Goal: Task Accomplishment & Management: Use online tool/utility

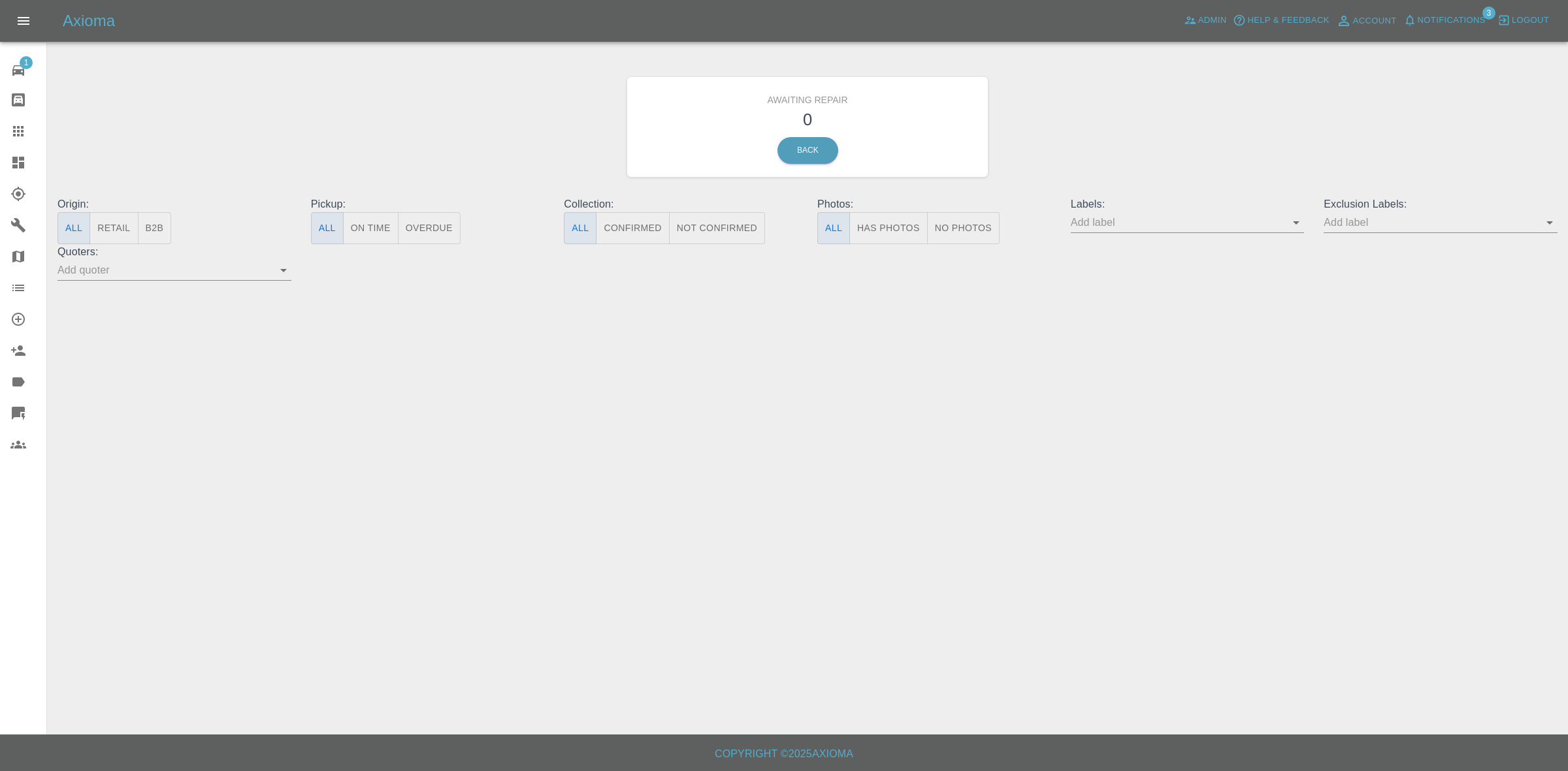
click at [1451, 15] on span "Notifications" at bounding box center [1452, 21] width 68 height 15
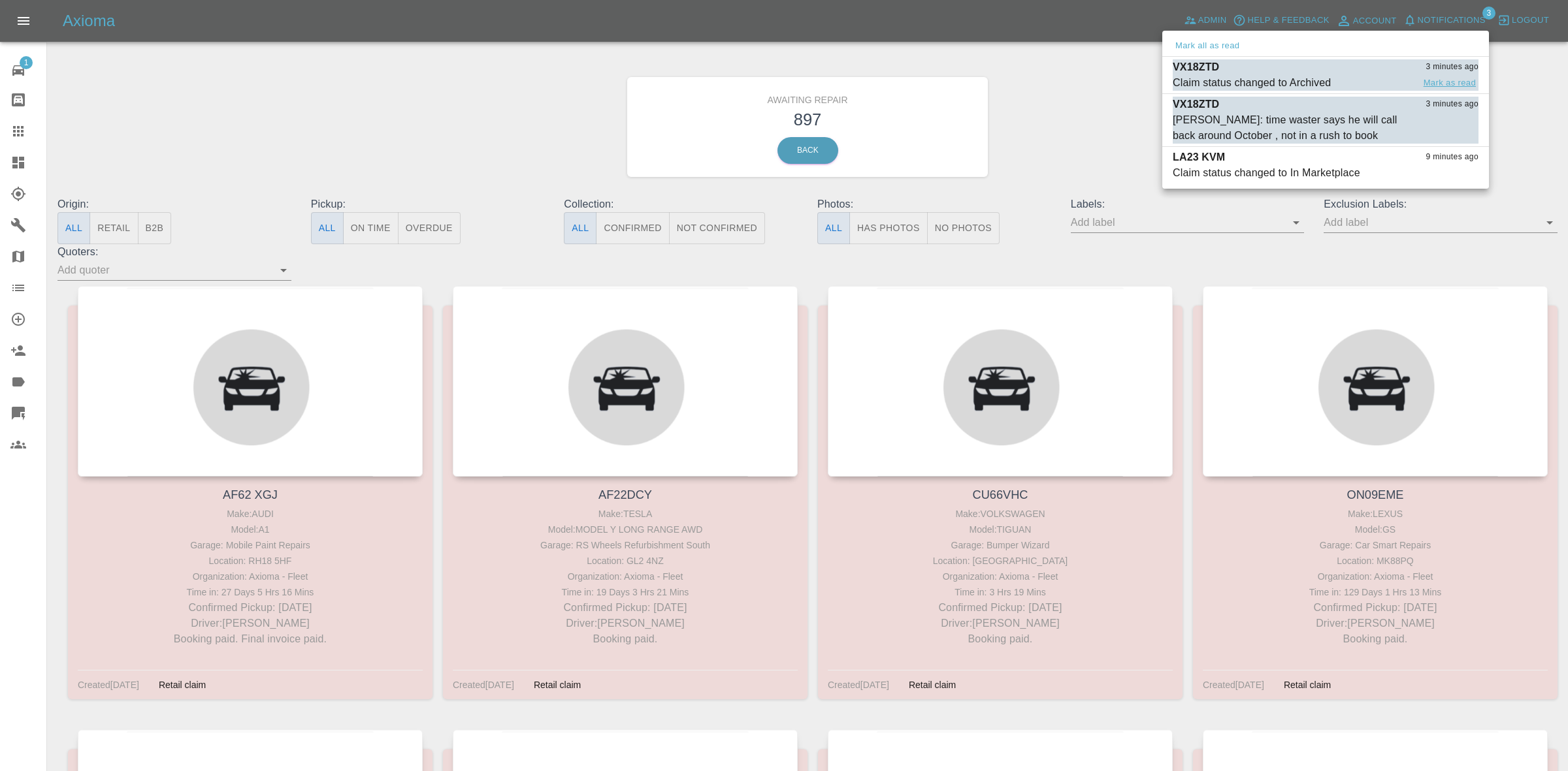
click at [1451, 83] on button "Mark as read" at bounding box center [1449, 83] width 57 height 15
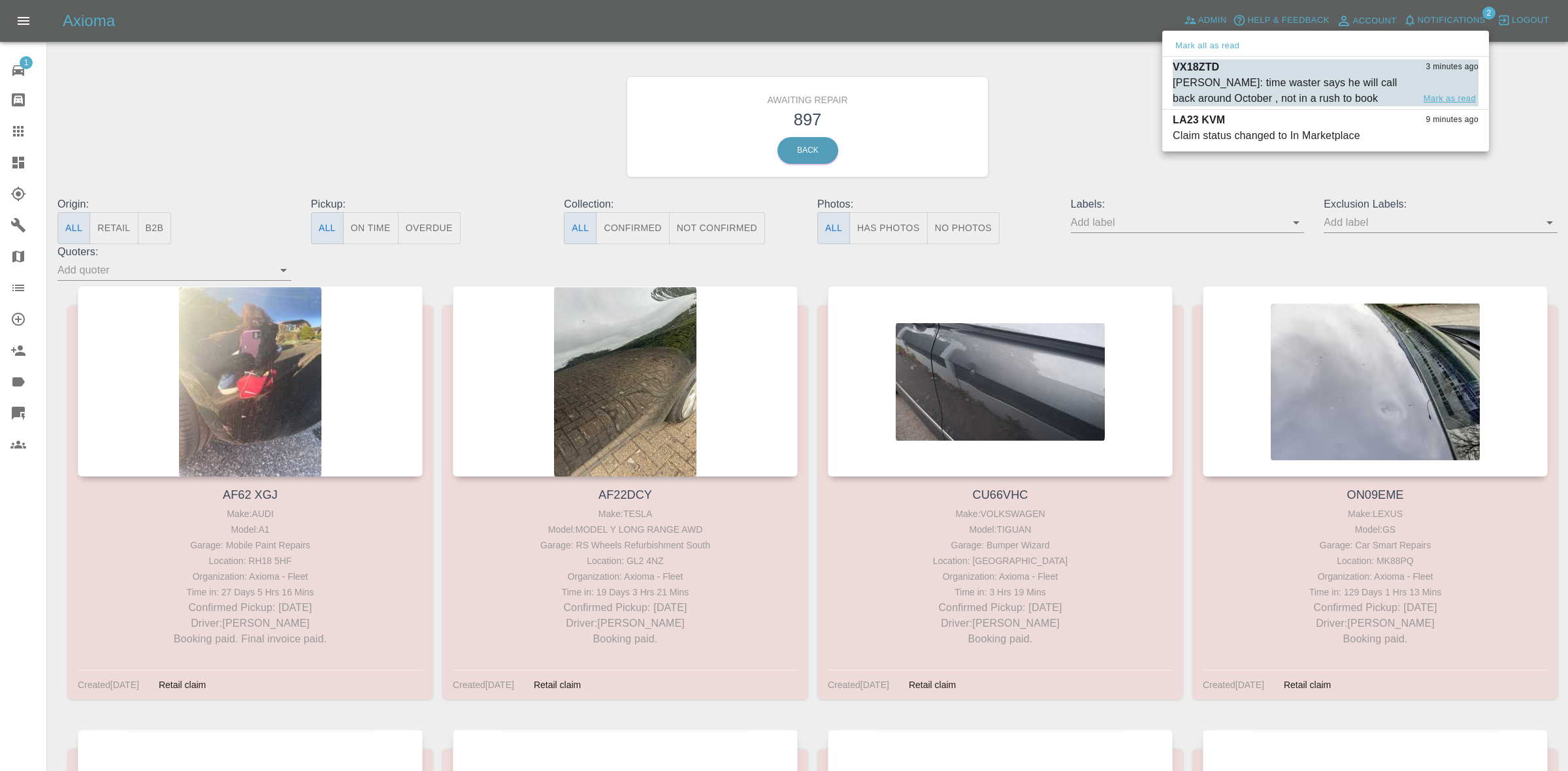
click at [1439, 105] on button "Mark as read" at bounding box center [1449, 99] width 57 height 15
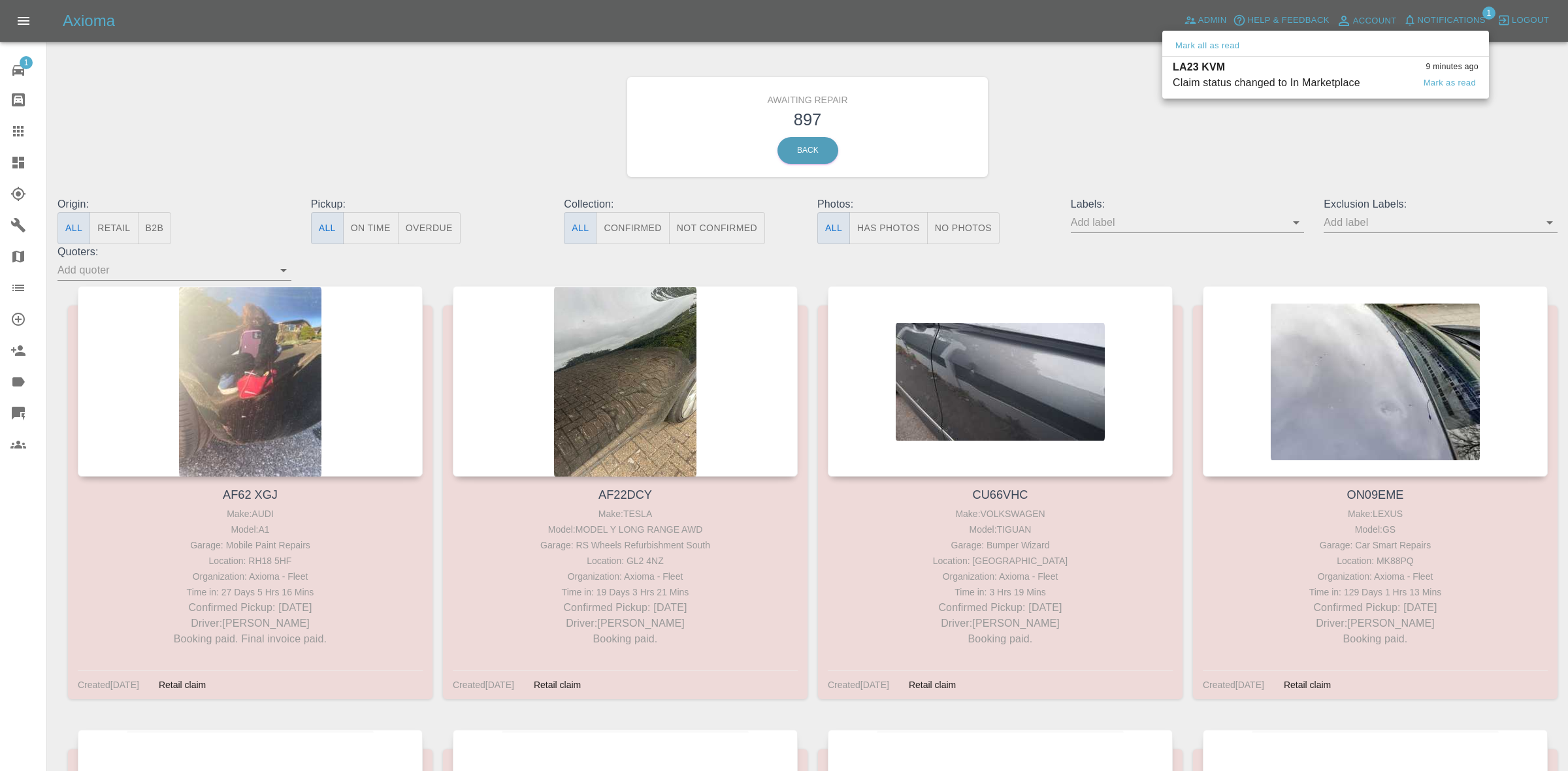
click at [1311, 85] on div "Claim status changed to In Marketplace" at bounding box center [1267, 82] width 187 height 16
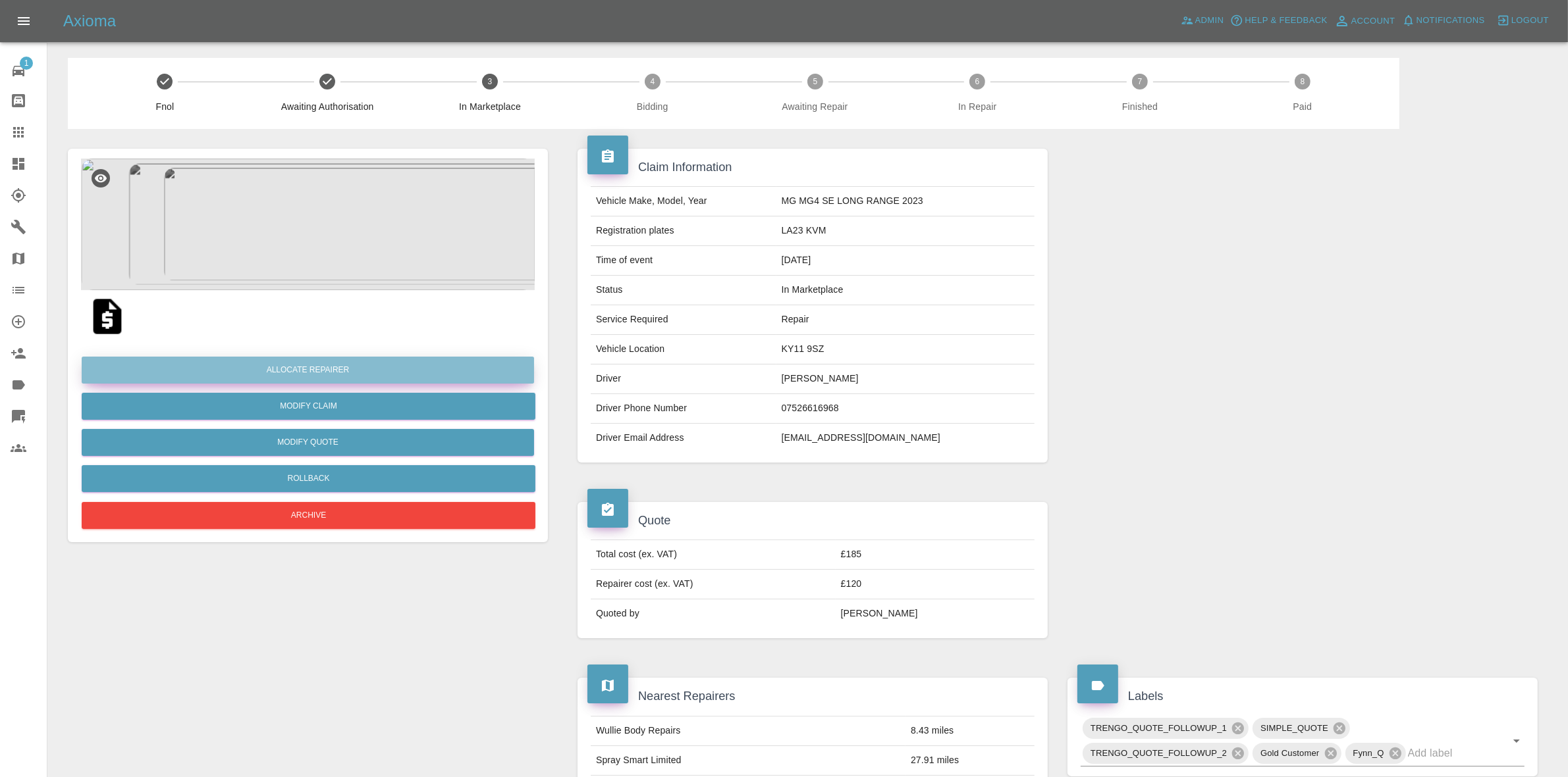
click at [333, 367] on button "Allocate Repairer" at bounding box center [309, 370] width 453 height 27
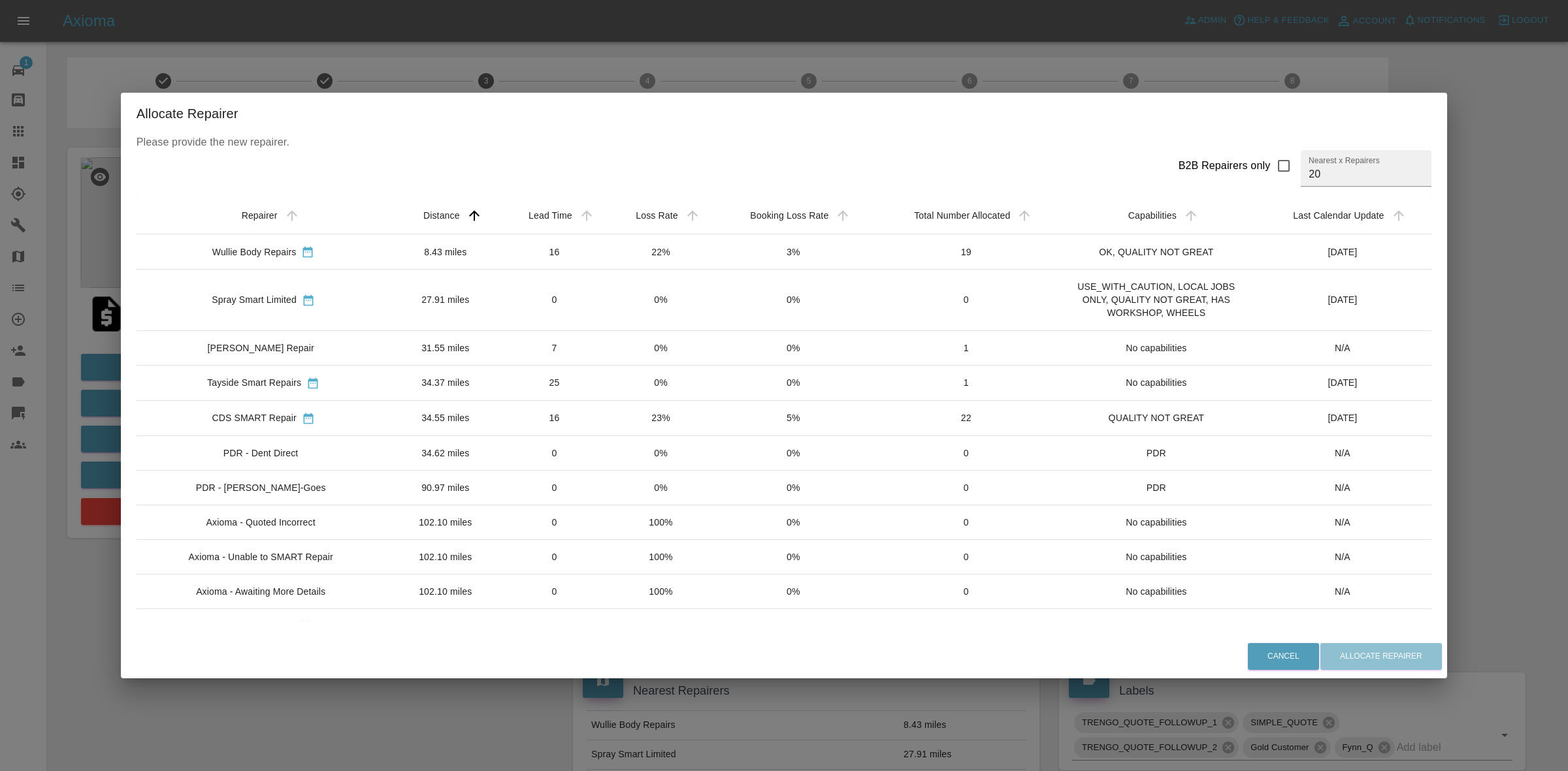
click at [620, 250] on td "22%" at bounding box center [661, 253] width 105 height 36
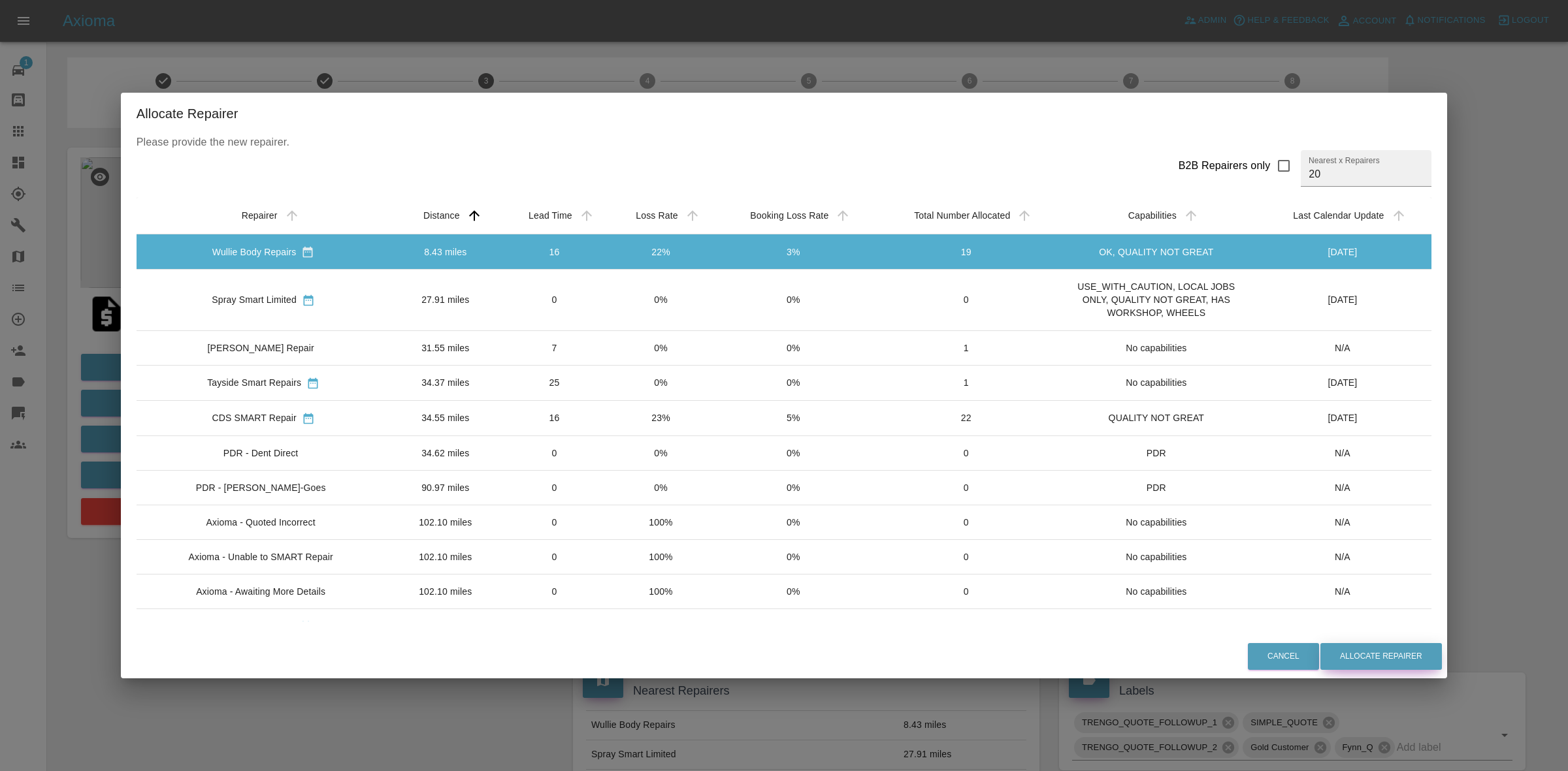
click at [1365, 660] on button "Allocate Repairer" at bounding box center [1382, 657] width 122 height 27
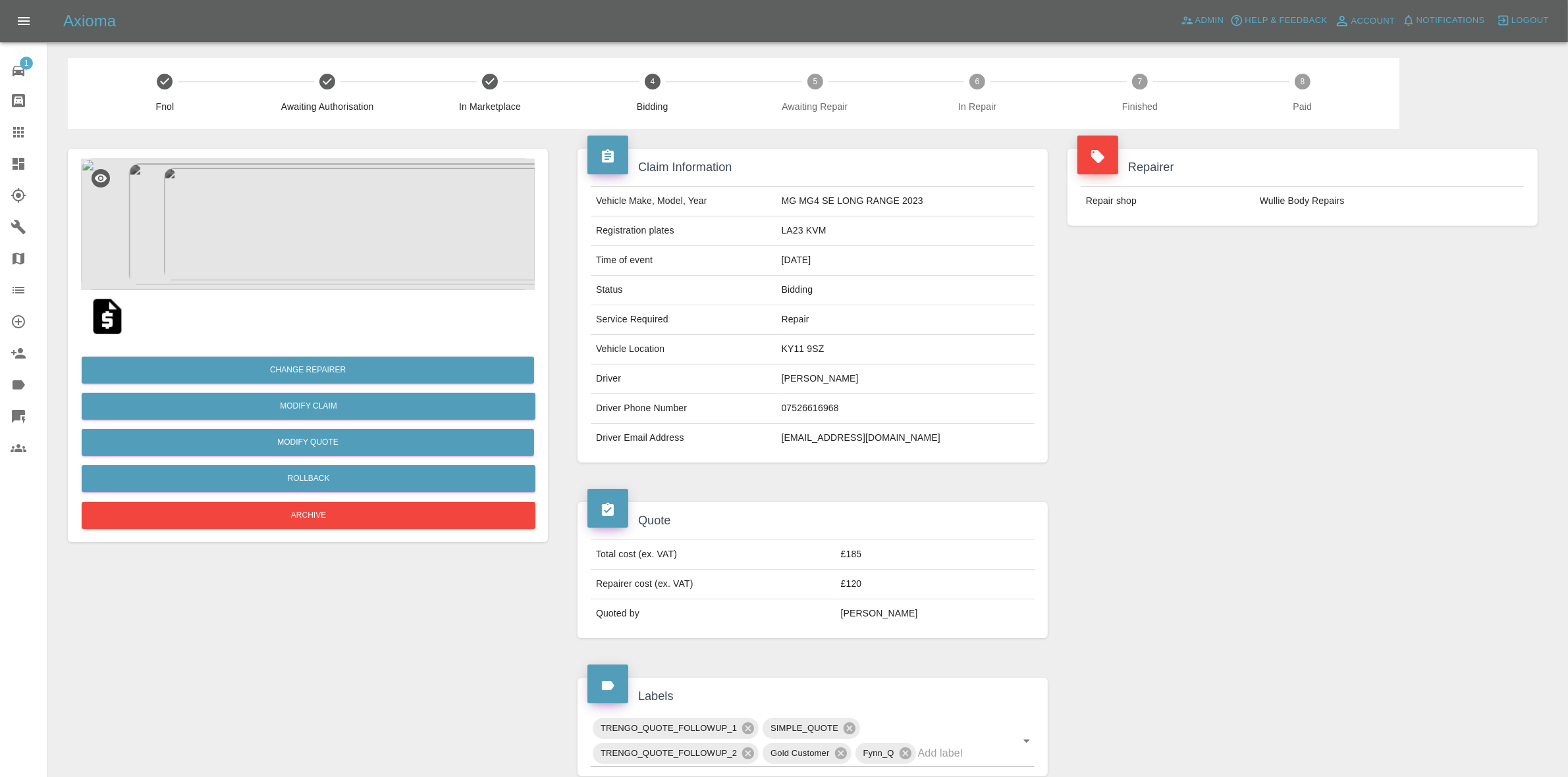
click at [1281, 306] on div "Repairer Repair shop Wullie Body Repairs" at bounding box center [1302, 306] width 490 height 354
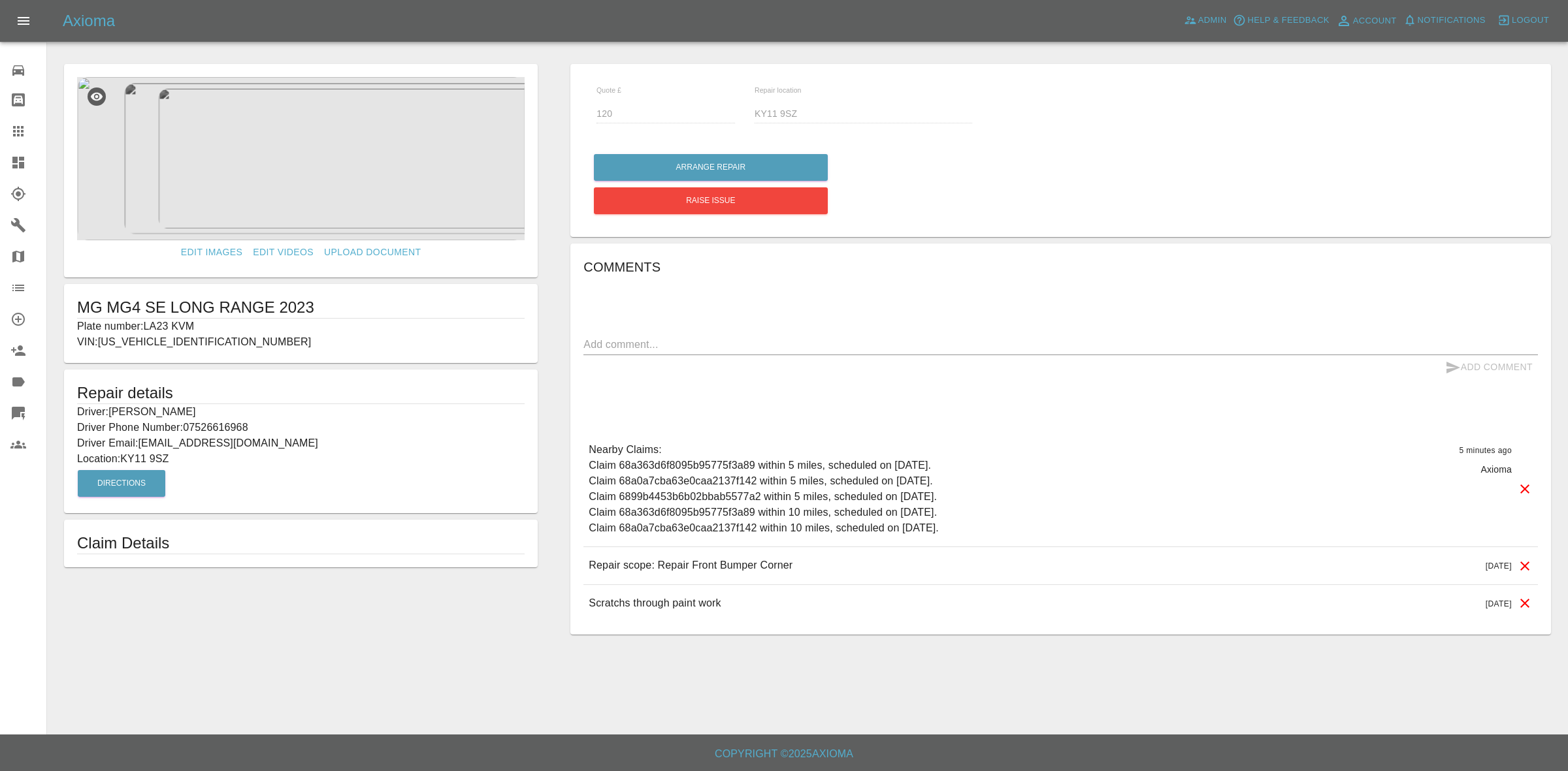
drag, startPoint x: 0, startPoint y: 164, endPoint x: 8, endPoint y: 167, distance: 8.5
click at [0, 164] on link "Dashboard" at bounding box center [23, 163] width 47 height 32
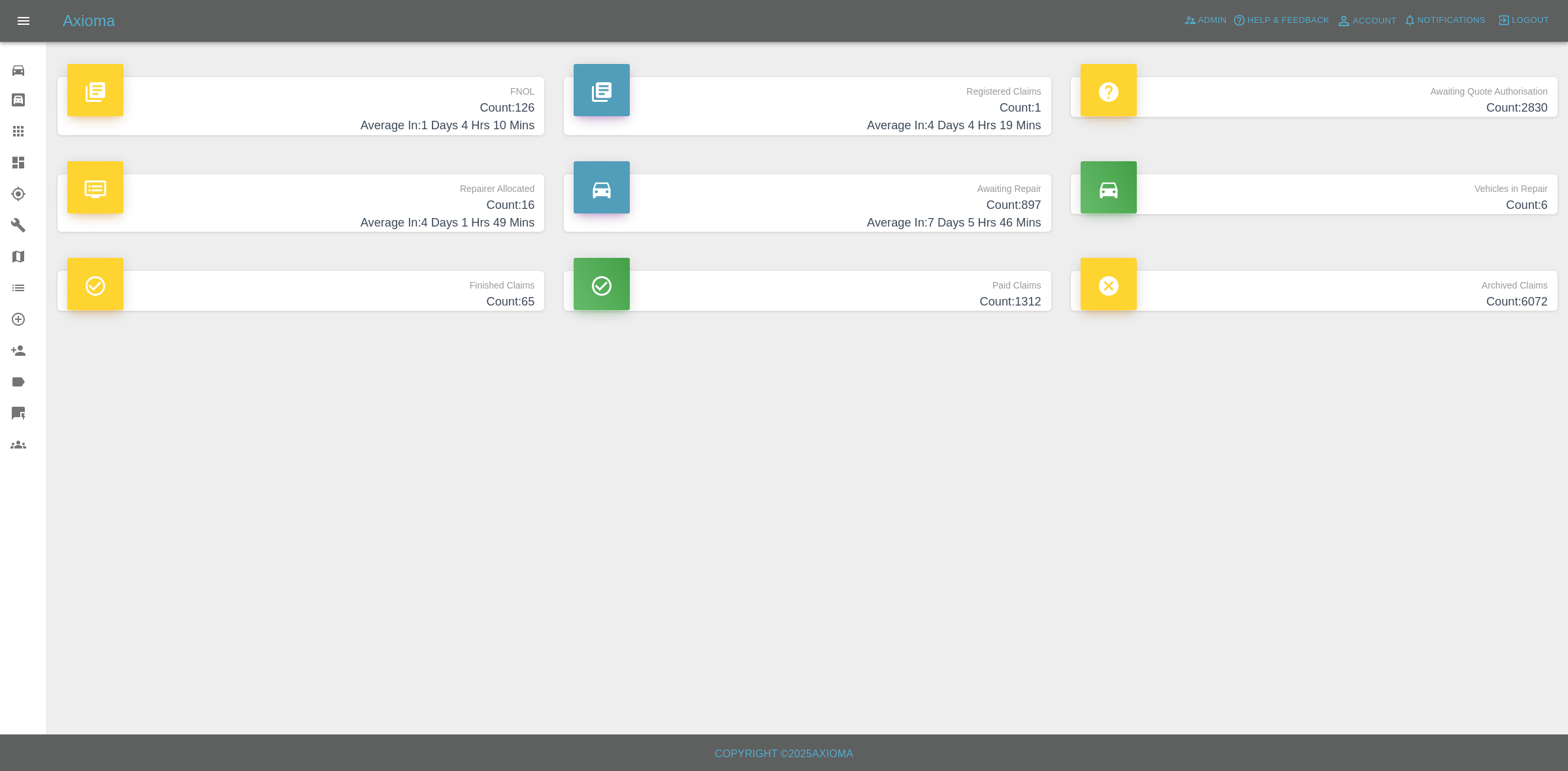
click at [925, 202] on h4 "Count: 897" at bounding box center [807, 205] width 467 height 18
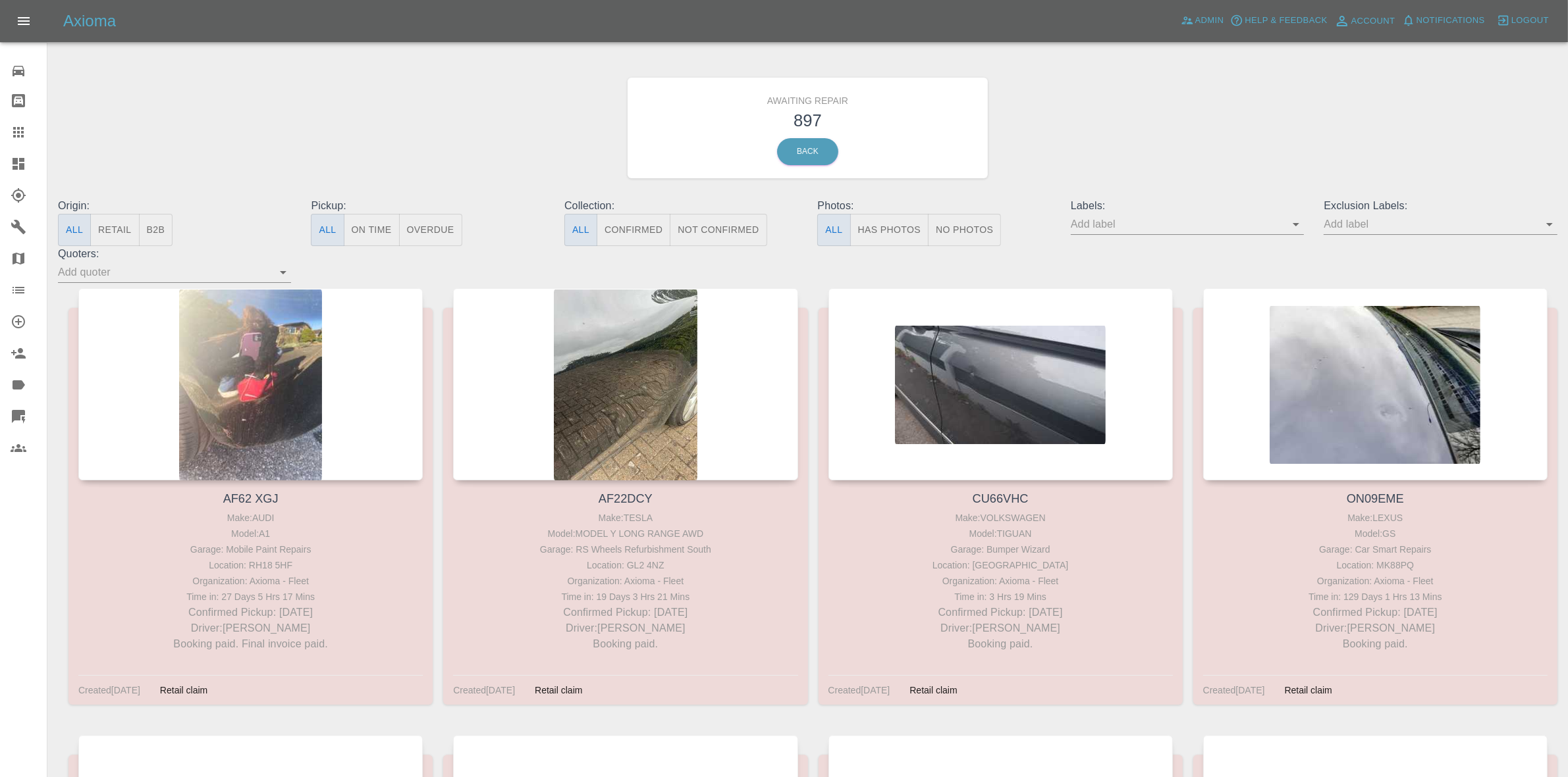
click at [1399, 225] on input "text" at bounding box center [1430, 224] width 213 height 21
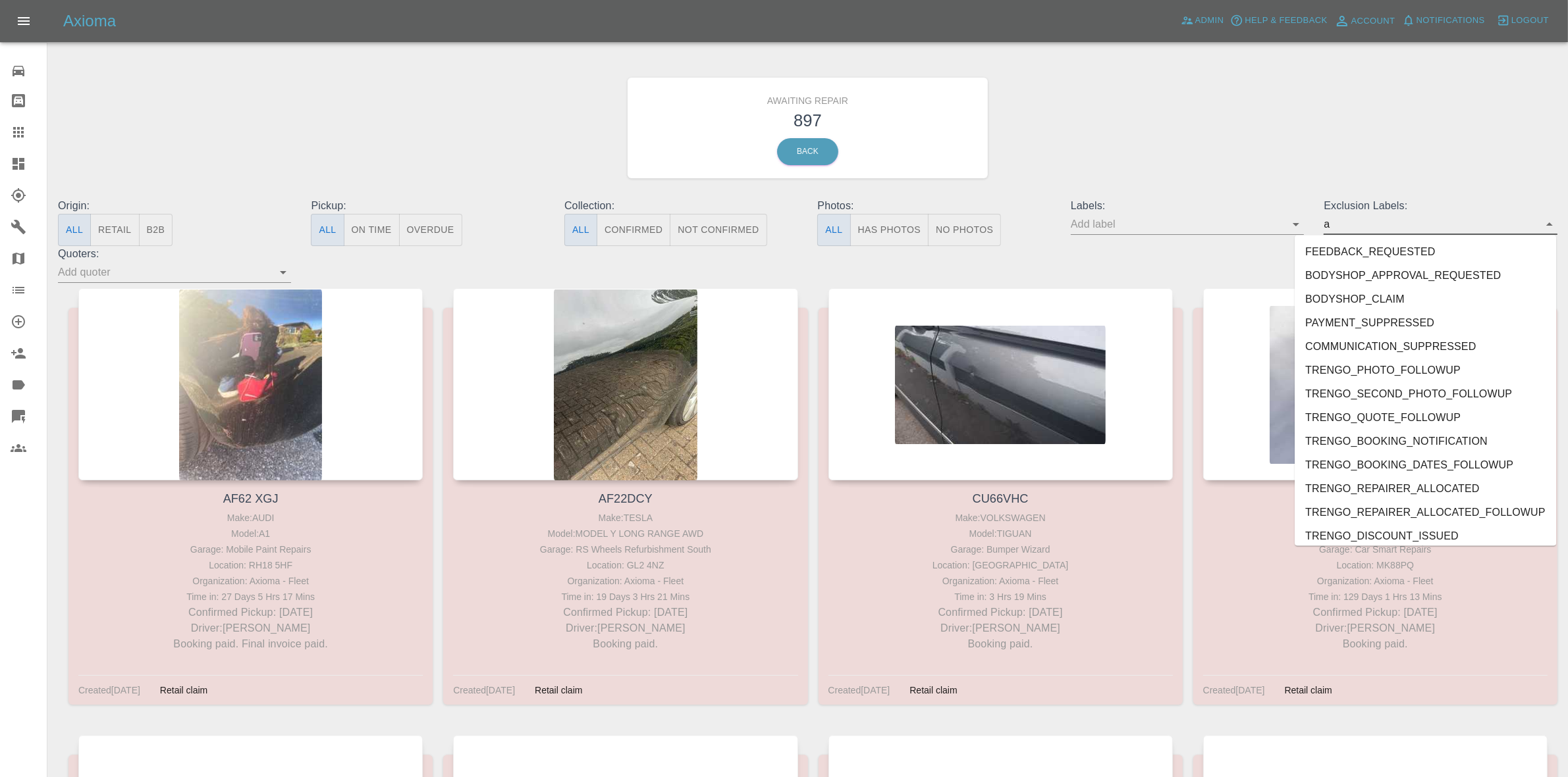
type input "au"
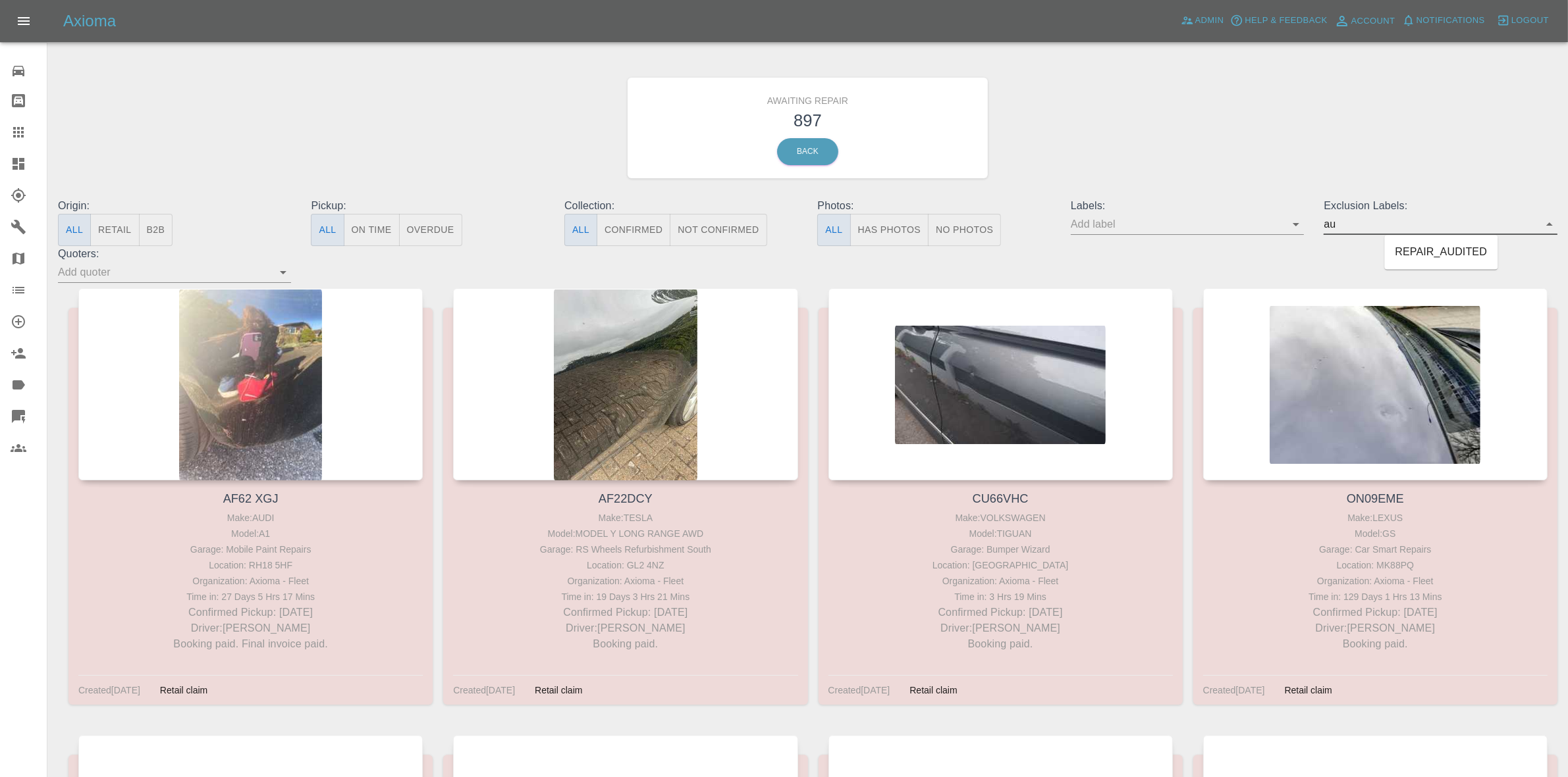
click at [1460, 252] on li "REPAIR_AUDITED" at bounding box center [1442, 253] width 113 height 24
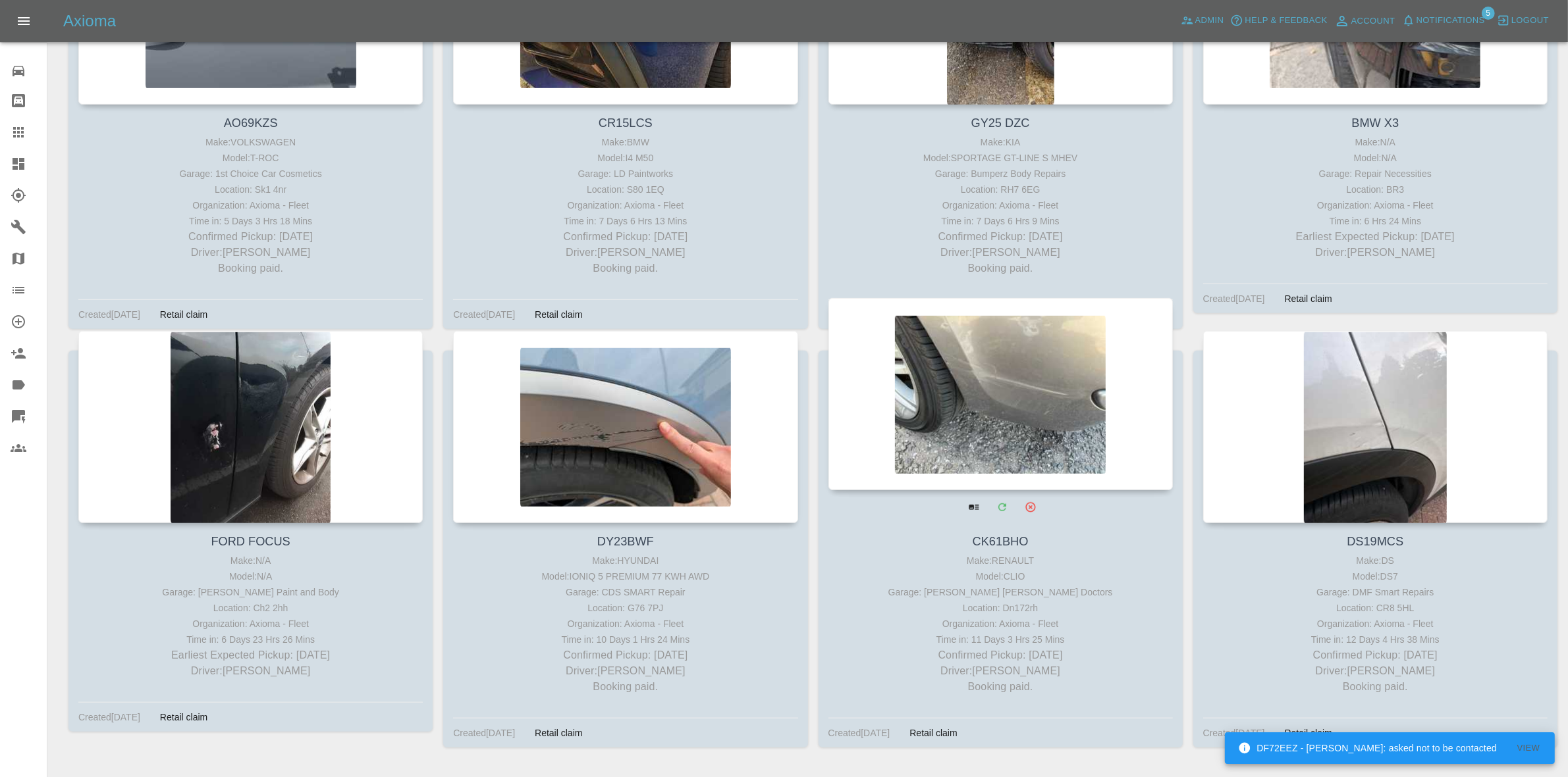
scroll to position [1234, 0]
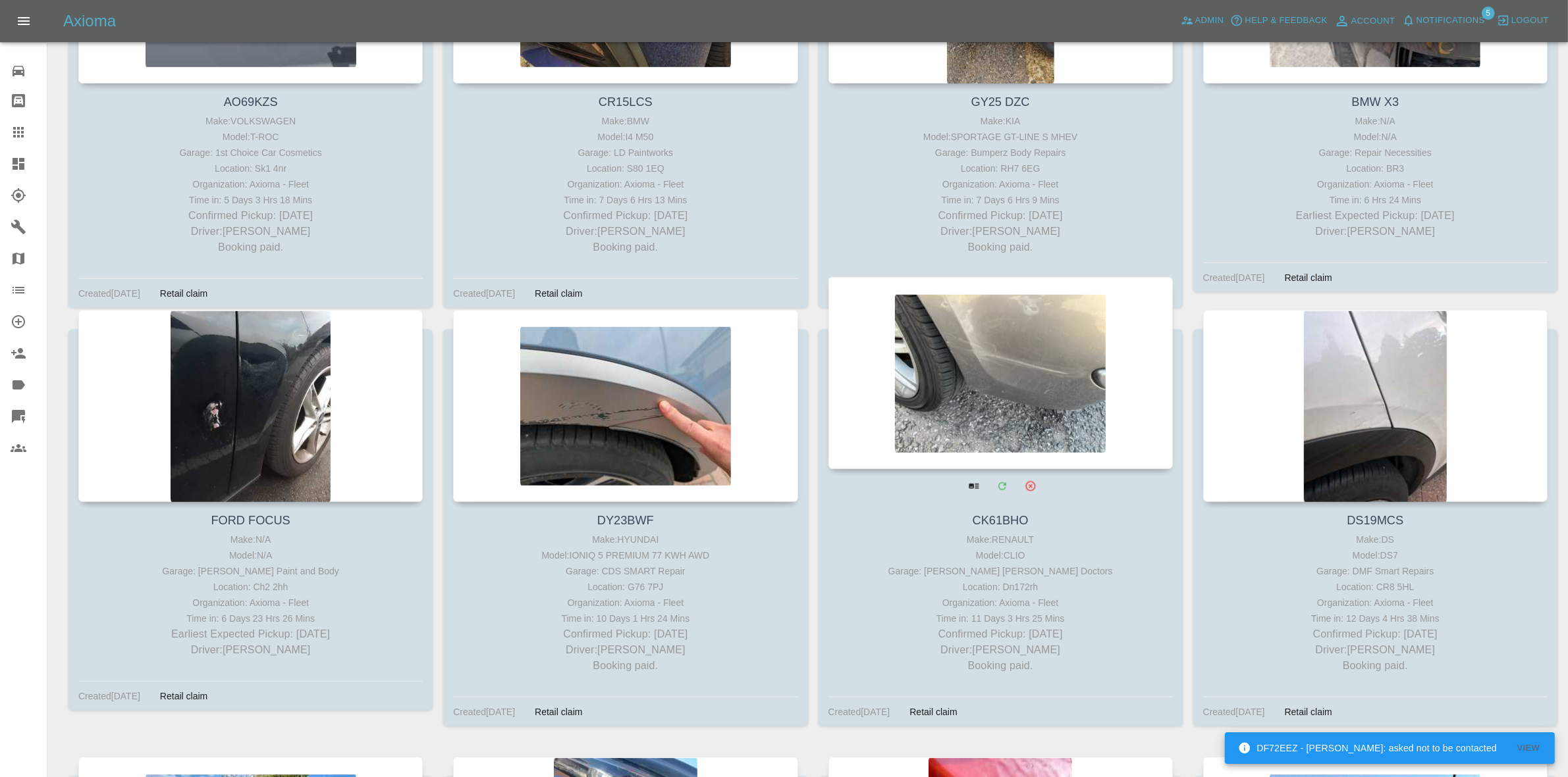
drag, startPoint x: 937, startPoint y: 420, endPoint x: 1161, endPoint y: 422, distance: 224.0
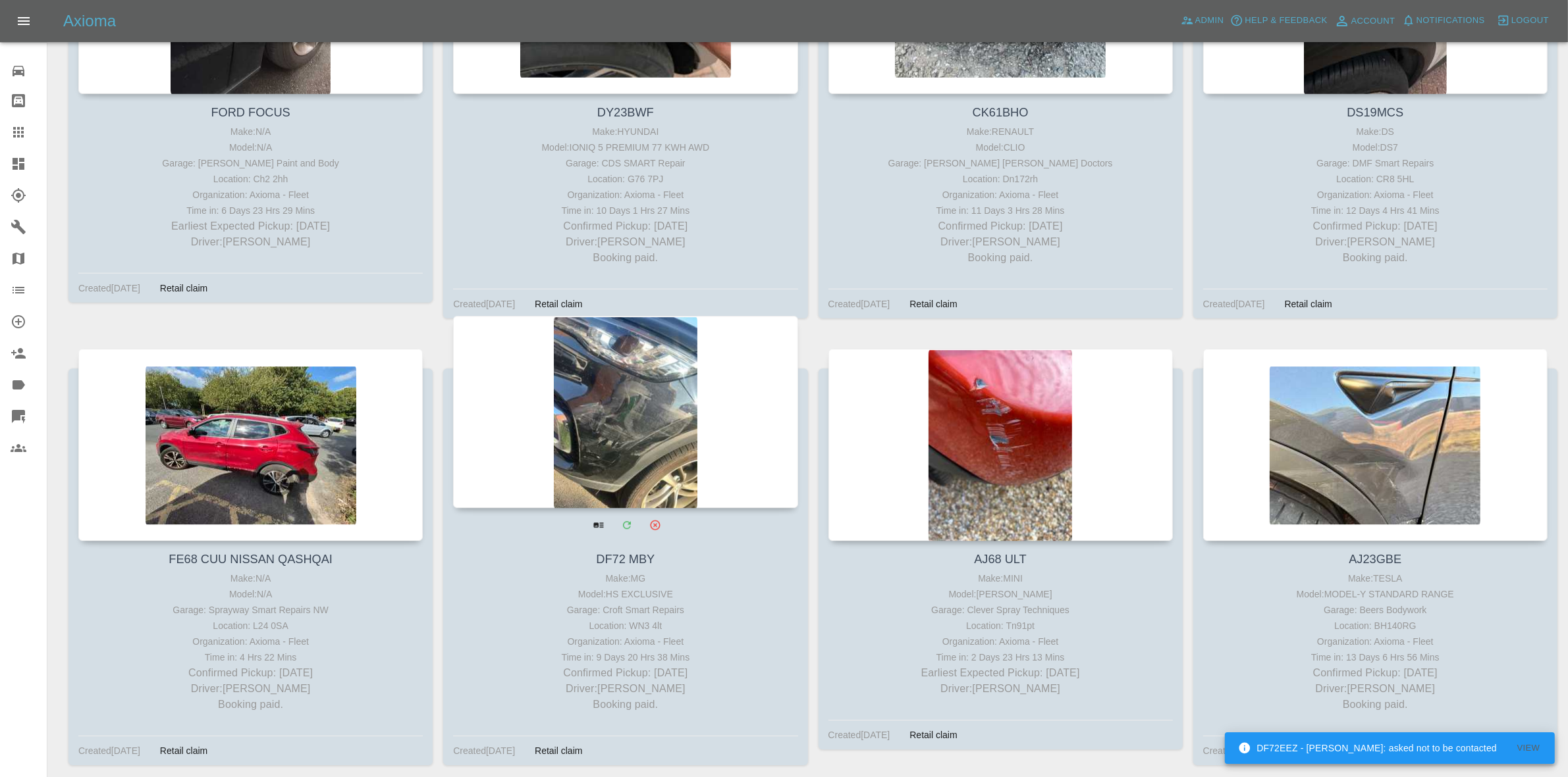
scroll to position [1645, 0]
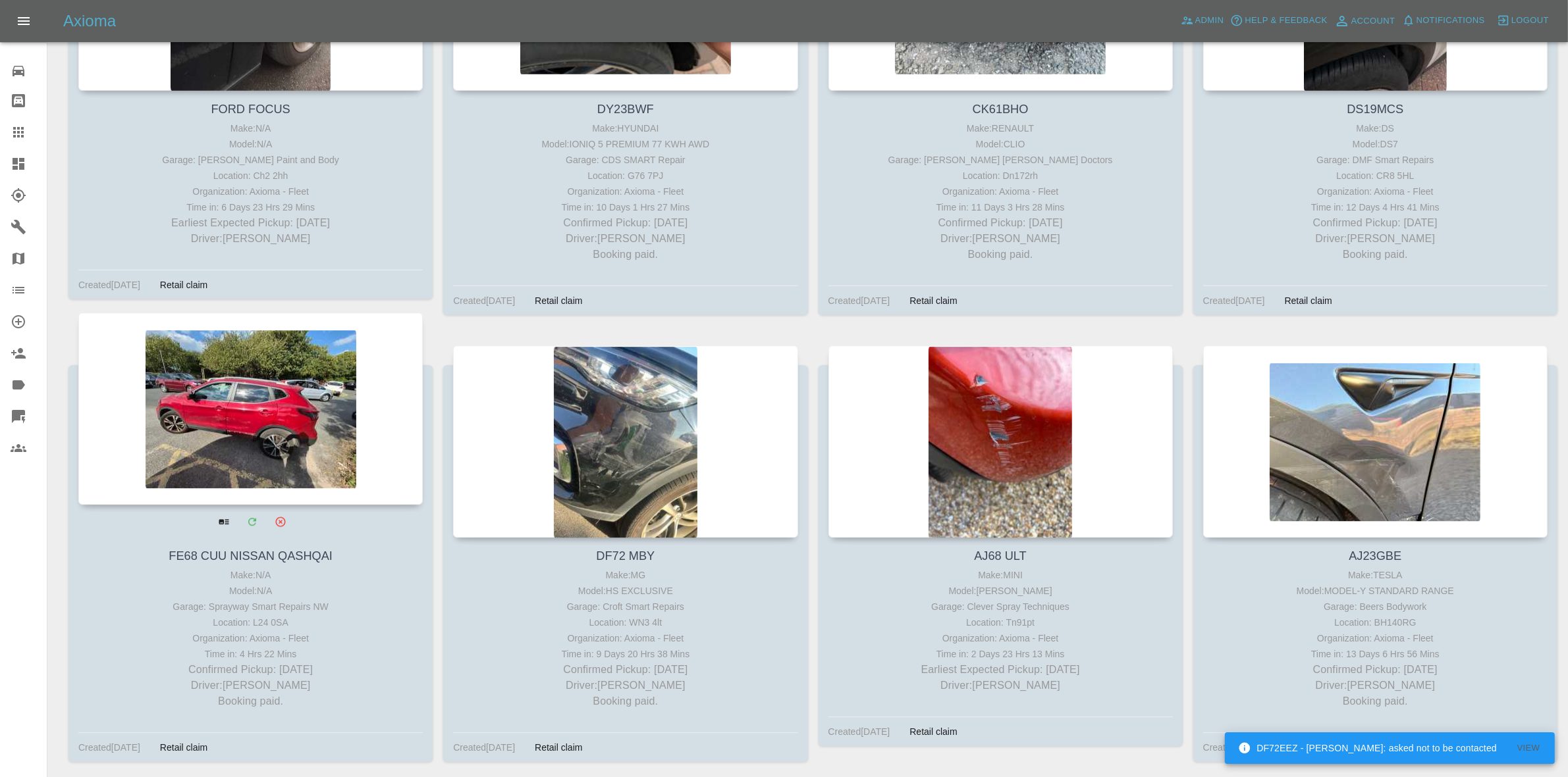
drag, startPoint x: 242, startPoint y: 416, endPoint x: 260, endPoint y: 418, distance: 18.1
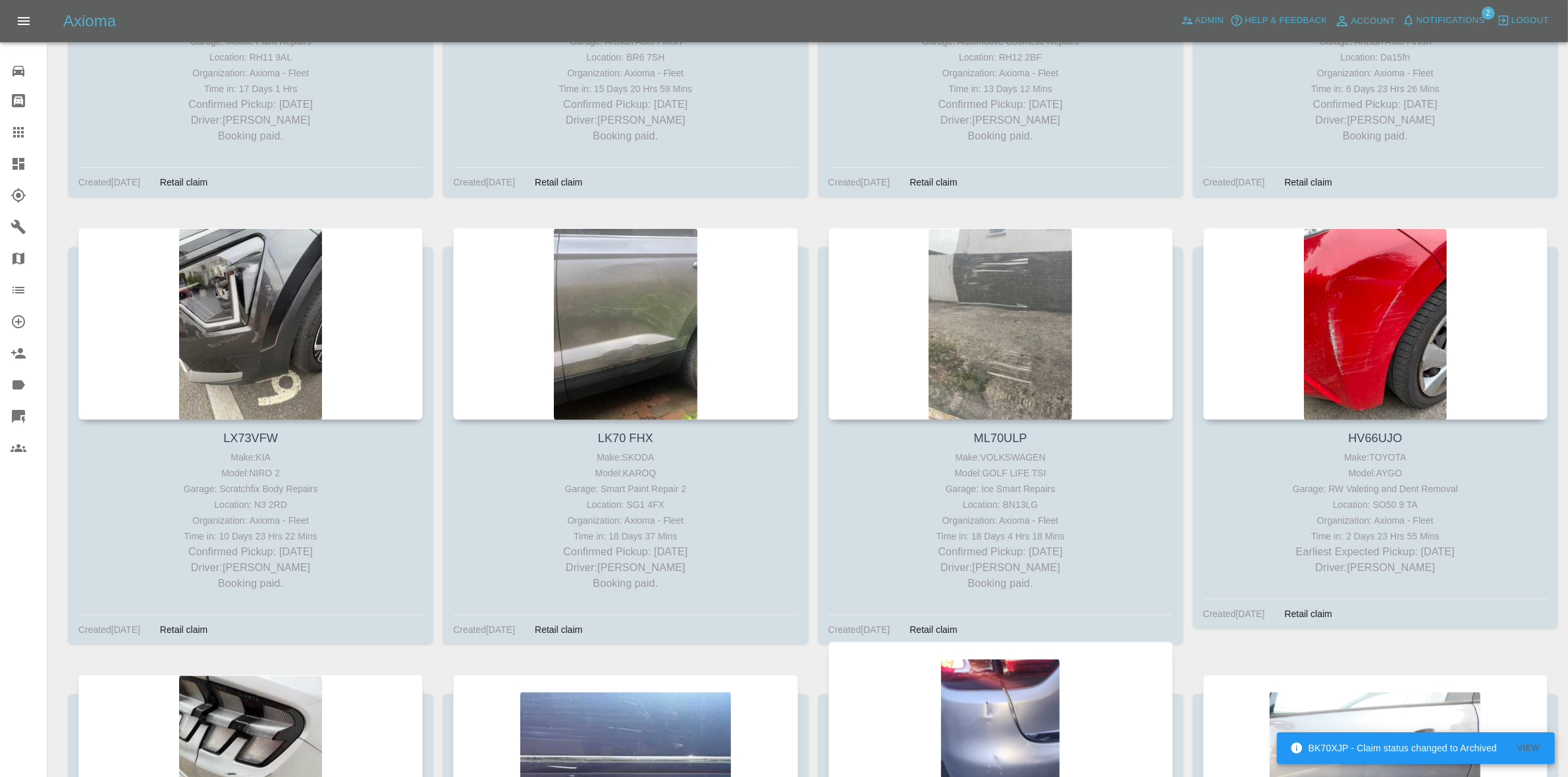
scroll to position [4047, 0]
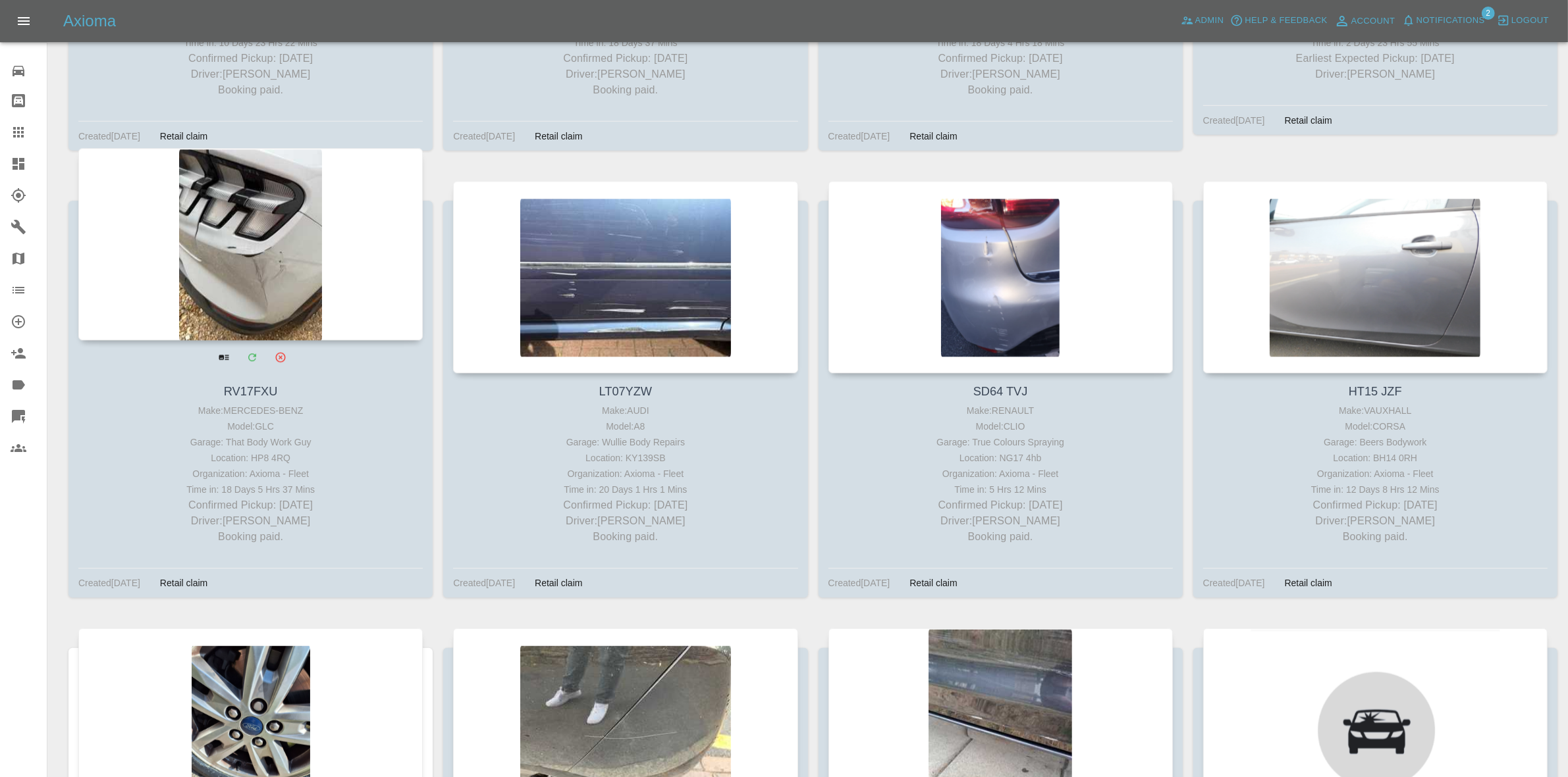
drag, startPoint x: 227, startPoint y: 242, endPoint x: 274, endPoint y: 249, distance: 47.5
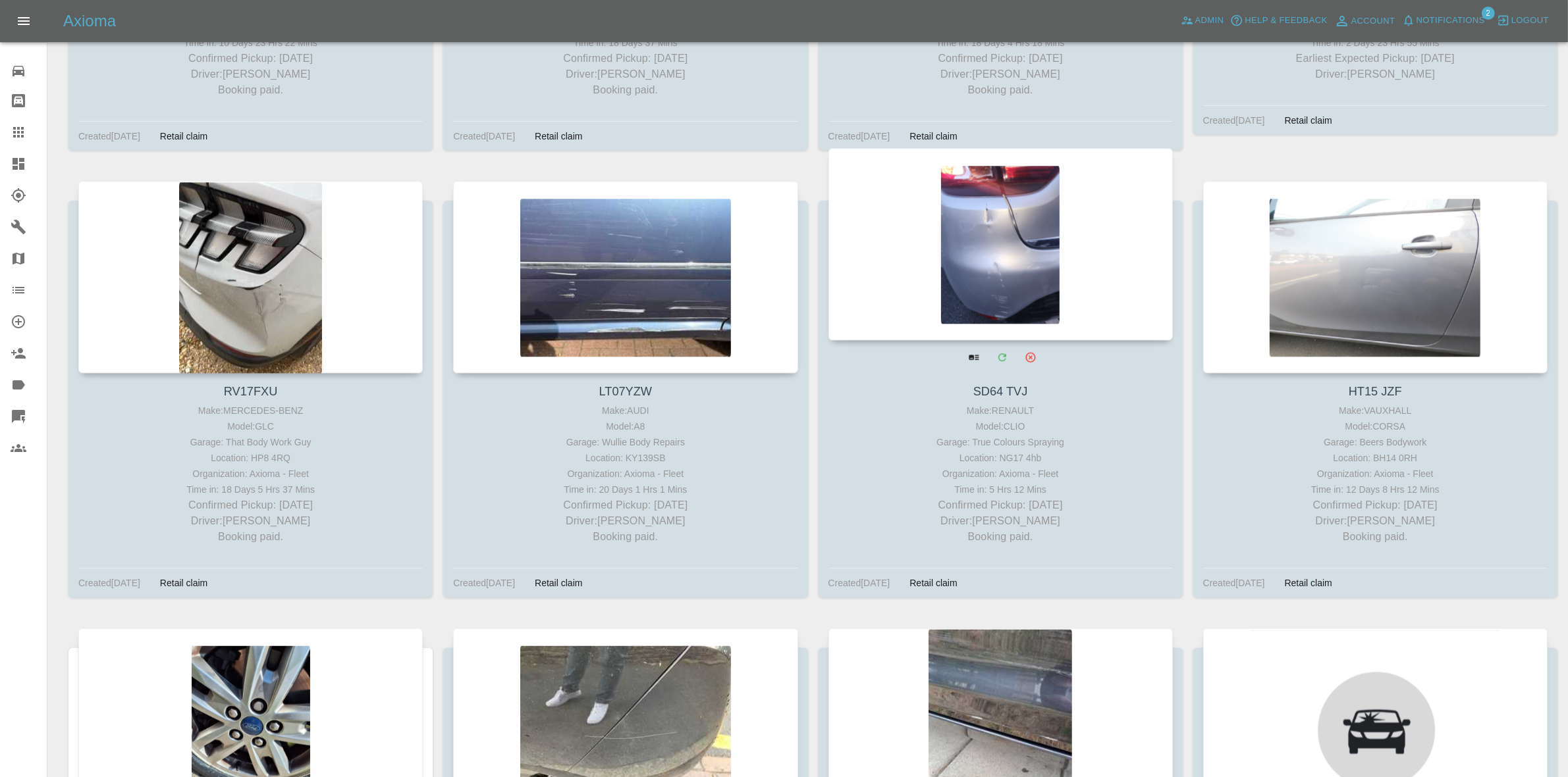
drag, startPoint x: 571, startPoint y: 276, endPoint x: 824, endPoint y: 287, distance: 253.2
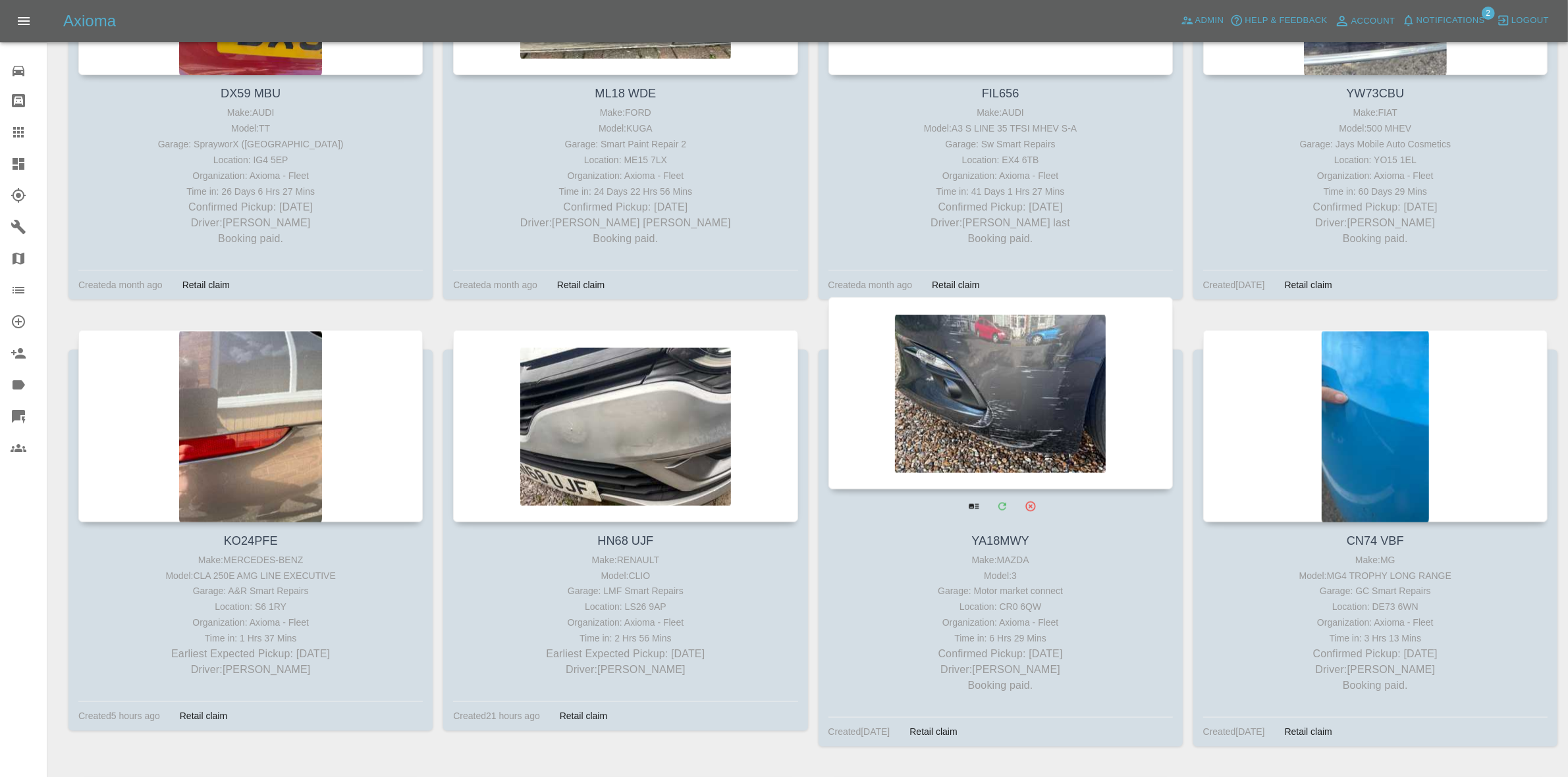
scroll to position [5282, 0]
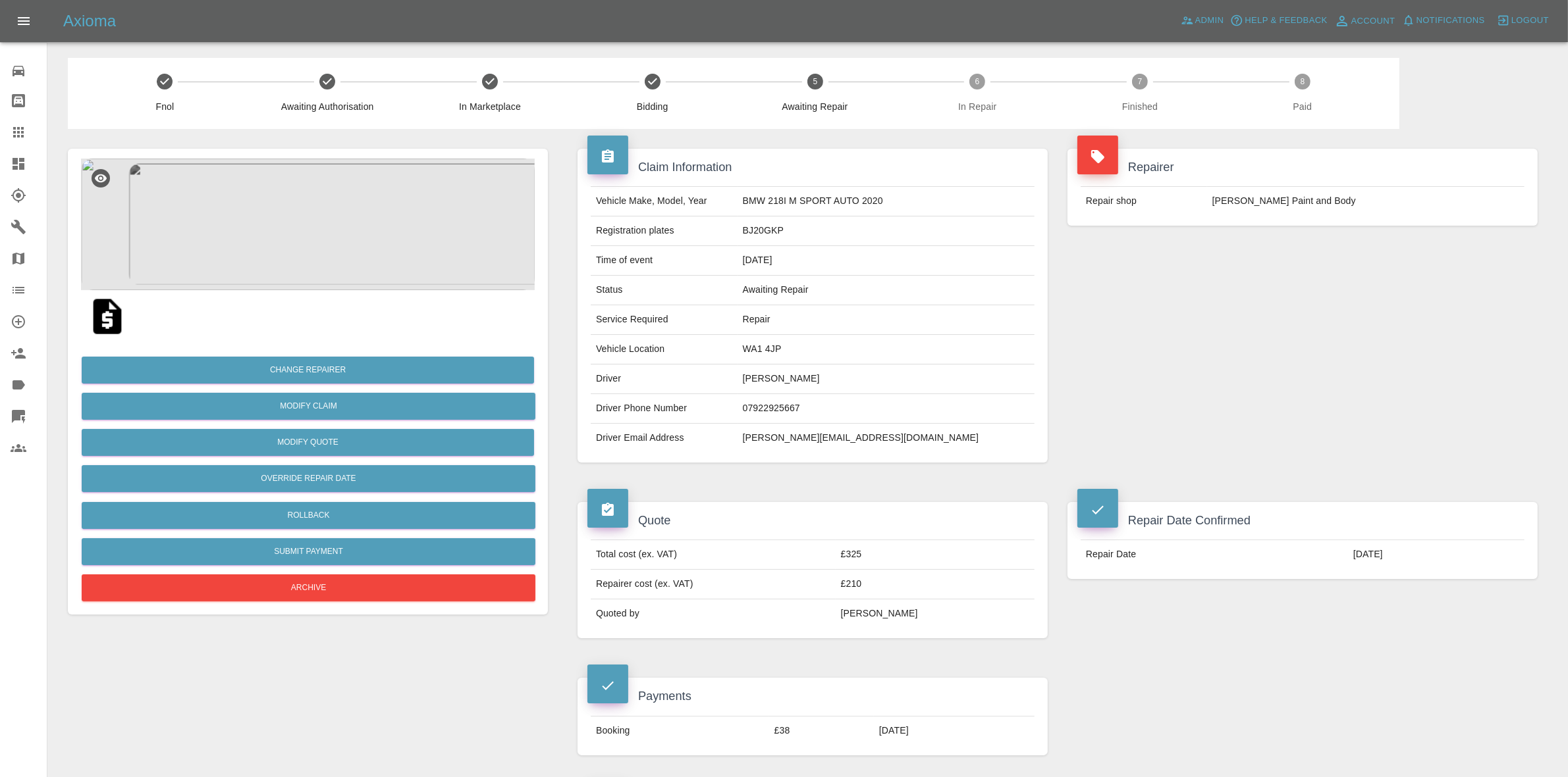
click at [301, 198] on img at bounding box center [308, 224] width 454 height 132
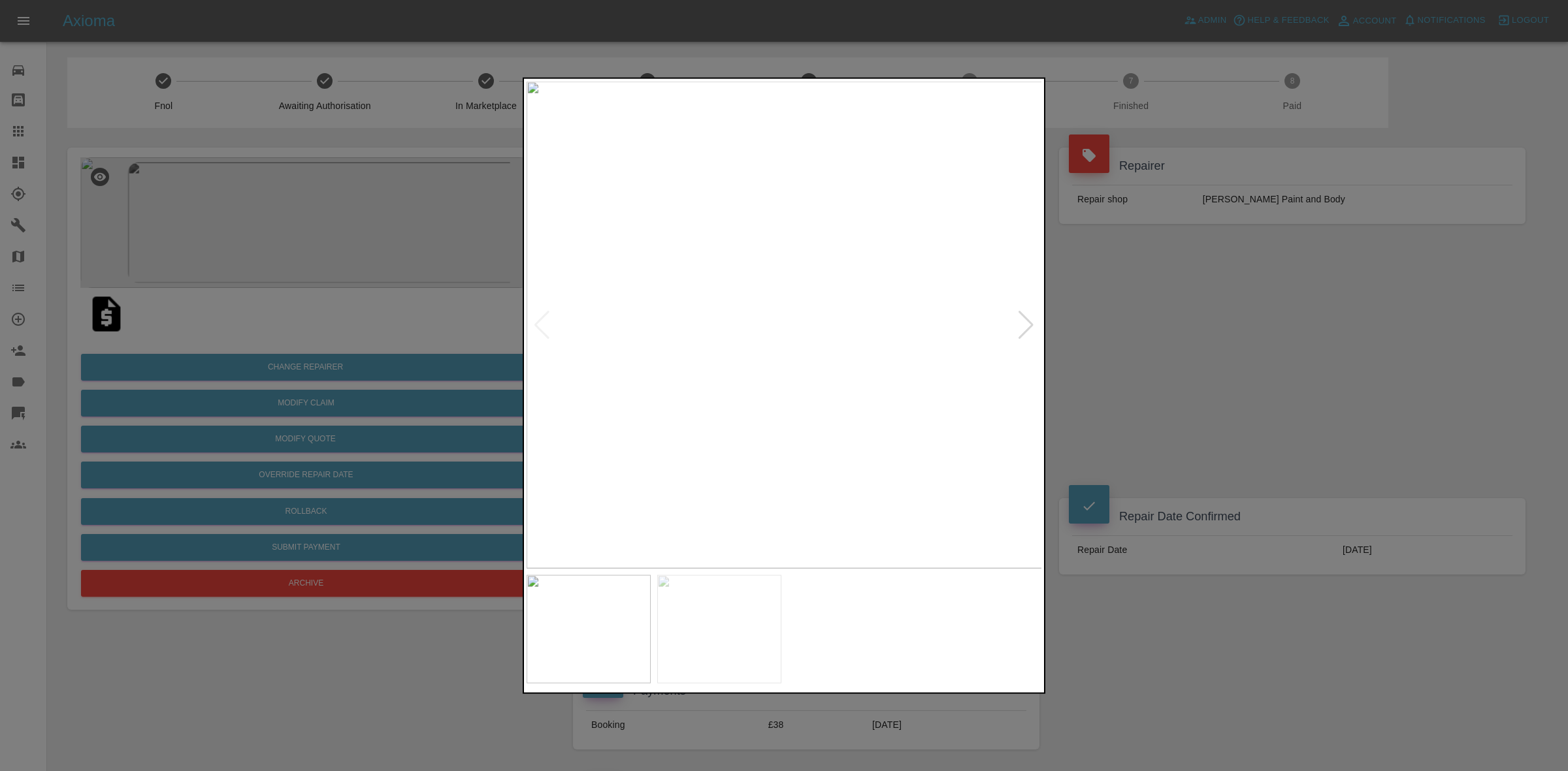
click at [1019, 322] on div at bounding box center [1026, 325] width 18 height 29
click at [1019, 322] on img at bounding box center [784, 325] width 516 height 487
click at [1284, 379] on div at bounding box center [784, 386] width 1568 height 771
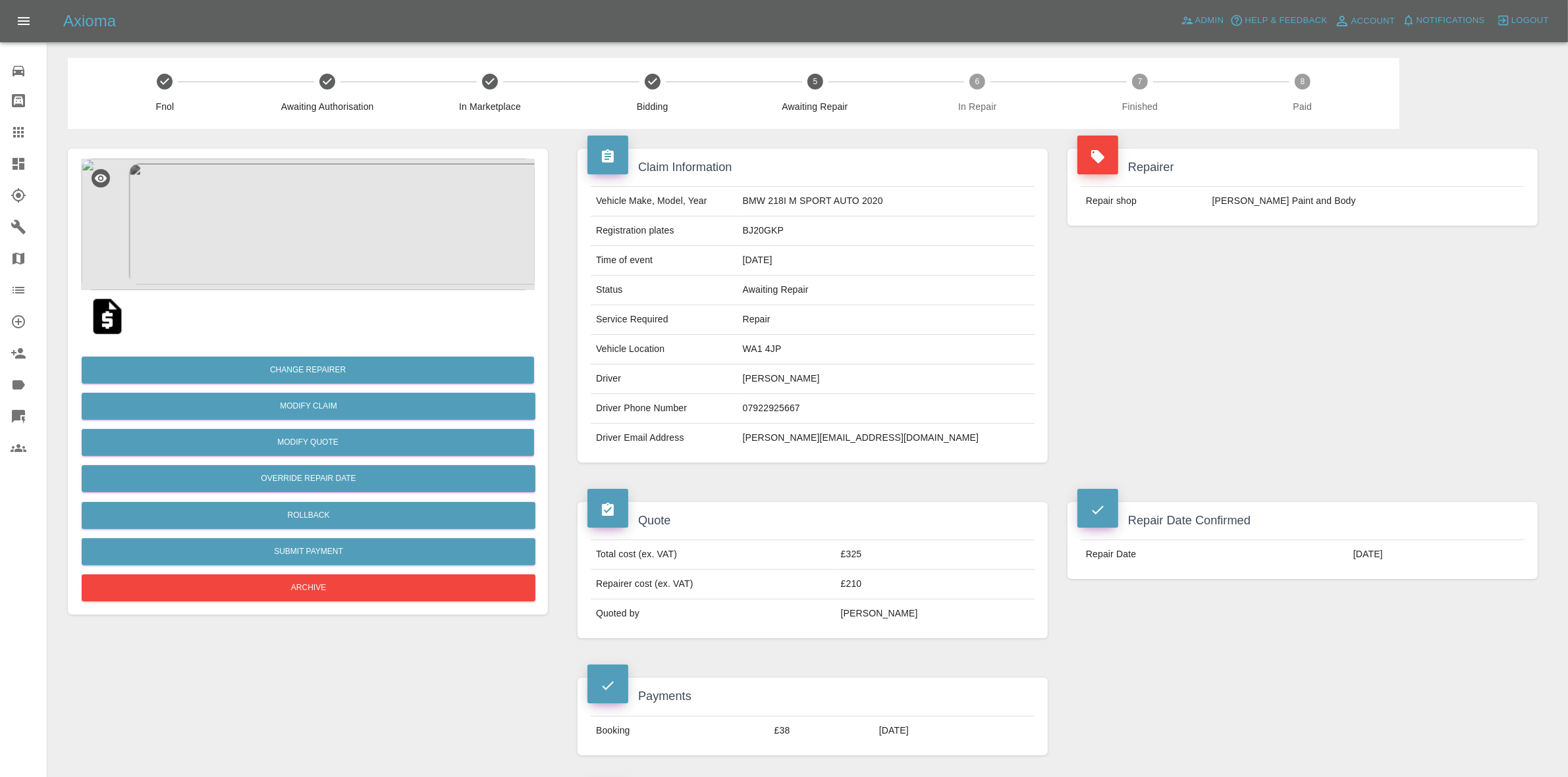
scroll to position [411, 0]
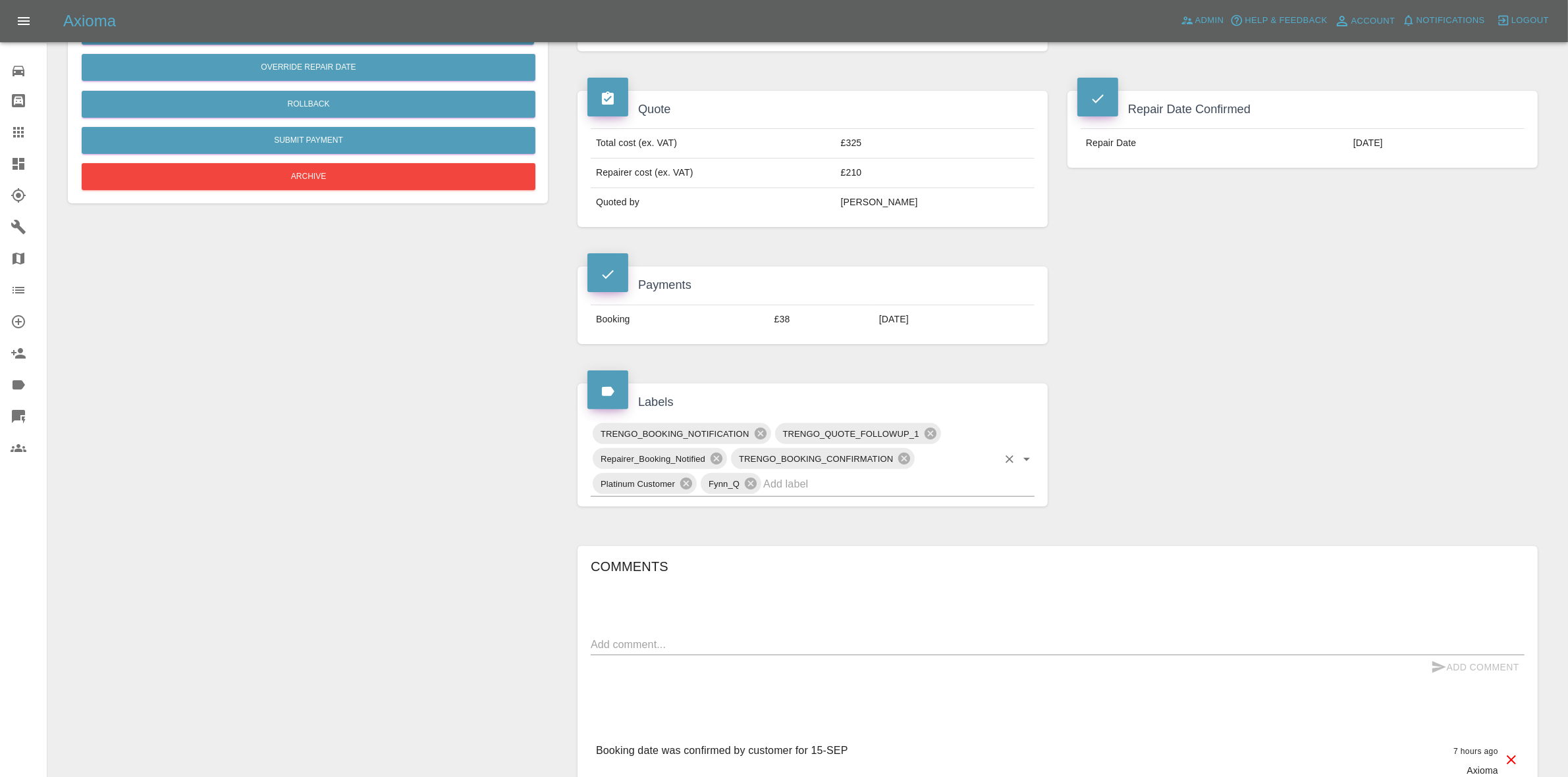
click at [893, 492] on input "text" at bounding box center [880, 485] width 235 height 21
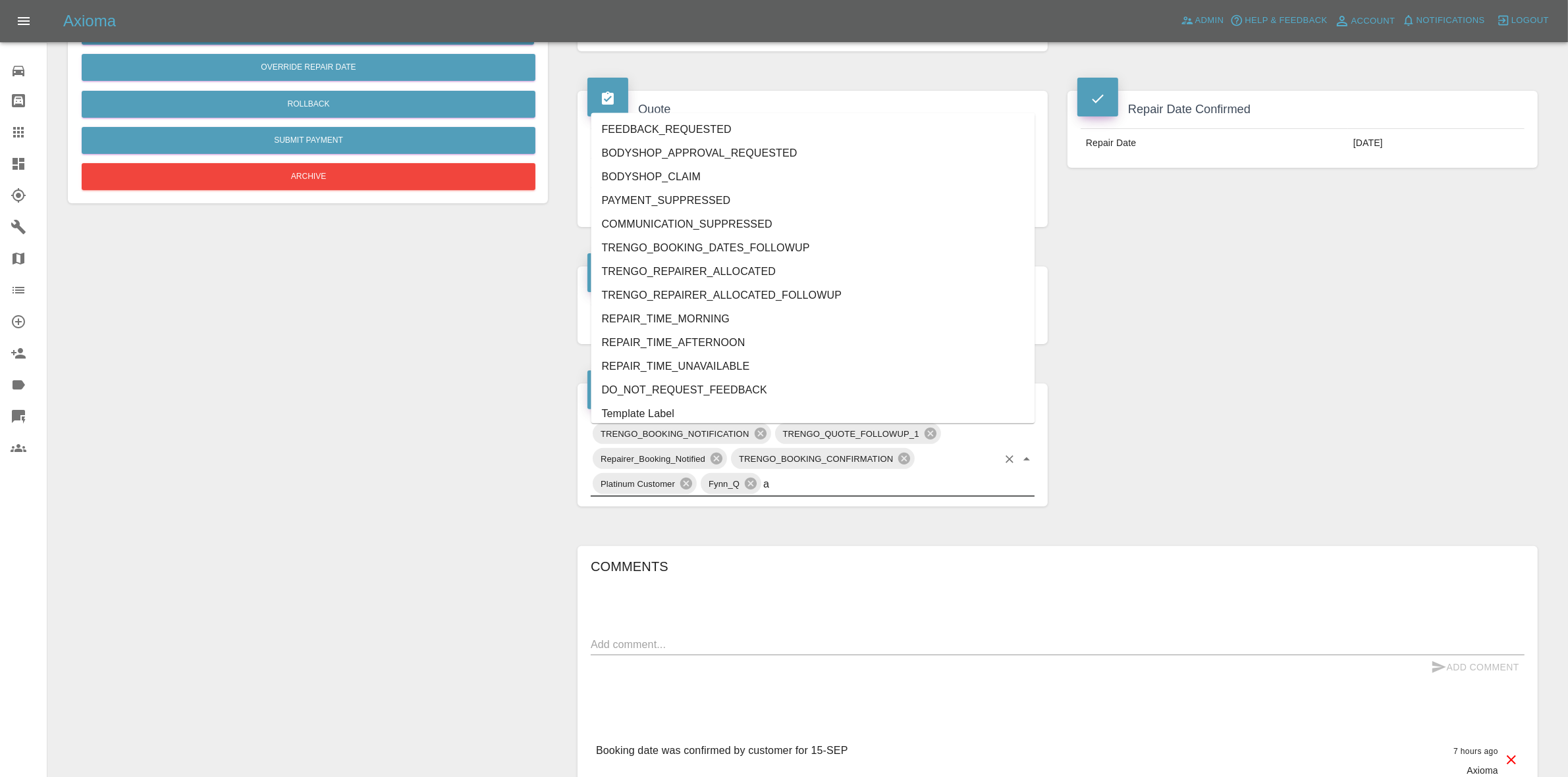
type input "au"
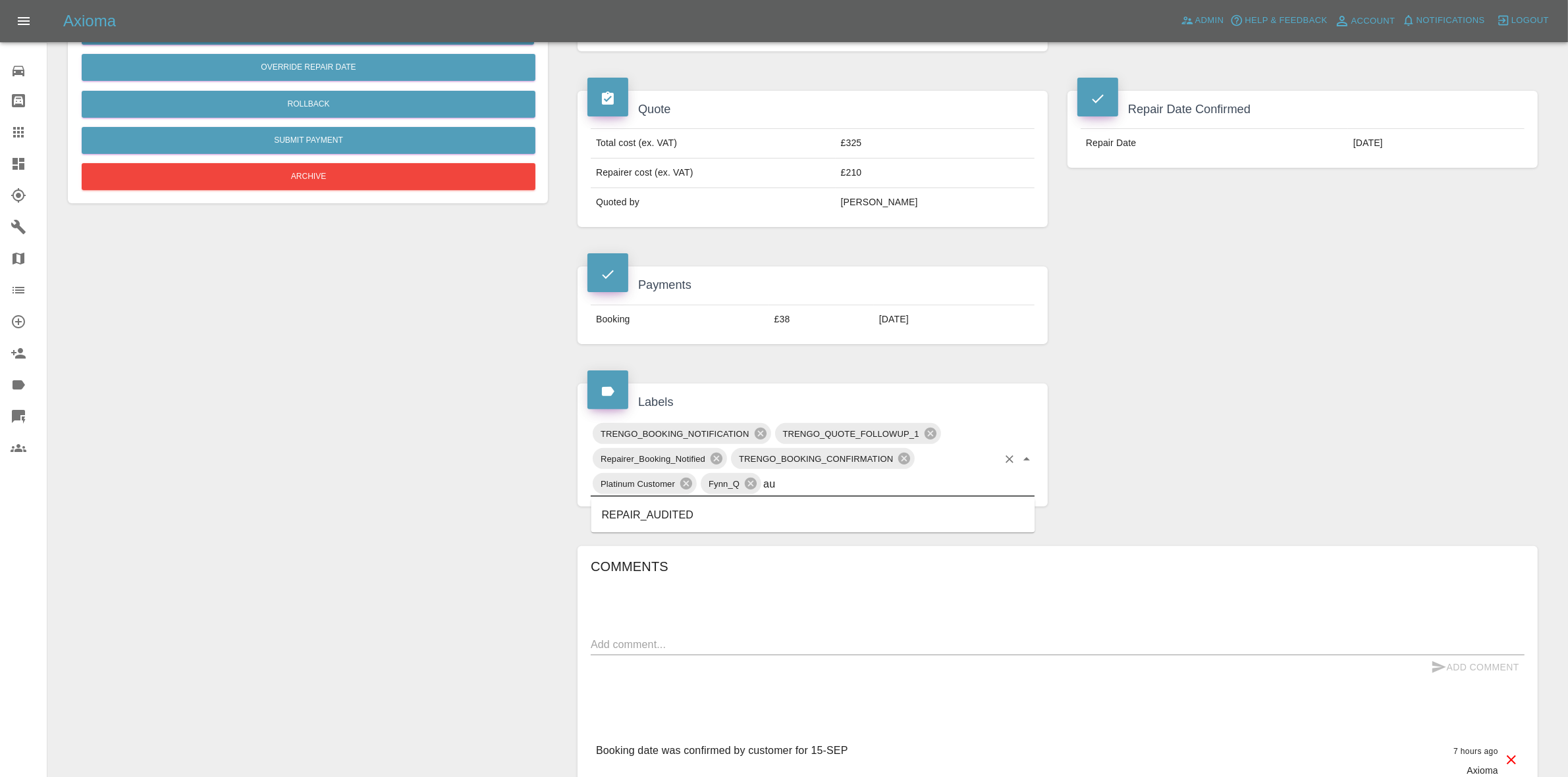
click at [667, 511] on li "REPAIR_AUDITED" at bounding box center [813, 516] width 444 height 24
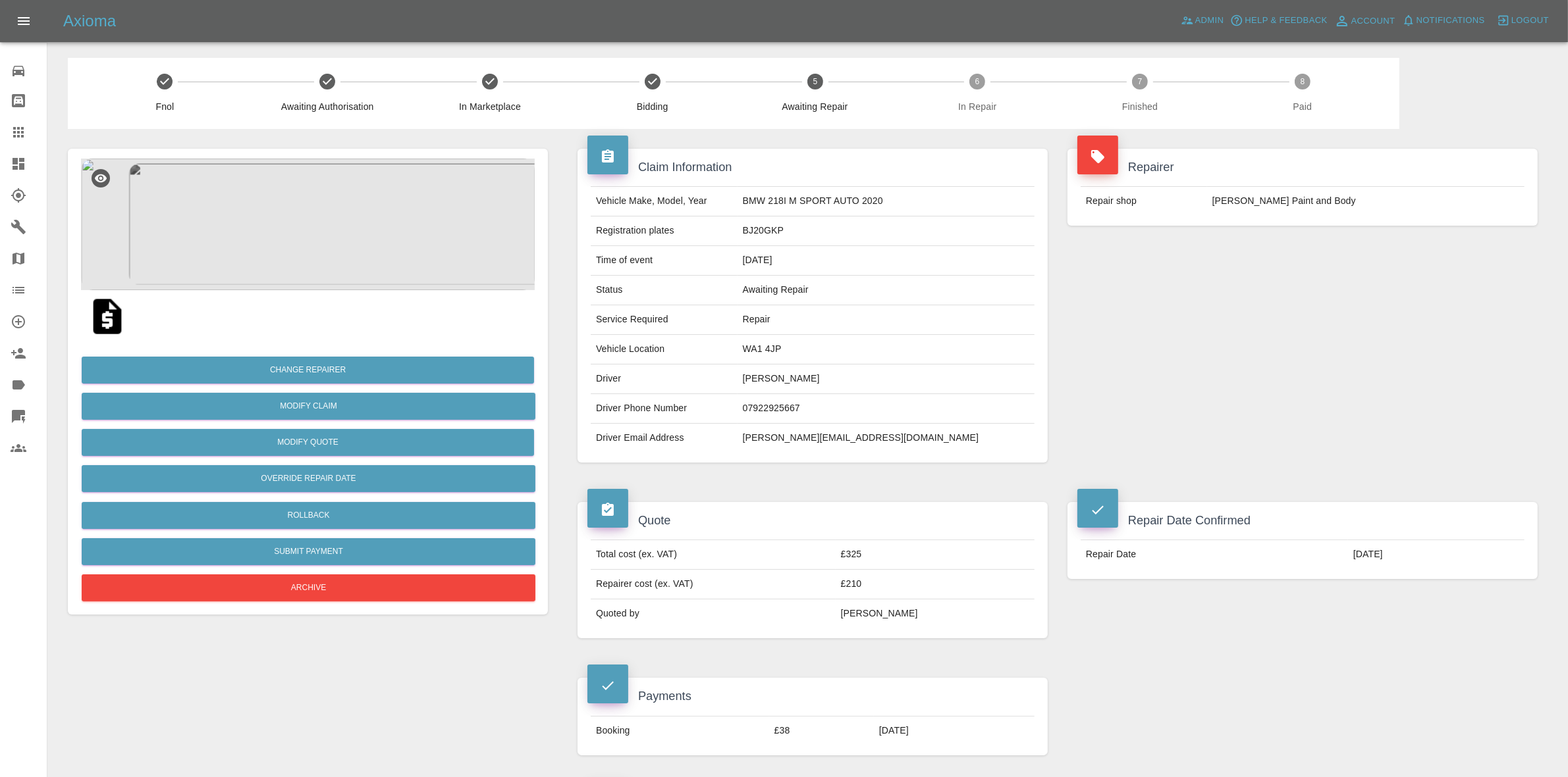
click at [805, 350] on td "WA1 4JP" at bounding box center [886, 349] width 297 height 29
copy td "WA1 4JP"
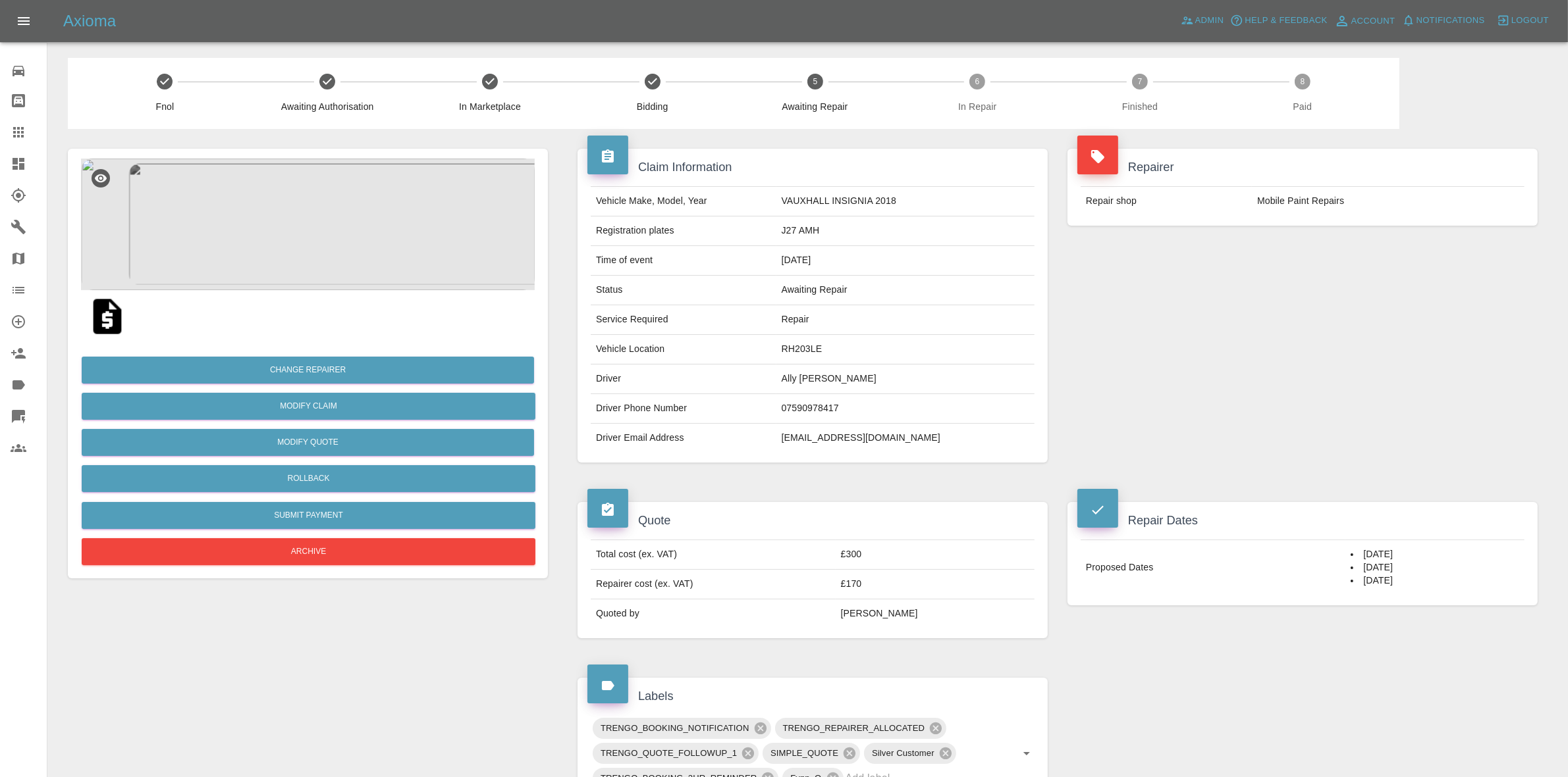
click at [814, 340] on td "RH203LE" at bounding box center [906, 349] width 259 height 29
copy td "RH203LE"
click at [405, 232] on img at bounding box center [308, 224] width 454 height 132
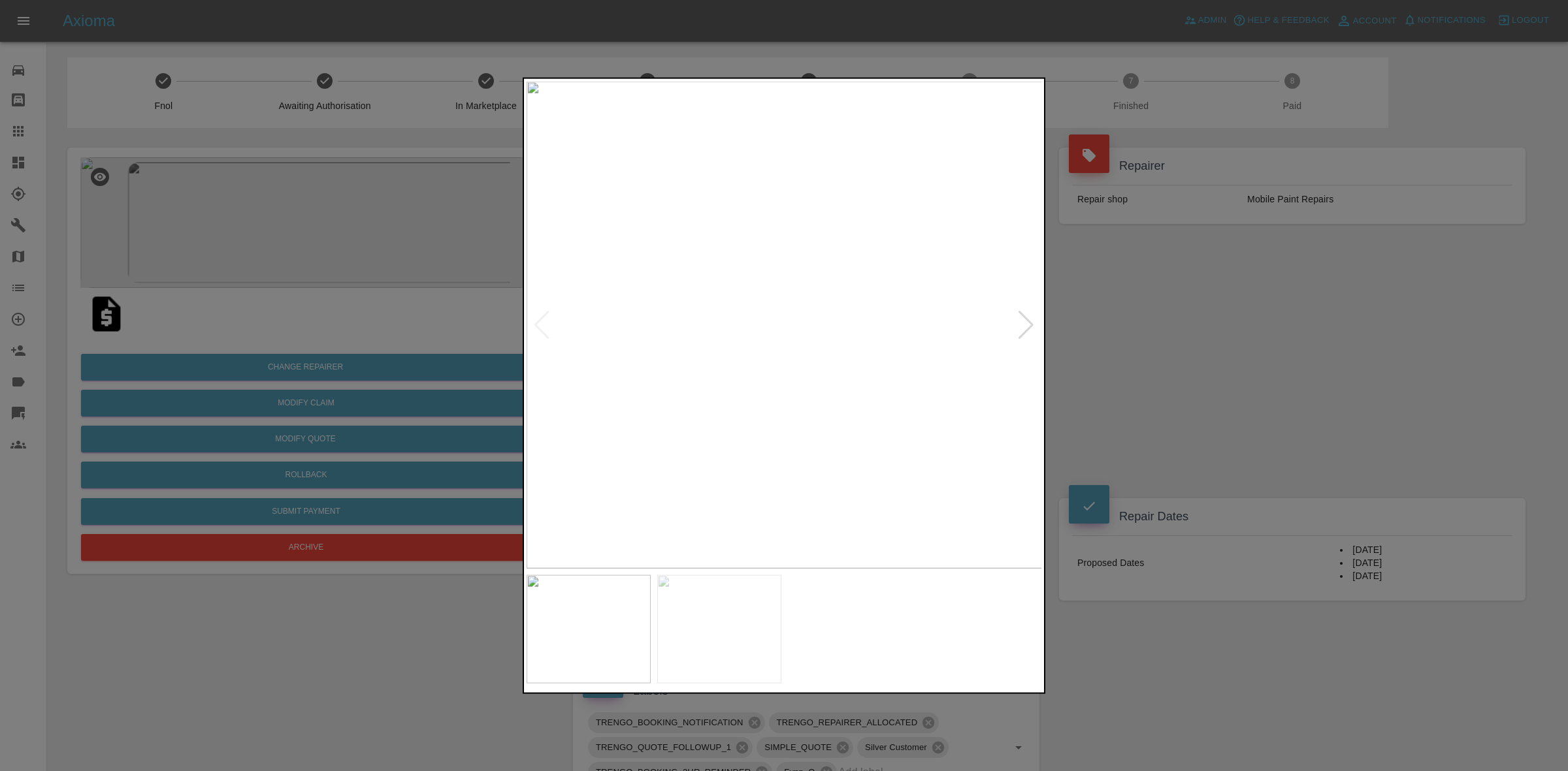
click at [1021, 320] on div at bounding box center [1026, 325] width 18 height 29
click at [1021, 320] on img at bounding box center [784, 325] width 516 height 487
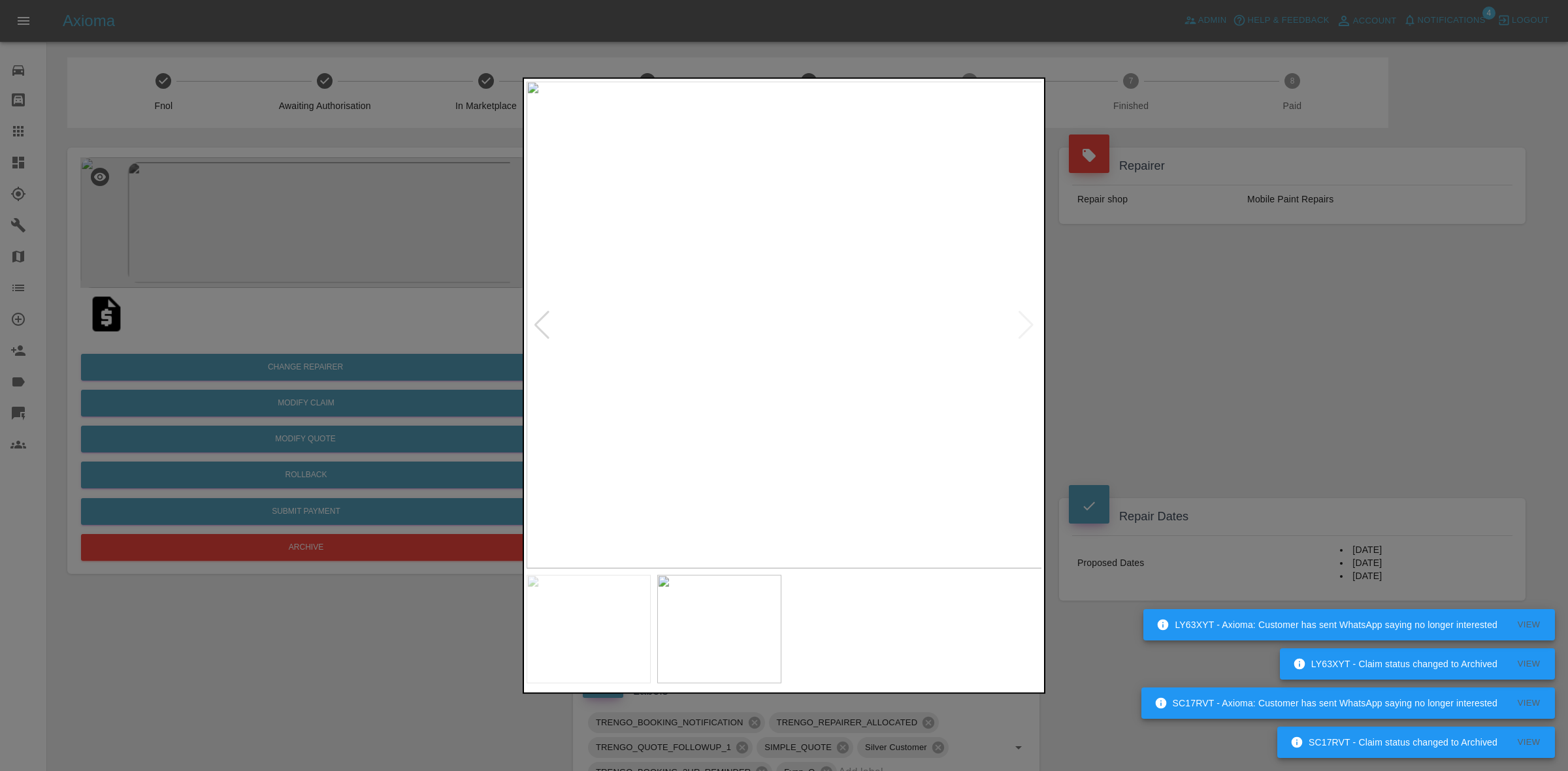
click at [1218, 468] on div at bounding box center [784, 386] width 1568 height 771
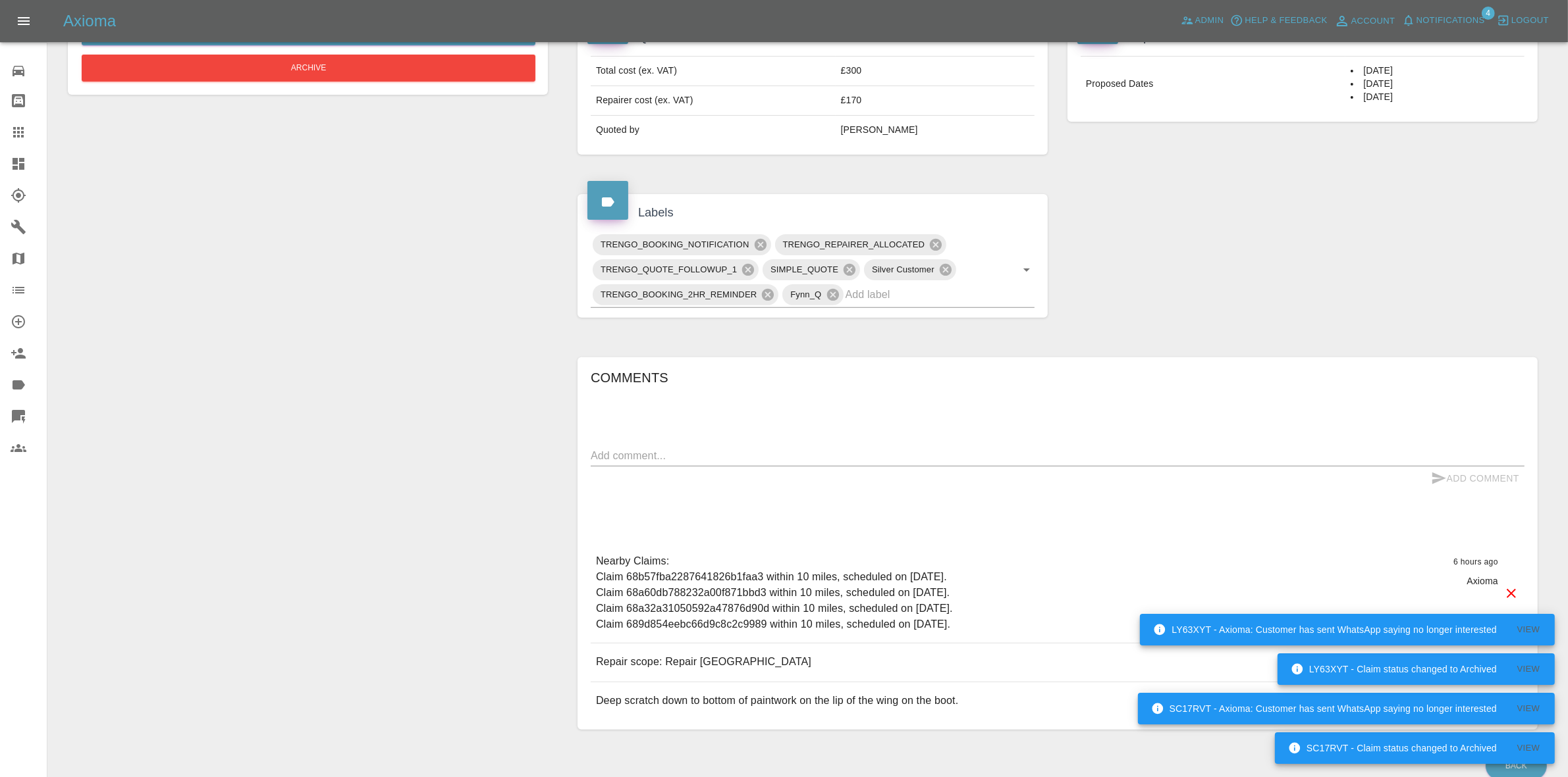
scroll to position [545, 0]
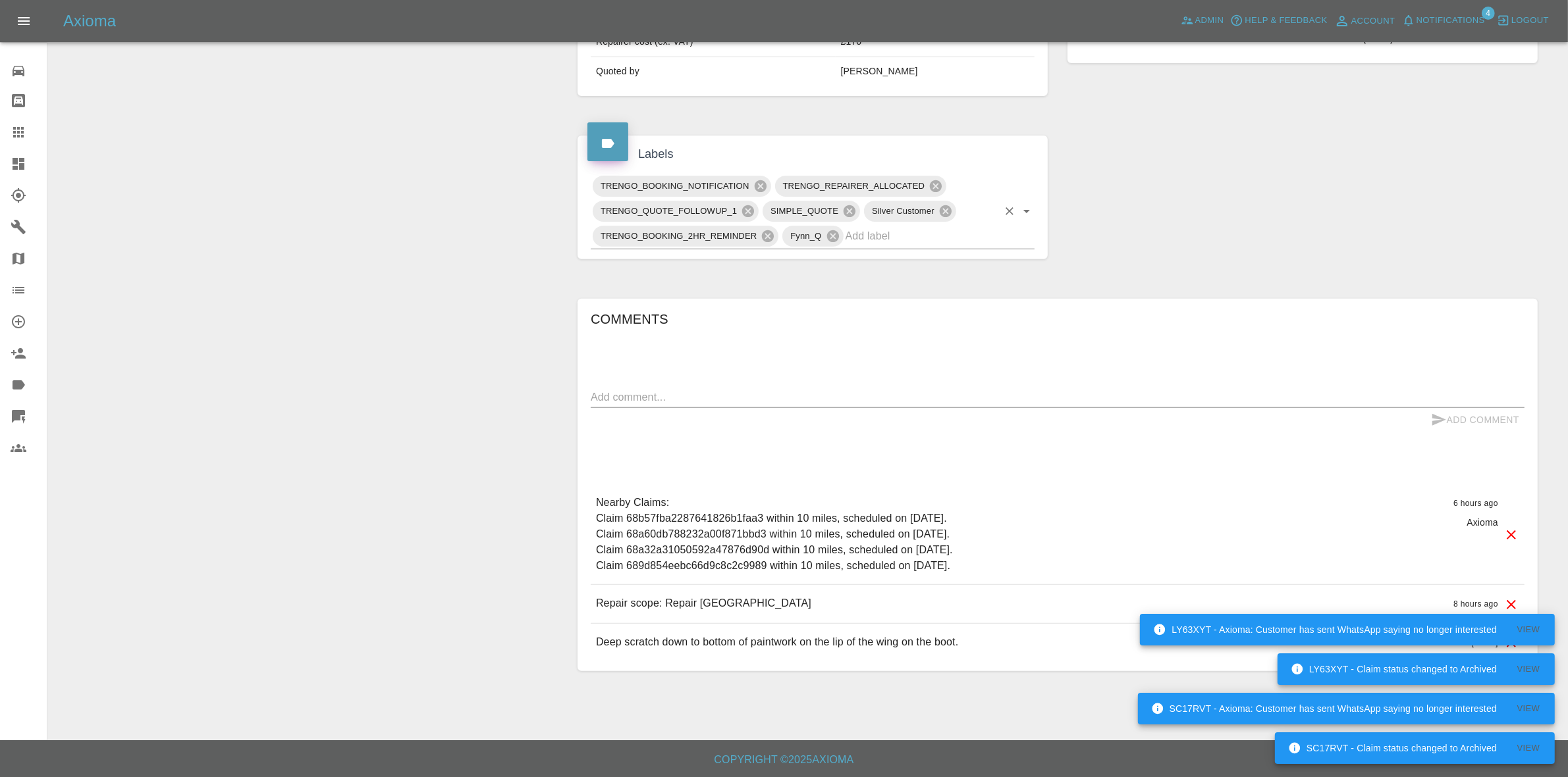
click at [868, 229] on input "text" at bounding box center [921, 236] width 152 height 21
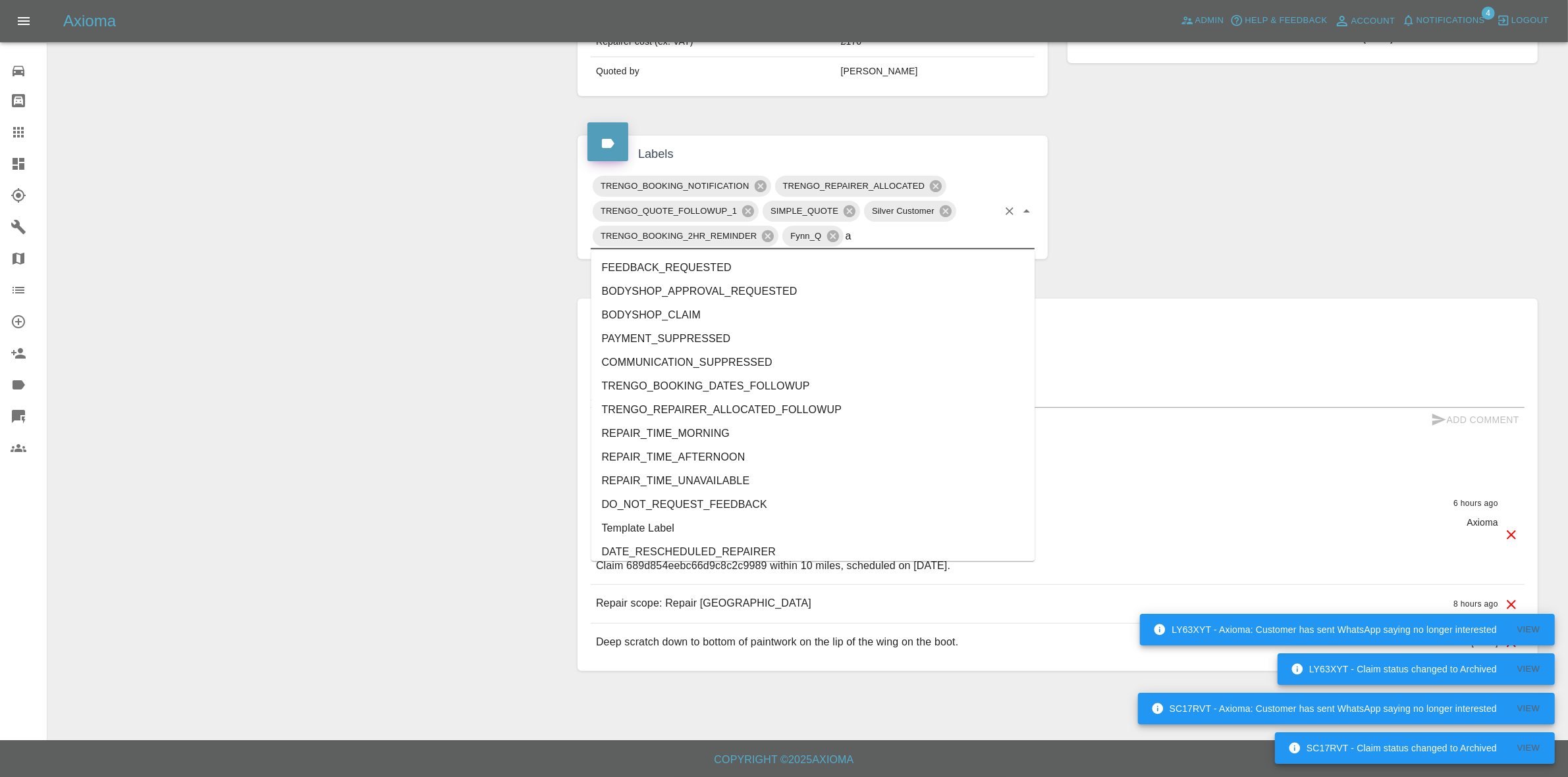
type input "au"
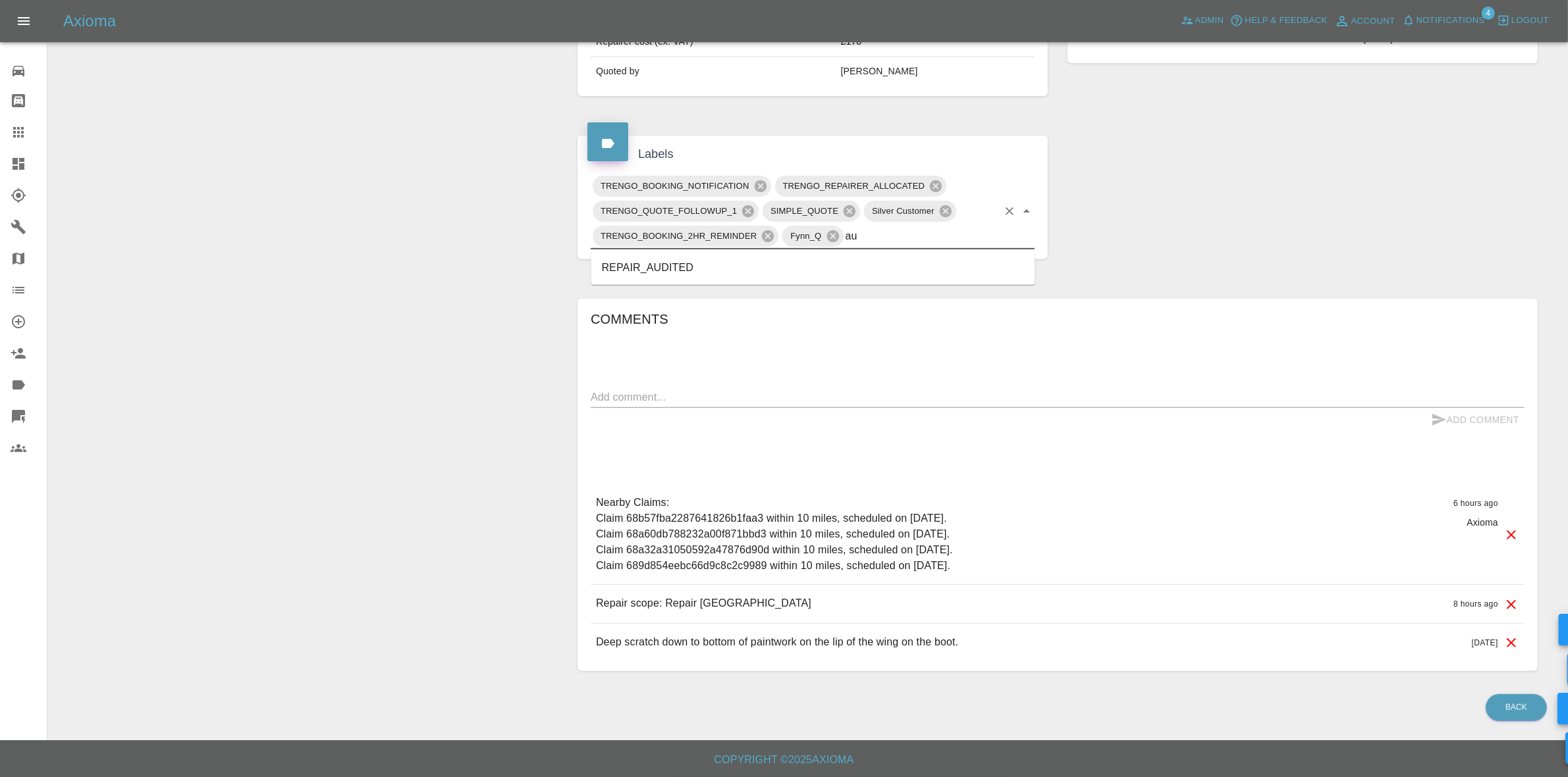
click at [729, 261] on li "REPAIR_AUDITED" at bounding box center [813, 268] width 444 height 24
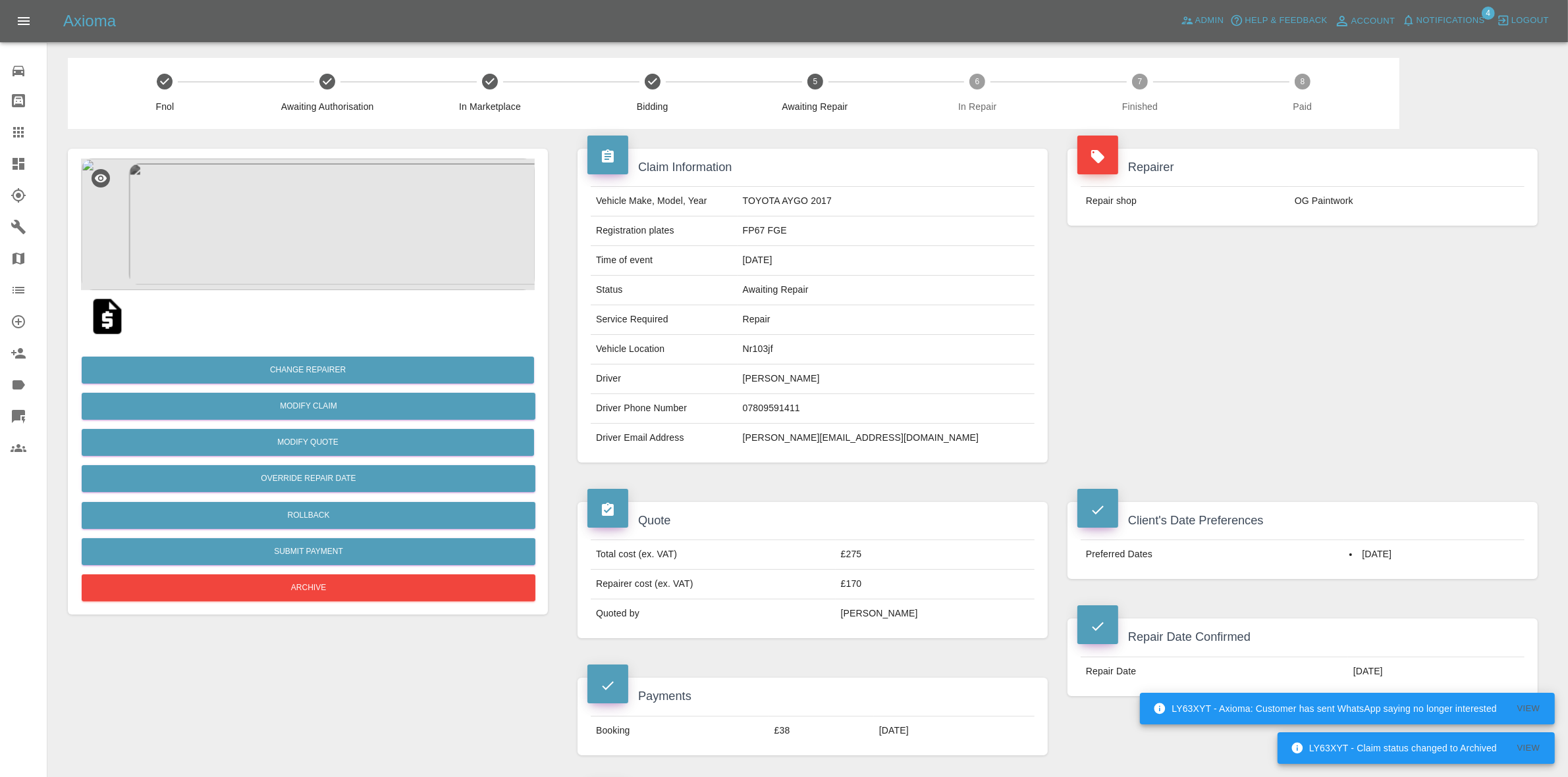
click at [831, 352] on td "Nr103jf" at bounding box center [886, 349] width 297 height 29
copy td "Nr103jf"
click at [328, 245] on img at bounding box center [308, 224] width 454 height 132
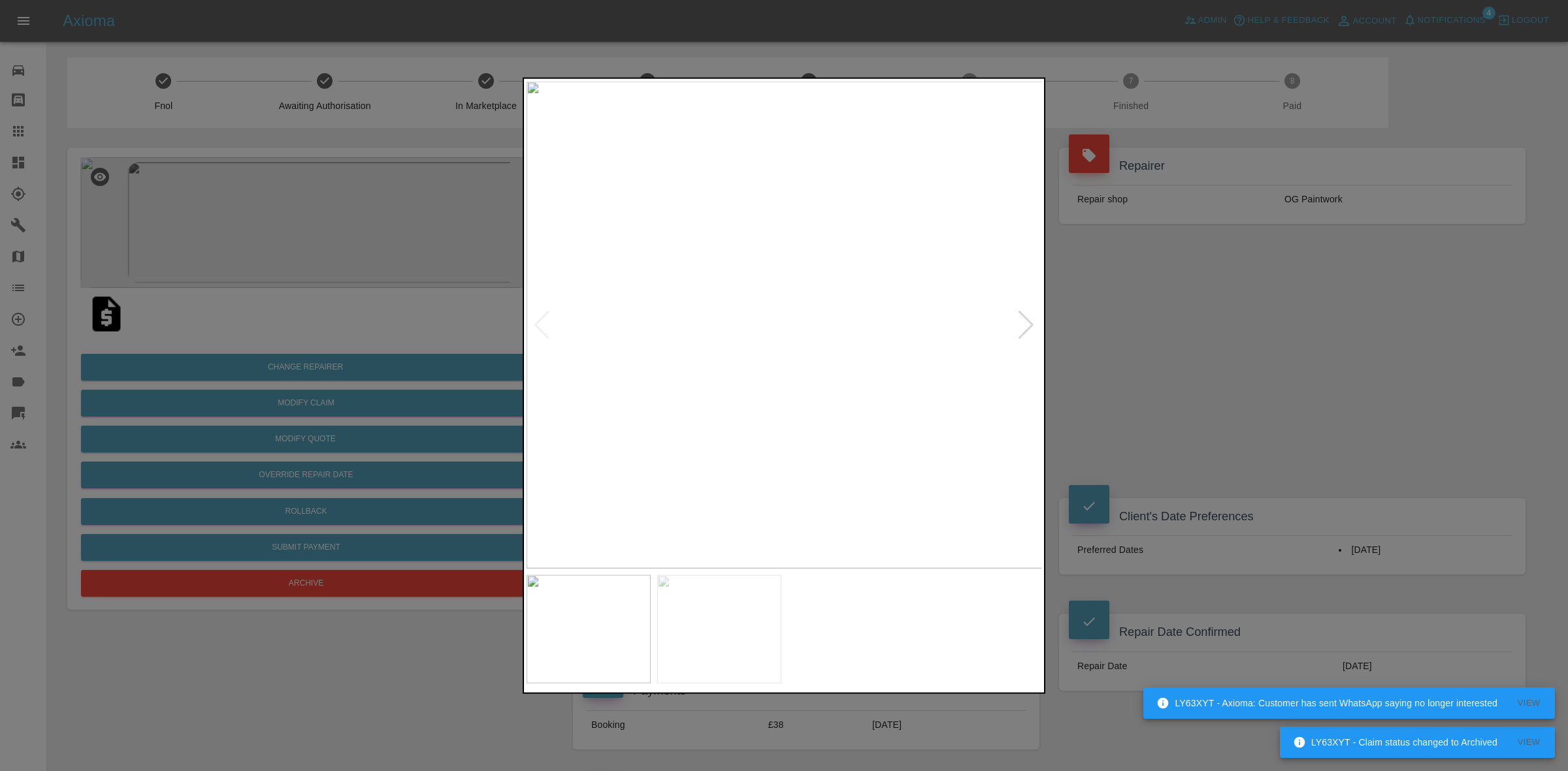
click at [1029, 327] on div at bounding box center [1026, 325] width 18 height 29
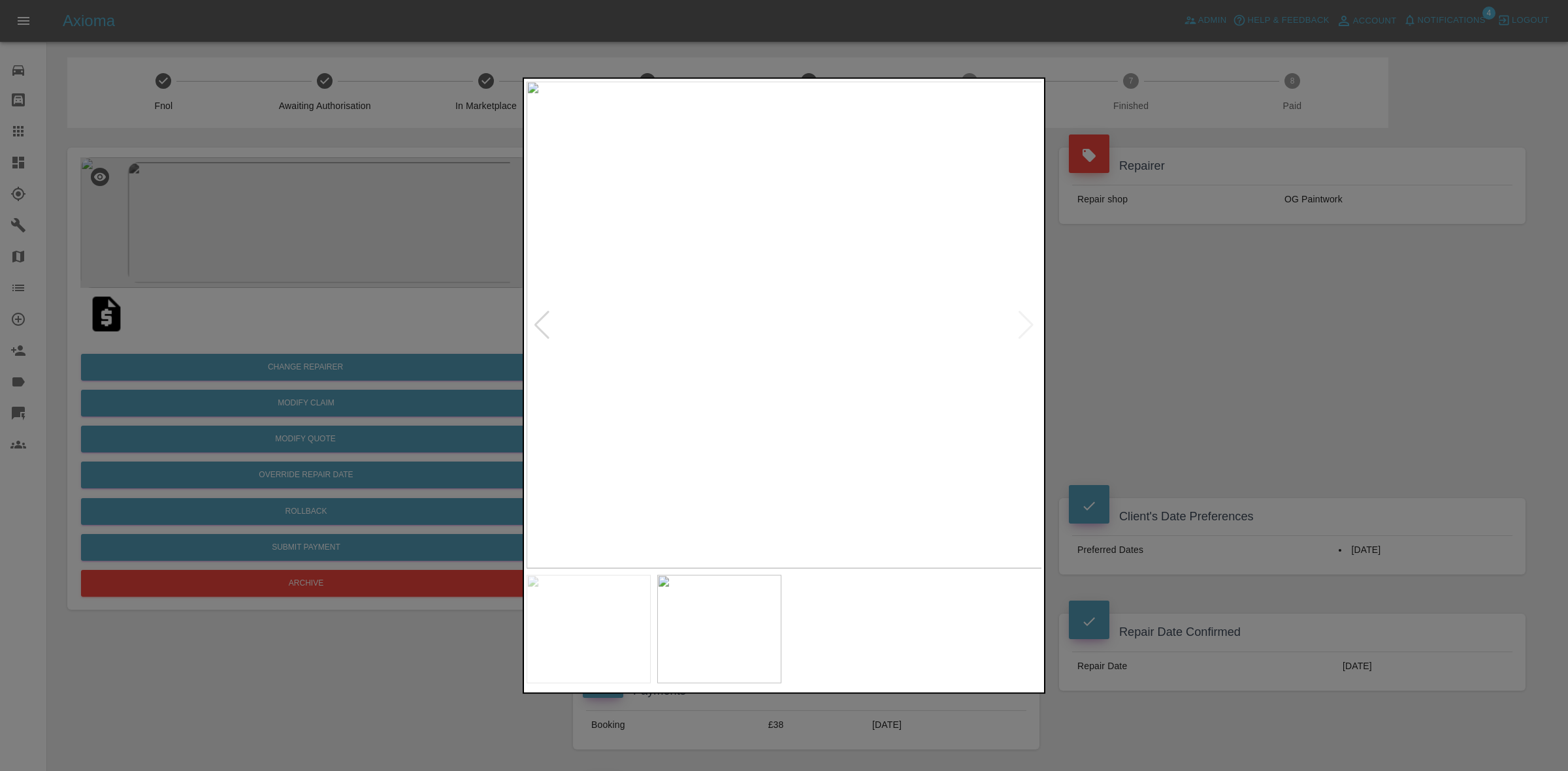
drag, startPoint x: 1193, startPoint y: 432, endPoint x: 1200, endPoint y: 214, distance: 218.1
click at [1194, 432] on div at bounding box center [784, 386] width 1568 height 771
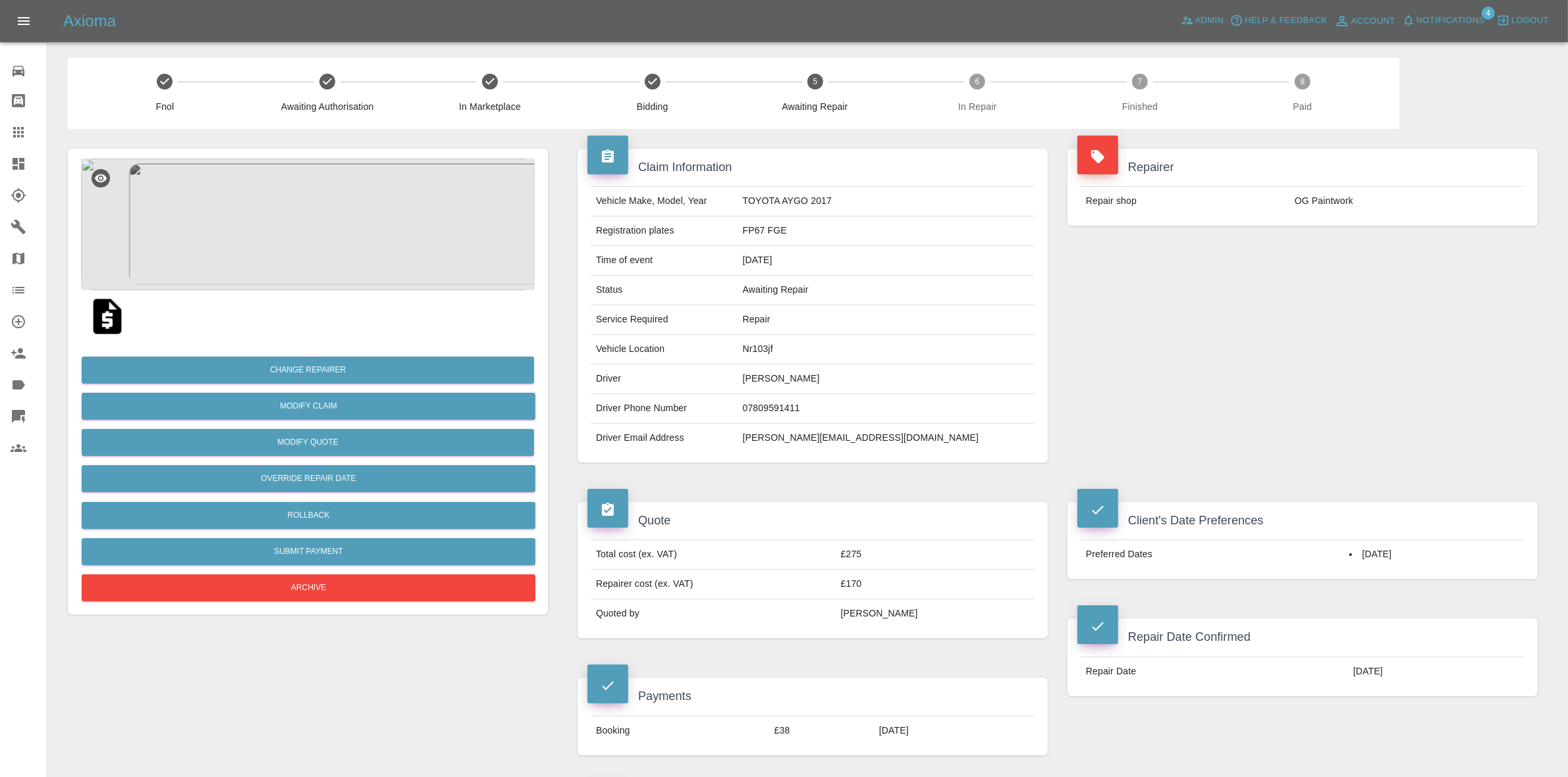
scroll to position [494, 0]
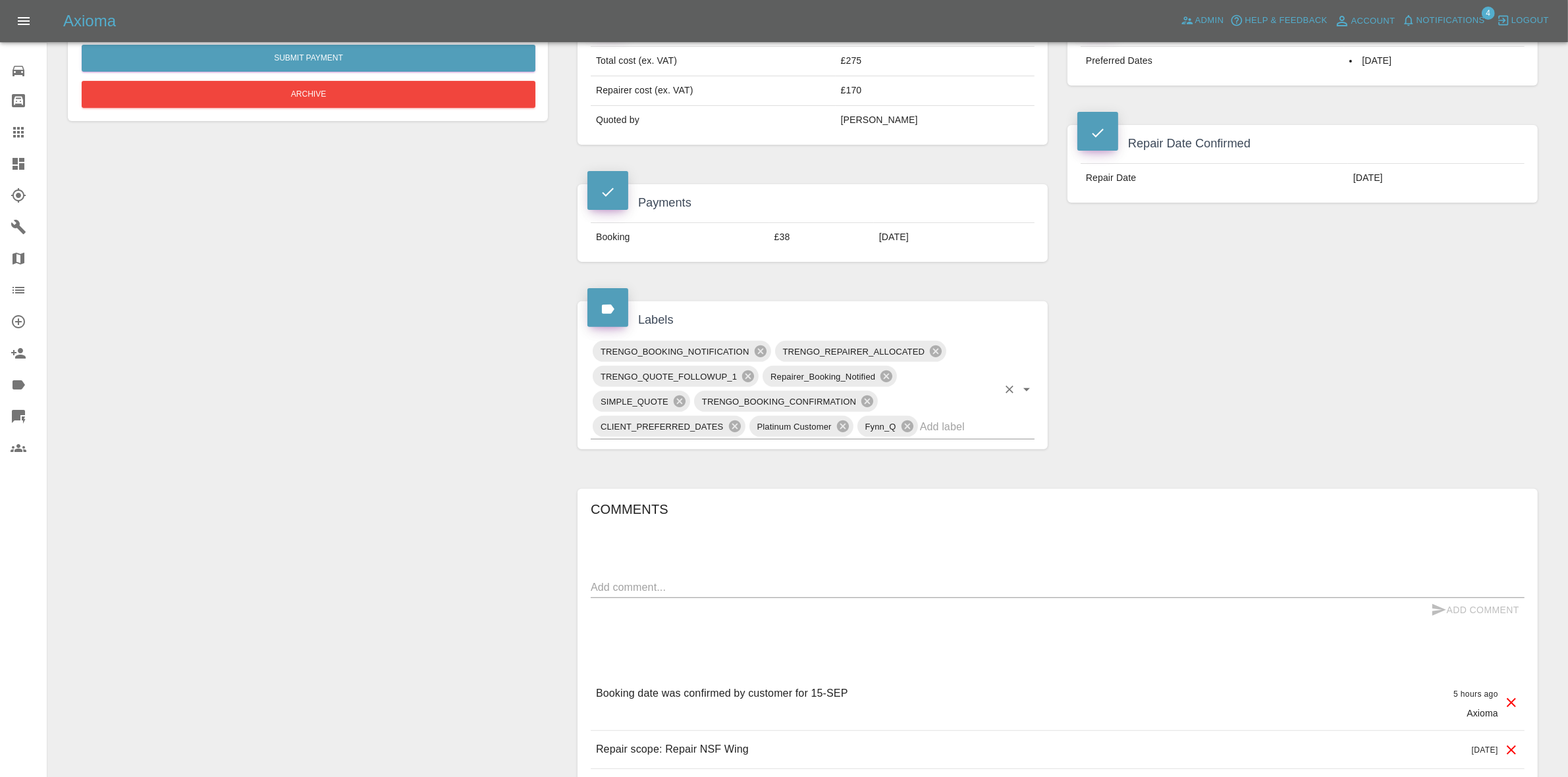
click at [929, 422] on input "text" at bounding box center [959, 427] width 77 height 21
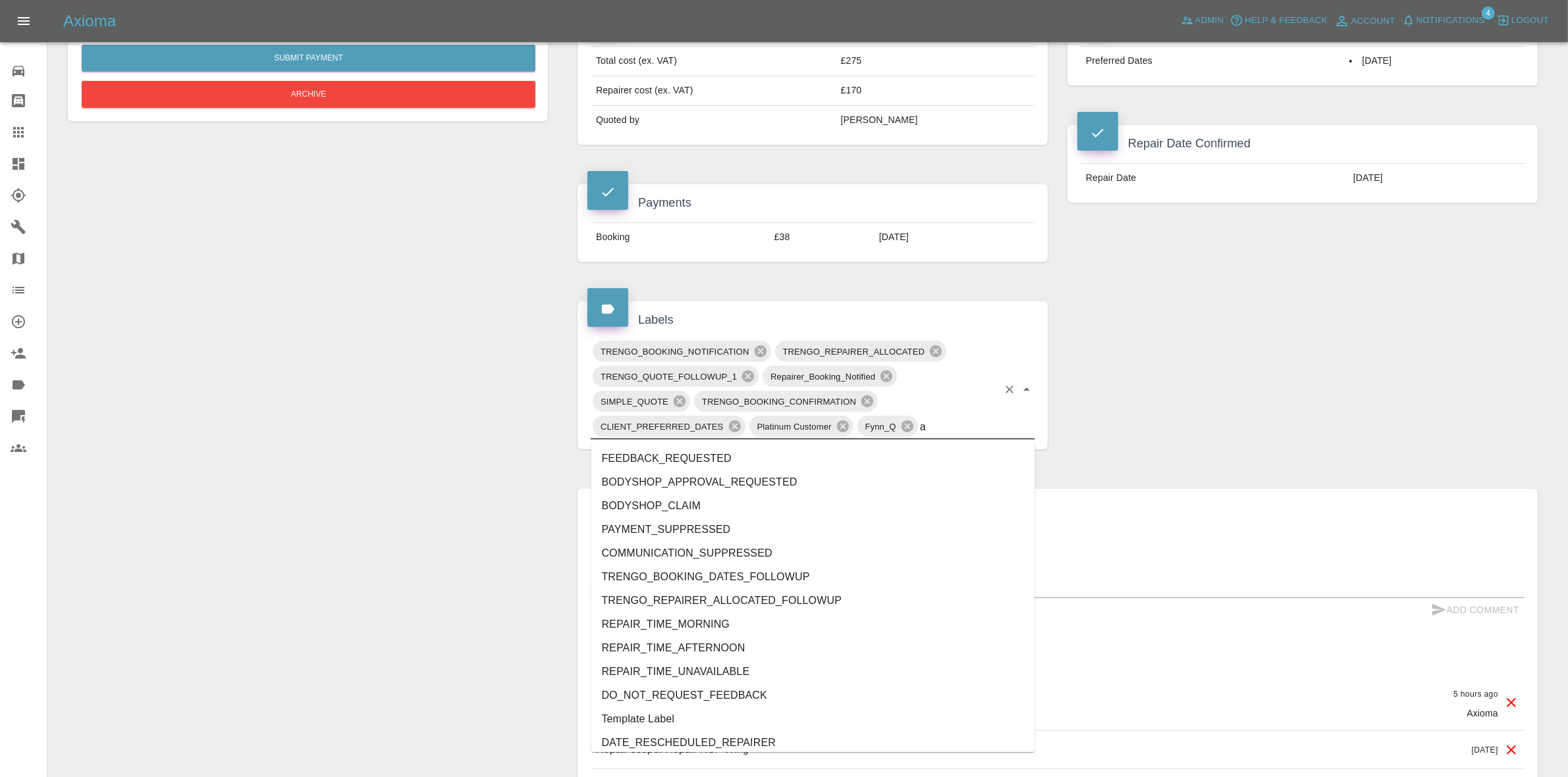
type input "au"
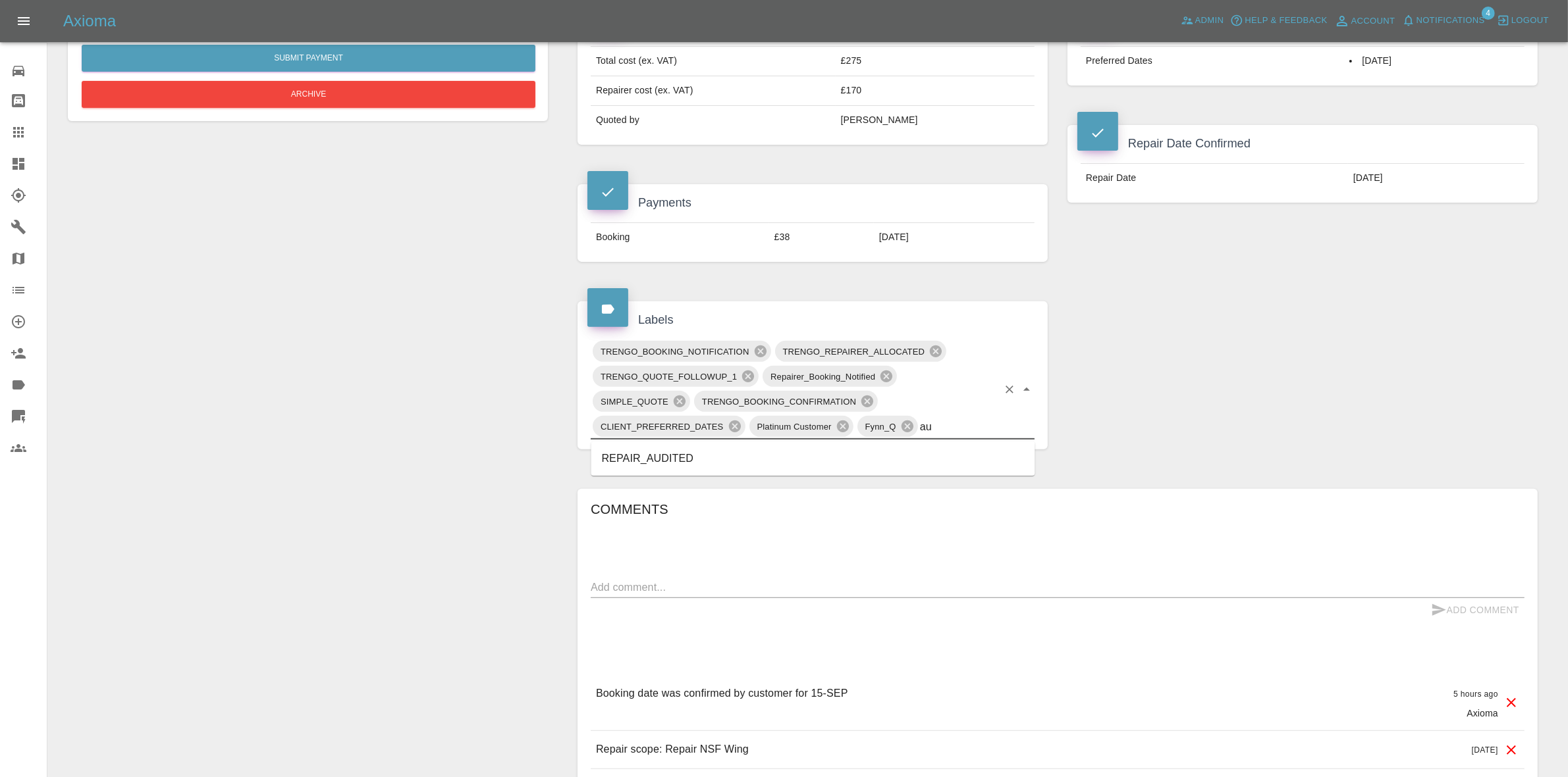
click at [643, 461] on li "REPAIR_AUDITED" at bounding box center [813, 458] width 444 height 24
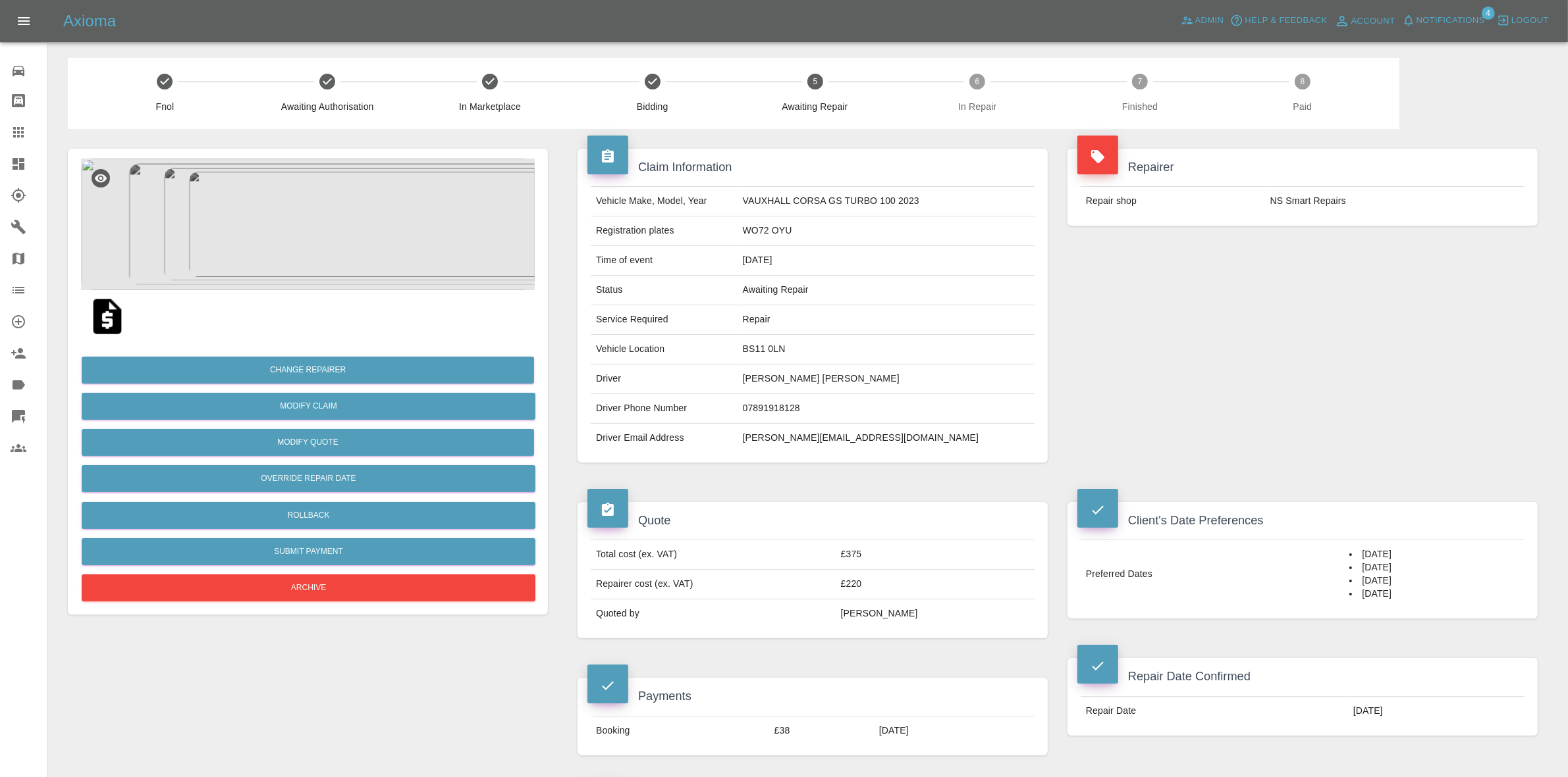
click at [781, 352] on td "BS11 0LN" at bounding box center [886, 349] width 297 height 29
copy td "BS11 0LN"
click at [423, 193] on img at bounding box center [308, 224] width 454 height 132
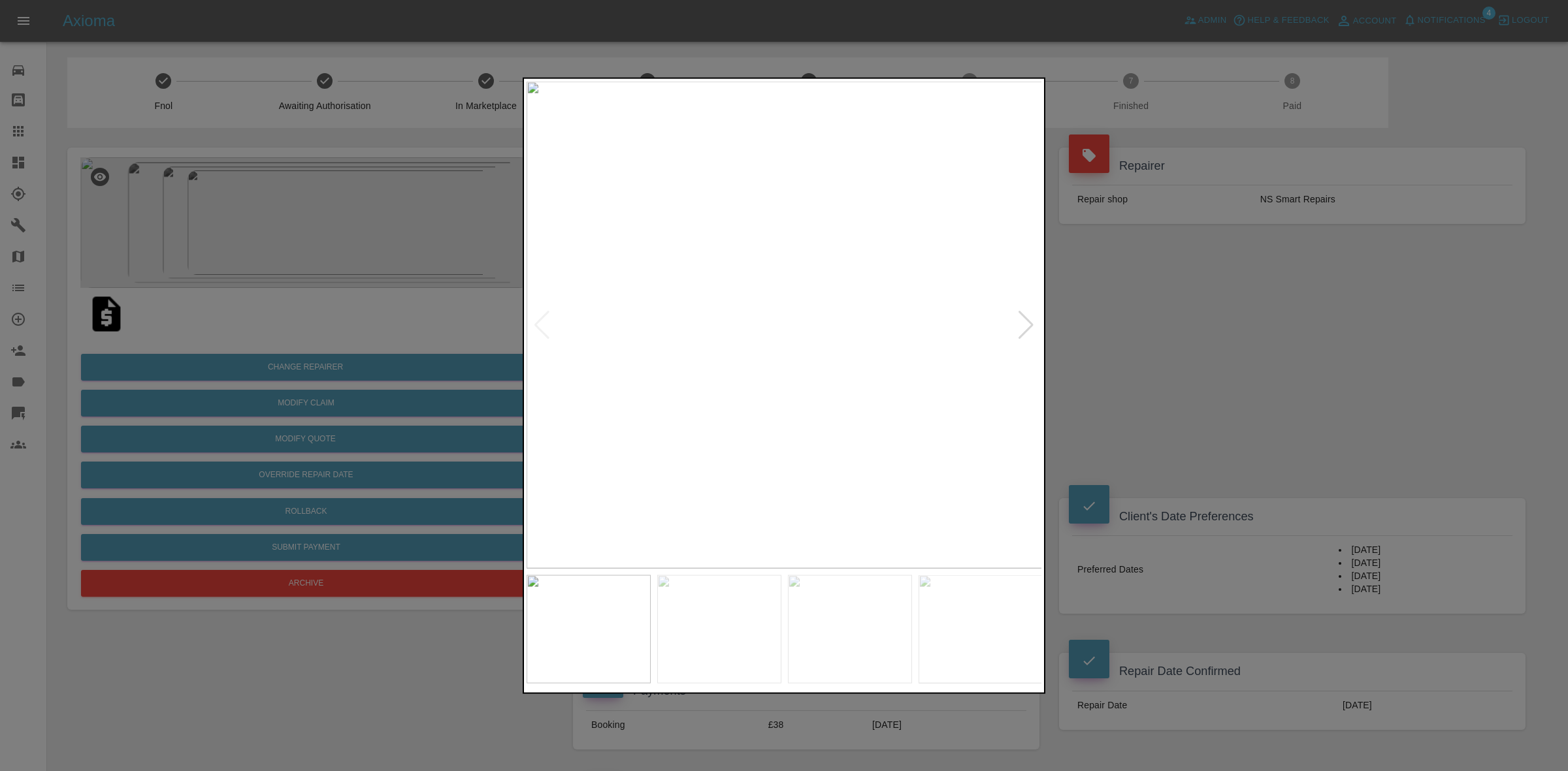
click at [1018, 314] on div at bounding box center [1026, 325] width 18 height 29
click at [1018, 314] on img at bounding box center [784, 325] width 516 height 487
click at [1212, 440] on div at bounding box center [784, 386] width 1568 height 771
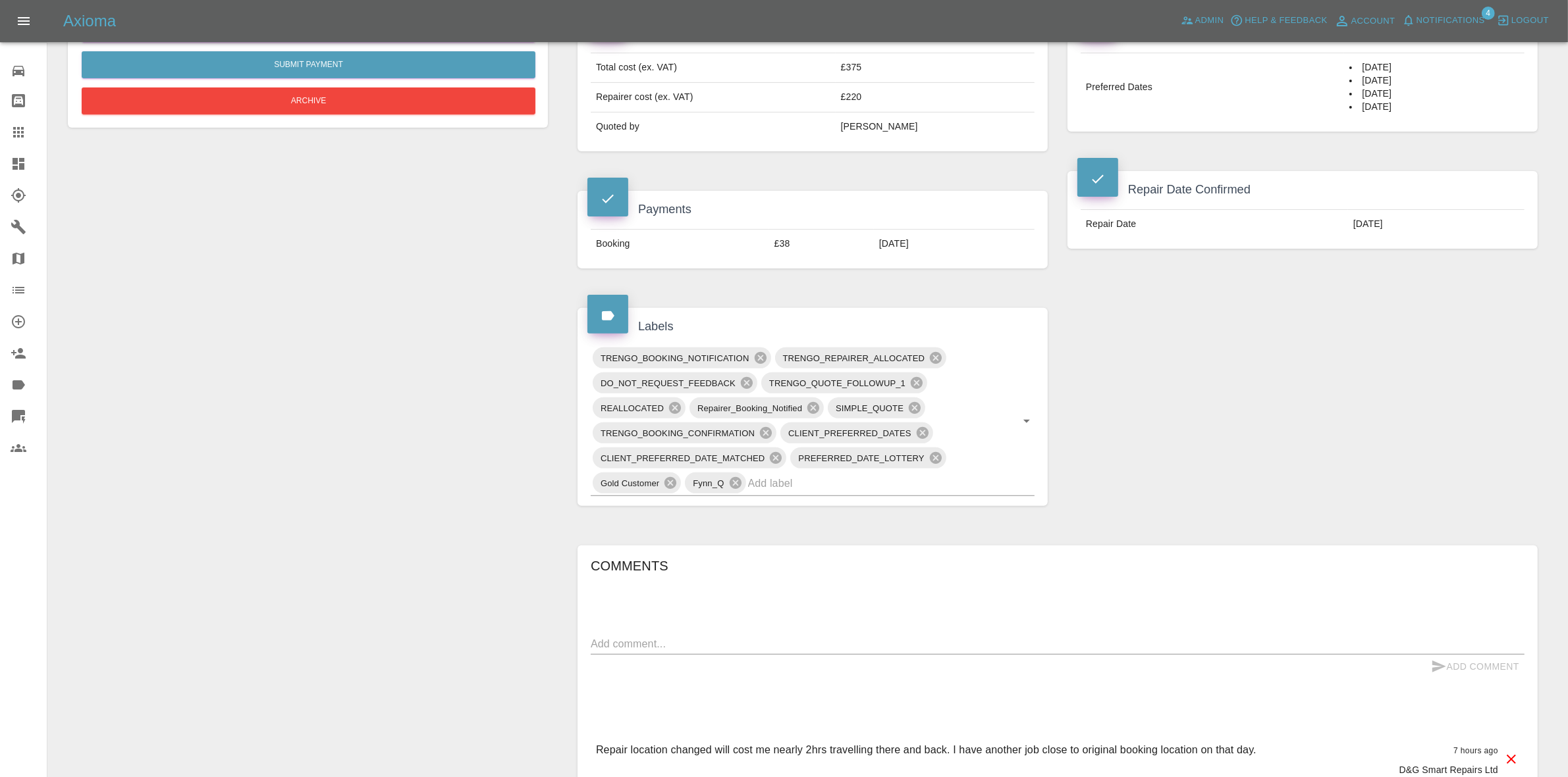
scroll to position [576, 0]
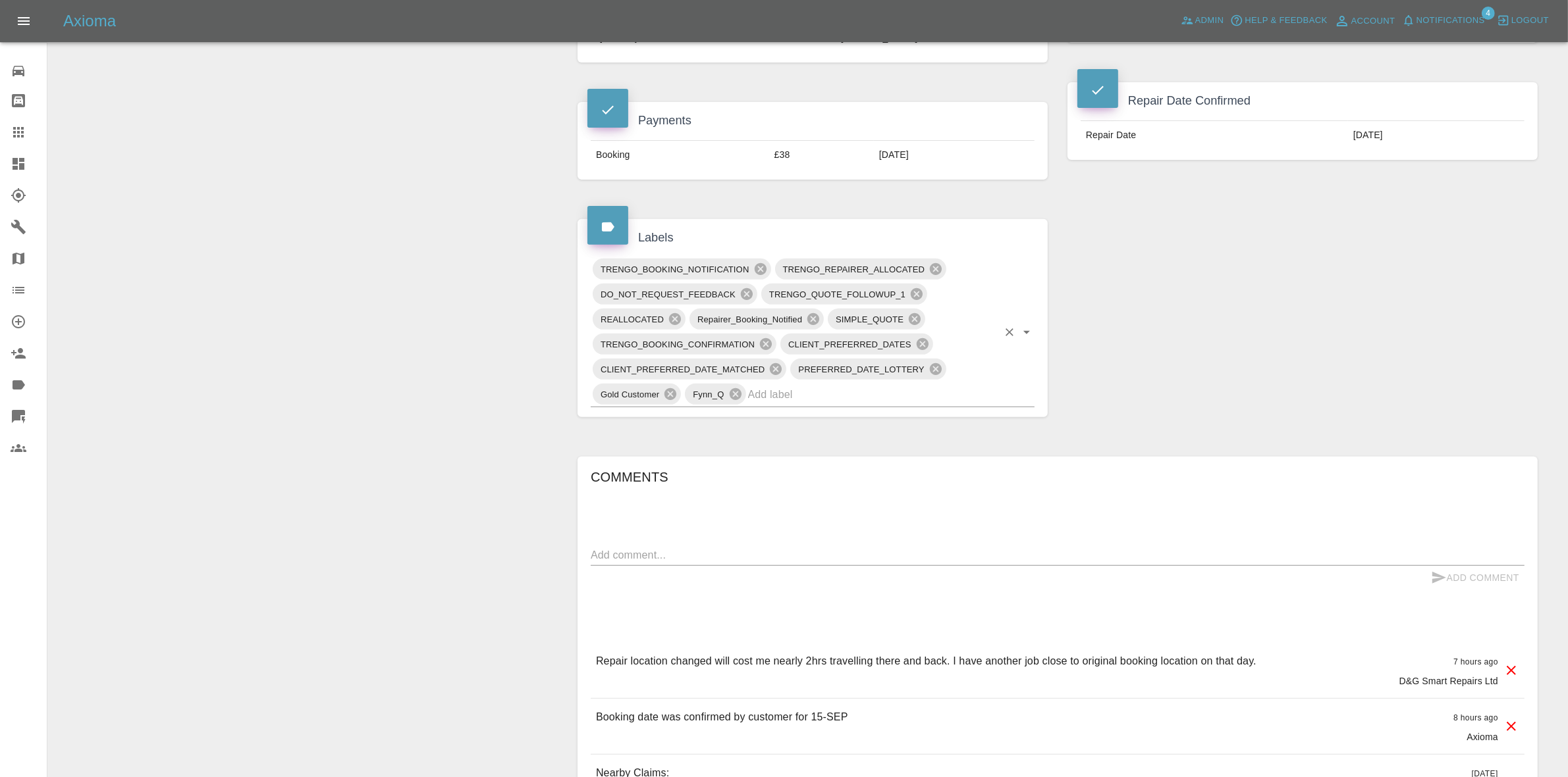
click at [864, 392] on input "text" at bounding box center [873, 395] width 250 height 21
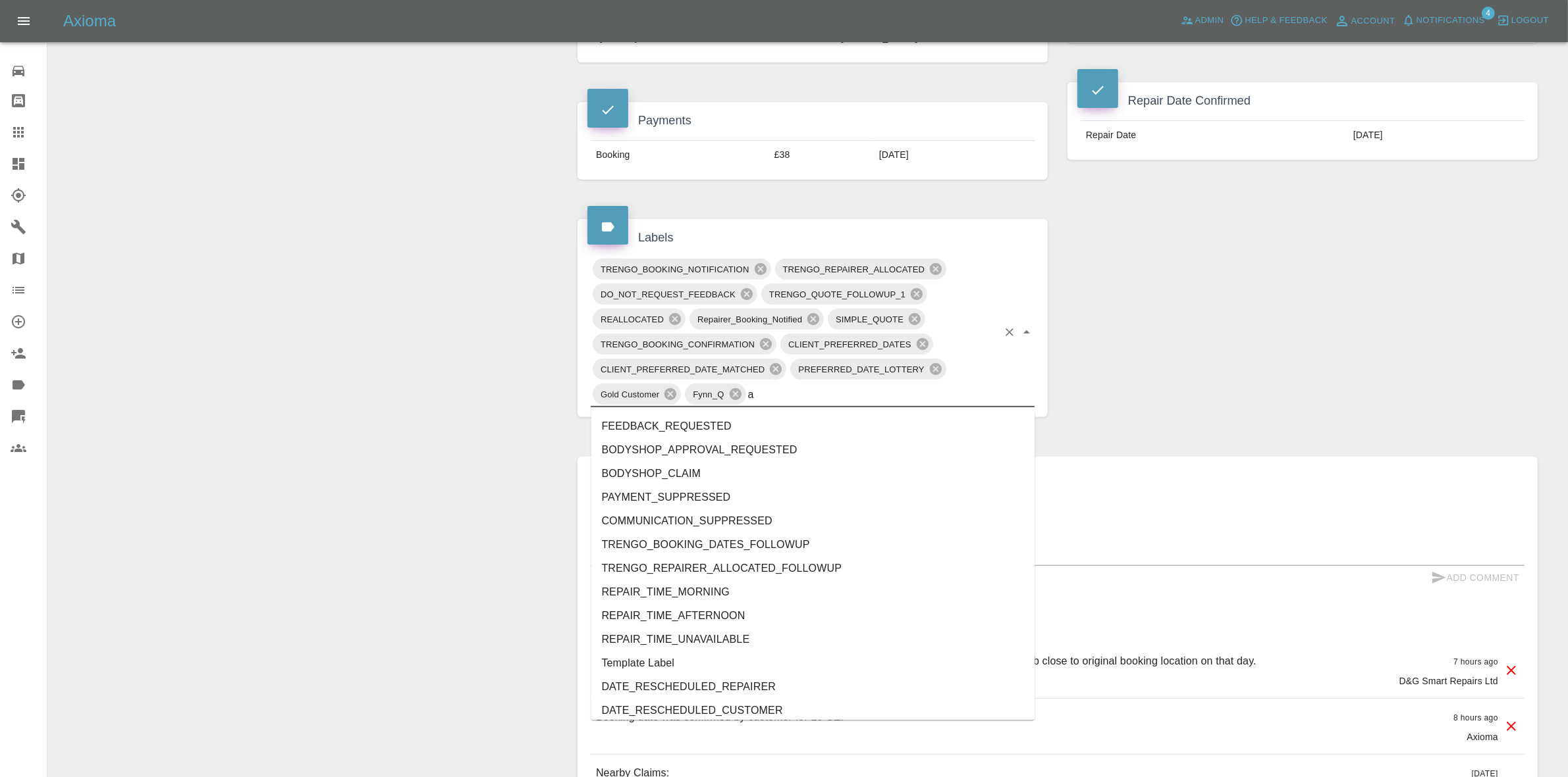
type input "au"
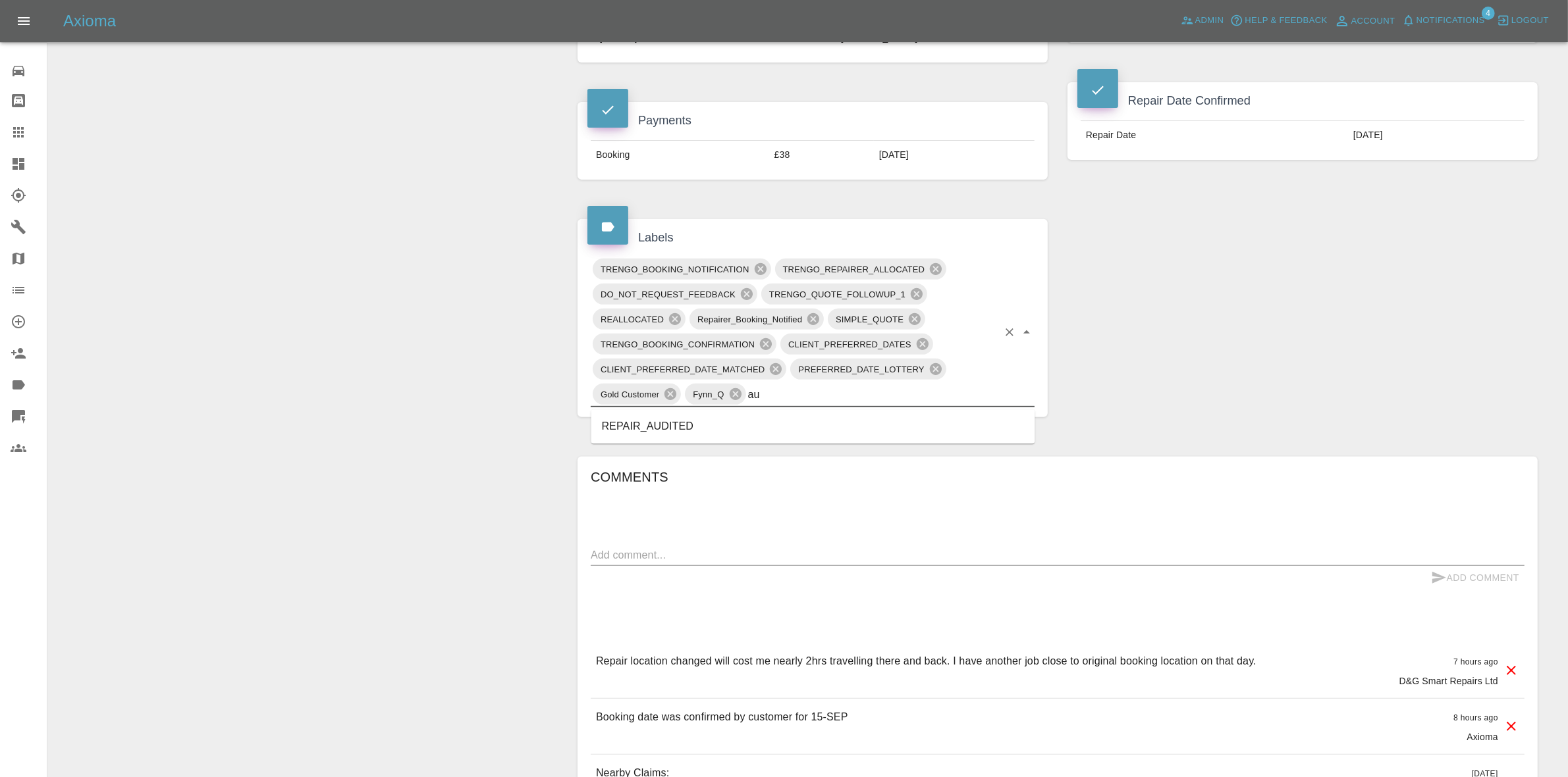
click at [699, 428] on li "REPAIR_AUDITED" at bounding box center [813, 426] width 444 height 24
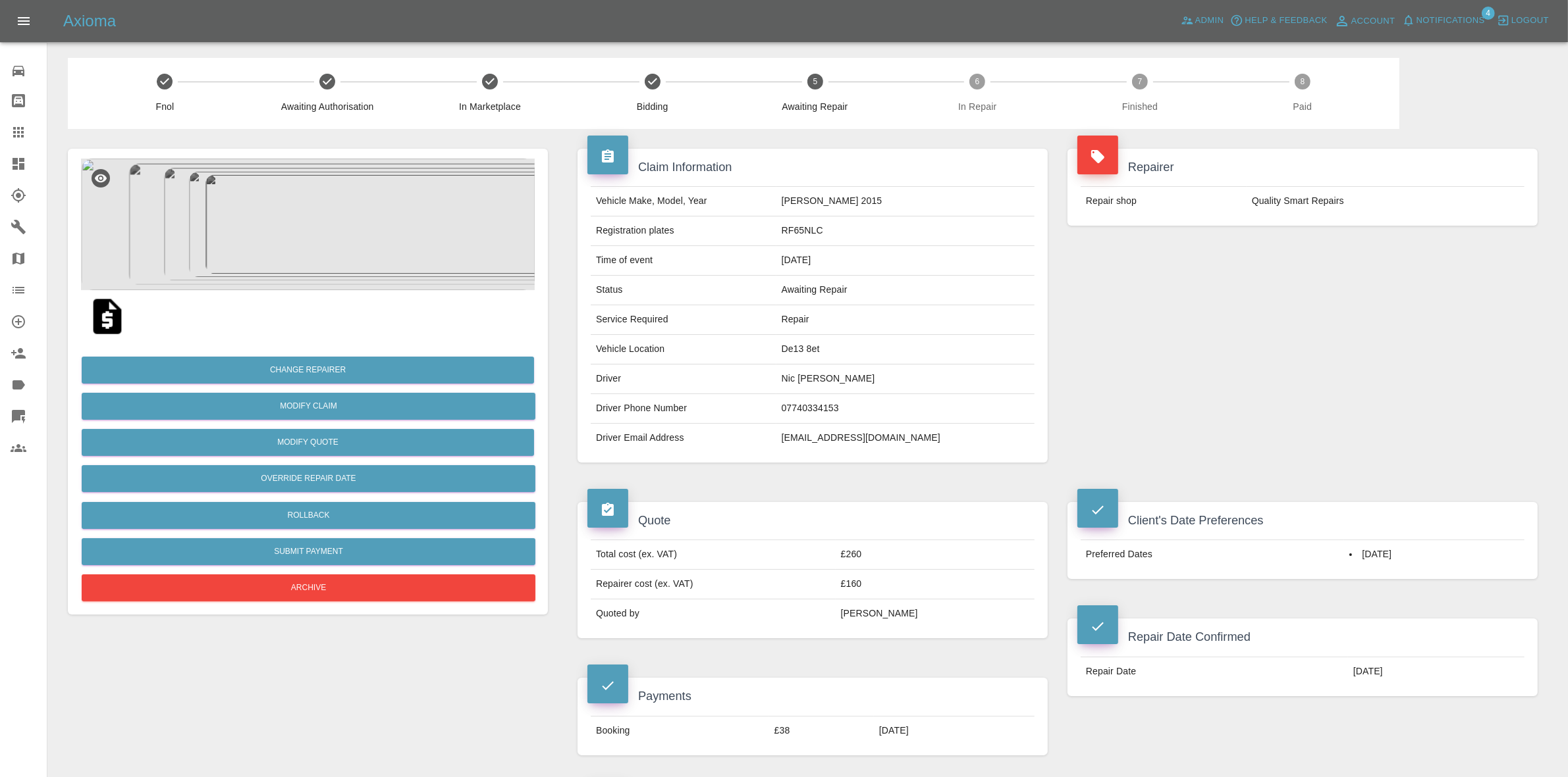
click at [402, 196] on img at bounding box center [308, 224] width 454 height 132
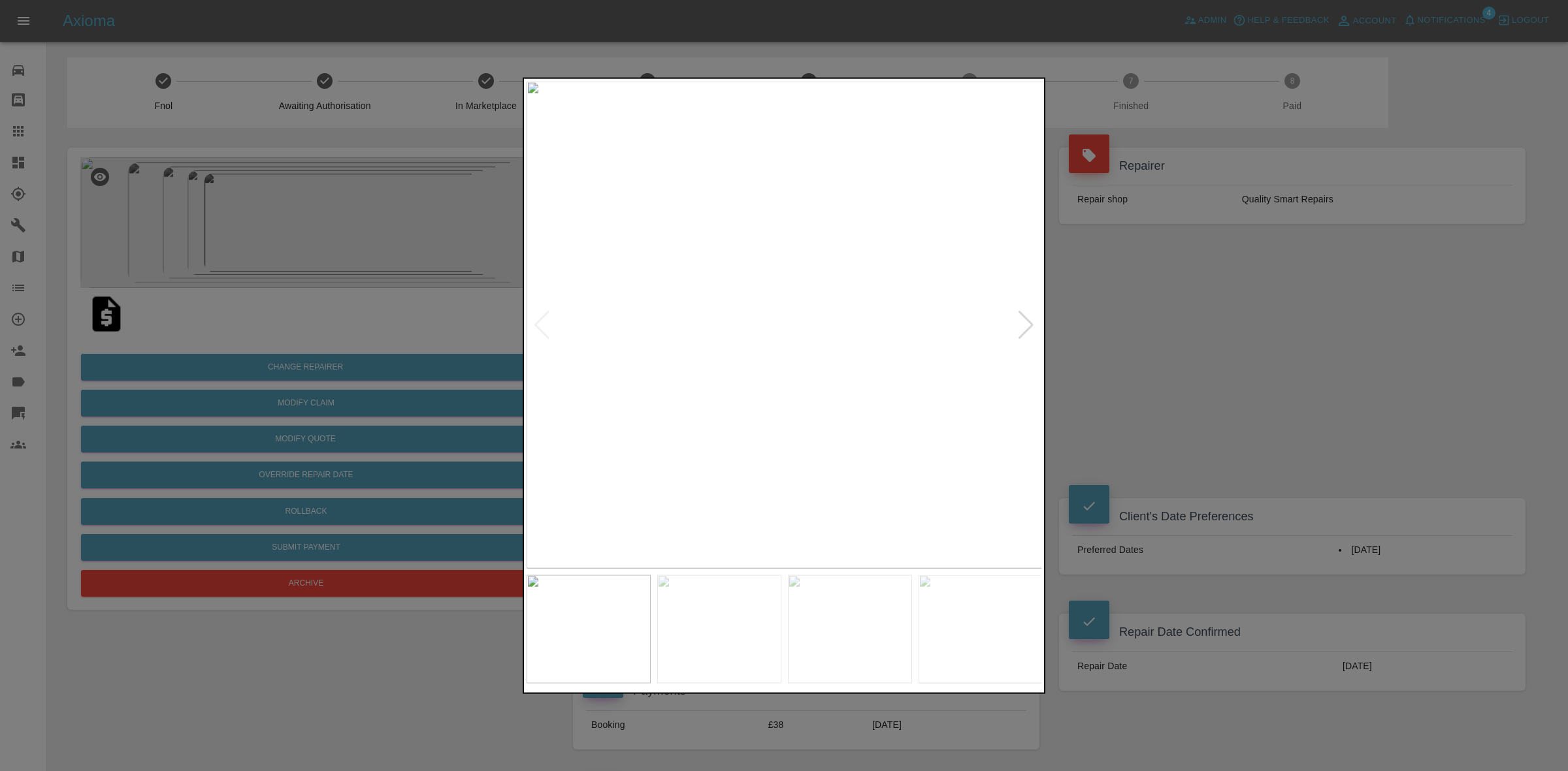
click at [1023, 324] on div at bounding box center [1026, 325] width 18 height 29
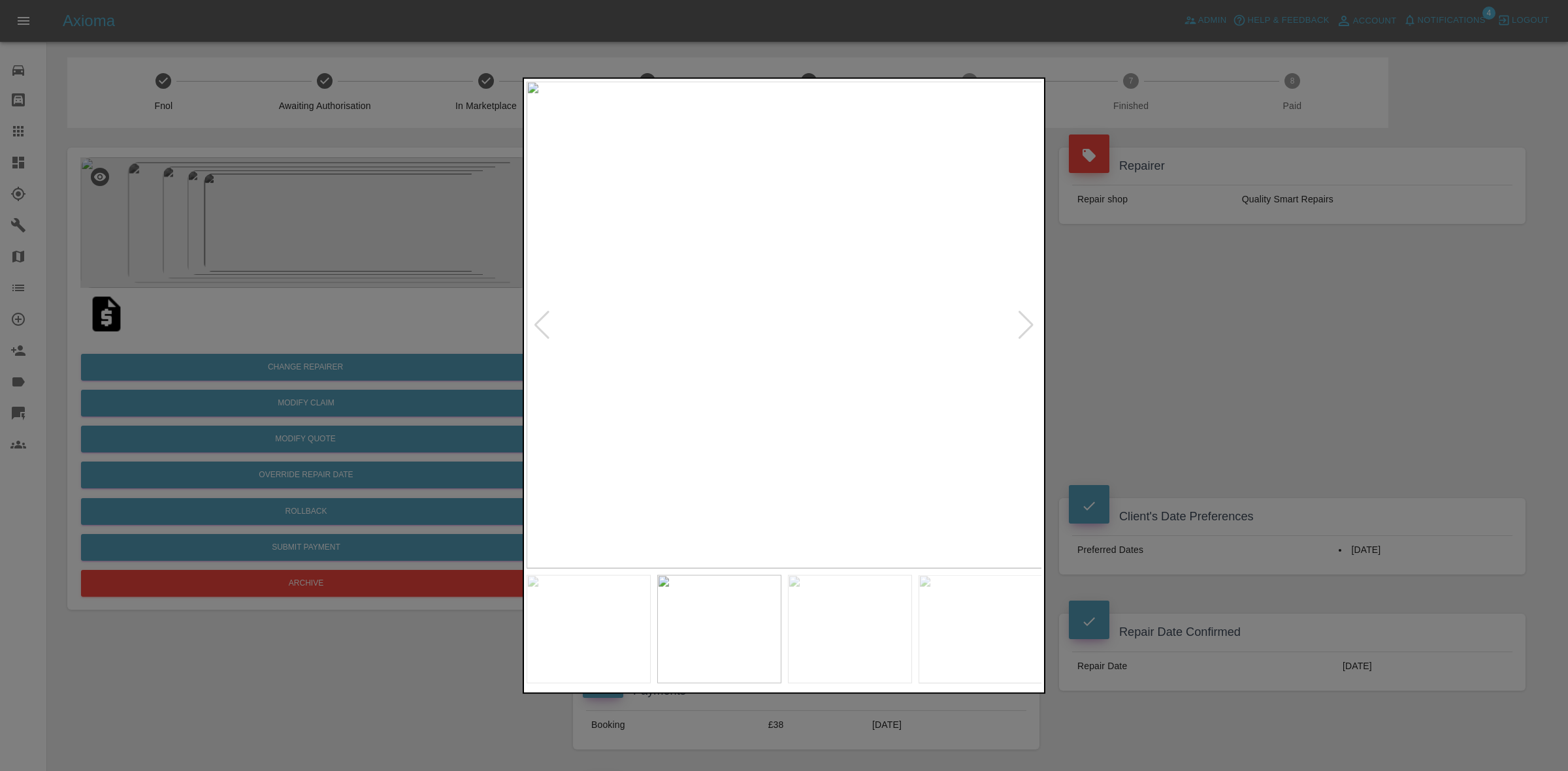
click at [1023, 324] on div at bounding box center [1026, 325] width 18 height 29
click at [1023, 324] on img at bounding box center [784, 325] width 516 height 487
click at [1119, 347] on div at bounding box center [784, 386] width 1568 height 771
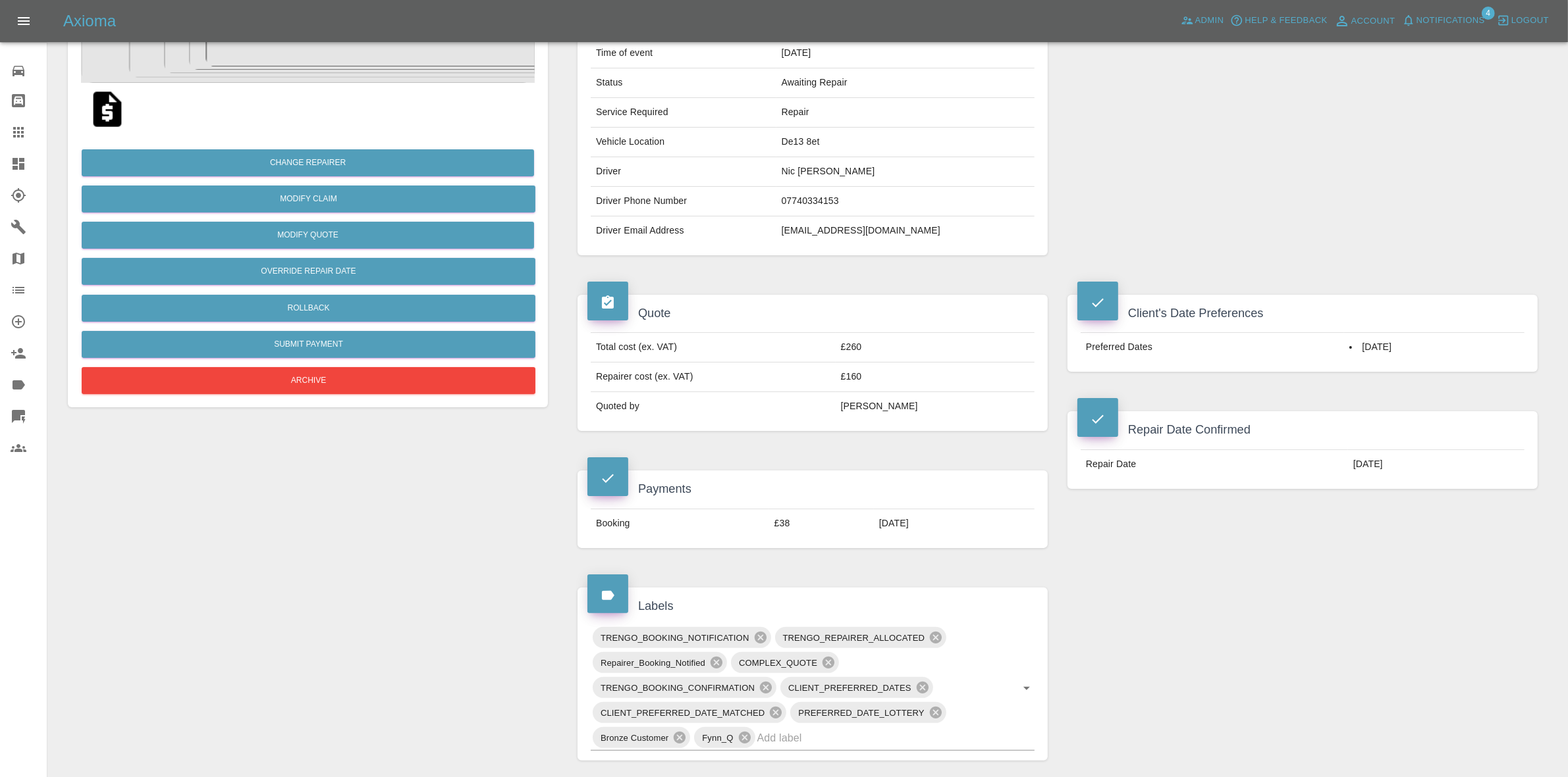
scroll to position [329, 0]
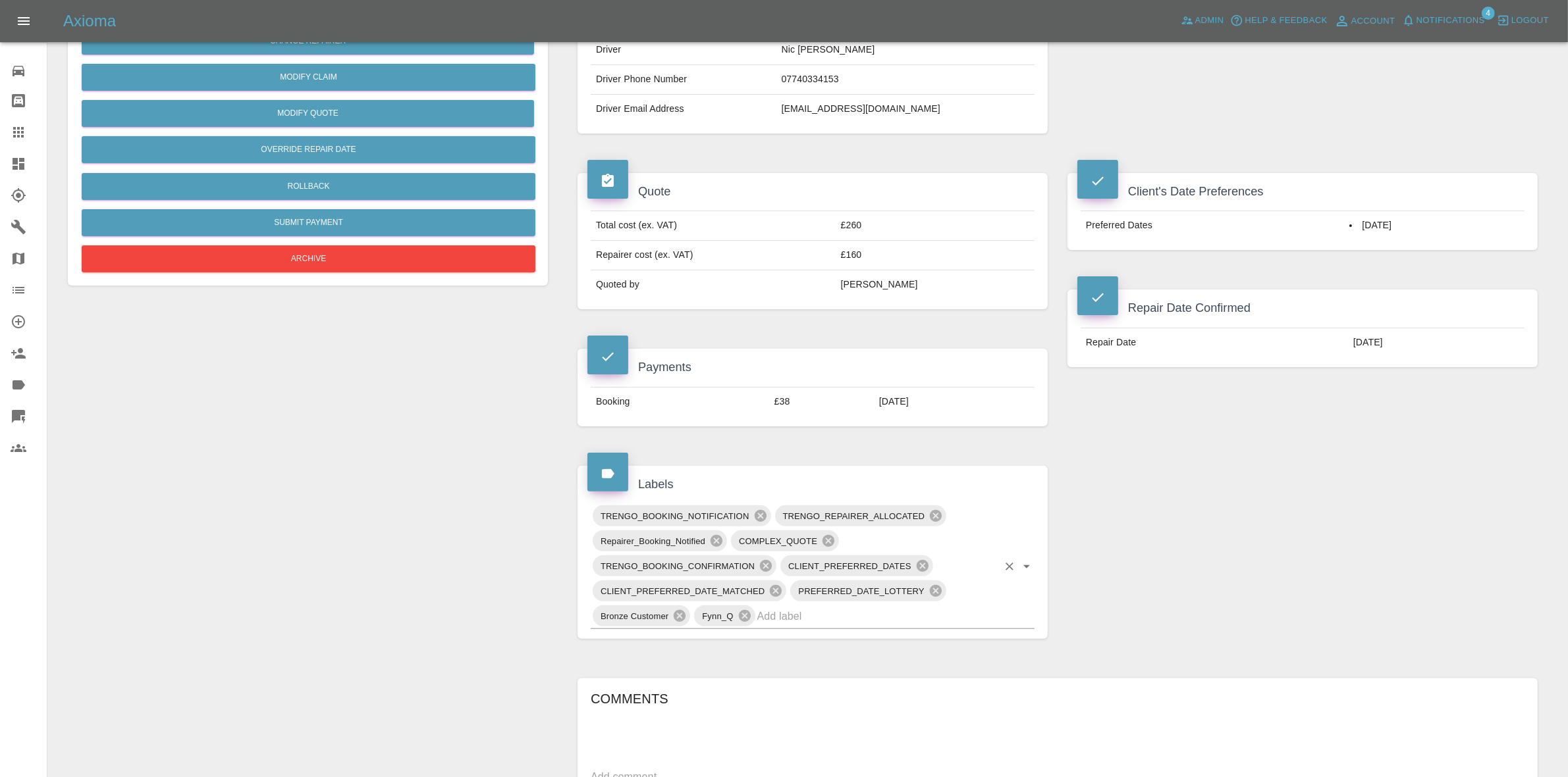
click at [844, 613] on input "text" at bounding box center [877, 617] width 241 height 21
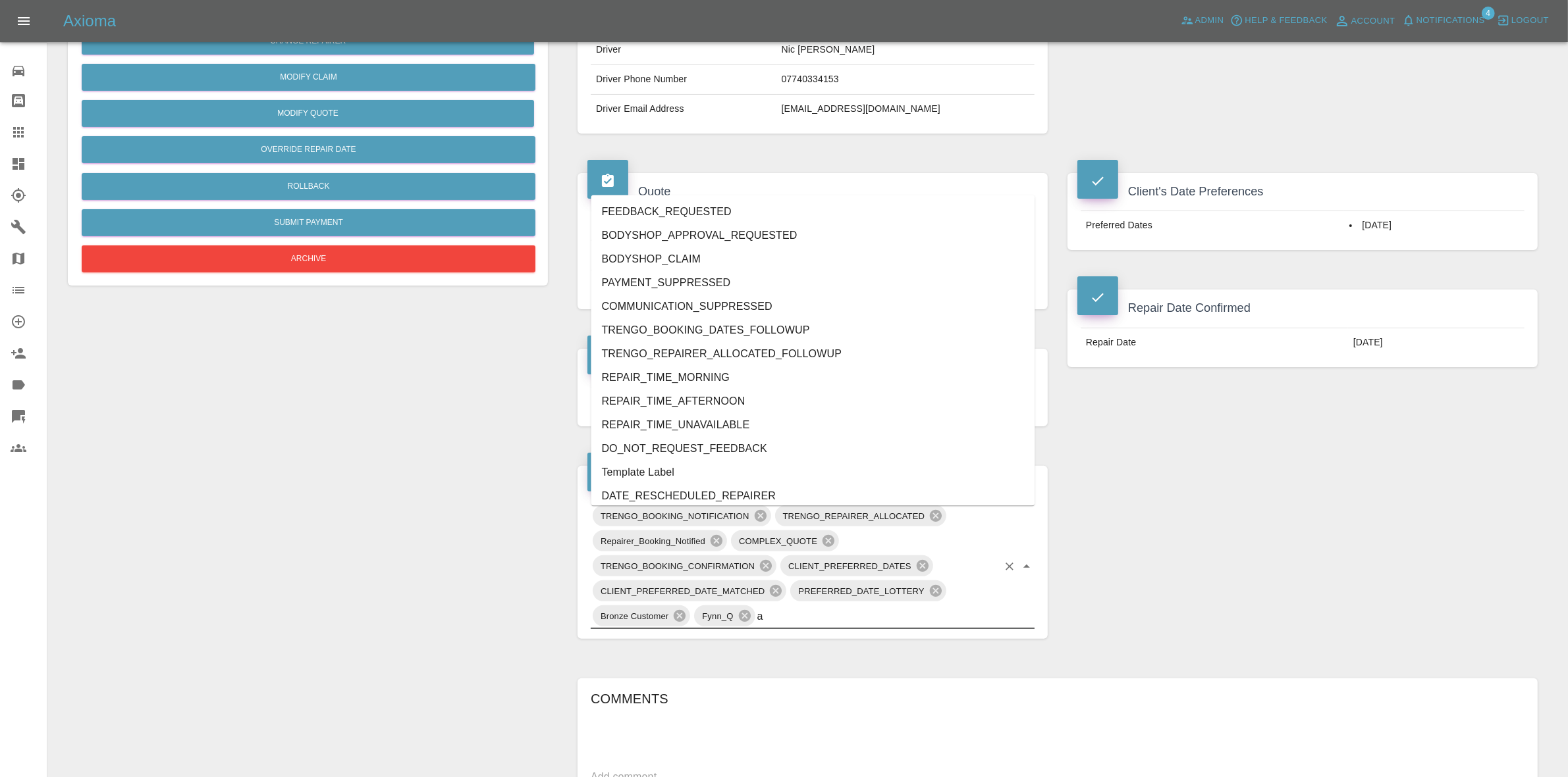
type input "au"
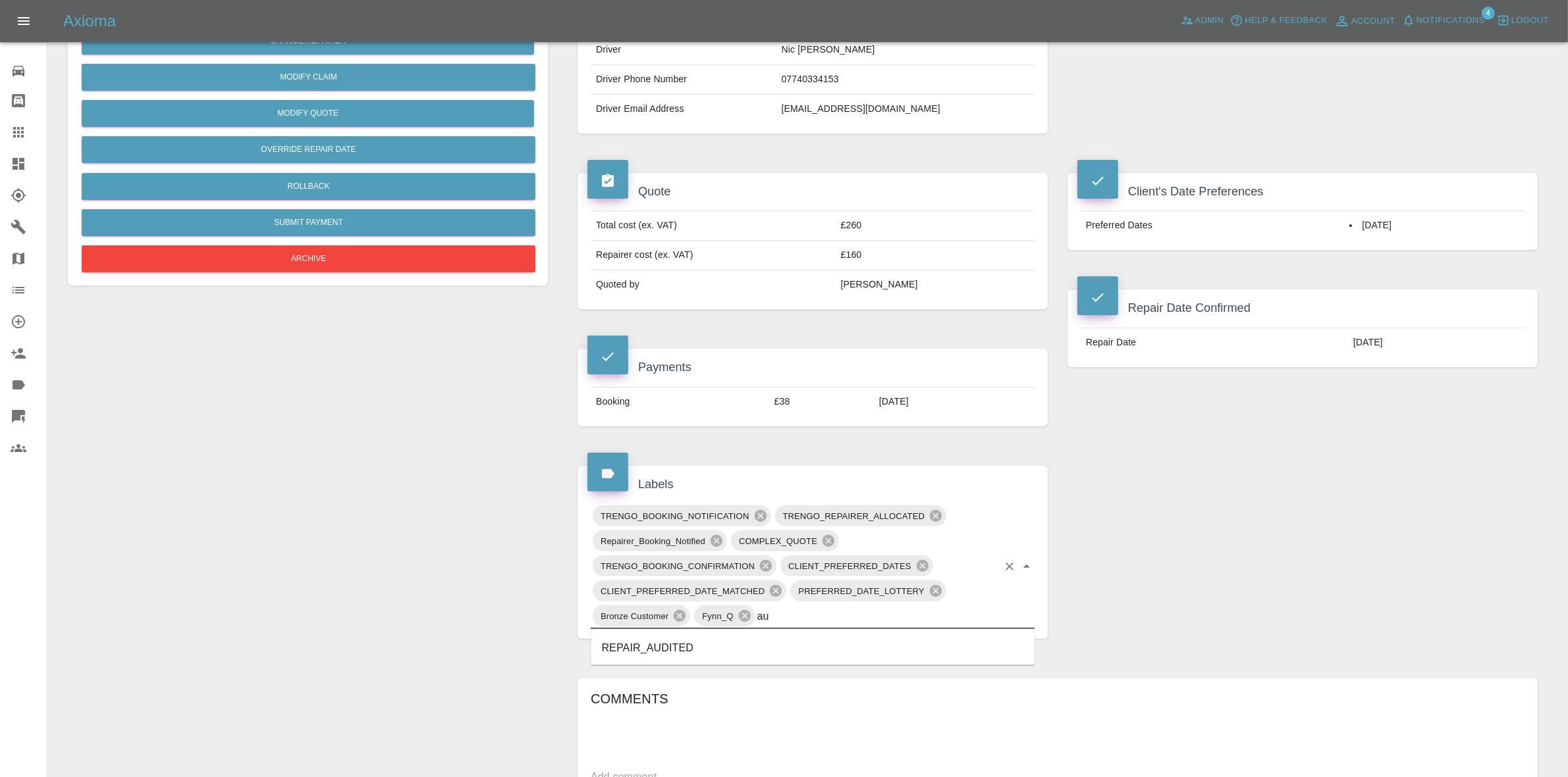
click at [665, 649] on li "REPAIR_AUDITED" at bounding box center [813, 648] width 444 height 24
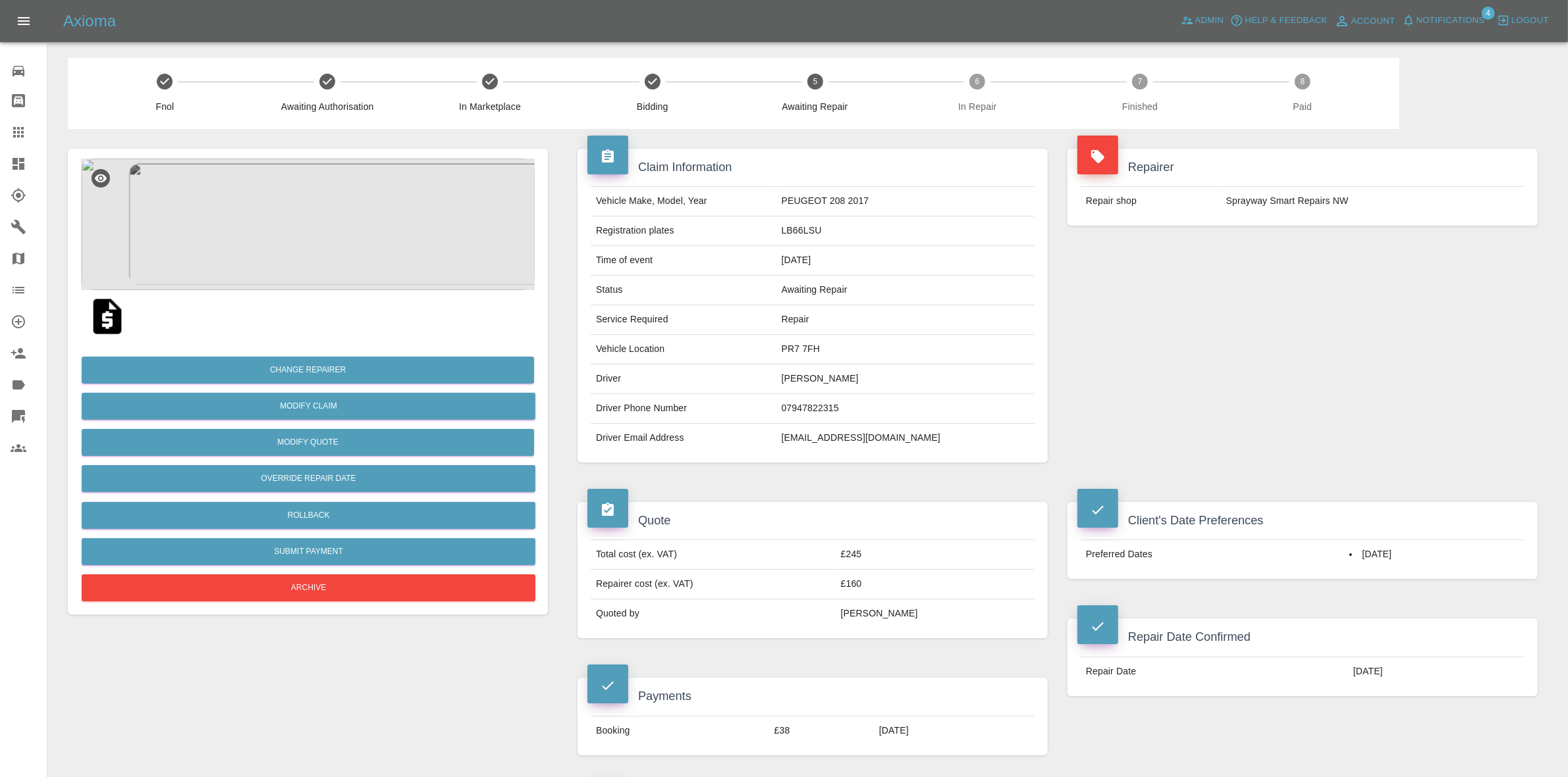
click at [361, 210] on img at bounding box center [308, 224] width 454 height 132
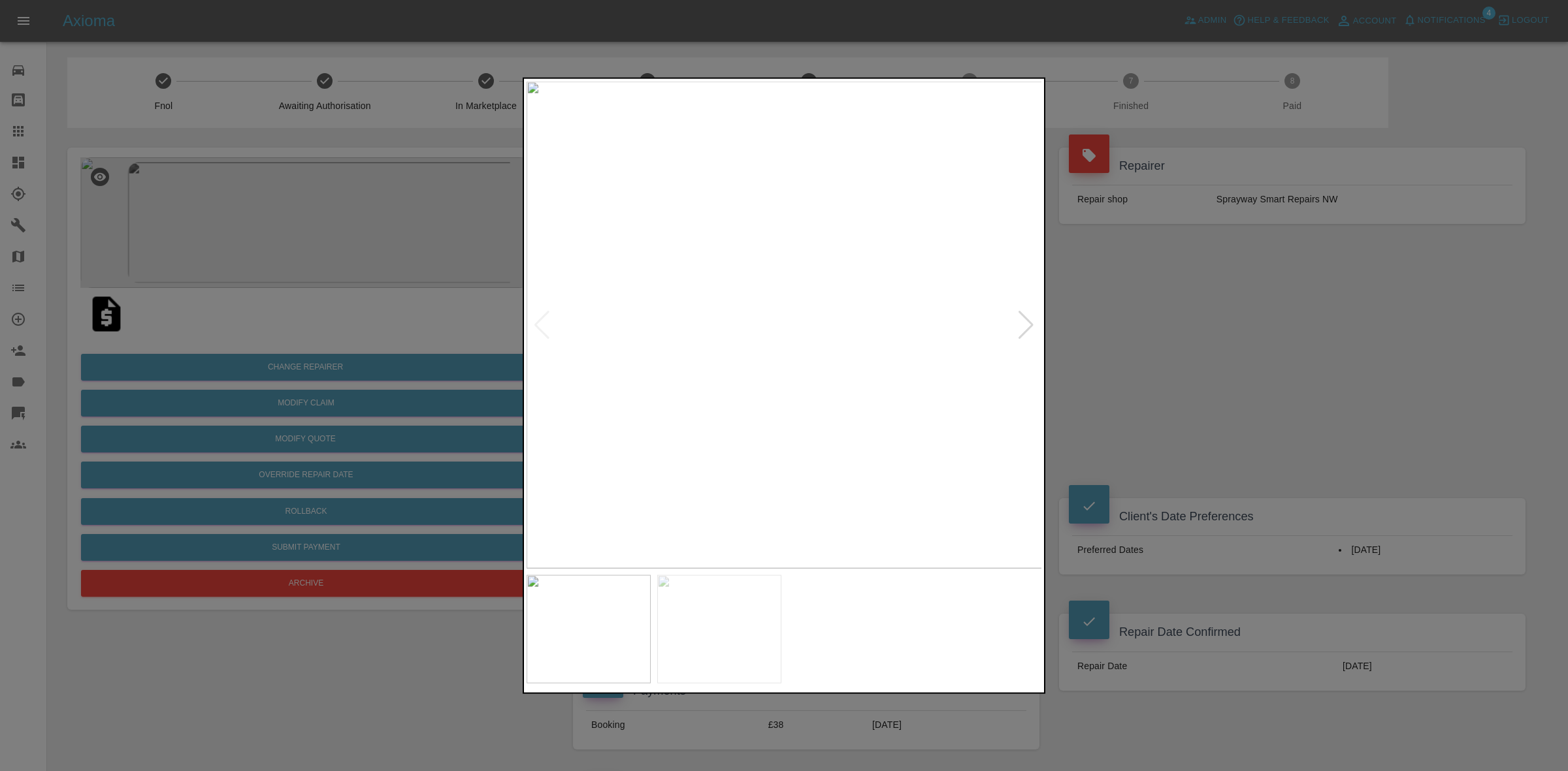
click at [1019, 317] on div at bounding box center [1026, 325] width 18 height 29
click at [1019, 317] on img at bounding box center [784, 325] width 516 height 487
click at [1155, 347] on div at bounding box center [784, 386] width 1568 height 771
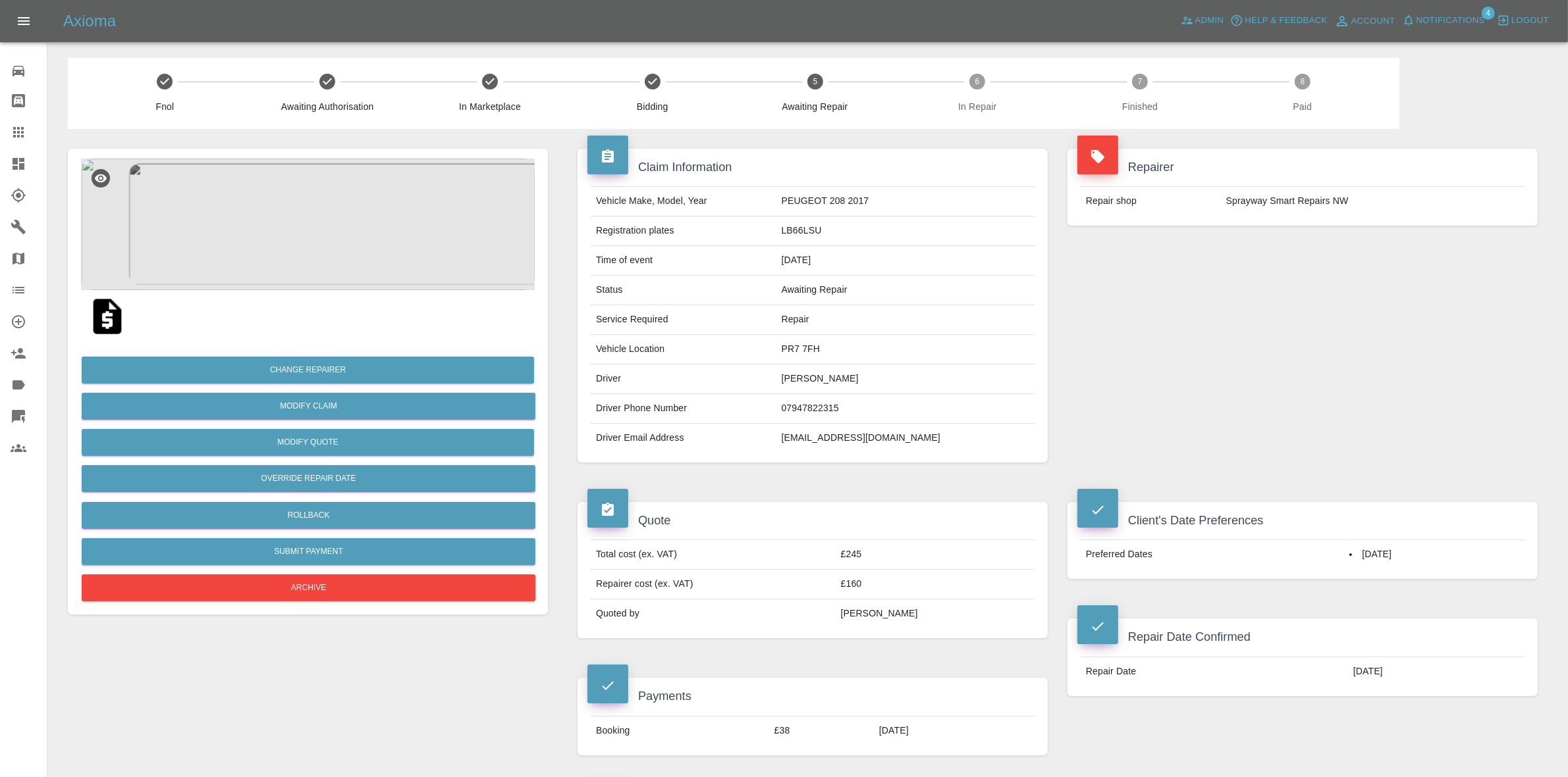
click at [822, 353] on td "PR7 7FH" at bounding box center [906, 349] width 259 height 29
copy td "PR7 7FH"
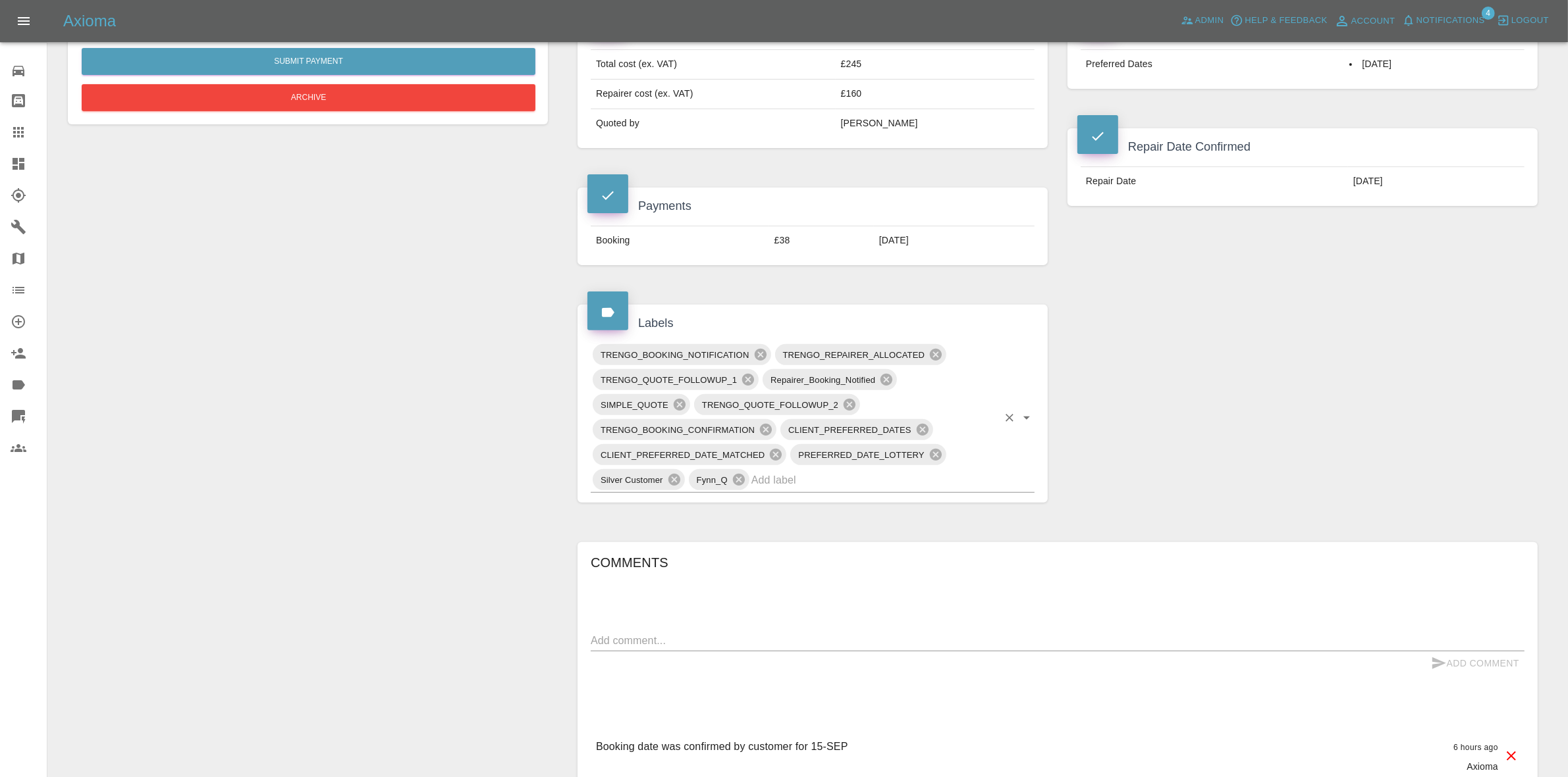
scroll to position [576, 0]
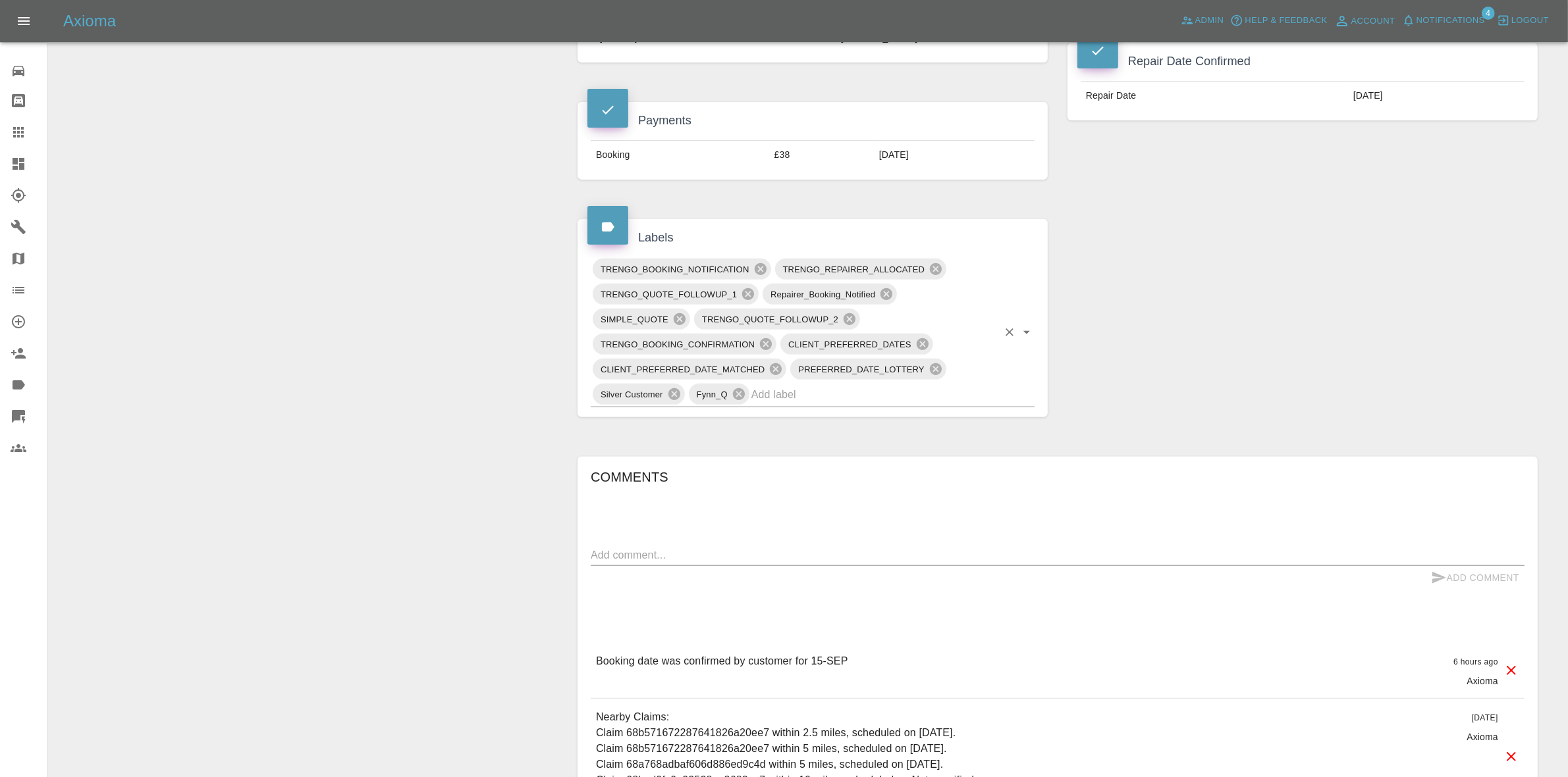
click at [825, 393] on input "text" at bounding box center [875, 395] width 246 height 21
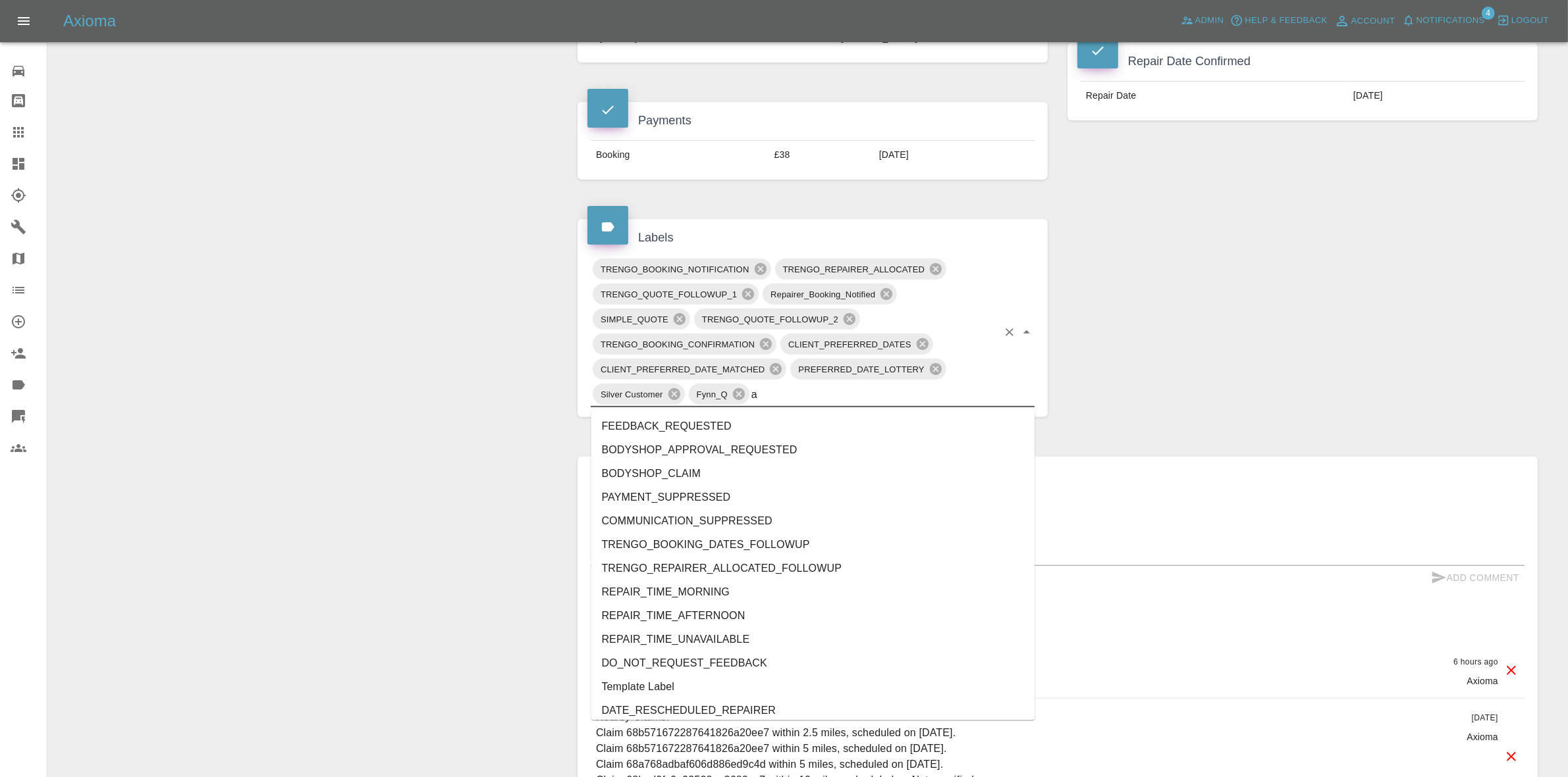
type input "au"
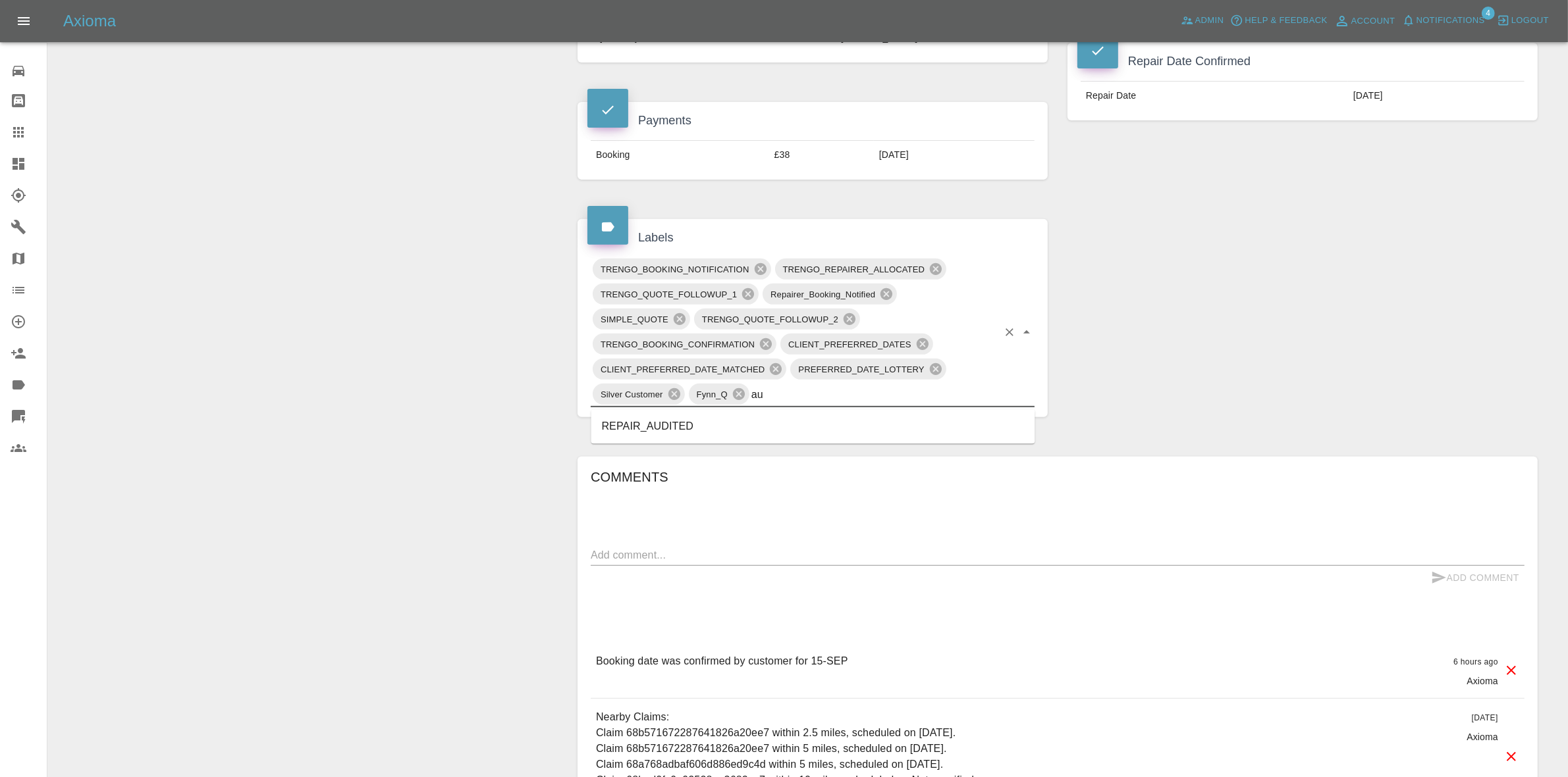
click at [676, 429] on li "REPAIR_AUDITED" at bounding box center [813, 426] width 444 height 24
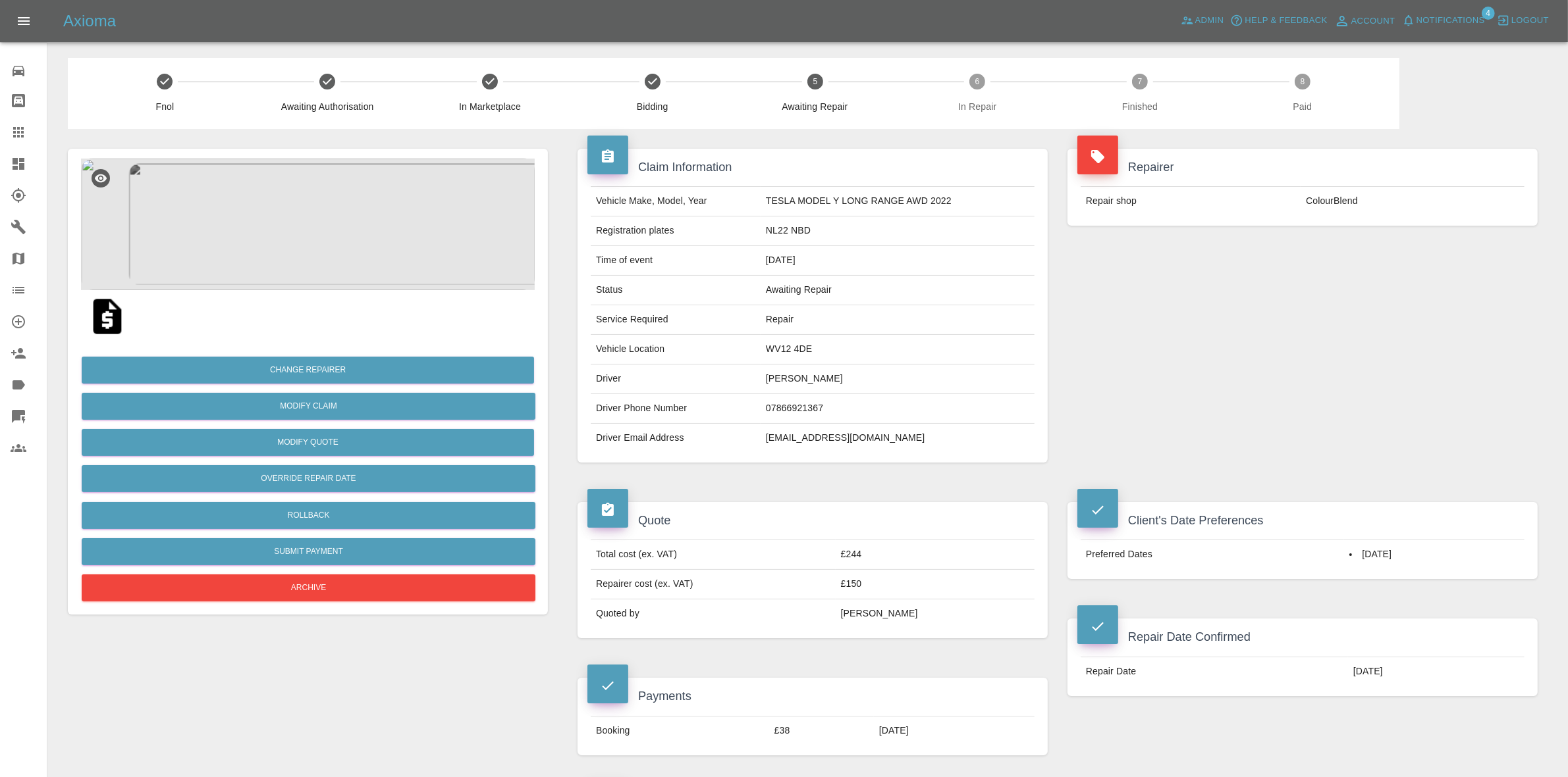
click at [779, 352] on td "WV12 4DE" at bounding box center [897, 349] width 274 height 29
copy td "WV12 4DE"
click at [390, 247] on img at bounding box center [308, 224] width 454 height 132
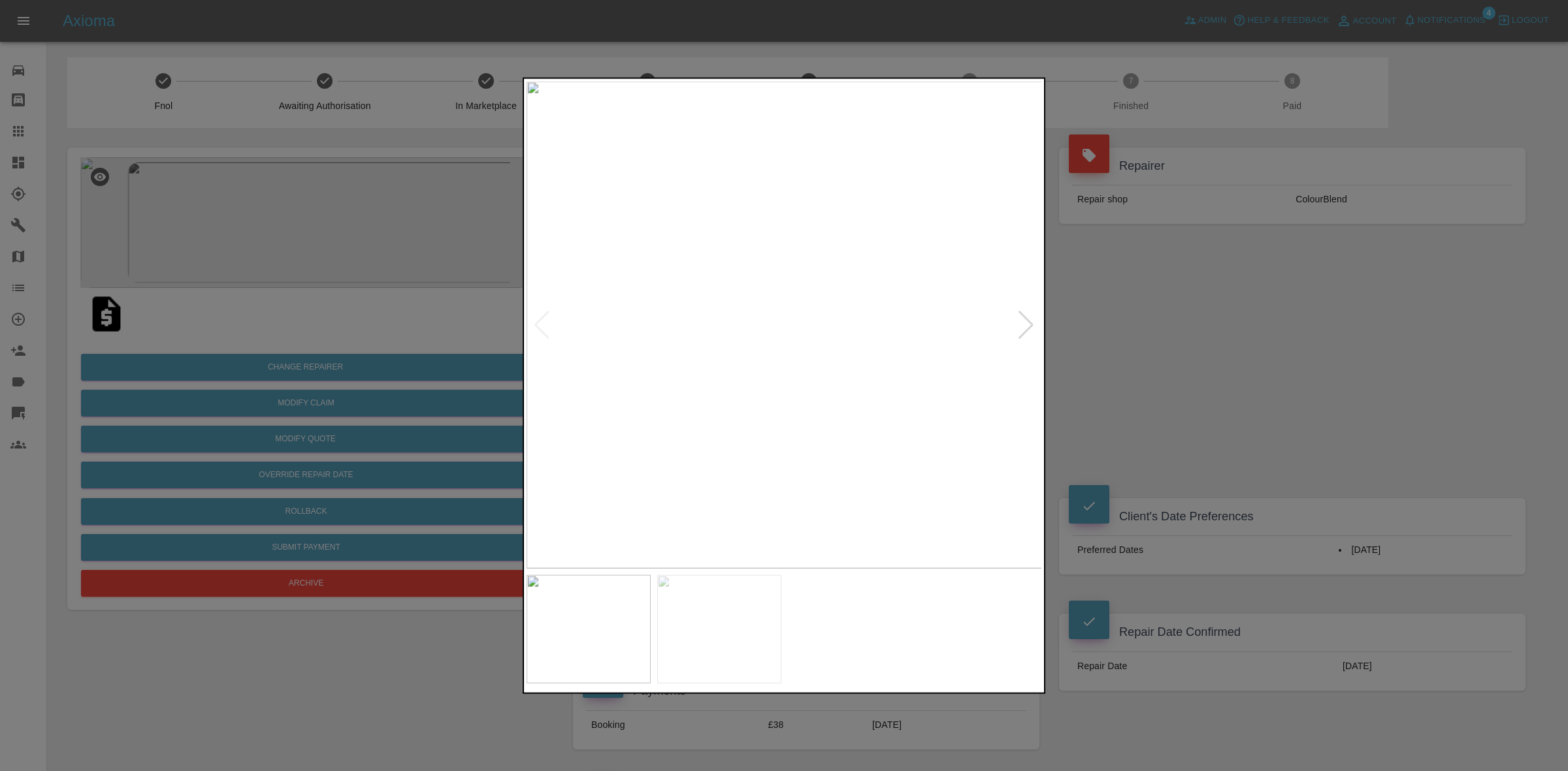
click at [1030, 313] on div at bounding box center [1026, 325] width 18 height 29
click at [1029, 313] on img at bounding box center [784, 325] width 516 height 487
click at [1345, 393] on div at bounding box center [784, 386] width 1568 height 771
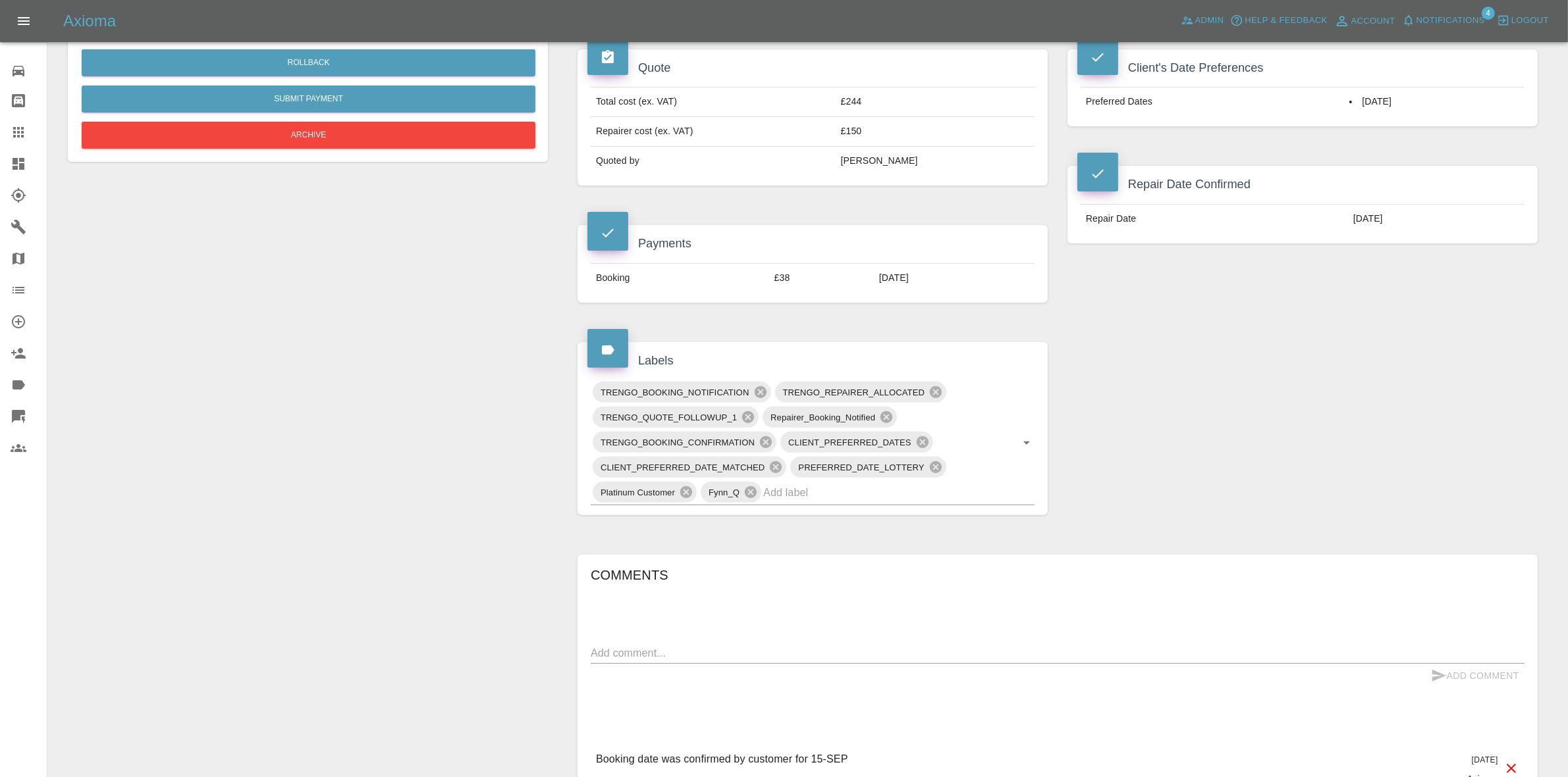
scroll to position [494, 0]
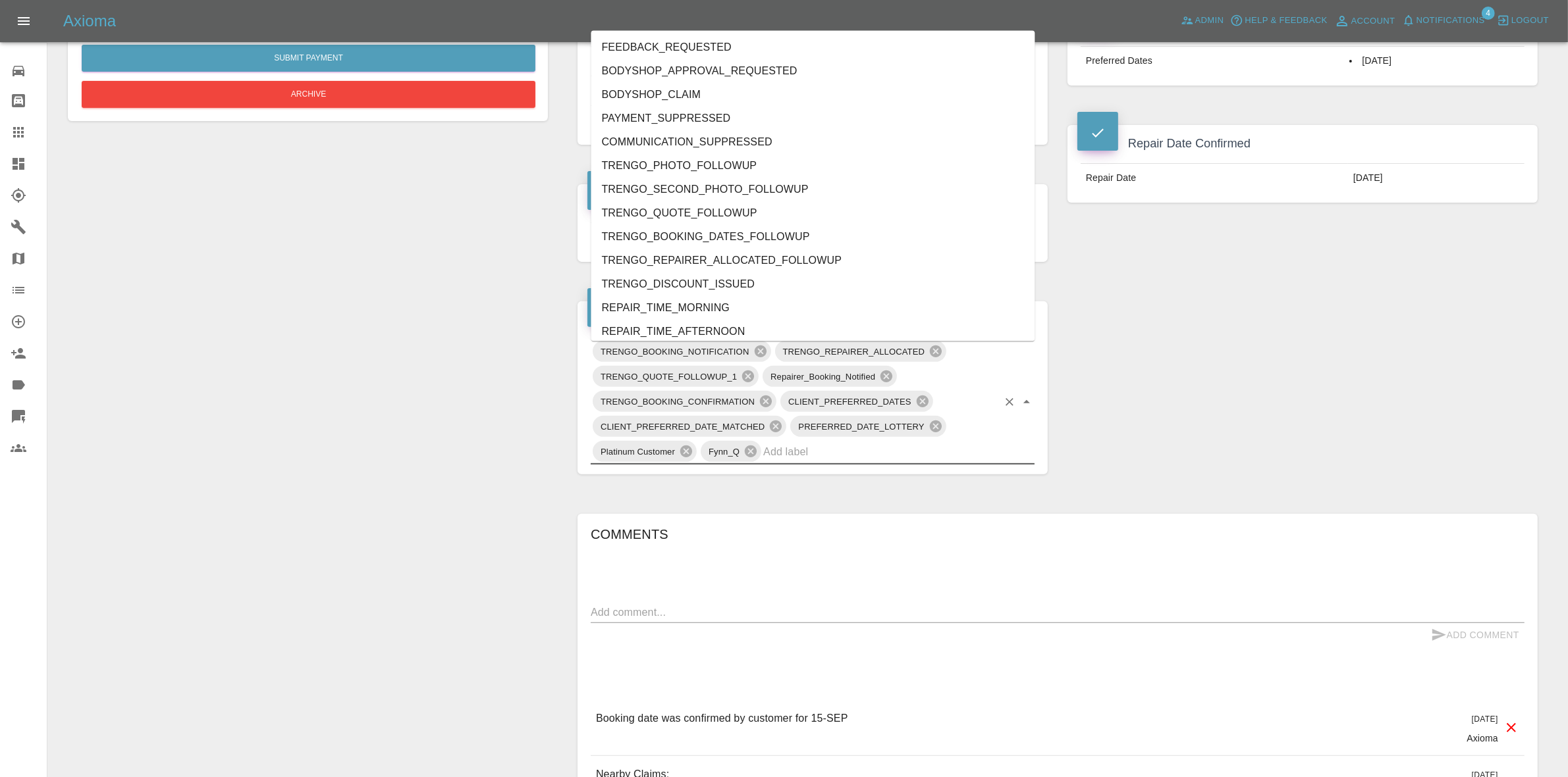
click at [848, 453] on input "text" at bounding box center [880, 452] width 235 height 21
type input "au"
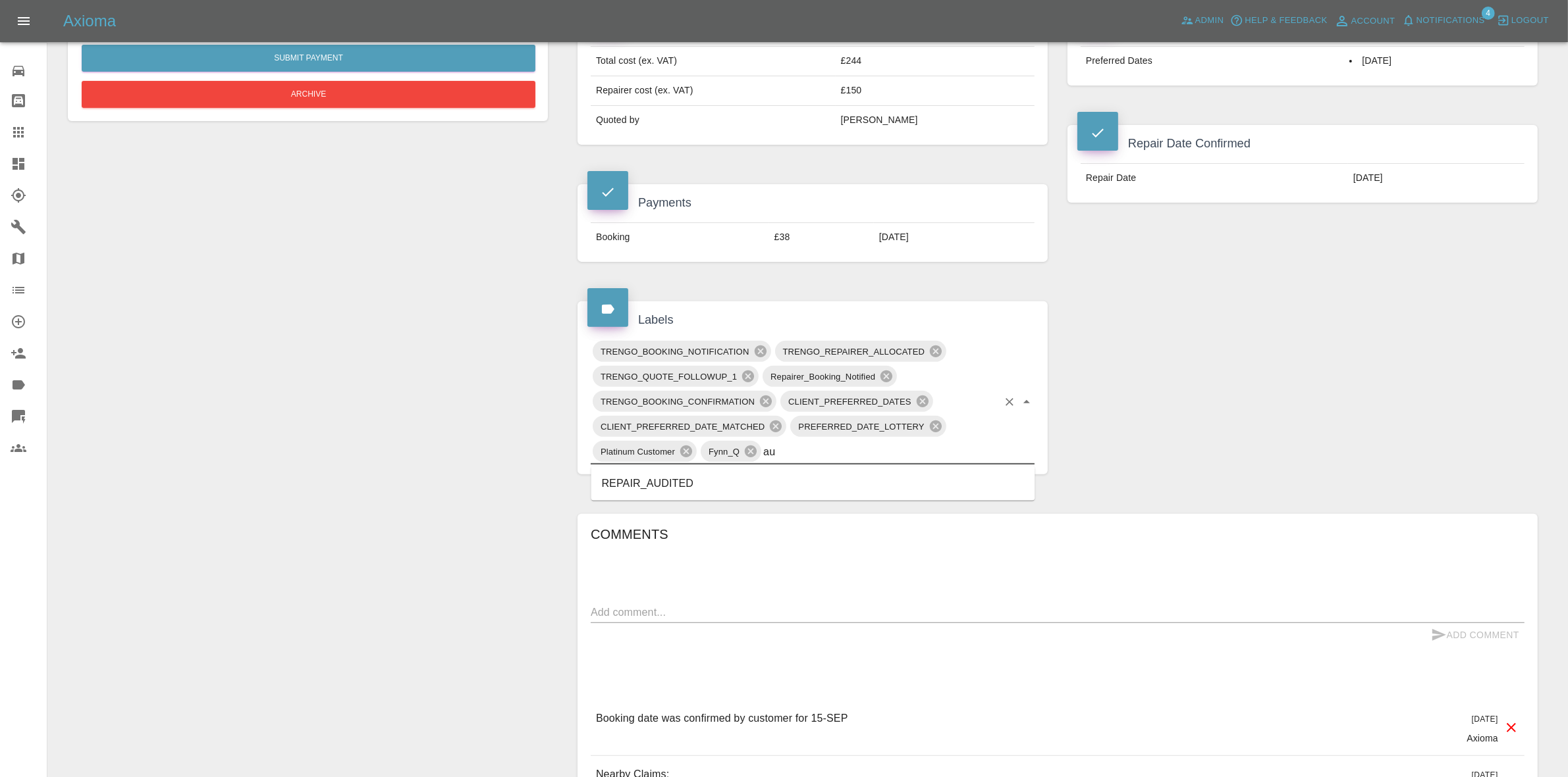
click at [665, 488] on li "REPAIR_AUDITED" at bounding box center [813, 484] width 444 height 24
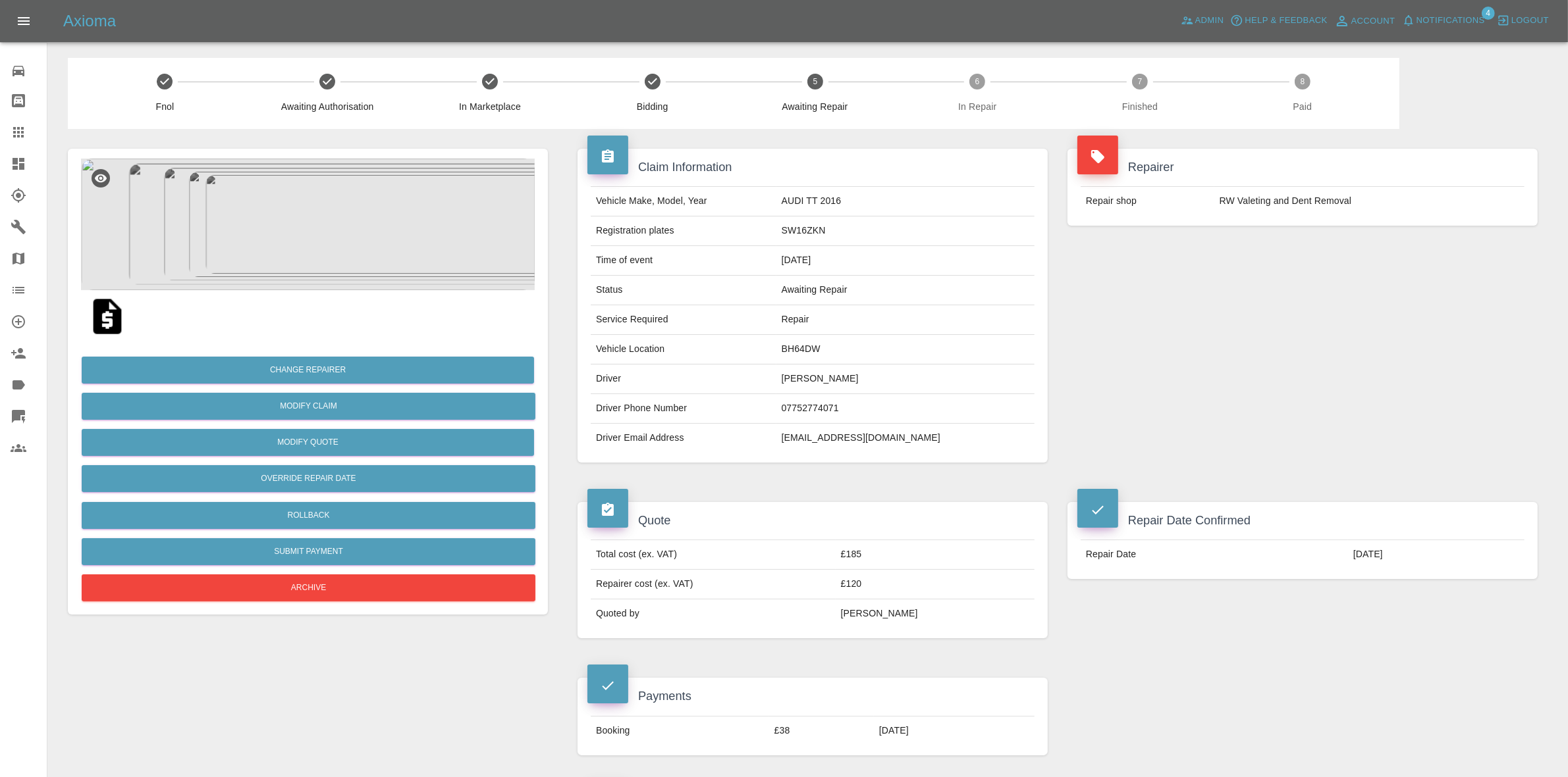
click at [830, 350] on td "BH64DW" at bounding box center [906, 349] width 259 height 29
copy td "BH64DW"
click at [403, 248] on img at bounding box center [308, 224] width 454 height 132
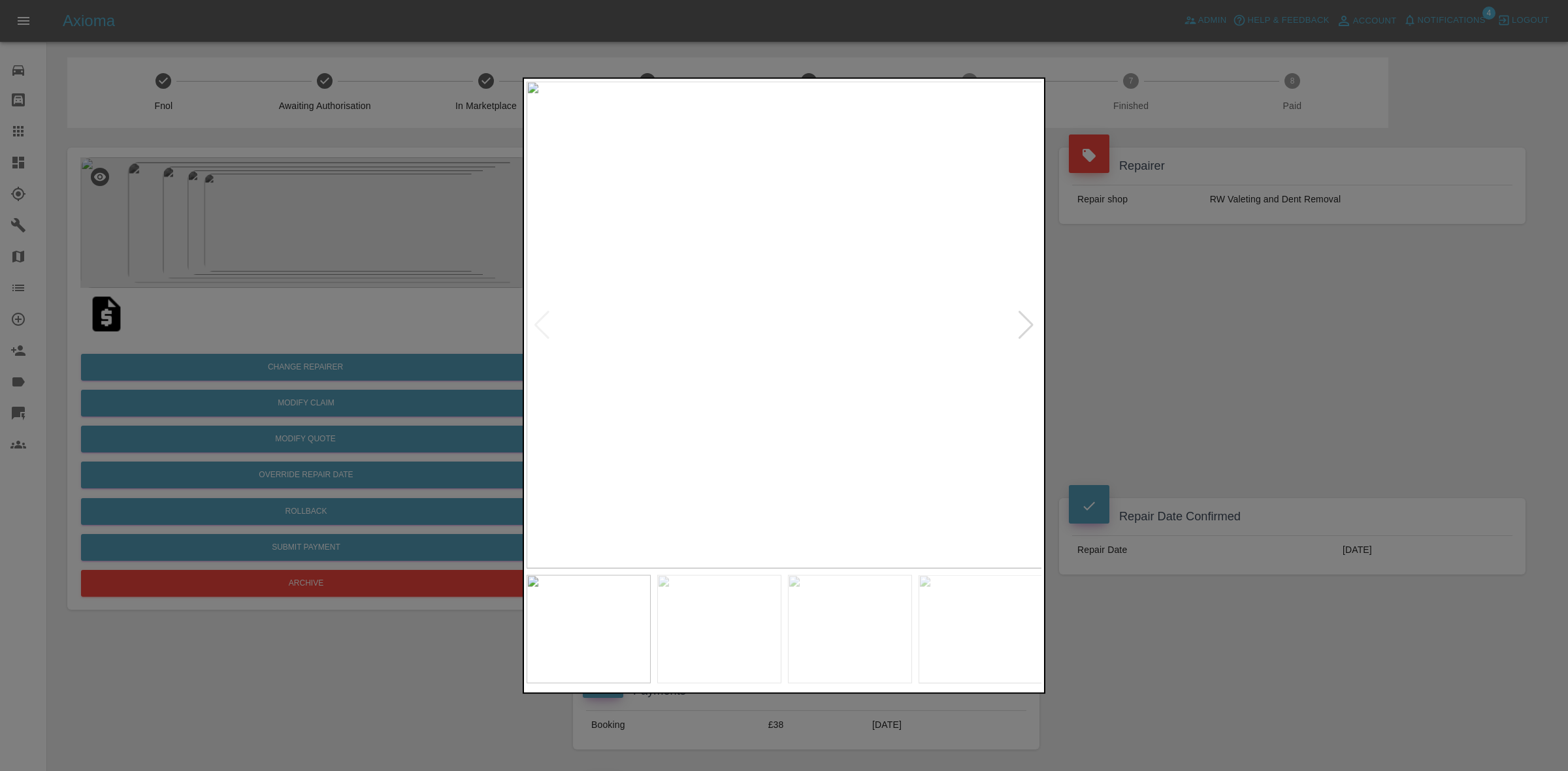
click at [1031, 321] on div at bounding box center [1026, 325] width 18 height 29
click at [1194, 425] on div at bounding box center [784, 386] width 1568 height 771
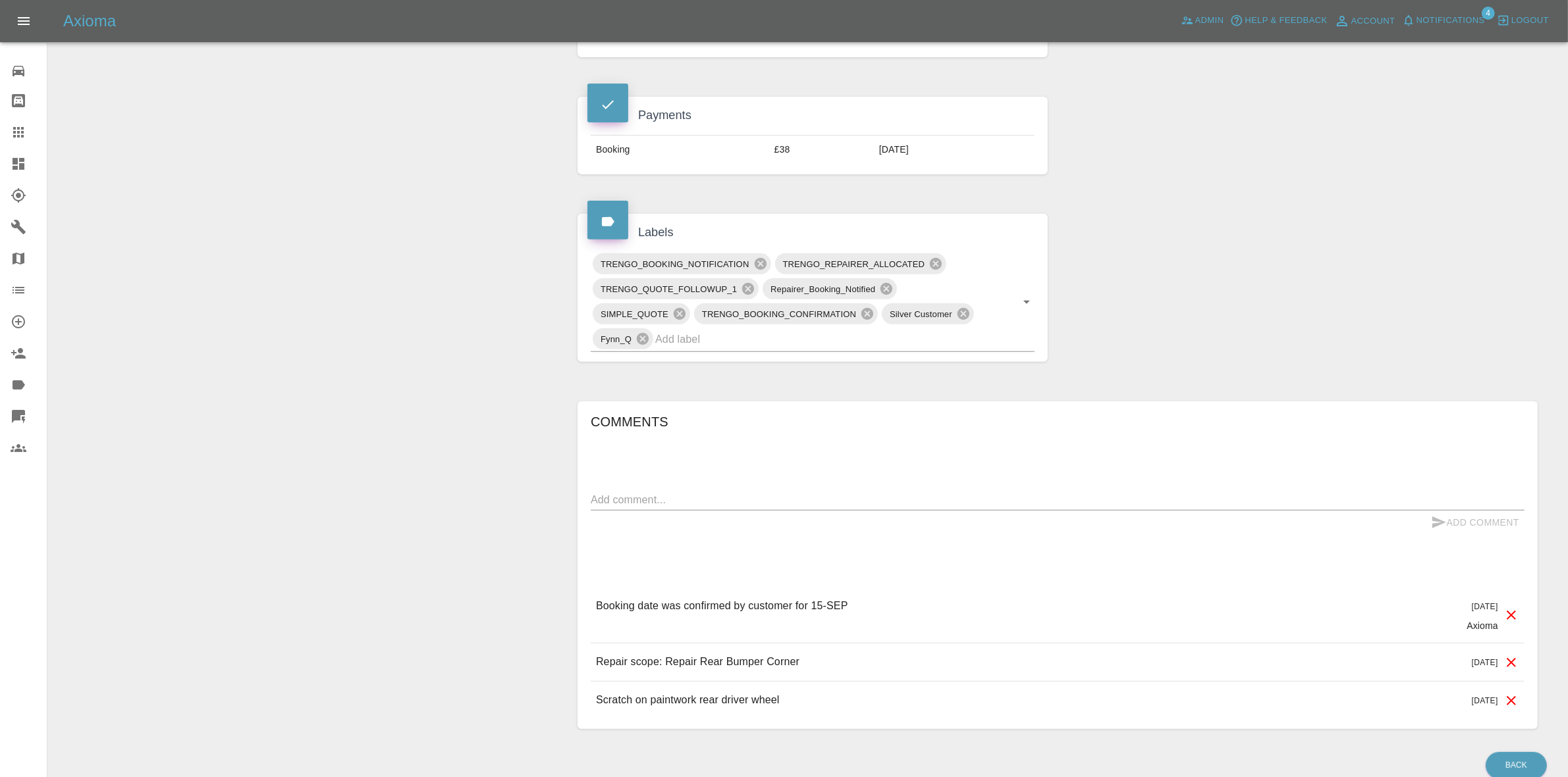
scroll to position [642, 0]
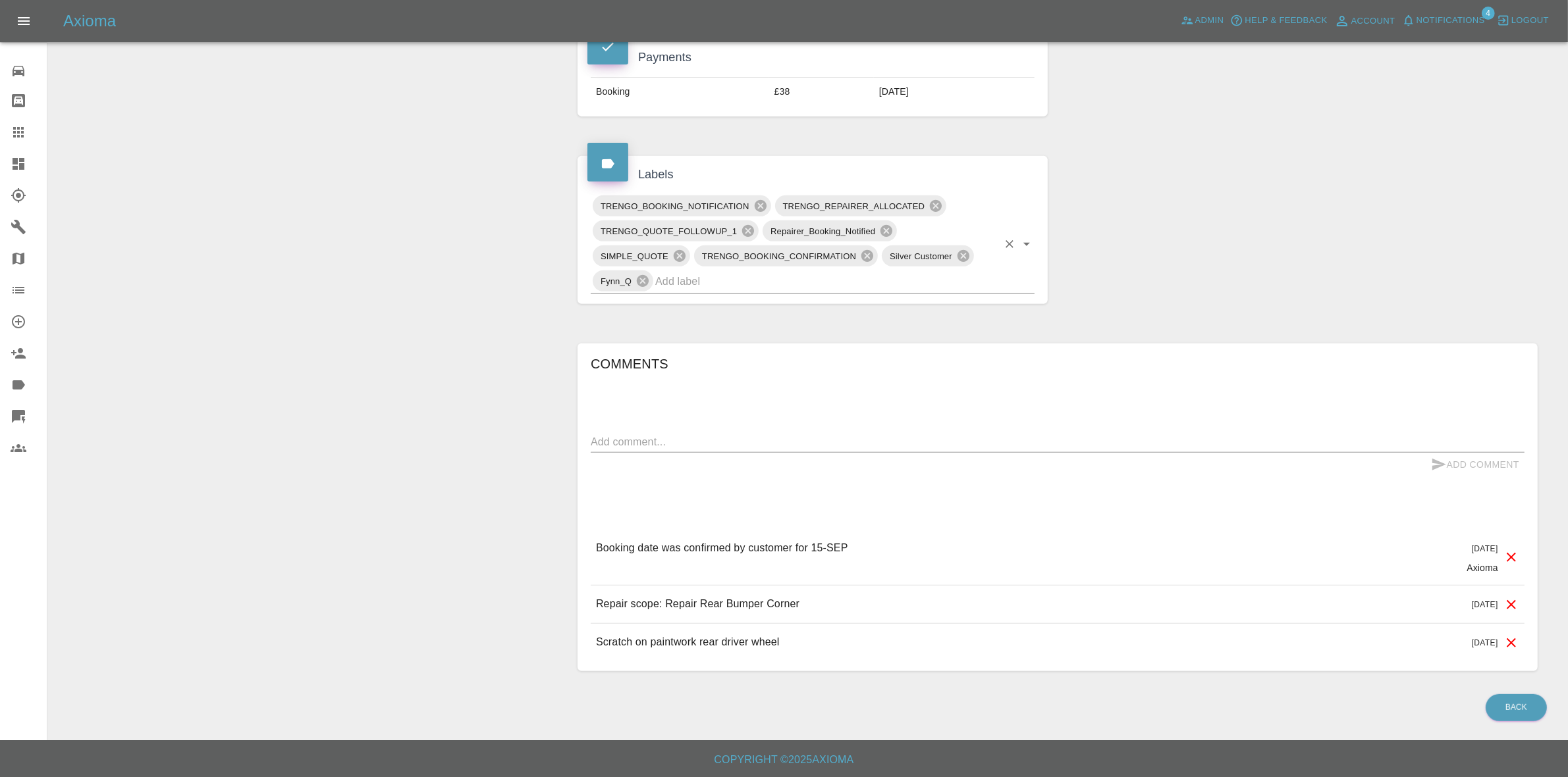
click at [871, 278] on input "text" at bounding box center [826, 282] width 342 height 21
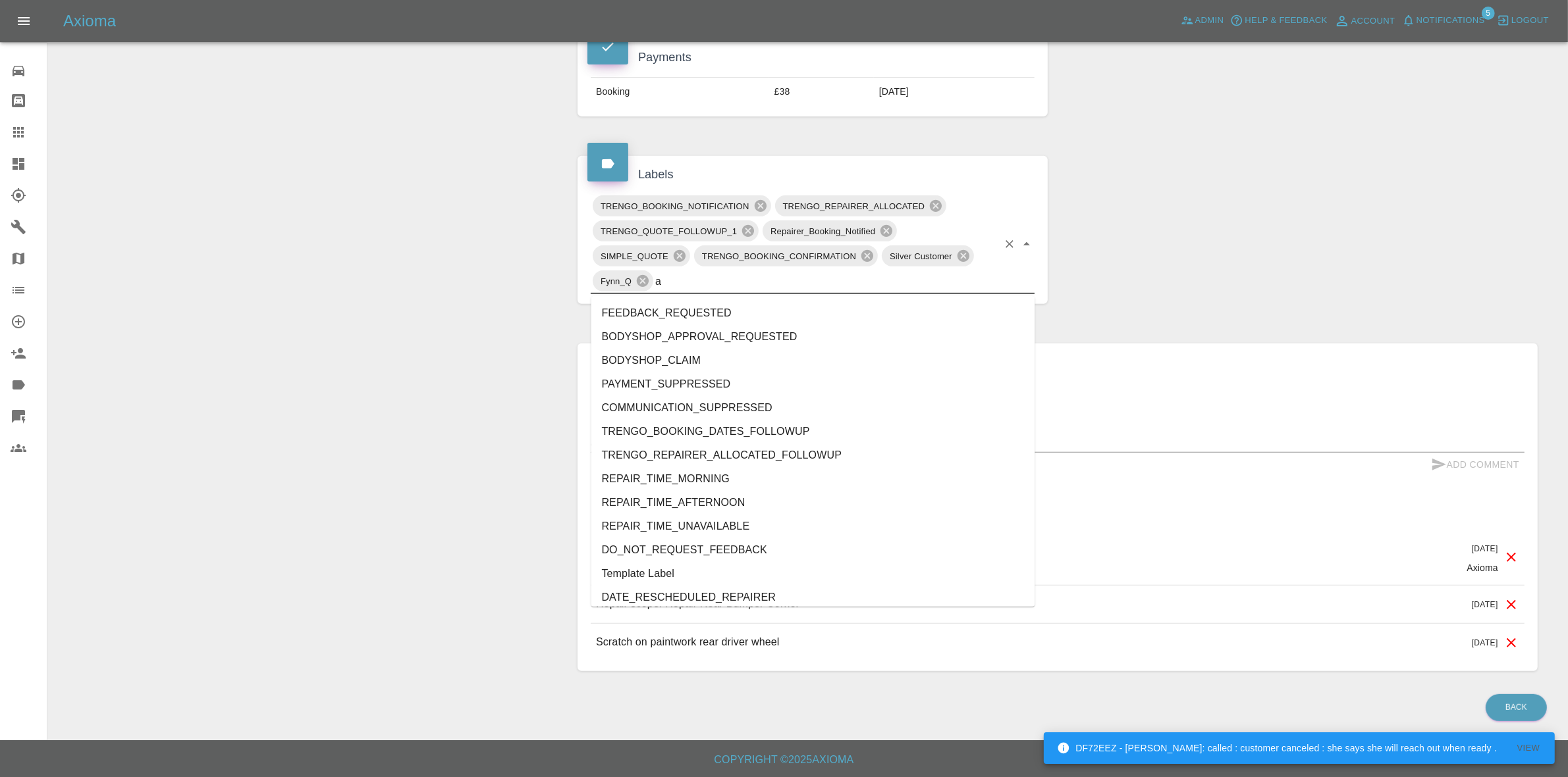
type input "au"
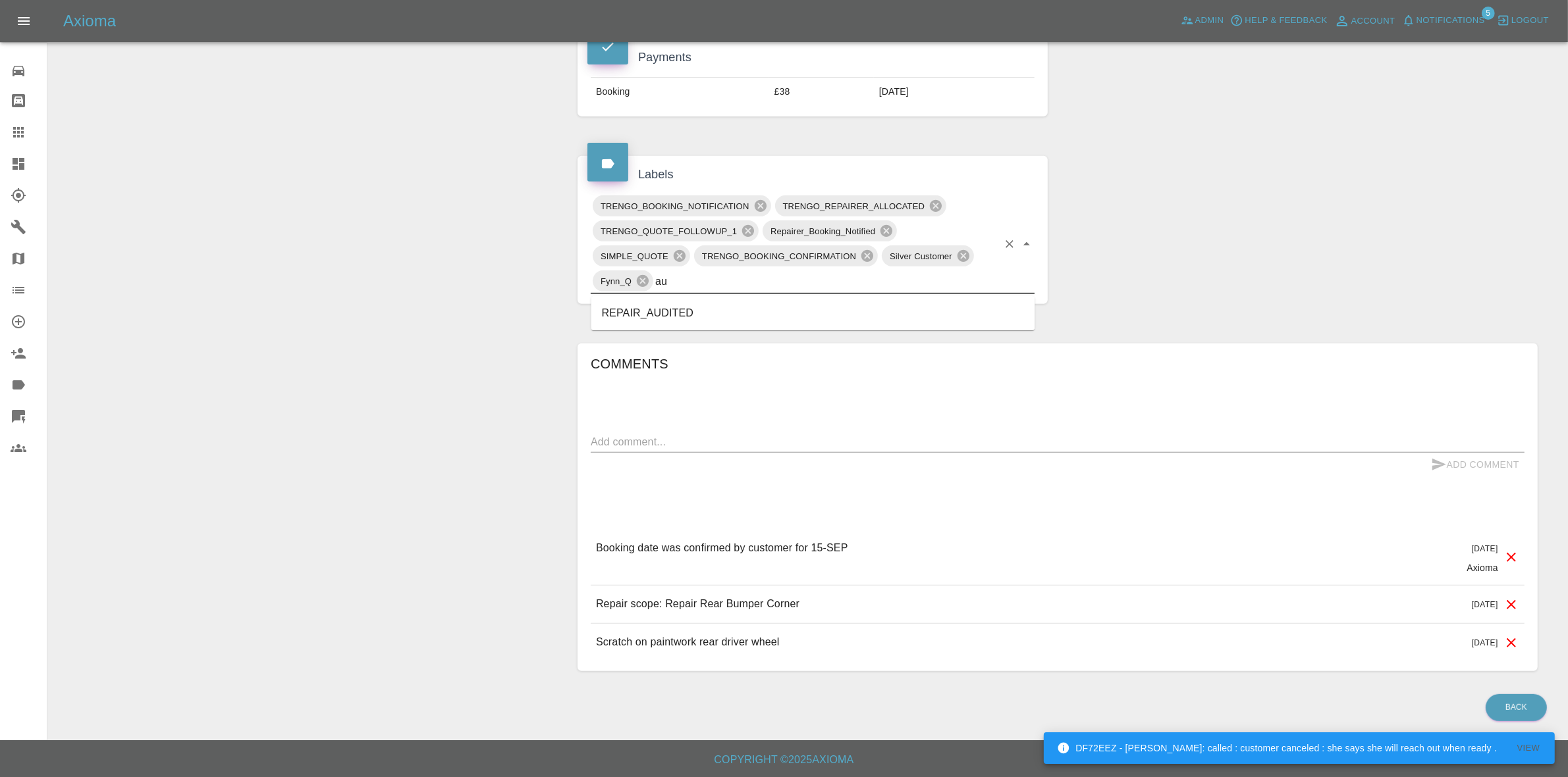
click at [677, 310] on li "REPAIR_AUDITED" at bounding box center [813, 313] width 444 height 24
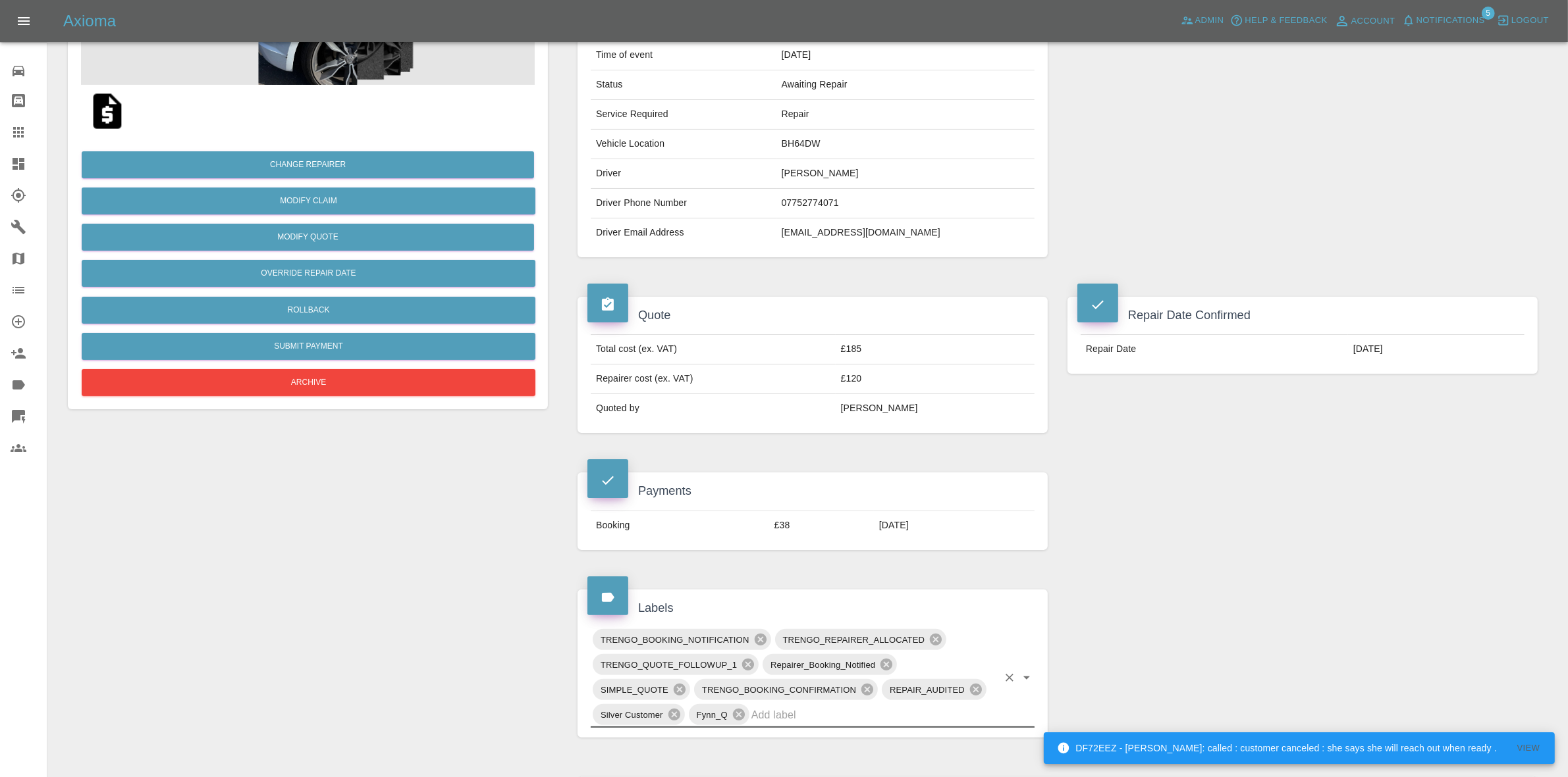
scroll to position [0, 0]
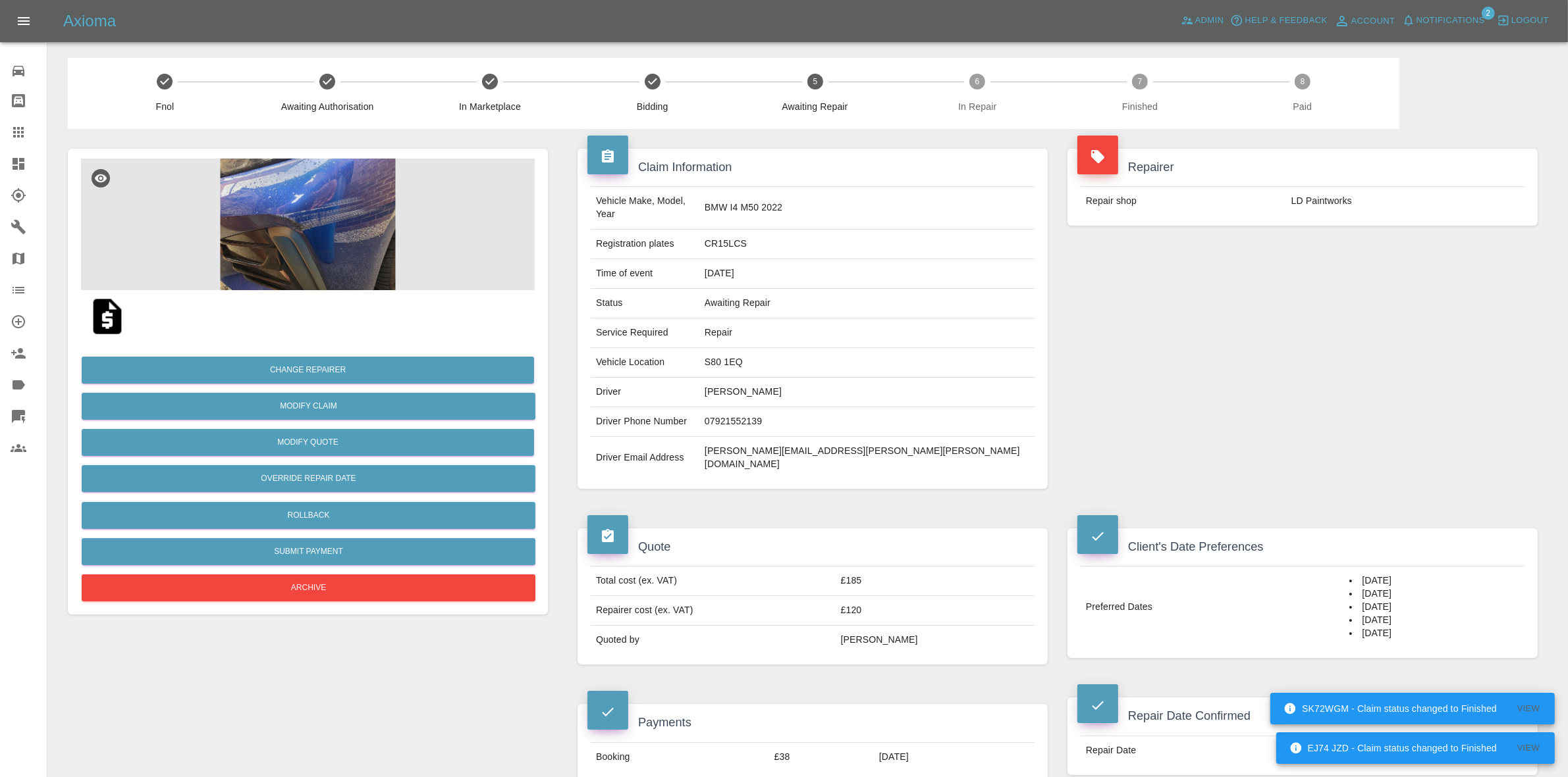
click at [288, 245] on img at bounding box center [308, 224] width 454 height 132
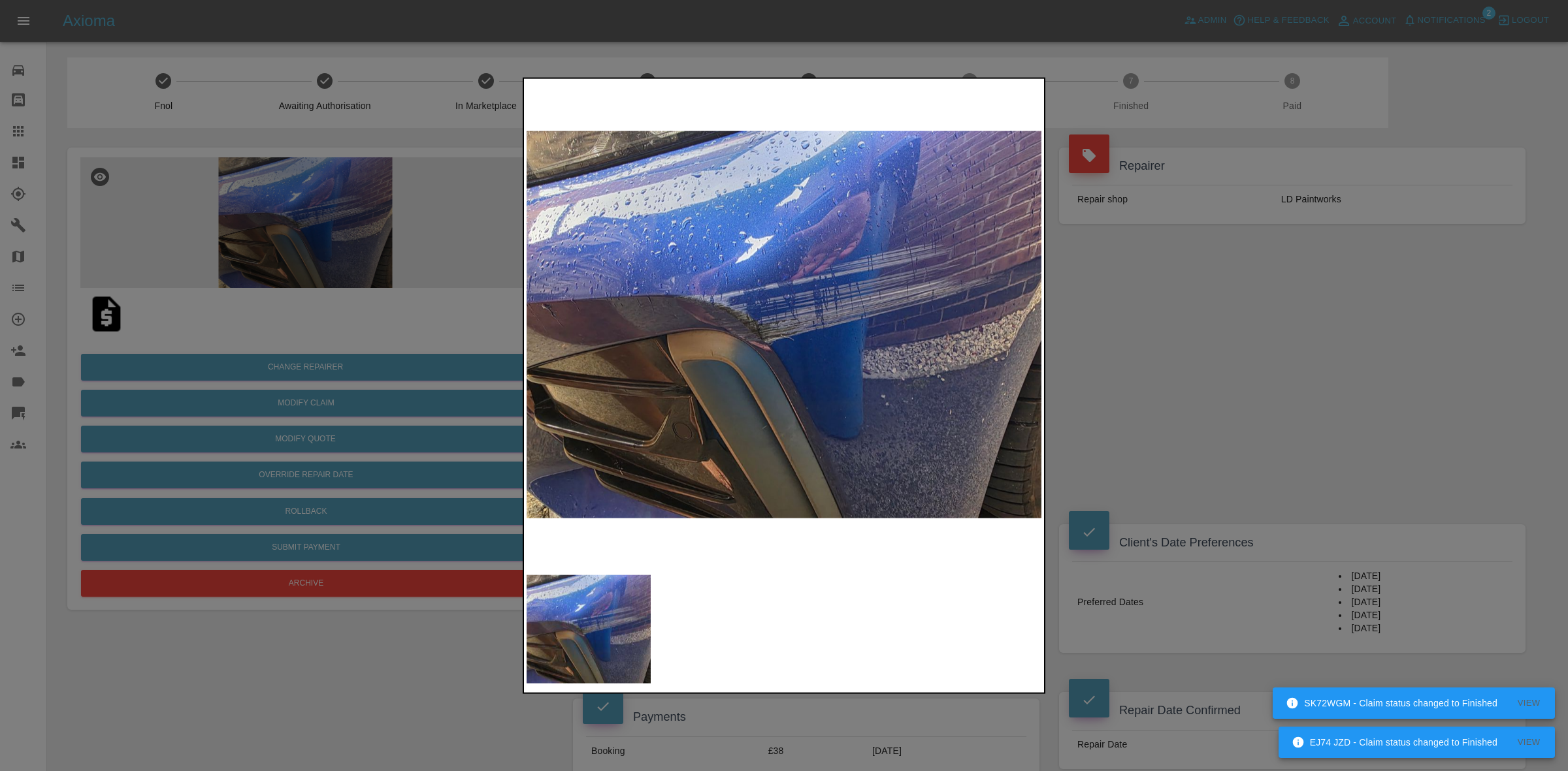
click at [1098, 338] on div at bounding box center [784, 386] width 1568 height 771
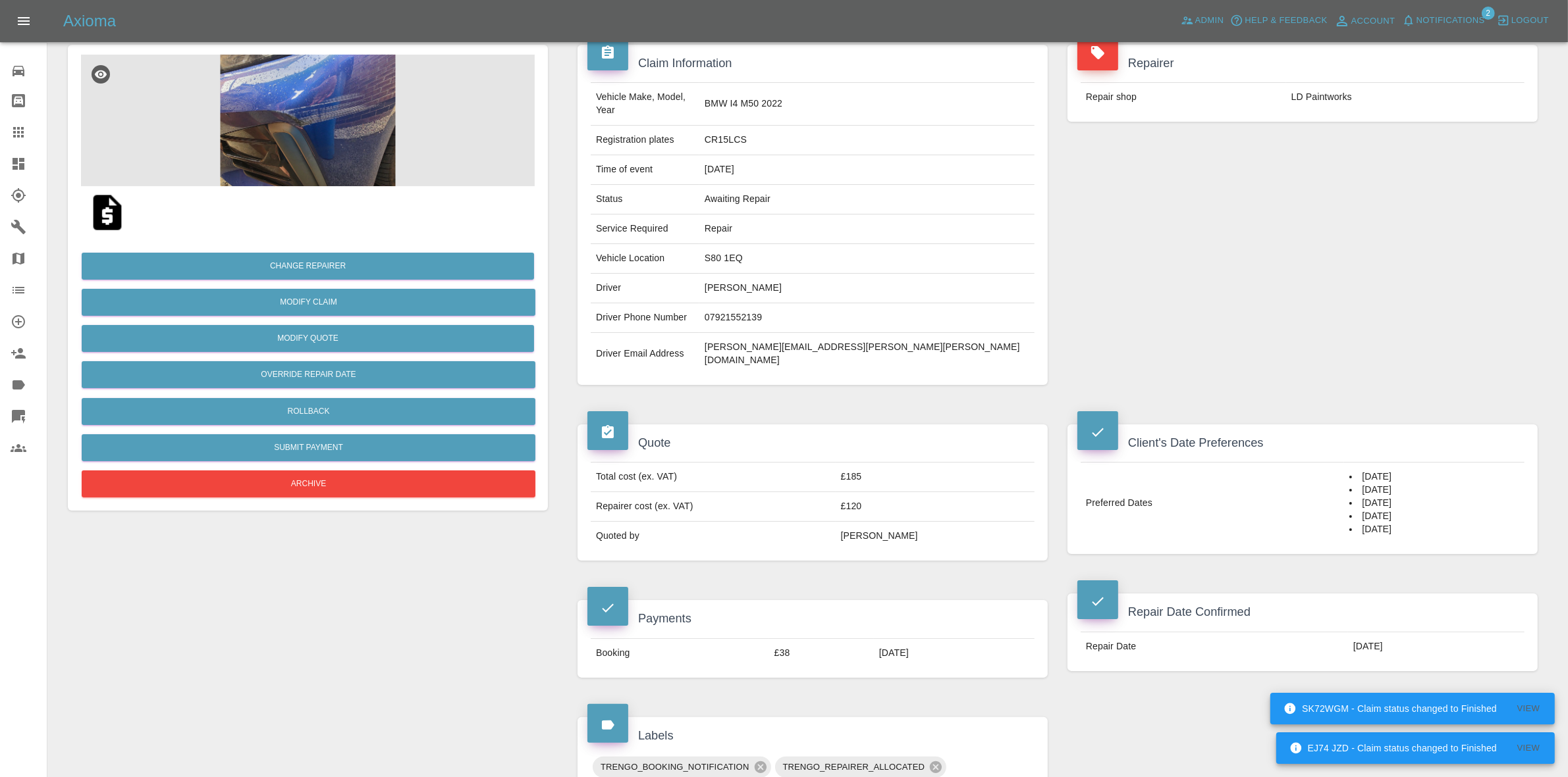
scroll to position [494, 0]
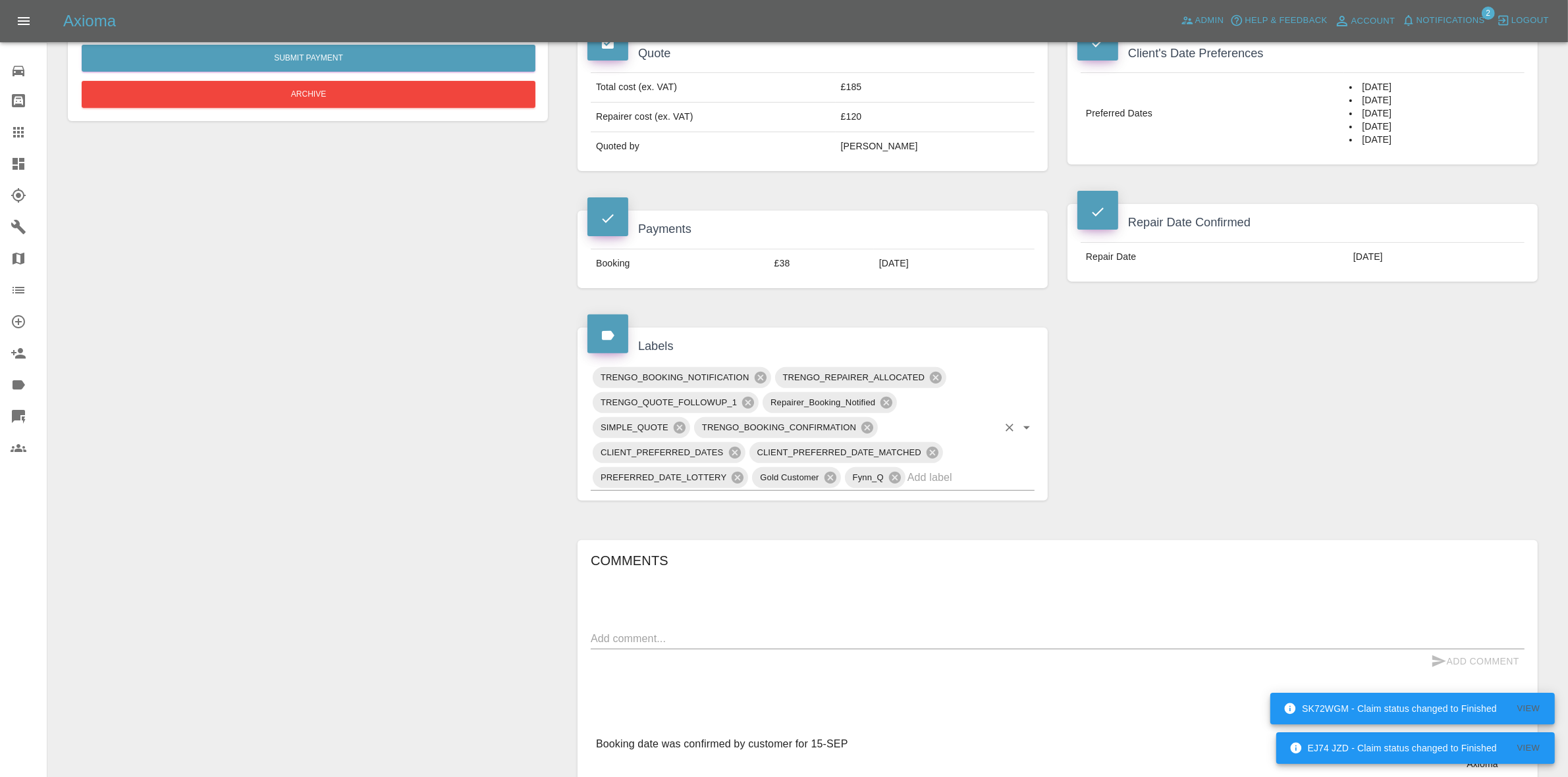
click at [954, 468] on input "text" at bounding box center [953, 478] width 91 height 21
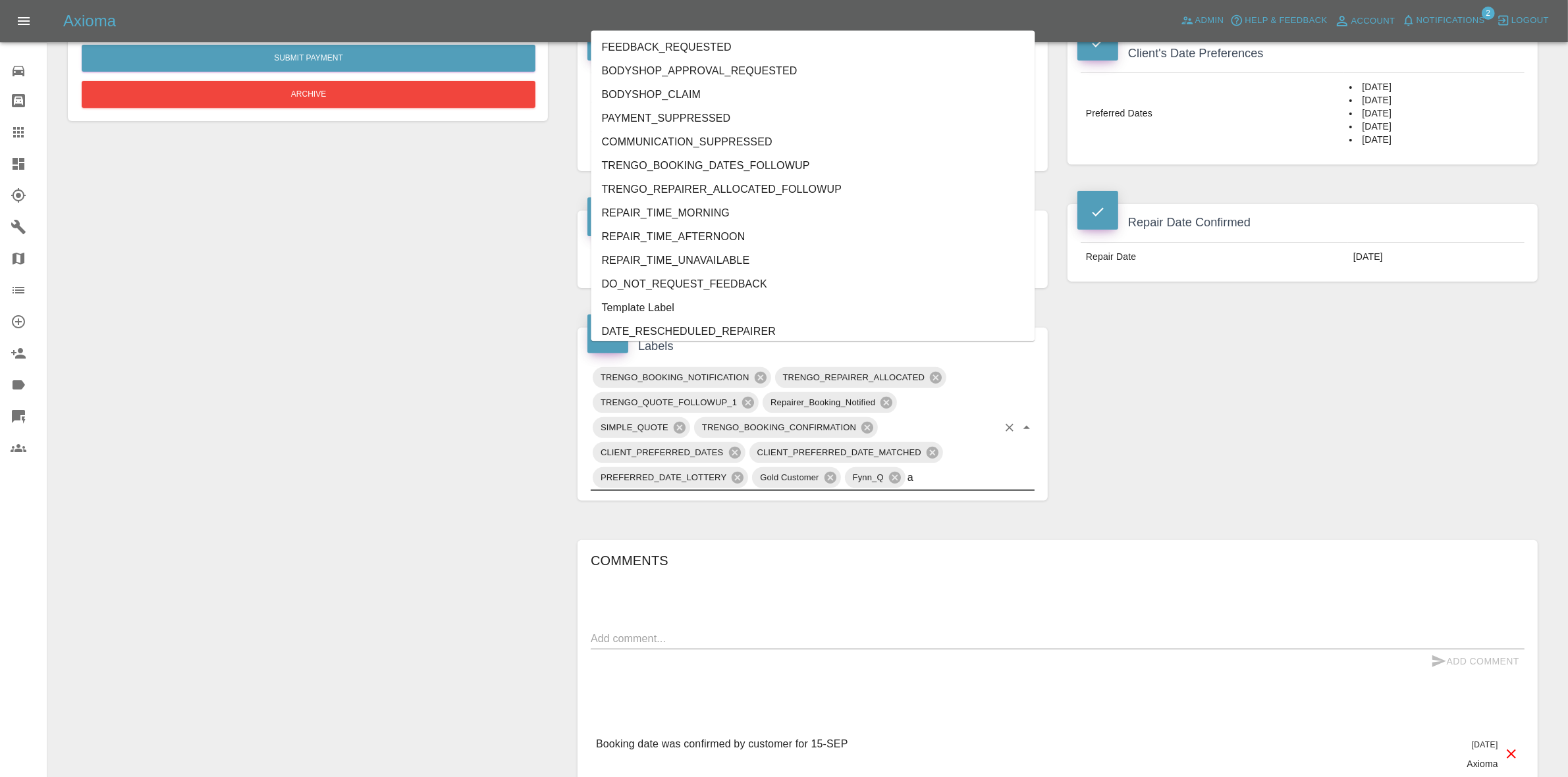
type input "au"
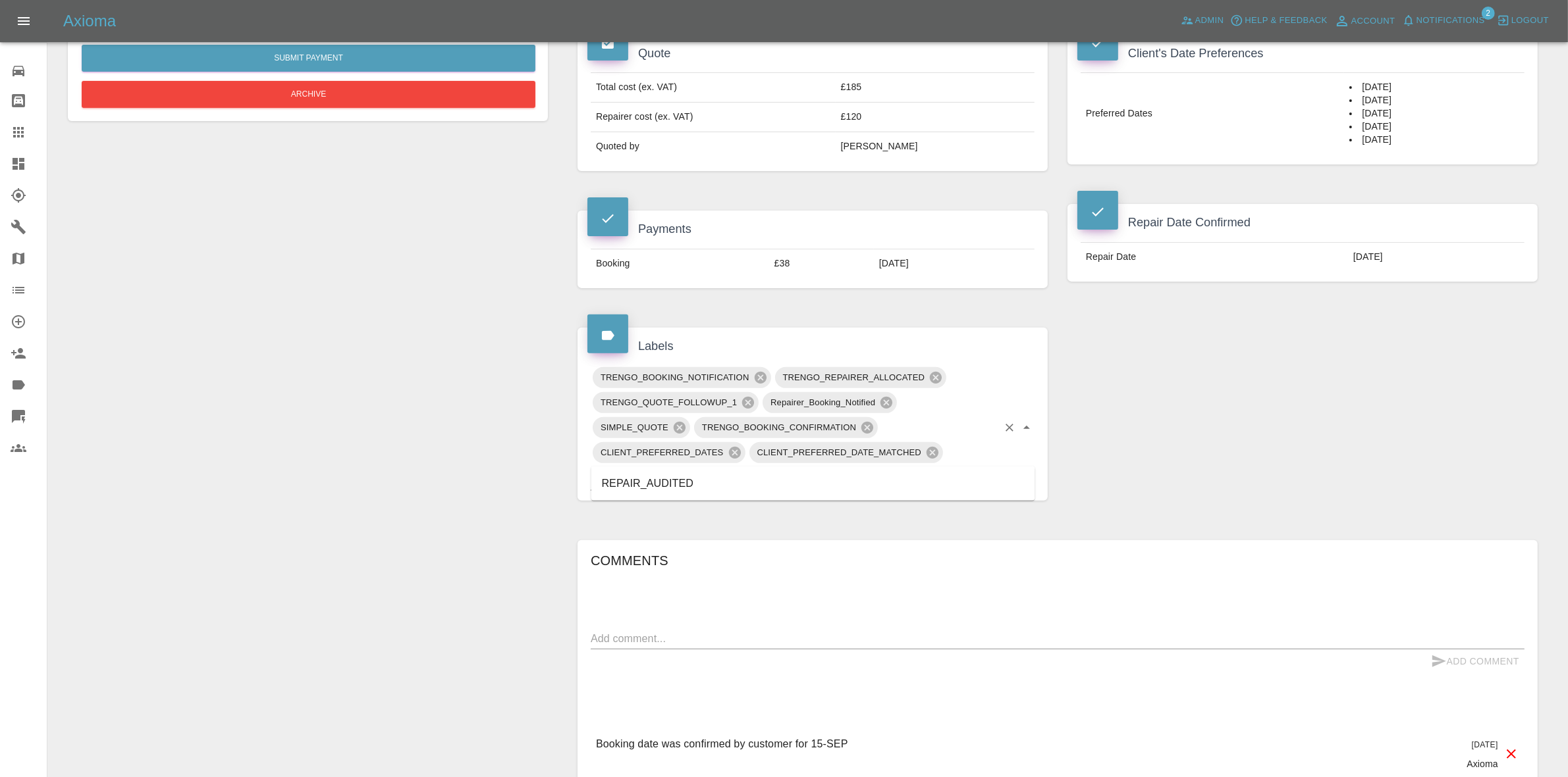
click at [695, 498] on ul "REPAIR_AUDITED" at bounding box center [813, 484] width 444 height 34
click at [686, 485] on li "REPAIR_AUDITED" at bounding box center [813, 484] width 444 height 24
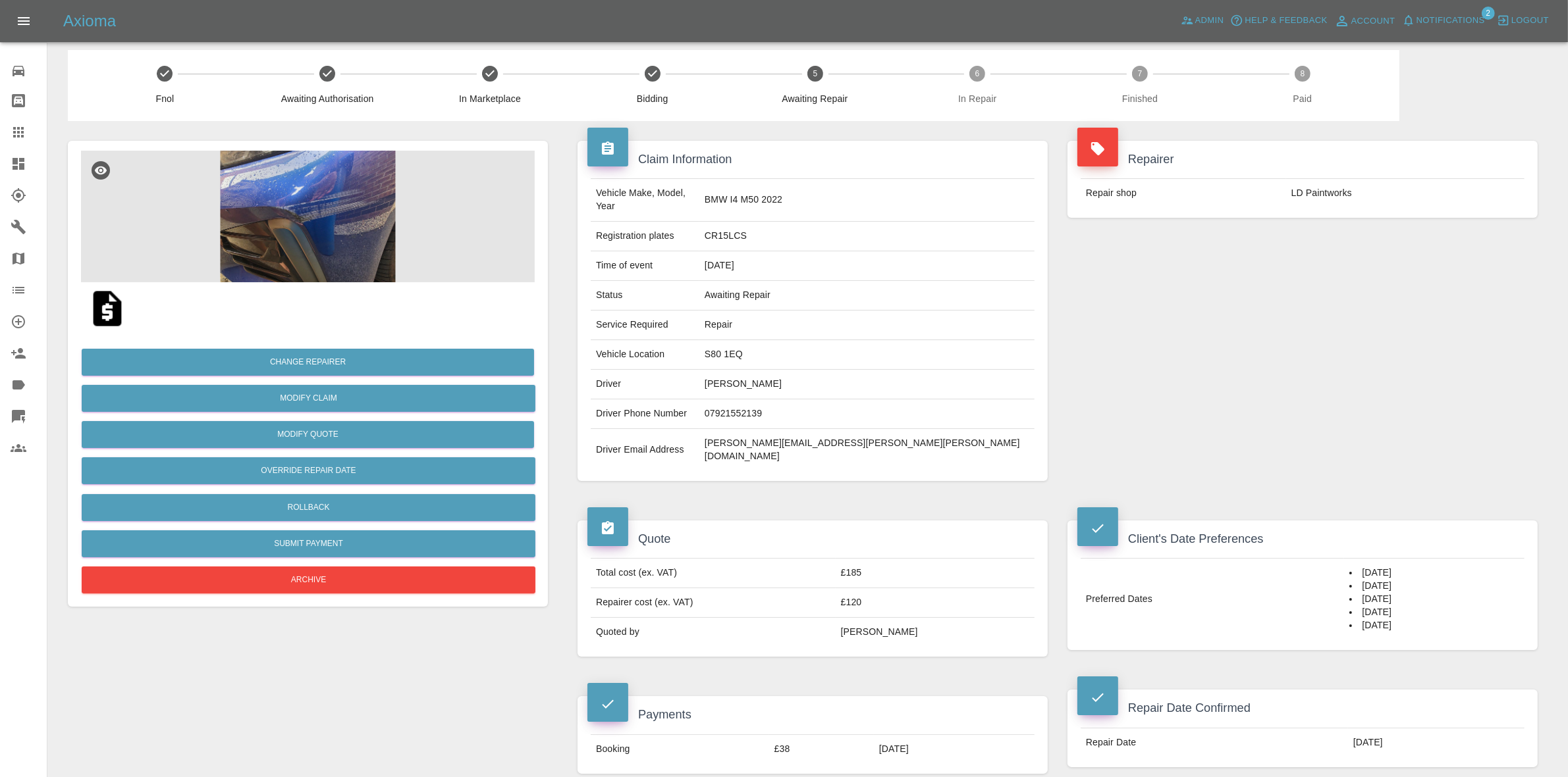
scroll to position [0, 0]
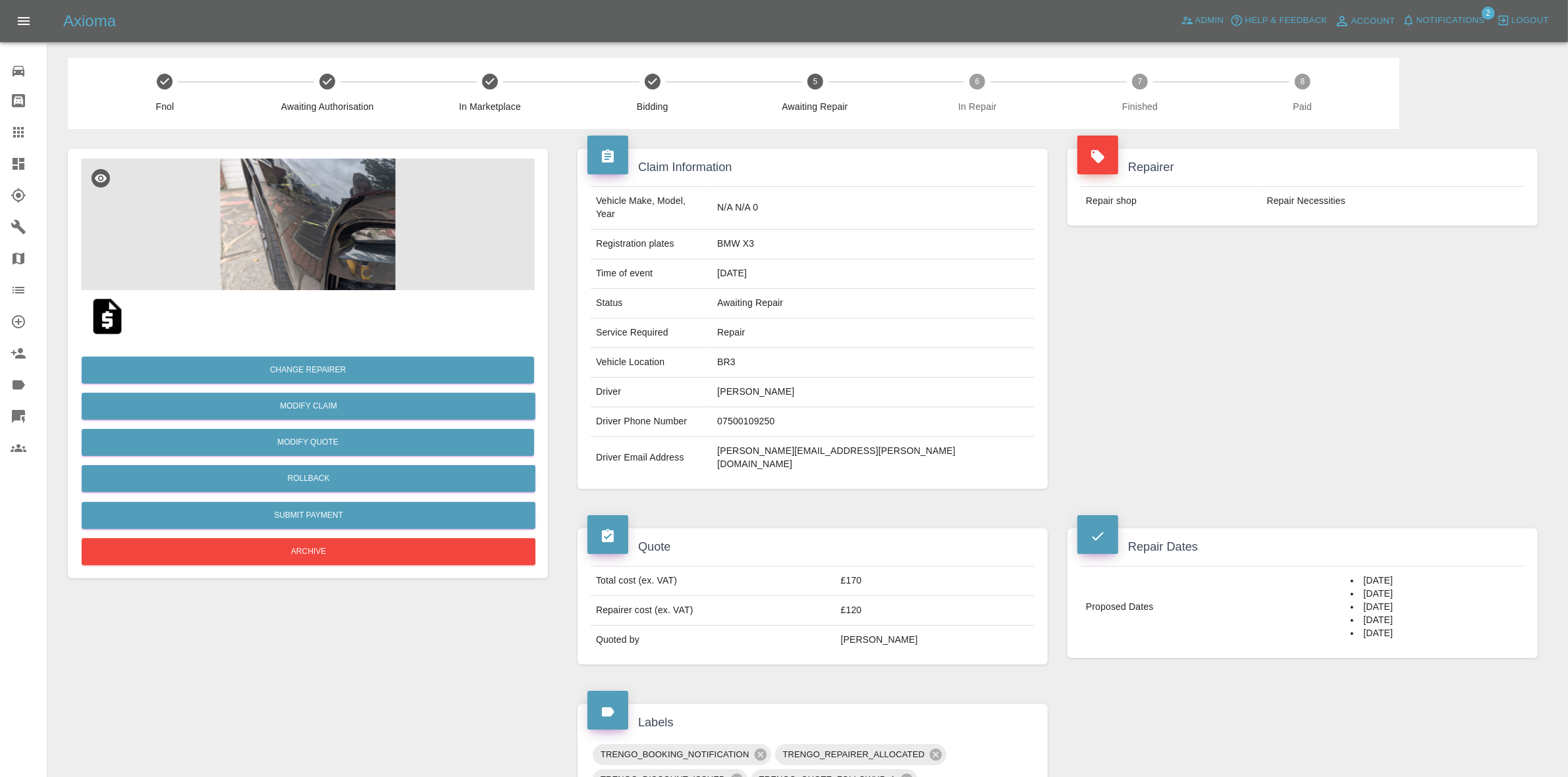
click at [828, 355] on td "BR3" at bounding box center [874, 362] width 323 height 29
copy td "BR3"
click at [310, 235] on img at bounding box center [308, 224] width 454 height 132
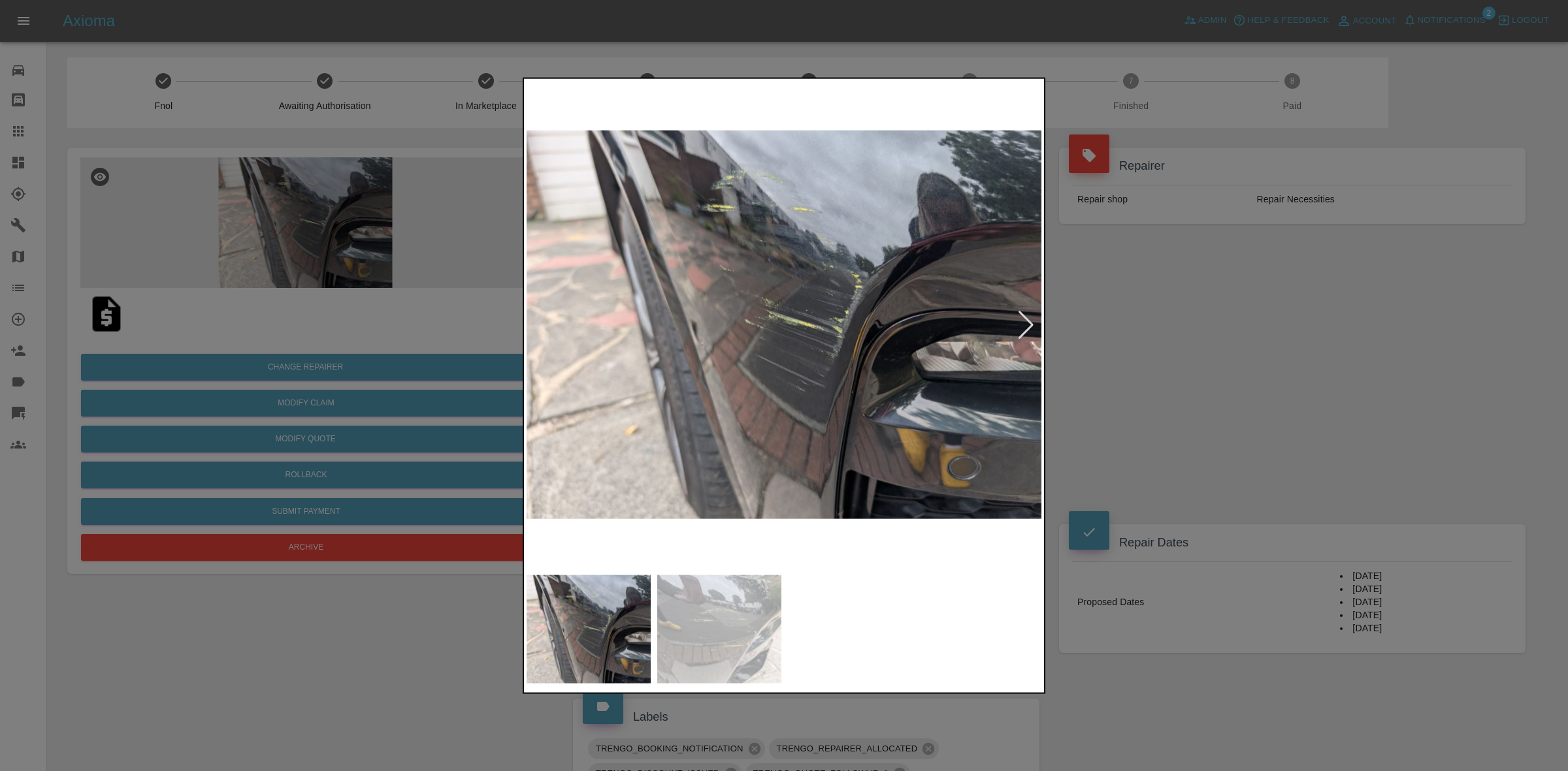
click at [1168, 442] on div at bounding box center [784, 386] width 1568 height 771
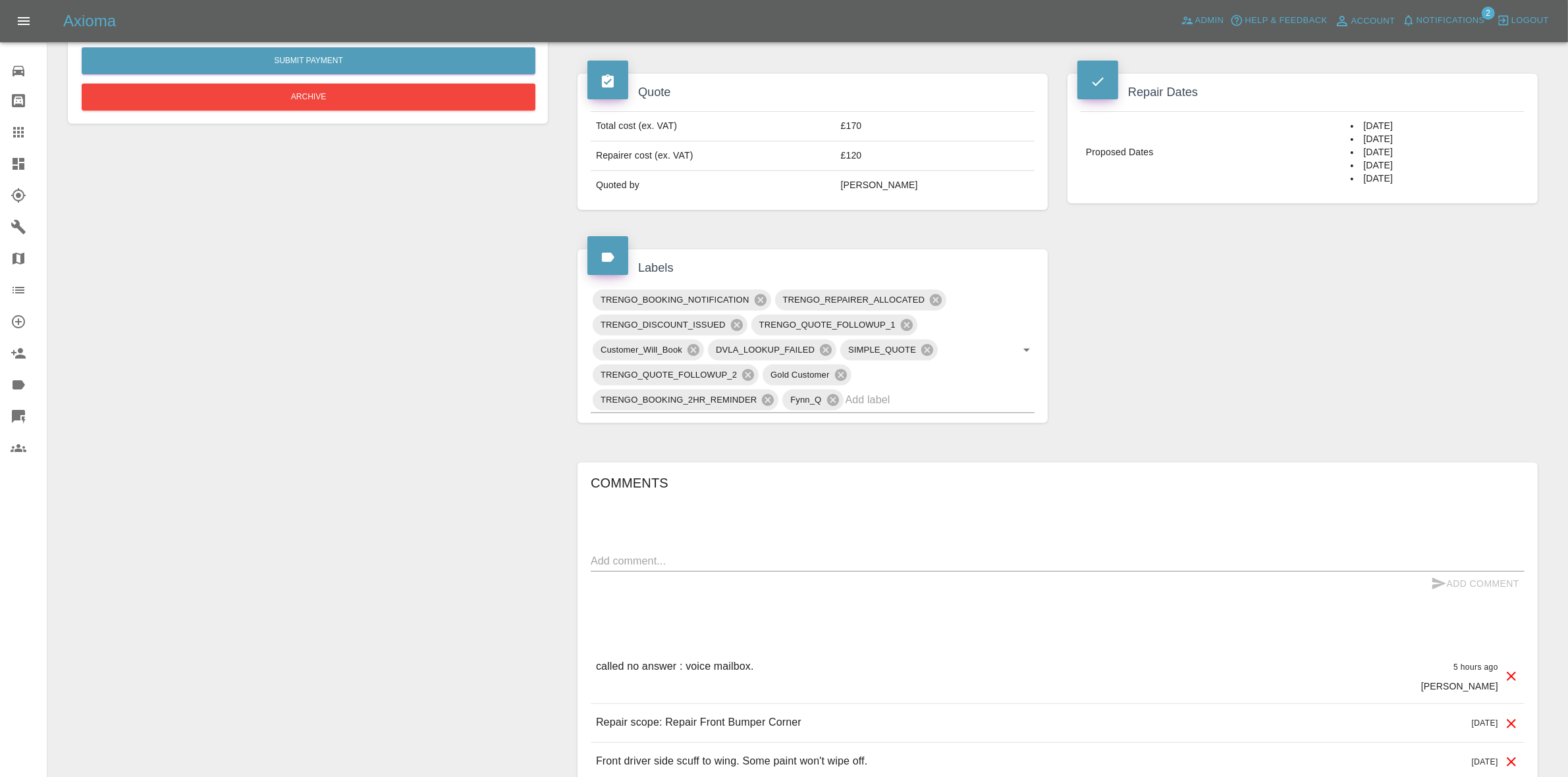
scroll to position [551, 0]
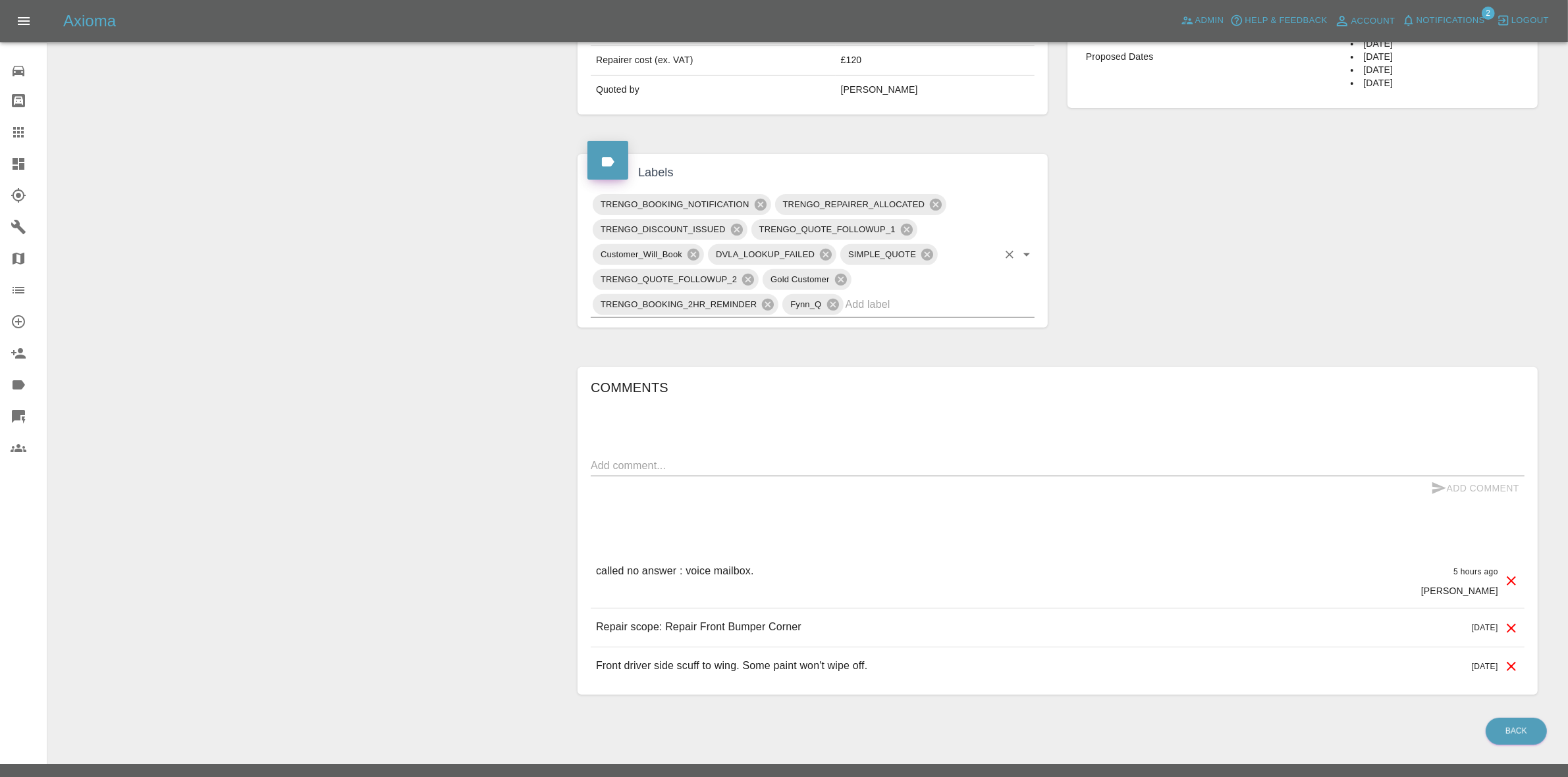
click at [904, 294] on input "text" at bounding box center [921, 305] width 152 height 21
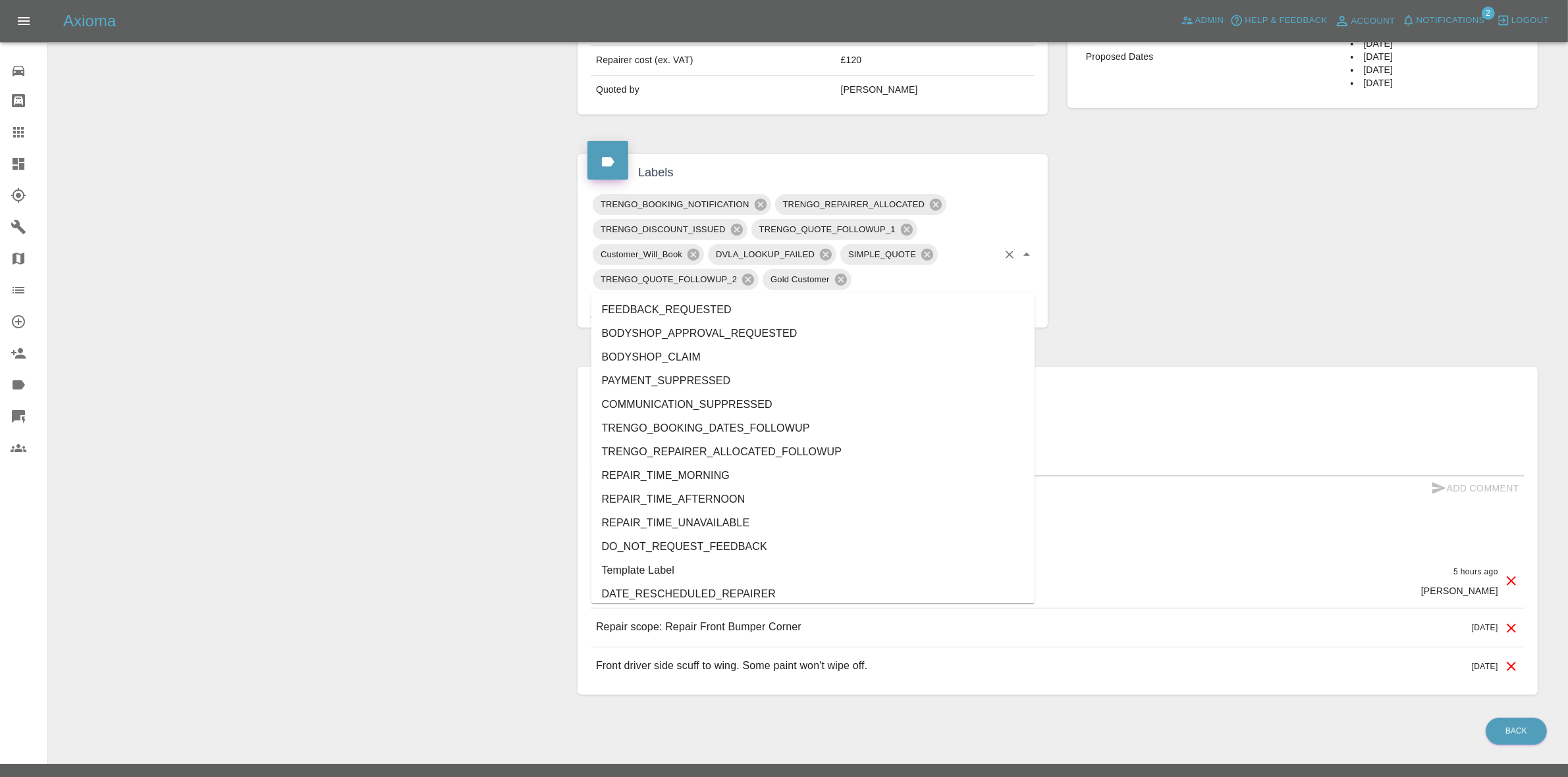
type input "au"
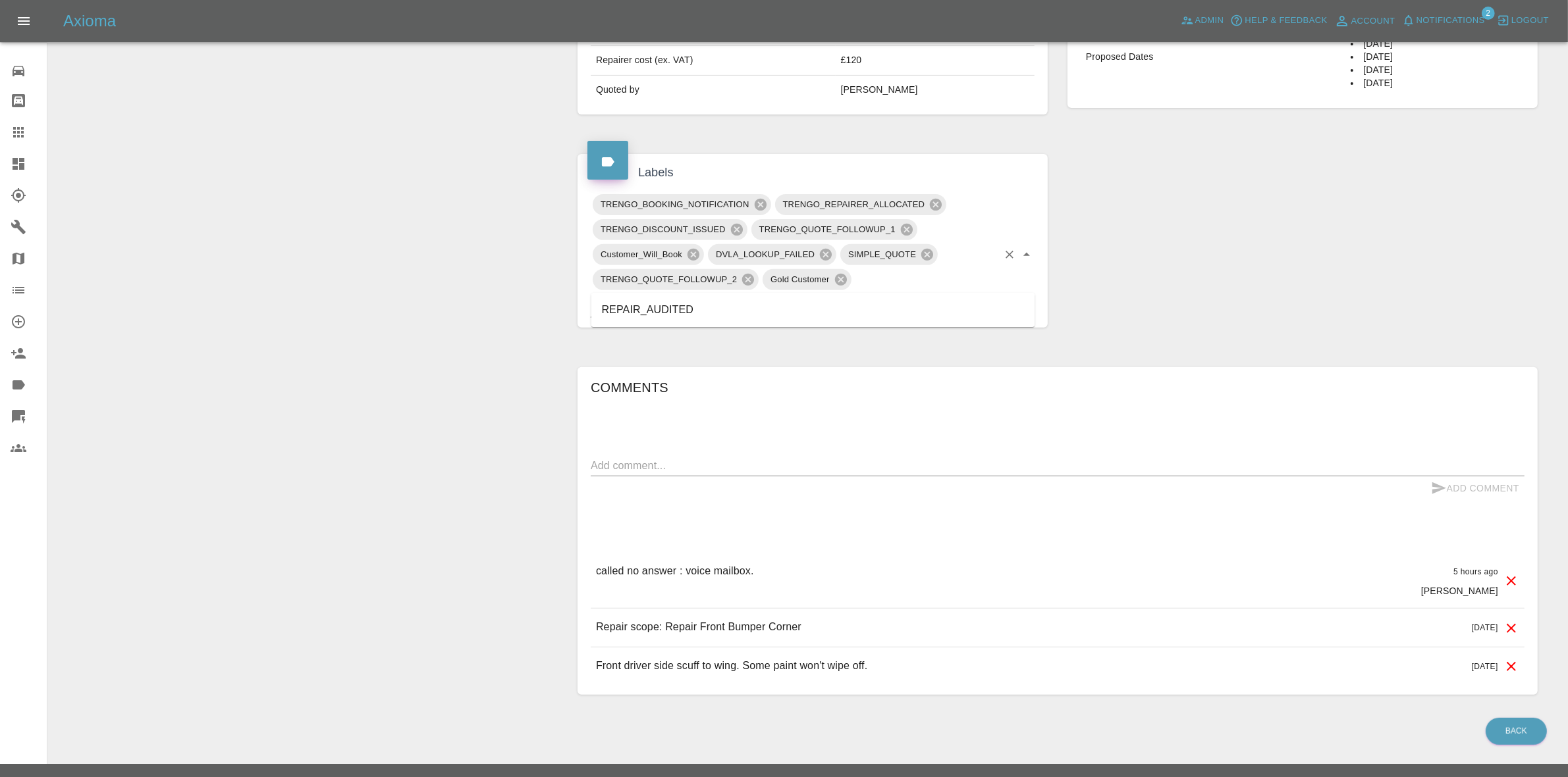
click at [753, 298] on li "REPAIR_AUDITED" at bounding box center [813, 309] width 444 height 24
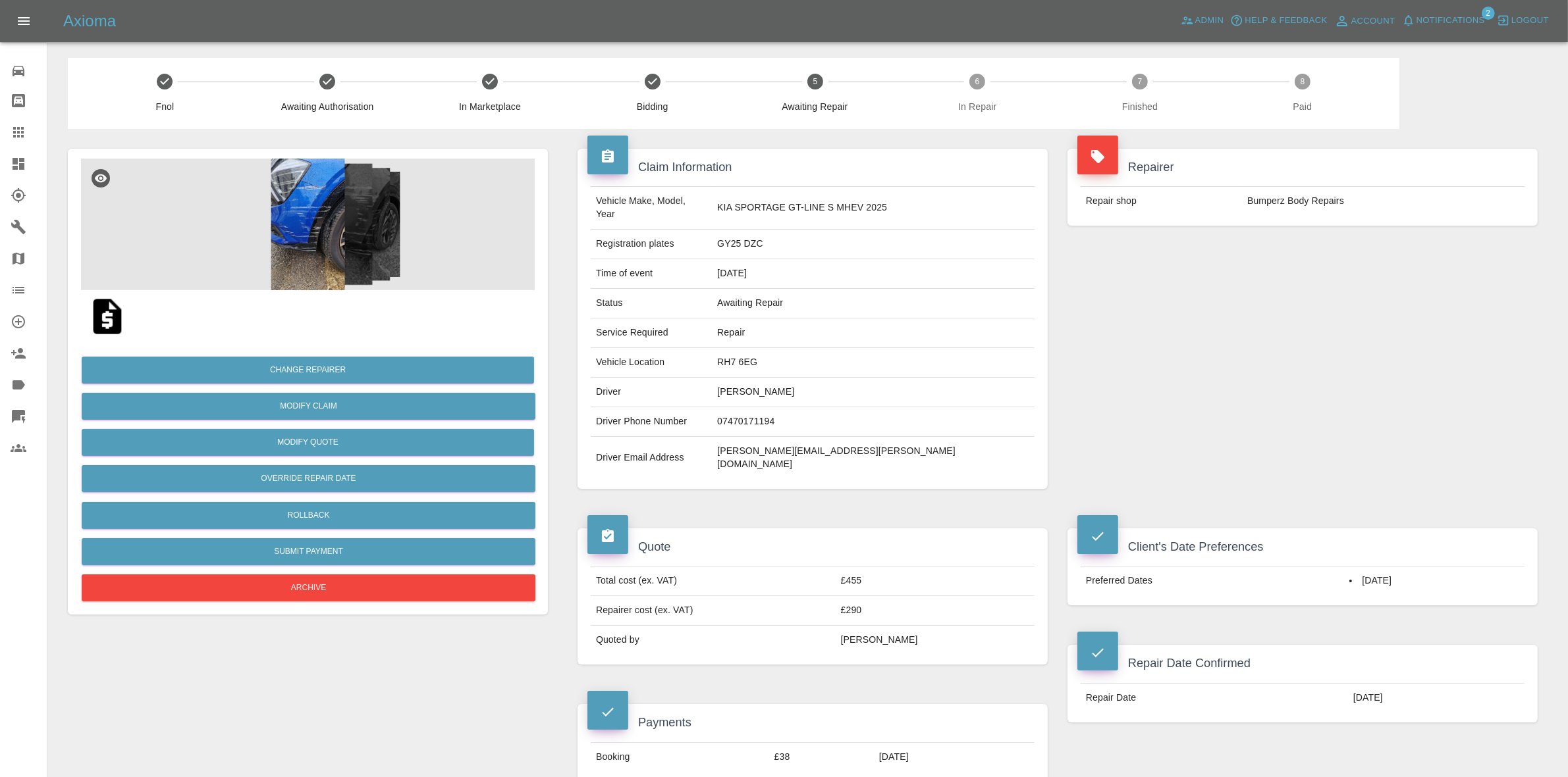
click at [792, 349] on td "RH7 6EG" at bounding box center [874, 362] width 323 height 29
copy td "RH7 6EG"
click at [426, 238] on img at bounding box center [308, 224] width 454 height 132
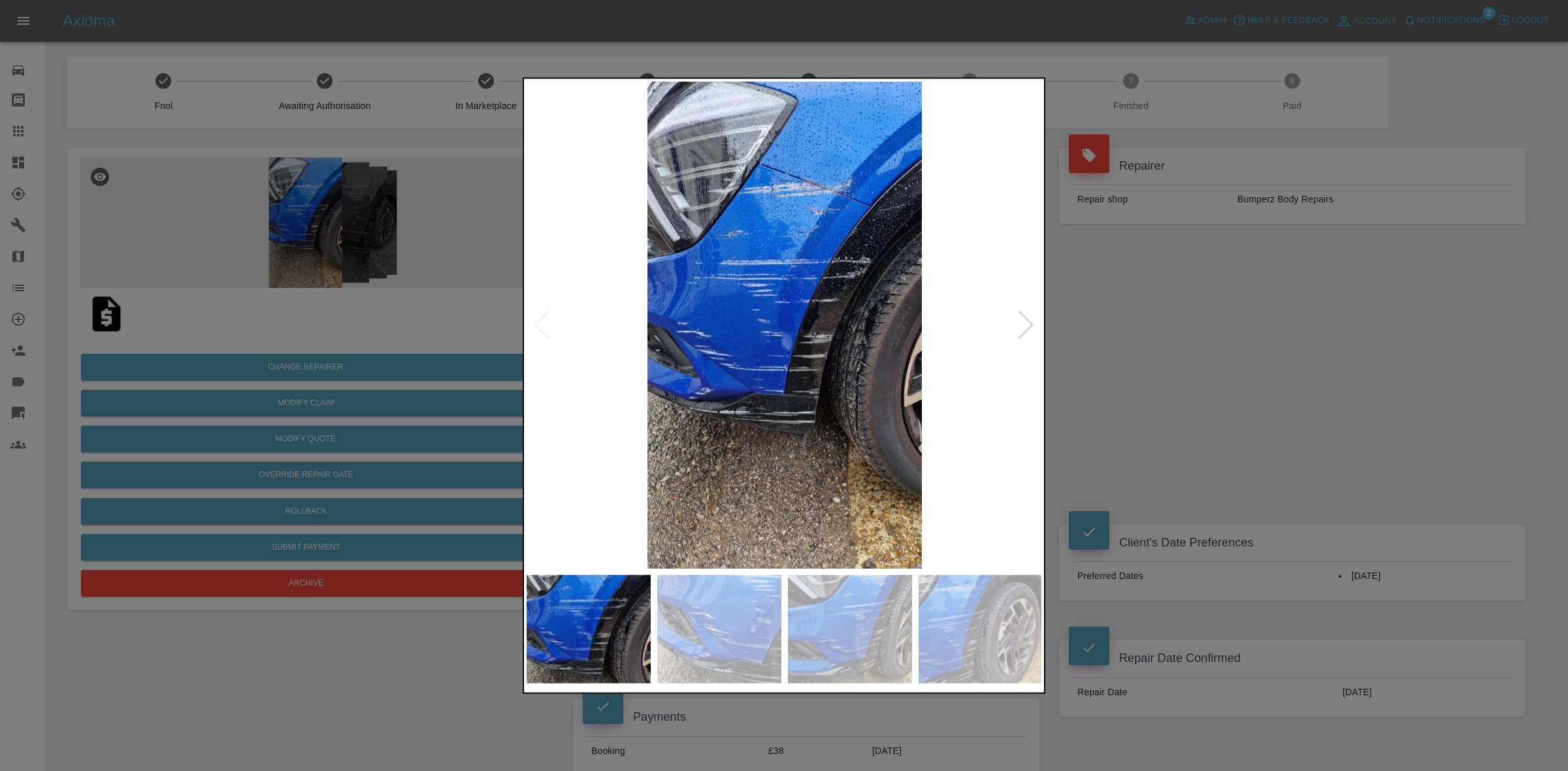
click at [1039, 326] on img at bounding box center [784, 325] width 516 height 487
click at [1033, 322] on div at bounding box center [1026, 325] width 18 height 29
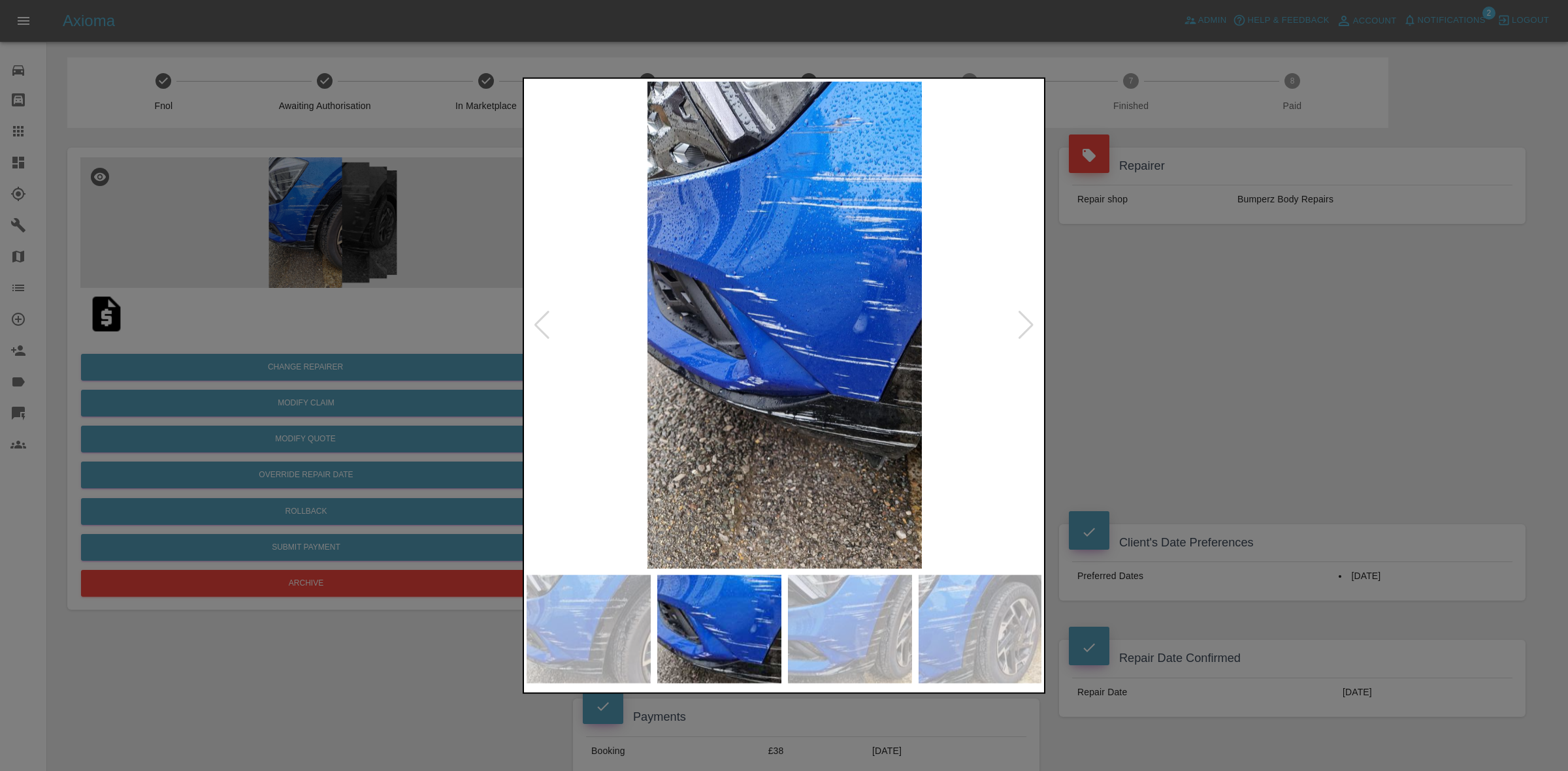
click at [1033, 322] on div at bounding box center [1026, 325] width 18 height 29
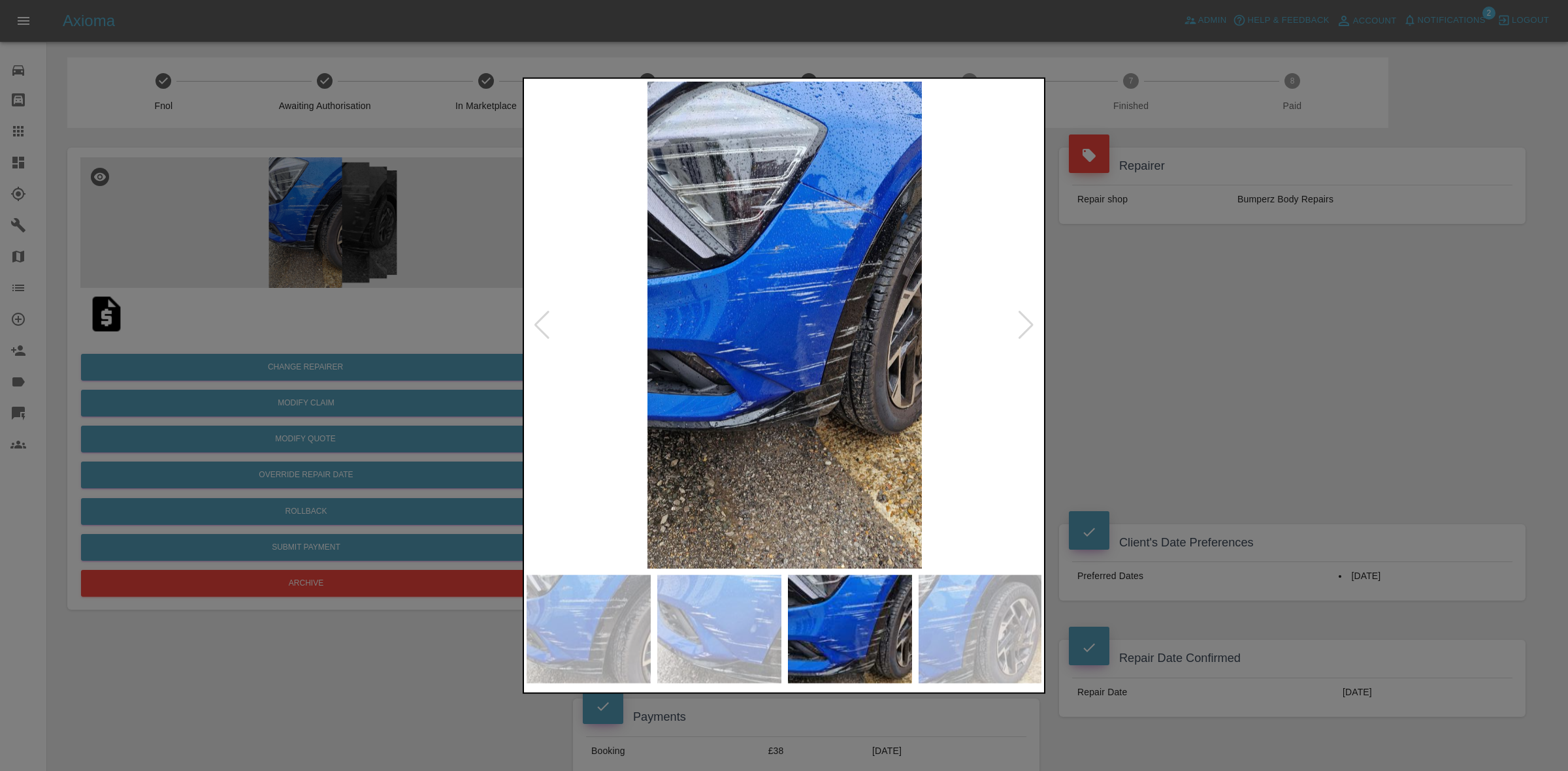
click at [1033, 322] on div at bounding box center [1026, 325] width 18 height 29
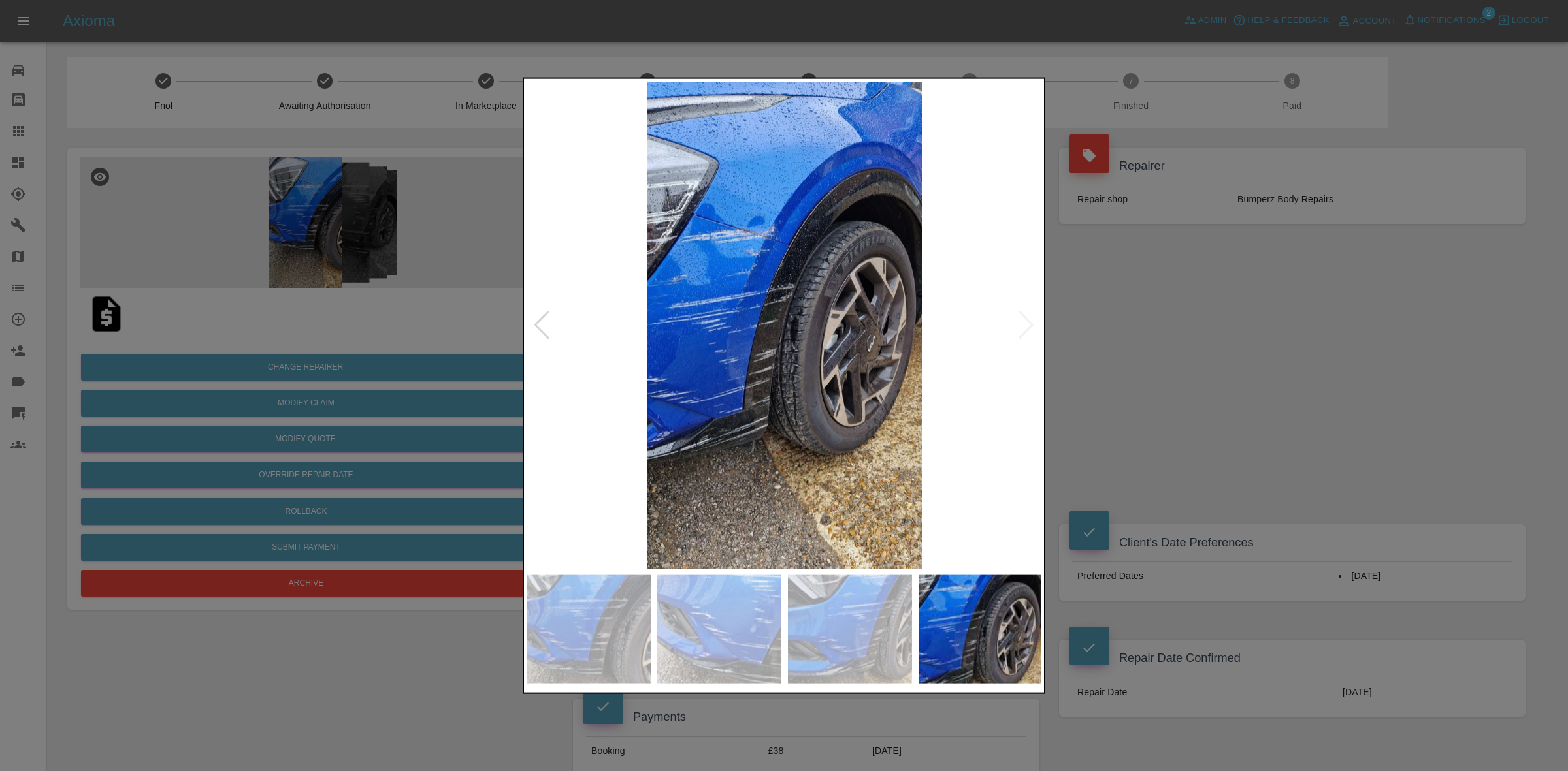
click at [1033, 322] on img at bounding box center [784, 325] width 516 height 487
drag, startPoint x: 1282, startPoint y: 412, endPoint x: 707, endPoint y: 355, distance: 577.8
click at [1282, 410] on div at bounding box center [784, 386] width 1568 height 771
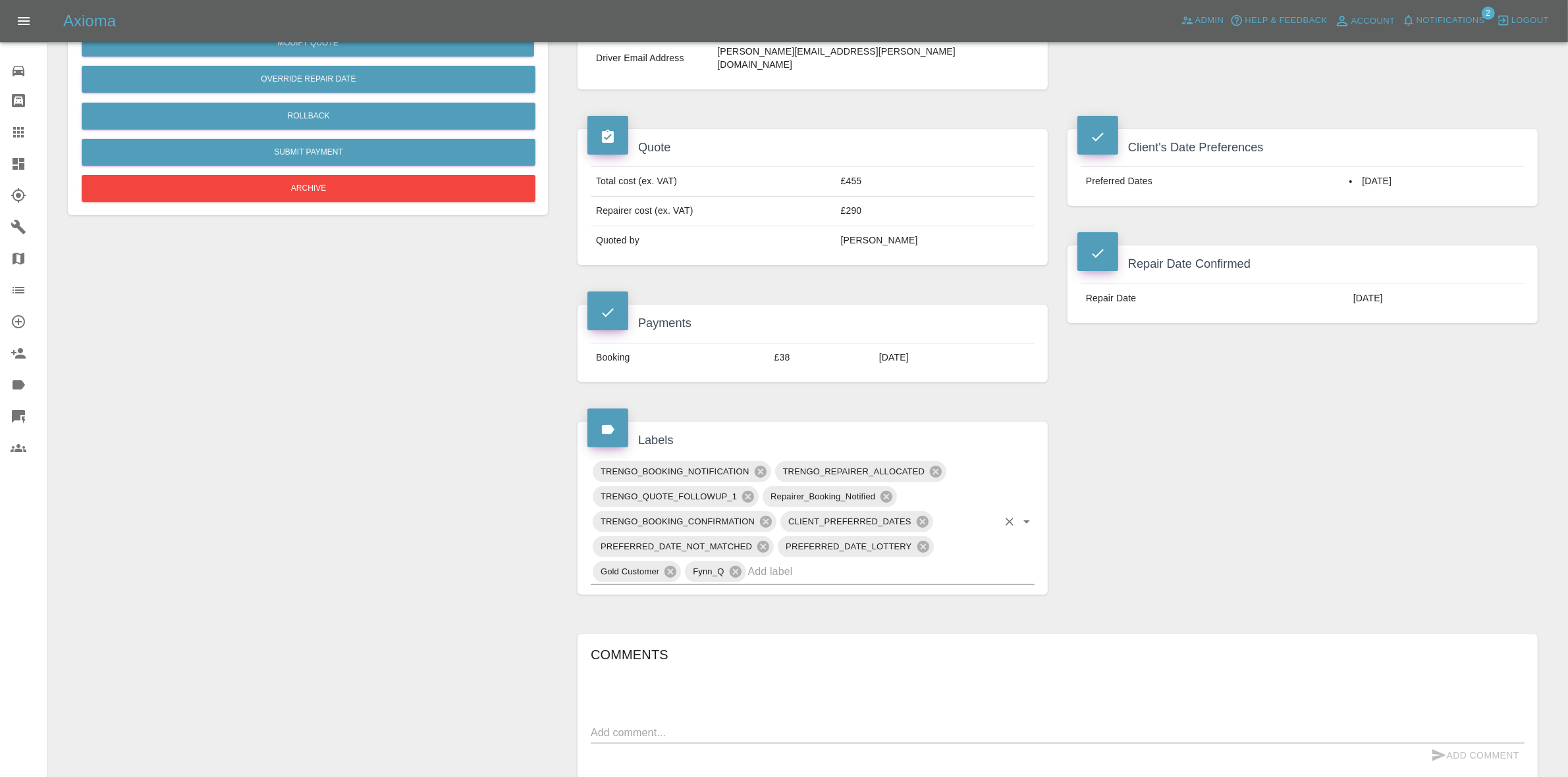
scroll to position [494, 0]
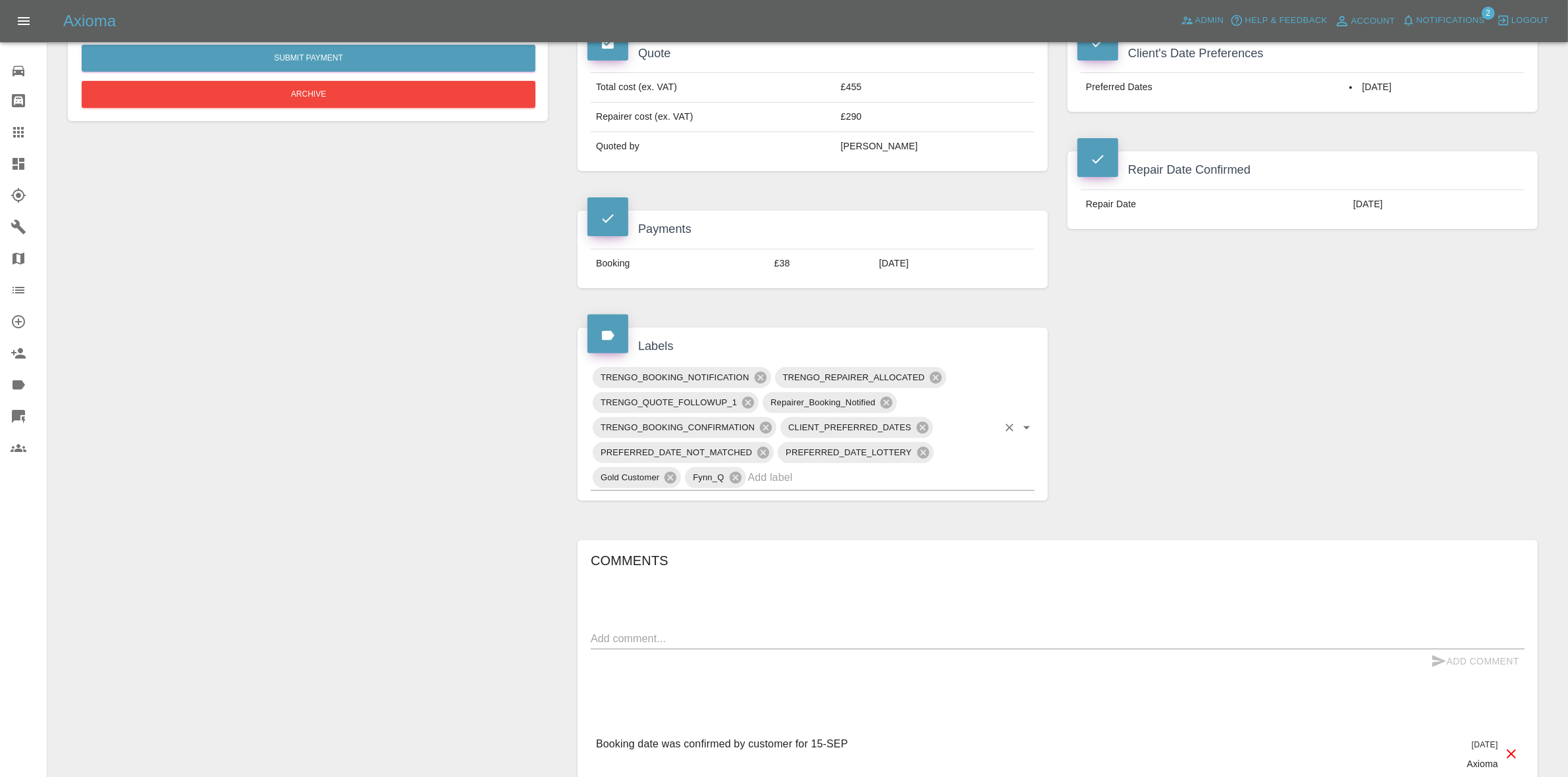
click at [825, 468] on input "text" at bounding box center [873, 478] width 250 height 21
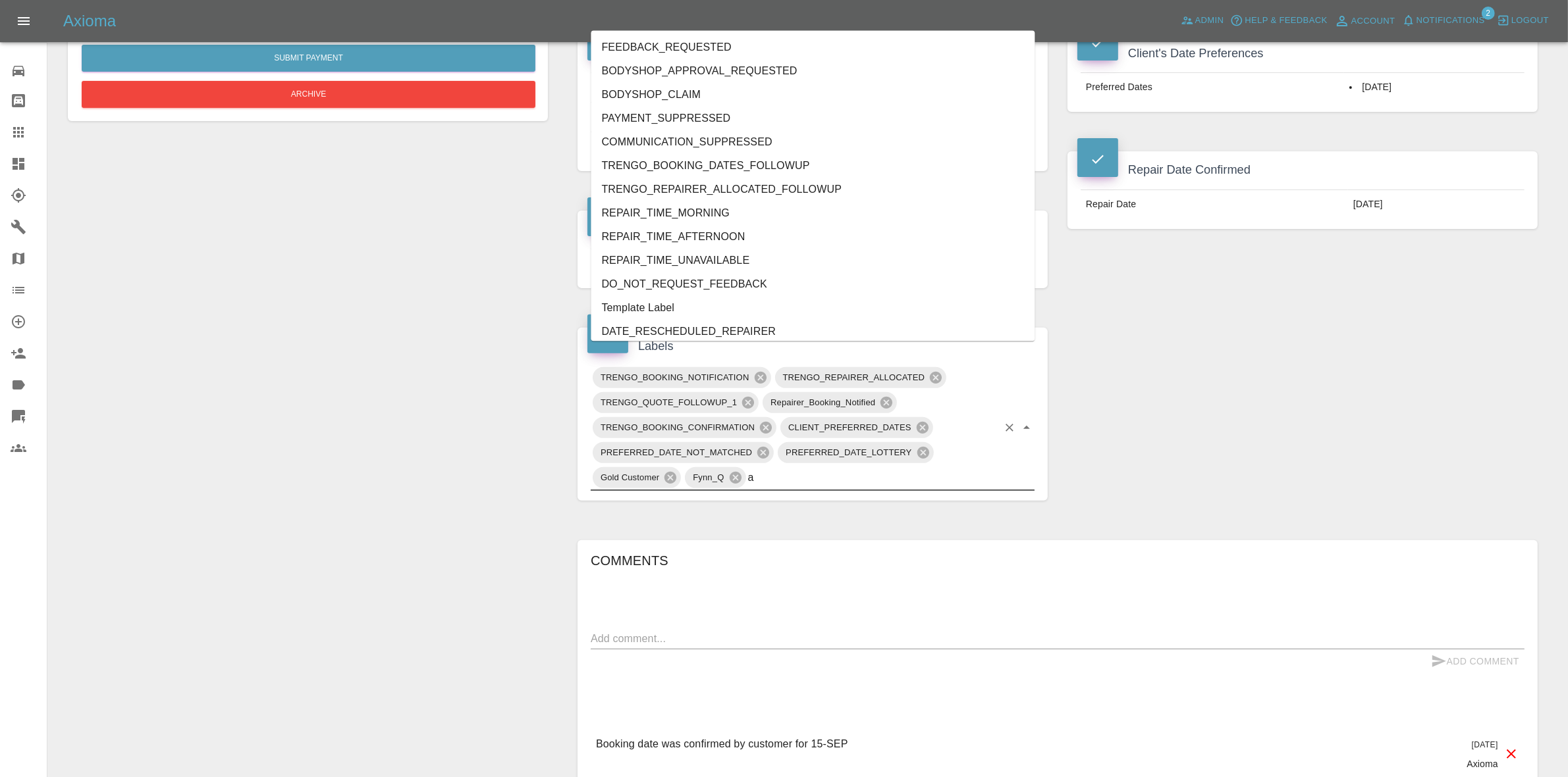
type input "au"
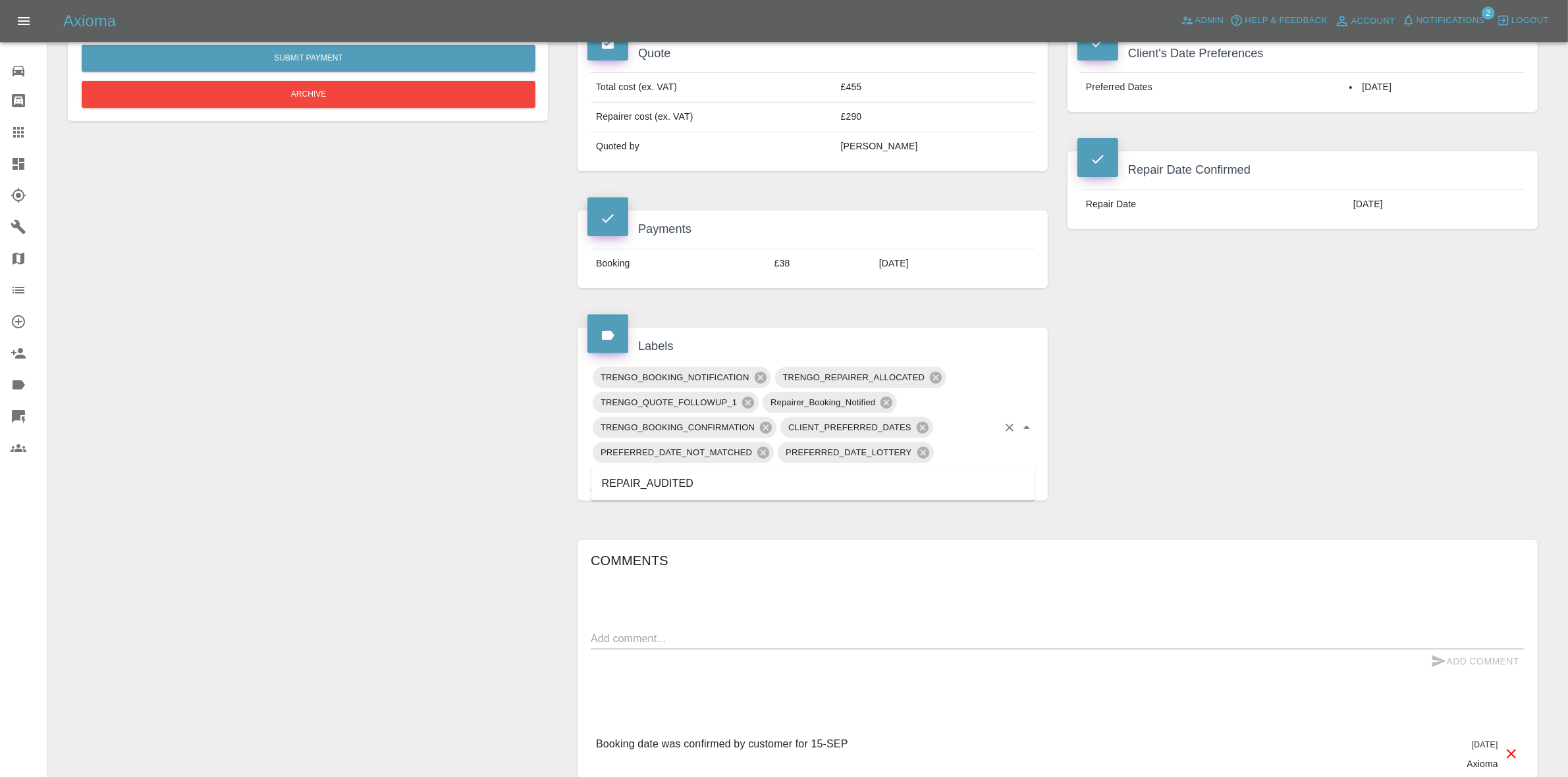
click at [640, 483] on li "REPAIR_AUDITED" at bounding box center [813, 484] width 444 height 24
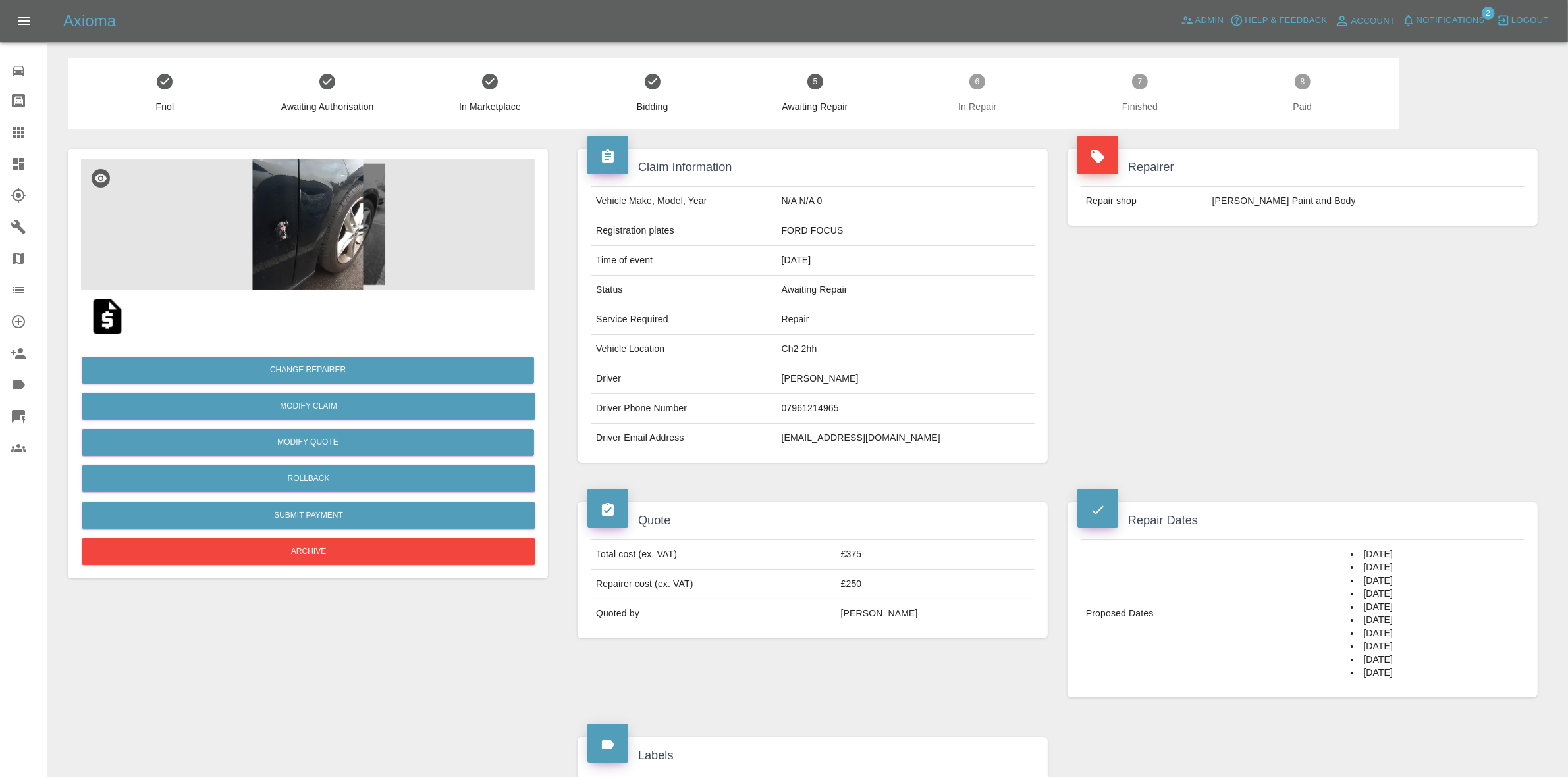
click at [380, 208] on img at bounding box center [308, 224] width 454 height 132
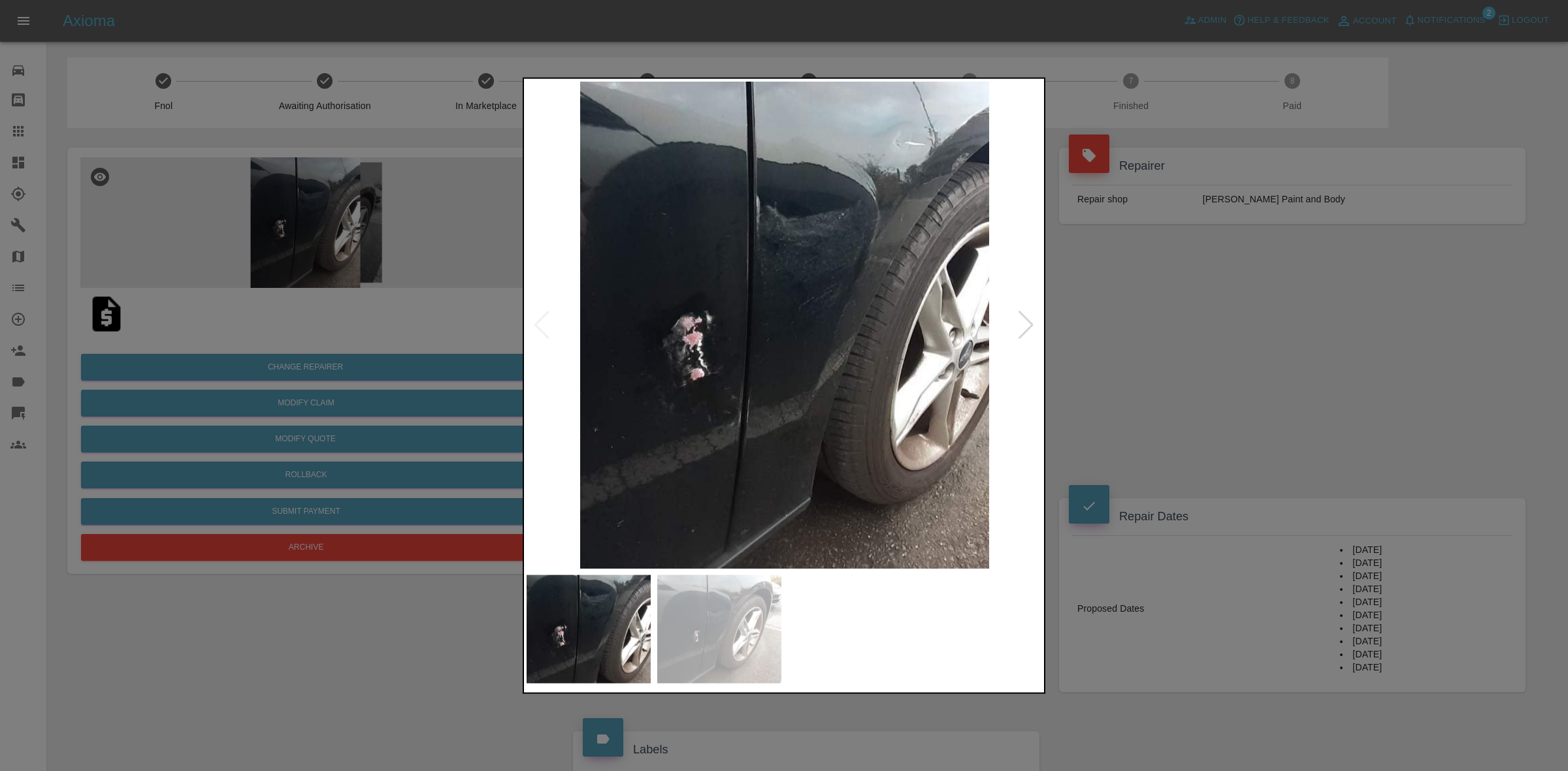
click at [1033, 317] on div at bounding box center [1026, 325] width 18 height 29
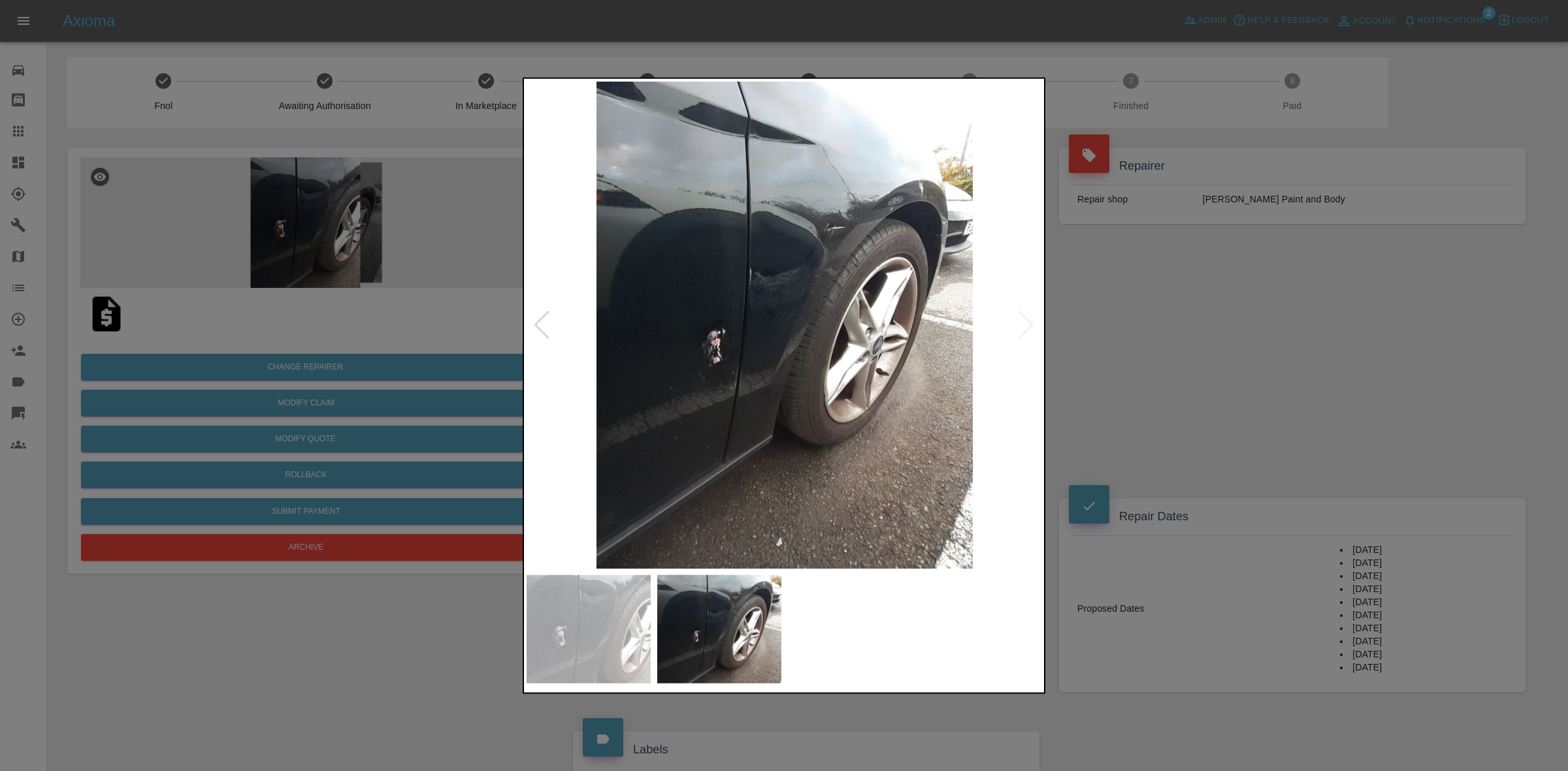
click at [1033, 317] on img at bounding box center [784, 325] width 516 height 487
click at [1173, 368] on div at bounding box center [784, 386] width 1568 height 771
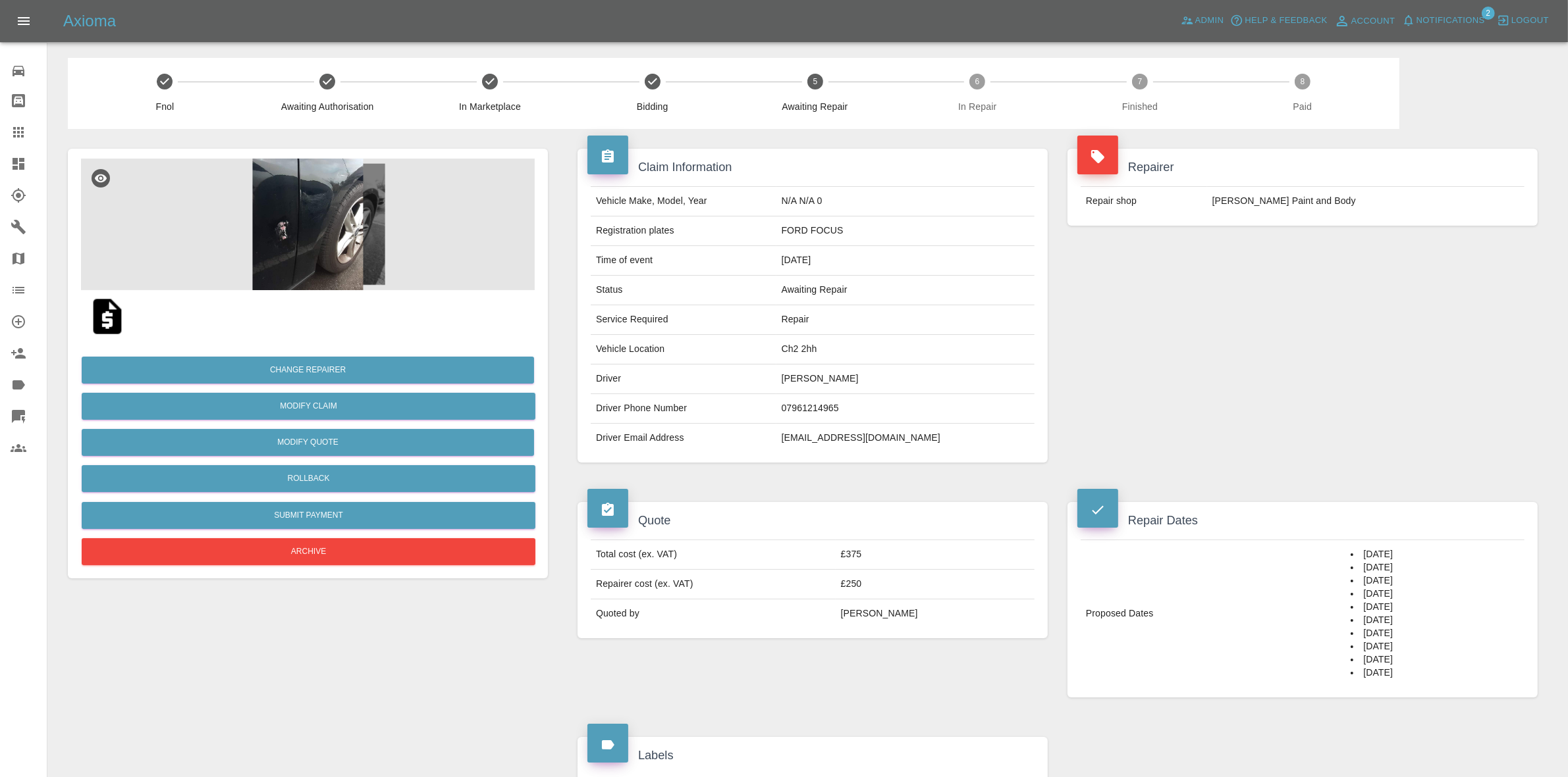
click at [852, 353] on td "Ch2 2hh" at bounding box center [906, 349] width 259 height 29
click at [851, 352] on td "Ch2 2hh" at bounding box center [906, 349] width 259 height 29
copy td "Ch2 2hh"
click at [428, 190] on img at bounding box center [308, 224] width 454 height 132
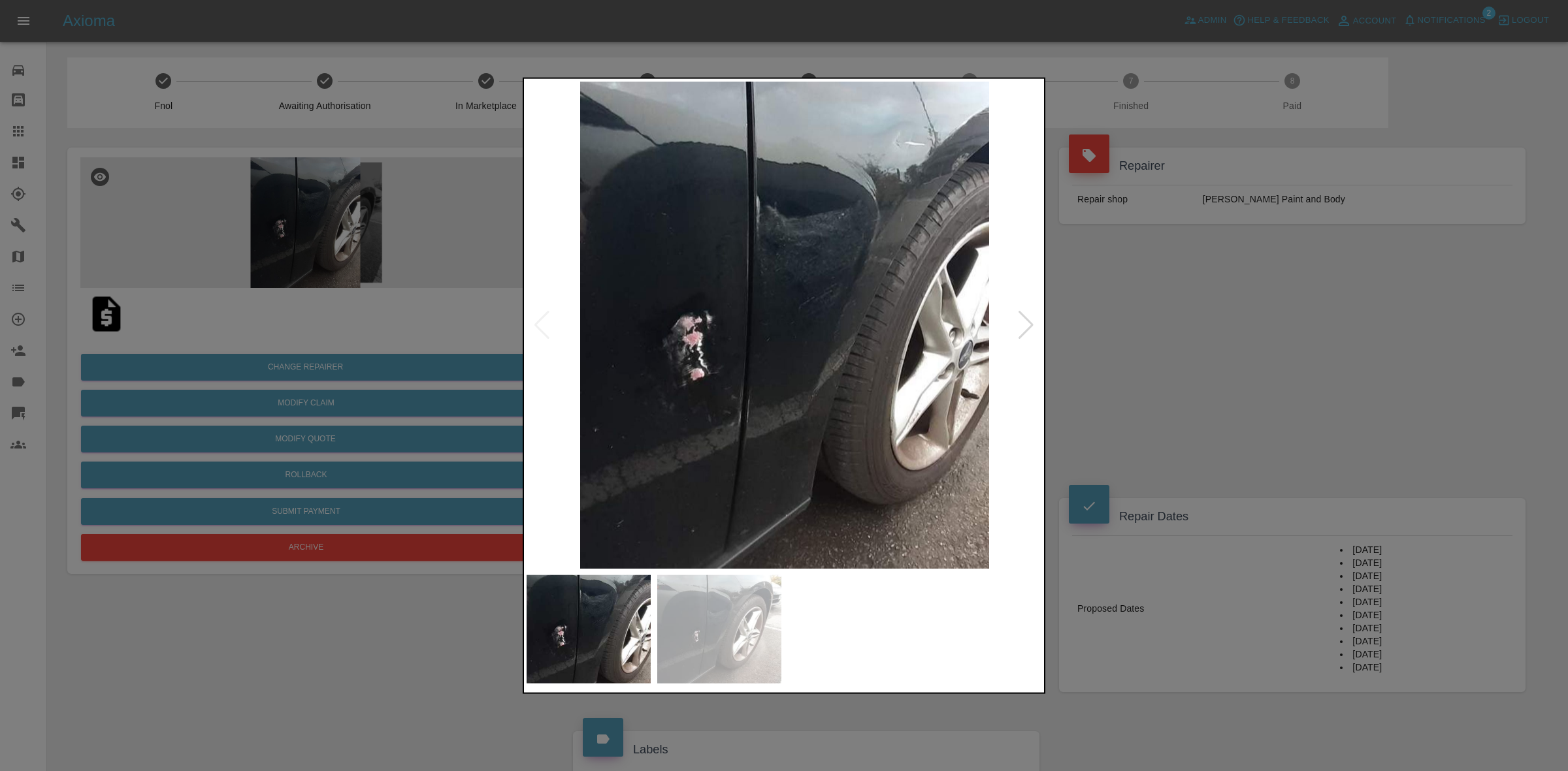
click at [1020, 321] on div at bounding box center [1026, 325] width 18 height 29
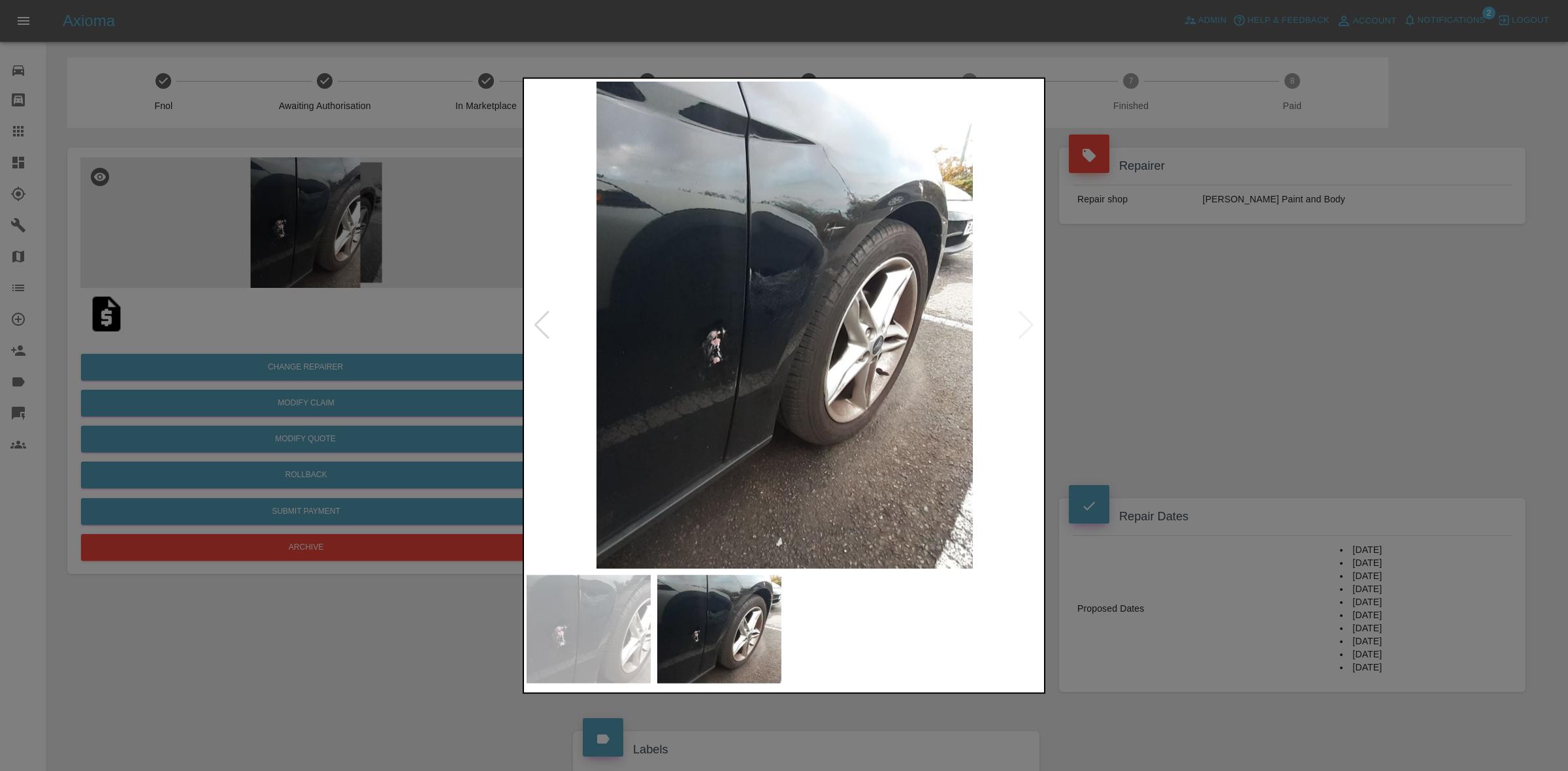
click at [1145, 342] on div at bounding box center [784, 386] width 1568 height 771
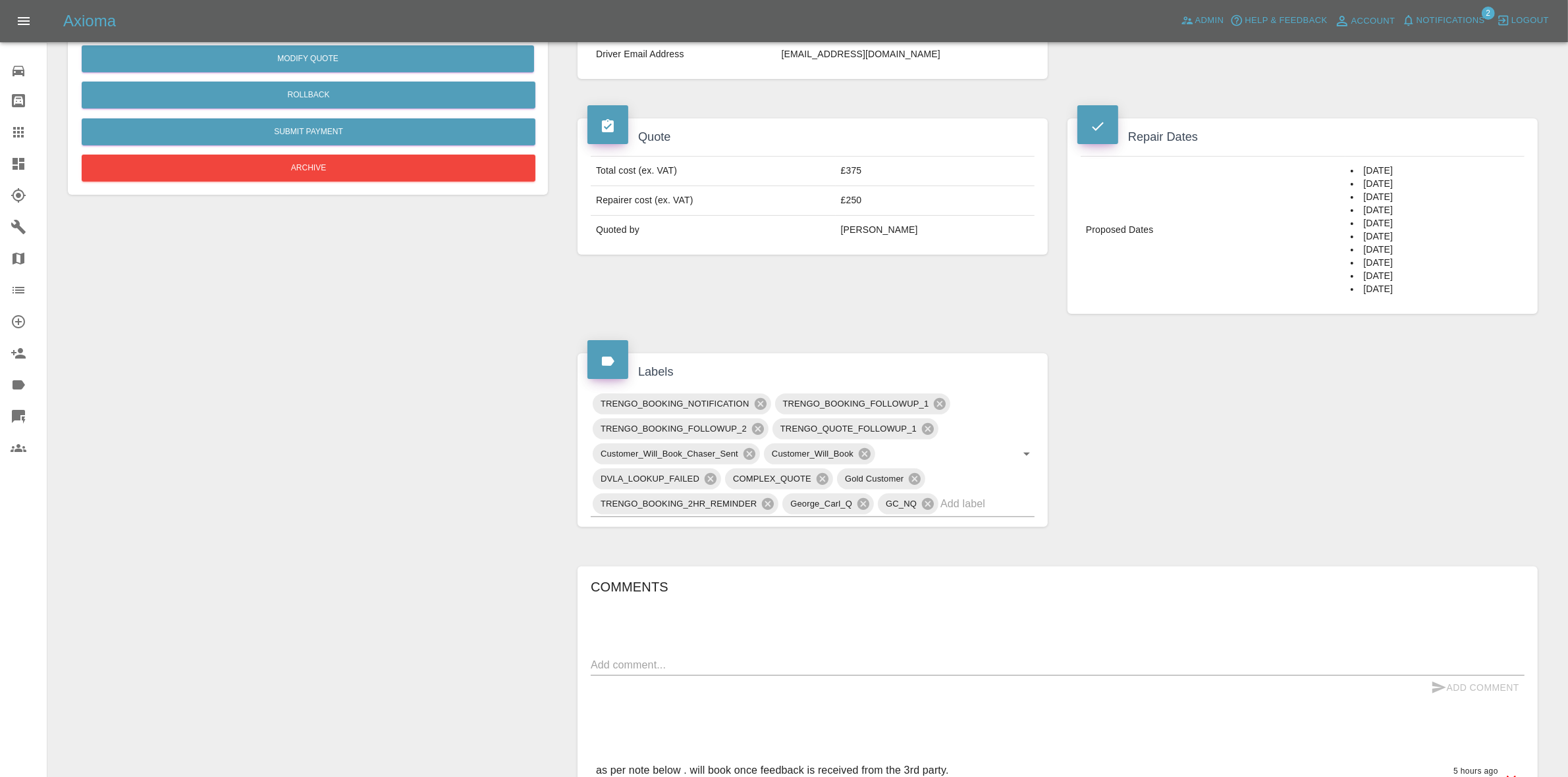
scroll to position [494, 0]
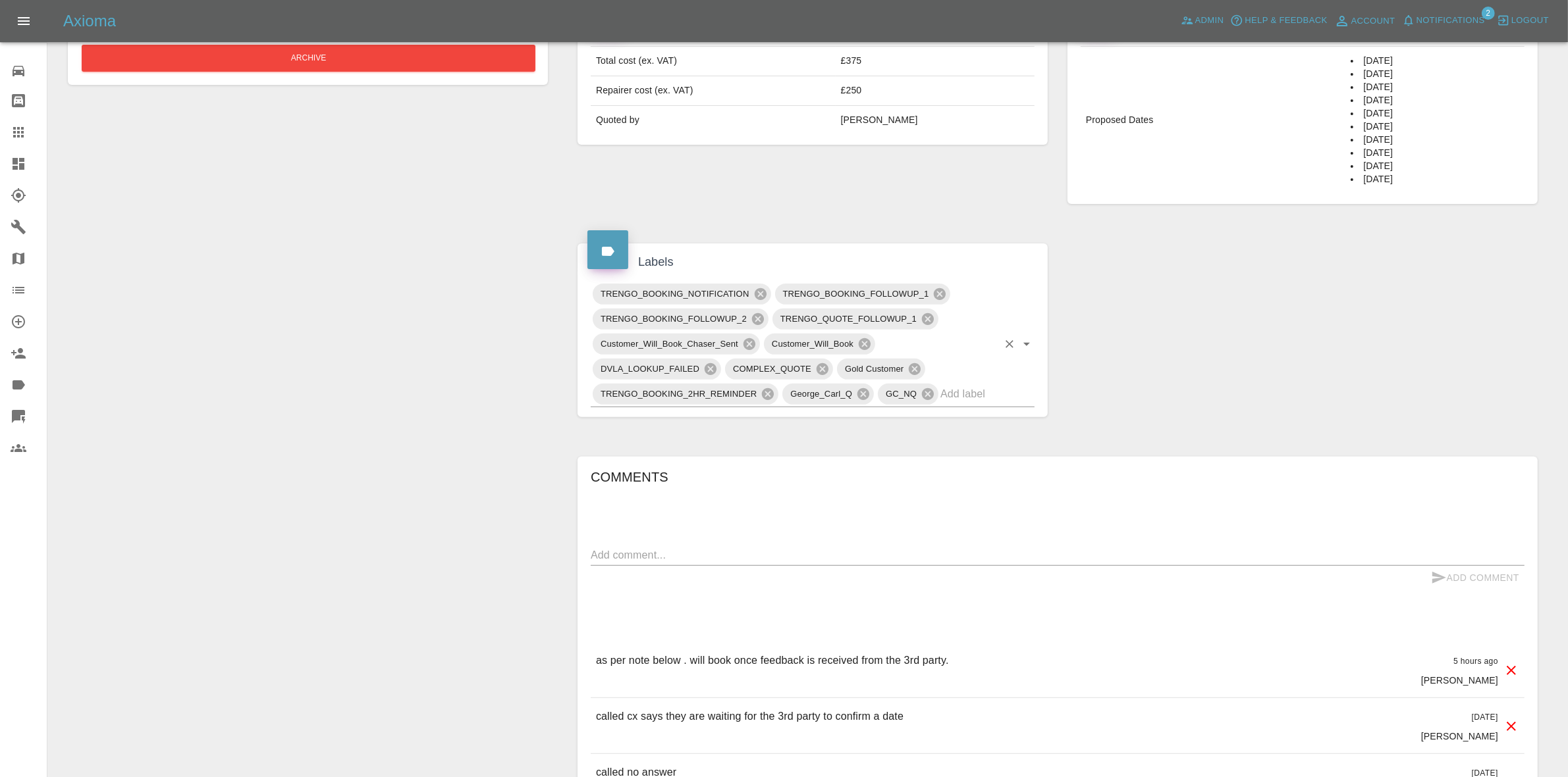
click at [949, 389] on input "text" at bounding box center [969, 394] width 58 height 21
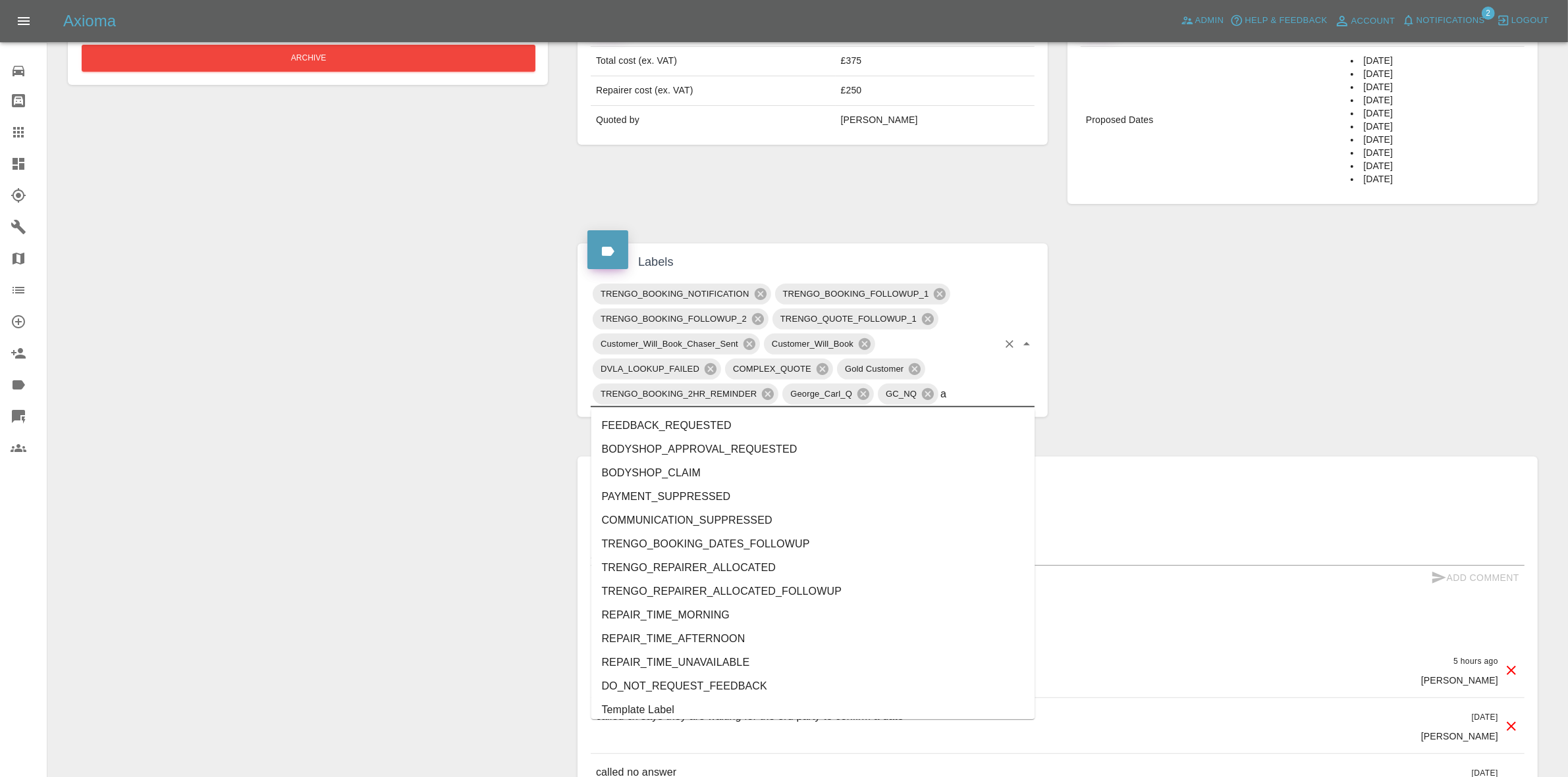
type input "au"
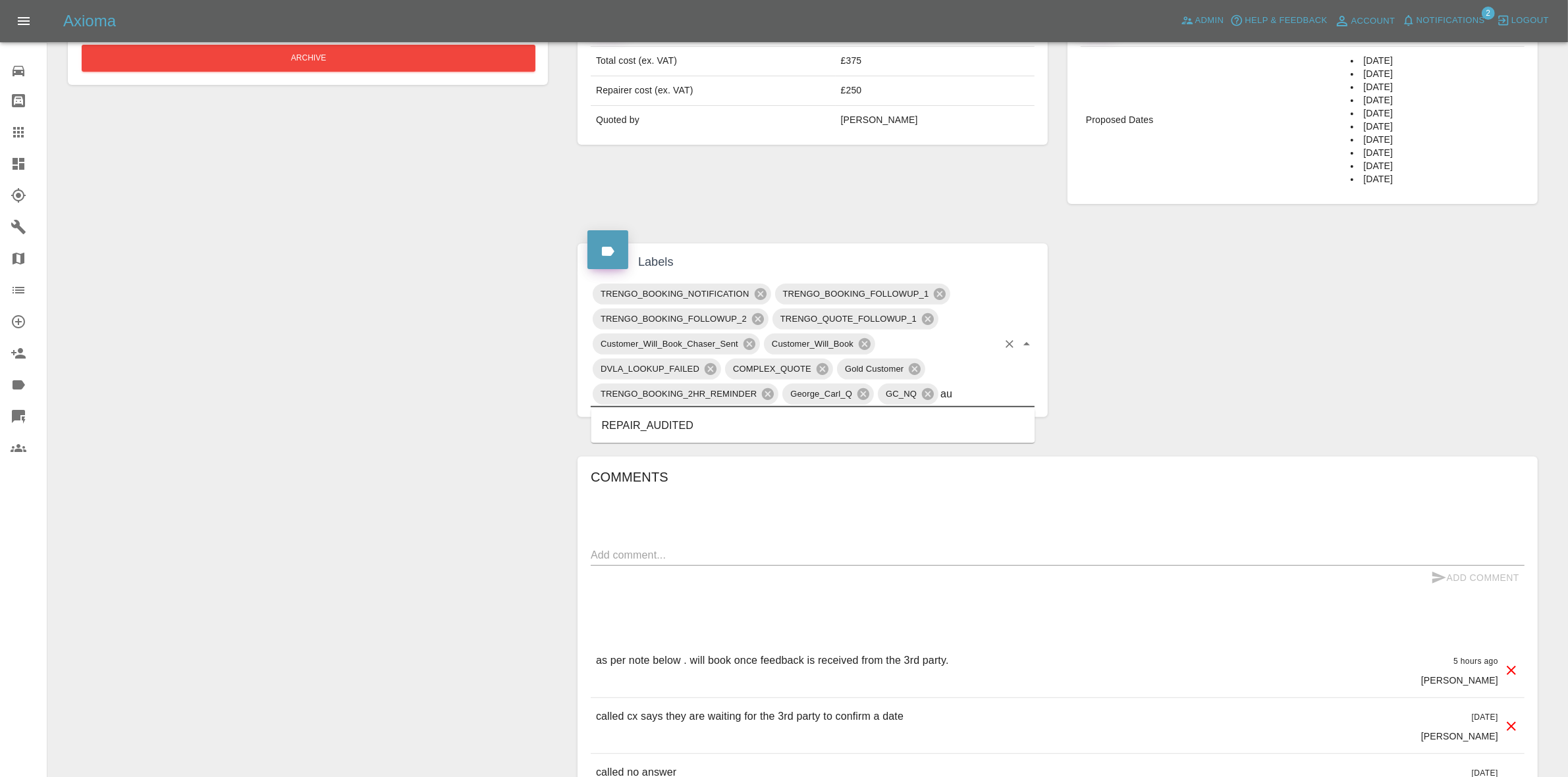
click at [646, 422] on li "REPAIR_AUDITED" at bounding box center [813, 425] width 444 height 24
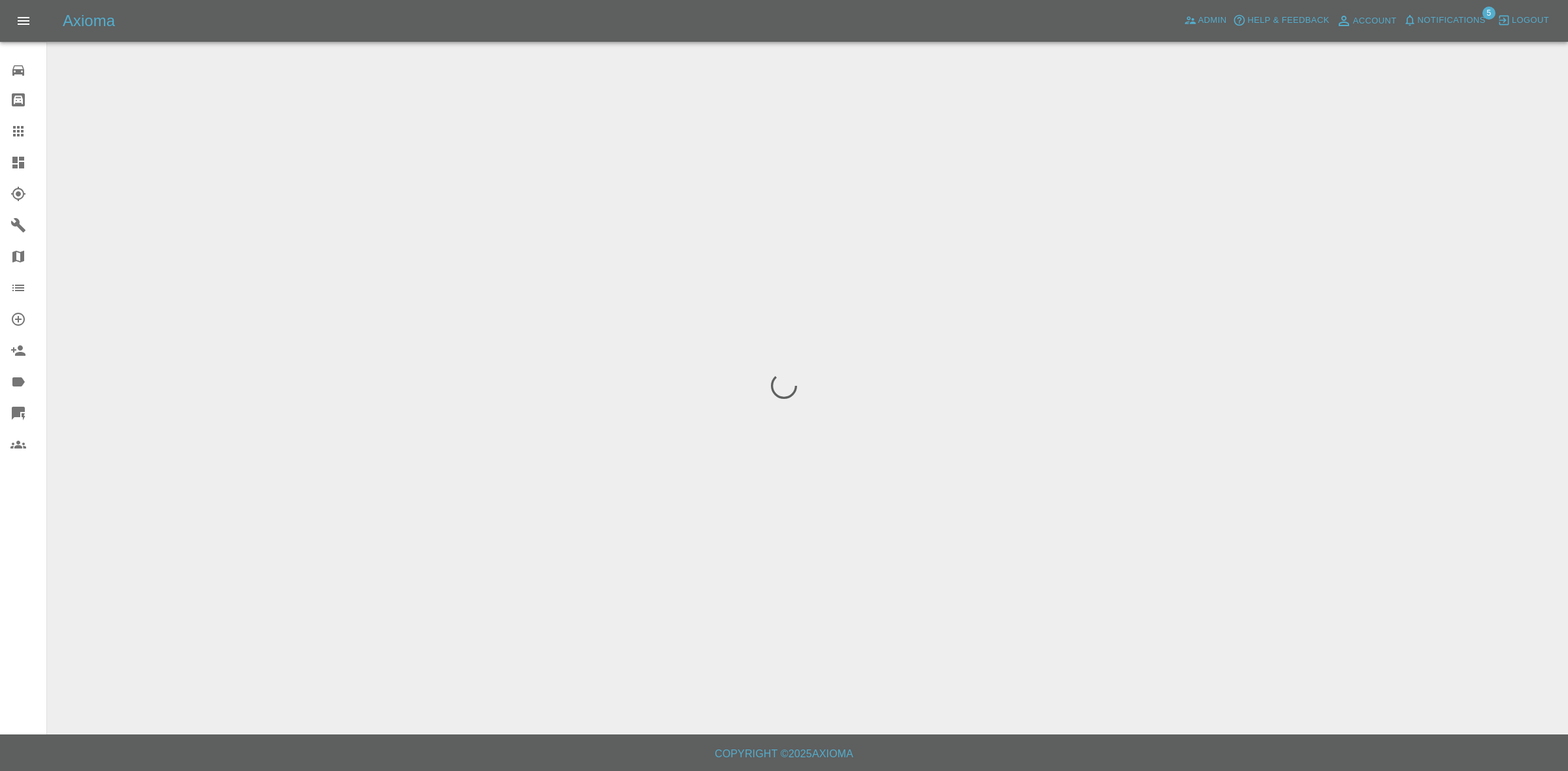
click at [1441, 14] on span "Notifications" at bounding box center [1452, 21] width 68 height 15
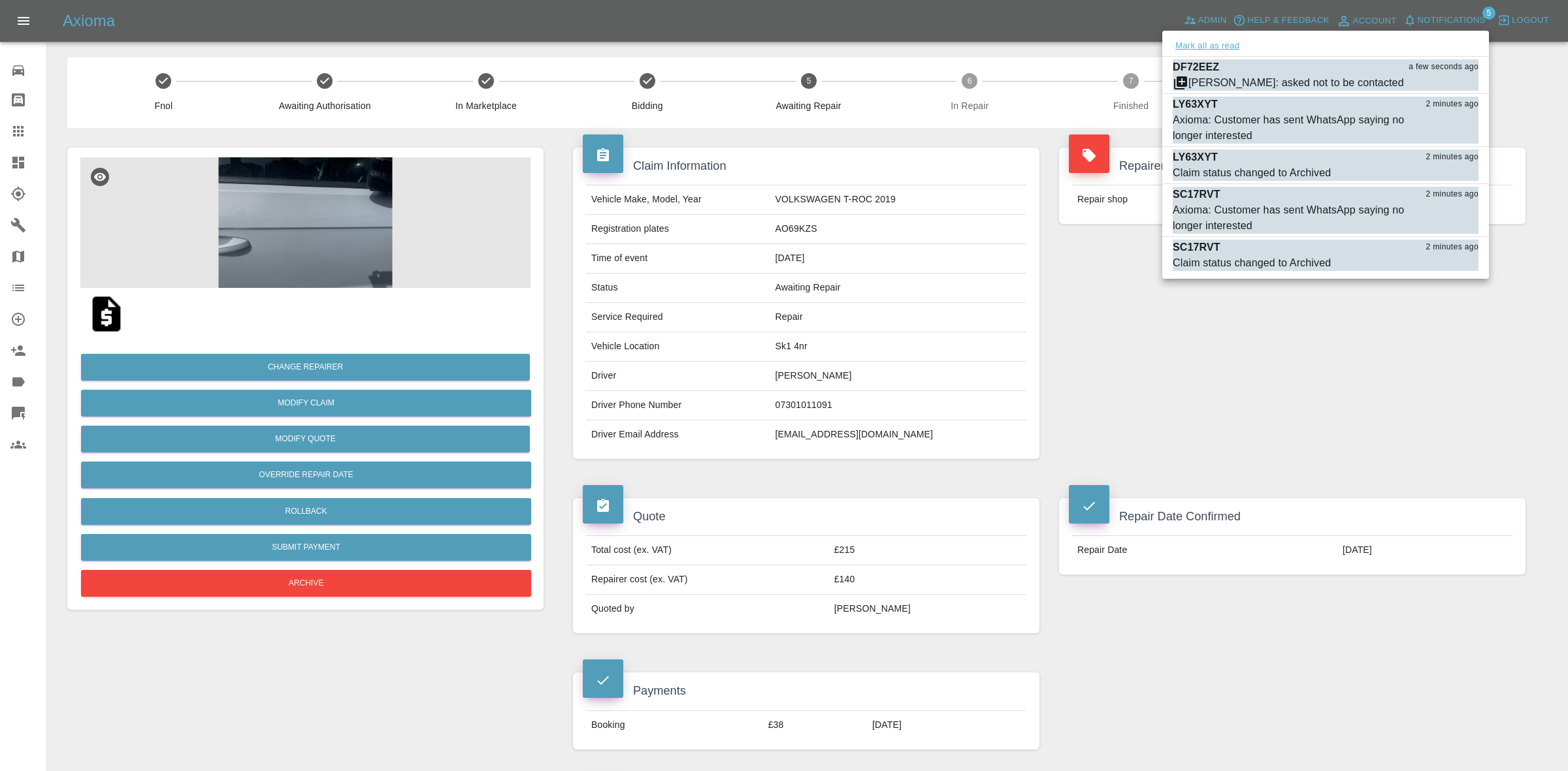
click at [1228, 52] on button "Mark all as read" at bounding box center [1208, 46] width 69 height 15
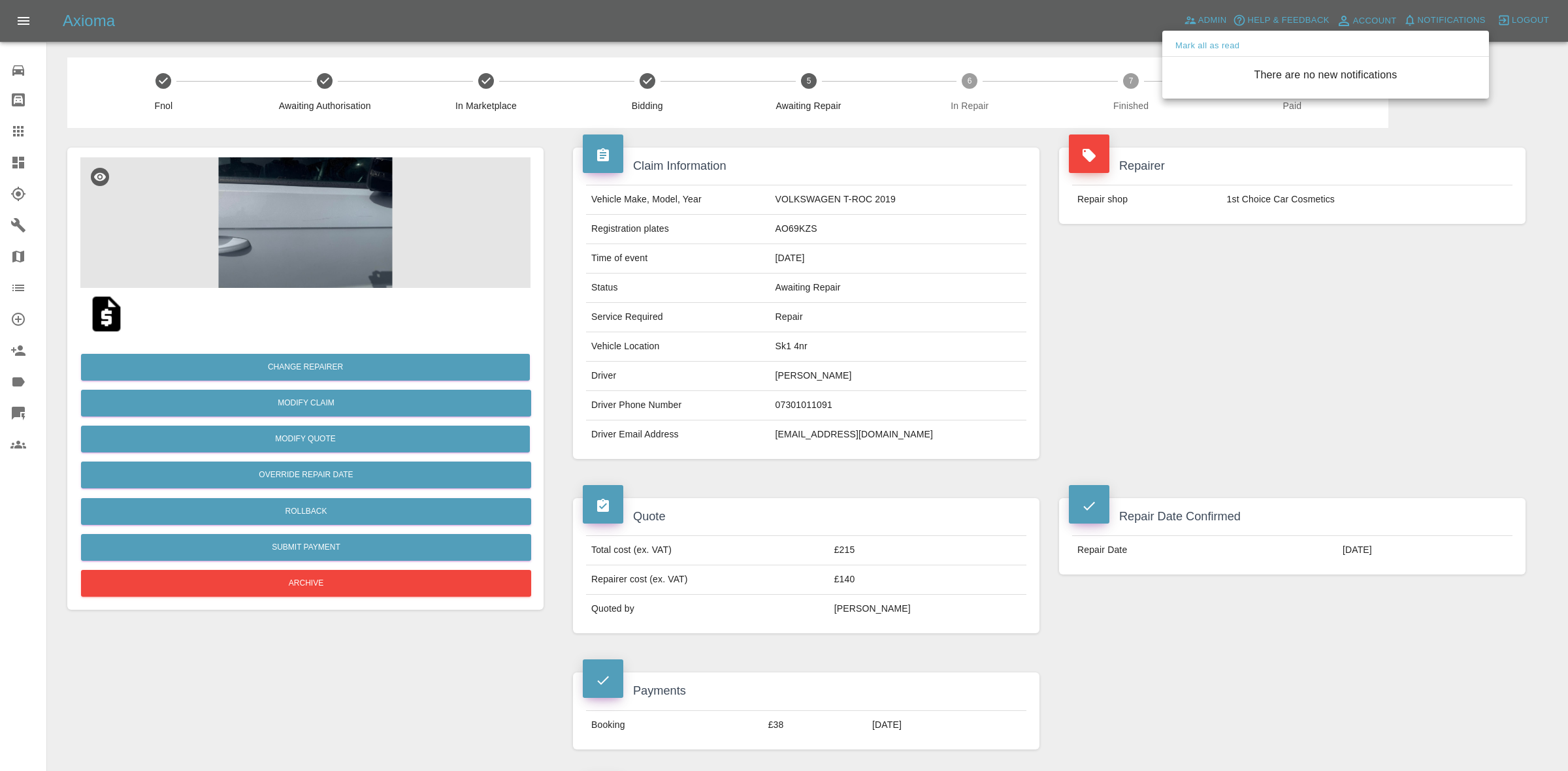
drag, startPoint x: 1302, startPoint y: 298, endPoint x: 1284, endPoint y: 324, distance: 31.6
click at [1304, 304] on div at bounding box center [784, 386] width 1568 height 771
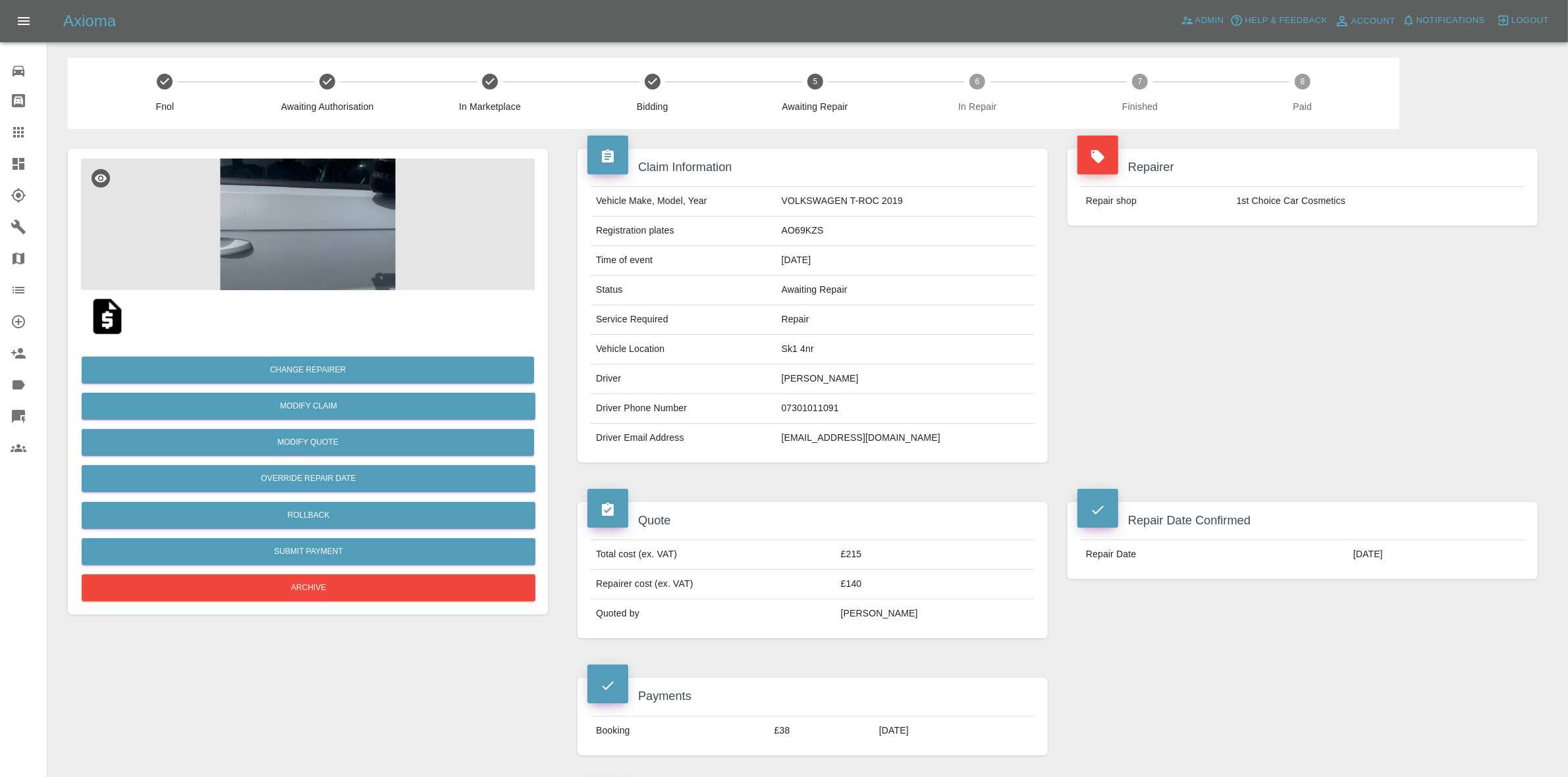
click at [817, 351] on td "Sk1 4nr" at bounding box center [906, 349] width 259 height 29
copy td "Sk1 4nr"
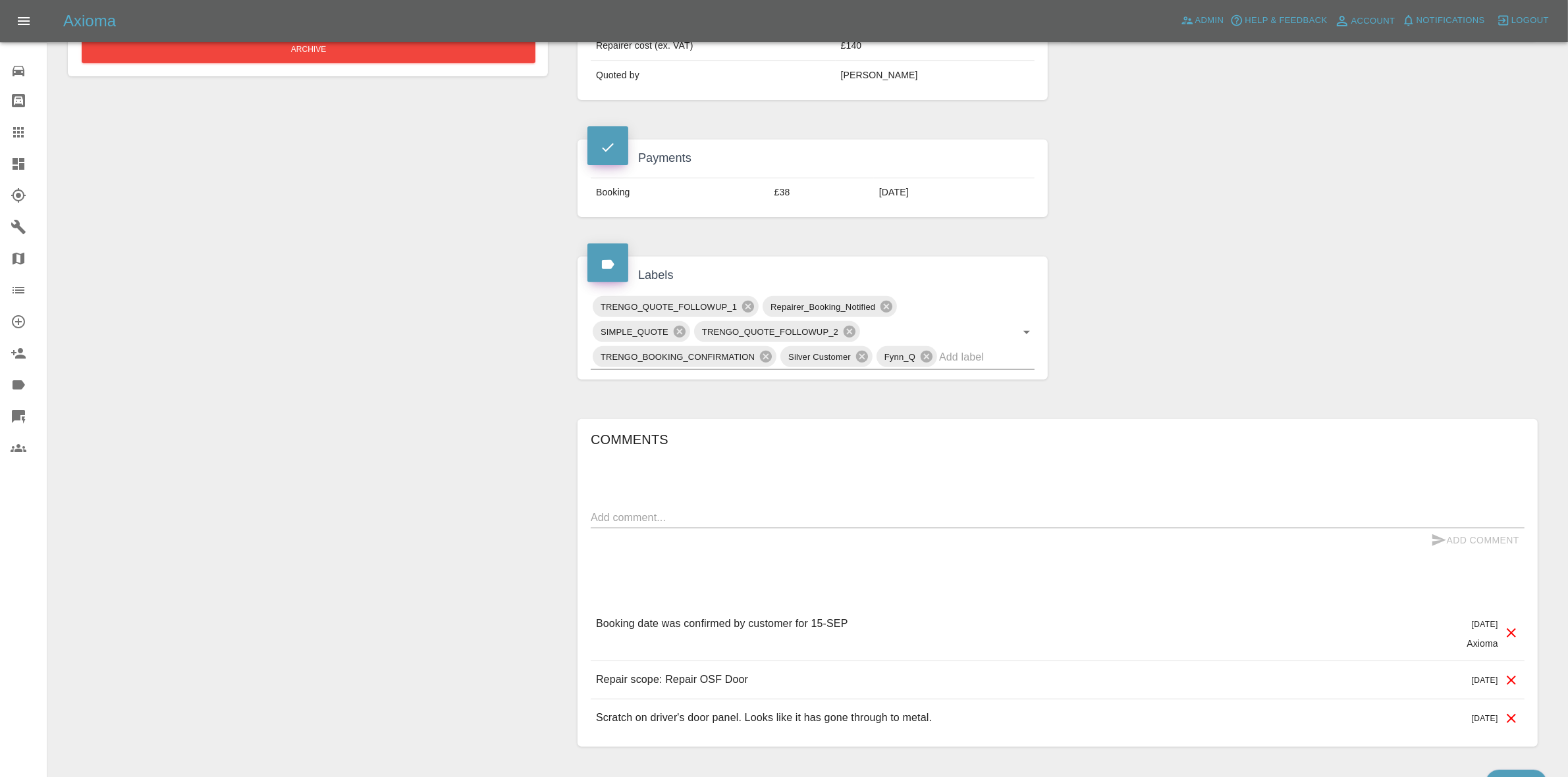
scroll to position [617, 0]
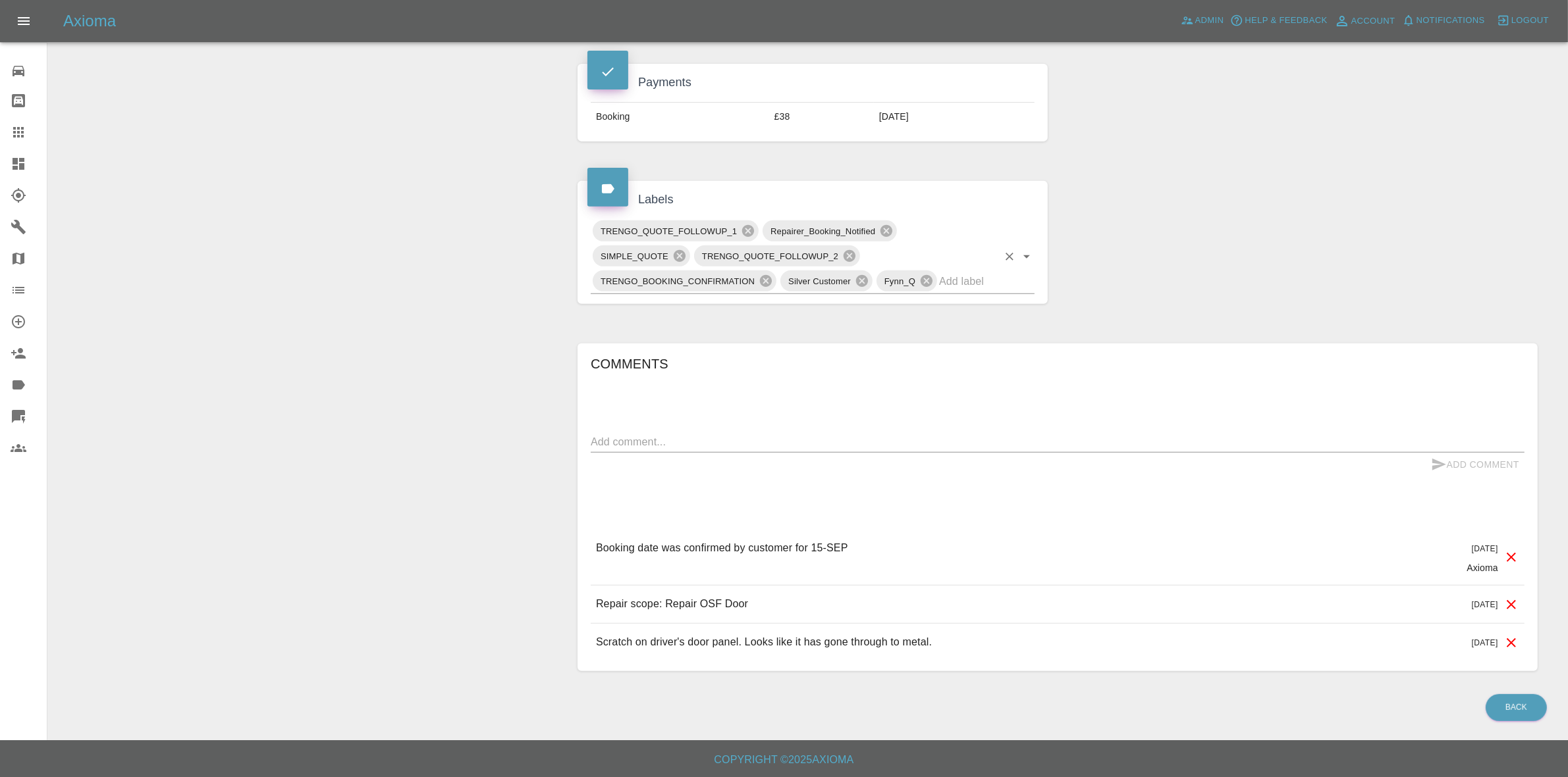
click at [962, 280] on input "text" at bounding box center [968, 282] width 58 height 21
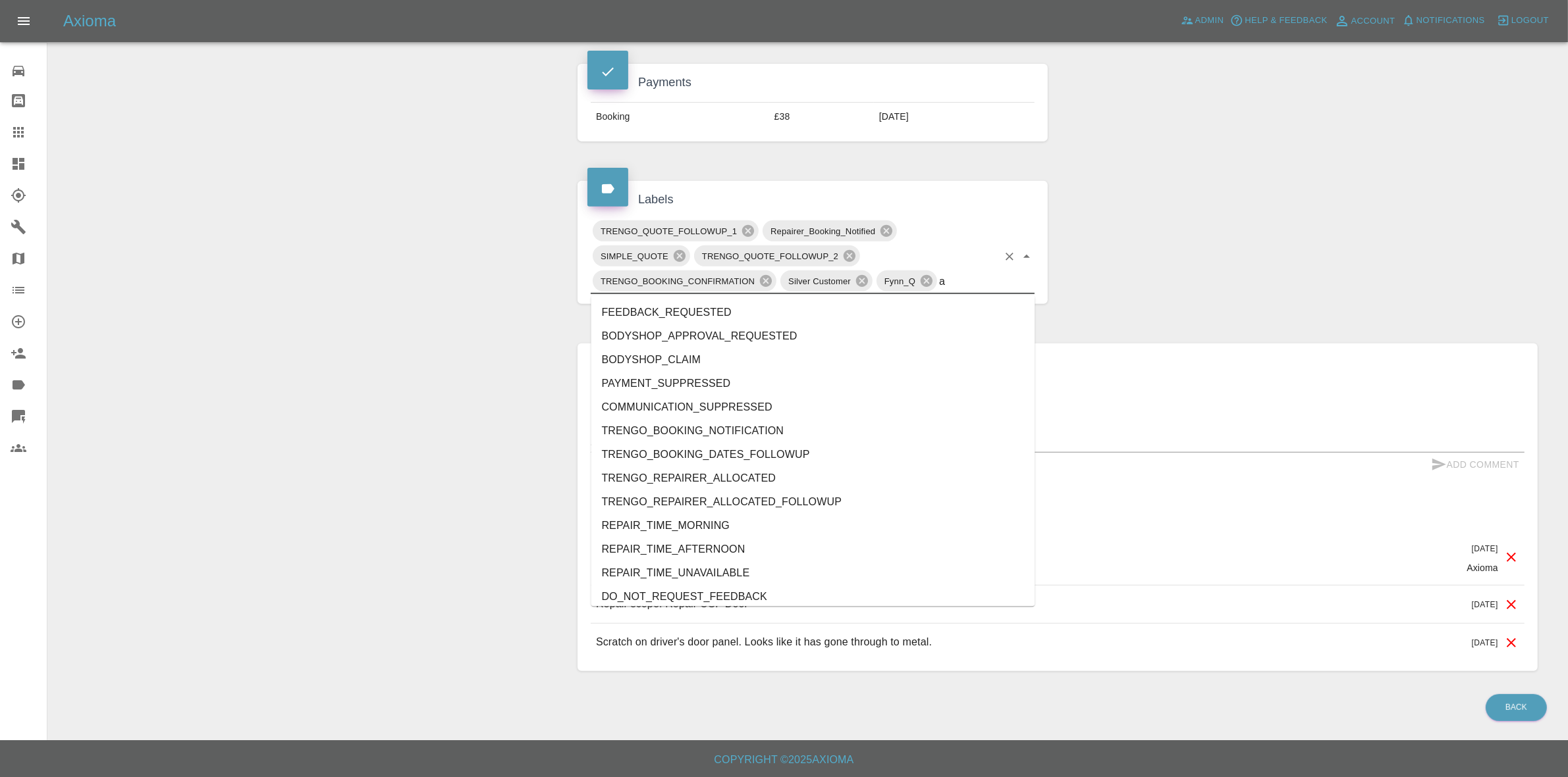
type input "au"
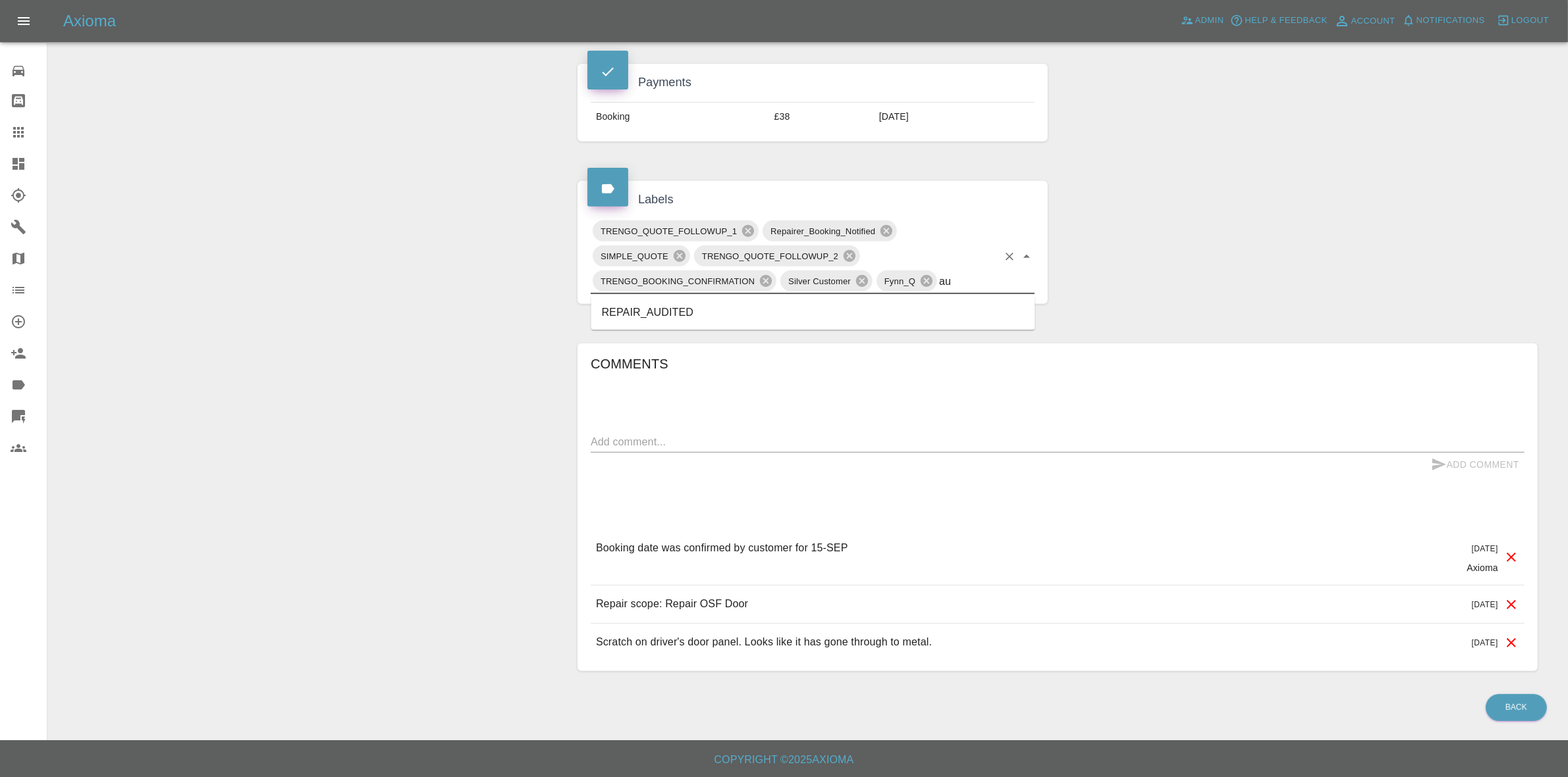
click at [687, 304] on li "REPAIR_AUDITED" at bounding box center [813, 313] width 444 height 24
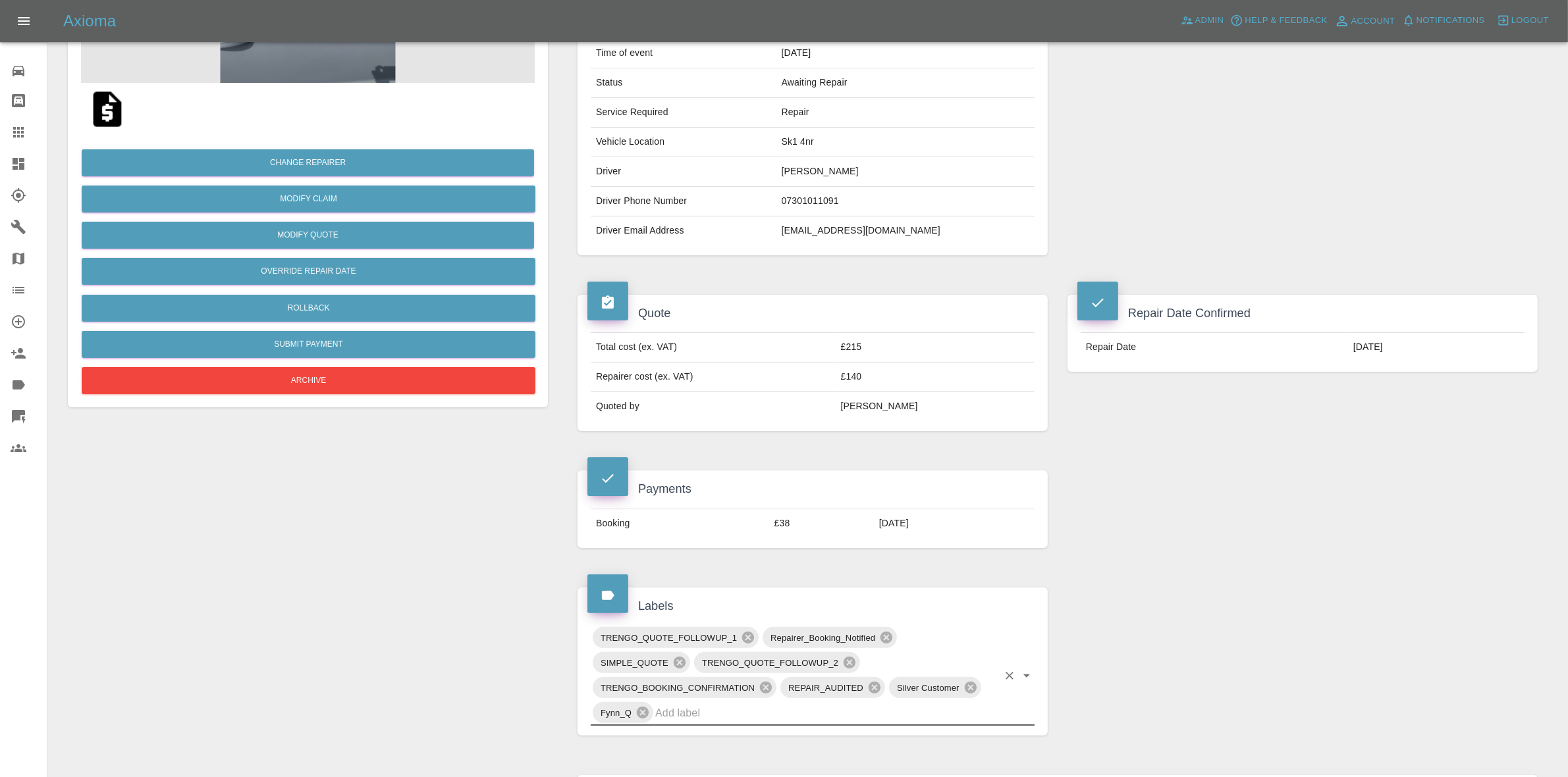
scroll to position [0, 0]
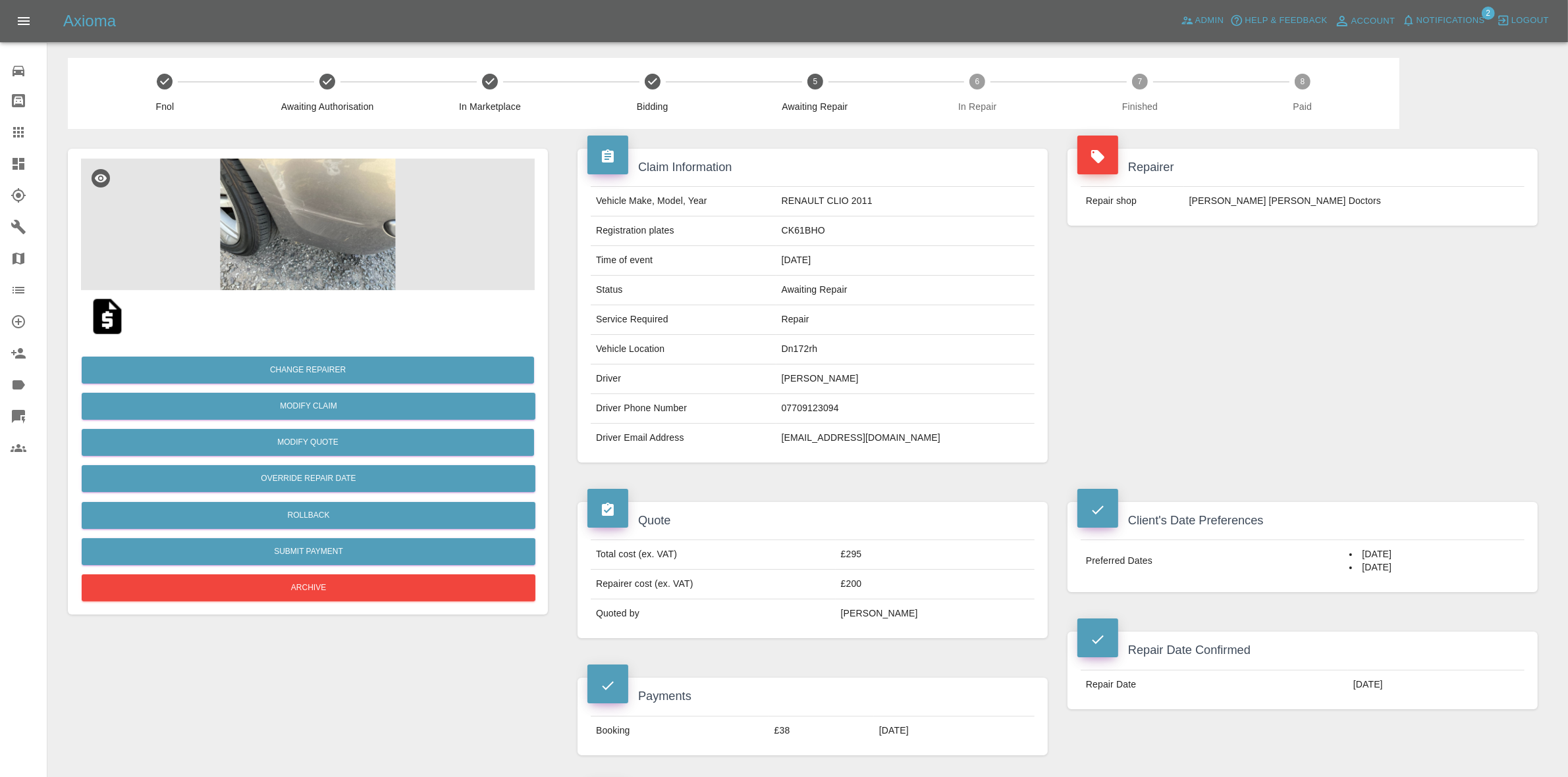
click at [807, 348] on td "Dn172rh" at bounding box center [906, 349] width 259 height 29
copy td "Dn172rh"
click at [393, 239] on img at bounding box center [308, 224] width 454 height 132
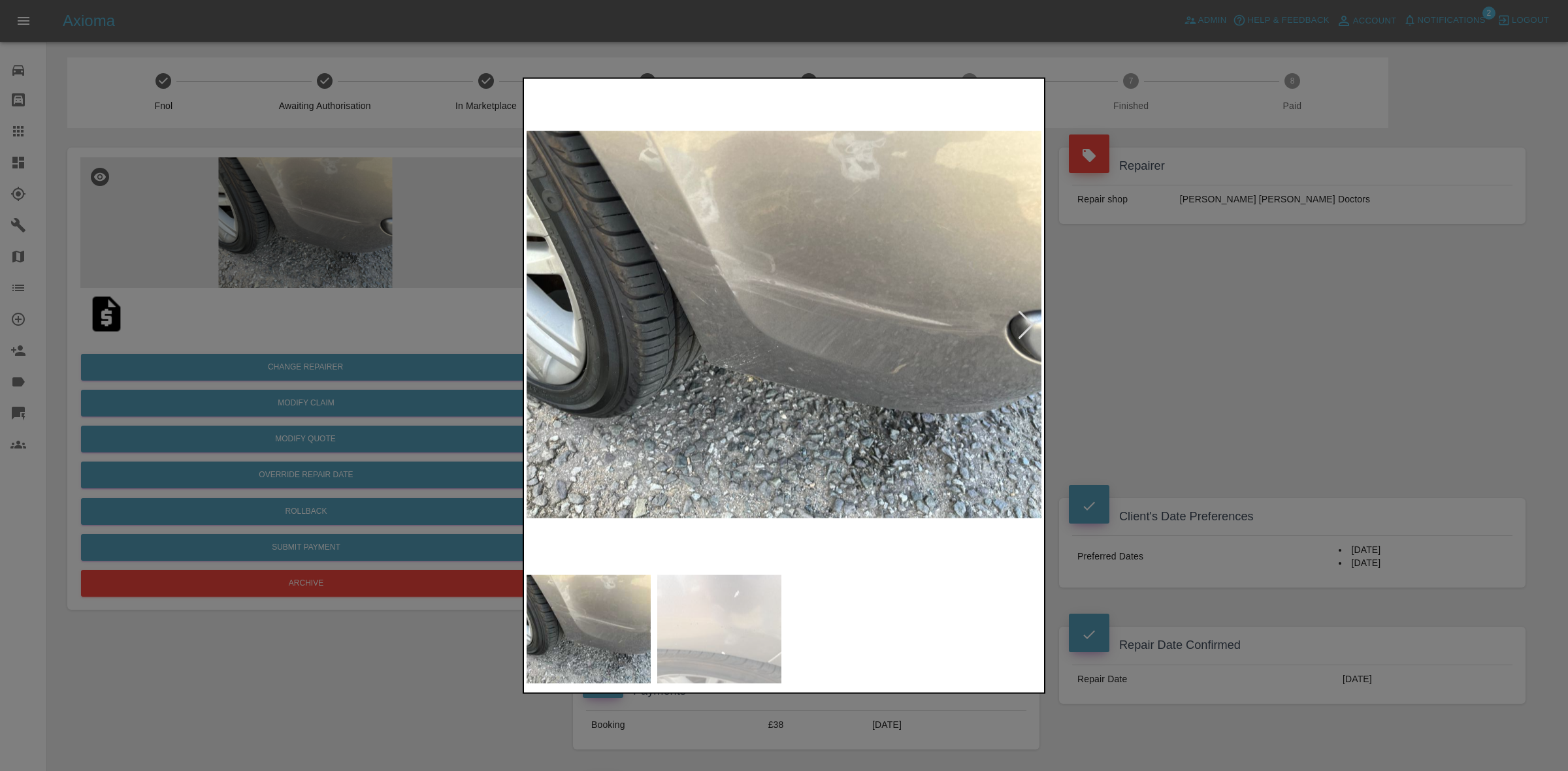
click at [1023, 321] on div at bounding box center [1026, 325] width 18 height 29
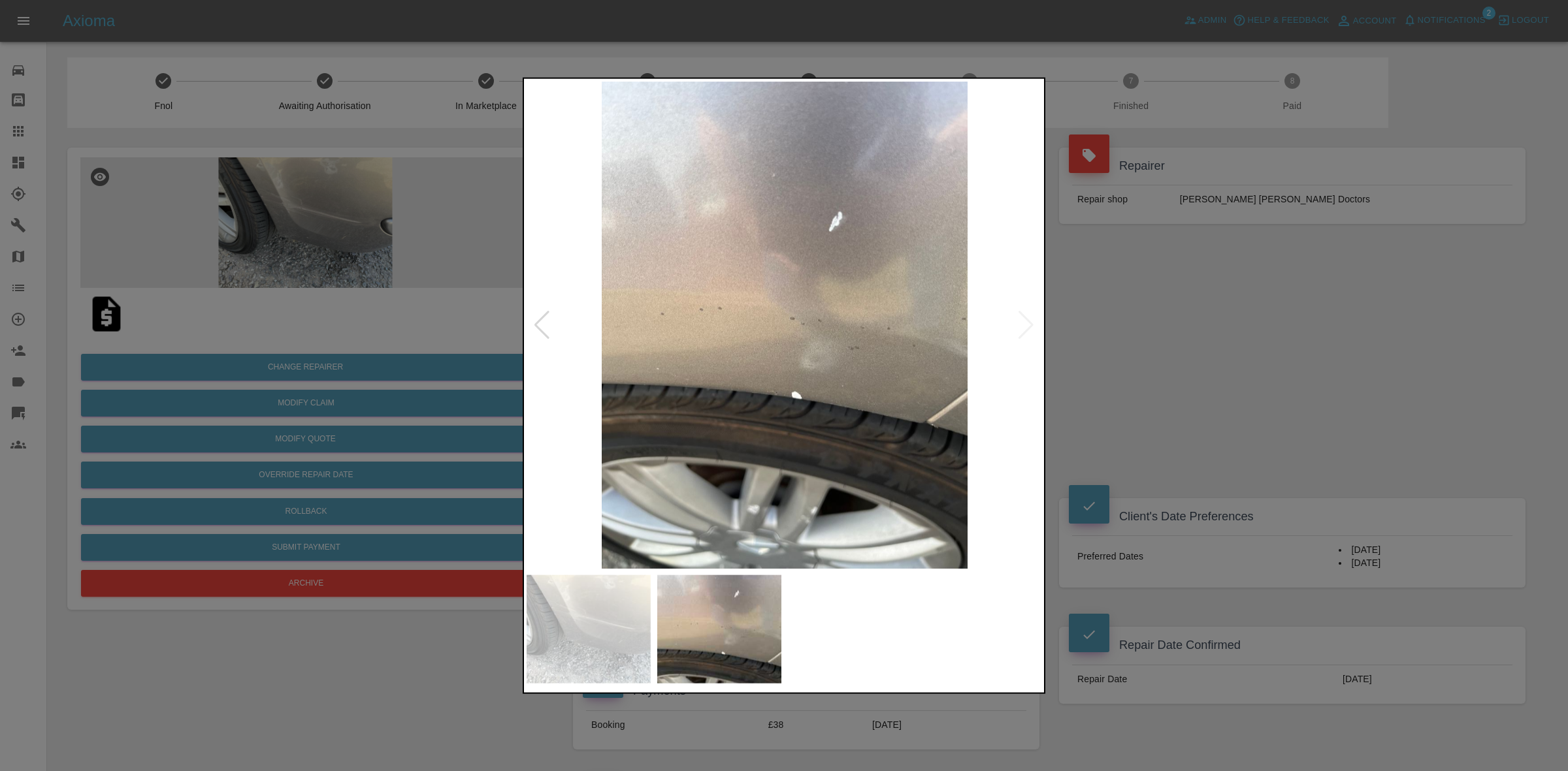
click at [1023, 321] on img at bounding box center [784, 325] width 516 height 487
click at [539, 330] on div at bounding box center [542, 325] width 18 height 29
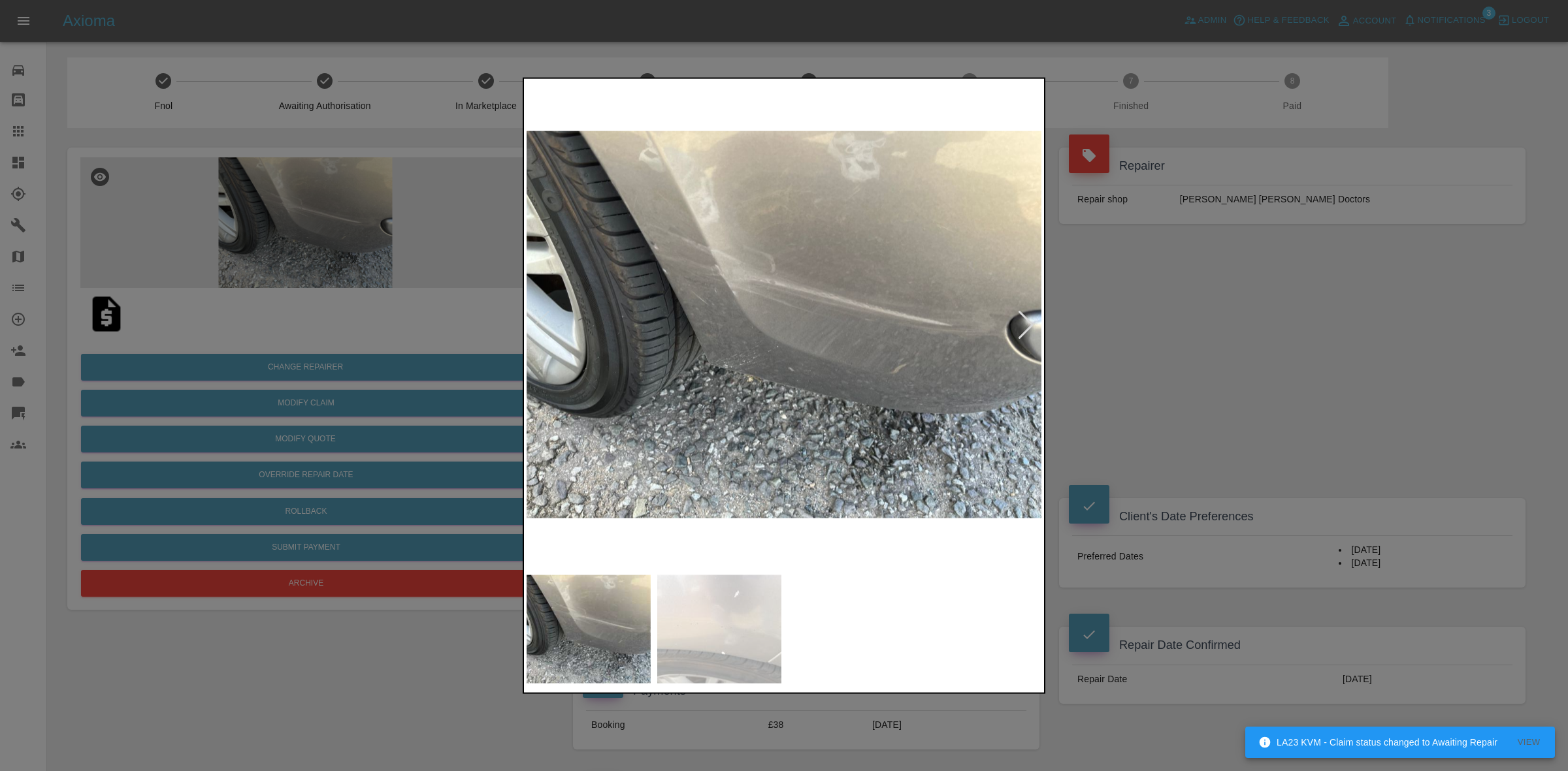
click at [1165, 309] on div at bounding box center [784, 386] width 1568 height 771
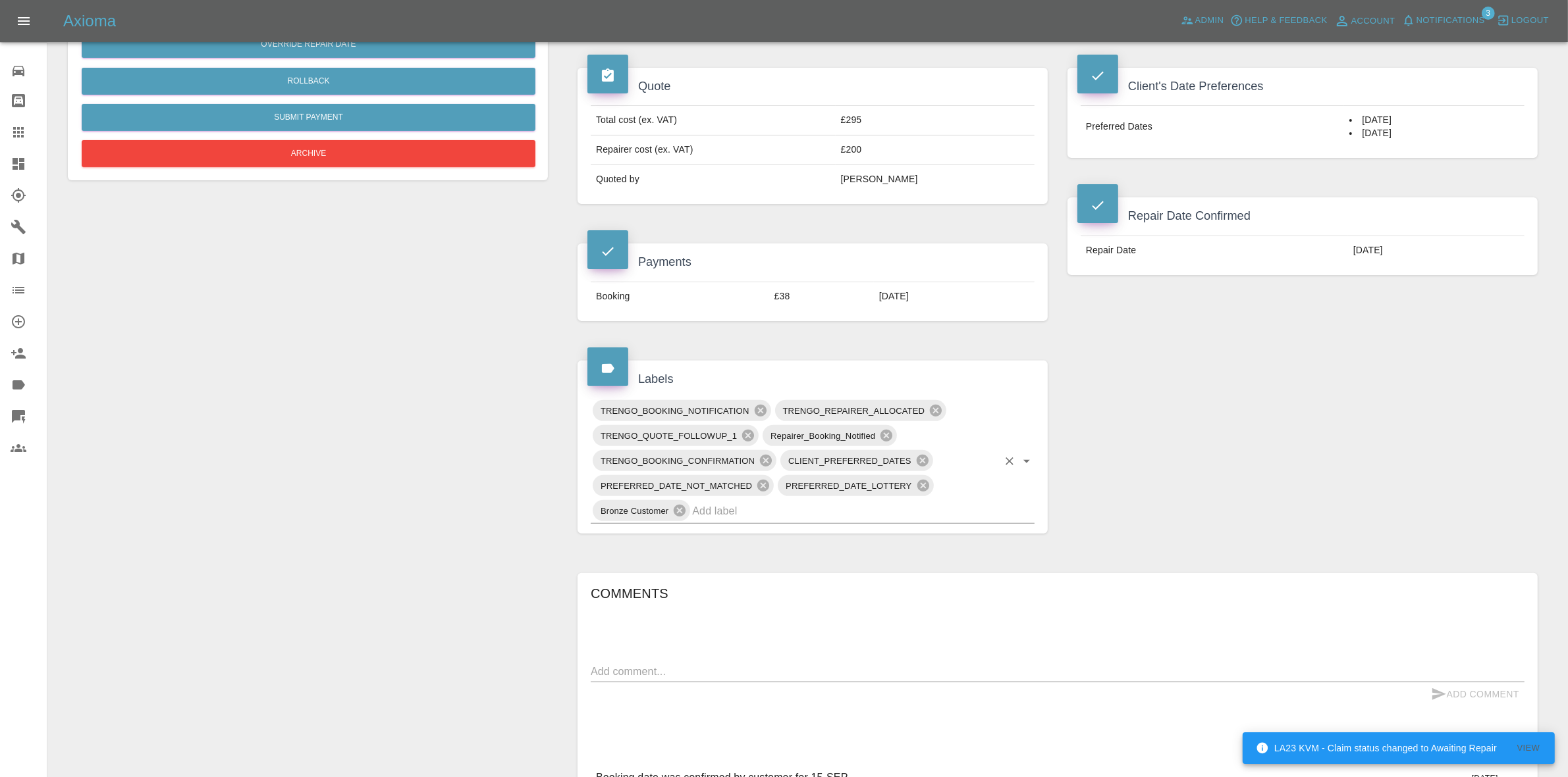
scroll to position [576, 0]
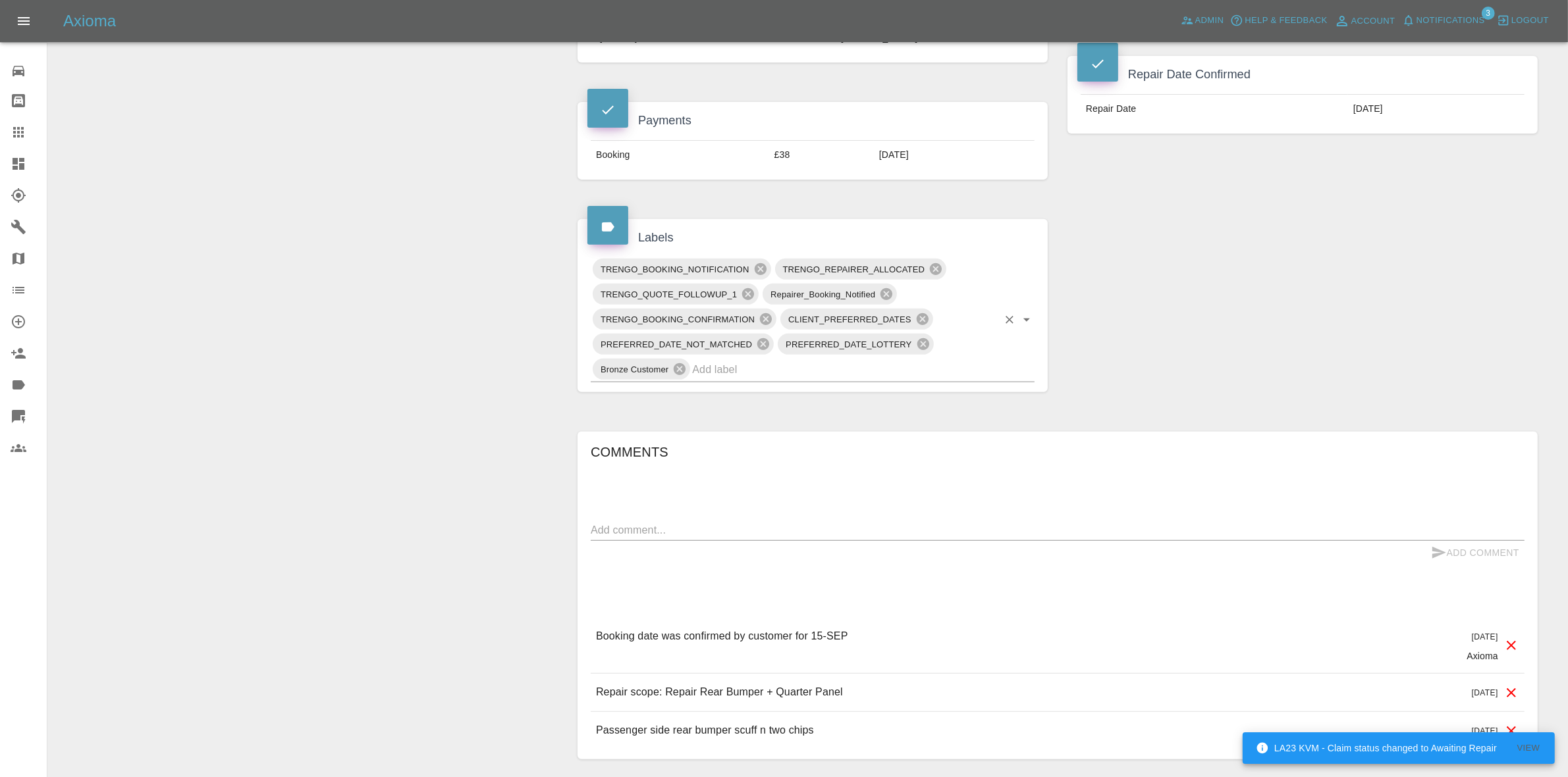
click at [795, 363] on input "text" at bounding box center [845, 370] width 306 height 21
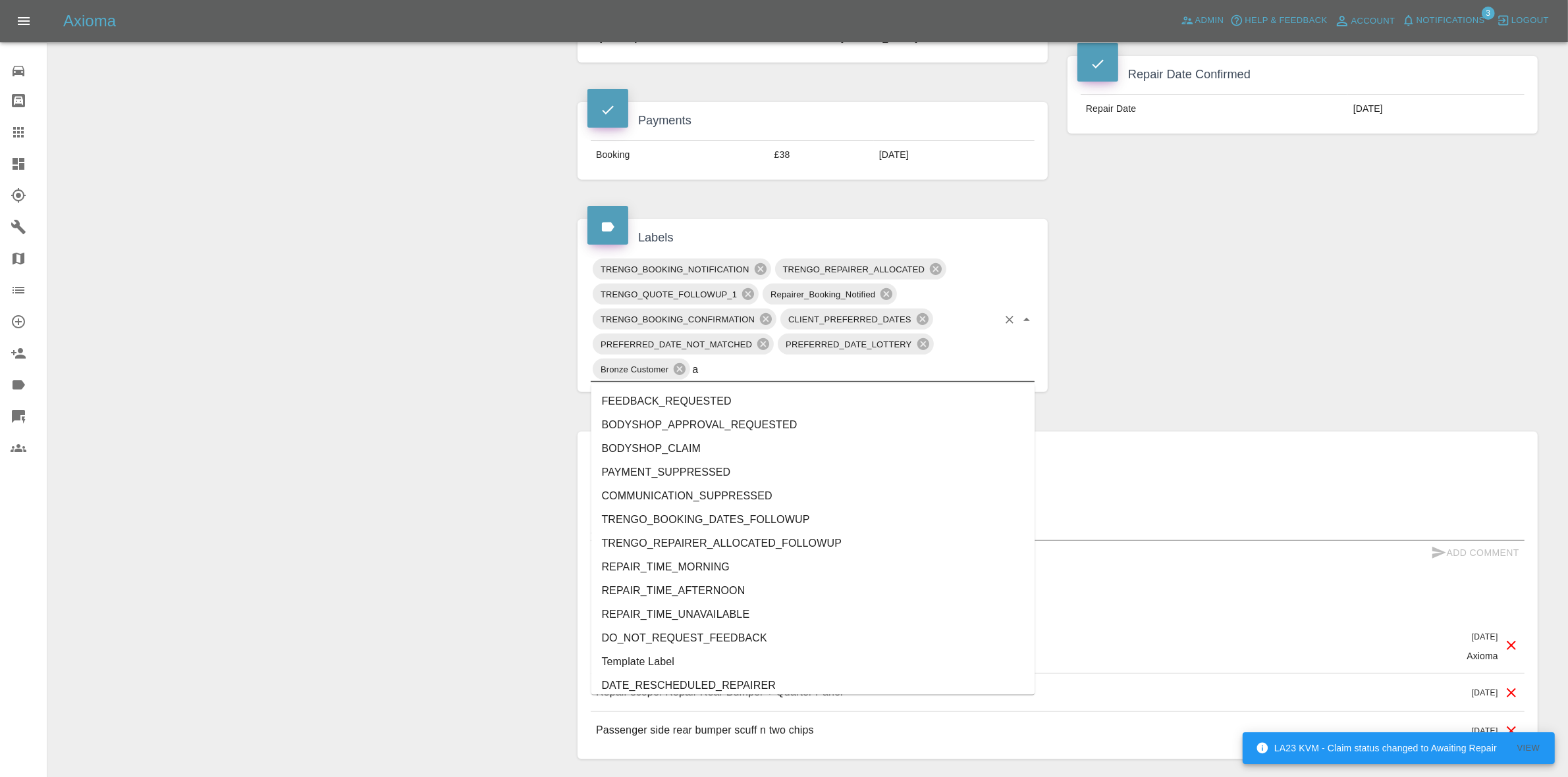
type input "au"
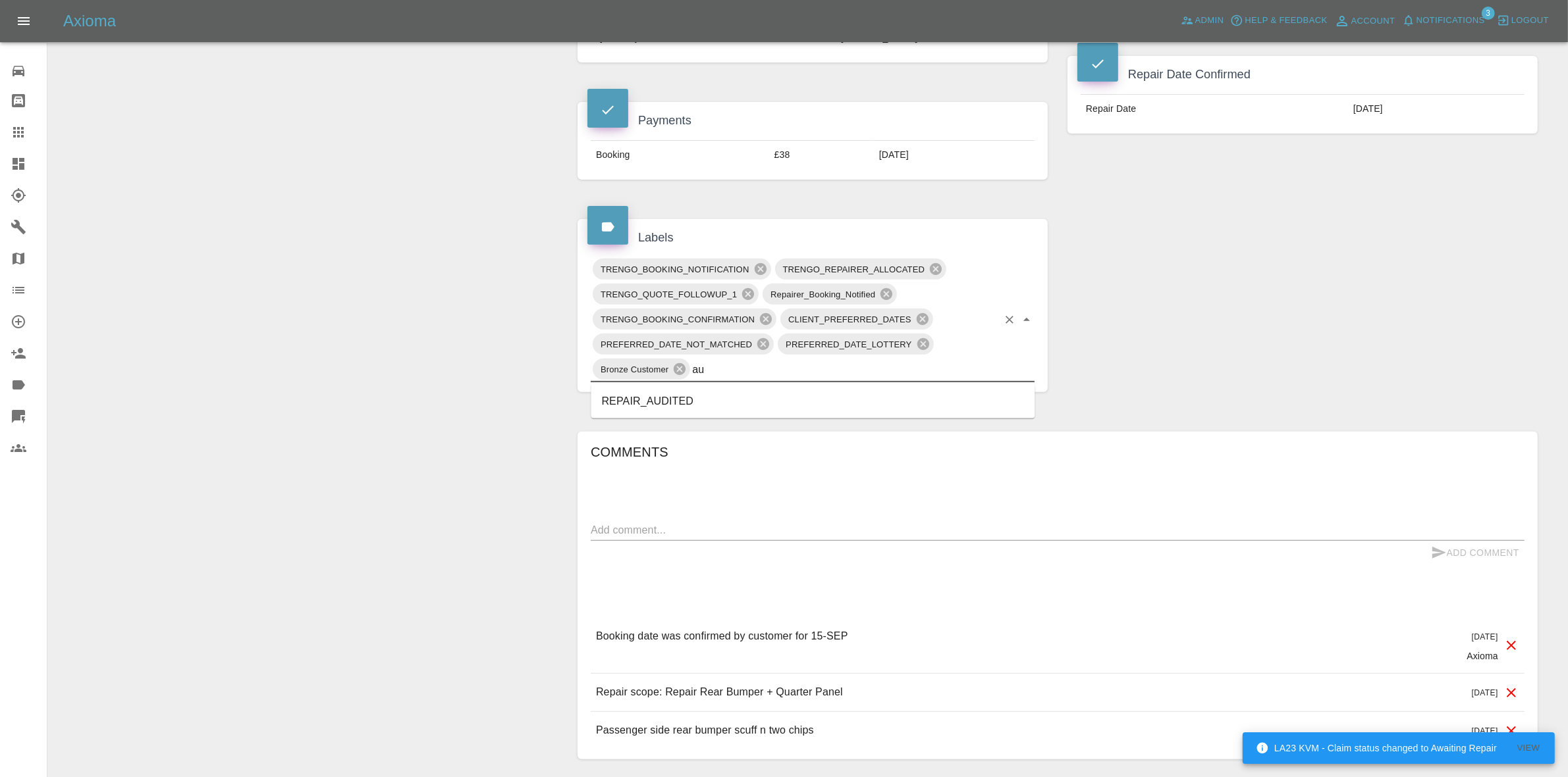
click at [627, 405] on li "REPAIR_AUDITED" at bounding box center [813, 401] width 444 height 24
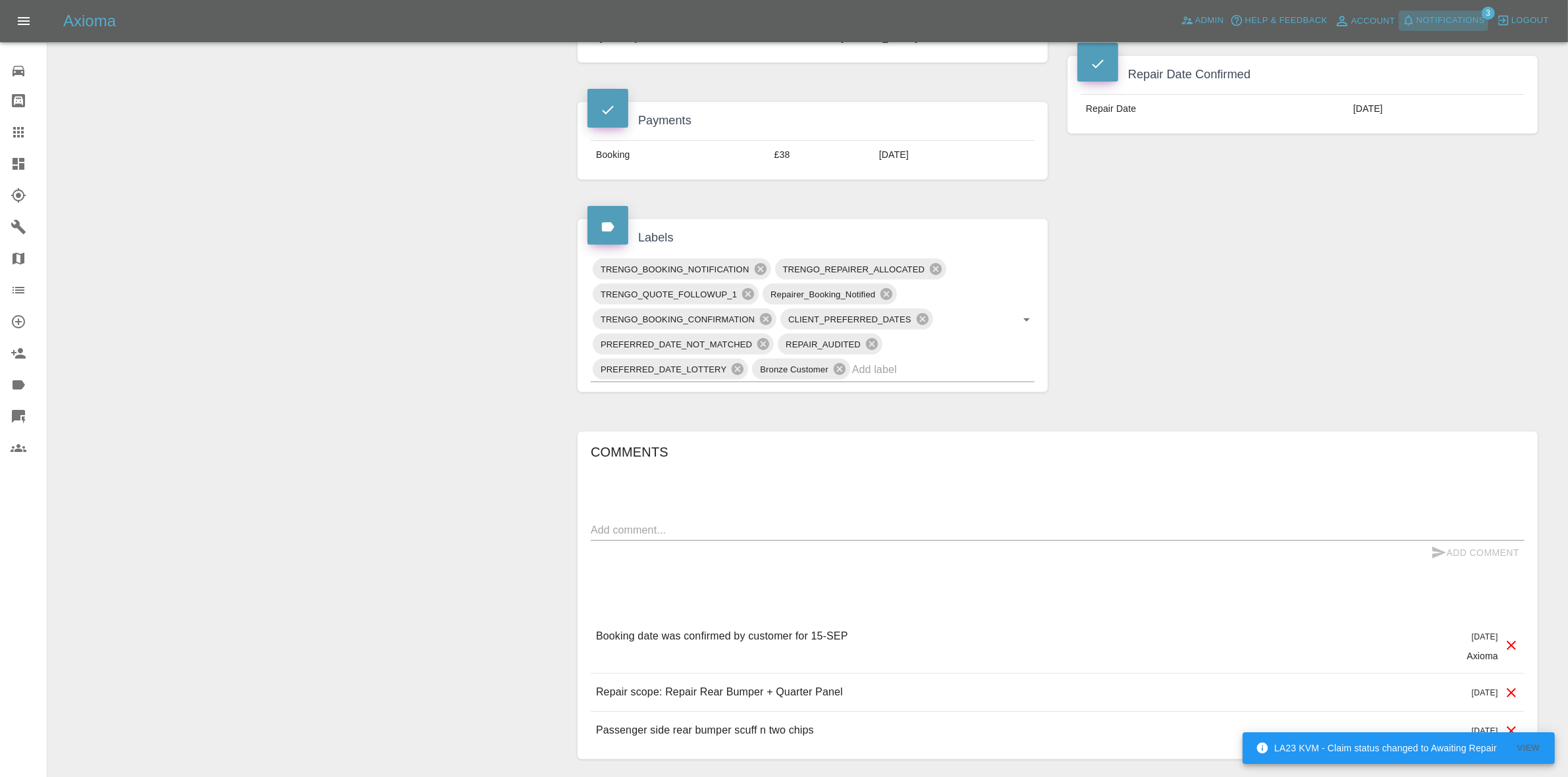
click at [1446, 14] on span "Notifications" at bounding box center [1451, 21] width 69 height 15
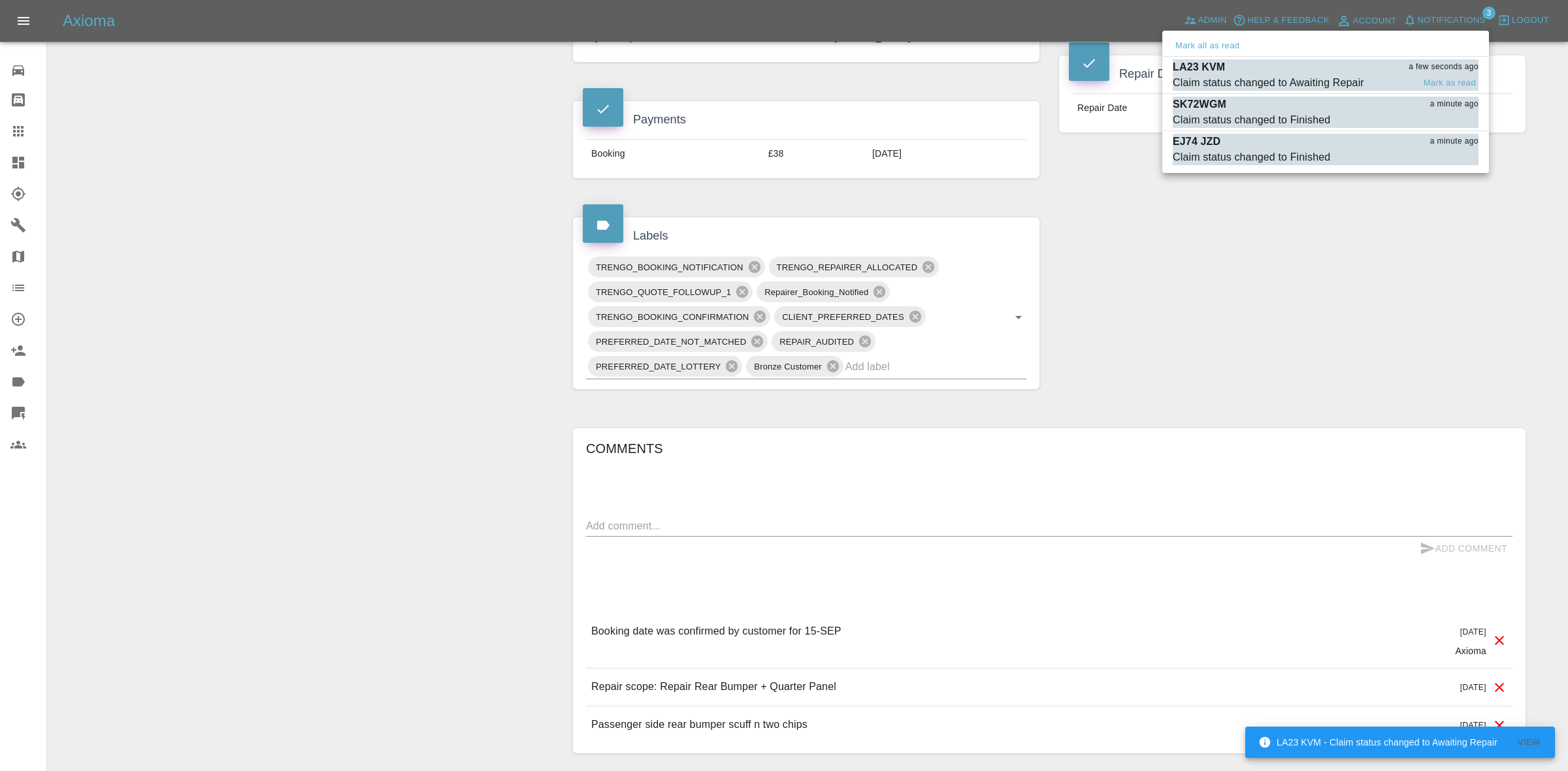
click at [1282, 72] on div "LA23 KVM a few seconds ago" at bounding box center [1326, 67] width 306 height 16
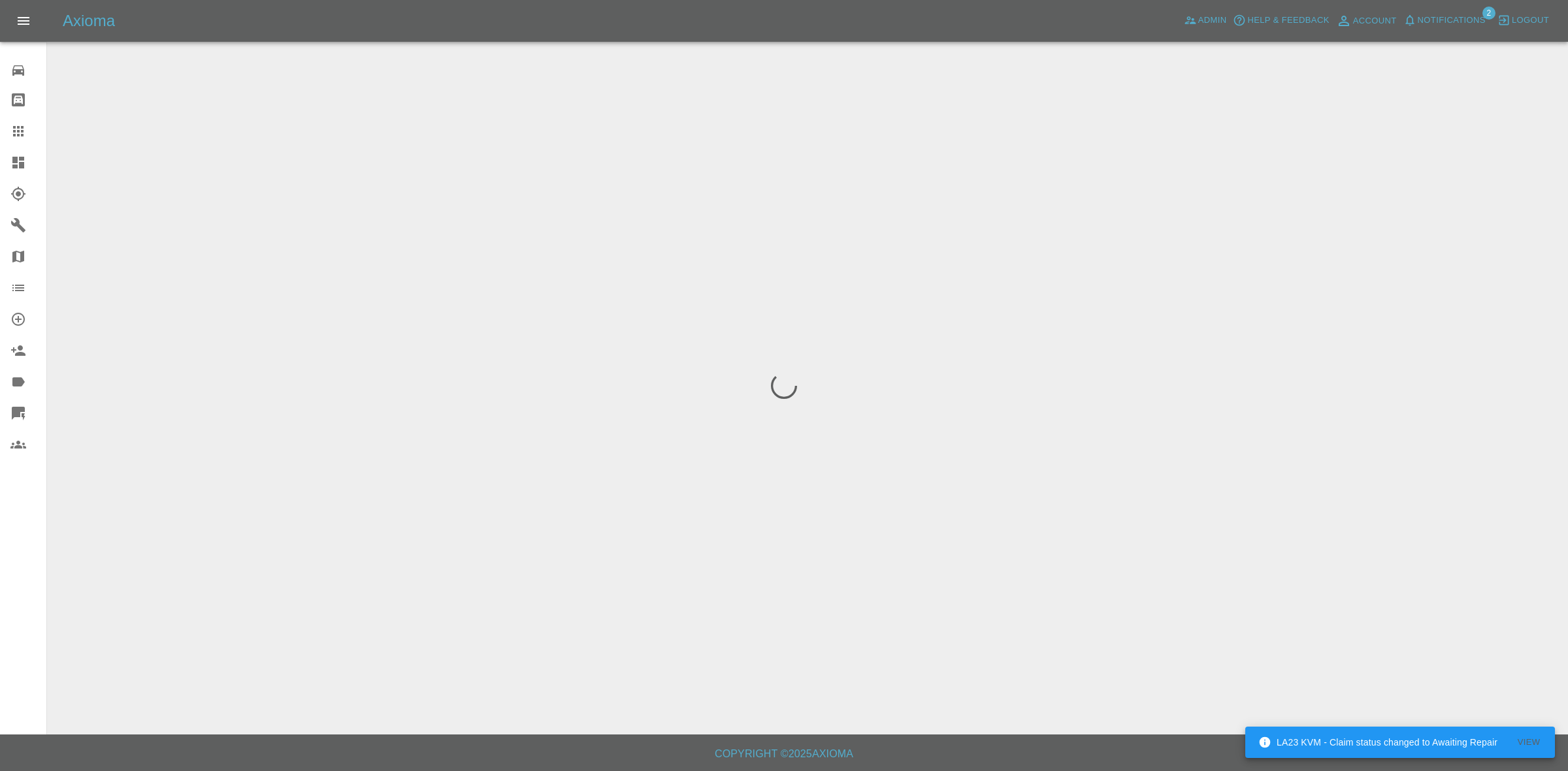
click at [1441, 21] on span "Notifications" at bounding box center [1452, 21] width 68 height 15
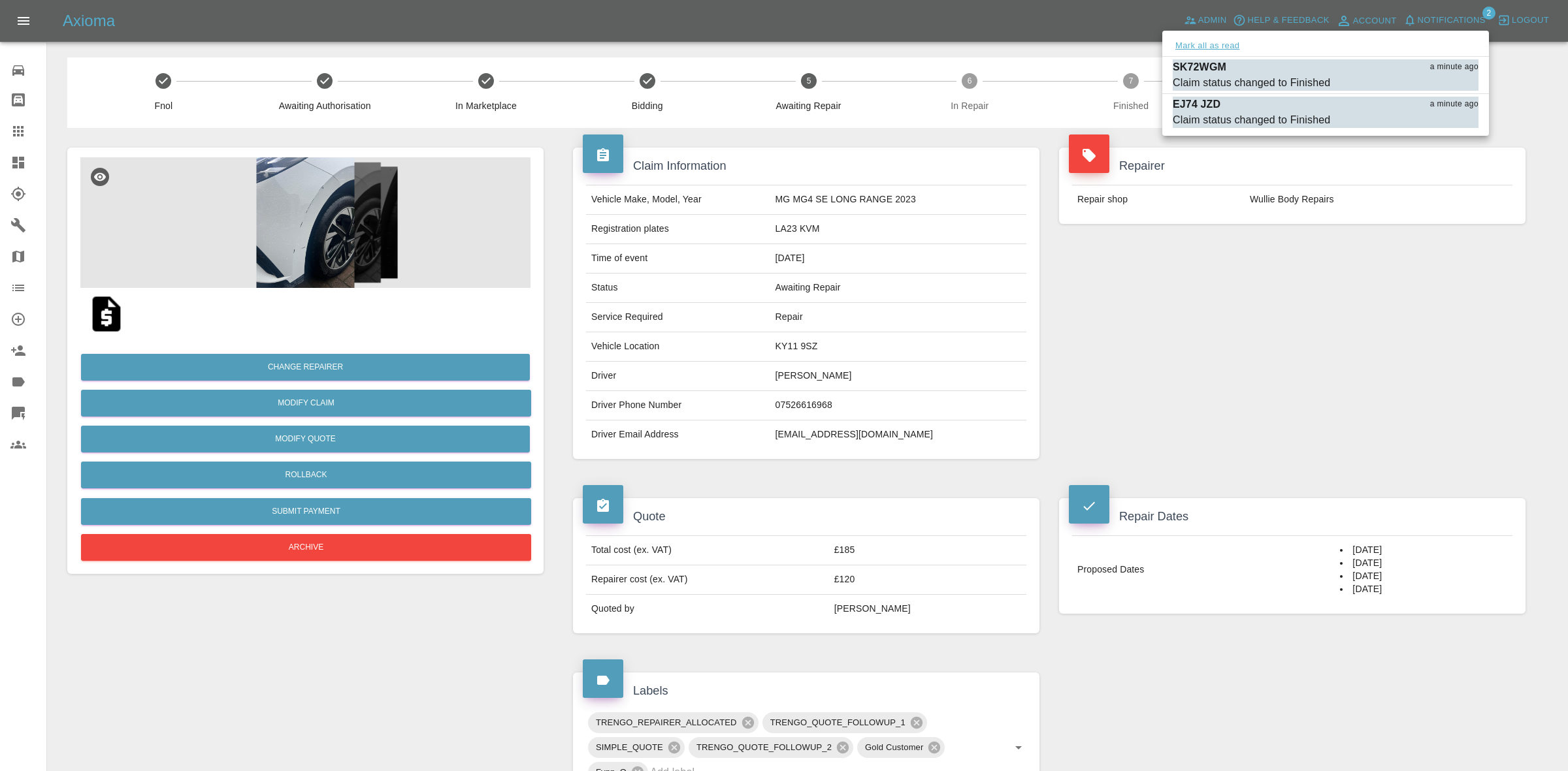
click at [1213, 42] on button "Mark all as read" at bounding box center [1208, 46] width 69 height 15
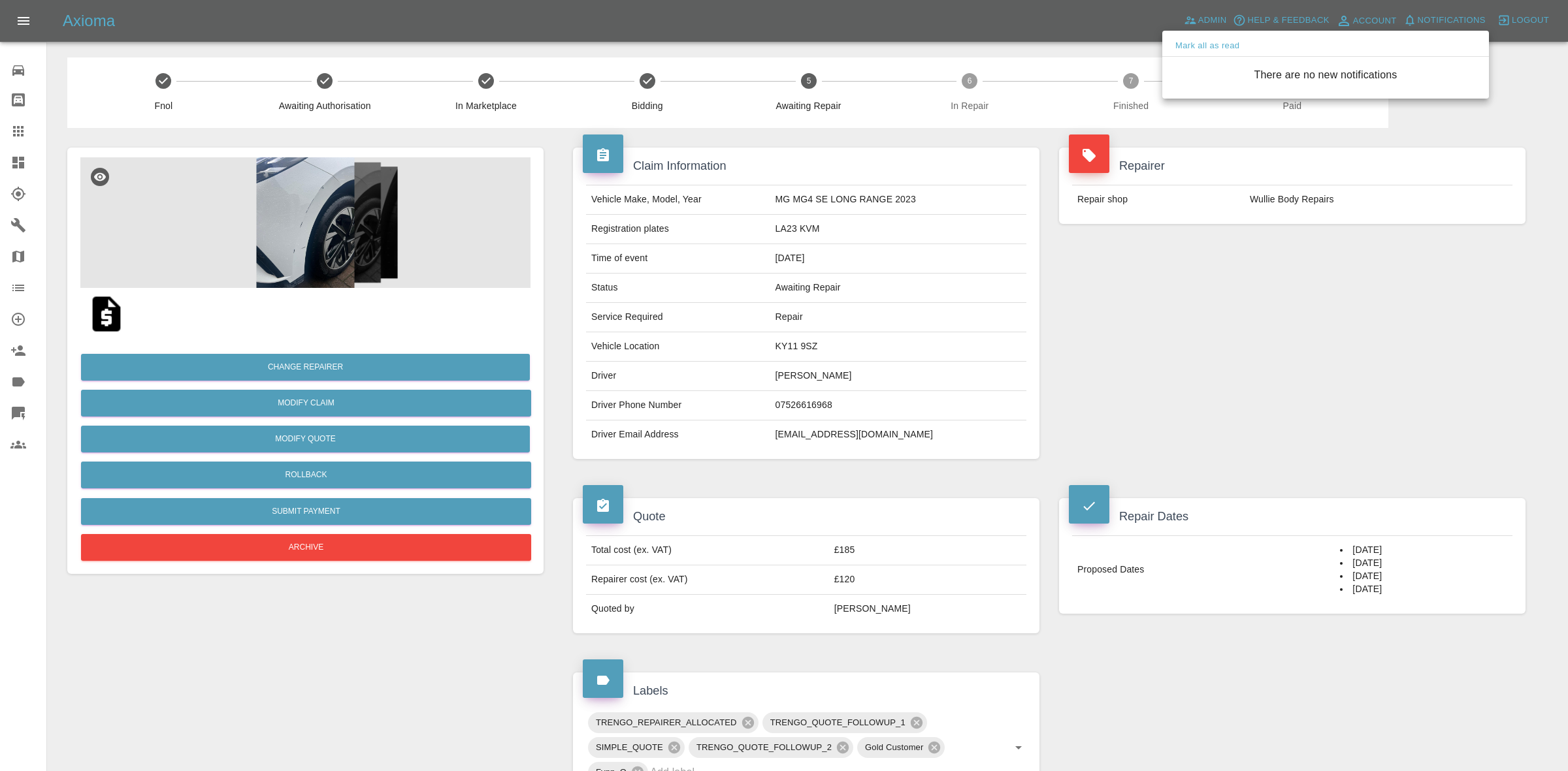
drag, startPoint x: 1346, startPoint y: 250, endPoint x: 1216, endPoint y: 207, distance: 136.9
click at [1347, 253] on div at bounding box center [784, 386] width 1568 height 771
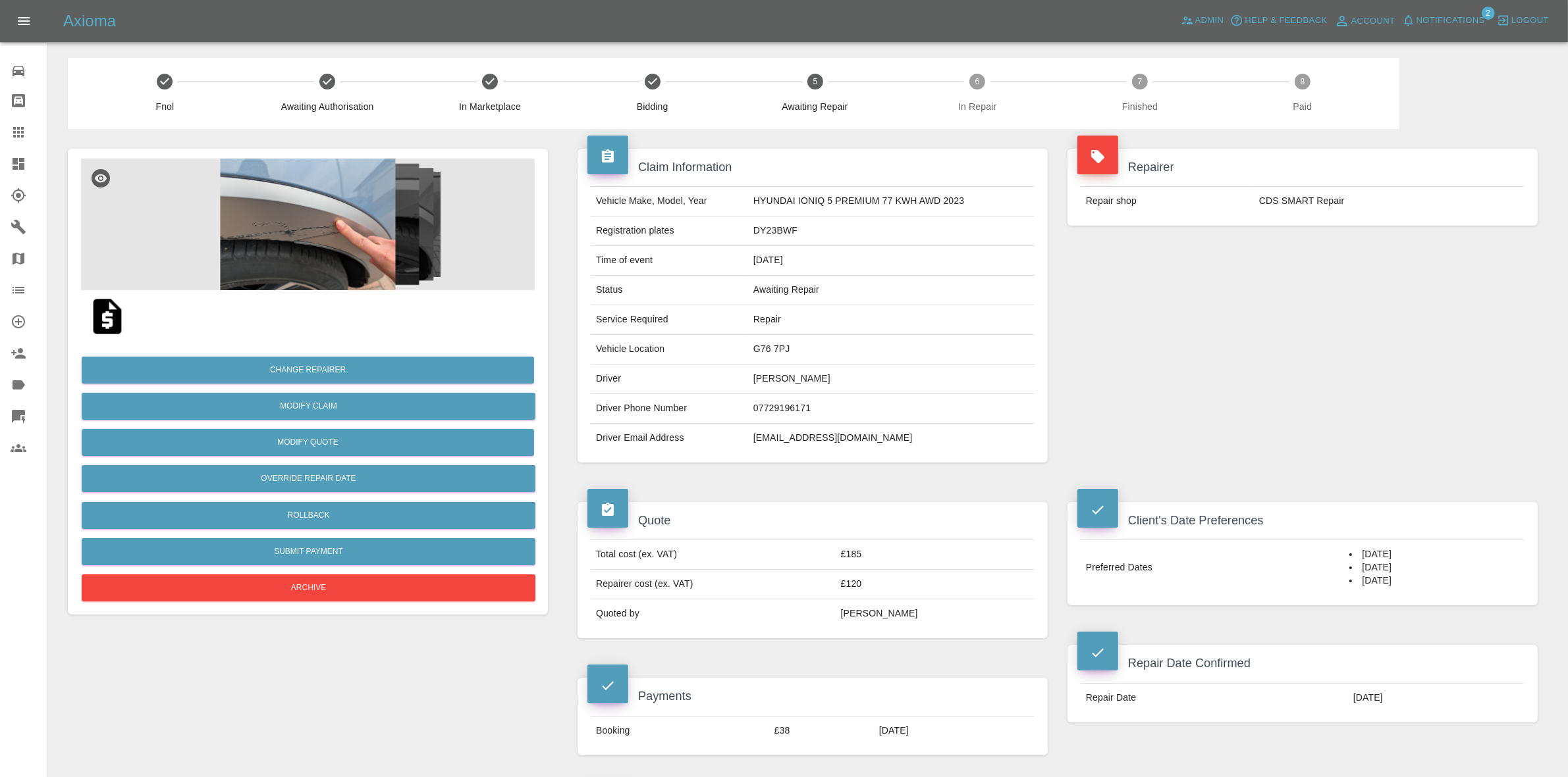
click at [773, 342] on td "G76 7PJ" at bounding box center [892, 349] width 287 height 29
copy td "G76 7PJ"
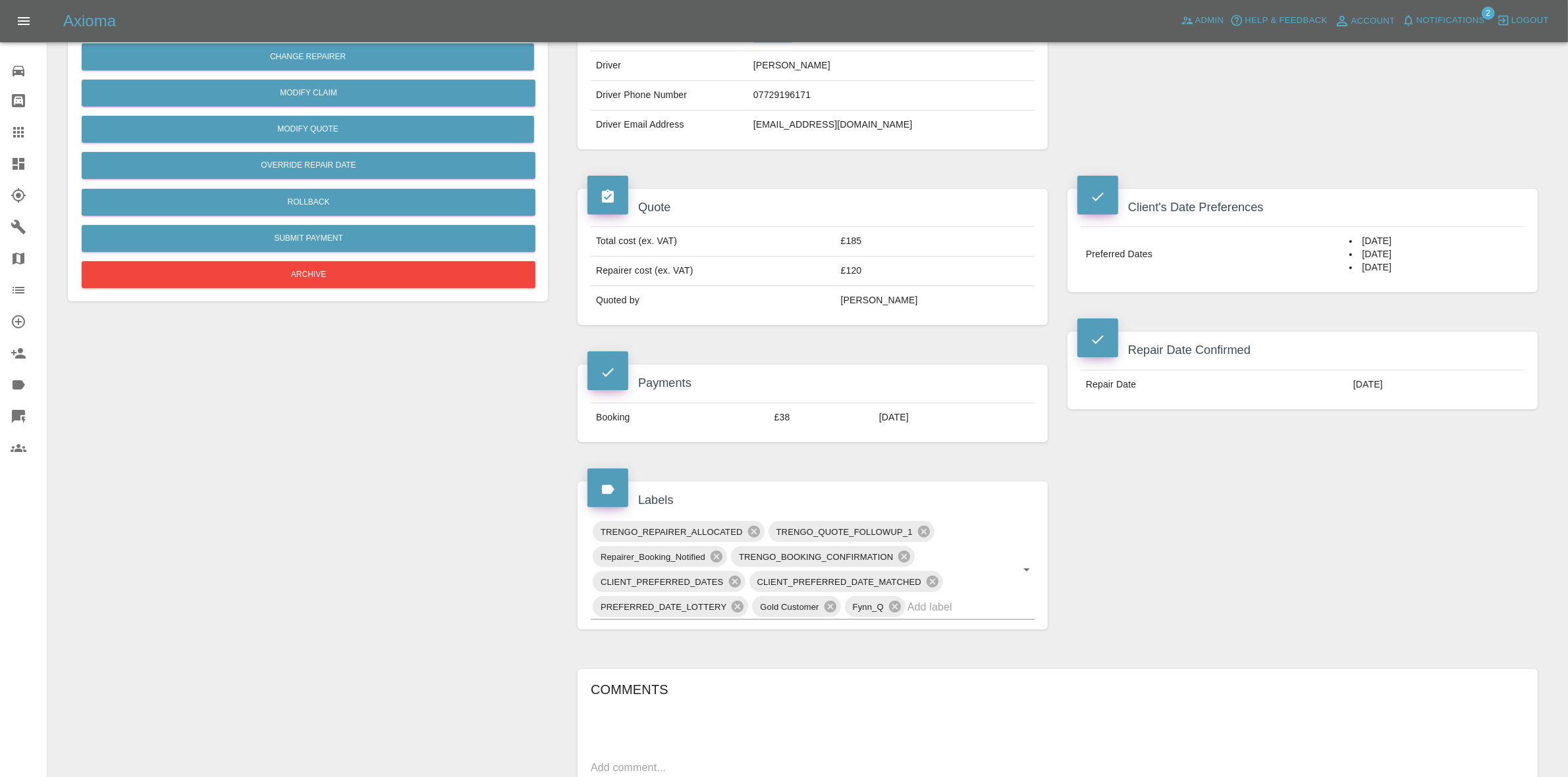
scroll to position [494, 0]
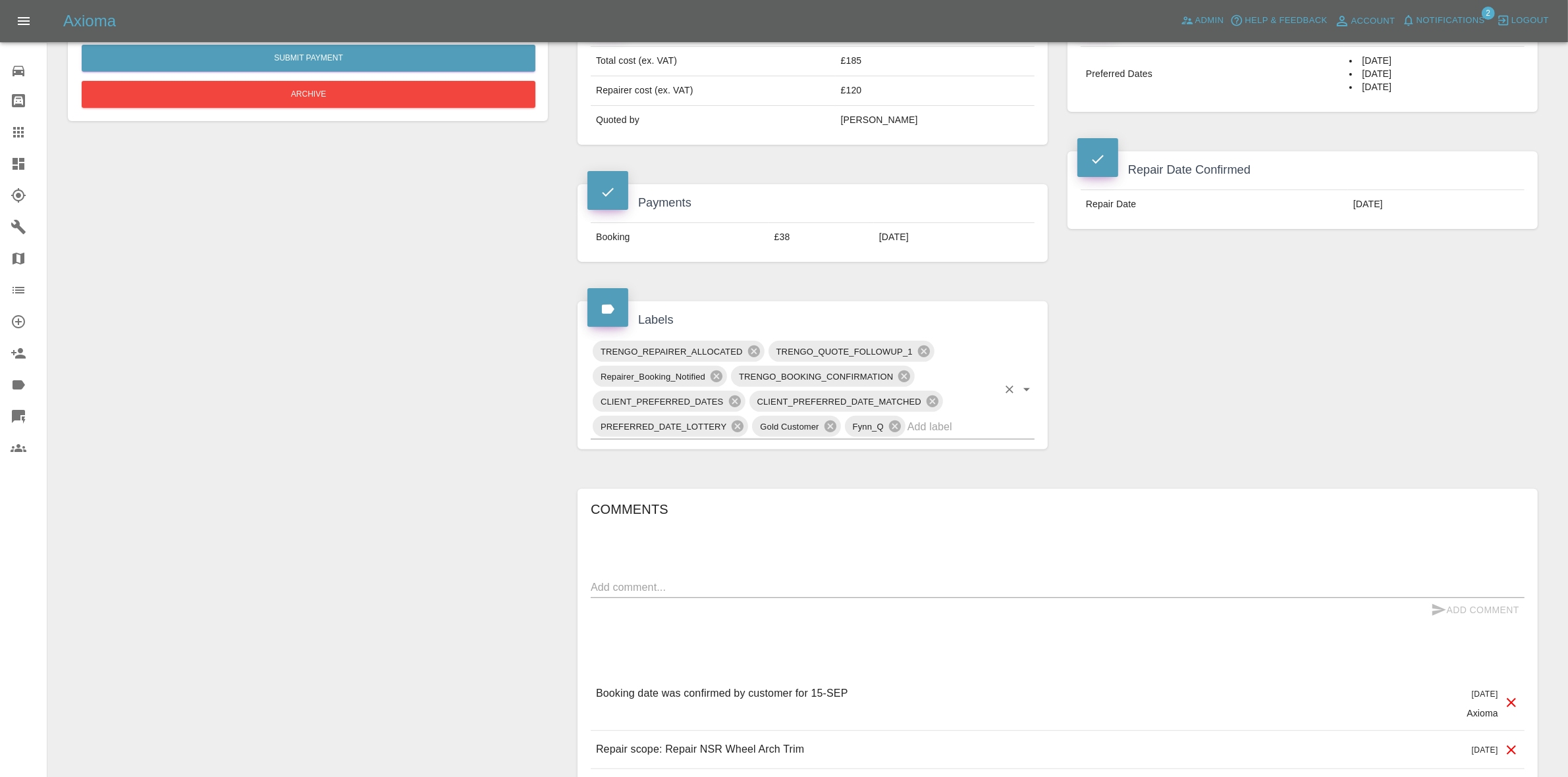
click at [937, 435] on input "text" at bounding box center [953, 427] width 91 height 21
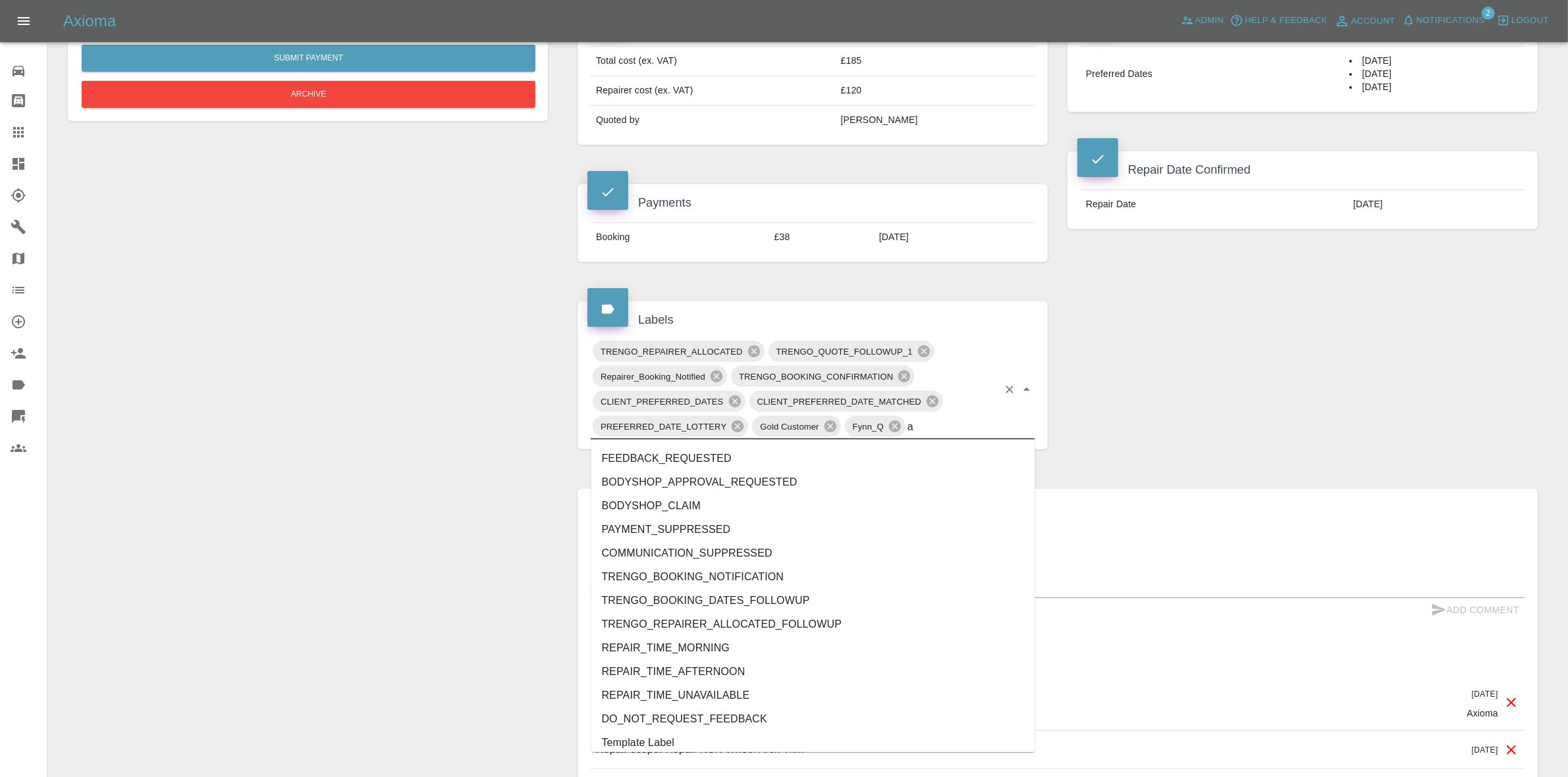
type input "au"
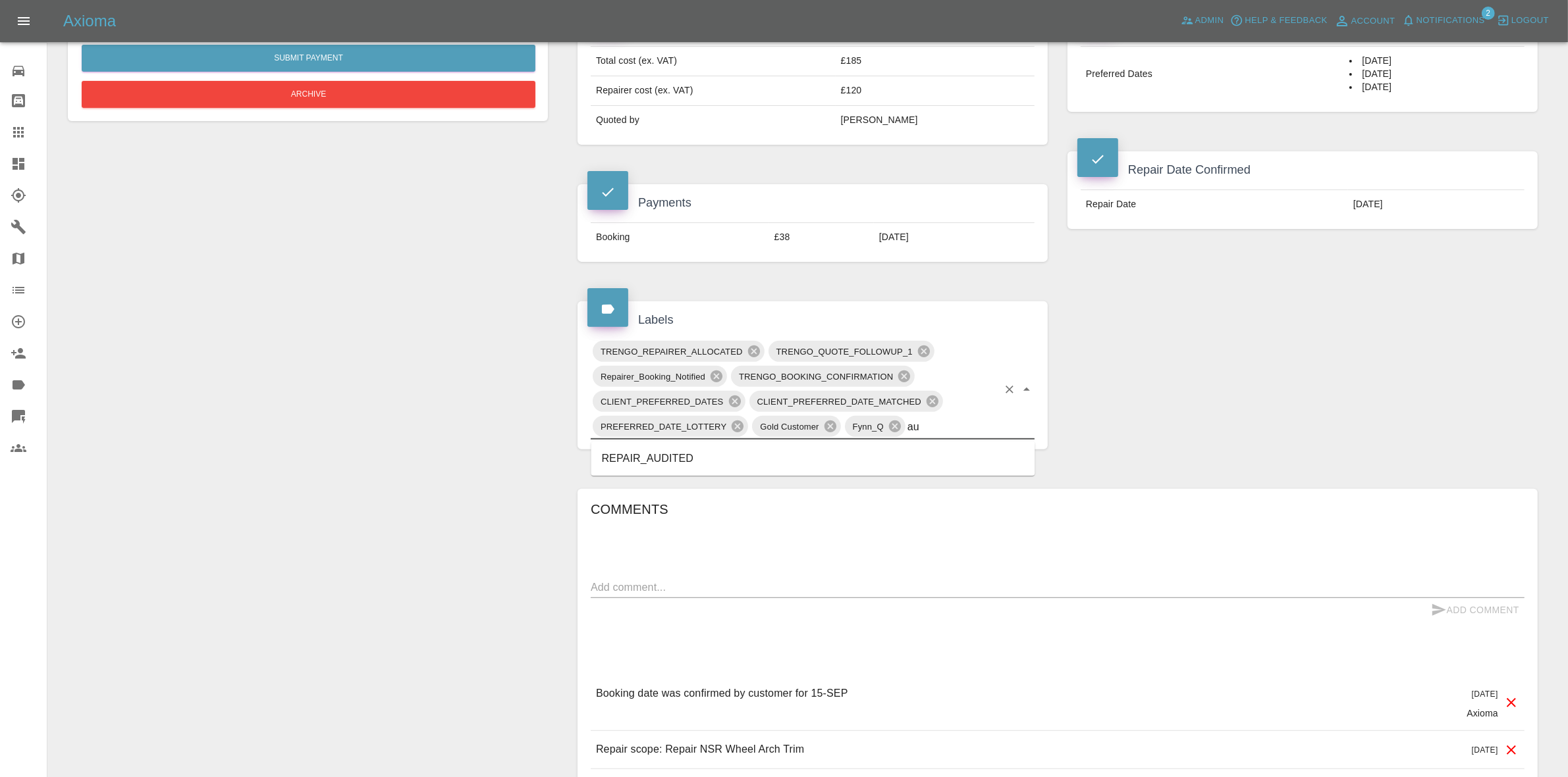
click at [630, 448] on li "REPAIR_AUDITED" at bounding box center [813, 458] width 444 height 24
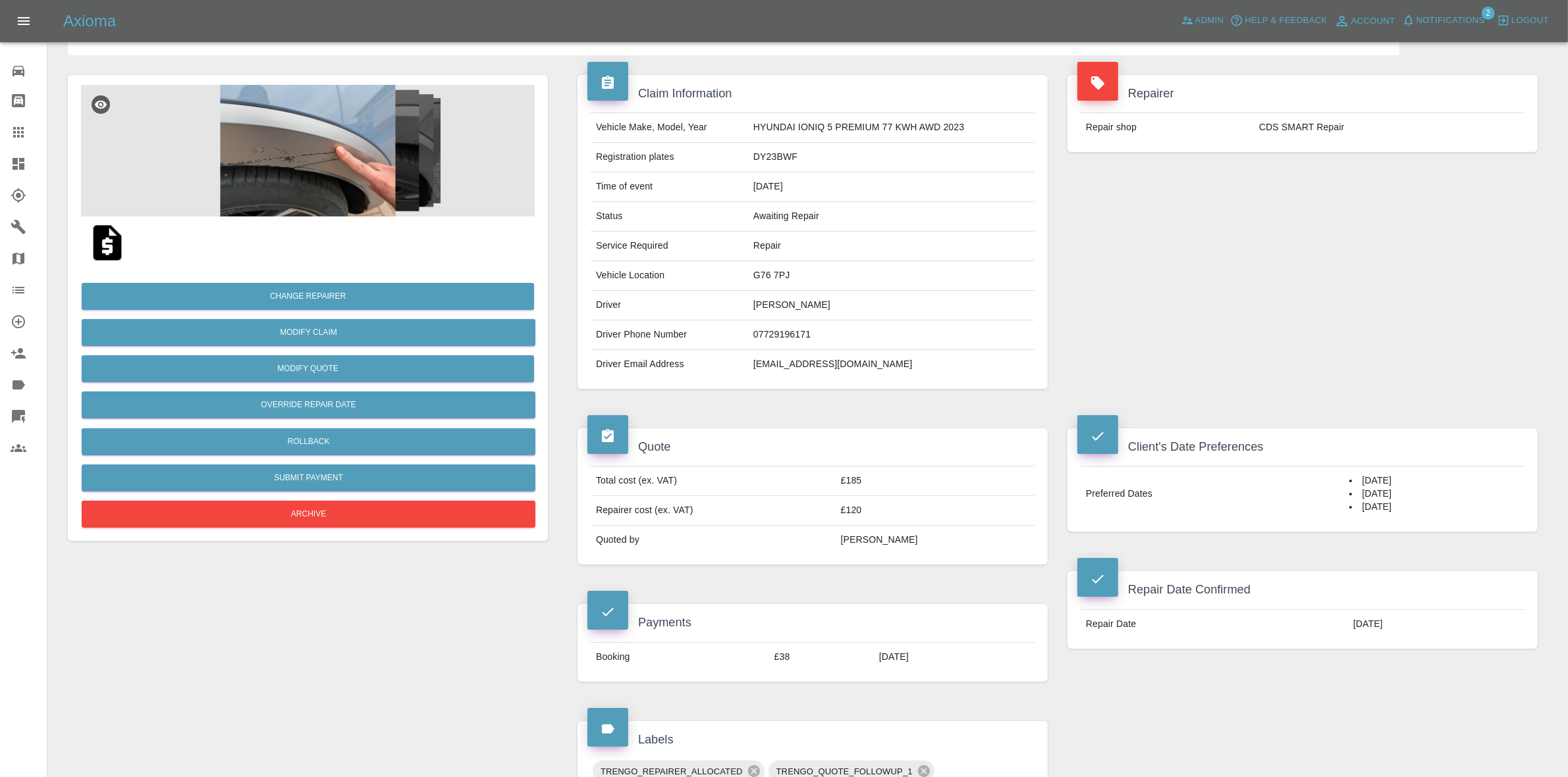
scroll to position [0, 0]
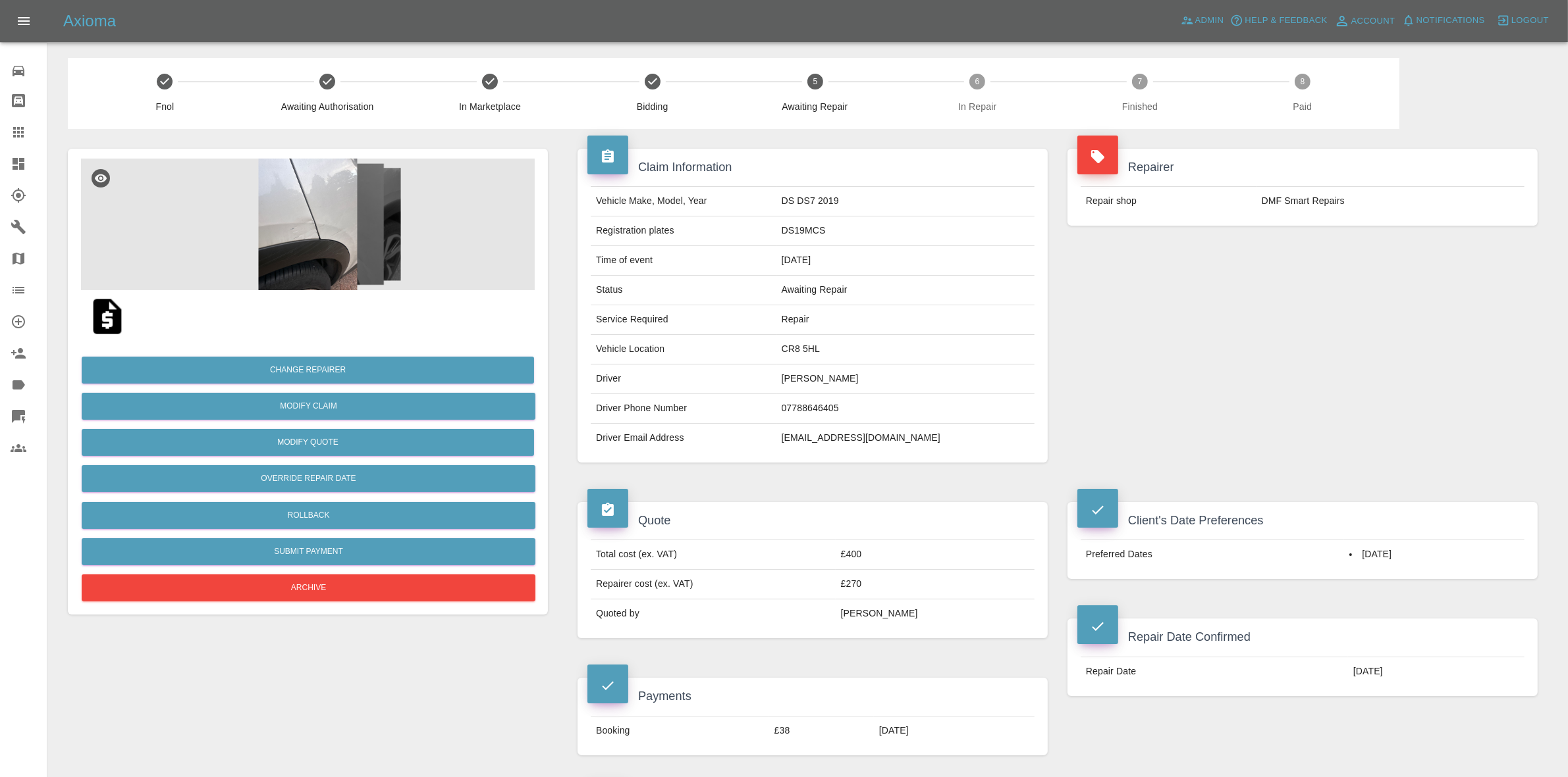
click at [810, 340] on td "CR8 5HL" at bounding box center [906, 349] width 259 height 29
copy td "CR8 5HL"
click at [386, 261] on img at bounding box center [308, 224] width 454 height 132
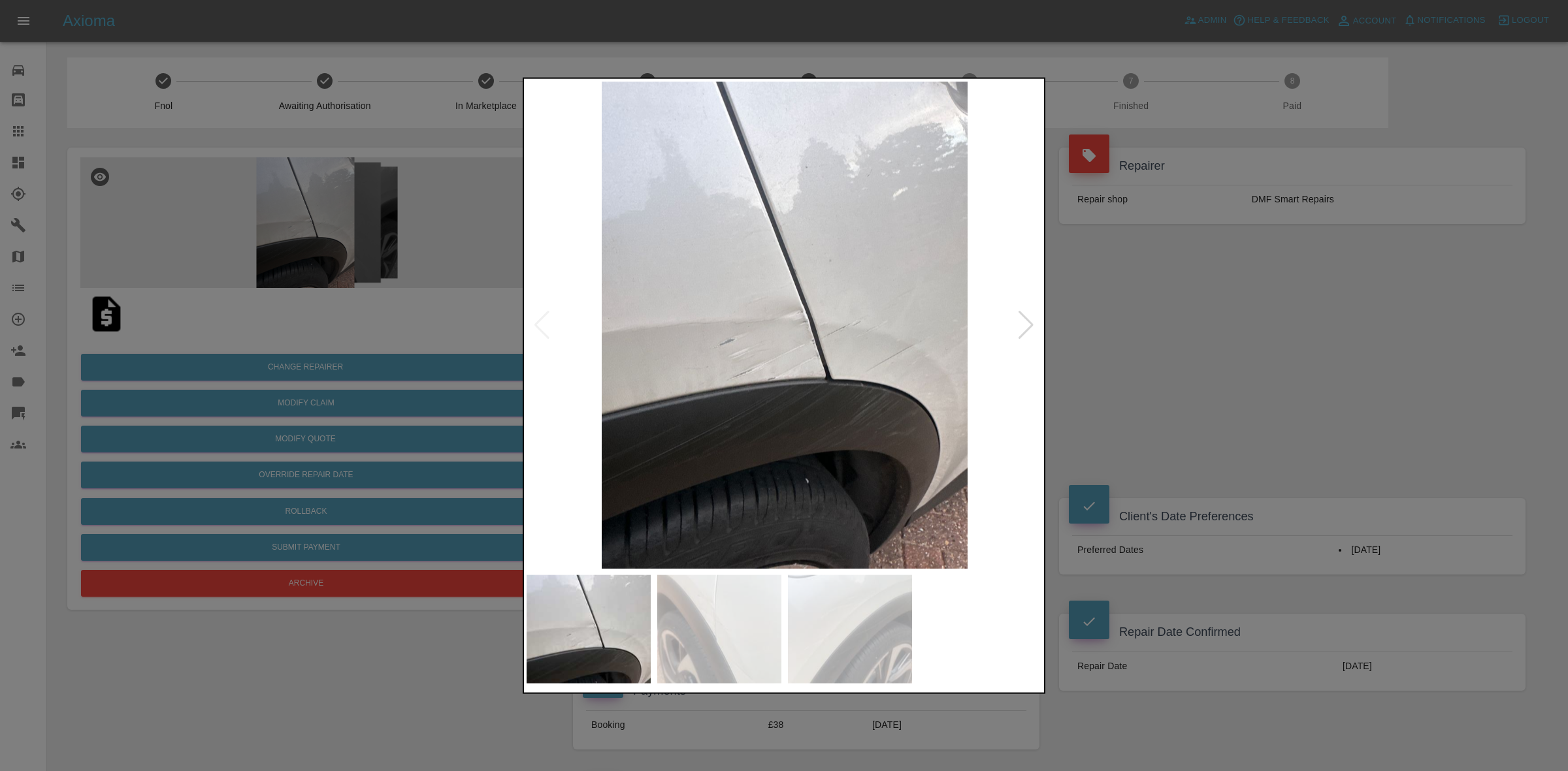
click at [1025, 319] on div at bounding box center [1026, 325] width 18 height 29
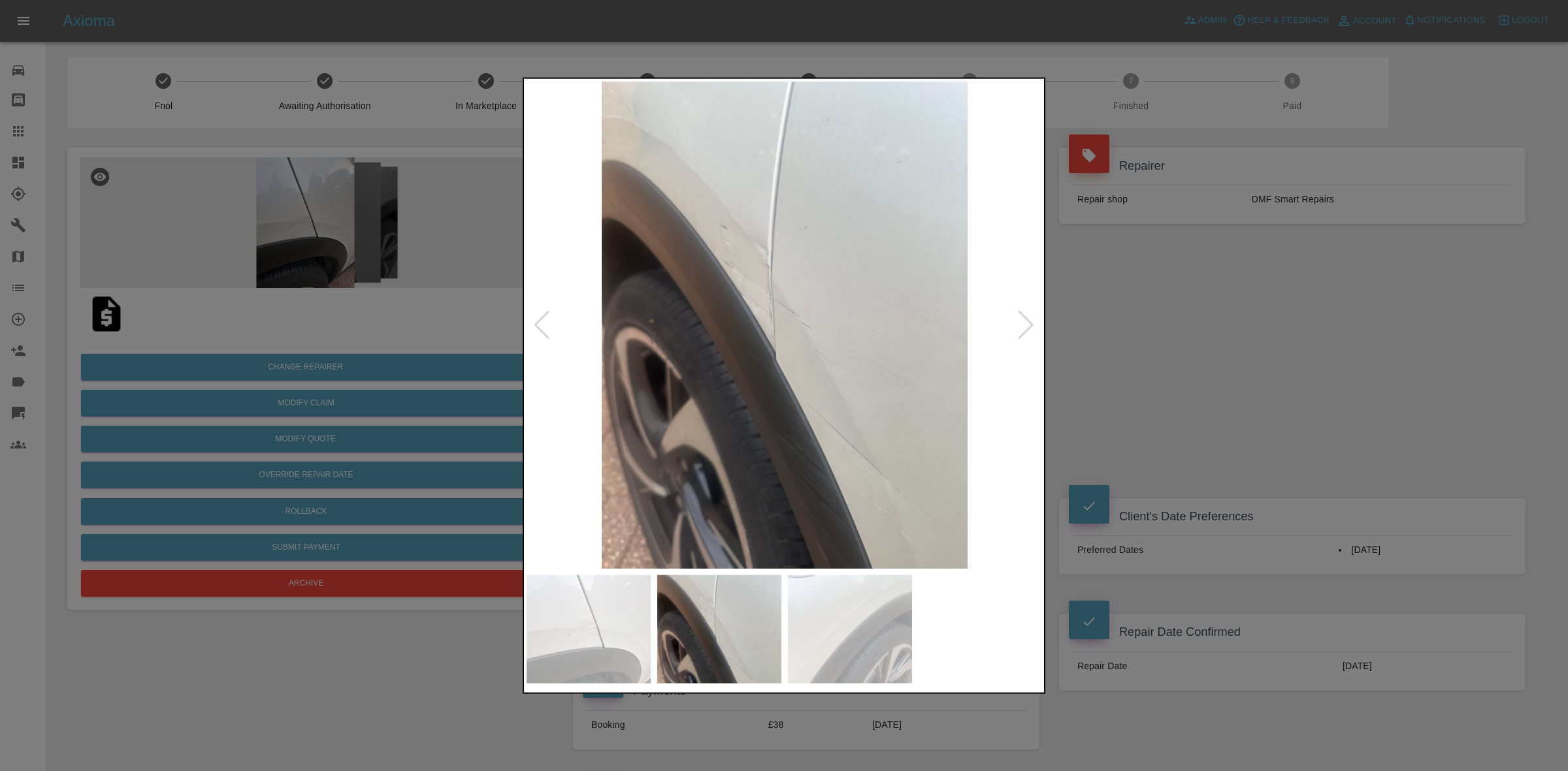
click at [1025, 319] on div at bounding box center [1026, 325] width 18 height 29
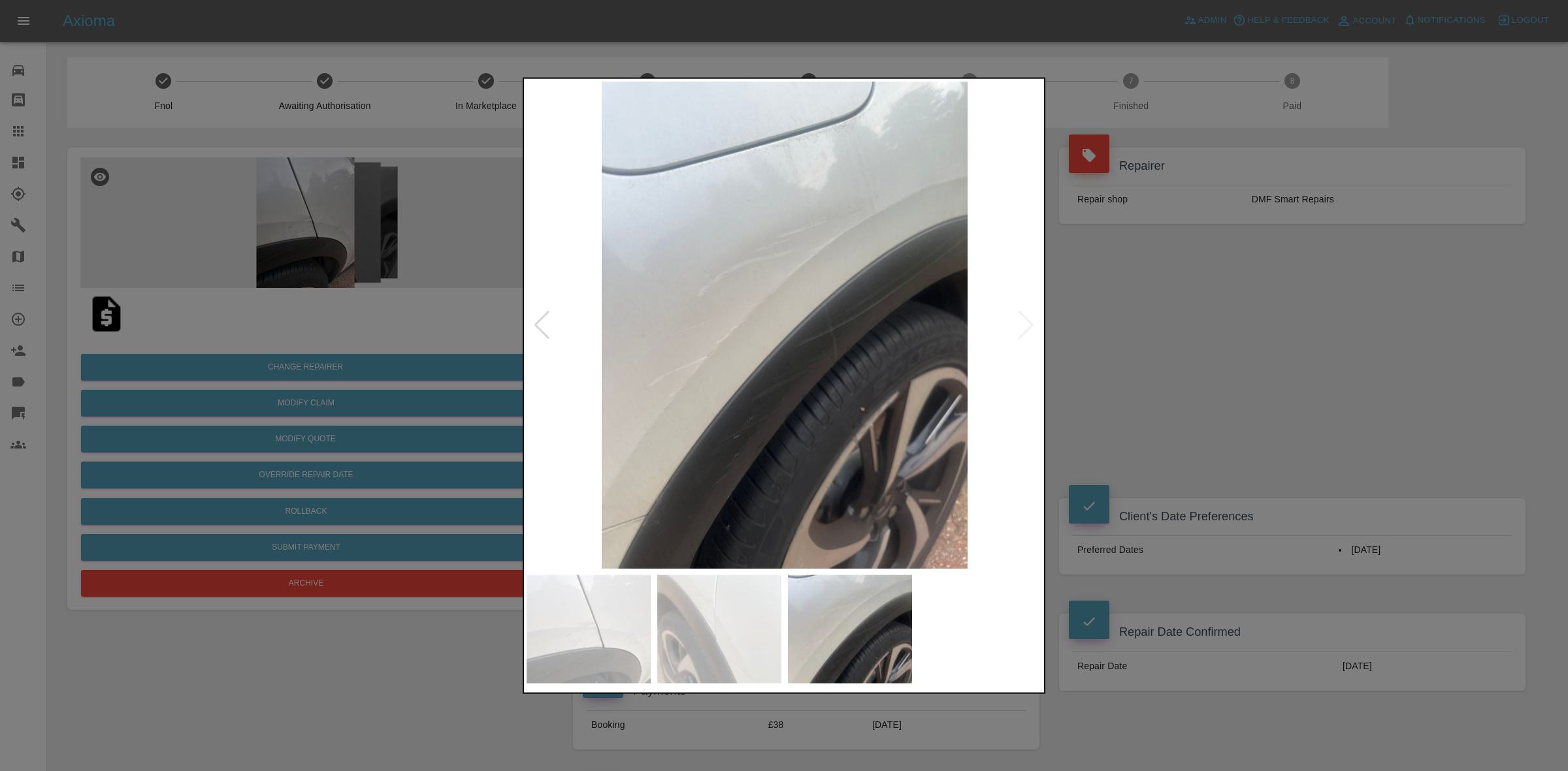
click at [1025, 319] on img at bounding box center [784, 325] width 516 height 487
drag, startPoint x: 1275, startPoint y: 448, endPoint x: 1267, endPoint y: 441, distance: 10.6
click at [1276, 448] on div at bounding box center [784, 386] width 1568 height 771
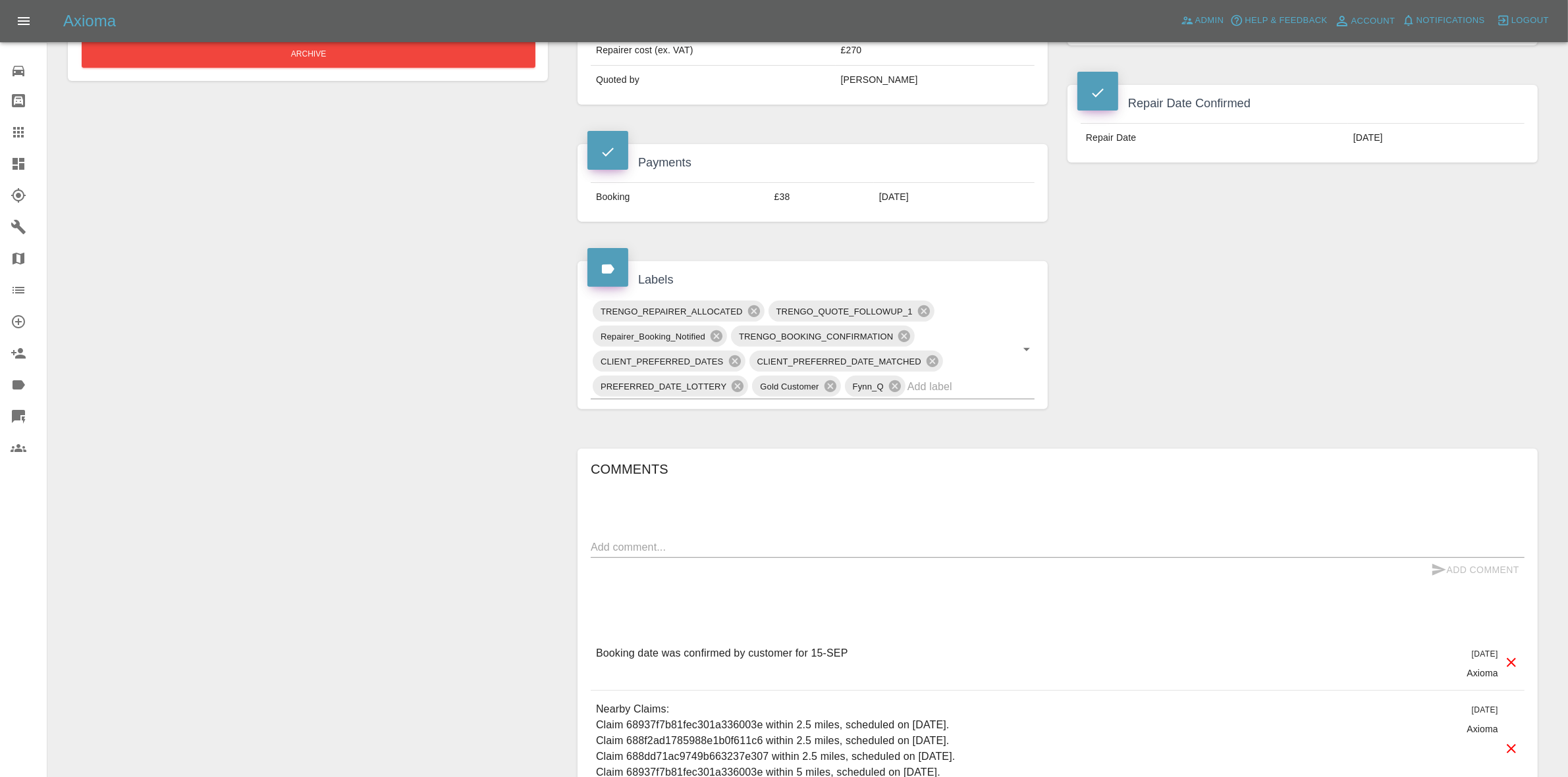
scroll to position [658, 0]
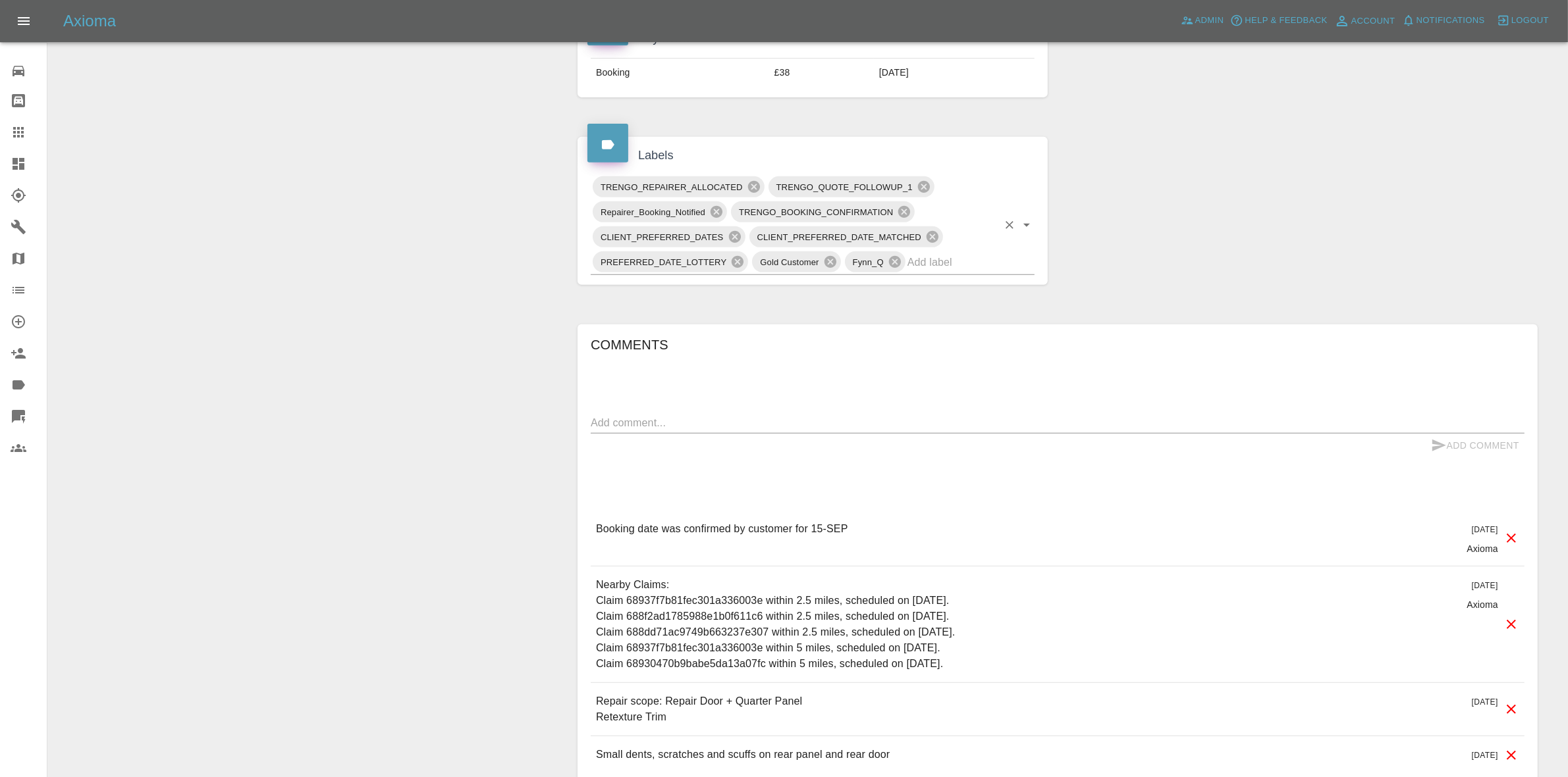
click at [942, 262] on input "text" at bounding box center [953, 262] width 91 height 21
type input "au"
click at [733, 300] on li "REPAIR_AUDITED" at bounding box center [813, 293] width 444 height 24
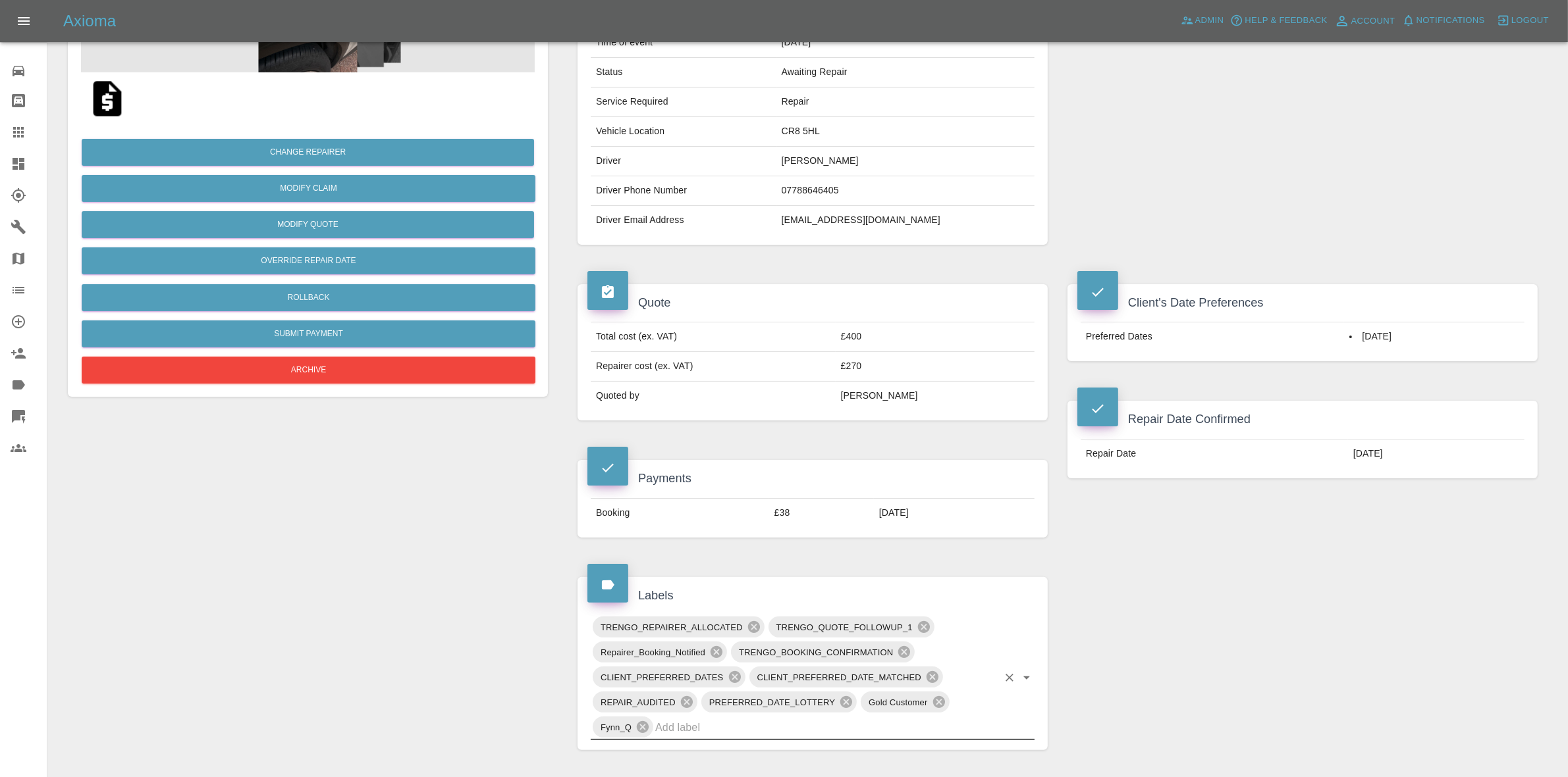
scroll to position [0, 0]
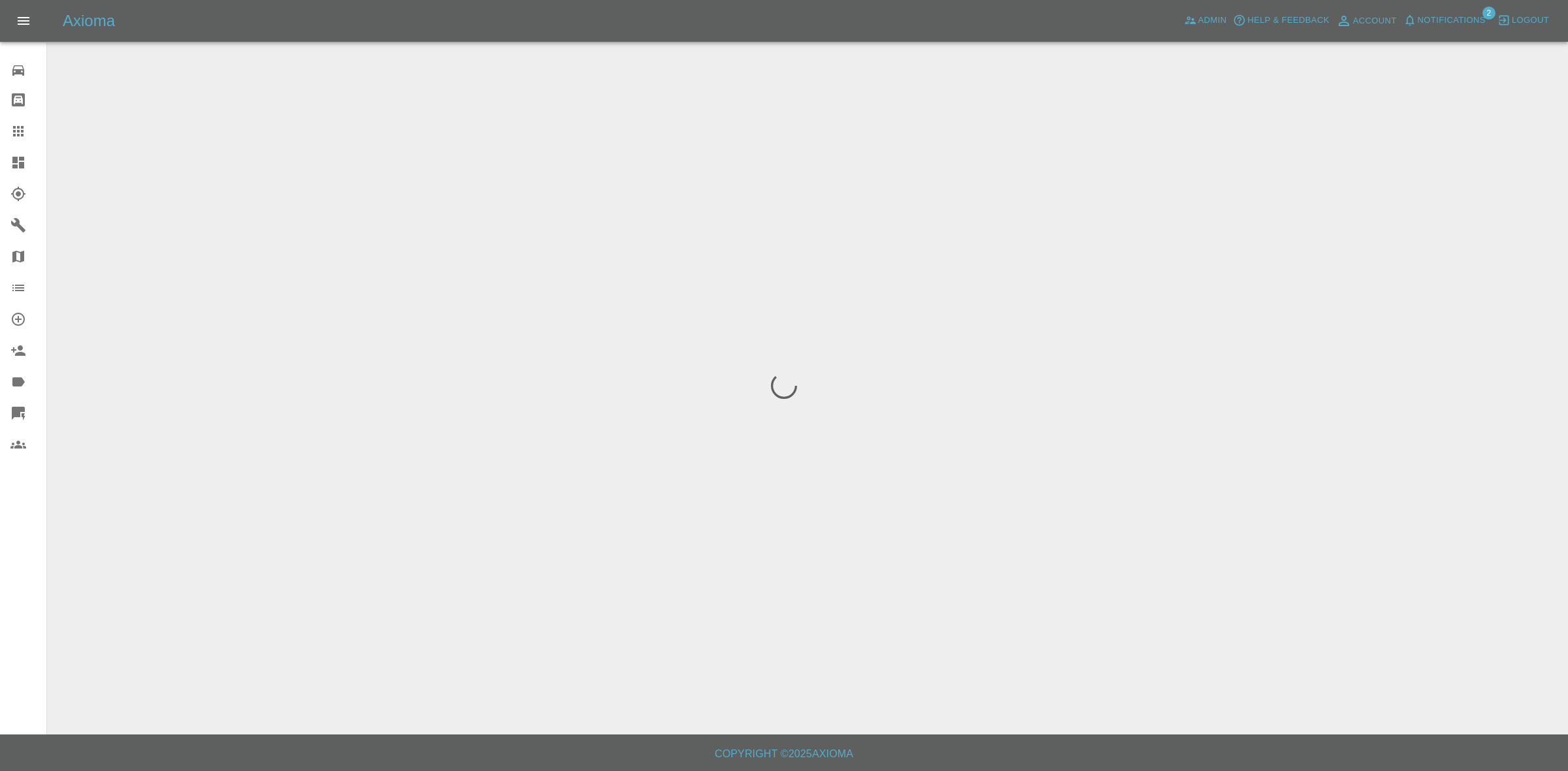
click at [1454, 21] on span "Notifications" at bounding box center [1452, 21] width 68 height 15
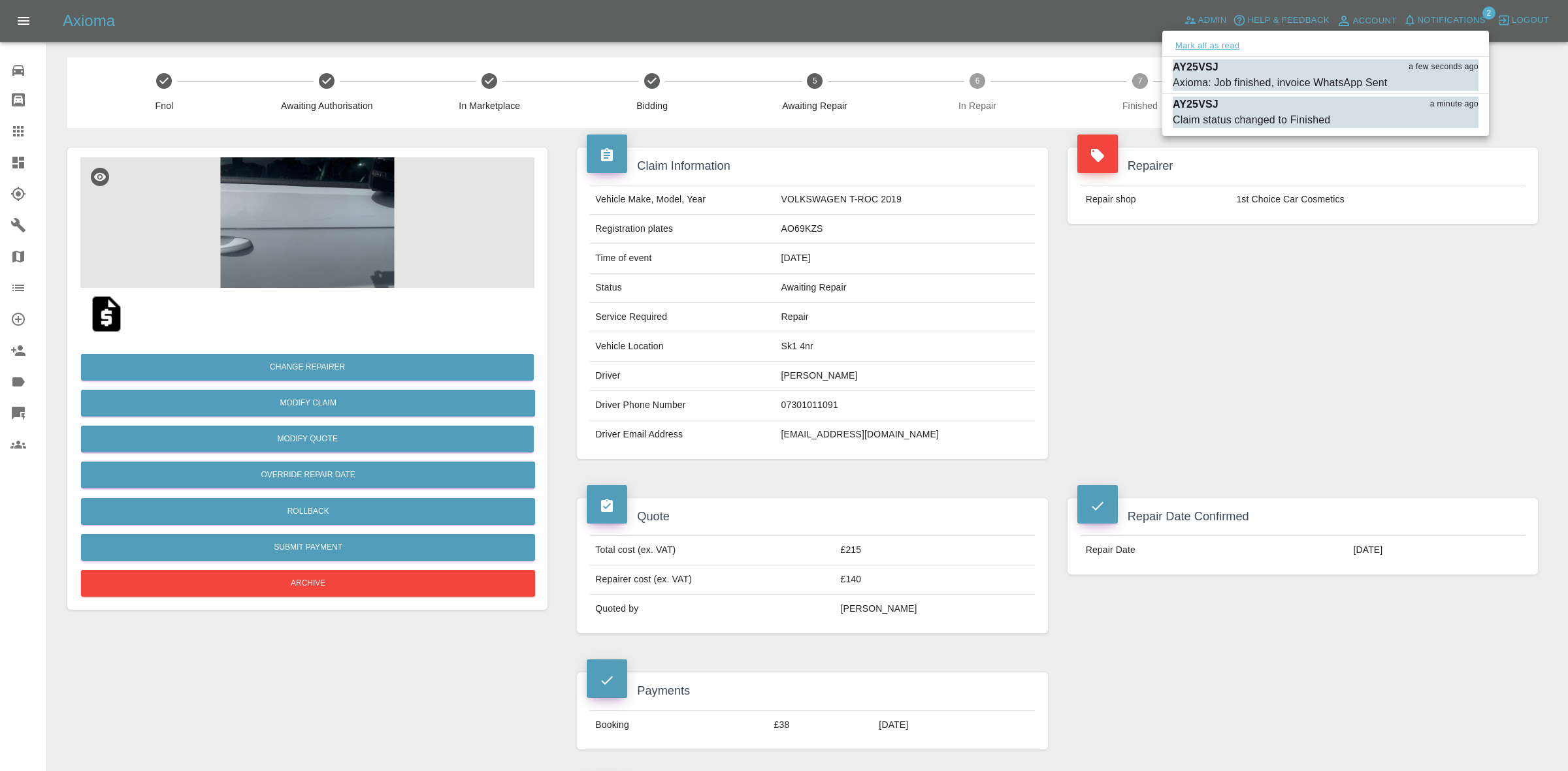
click at [1237, 41] on button "Mark all as read" at bounding box center [1208, 46] width 69 height 15
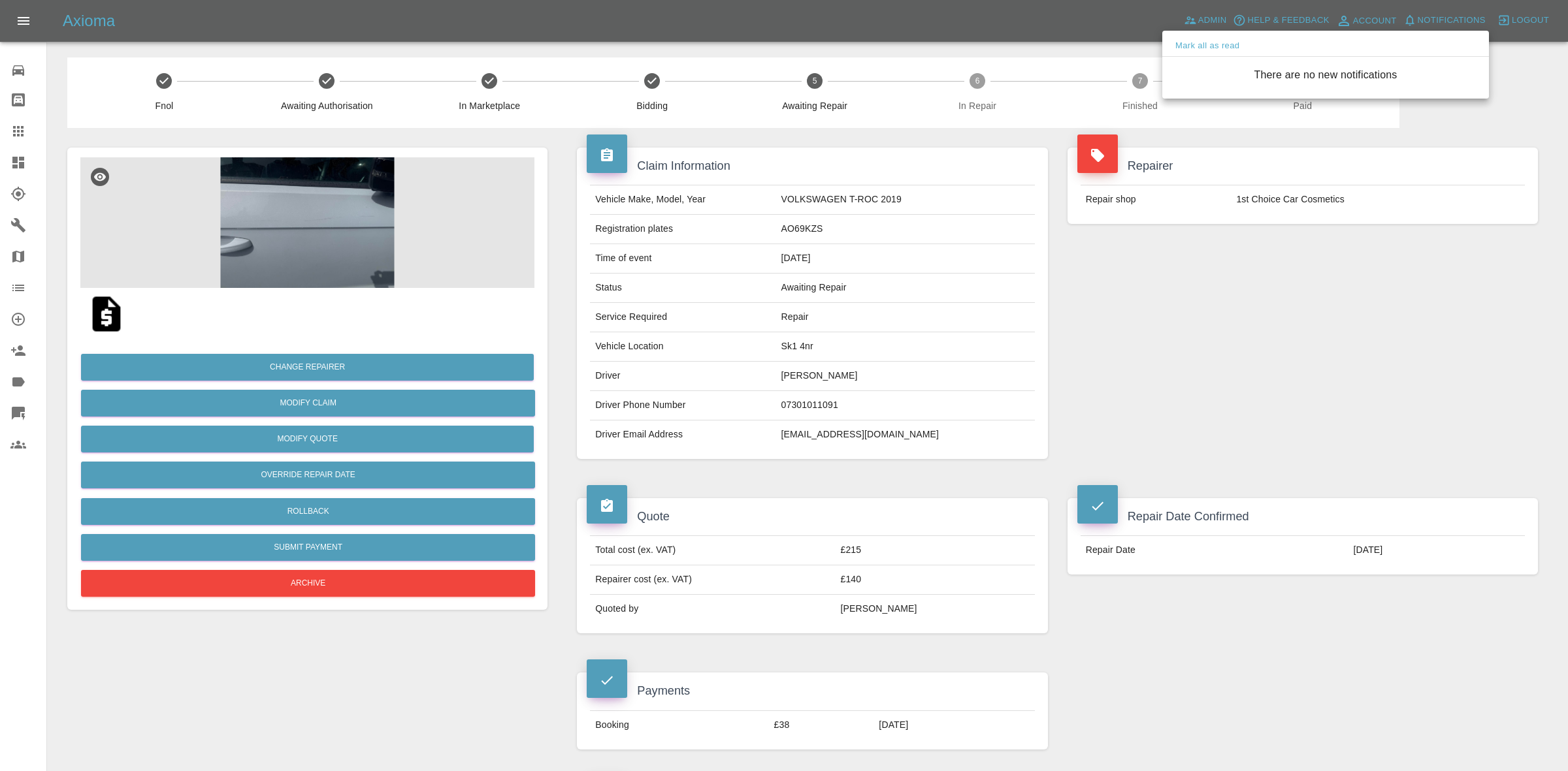
drag, startPoint x: 1408, startPoint y: 326, endPoint x: 1048, endPoint y: 397, distance: 366.9
click at [1423, 346] on div at bounding box center [784, 386] width 1568 height 771
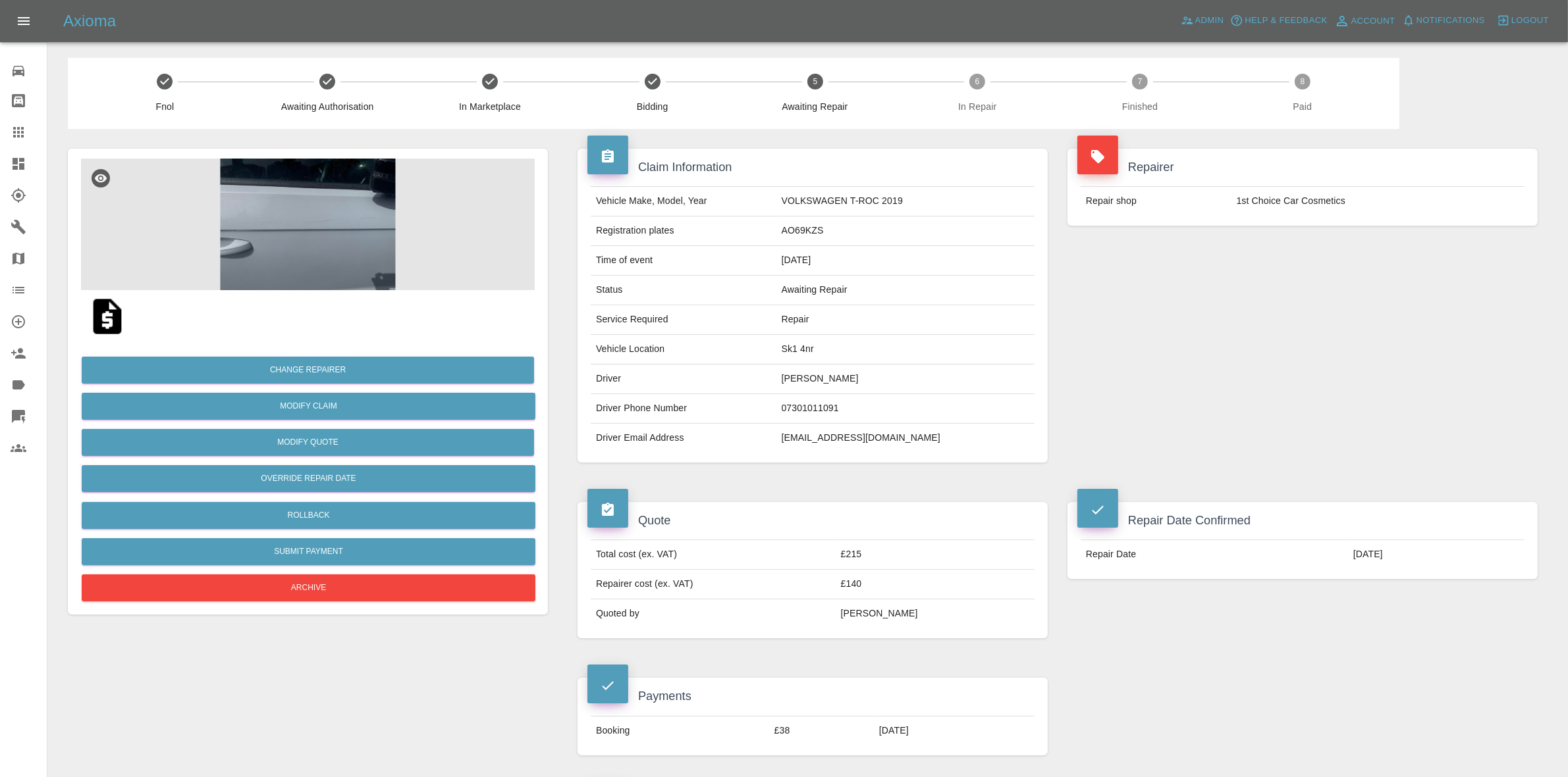
click at [357, 245] on img at bounding box center [308, 224] width 454 height 132
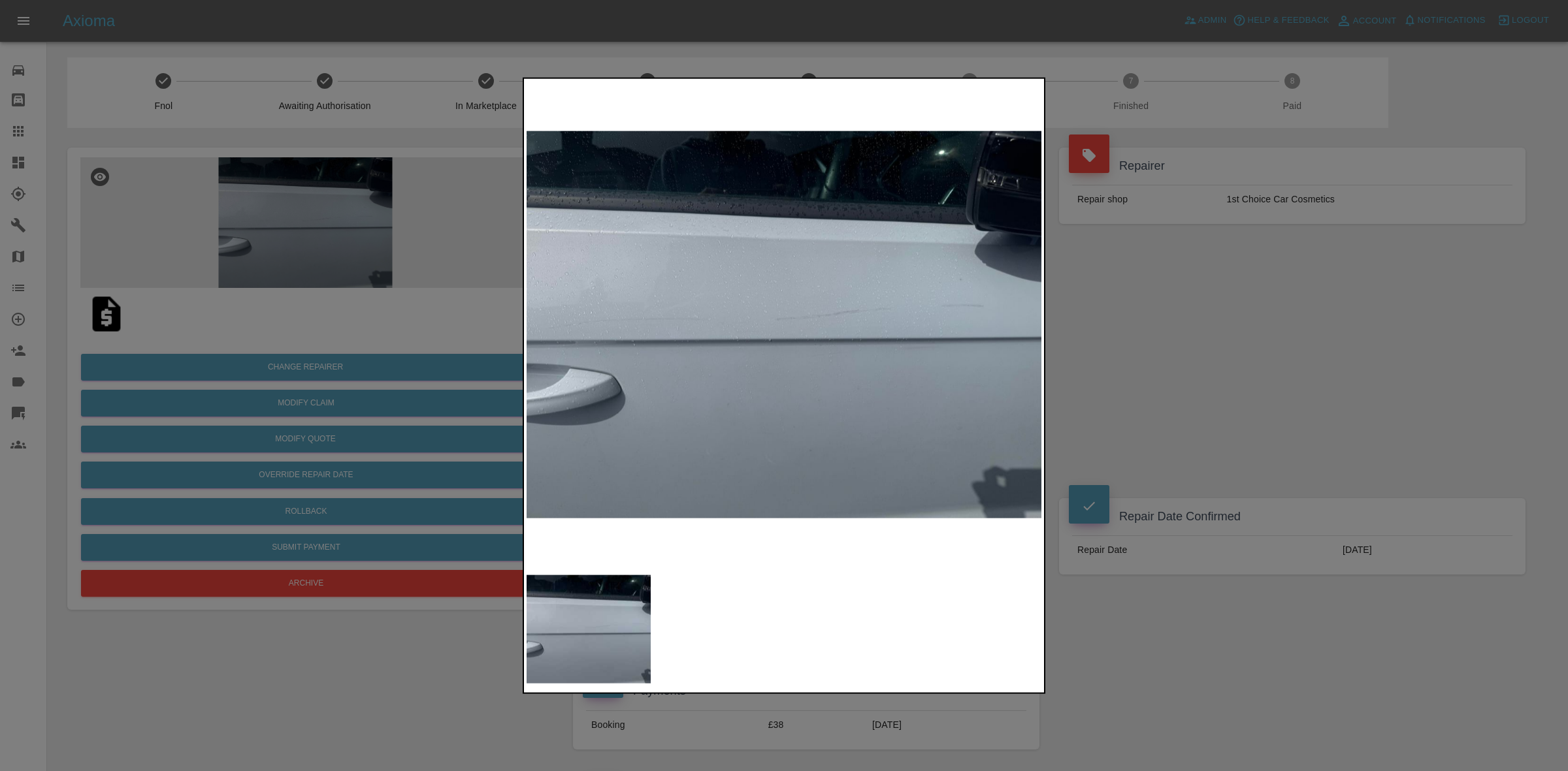
click at [1075, 356] on div at bounding box center [784, 386] width 1568 height 771
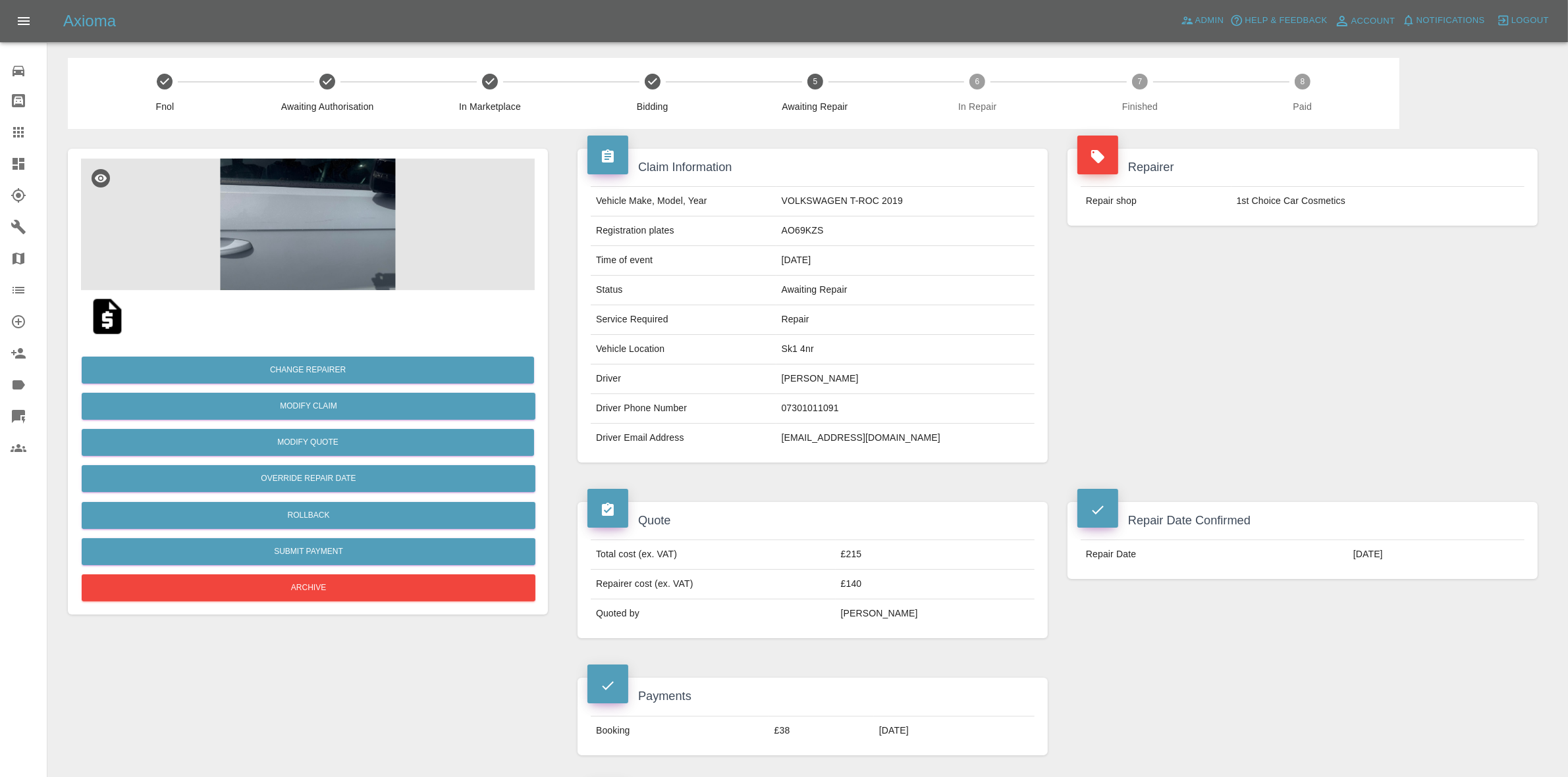
click at [818, 347] on td "Sk1 4nr" at bounding box center [906, 349] width 259 height 29
copy td "Sk1 4nr"
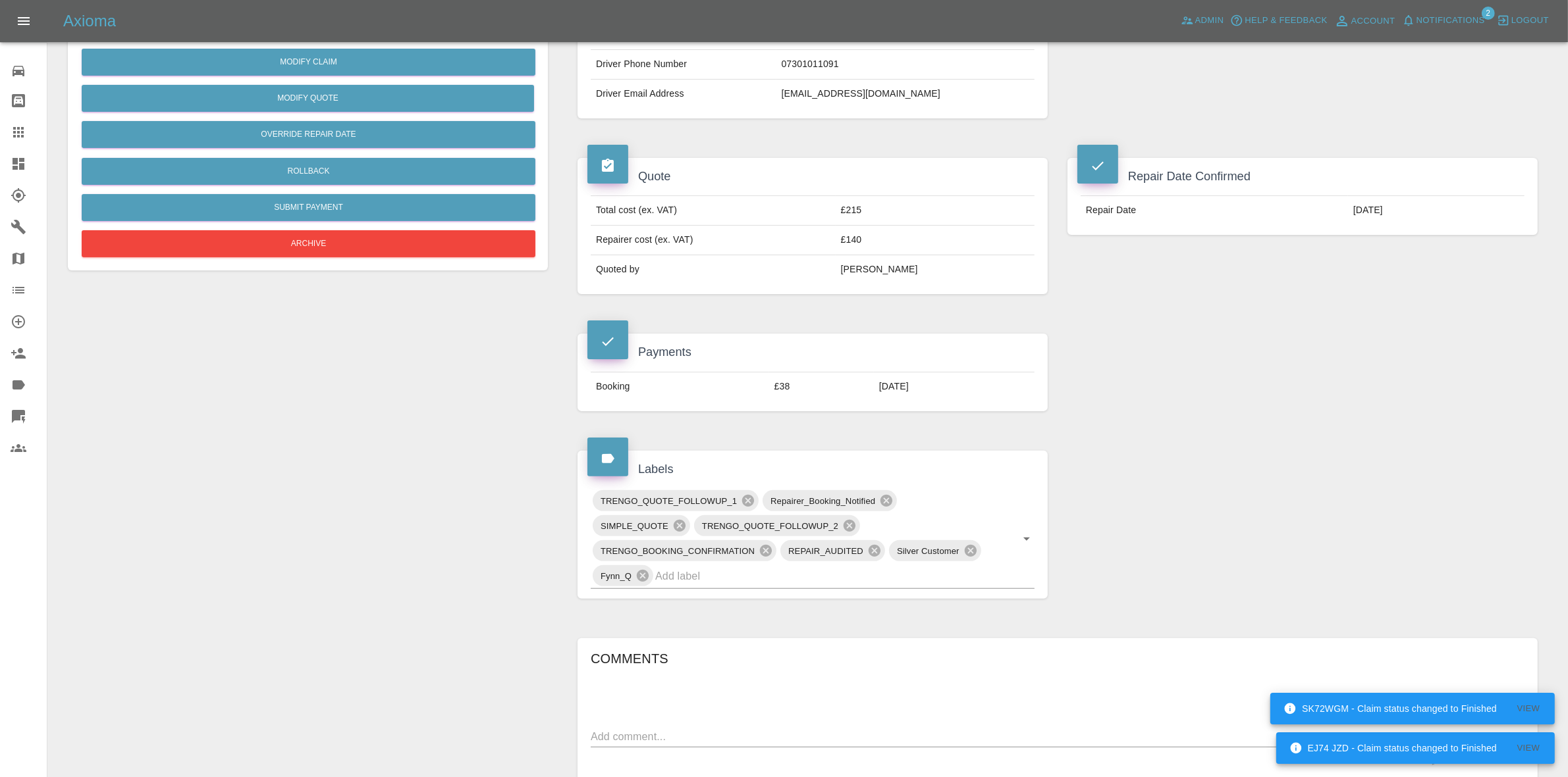
scroll to position [576, 0]
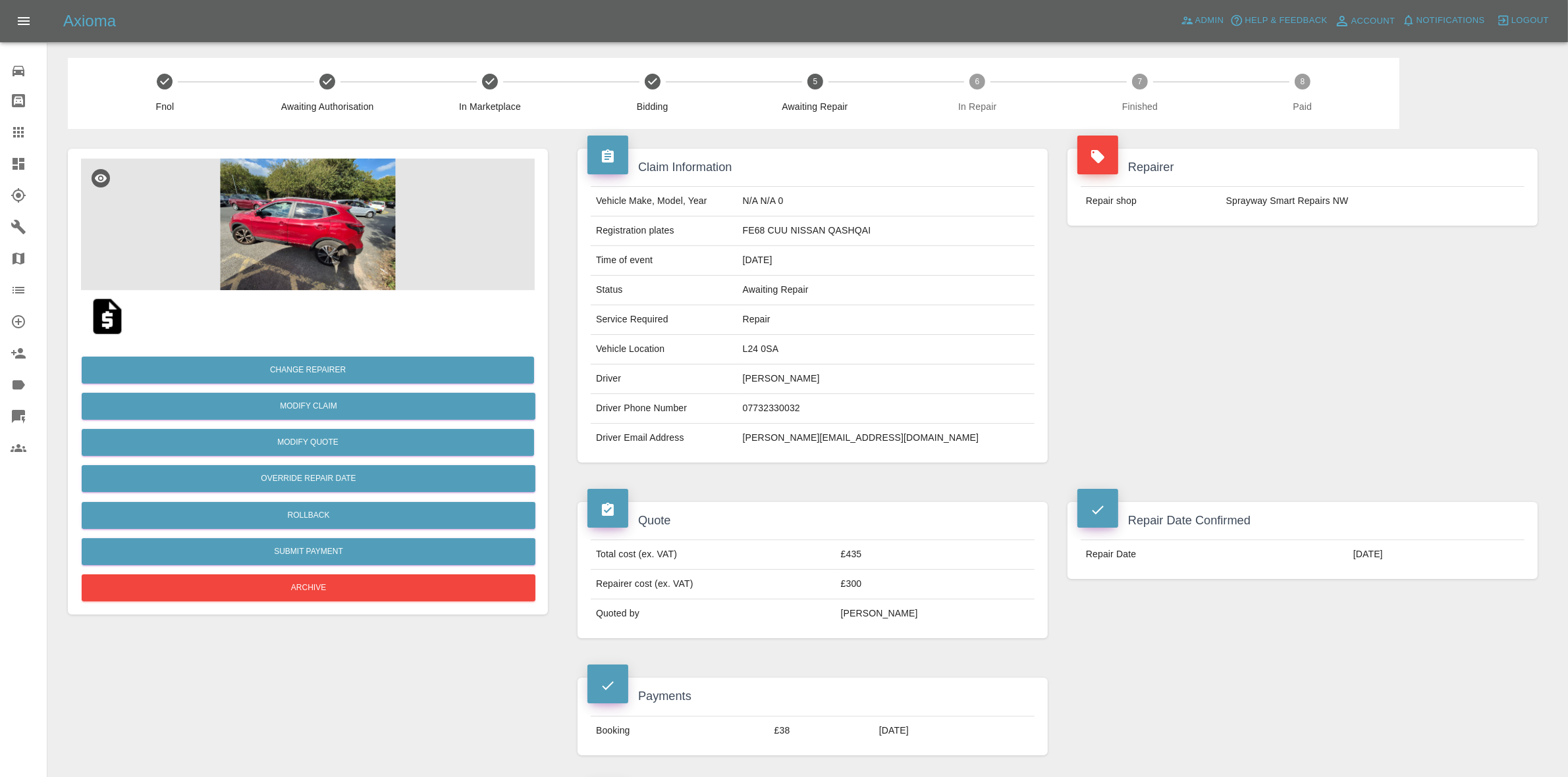
click at [826, 345] on td "L24 0SA" at bounding box center [886, 349] width 297 height 29
copy td "L24 0SA"
click at [345, 249] on img at bounding box center [308, 224] width 454 height 132
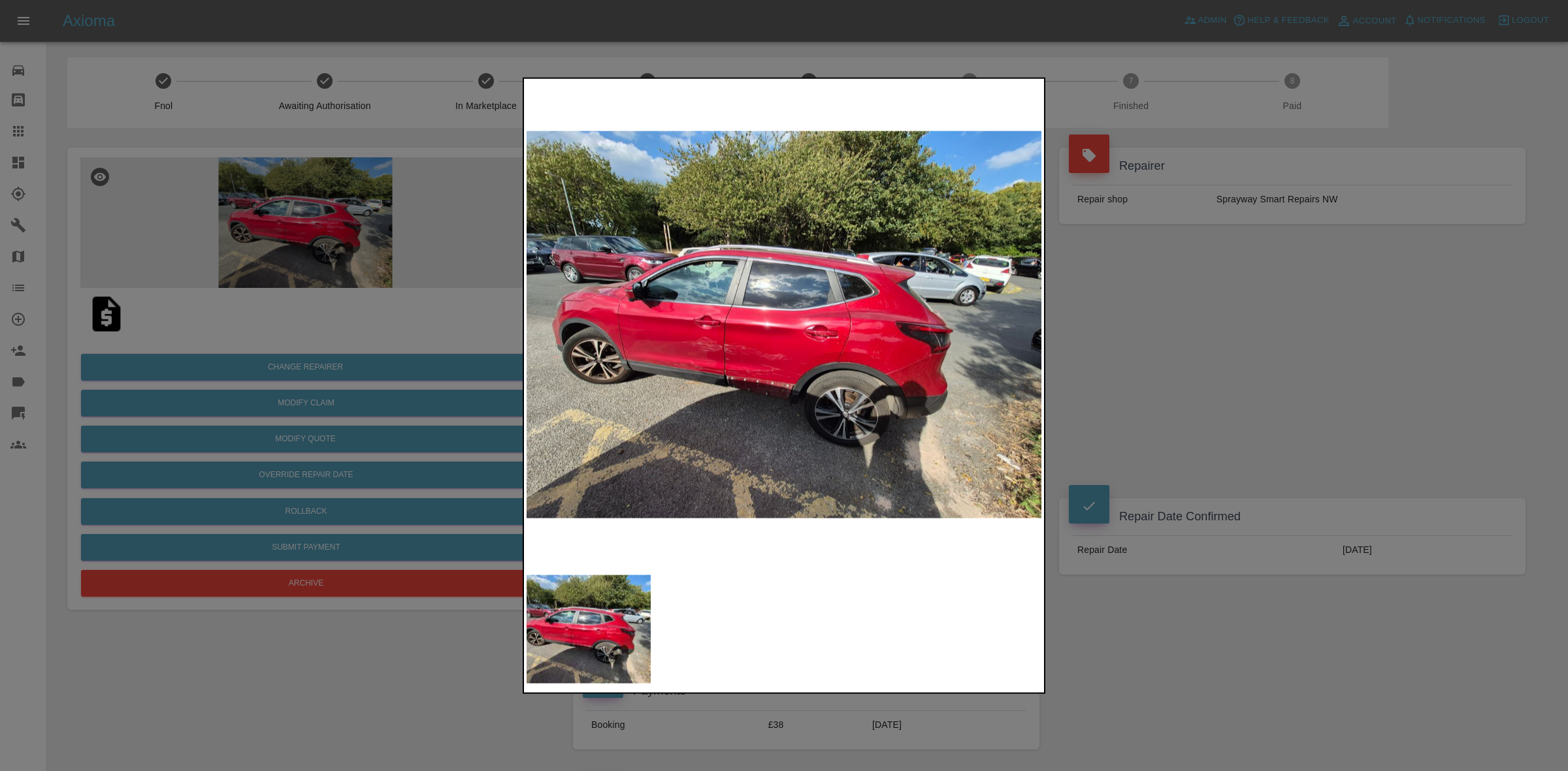
click at [700, 368] on img at bounding box center [784, 325] width 516 height 487
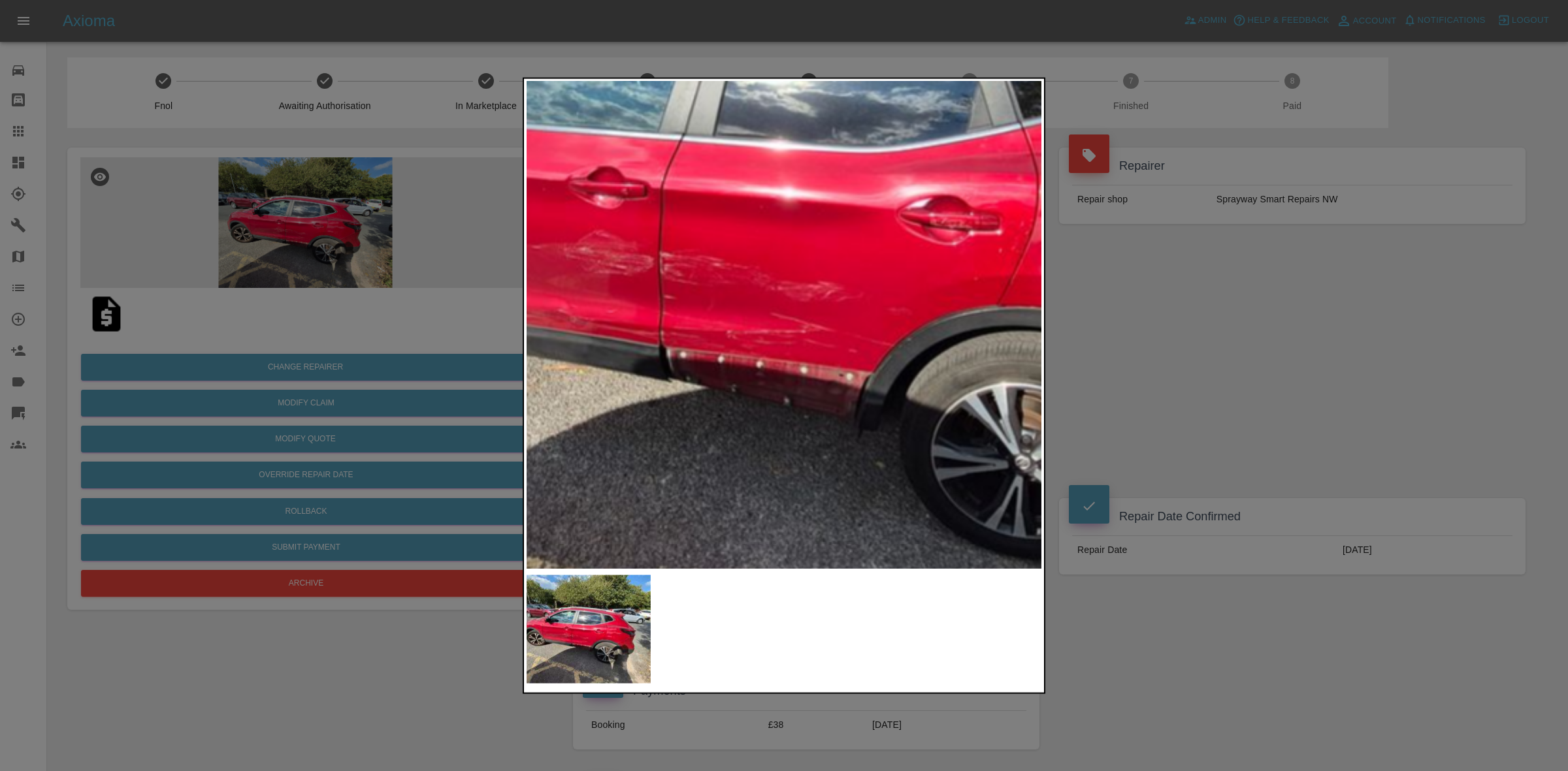
click at [769, 345] on img at bounding box center [841, 193] width 1548 height 1462
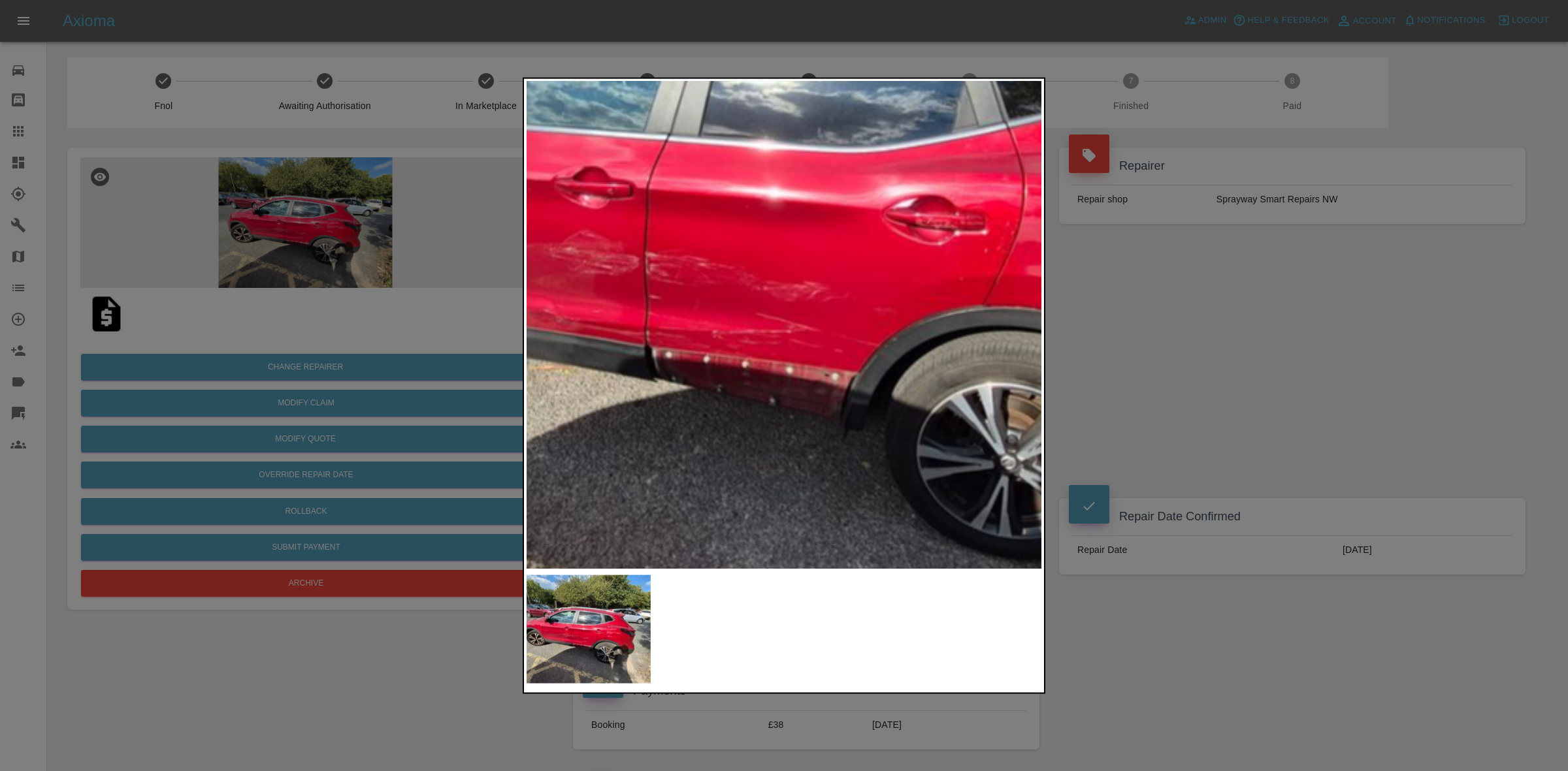
click at [707, 330] on img at bounding box center [827, 193] width 1548 height 1462
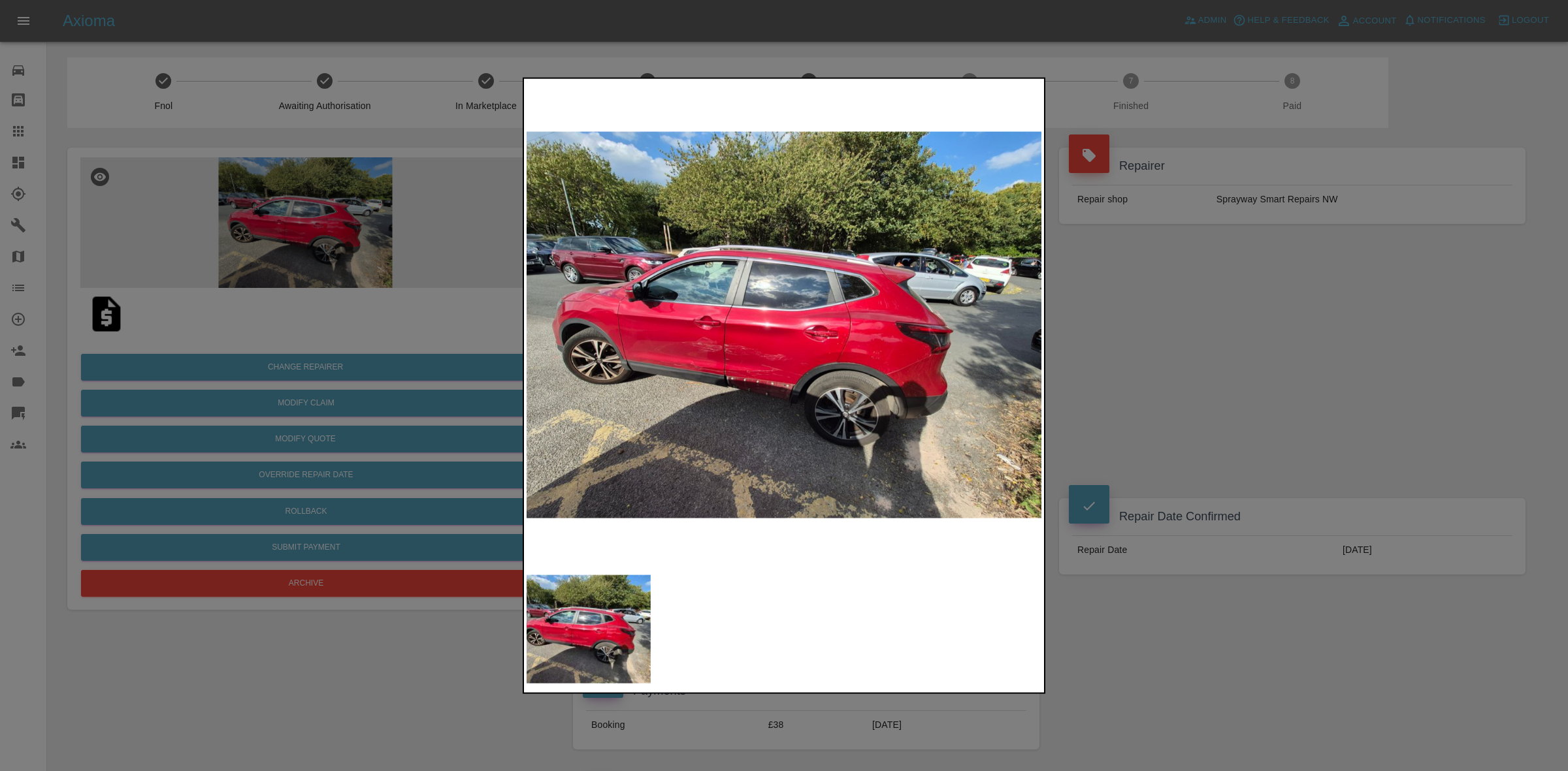
click at [1324, 408] on div at bounding box center [784, 386] width 1568 height 771
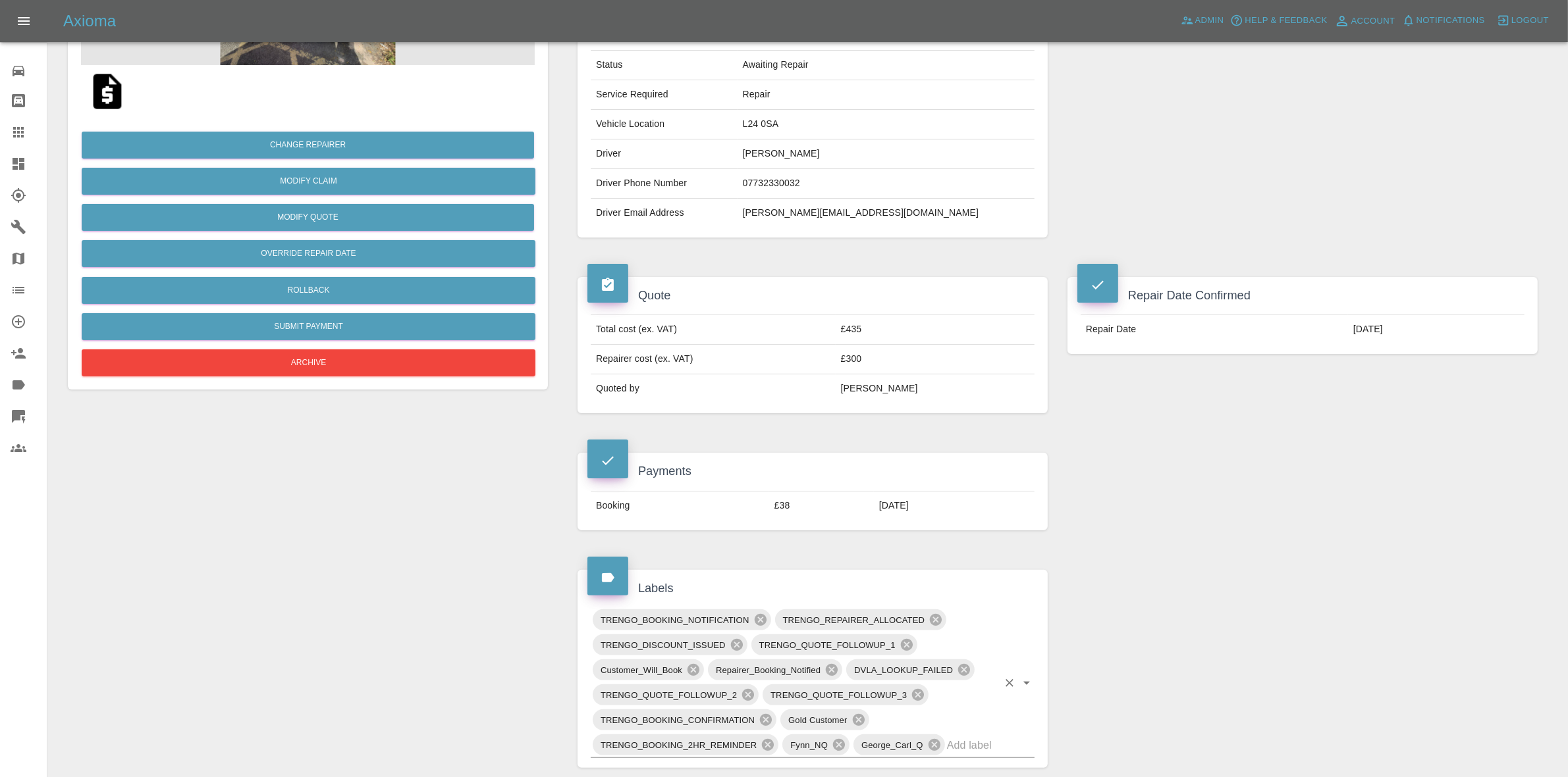
scroll to position [494, 0]
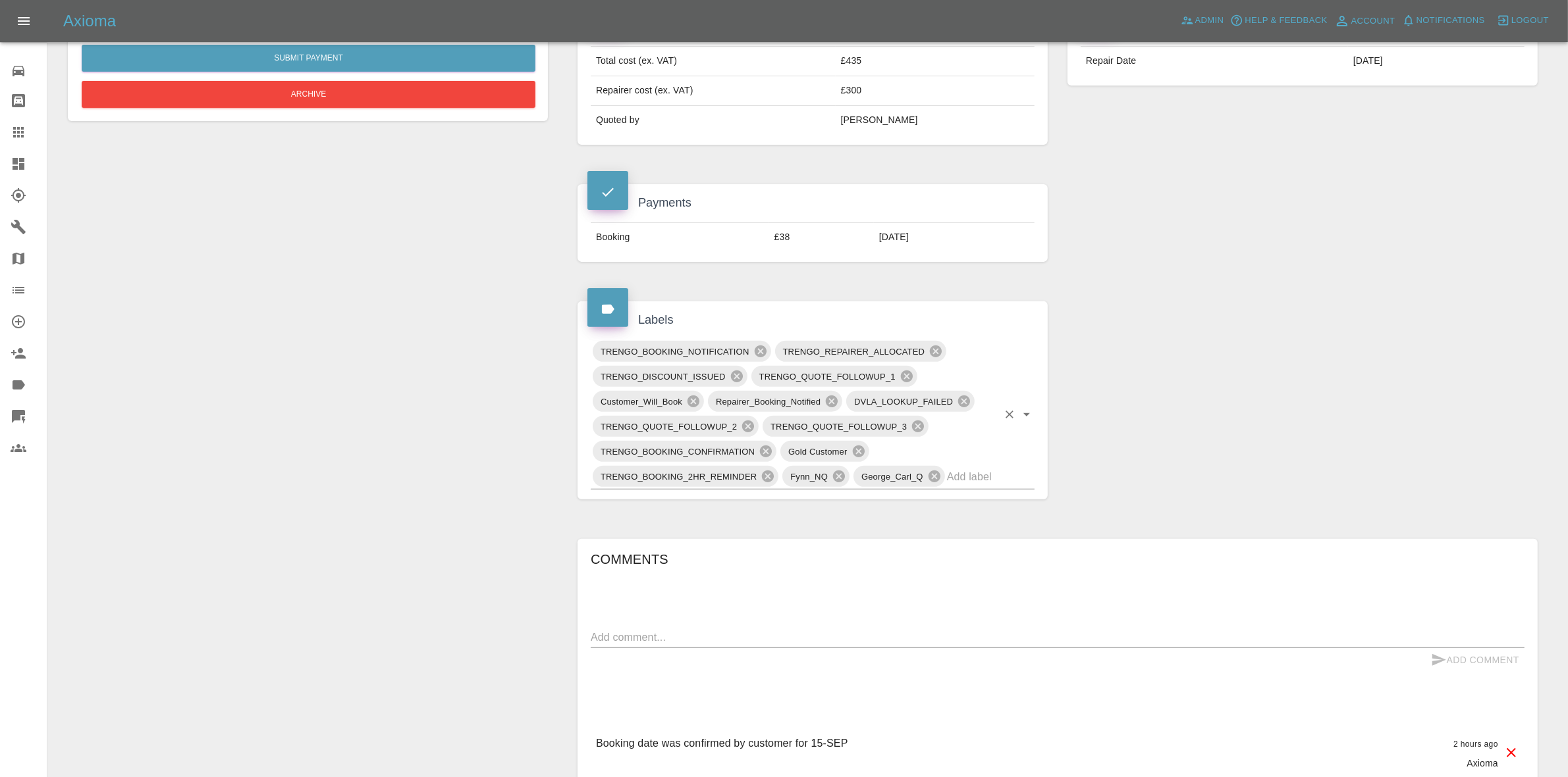
click at [959, 477] on input "text" at bounding box center [973, 477] width 51 height 21
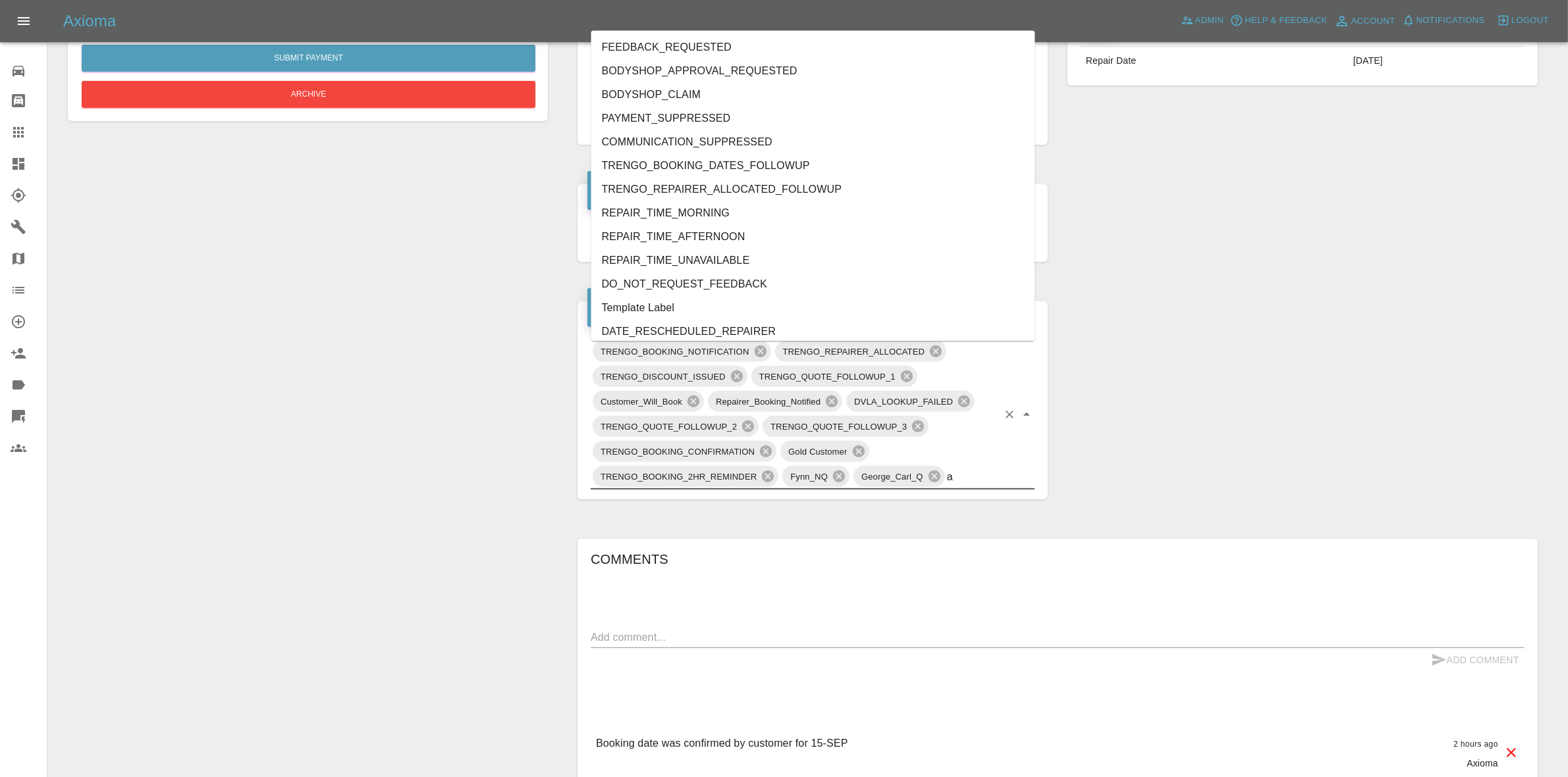
type input "au"
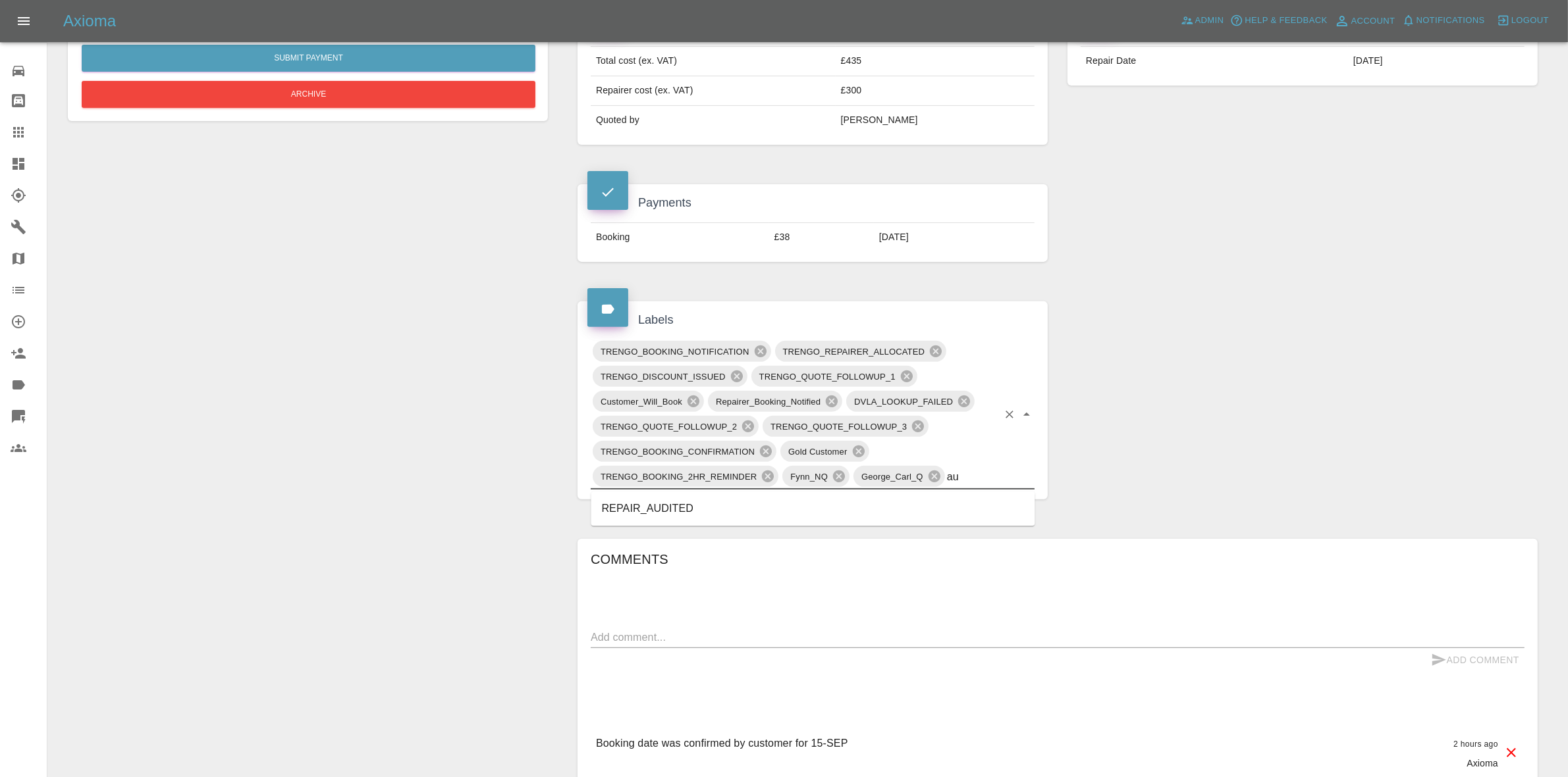
click at [719, 509] on li "REPAIR_AUDITED" at bounding box center [813, 509] width 444 height 24
click at [691, 633] on textarea at bounding box center [1058, 637] width 934 height 15
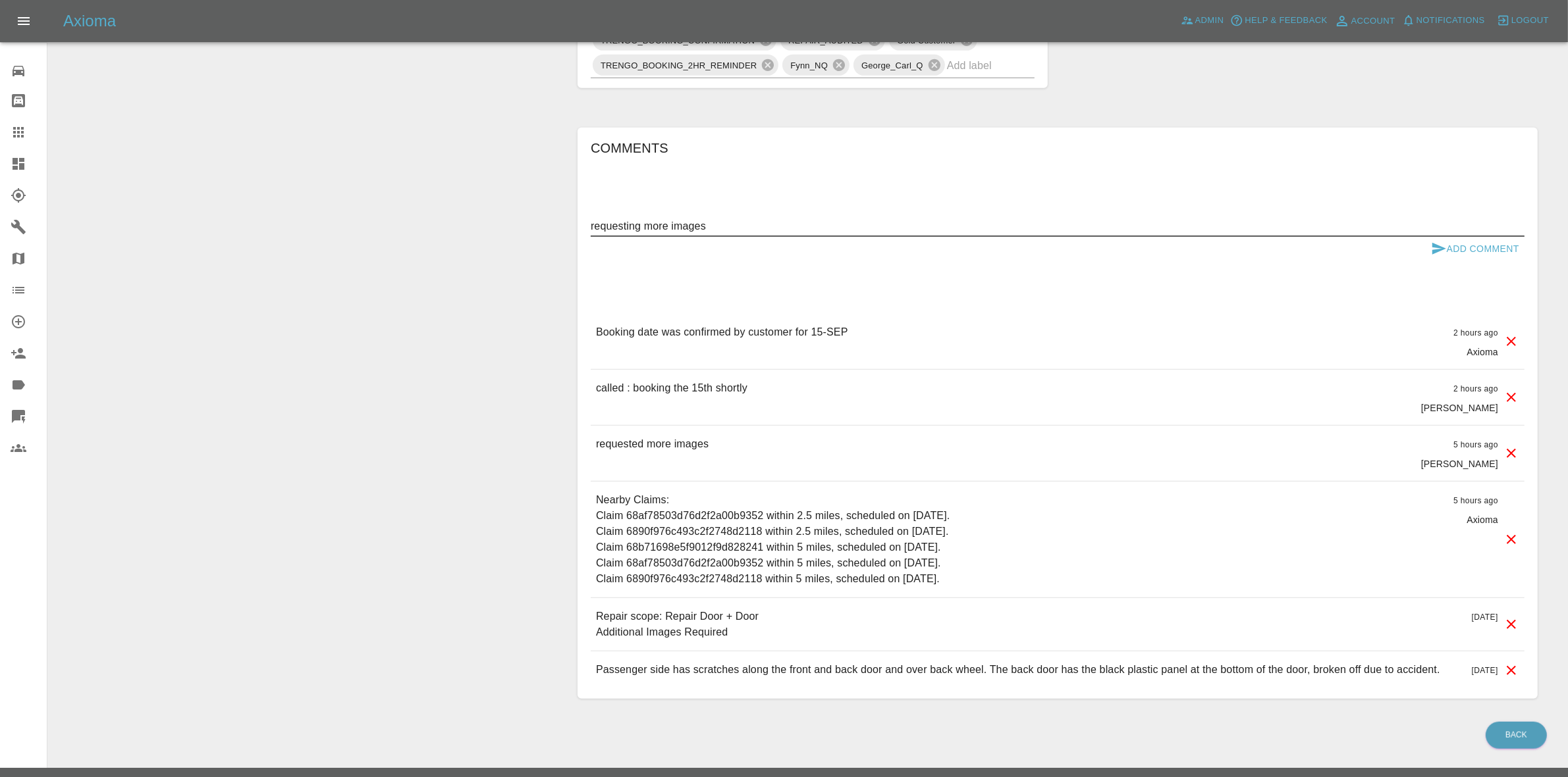
type textarea "requesting more images"
click at [1450, 247] on button "Add Comment" at bounding box center [1475, 249] width 99 height 25
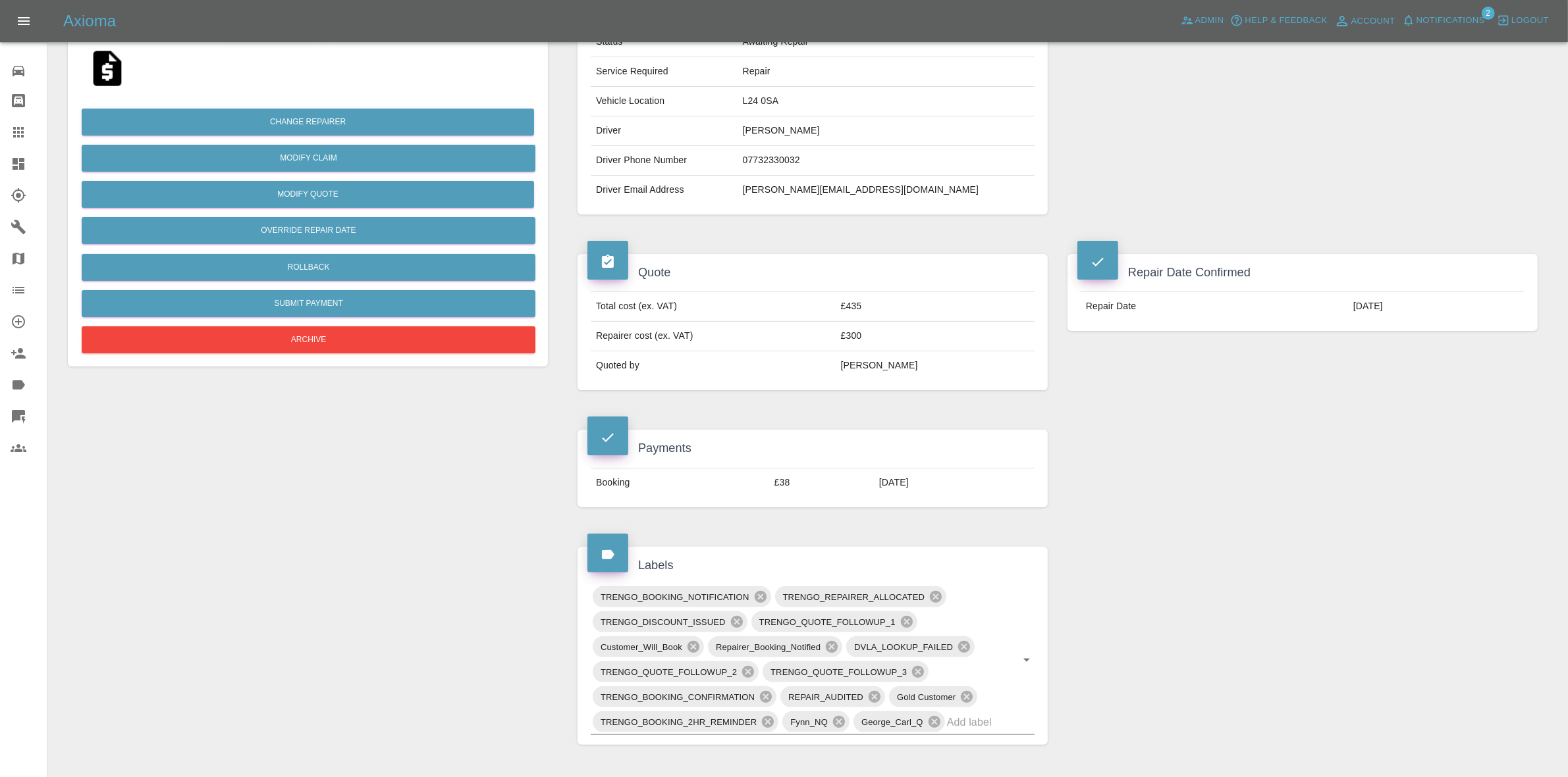
scroll to position [165, 0]
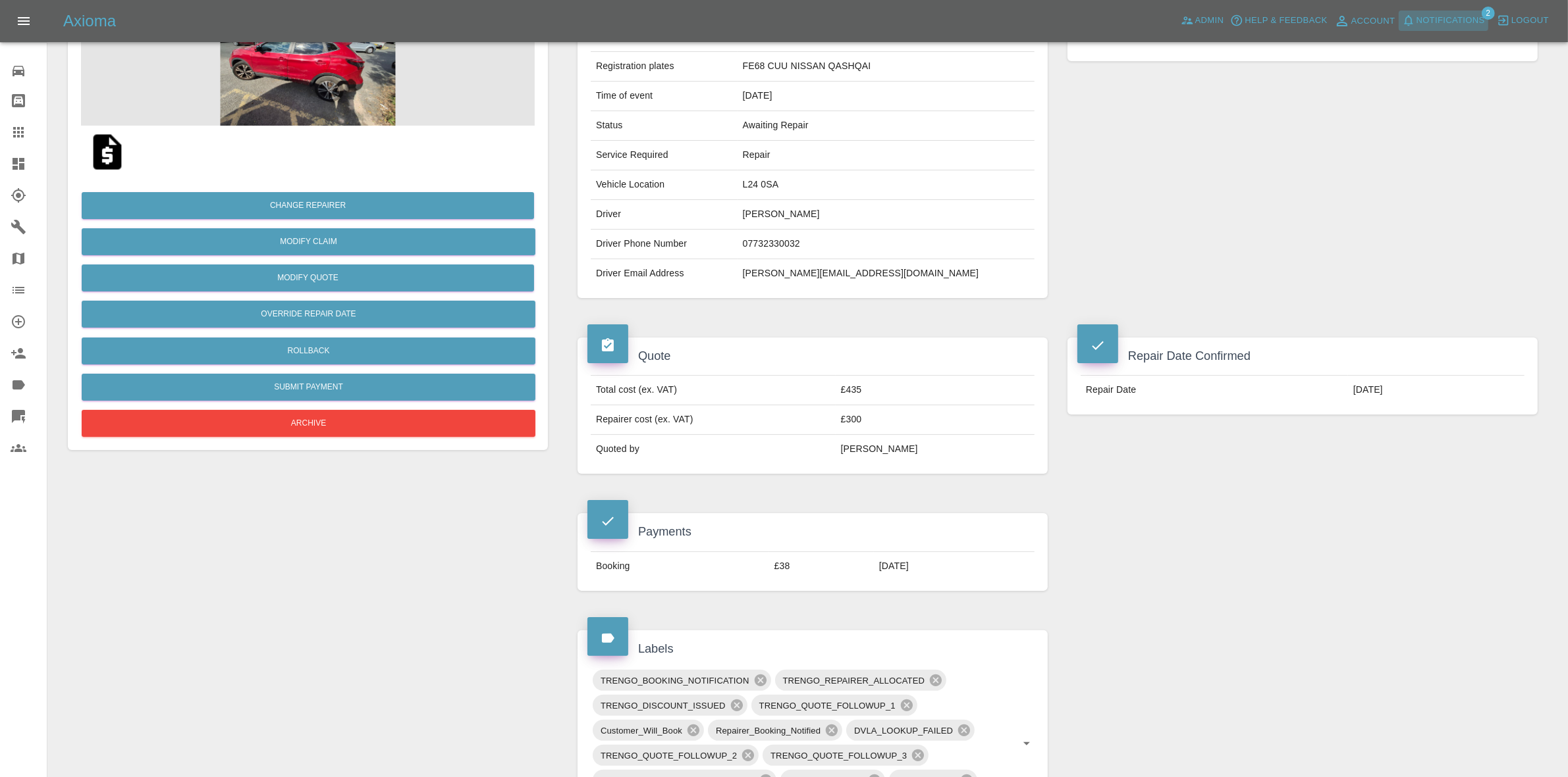
click at [1434, 14] on span "Notifications" at bounding box center [1451, 21] width 69 height 15
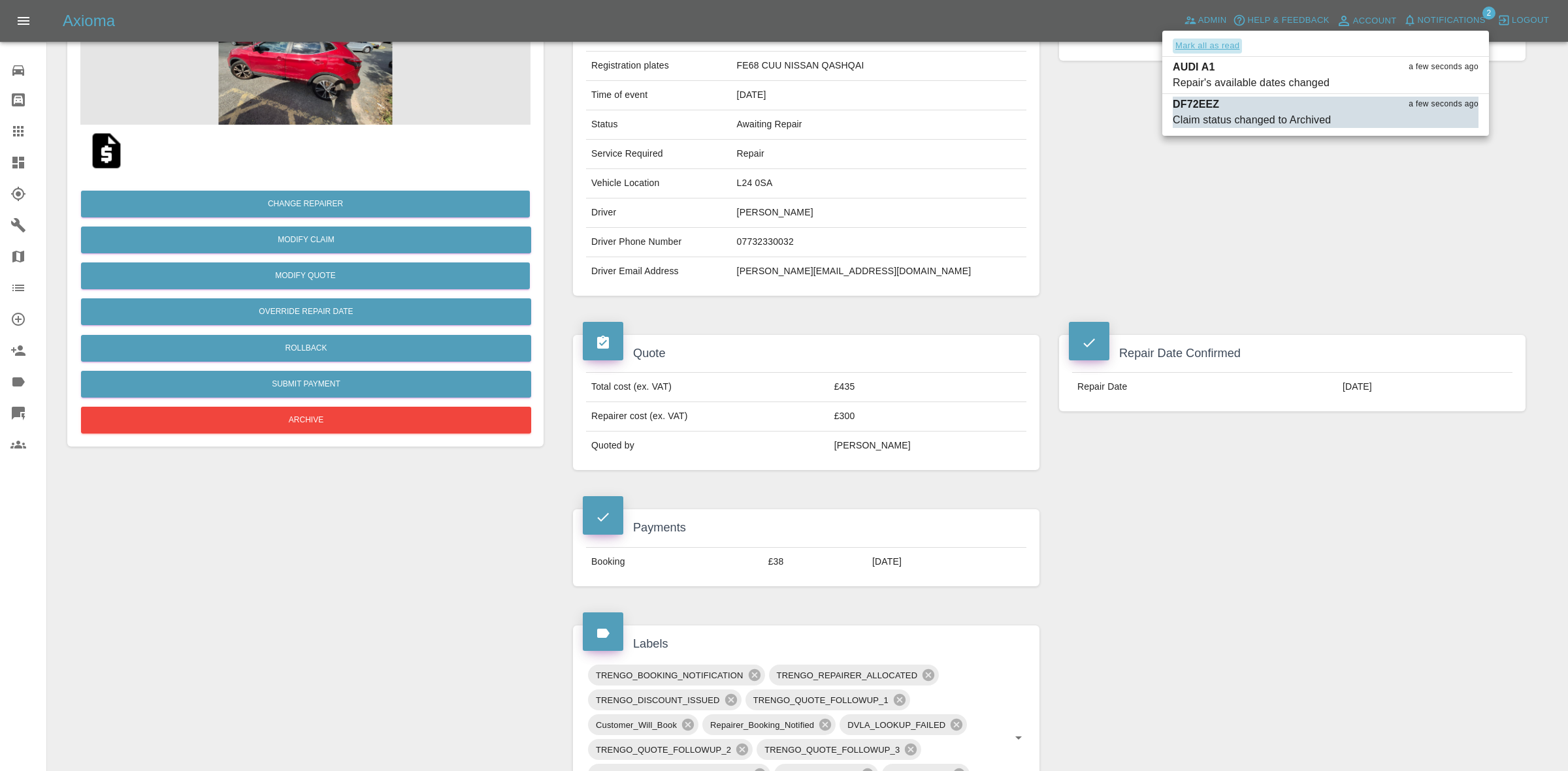
click at [1207, 42] on button "Mark all as read" at bounding box center [1208, 46] width 69 height 15
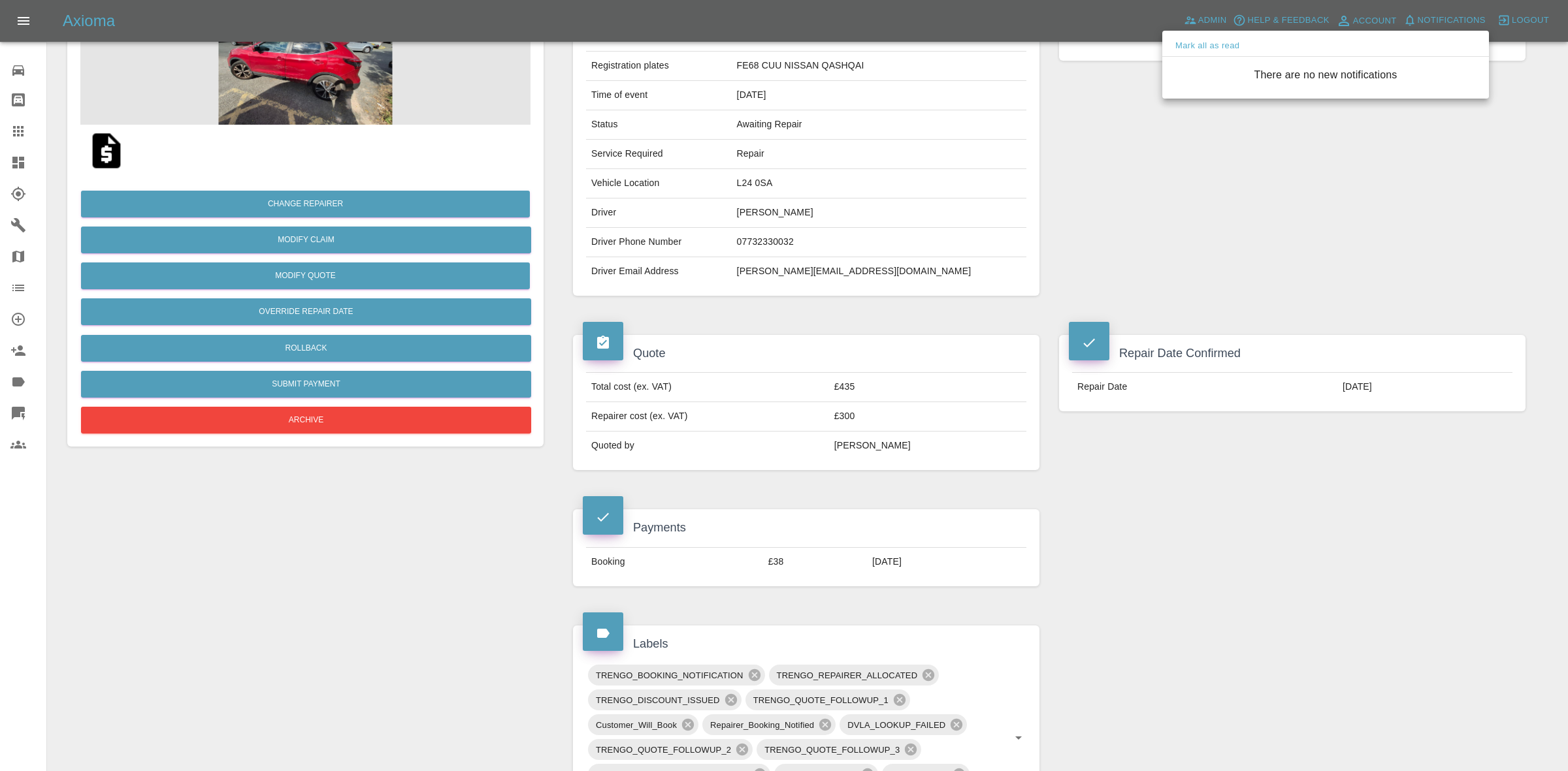
click at [1224, 281] on div at bounding box center [784, 386] width 1568 height 771
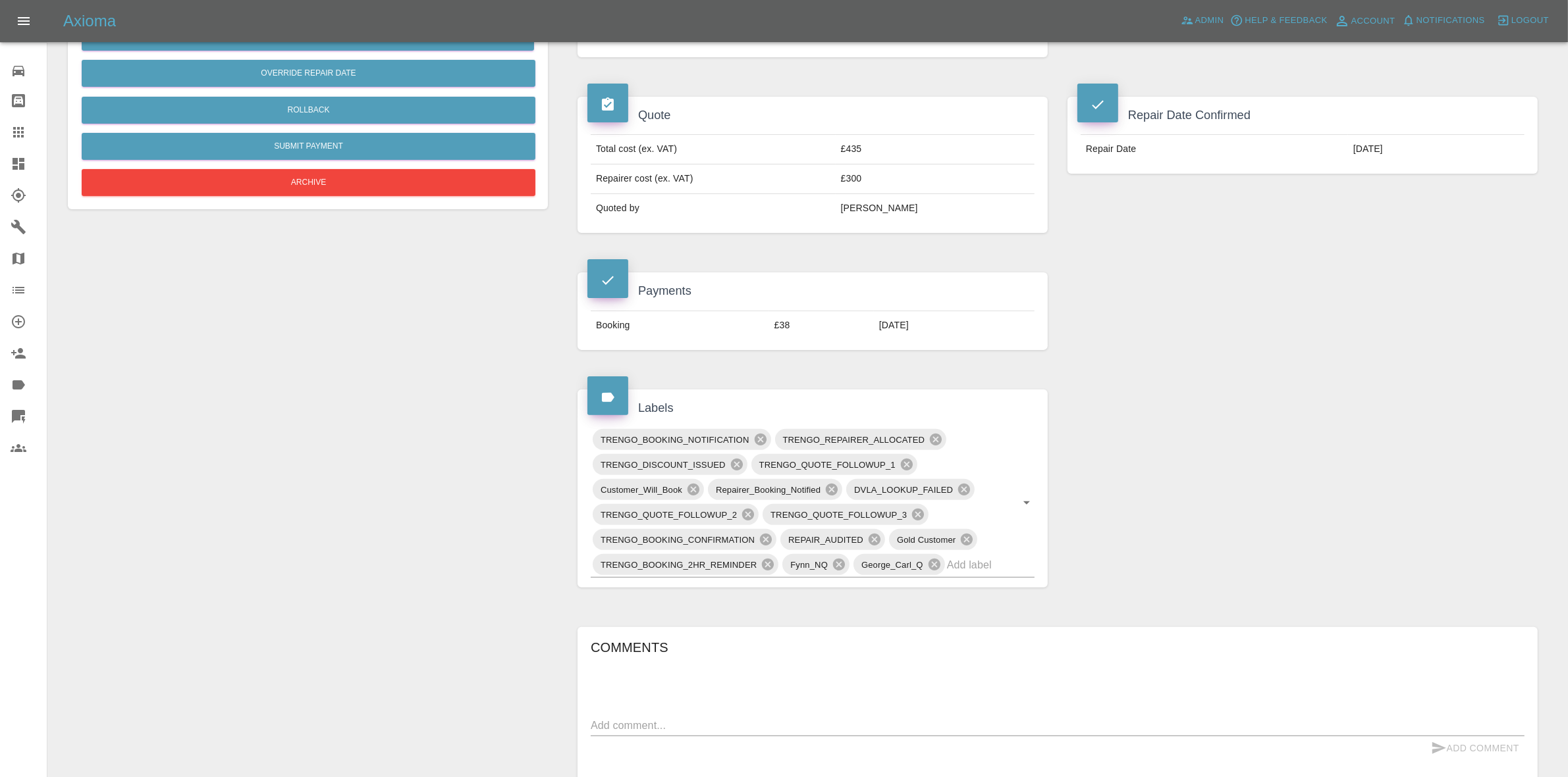
scroll to position [329, 0]
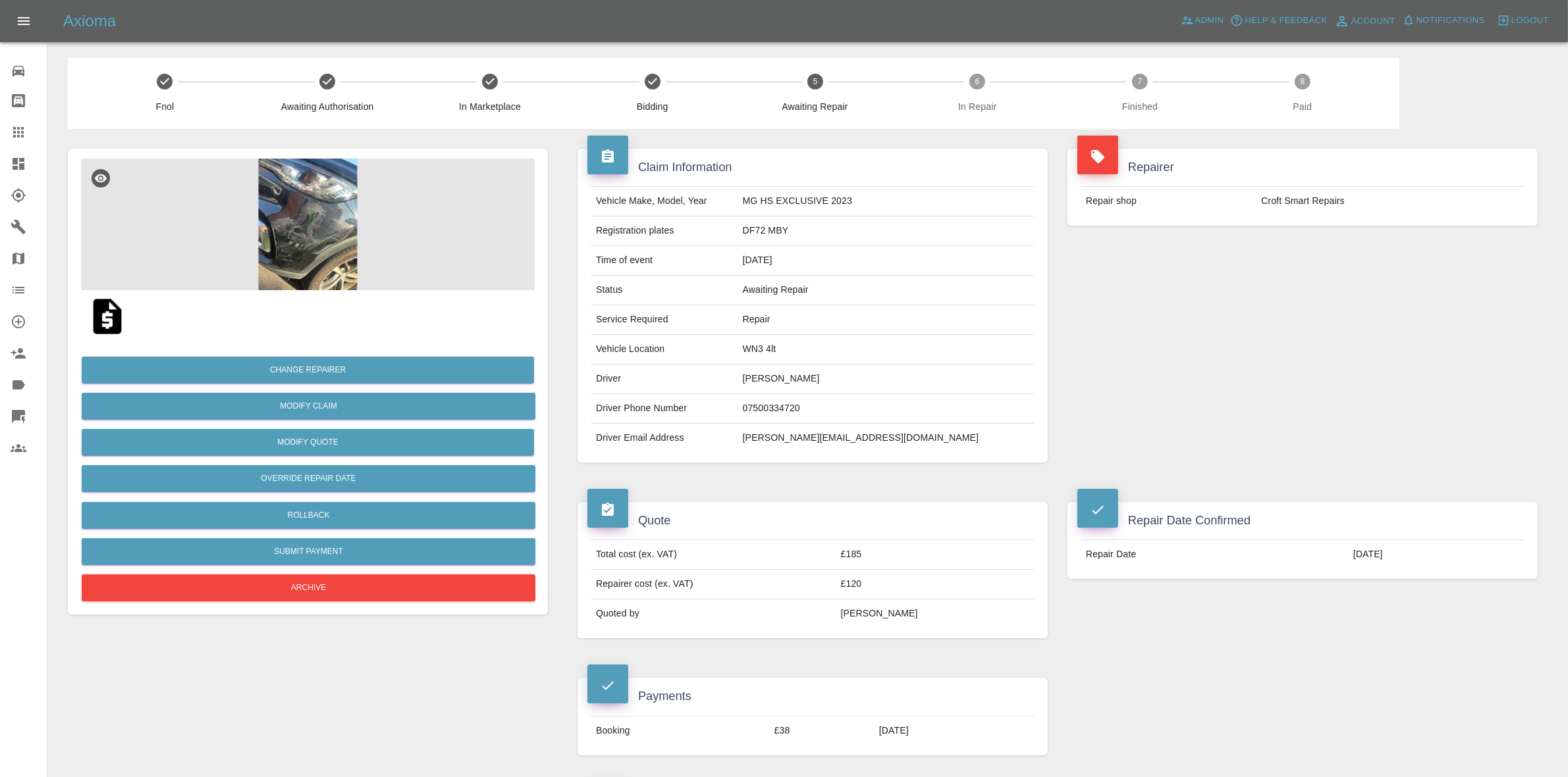
click at [371, 234] on img at bounding box center [308, 224] width 454 height 132
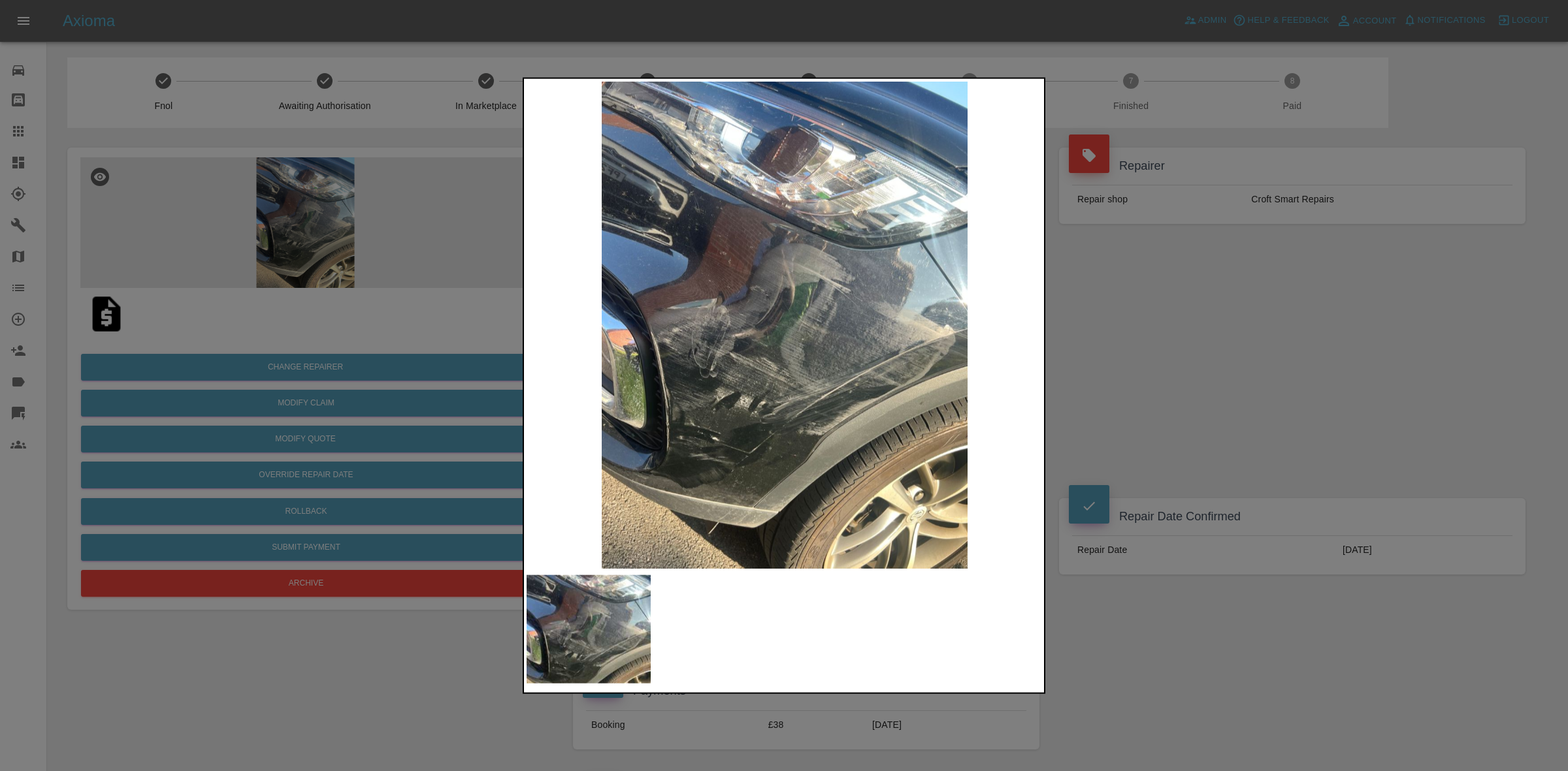
click at [1125, 309] on div at bounding box center [784, 386] width 1568 height 771
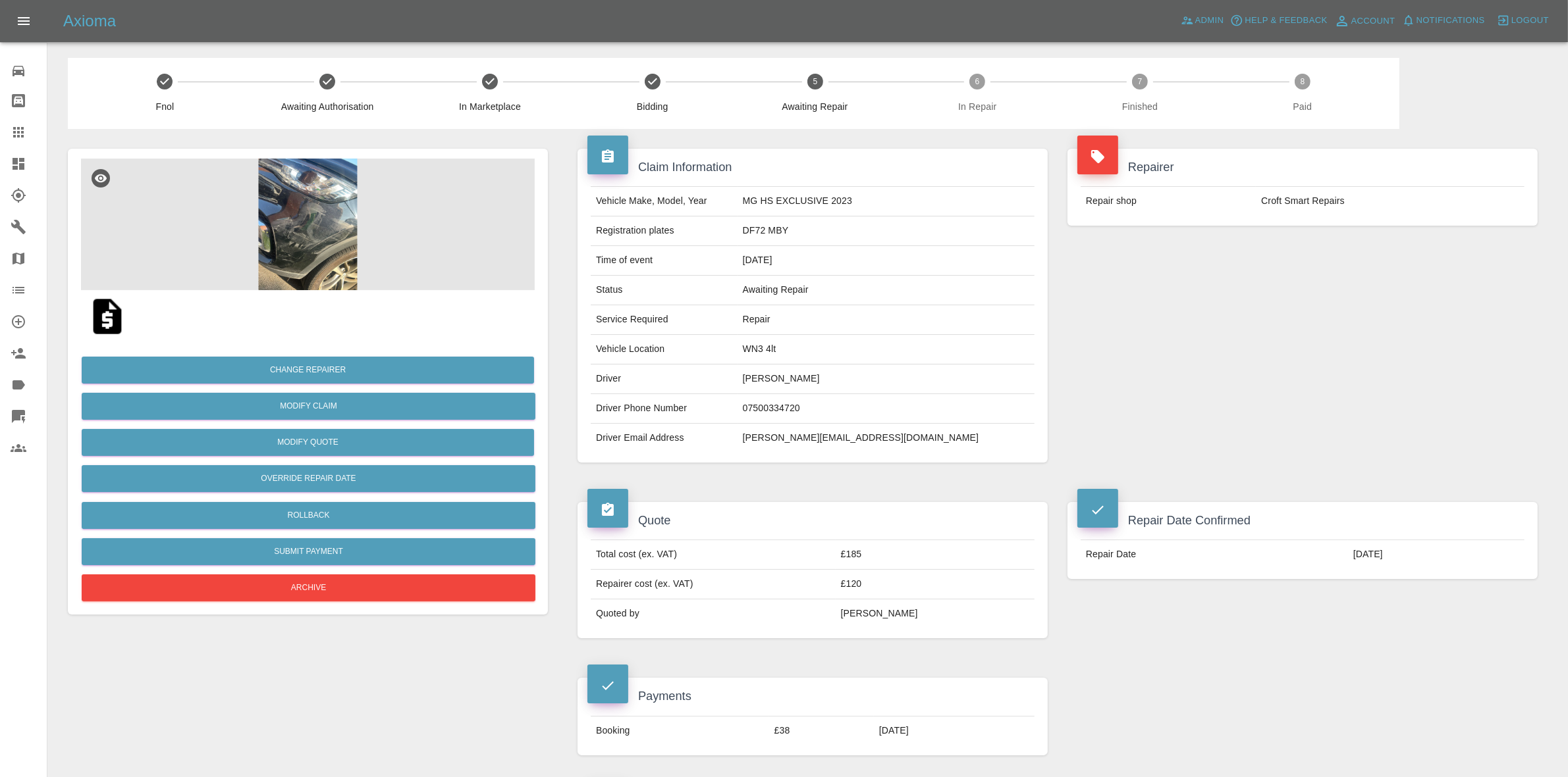
click at [837, 344] on td "WN3 4lt" at bounding box center [886, 349] width 297 height 29
copy td "WN3 4lt"
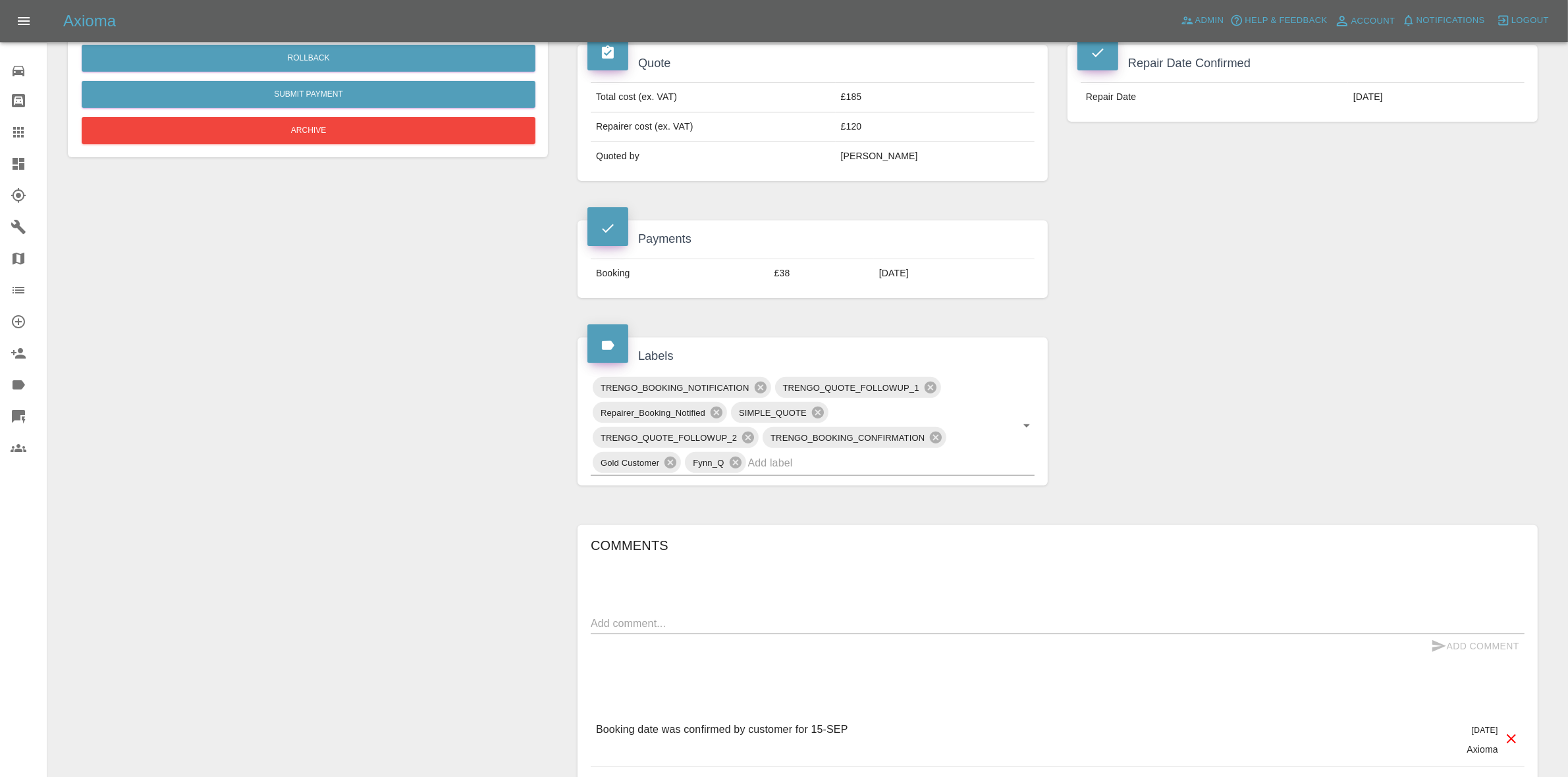
scroll to position [494, 0]
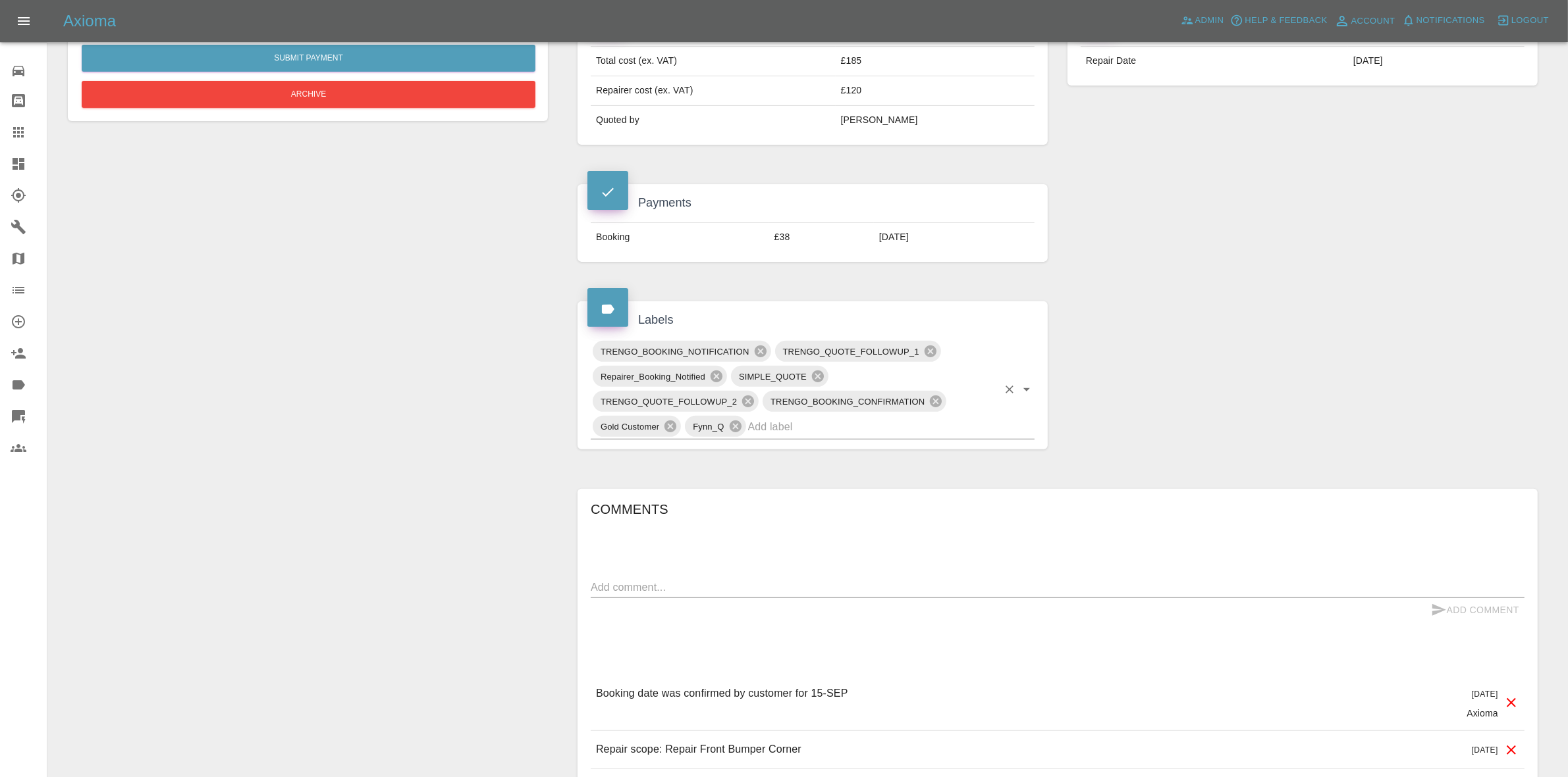
click at [874, 420] on input "text" at bounding box center [873, 427] width 250 height 21
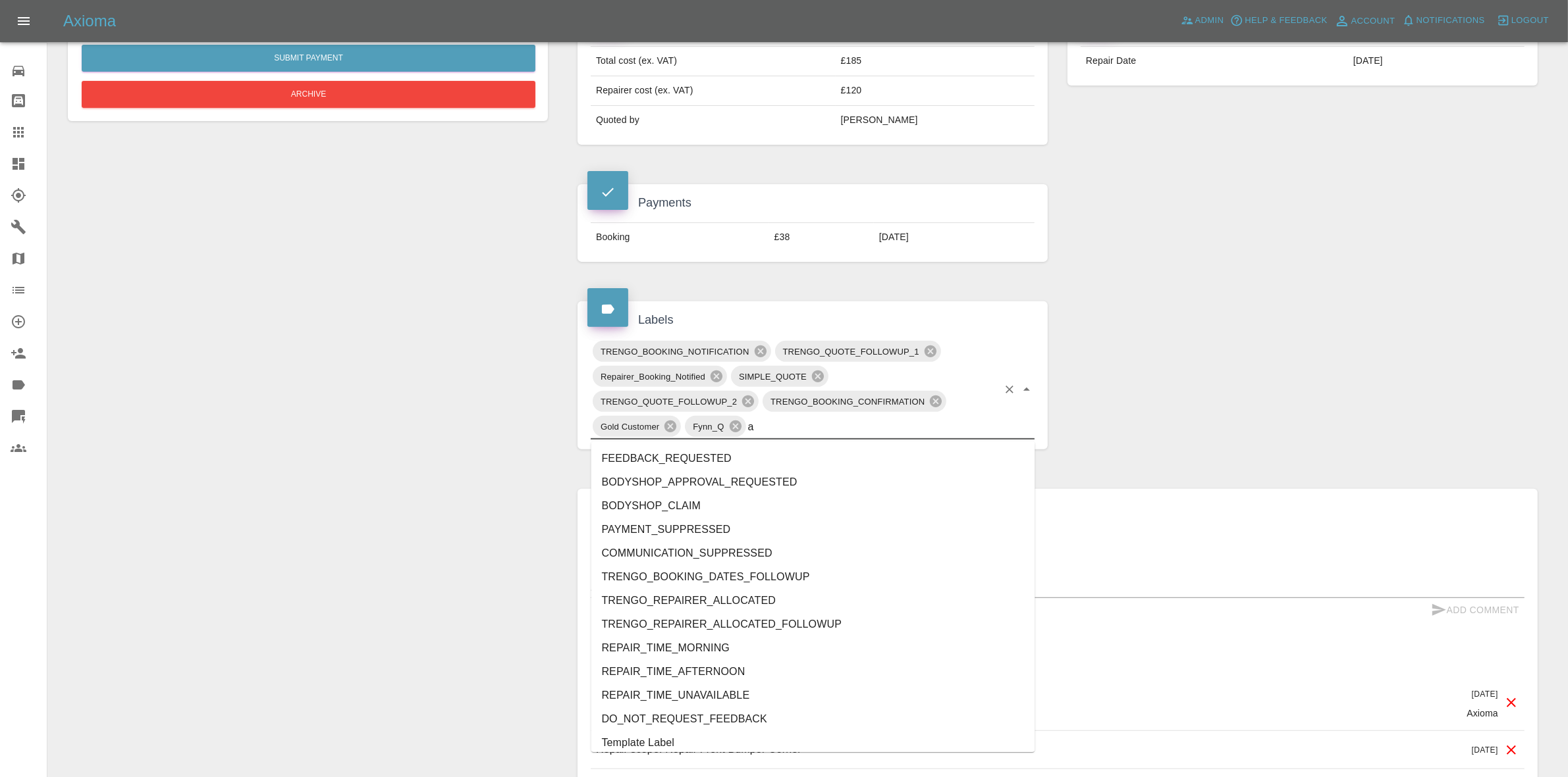
type input "au"
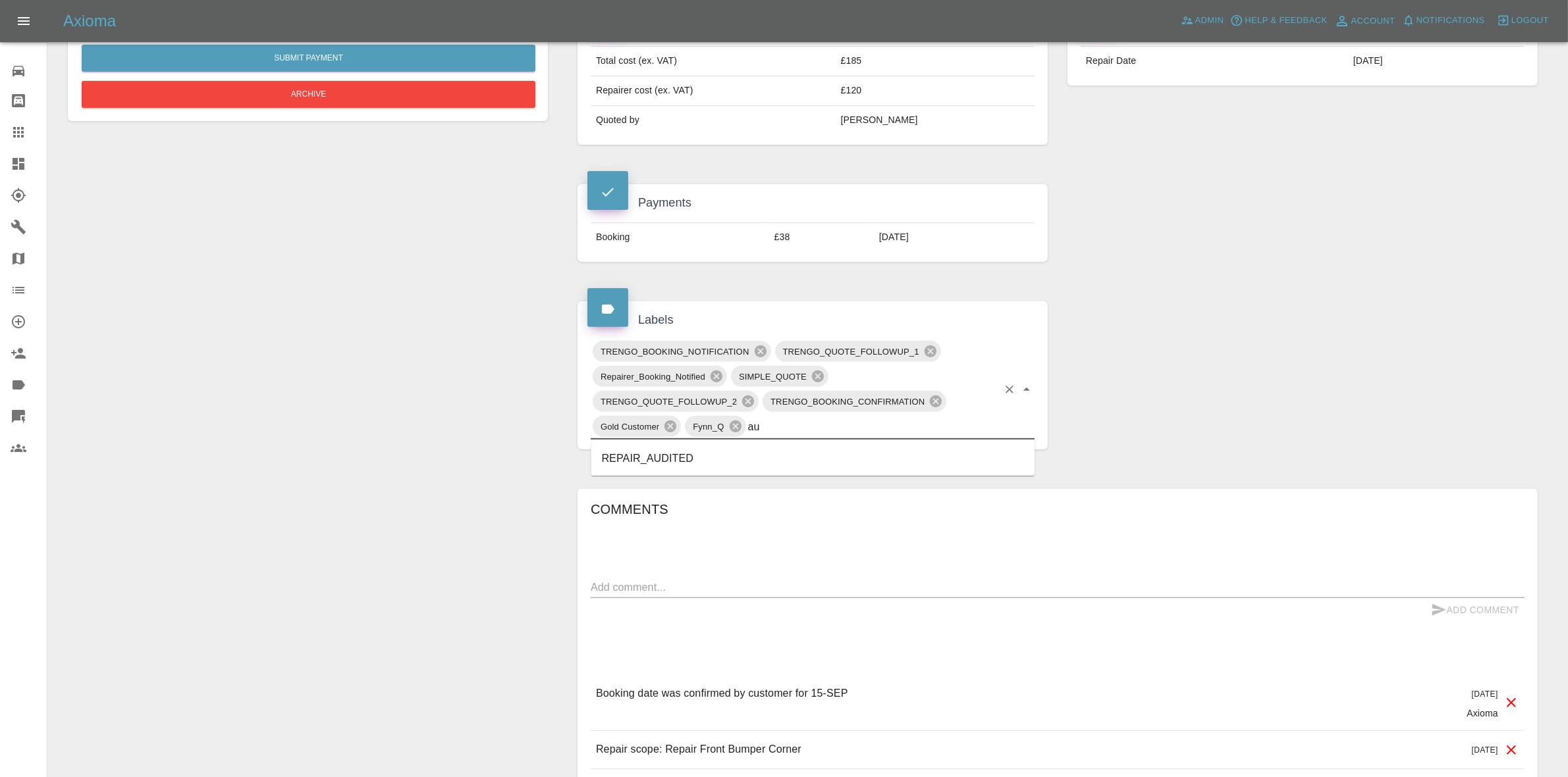
click at [671, 448] on li "REPAIR_AUDITED" at bounding box center [813, 458] width 444 height 24
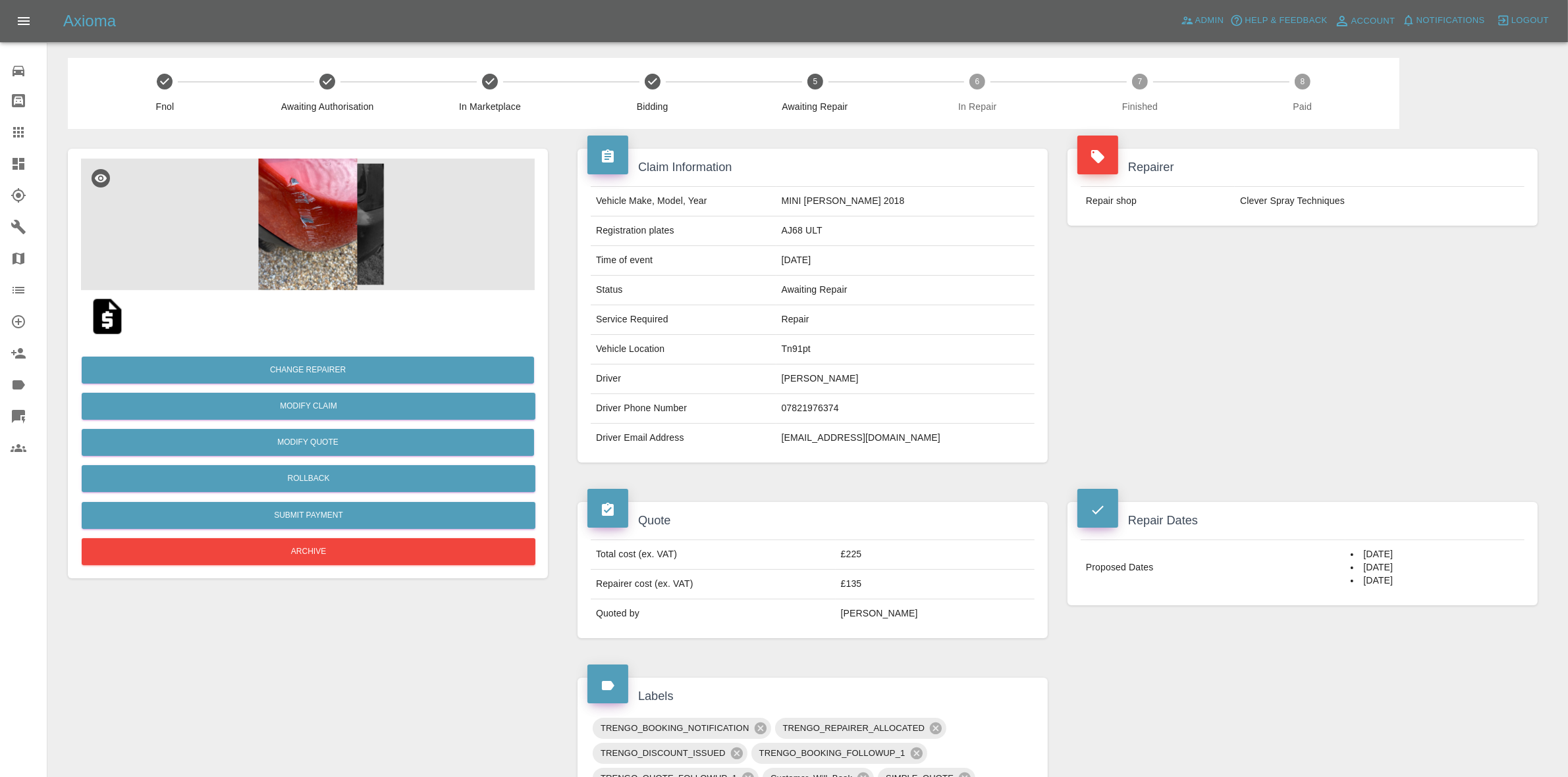
click at [355, 181] on img at bounding box center [308, 224] width 454 height 132
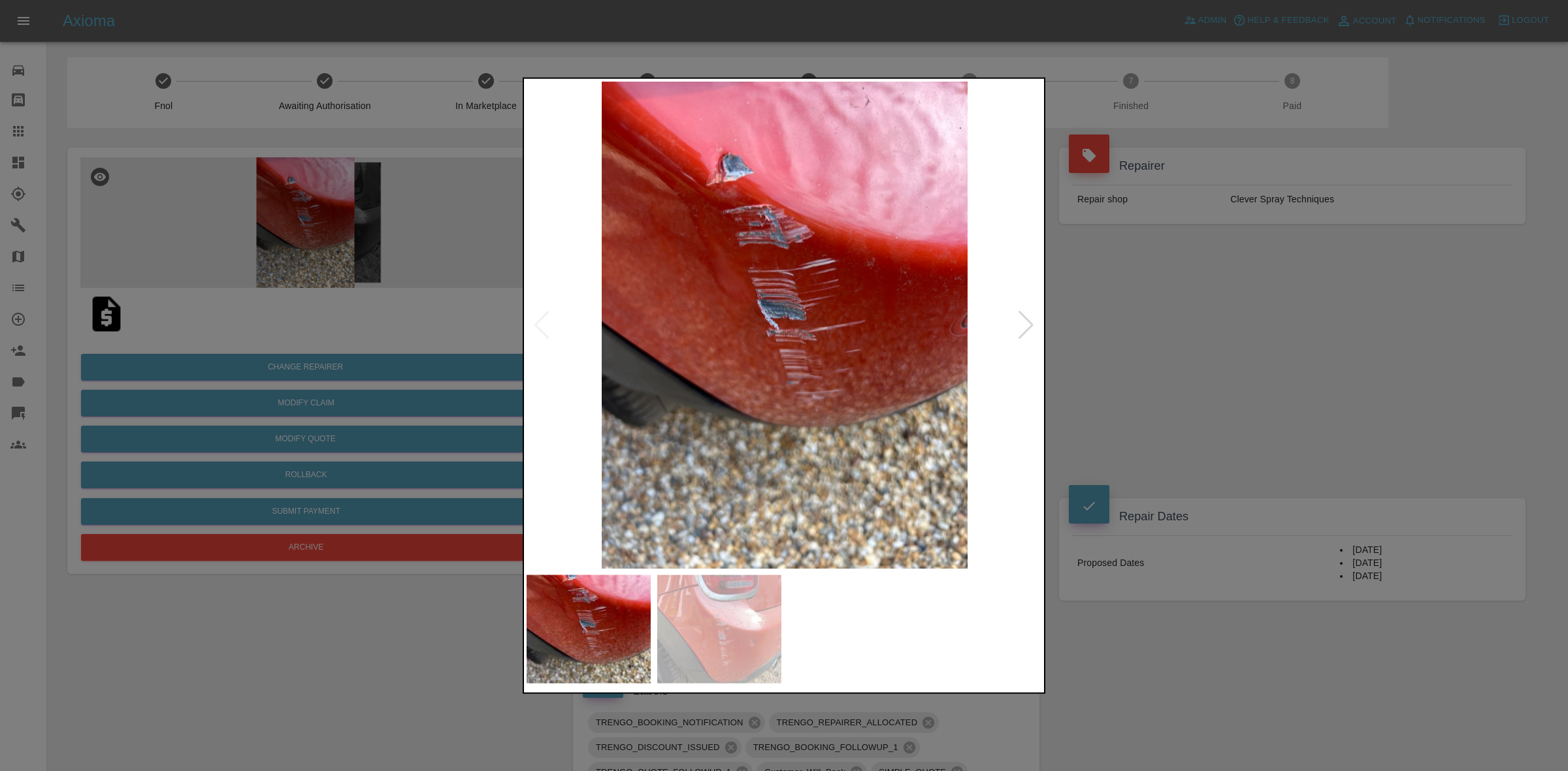
click at [1027, 324] on div at bounding box center [1026, 325] width 18 height 29
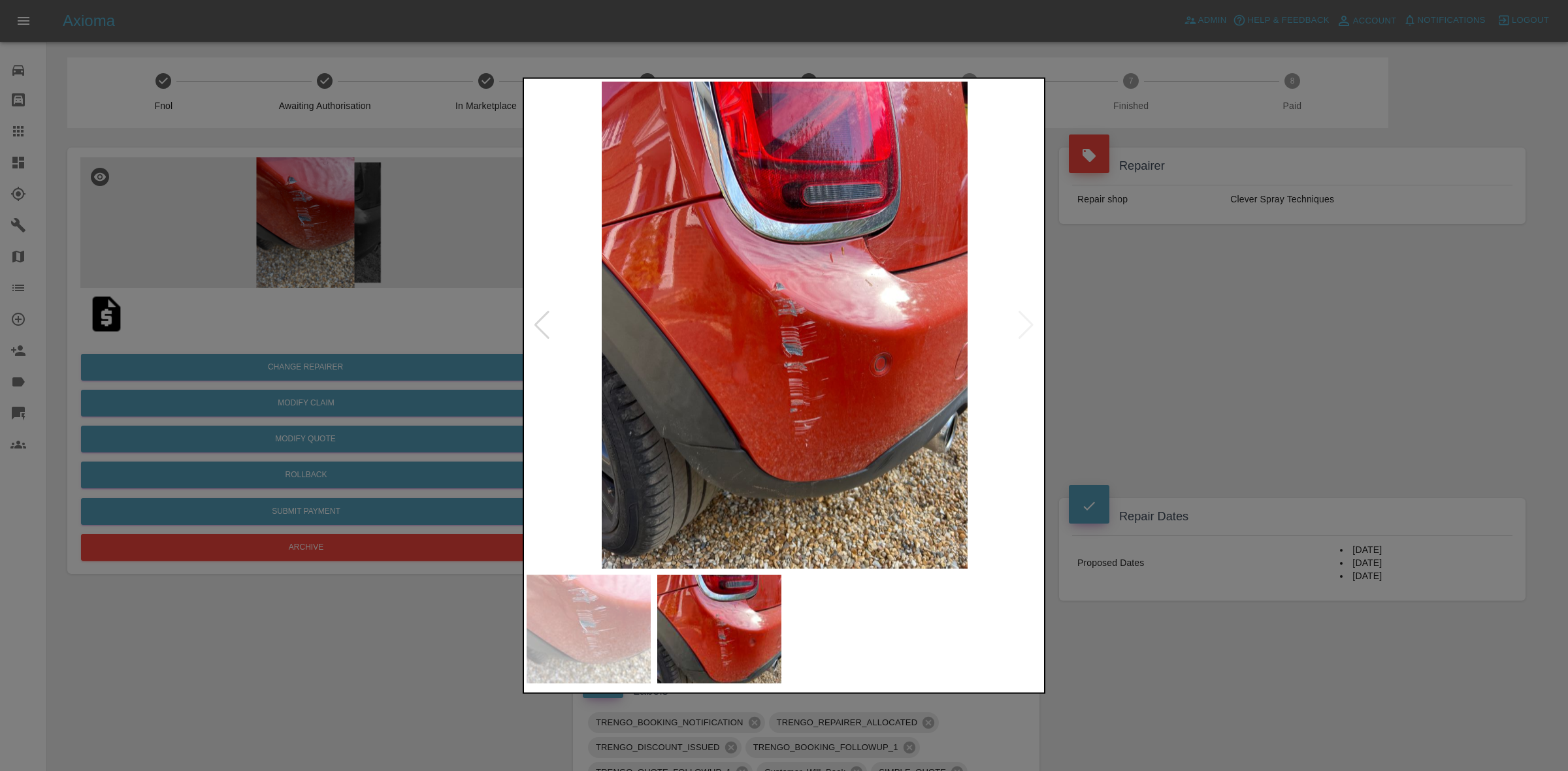
click at [1113, 380] on div at bounding box center [784, 386] width 1568 height 771
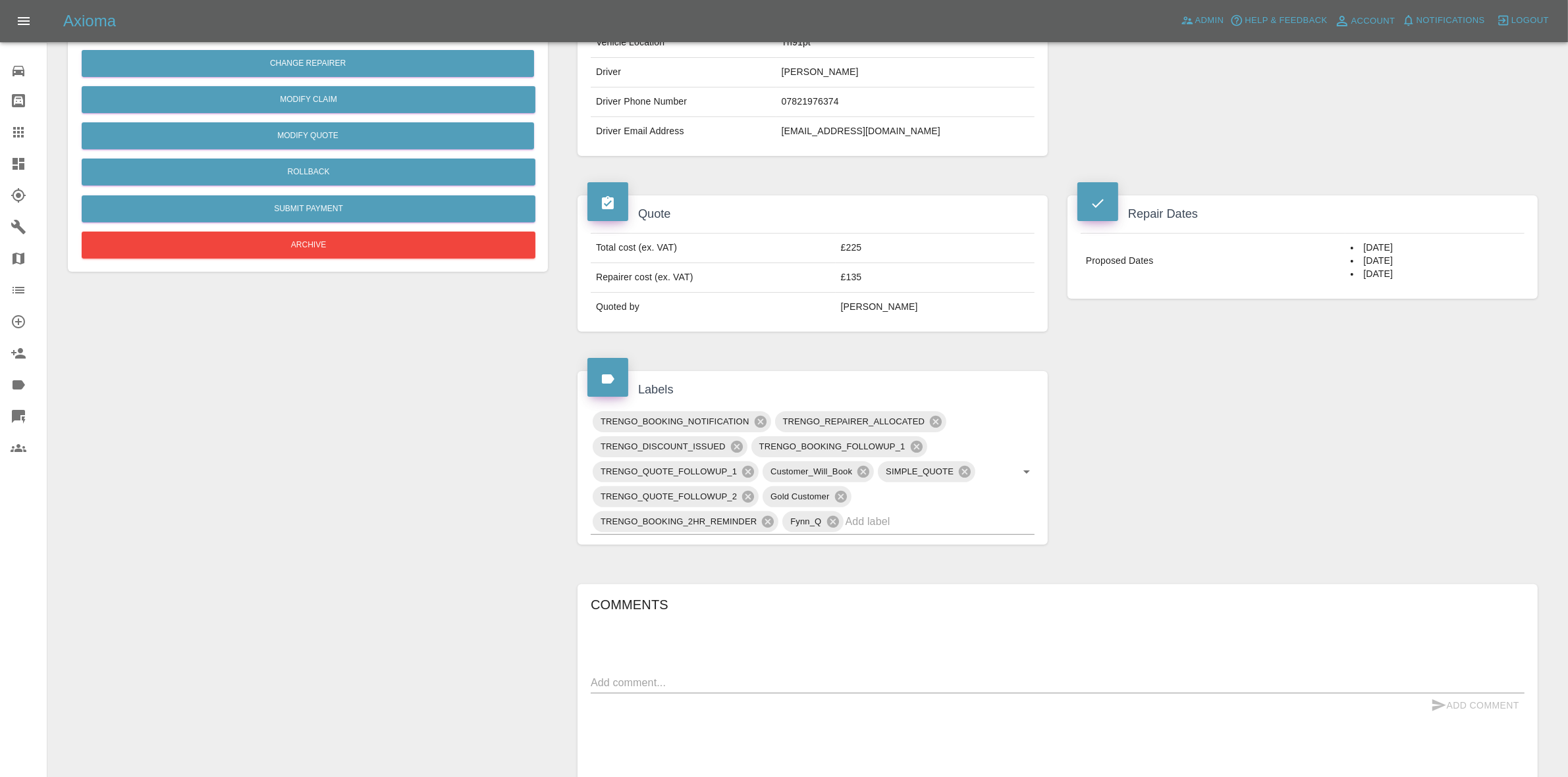
scroll to position [494, 0]
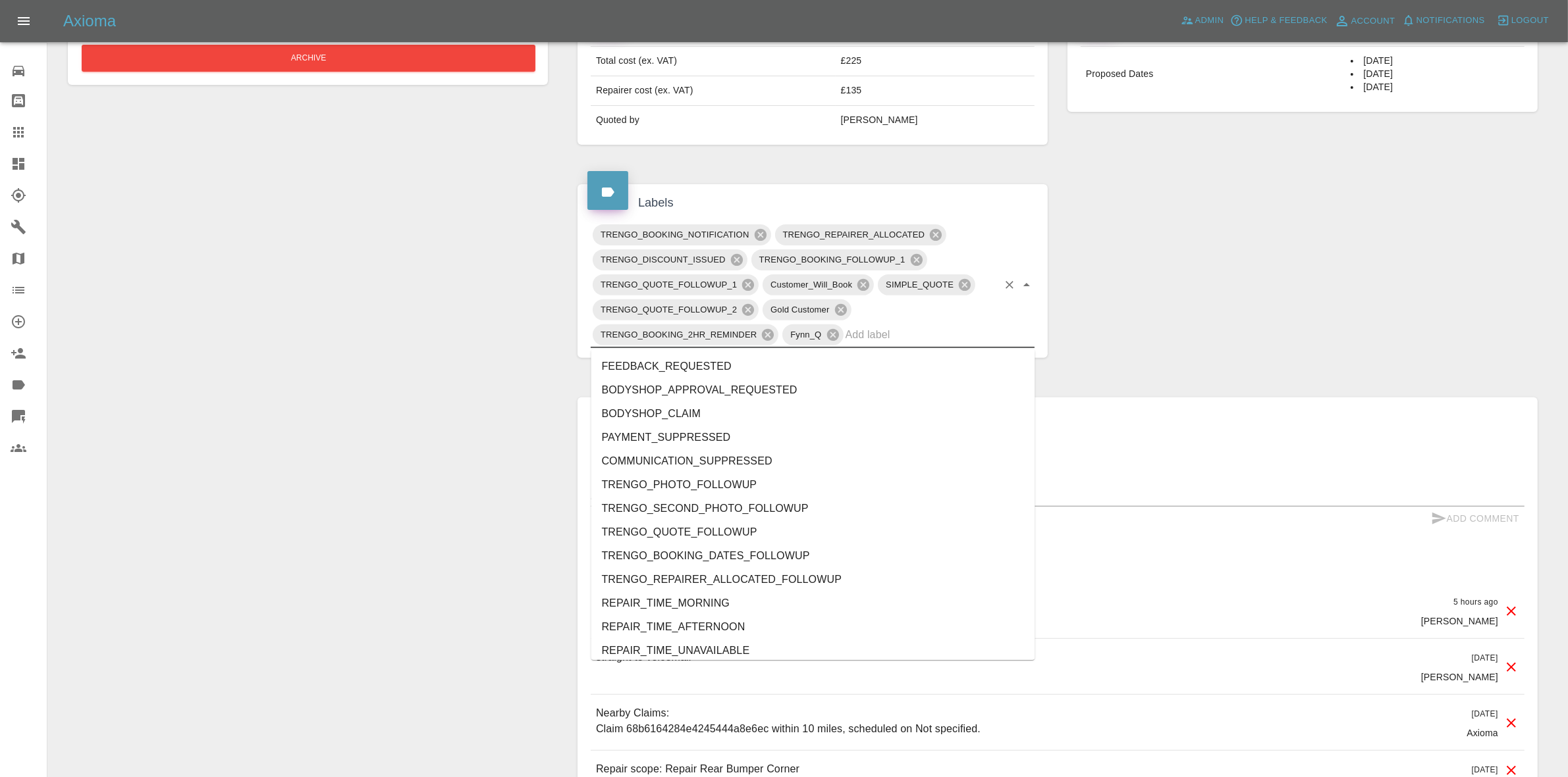
click at [872, 329] on input "text" at bounding box center [921, 335] width 152 height 21
type input "au"
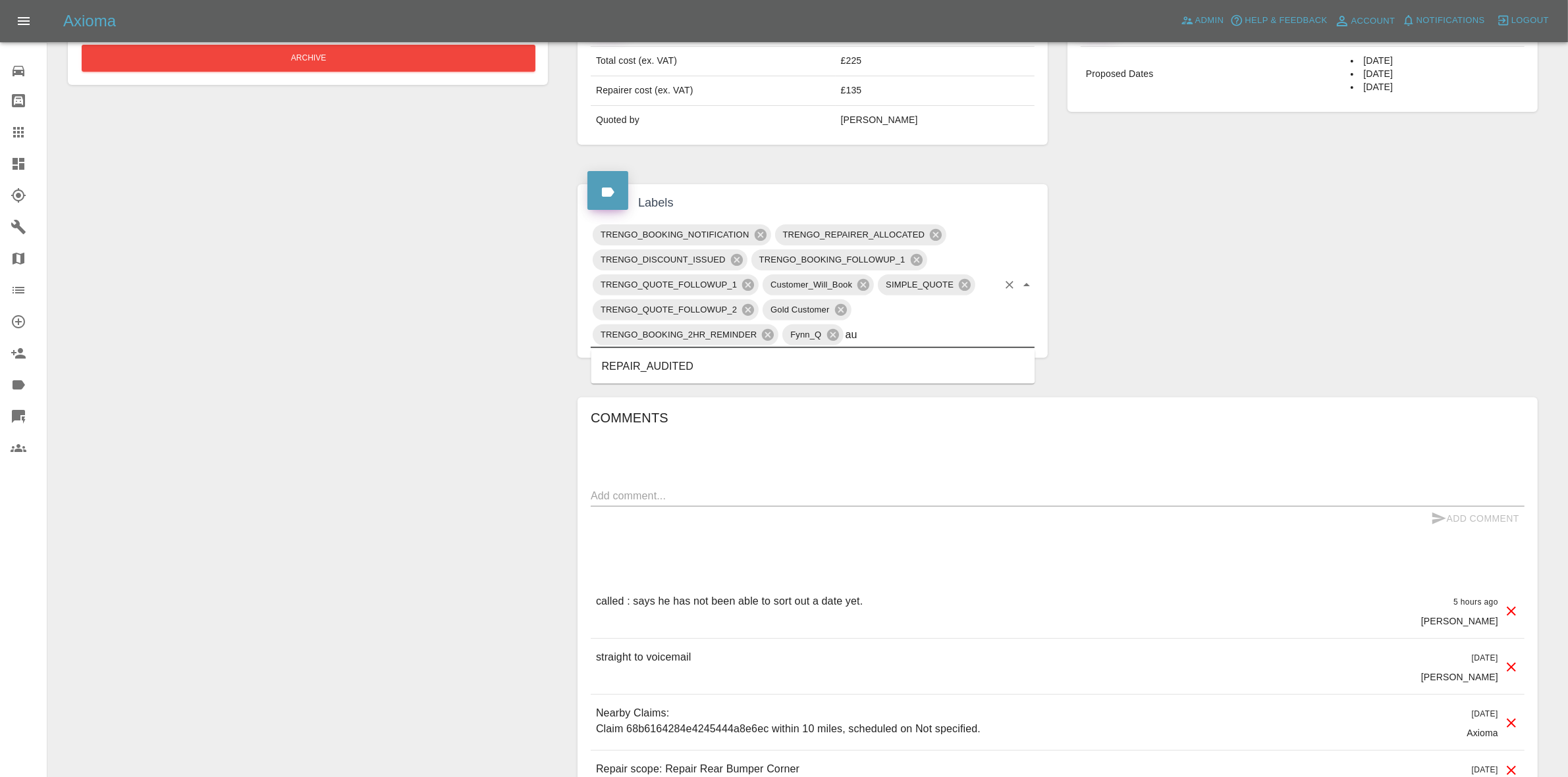
click at [704, 359] on li "REPAIR_AUDITED" at bounding box center [813, 366] width 444 height 24
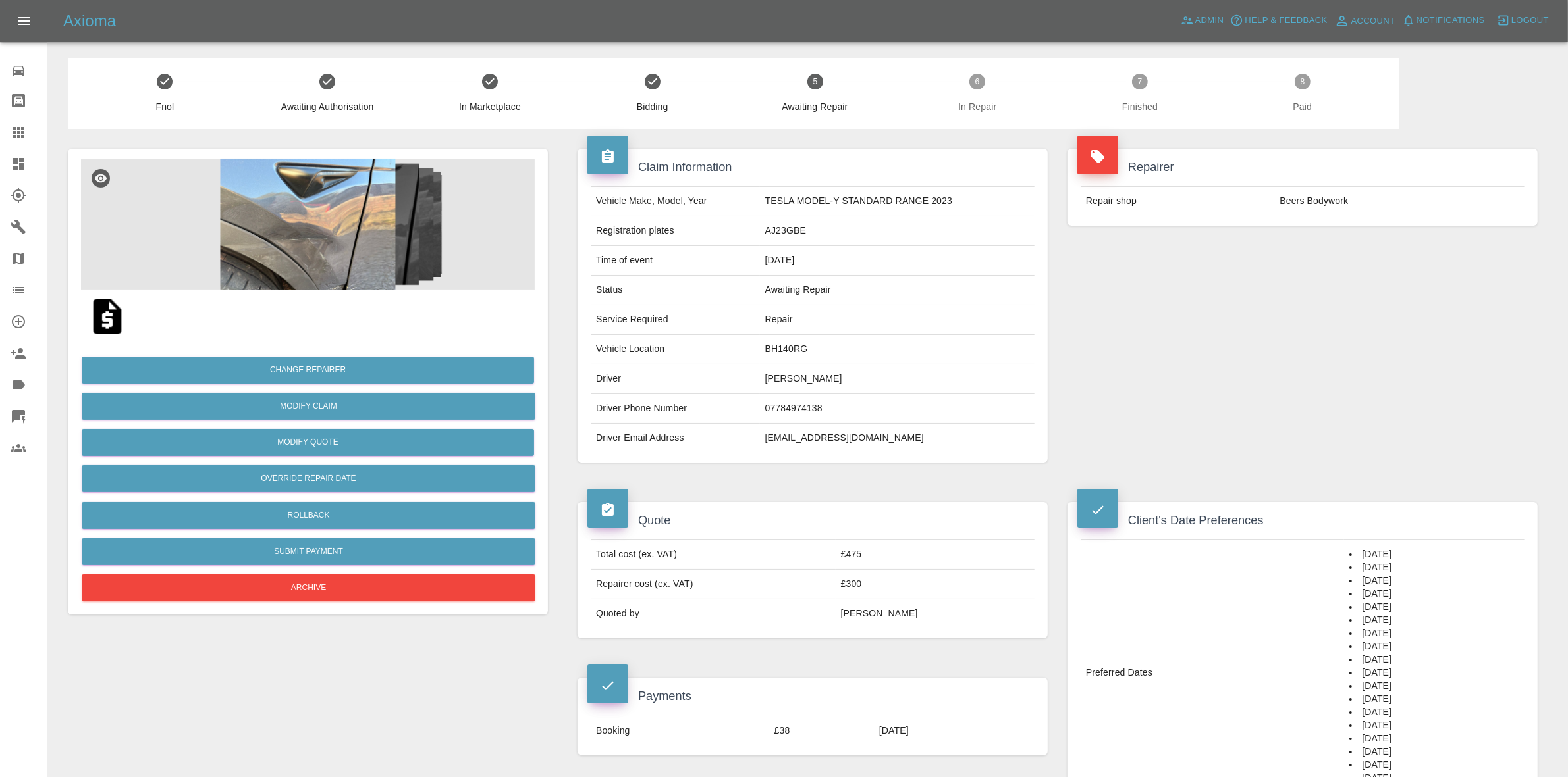
click at [359, 195] on img at bounding box center [308, 224] width 454 height 132
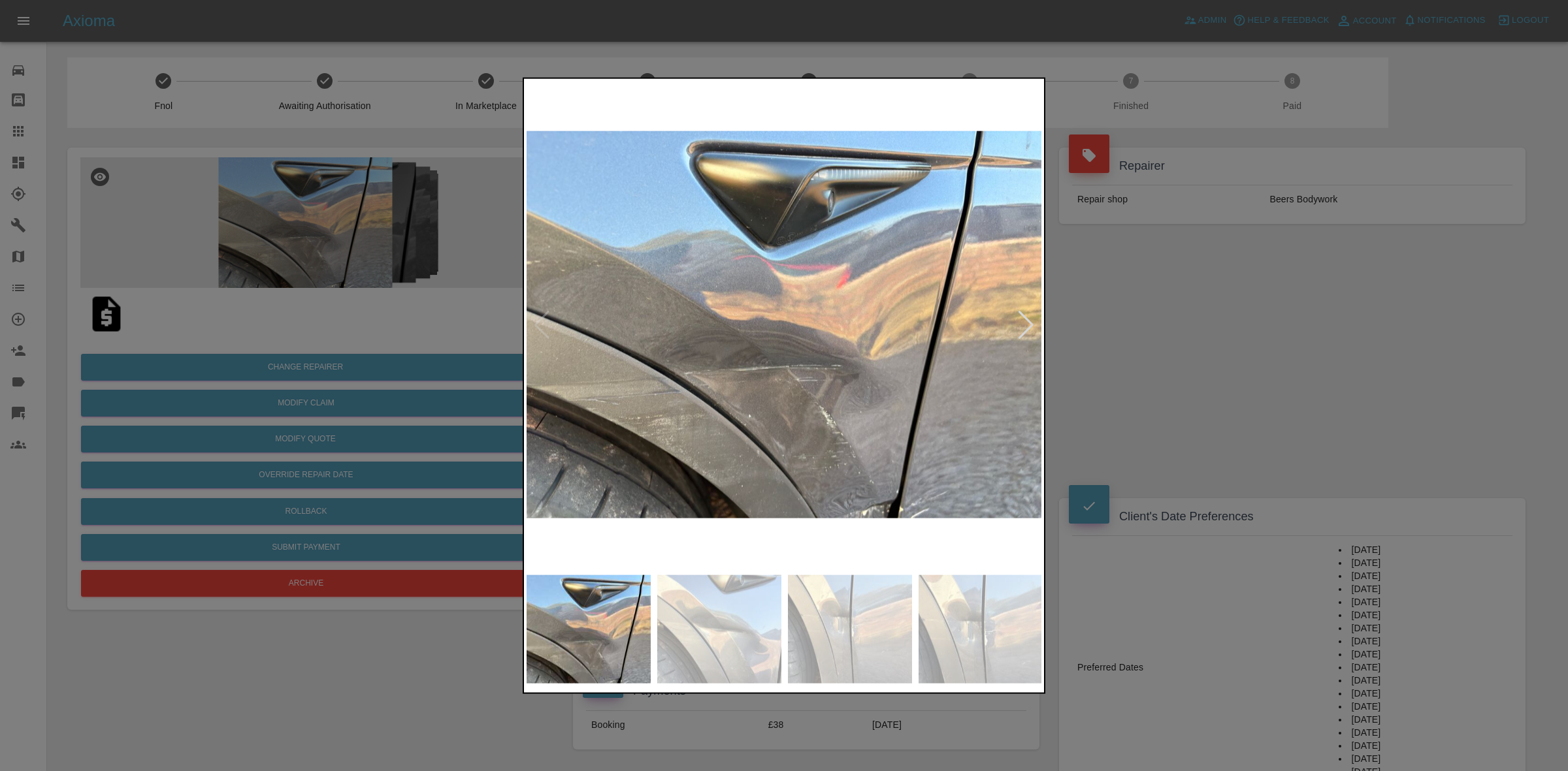
click at [1018, 314] on div at bounding box center [1026, 325] width 18 height 29
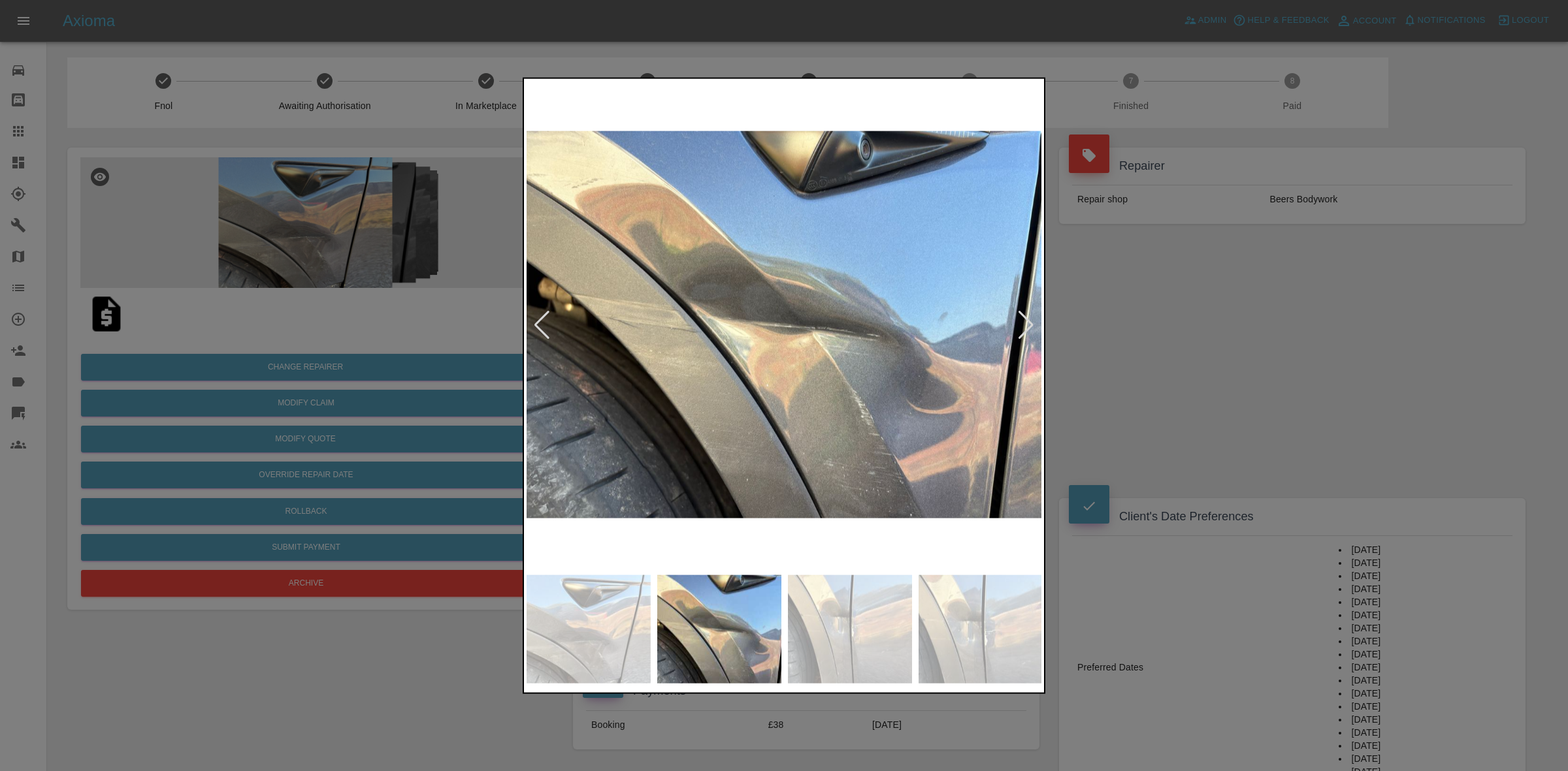
click at [1018, 314] on div at bounding box center [1026, 325] width 18 height 29
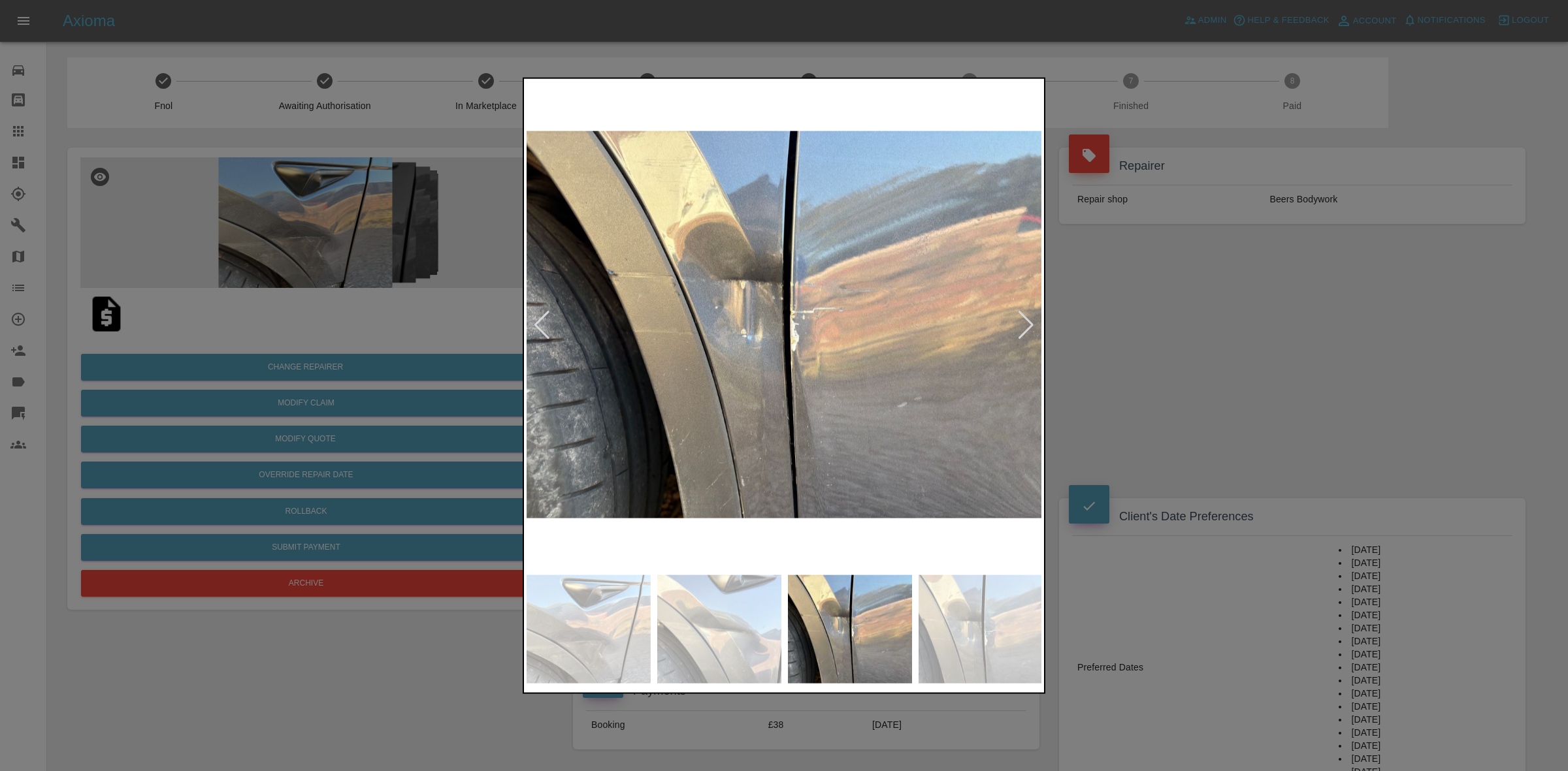
click at [1018, 314] on div at bounding box center [1026, 325] width 18 height 29
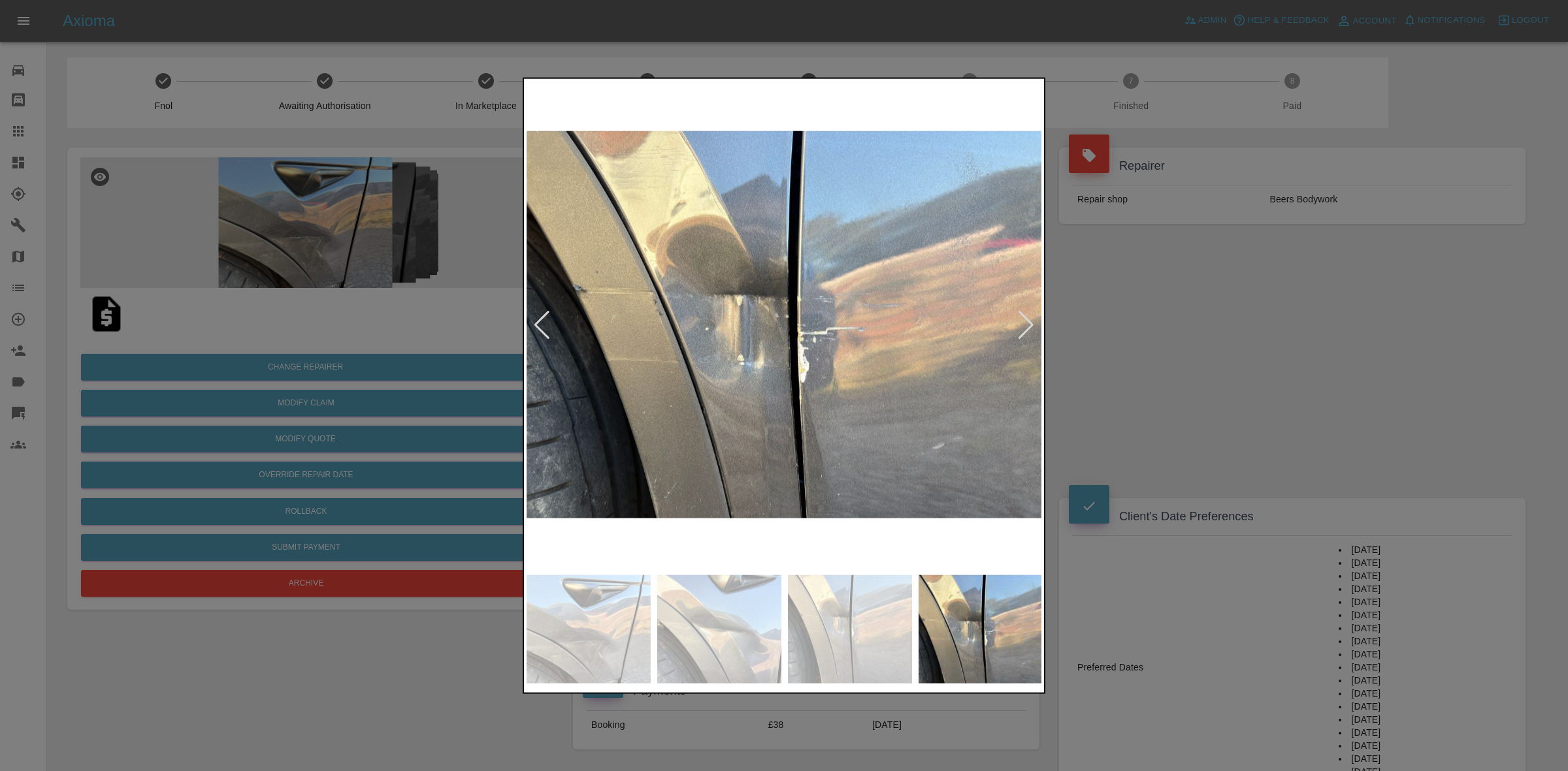
click at [1018, 314] on div at bounding box center [1026, 325] width 18 height 29
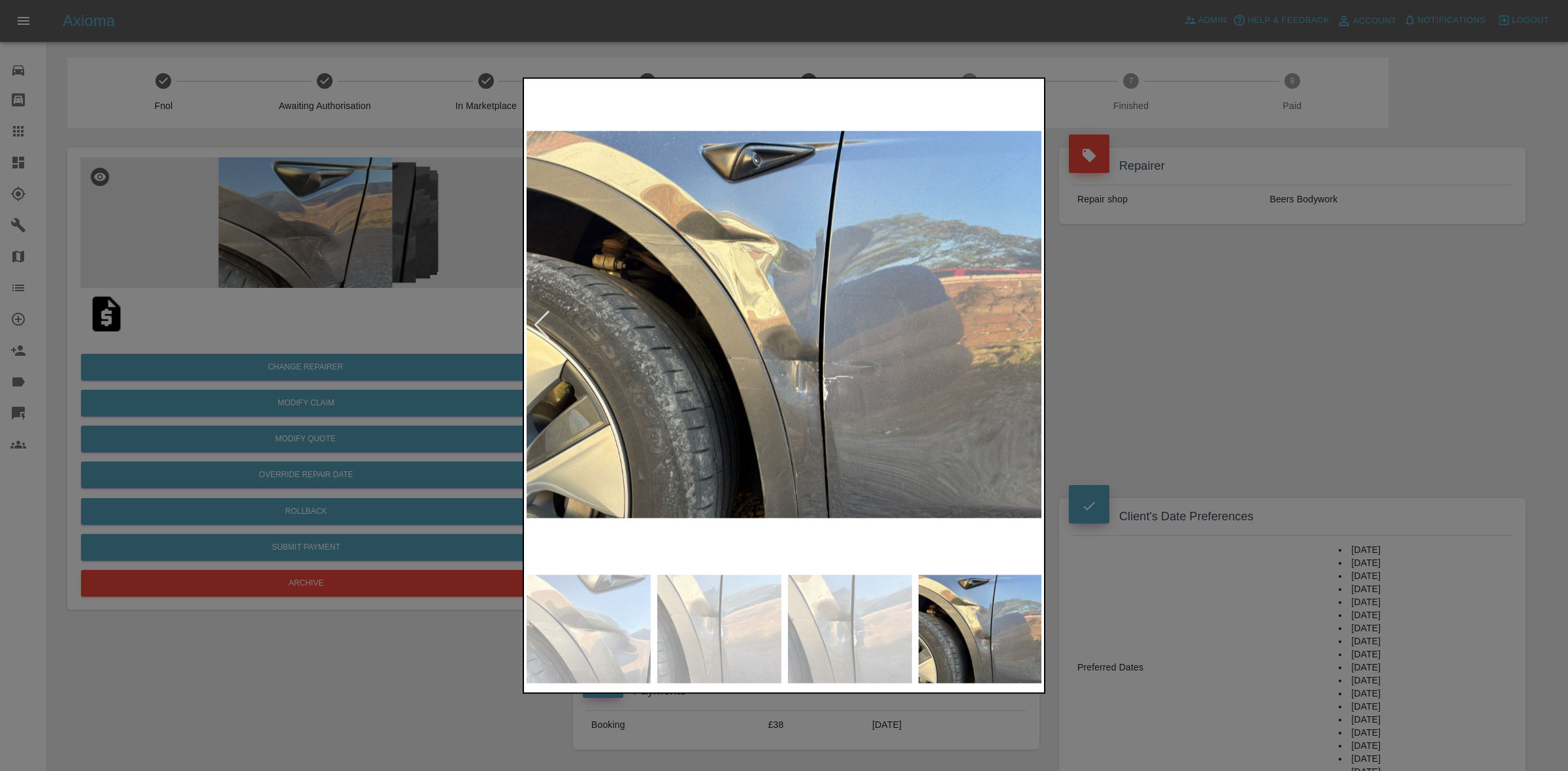
click at [1018, 314] on img at bounding box center [784, 325] width 516 height 487
click at [1177, 350] on div at bounding box center [784, 386] width 1568 height 771
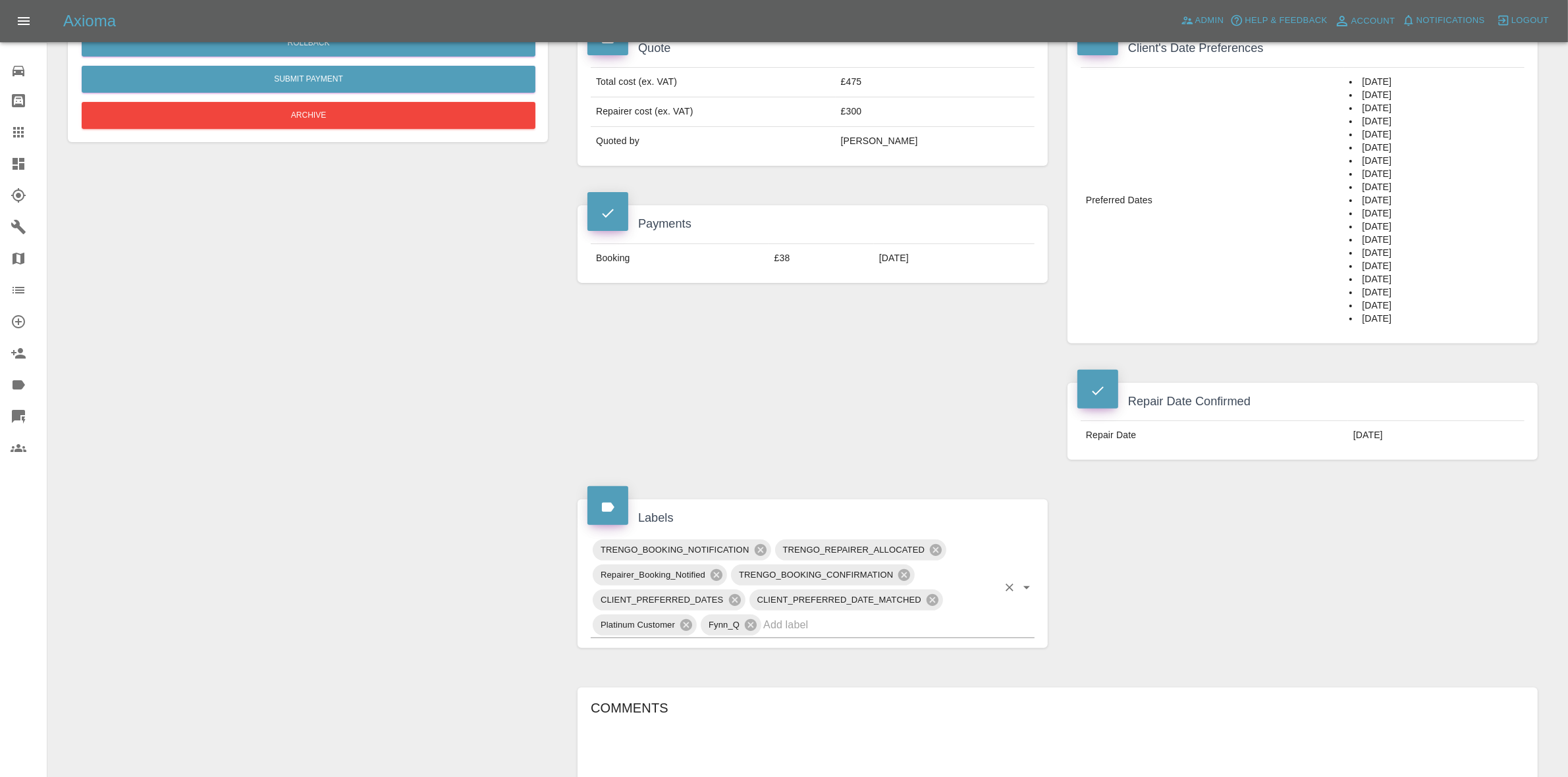
scroll to position [658, 0]
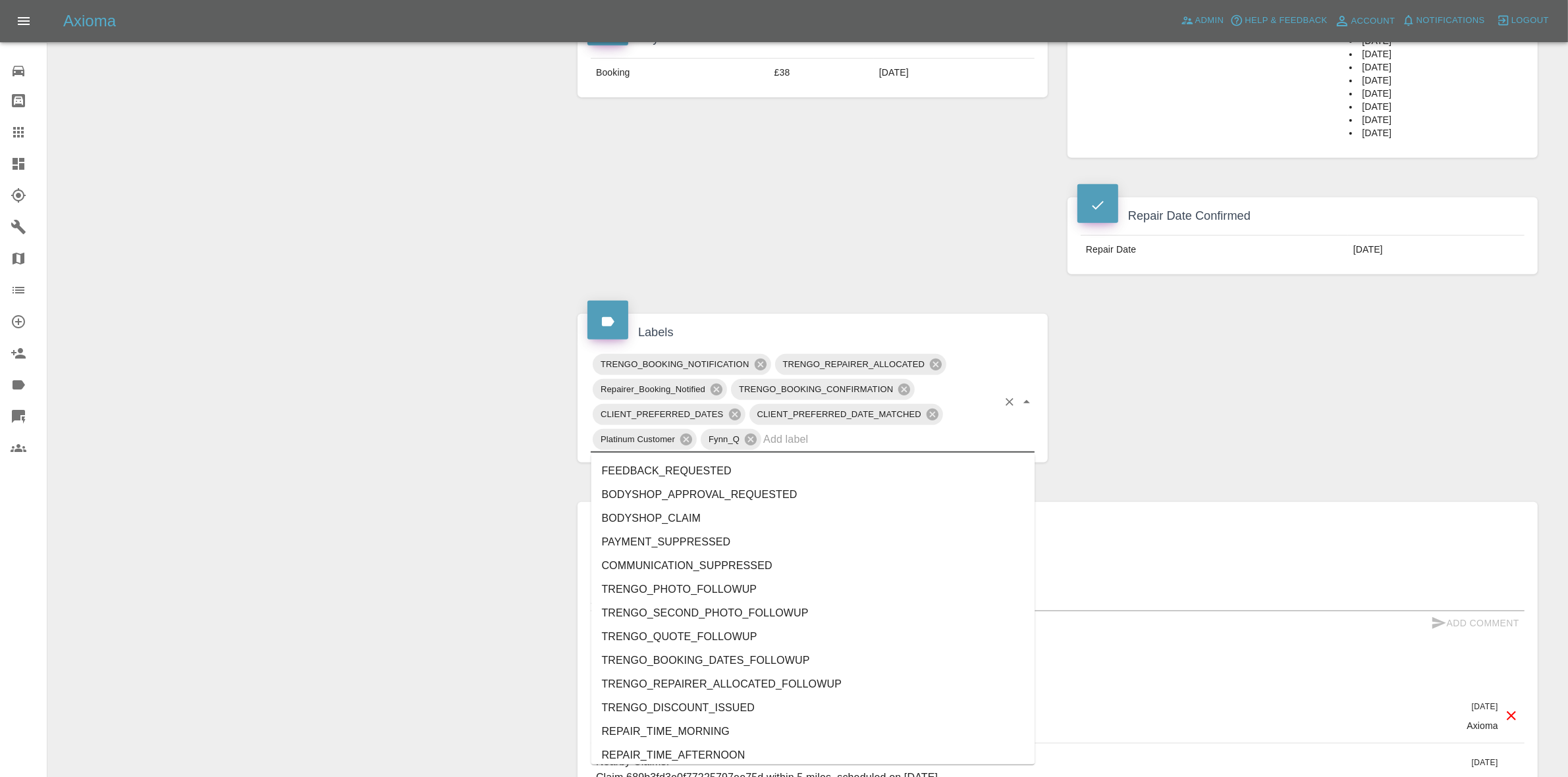
click at [837, 442] on input "text" at bounding box center [880, 439] width 235 height 21
type input "au"
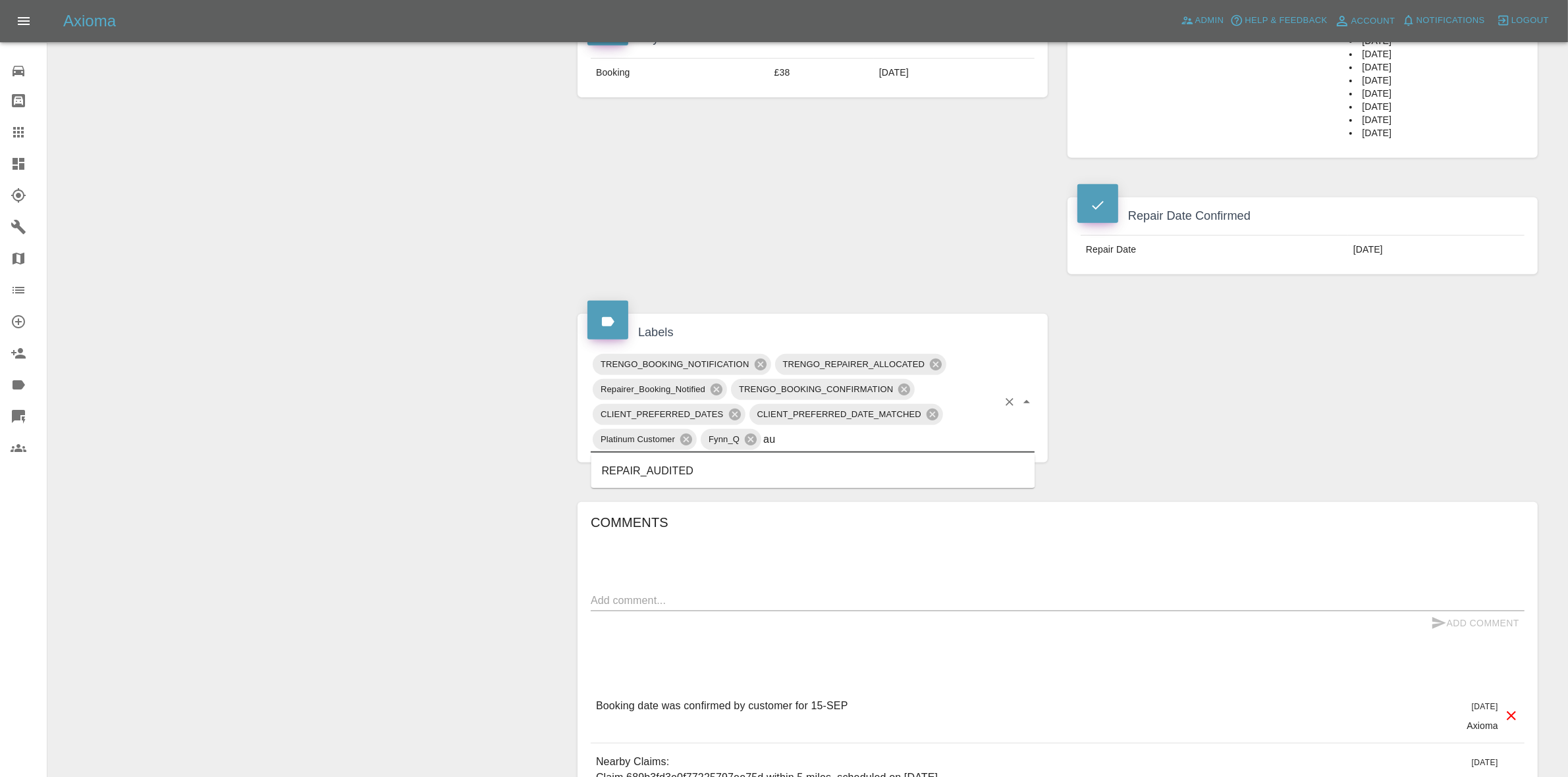
click at [752, 478] on li "REPAIR_AUDITED" at bounding box center [813, 471] width 444 height 24
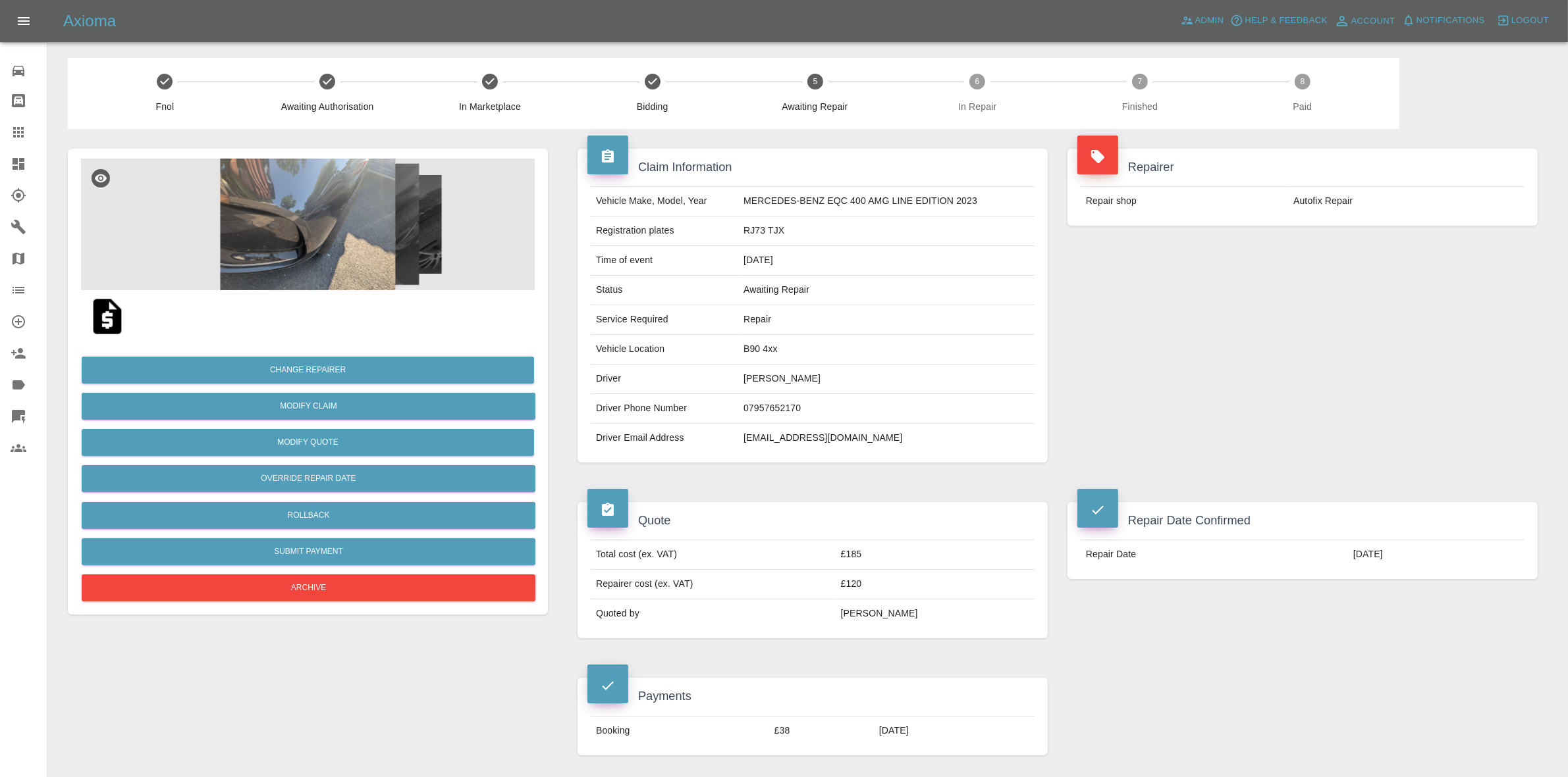
click at [367, 227] on img at bounding box center [308, 224] width 454 height 132
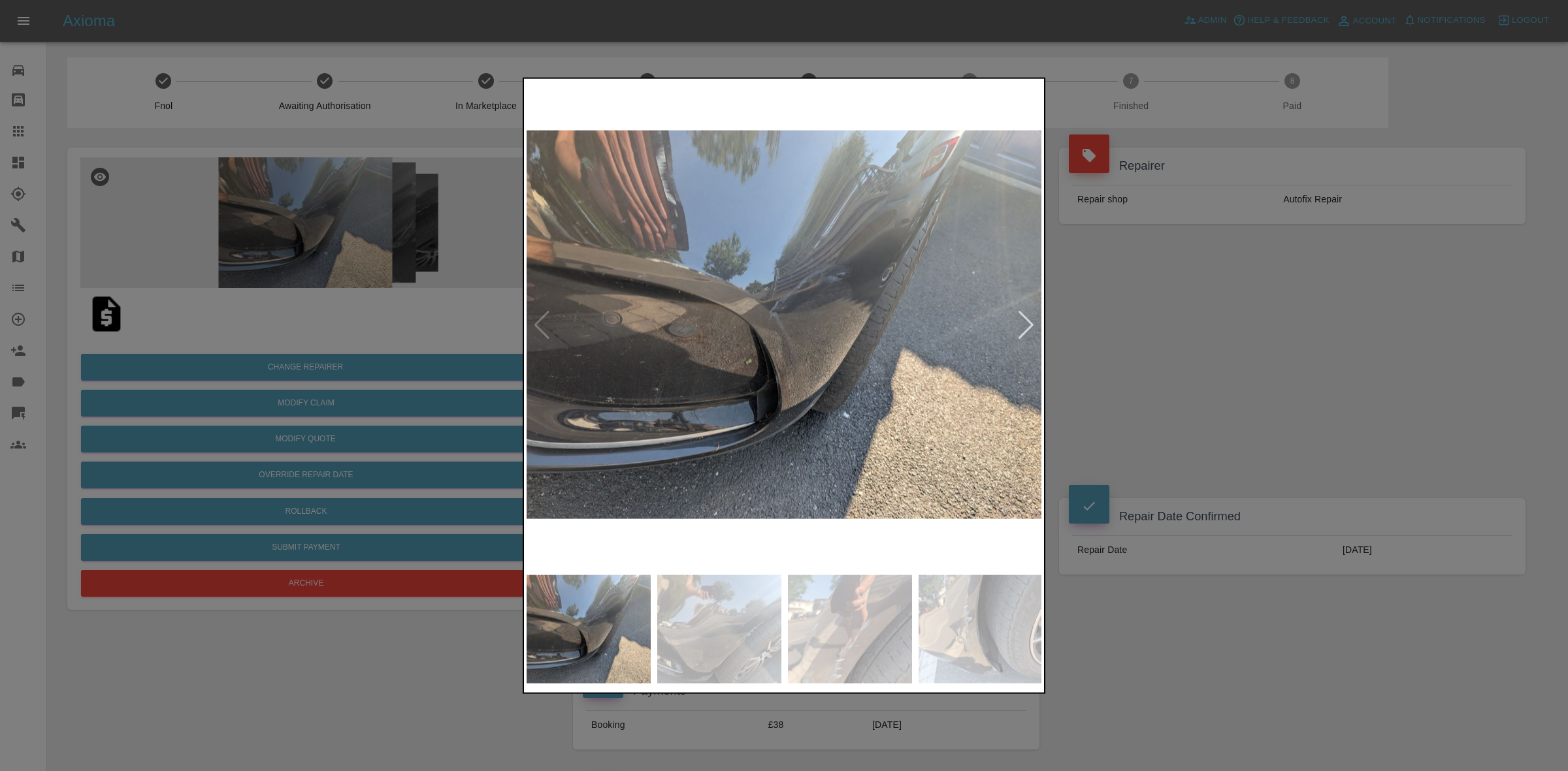
click at [1020, 325] on div at bounding box center [1026, 325] width 18 height 29
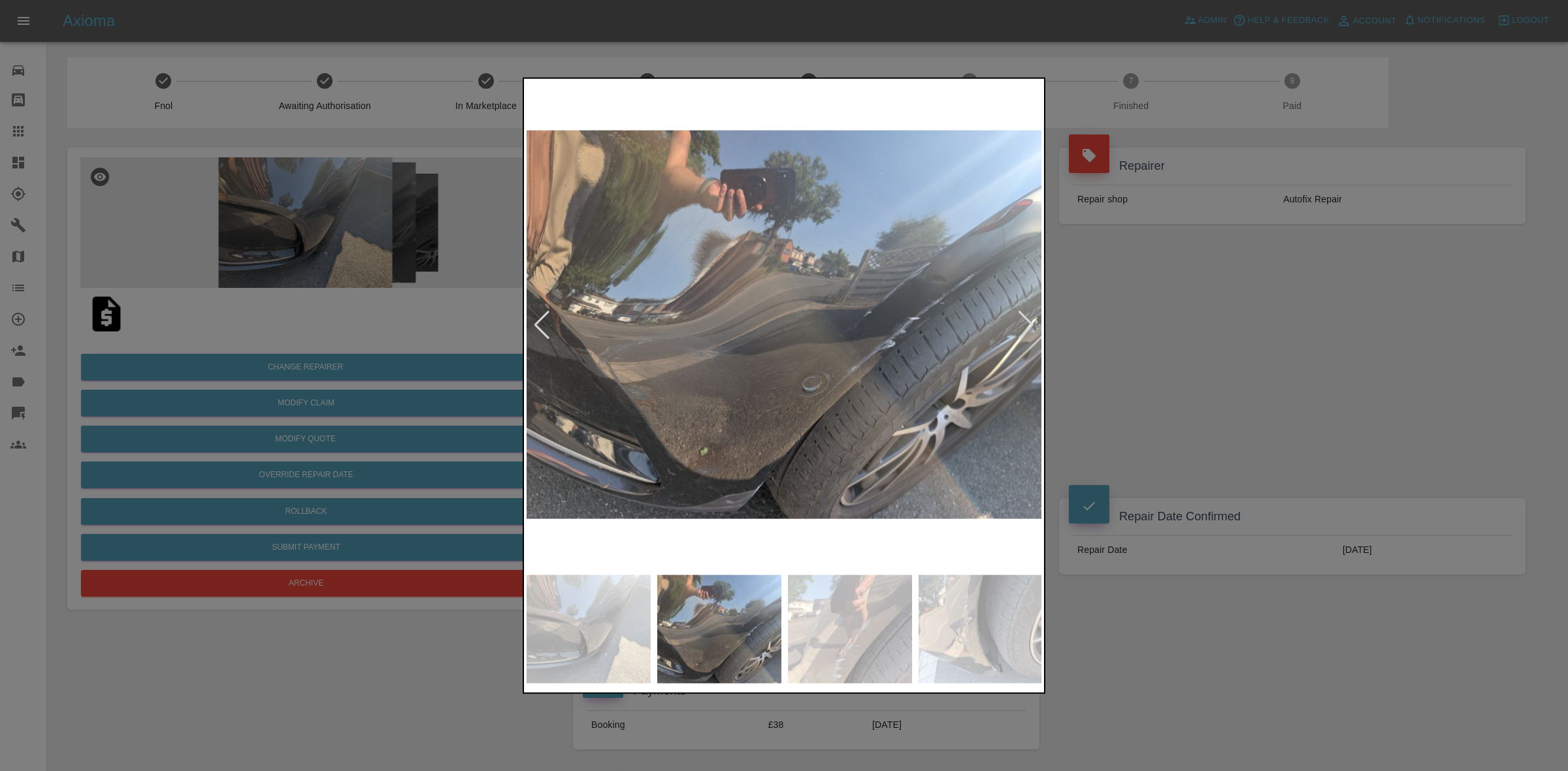
click at [1020, 325] on div at bounding box center [1026, 325] width 18 height 29
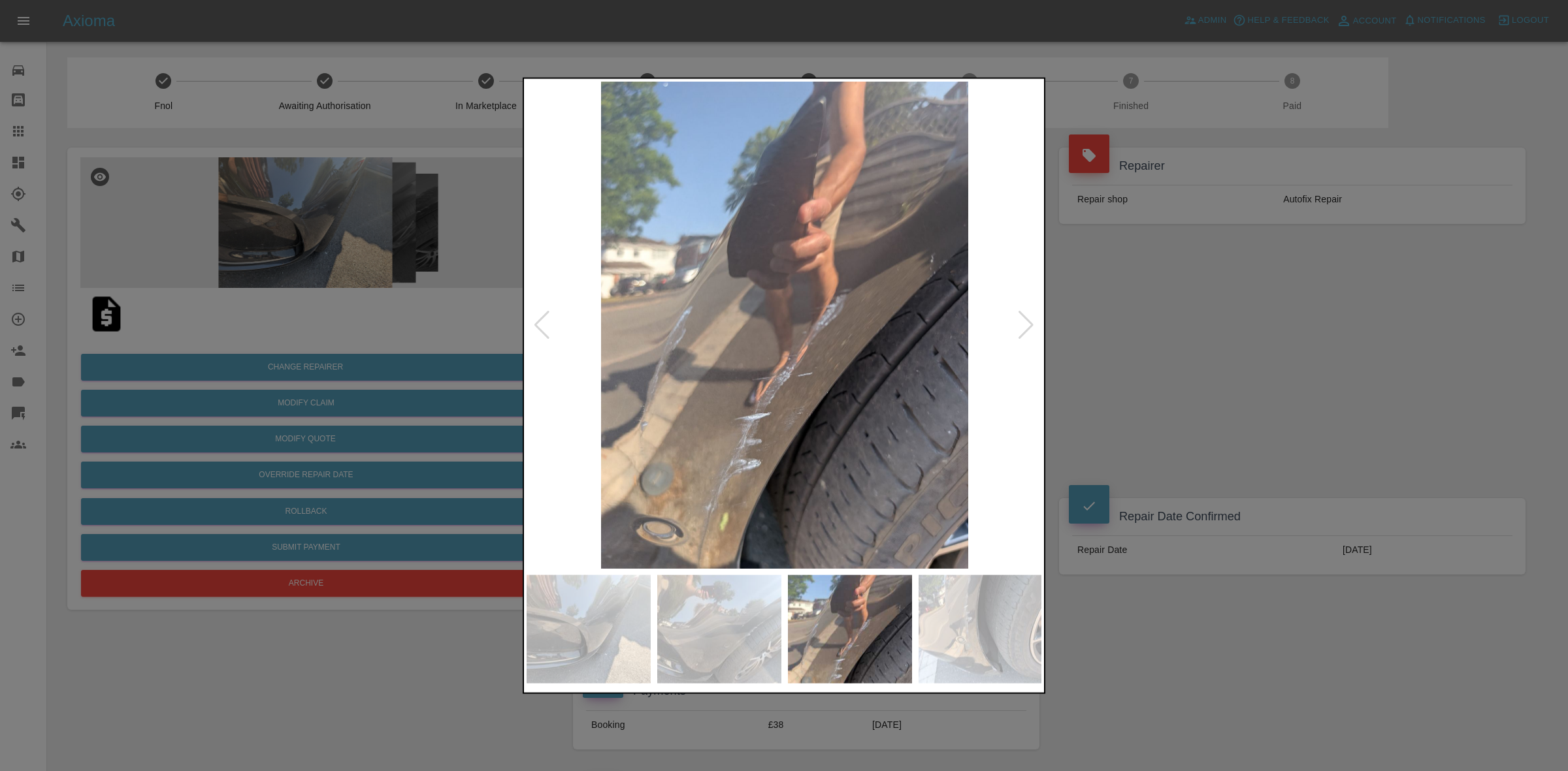
click at [1020, 325] on div at bounding box center [1026, 325] width 18 height 29
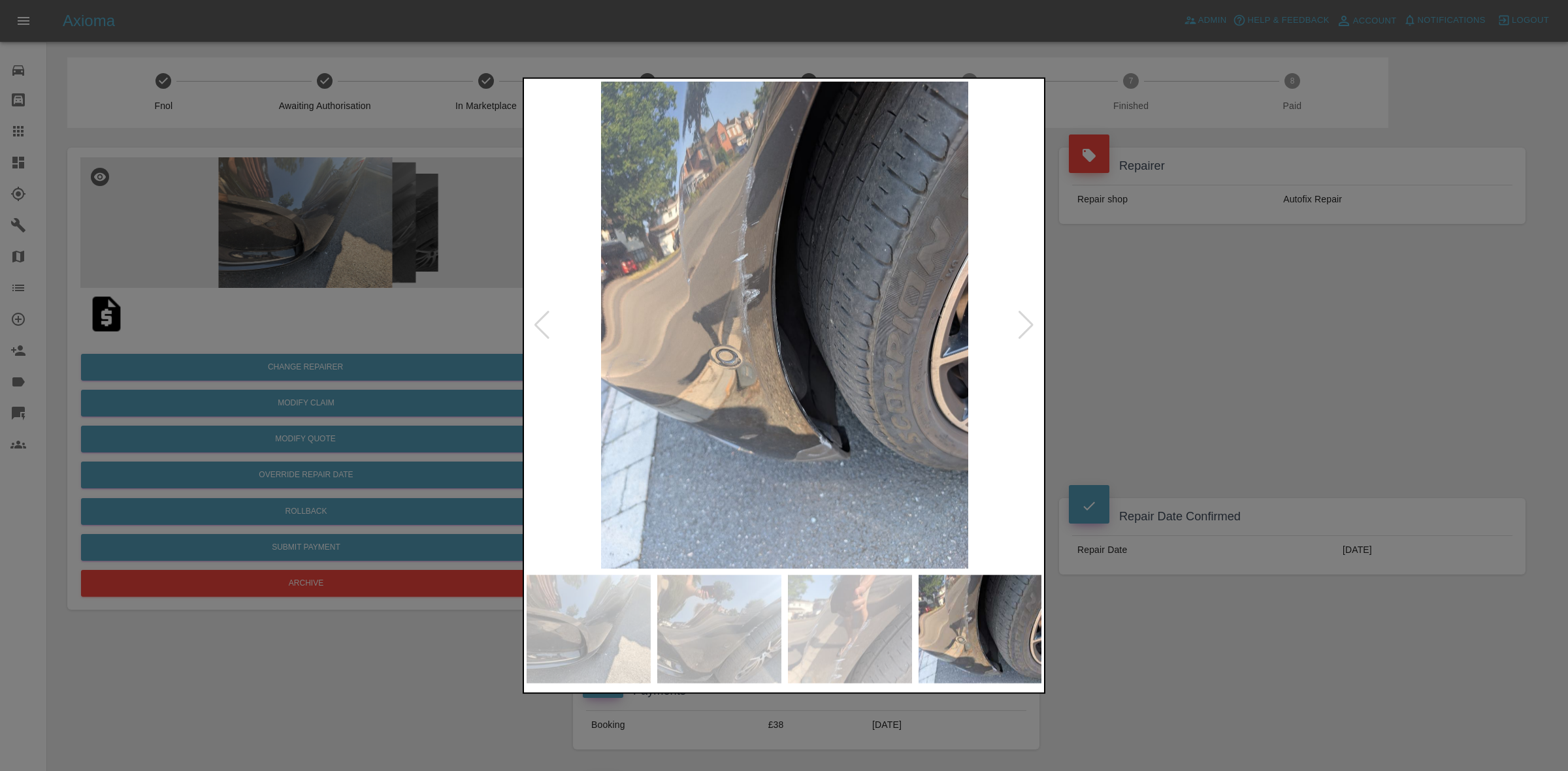
click at [1020, 325] on div at bounding box center [1026, 325] width 18 height 29
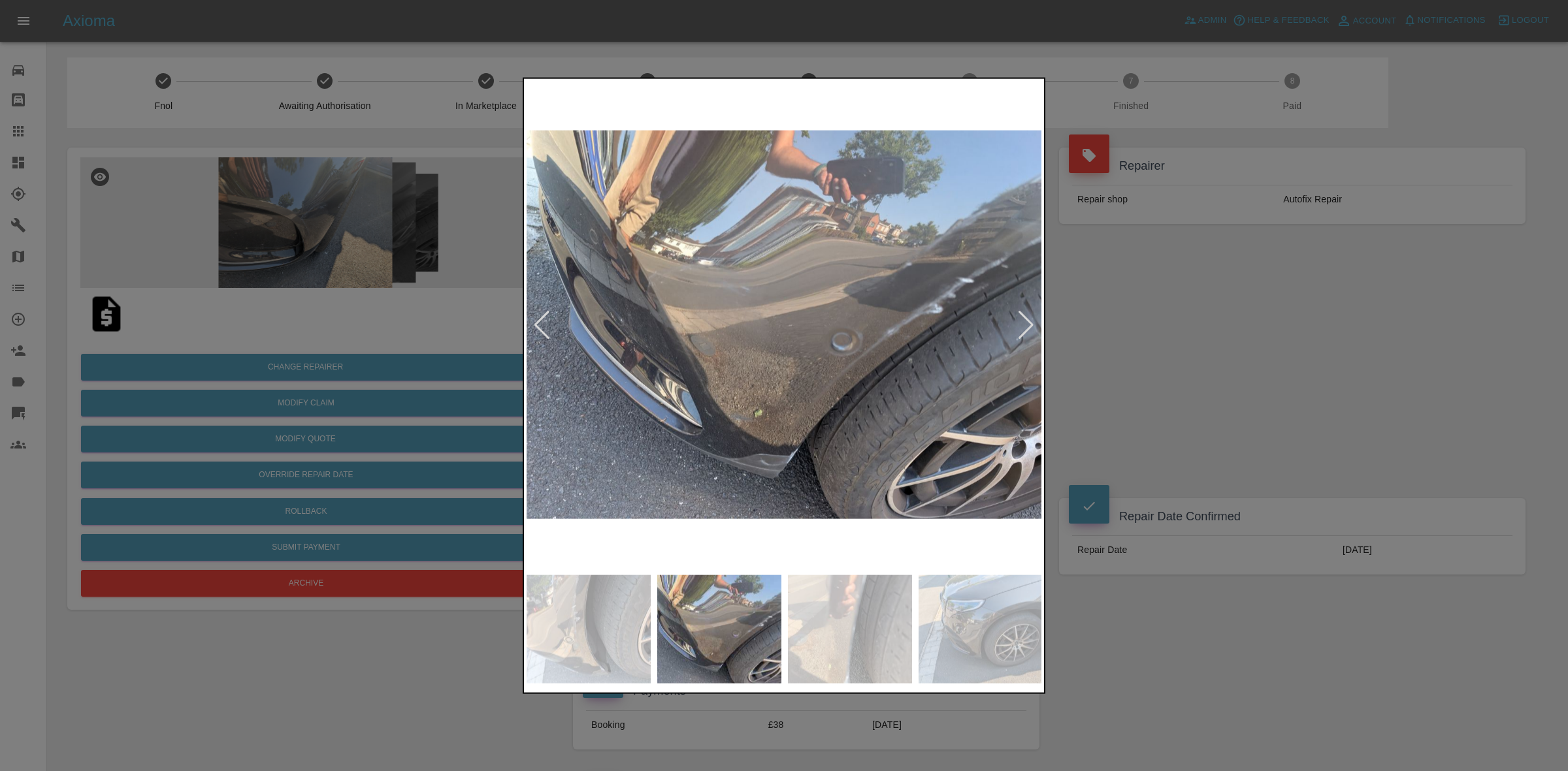
click at [1020, 325] on div at bounding box center [1026, 325] width 18 height 29
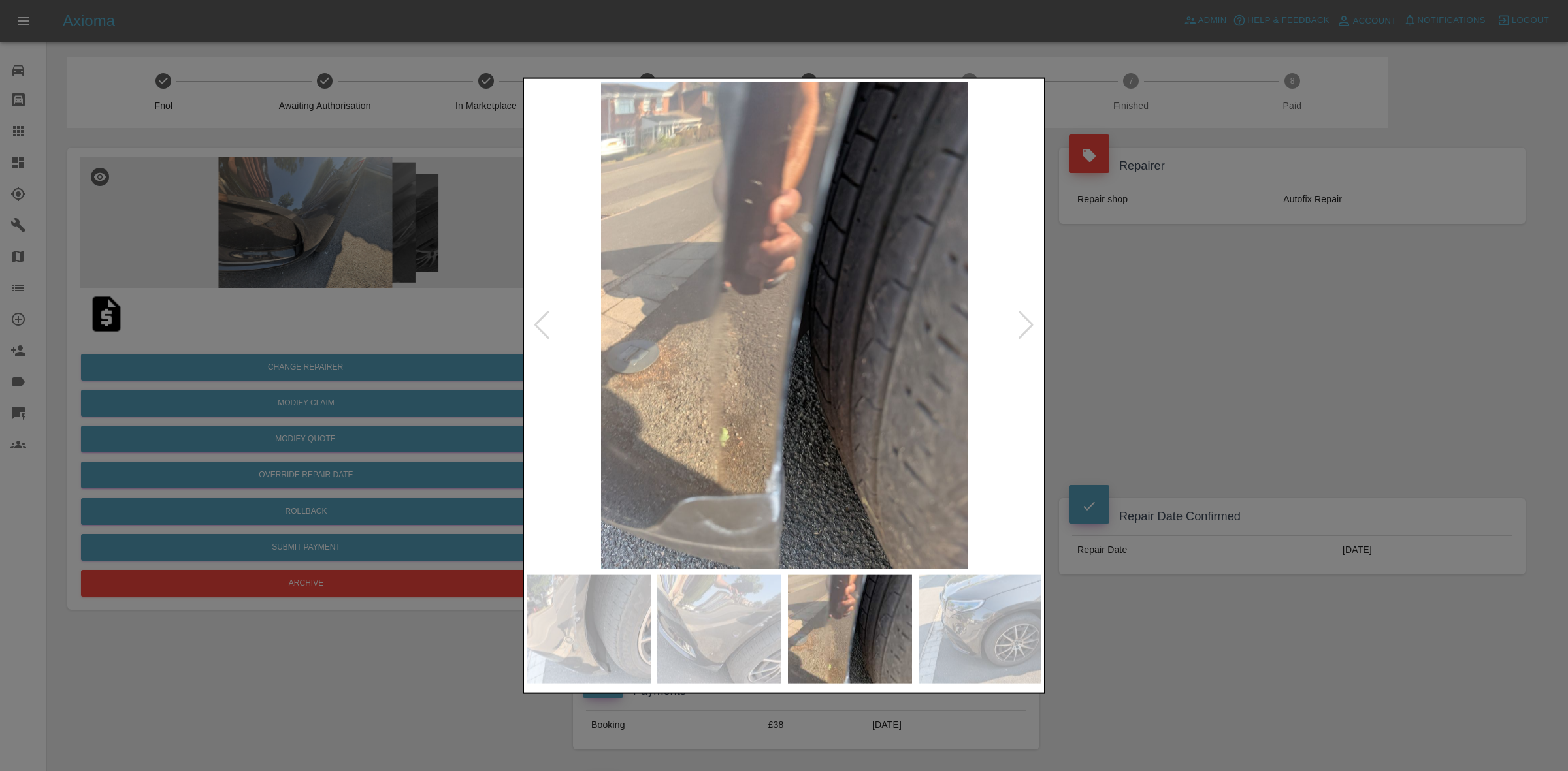
click at [1020, 325] on div at bounding box center [1026, 325] width 18 height 29
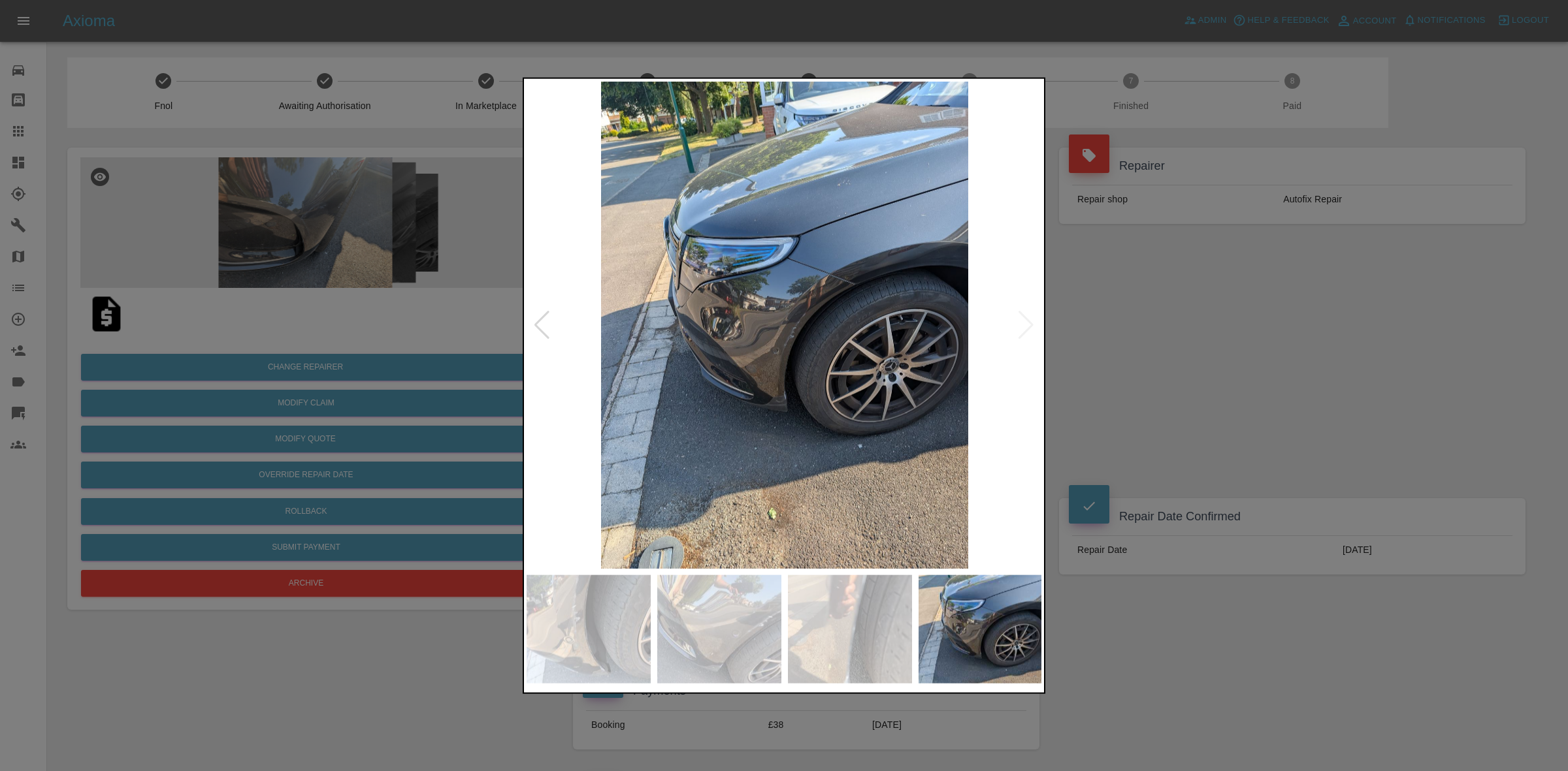
click at [1020, 325] on img at bounding box center [784, 325] width 516 height 487
click at [1155, 351] on div at bounding box center [784, 386] width 1568 height 771
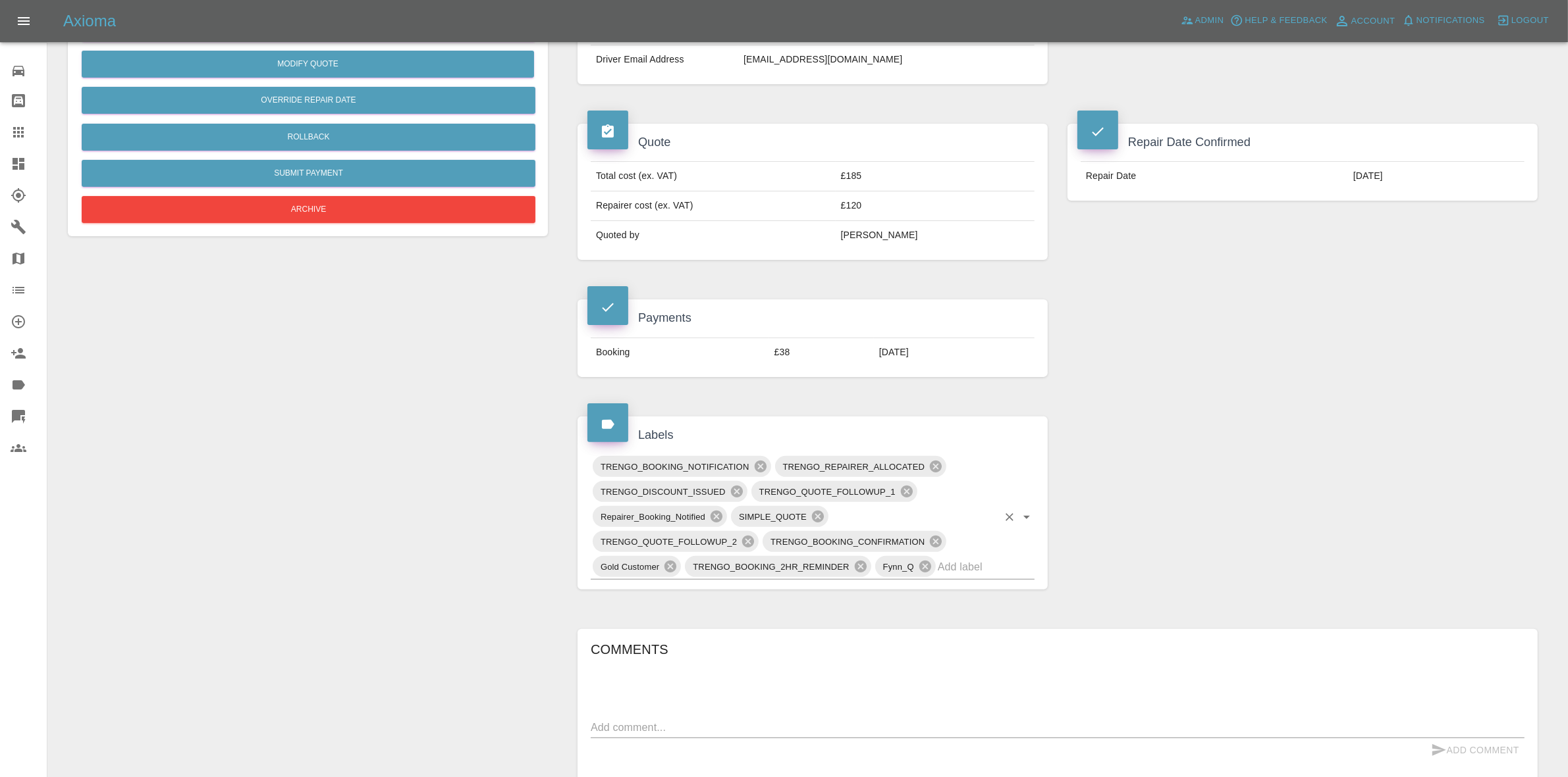
scroll to position [576, 0]
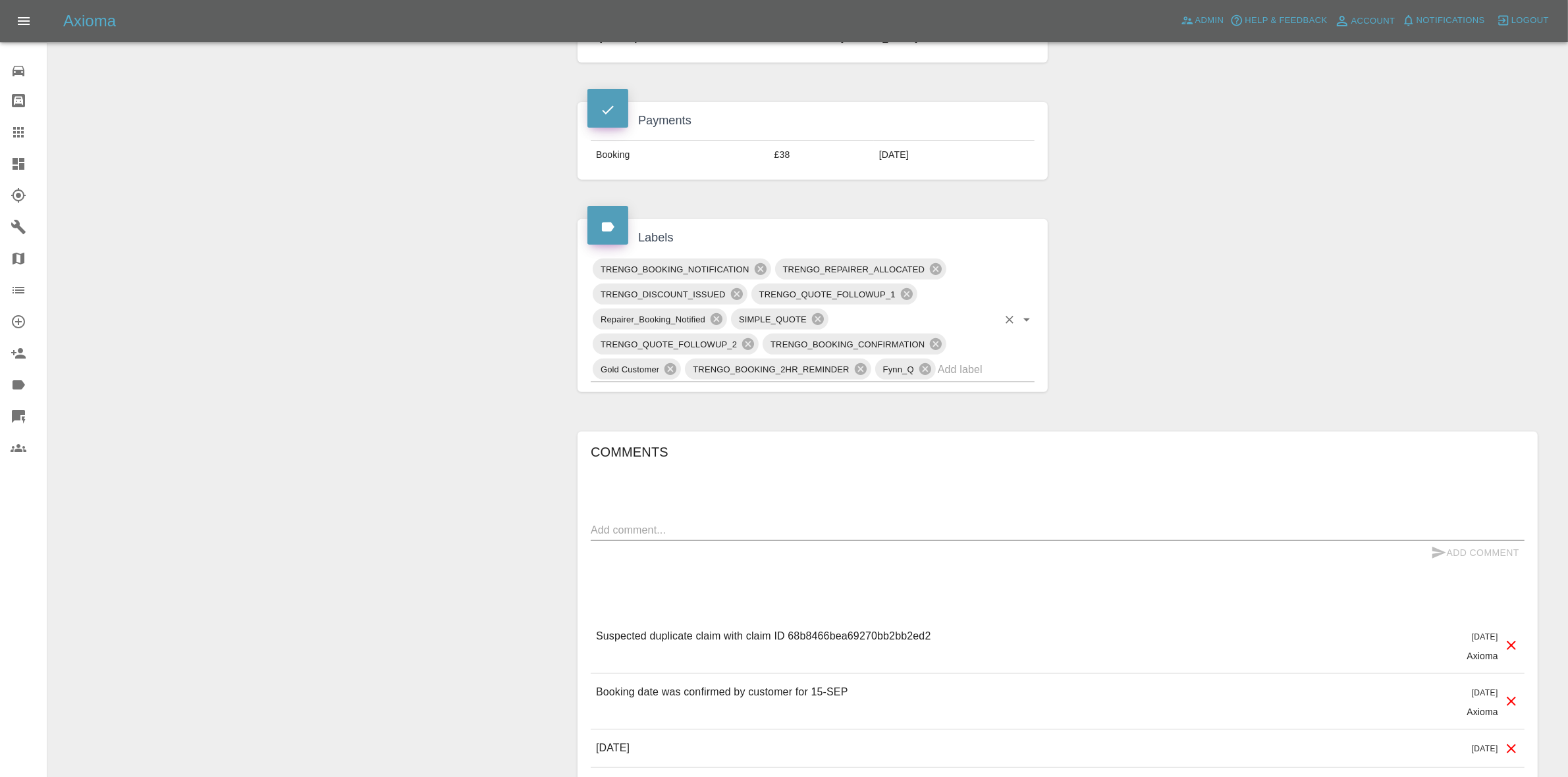
click at [976, 367] on input "text" at bounding box center [968, 370] width 60 height 21
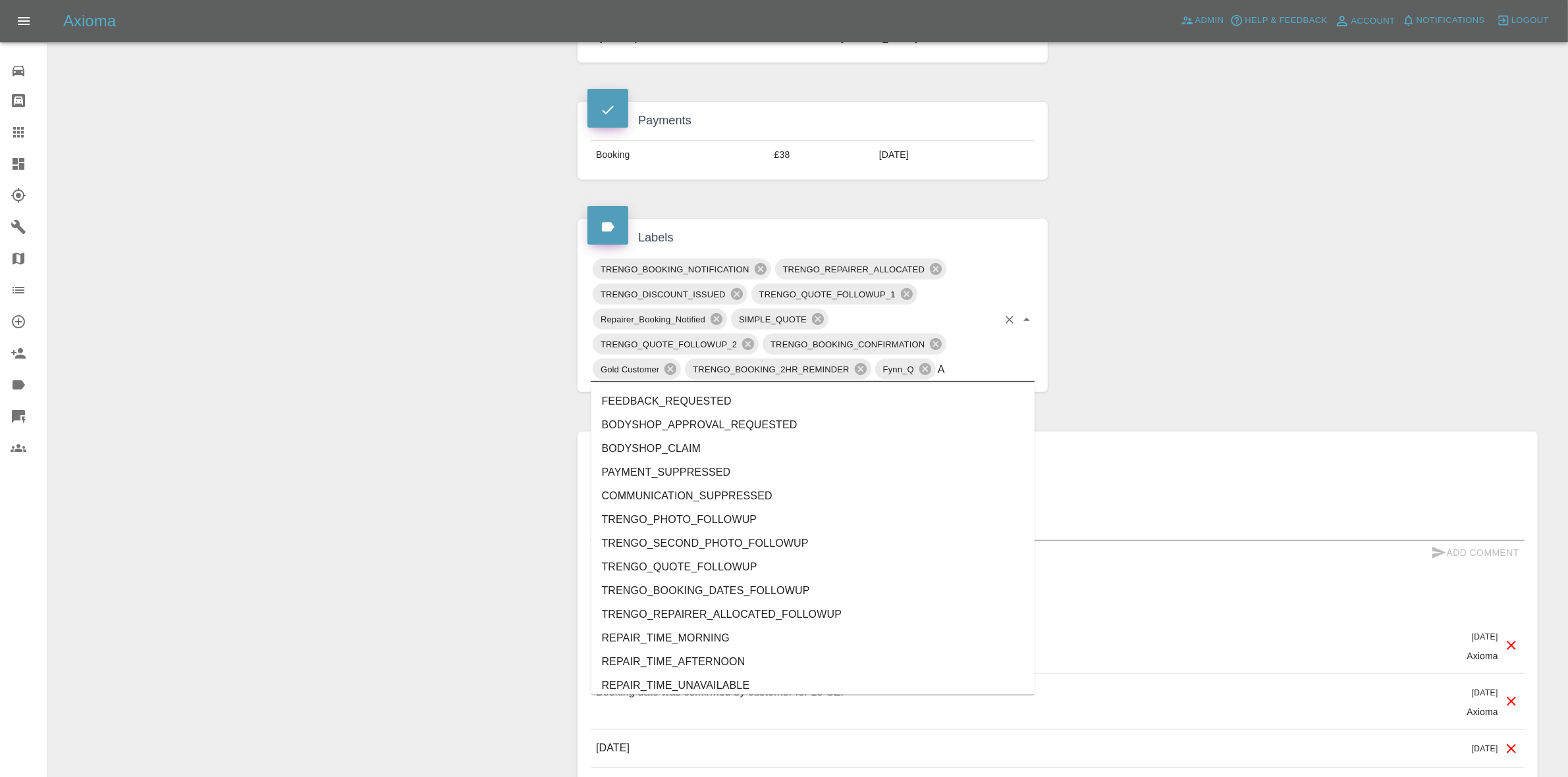
type input "AU"
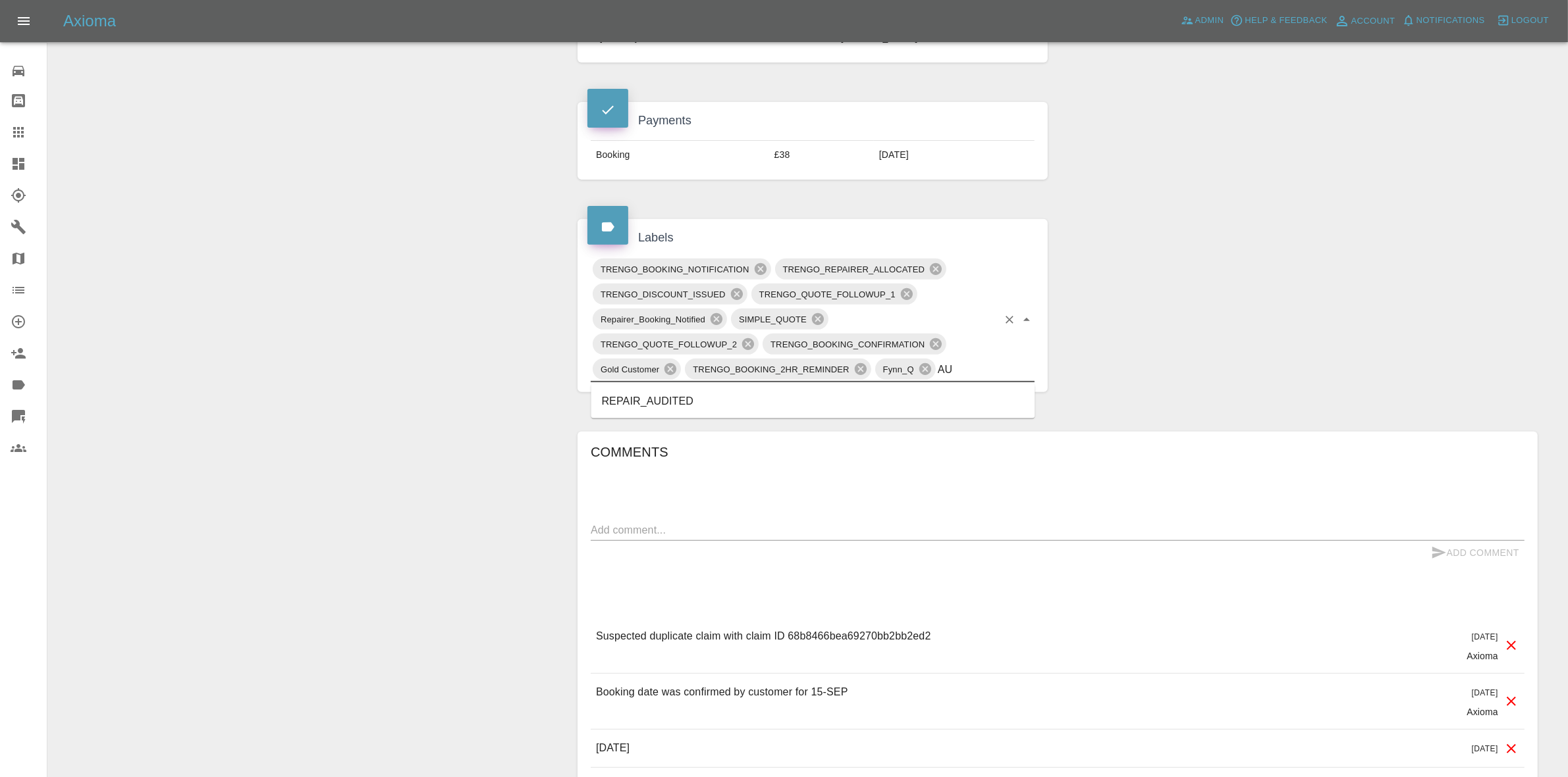
click at [744, 398] on li "REPAIR_AUDITED" at bounding box center [813, 401] width 444 height 24
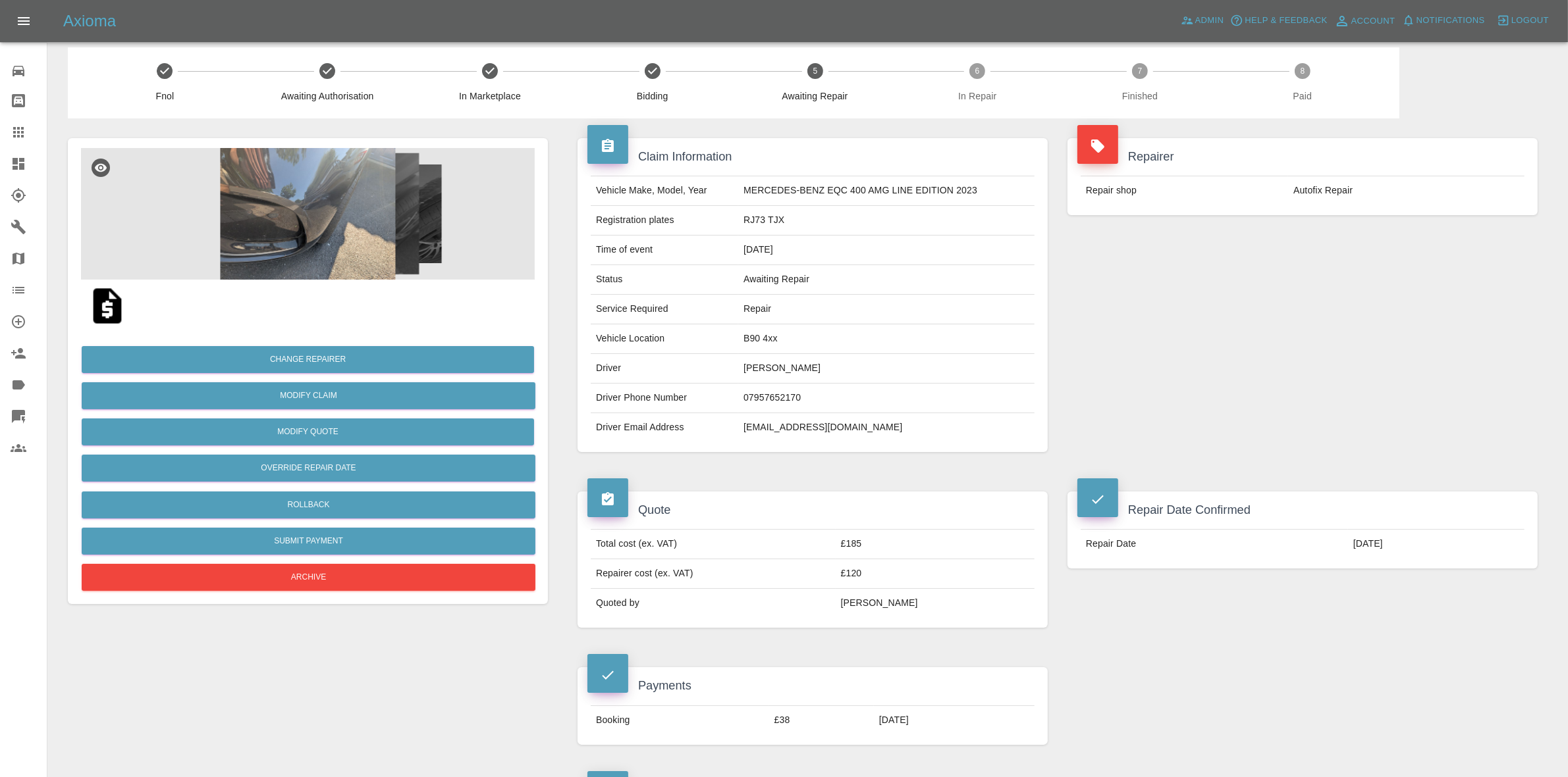
scroll to position [0, 0]
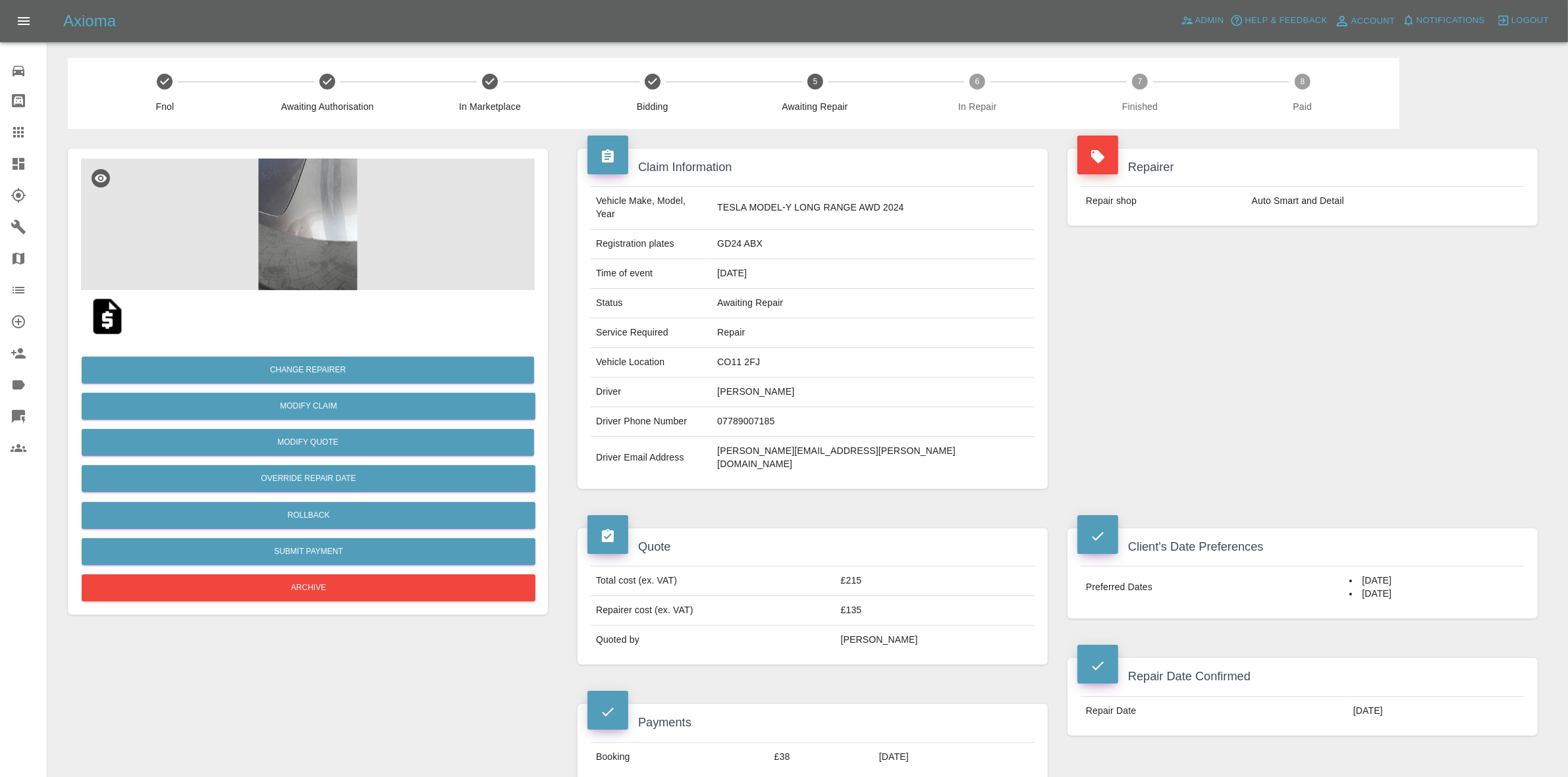
click at [777, 348] on td "CO11 2FJ" at bounding box center [874, 362] width 323 height 29
copy td "CO11 2FJ"
click at [346, 247] on img at bounding box center [308, 224] width 454 height 132
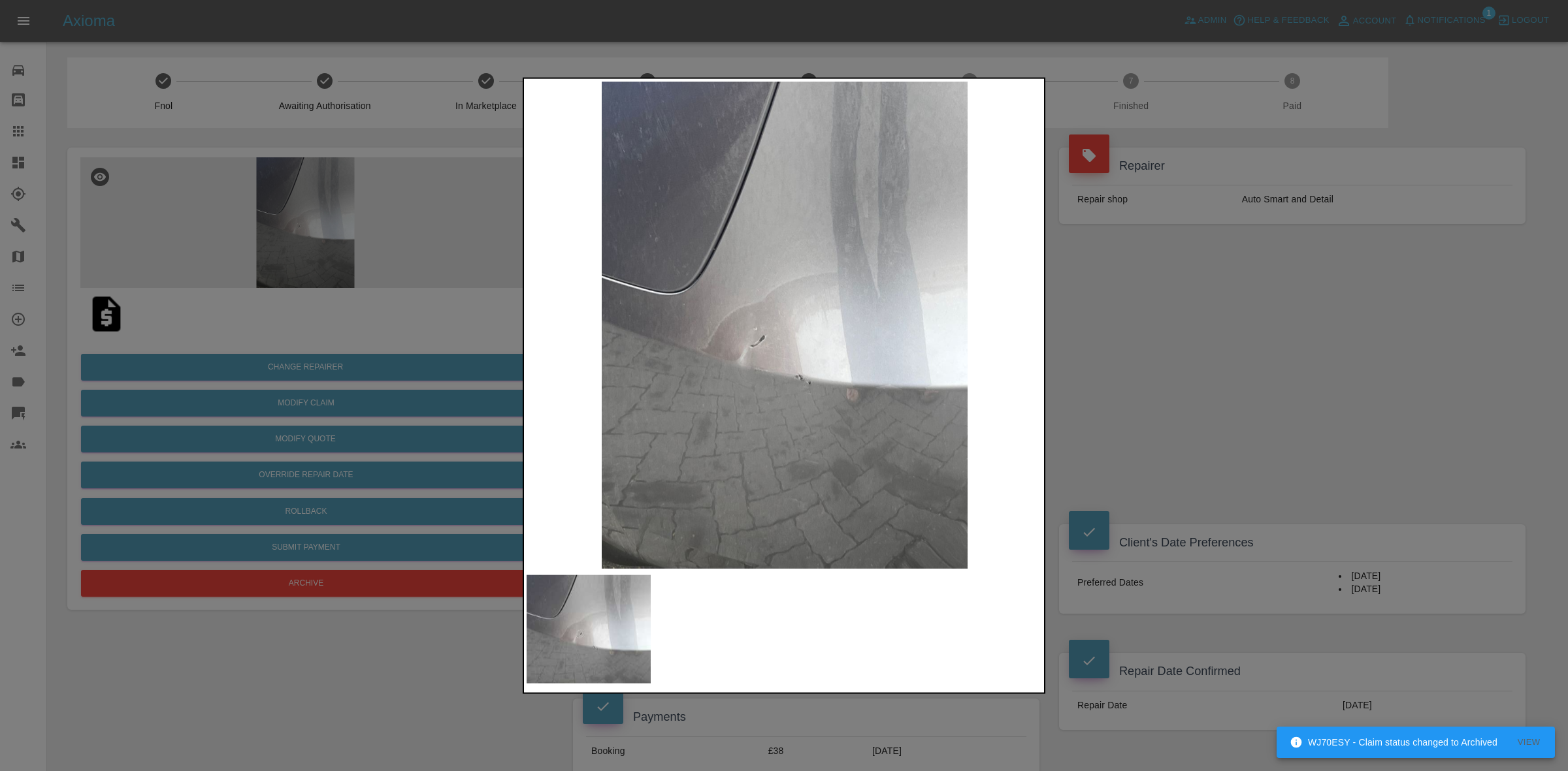
click at [1203, 429] on div at bounding box center [784, 386] width 1568 height 771
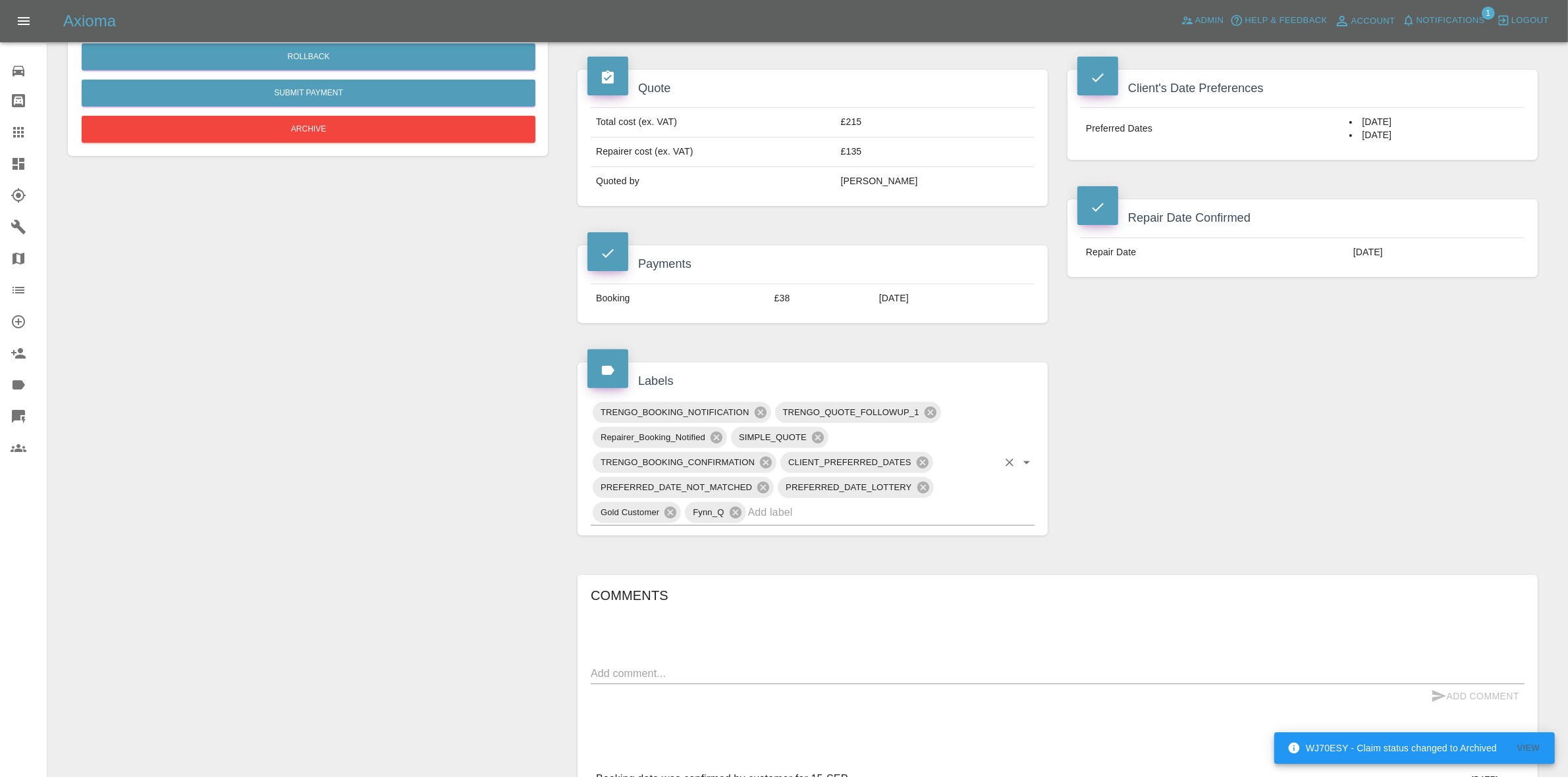
scroll to position [576, 0]
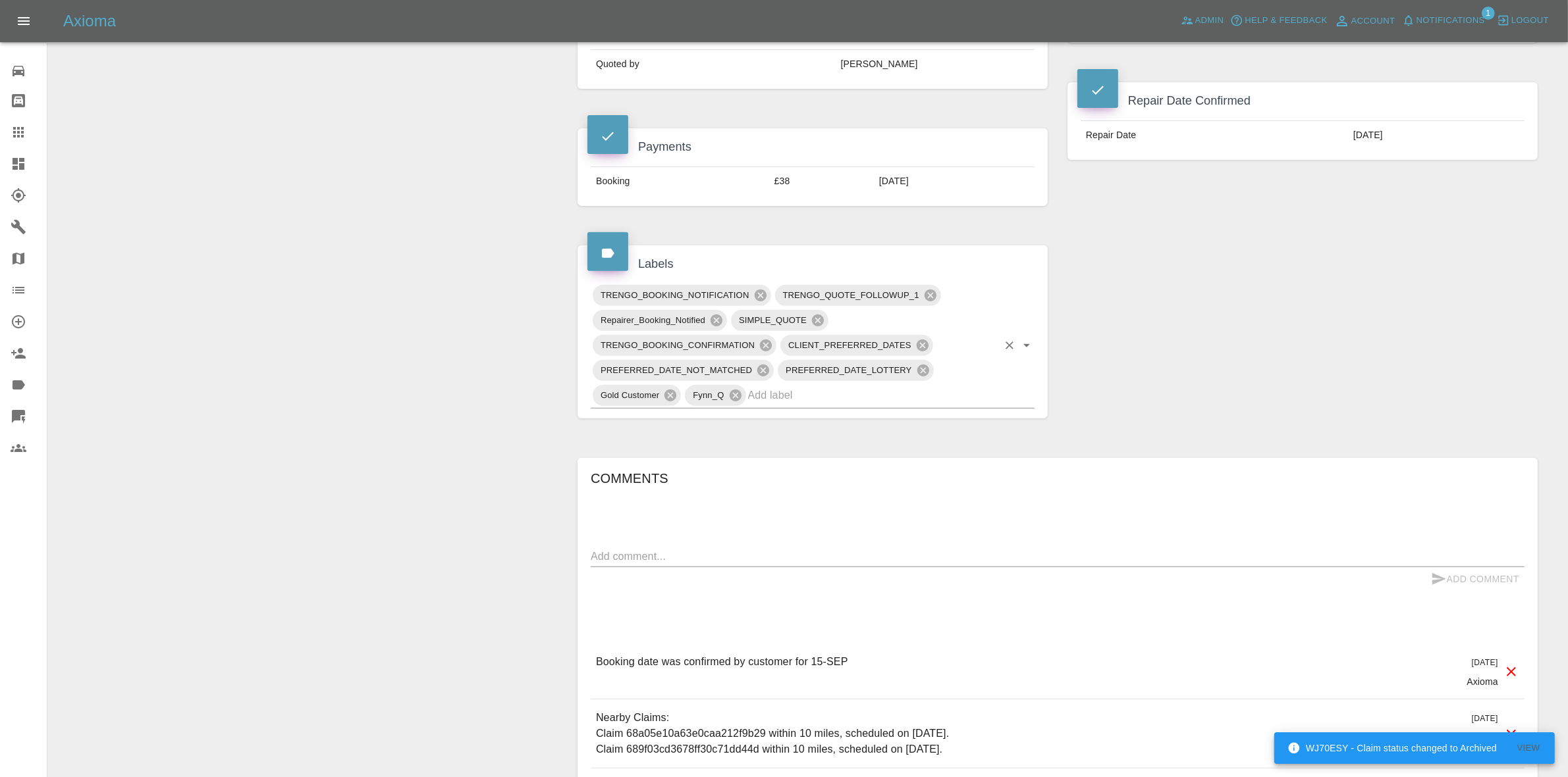
click at [815, 385] on input "text" at bounding box center [873, 395] width 250 height 21
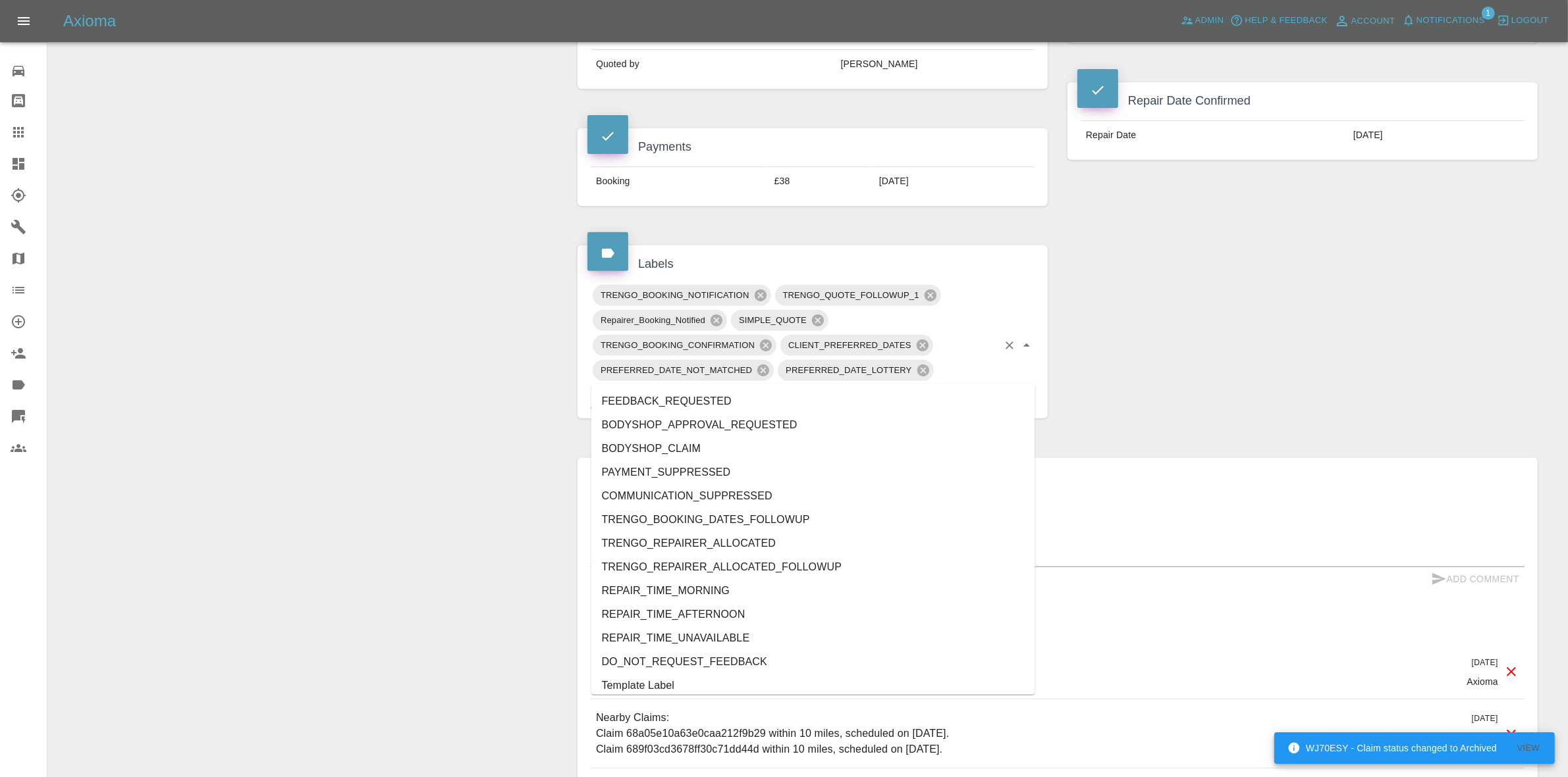
type input "AU"
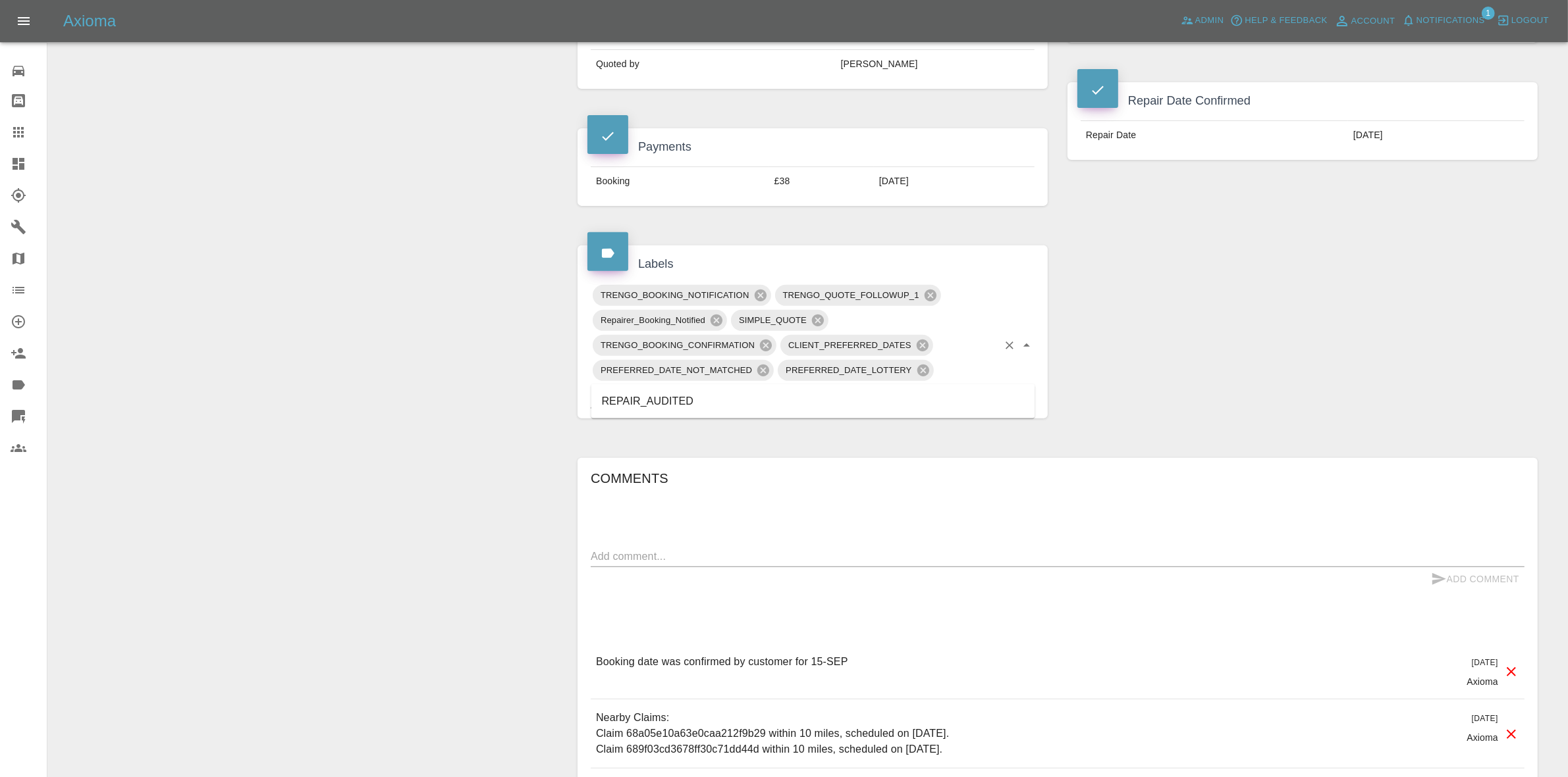
click at [654, 387] on ul "REPAIR_AUDITED" at bounding box center [813, 402] width 444 height 34
click at [654, 395] on li "REPAIR_AUDITED" at bounding box center [813, 401] width 444 height 24
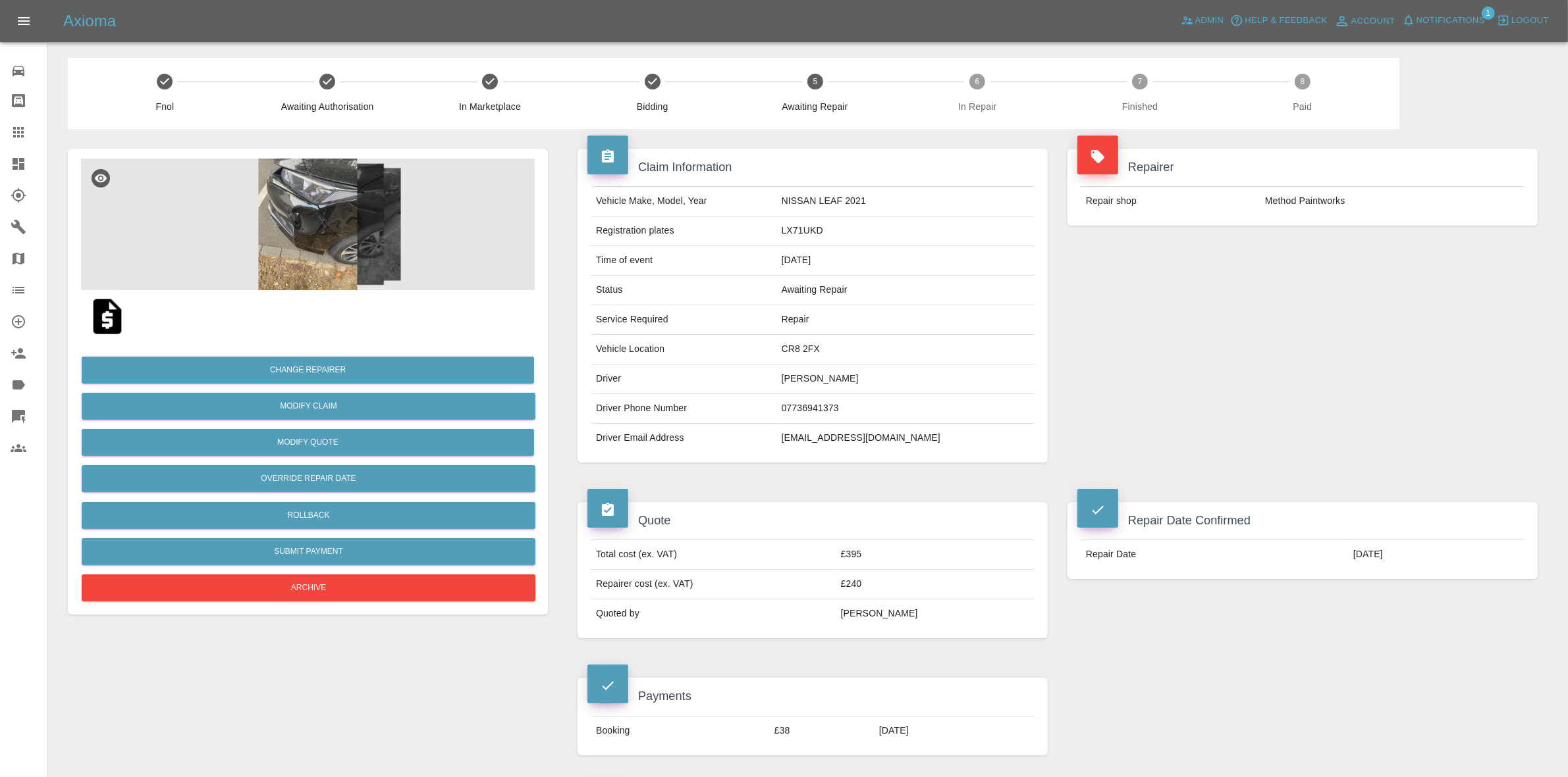
click at [842, 343] on td "CR8 2FX" at bounding box center [906, 349] width 259 height 29
copy td "CR8 2FX"
click at [340, 222] on img at bounding box center [308, 224] width 454 height 132
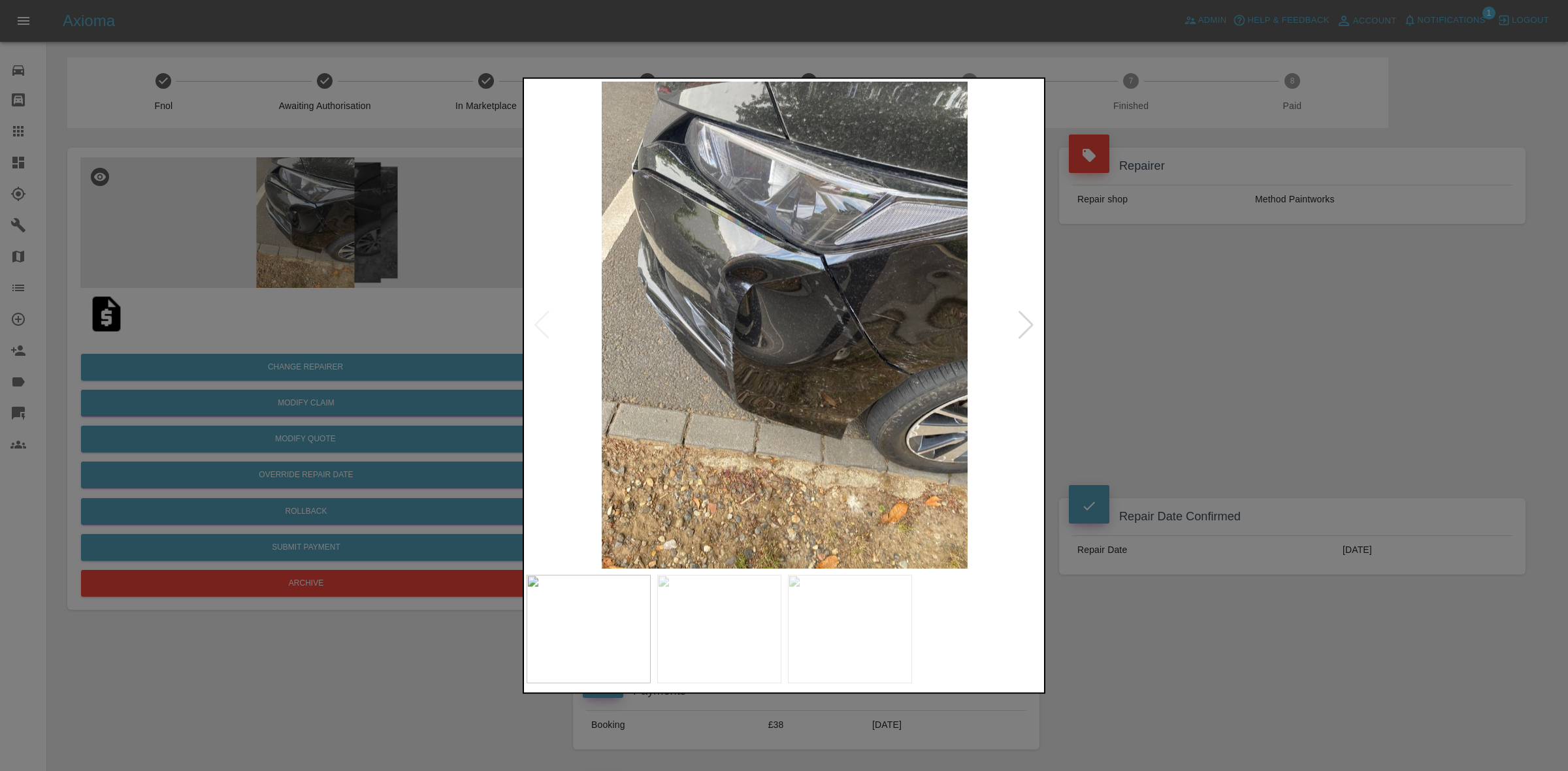
click at [1019, 321] on div at bounding box center [1026, 325] width 18 height 29
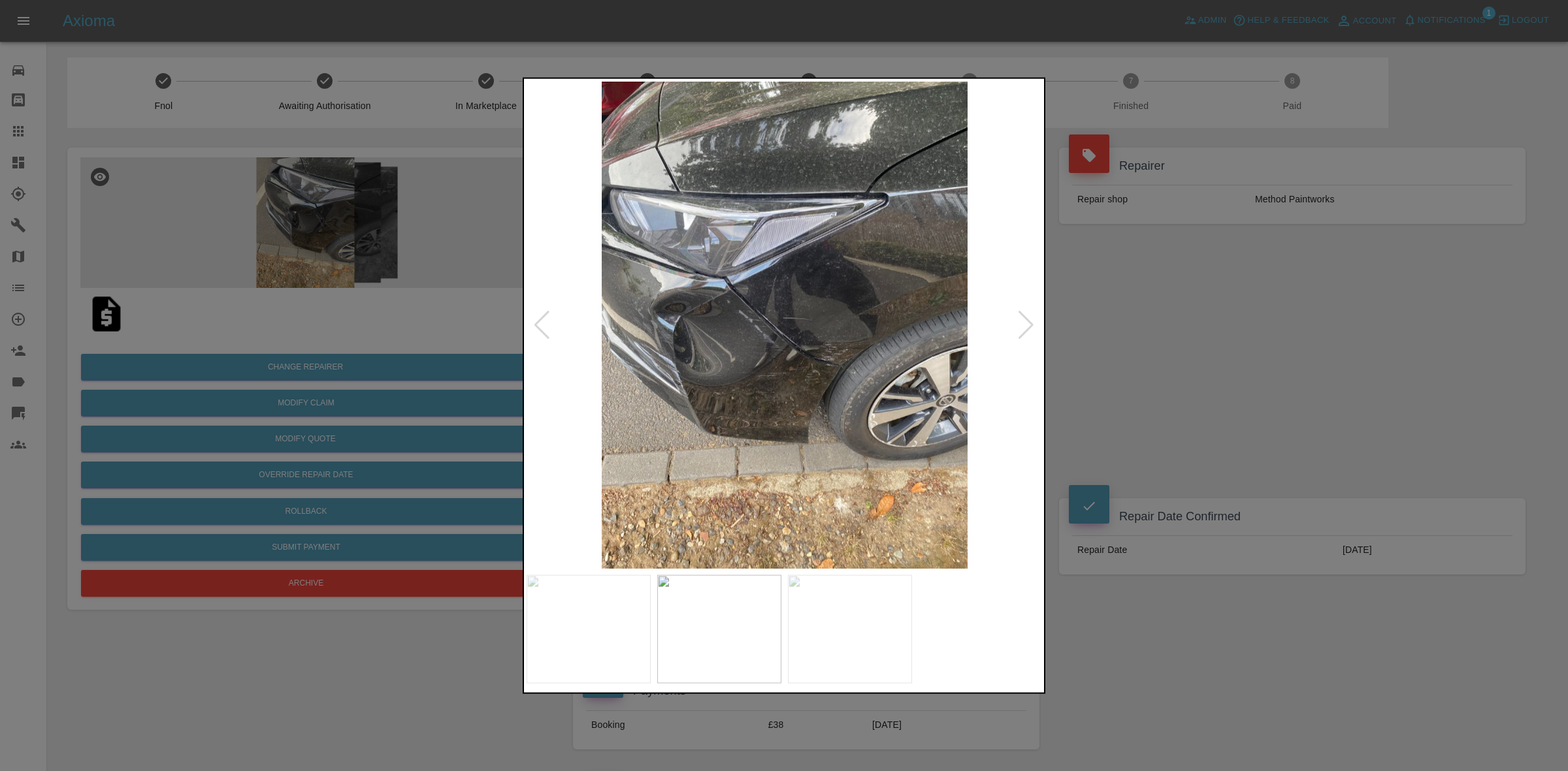
click at [1019, 321] on div at bounding box center [1026, 325] width 18 height 29
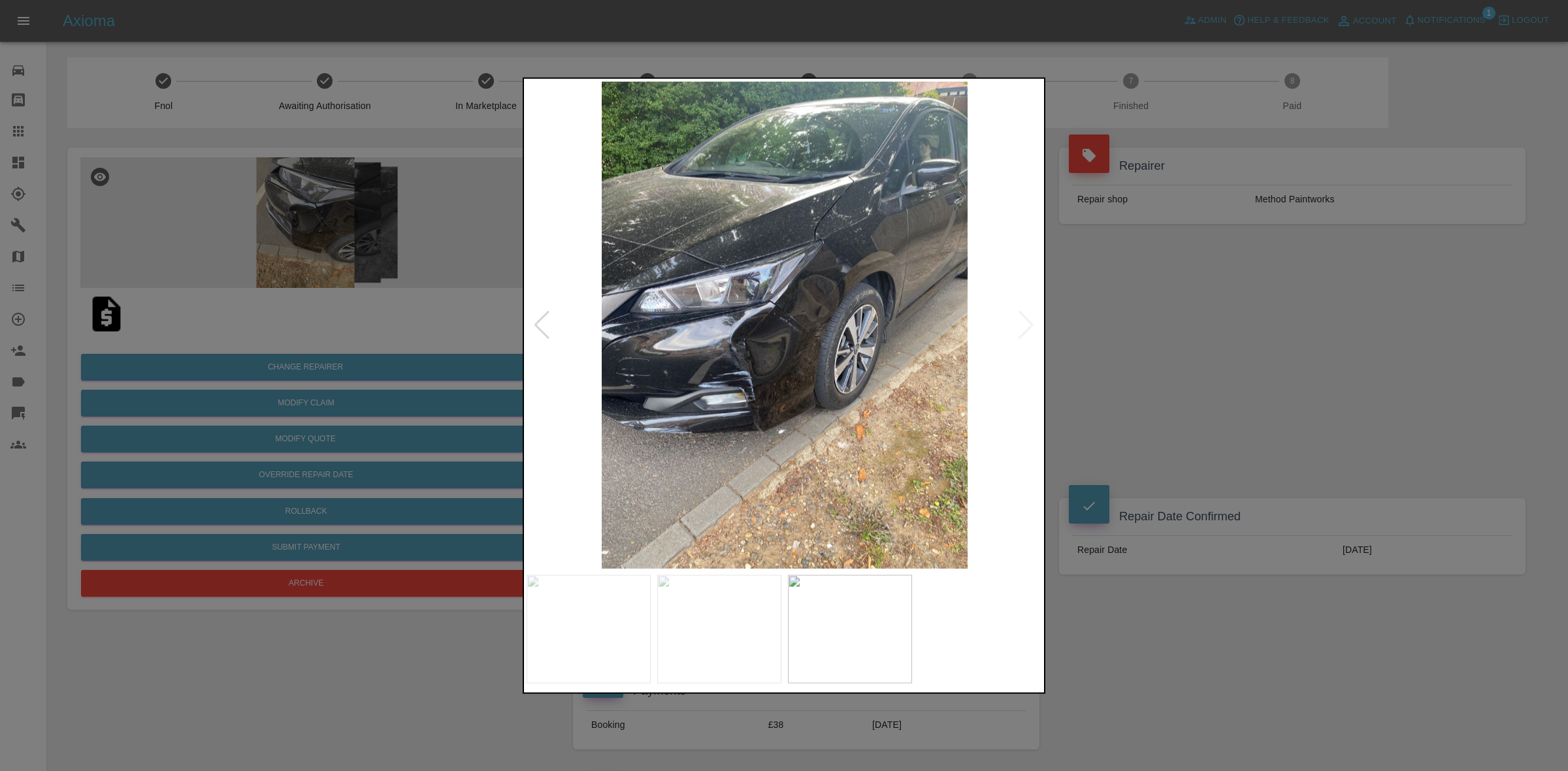
click at [1019, 321] on img at bounding box center [784, 325] width 516 height 487
click at [1179, 354] on div at bounding box center [784, 386] width 1568 height 771
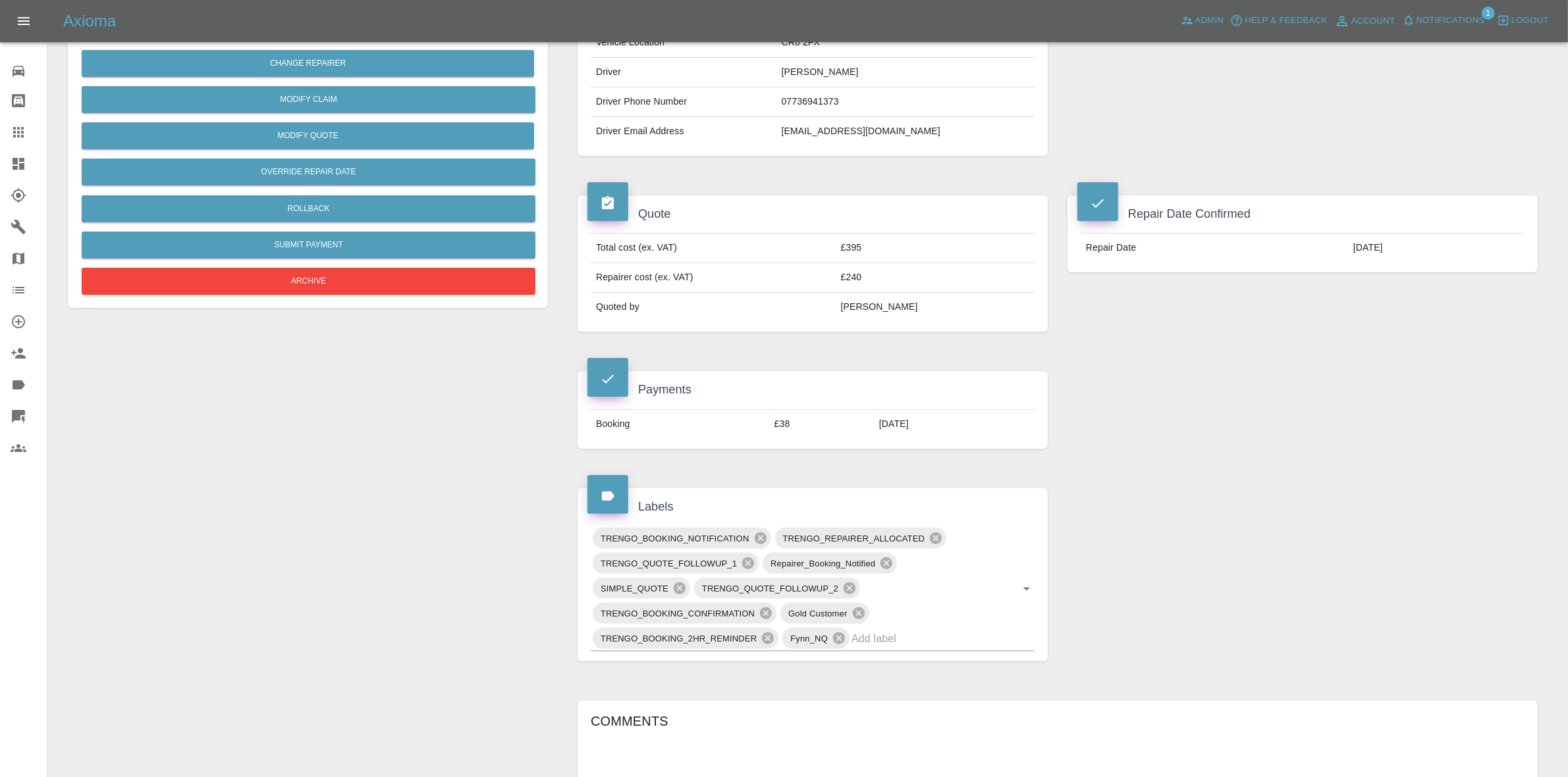
scroll to position [125, 0]
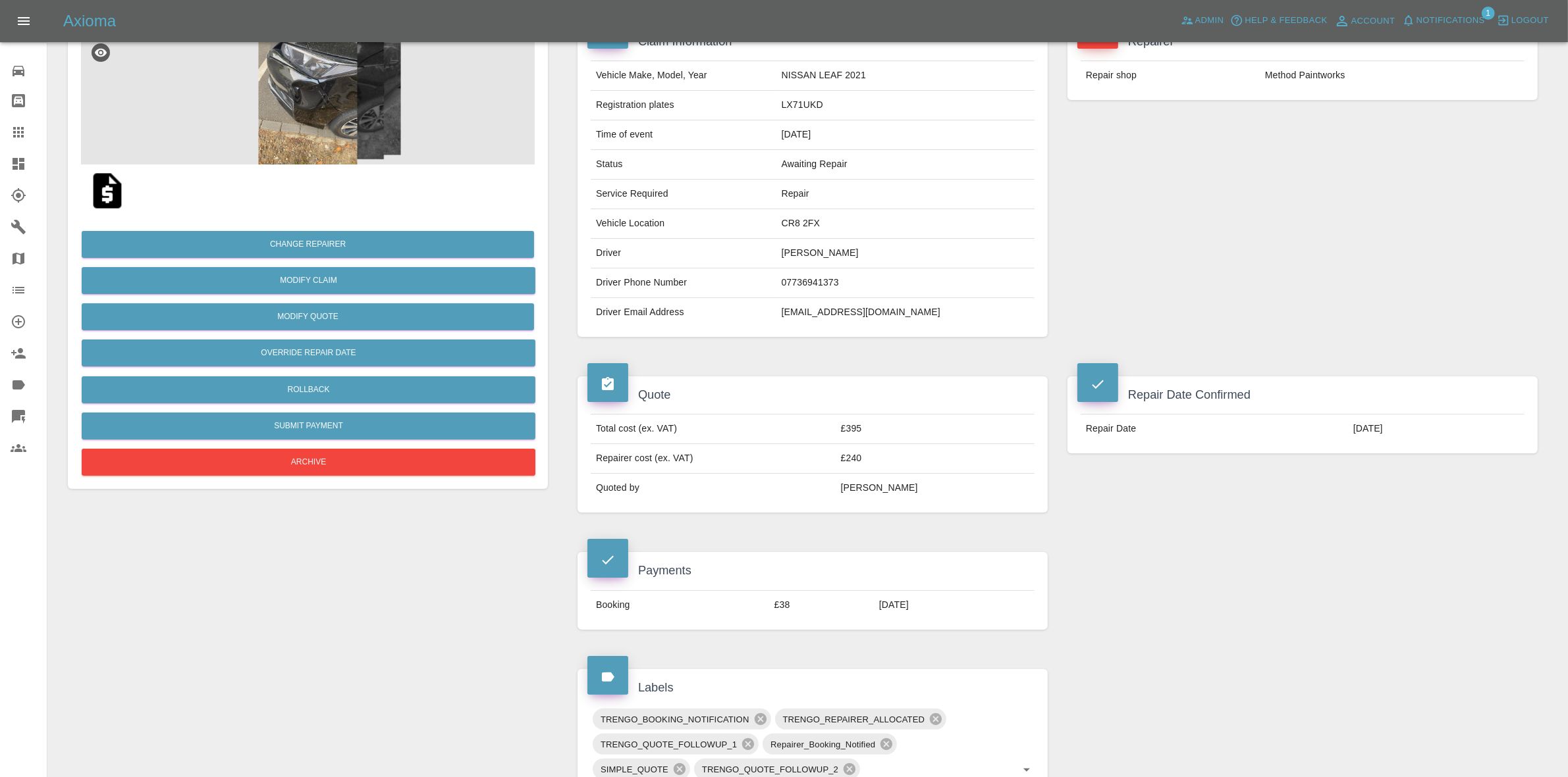
click at [357, 159] on img at bounding box center [308, 99] width 454 height 132
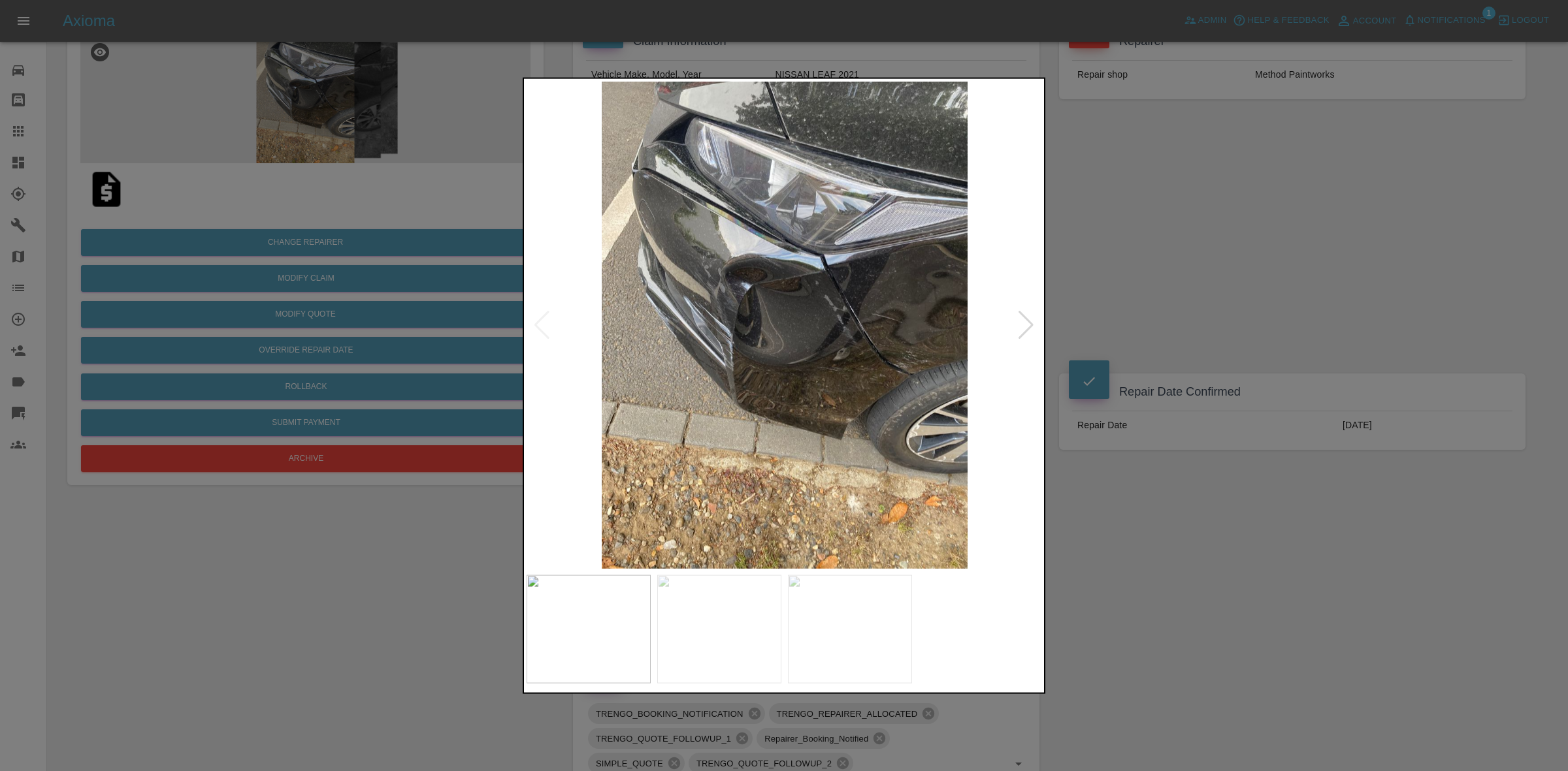
click at [1027, 318] on div at bounding box center [1026, 325] width 18 height 29
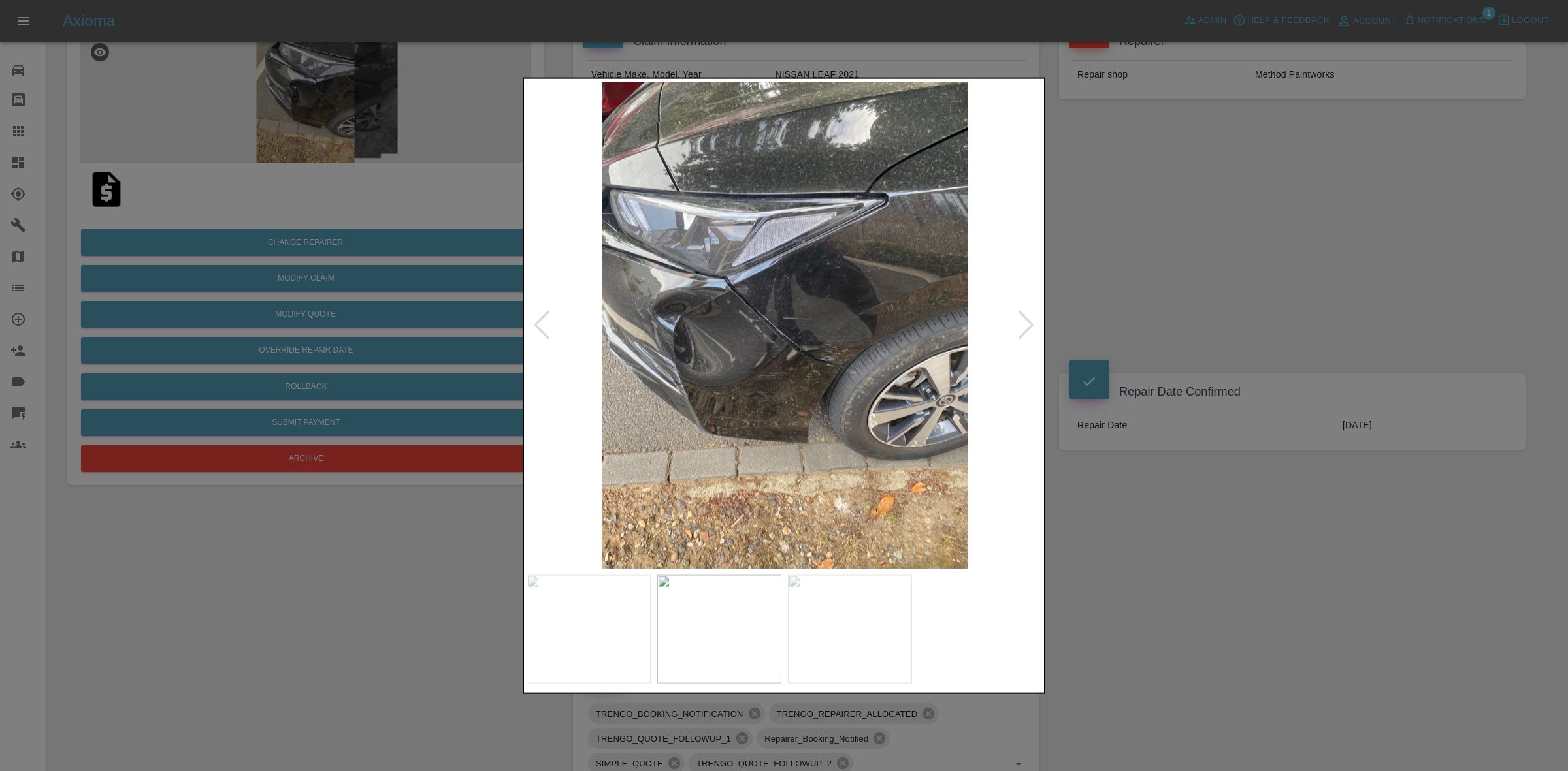
click at [1027, 318] on div at bounding box center [1026, 325] width 18 height 29
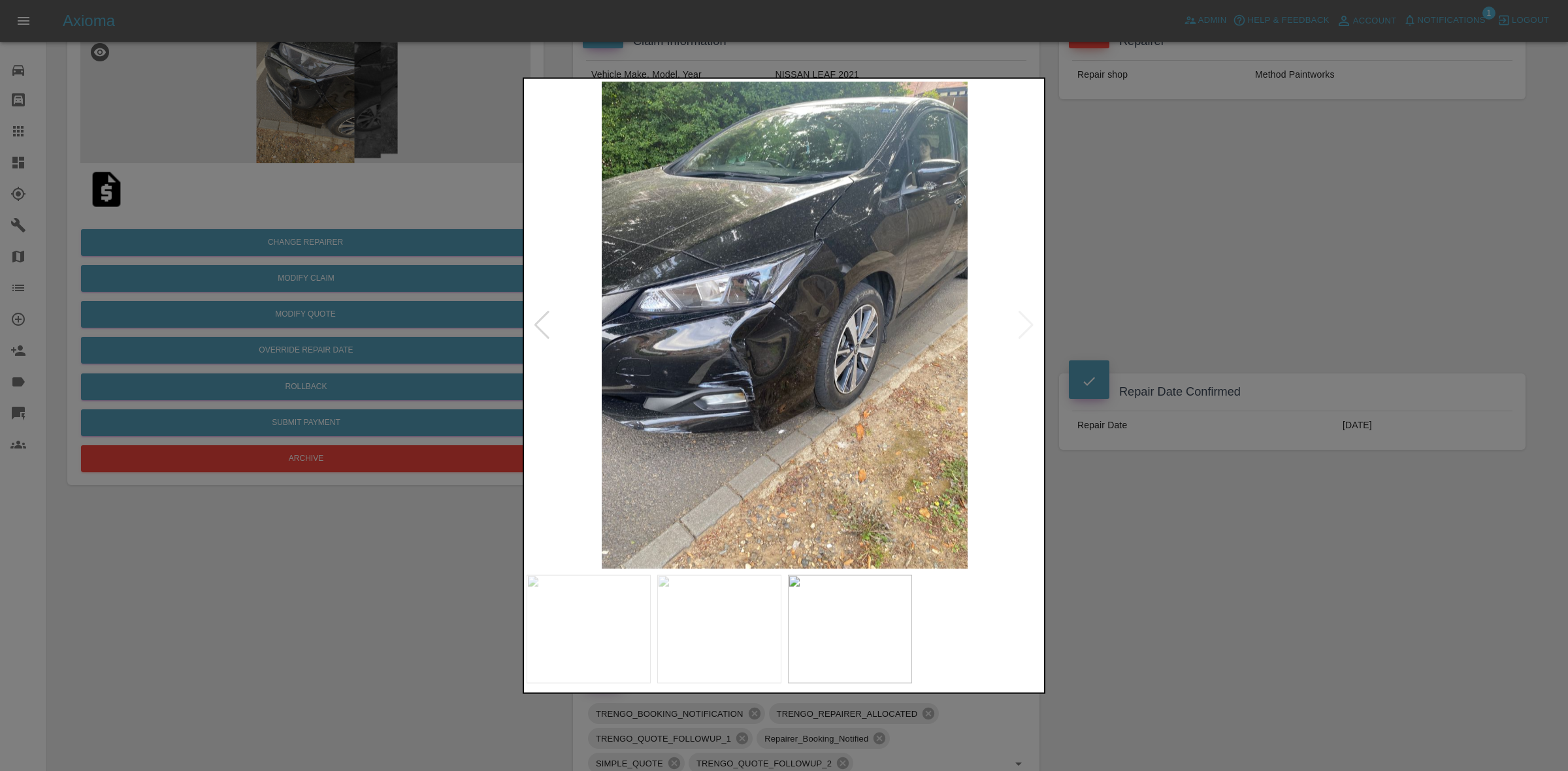
click at [1027, 318] on img at bounding box center [784, 325] width 516 height 487
click at [1190, 348] on div at bounding box center [784, 386] width 1568 height 771
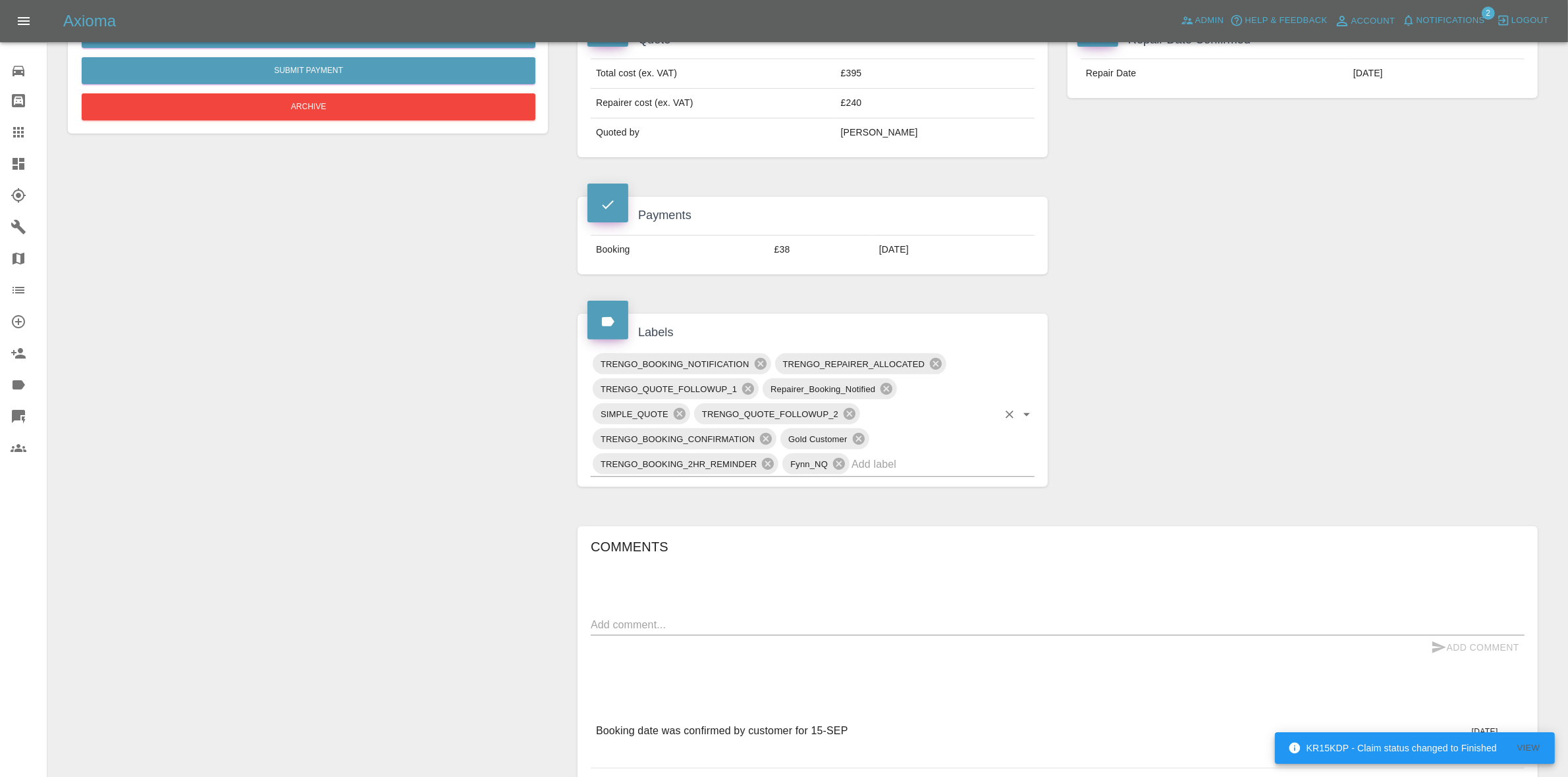
scroll to position [537, 0]
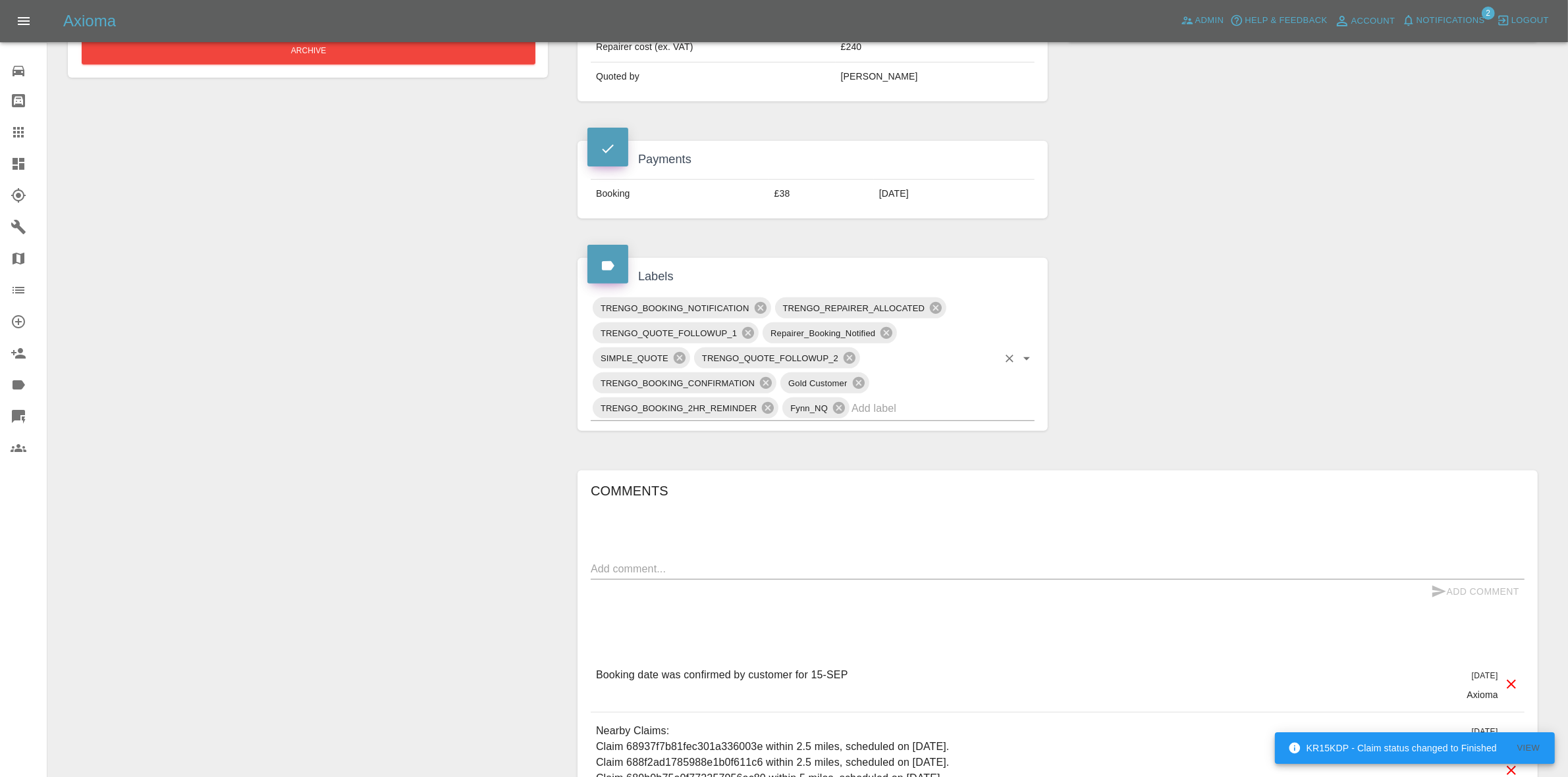
click at [917, 403] on input "text" at bounding box center [925, 408] width 146 height 21
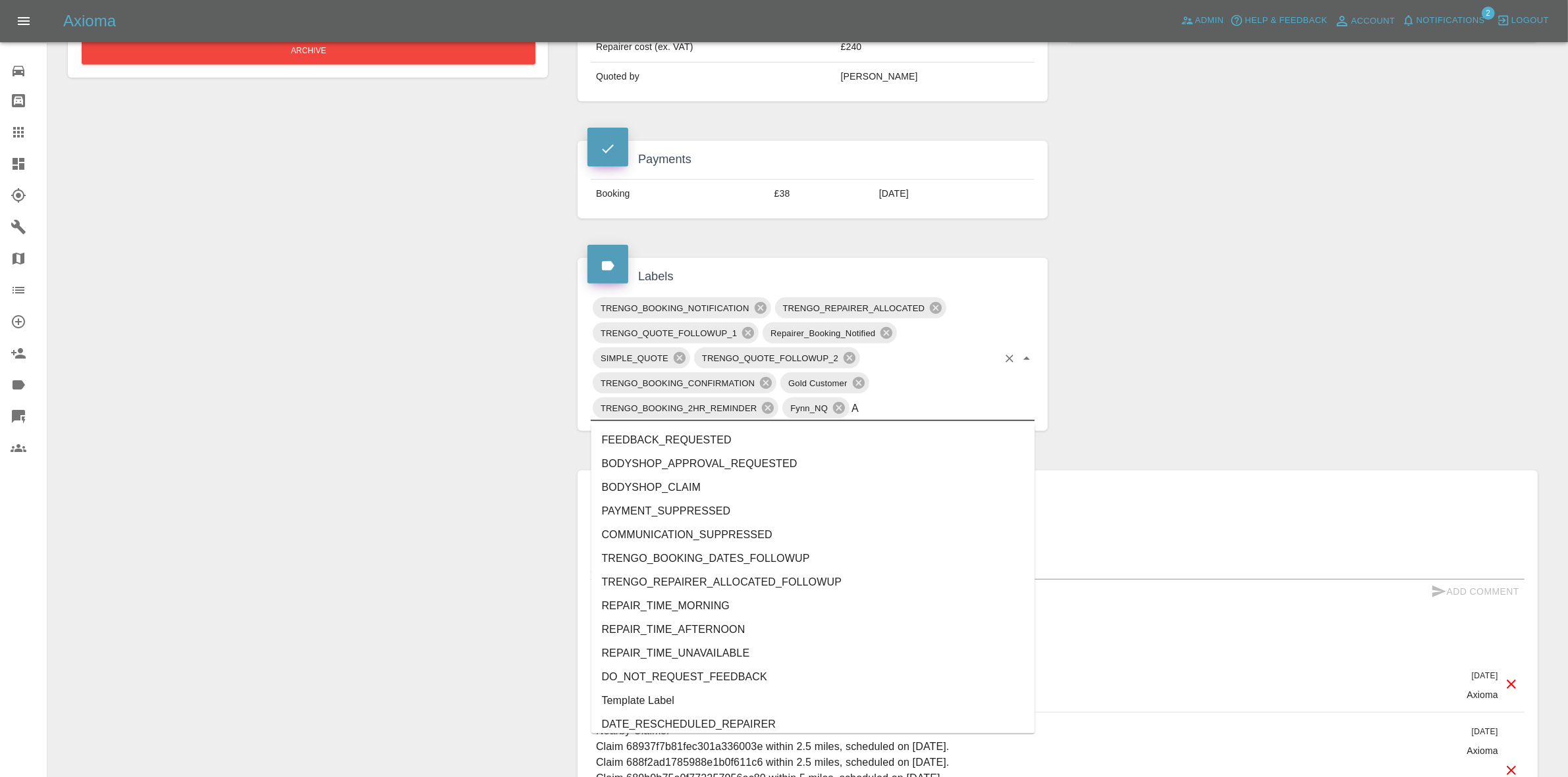
type input "AU"
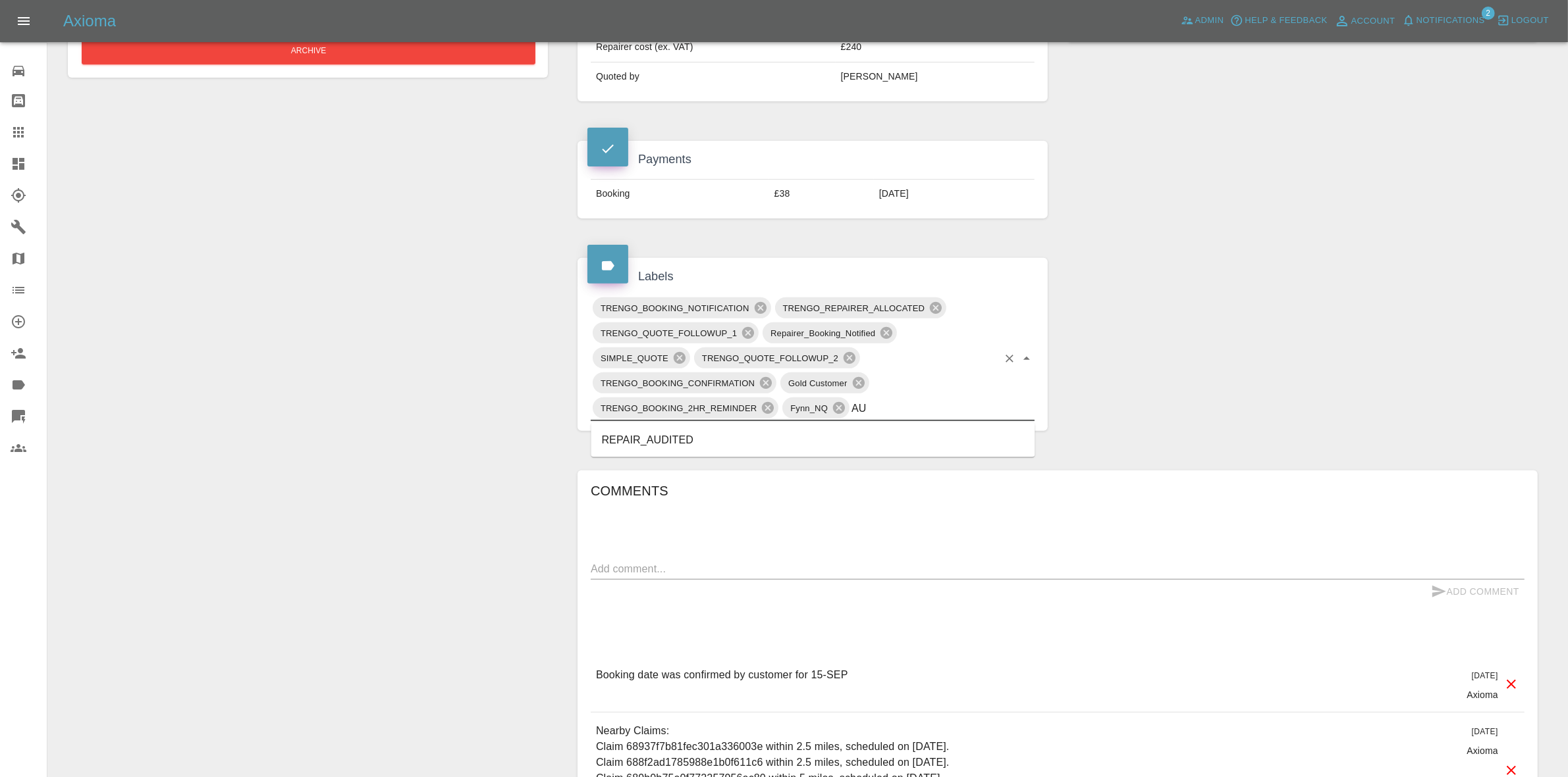
click at [692, 432] on li "REPAIR_AUDITED" at bounding box center [813, 439] width 444 height 24
click at [652, 572] on textarea at bounding box center [1058, 569] width 934 height 15
type textarea "REQUESTING MORE IMAGES"
click at [1447, 589] on button "Add Comment" at bounding box center [1475, 592] width 99 height 25
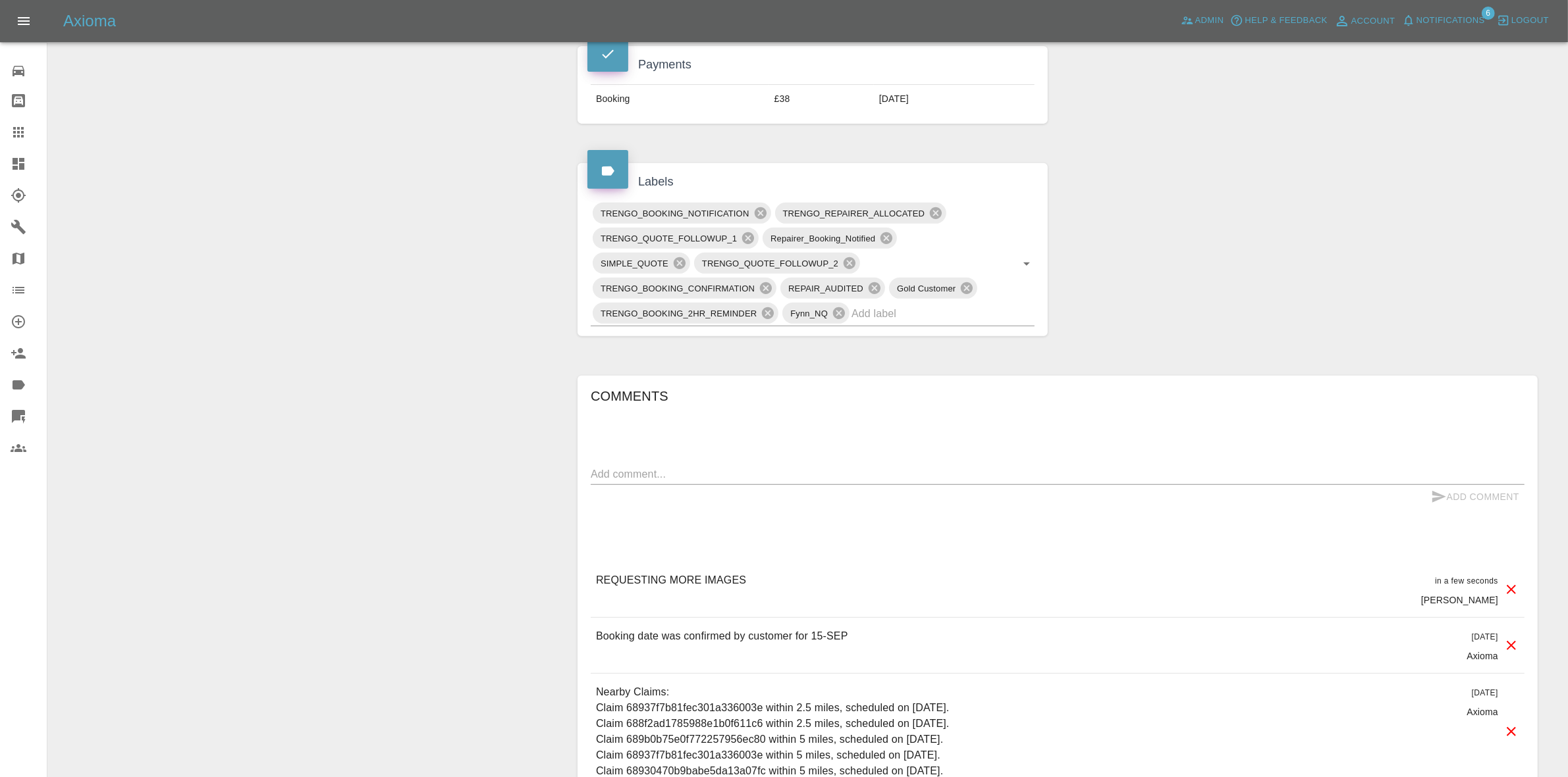
scroll to position [658, 0]
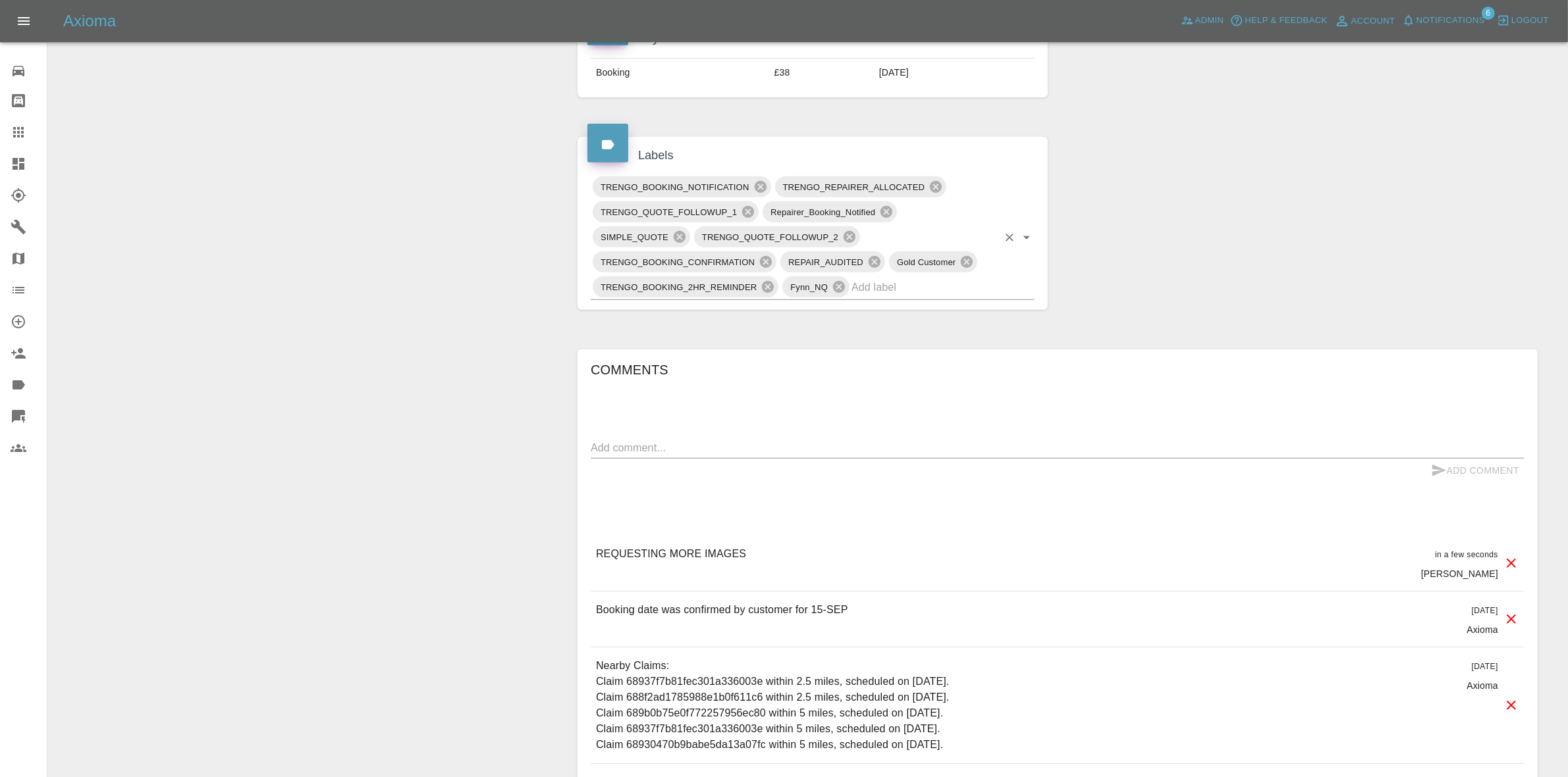
click at [882, 296] on input "text" at bounding box center [925, 288] width 146 height 21
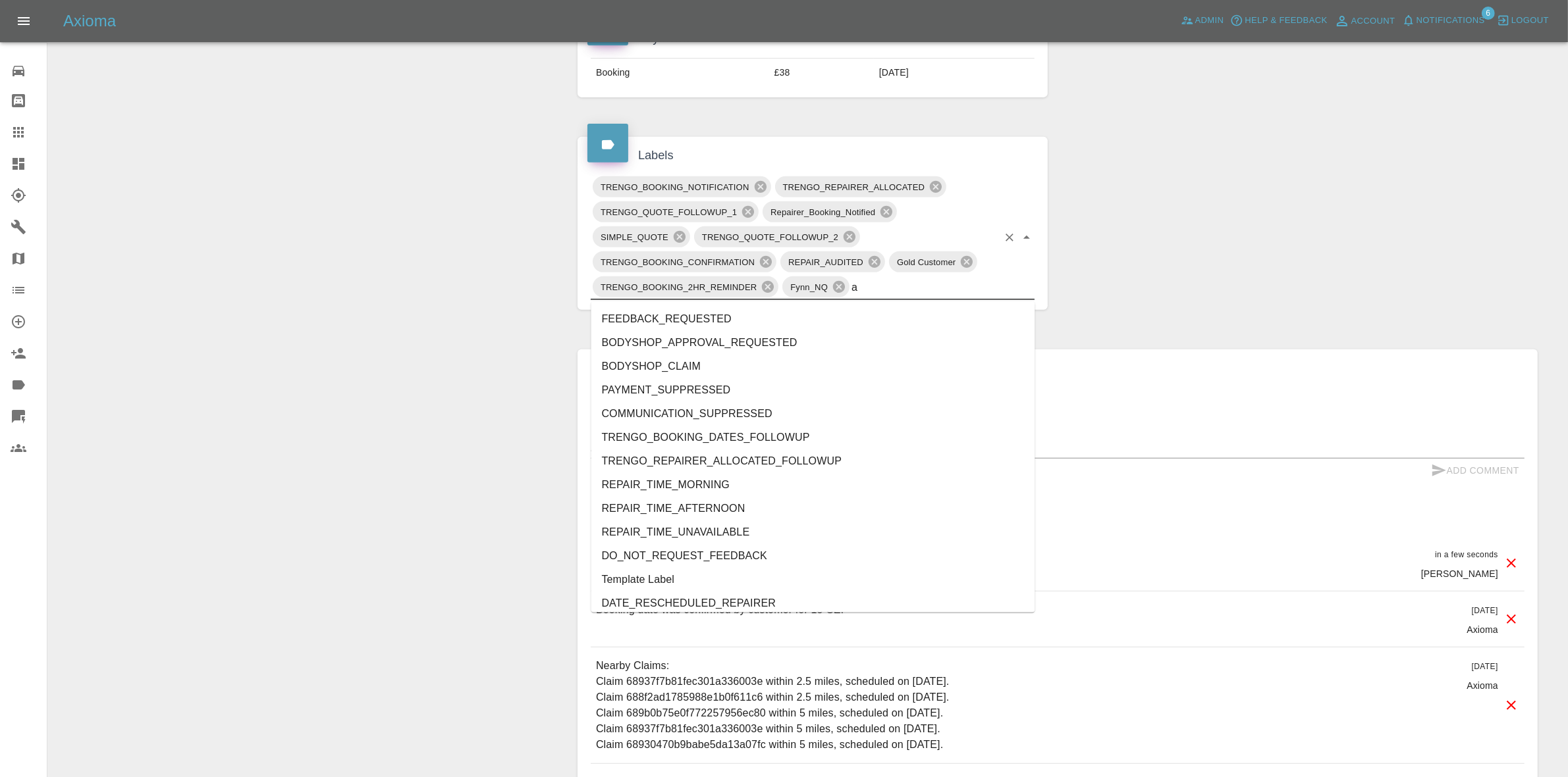
type input "au"
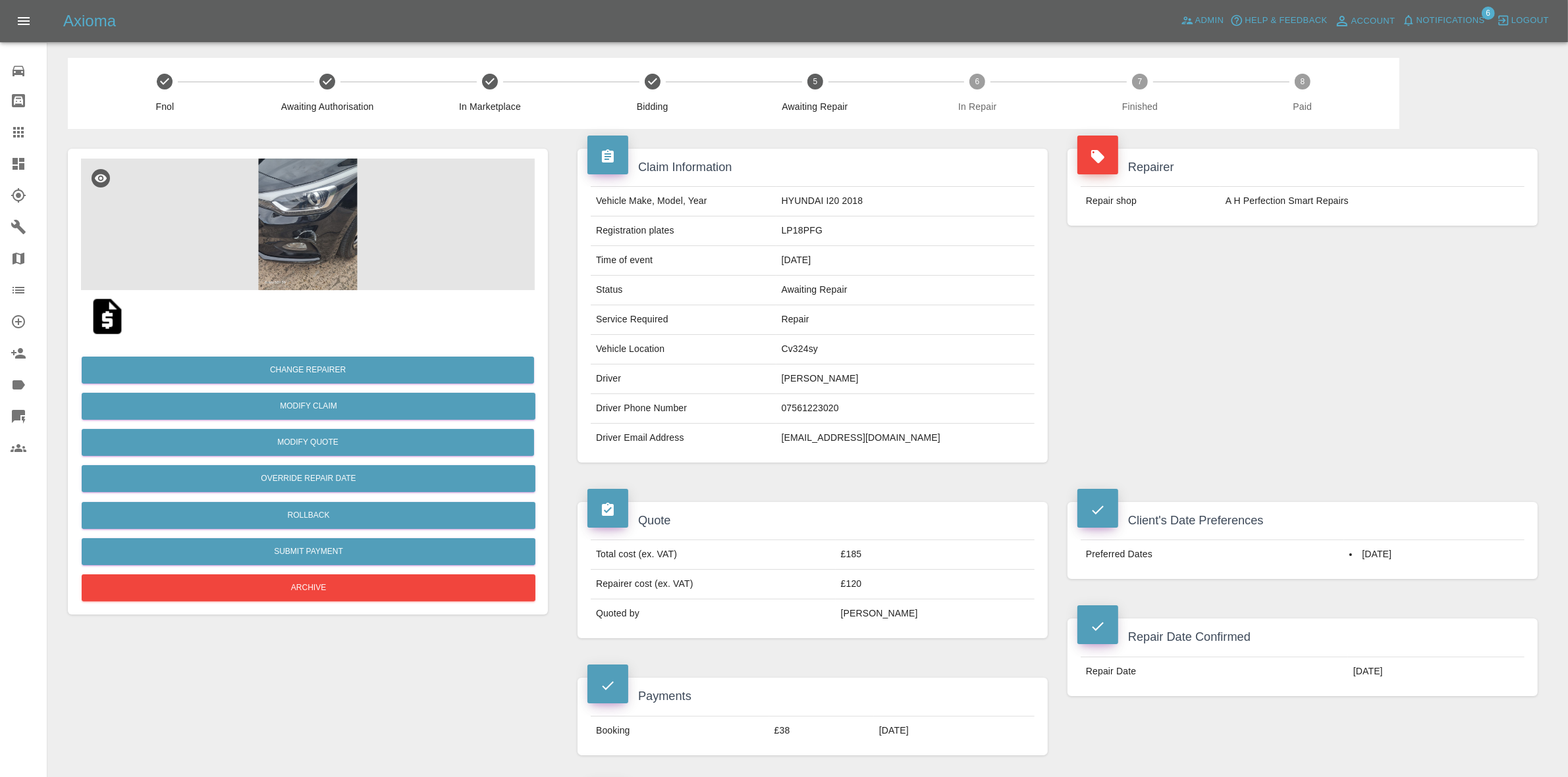
click at [389, 182] on img at bounding box center [308, 224] width 454 height 132
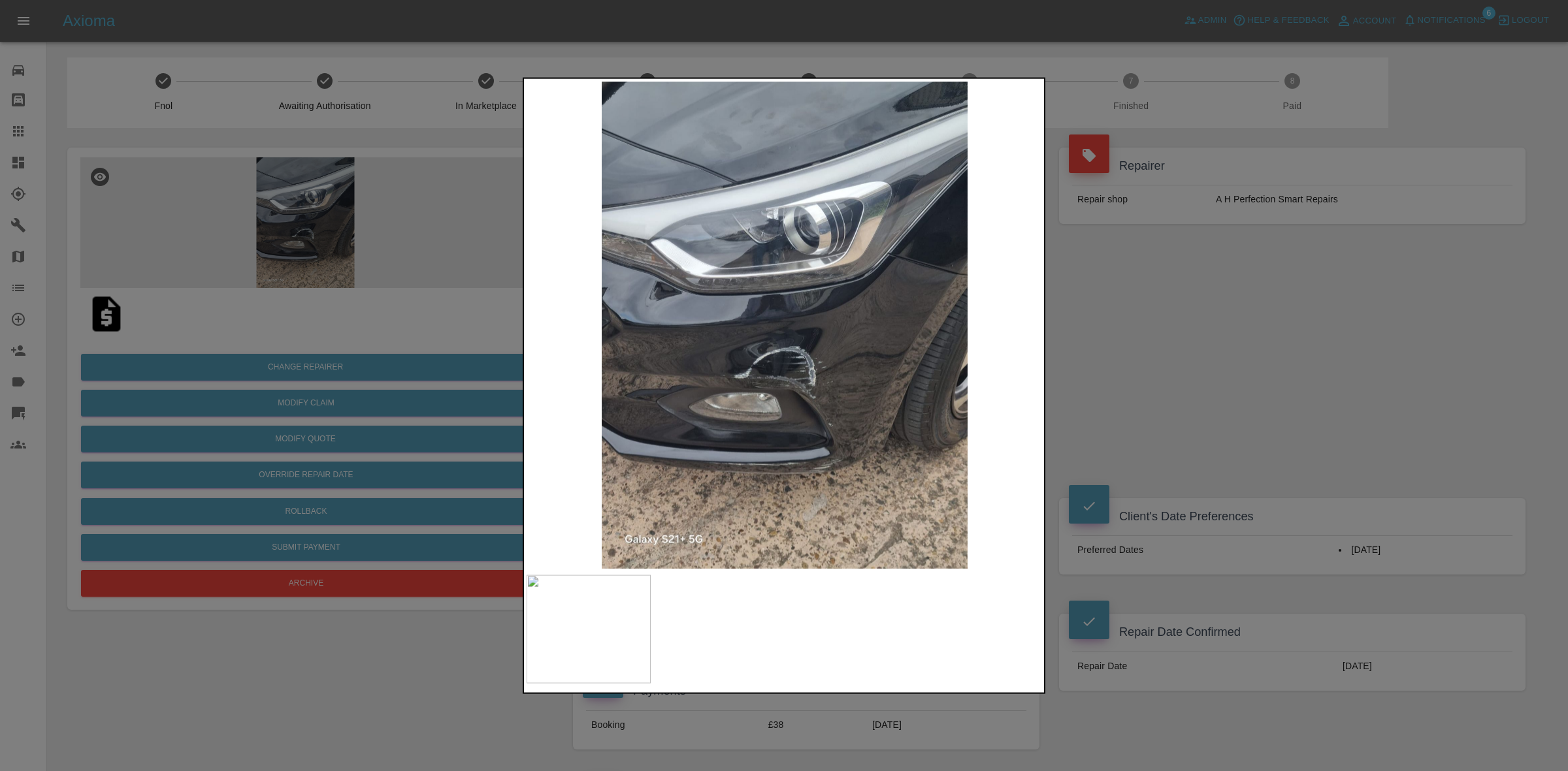
click at [1069, 334] on div at bounding box center [784, 386] width 1568 height 771
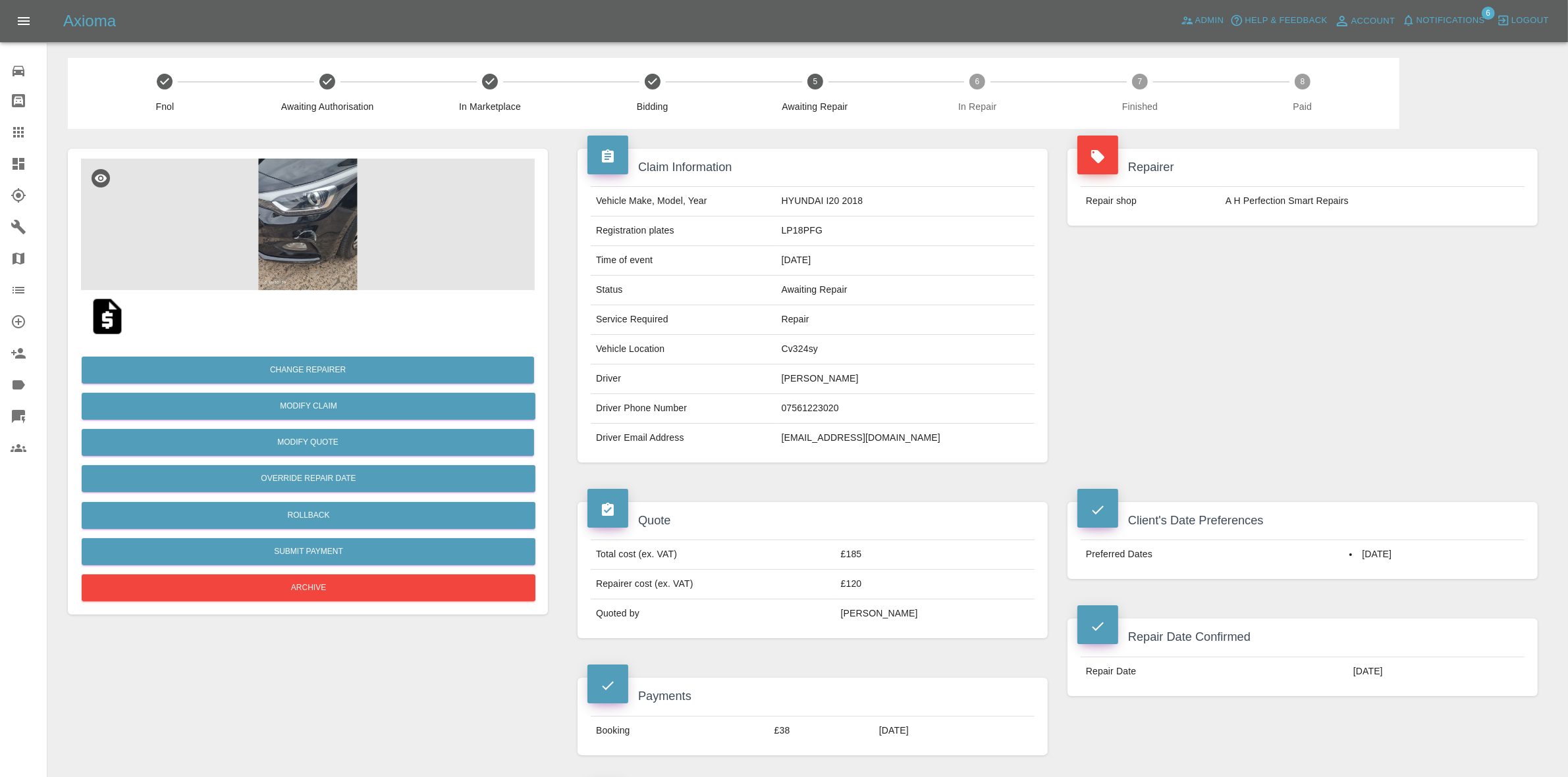
click at [813, 355] on td "Cv324sy" at bounding box center [906, 349] width 259 height 29
copy td "Cv324sy"
click at [396, 239] on img at bounding box center [308, 224] width 454 height 132
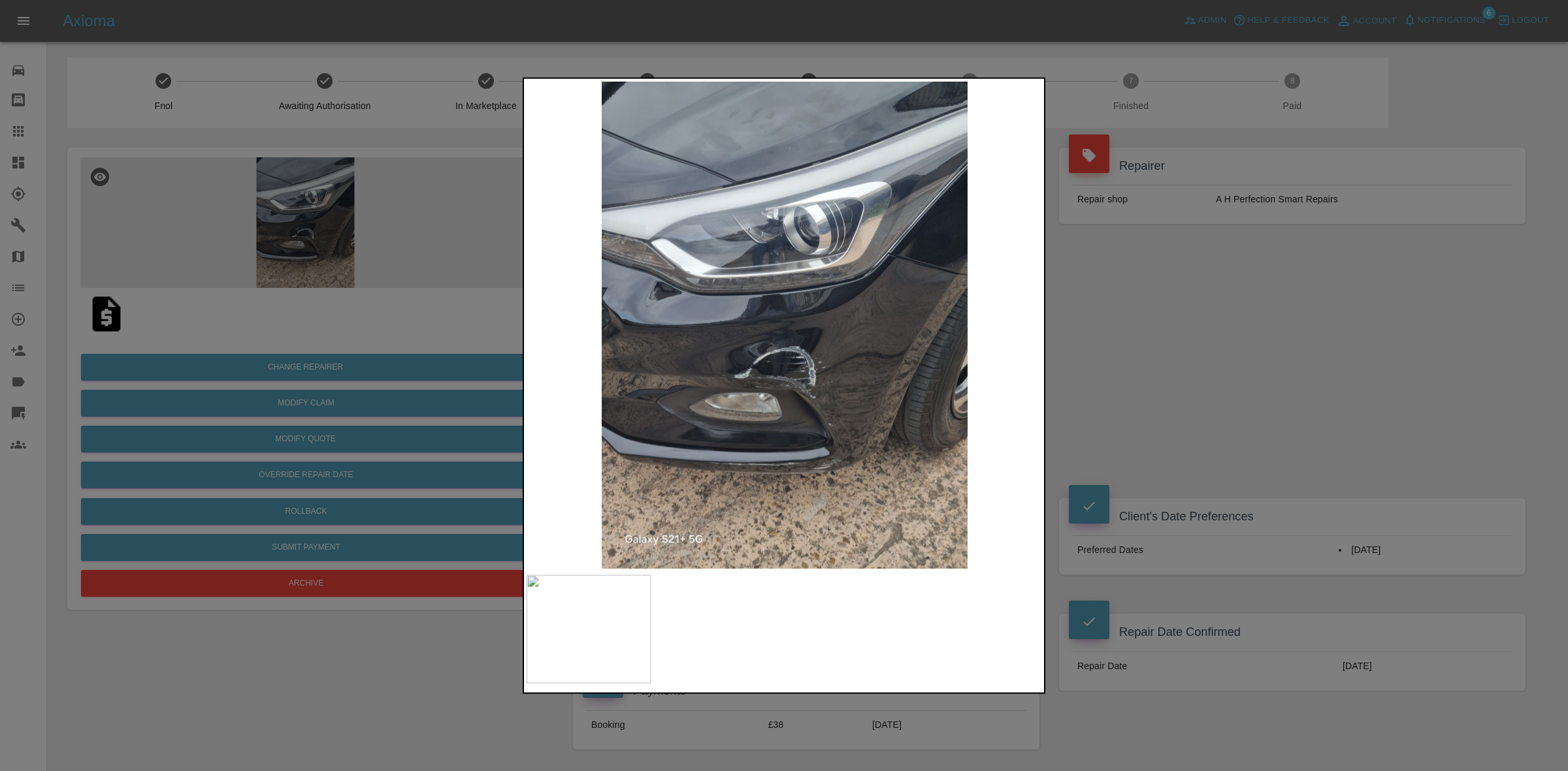
click at [1148, 394] on div at bounding box center [784, 386] width 1568 height 771
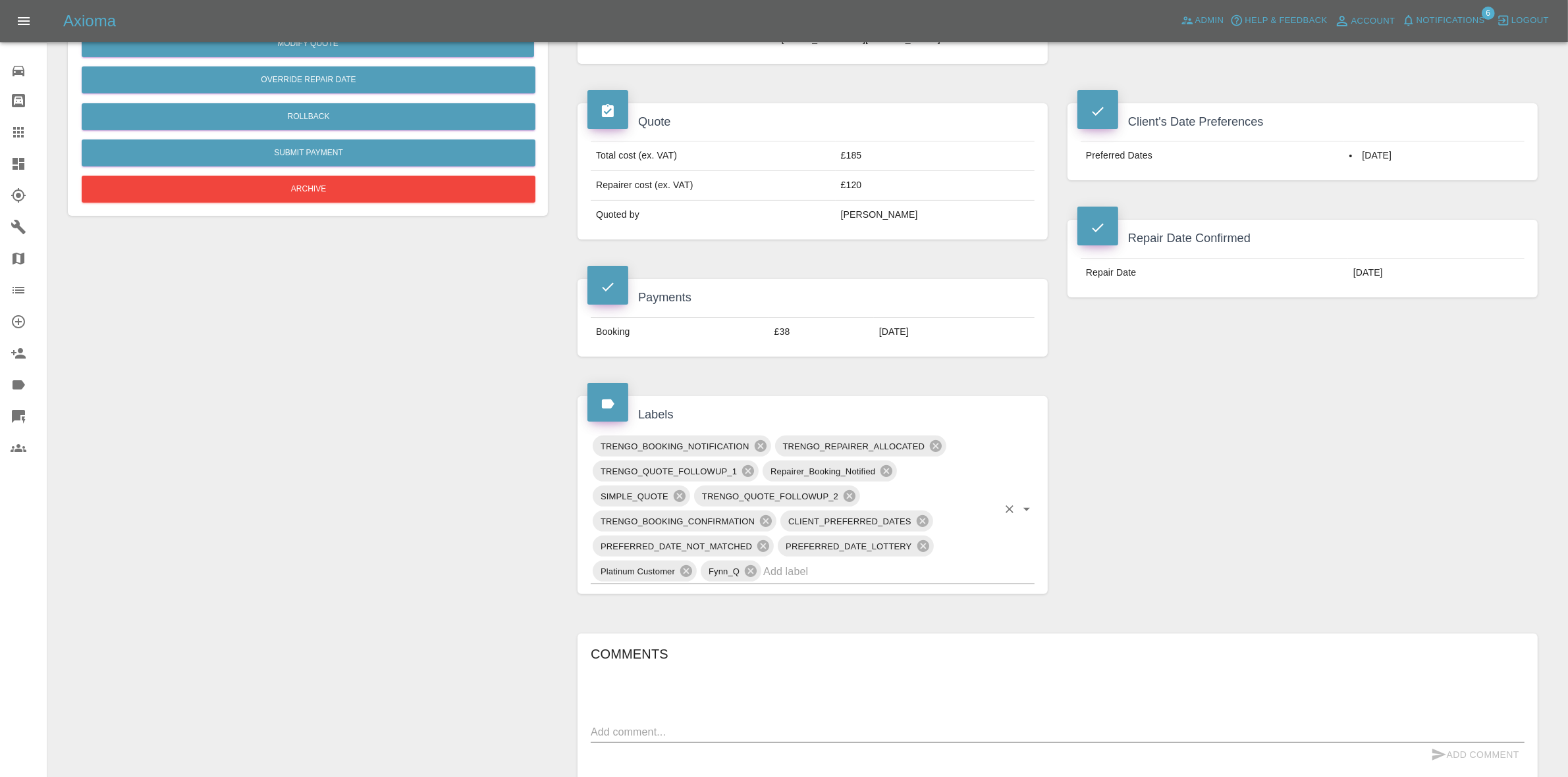
scroll to position [576, 0]
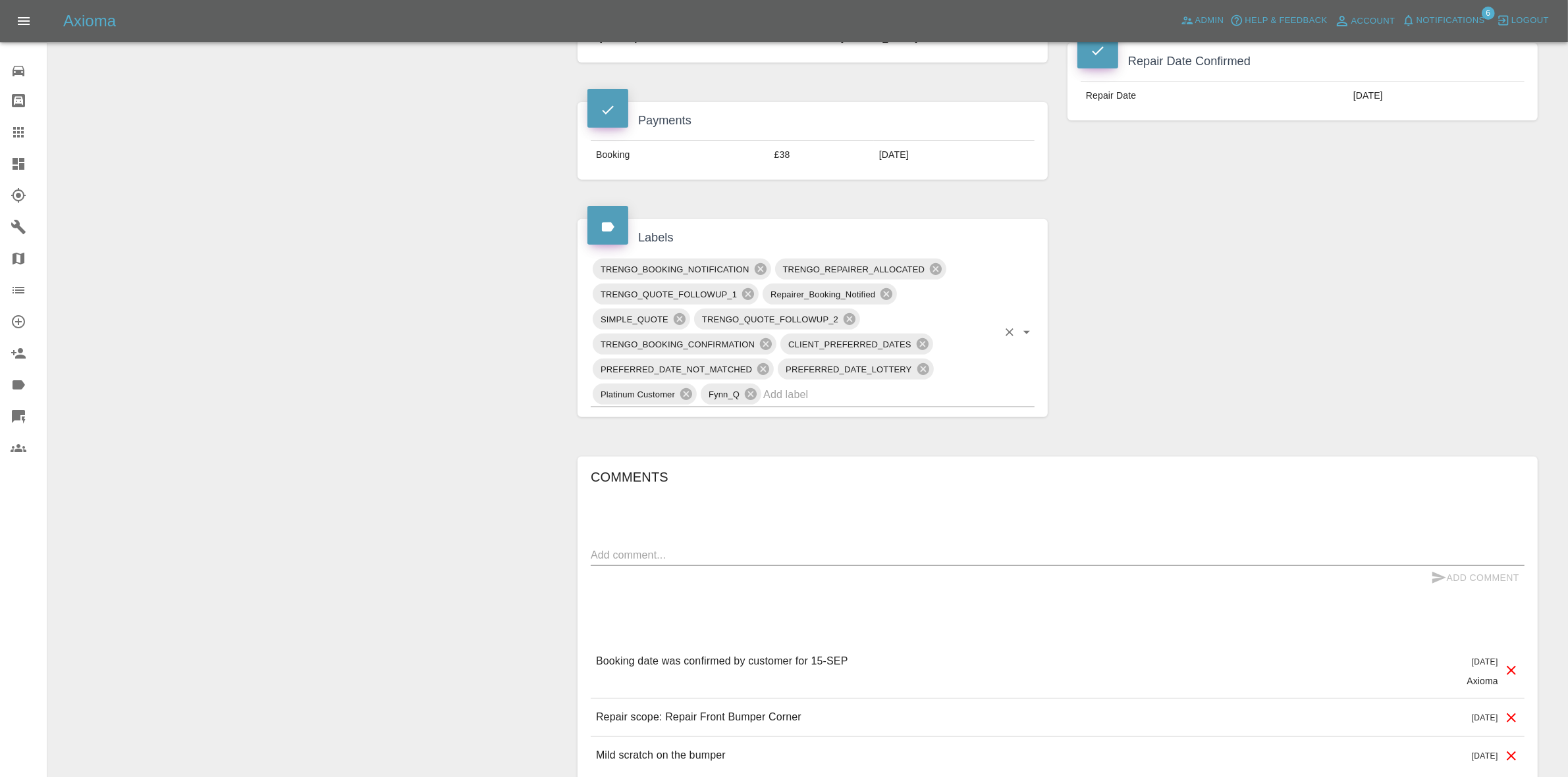
click at [830, 405] on input "text" at bounding box center [880, 395] width 235 height 21
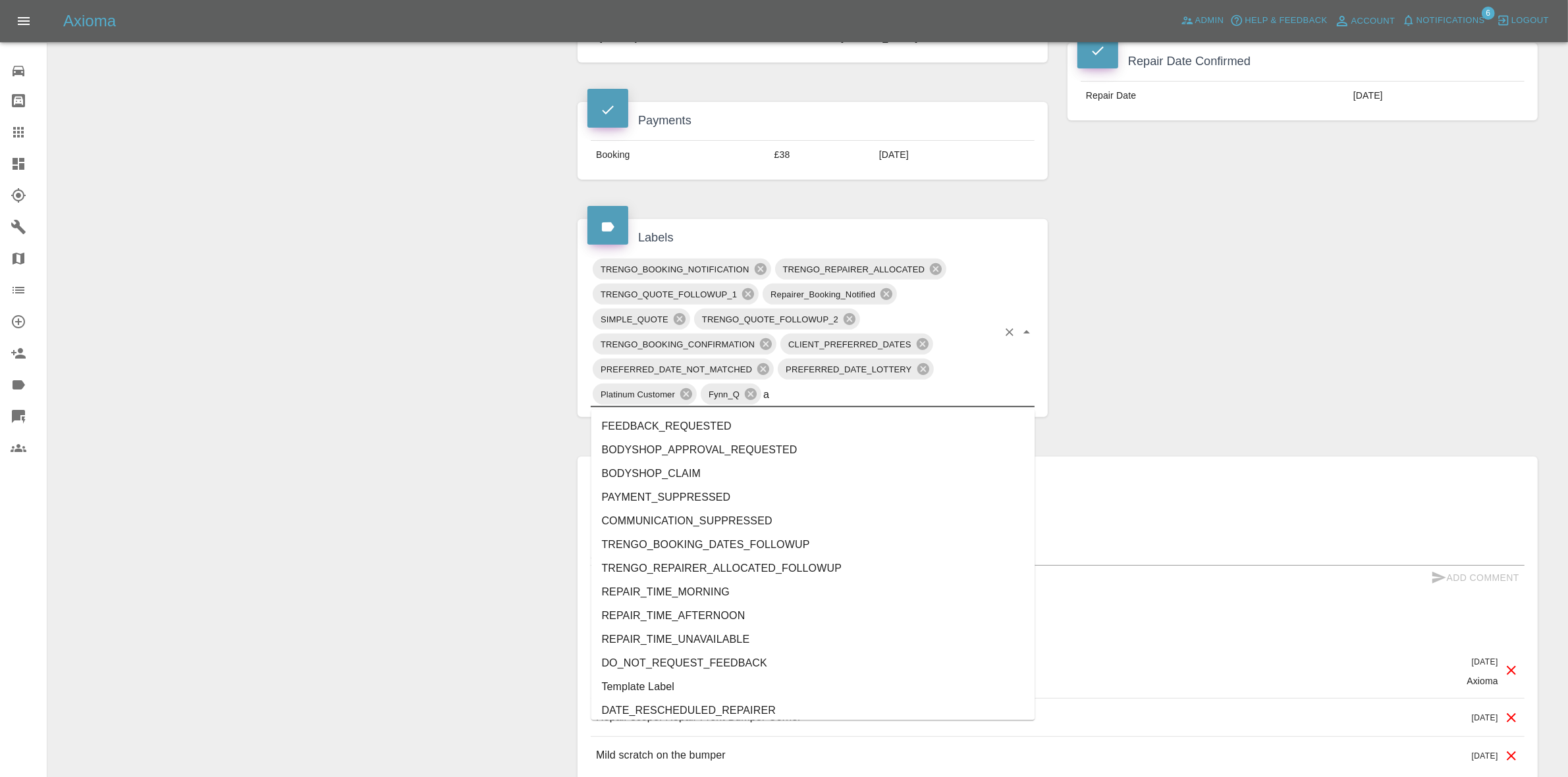
type input "au"
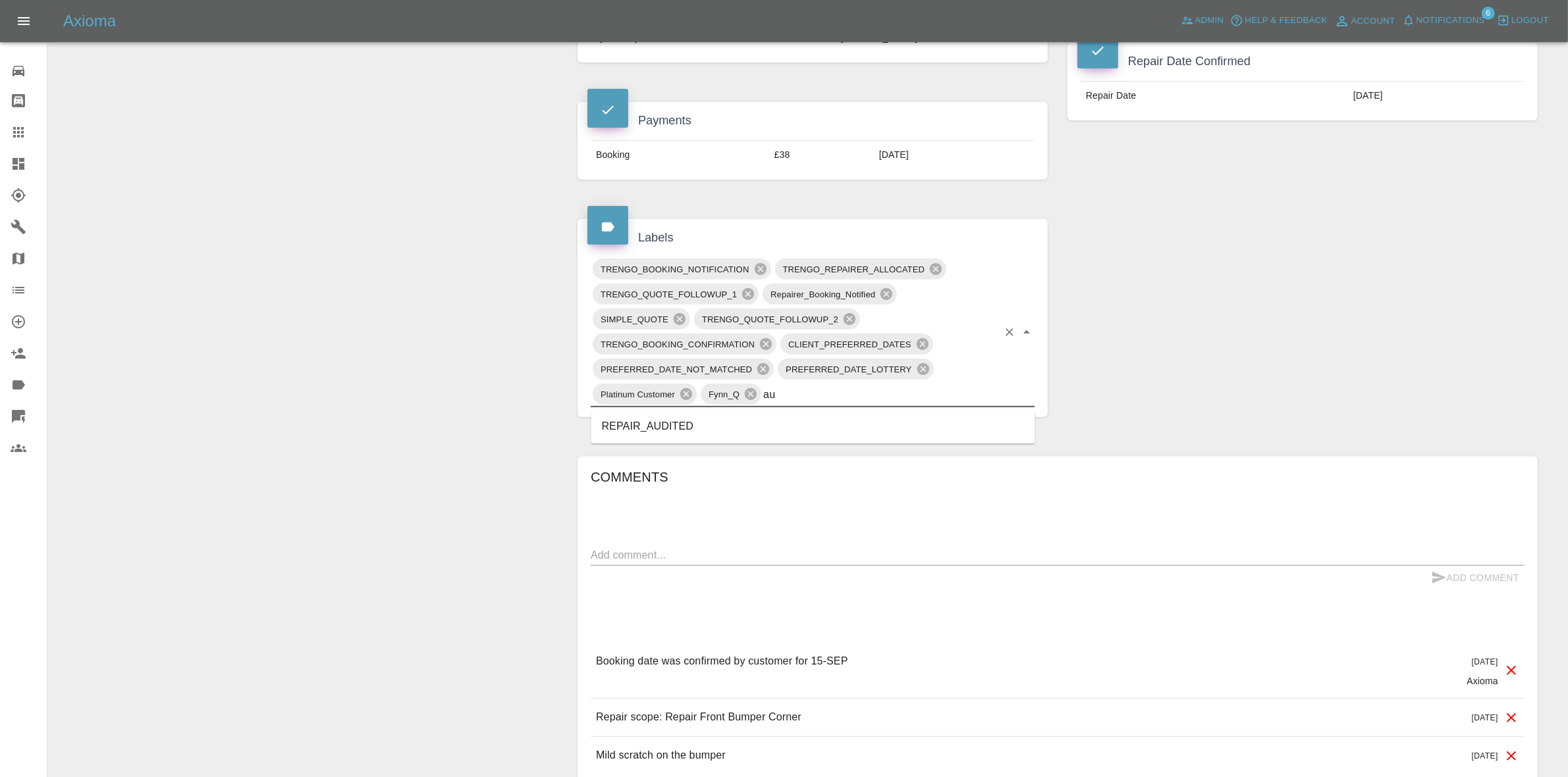
click at [677, 435] on li "REPAIR_AUDITED" at bounding box center [813, 426] width 444 height 24
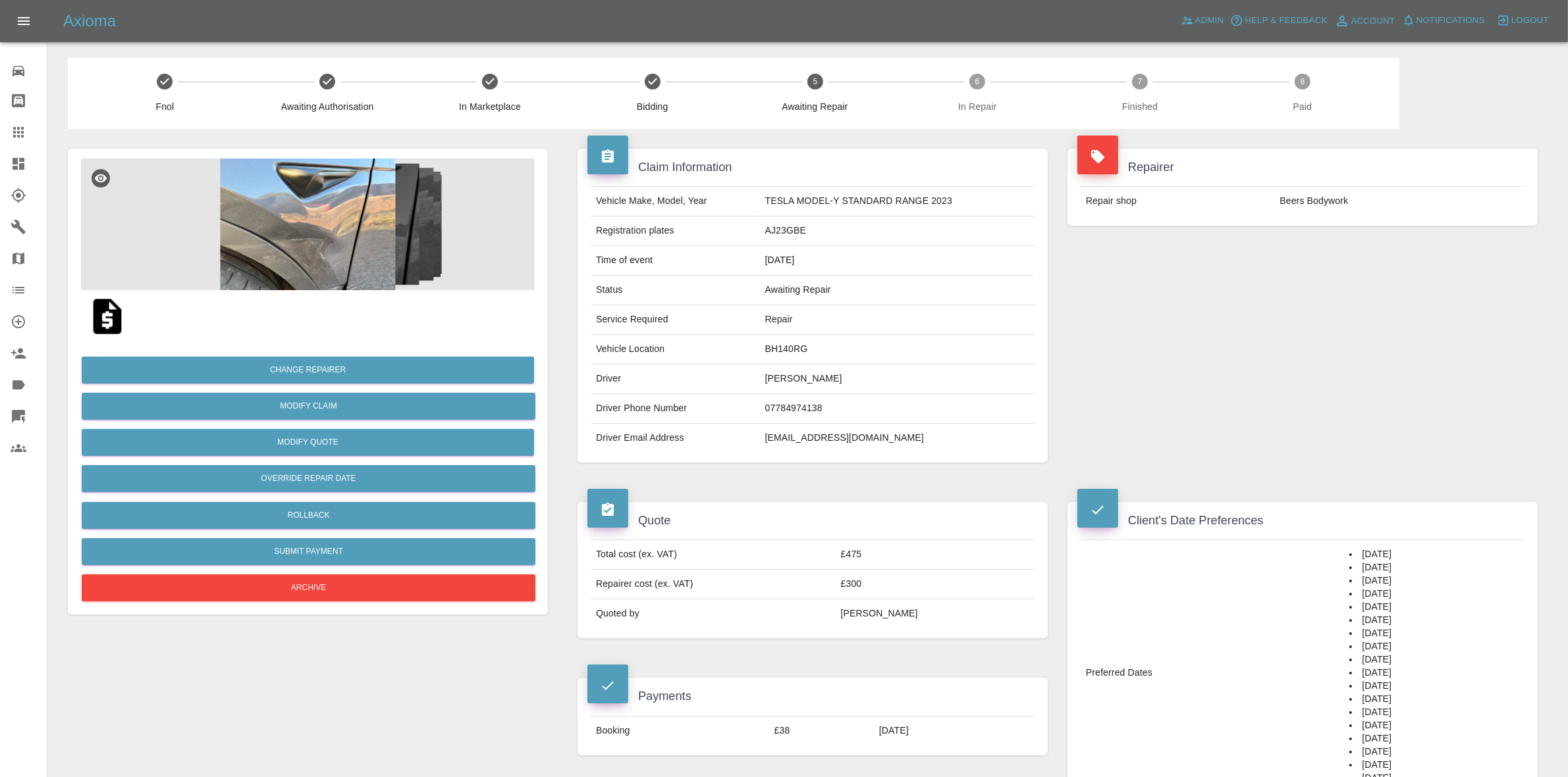
click at [782, 350] on td "BH140RG" at bounding box center [897, 349] width 275 height 29
copy td "BH140RG"
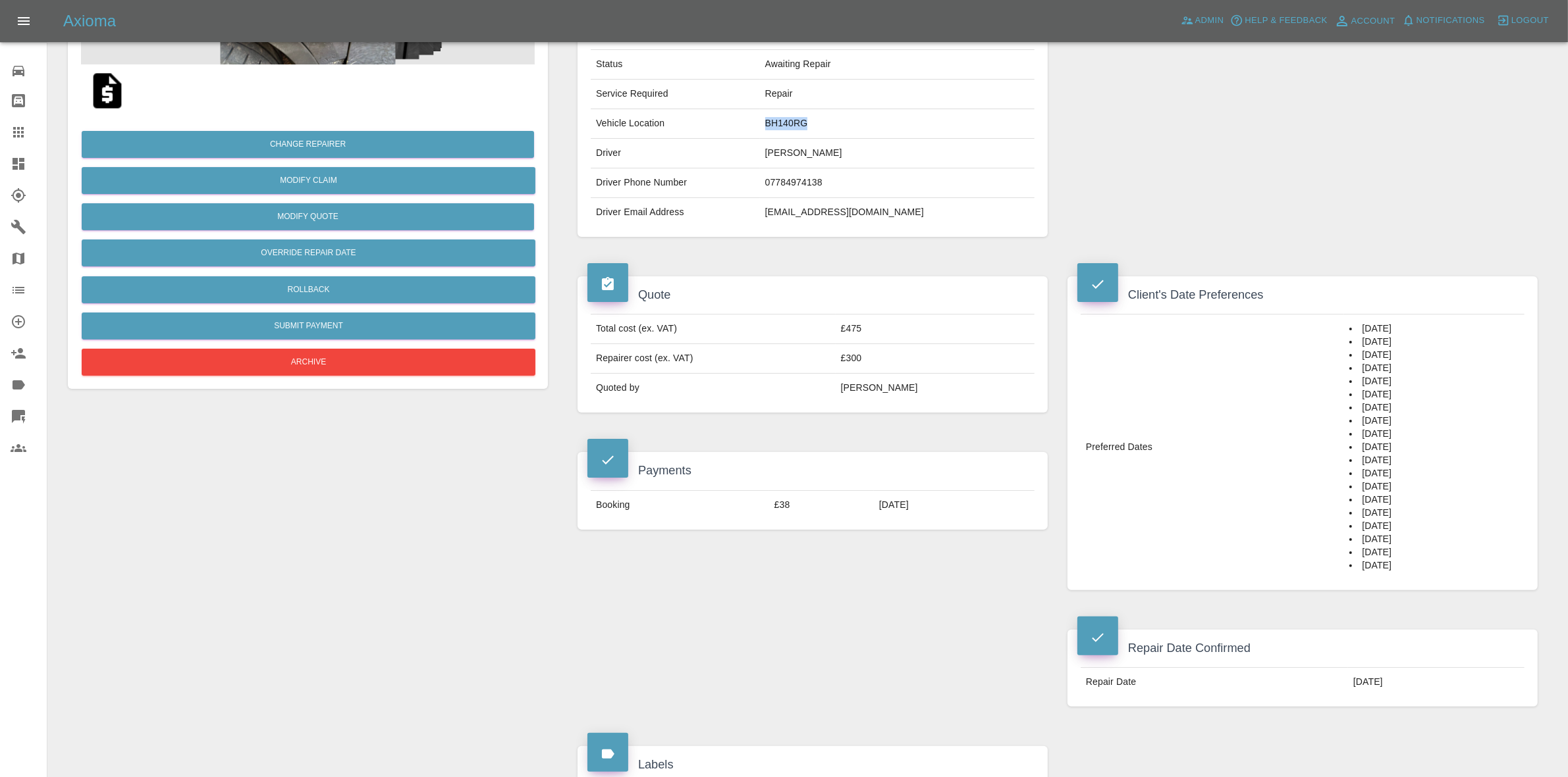
scroll to position [165, 0]
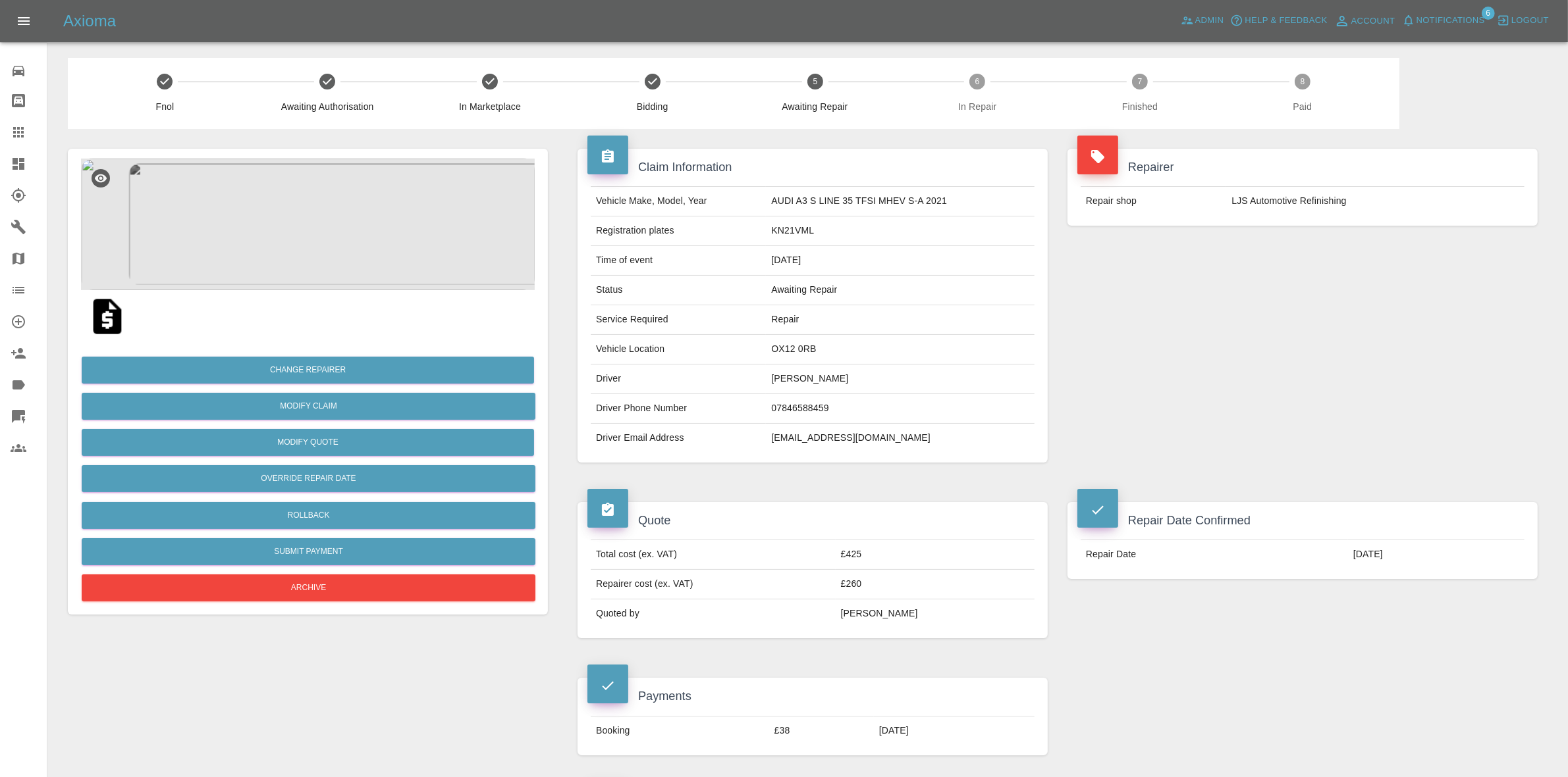
click at [277, 244] on img at bounding box center [308, 224] width 454 height 132
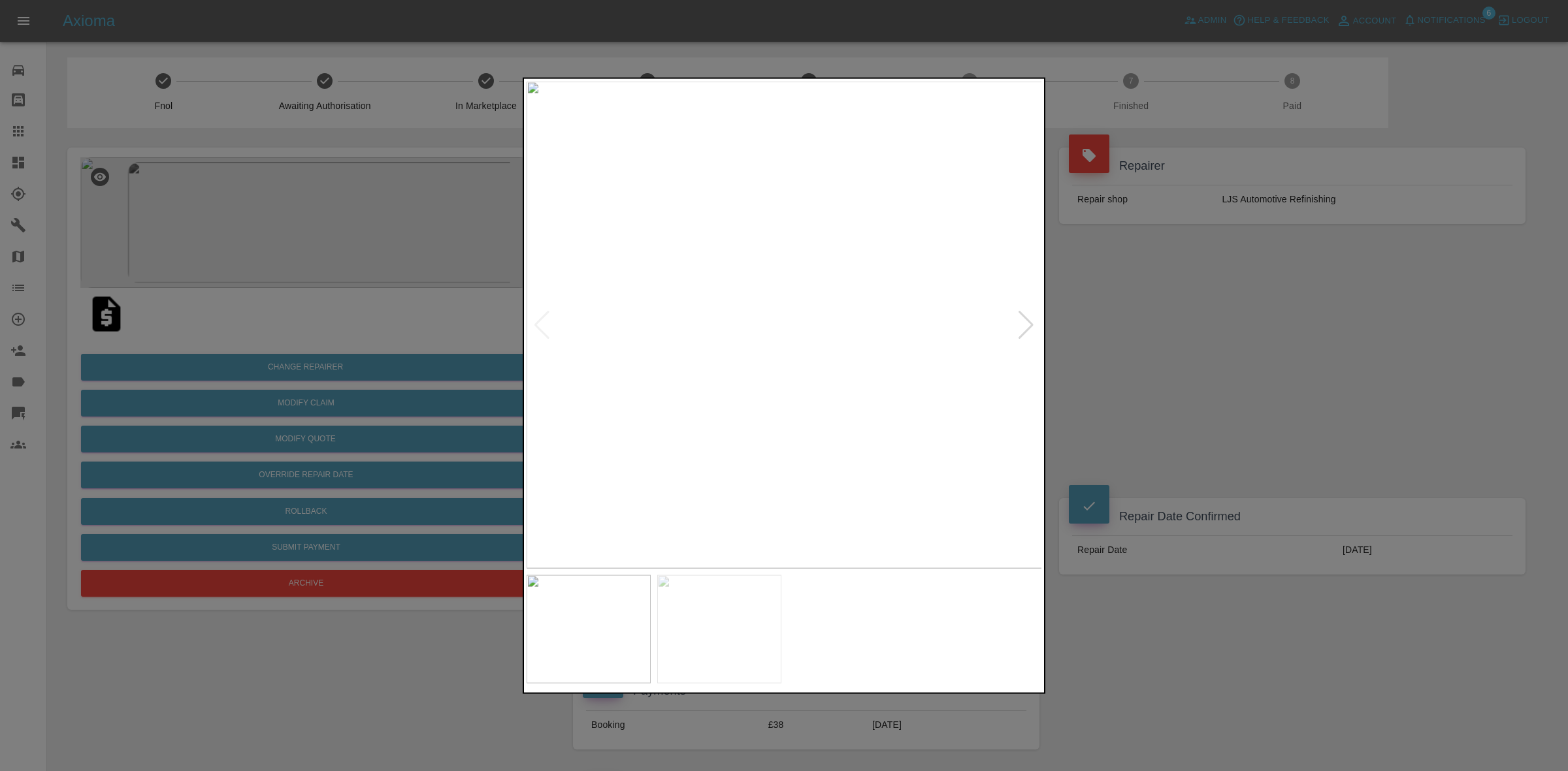
click at [1030, 327] on div at bounding box center [1026, 325] width 18 height 29
click at [1030, 327] on img at bounding box center [784, 325] width 516 height 487
click at [1157, 357] on div at bounding box center [784, 386] width 1568 height 771
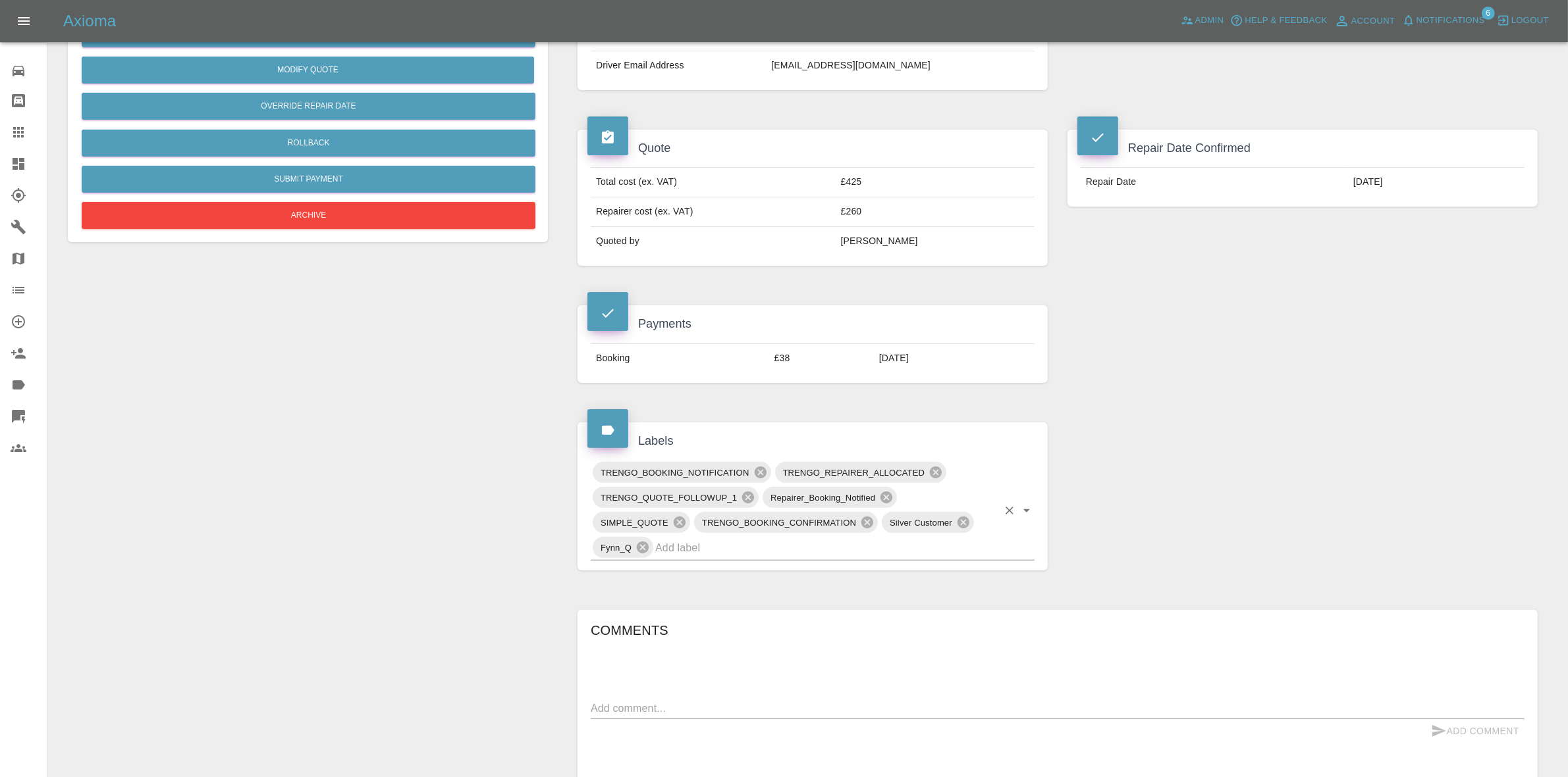
scroll to position [411, 0]
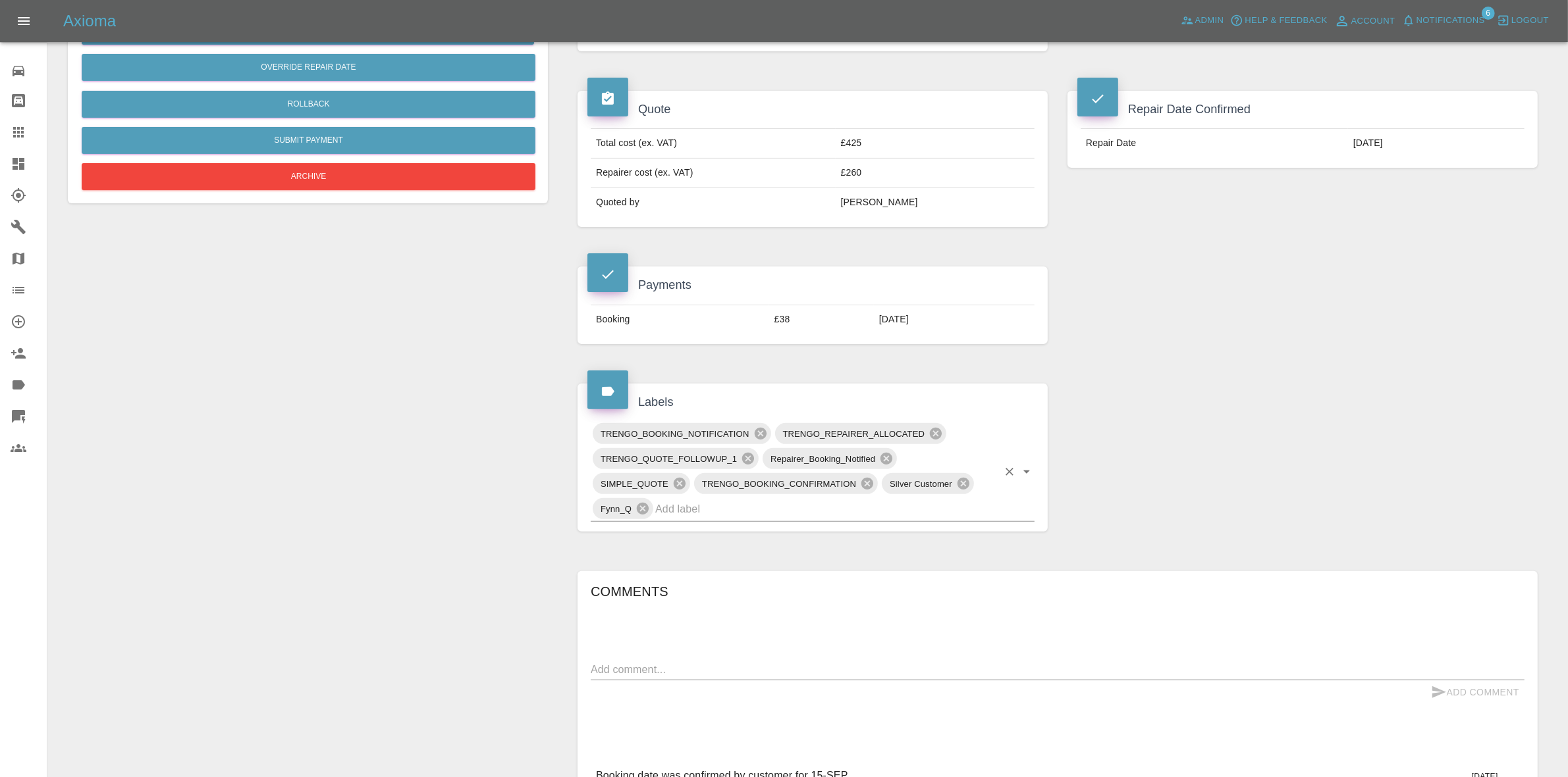
click at [758, 508] on input "text" at bounding box center [826, 509] width 342 height 21
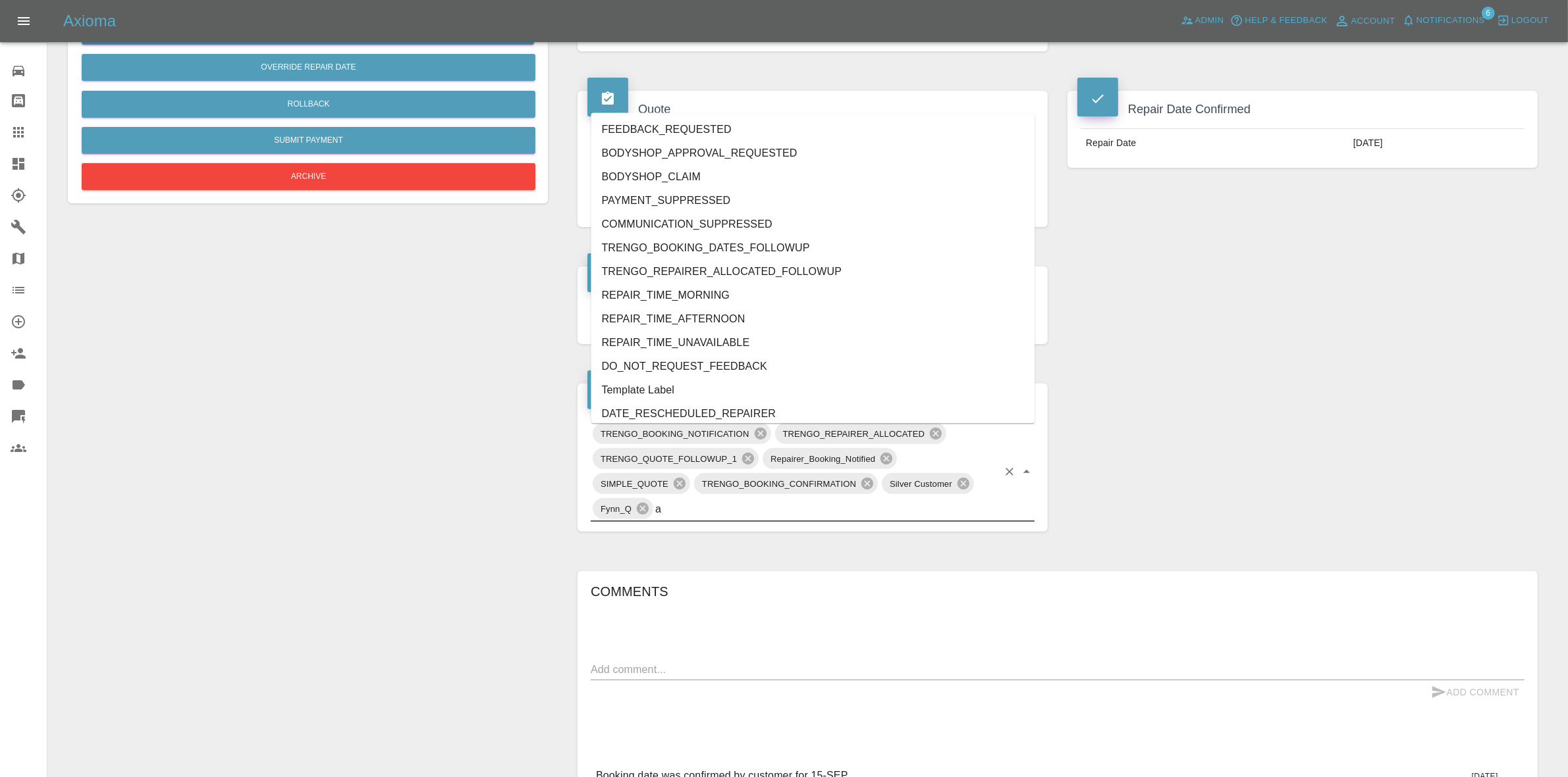
type input "au"
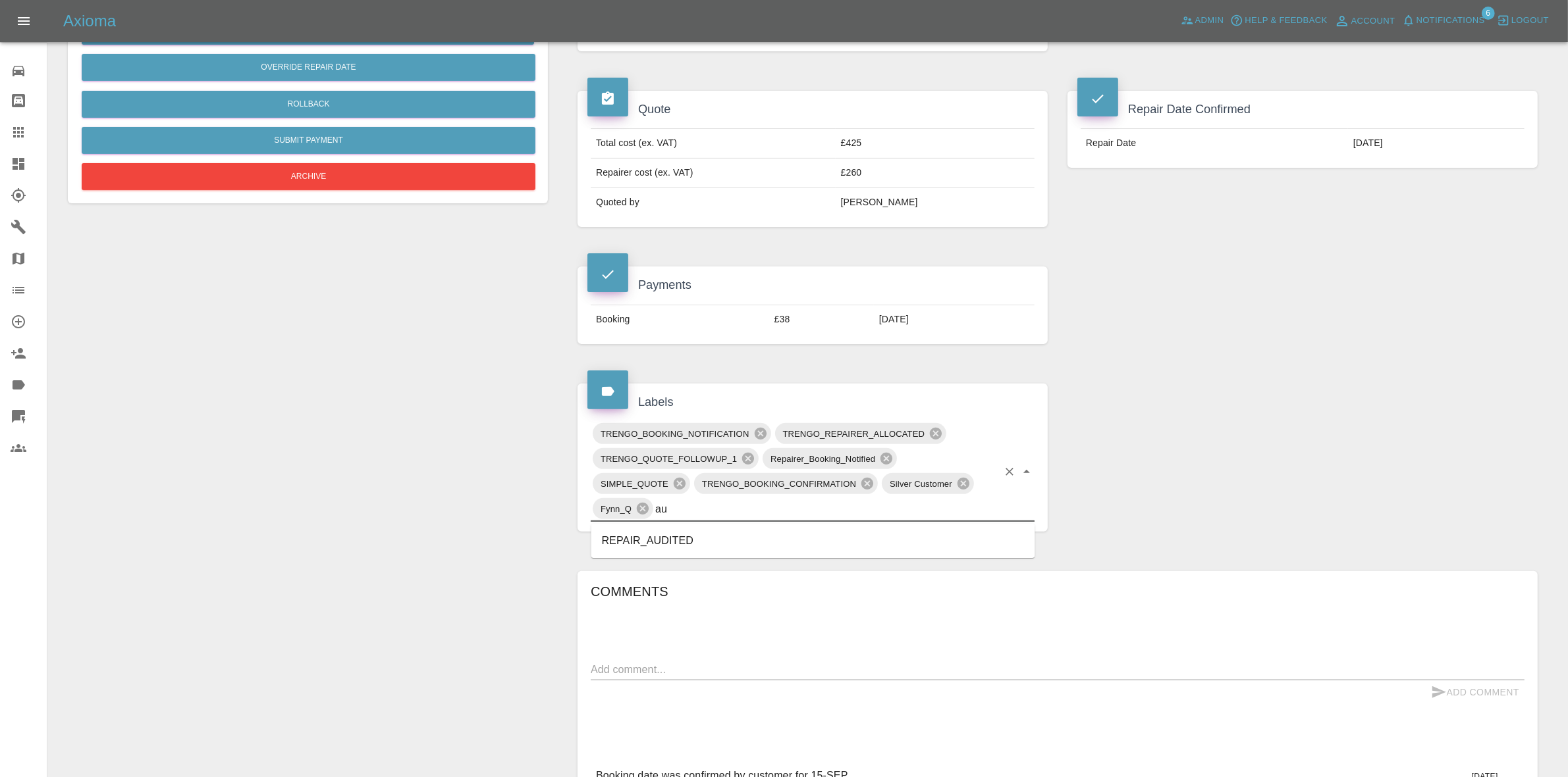
click at [640, 541] on li "REPAIR_AUDITED" at bounding box center [813, 540] width 444 height 24
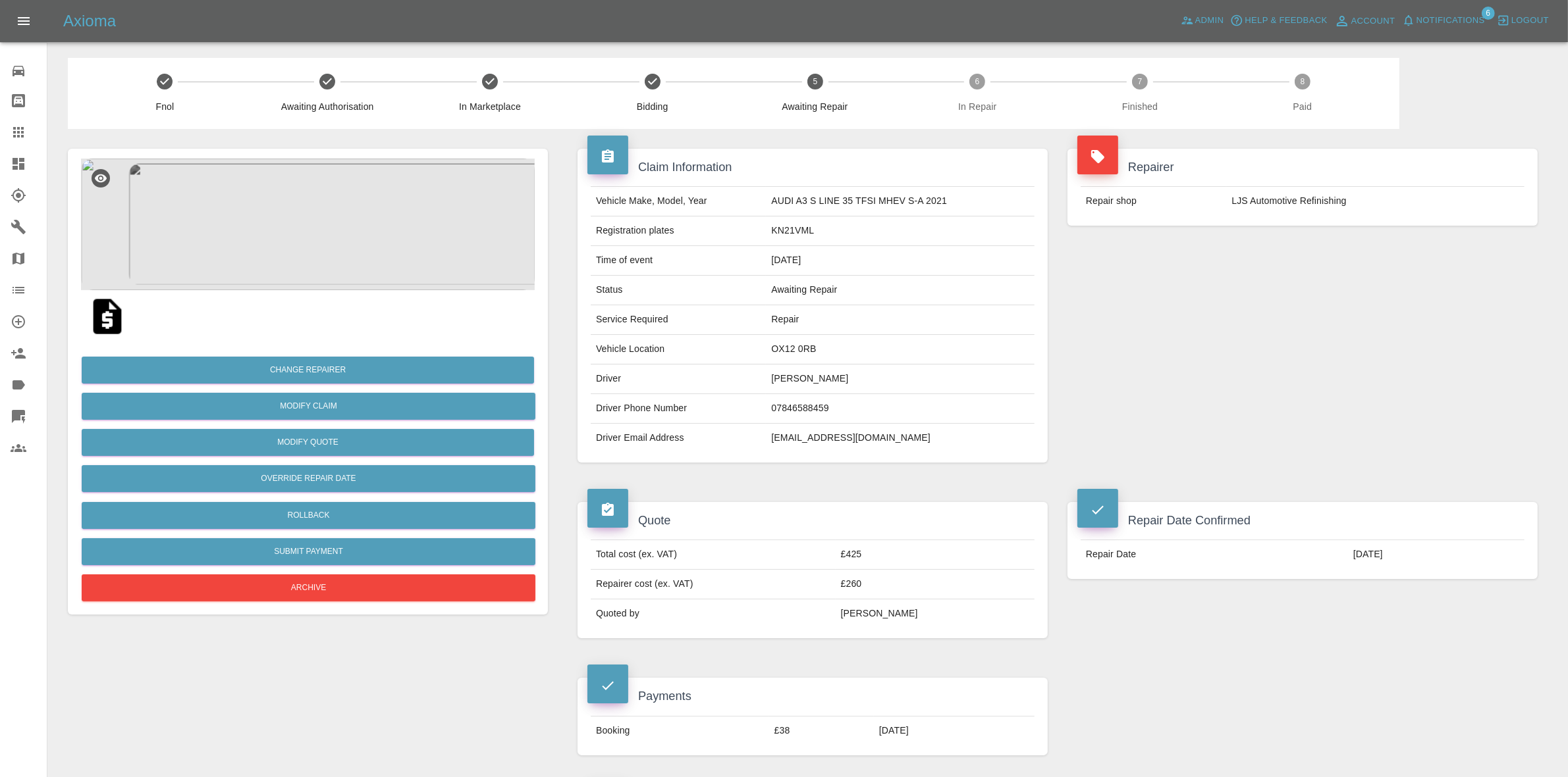
click at [799, 343] on td "OX12 0RB" at bounding box center [900, 349] width 269 height 29
copy td "OX12 0RB"
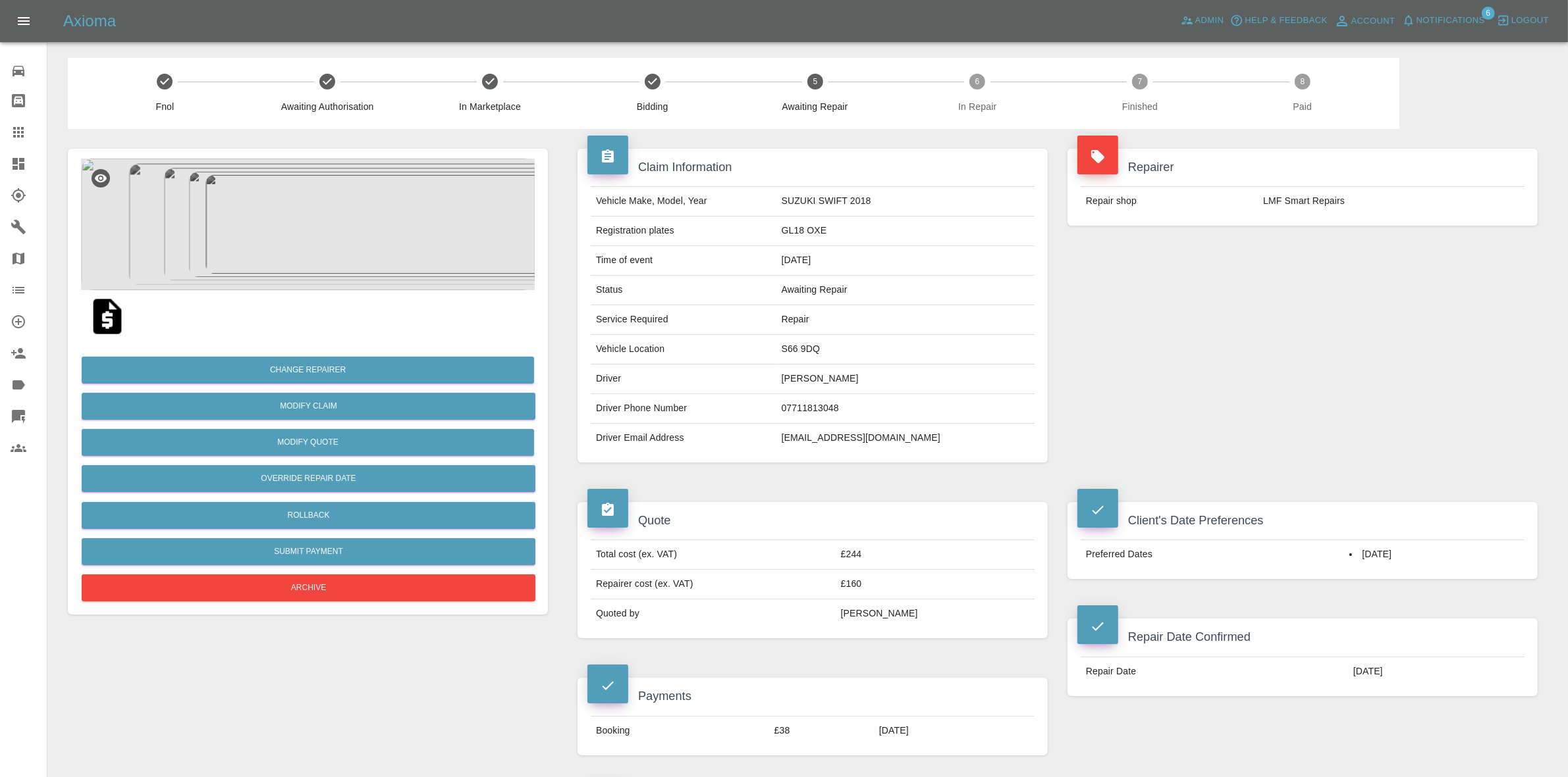
click at [828, 344] on td "S66 9DQ" at bounding box center [906, 349] width 259 height 29
copy td "S66 9DQ"
click at [194, 258] on img at bounding box center [308, 224] width 454 height 132
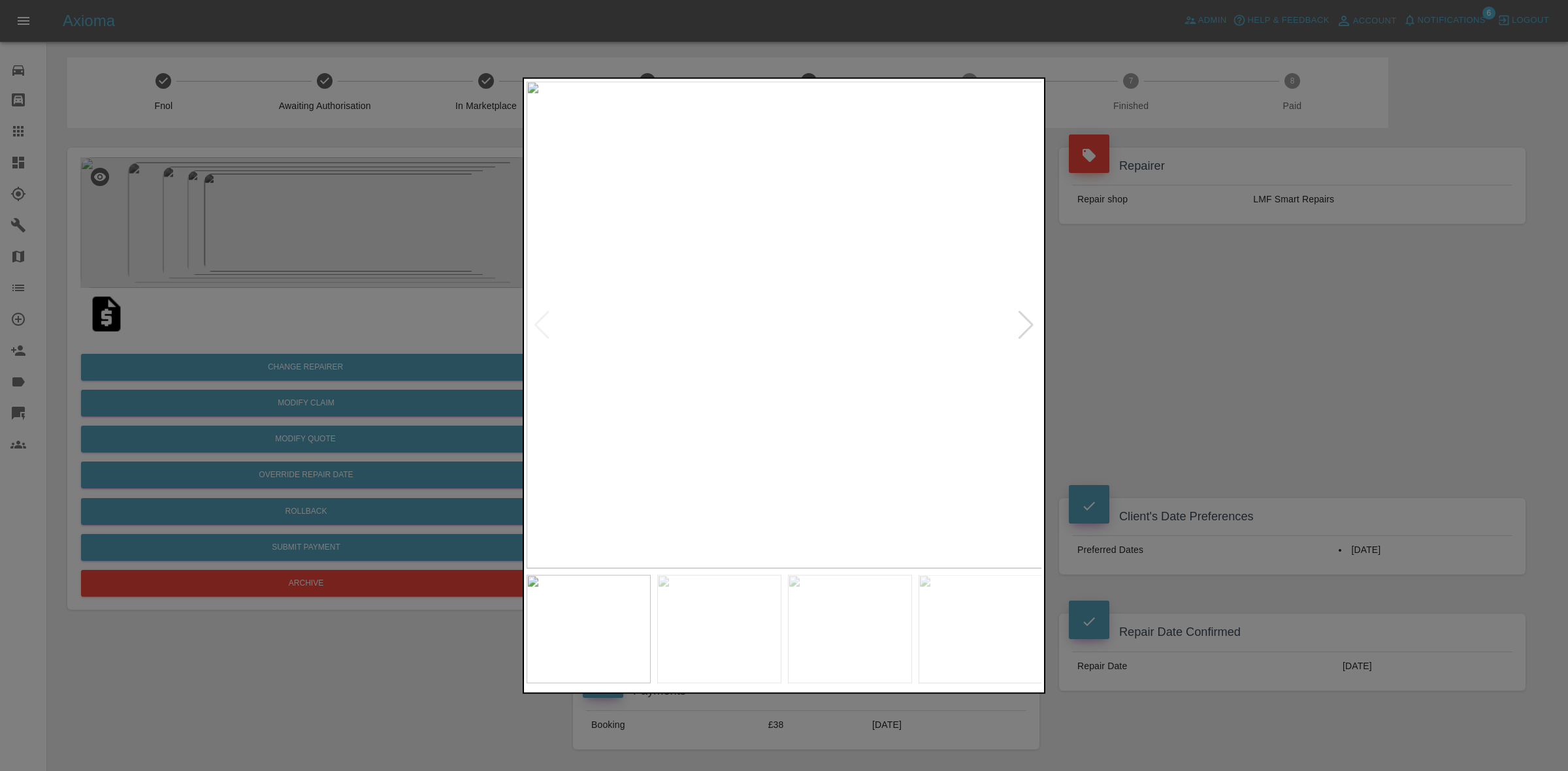
click at [1023, 318] on div at bounding box center [1026, 325] width 18 height 29
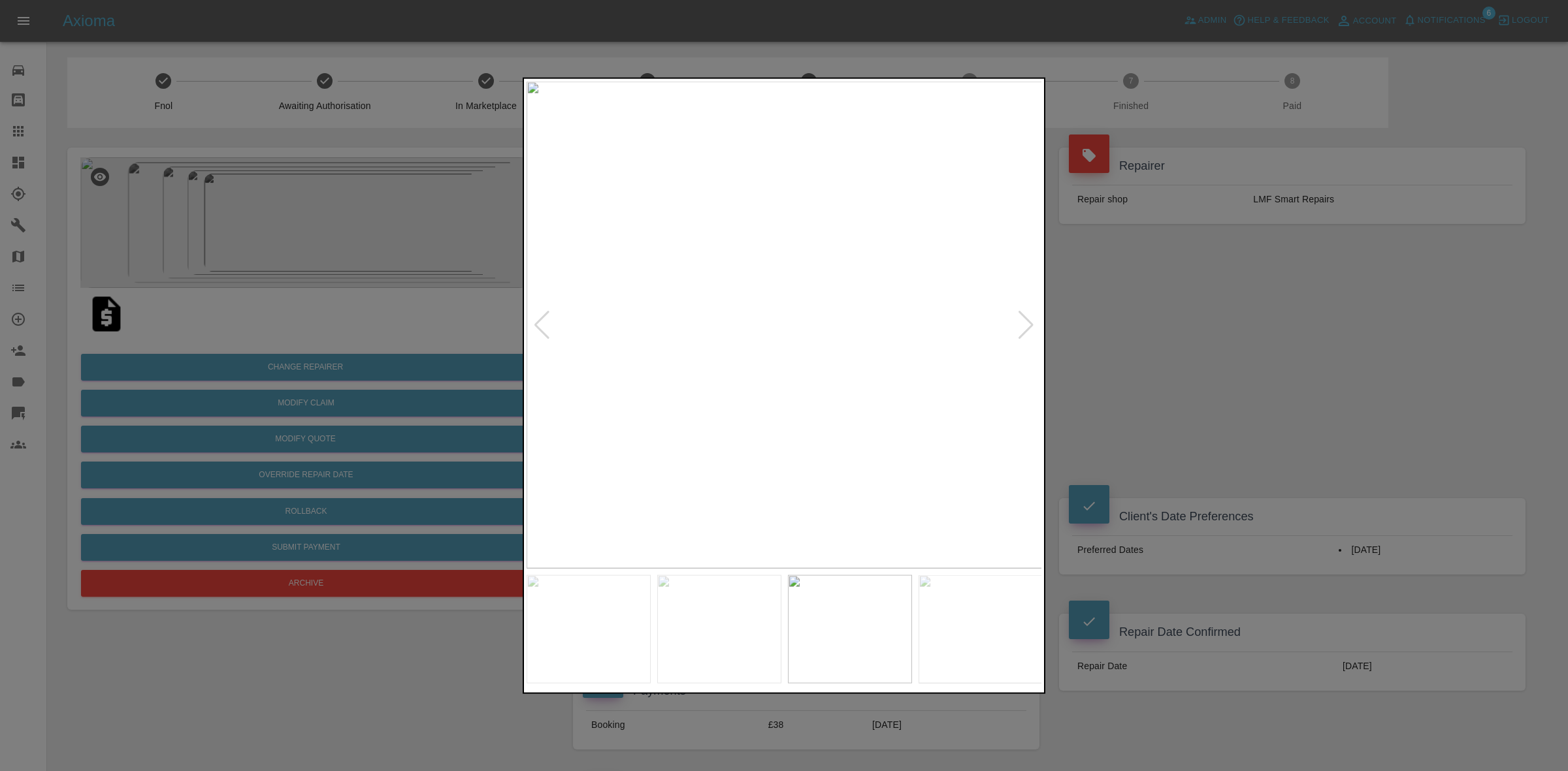
click at [1023, 318] on div at bounding box center [1026, 325] width 18 height 29
click at [1023, 318] on img at bounding box center [784, 325] width 516 height 487
click at [1287, 348] on div at bounding box center [784, 386] width 1568 height 771
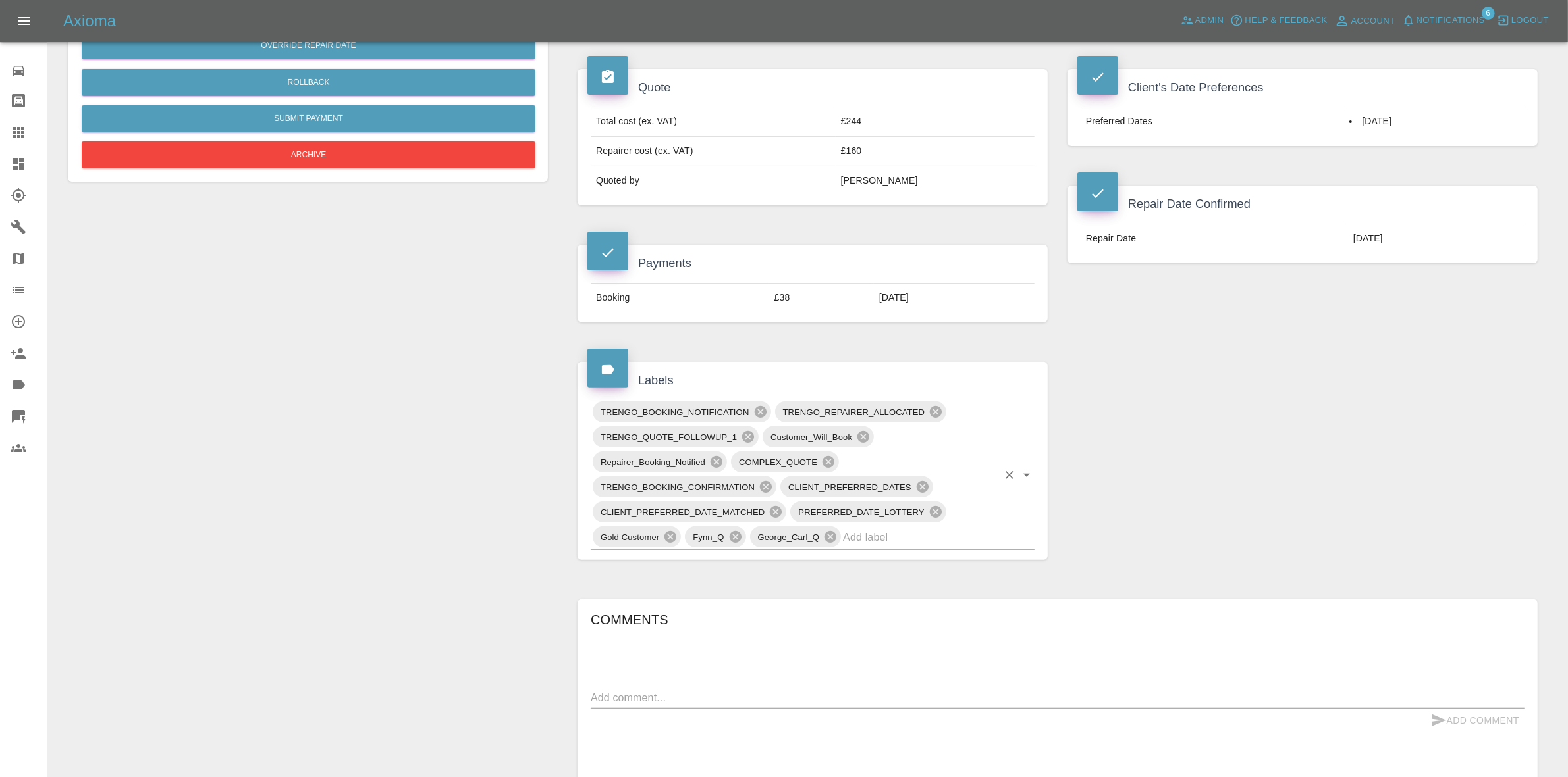
scroll to position [494, 0]
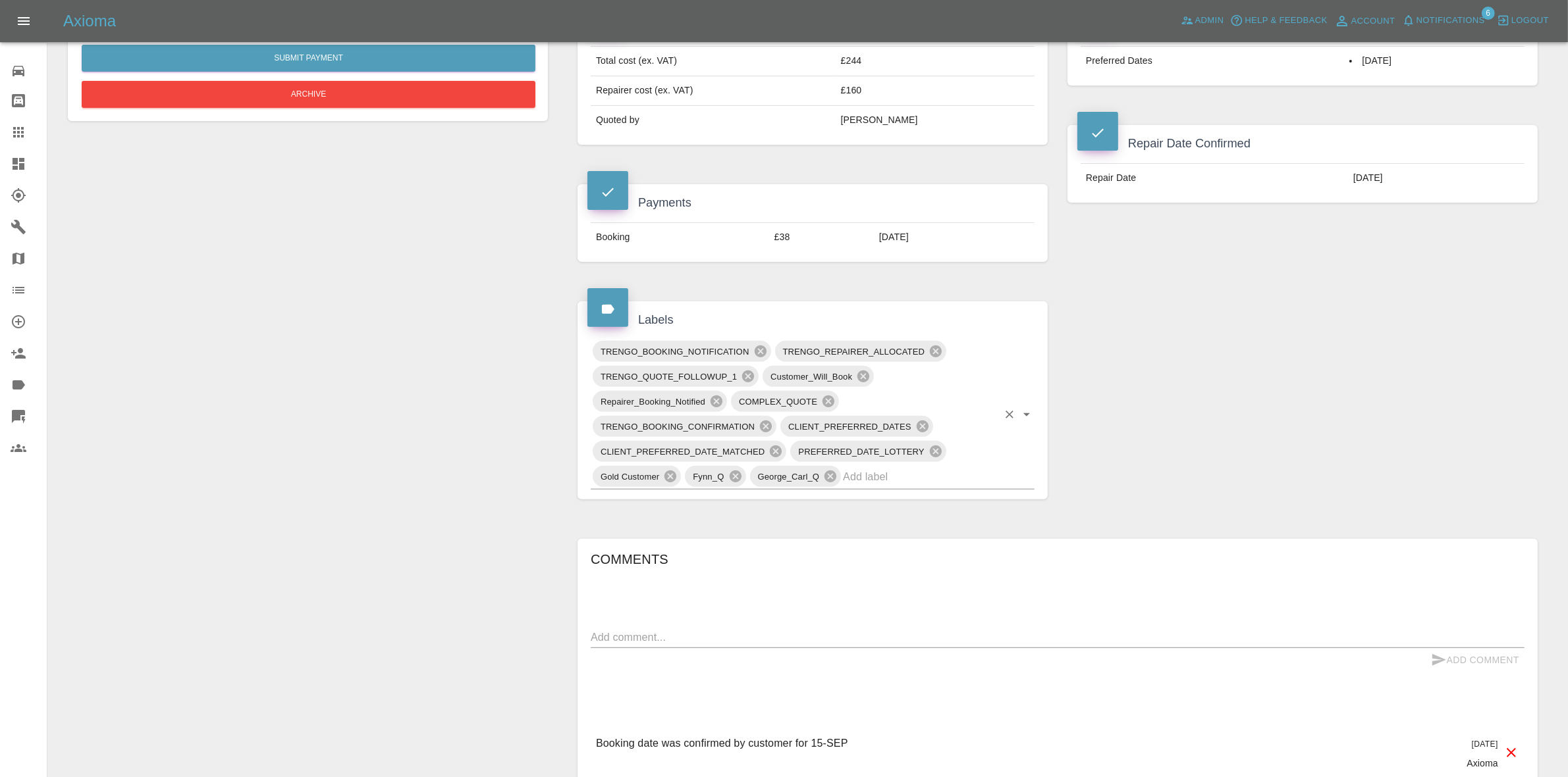
click at [900, 479] on input "text" at bounding box center [921, 477] width 155 height 21
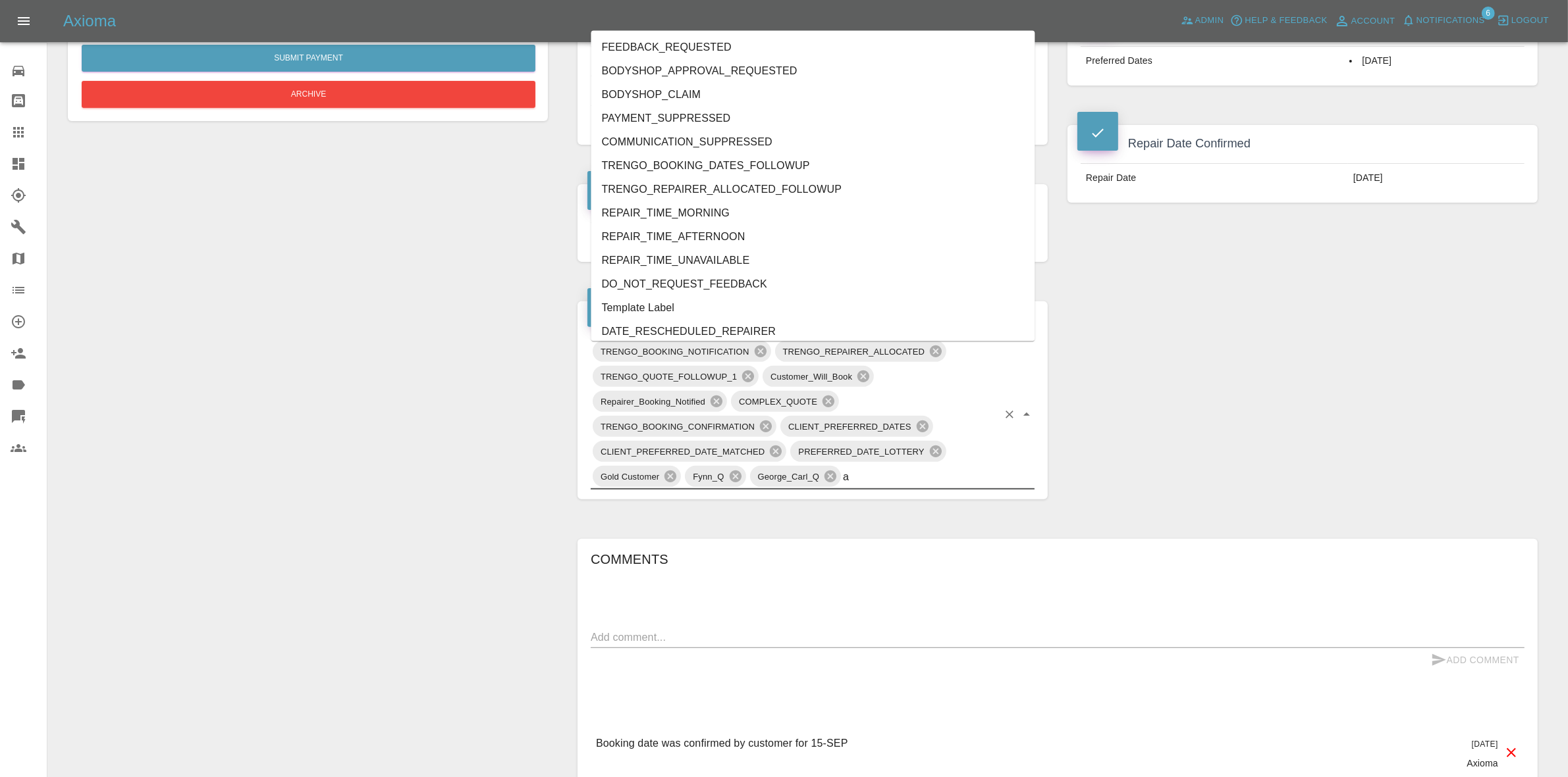
type input "au"
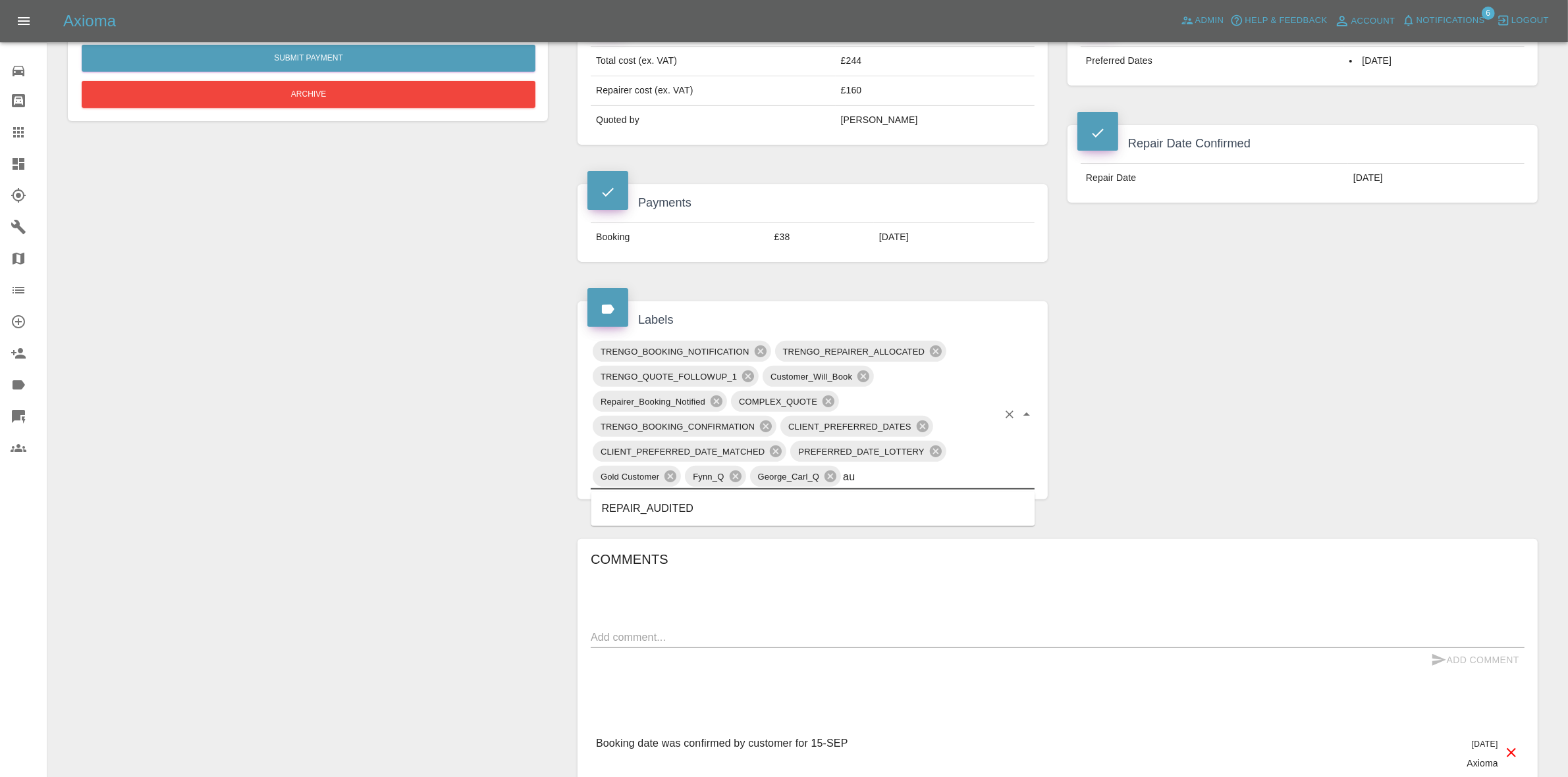
click at [671, 507] on li "REPAIR_AUDITED" at bounding box center [813, 509] width 444 height 24
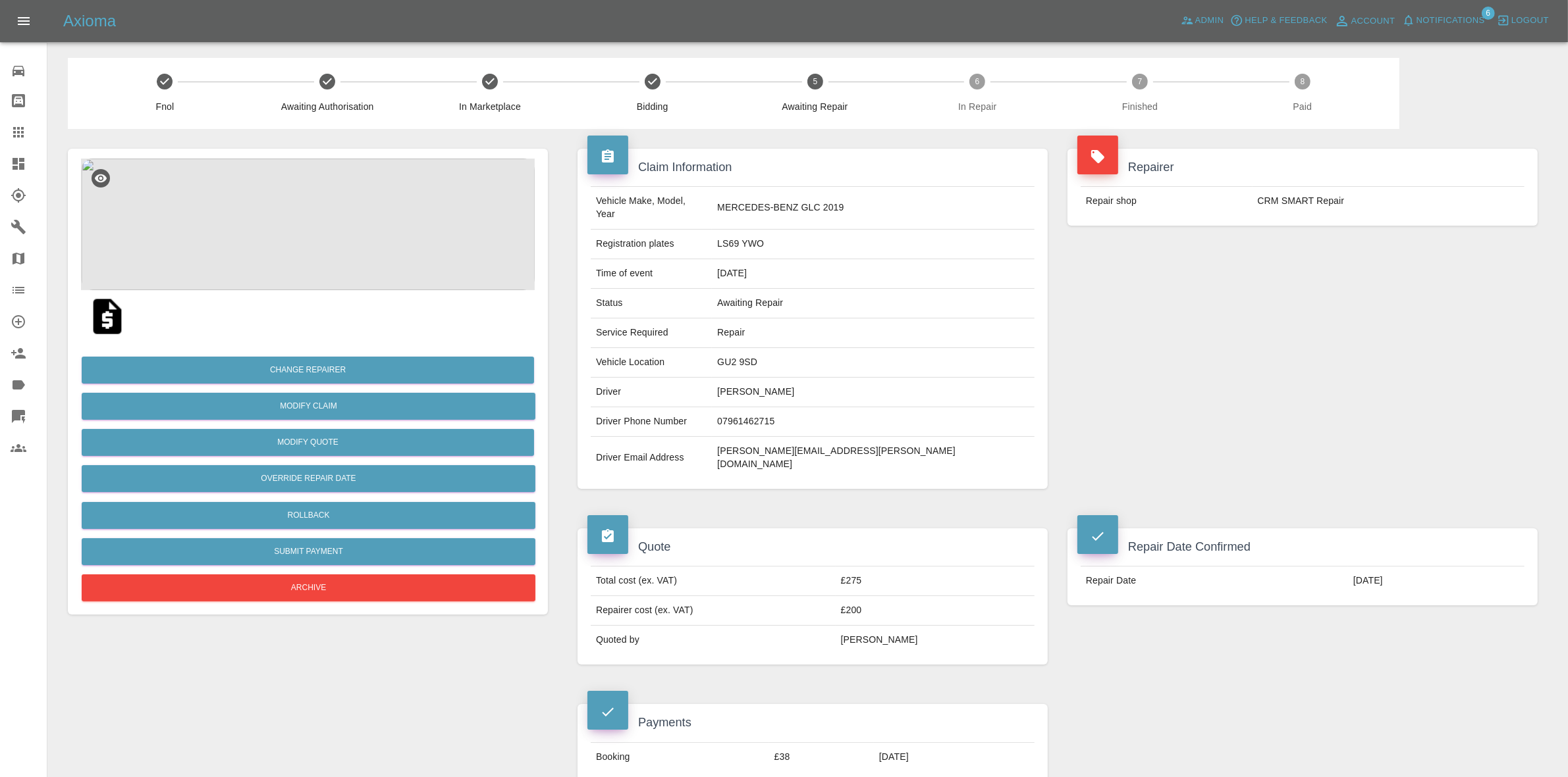
click at [817, 348] on td "GU2 9SD" at bounding box center [874, 362] width 323 height 29
copy td "GU2"
click at [817, 348] on td "GU2 9SD" at bounding box center [874, 362] width 323 height 29
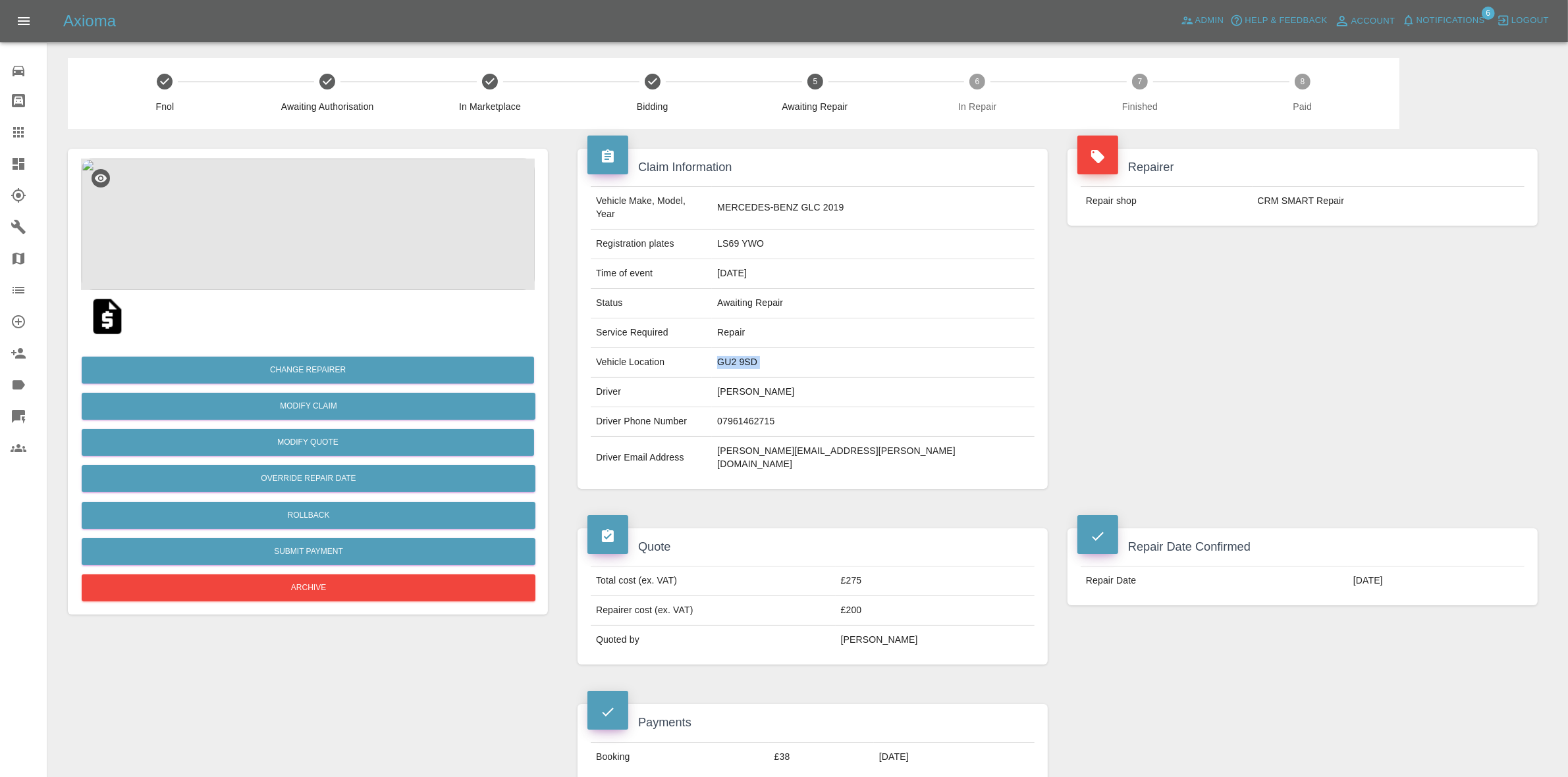
click at [817, 348] on td "GU2 9SD" at bounding box center [874, 362] width 323 height 29
click at [342, 238] on img at bounding box center [308, 224] width 454 height 132
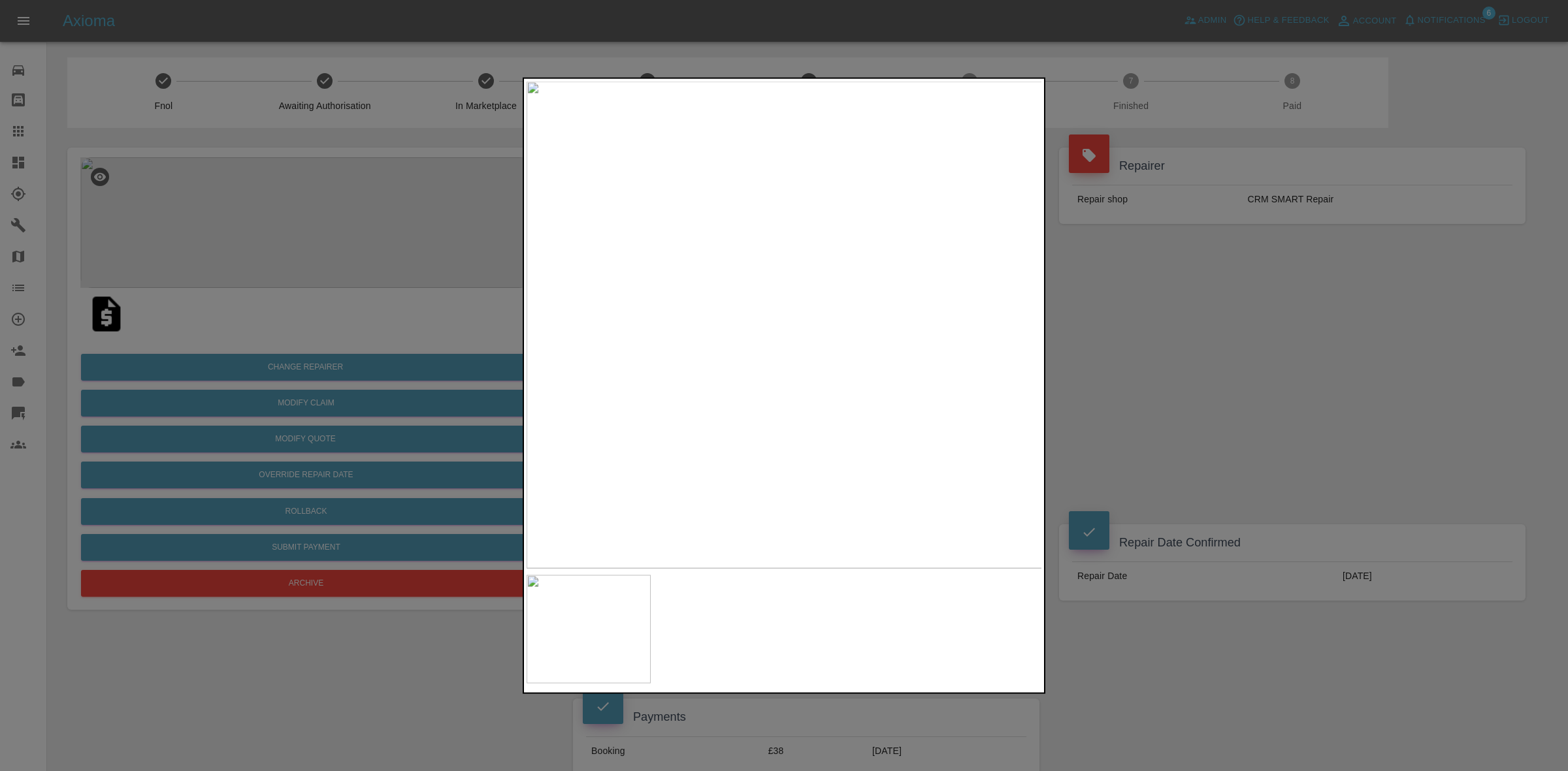
drag, startPoint x: 1256, startPoint y: 405, endPoint x: 1232, endPoint y: 405, distance: 24.0
click at [1253, 405] on div at bounding box center [784, 386] width 1568 height 771
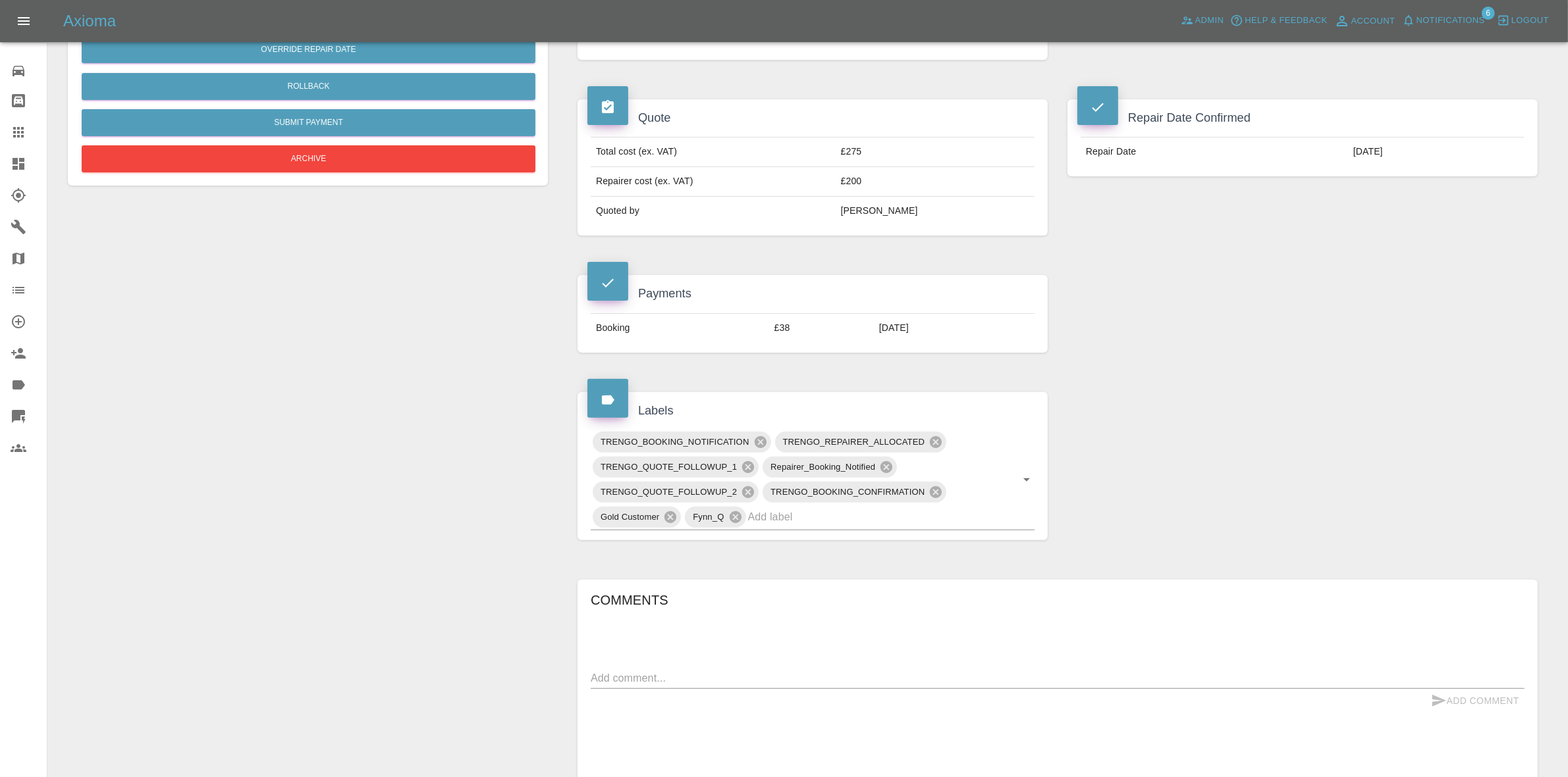
scroll to position [576, 0]
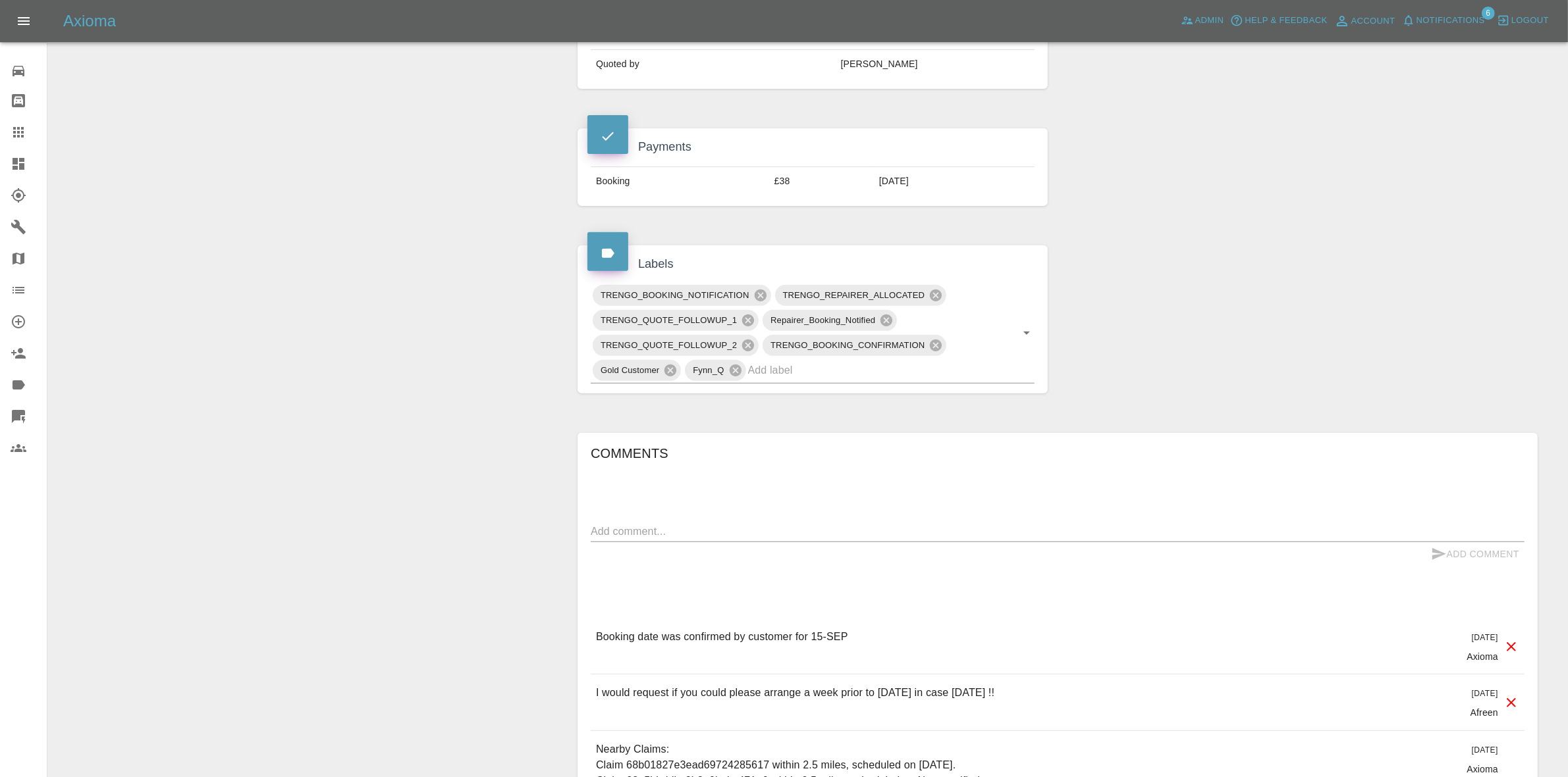
click at [843, 359] on div "TRENGO_BOOKING_NOTIFICATION TRENGO_REPAIRER_ALLOCATED TRENGO_QUOTE_FOLLOWUP_1 R…" at bounding box center [812, 334] width 470 height 121
click at [835, 360] on input "text" at bounding box center [873, 371] width 250 height 21
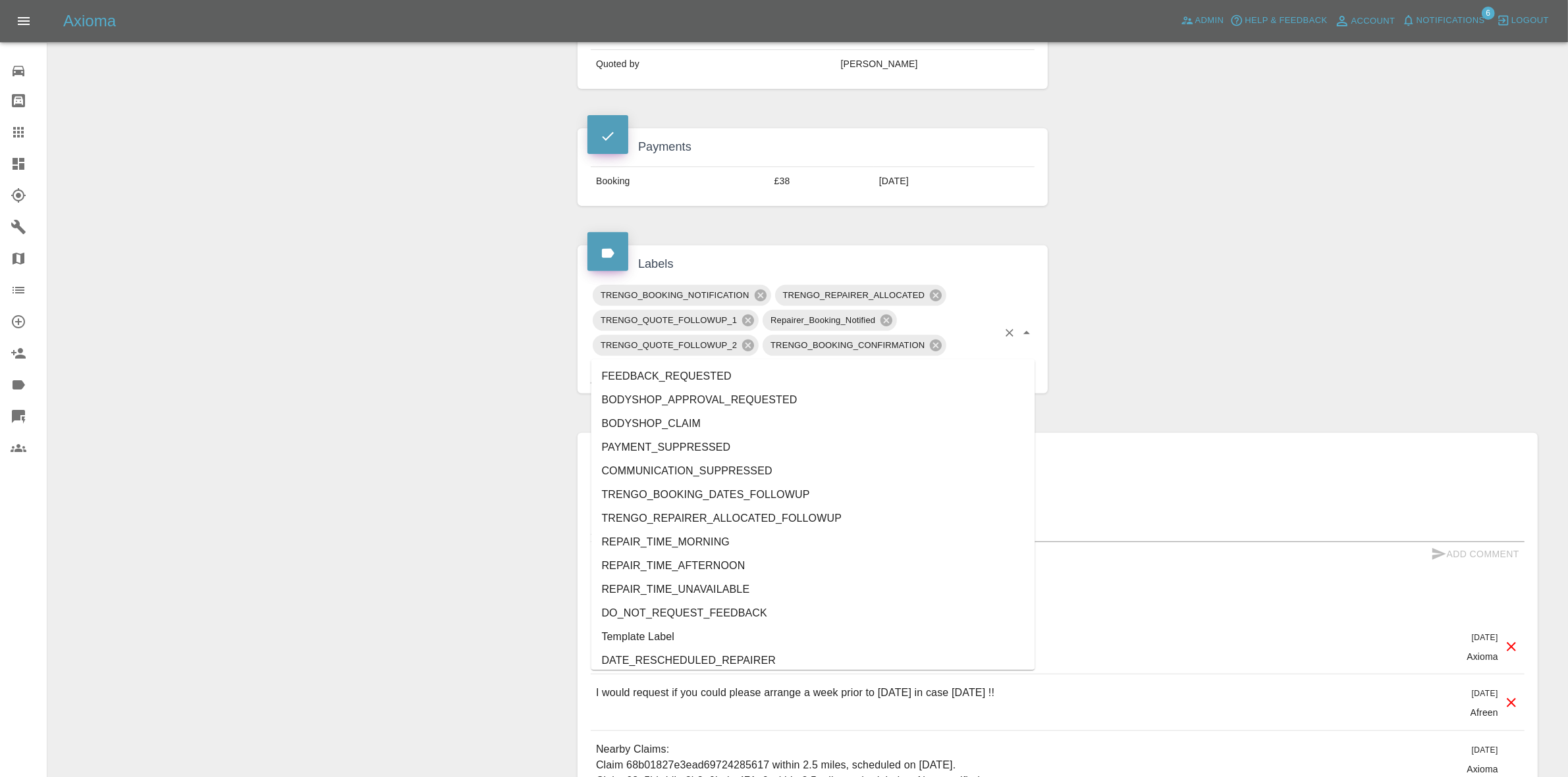
type input "au"
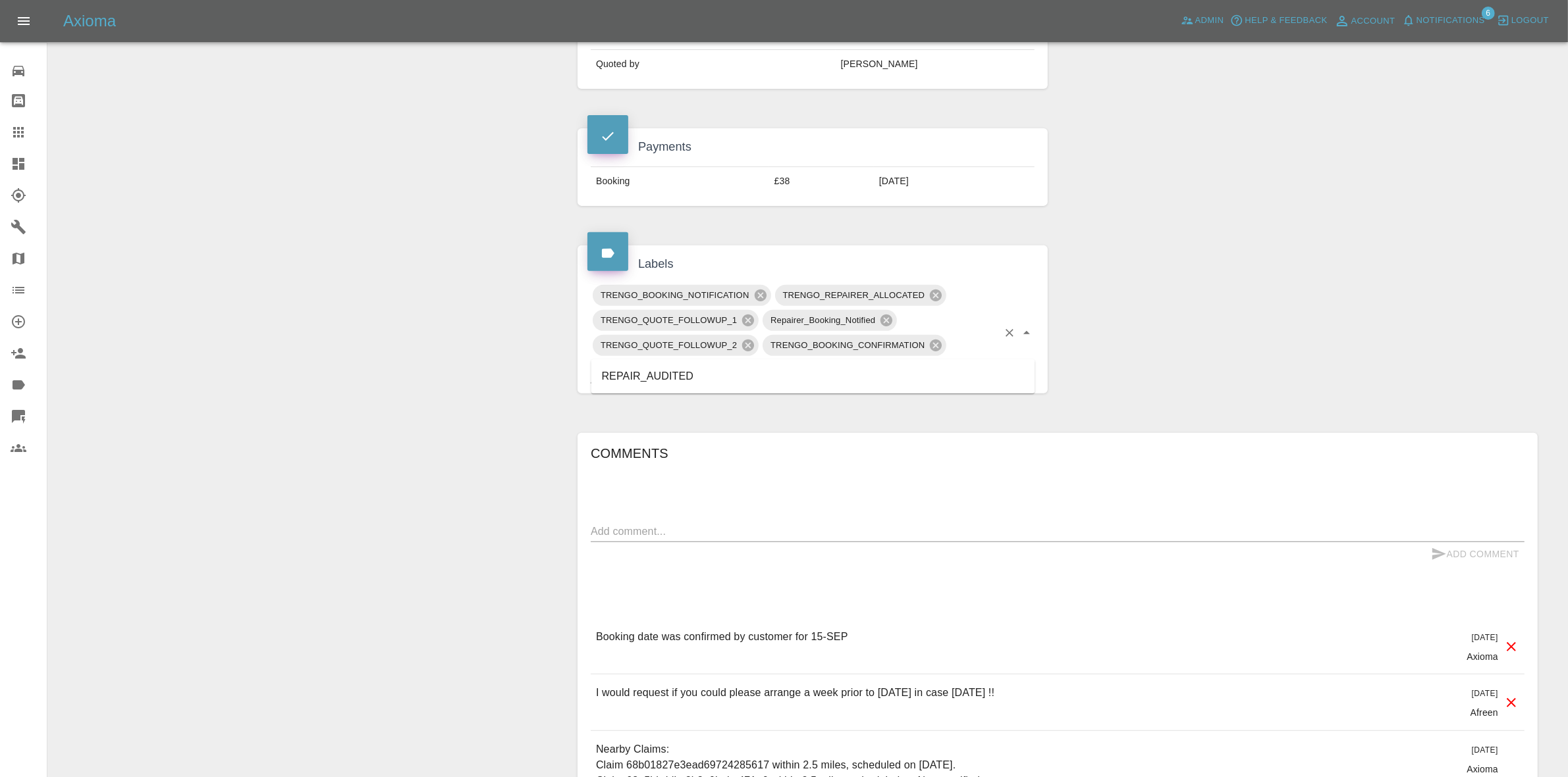
click at [629, 371] on li "REPAIR_AUDITED" at bounding box center [813, 376] width 444 height 24
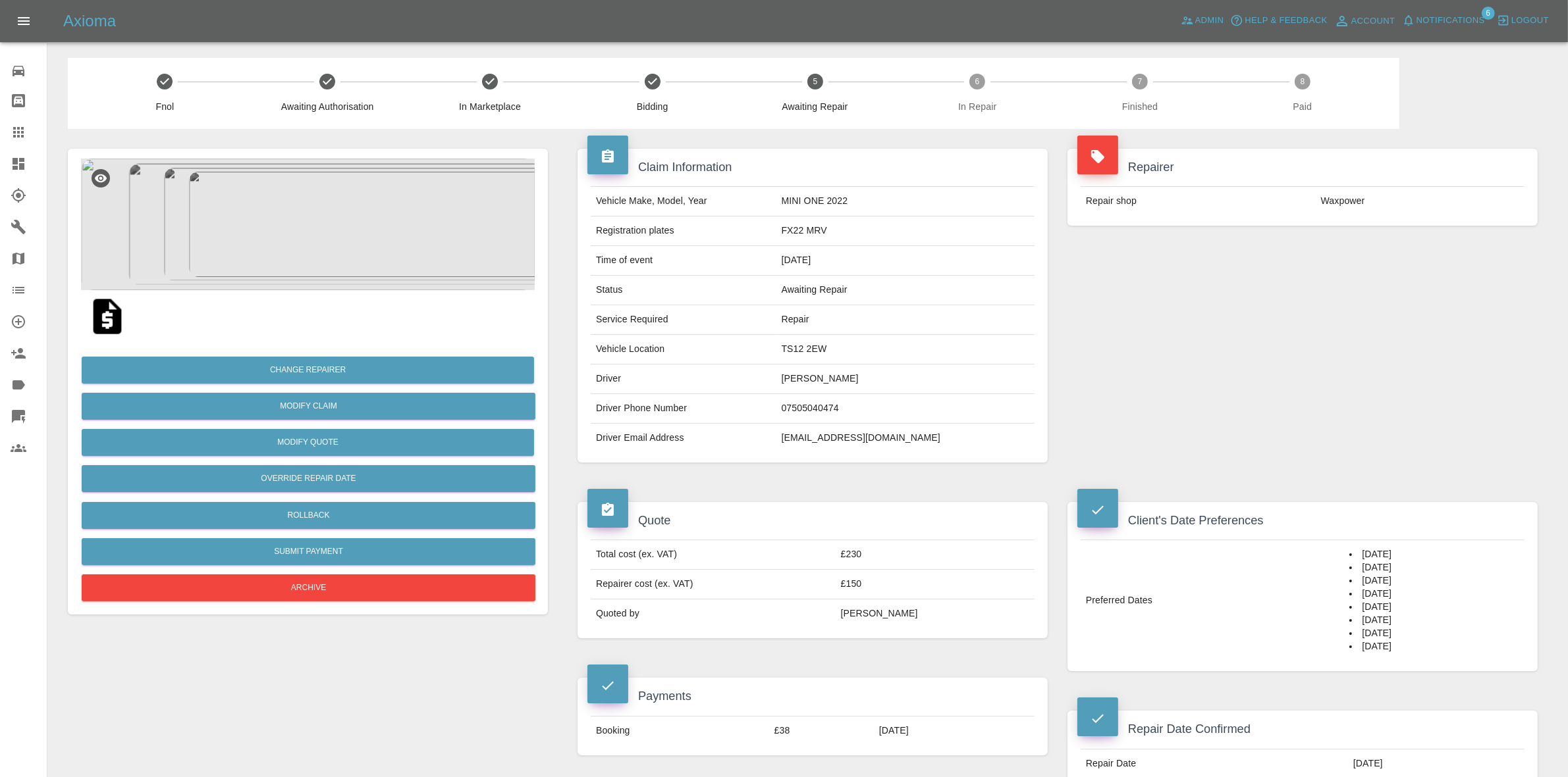
click at [881, 356] on td "TS12 2EW" at bounding box center [906, 349] width 259 height 29
copy td "TS12 2EW"
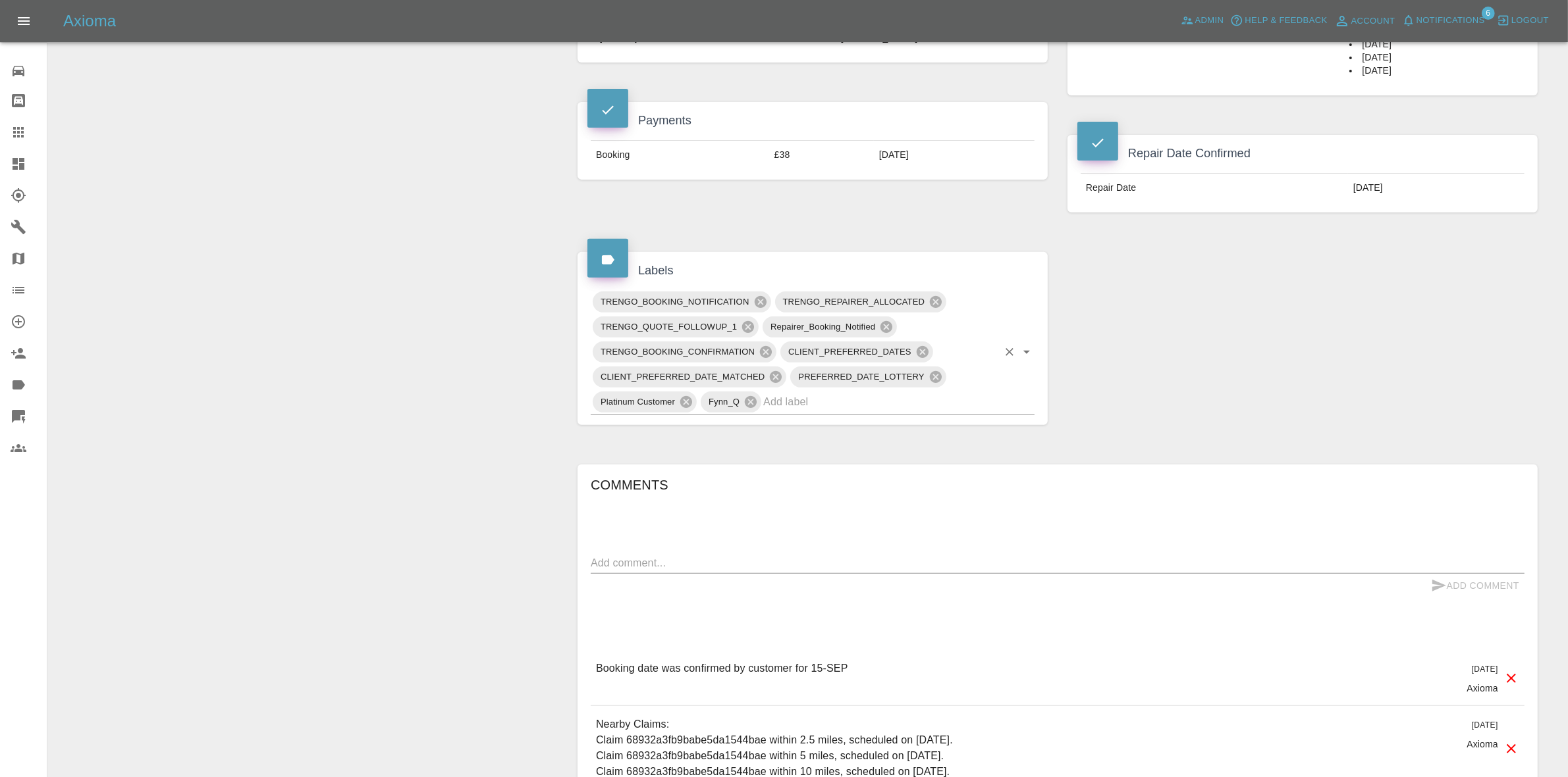
click at [828, 409] on input "text" at bounding box center [880, 402] width 235 height 21
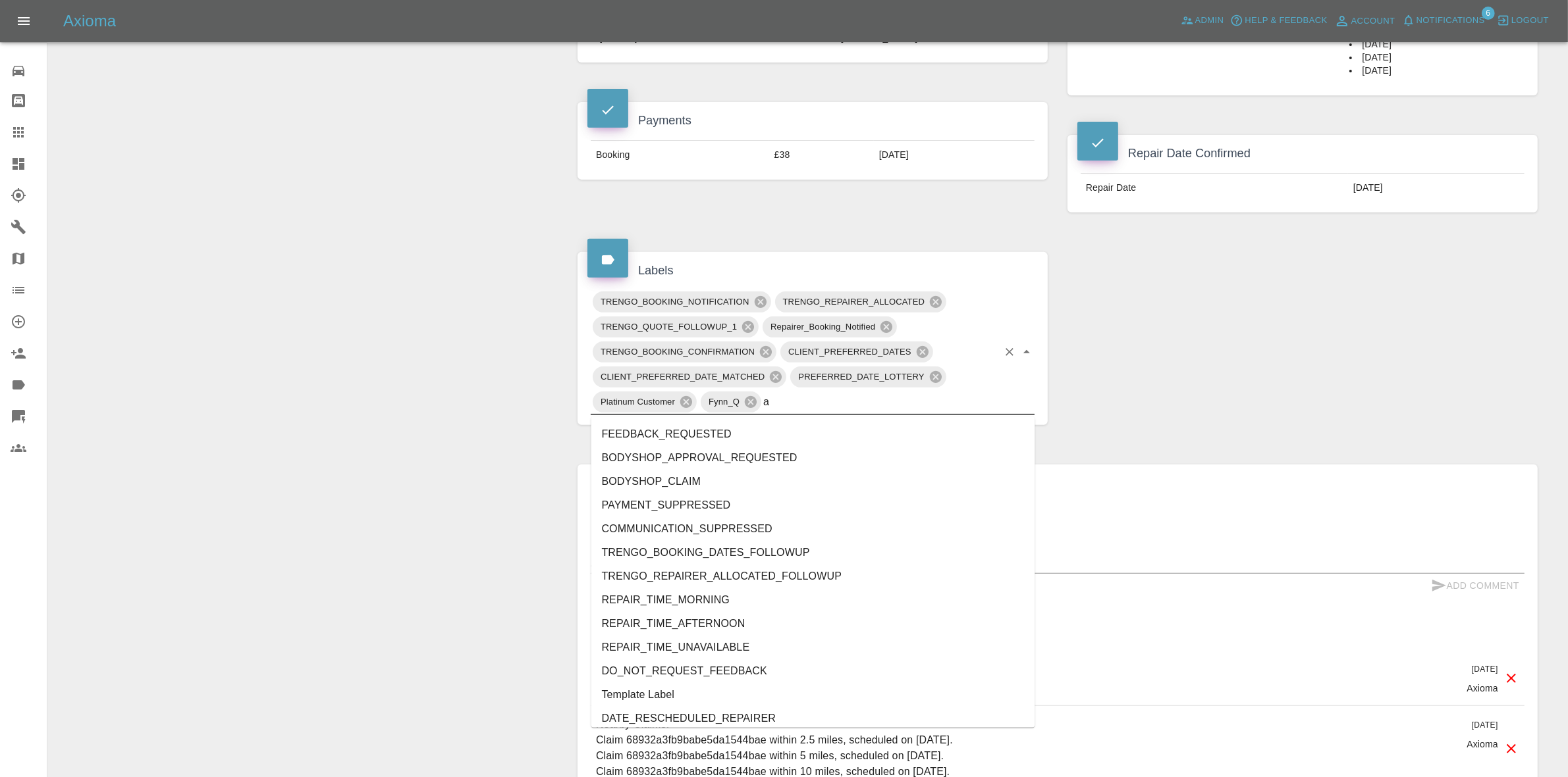
type input "au"
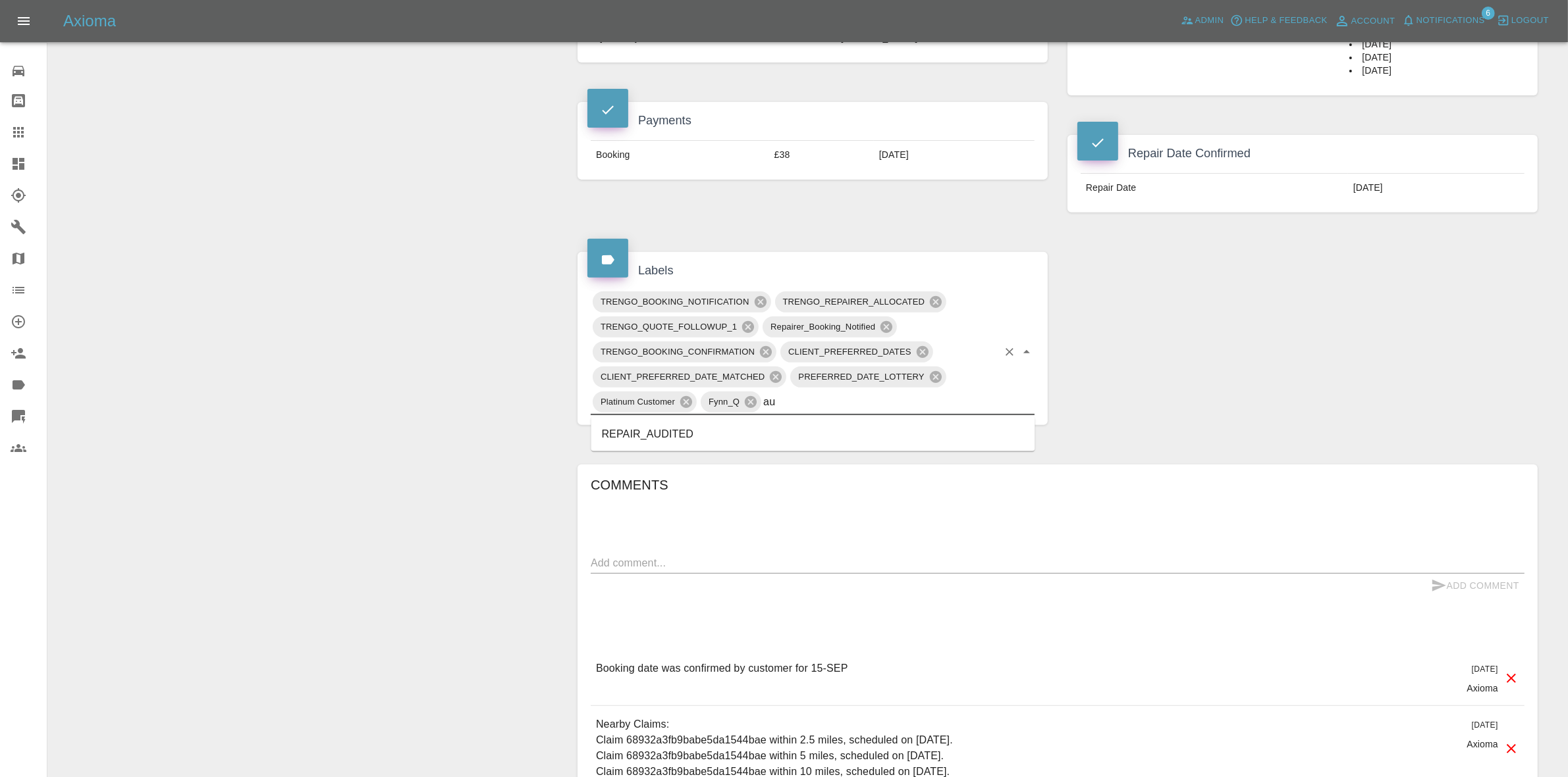
click at [706, 422] on li "REPAIR_AUDITED" at bounding box center [813, 434] width 444 height 24
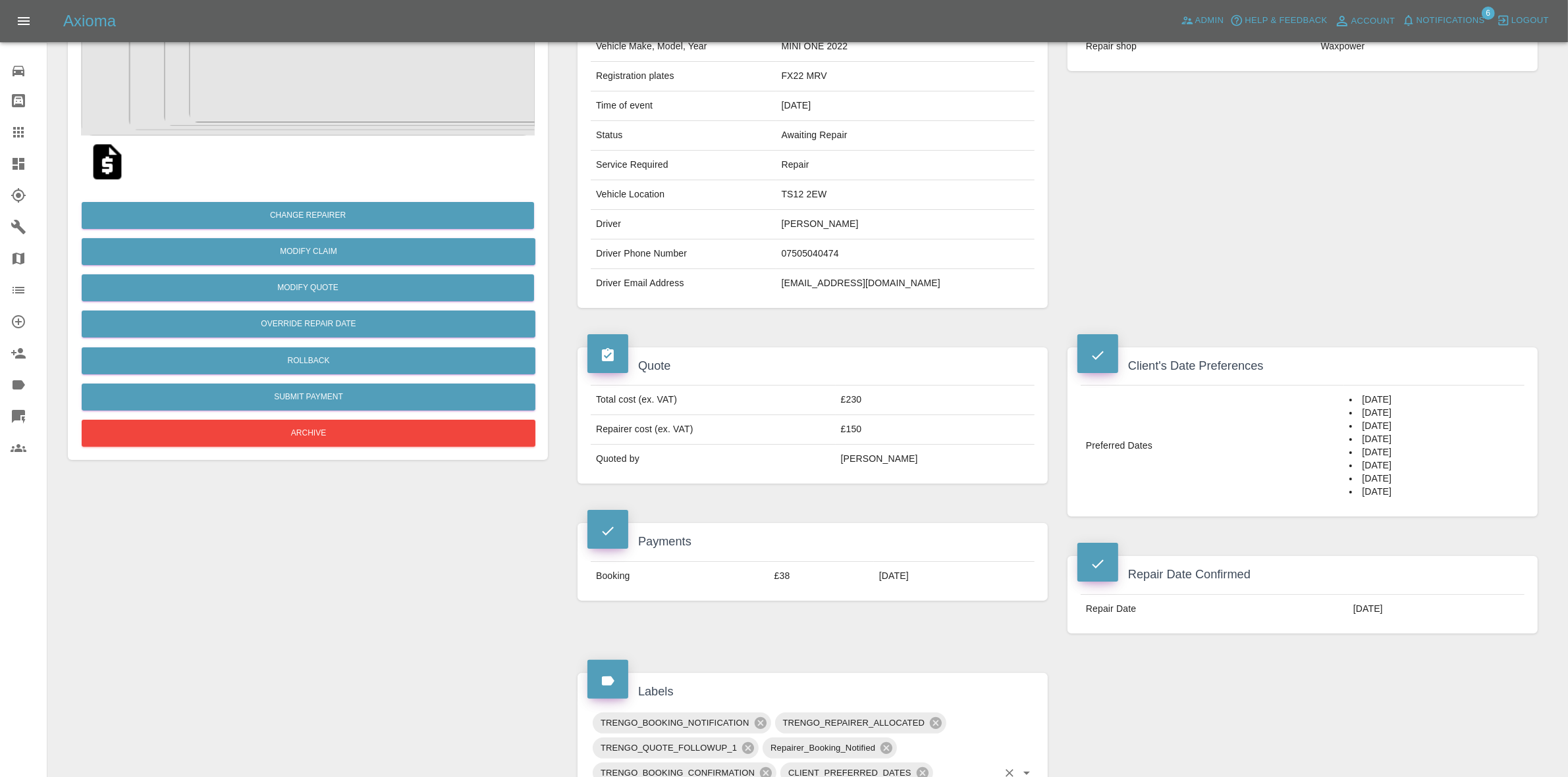
scroll to position [0, 0]
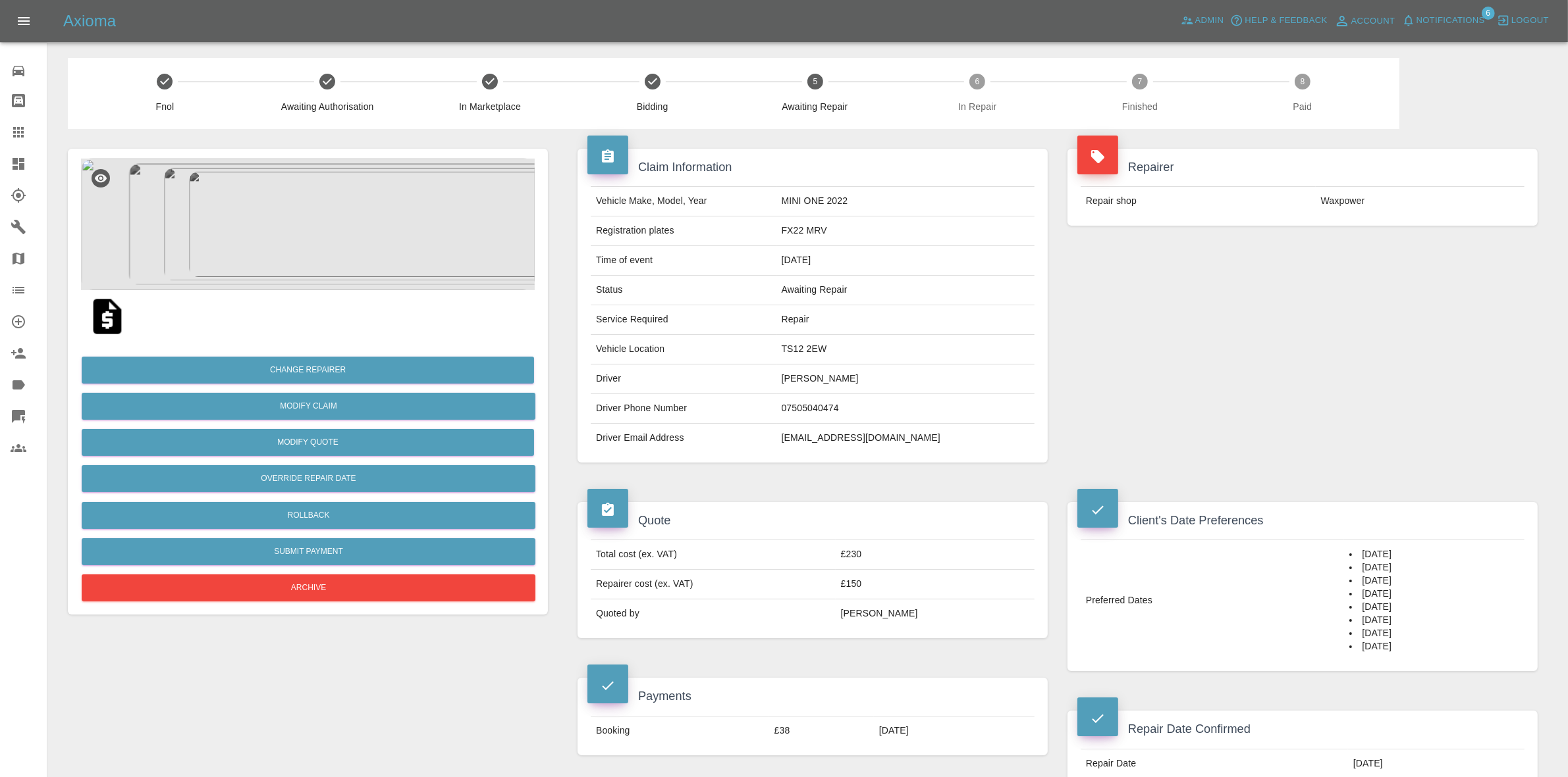
click at [374, 152] on div "Change Repairer Modify Claim Modify Quote Override Repair Date Rollback Submit …" at bounding box center [308, 382] width 480 height 466
click at [380, 227] on img at bounding box center [308, 224] width 454 height 132
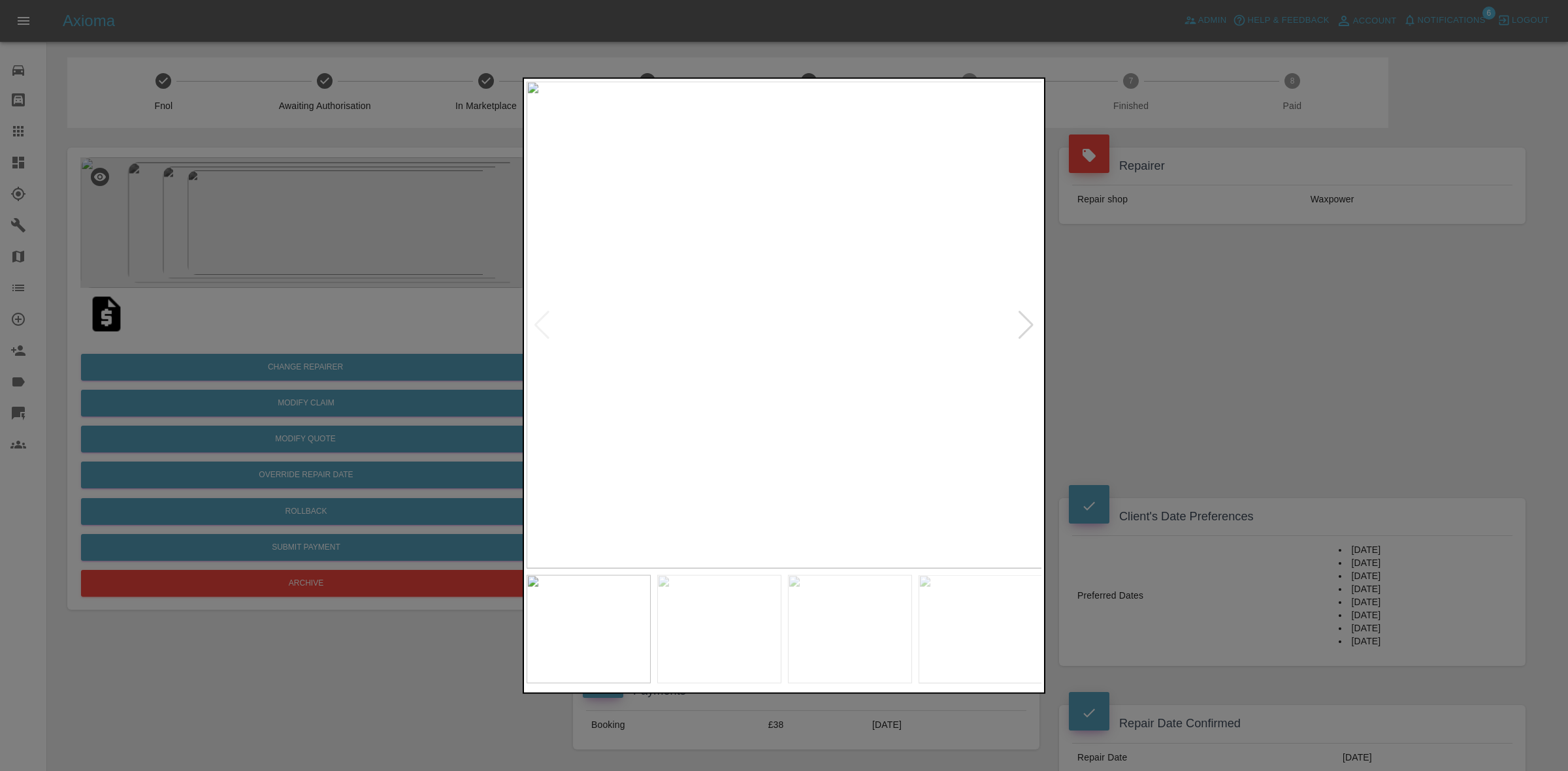
click at [1032, 314] on div at bounding box center [1026, 325] width 18 height 29
click at [1032, 314] on img at bounding box center [784, 325] width 516 height 487
drag, startPoint x: 1200, startPoint y: 390, endPoint x: 1196, endPoint y: 384, distance: 7.2
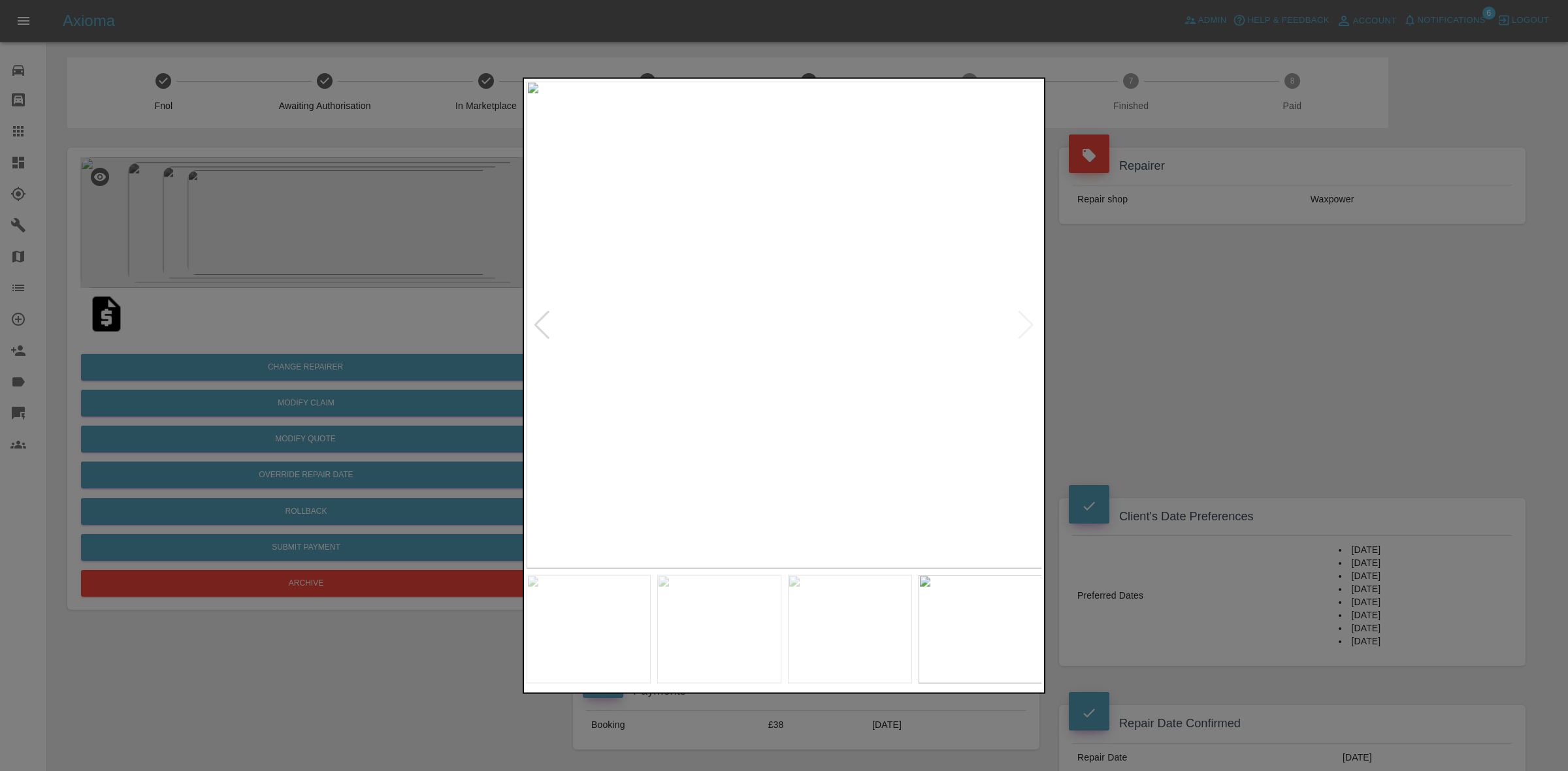
click at [1201, 392] on div at bounding box center [784, 386] width 1568 height 771
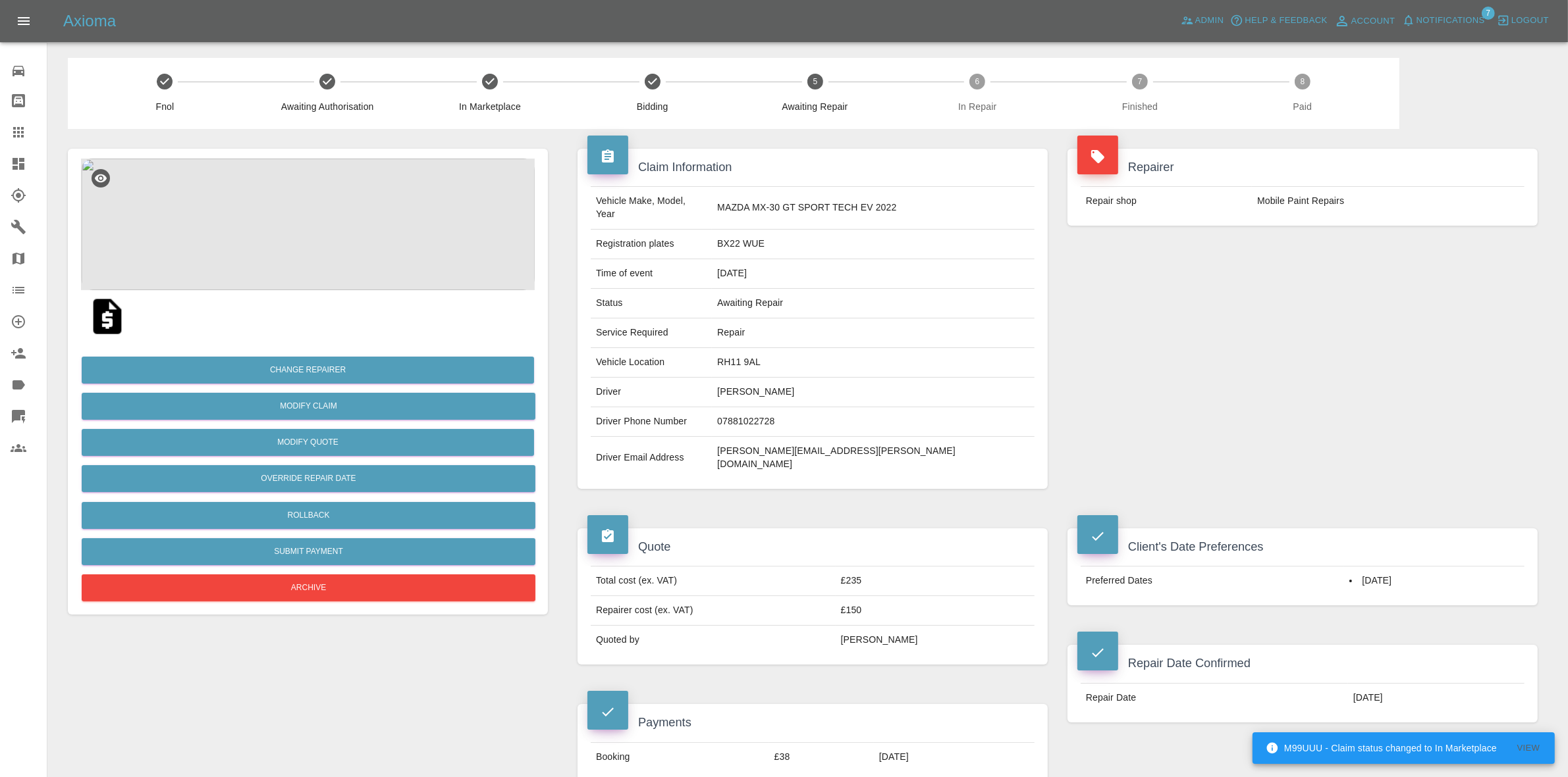
click at [781, 349] on td "RH11 9AL" at bounding box center [874, 362] width 323 height 29
copy td "RH11 9AL"
click at [355, 196] on img at bounding box center [308, 224] width 454 height 132
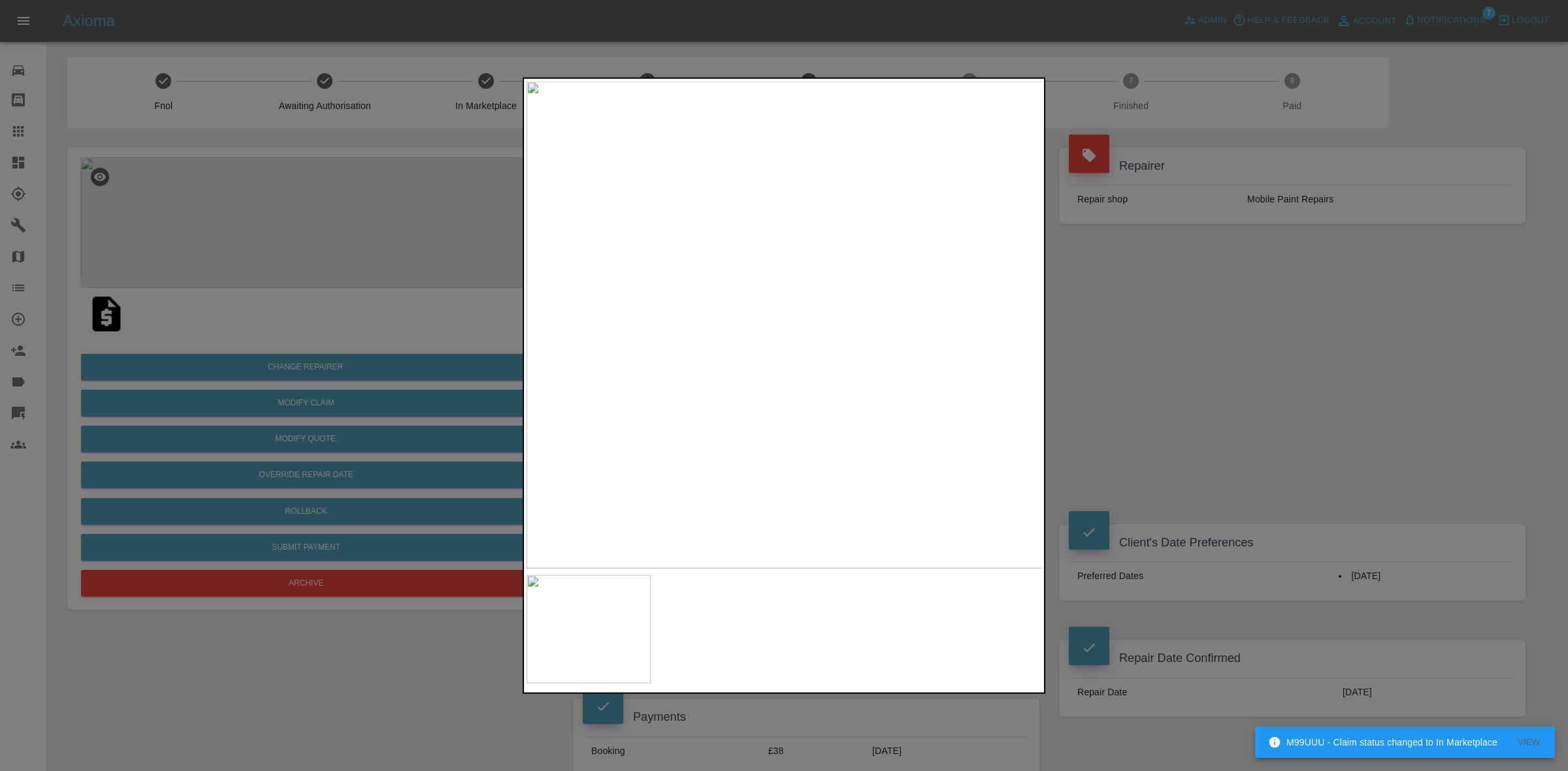
click at [1125, 334] on div at bounding box center [784, 386] width 1568 height 771
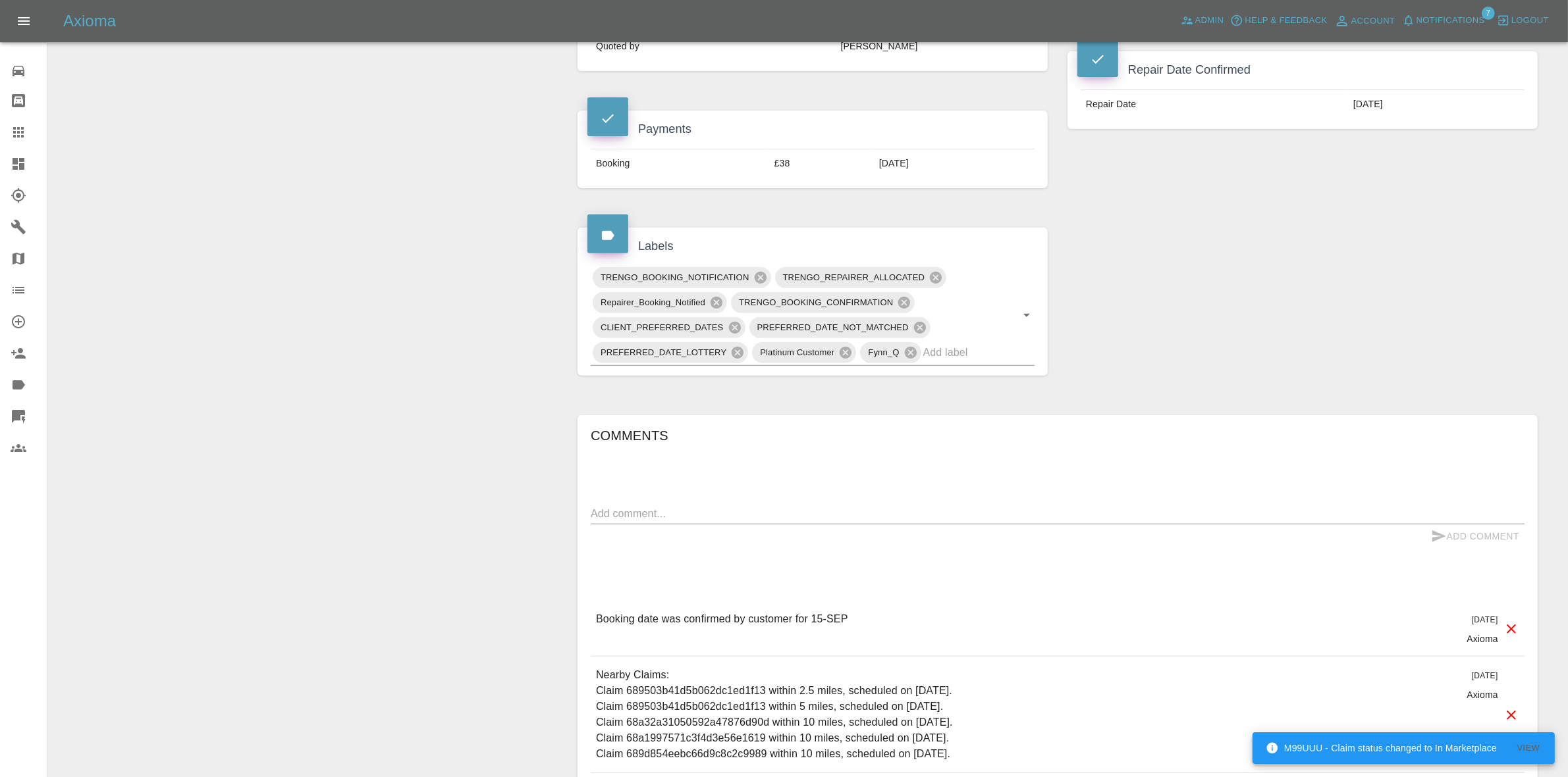
scroll to position [658, 0]
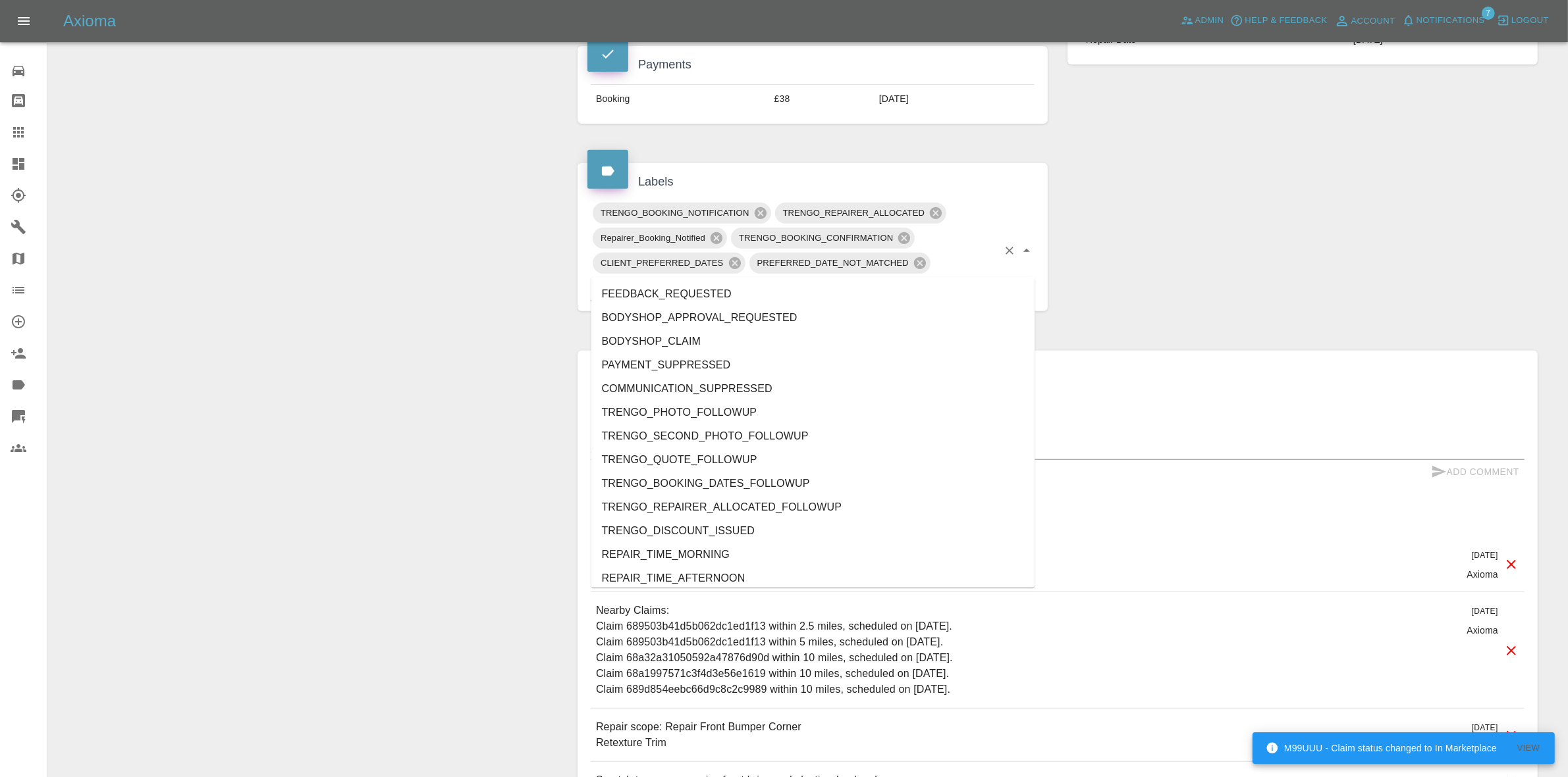
click at [942, 278] on input "text" at bounding box center [960, 289] width 75 height 21
type input "au"
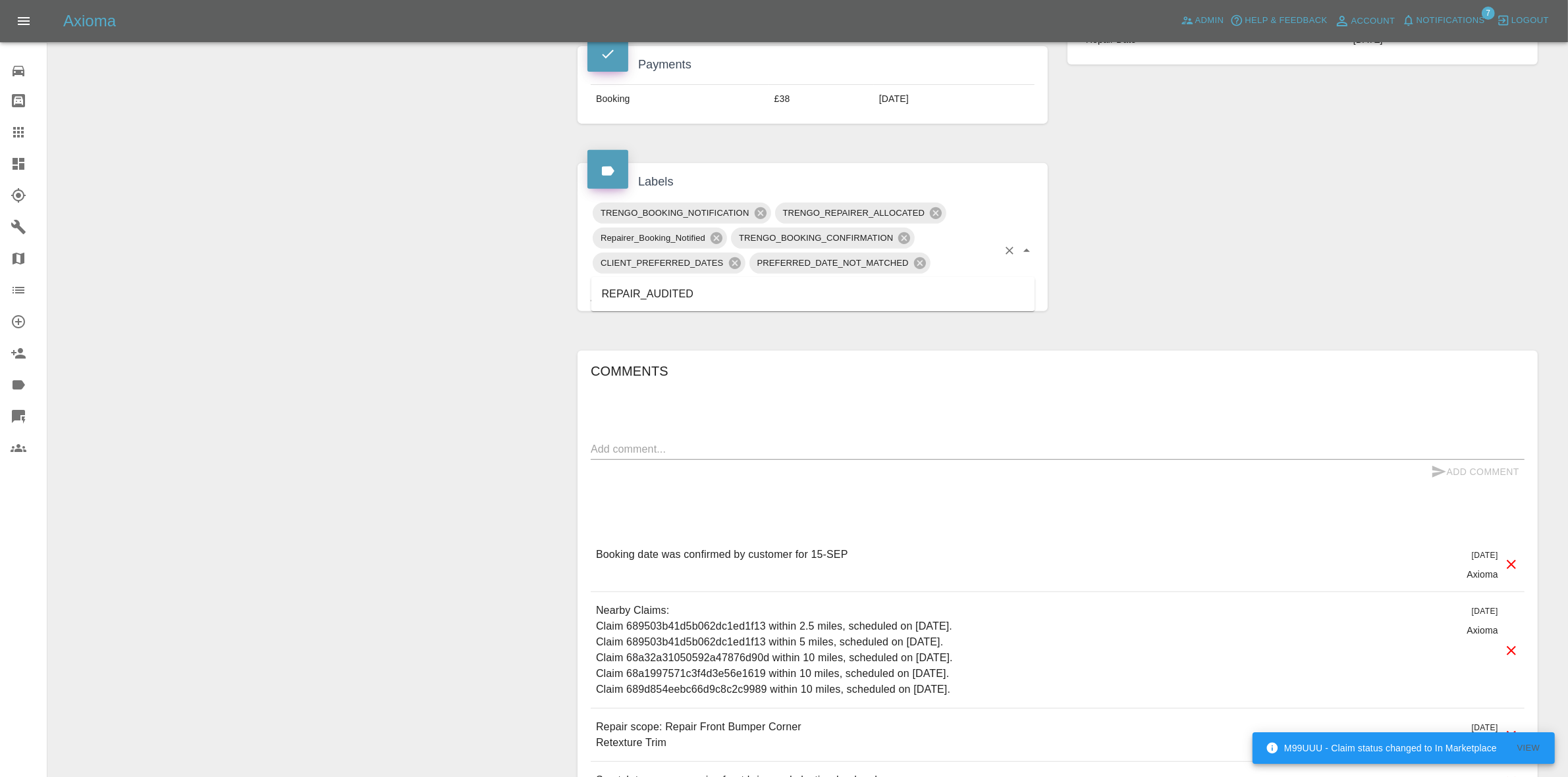
click at [707, 304] on li "REPAIR_AUDITED" at bounding box center [813, 293] width 444 height 24
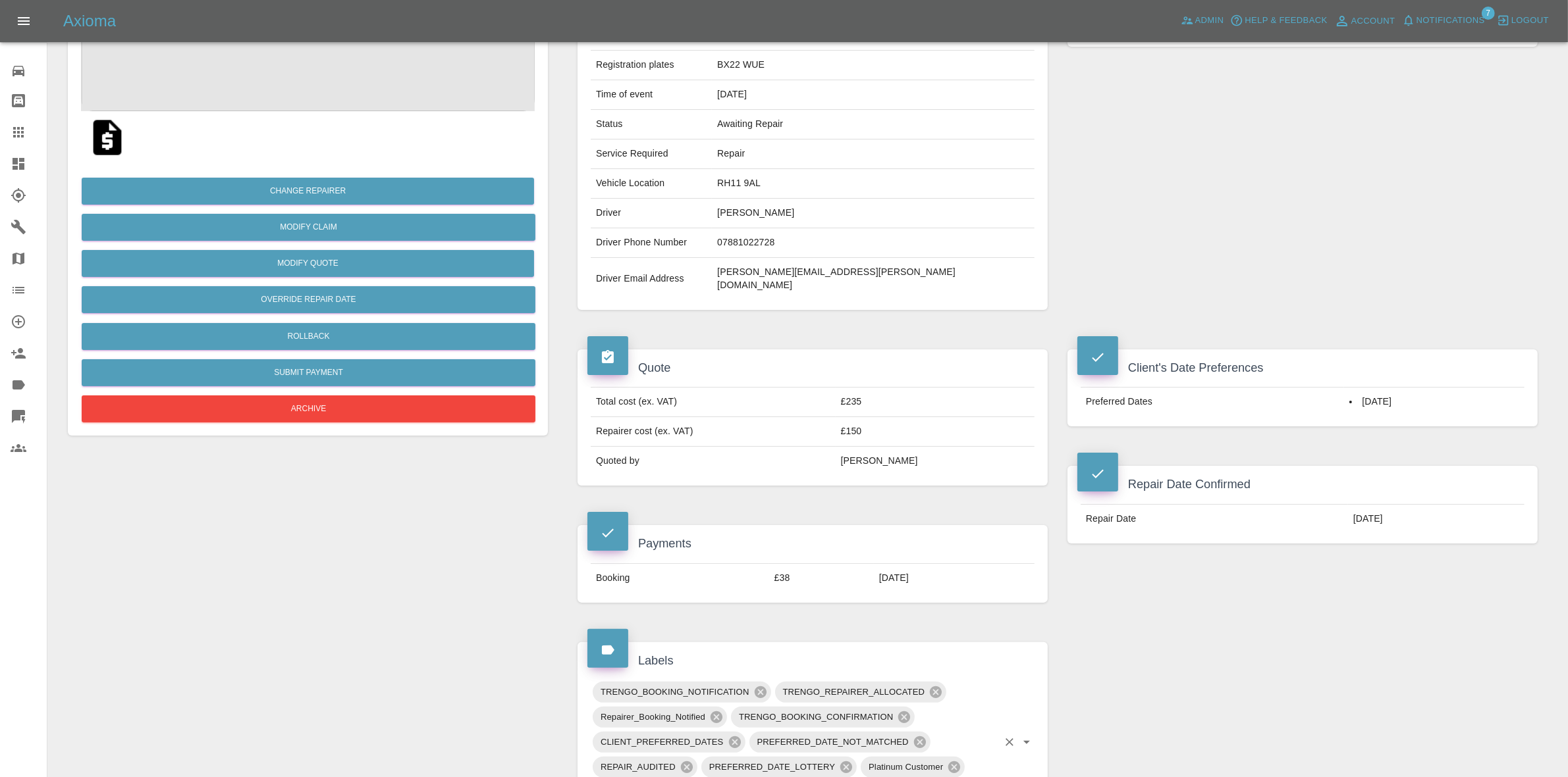
scroll to position [0, 0]
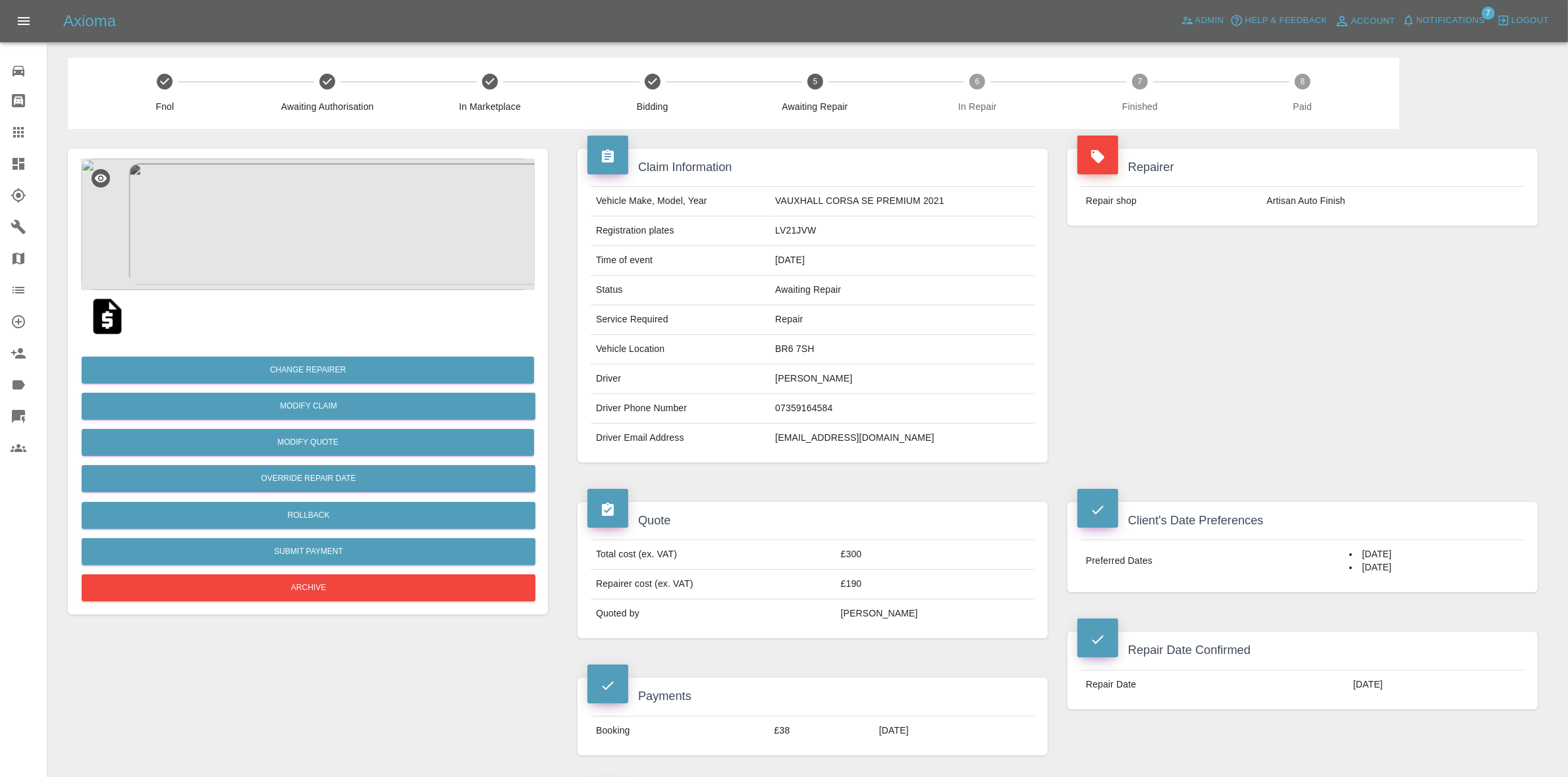
click at [791, 340] on td "BR6 7SH" at bounding box center [902, 349] width 265 height 29
copy td "BR6 7SH"
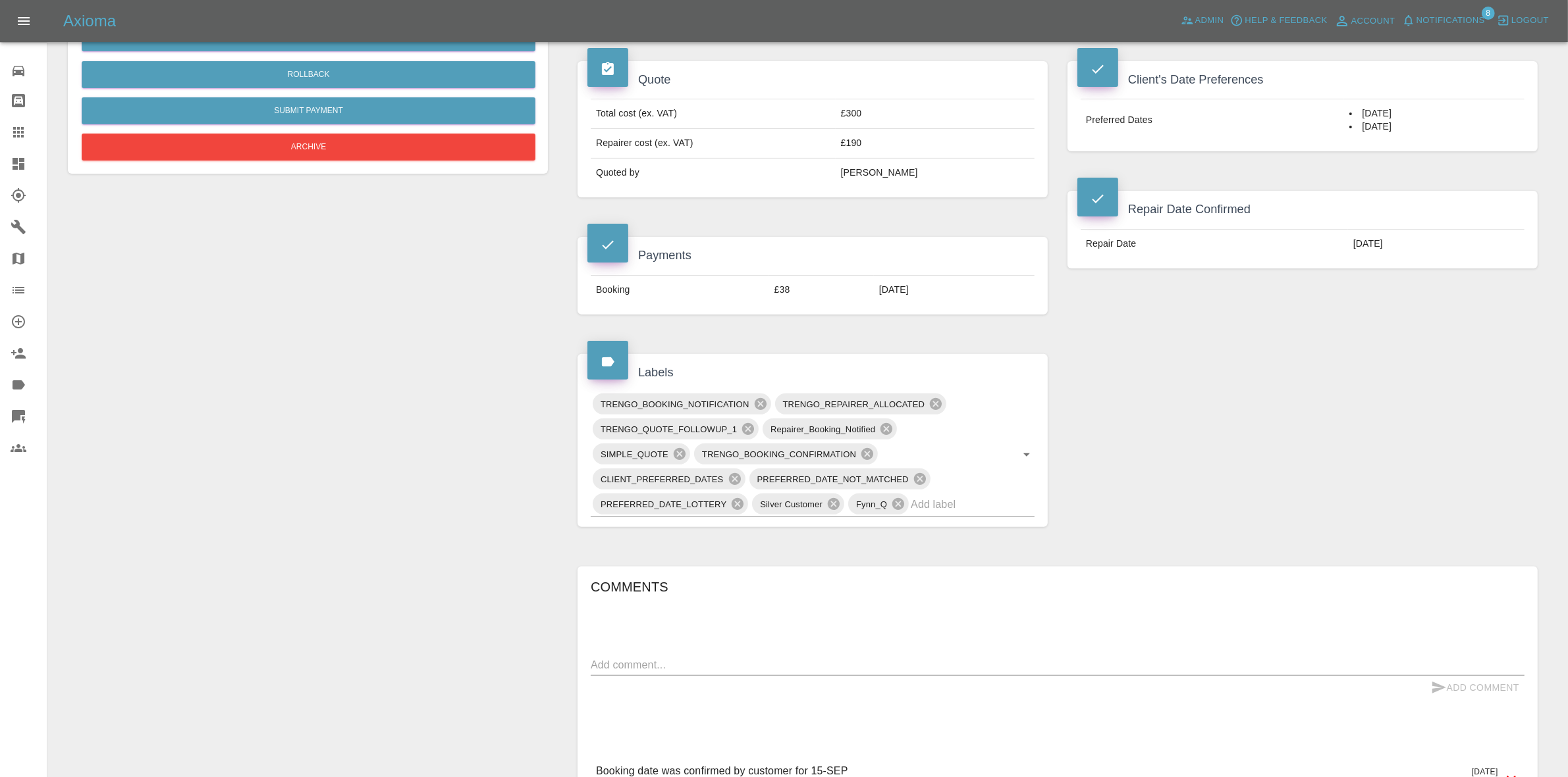
scroll to position [494, 0]
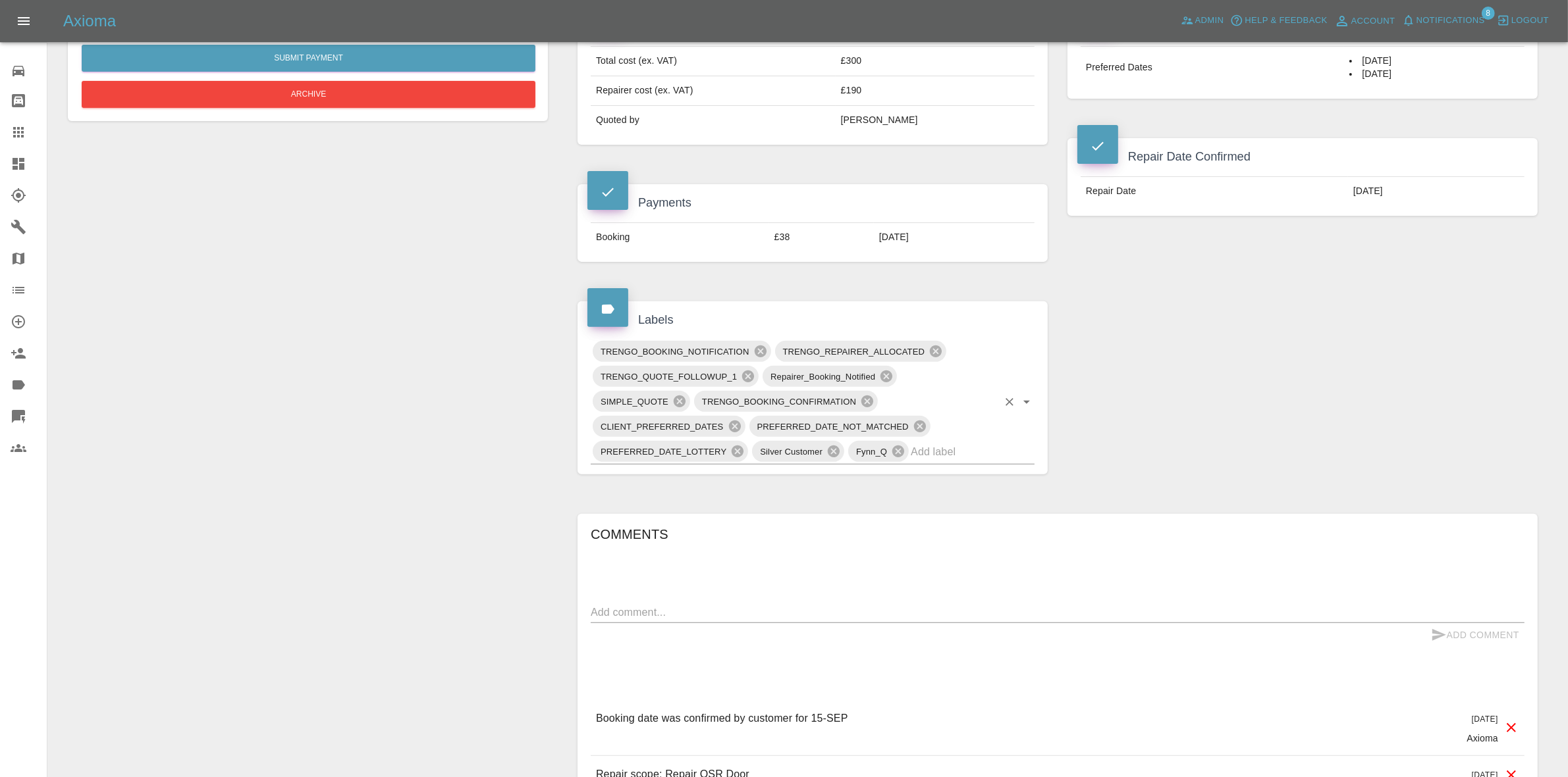
click at [924, 452] on input "text" at bounding box center [954, 452] width 87 height 21
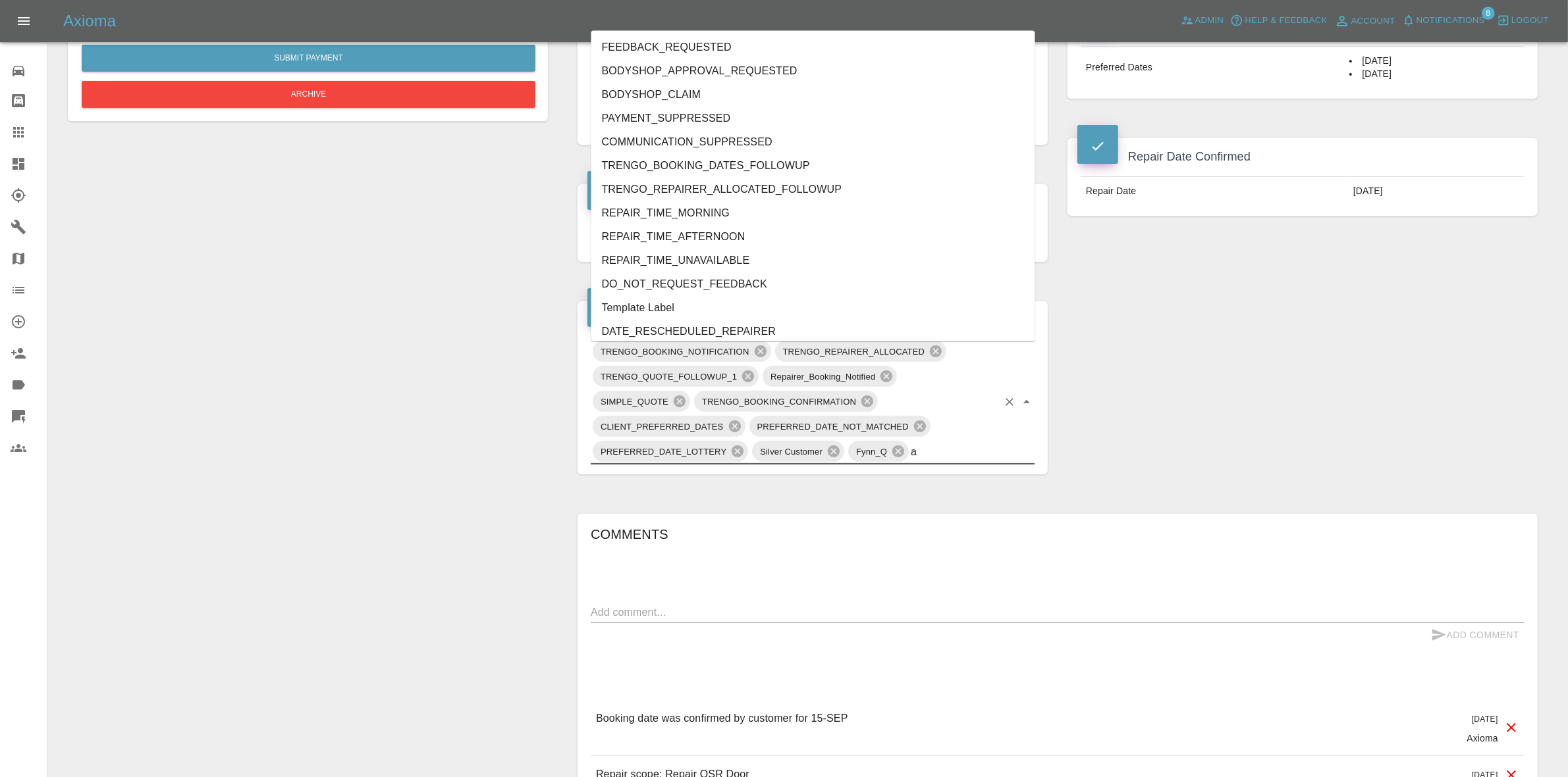
type input "au"
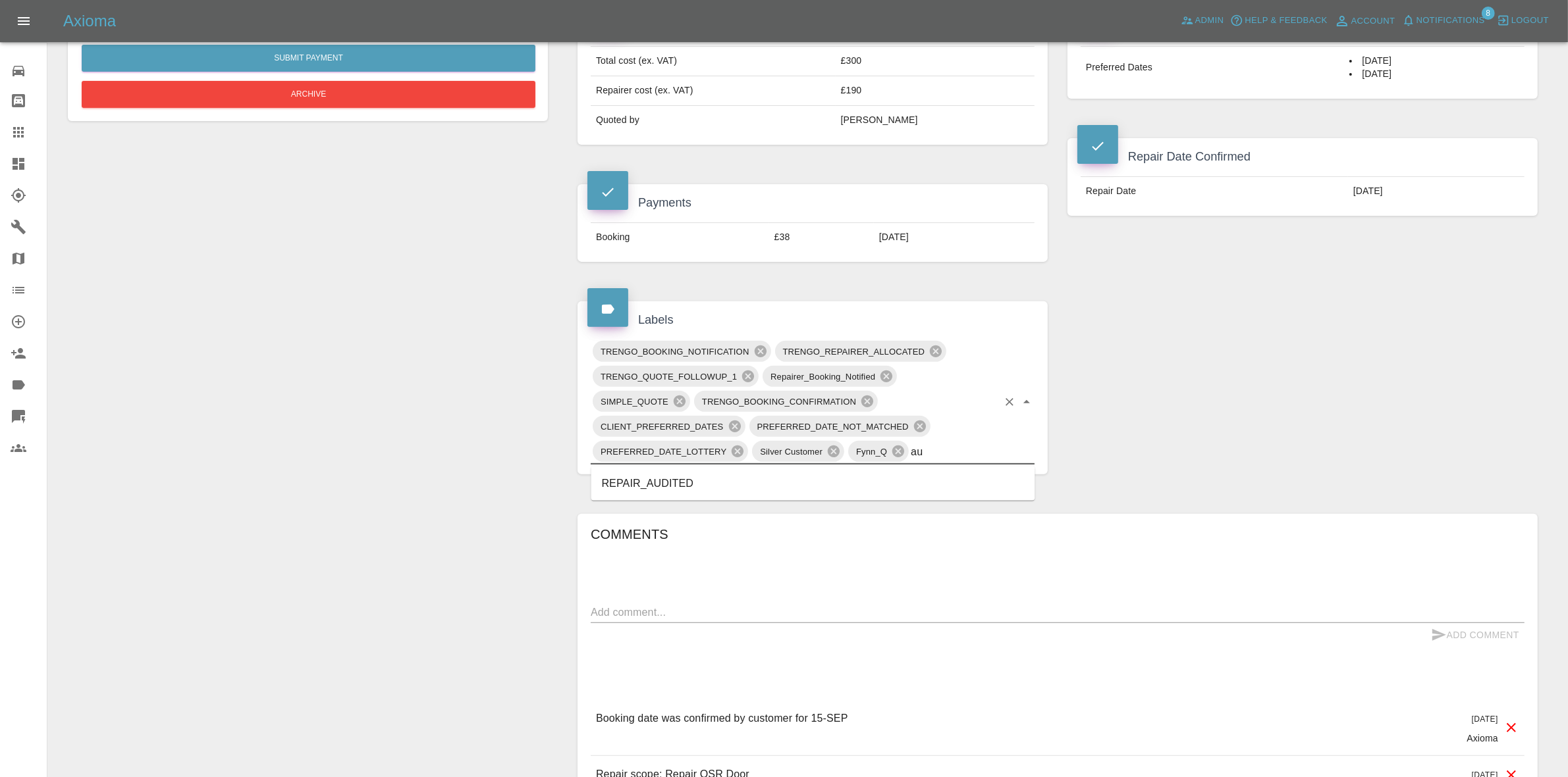
click at [735, 472] on li "REPAIR_AUDITED" at bounding box center [813, 484] width 444 height 24
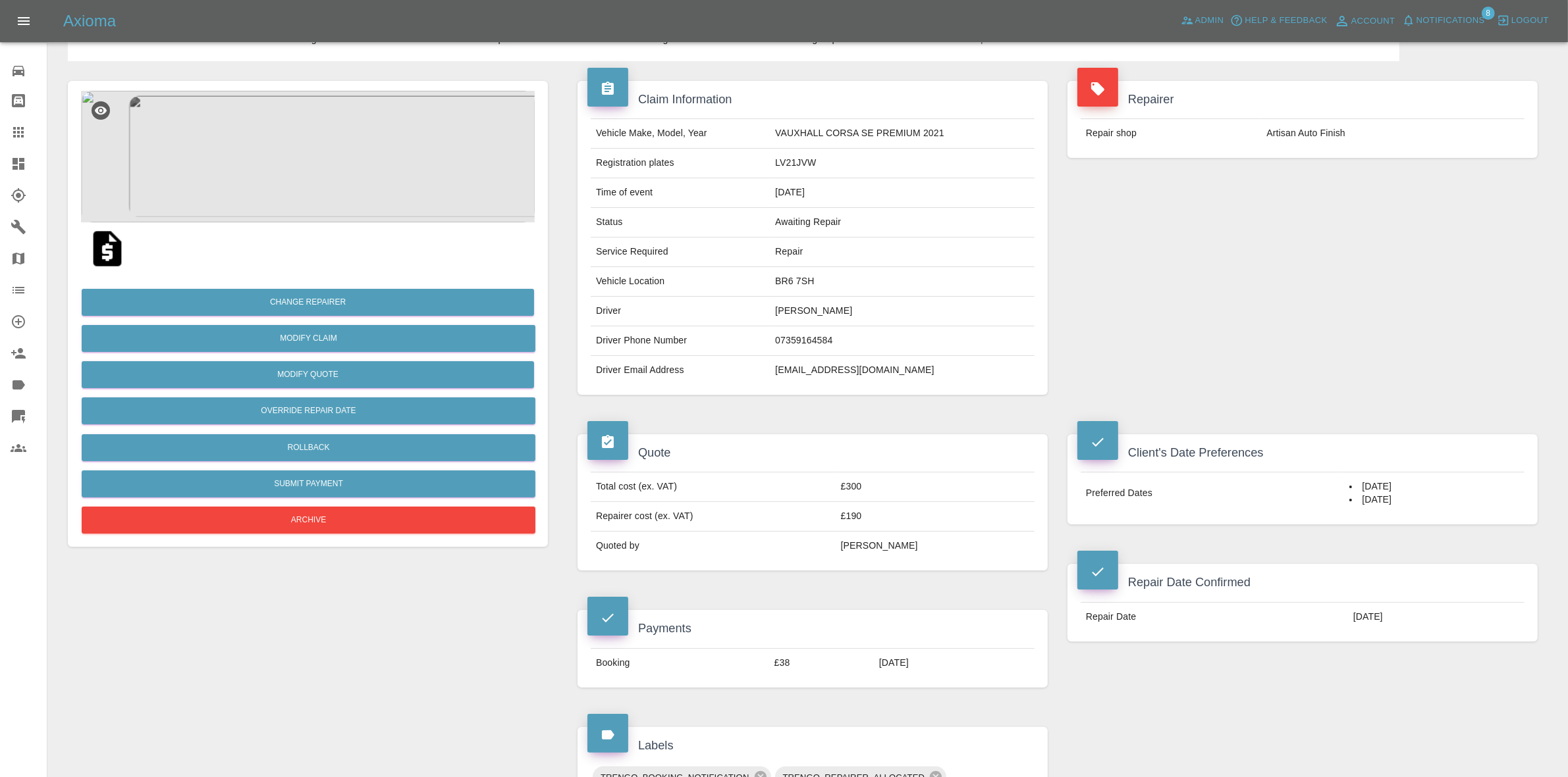
scroll to position [0, 0]
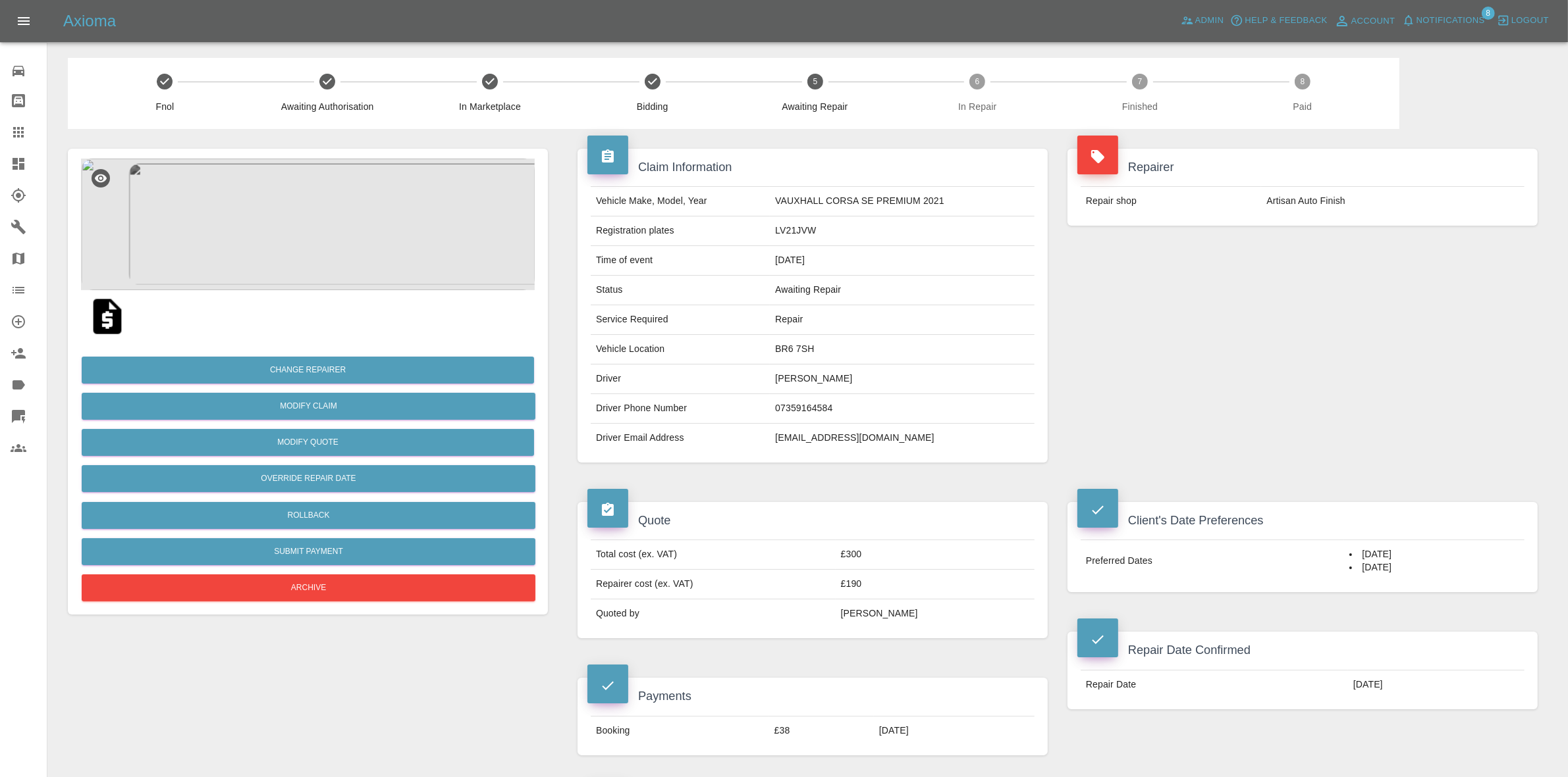
click at [318, 224] on img at bounding box center [308, 224] width 454 height 132
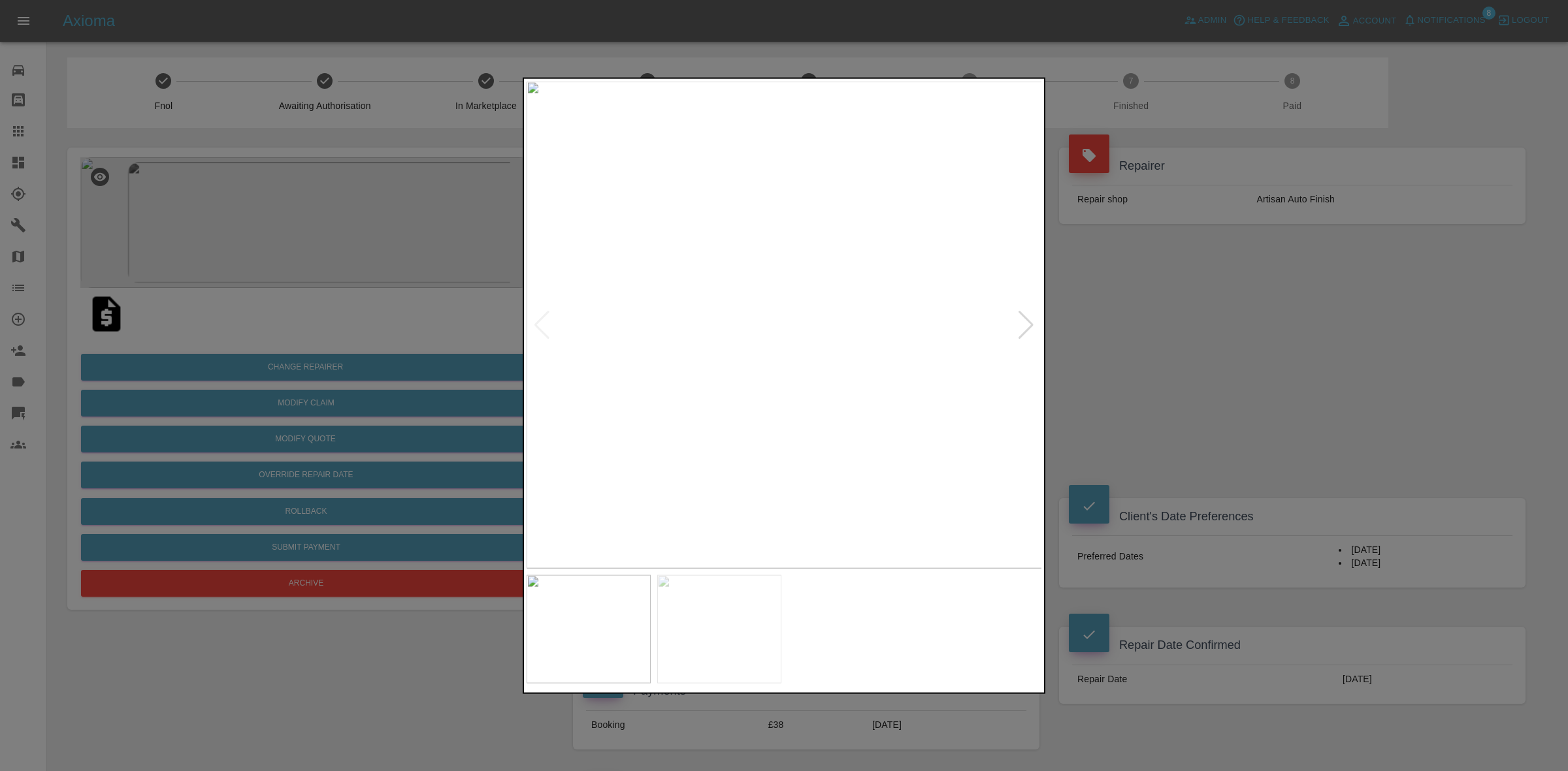
click at [1025, 321] on div at bounding box center [1026, 325] width 18 height 29
click at [1025, 321] on img at bounding box center [784, 325] width 516 height 487
click at [1129, 373] on div at bounding box center [784, 386] width 1568 height 771
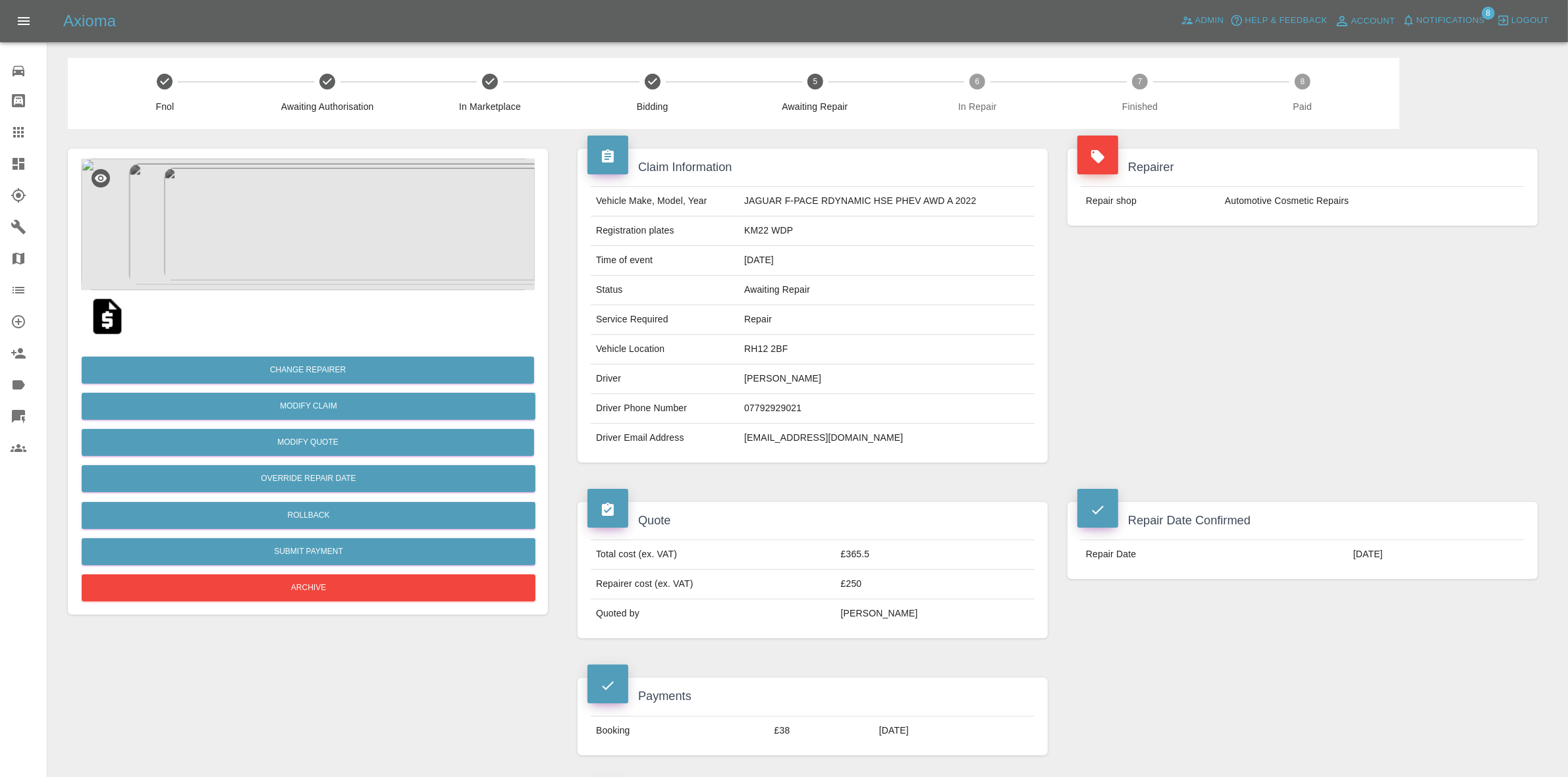
click at [775, 342] on td "RH12 2BF" at bounding box center [886, 349] width 295 height 29
copy td "RH12 2BF"
click at [340, 207] on img at bounding box center [308, 224] width 454 height 132
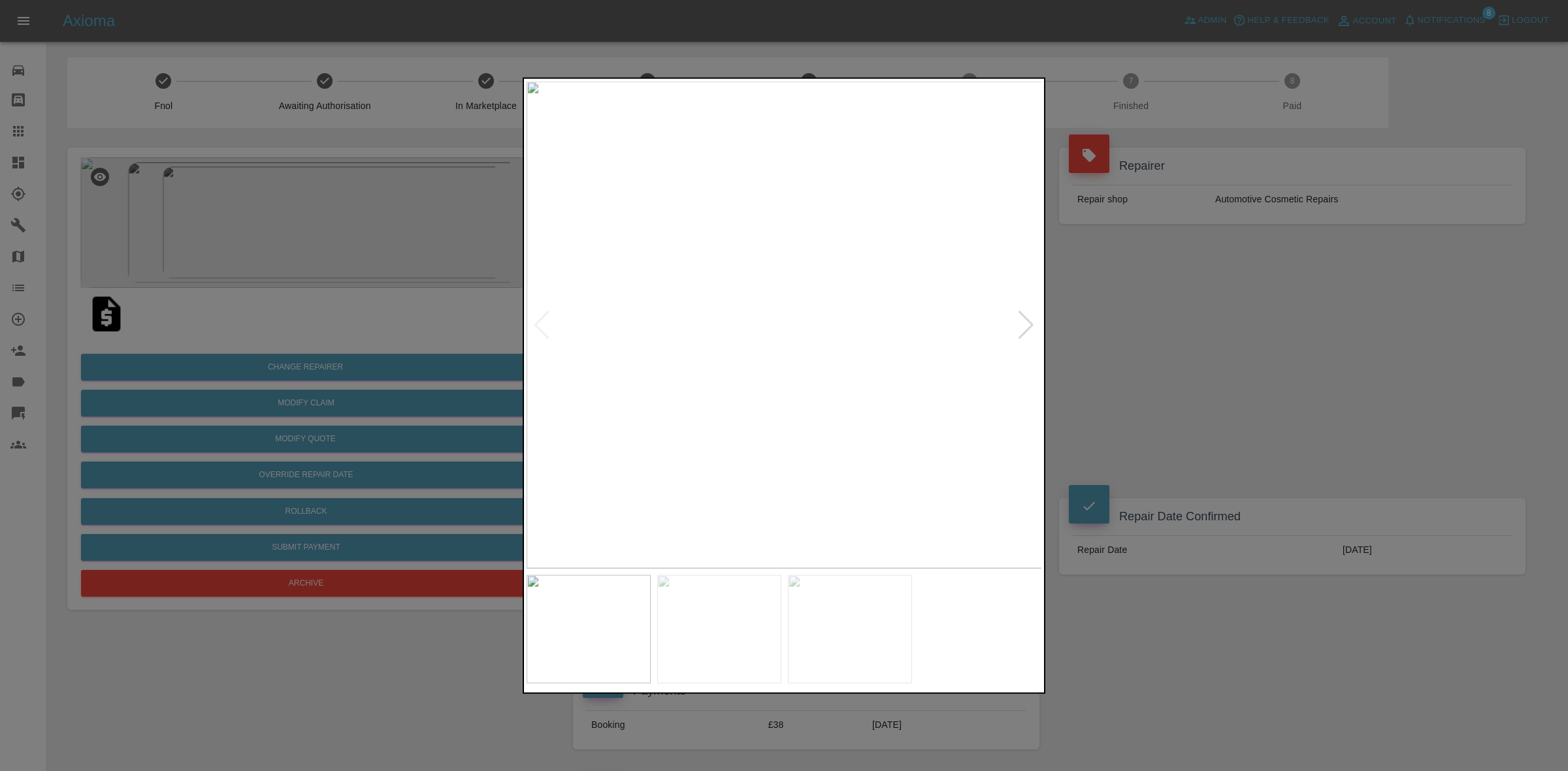
click at [1023, 314] on div at bounding box center [1026, 325] width 18 height 29
click at [1023, 314] on img at bounding box center [784, 325] width 516 height 487
click at [1225, 440] on div at bounding box center [784, 386] width 1568 height 771
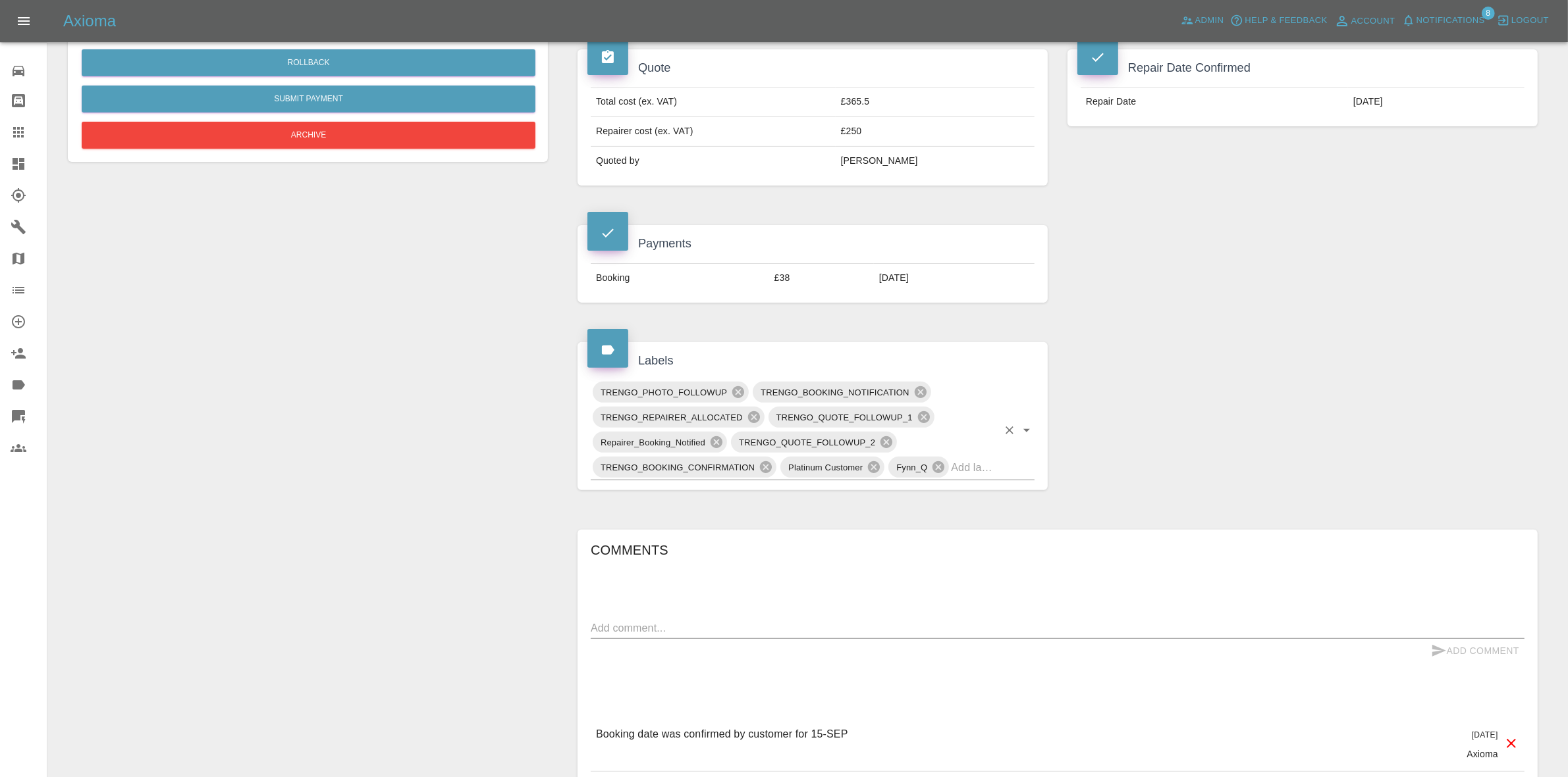
scroll to position [494, 0]
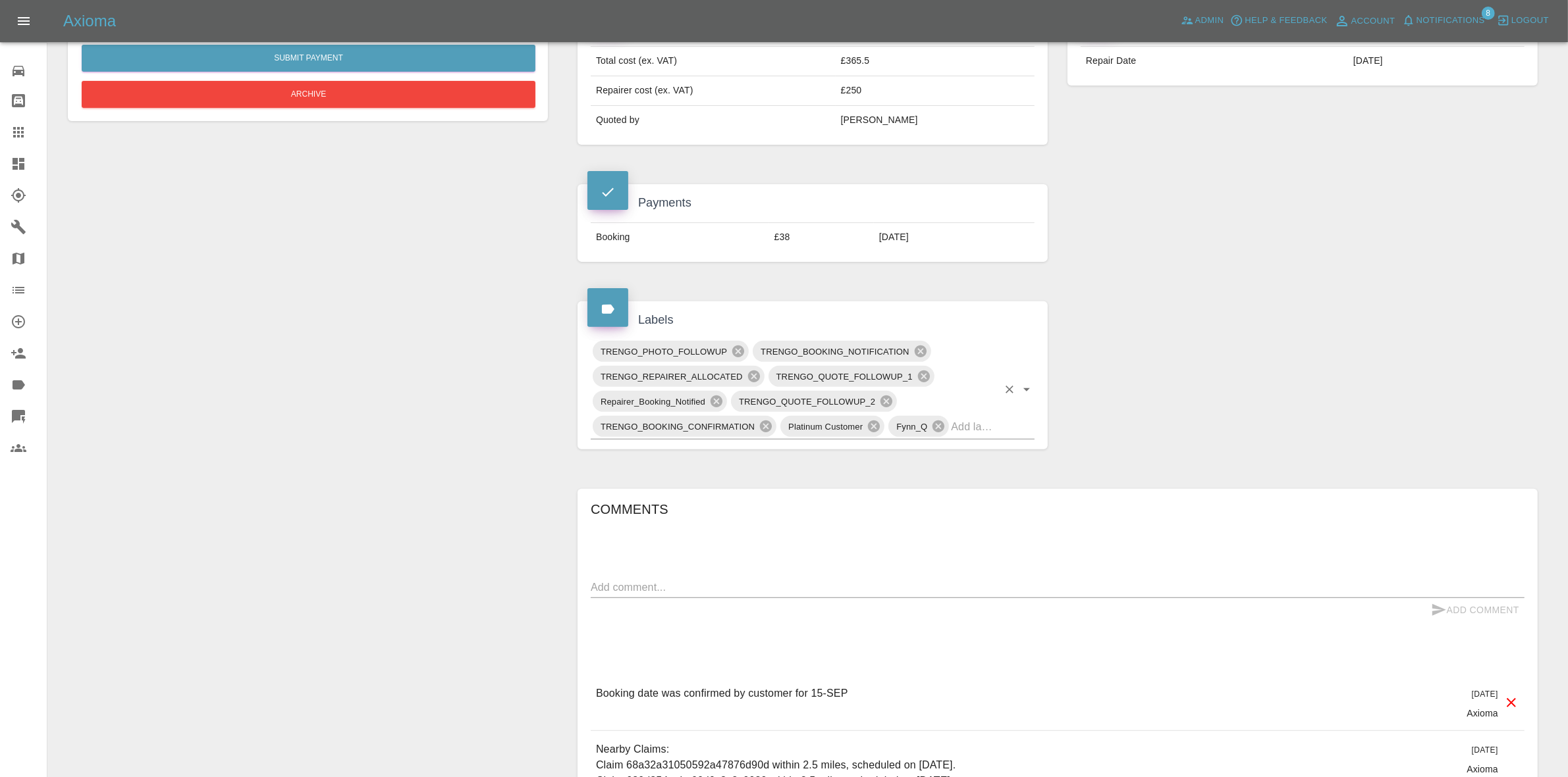
click at [983, 428] on input "text" at bounding box center [975, 427] width 47 height 21
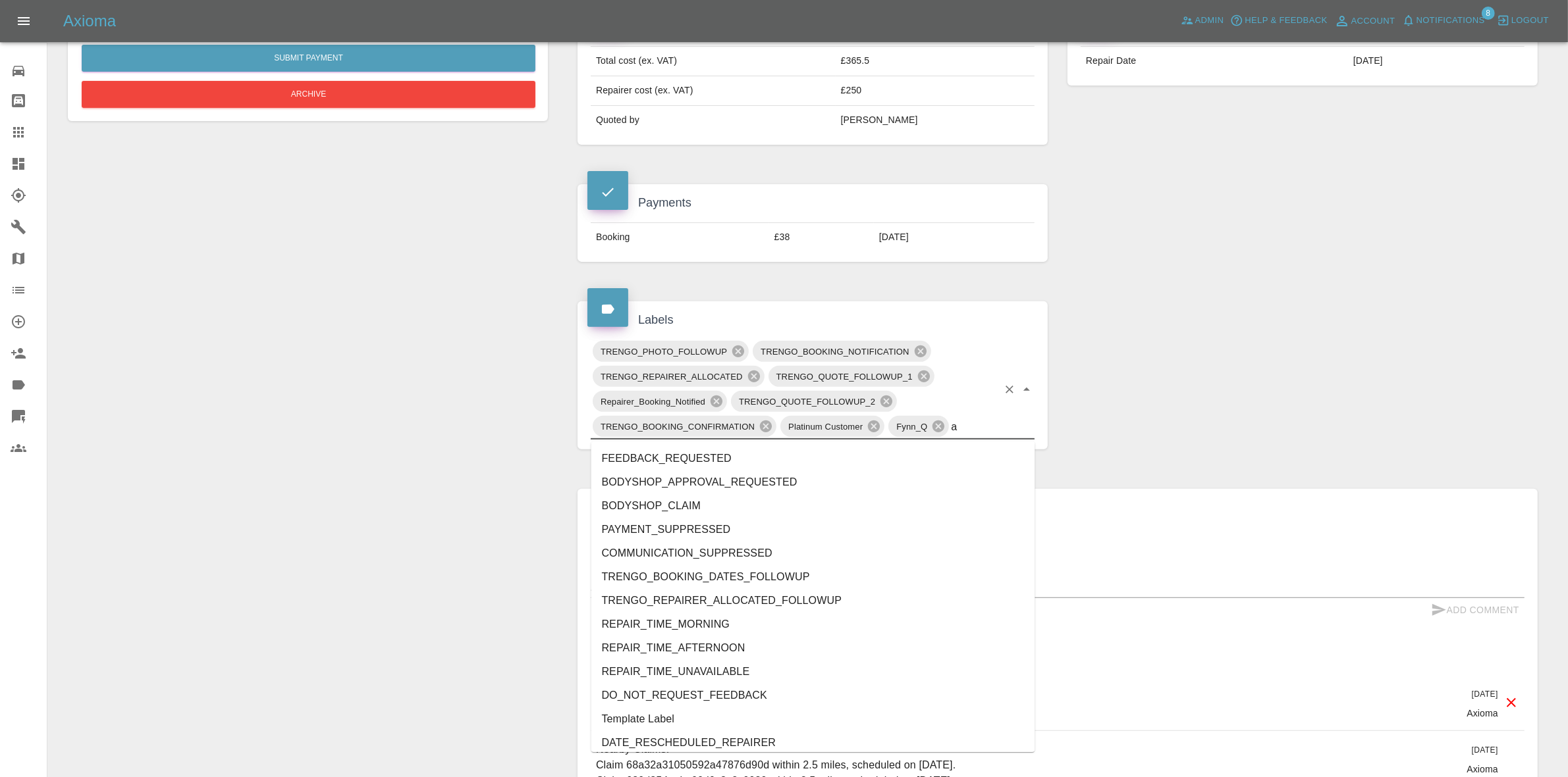
type input "au"
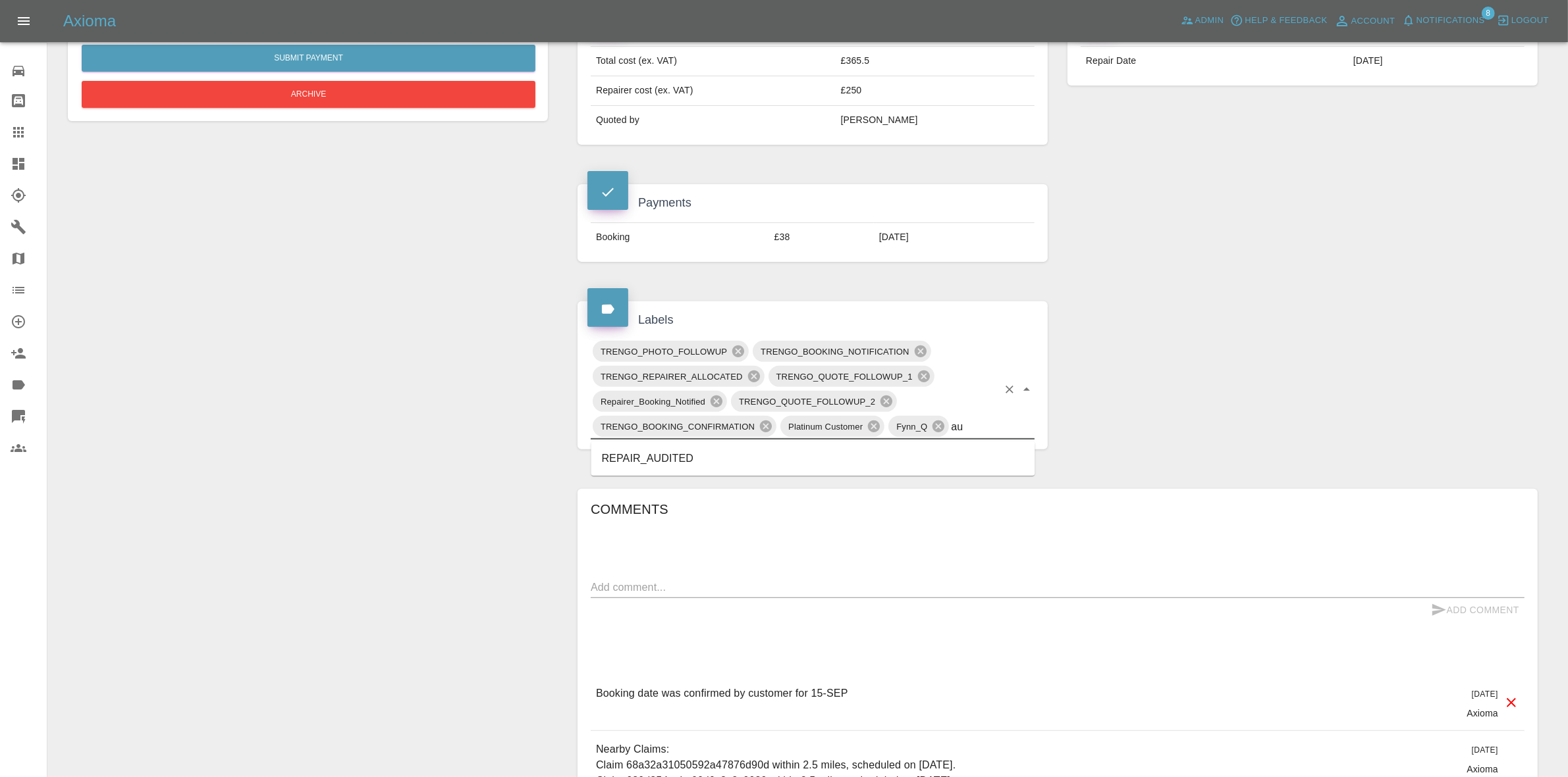
click at [715, 453] on li "REPAIR_AUDITED" at bounding box center [813, 458] width 444 height 24
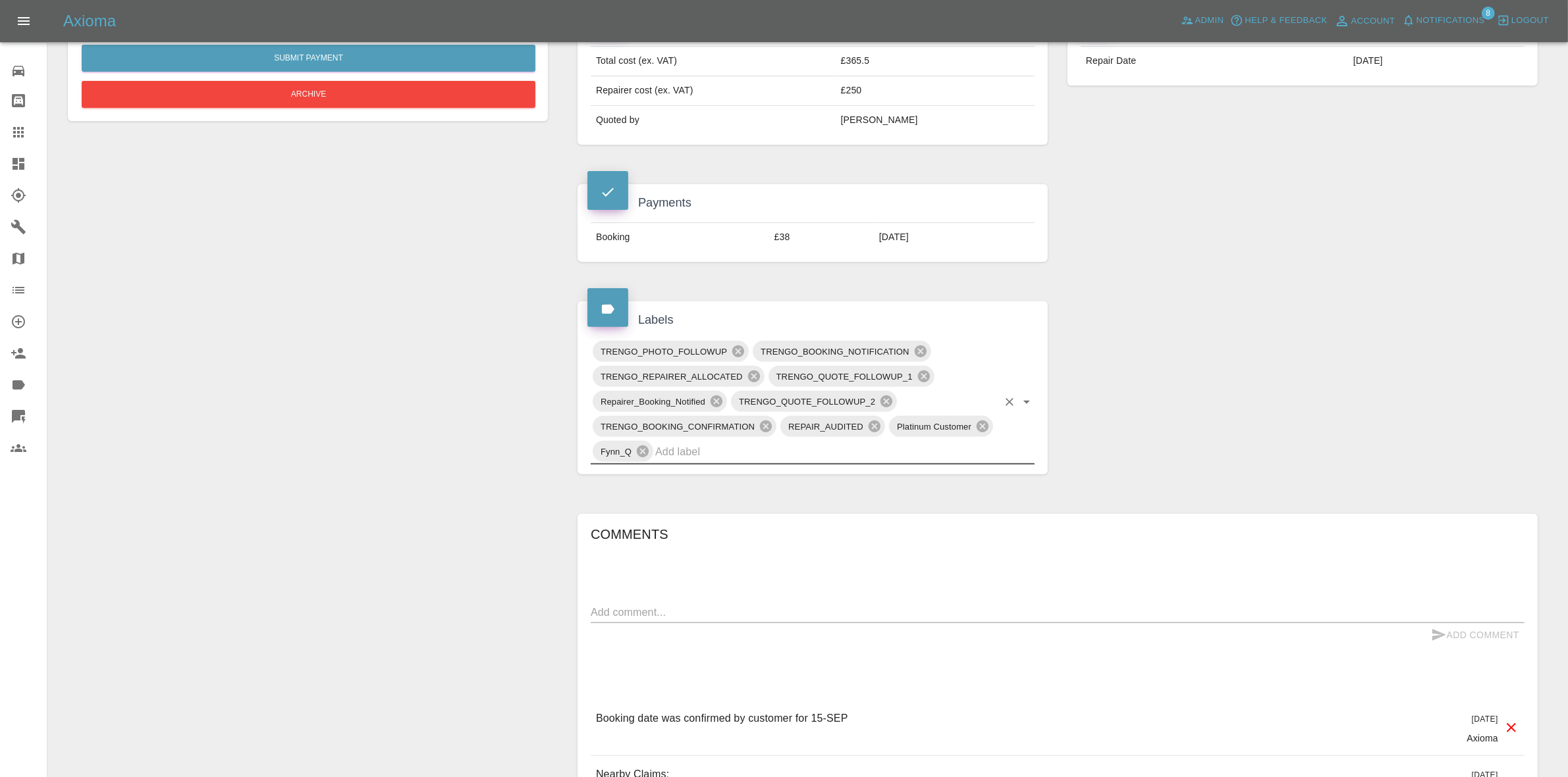
scroll to position [0, 0]
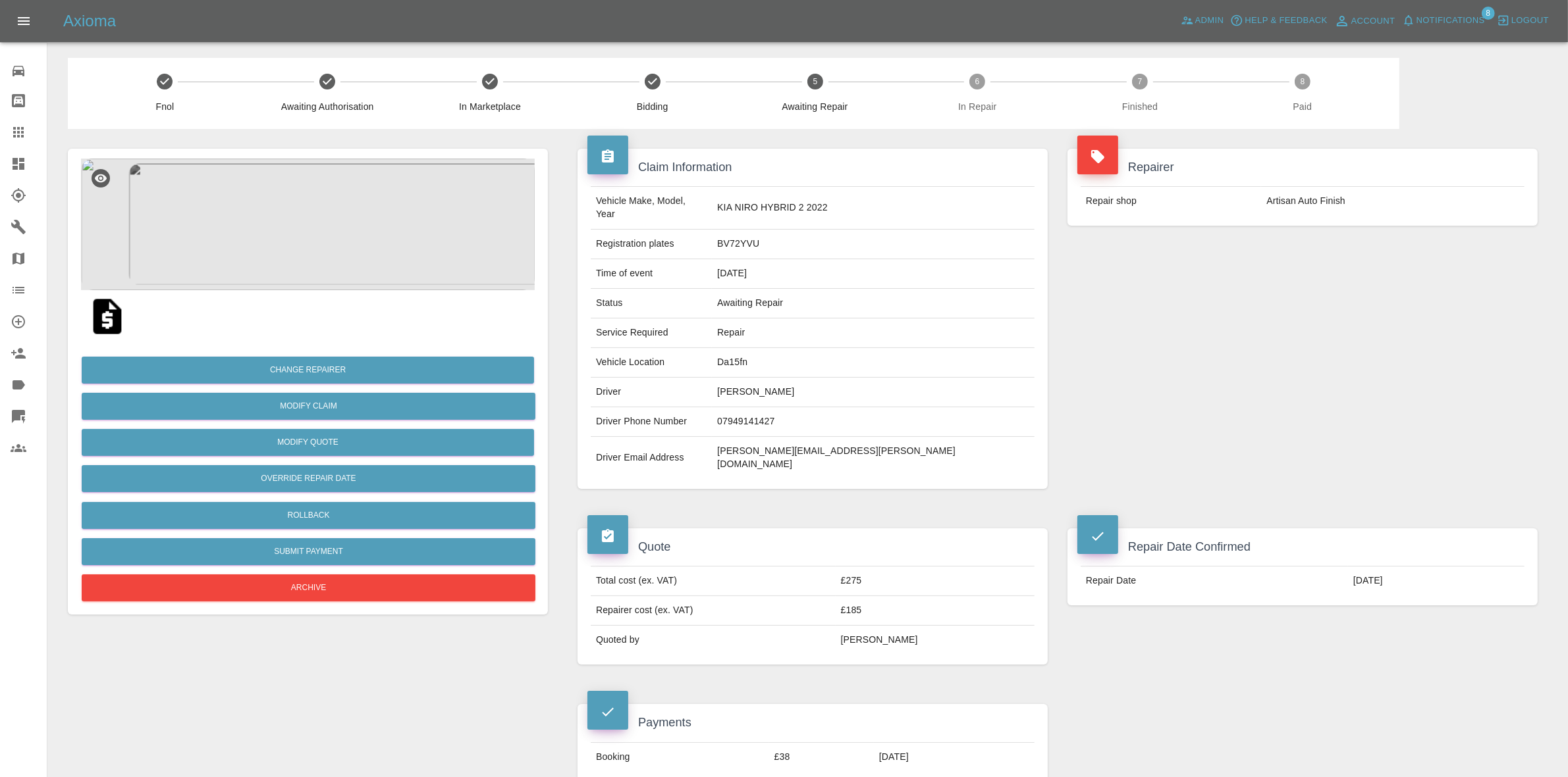
click at [814, 352] on td "Da15fn" at bounding box center [874, 362] width 323 height 29
copy td "Da15fn"
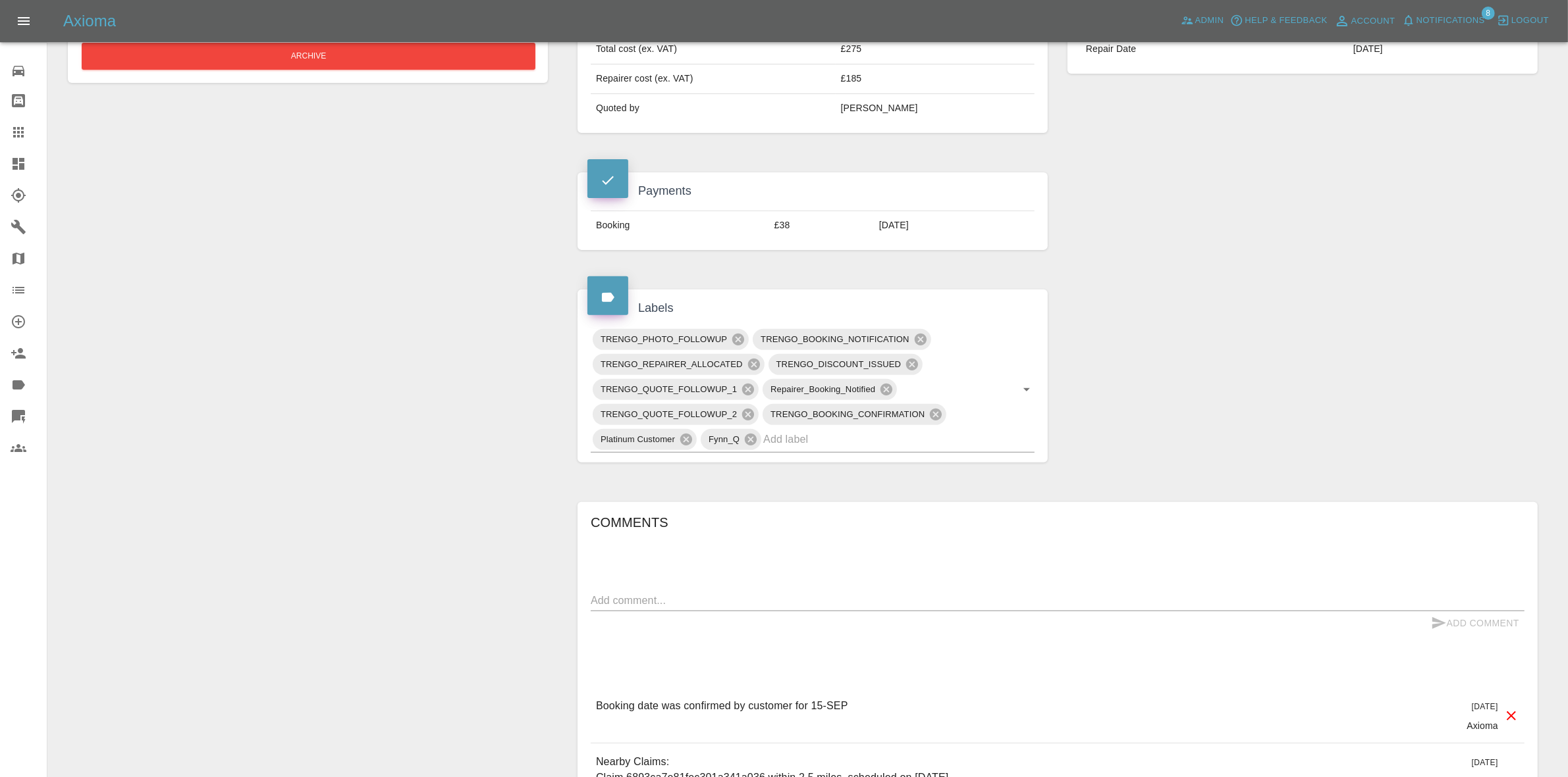
scroll to position [576, 0]
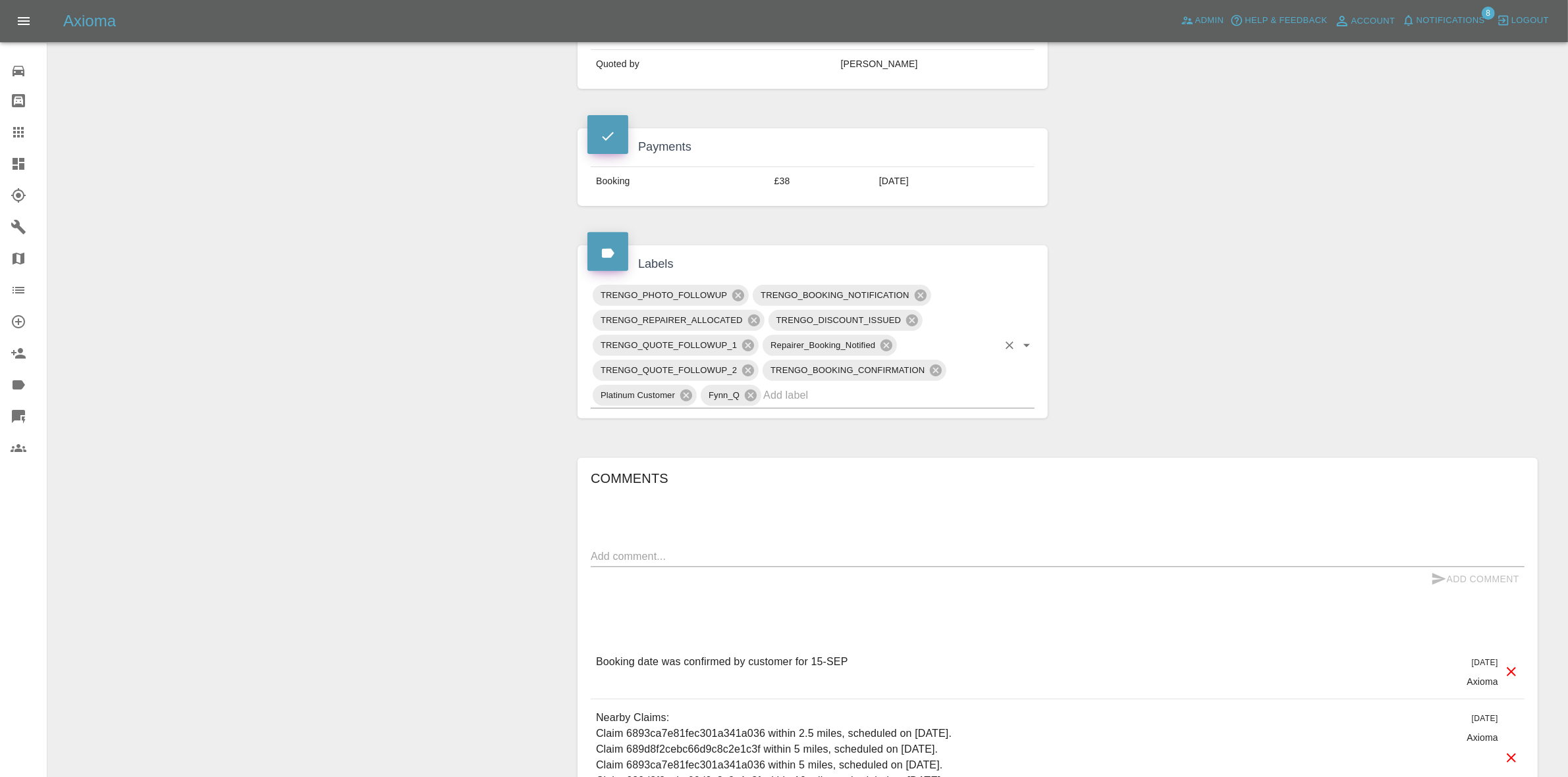
click at [837, 385] on input "text" at bounding box center [880, 395] width 235 height 21
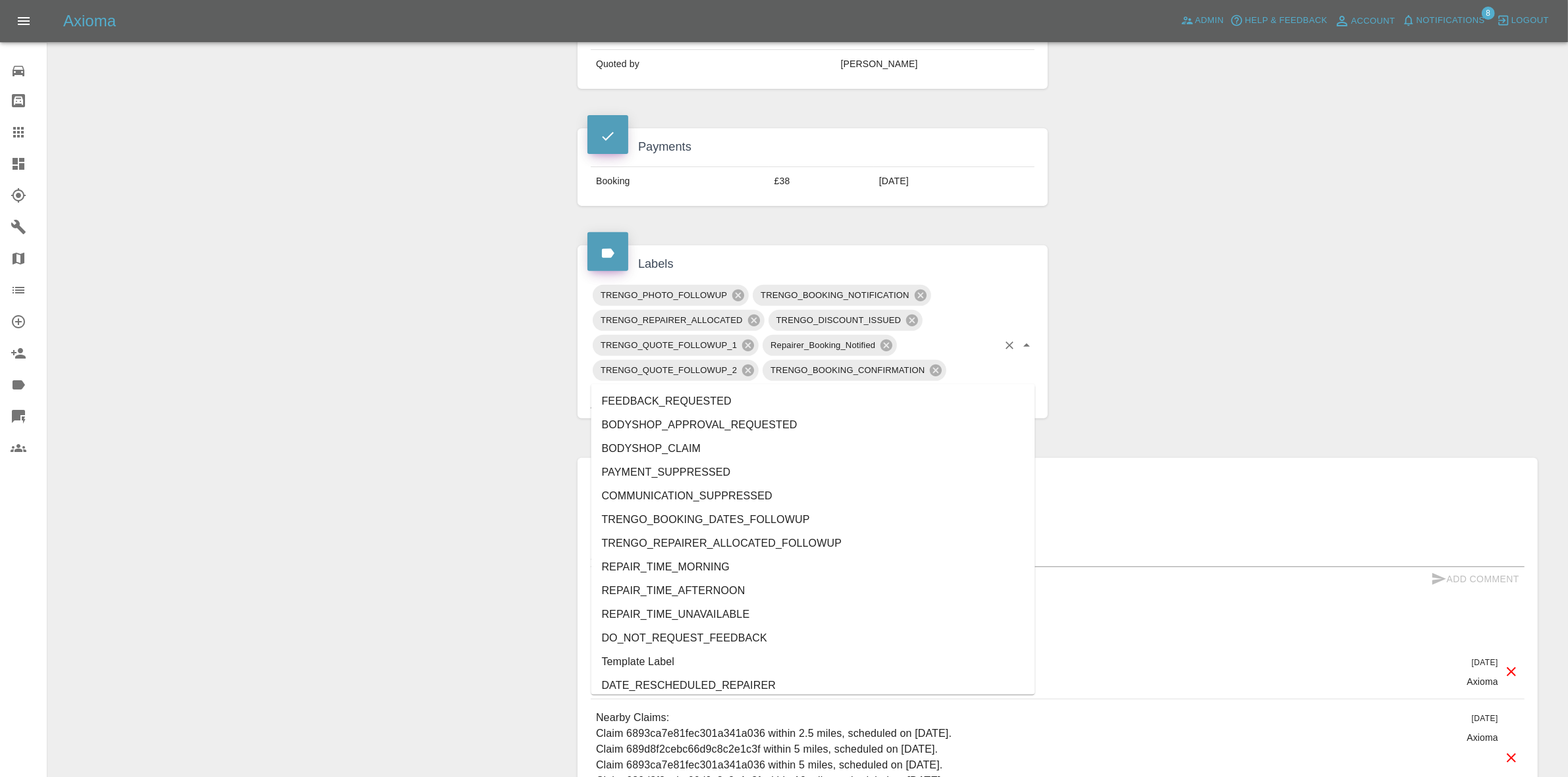
type input "au"
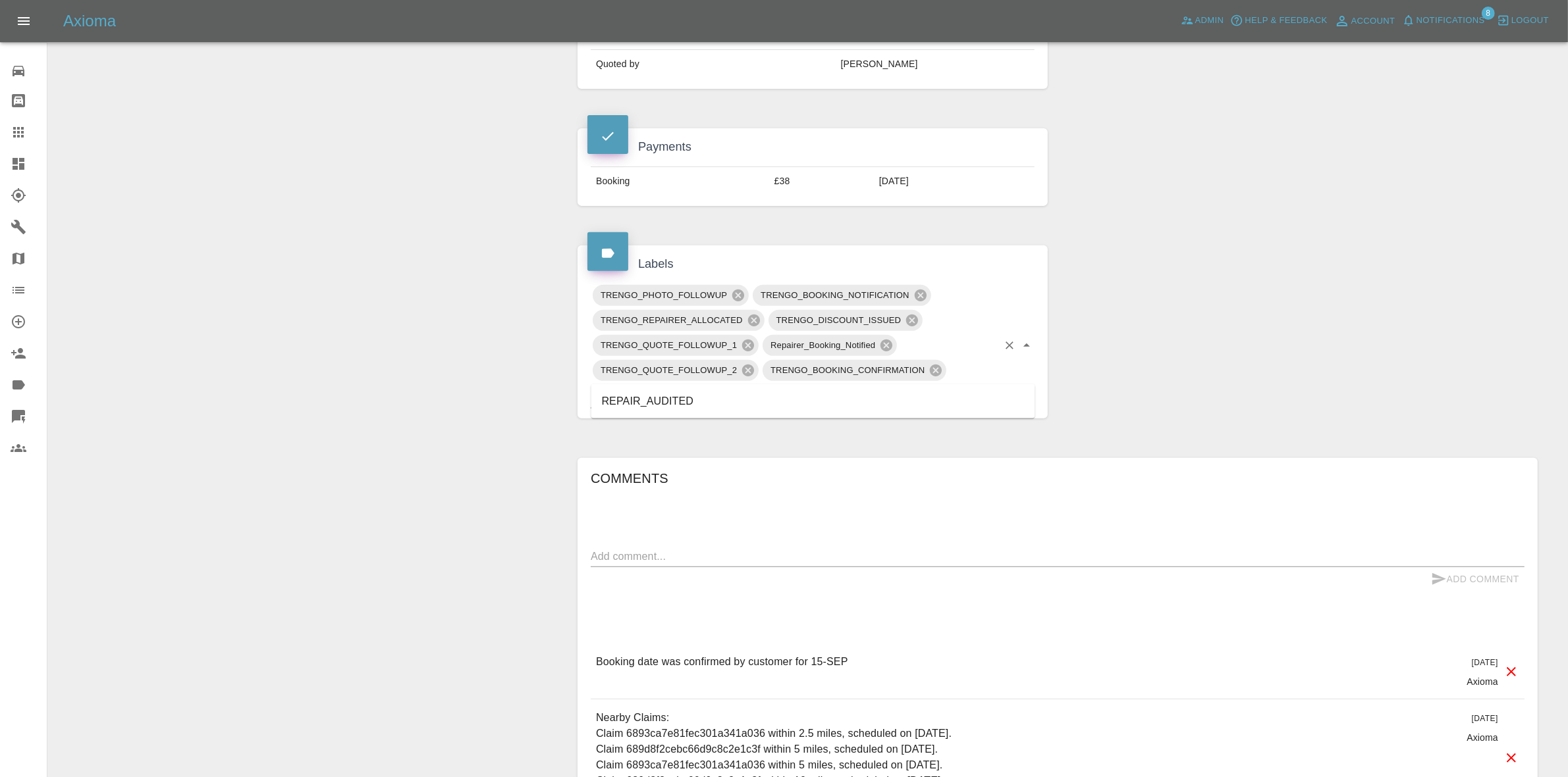
click at [701, 400] on li "REPAIR_AUDITED" at bounding box center [813, 401] width 444 height 24
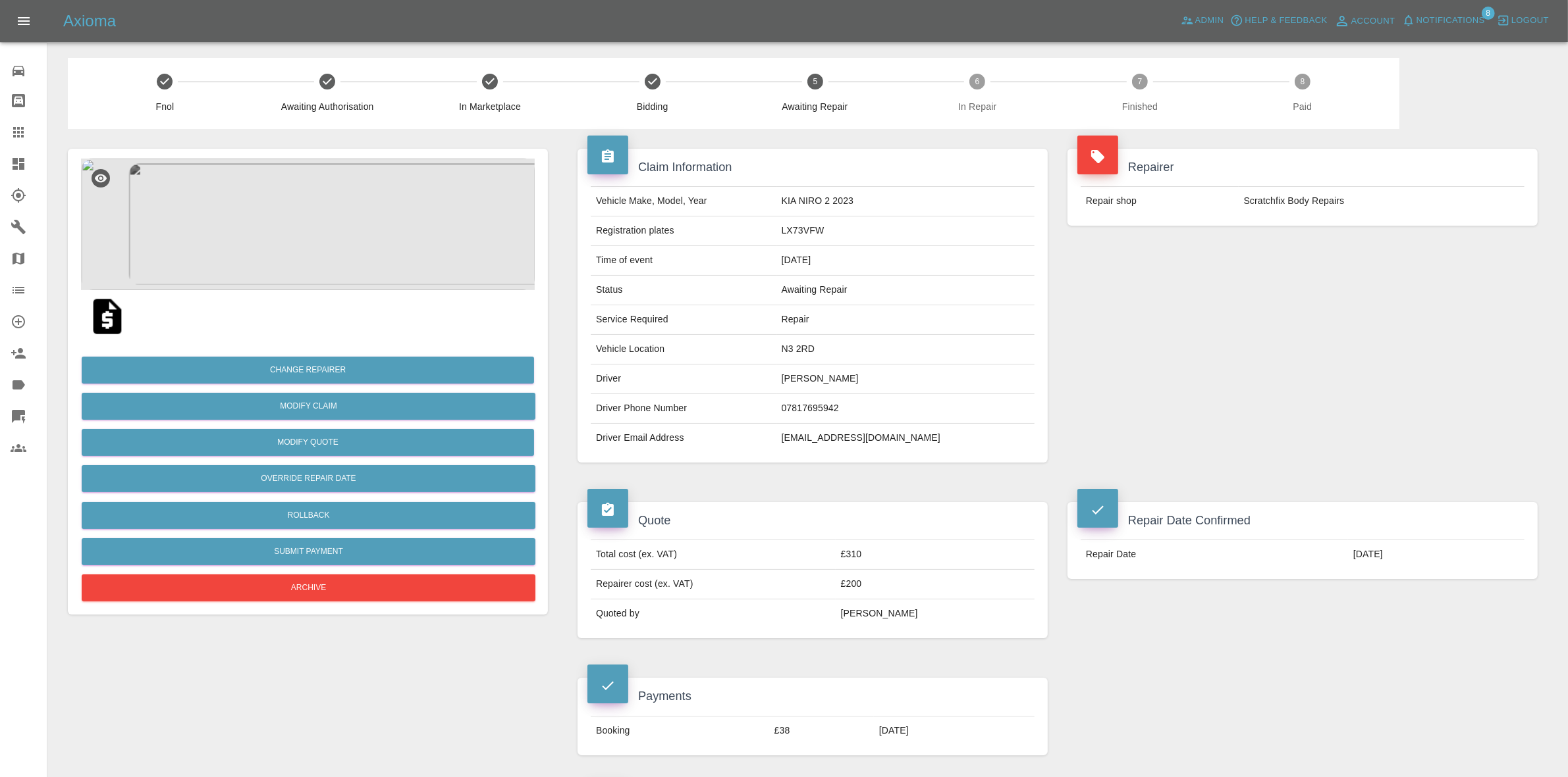
click at [844, 363] on td "N3 2RD" at bounding box center [906, 349] width 259 height 29
click at [839, 355] on td "N3 2RD" at bounding box center [906, 349] width 259 height 29
copy td "N3 2RD"
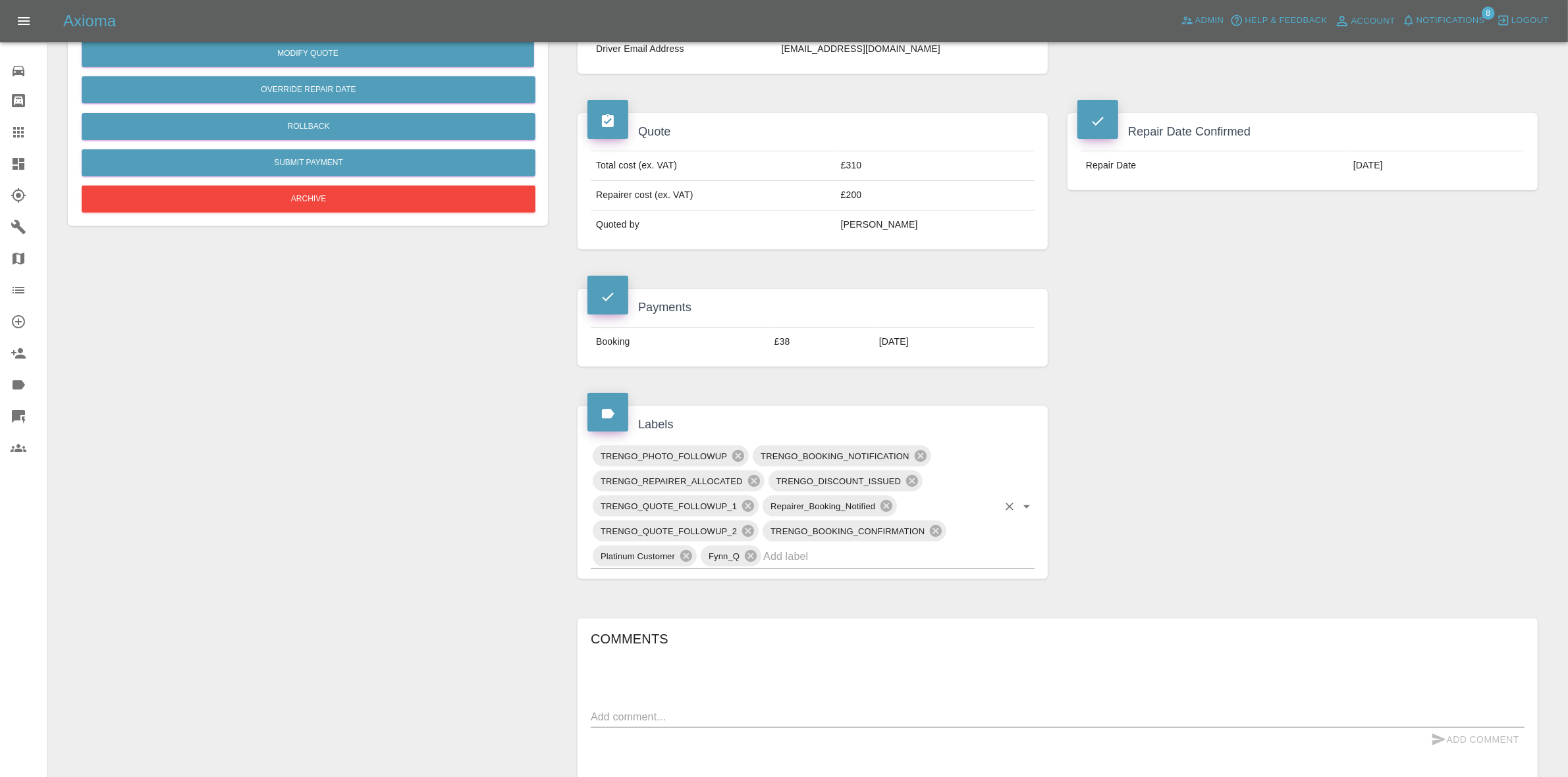
scroll to position [494, 0]
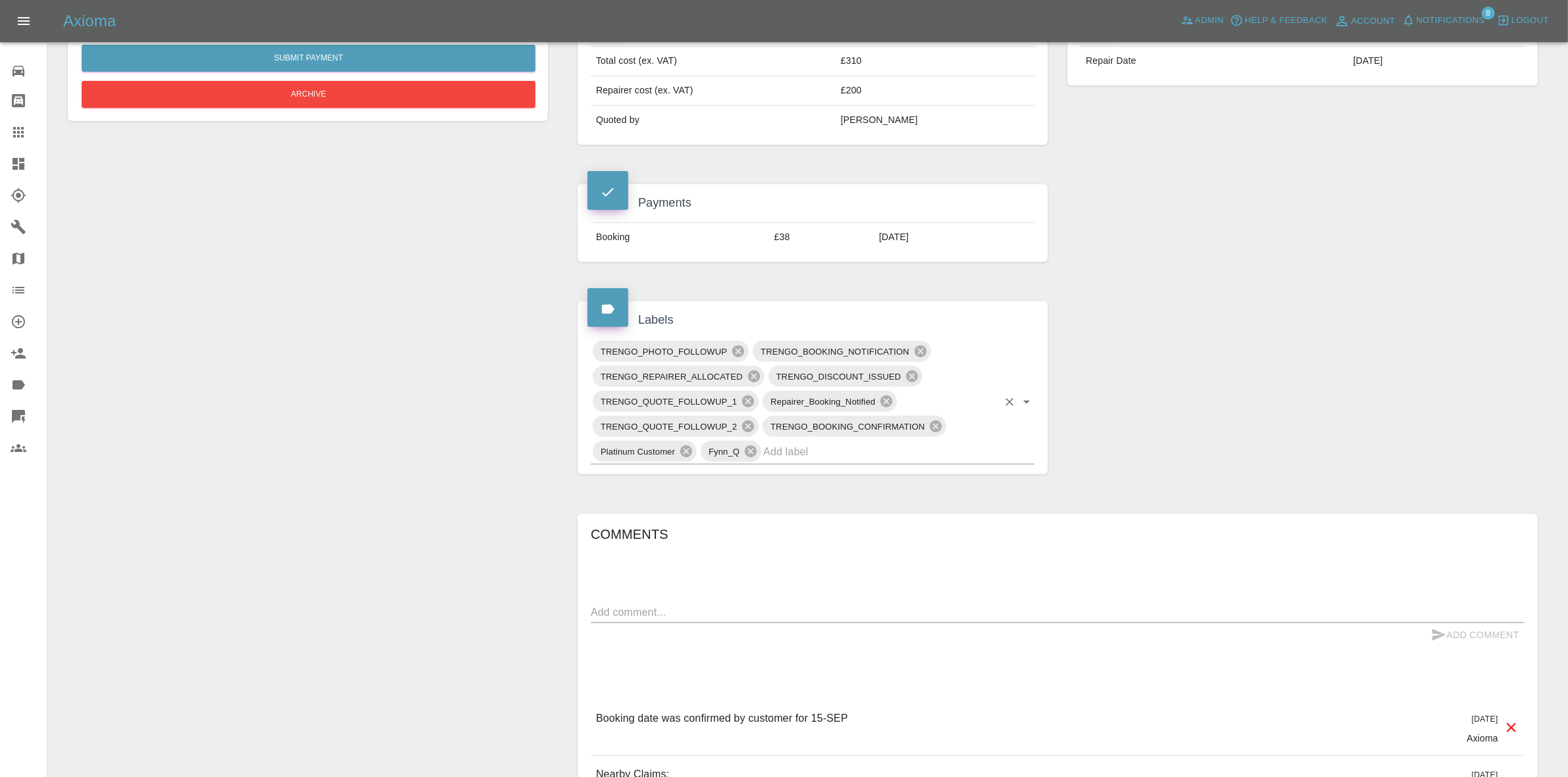
click at [815, 448] on input "text" at bounding box center [880, 452] width 235 height 21
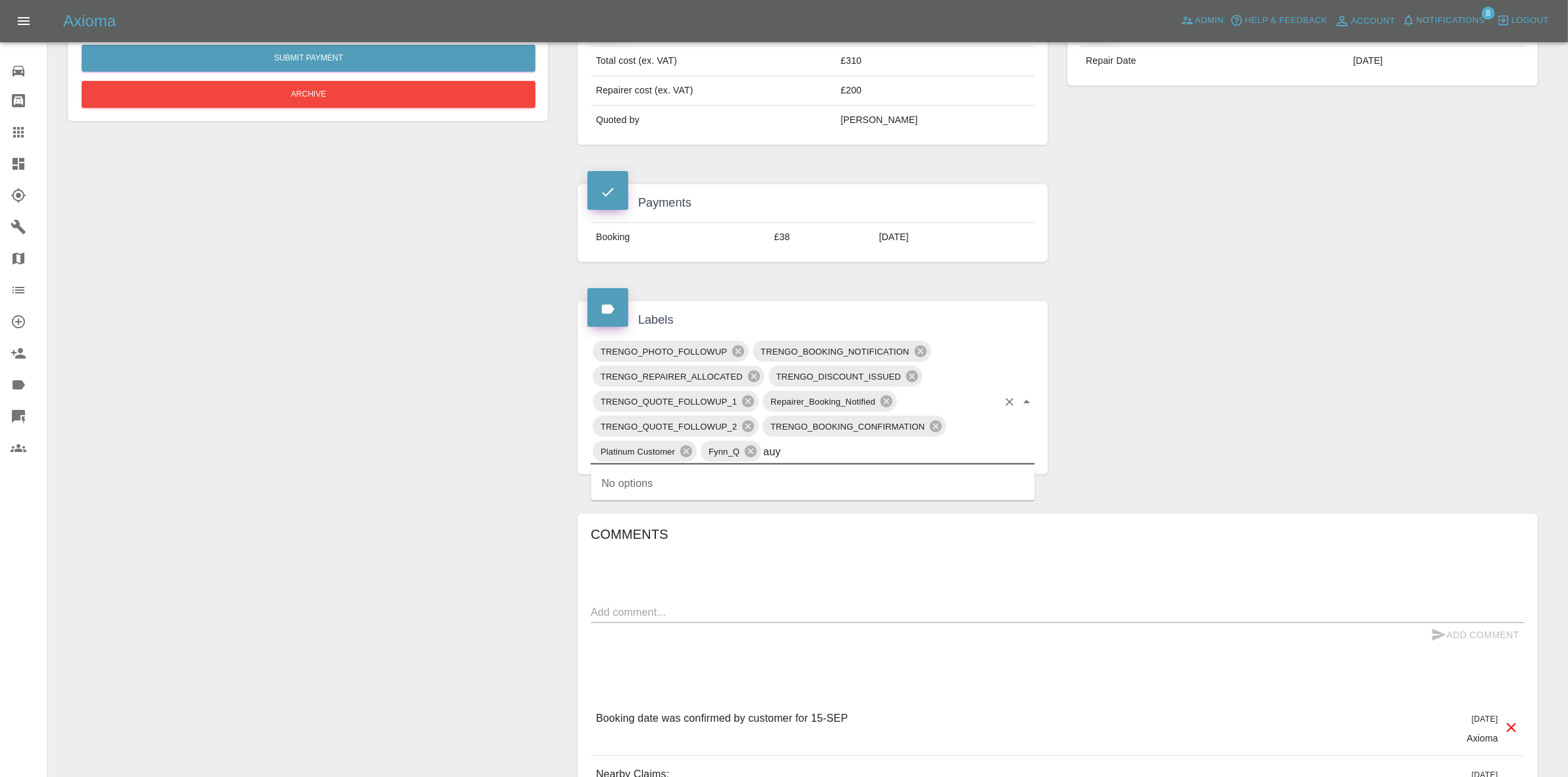
type input "au"
click at [692, 481] on li "REPAIR_AUDITED" at bounding box center [813, 484] width 444 height 24
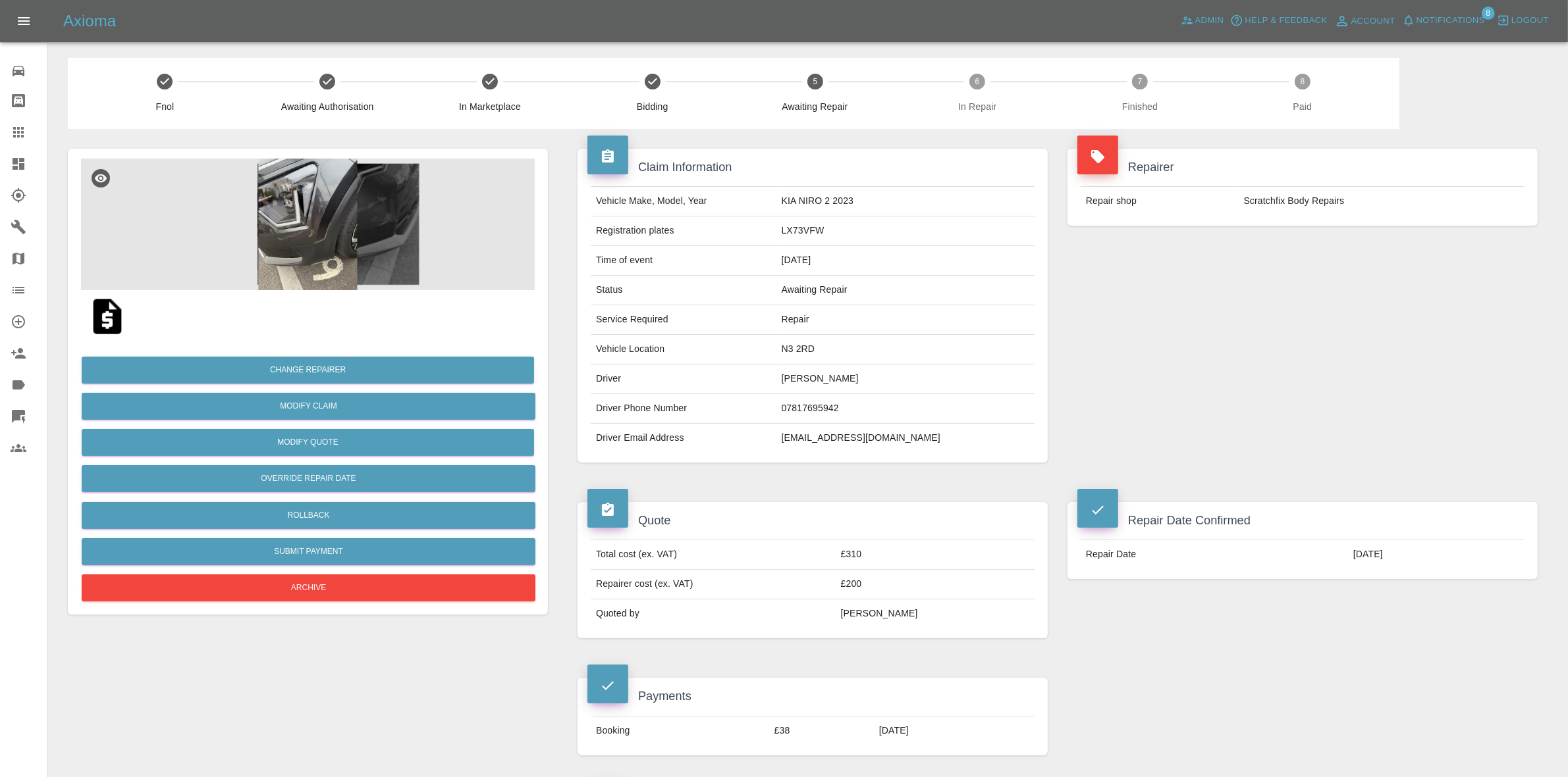
click at [333, 229] on img at bounding box center [308, 224] width 454 height 132
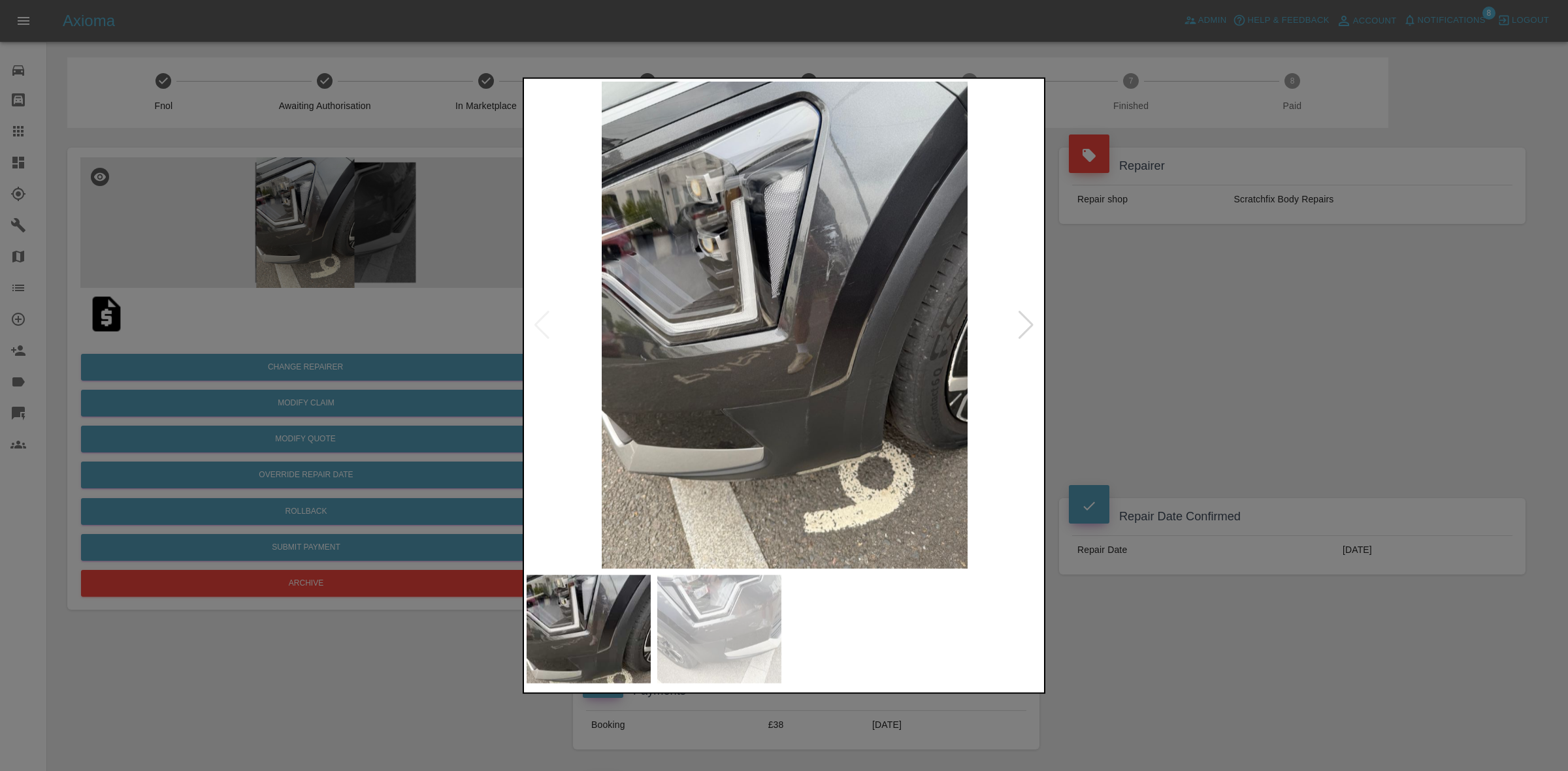
drag, startPoint x: 1032, startPoint y: 322, endPoint x: 1040, endPoint y: 350, distance: 29.1
click at [1031, 322] on div at bounding box center [1026, 325] width 18 height 29
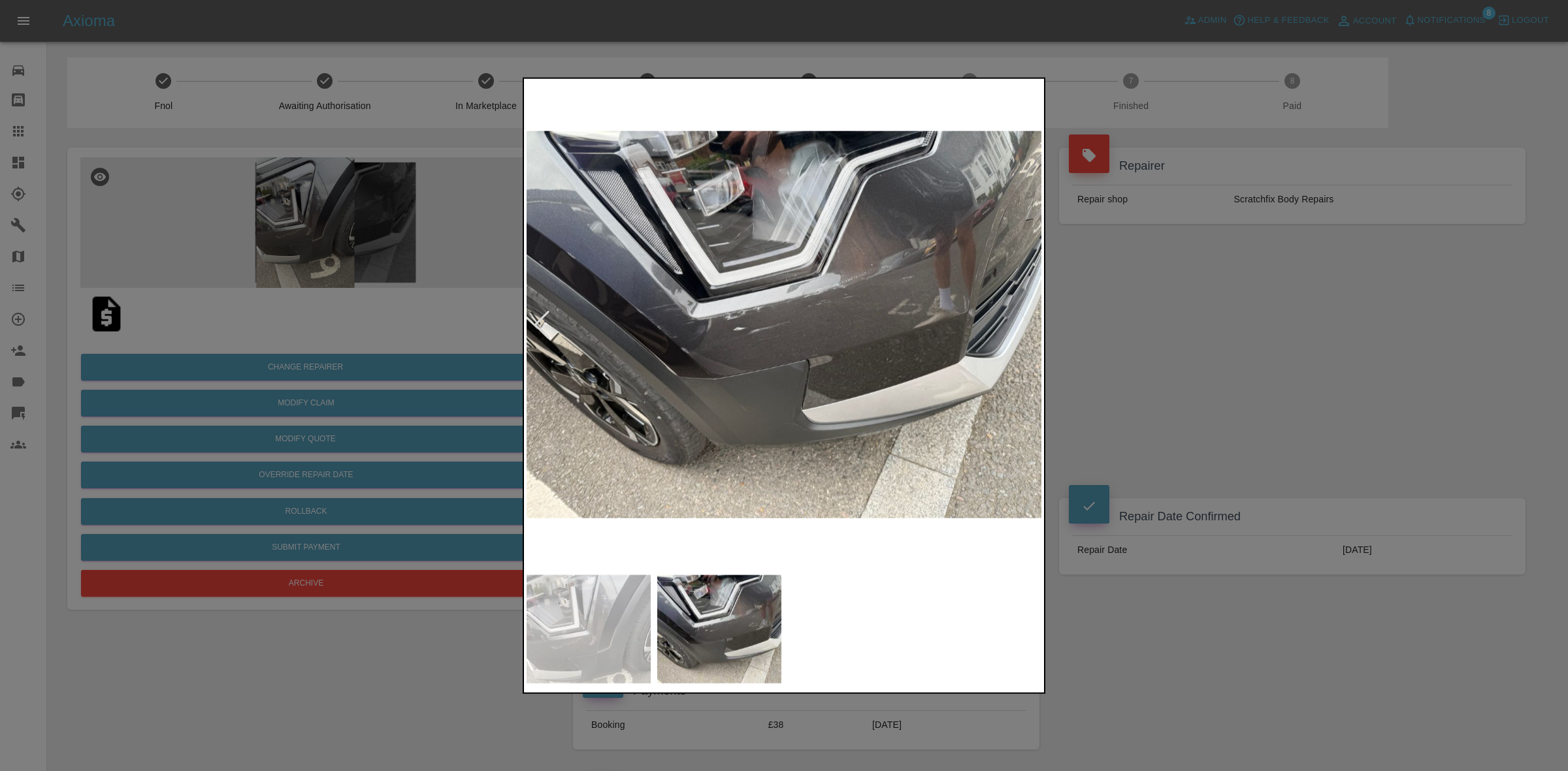
click at [1153, 402] on div at bounding box center [784, 386] width 1568 height 771
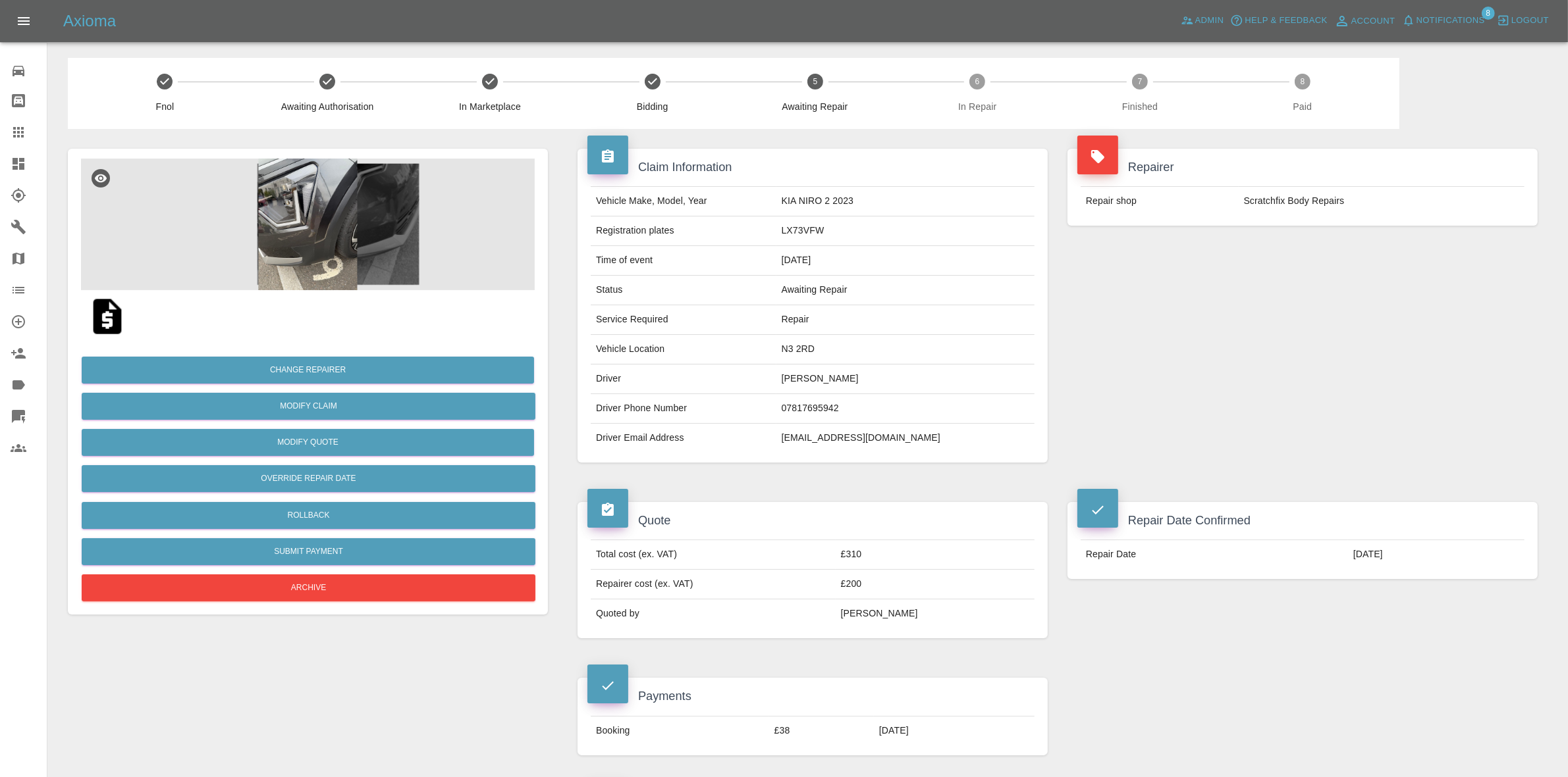
click at [1444, 14] on span "Notifications" at bounding box center [1451, 21] width 69 height 15
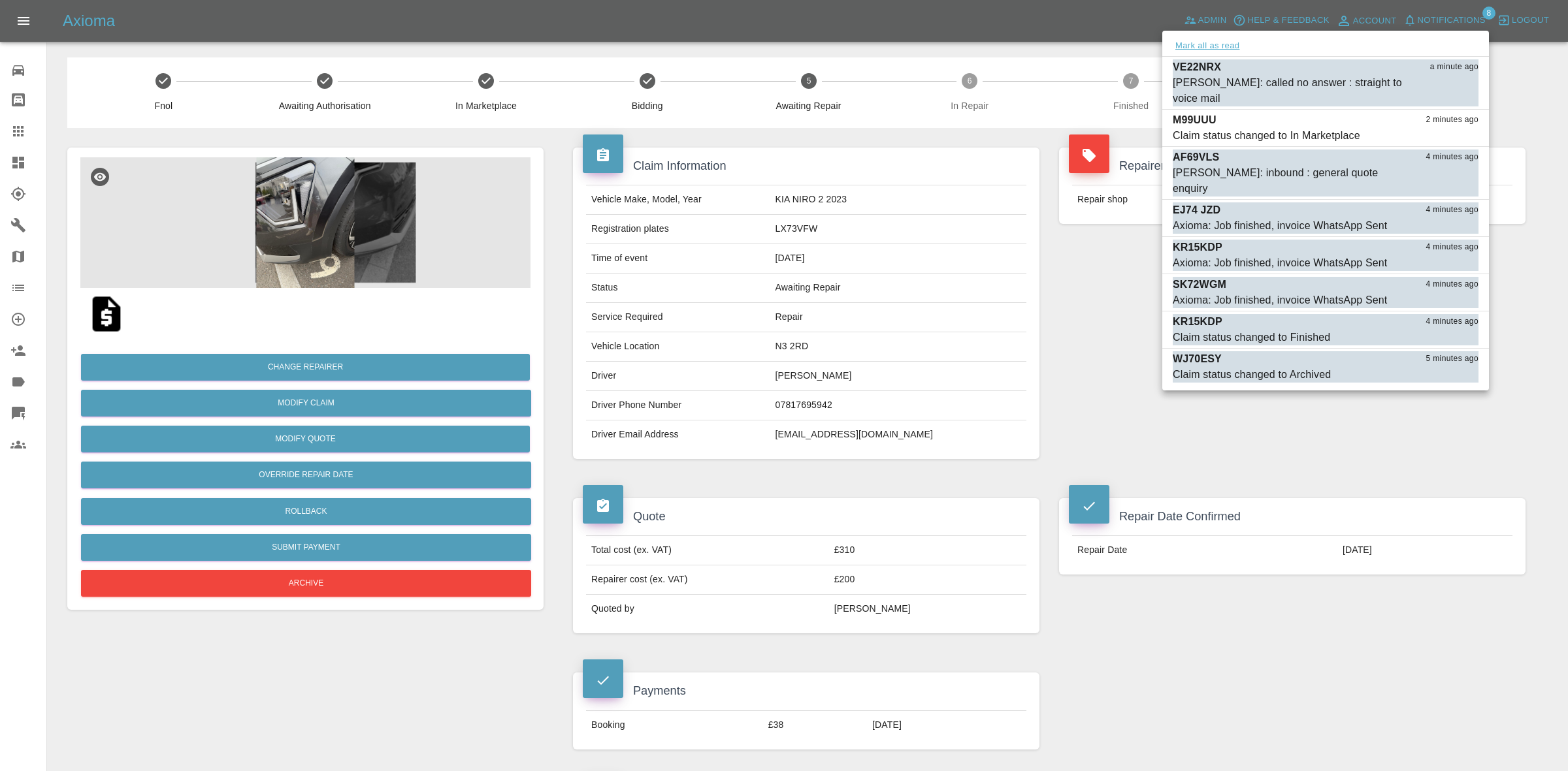
click at [1211, 46] on button "Mark all as read" at bounding box center [1208, 46] width 69 height 15
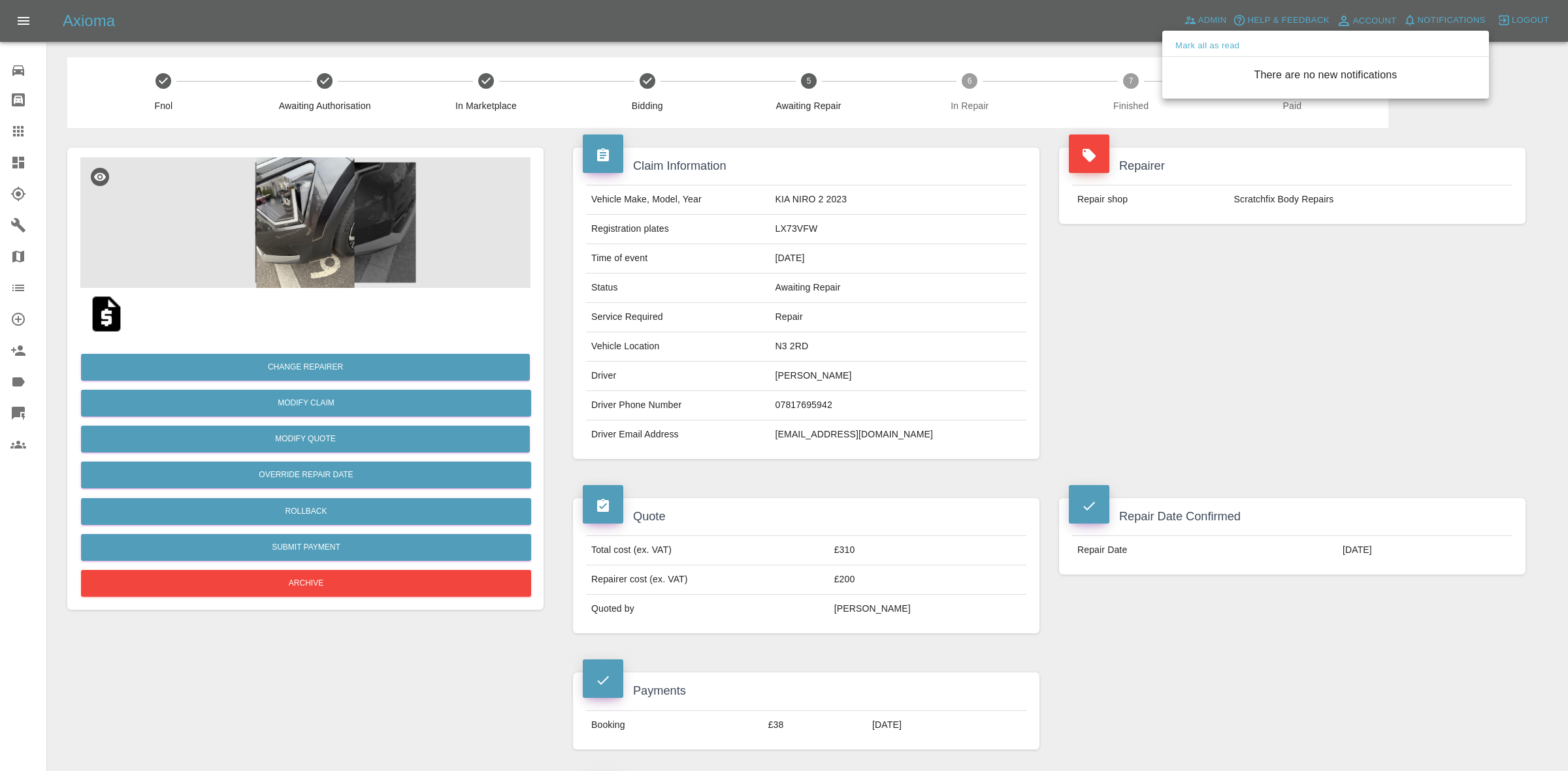
drag, startPoint x: 1193, startPoint y: 367, endPoint x: 1090, endPoint y: 256, distance: 151.4
click at [1192, 384] on div at bounding box center [784, 386] width 1568 height 771
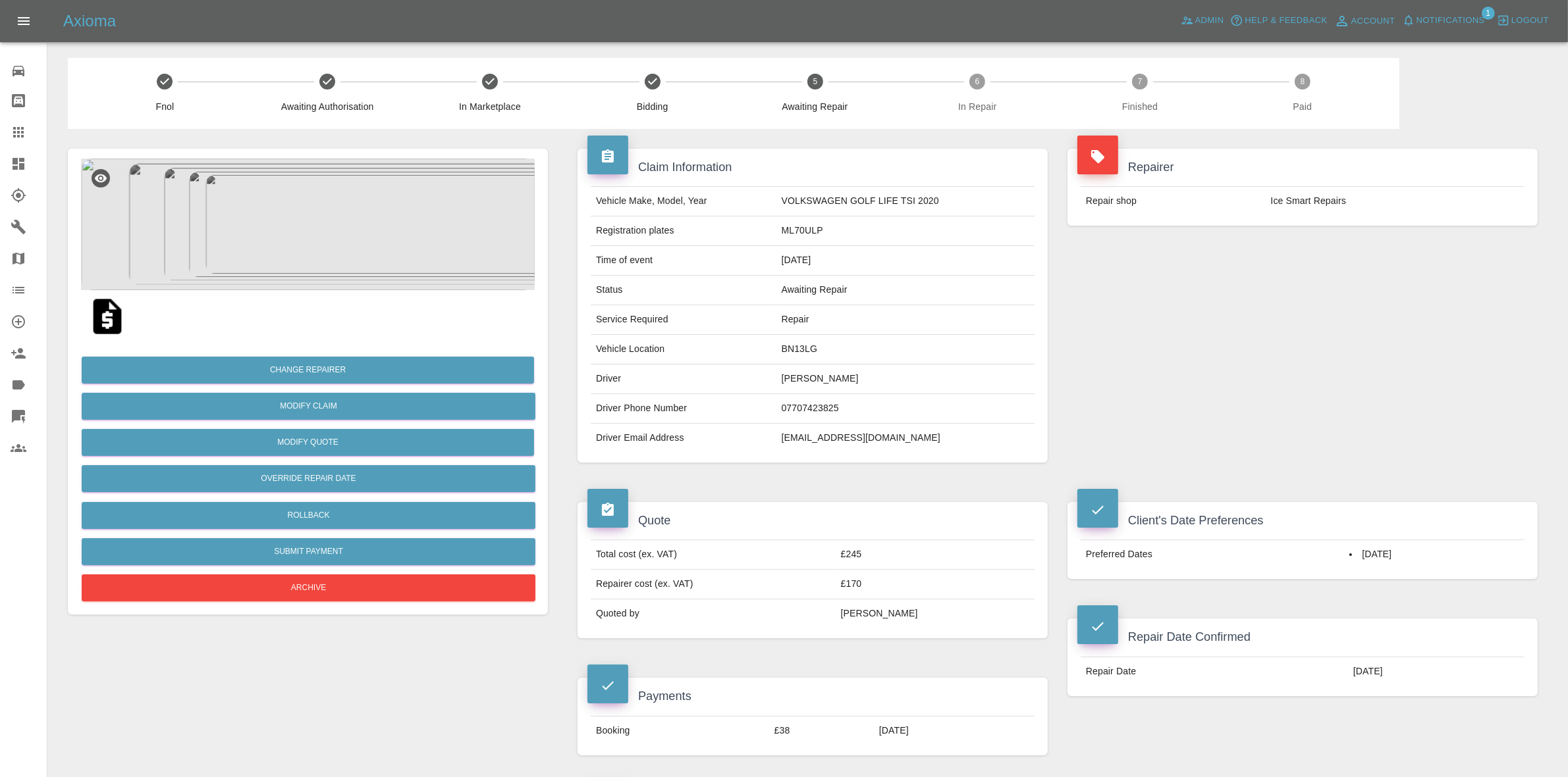
click at [359, 232] on img at bounding box center [308, 224] width 454 height 132
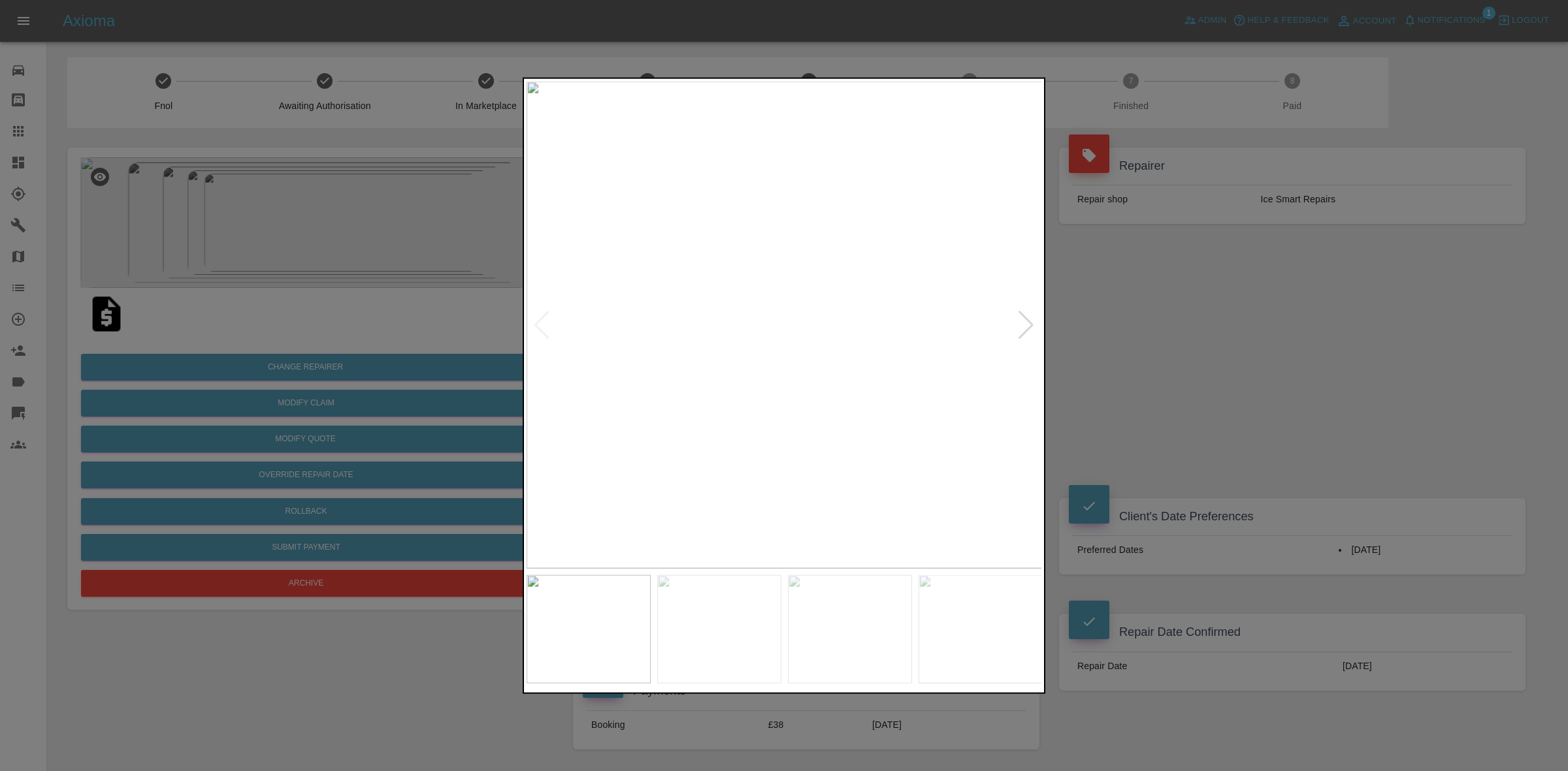
click at [1026, 317] on div at bounding box center [1026, 325] width 18 height 29
click at [1026, 317] on img at bounding box center [784, 325] width 516 height 487
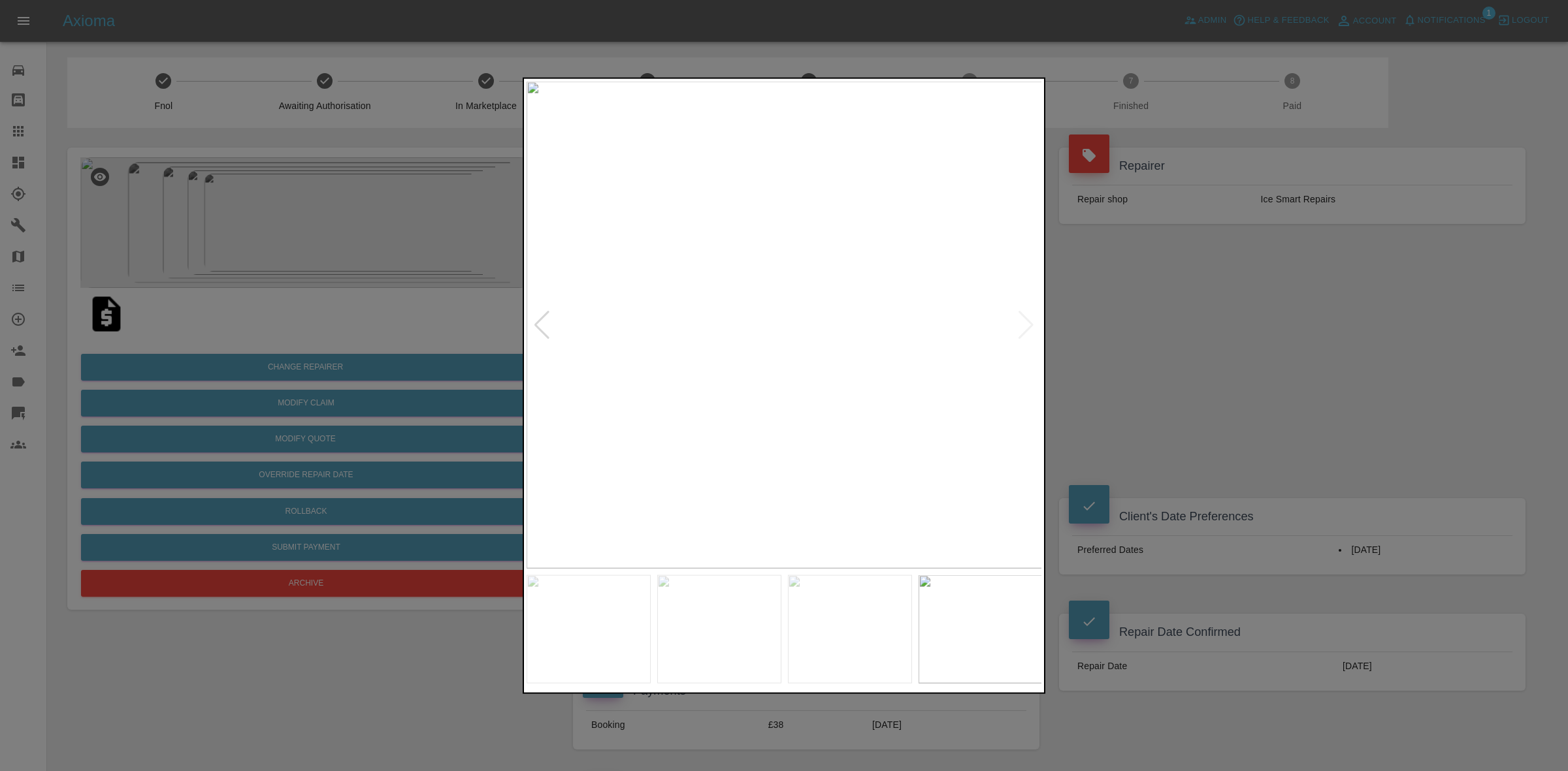
click at [1026, 317] on img at bounding box center [784, 325] width 516 height 487
drag, startPoint x: 1197, startPoint y: 355, endPoint x: 831, endPoint y: 344, distance: 366.2
click at [1194, 355] on div at bounding box center [784, 386] width 1568 height 771
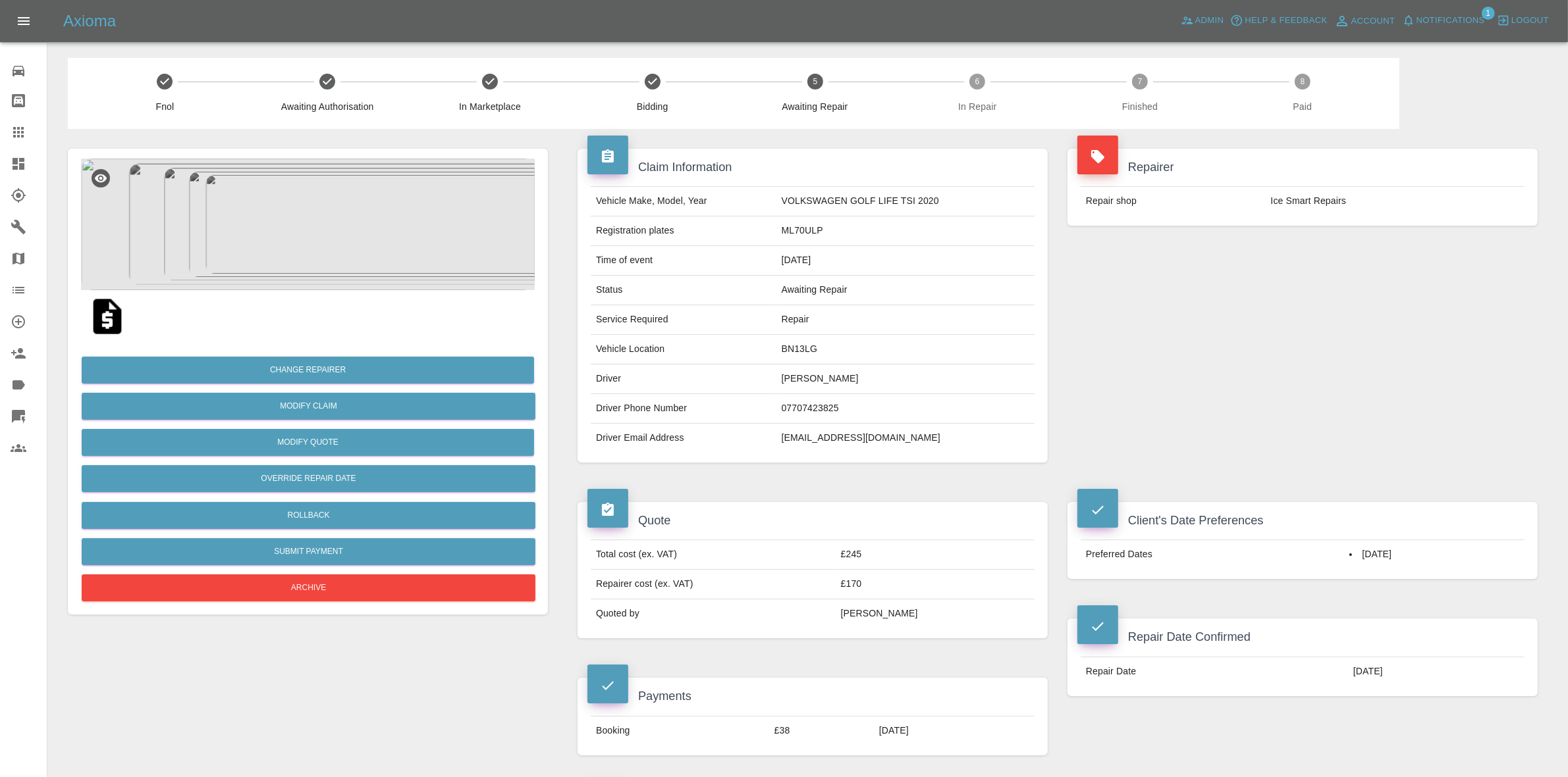
click at [797, 347] on td "BN13LG" at bounding box center [906, 349] width 259 height 29
copy td "BN13LG"
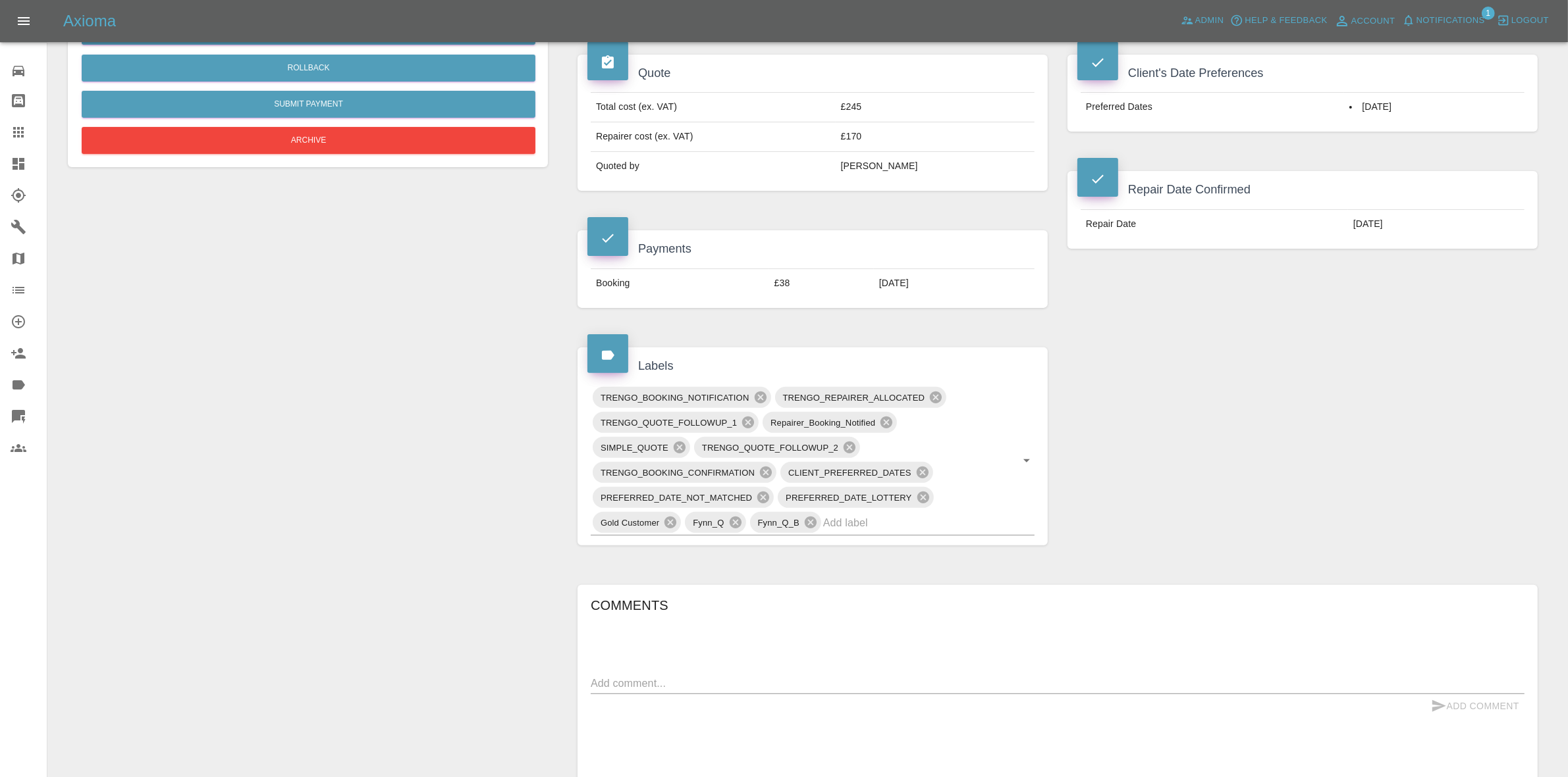
scroll to position [576, 0]
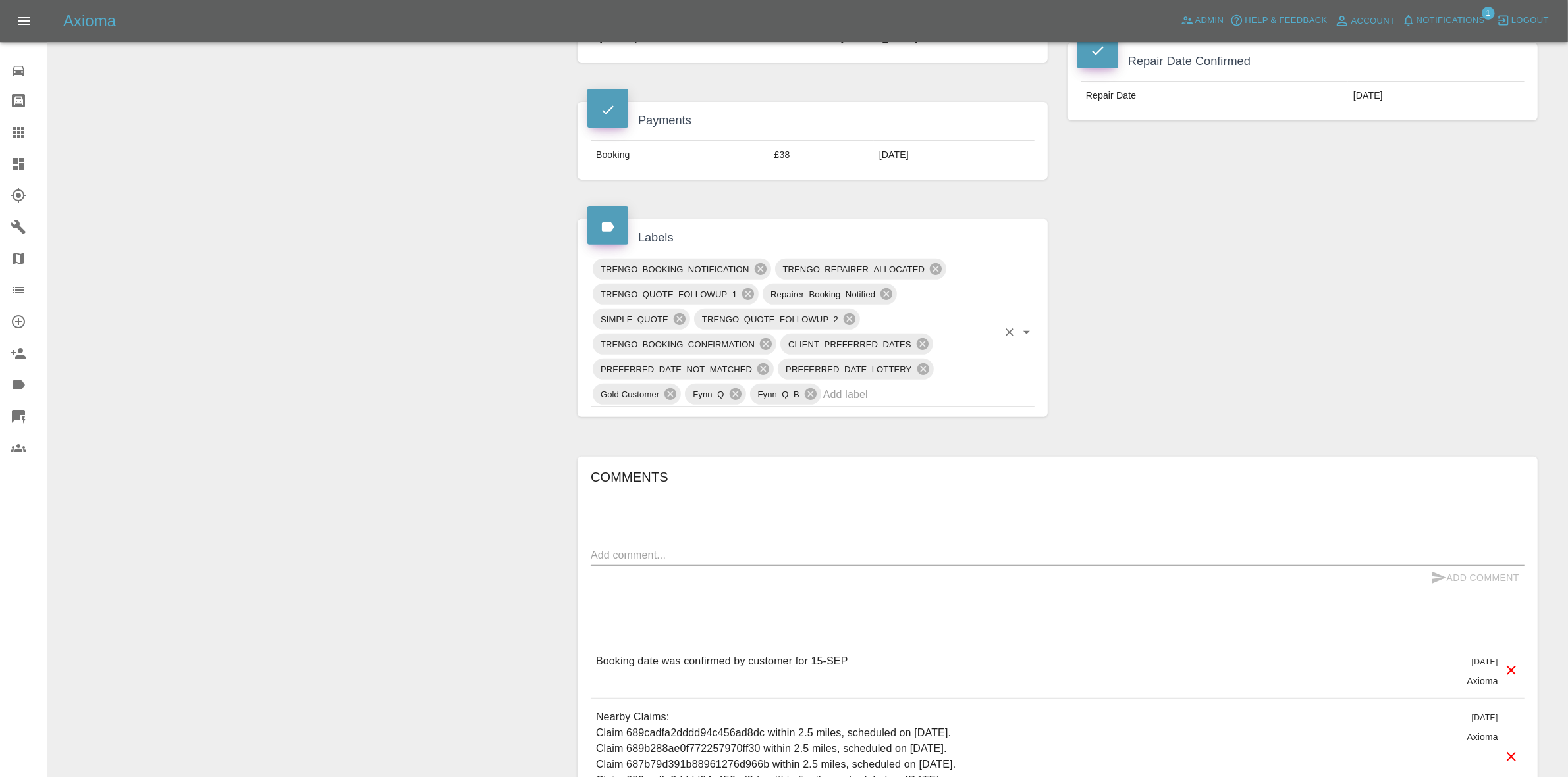
click at [844, 396] on input "text" at bounding box center [910, 395] width 175 height 21
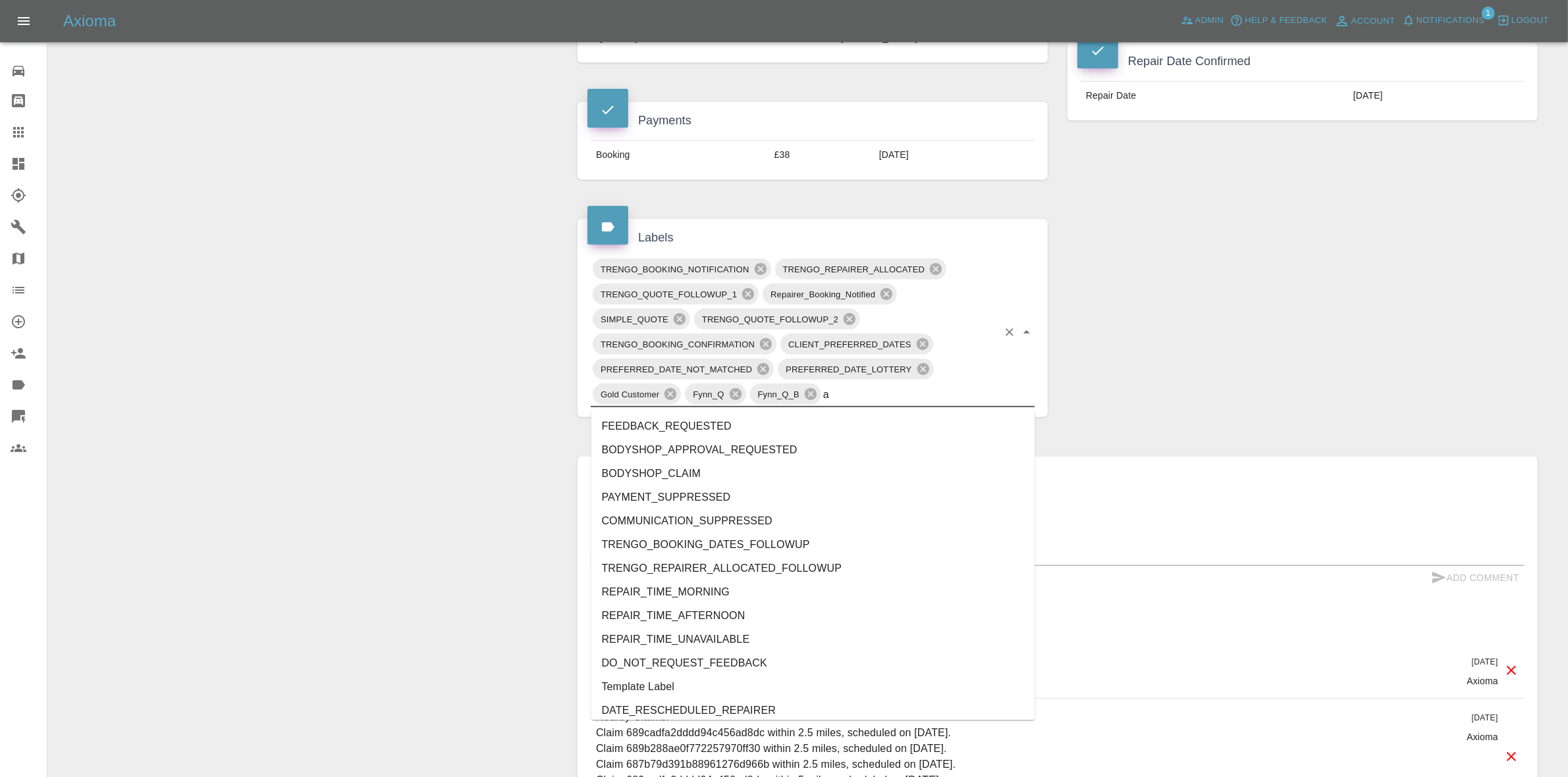
type input "au"
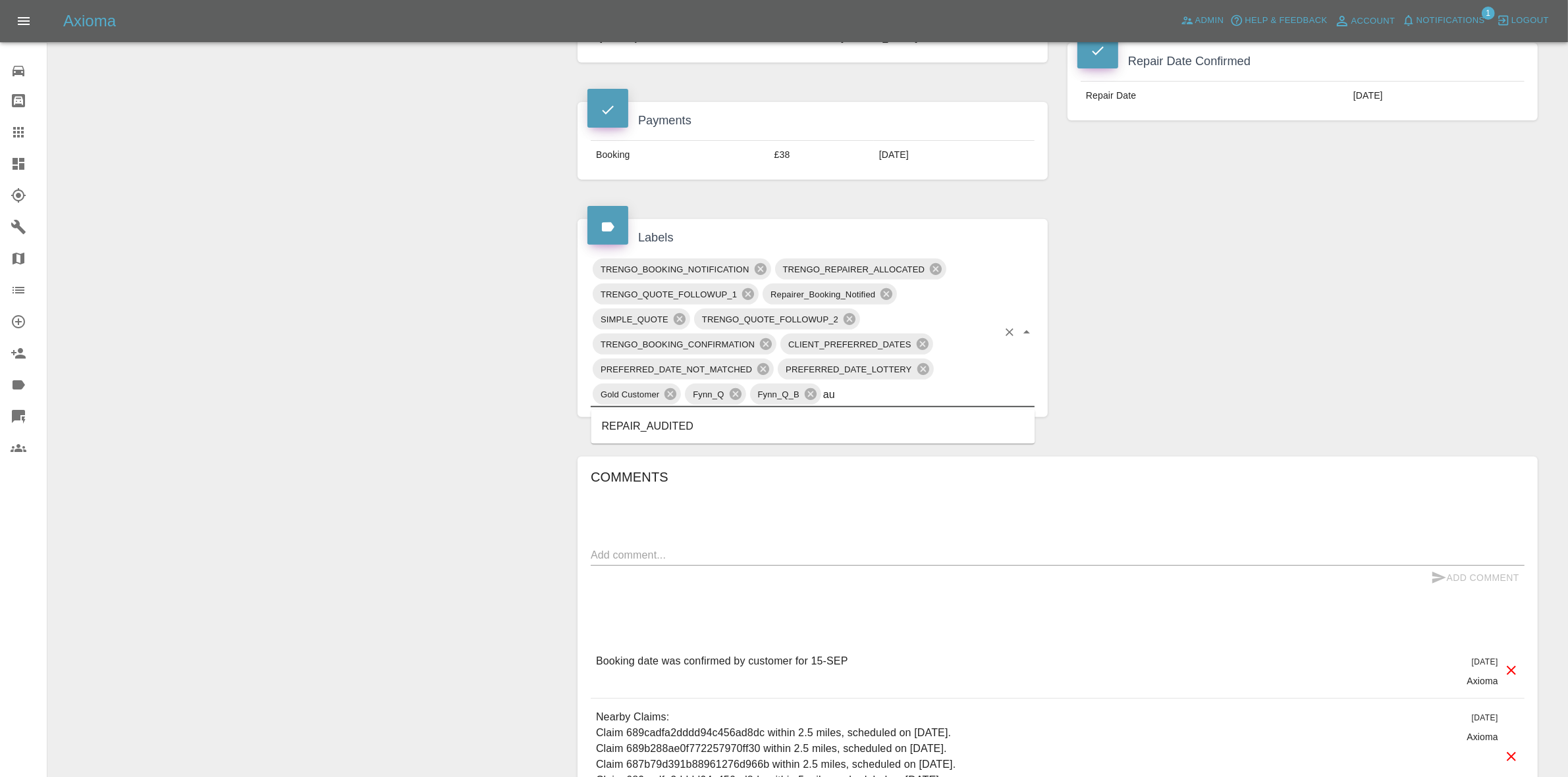
click at [679, 423] on li "REPAIR_AUDITED" at bounding box center [813, 426] width 444 height 24
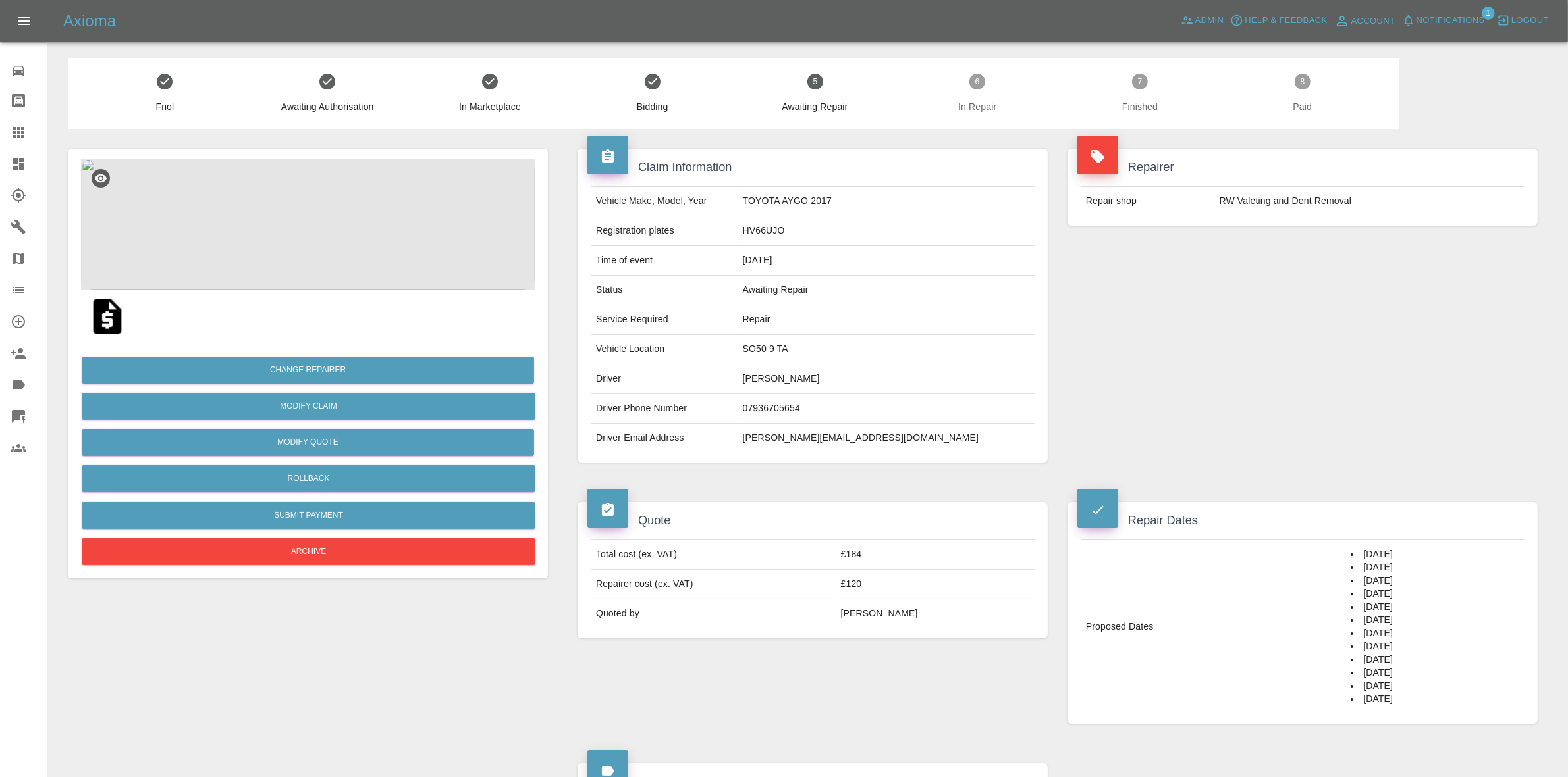
click at [810, 358] on td "SO50 9 TA" at bounding box center [886, 349] width 297 height 29
copy td "SO50 9 TA"
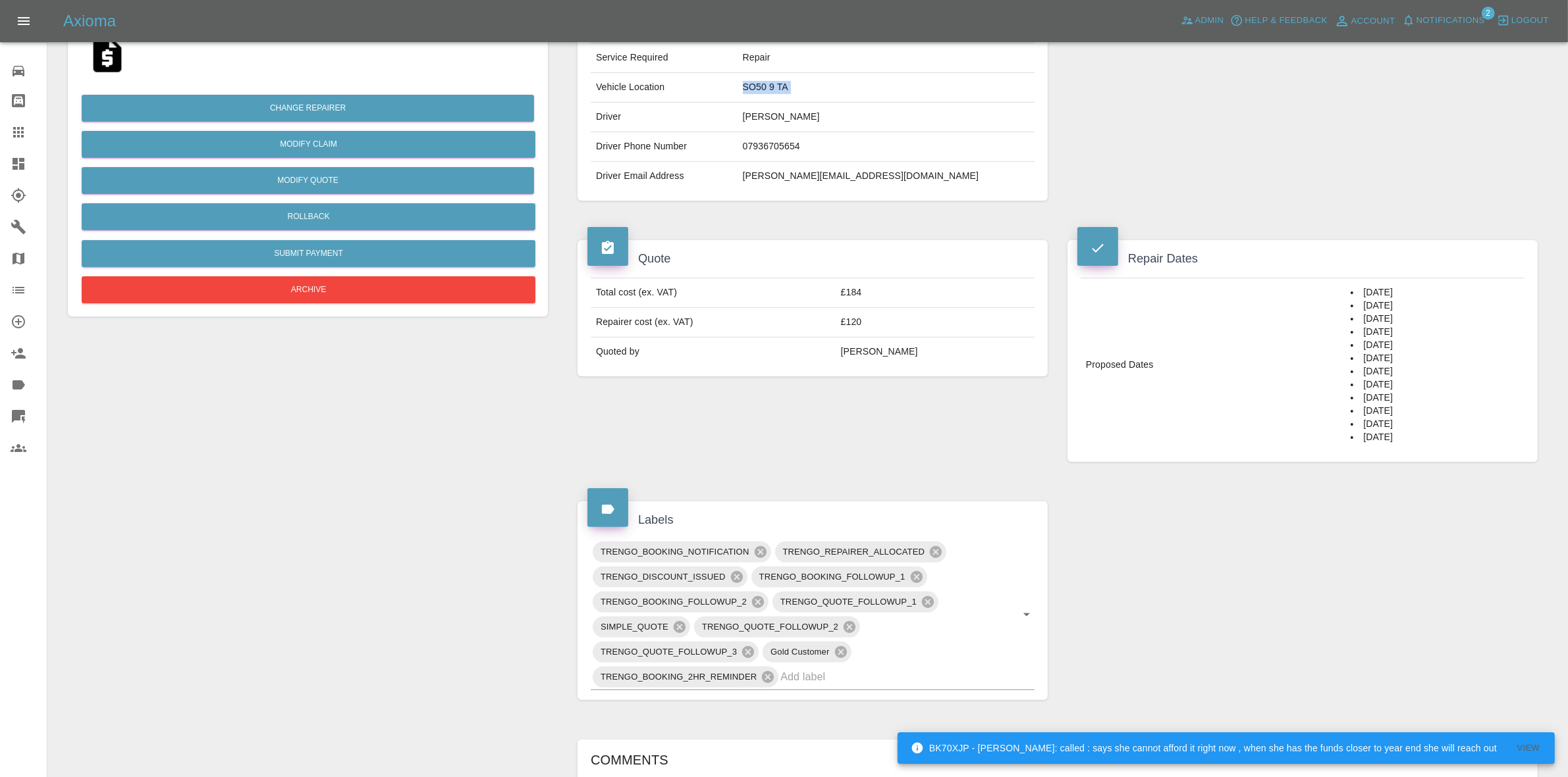
scroll to position [411, 0]
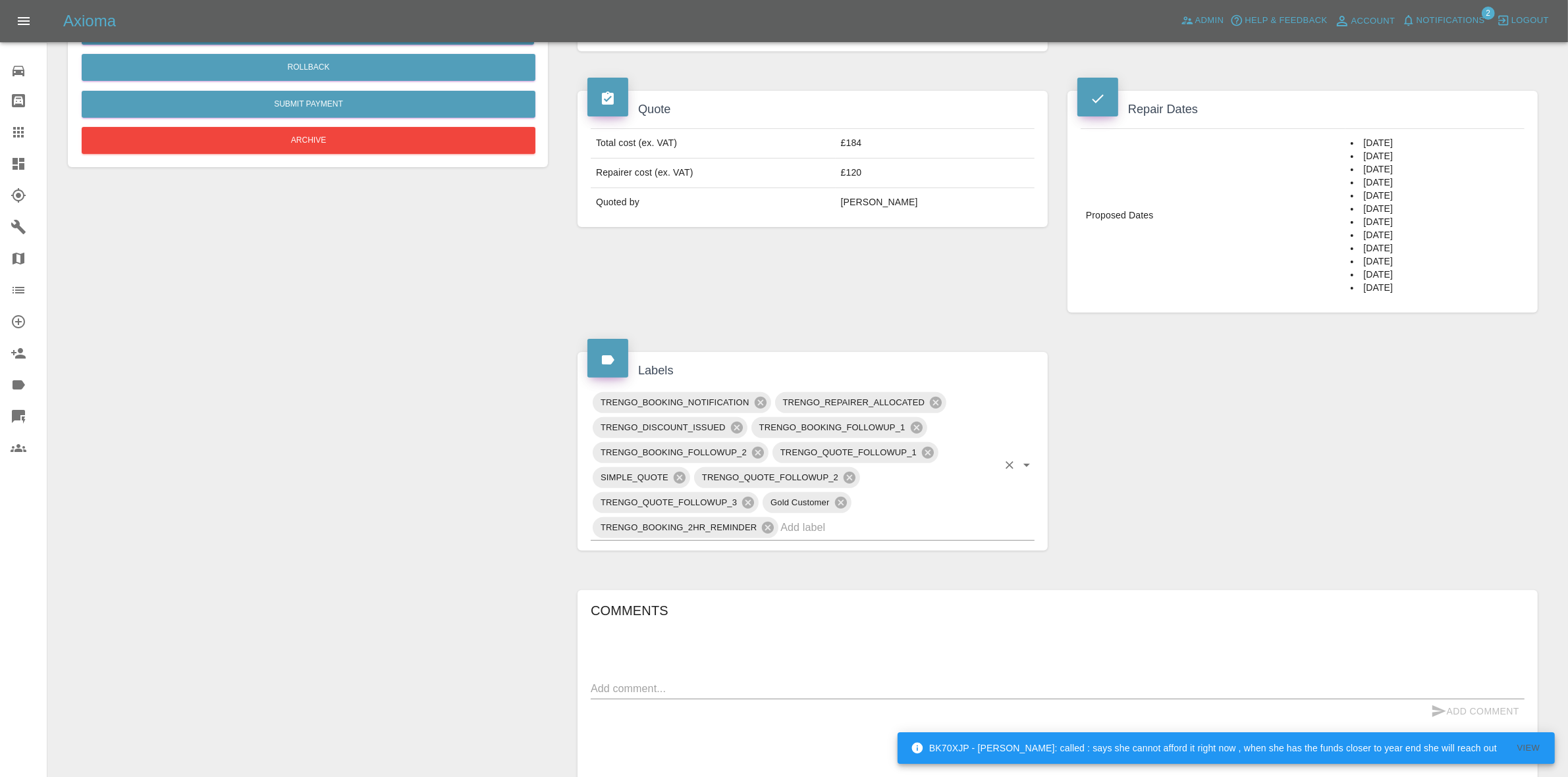
click at [888, 533] on input "text" at bounding box center [889, 528] width 217 height 21
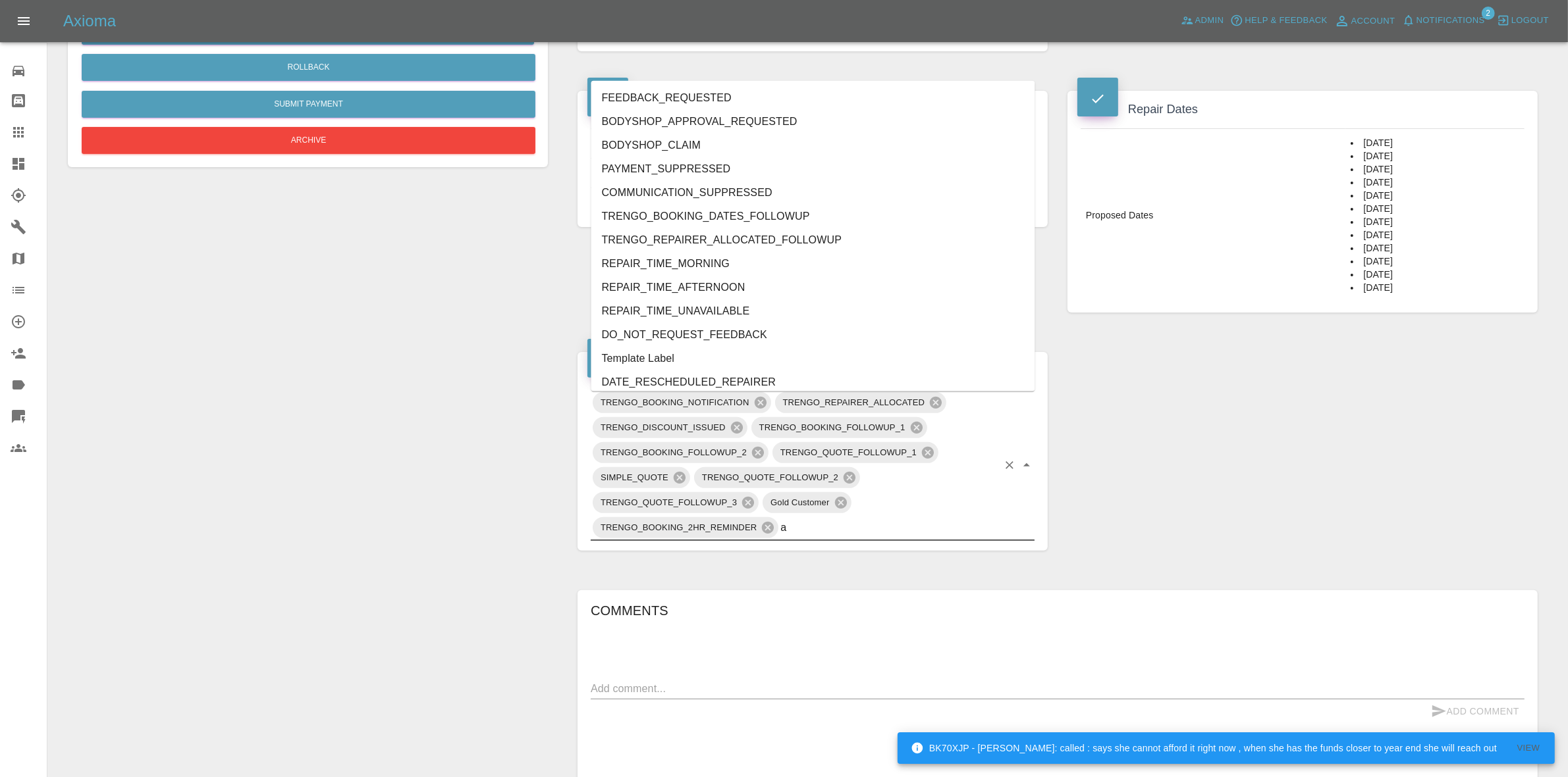
type input "au"
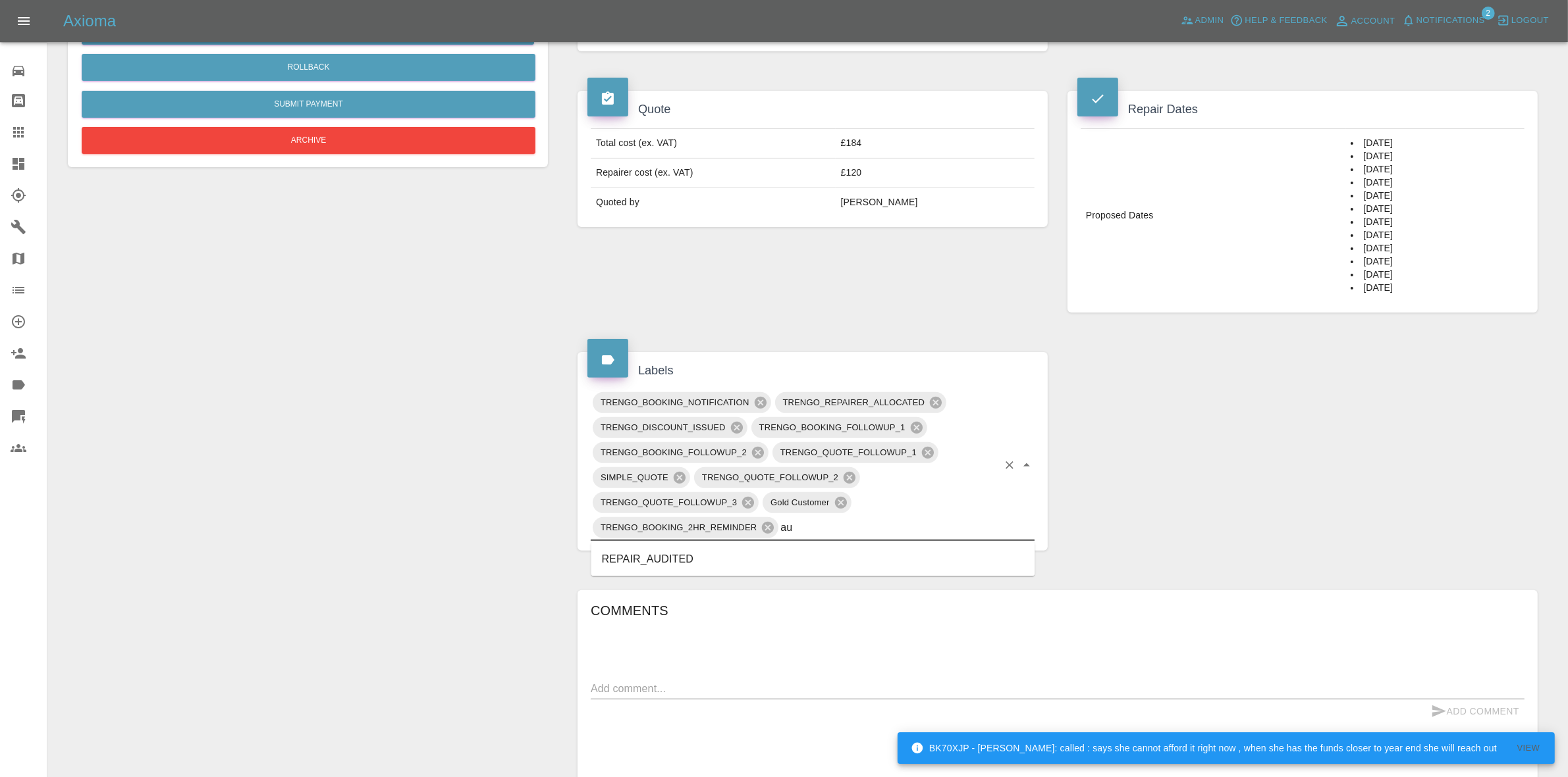
click at [682, 564] on li "REPAIR_AUDITED" at bounding box center [813, 559] width 444 height 24
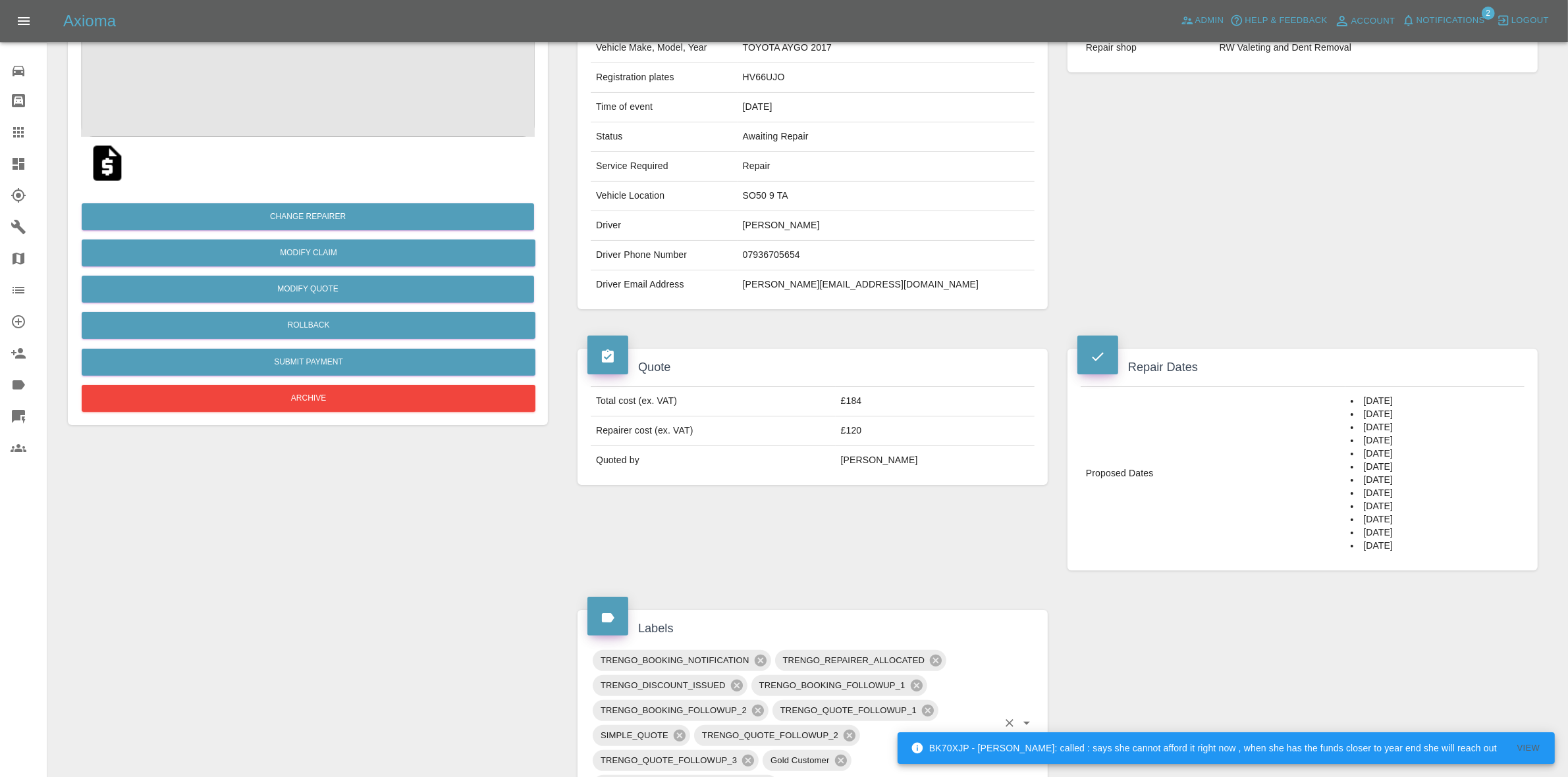
scroll to position [0, 0]
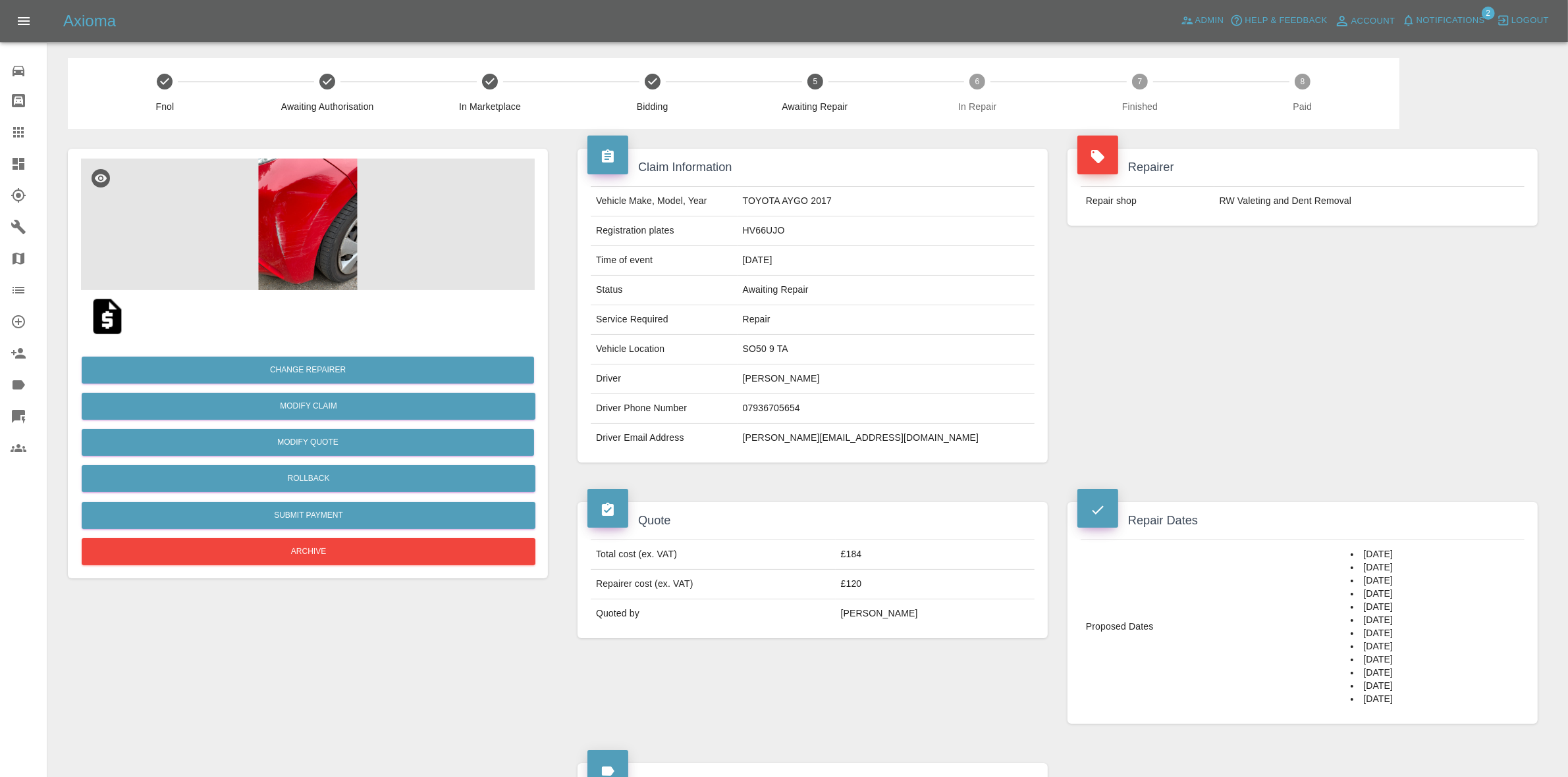
click at [293, 269] on img at bounding box center [308, 224] width 454 height 132
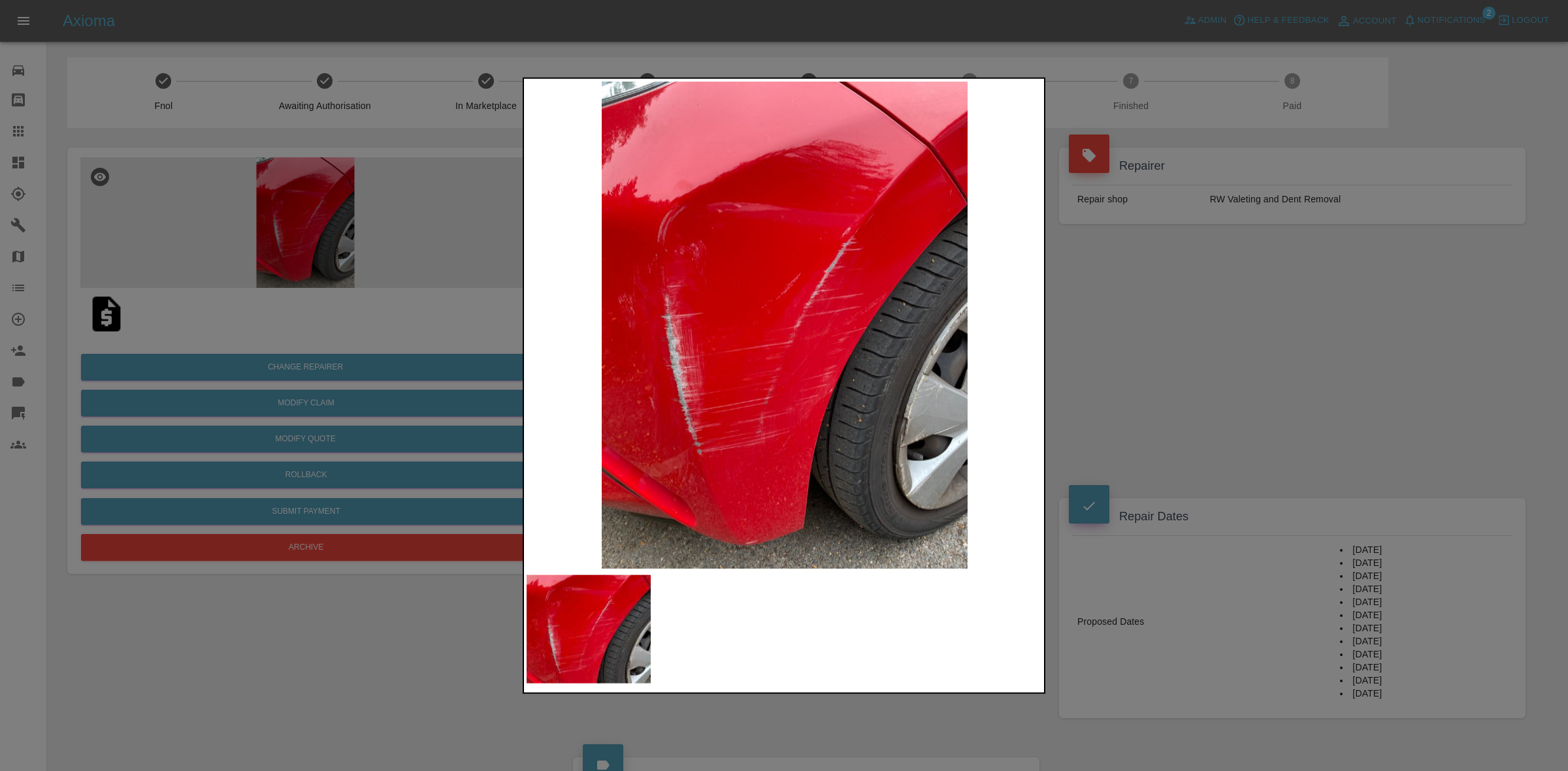
click at [1152, 167] on div at bounding box center [784, 386] width 1568 height 771
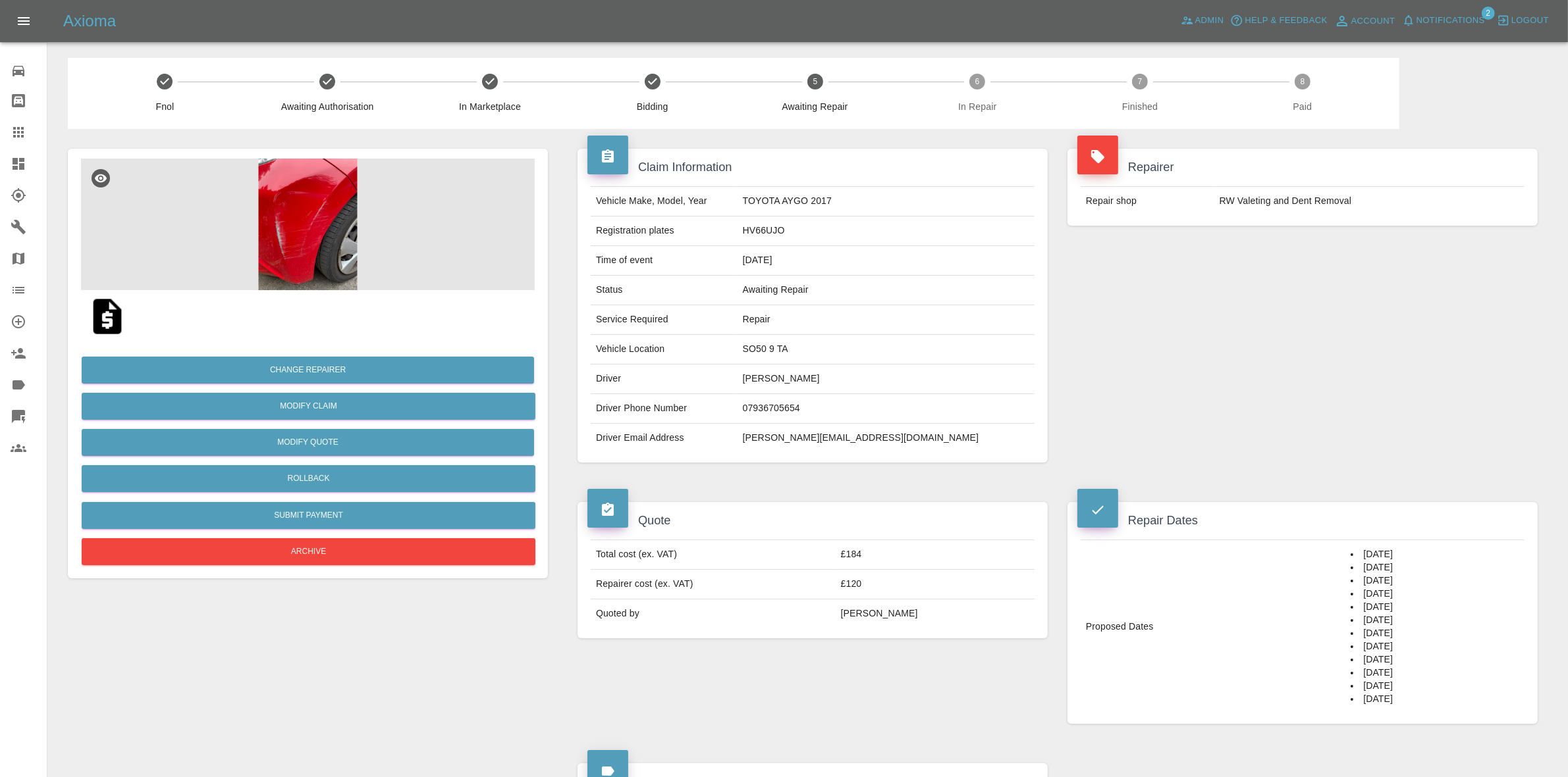
click at [1443, 20] on span "Notifications" at bounding box center [1451, 21] width 69 height 15
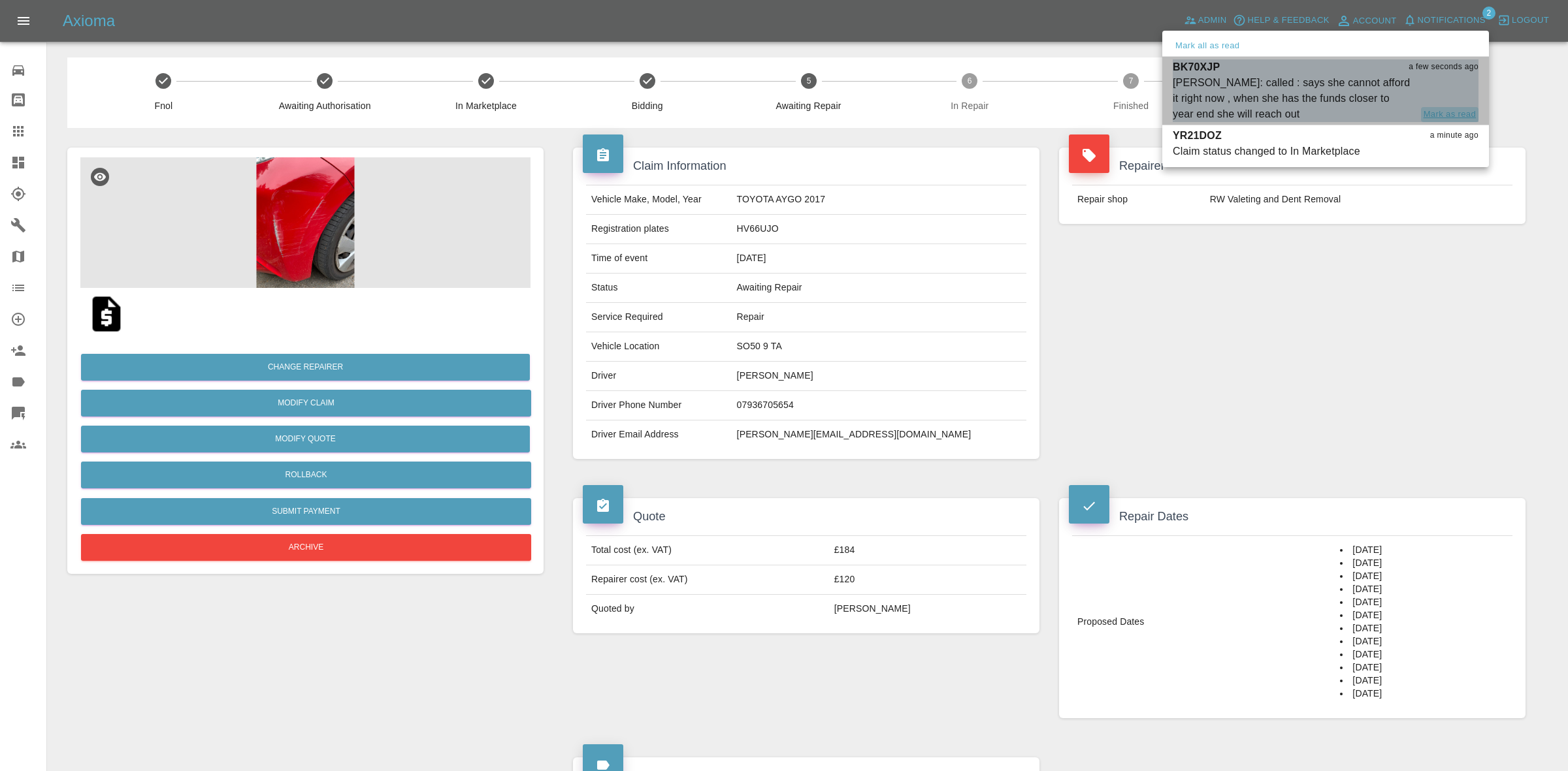
click at [1442, 116] on button "Mark as read" at bounding box center [1449, 114] width 57 height 15
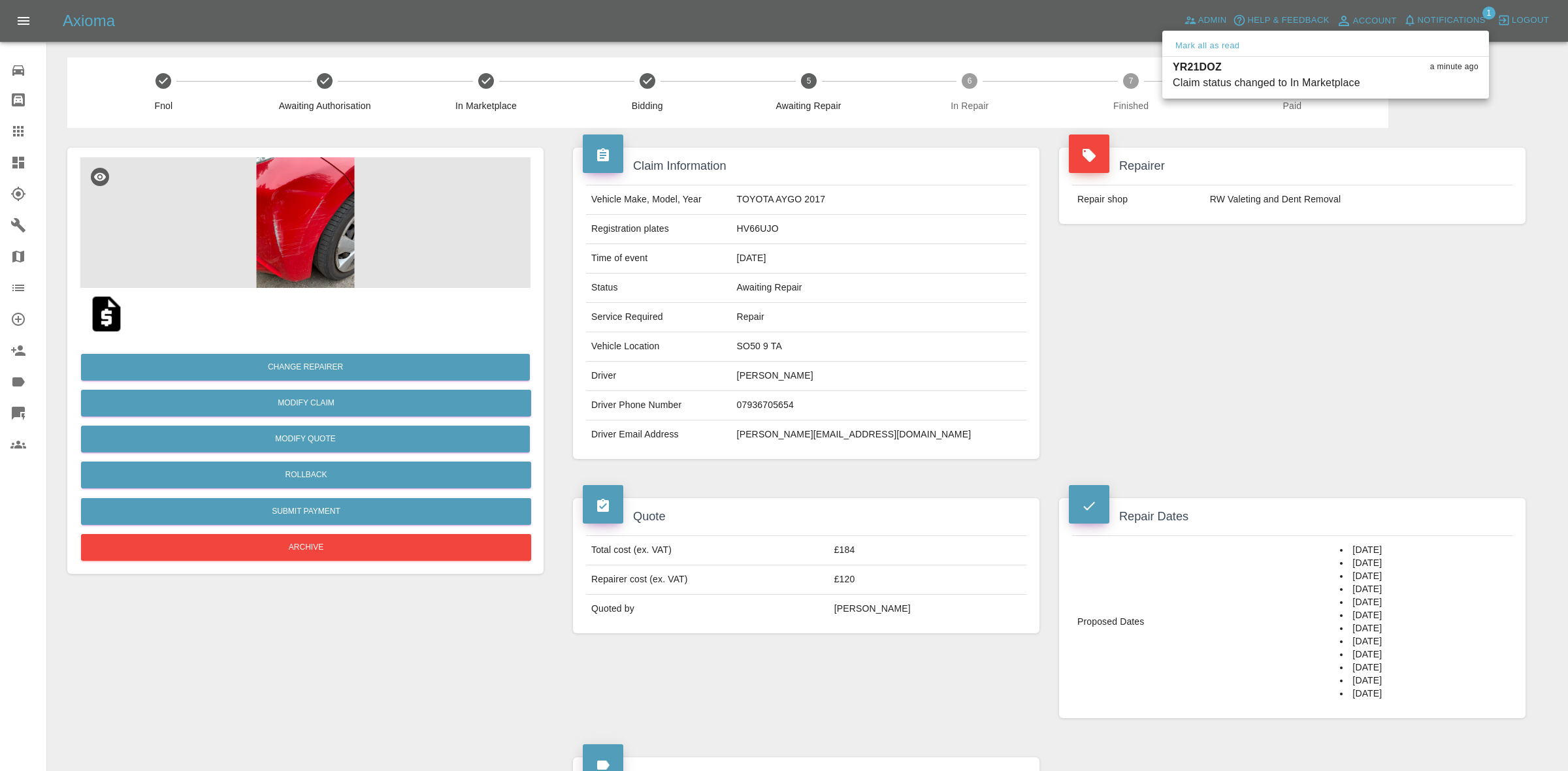
drag, startPoint x: 1429, startPoint y: 338, endPoint x: 1138, endPoint y: 212, distance: 317.1
click at [1426, 354] on div at bounding box center [784, 386] width 1568 height 771
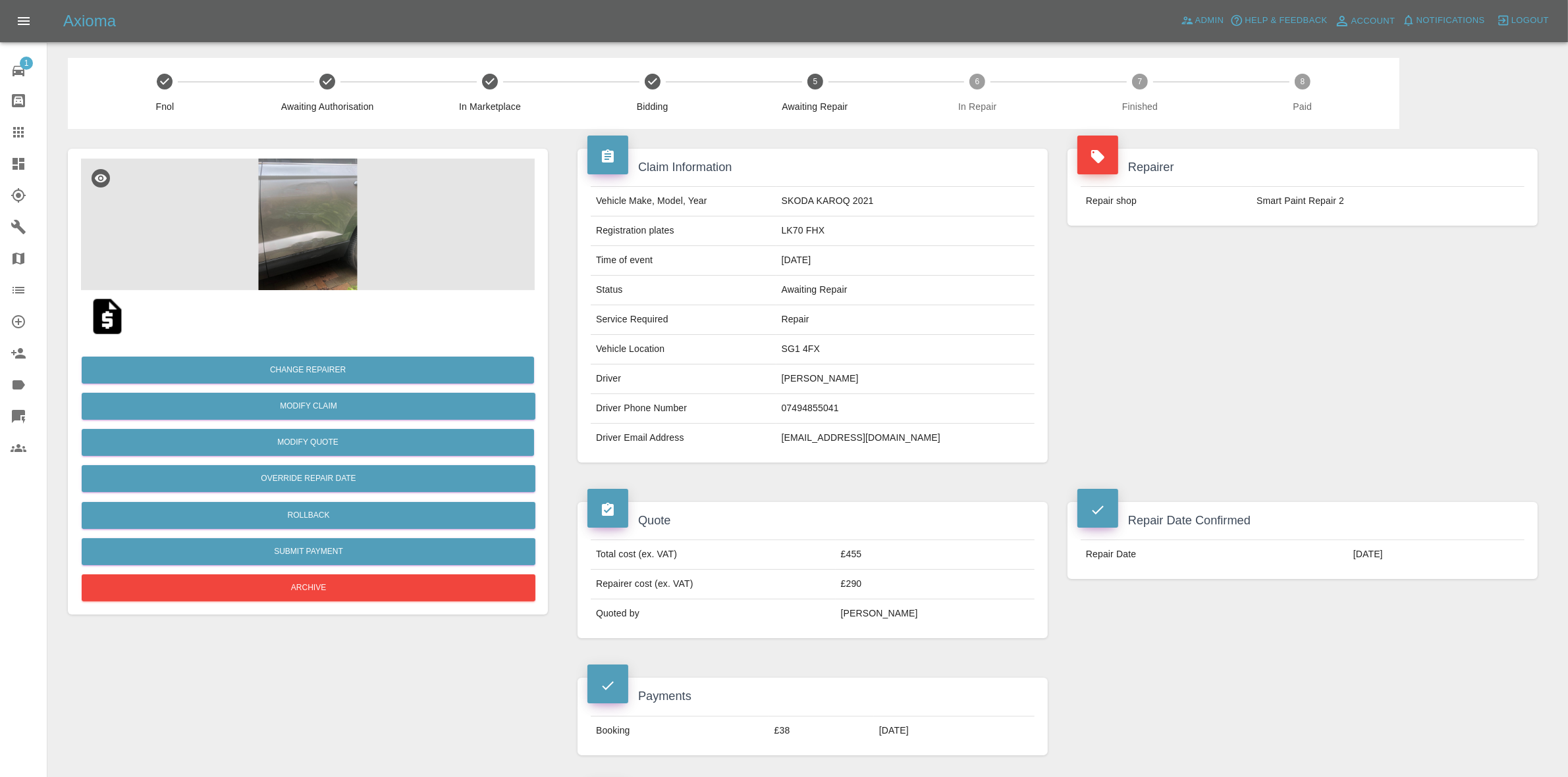
click at [390, 232] on img at bounding box center [308, 224] width 454 height 132
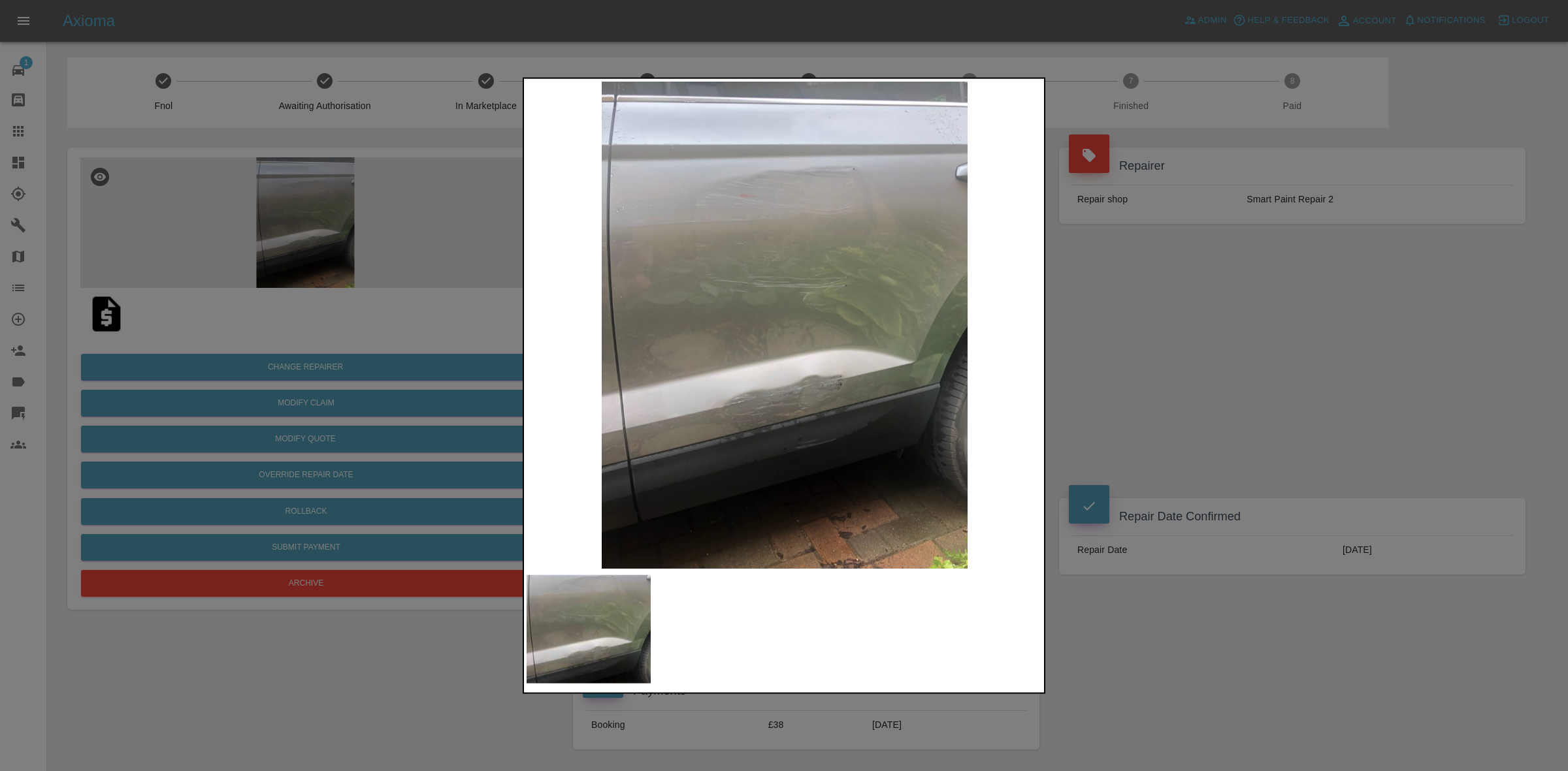
click at [1020, 322] on img at bounding box center [784, 325] width 516 height 487
click at [1165, 344] on div at bounding box center [784, 386] width 1568 height 771
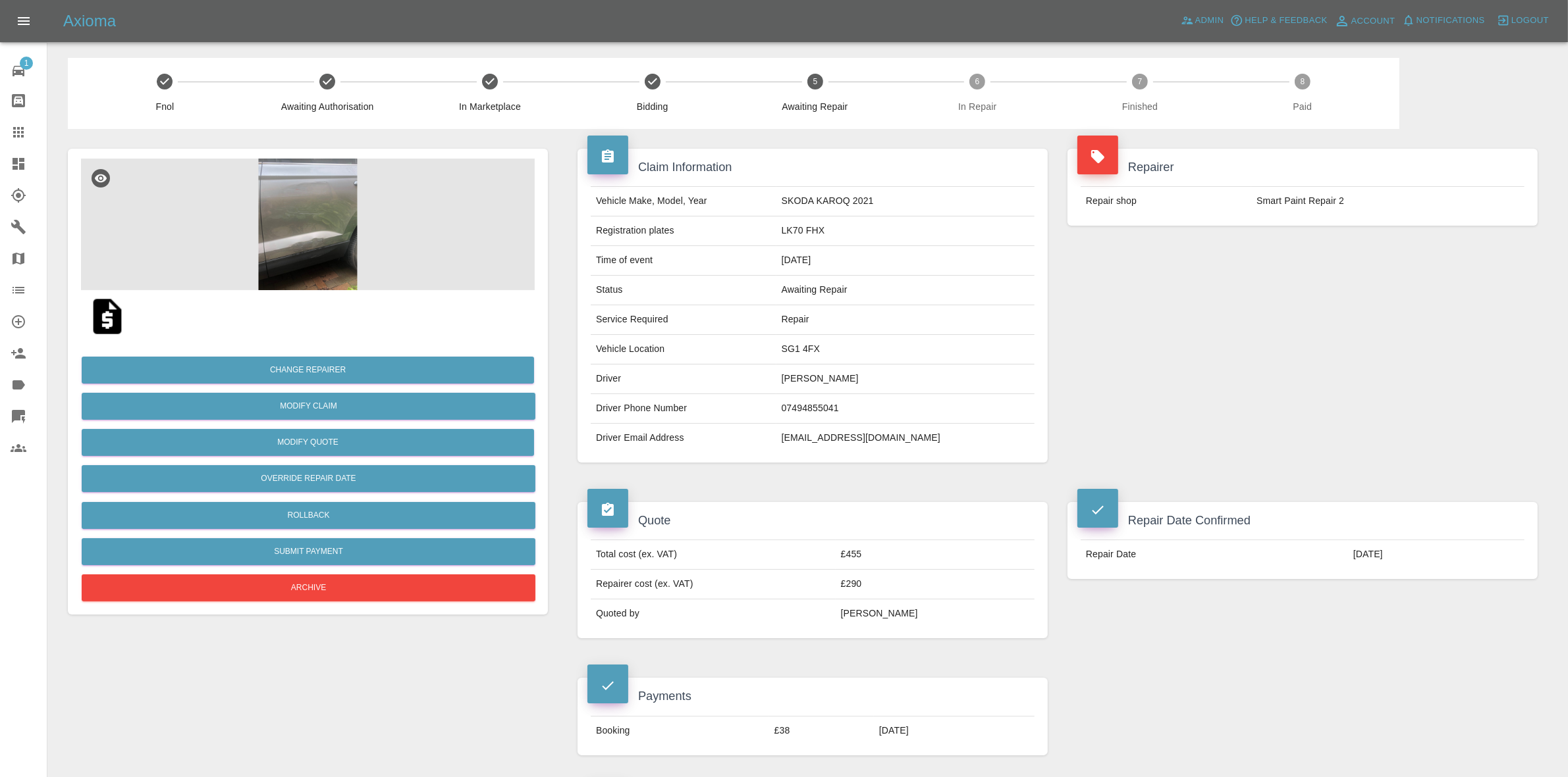
click at [821, 348] on td "SG1 4FX" at bounding box center [906, 349] width 259 height 29
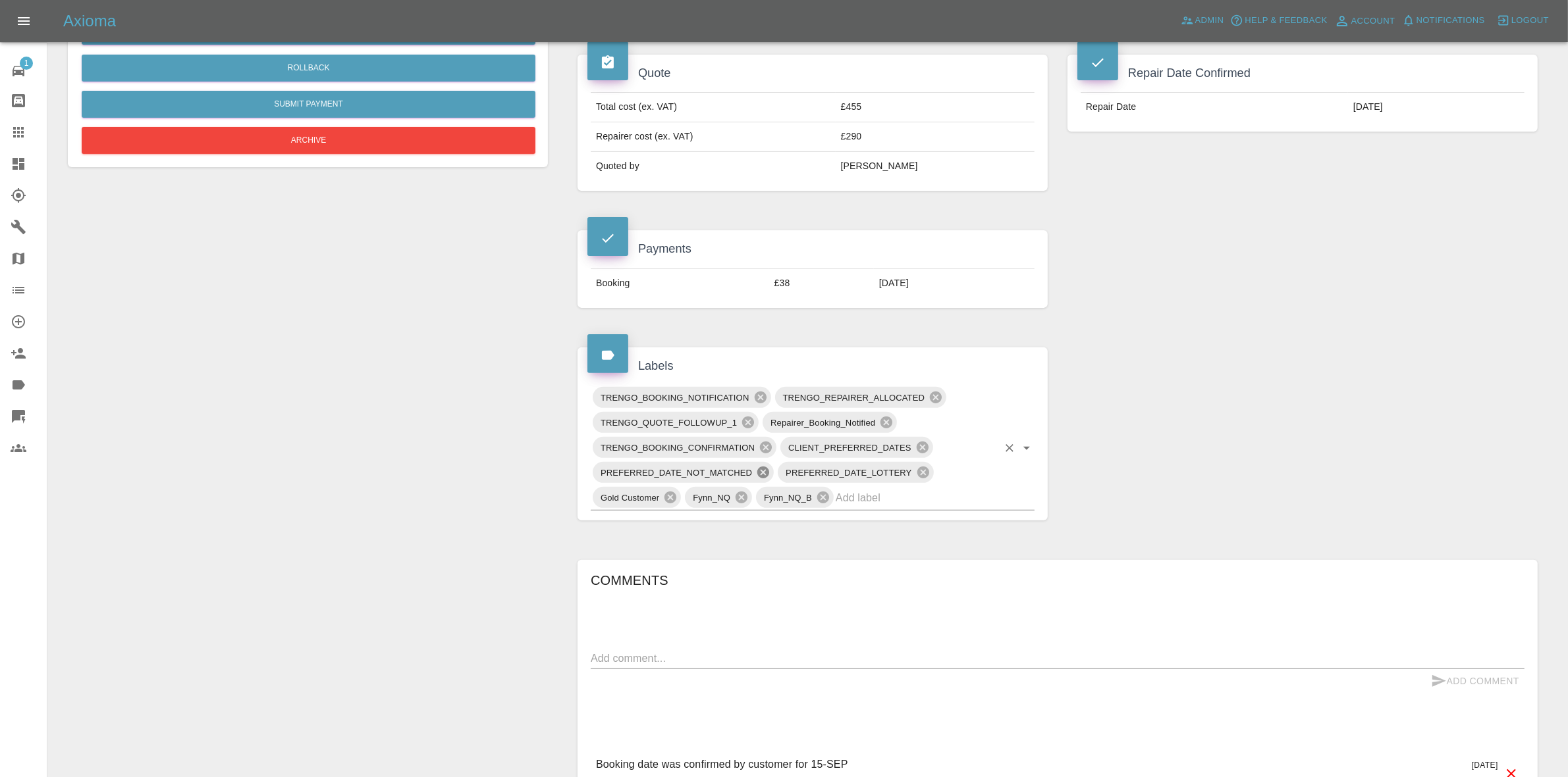
scroll to position [494, 0]
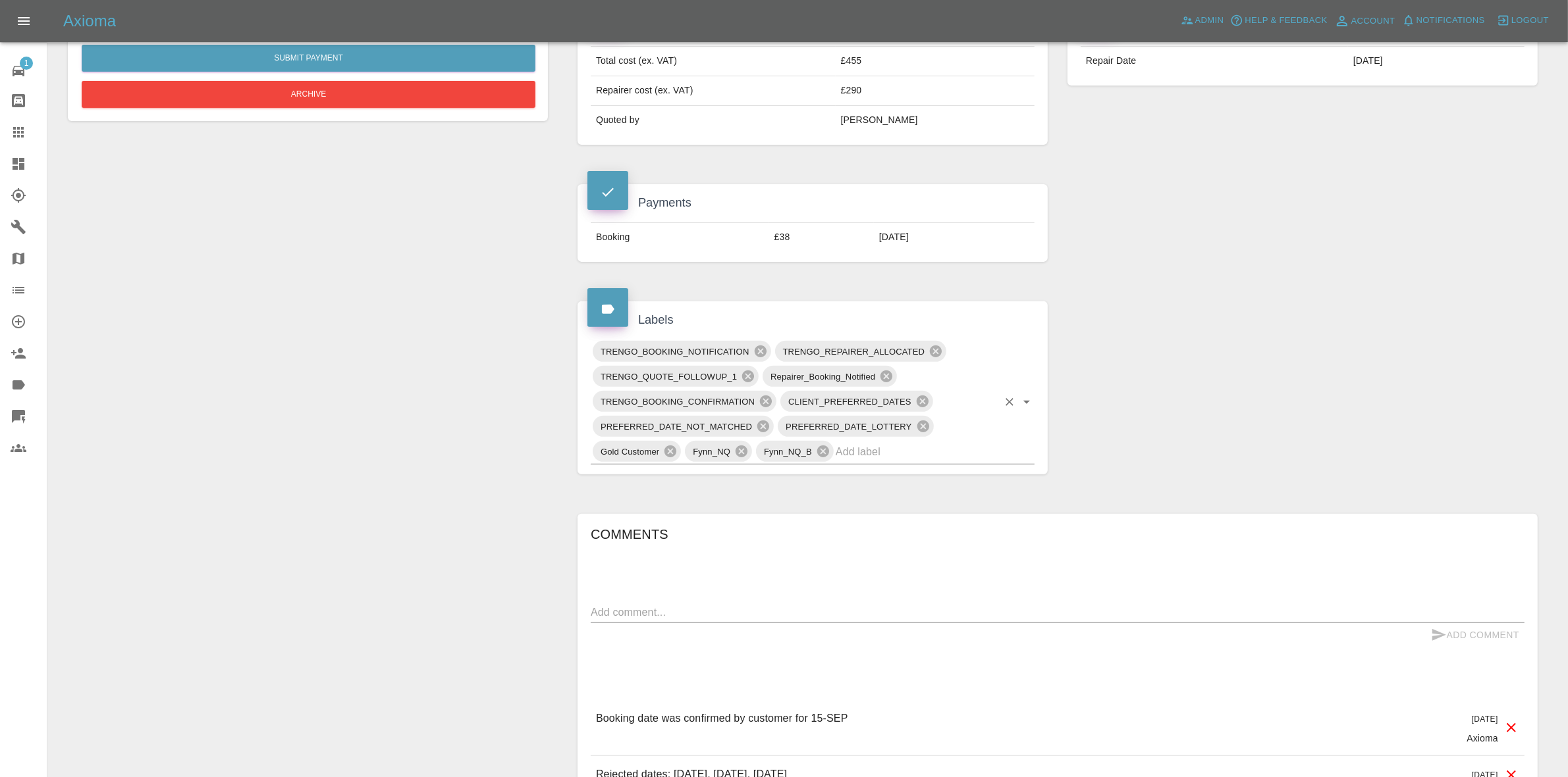
click at [874, 448] on input "text" at bounding box center [917, 452] width 162 height 21
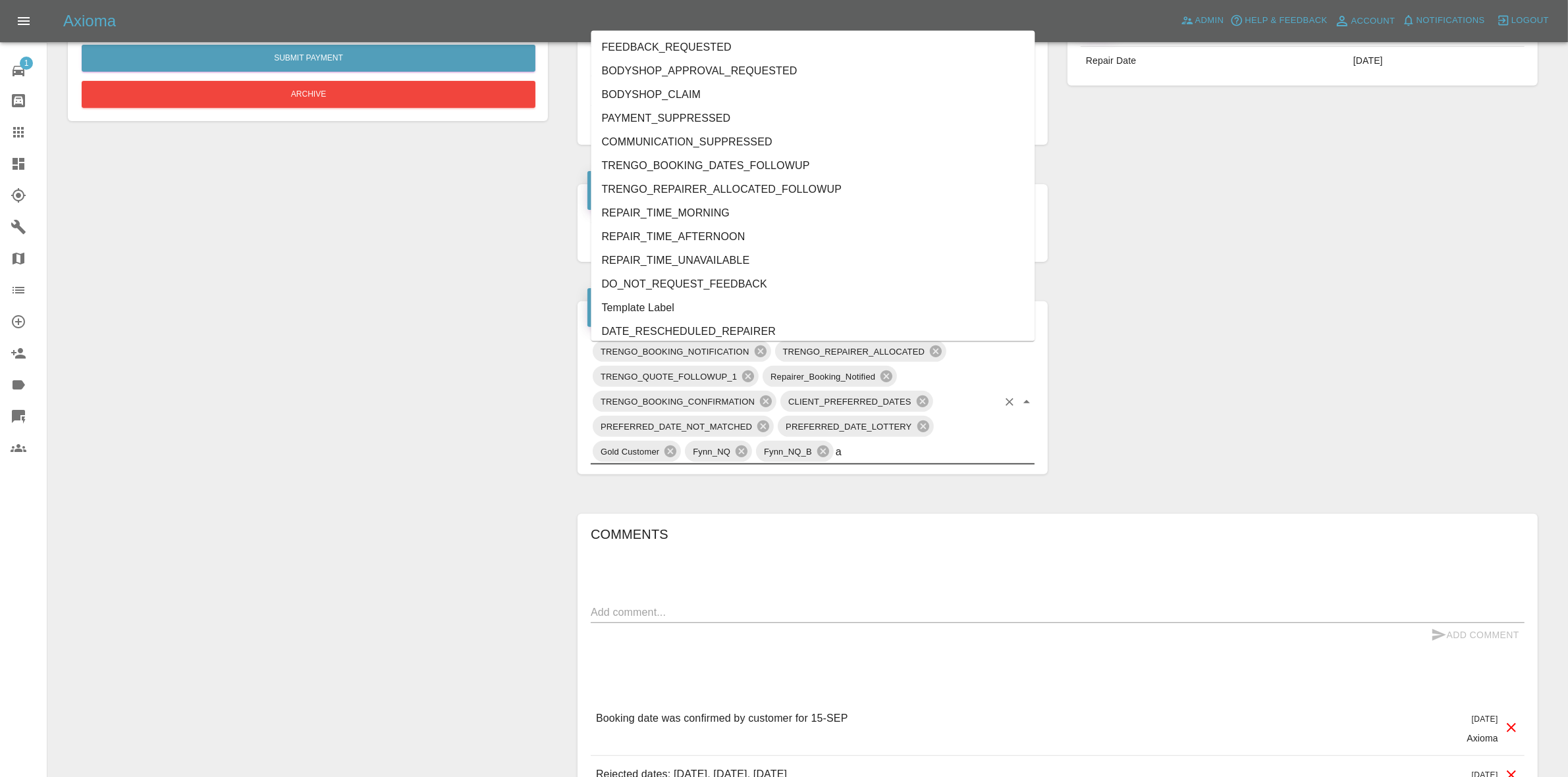
type input "au"
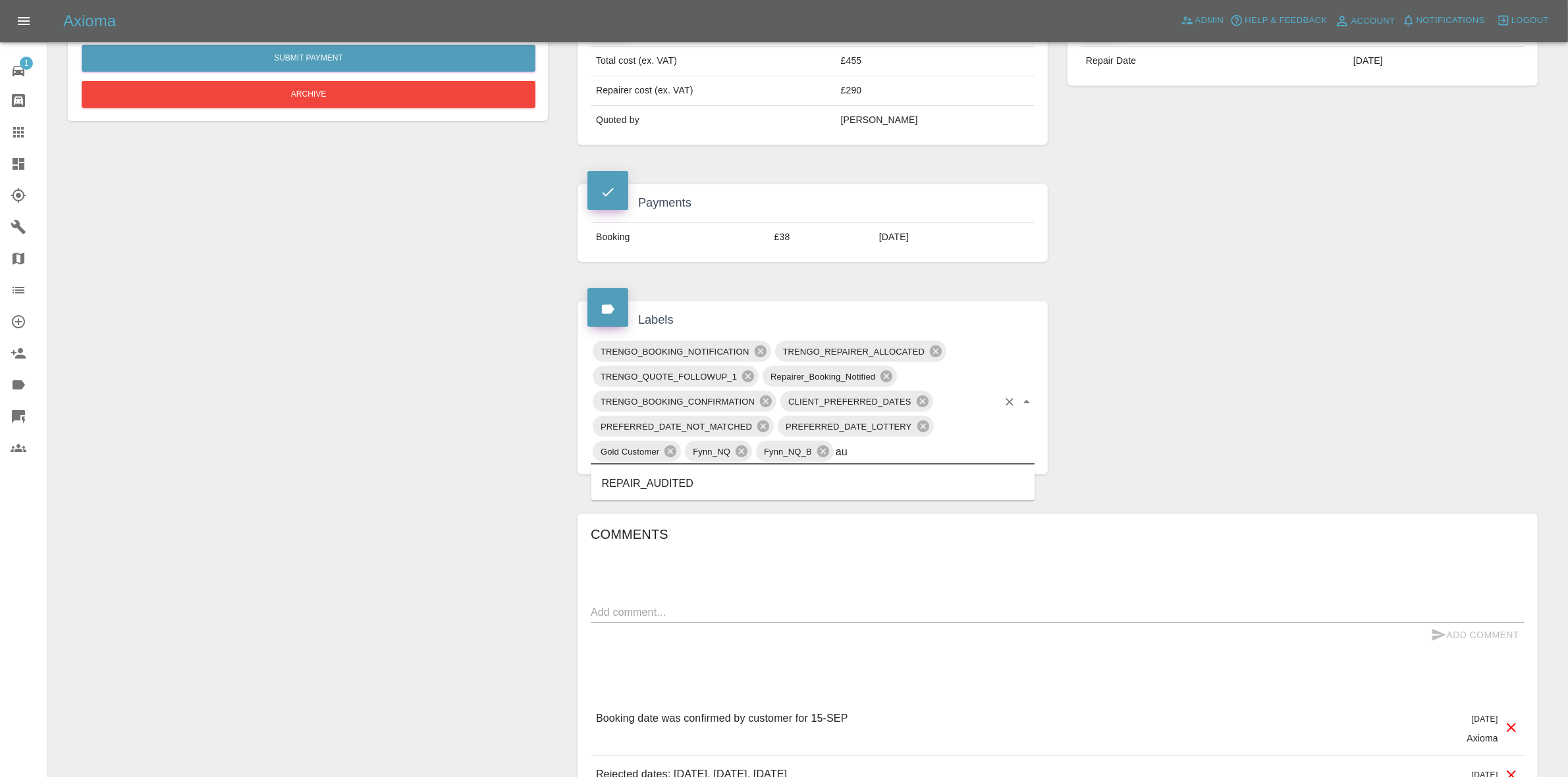
click at [653, 488] on li "REPAIR_AUDITED" at bounding box center [813, 484] width 444 height 24
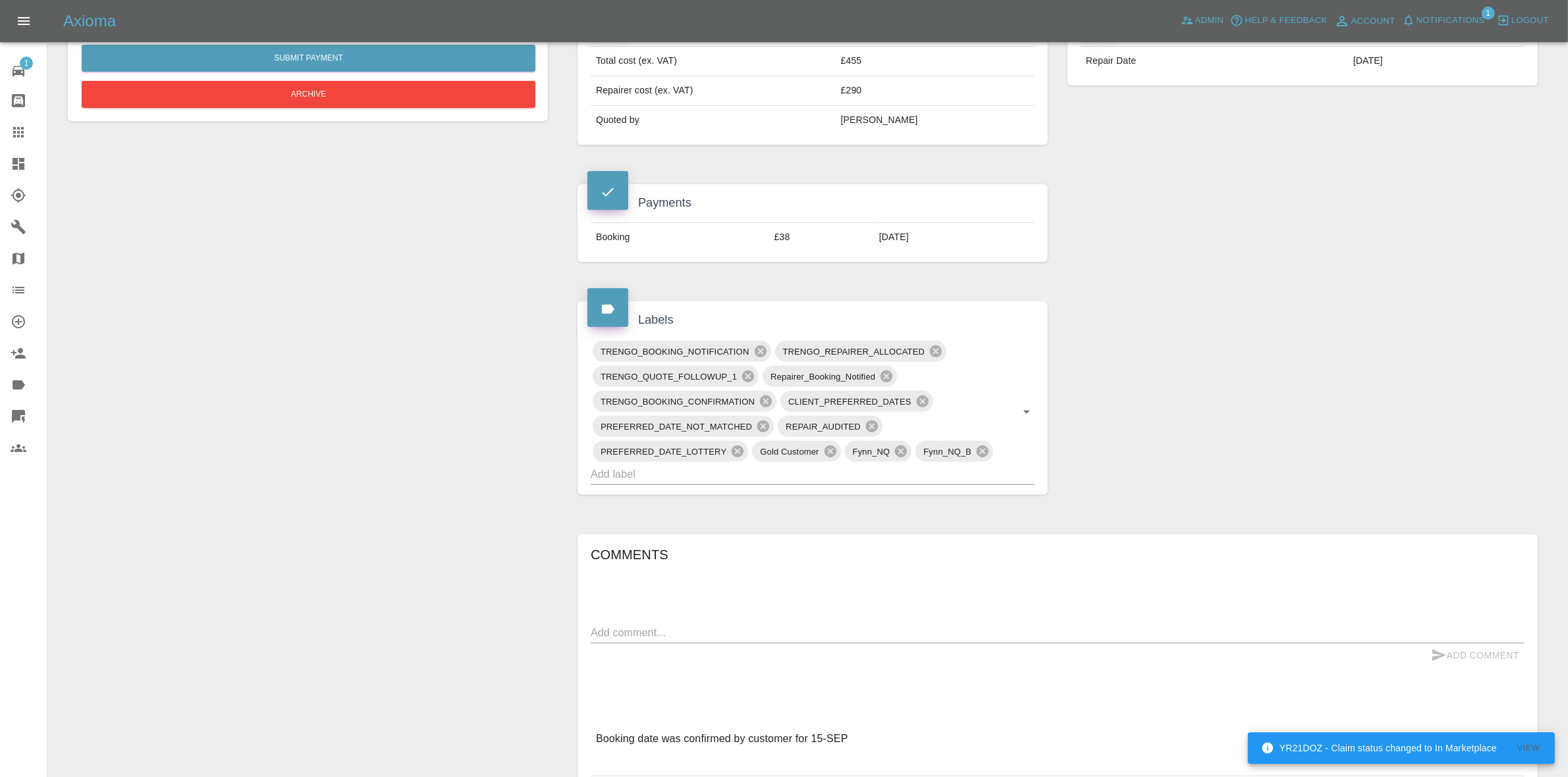
click at [649, 639] on textarea at bounding box center [1058, 633] width 934 height 15
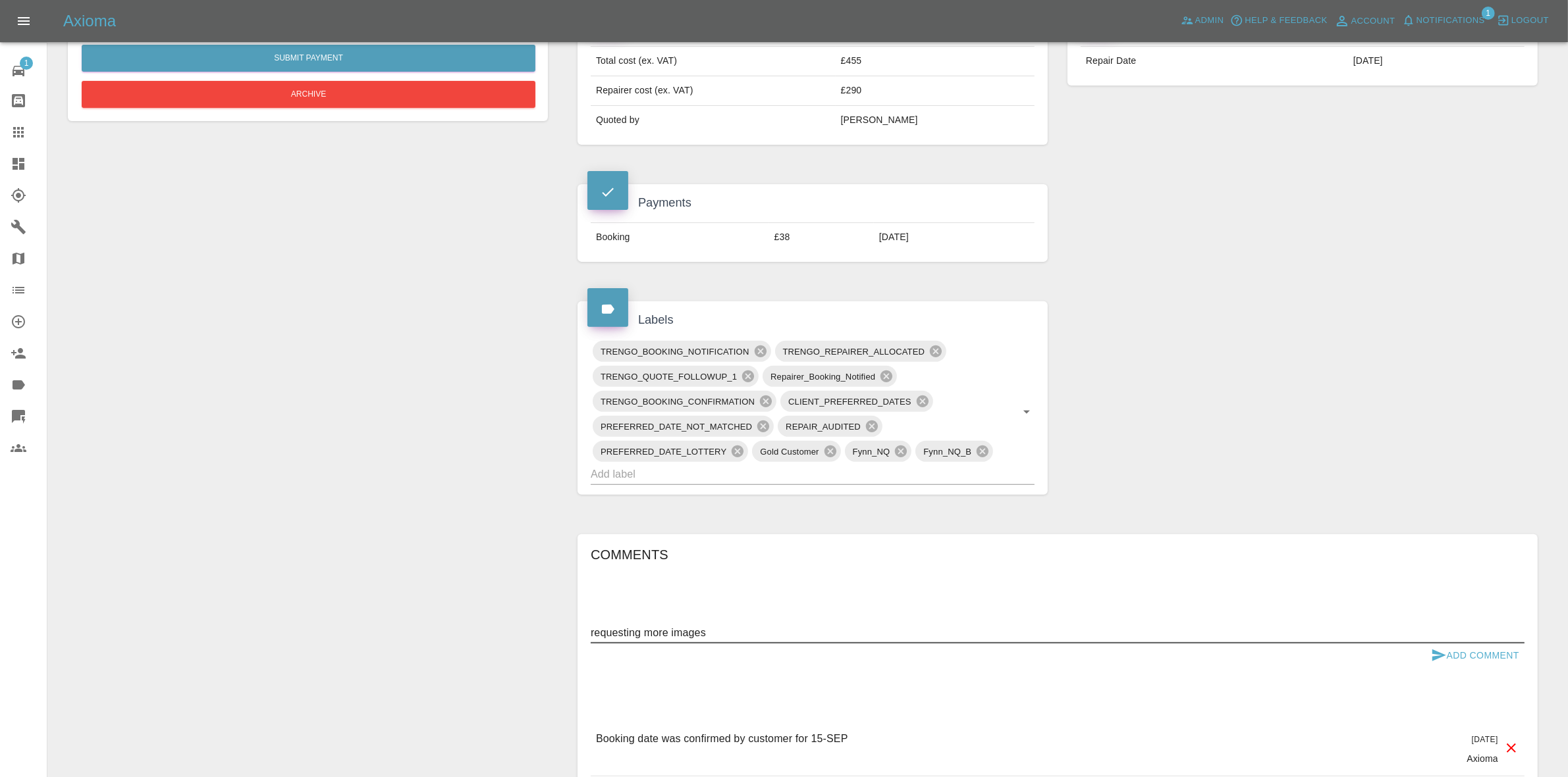
type textarea "requesting more images"
click at [1469, 653] on button "Add Comment" at bounding box center [1475, 656] width 99 height 25
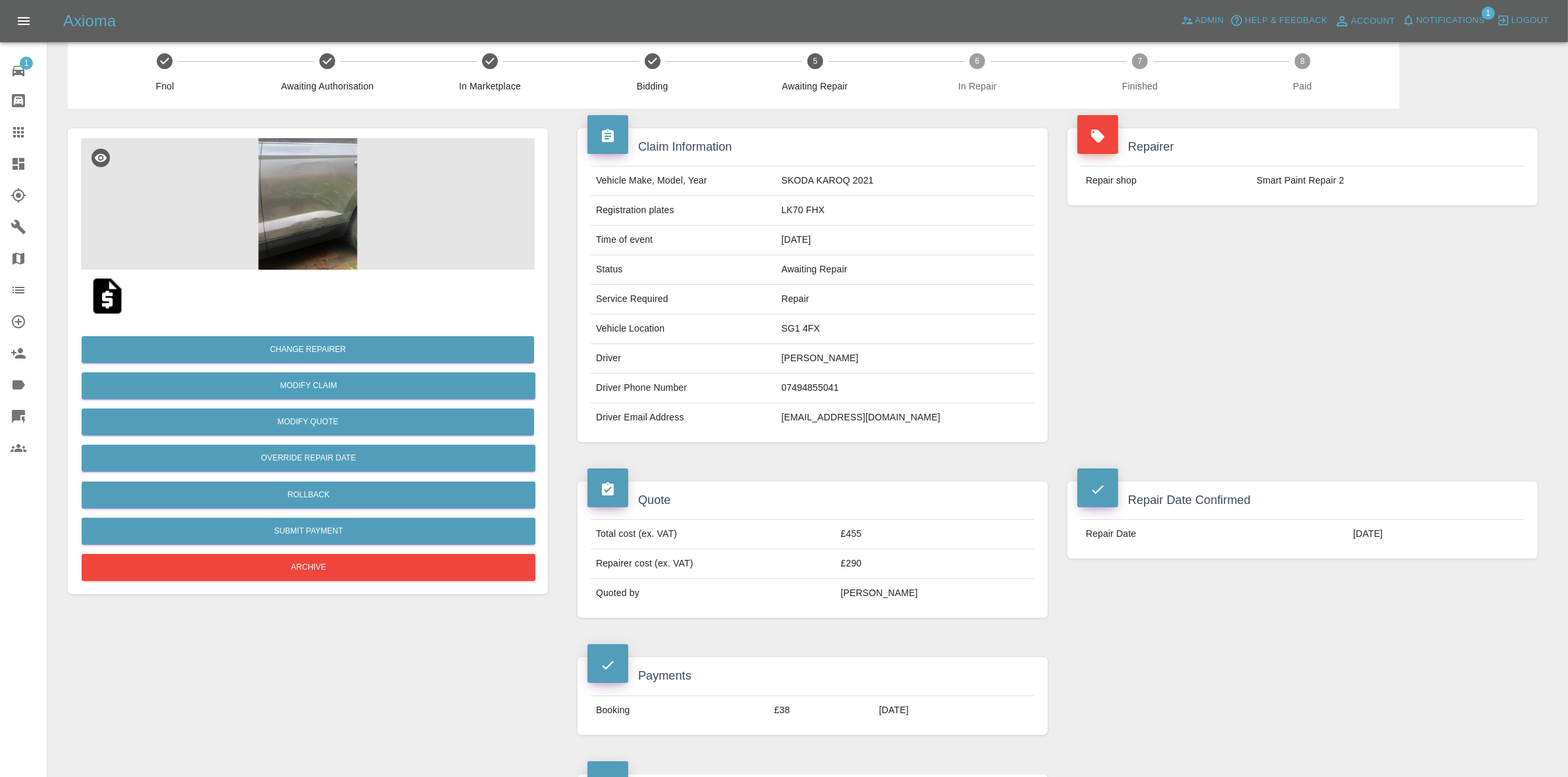
scroll to position [0, 0]
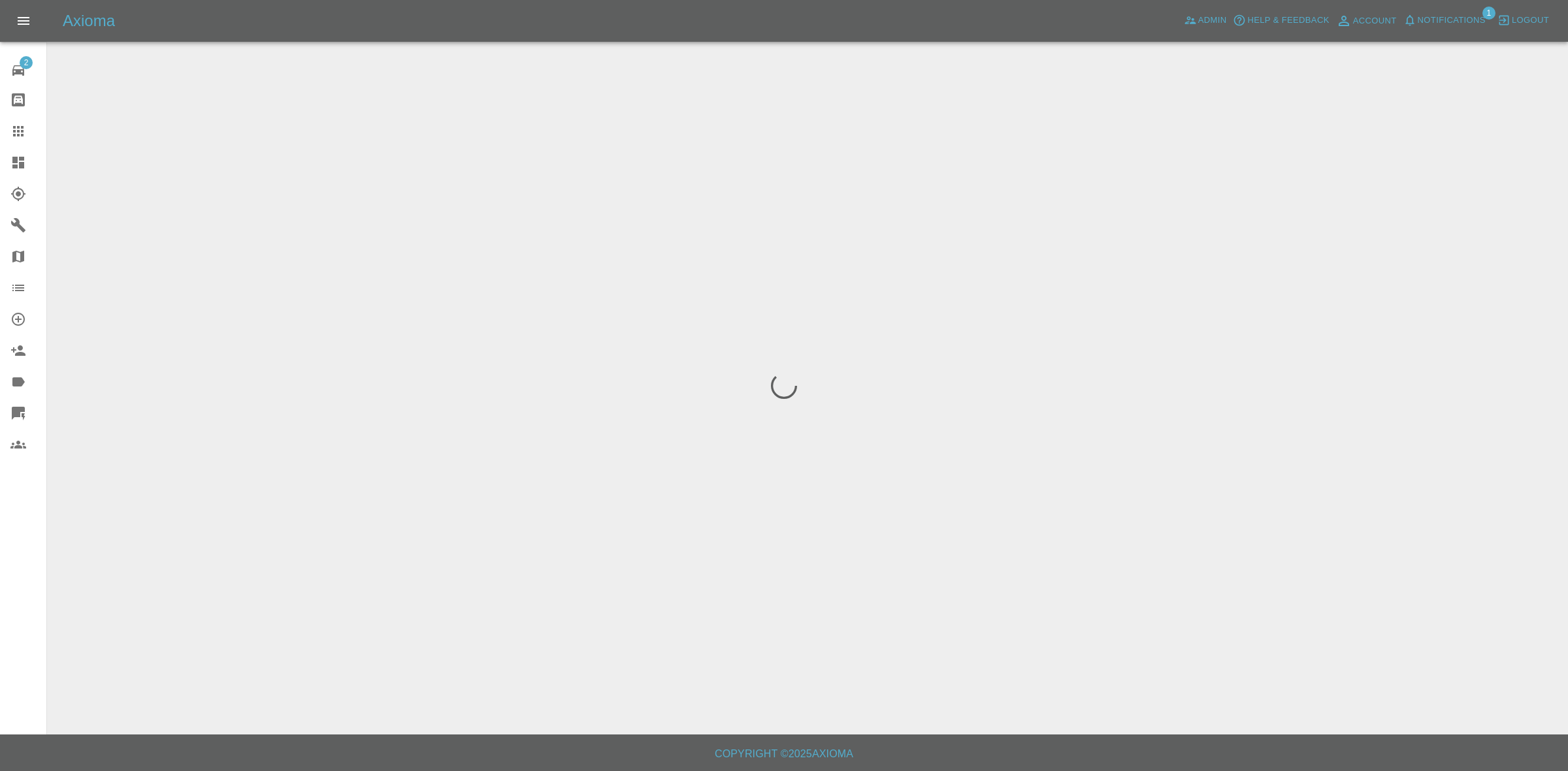
click at [1449, 18] on span "Notifications" at bounding box center [1452, 21] width 68 height 15
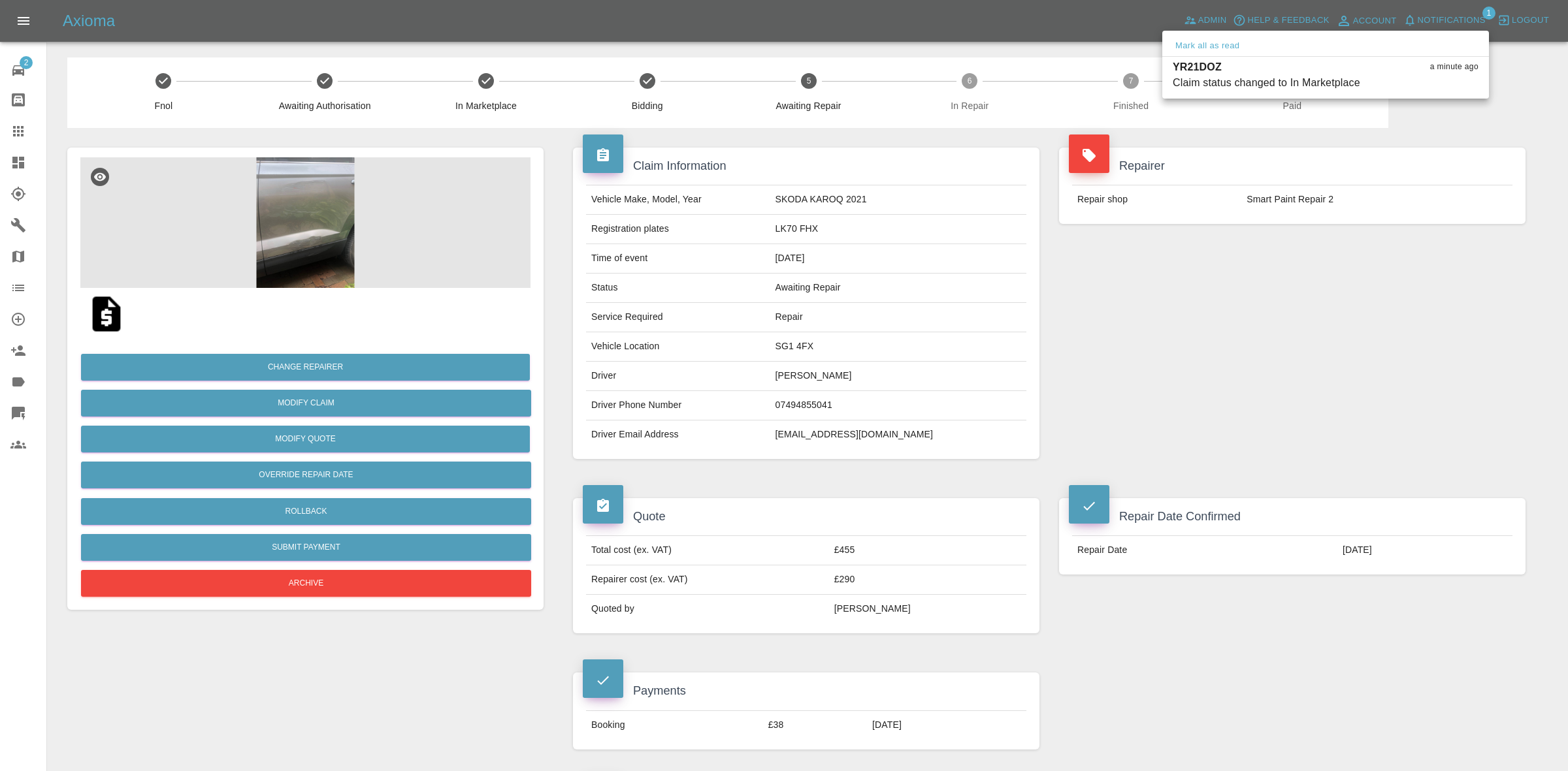
click at [1291, 280] on div at bounding box center [784, 386] width 1568 height 771
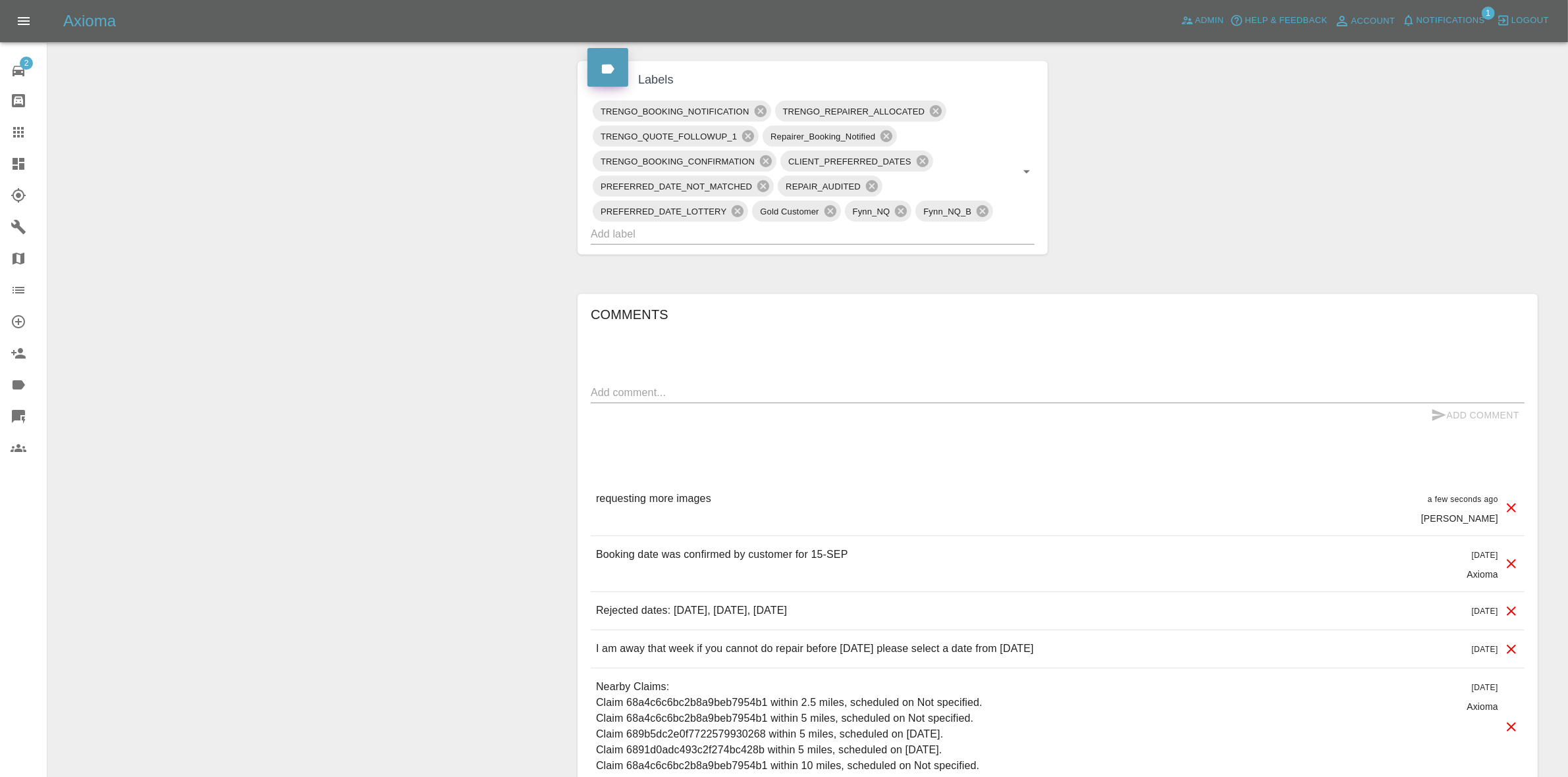
scroll to position [823, 0]
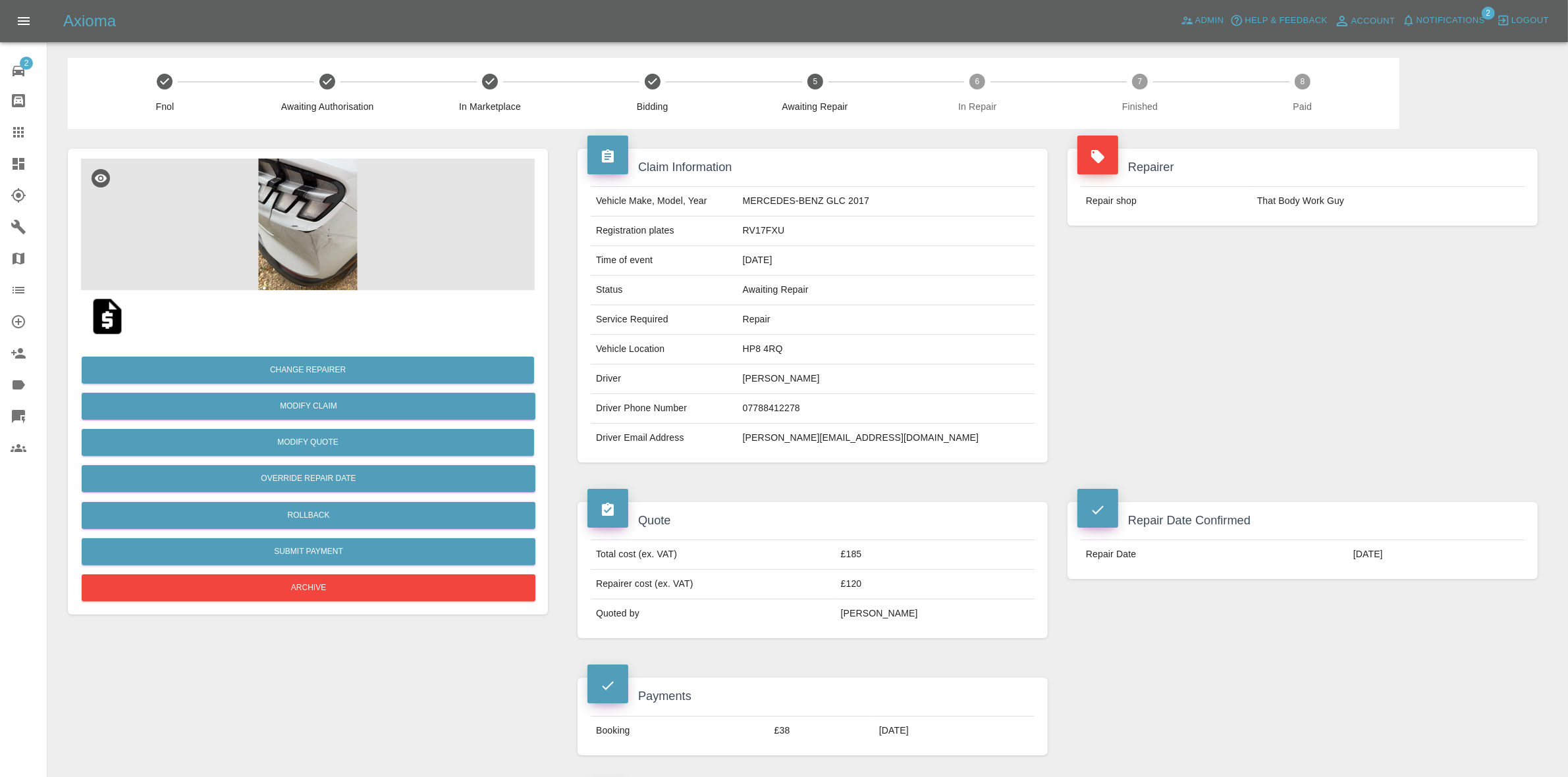
click at [347, 239] on img at bounding box center [308, 224] width 454 height 132
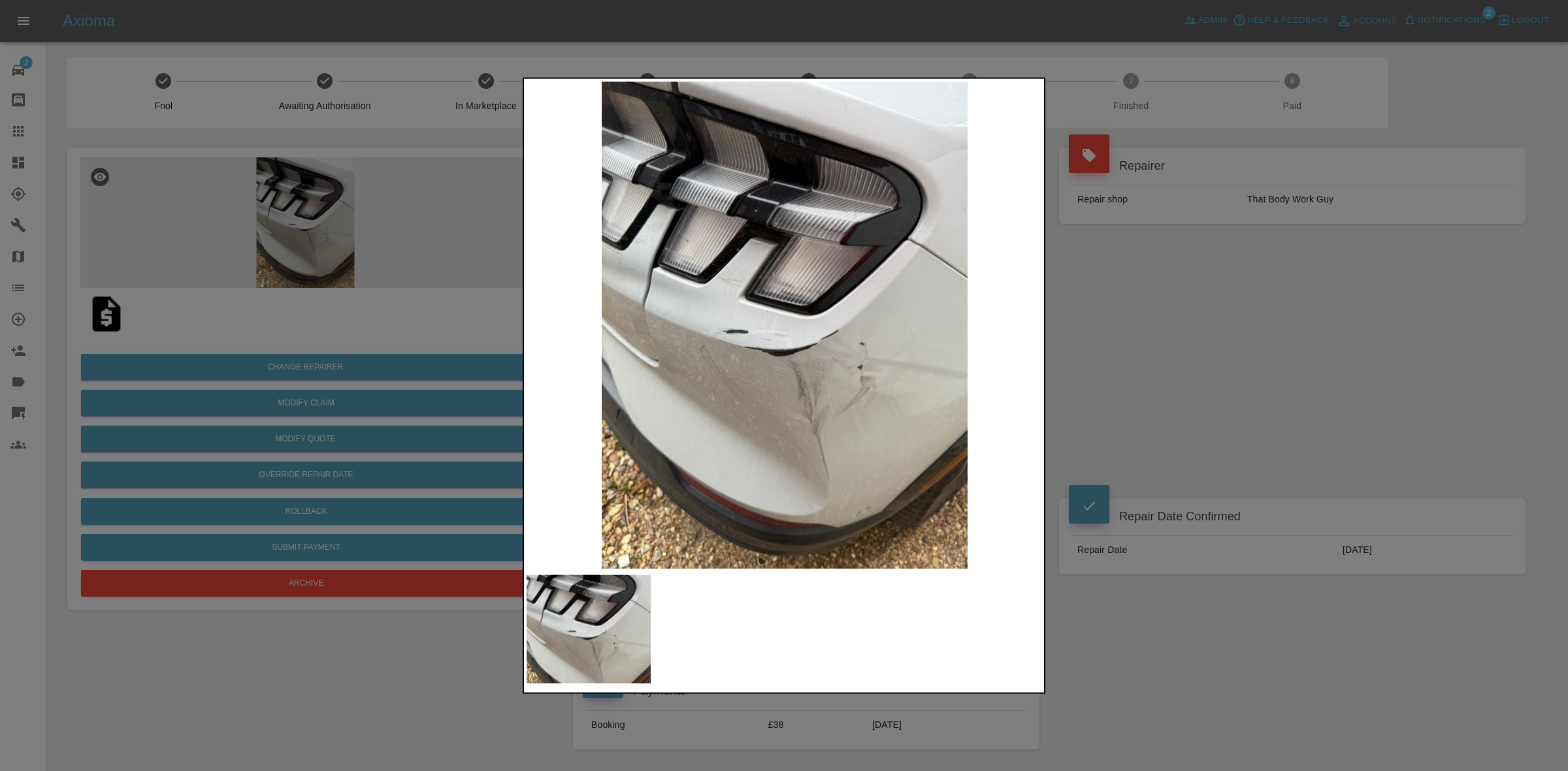
click at [1155, 349] on div at bounding box center [784, 386] width 1568 height 771
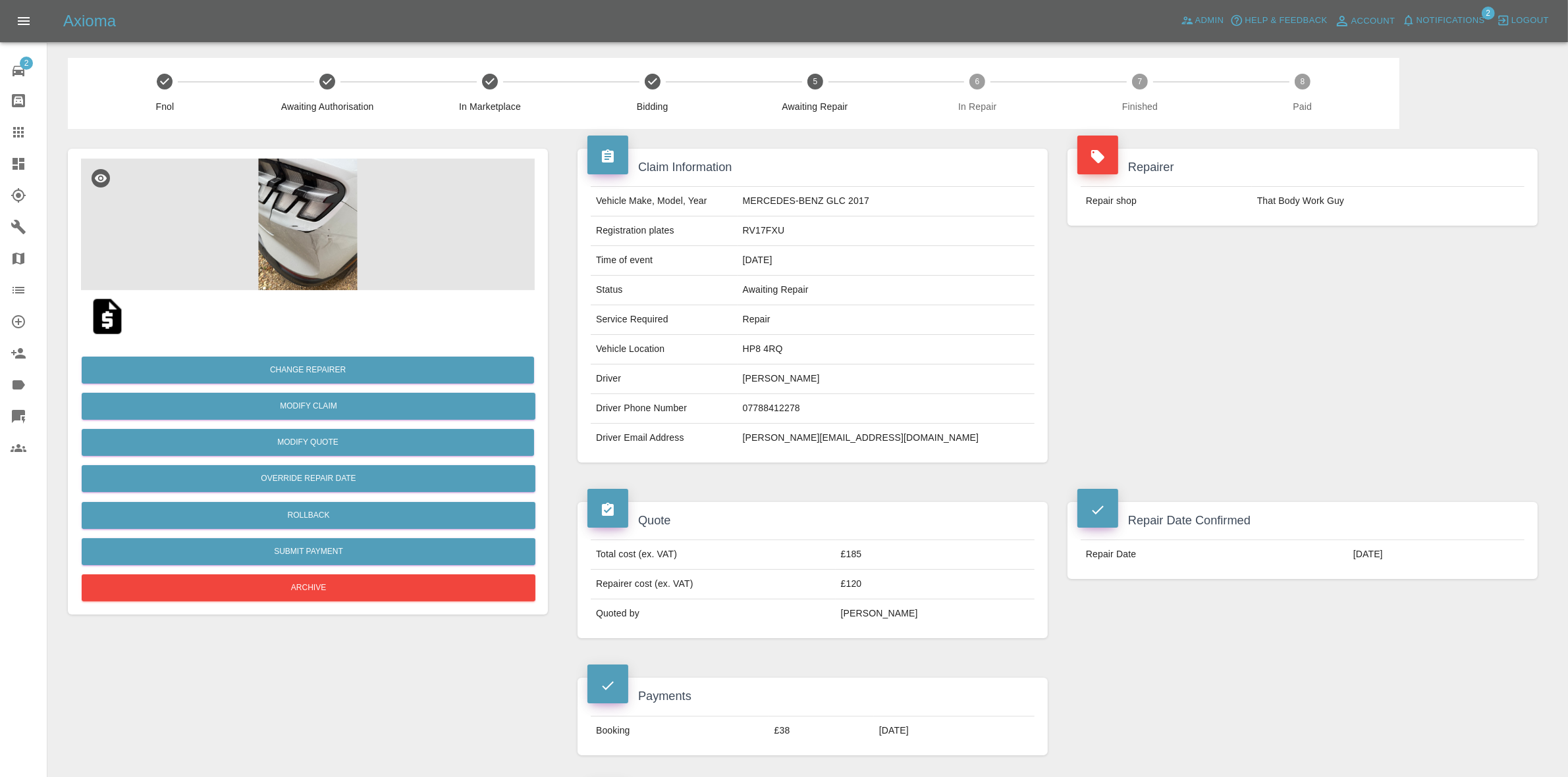
click at [820, 345] on td "HP8 4RQ" at bounding box center [886, 349] width 297 height 29
copy td "HP8 4RQ"
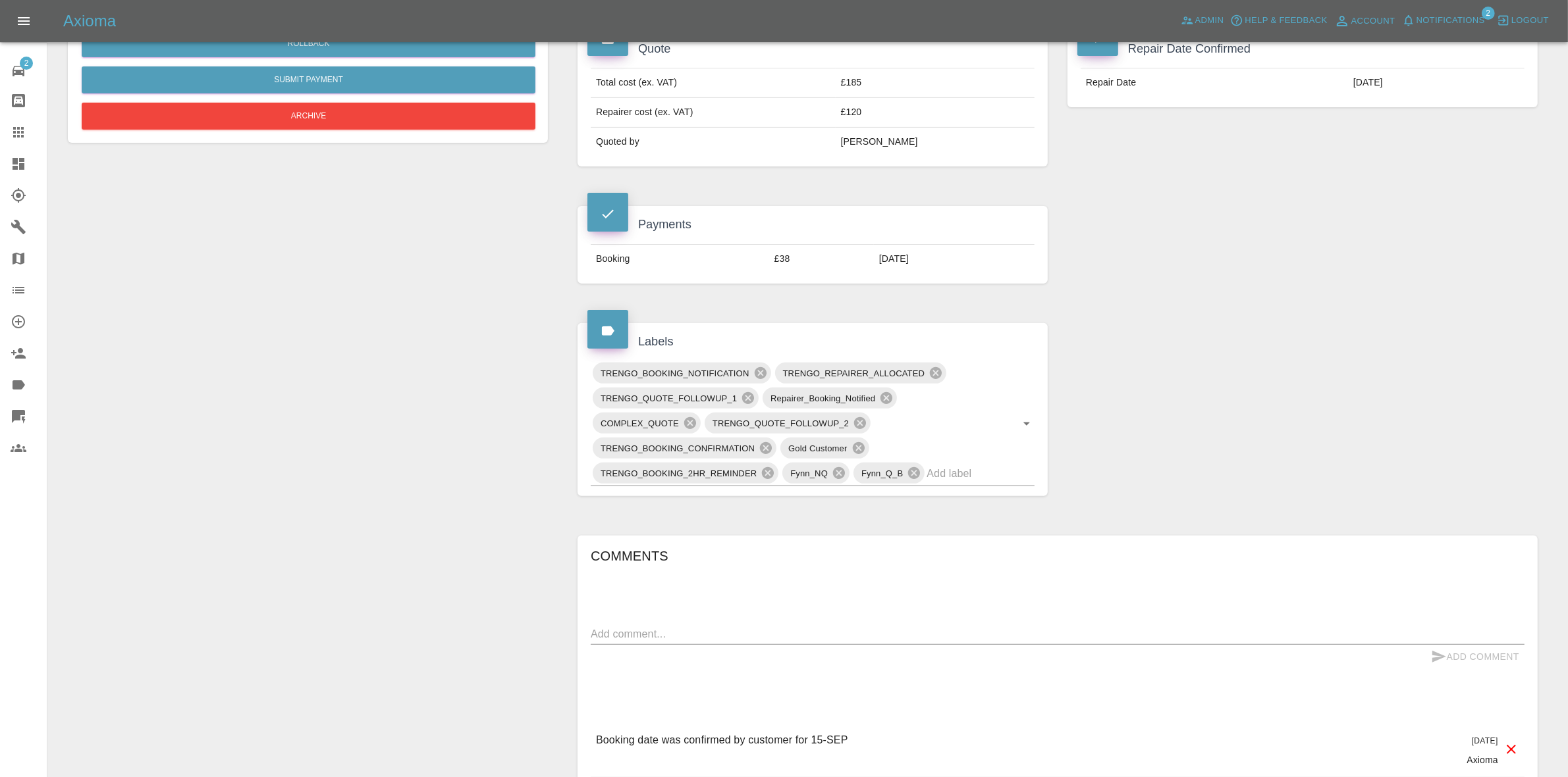
scroll to position [494, 0]
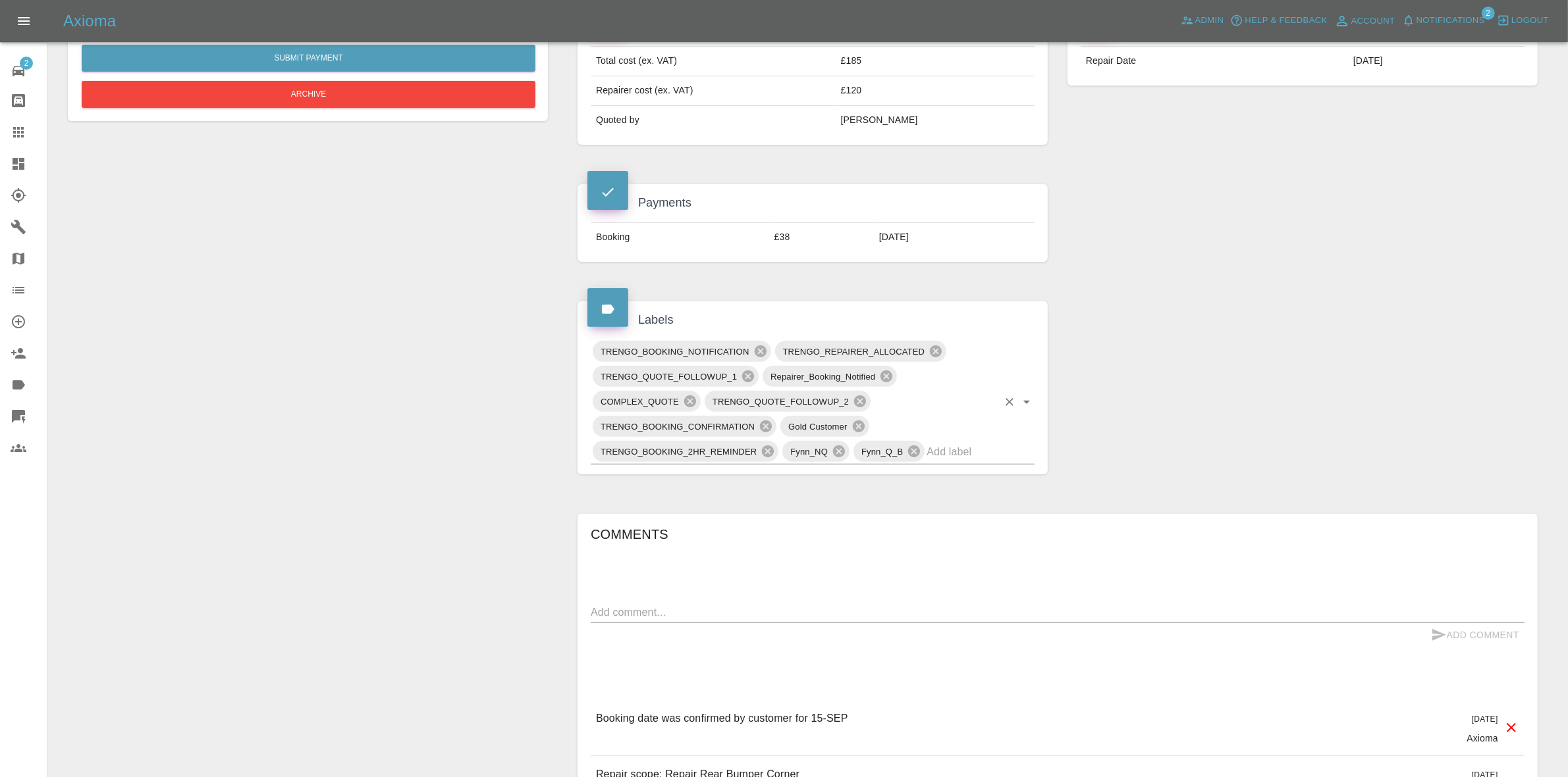
click at [949, 453] on input "text" at bounding box center [961, 452] width 71 height 21
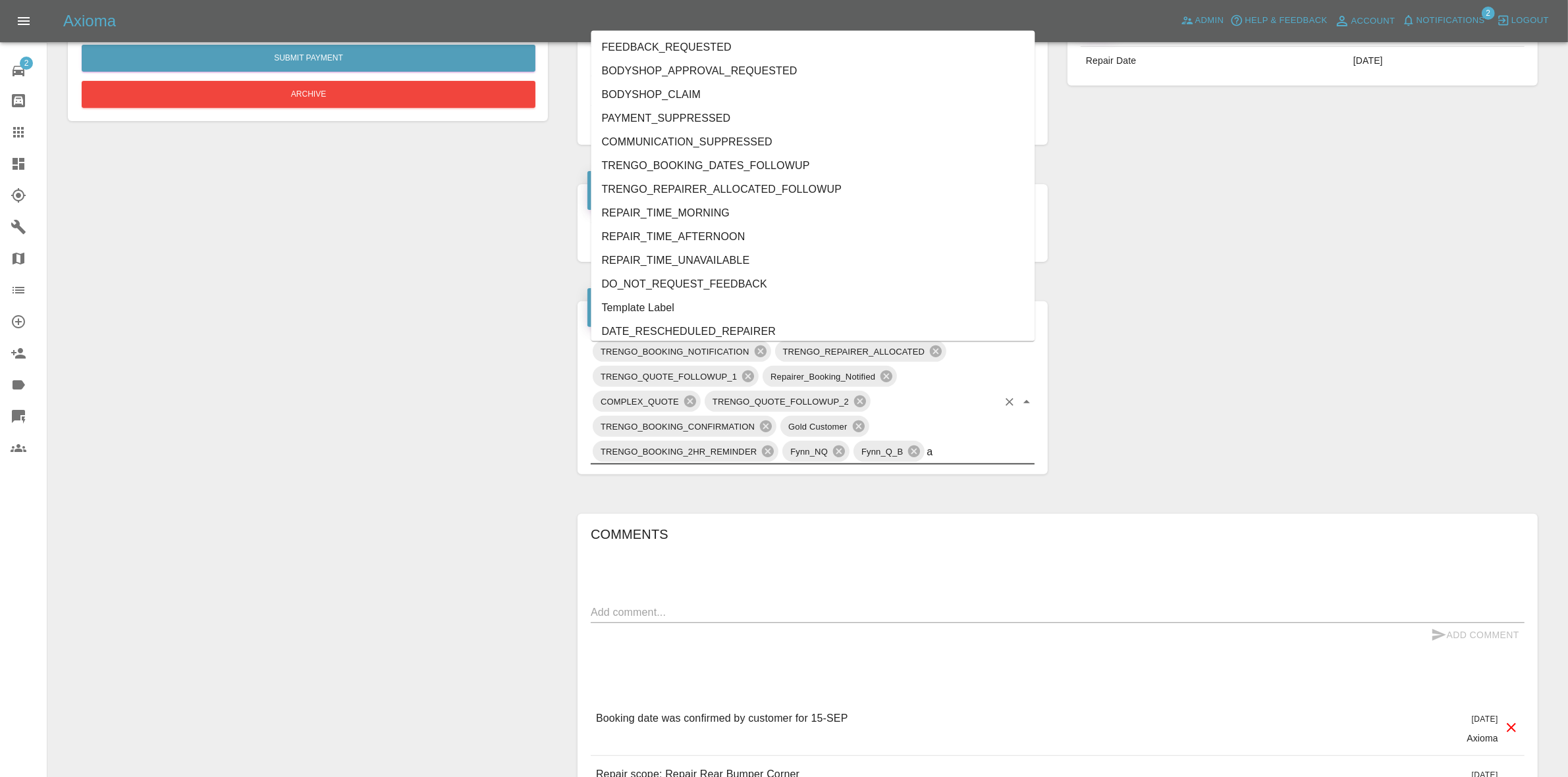
type input "au"
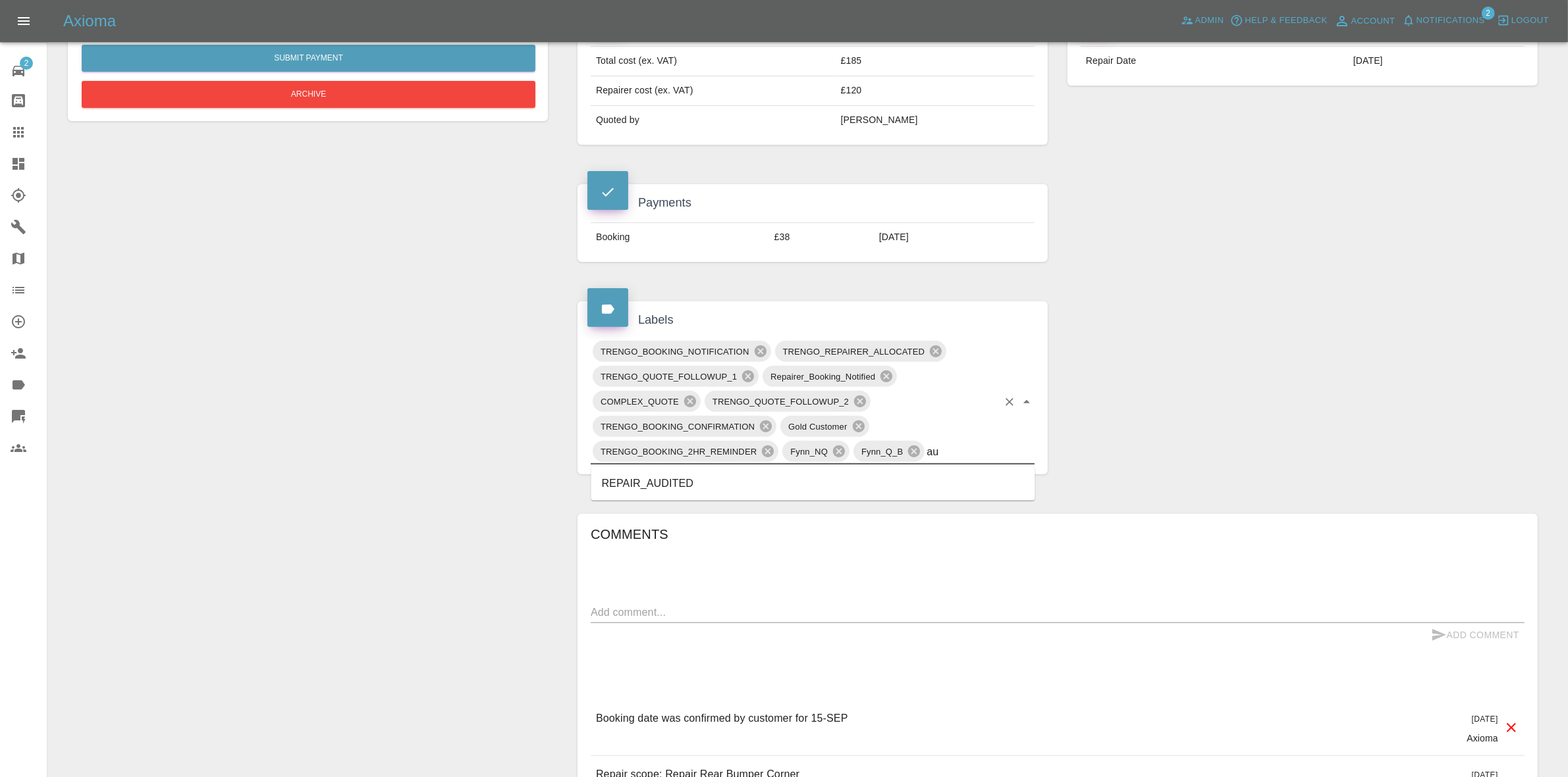
click at [673, 478] on li "REPAIR_AUDITED" at bounding box center [813, 484] width 444 height 24
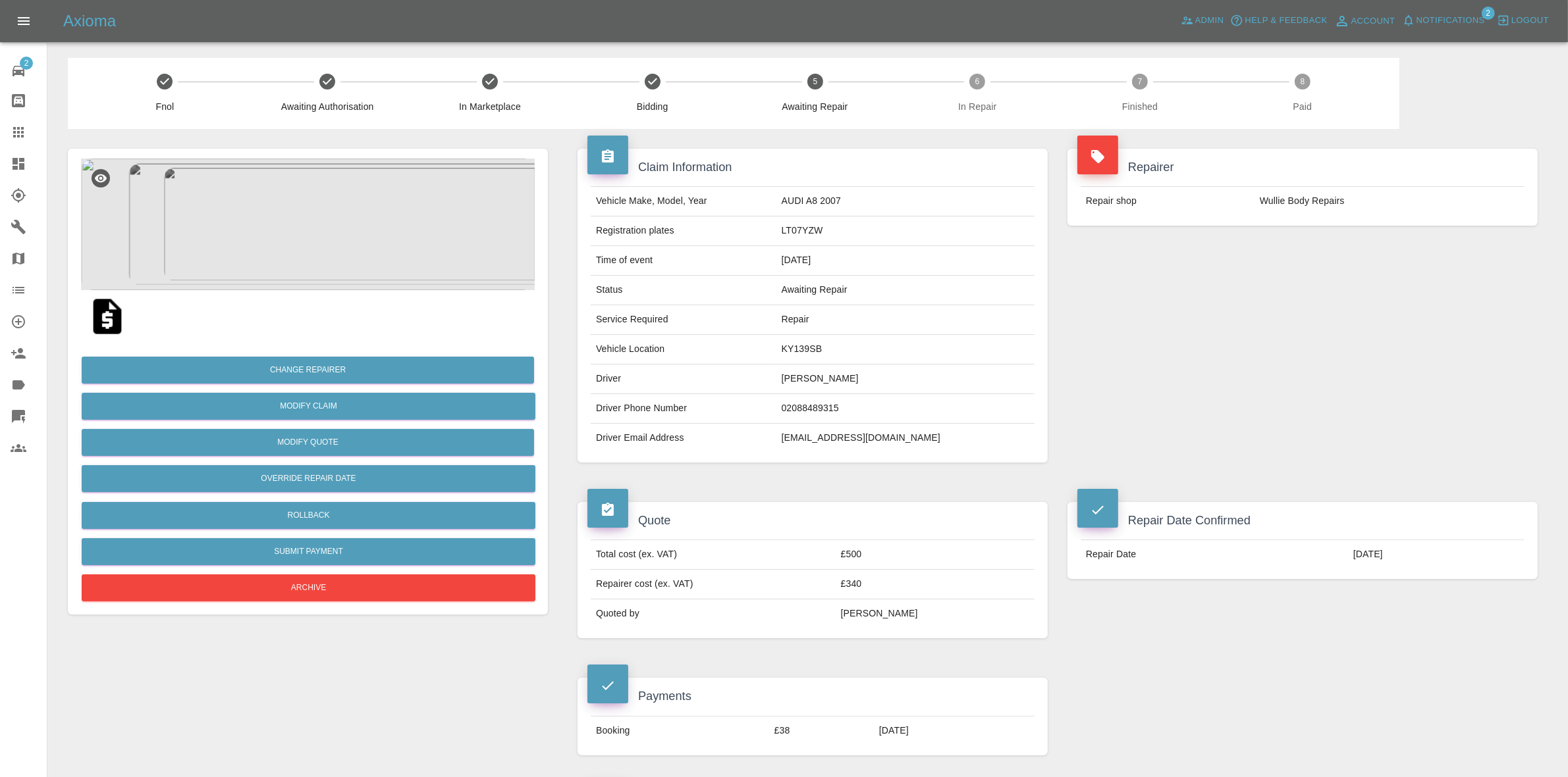
click at [843, 357] on td "KY139SB" at bounding box center [906, 349] width 259 height 29
copy td "KY139SB"
click at [370, 254] on img at bounding box center [308, 224] width 454 height 132
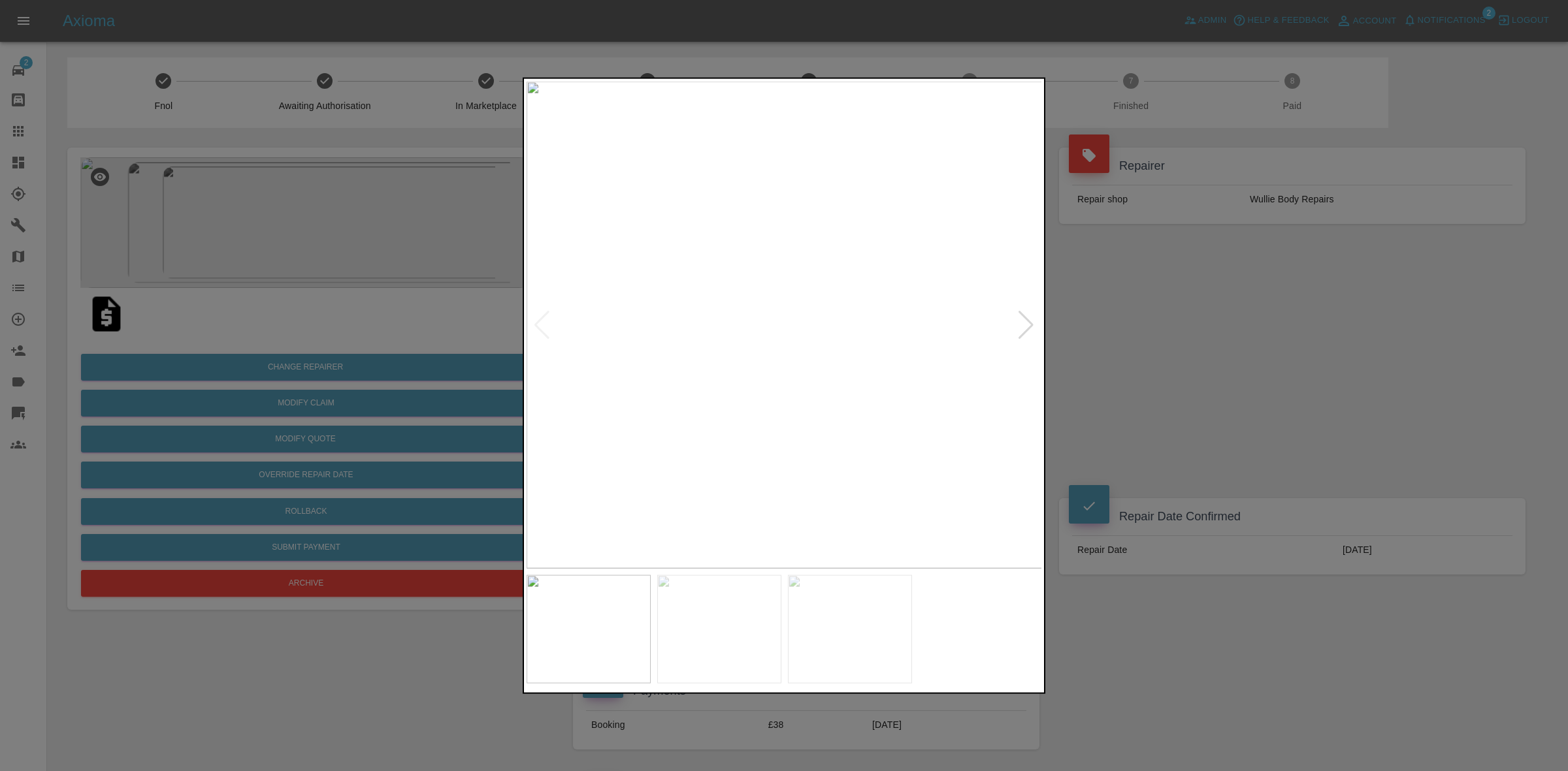
click at [1033, 314] on div at bounding box center [1026, 325] width 18 height 29
click at [1149, 373] on div at bounding box center [784, 386] width 1568 height 771
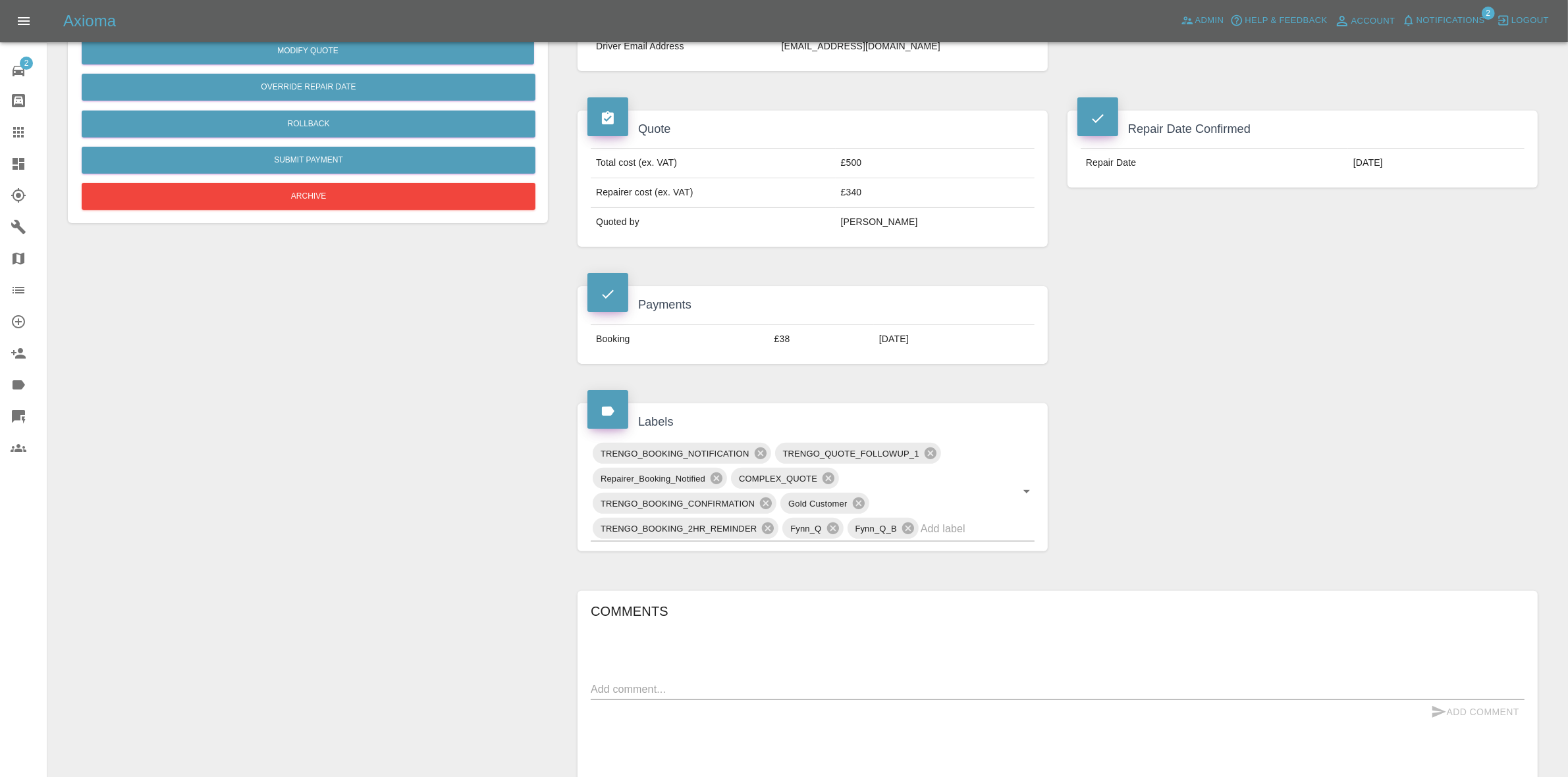
scroll to position [411, 0]
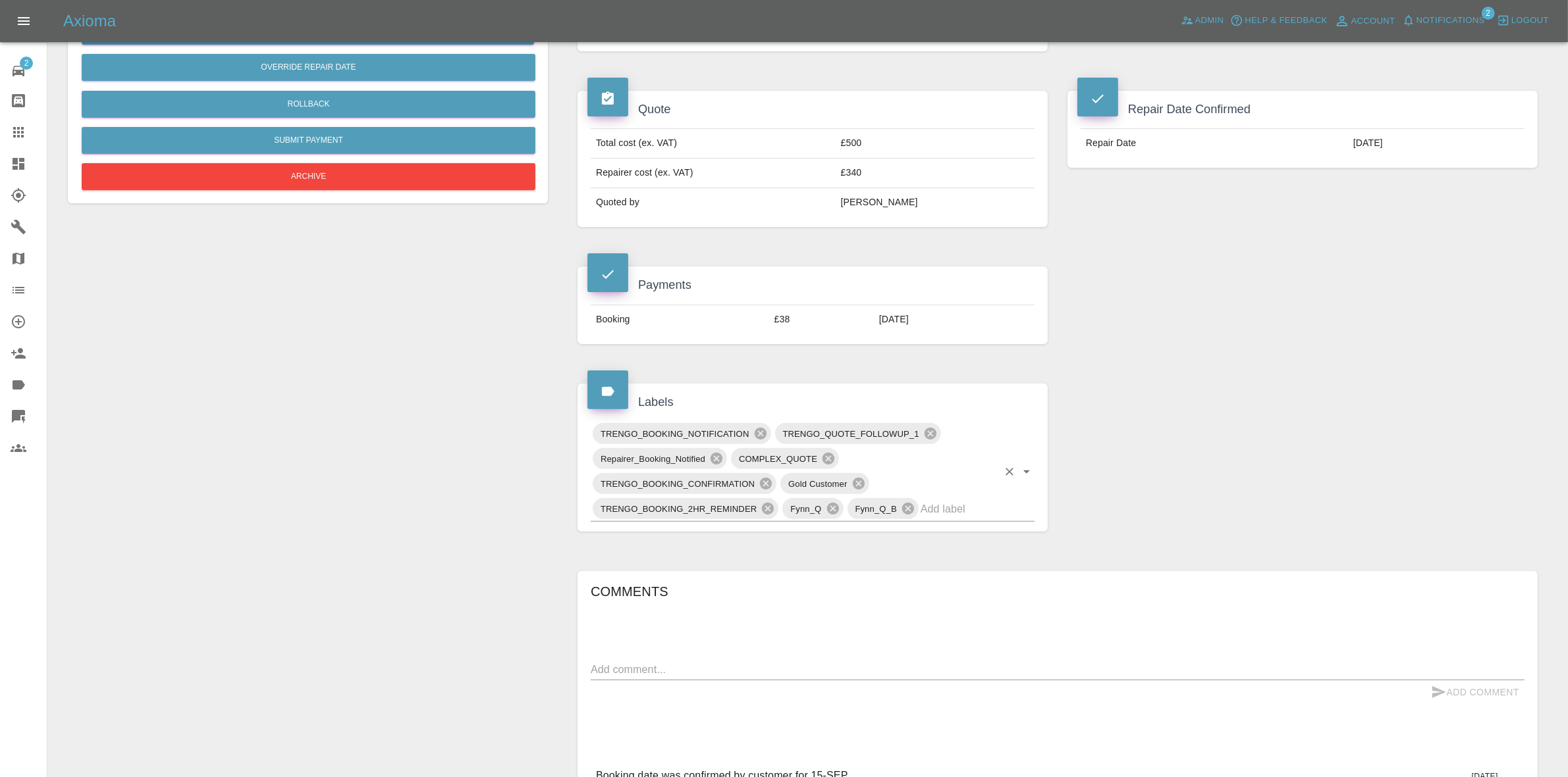
click at [930, 505] on input "text" at bounding box center [959, 509] width 77 height 21
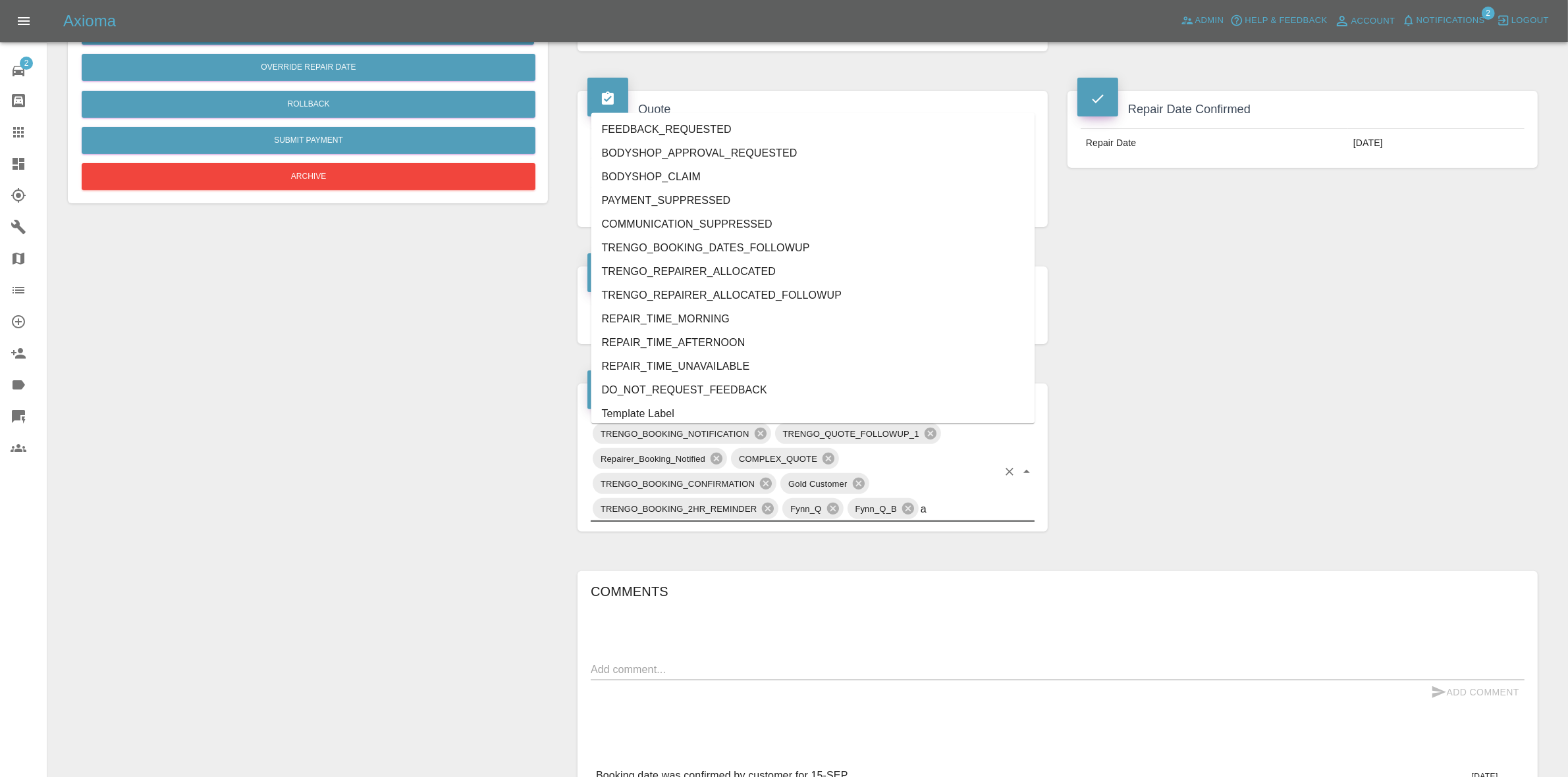
type input "au"
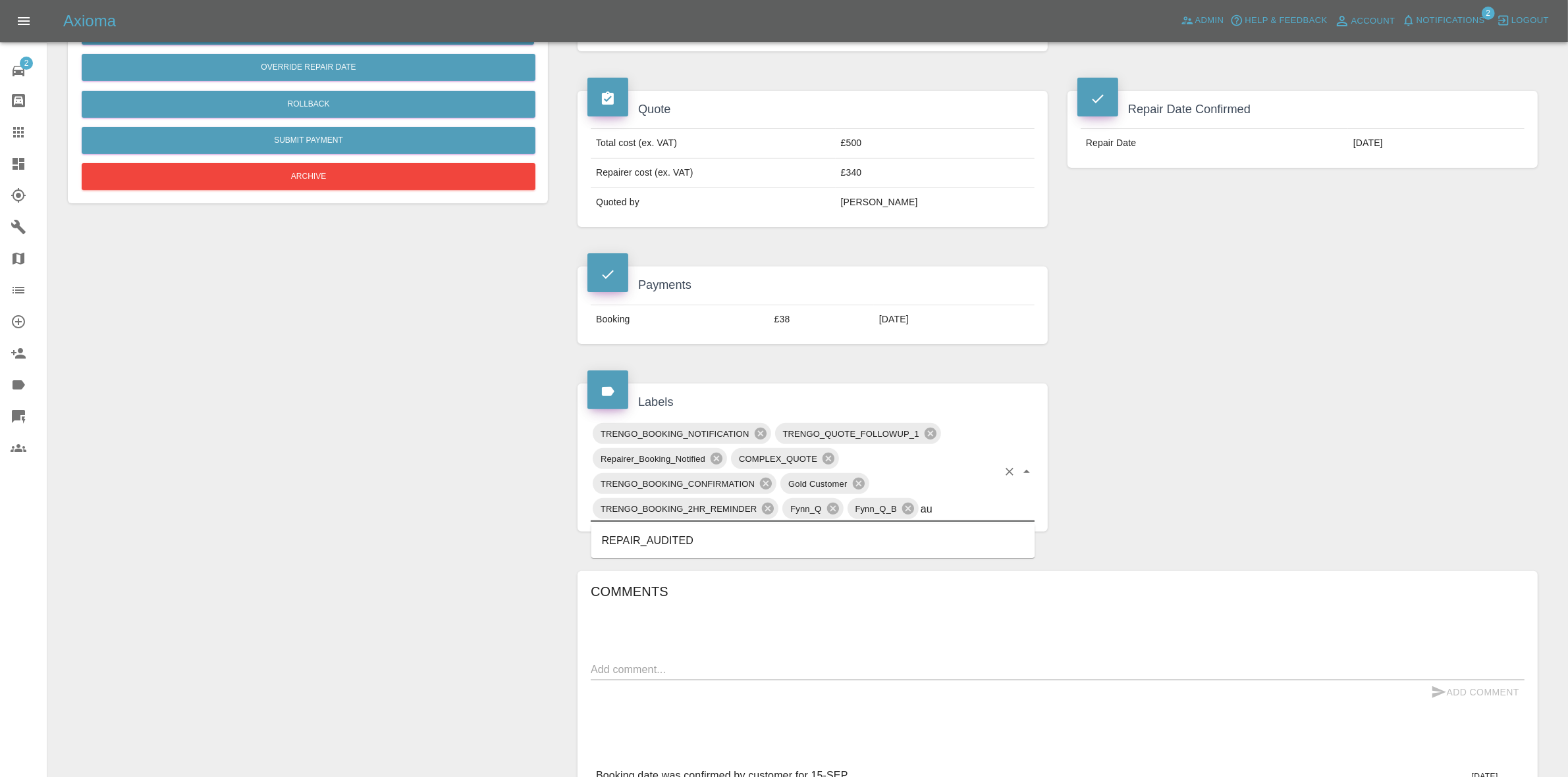
click at [712, 551] on li "REPAIR_AUDITED" at bounding box center [813, 540] width 444 height 24
click at [0, 172] on link "Dashboard" at bounding box center [24, 164] width 47 height 32
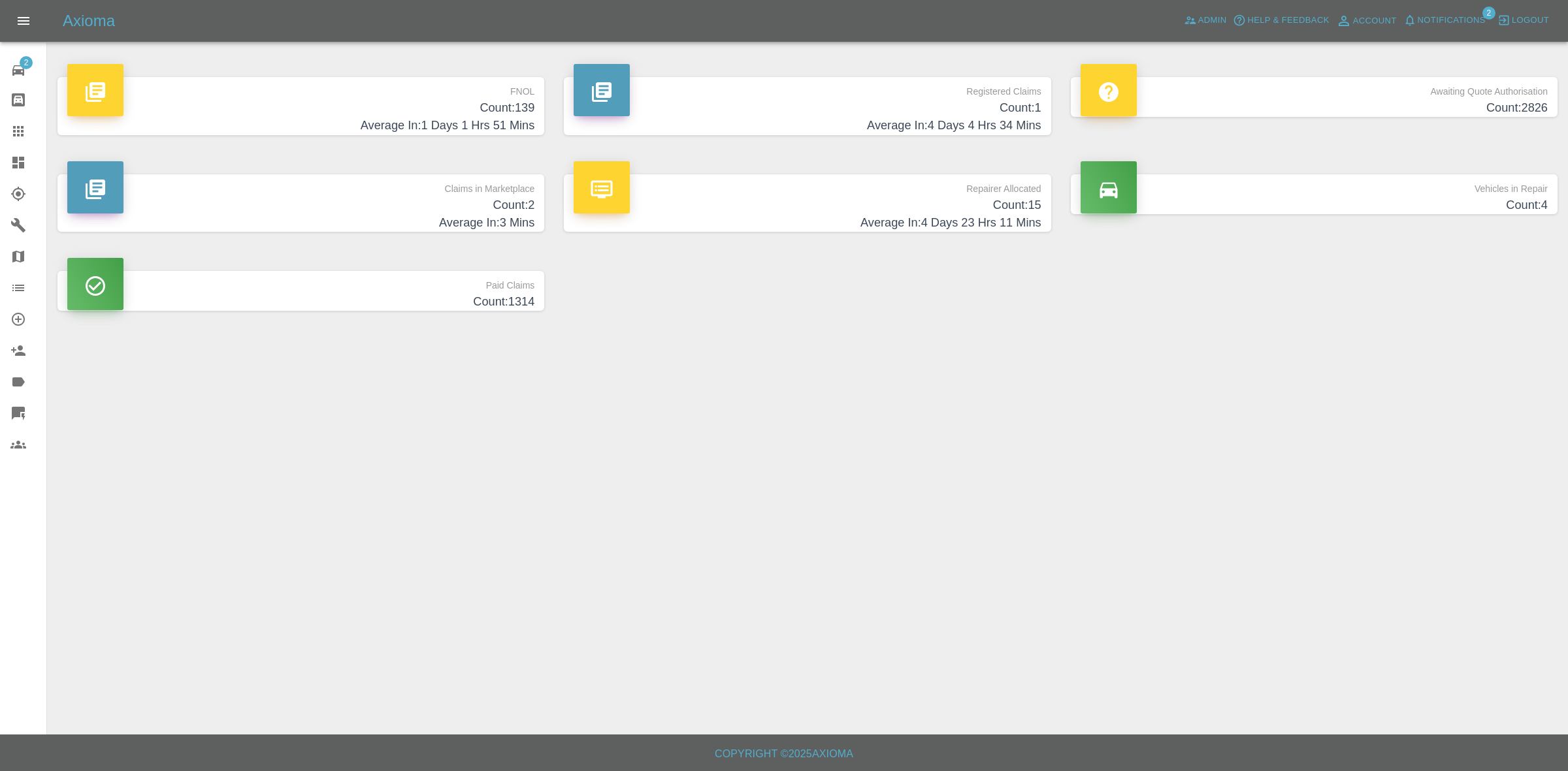
click at [467, 196] on h4 "Count: 2" at bounding box center [300, 205] width 467 height 18
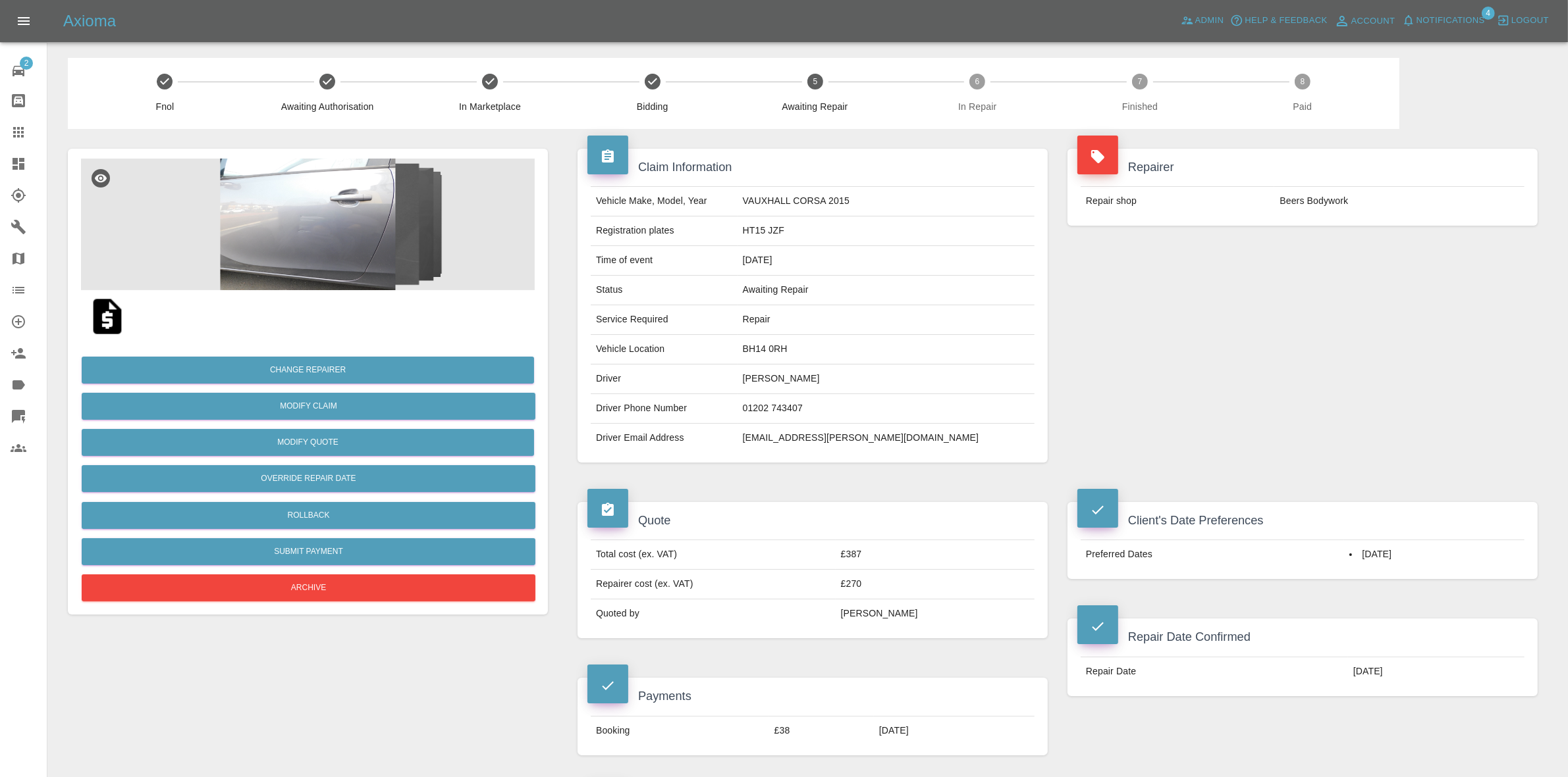
click at [832, 355] on td "BH14 0RH" at bounding box center [886, 349] width 297 height 29
copy td "BH14 0RH"
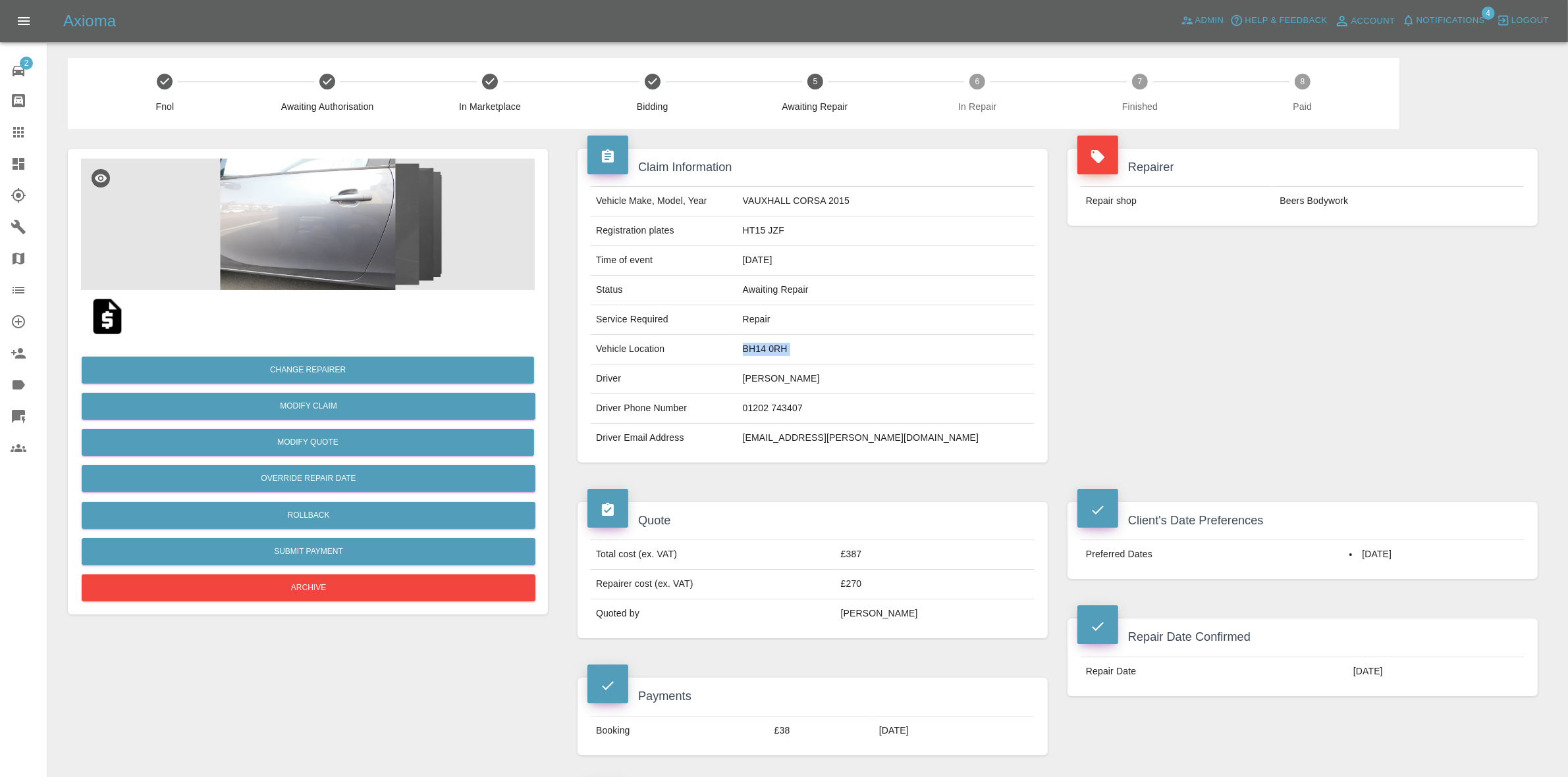
click at [294, 204] on img at bounding box center [308, 224] width 454 height 132
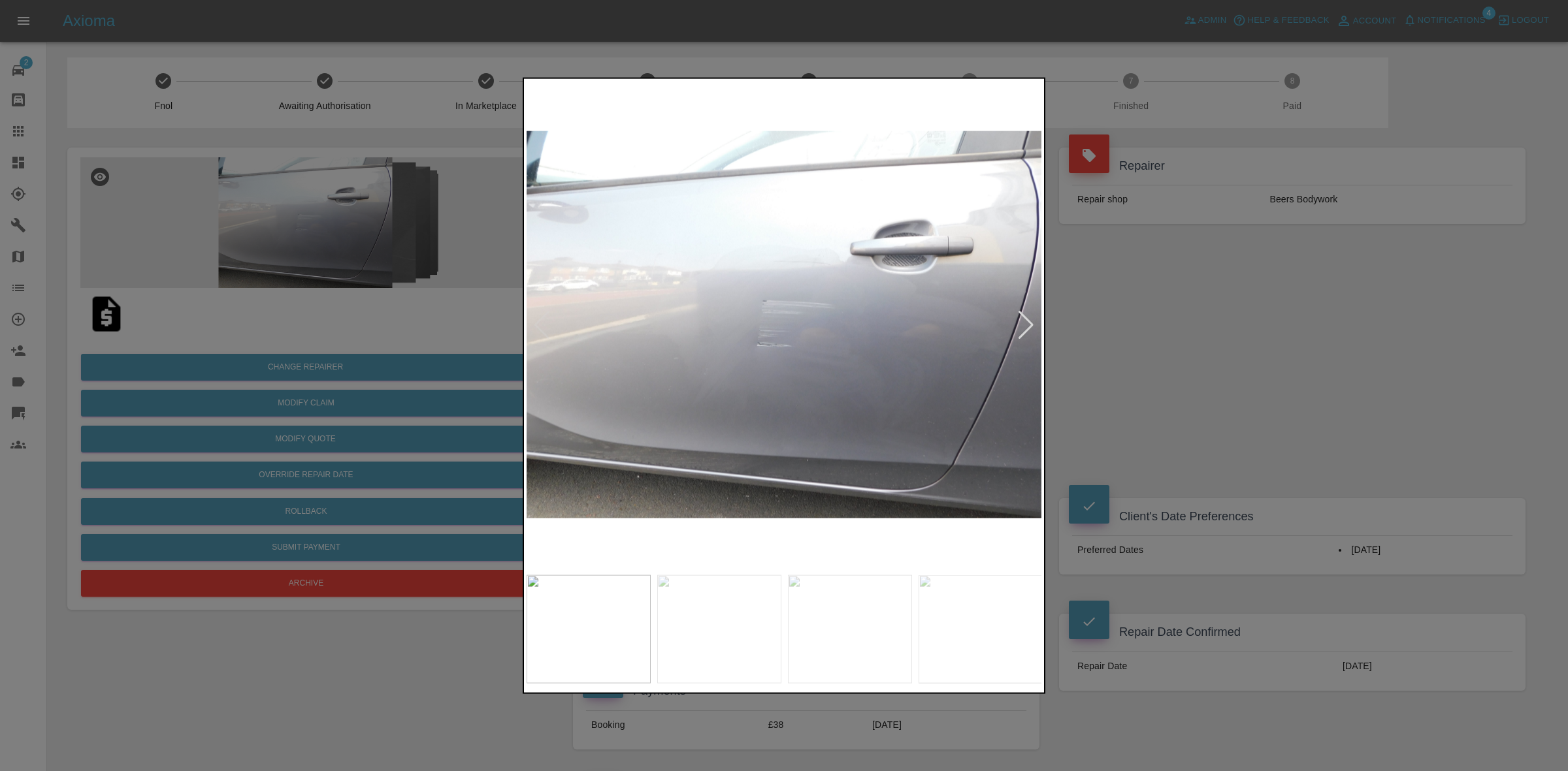
click at [1032, 321] on div at bounding box center [1026, 325] width 18 height 29
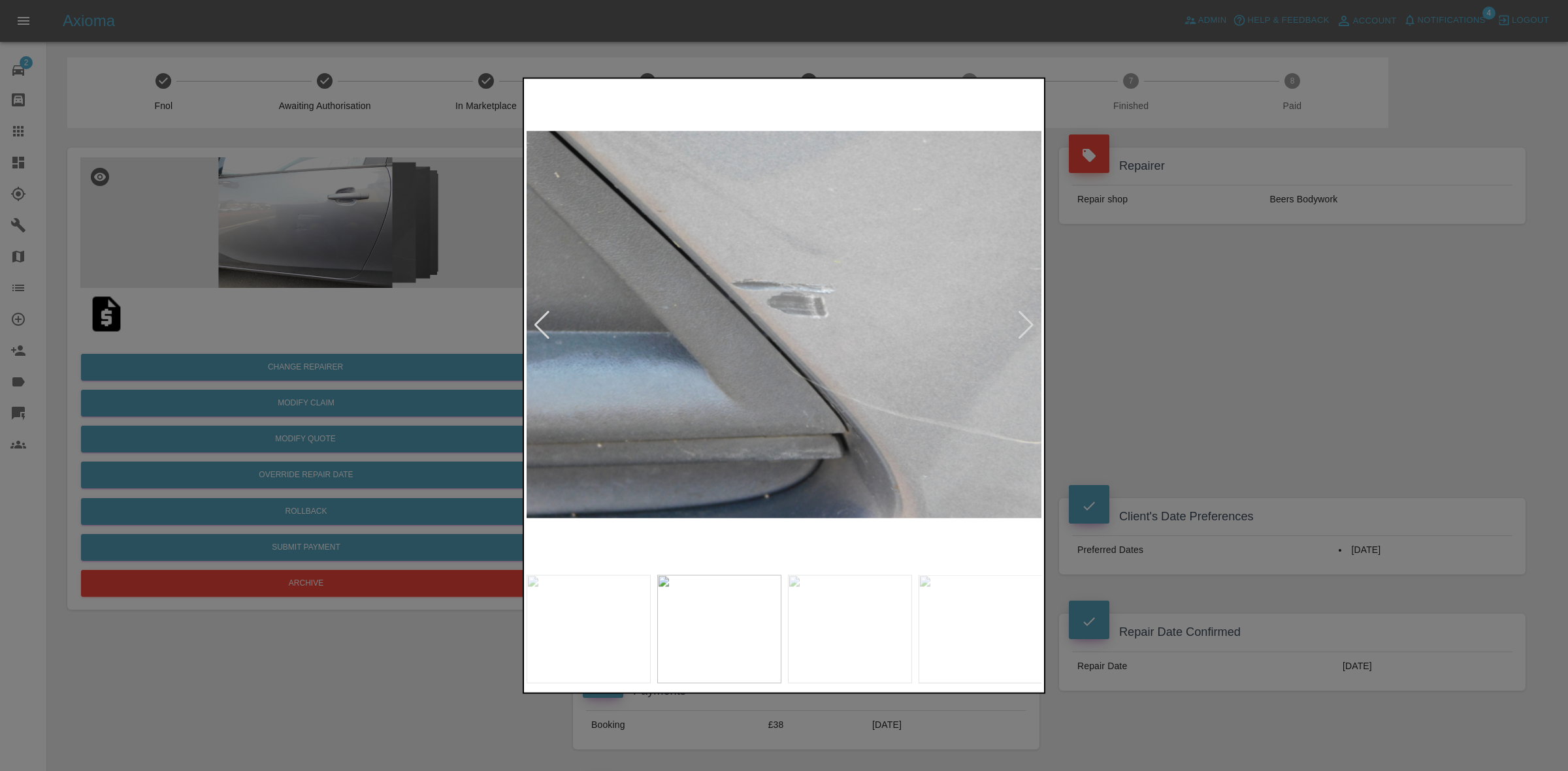
click at [1032, 321] on div at bounding box center [1026, 325] width 18 height 29
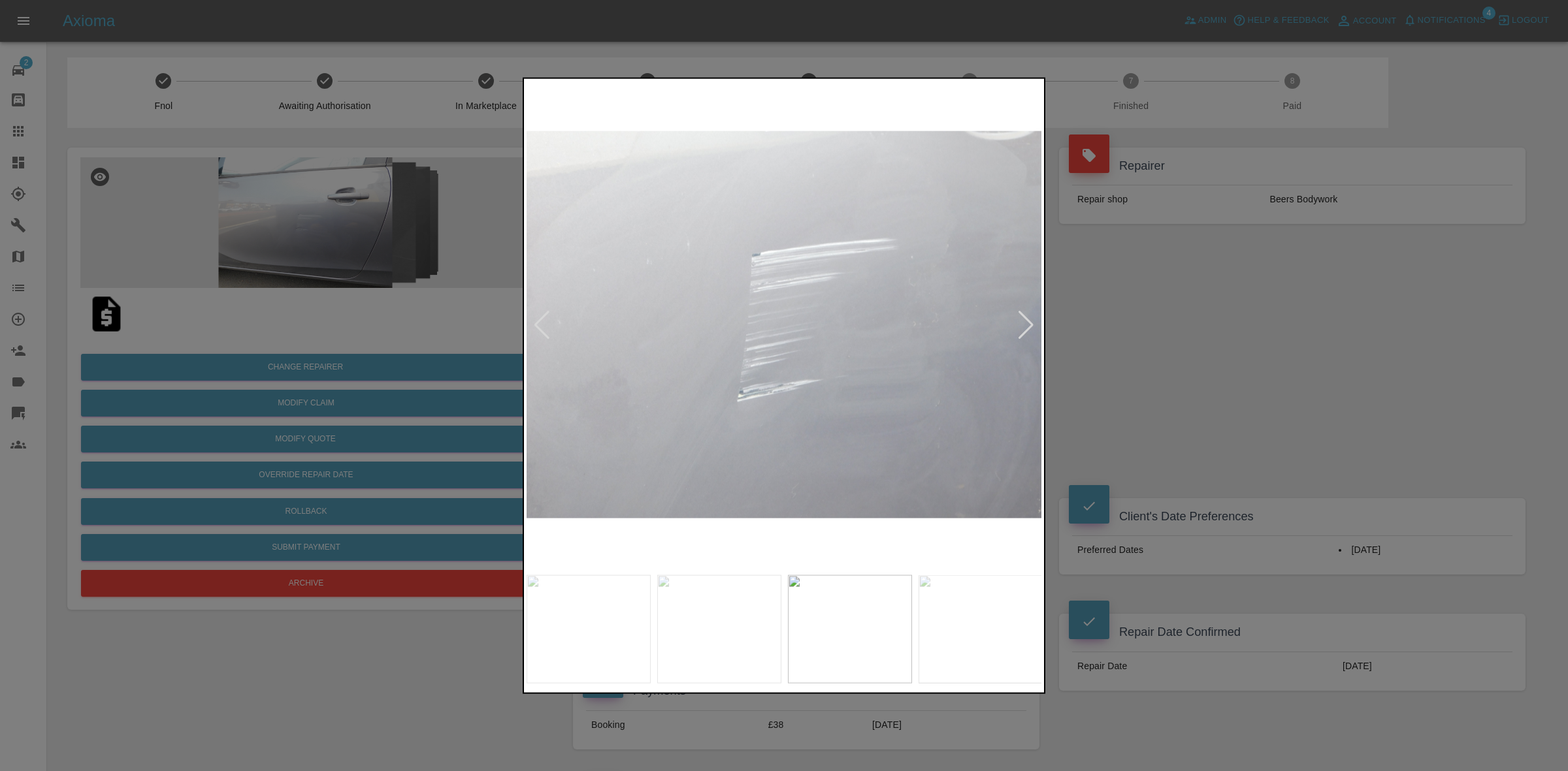
click at [1032, 321] on div at bounding box center [1026, 325] width 18 height 29
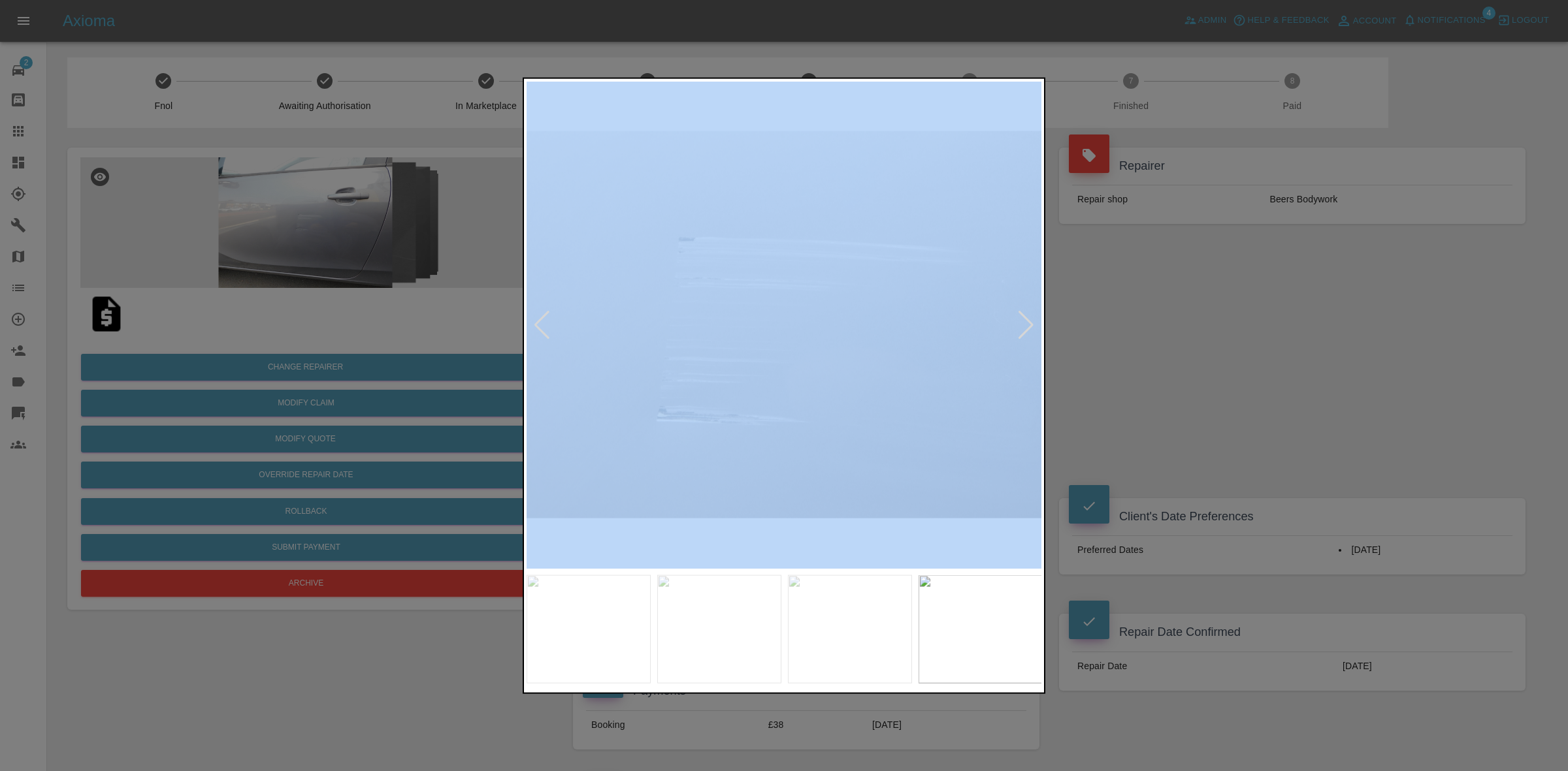
click at [1032, 321] on div at bounding box center [1026, 325] width 18 height 29
click at [1032, 321] on img at bounding box center [784, 325] width 516 height 487
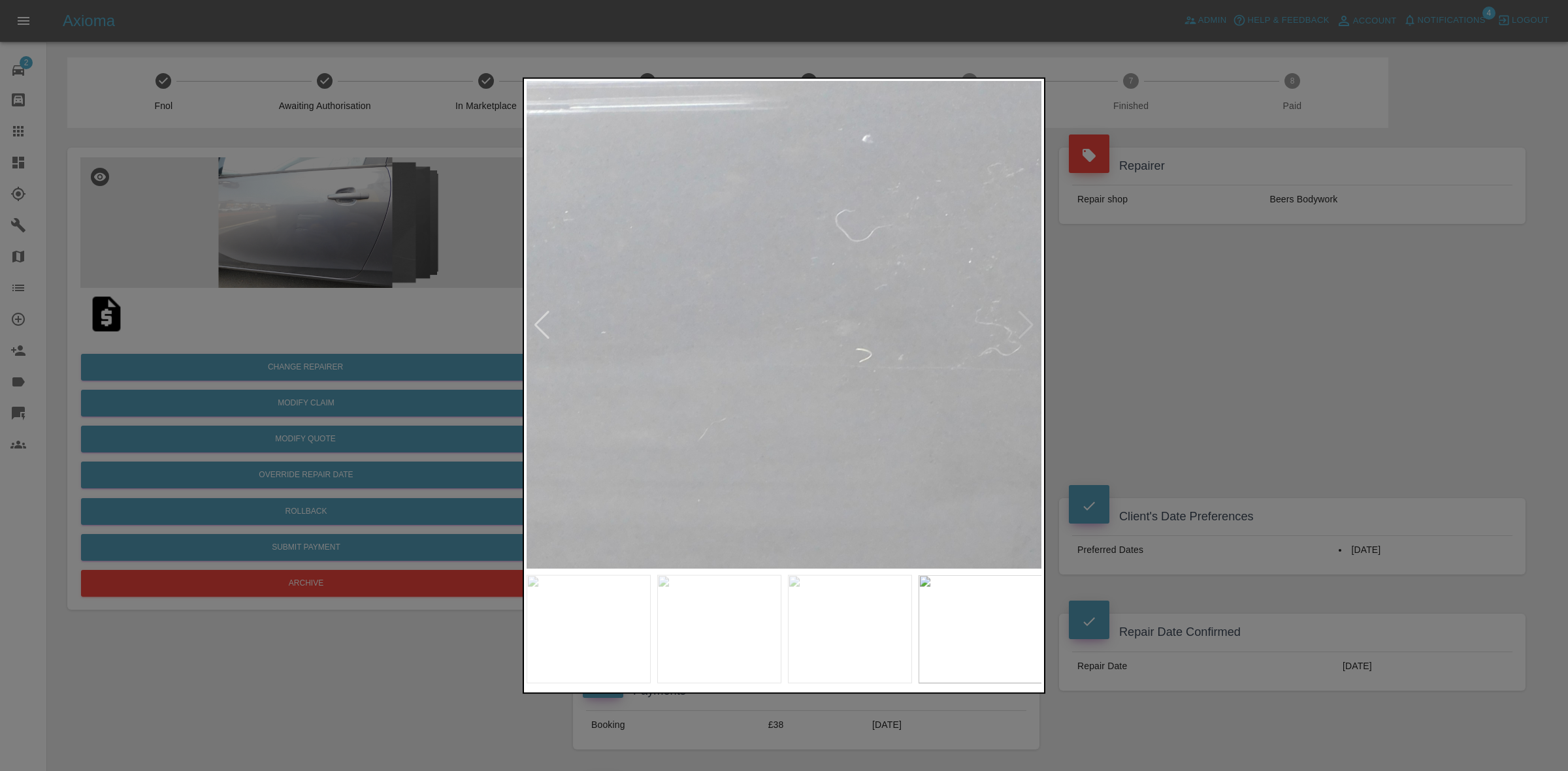
click at [1292, 342] on div at bounding box center [784, 386] width 1568 height 771
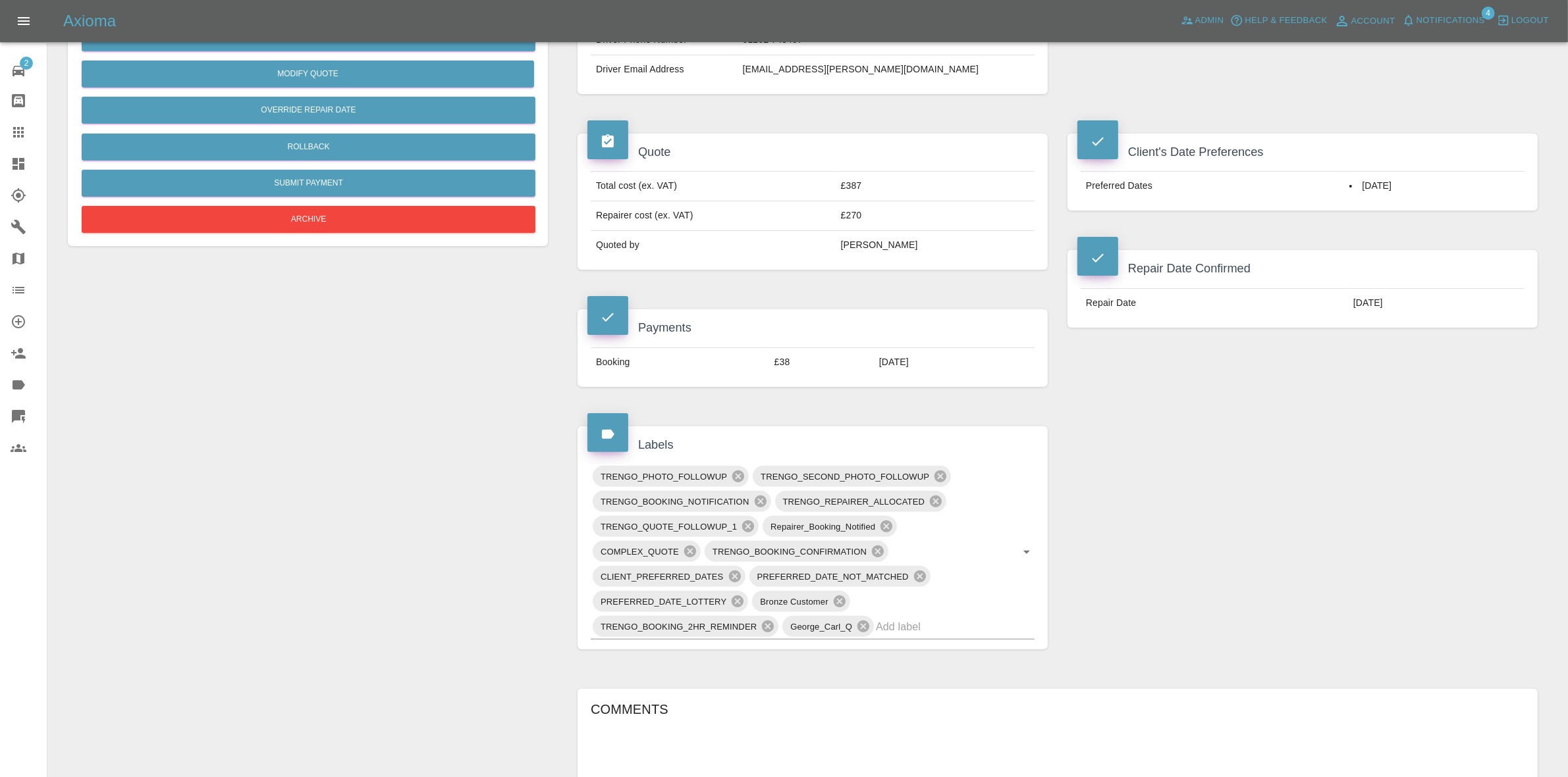
scroll to position [494, 0]
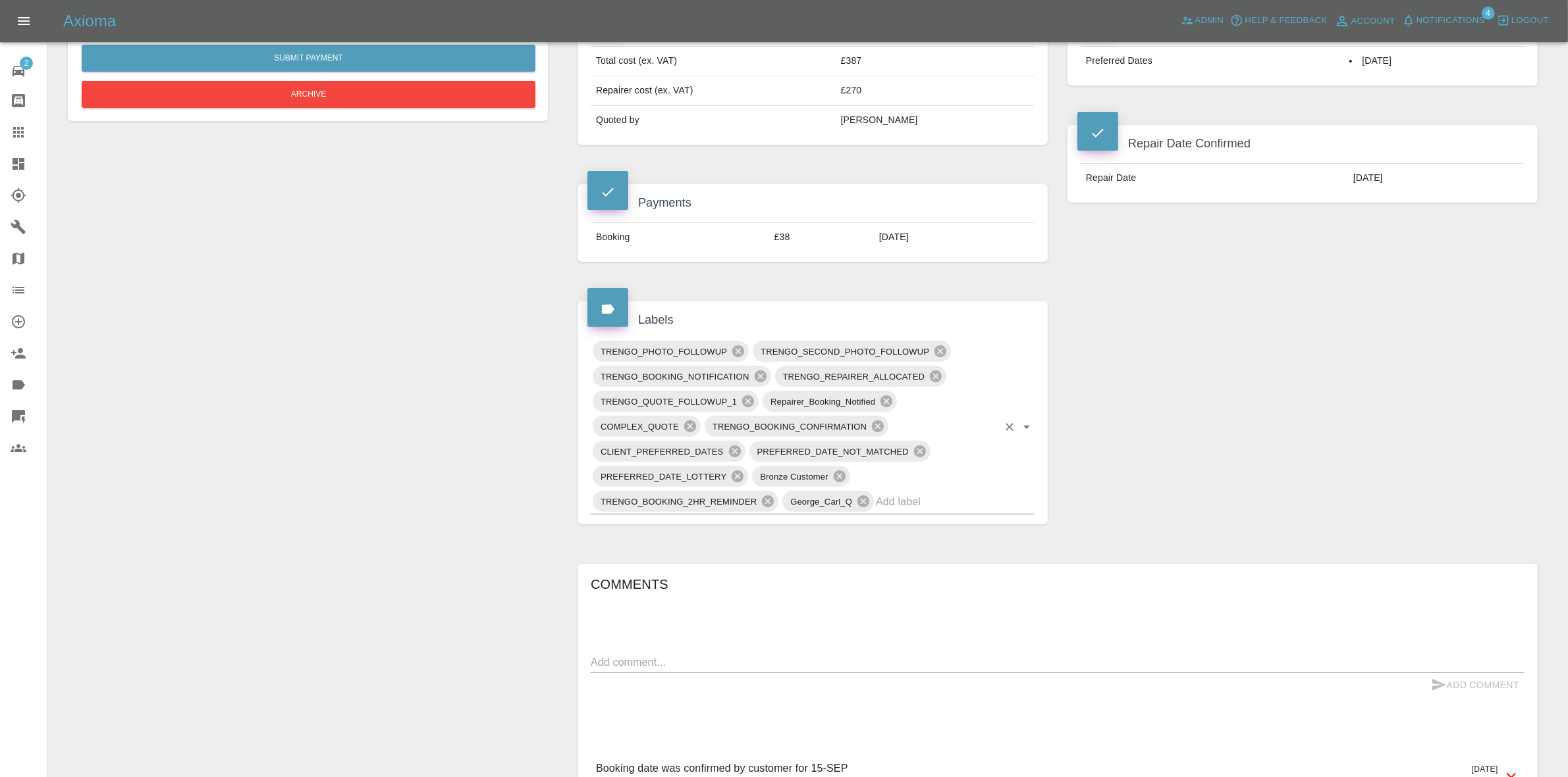
click at [901, 501] on input "text" at bounding box center [936, 502] width 122 height 21
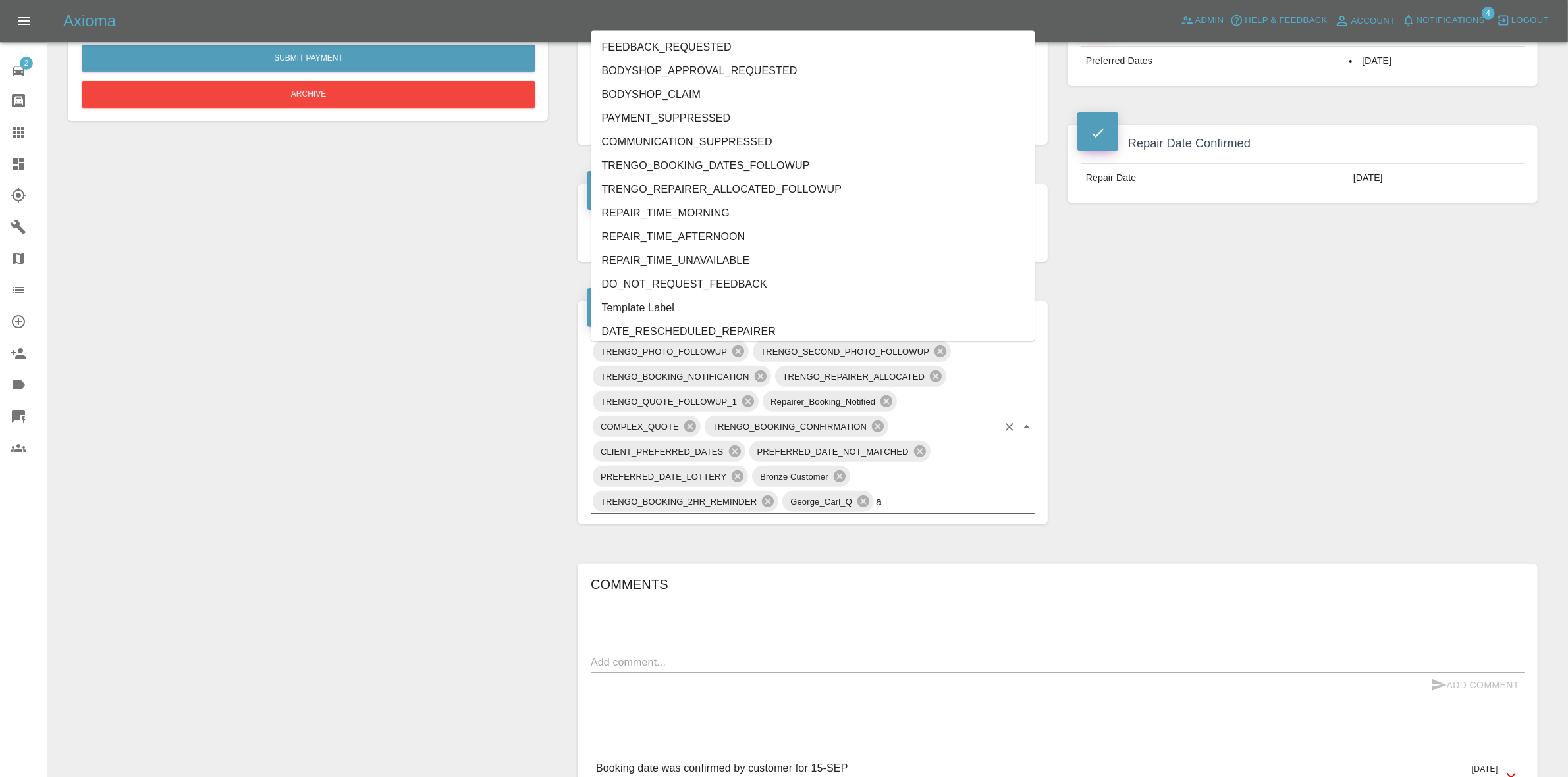
type input "au"
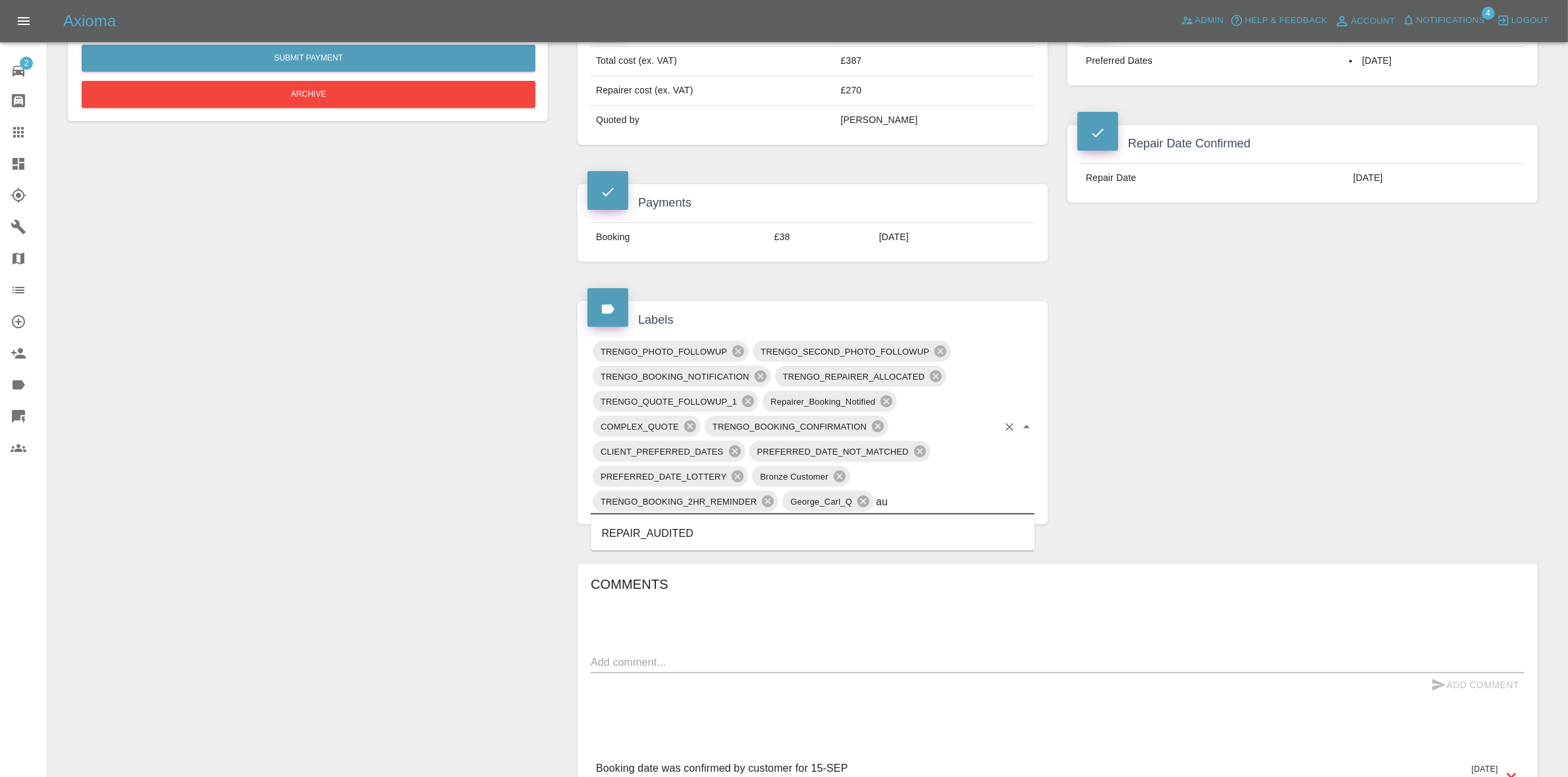
click at [734, 531] on li "REPAIR_AUDITED" at bounding box center [813, 534] width 444 height 24
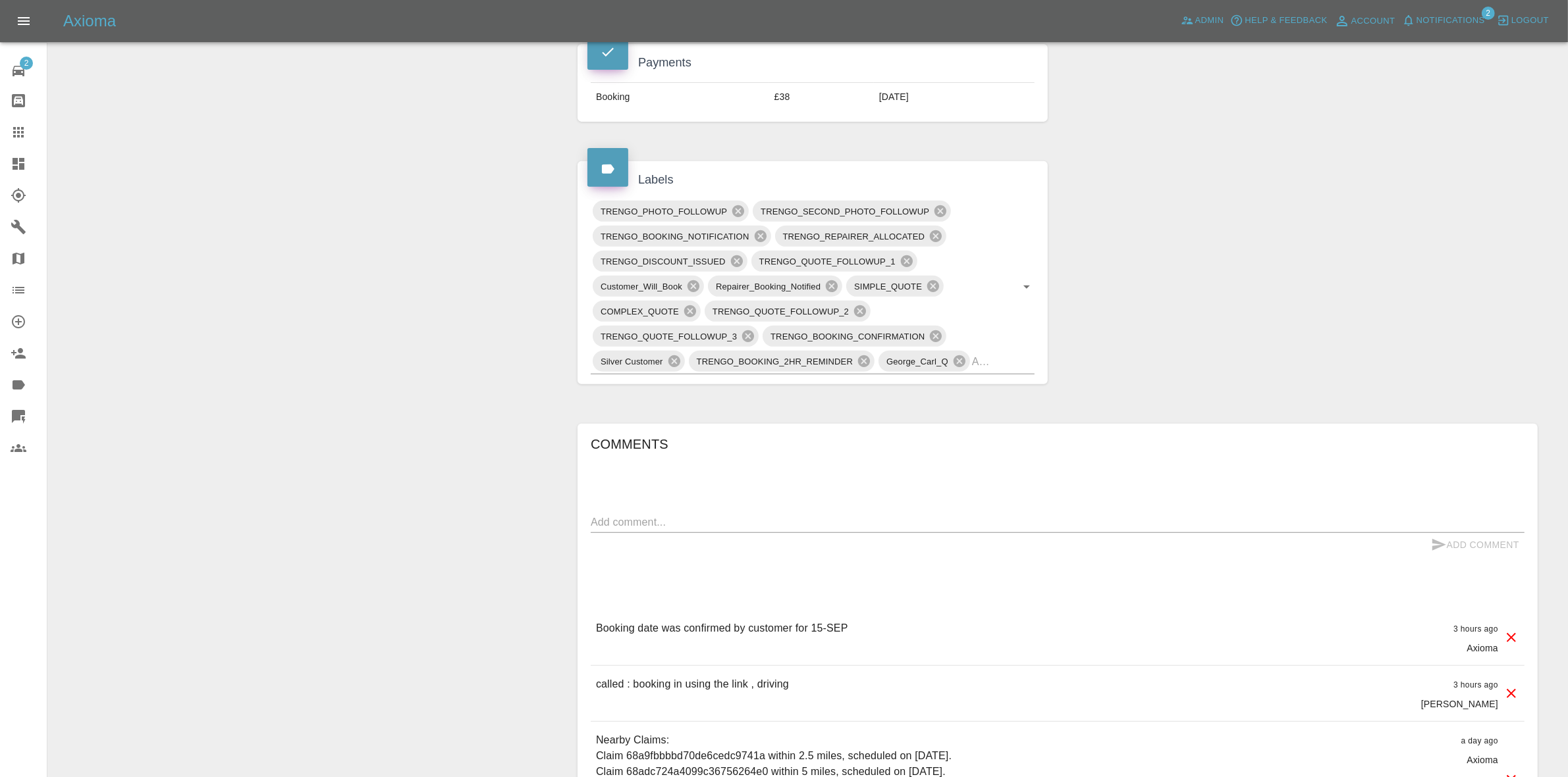
scroll to position [658, 0]
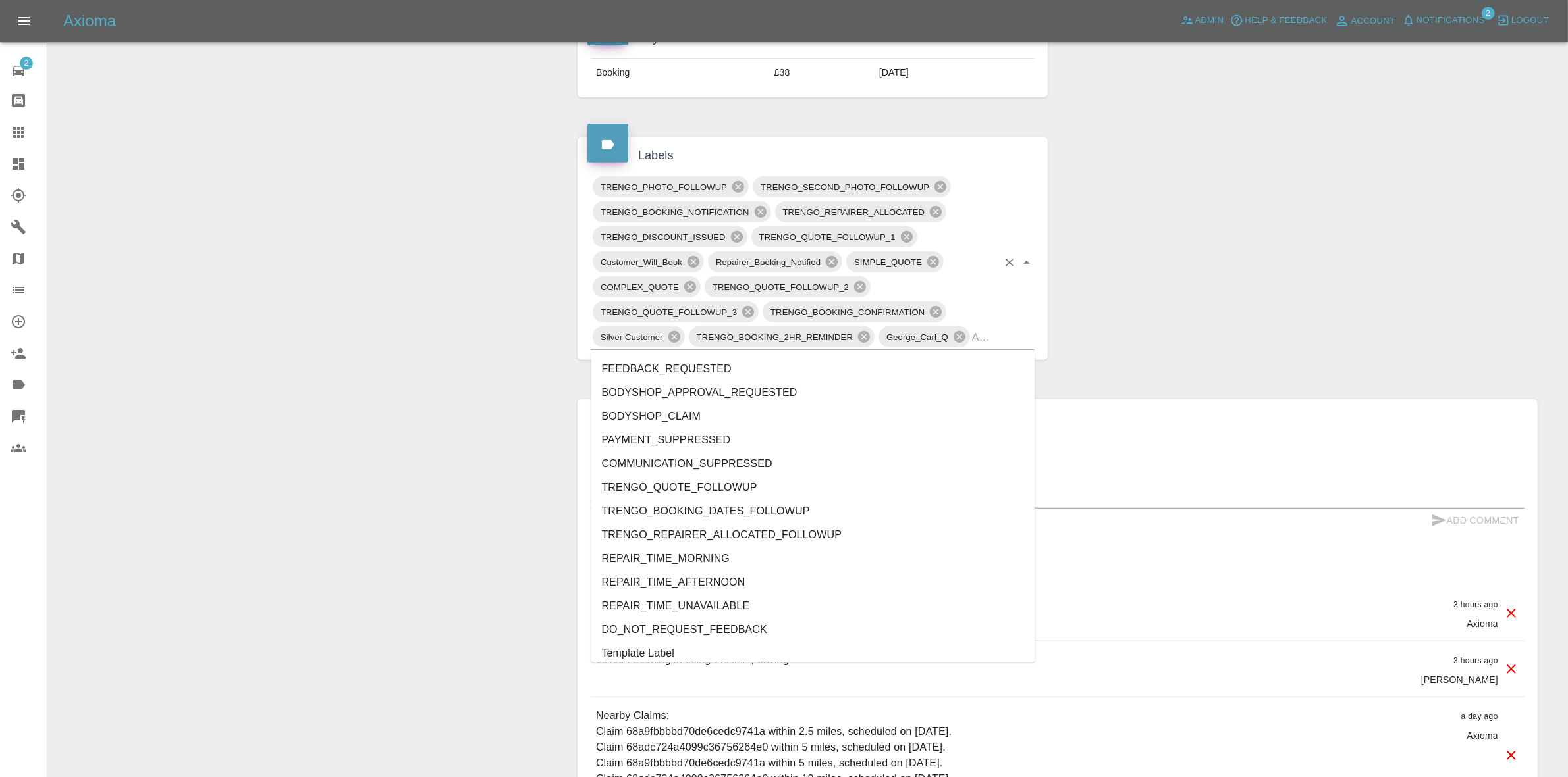
click at [1000, 334] on div "TRENGO_PHOTO_FOLLOWUP TRENGO_SECOND_PHOTO_FOLLOWUP TRENGO_BOOKING_NOTIFICATION …" at bounding box center [812, 262] width 444 height 175
type input "au"
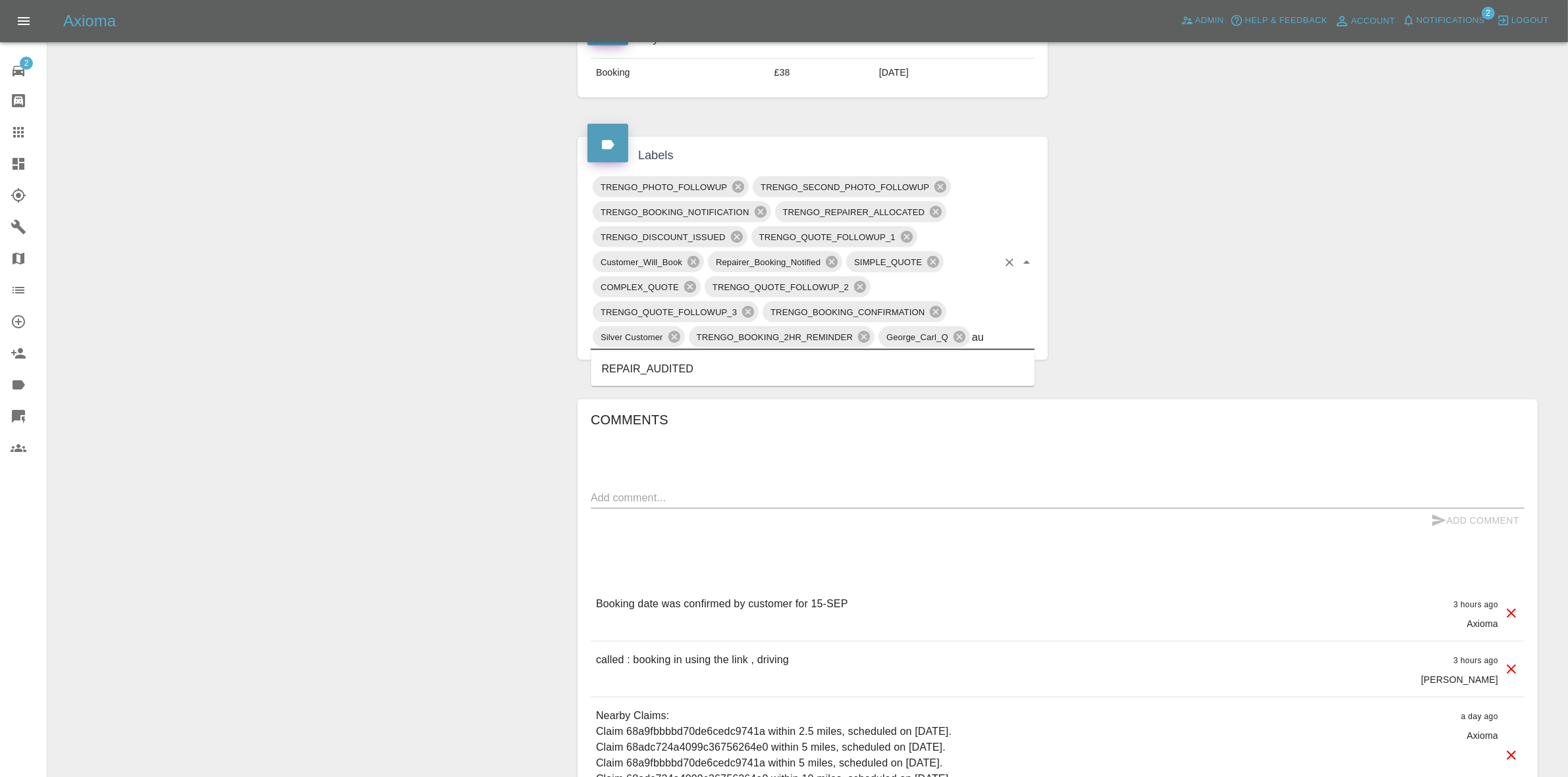
click at [654, 368] on li "REPAIR_AUDITED" at bounding box center [813, 369] width 444 height 24
click at [629, 502] on div "Comments x Add Comment Booking date was confirmed by customer for 15-[DATE] hou…" at bounding box center [1058, 685] width 934 height 552
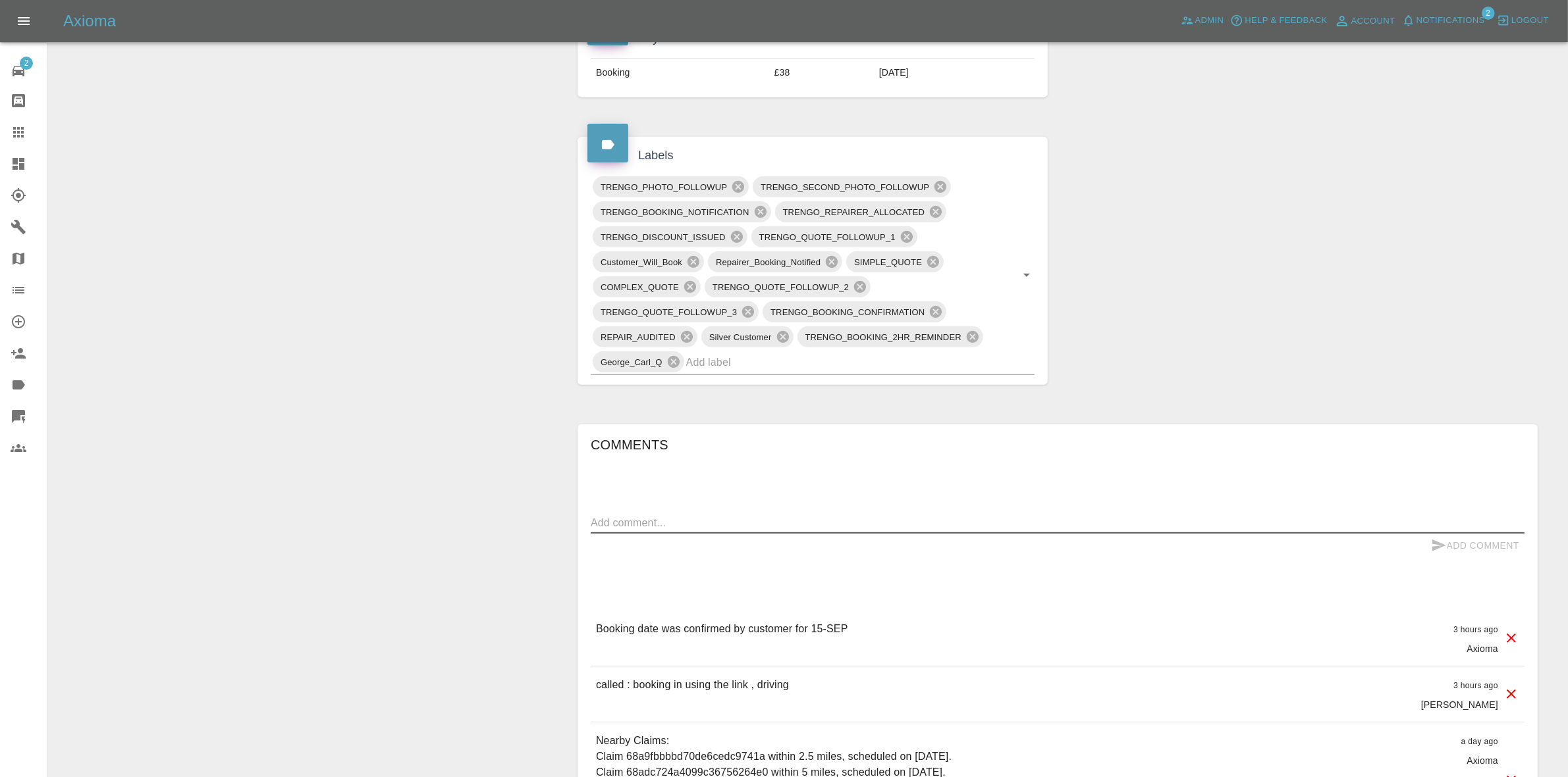
click at [647, 520] on textarea at bounding box center [1058, 523] width 934 height 15
click at [707, 523] on textarea "checking the damage" at bounding box center [1058, 523] width 934 height 15
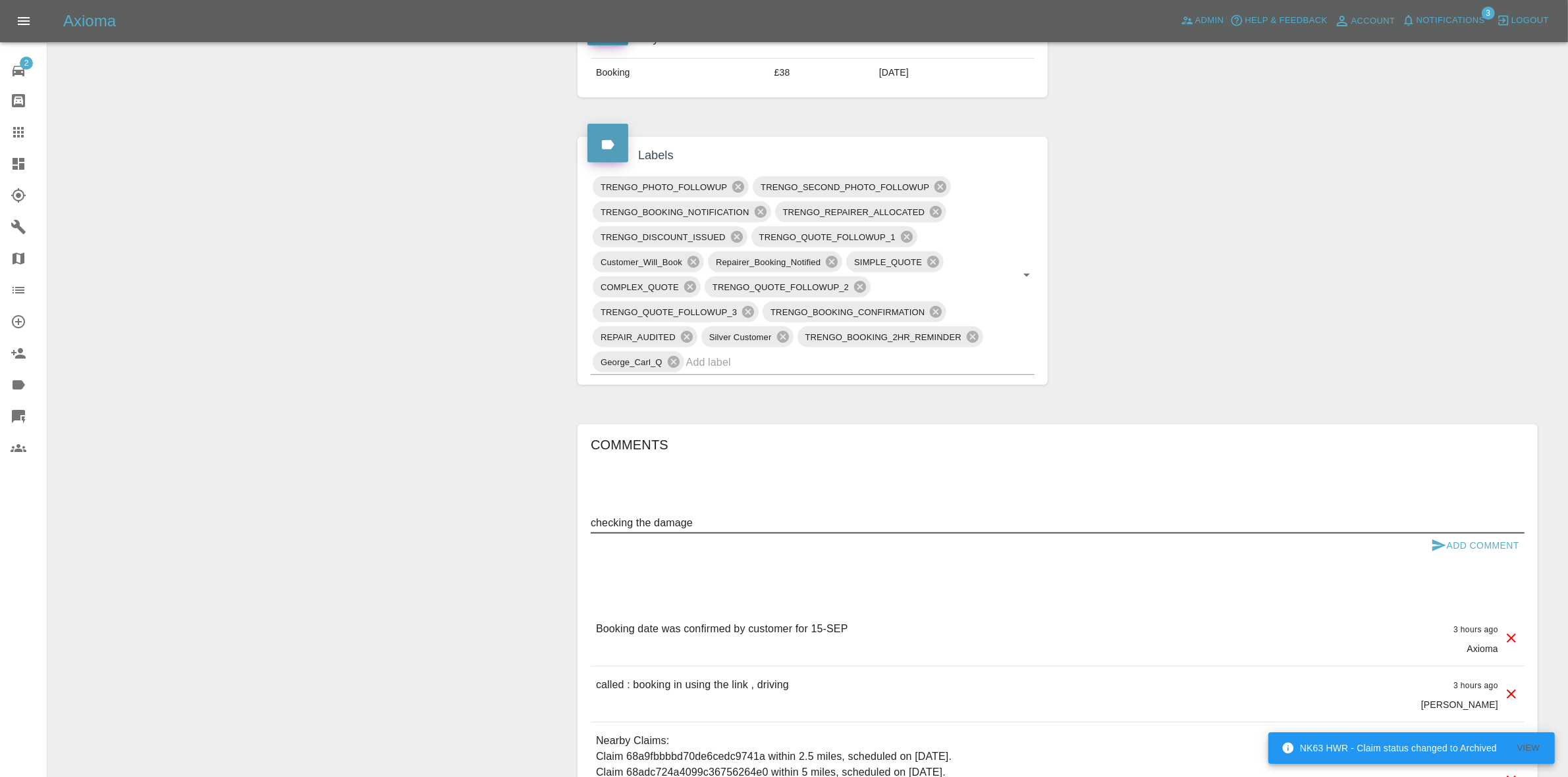
click at [1451, 15] on span "Notifications" at bounding box center [1451, 21] width 69 height 15
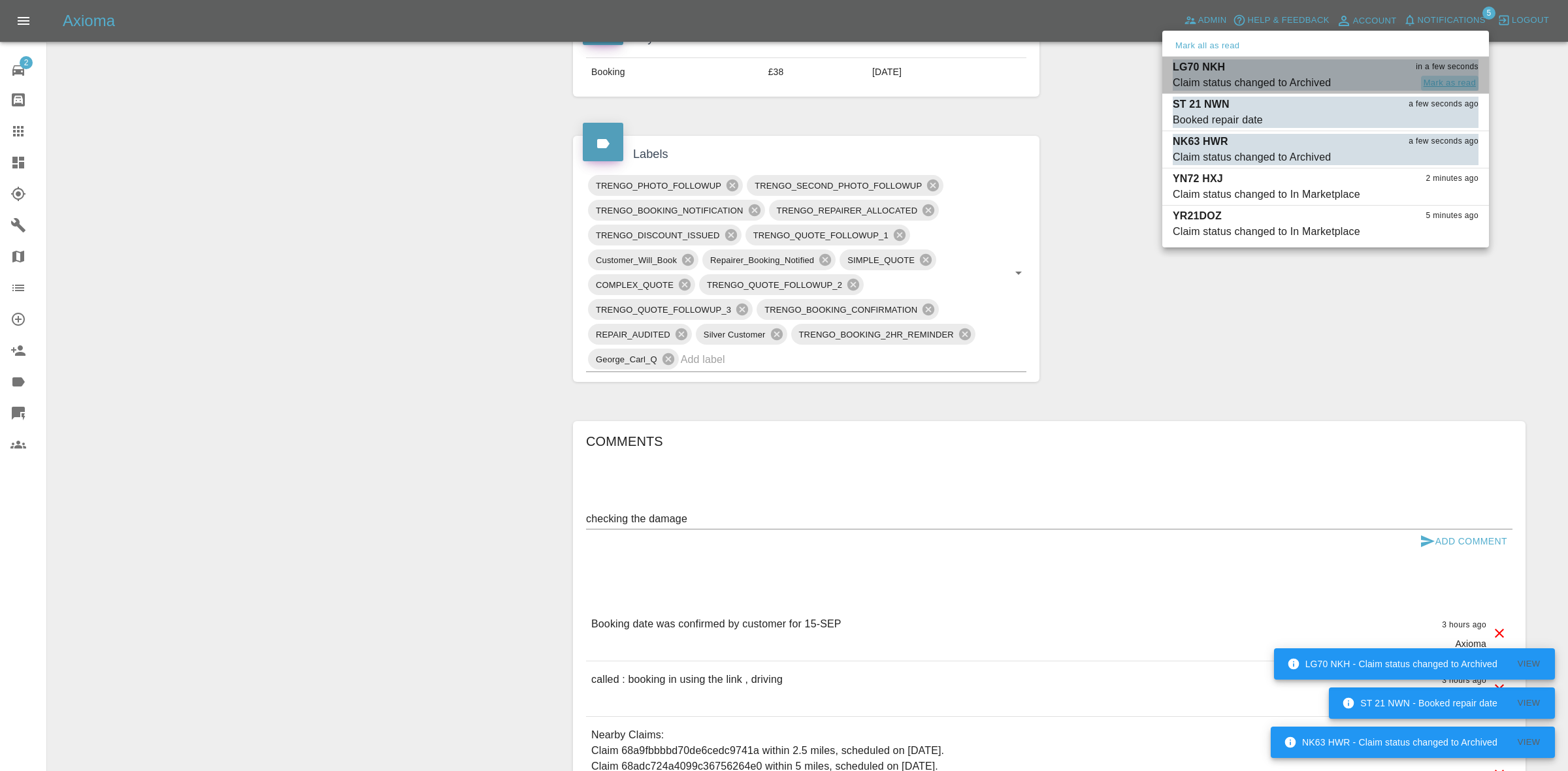
click at [1447, 82] on button "Mark as read" at bounding box center [1449, 83] width 57 height 15
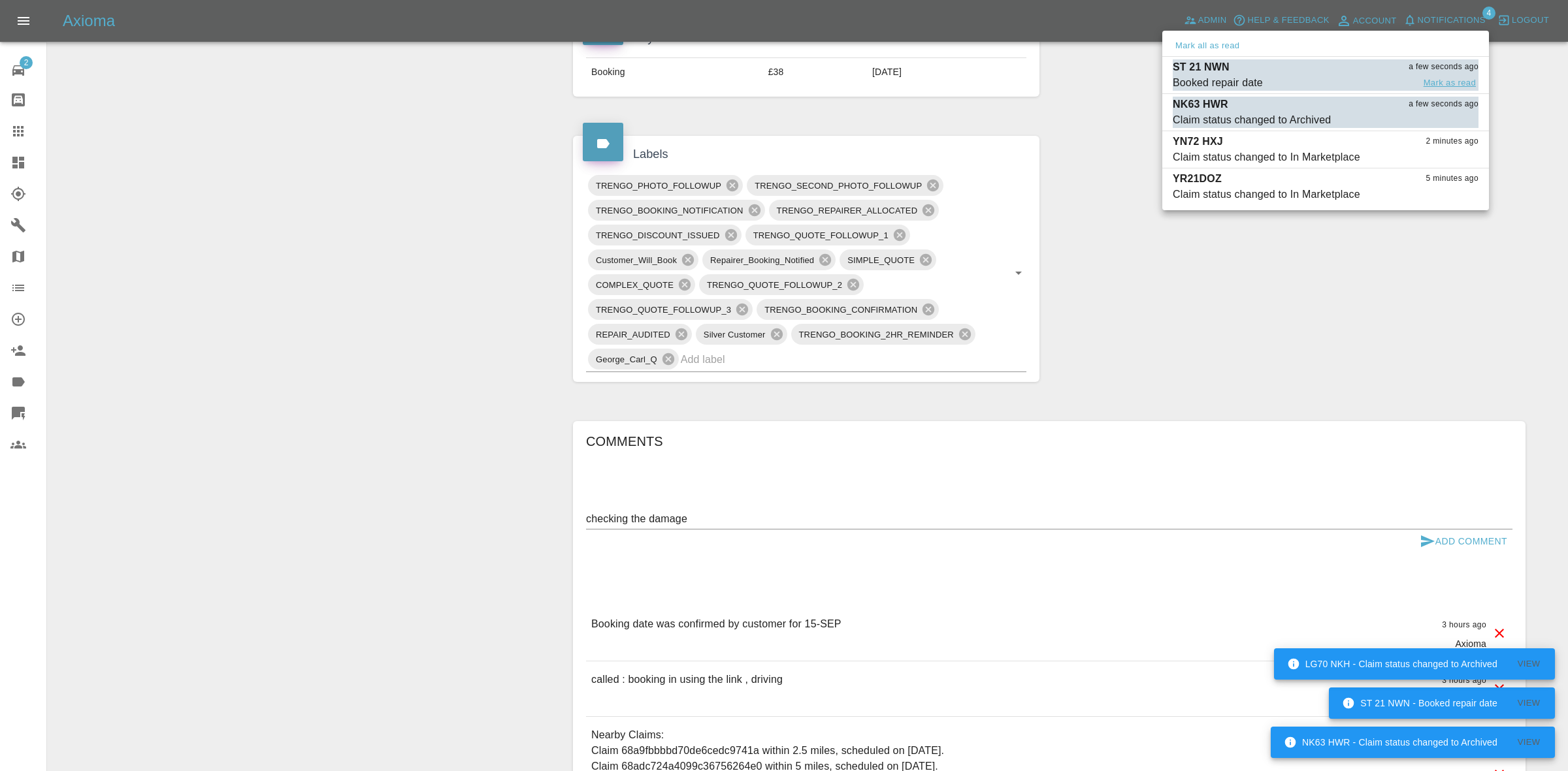
click at [1446, 82] on button "Mark as read" at bounding box center [1449, 83] width 57 height 15
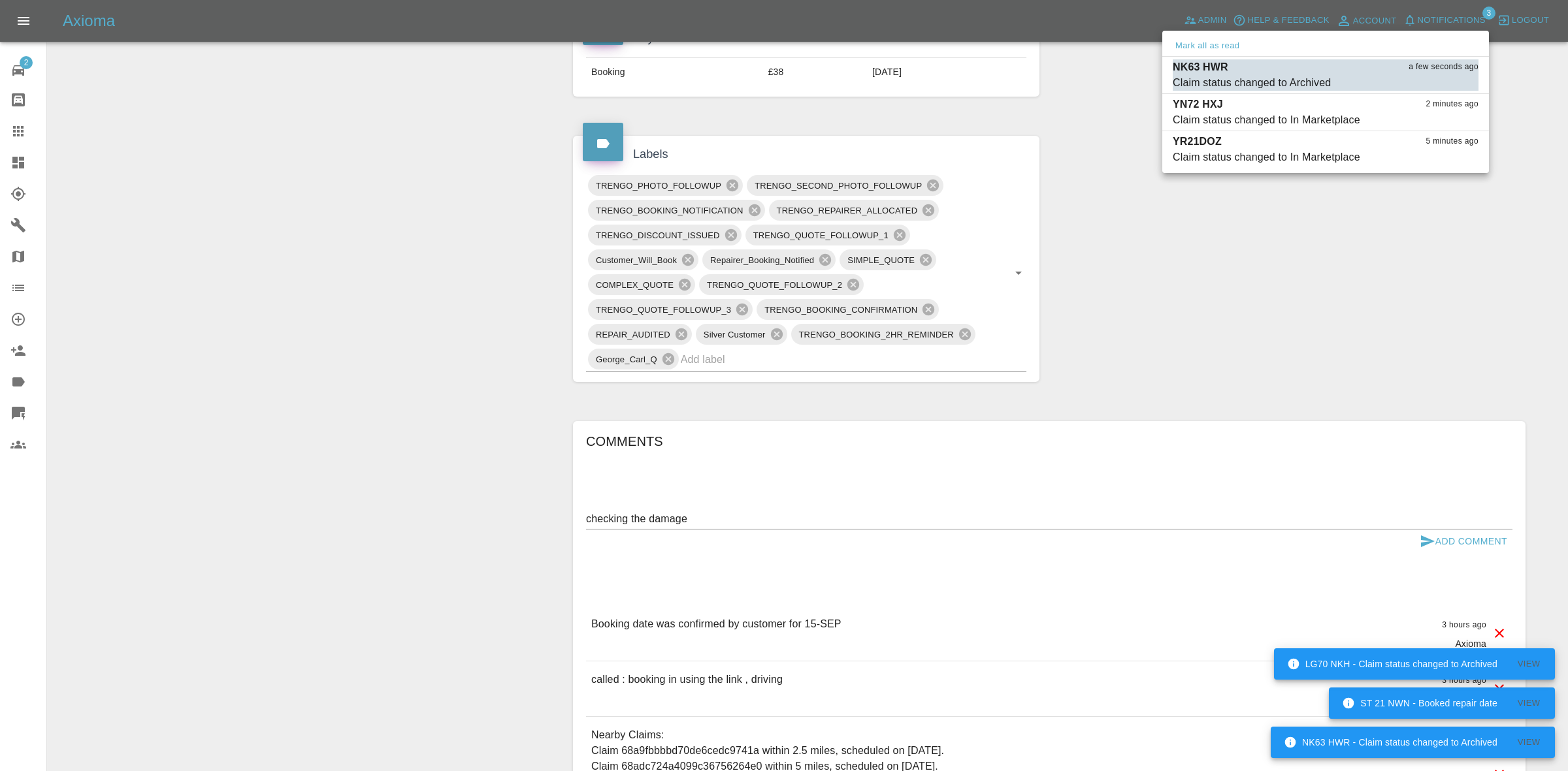
click at [1446, 82] on button "Mark as read" at bounding box center [1449, 83] width 57 height 15
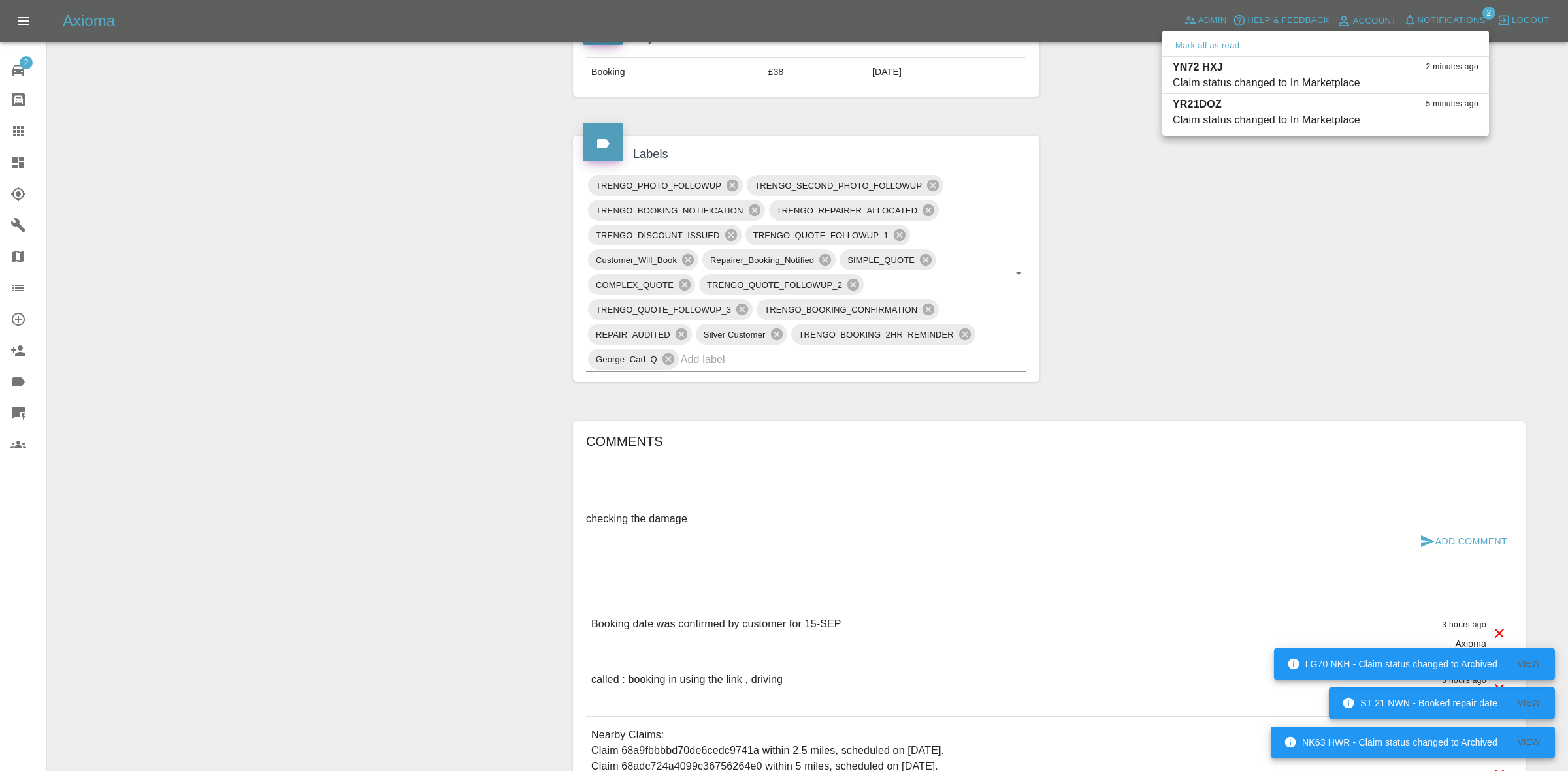
click at [1356, 429] on div at bounding box center [784, 386] width 1568 height 771
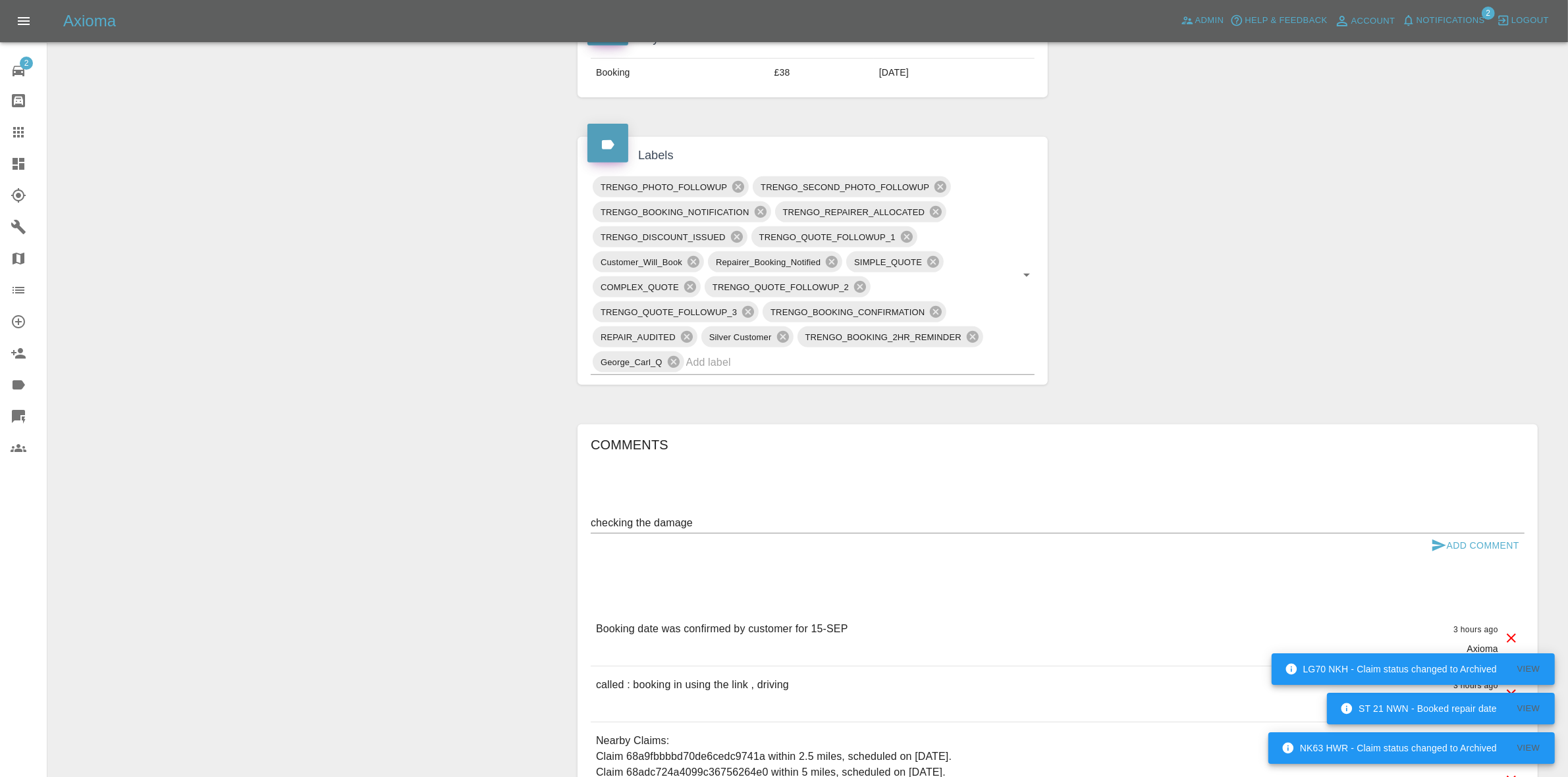
click at [705, 529] on textarea "checking the damage" at bounding box center [1058, 523] width 934 height 15
drag, startPoint x: 747, startPoint y: 531, endPoint x: 850, endPoint y: 501, distance: 107.3
click at [747, 531] on textarea "checking the damage" at bounding box center [1058, 523] width 934 height 15
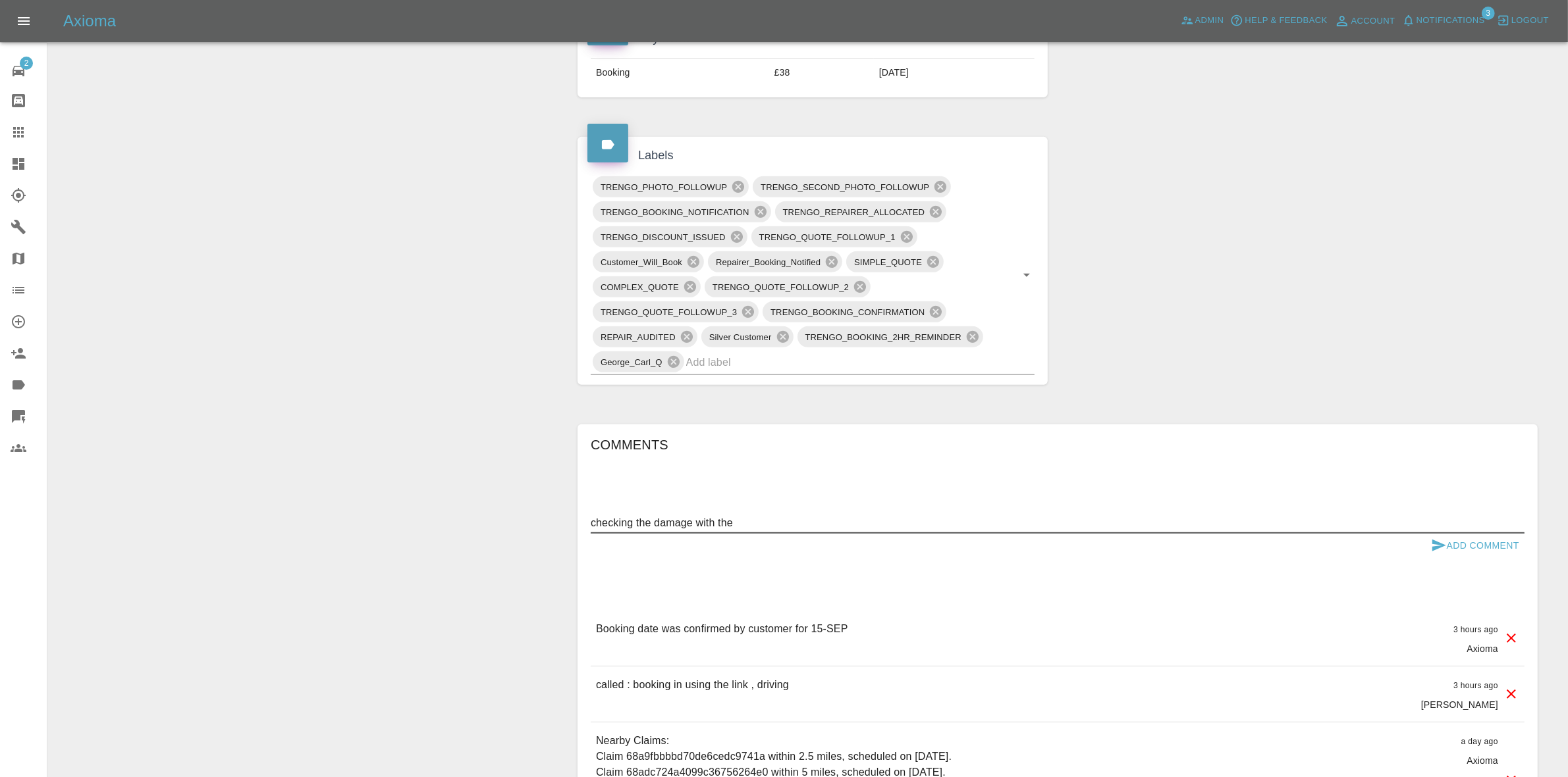
click at [804, 521] on textarea "checking the damage with the" at bounding box center [1058, 523] width 934 height 15
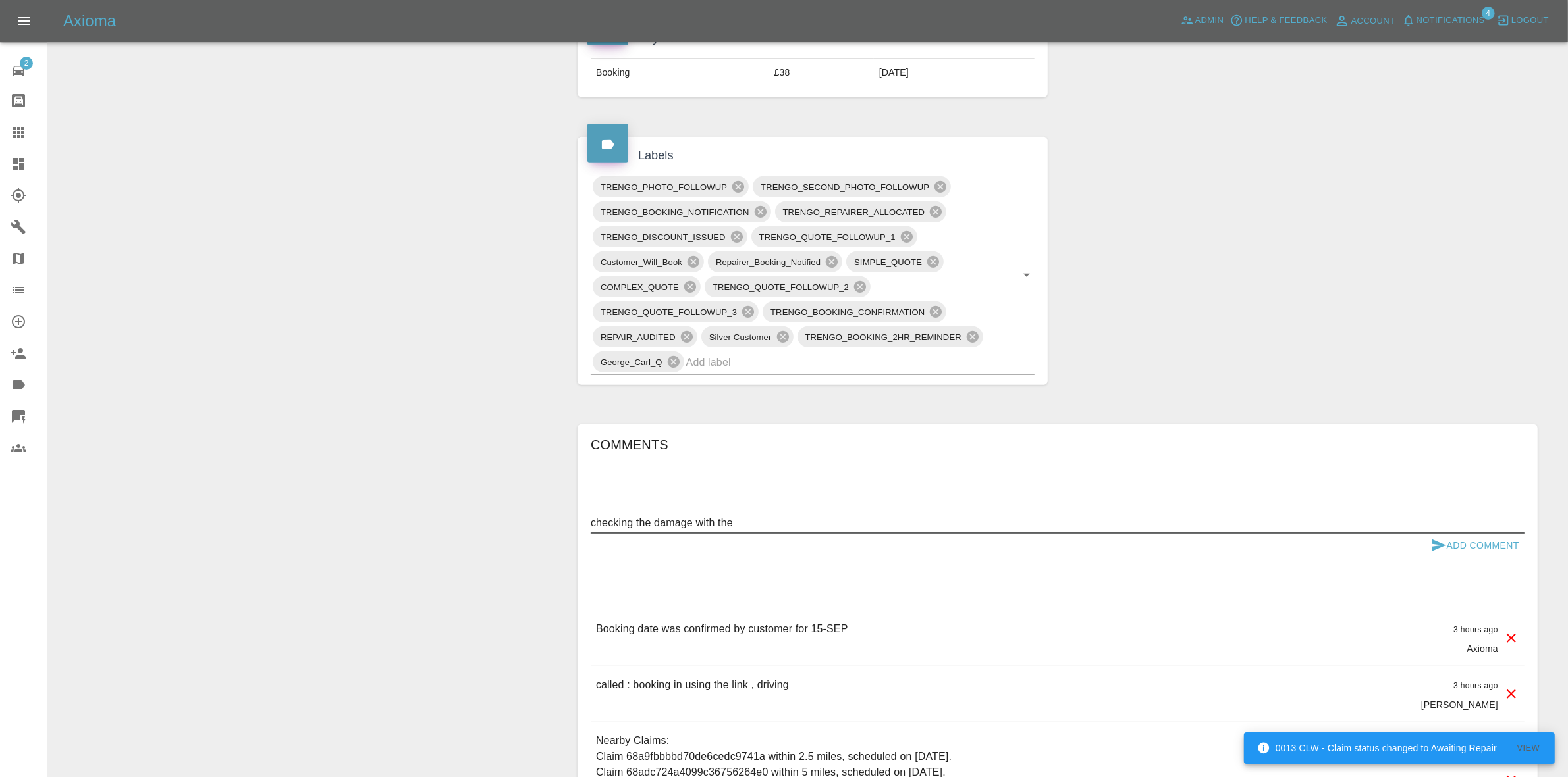
click at [830, 521] on textarea "checking the damage with the" at bounding box center [1058, 523] width 934 height 15
click at [765, 525] on textarea "checking the damage with the" at bounding box center [1058, 523] width 934 height 15
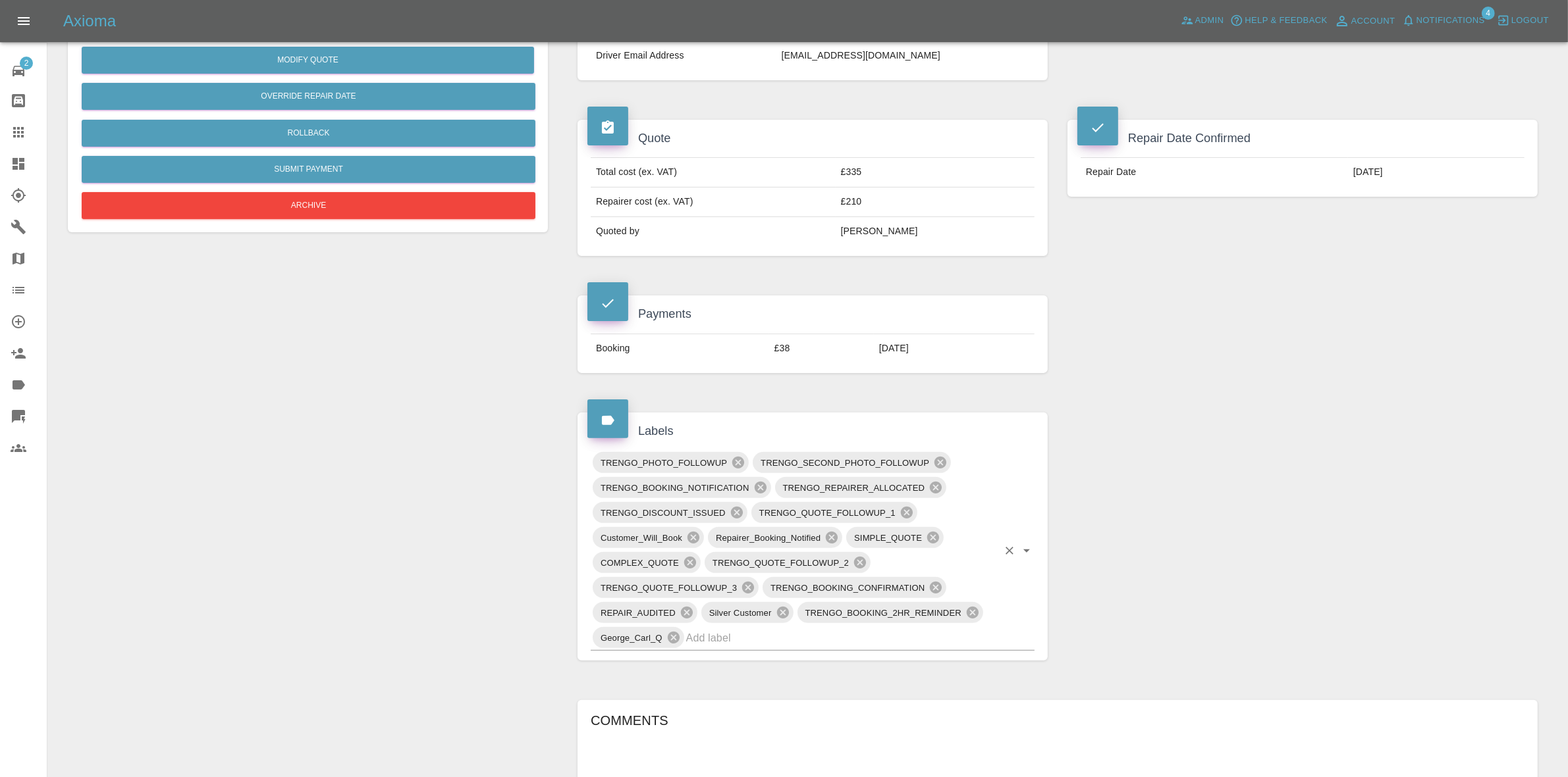
scroll to position [494, 0]
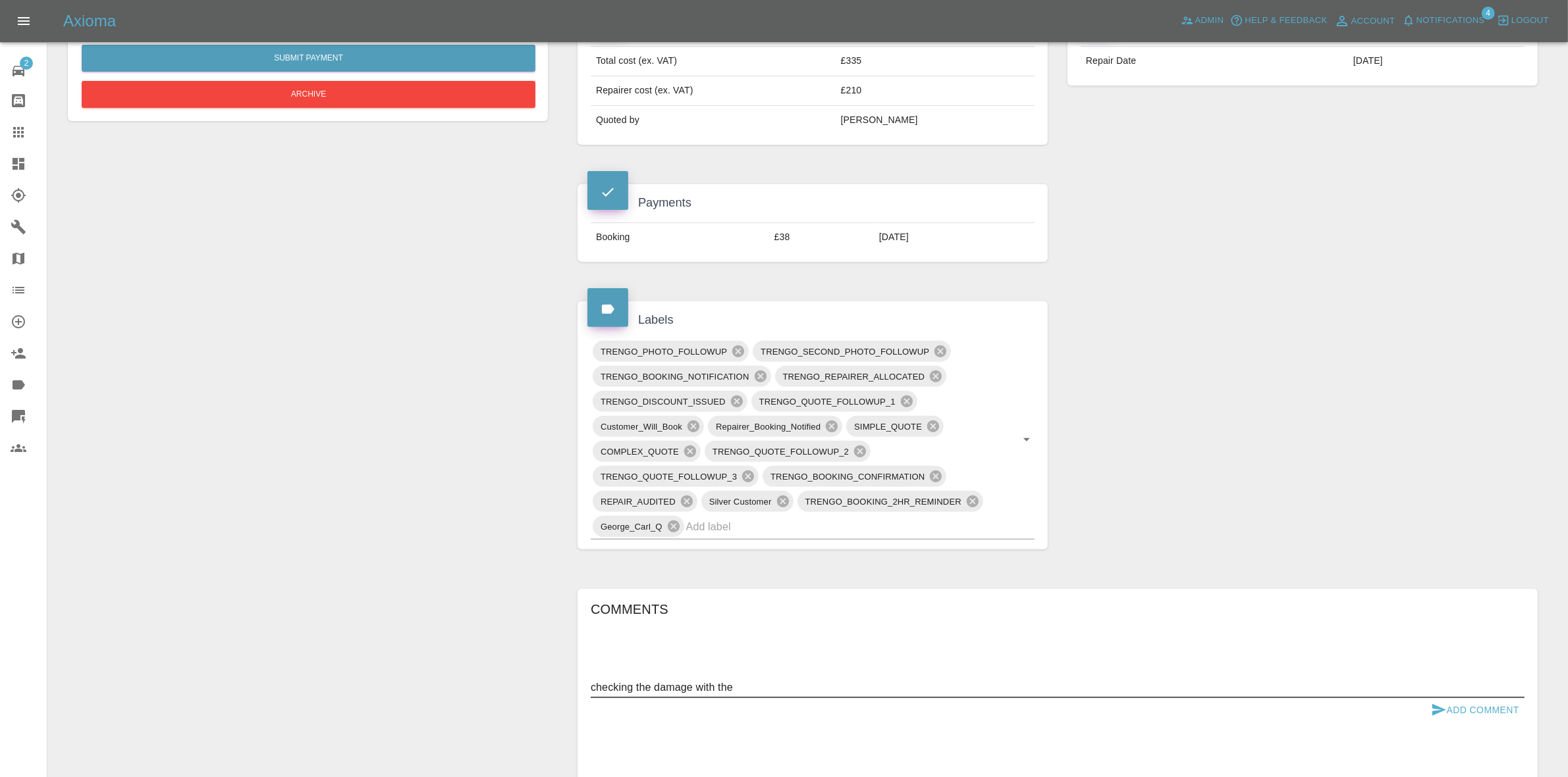
click at [739, 690] on textarea "checking the damage with the" at bounding box center [1058, 687] width 934 height 15
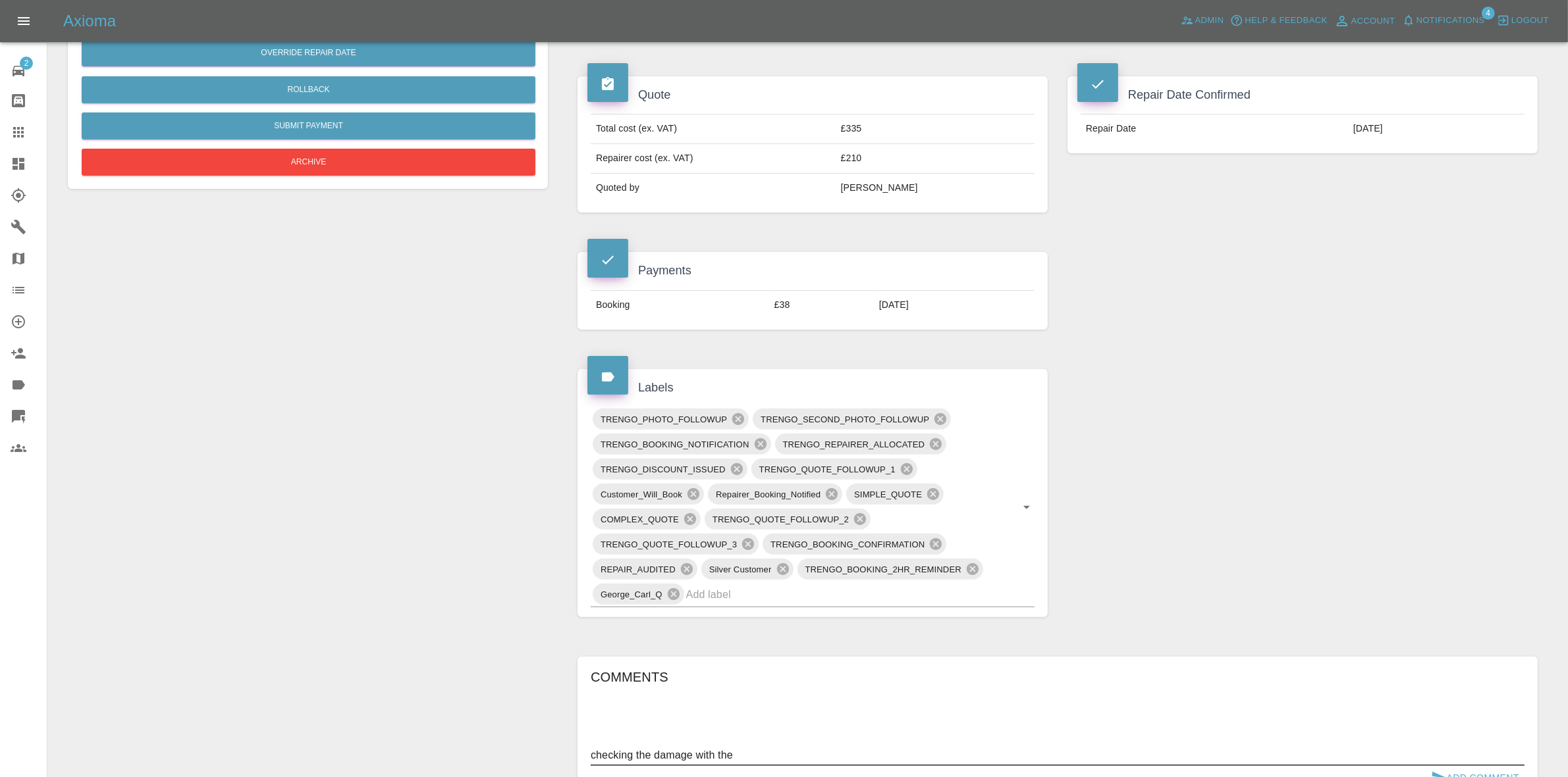
scroll to position [740, 0]
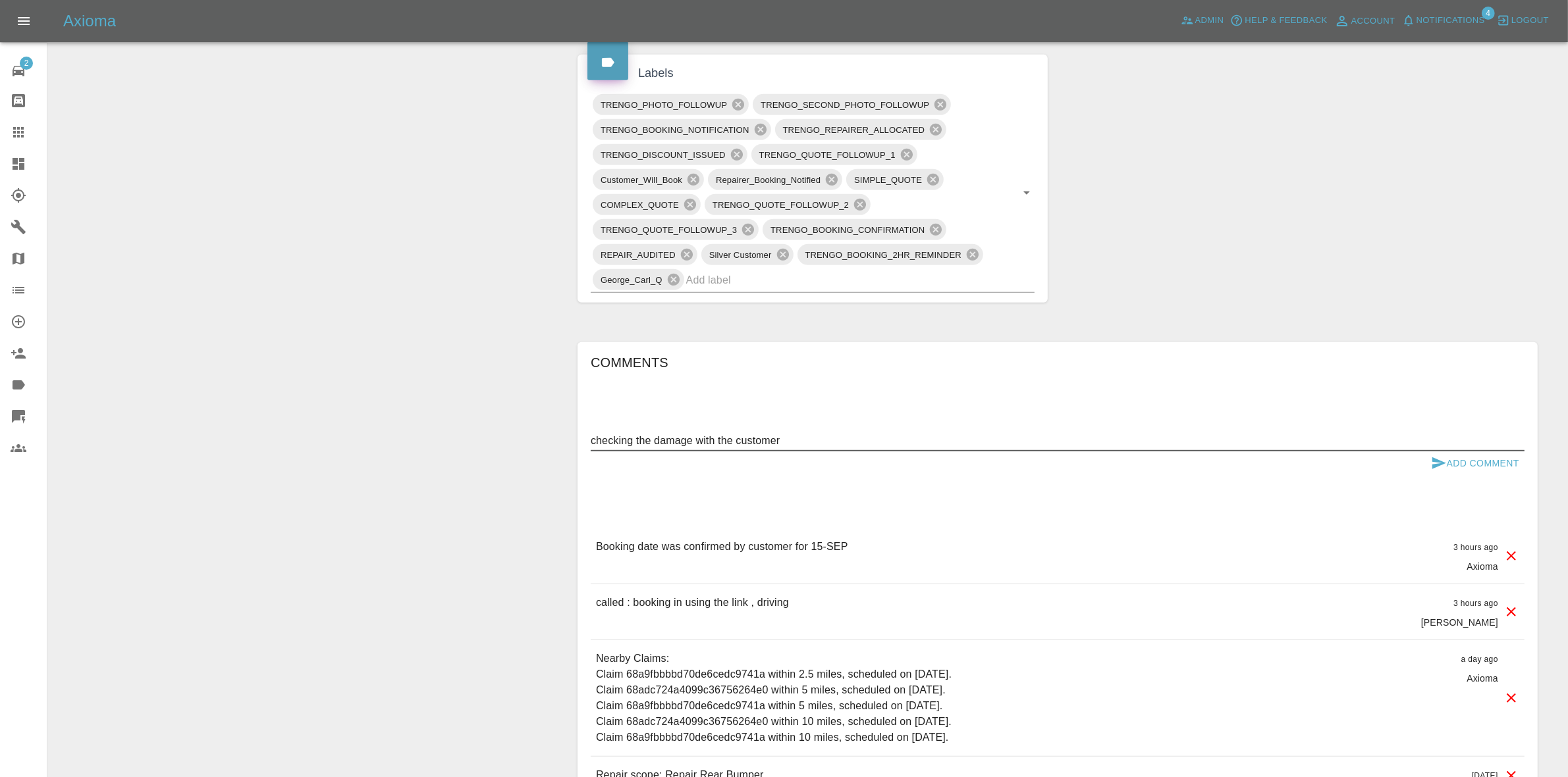
type textarea "checking the damage with the customer"
click at [1467, 461] on button "Add Comment" at bounding box center [1475, 464] width 99 height 25
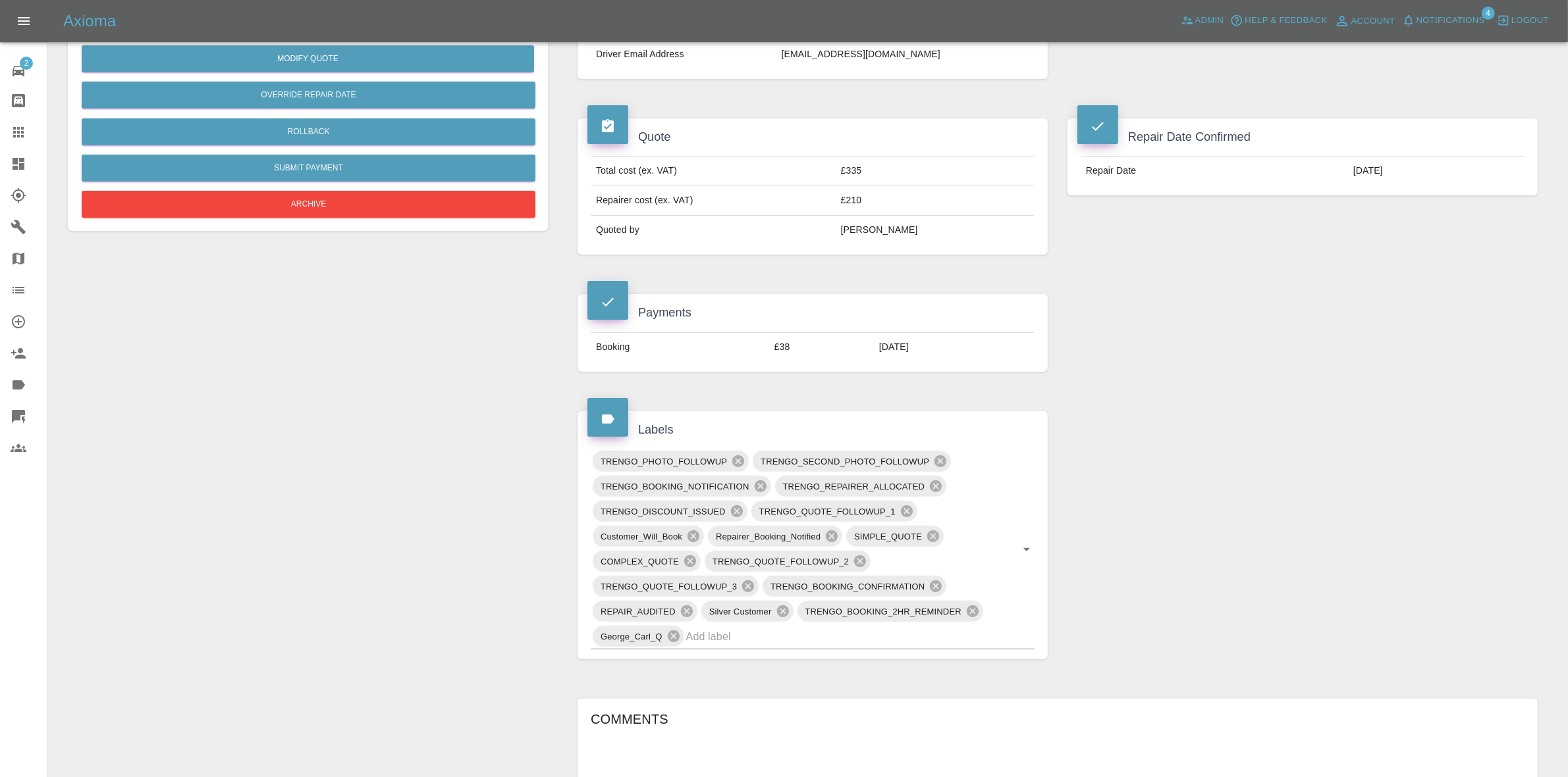
scroll to position [165, 0]
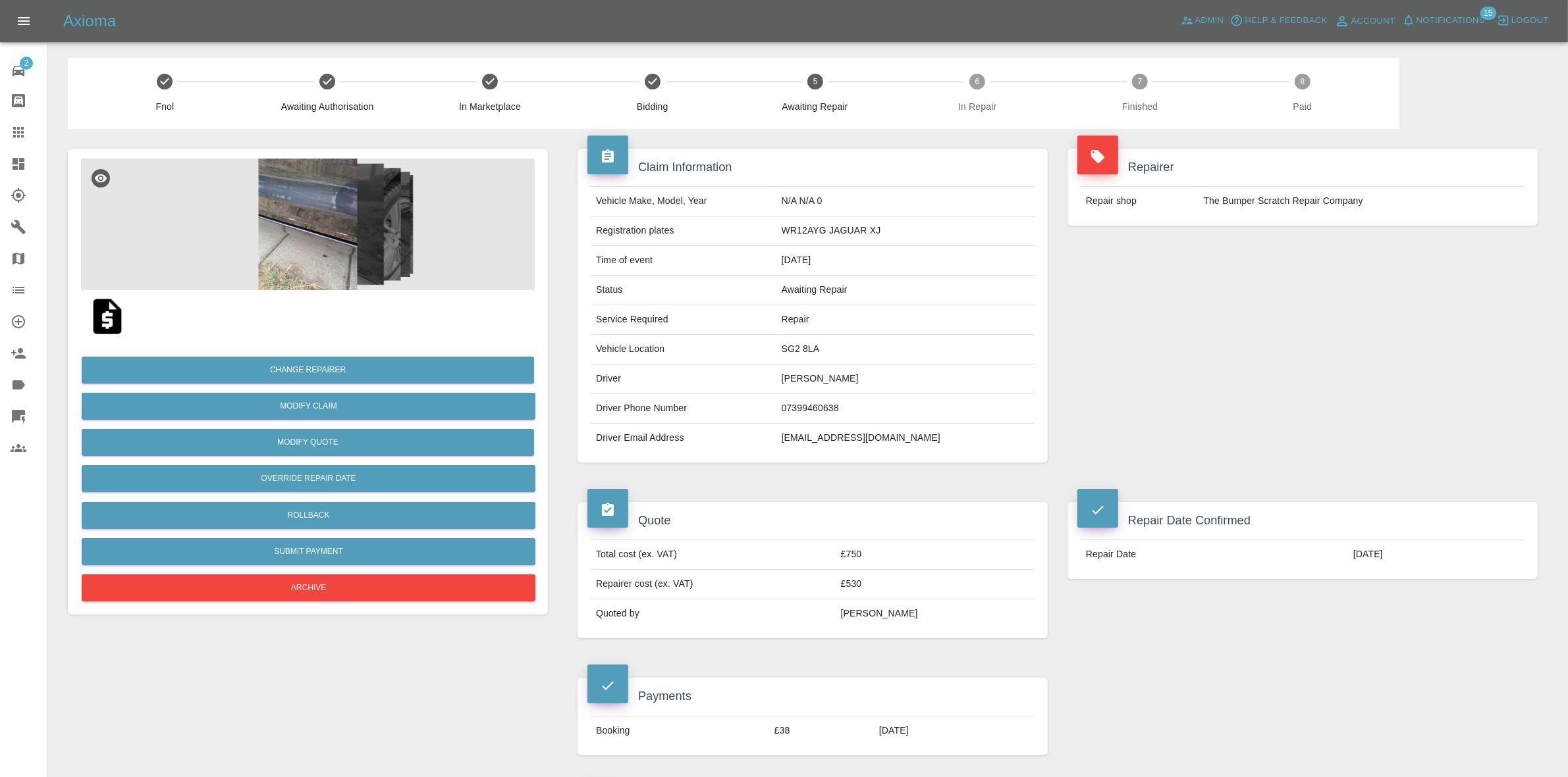
click at [825, 355] on td "SG2 8LA" at bounding box center [906, 349] width 259 height 29
copy td "SG2 8LA"
click at [385, 236] on img at bounding box center [308, 224] width 454 height 132
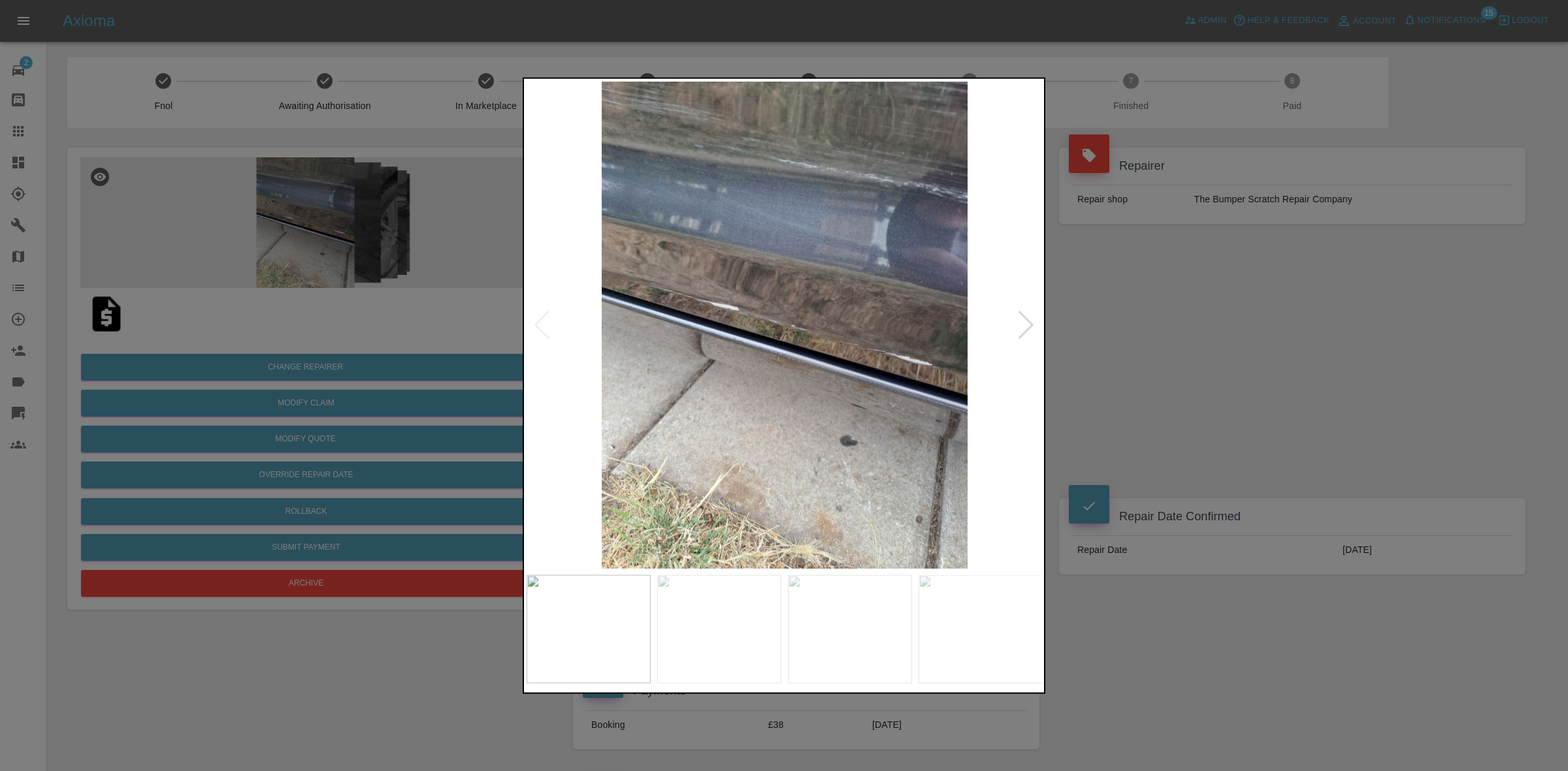
click at [1027, 317] on div at bounding box center [1026, 325] width 18 height 29
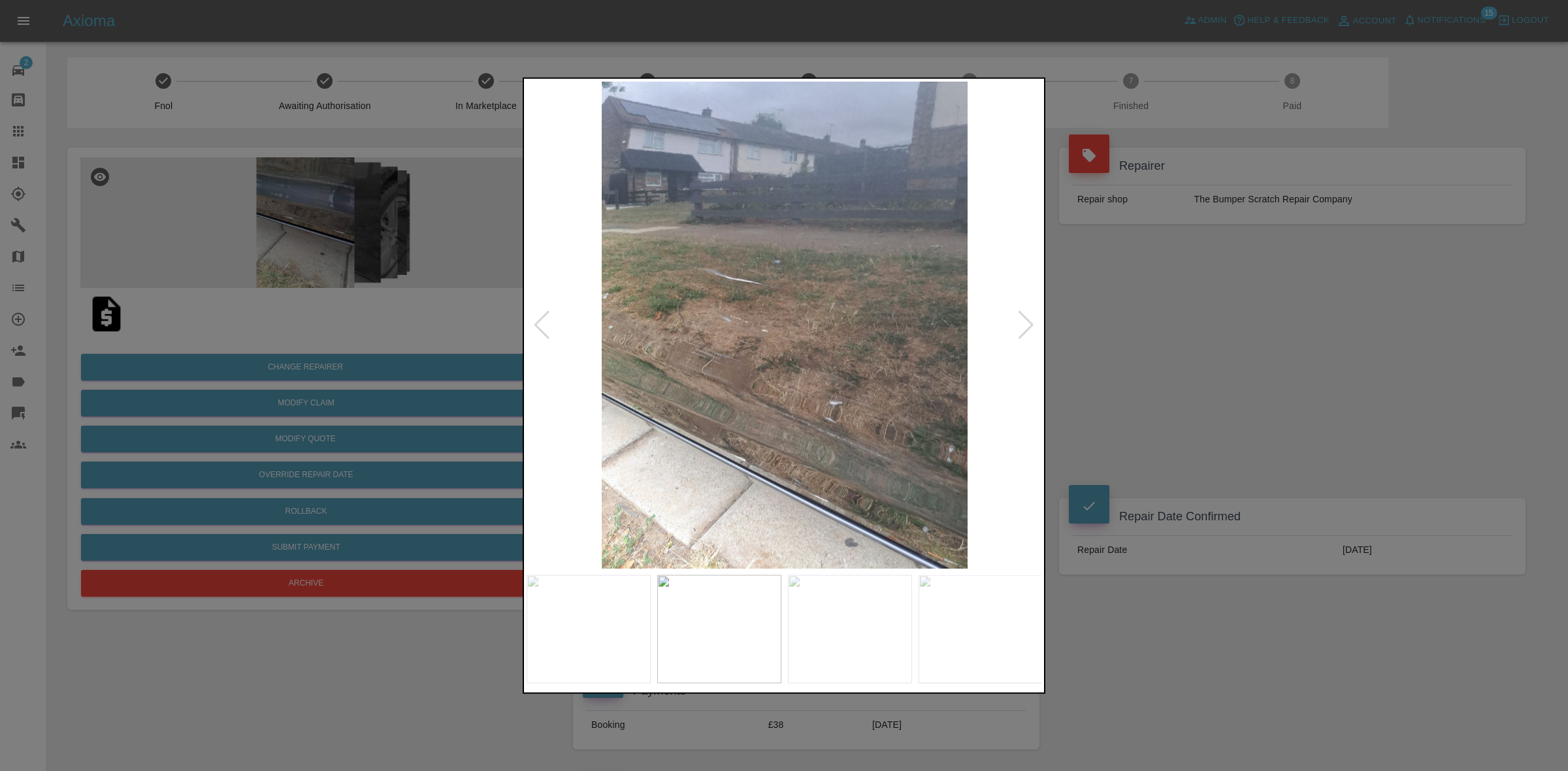
click at [1027, 317] on div at bounding box center [1026, 325] width 18 height 29
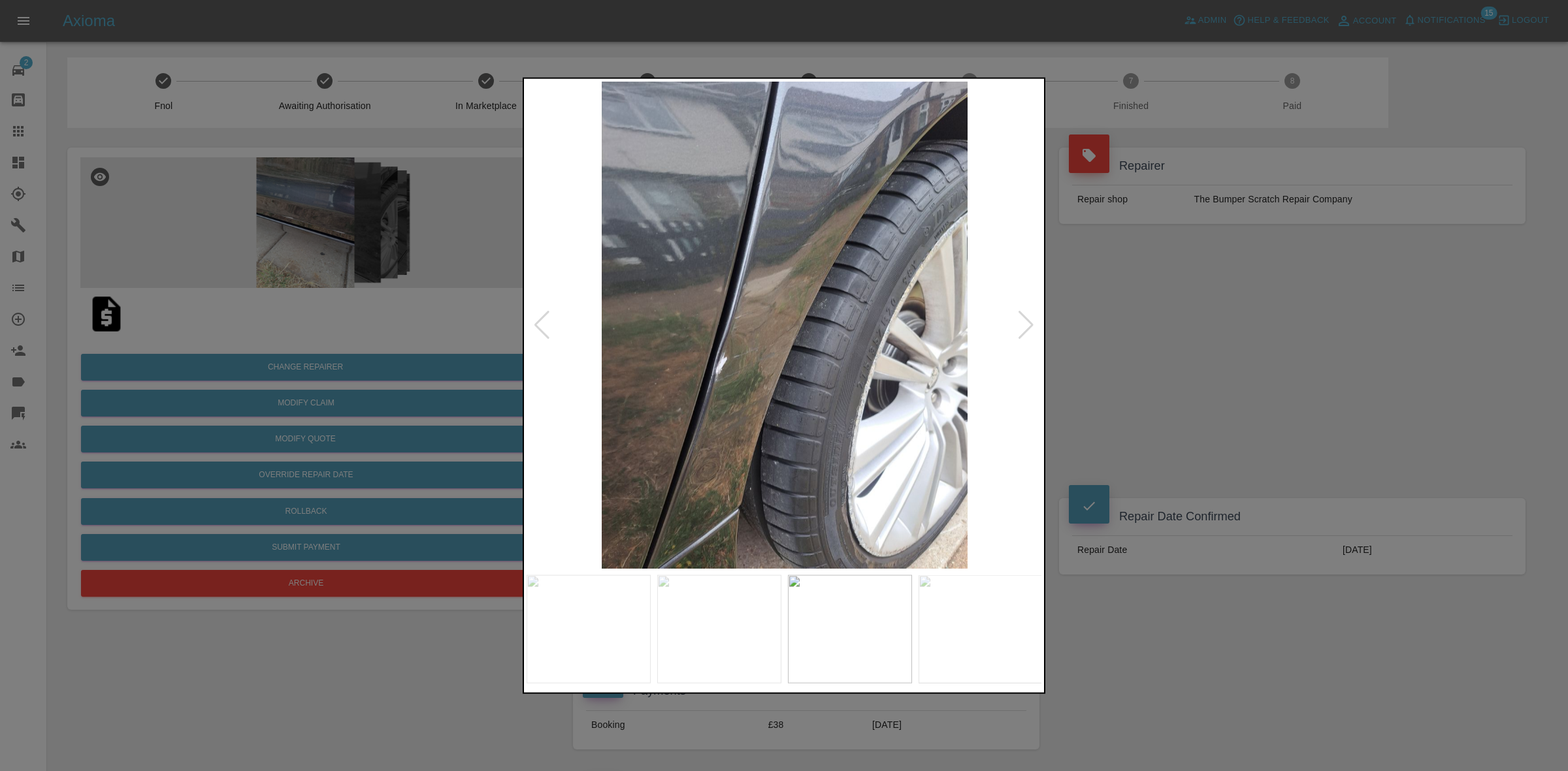
click at [1027, 317] on div at bounding box center [1026, 325] width 18 height 29
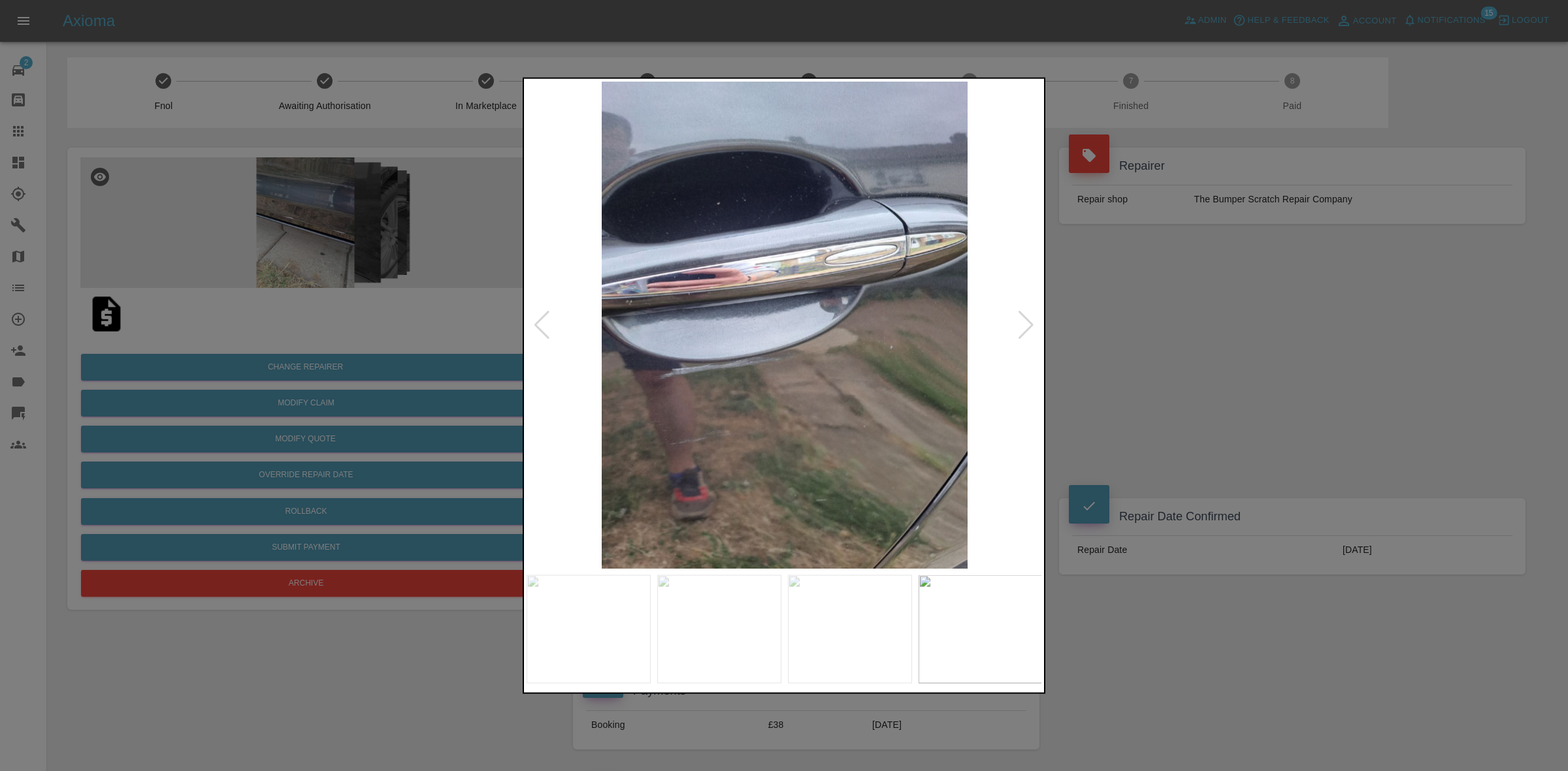
click at [1027, 317] on div at bounding box center [1026, 325] width 18 height 29
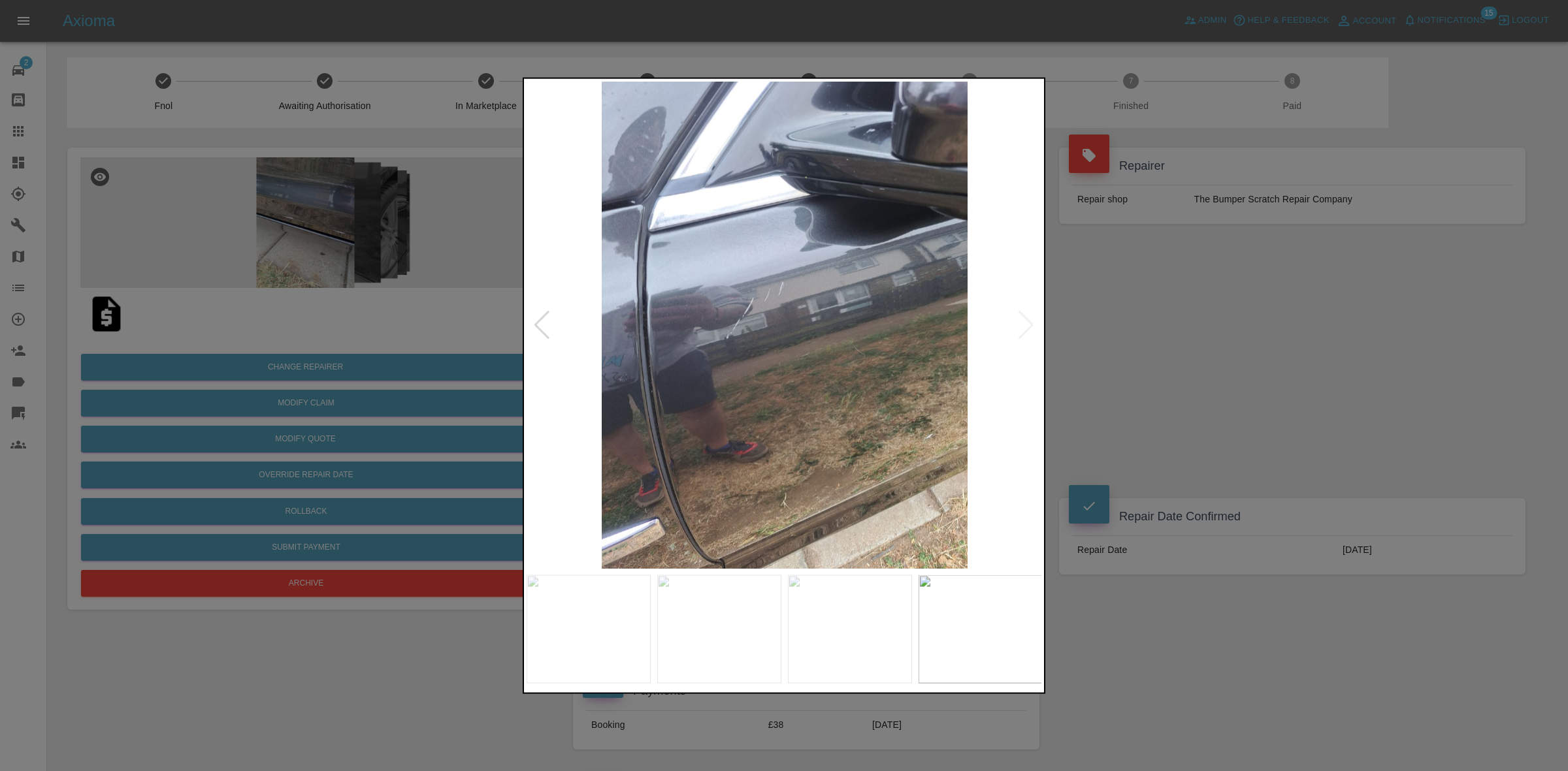
click at [1027, 317] on img at bounding box center [784, 325] width 516 height 487
click at [1280, 318] on div at bounding box center [784, 386] width 1568 height 771
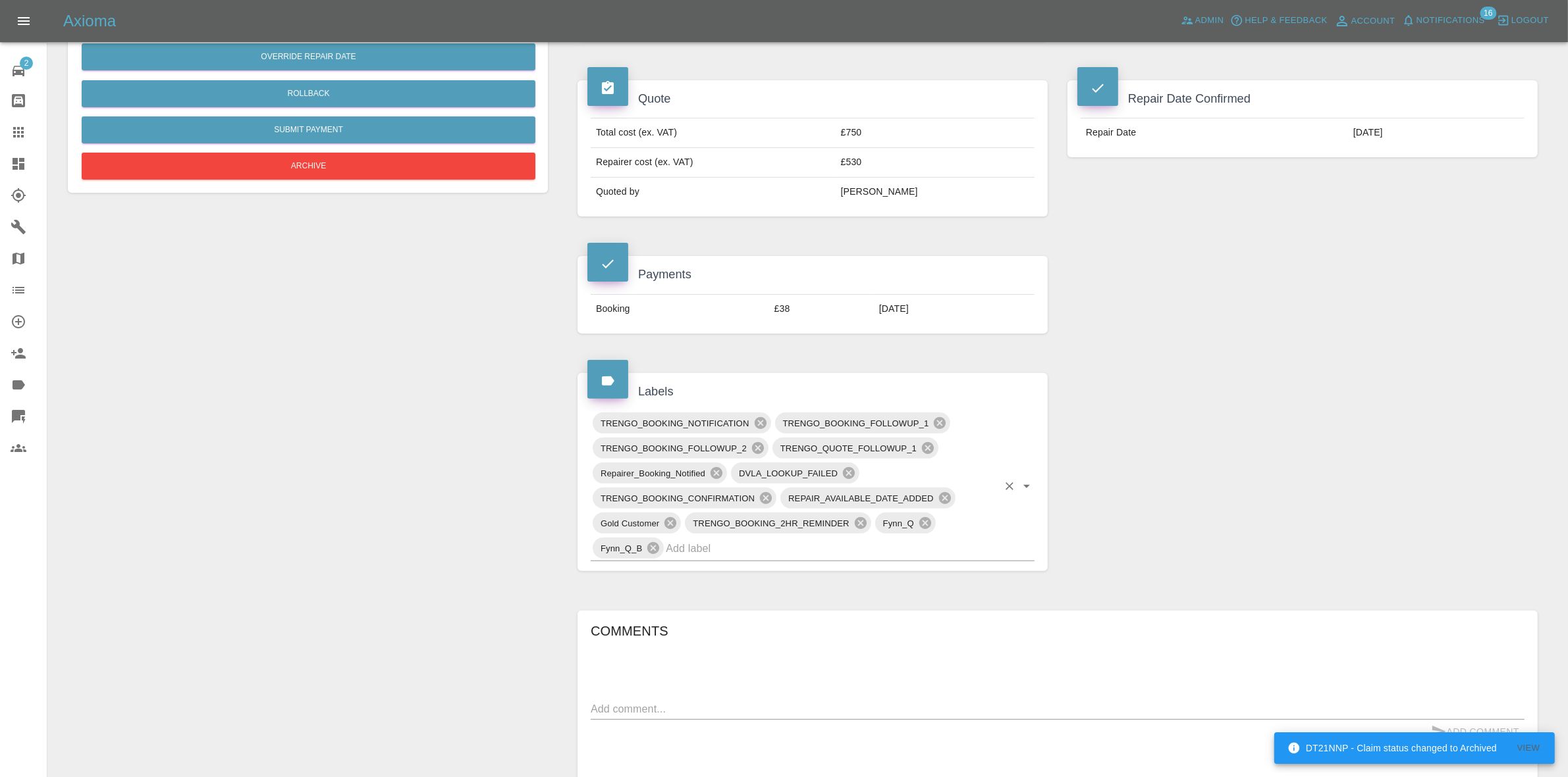
scroll to position [494, 0]
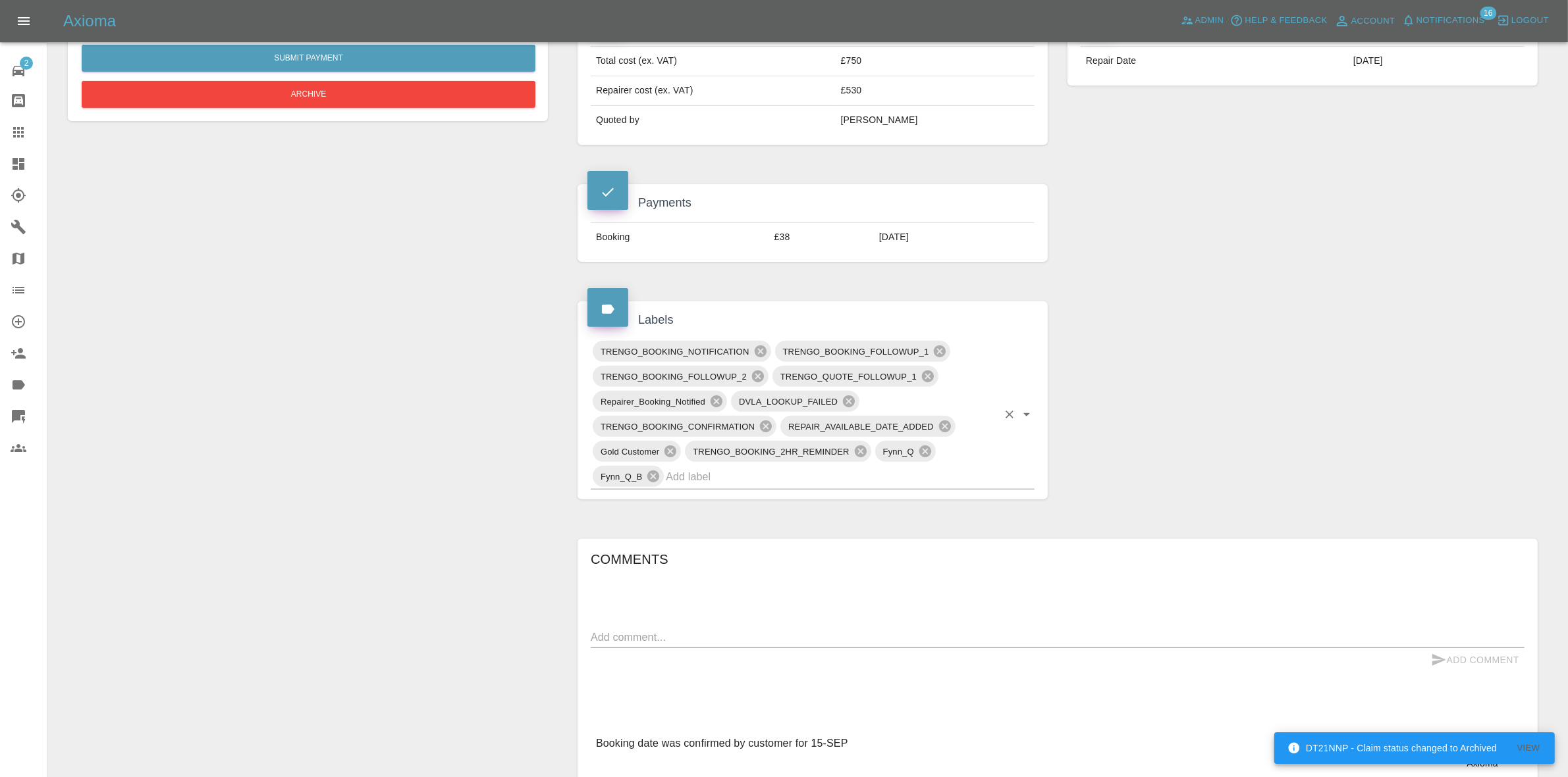
click at [834, 476] on input "text" at bounding box center [832, 477] width 332 height 21
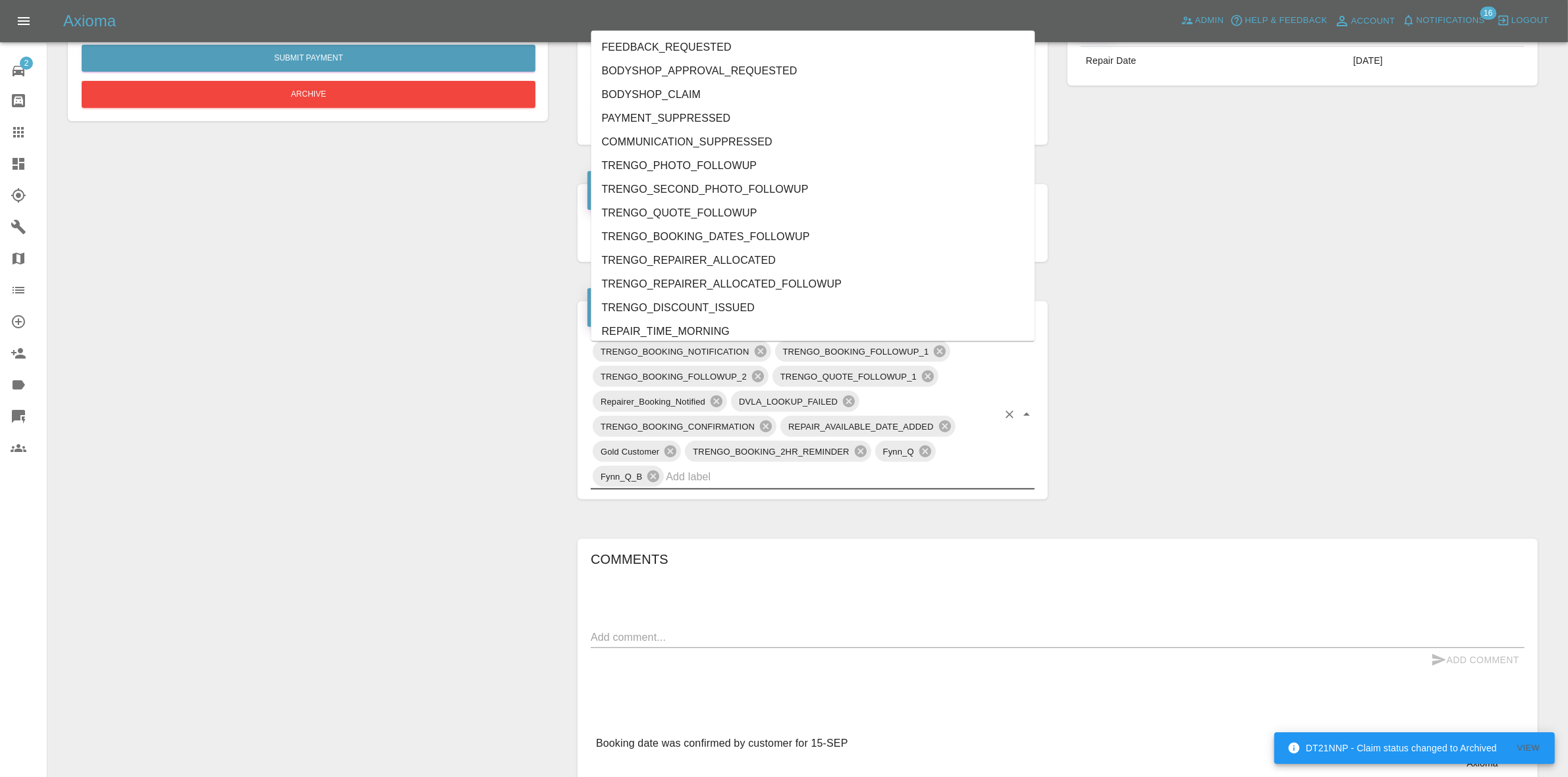
type input "z"
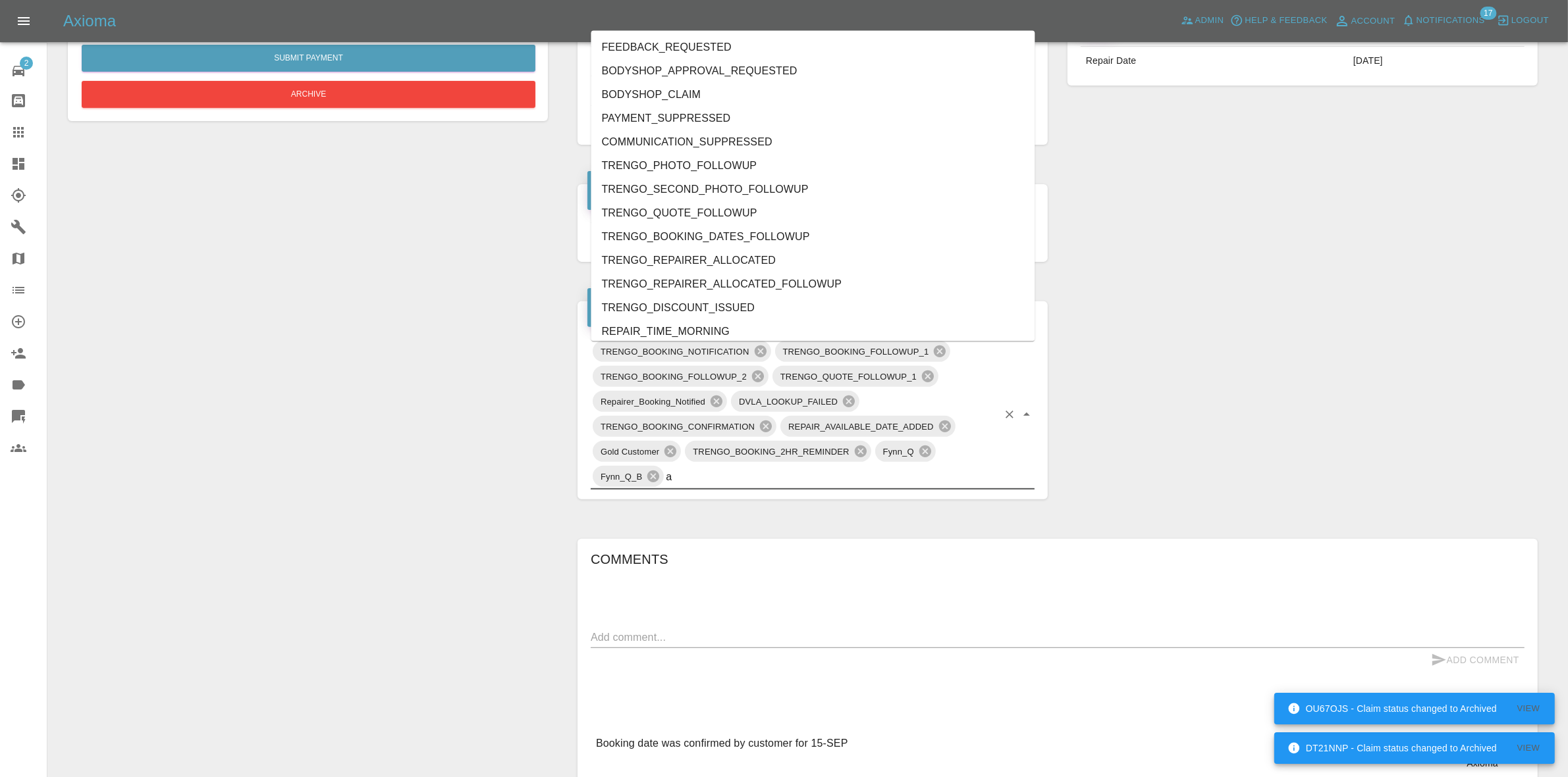
type input "au"
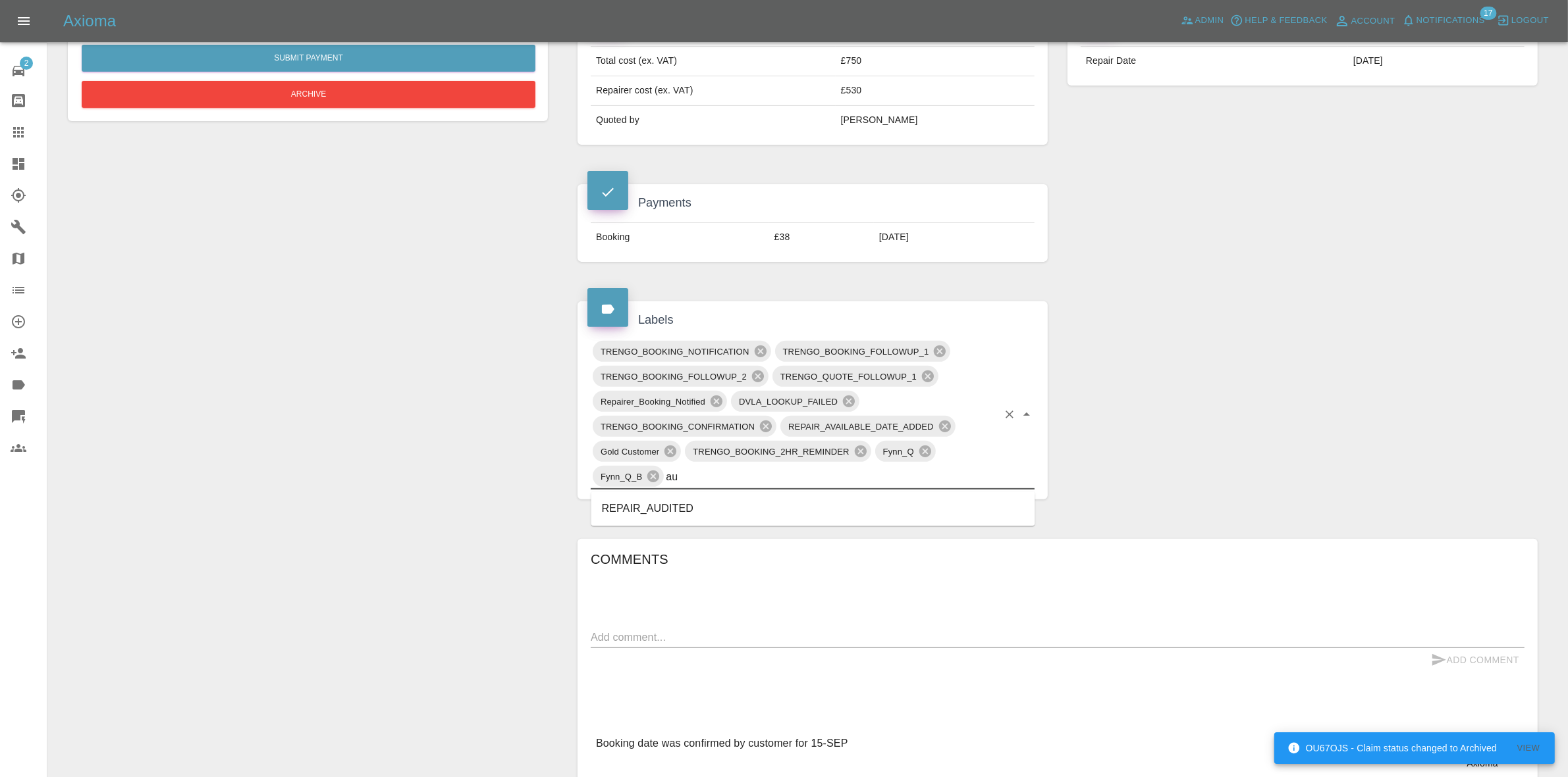
click at [679, 504] on li "REPAIR_AUDITED" at bounding box center [813, 509] width 444 height 24
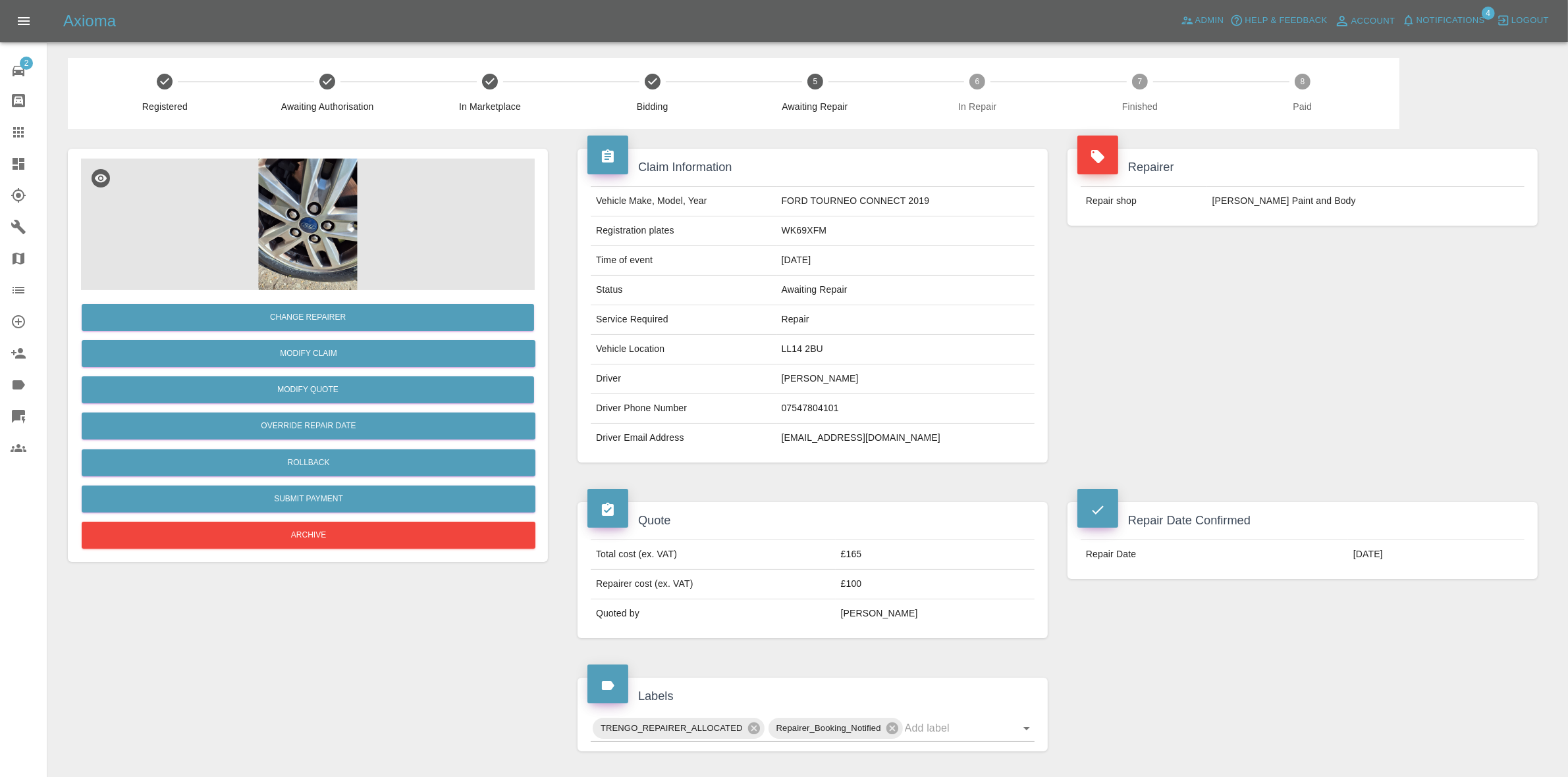
click at [800, 356] on td "LL14 2BU" at bounding box center [906, 349] width 259 height 29
copy td "LL14 2BU"
click at [335, 184] on img at bounding box center [308, 224] width 454 height 132
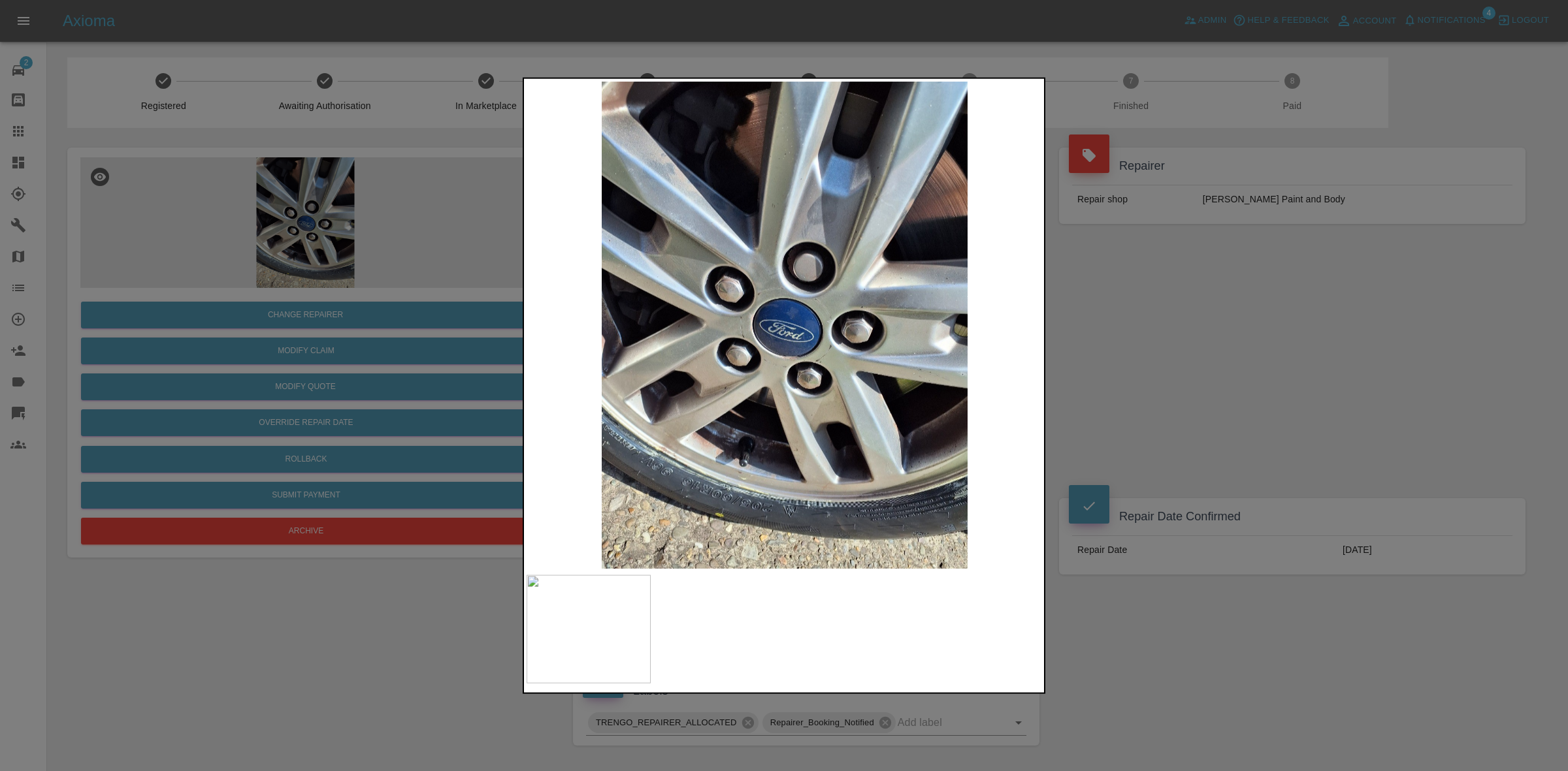
click at [1229, 406] on div at bounding box center [784, 386] width 1568 height 771
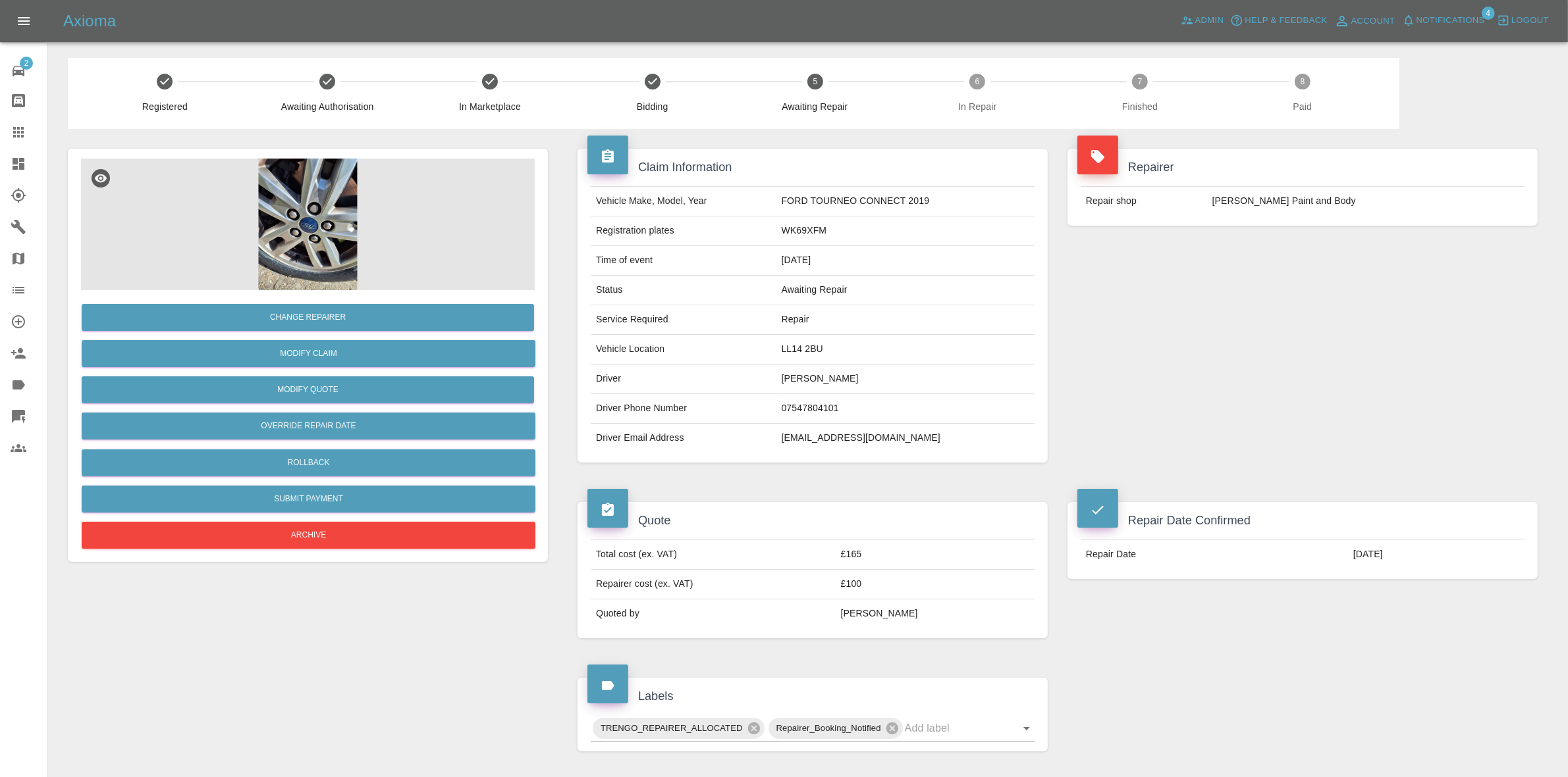
click at [1434, 16] on span "Notifications" at bounding box center [1451, 21] width 69 height 15
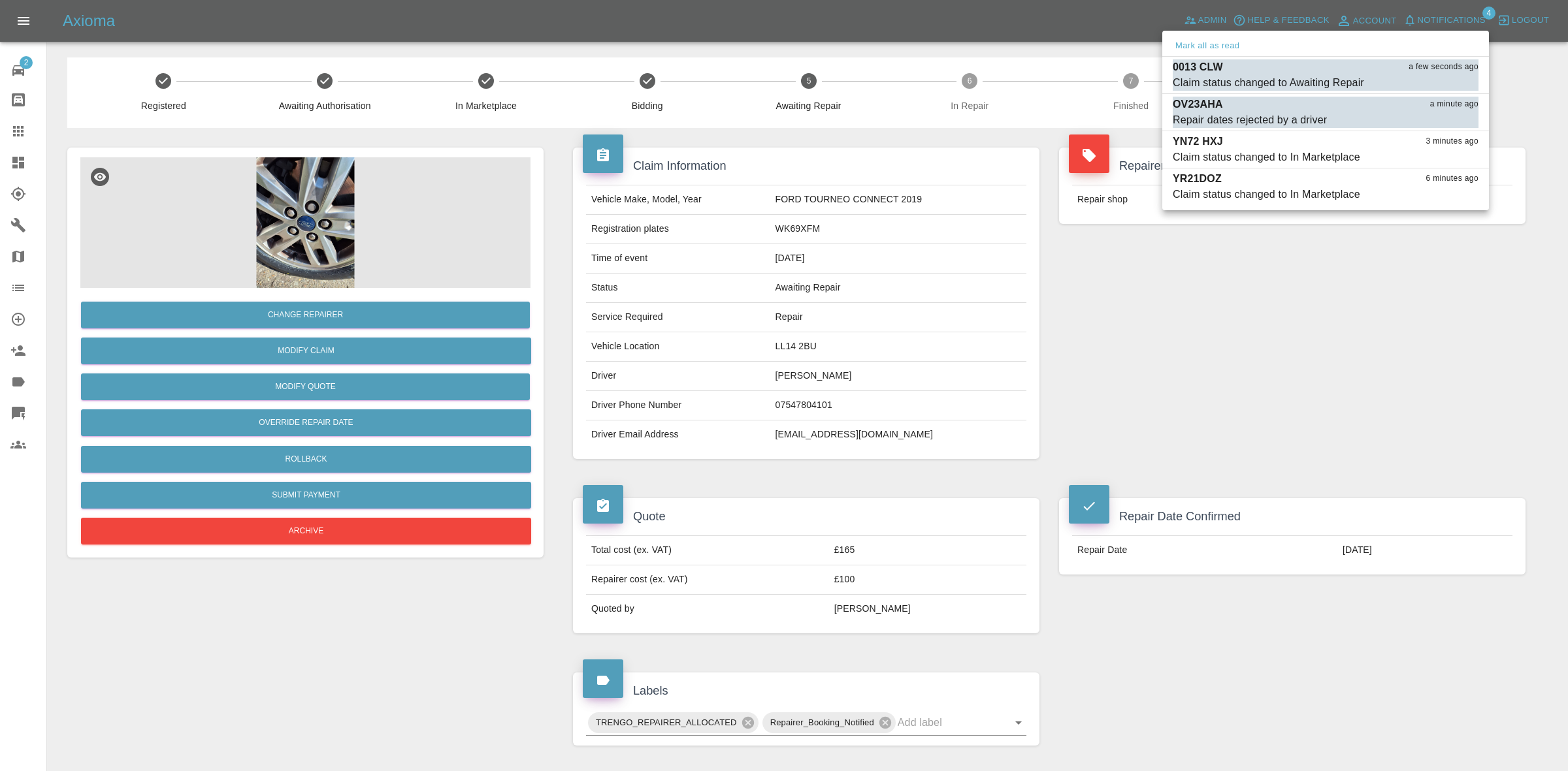
click at [1281, 267] on div at bounding box center [784, 386] width 1568 height 771
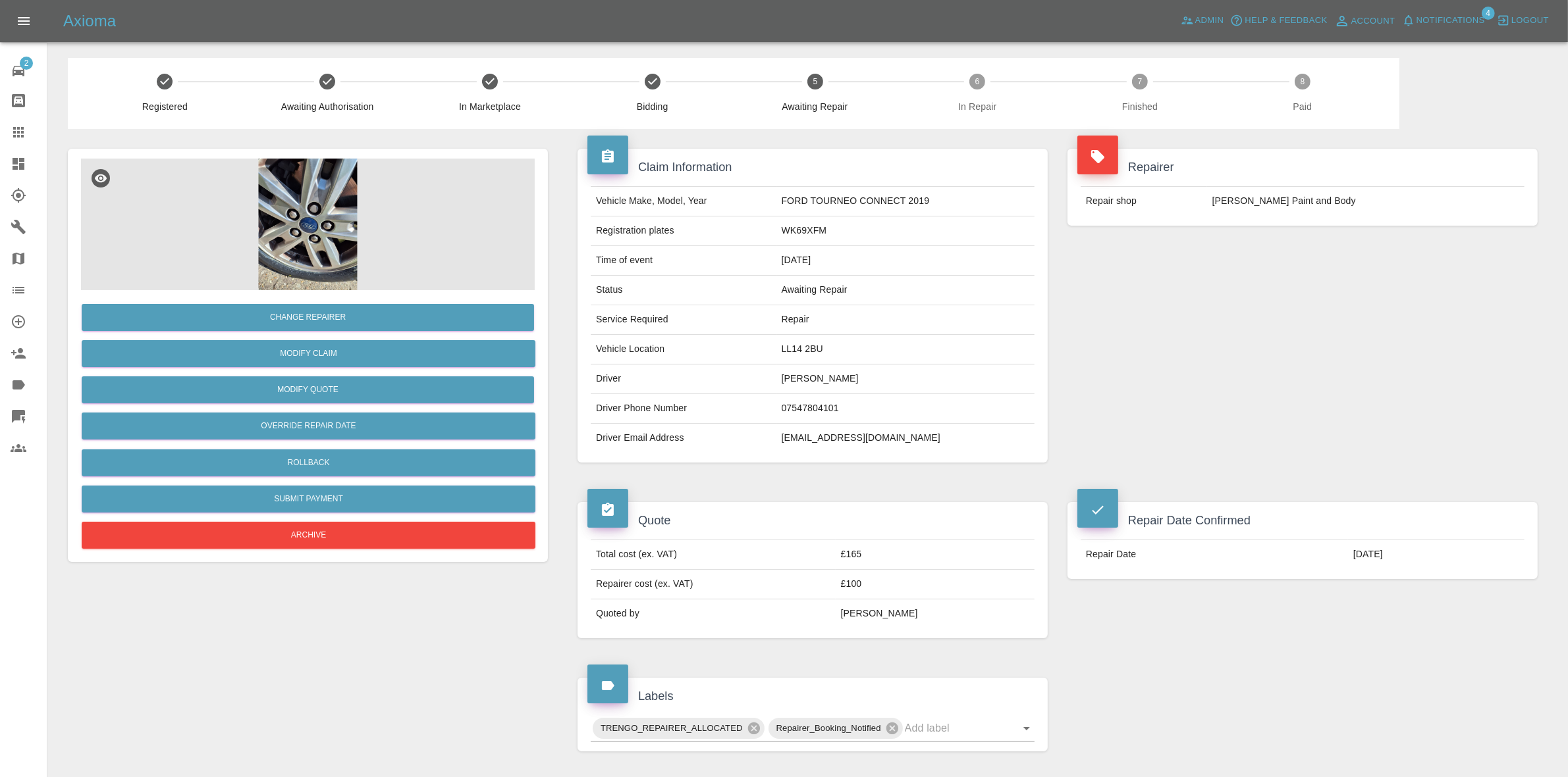
click at [805, 352] on td "LL14 2BU" at bounding box center [906, 349] width 259 height 29
click at [805, 351] on td "LL14 2BU" at bounding box center [906, 349] width 259 height 29
copy td "LL14 2BU"
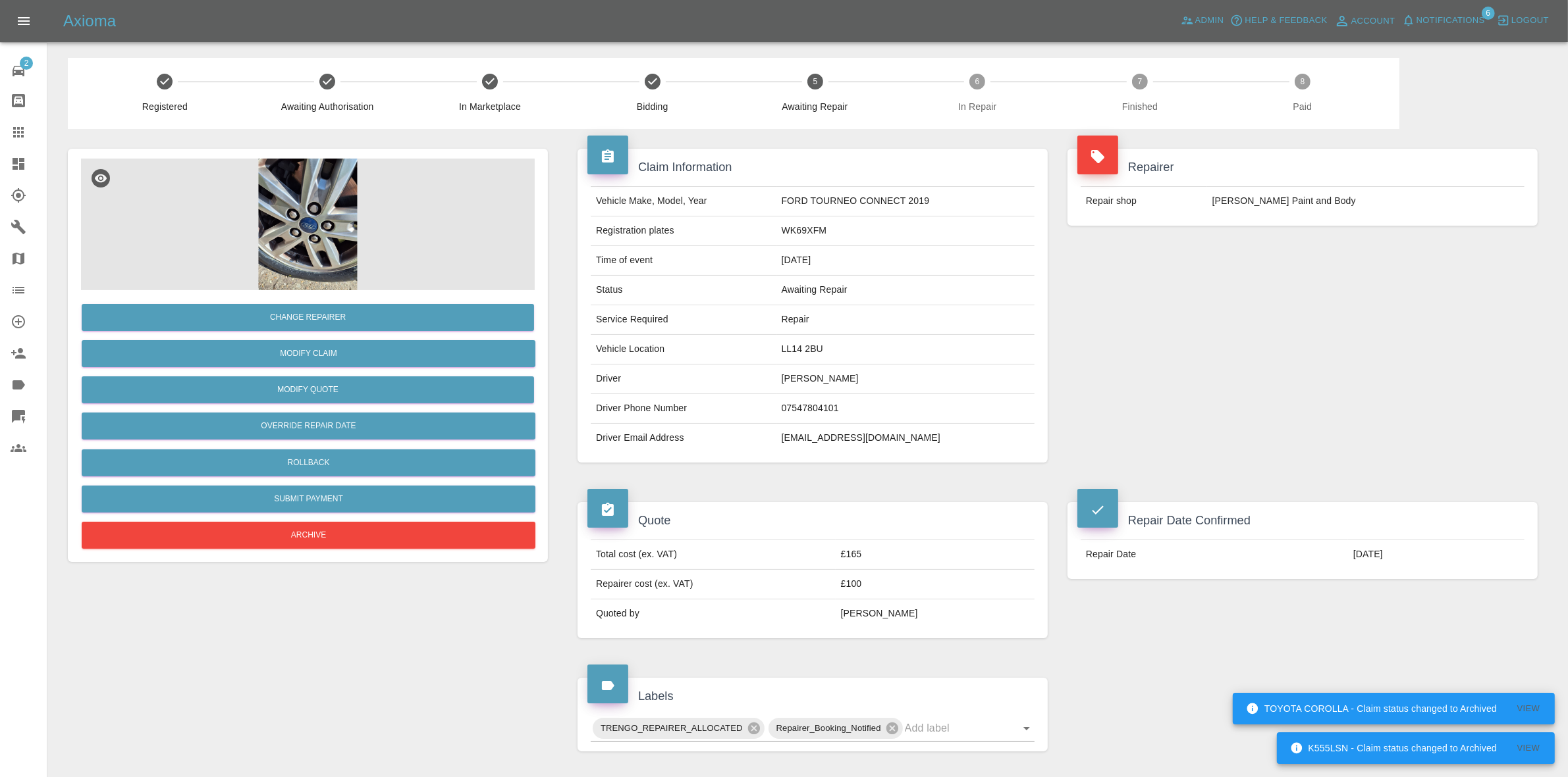
click at [560, 276] on div "Claim Information Vehicle Make, Model, Year FORD TOURNEO CONNECT 2019 Registrat…" at bounding box center [1058, 792] width 1000 height 1327
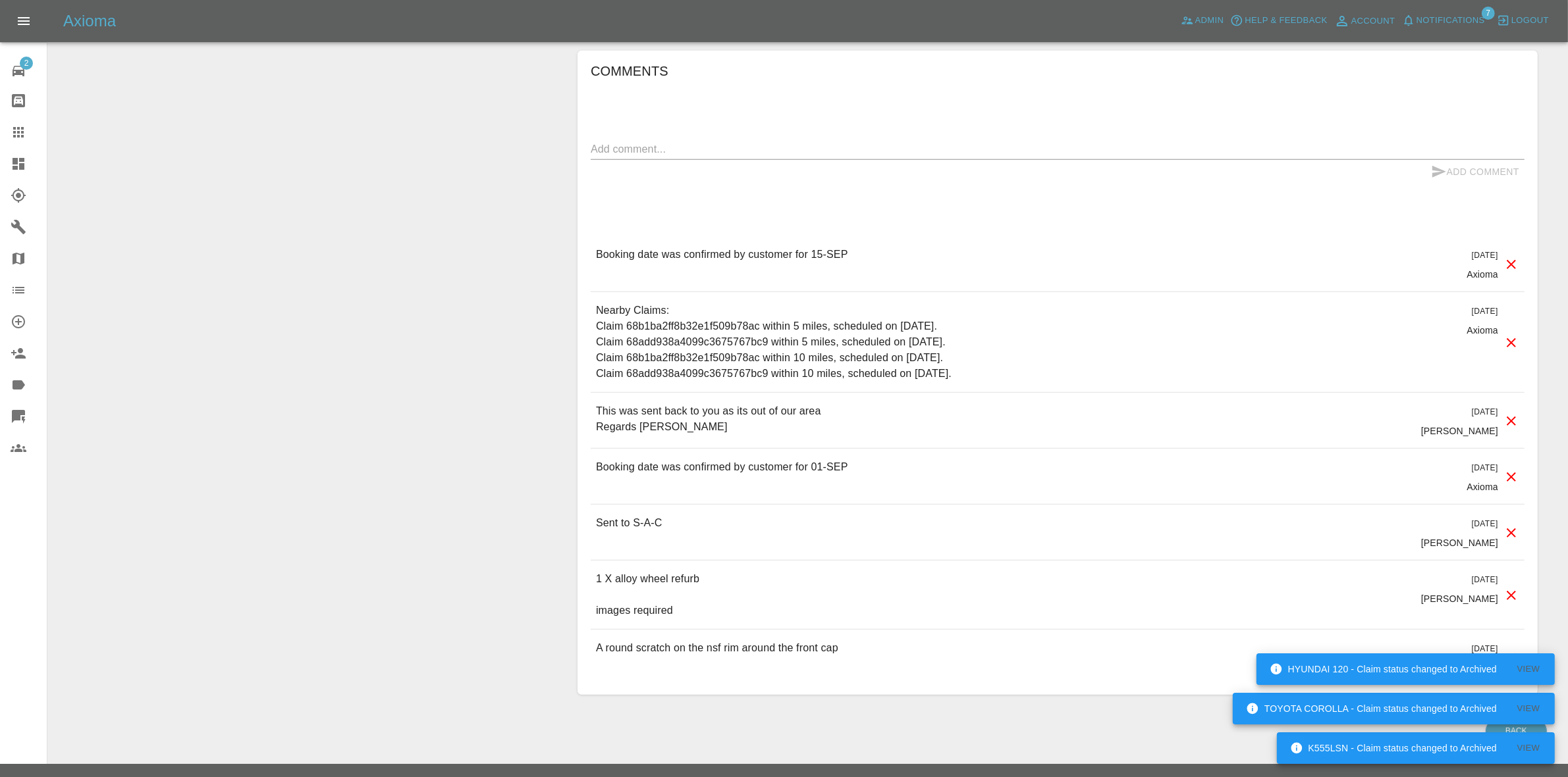
scroll to position [767, 0]
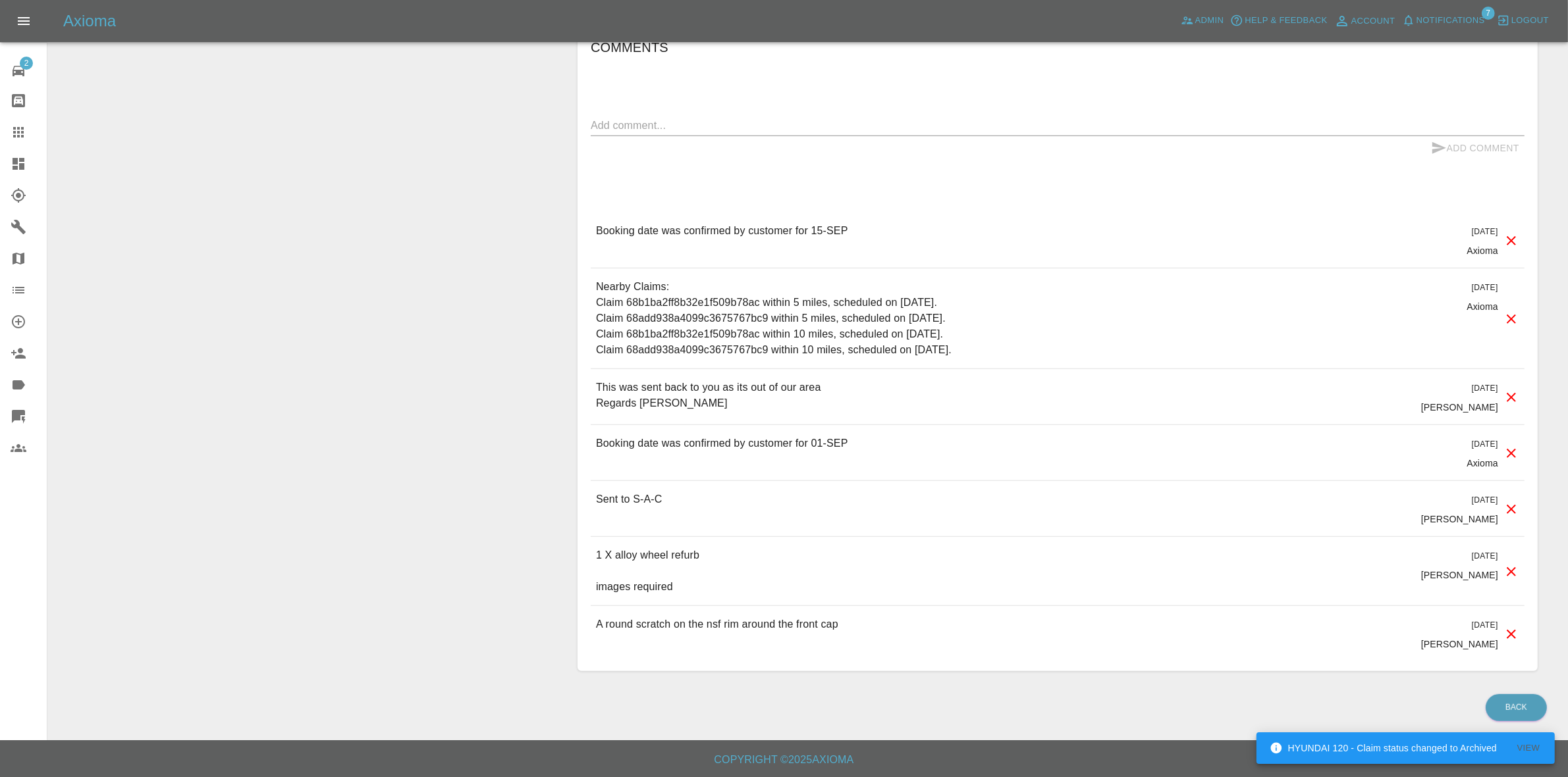
click at [959, 223] on div "Booking date was confirmed by customer for 15-[DATE][DATE] Axioma" at bounding box center [1058, 240] width 934 height 56
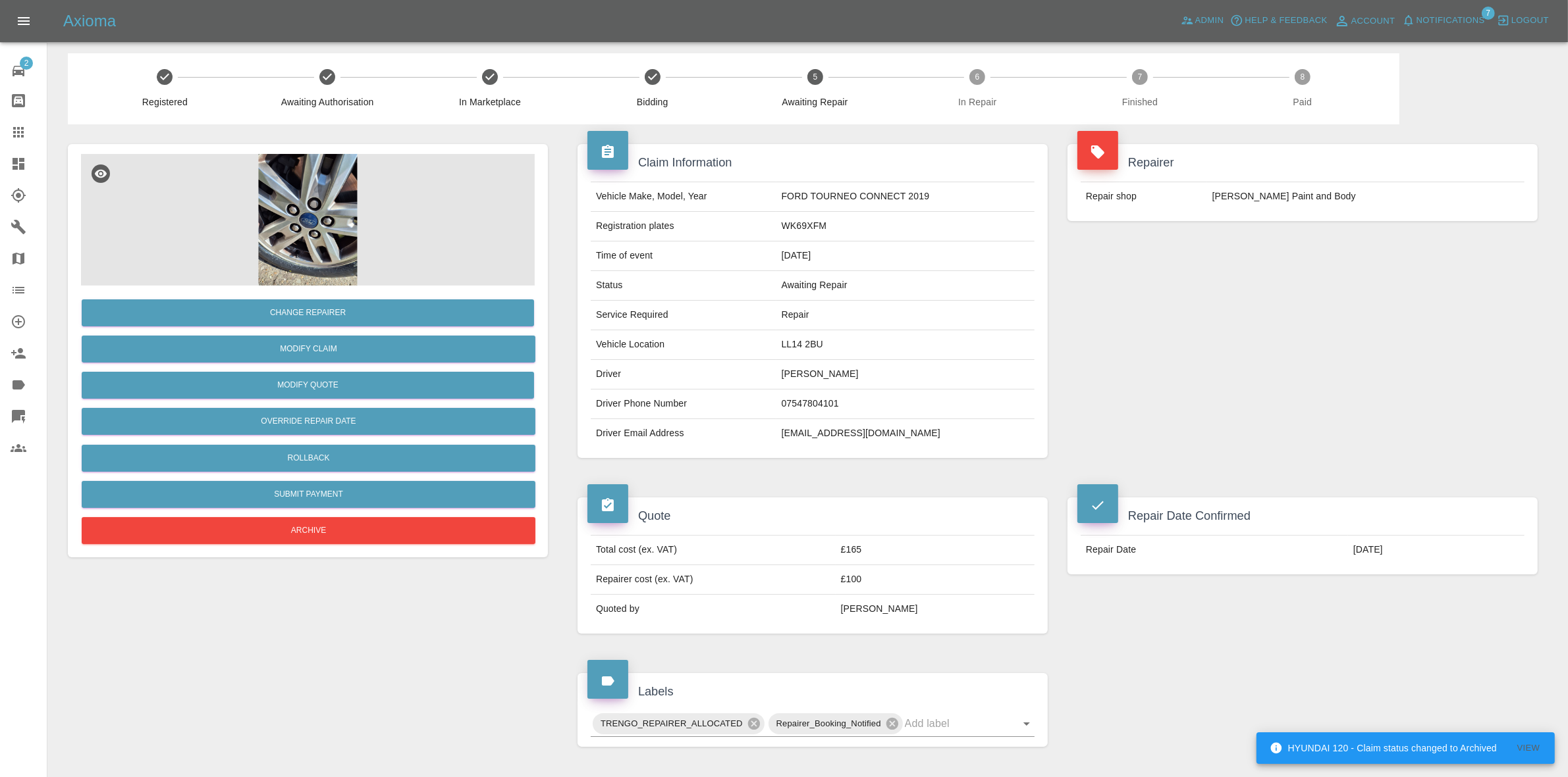
scroll to position [0, 0]
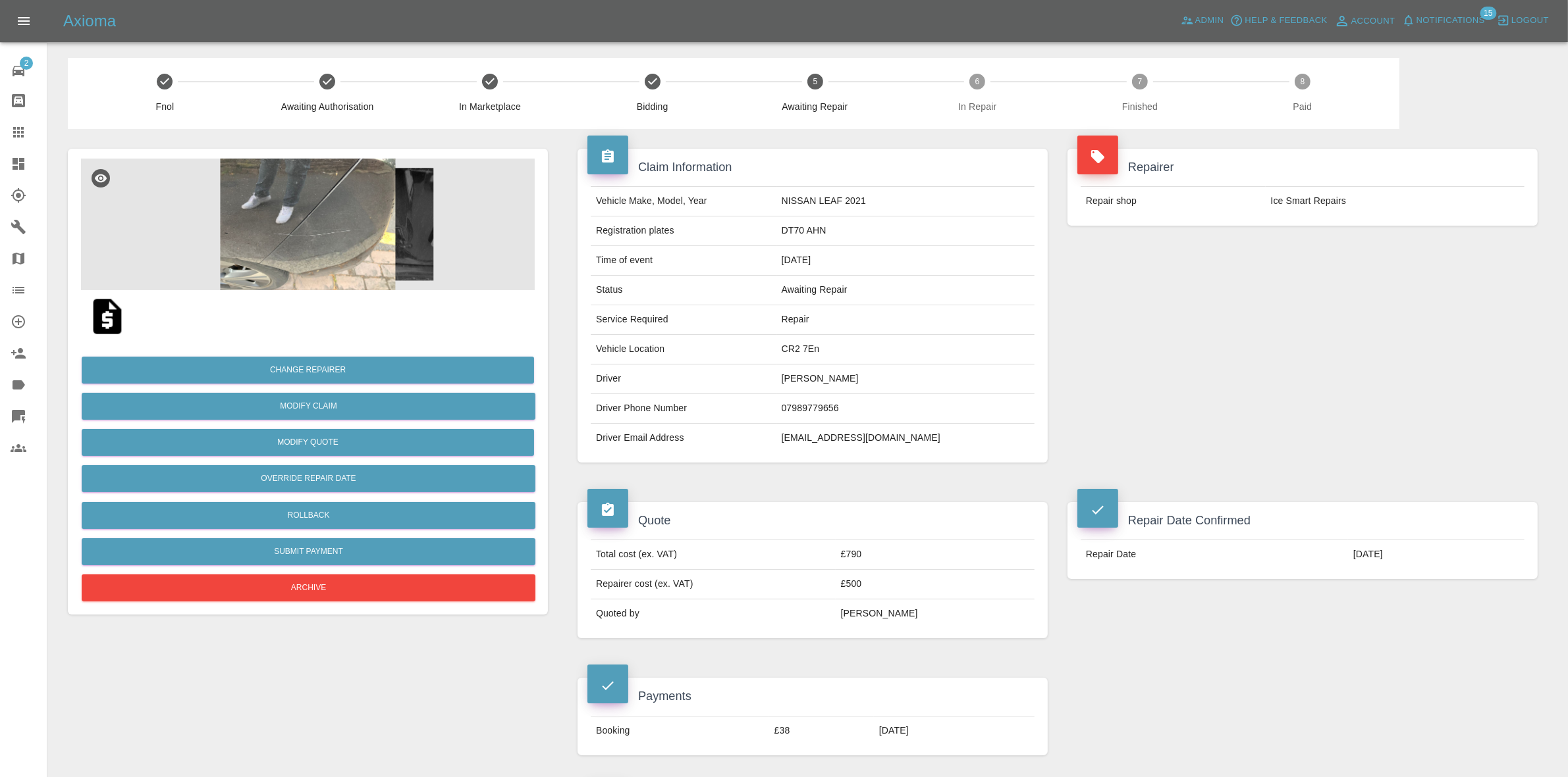
click at [828, 348] on td "CR2 7En" at bounding box center [906, 349] width 259 height 29
copy td "CR2 7En"
click at [367, 215] on img at bounding box center [308, 224] width 454 height 132
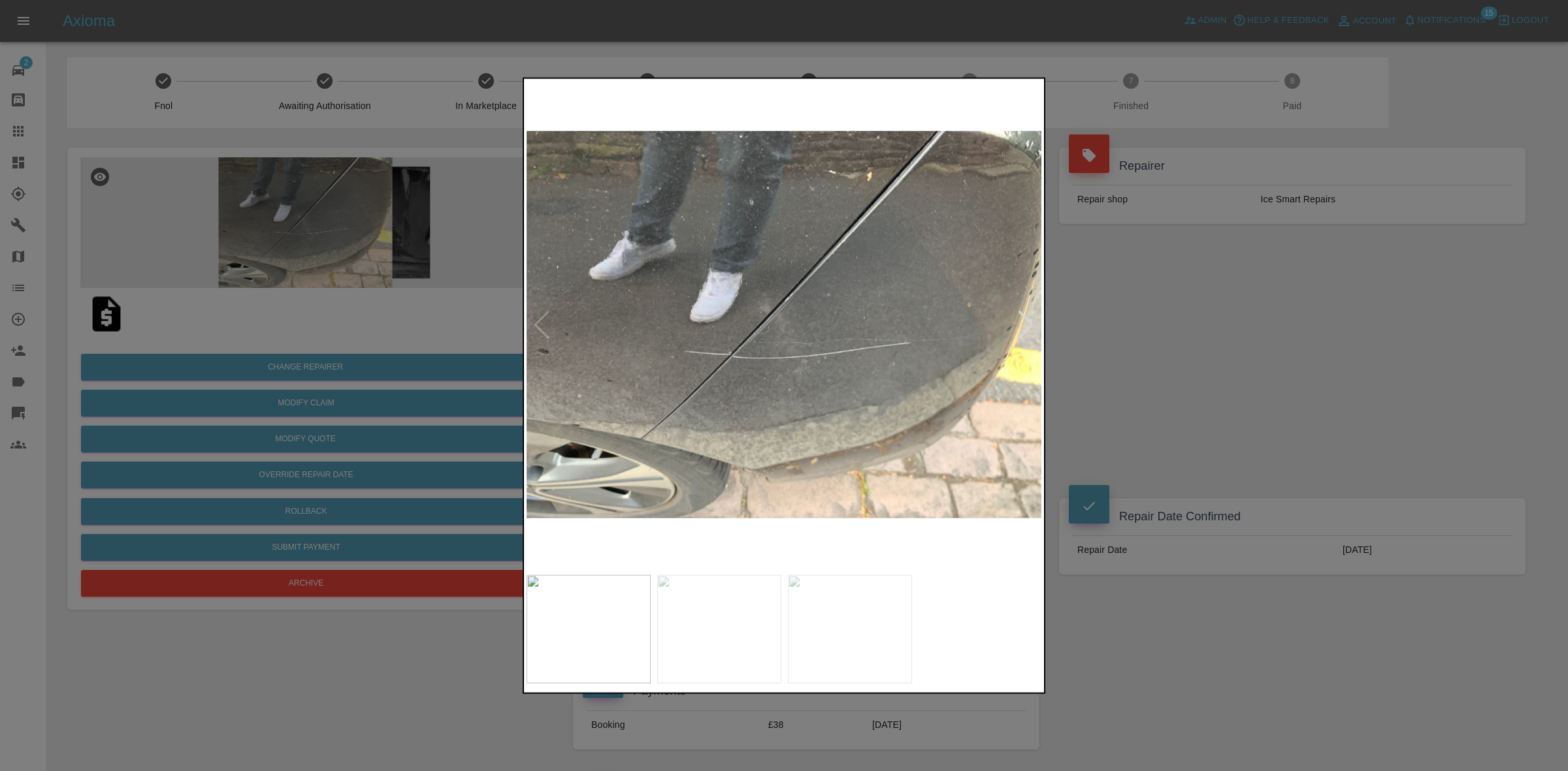
click at [1027, 321] on div at bounding box center [1026, 325] width 18 height 29
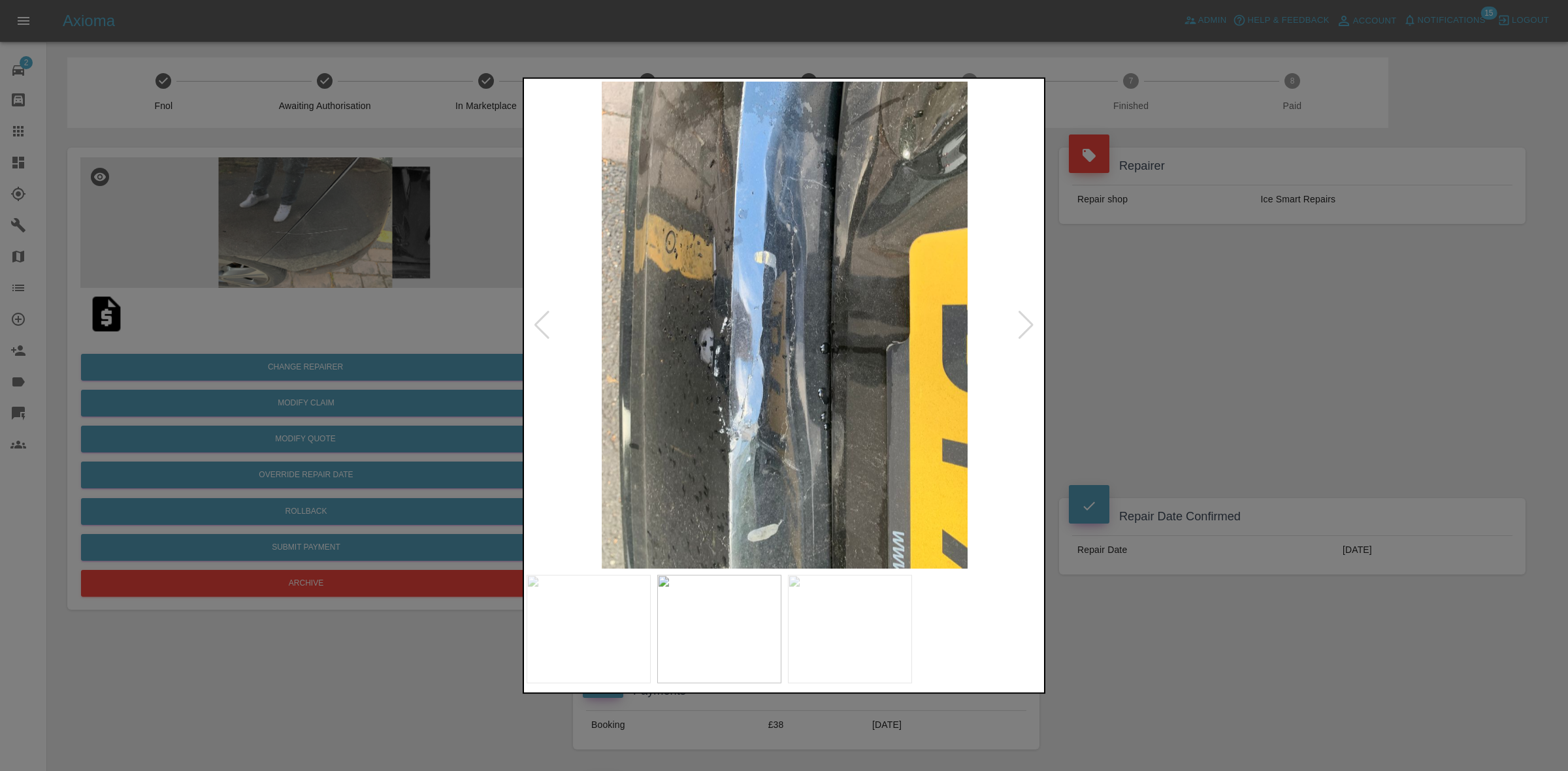
click at [1027, 321] on div at bounding box center [1026, 325] width 18 height 29
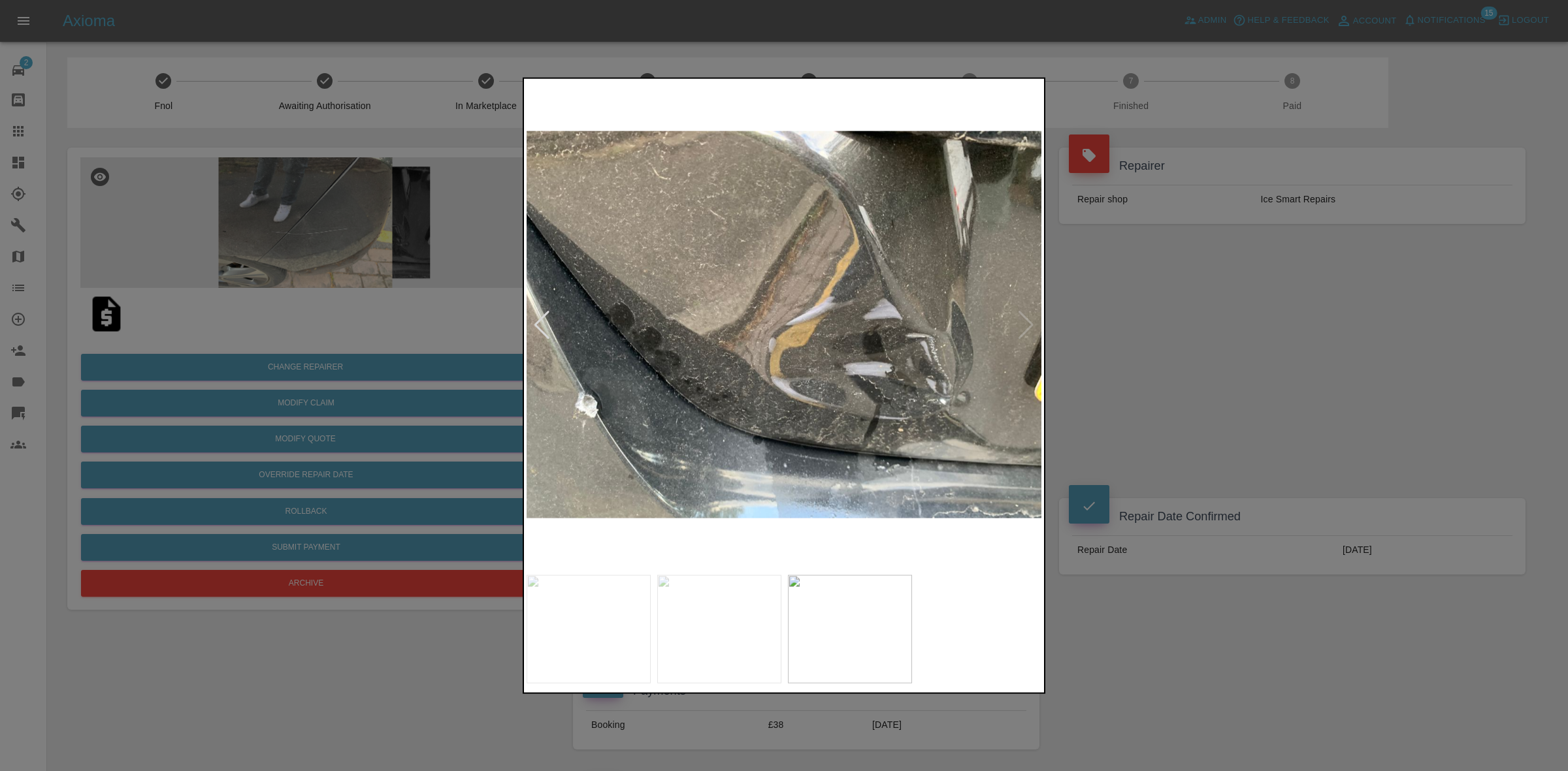
click at [1027, 321] on img at bounding box center [784, 325] width 516 height 487
click at [1218, 443] on div at bounding box center [784, 386] width 1568 height 771
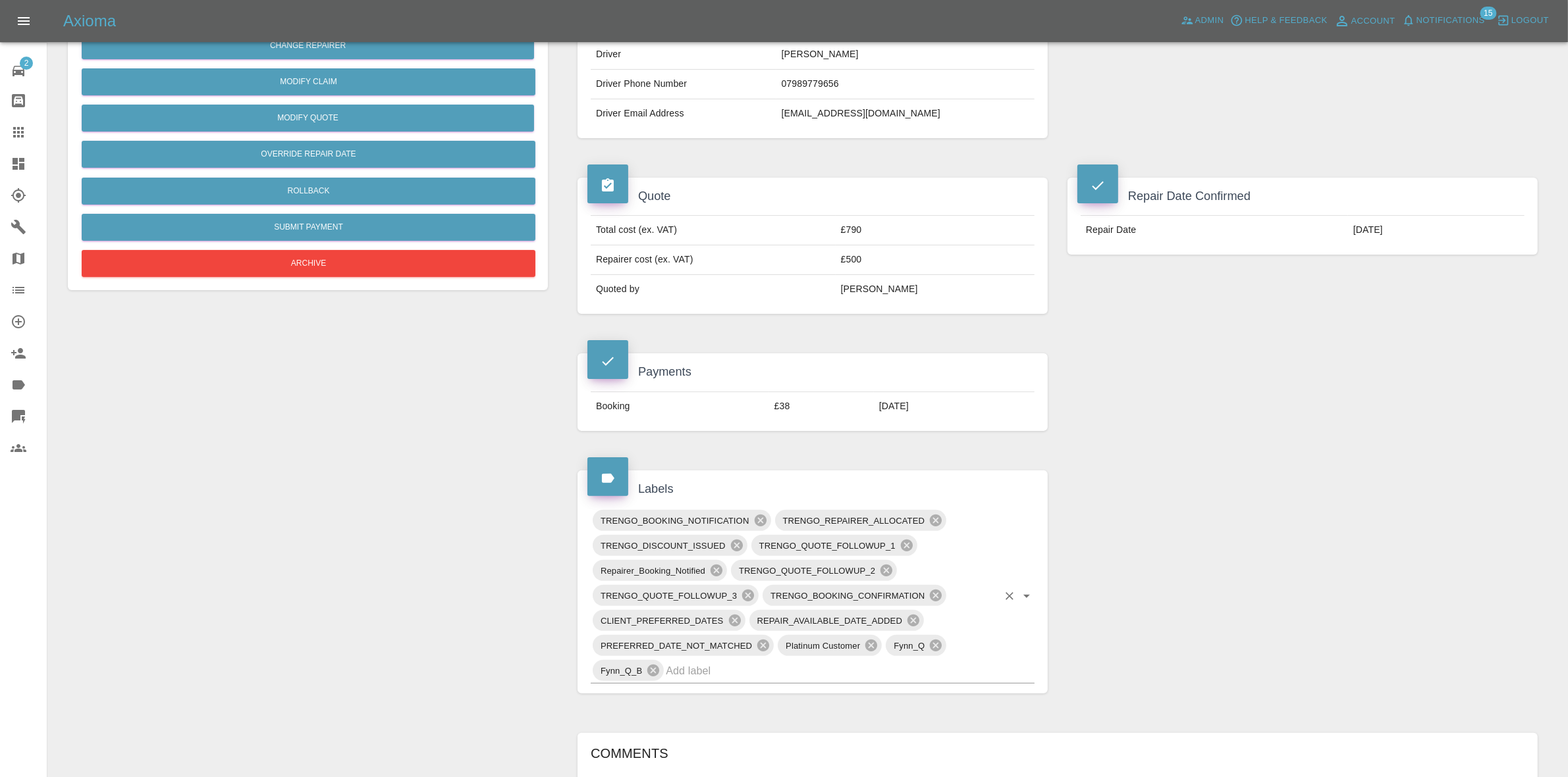
scroll to position [494, 0]
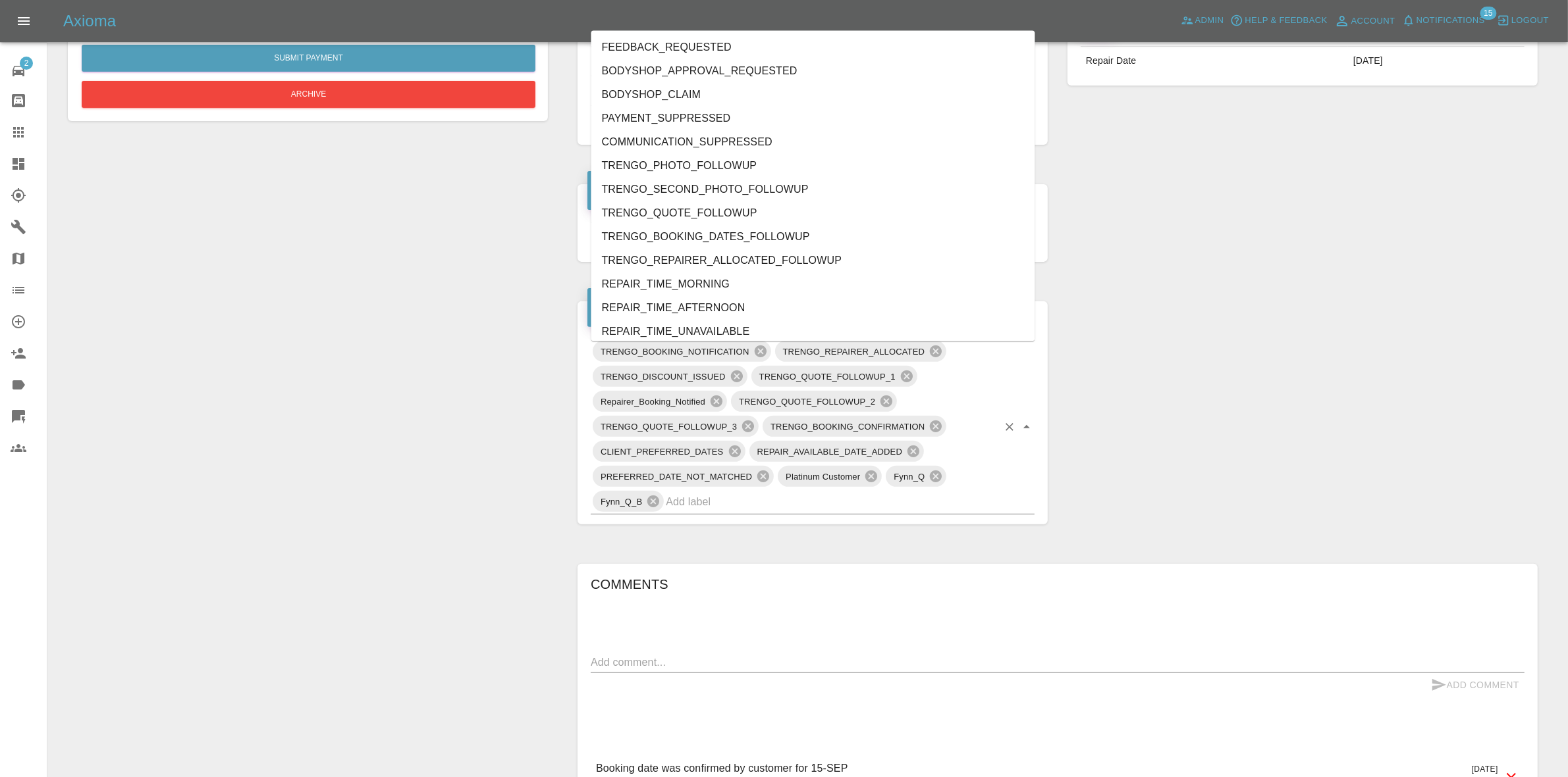
click at [851, 491] on div "TRENGO_BOOKING_NOTIFICATION TRENGO_REPAIRER_ALLOCATED TRENGO_DISCOUNT_ISSUED TR…" at bounding box center [812, 427] width 444 height 175
type input "au"
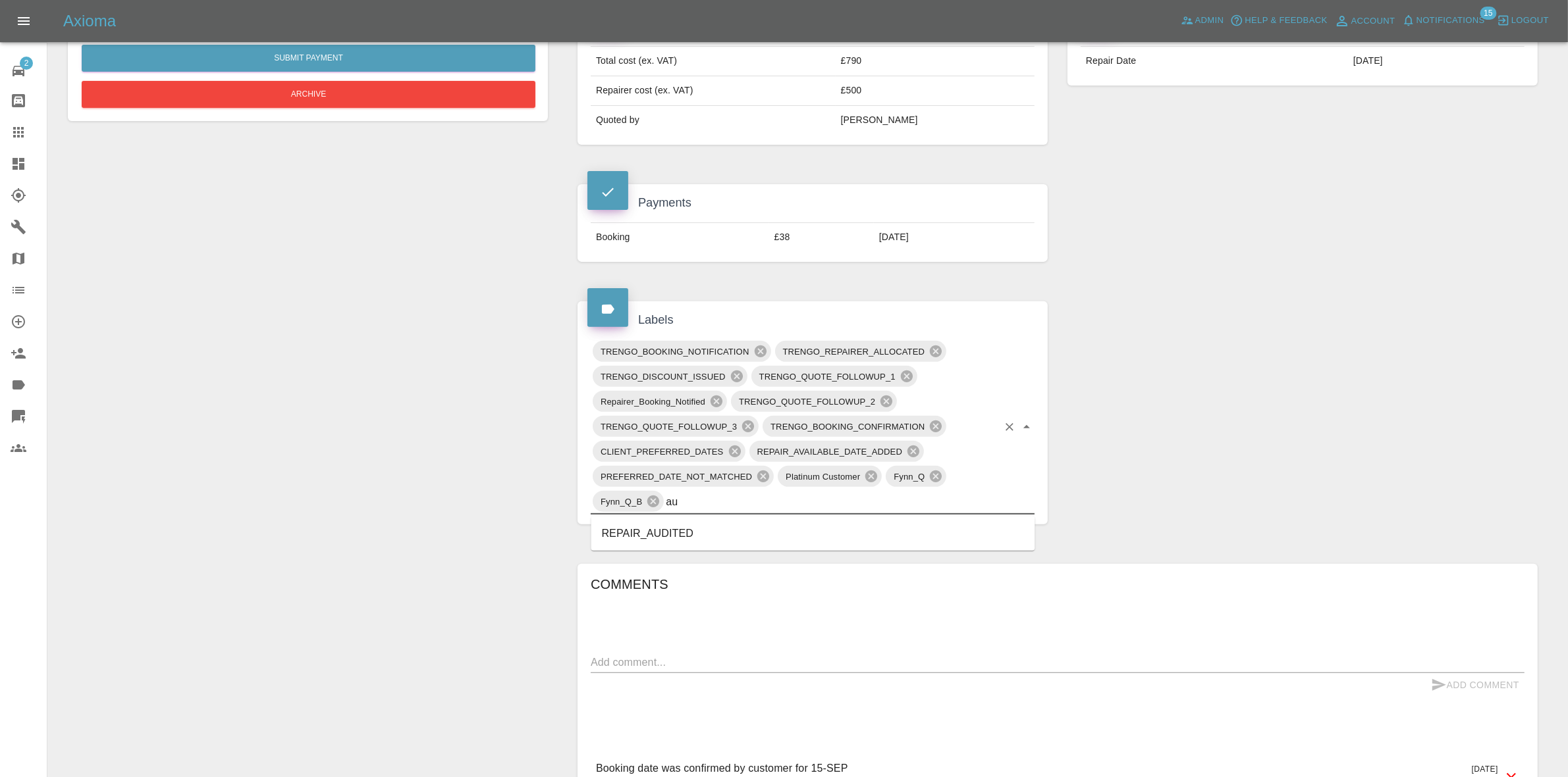
click at [610, 537] on li "REPAIR_AUDITED" at bounding box center [813, 534] width 444 height 24
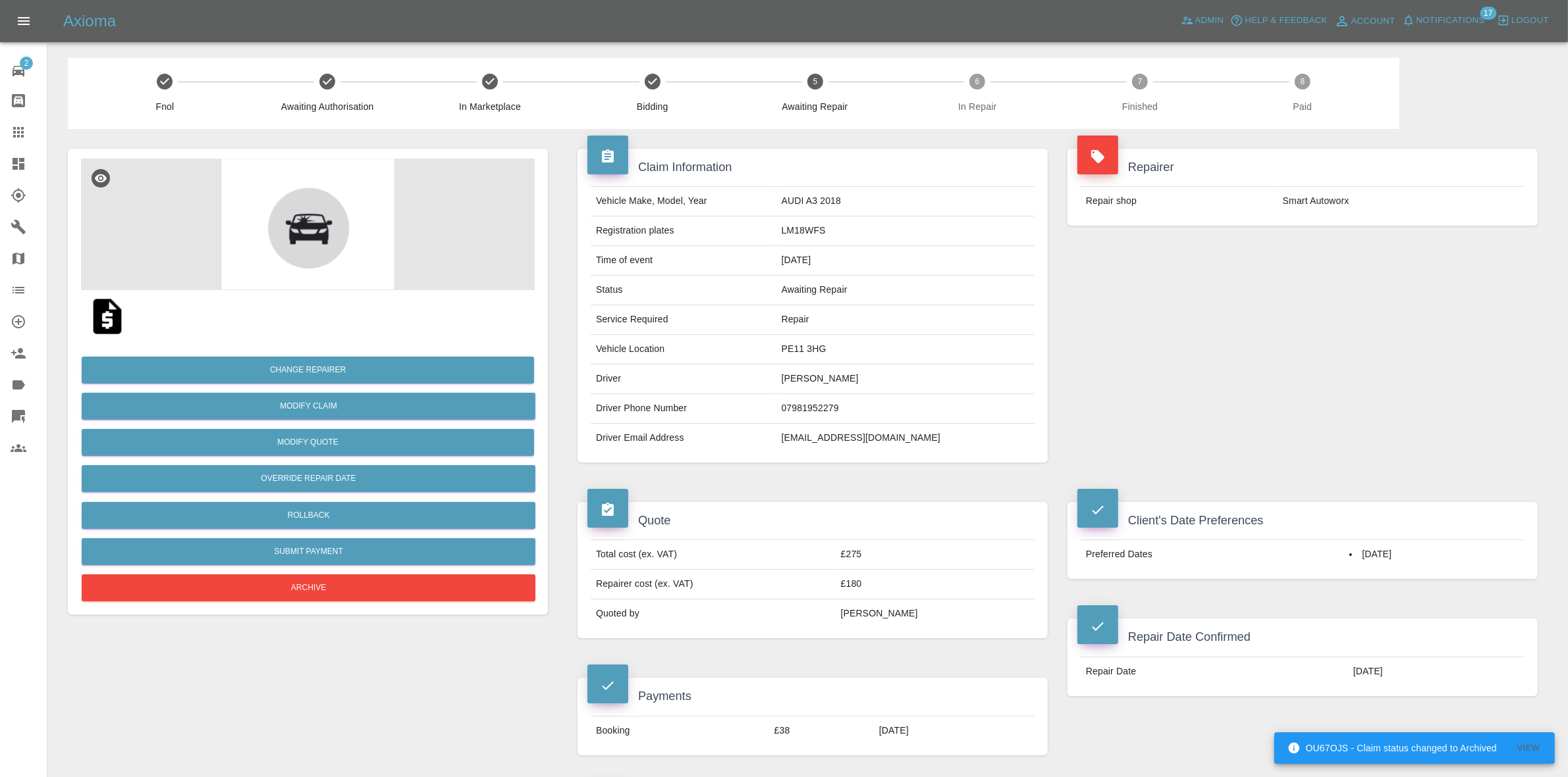
click at [819, 343] on td "PE11 3HG" at bounding box center [906, 349] width 259 height 29
copy td "PE11 3HG"
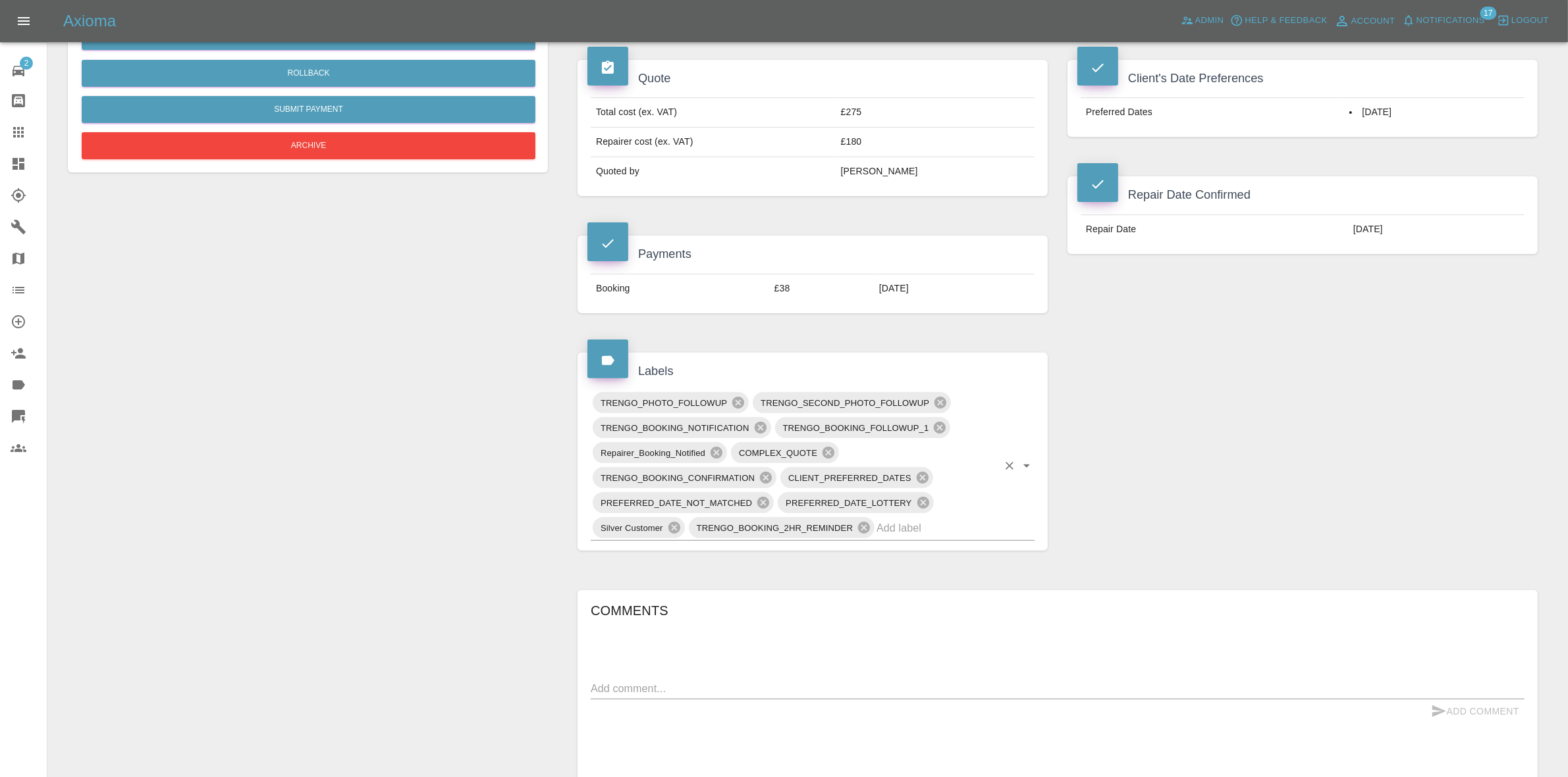
scroll to position [494, 0]
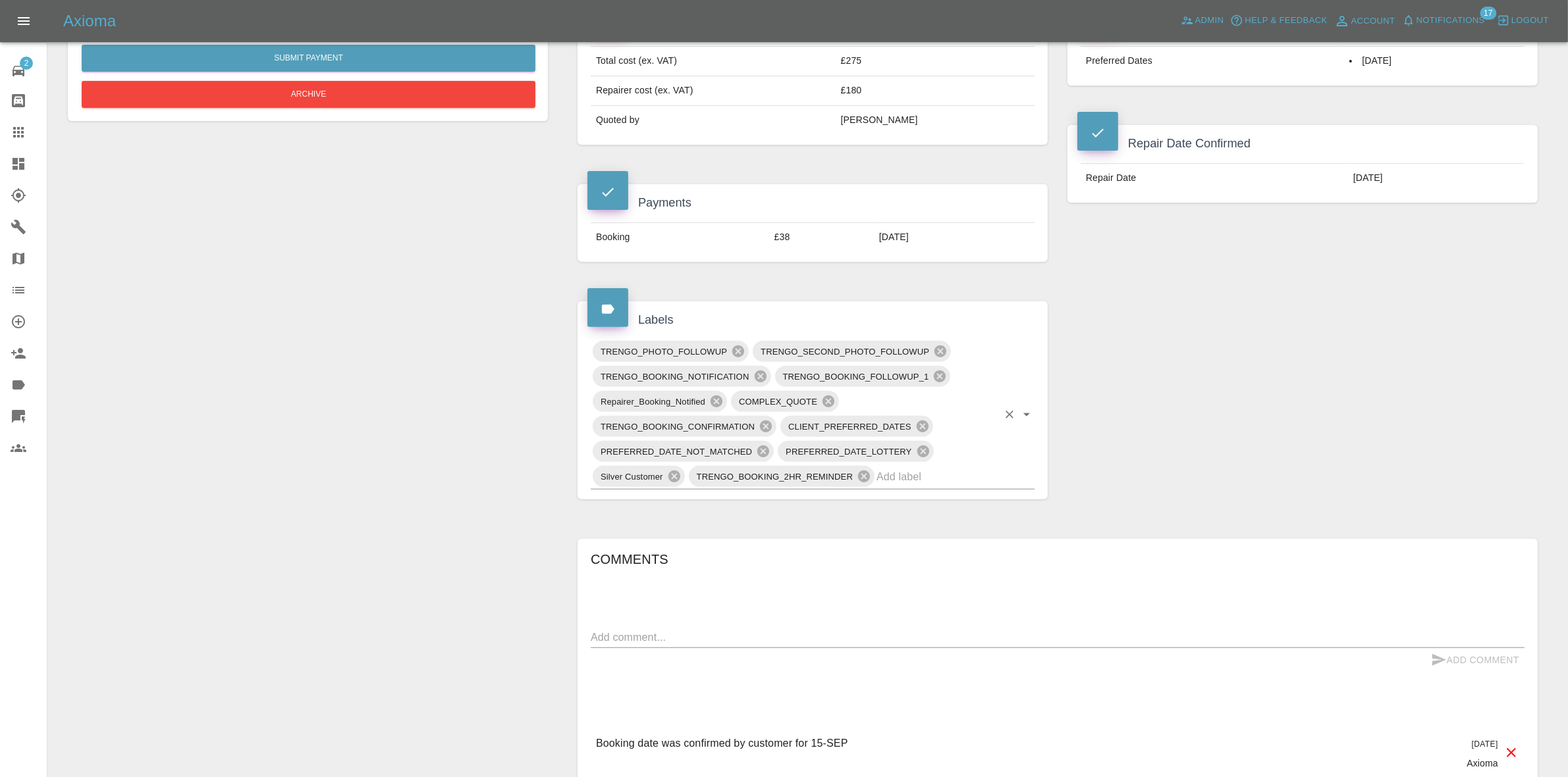
click at [898, 479] on input "text" at bounding box center [937, 477] width 121 height 21
type input "au"
click at [729, 507] on li "REPAIR_AUDITED" at bounding box center [813, 509] width 444 height 24
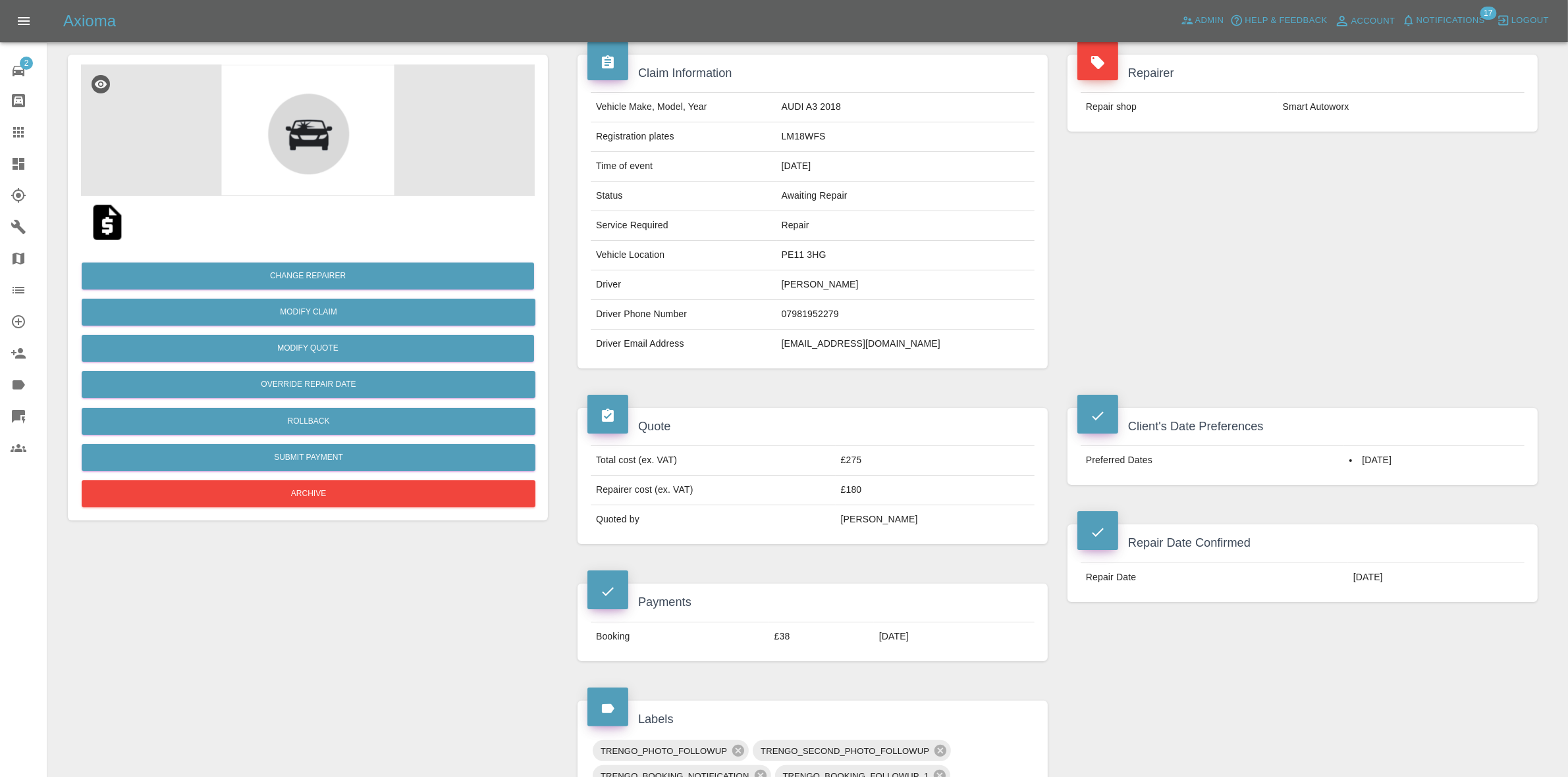
scroll to position [0, 0]
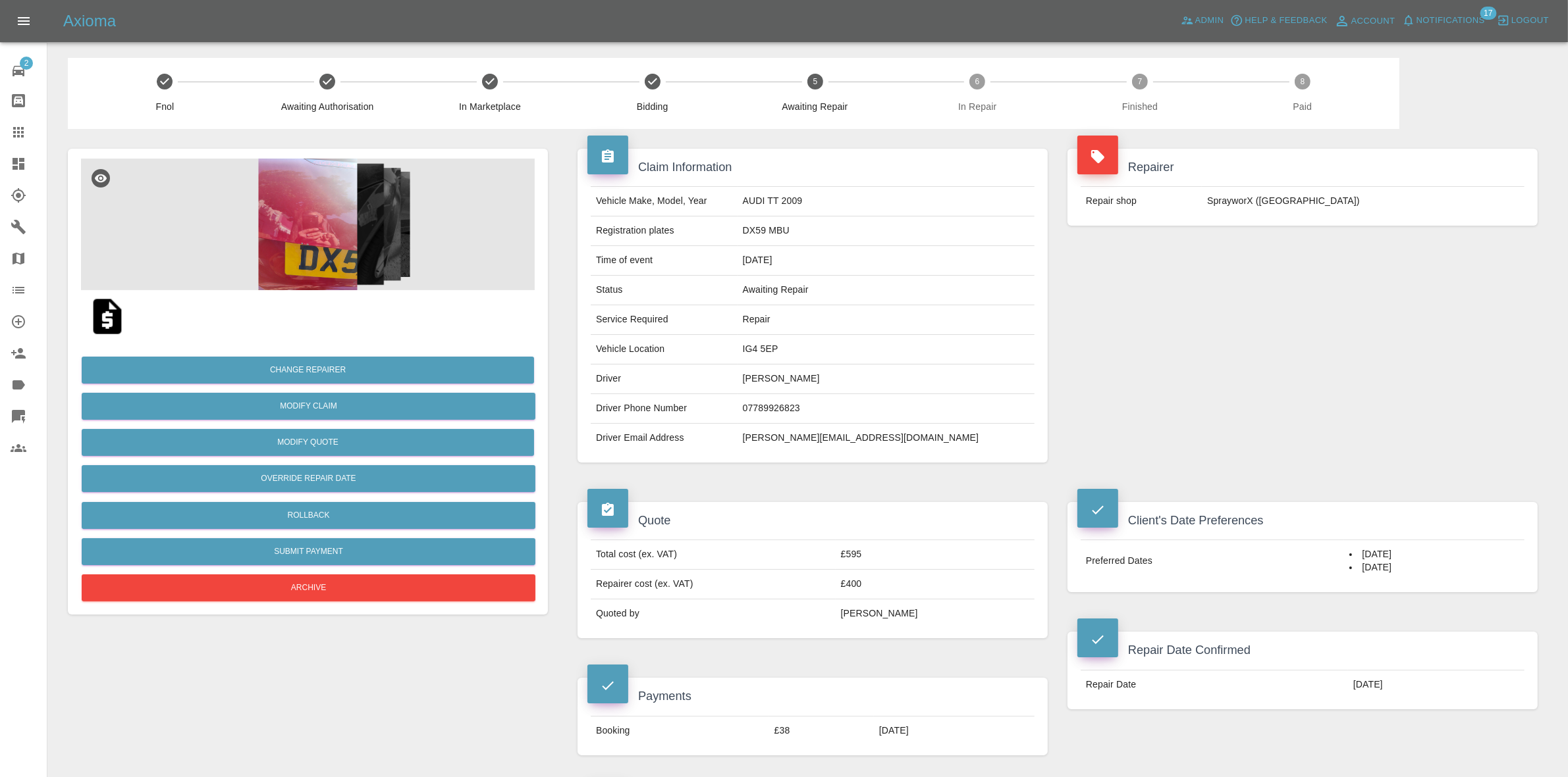
click at [826, 347] on td "IG4 5EP" at bounding box center [886, 349] width 297 height 29
click at [826, 349] on td "IG4 5EP" at bounding box center [886, 349] width 297 height 29
copy td "IG4 5EP"
click at [1429, 15] on span "Notifications" at bounding box center [1451, 21] width 69 height 15
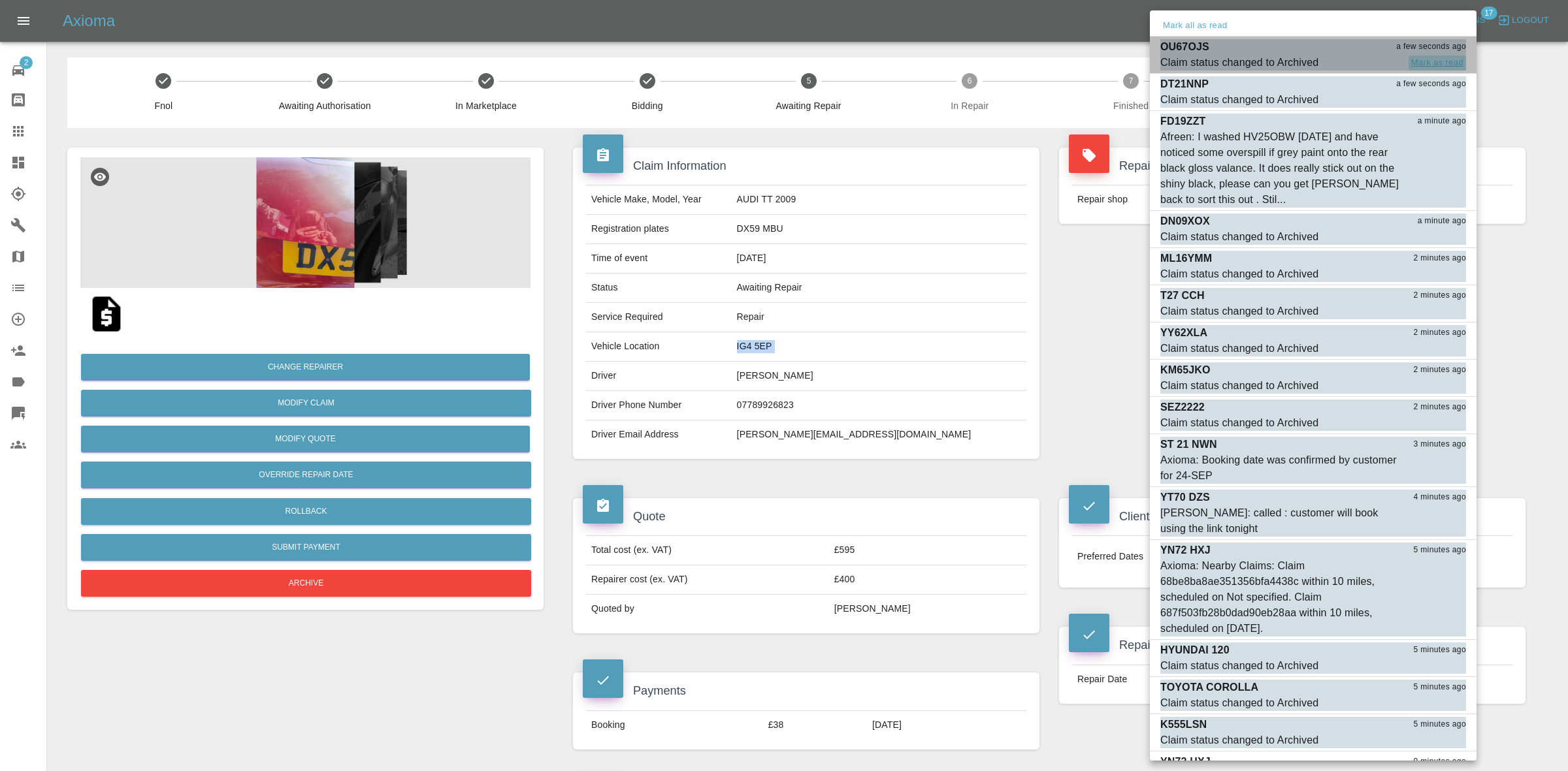
click at [1433, 63] on button "Mark as read" at bounding box center [1437, 63] width 57 height 15
click at [1433, 93] on button "Mark as read" at bounding box center [1437, 100] width 57 height 15
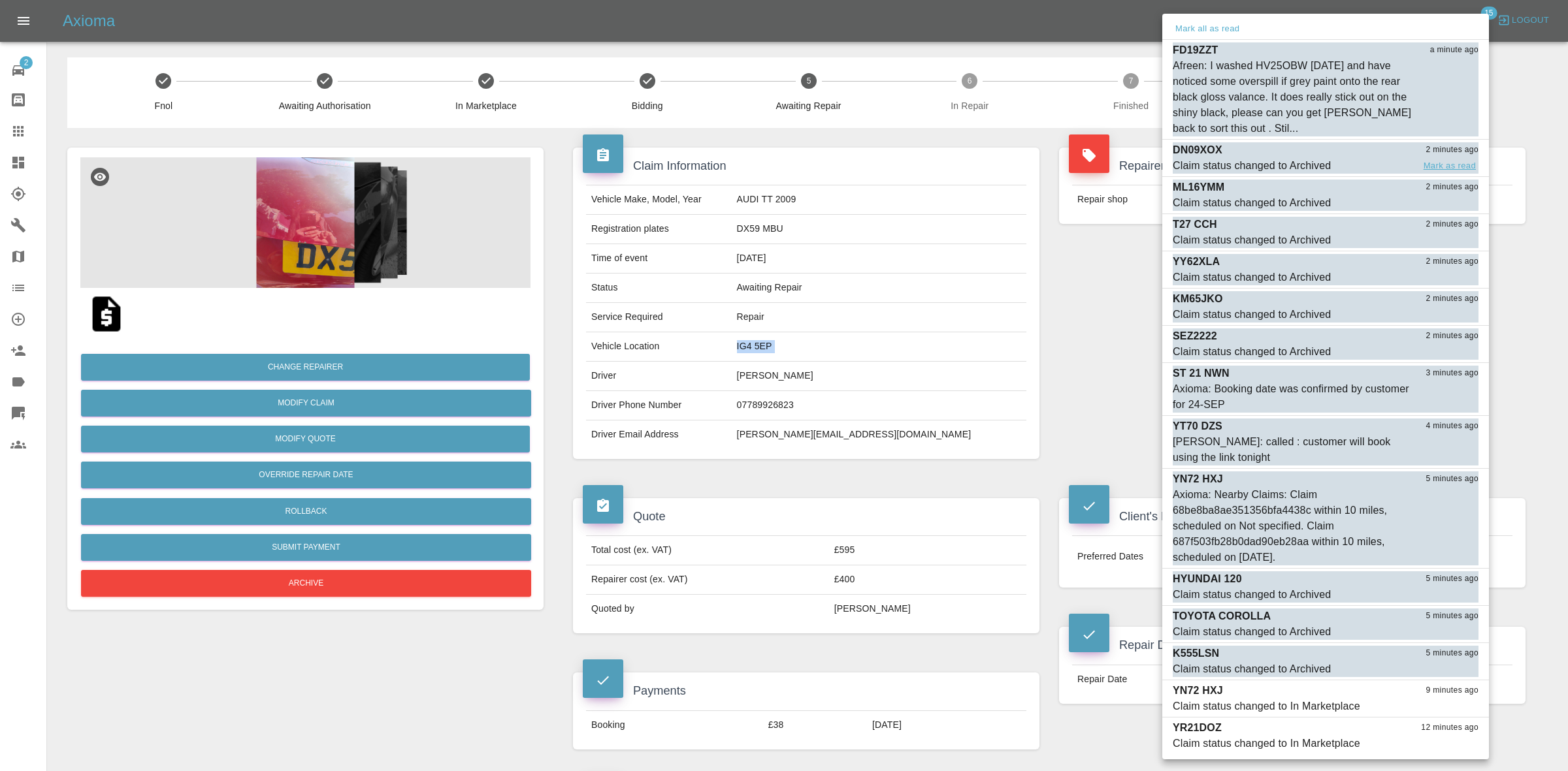
click at [1459, 166] on button "Mark as read" at bounding box center [1449, 167] width 57 height 15
click at [1459, 181] on span "2 minutes ago" at bounding box center [1452, 187] width 53 height 13
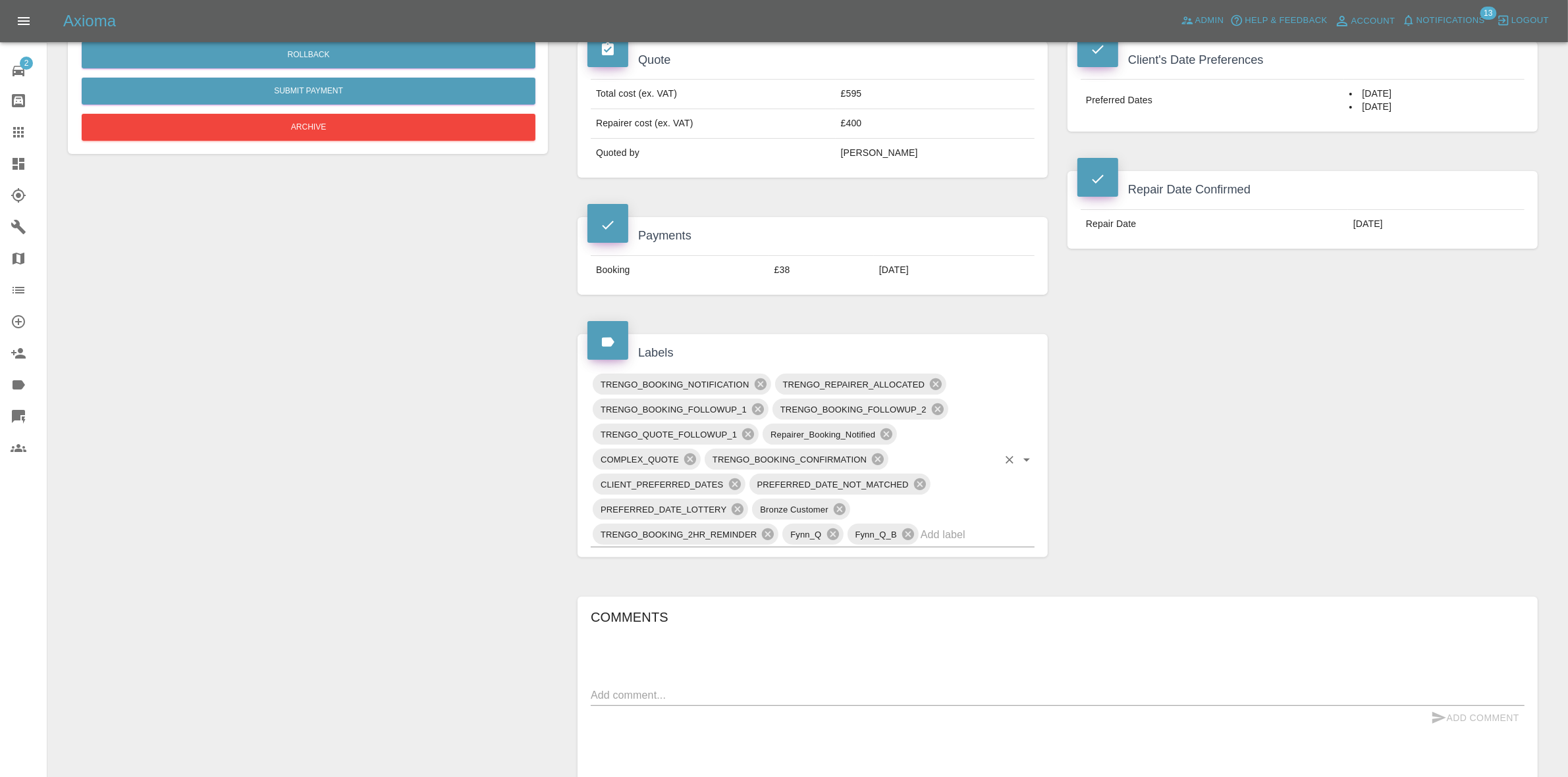
scroll to position [576, 0]
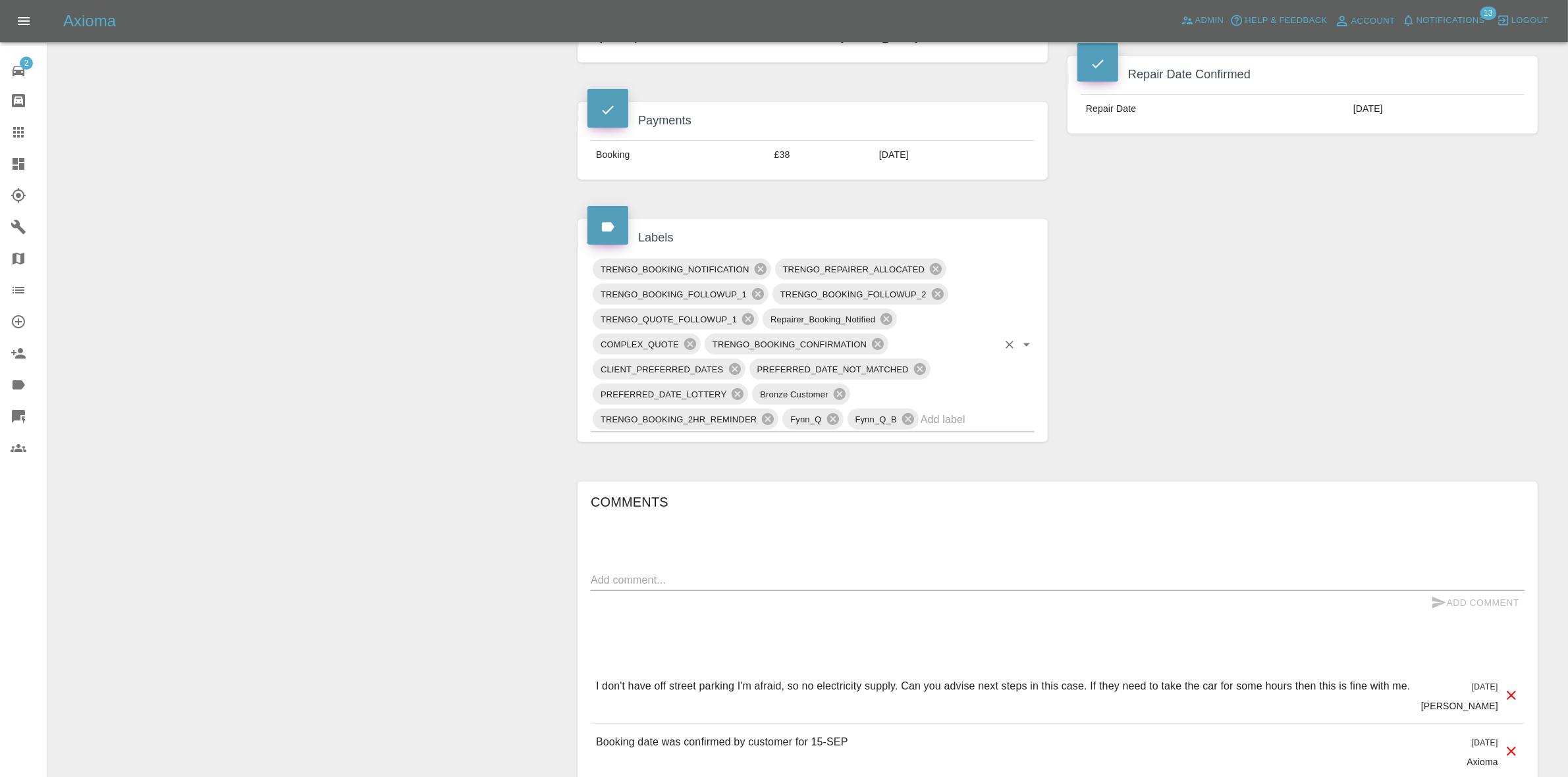
click at [939, 425] on input "text" at bounding box center [959, 420] width 77 height 21
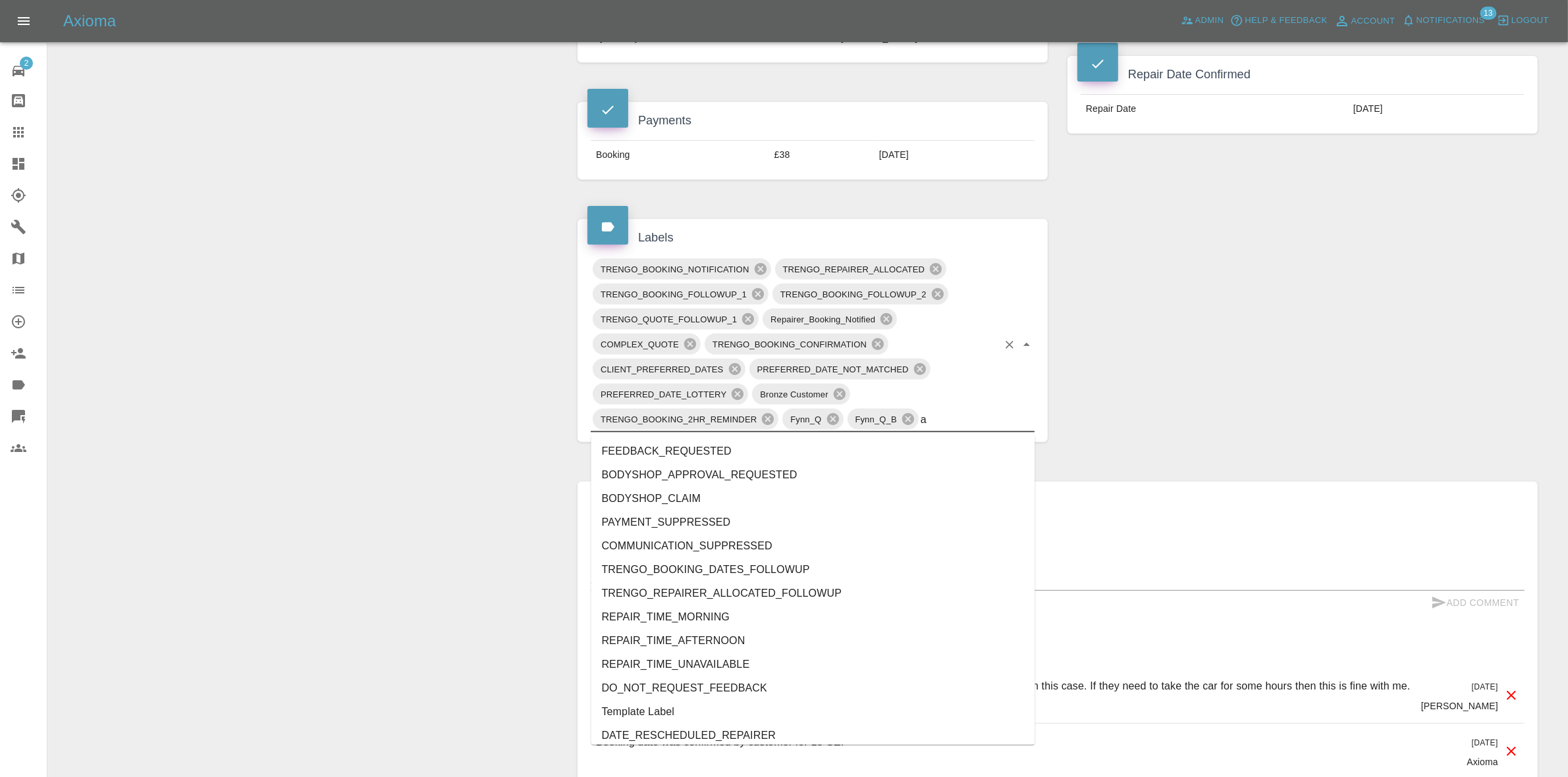
type input "au"
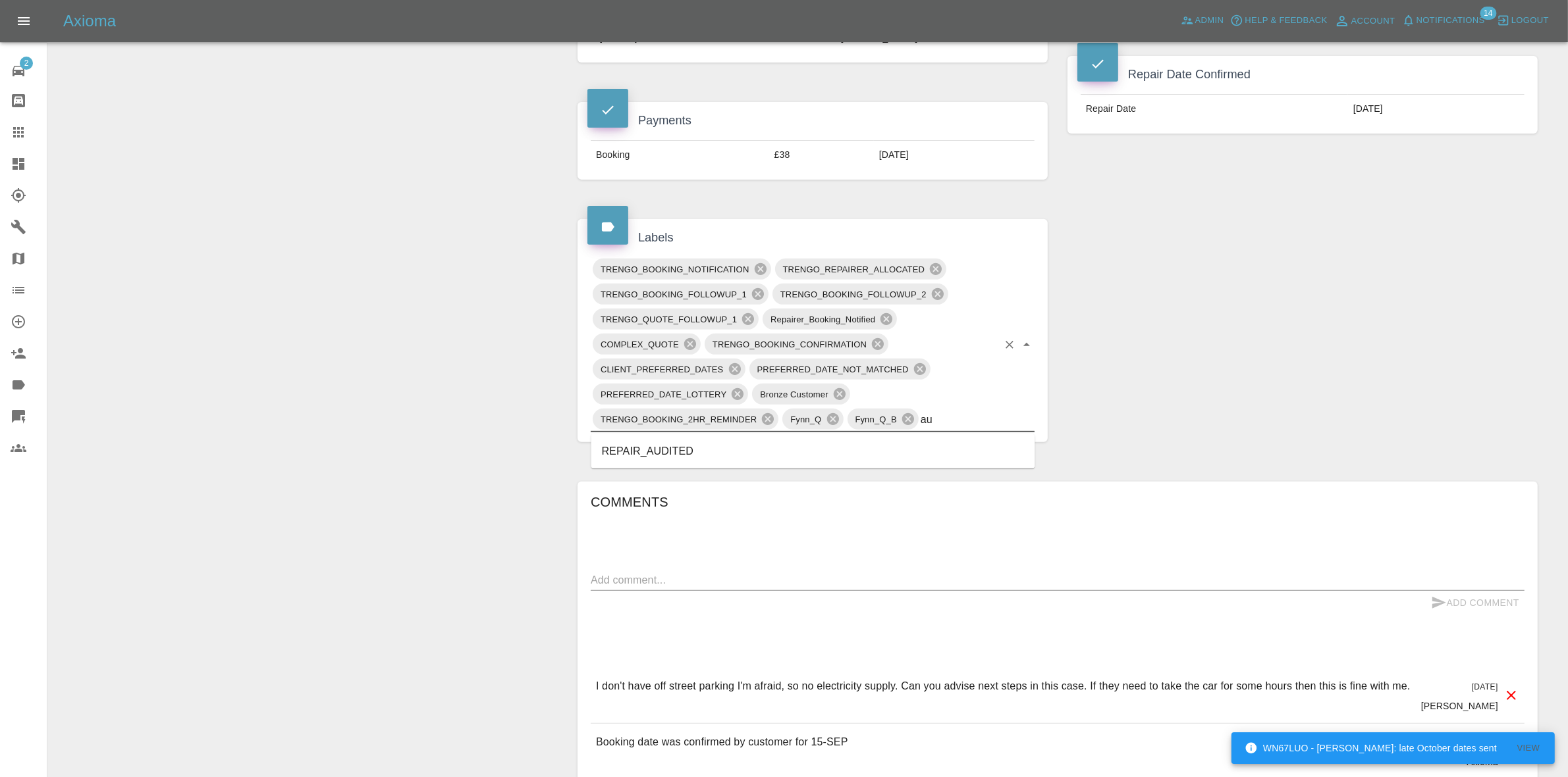
click at [693, 456] on li "REPAIR_AUDITED" at bounding box center [813, 451] width 444 height 24
drag, startPoint x: 692, startPoint y: 570, endPoint x: 731, endPoint y: 568, distance: 39.1
click at [693, 570] on div "Comments x Add Comment I don't have off street parking I'm afraid, so no electr…" at bounding box center [1058, 747] width 934 height 511
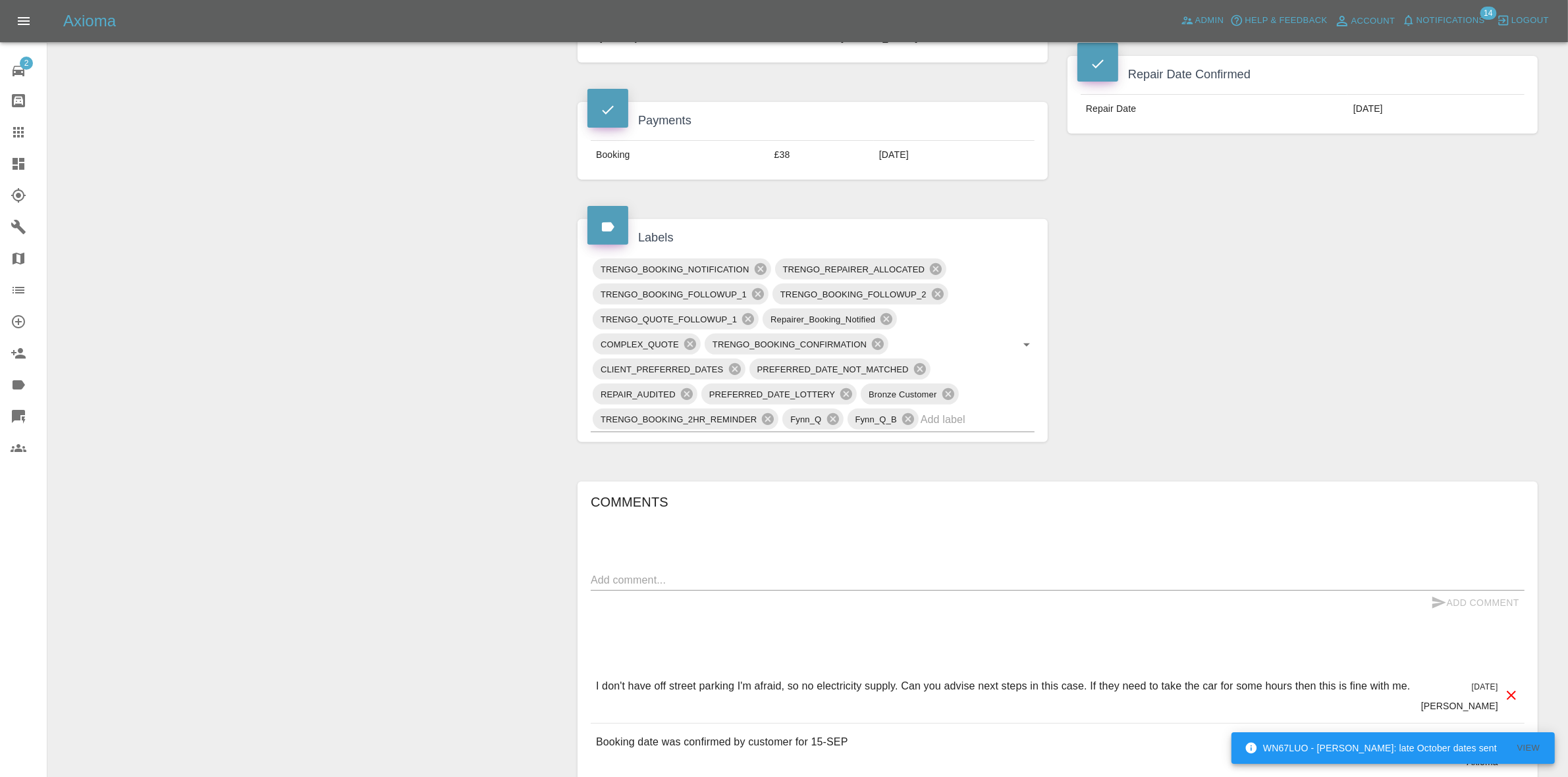
scroll to position [919, 0]
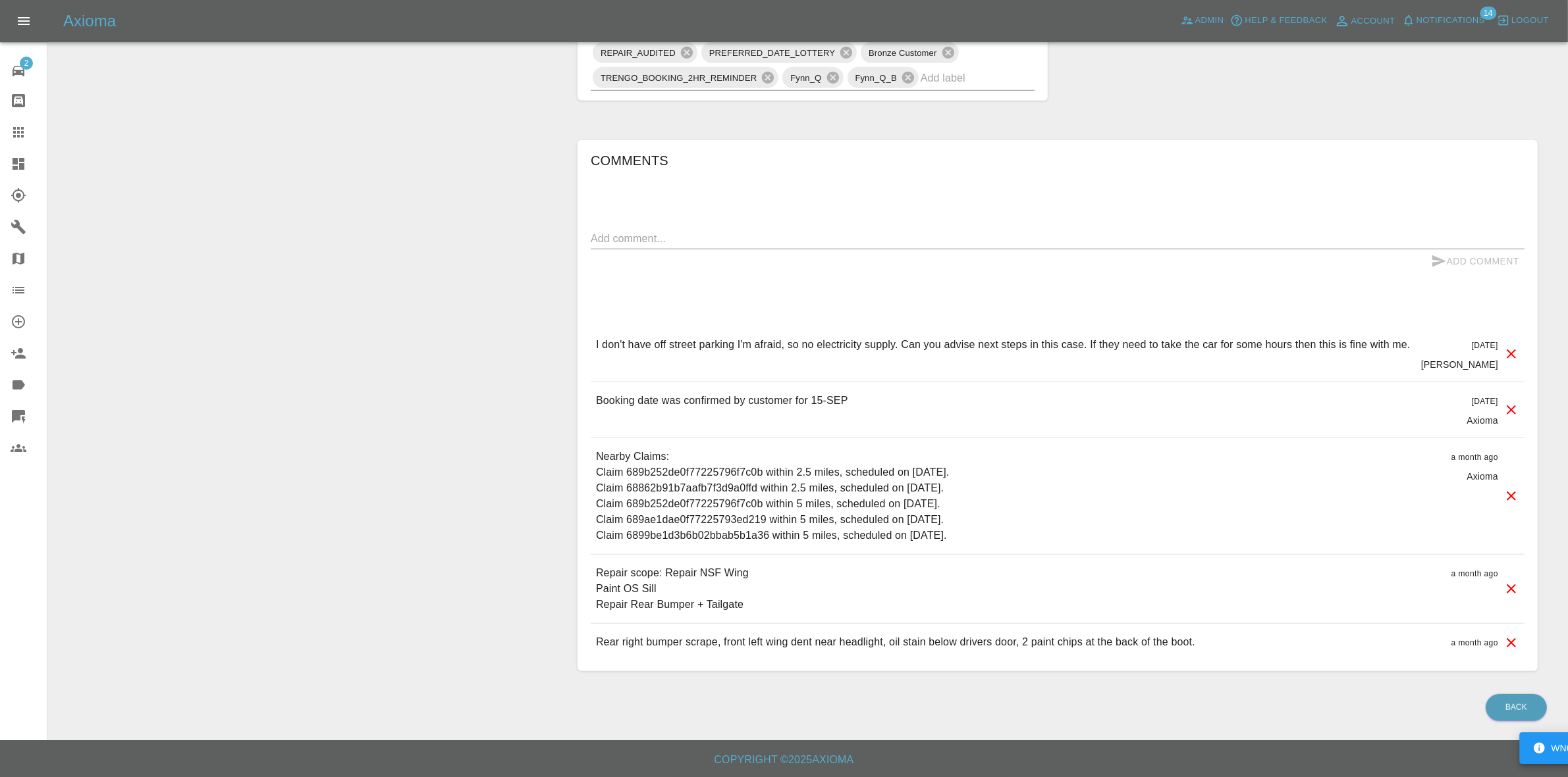
click at [704, 235] on textarea at bounding box center [1058, 239] width 934 height 15
type textarea "checking space"
click at [1444, 256] on icon "submit" at bounding box center [1439, 261] width 16 height 16
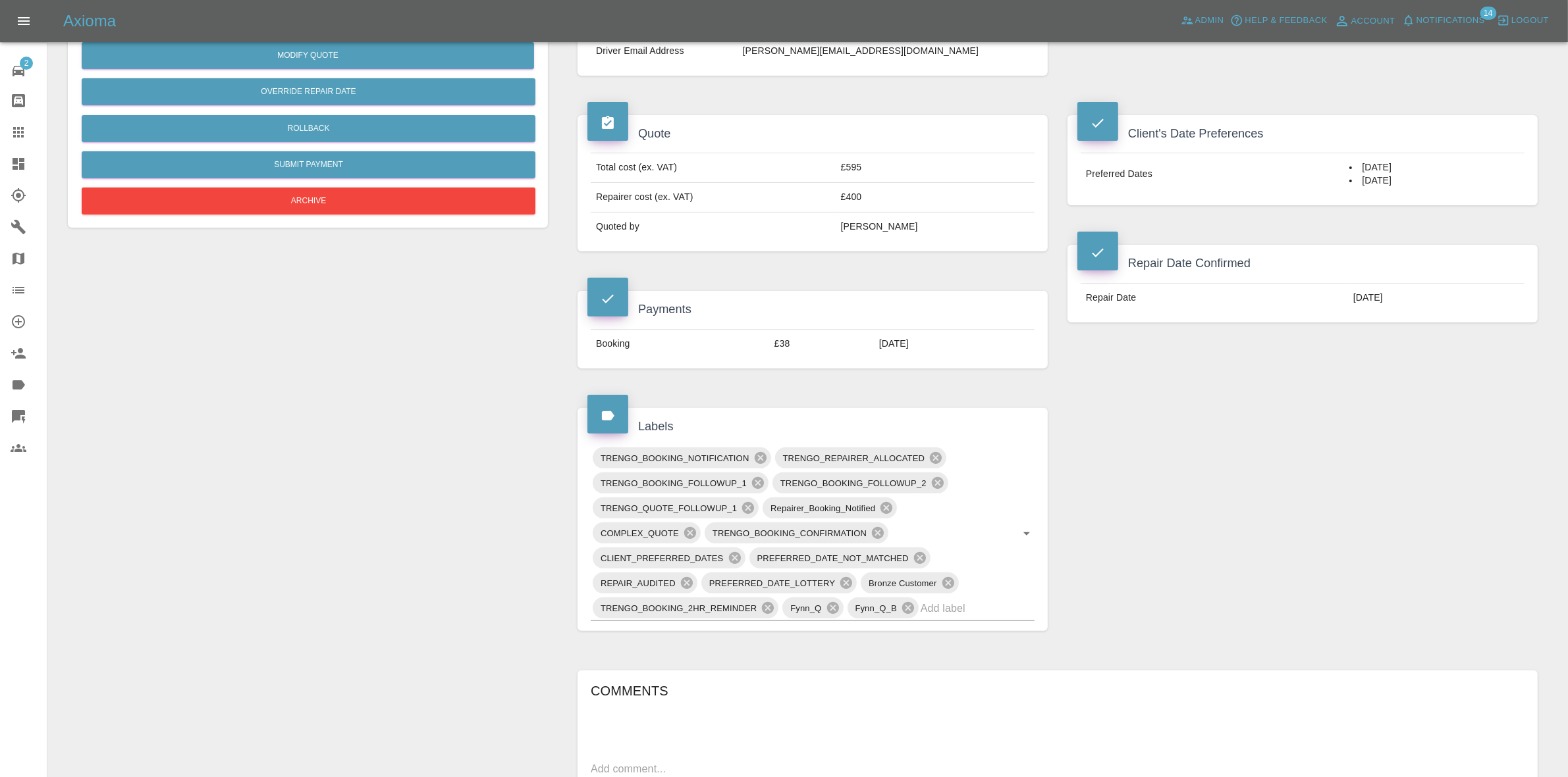
scroll to position [97, 0]
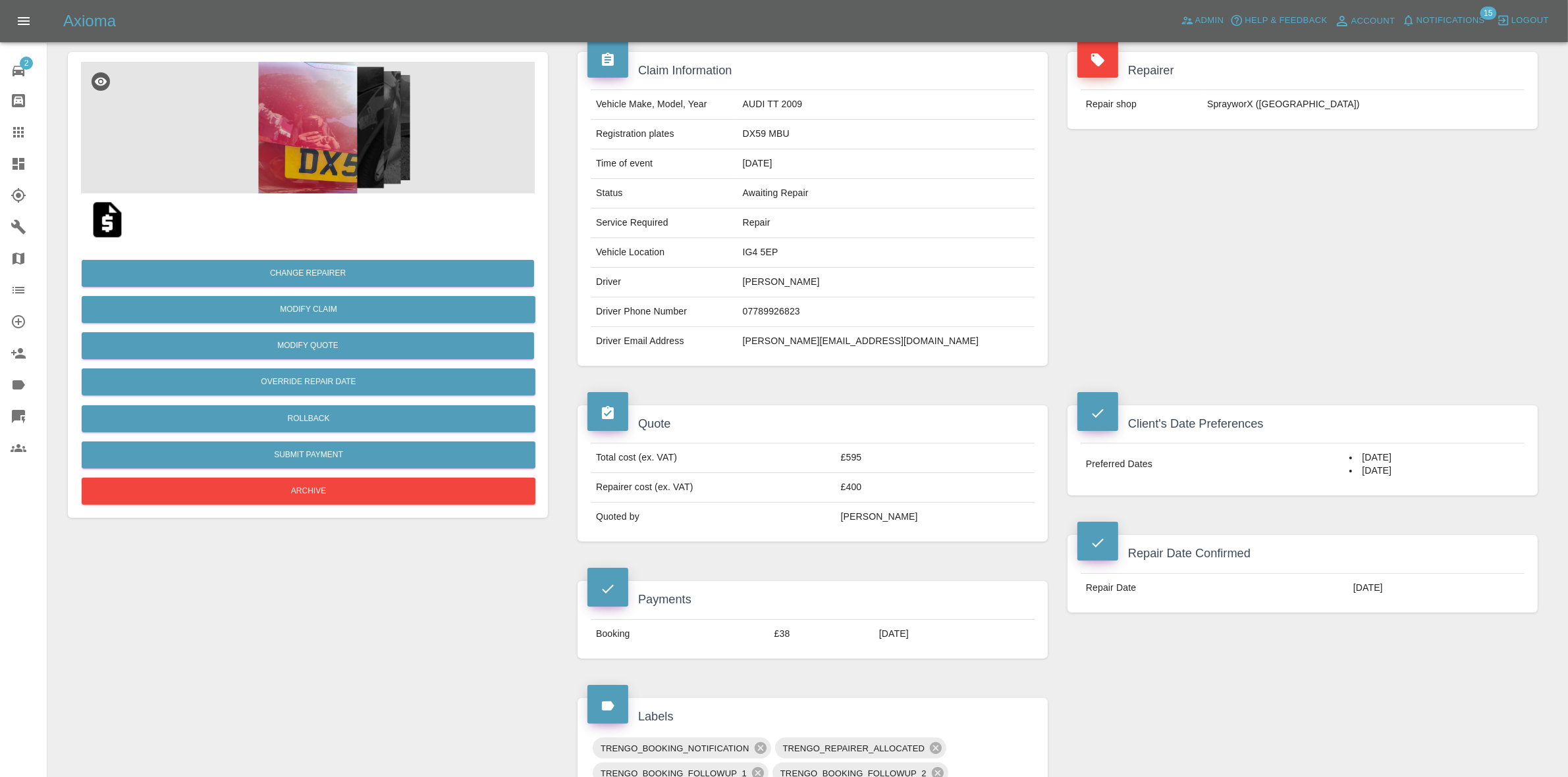
click at [814, 262] on td "IG4 5EP" at bounding box center [886, 253] width 297 height 29
copy td "IG4 5EP"
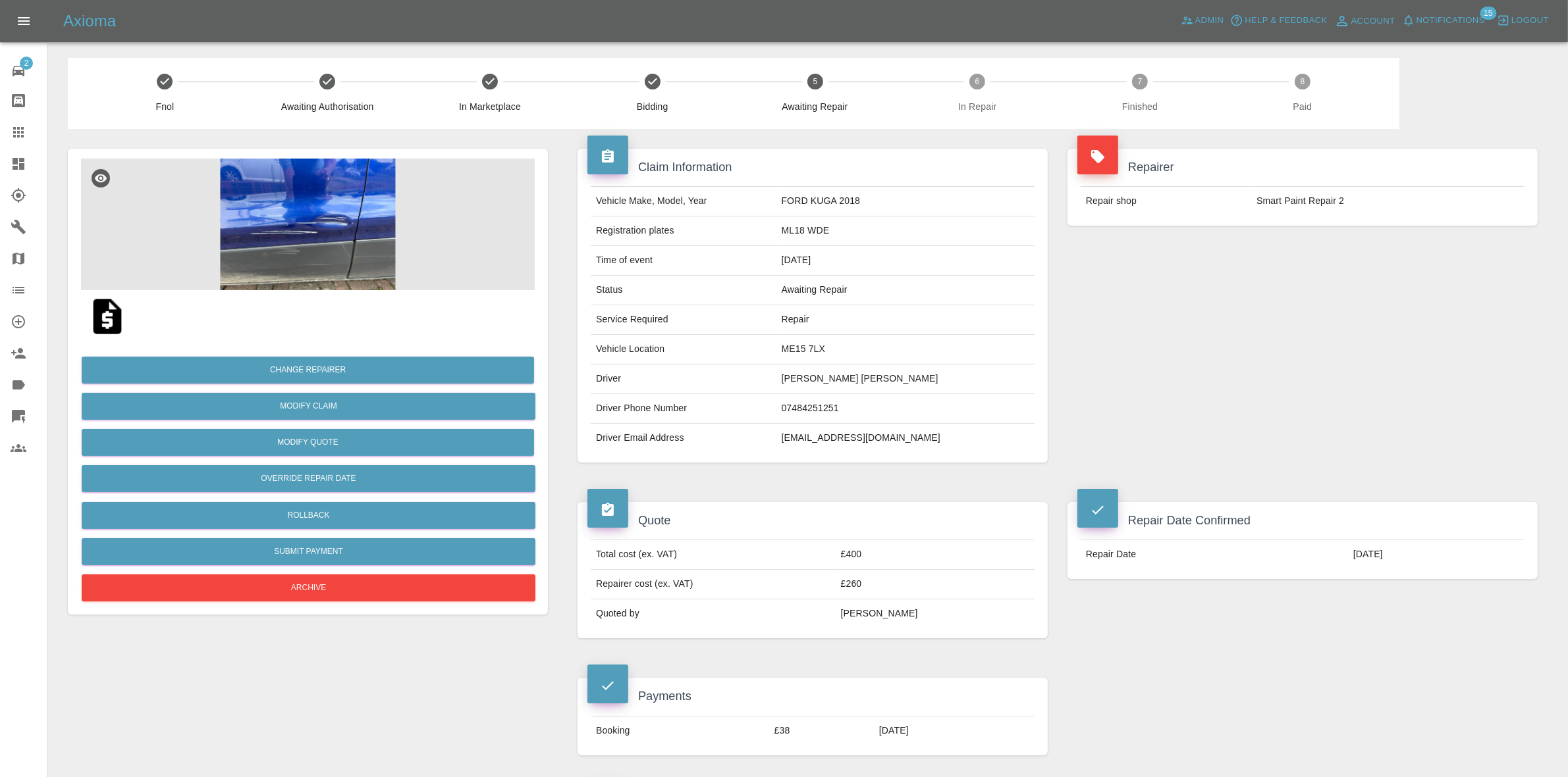
click at [834, 345] on td "ME15 7LX" at bounding box center [906, 349] width 259 height 29
copy td "ME15 7LX"
click at [349, 232] on img at bounding box center [308, 224] width 454 height 132
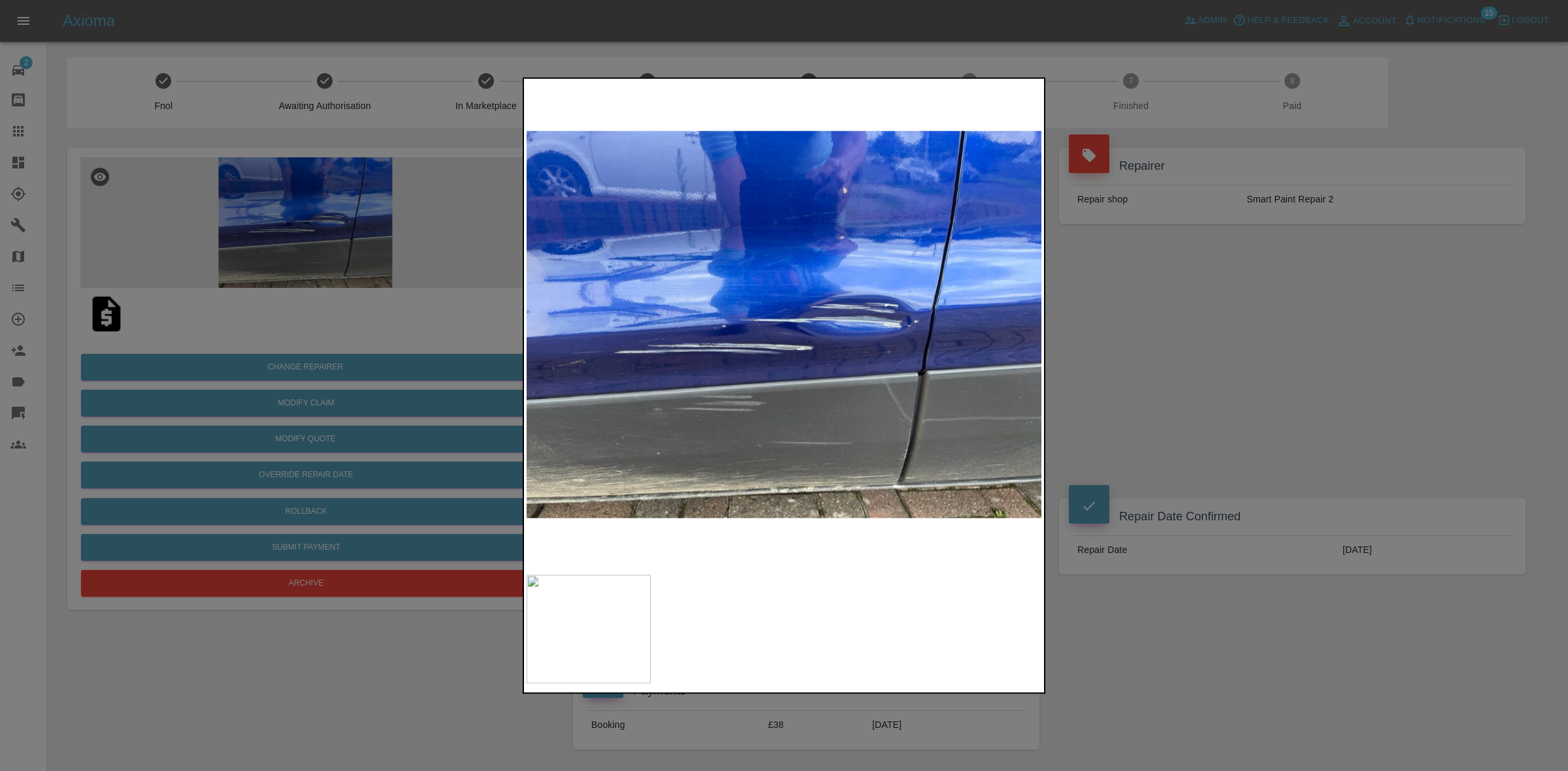
click at [1118, 344] on div at bounding box center [784, 386] width 1568 height 771
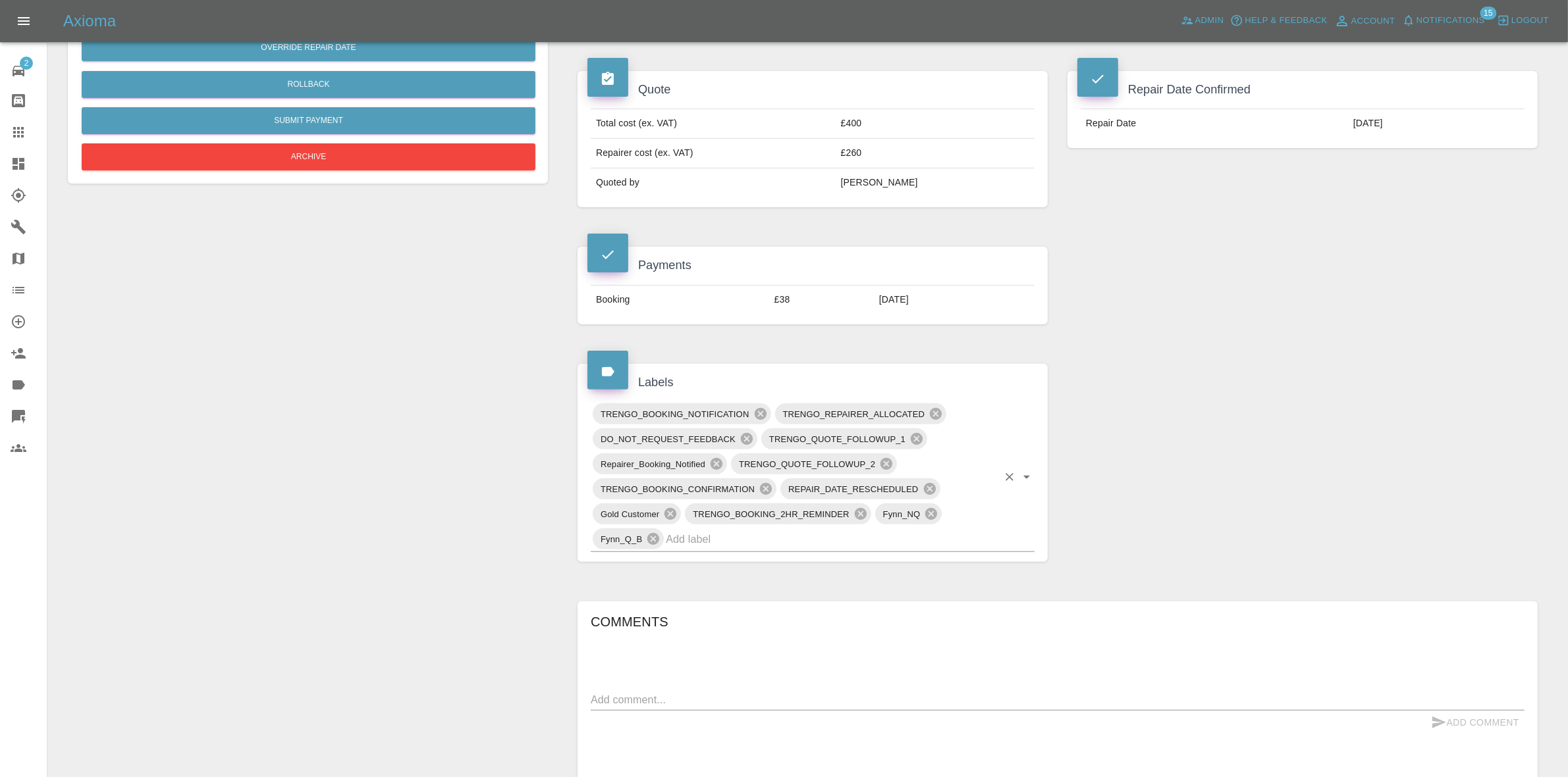
scroll to position [576, 0]
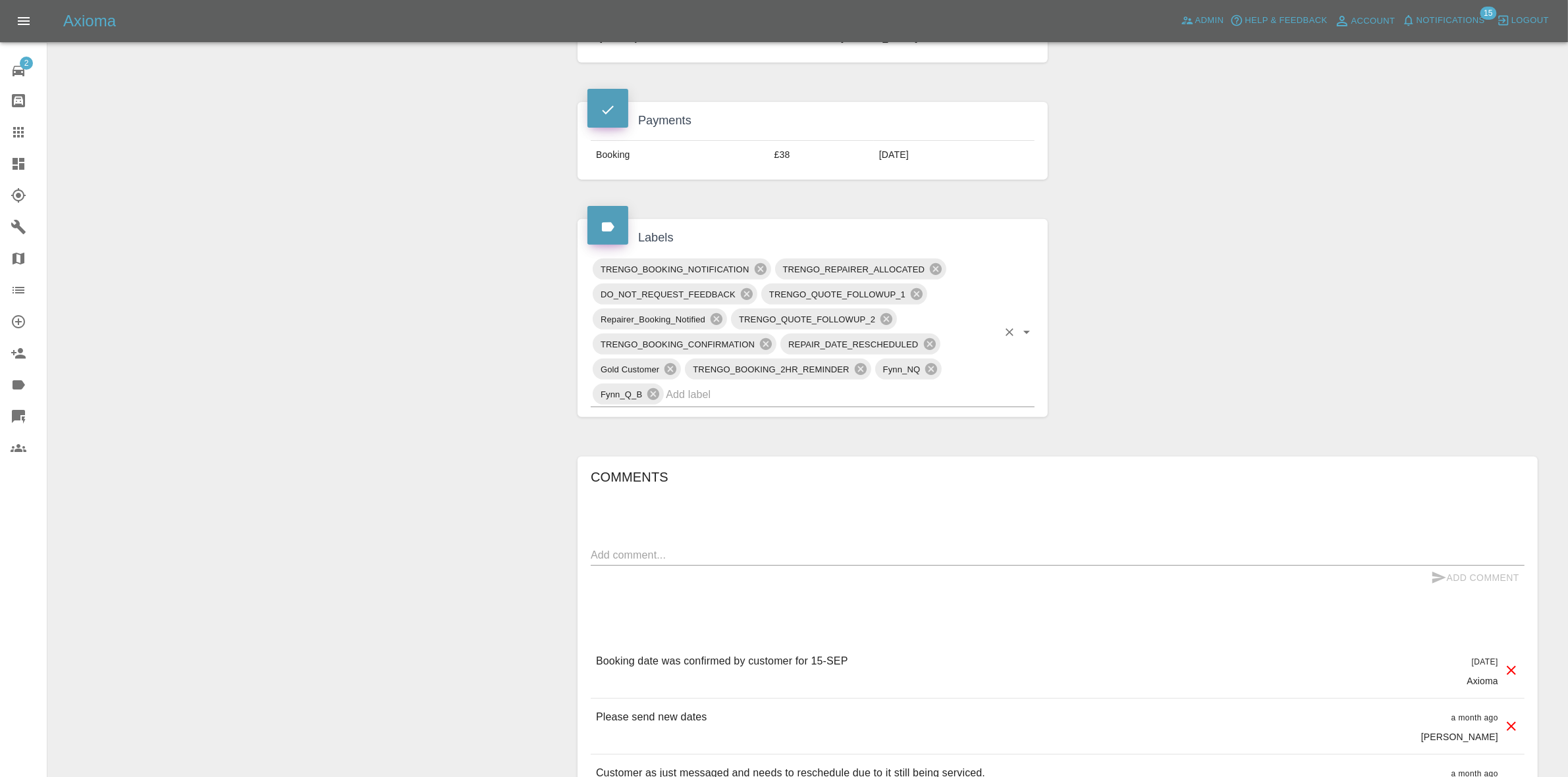
click at [821, 396] on input "text" at bounding box center [832, 395] width 332 height 21
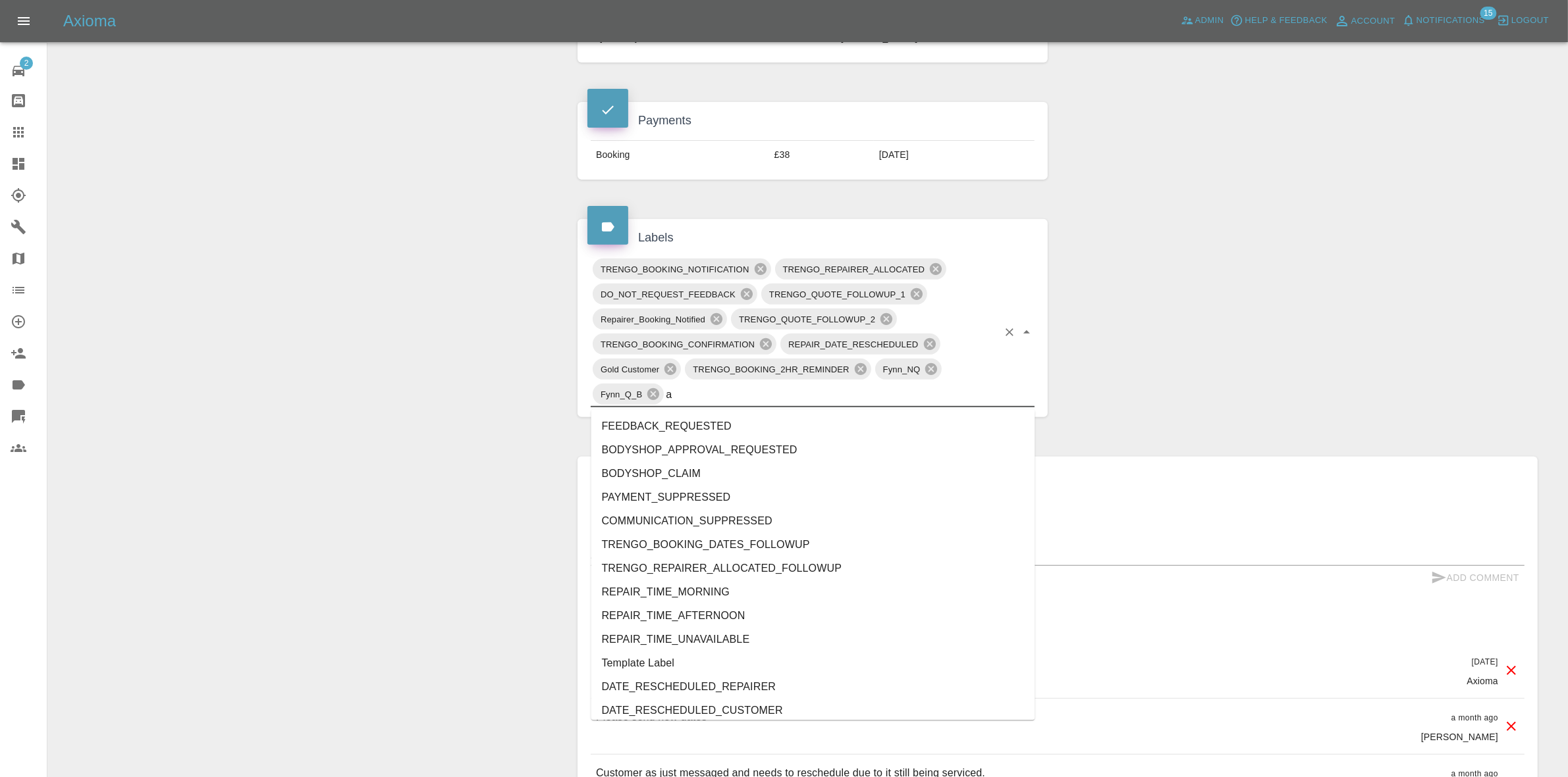
type input "au"
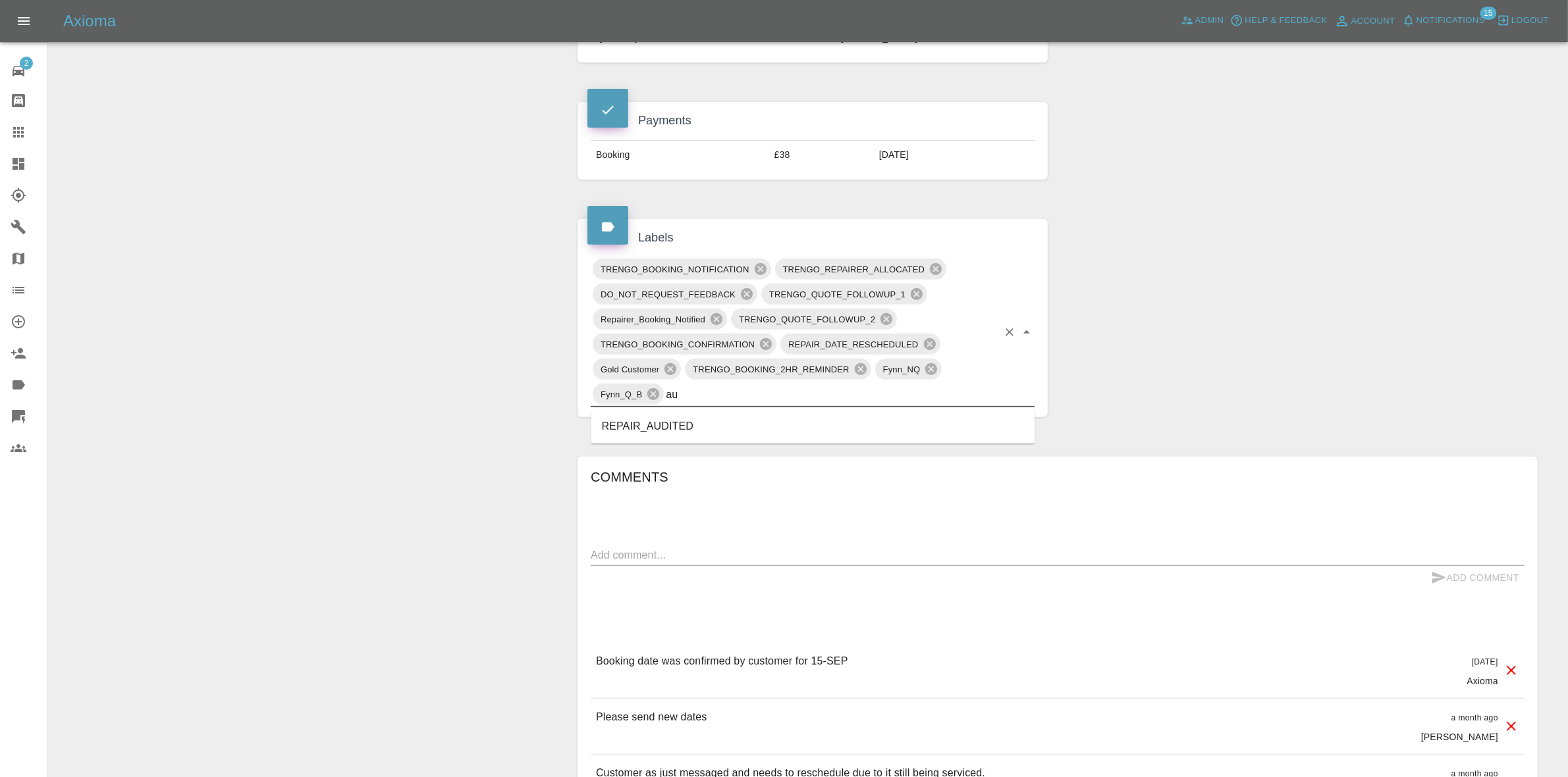
click at [626, 428] on li "REPAIR_AUDITED" at bounding box center [813, 426] width 444 height 24
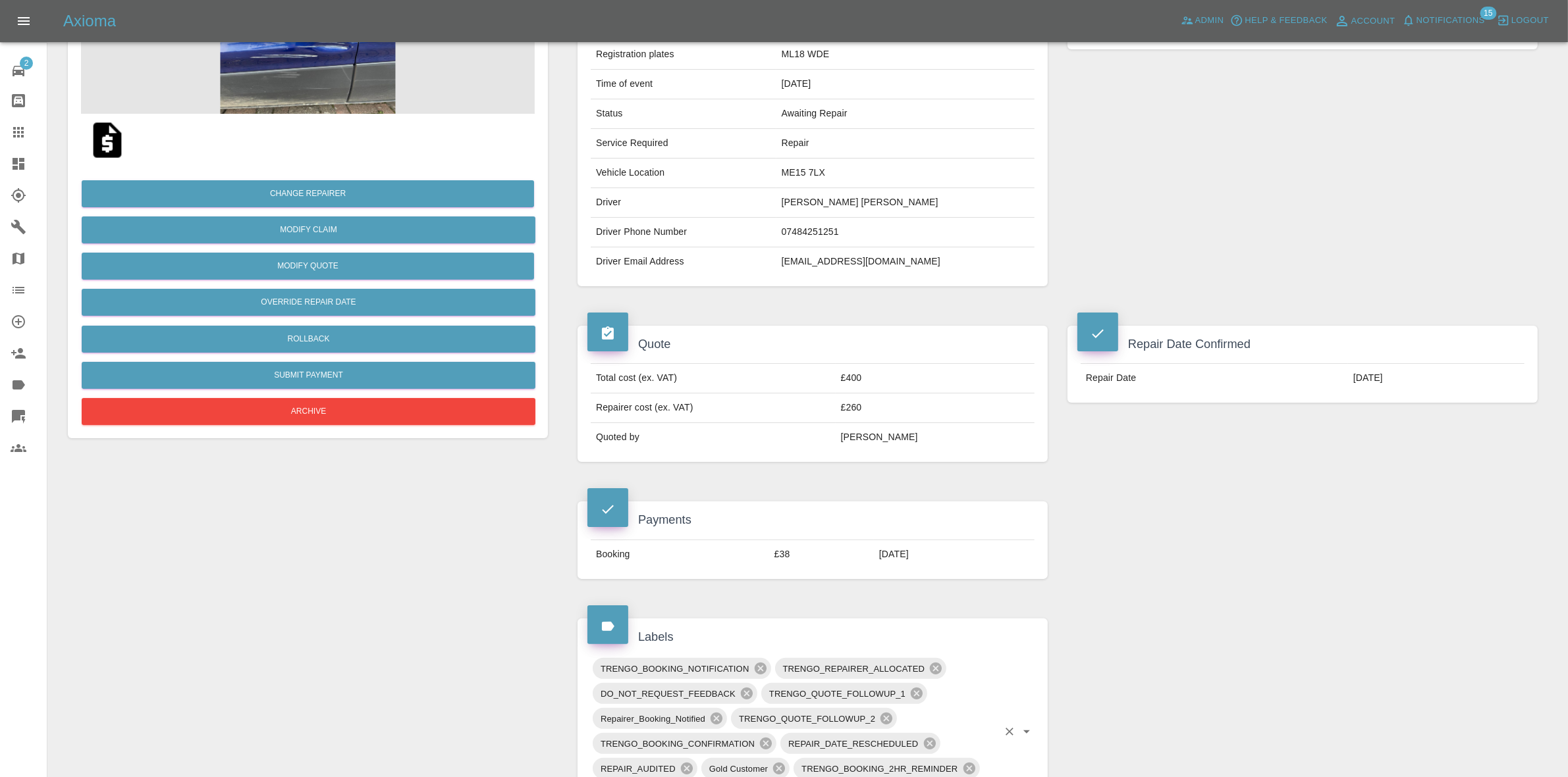
scroll to position [0, 0]
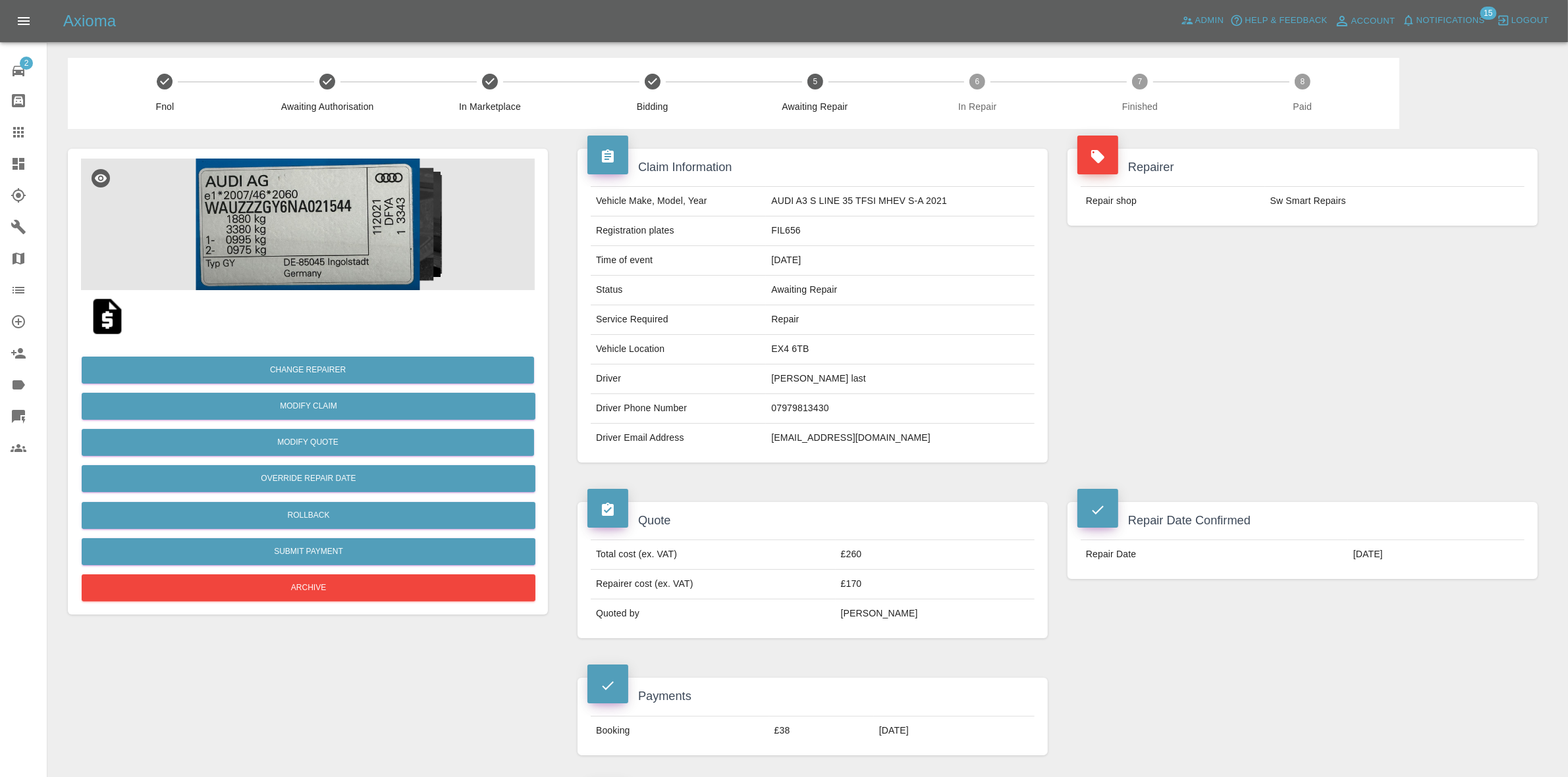
click at [784, 349] on td "EX4 6TB" at bounding box center [900, 349] width 269 height 29
copy td "EX4 6TB"
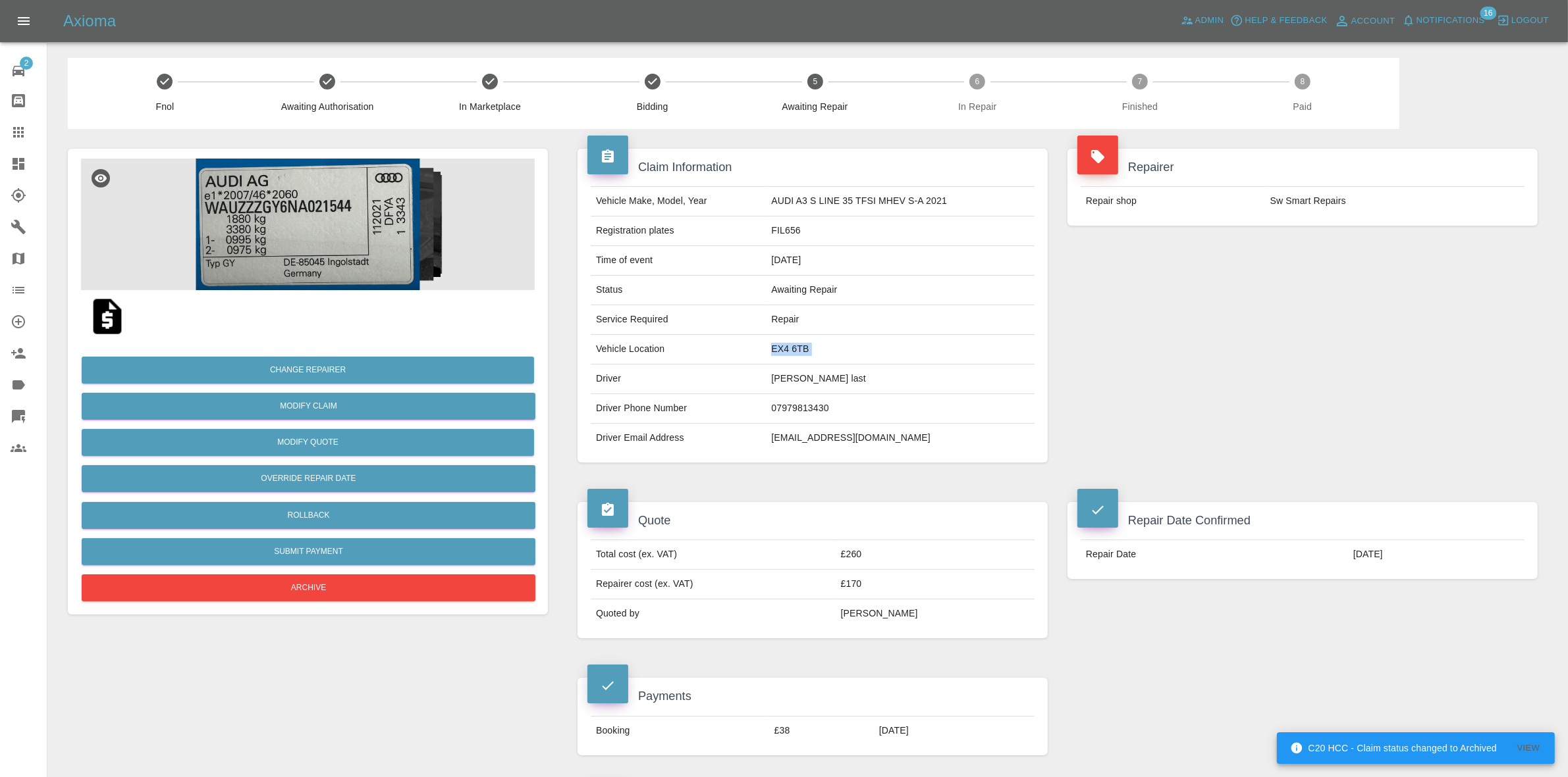
click at [1362, 280] on div "Repairer Repair shop Sw Smart Repairs" at bounding box center [1302, 306] width 490 height 354
click at [323, 225] on img at bounding box center [308, 224] width 454 height 132
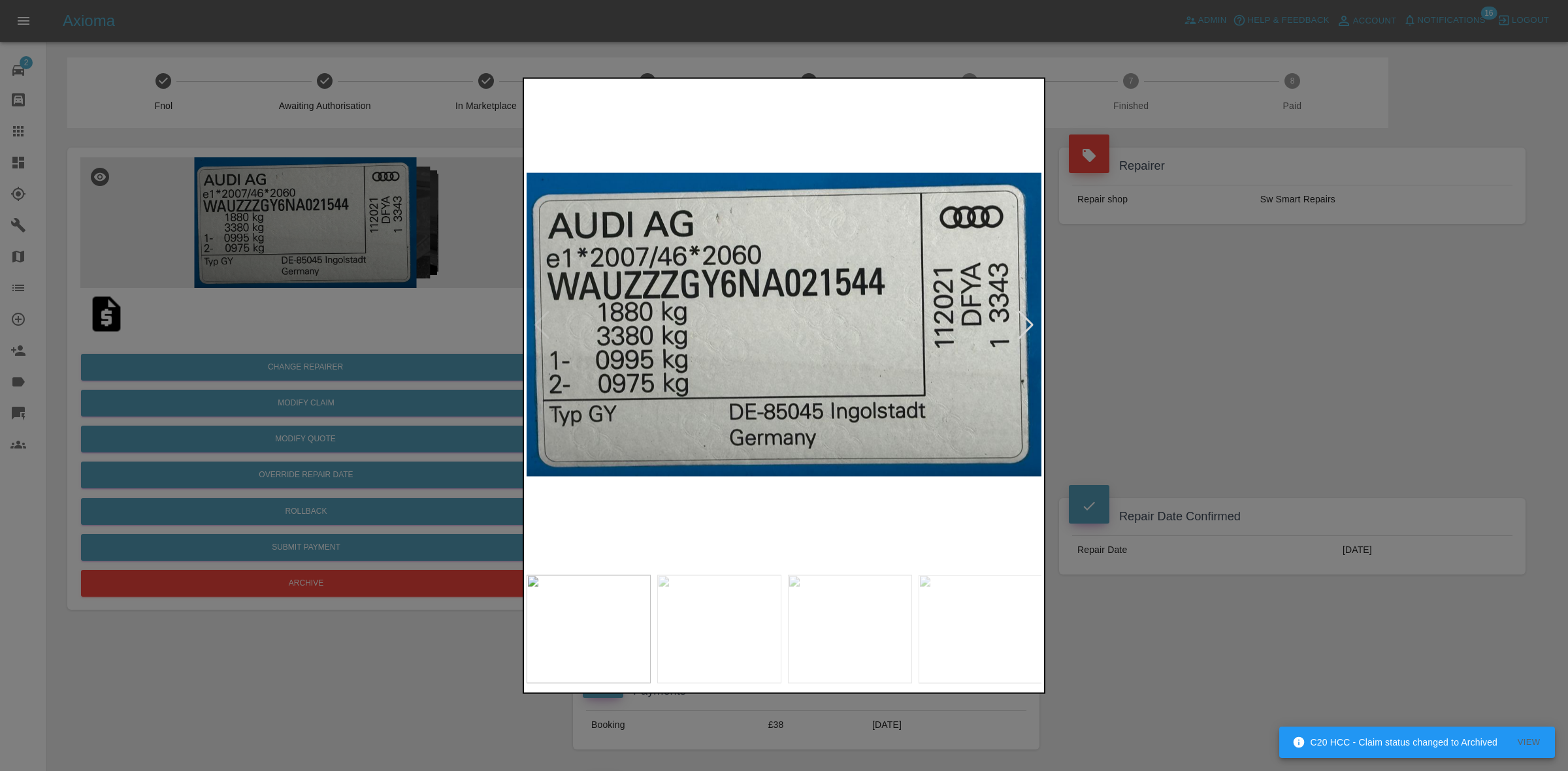
click at [1023, 318] on div at bounding box center [1026, 325] width 18 height 29
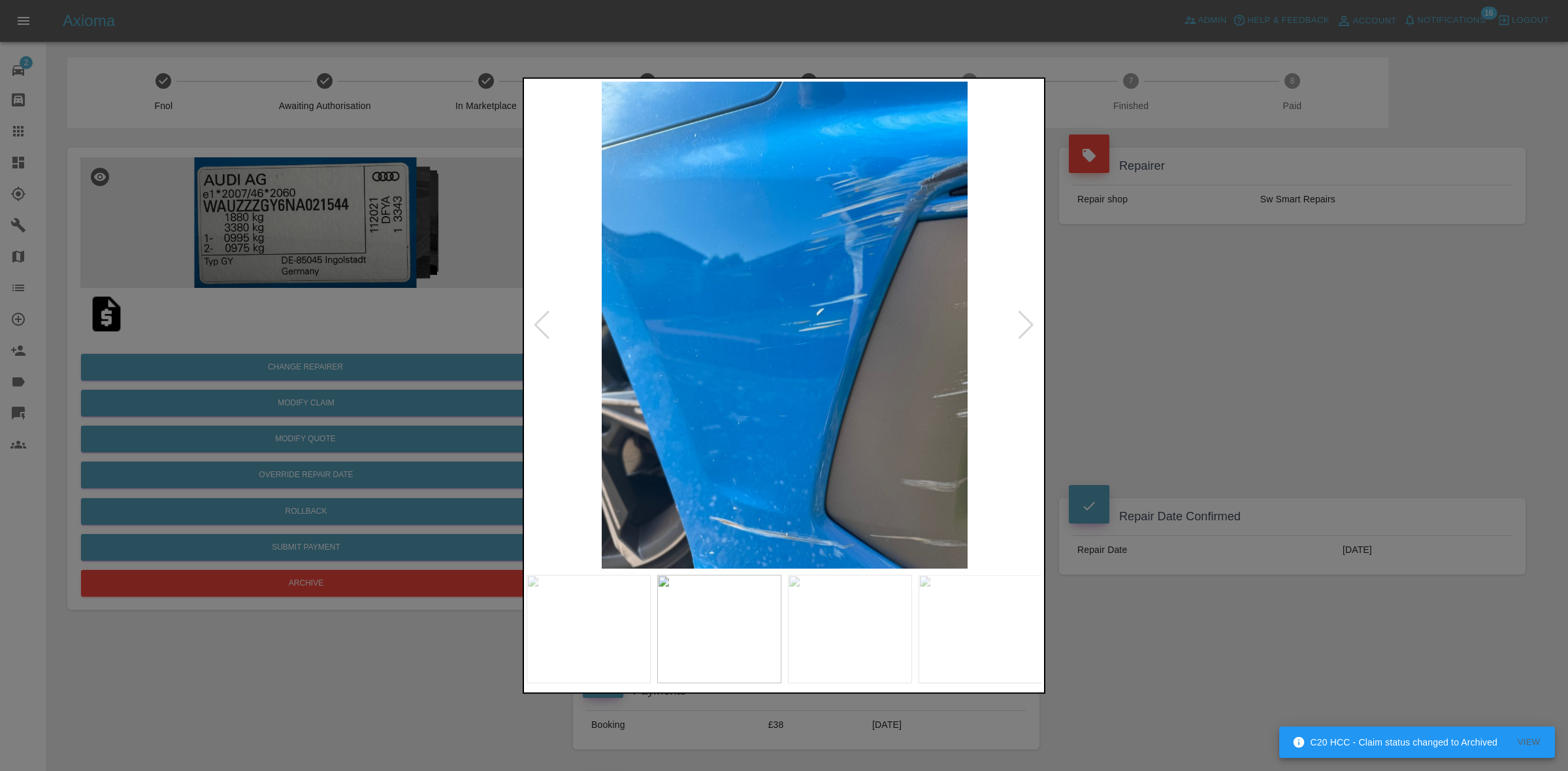
click at [1023, 318] on div at bounding box center [1026, 325] width 18 height 29
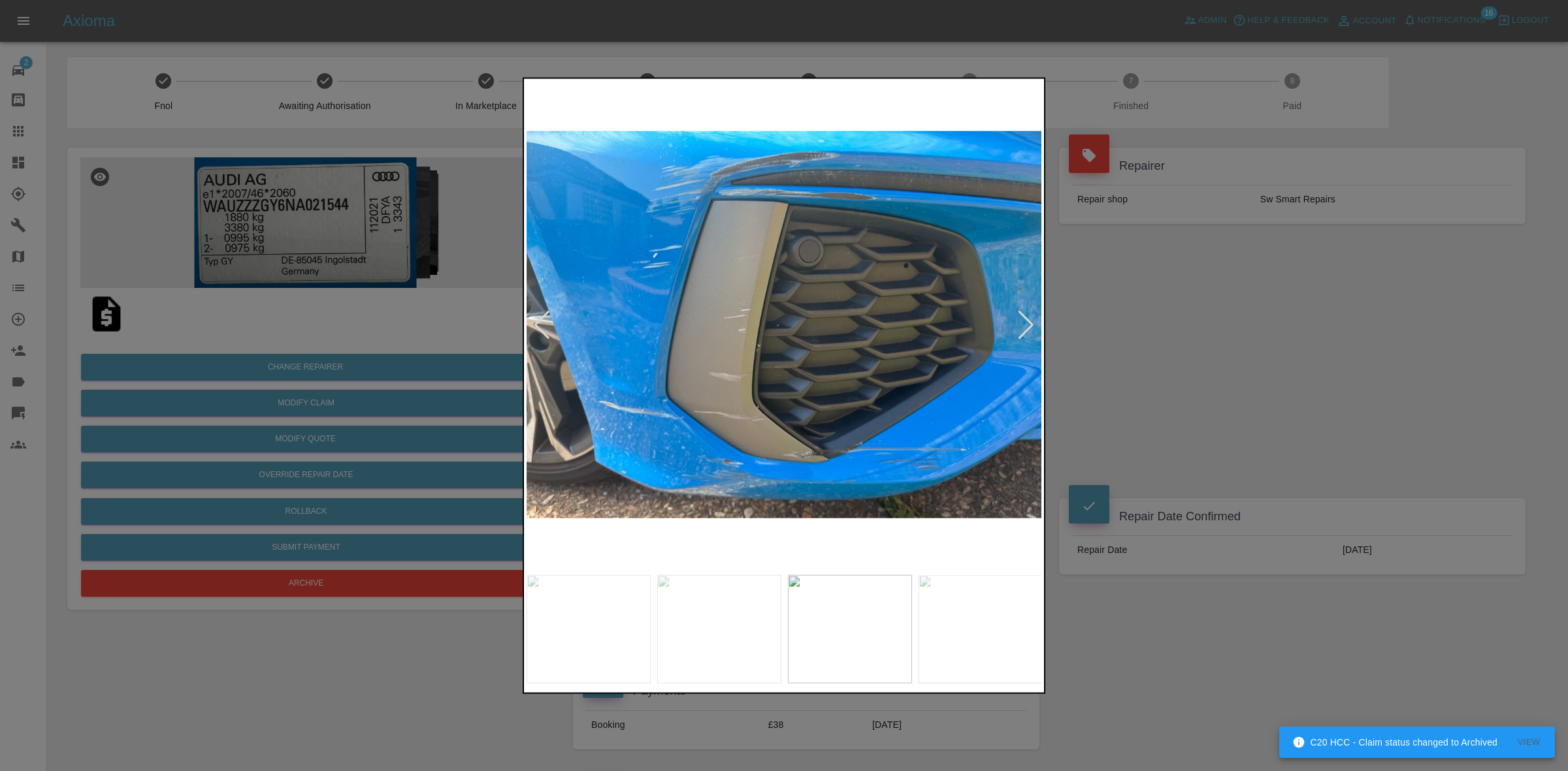
click at [1023, 318] on div at bounding box center [1026, 325] width 18 height 29
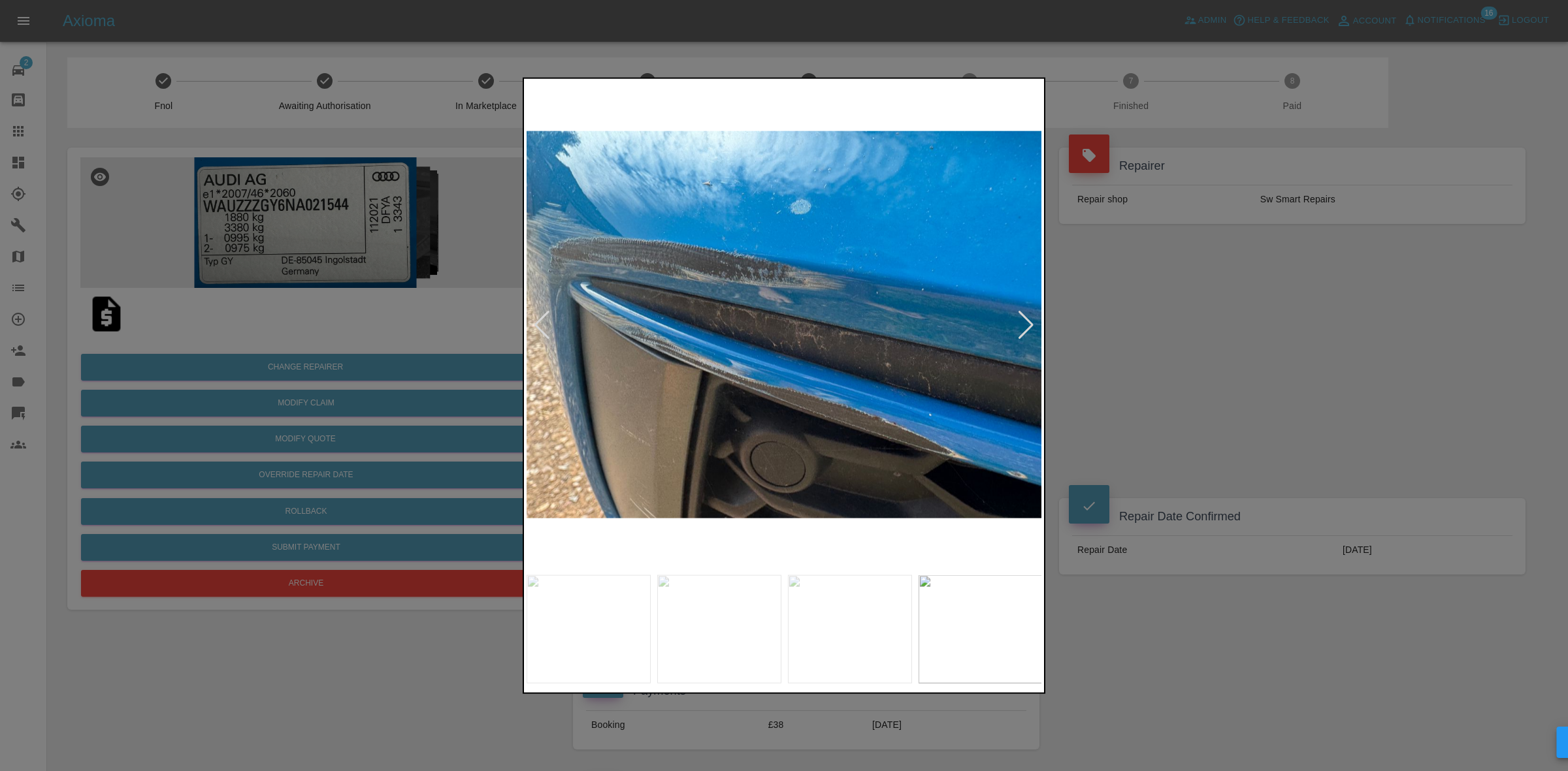
click at [1023, 318] on div at bounding box center [1026, 325] width 18 height 29
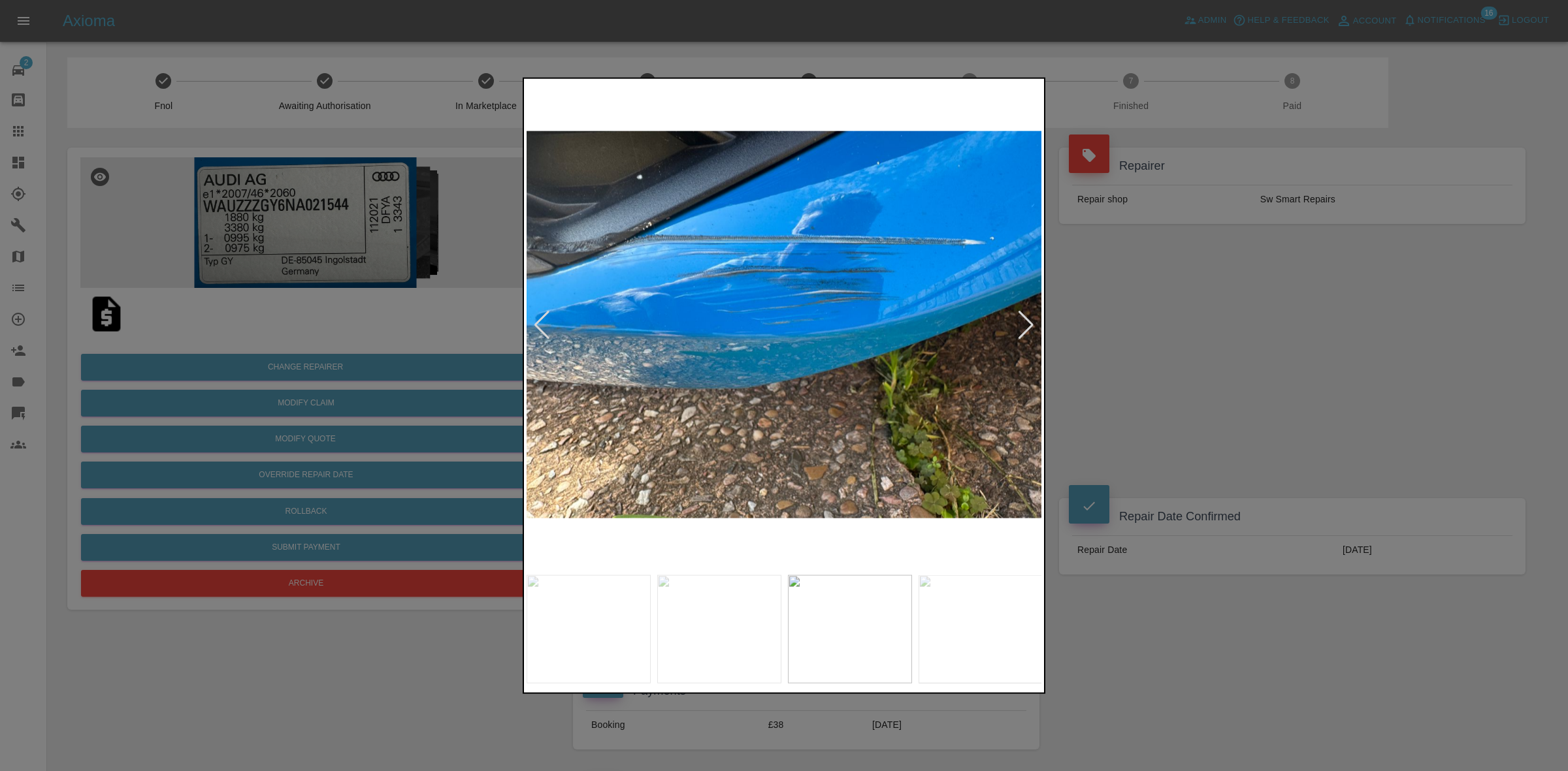
click at [1023, 318] on div at bounding box center [1026, 325] width 18 height 29
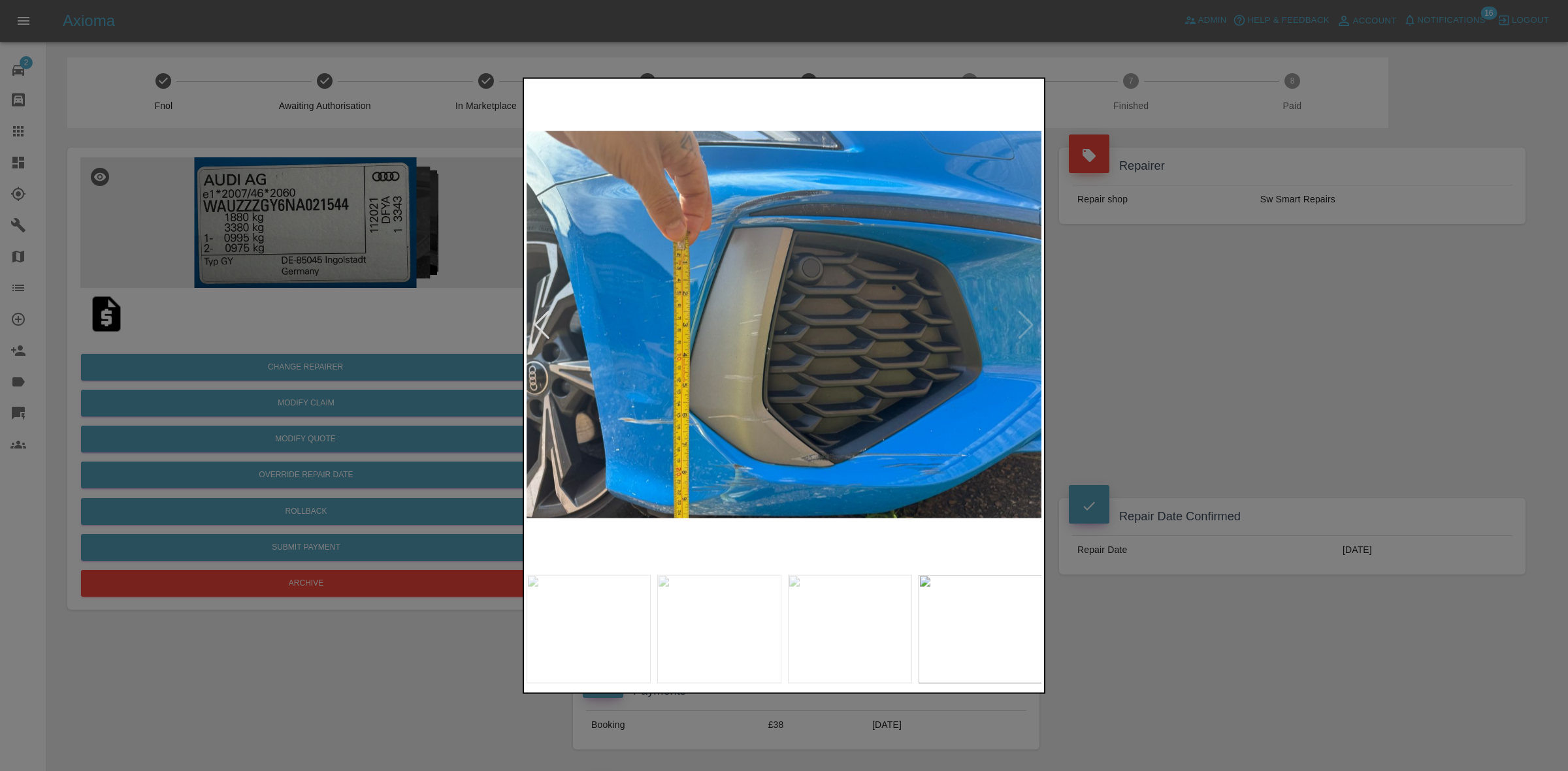
click at [1023, 318] on img at bounding box center [784, 325] width 516 height 487
click at [1235, 354] on div at bounding box center [784, 386] width 1568 height 771
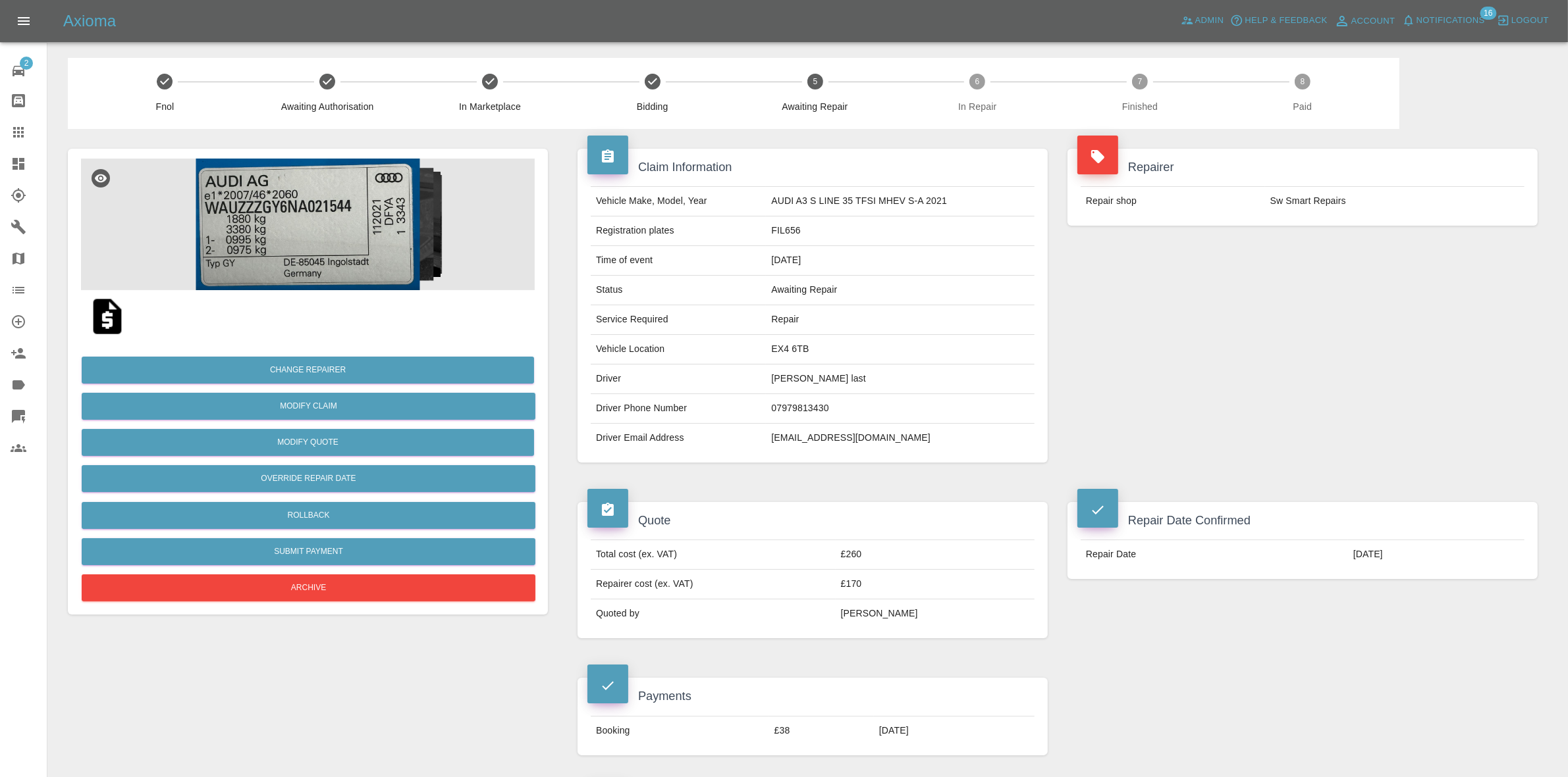
click at [1371, 255] on div "Repairer Repair shop Sw Smart Repairs" at bounding box center [1302, 306] width 490 height 354
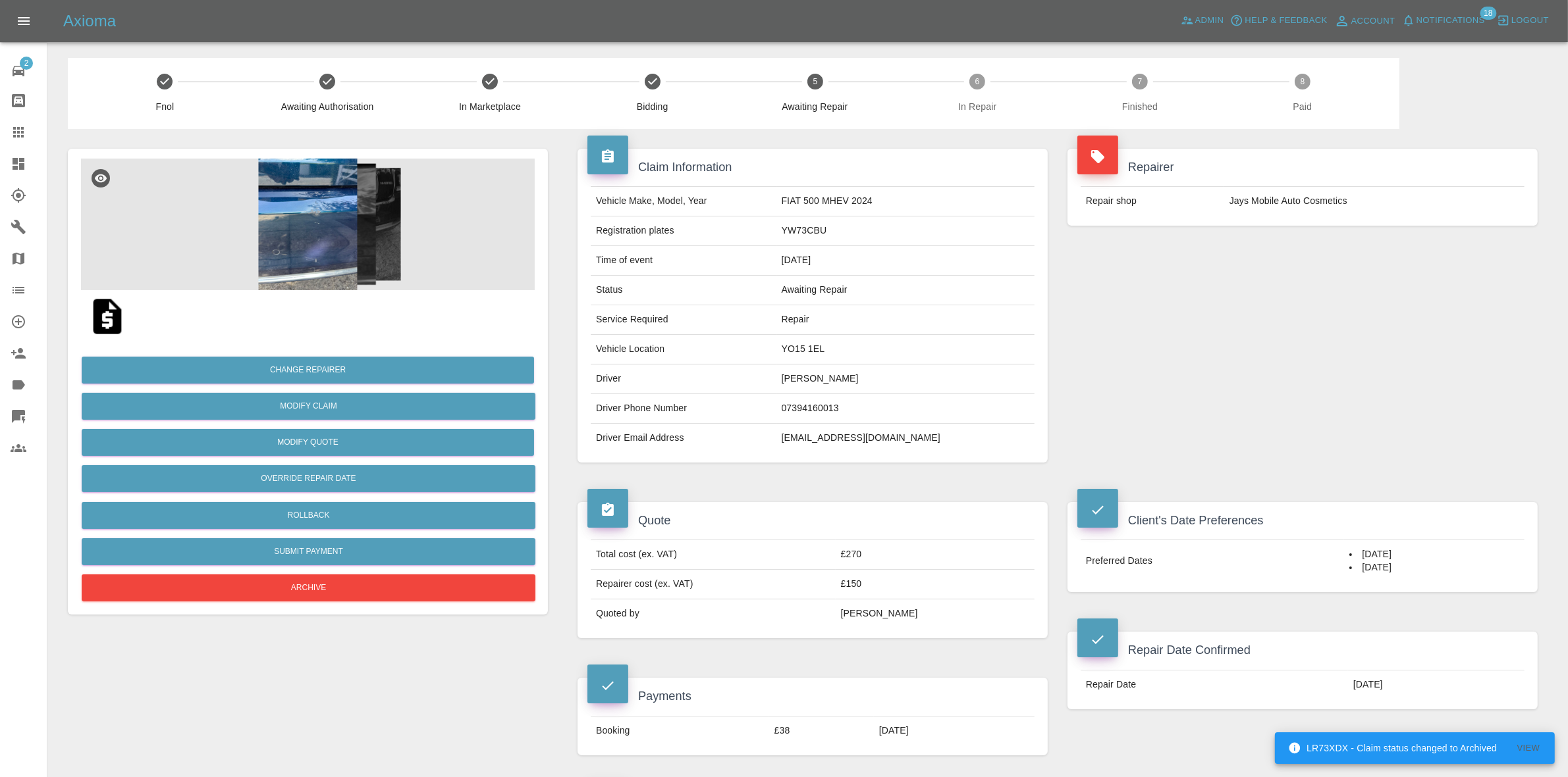
click at [363, 212] on img at bounding box center [308, 224] width 454 height 132
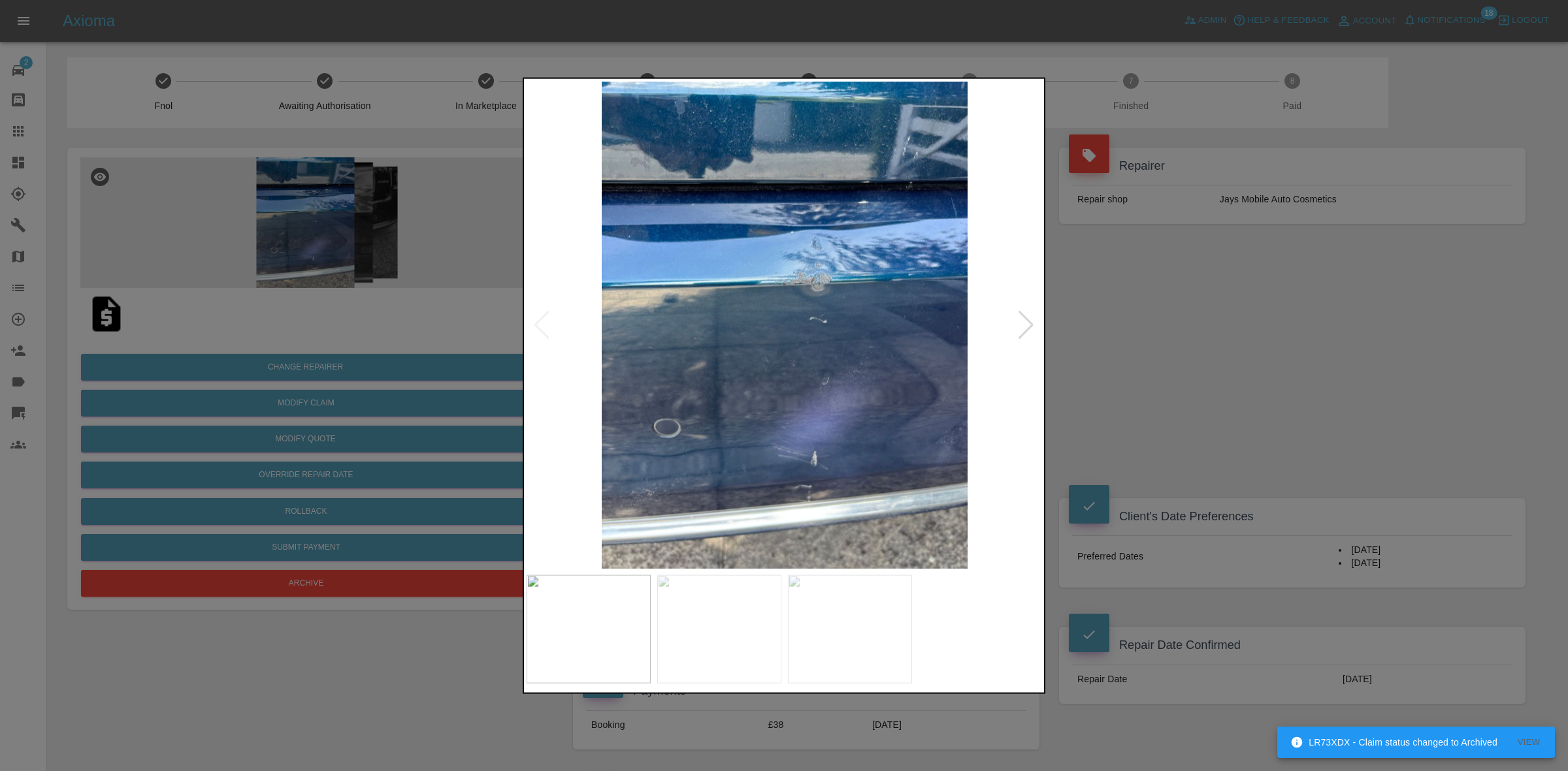
click at [1020, 318] on div at bounding box center [1026, 325] width 18 height 29
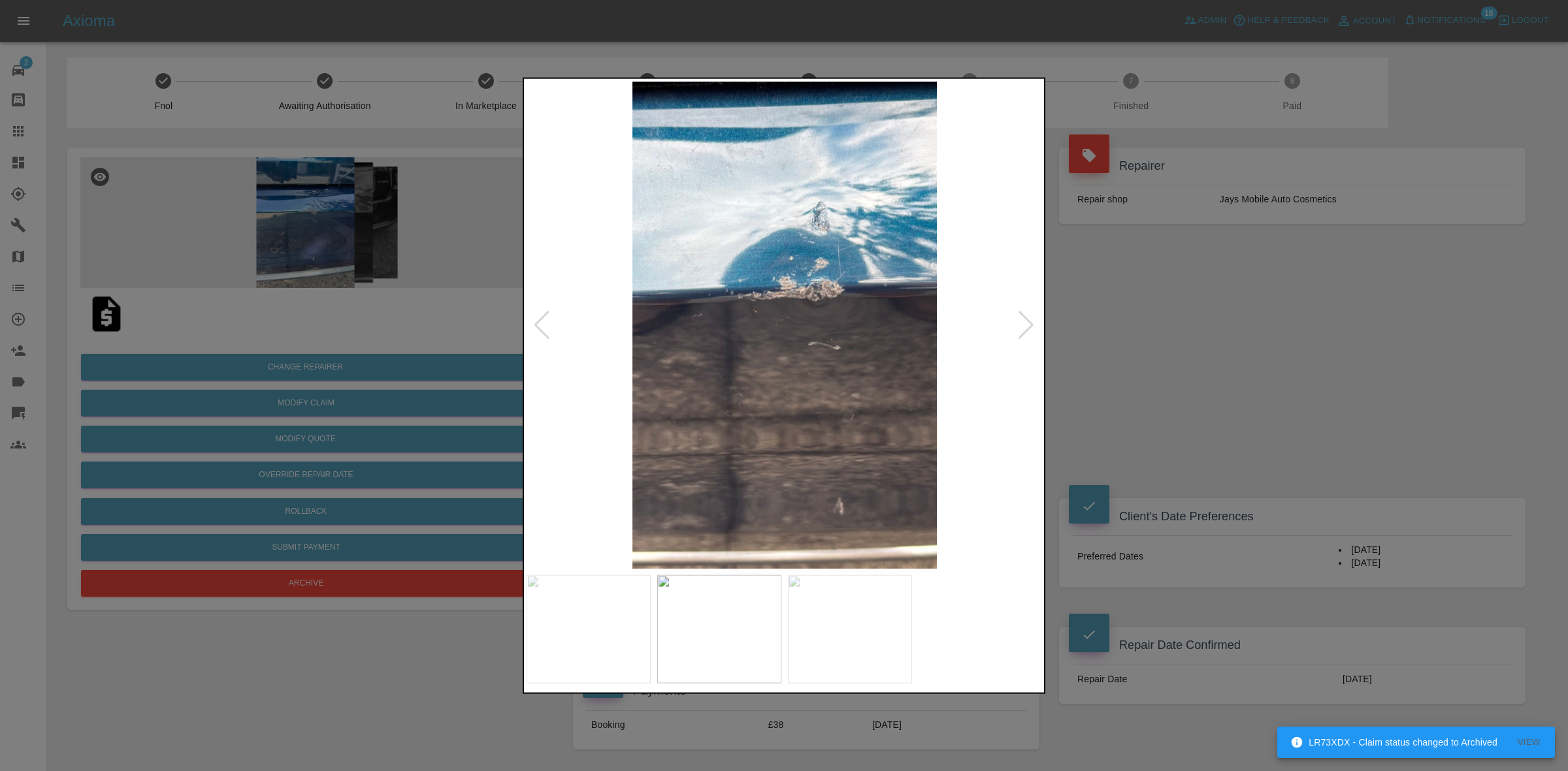
click at [1020, 318] on div at bounding box center [1026, 325] width 18 height 29
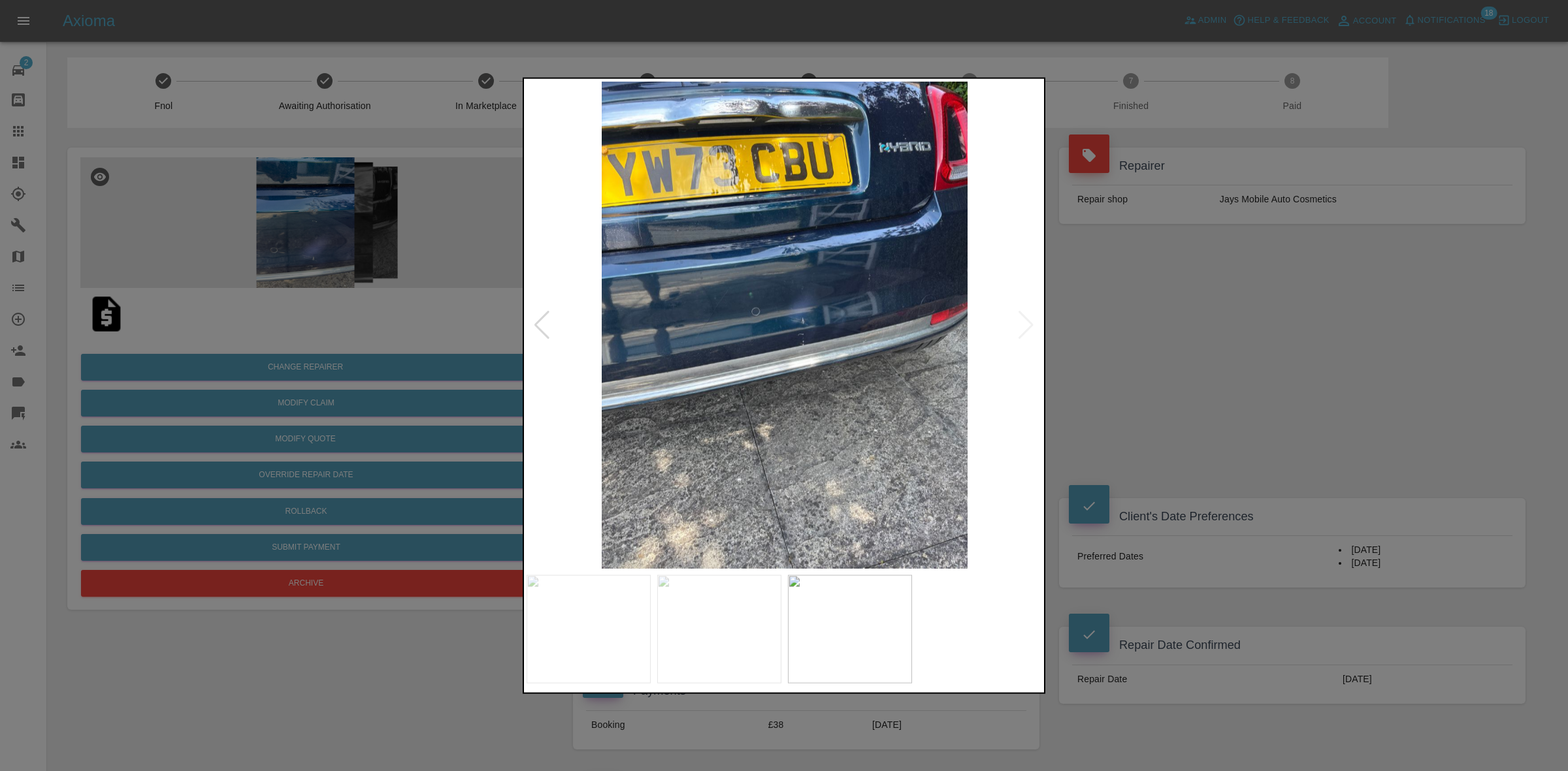
click at [1020, 318] on img at bounding box center [784, 325] width 516 height 487
click at [1140, 328] on div at bounding box center [784, 386] width 1568 height 771
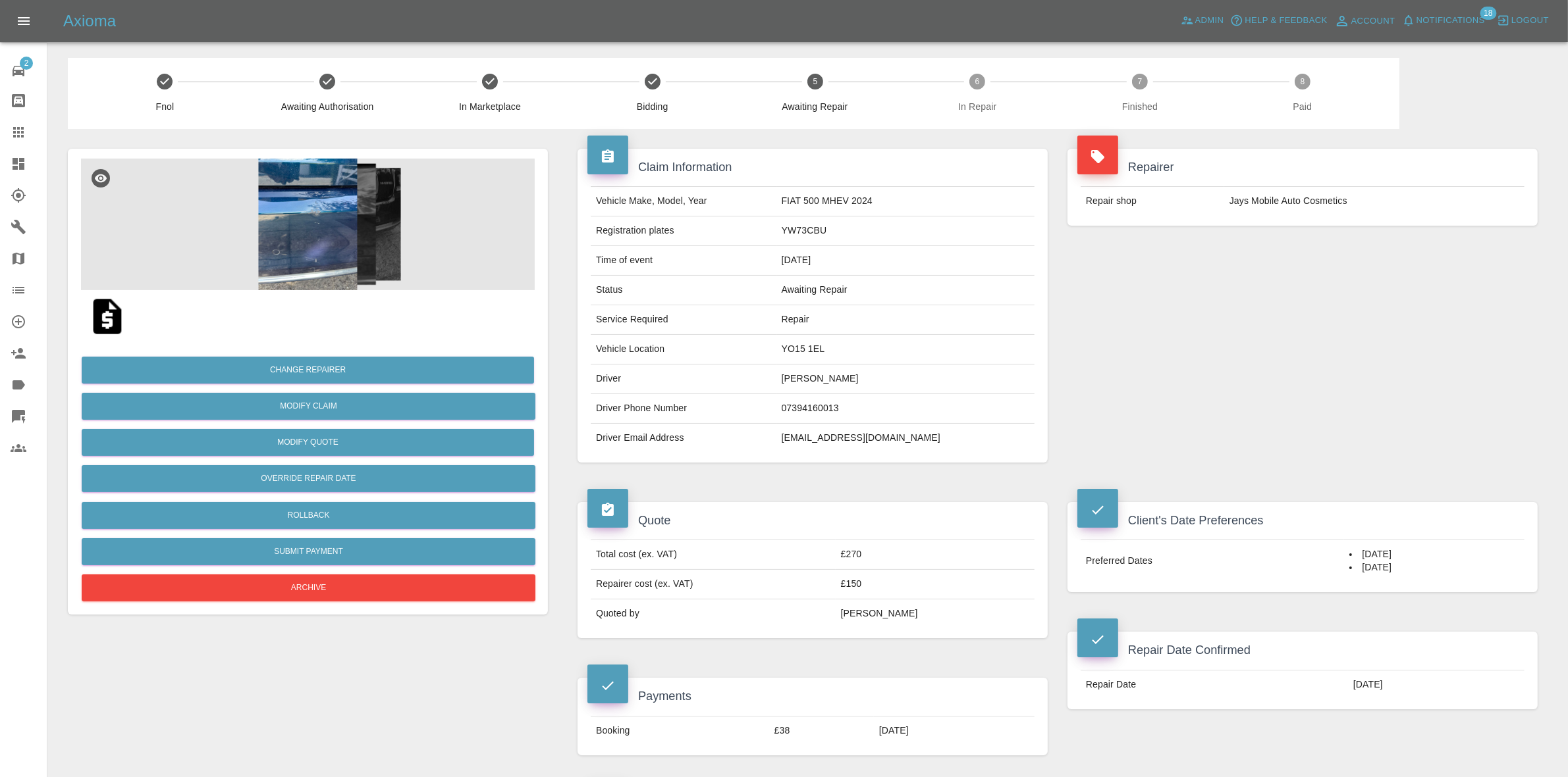
click at [854, 352] on td "YO15 1EL" at bounding box center [906, 349] width 259 height 29
copy td "YO15 1EL"
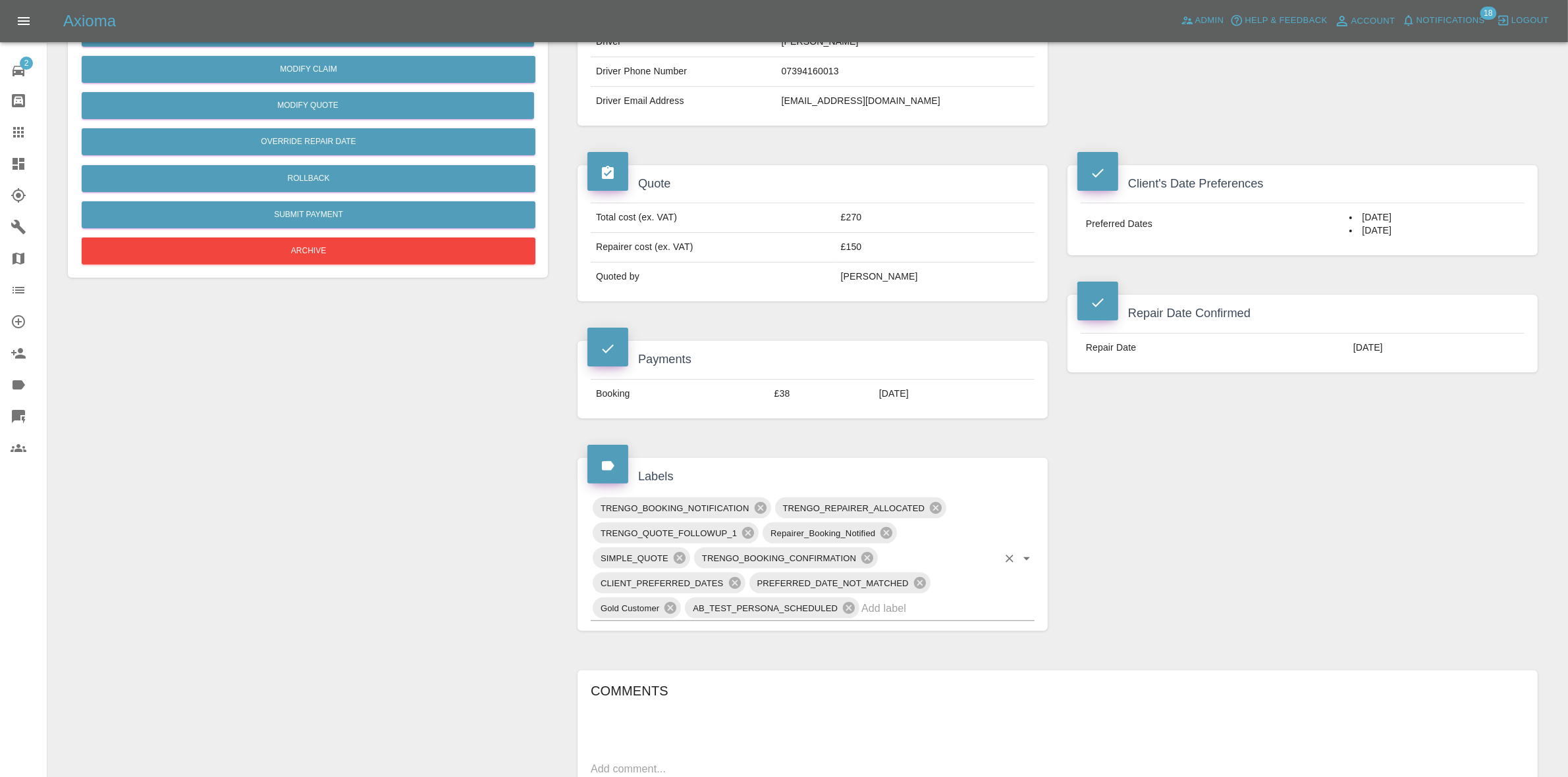
scroll to position [494, 0]
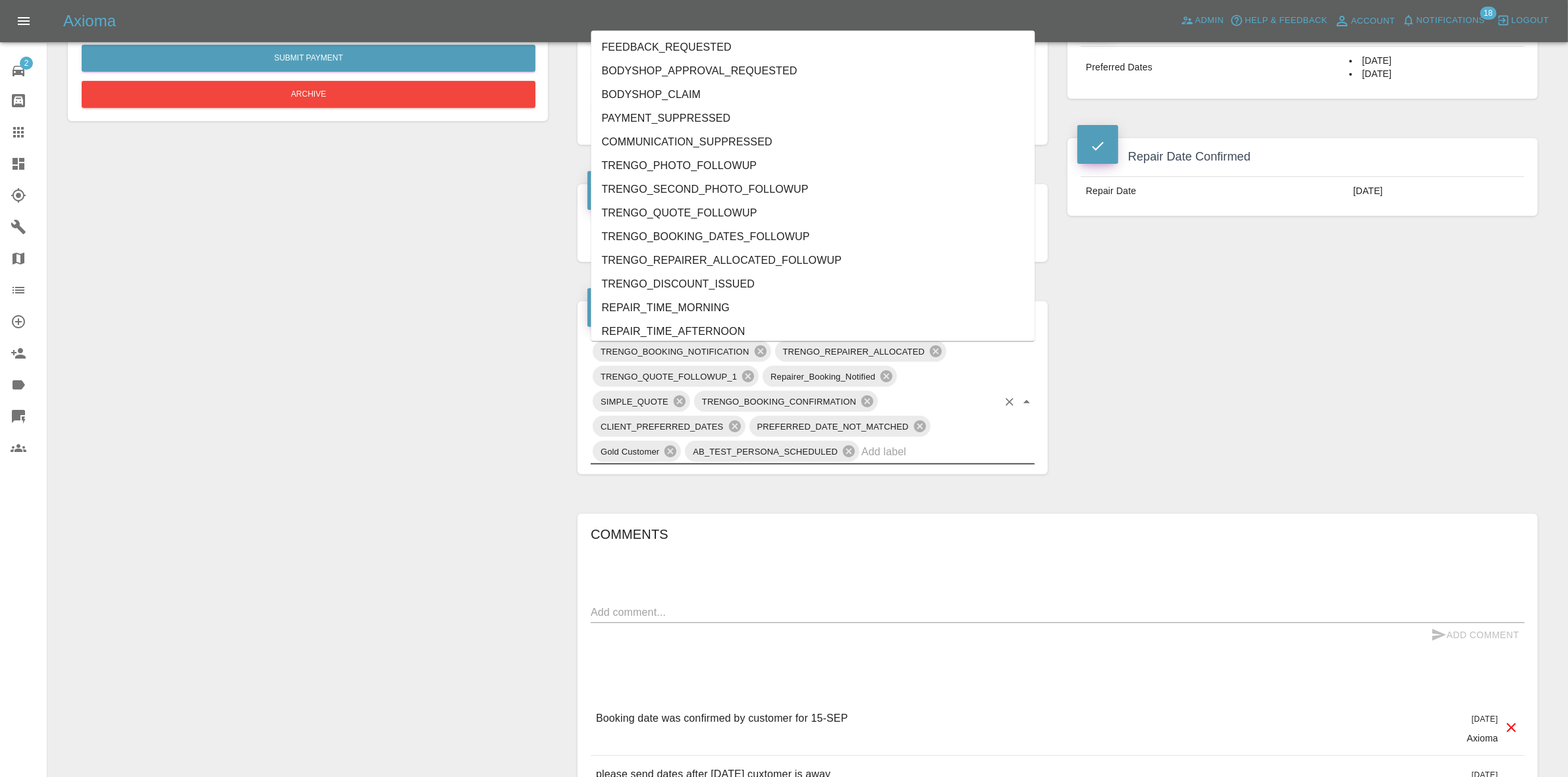
click at [883, 457] on input "text" at bounding box center [929, 452] width 137 height 21
type input "au"
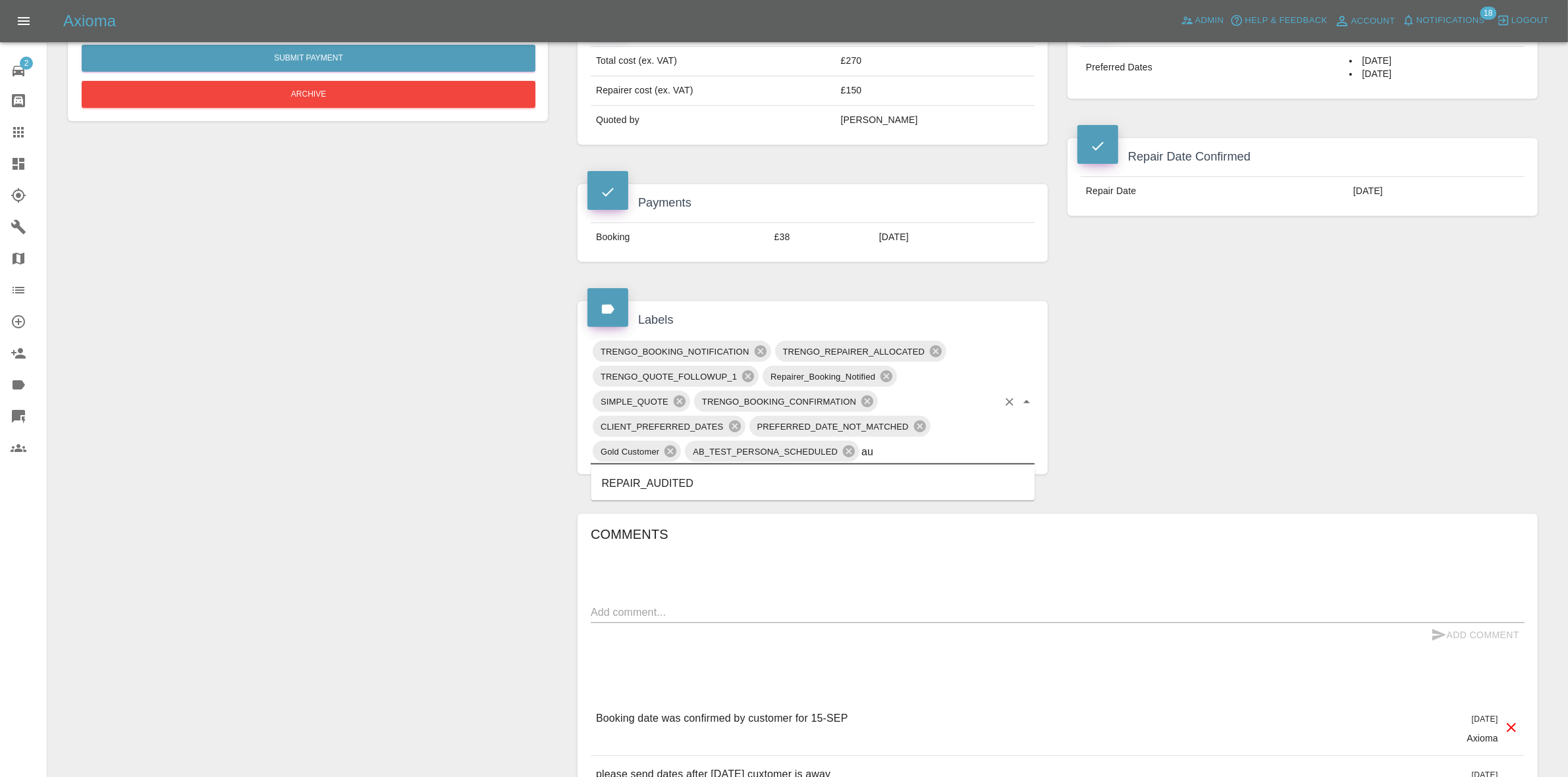
click at [695, 488] on li "REPAIR_AUDITED" at bounding box center [813, 484] width 444 height 24
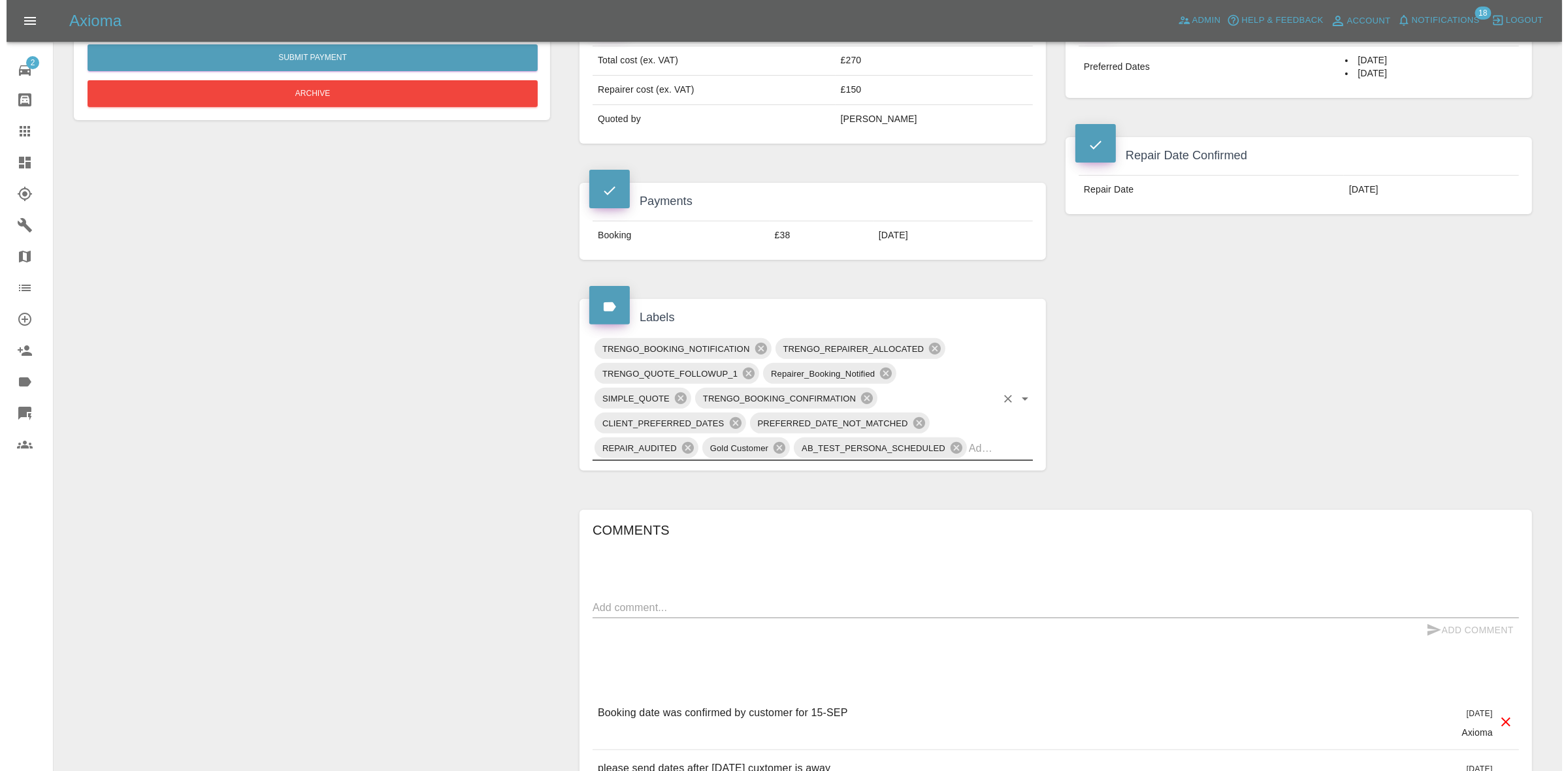
scroll to position [0, 0]
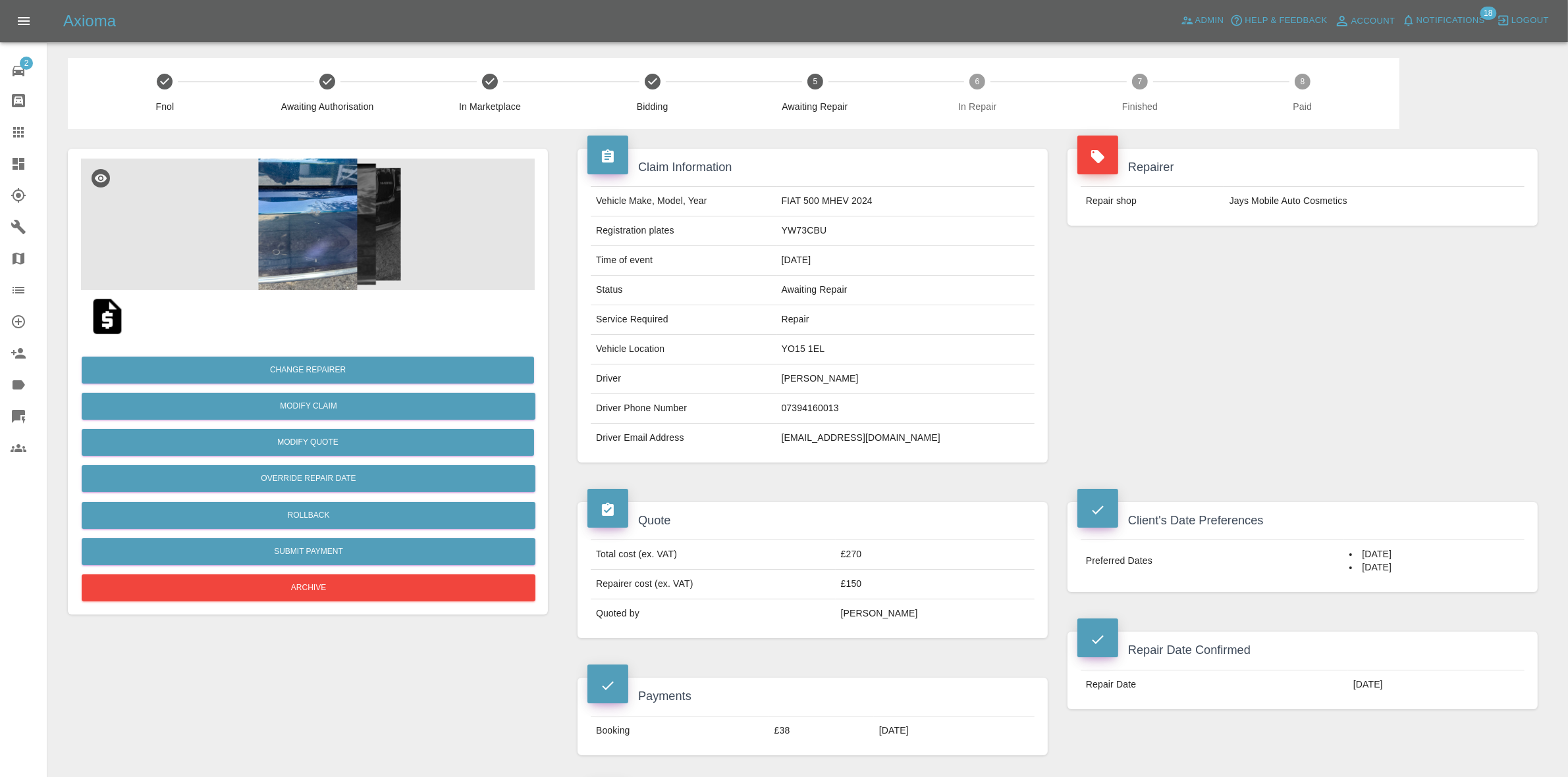
click at [1447, 14] on span "Notifications" at bounding box center [1451, 21] width 69 height 15
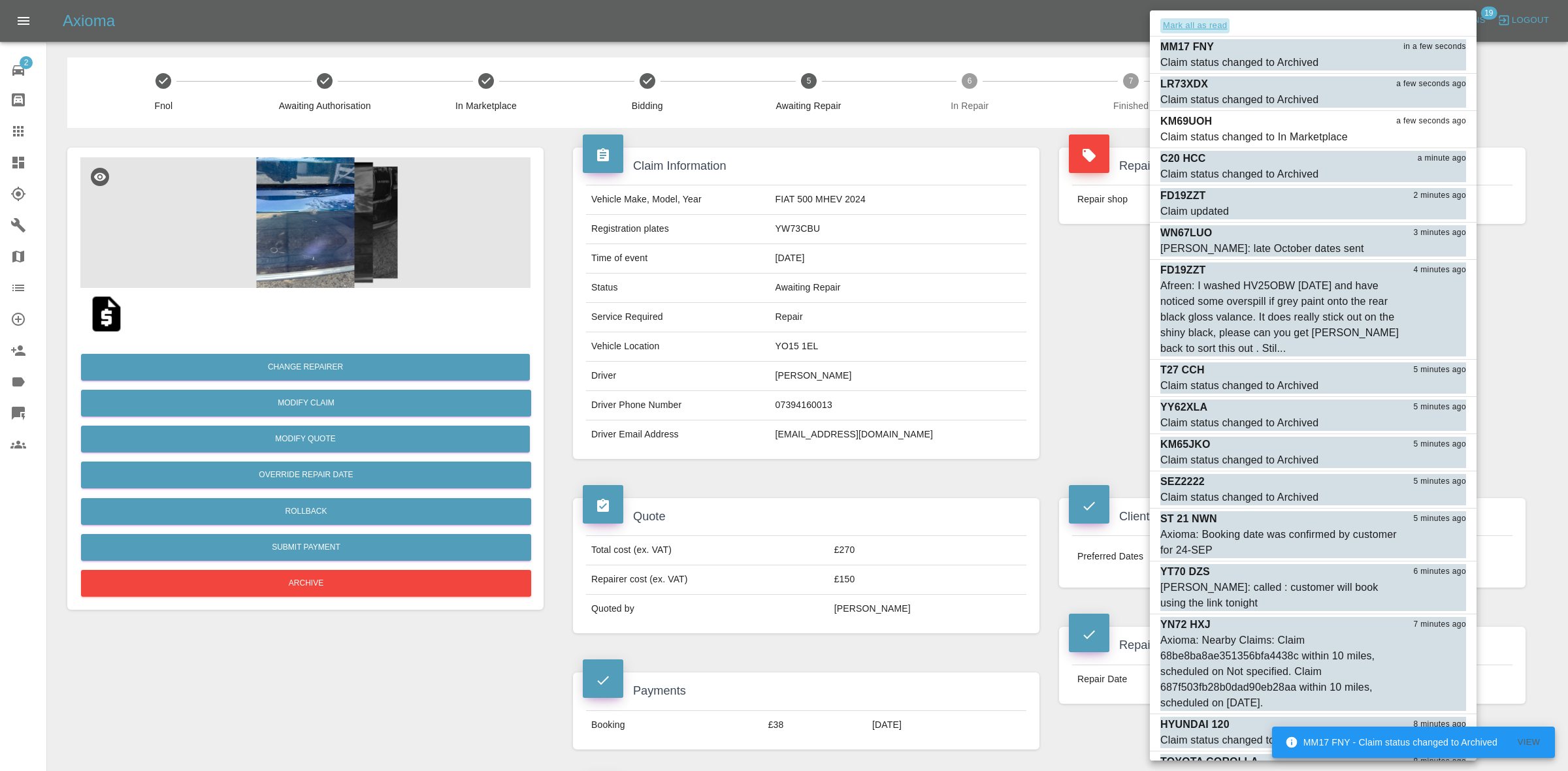
click at [1199, 27] on button "Mark all as read" at bounding box center [1195, 26] width 69 height 15
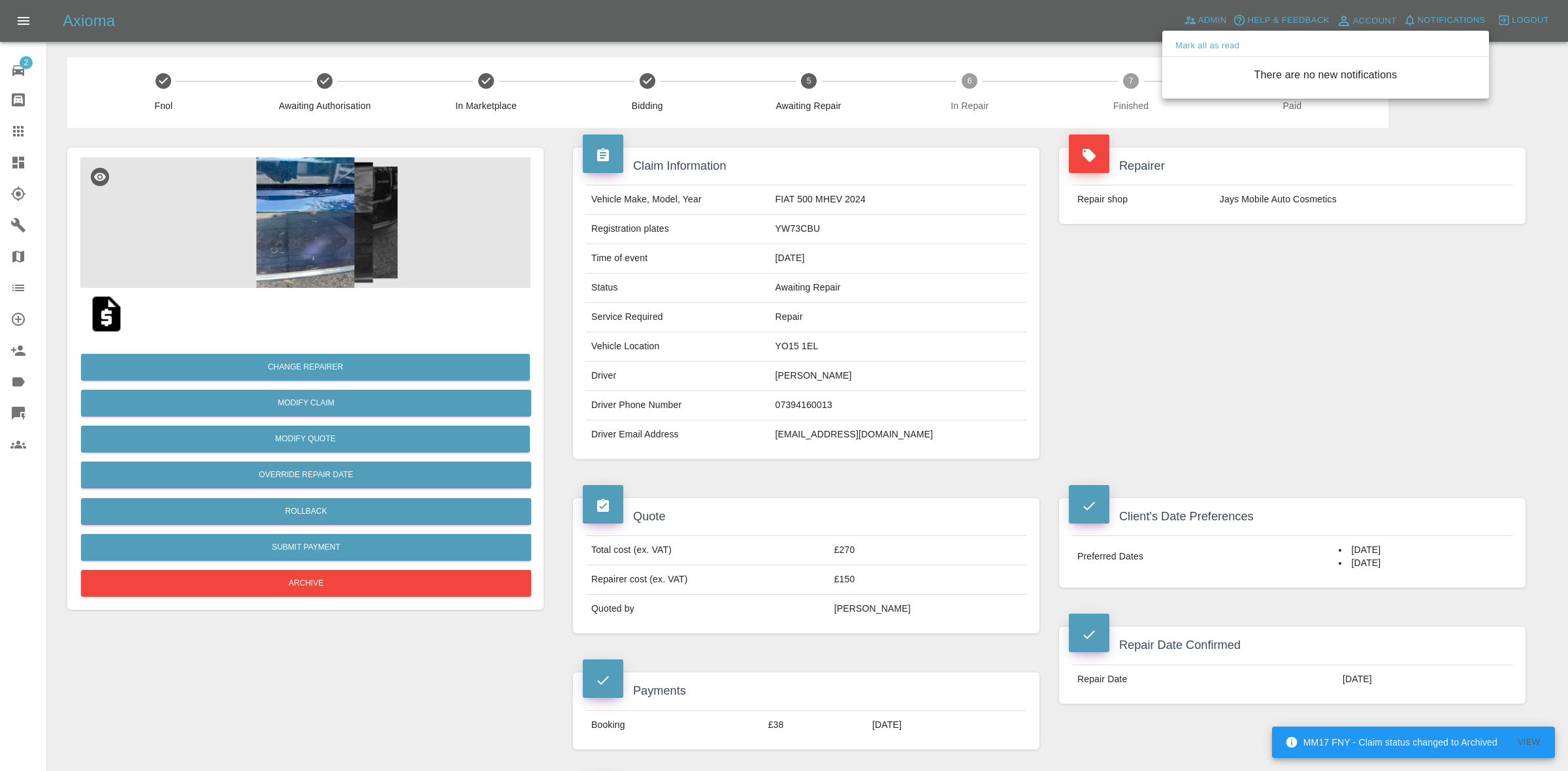
click at [958, 289] on div at bounding box center [784, 386] width 1568 height 771
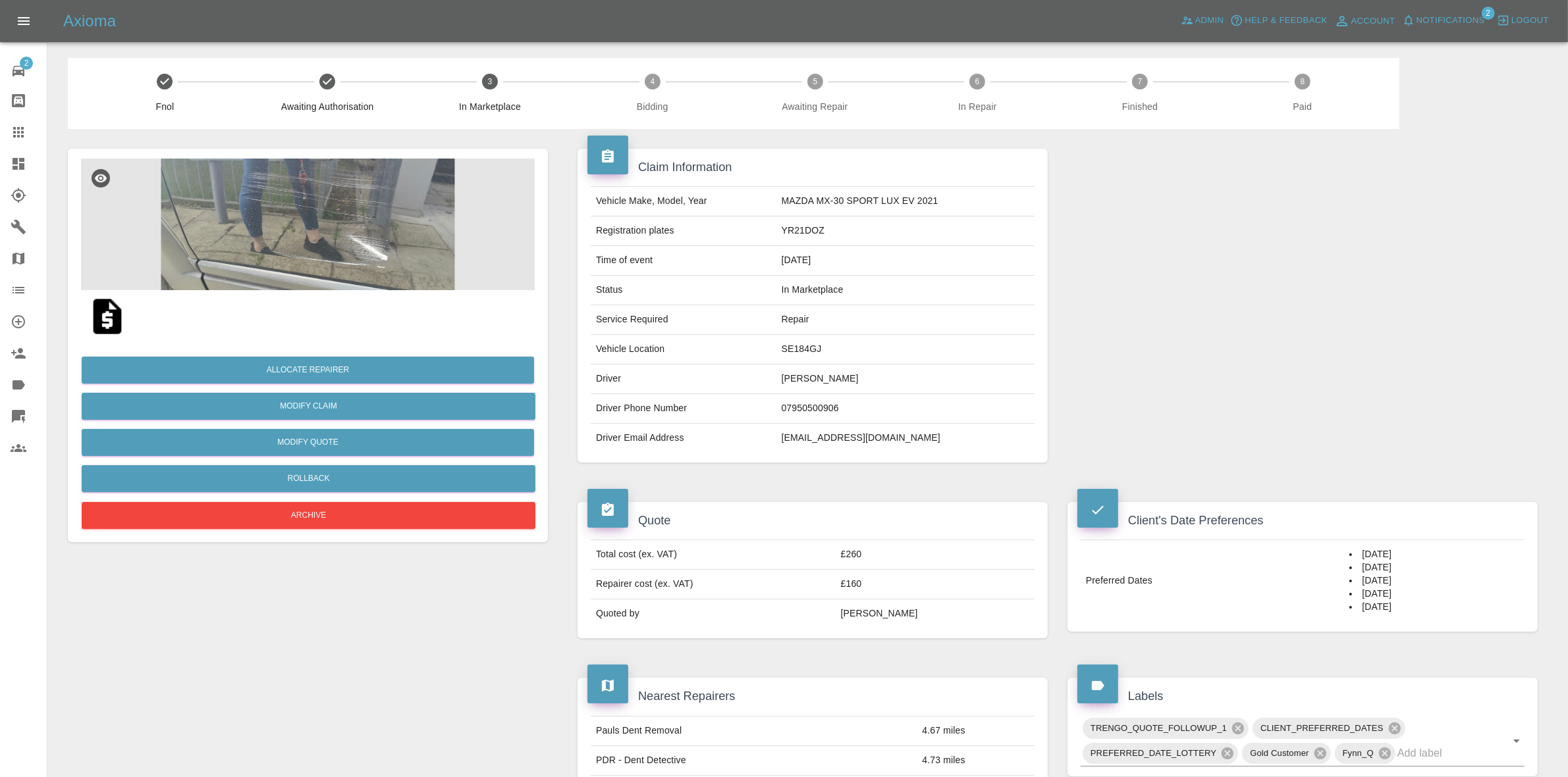
click at [359, 207] on img at bounding box center [308, 224] width 454 height 132
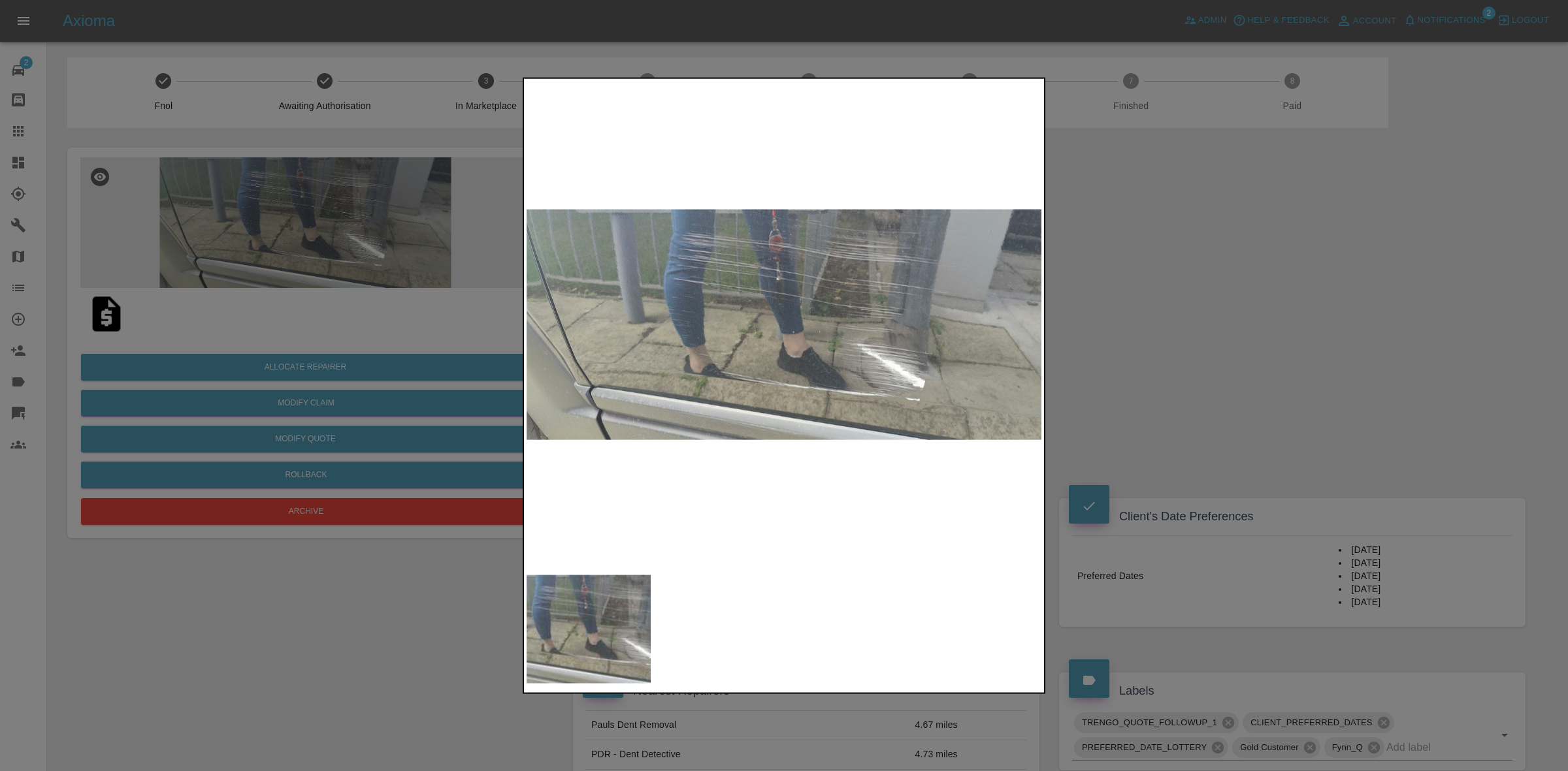
click at [1040, 332] on img at bounding box center [784, 325] width 516 height 487
click at [1147, 367] on div at bounding box center [784, 386] width 1568 height 771
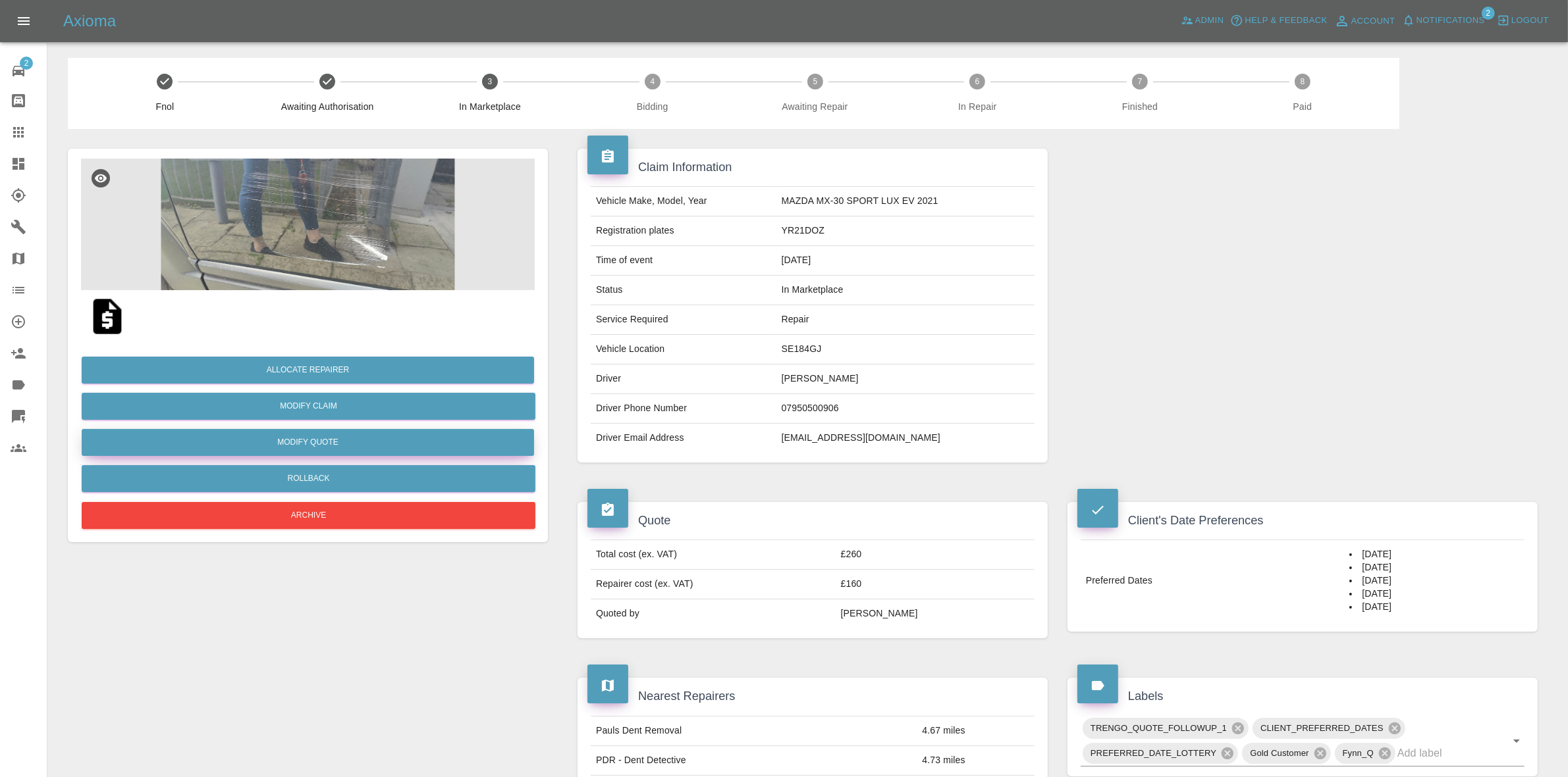
click at [307, 438] on button "Modify Quote" at bounding box center [309, 442] width 453 height 27
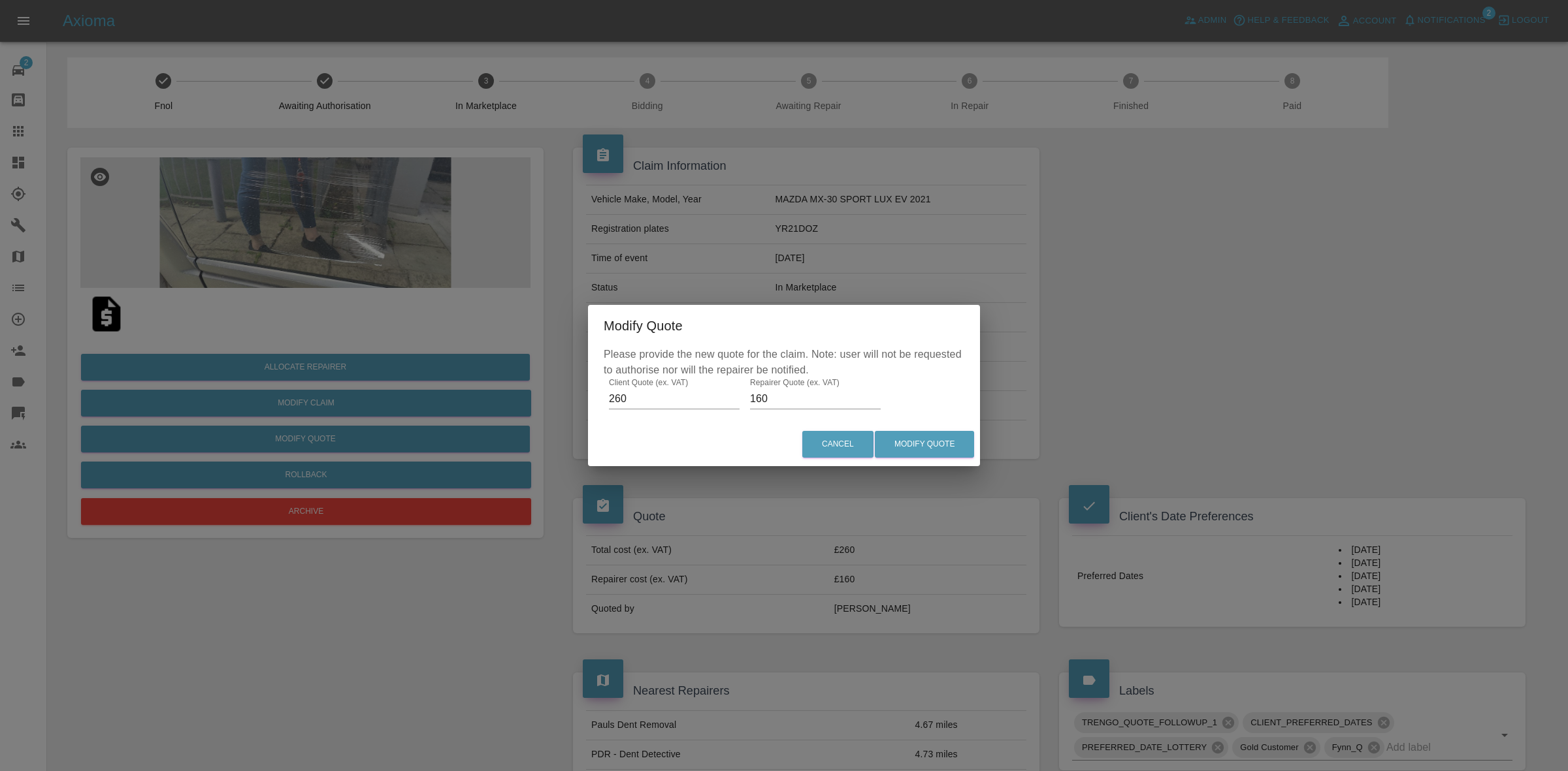
click at [824, 397] on input "160" at bounding box center [815, 399] width 131 height 21
type input "170"
click at [926, 444] on button "Modify Quote" at bounding box center [925, 444] width 99 height 27
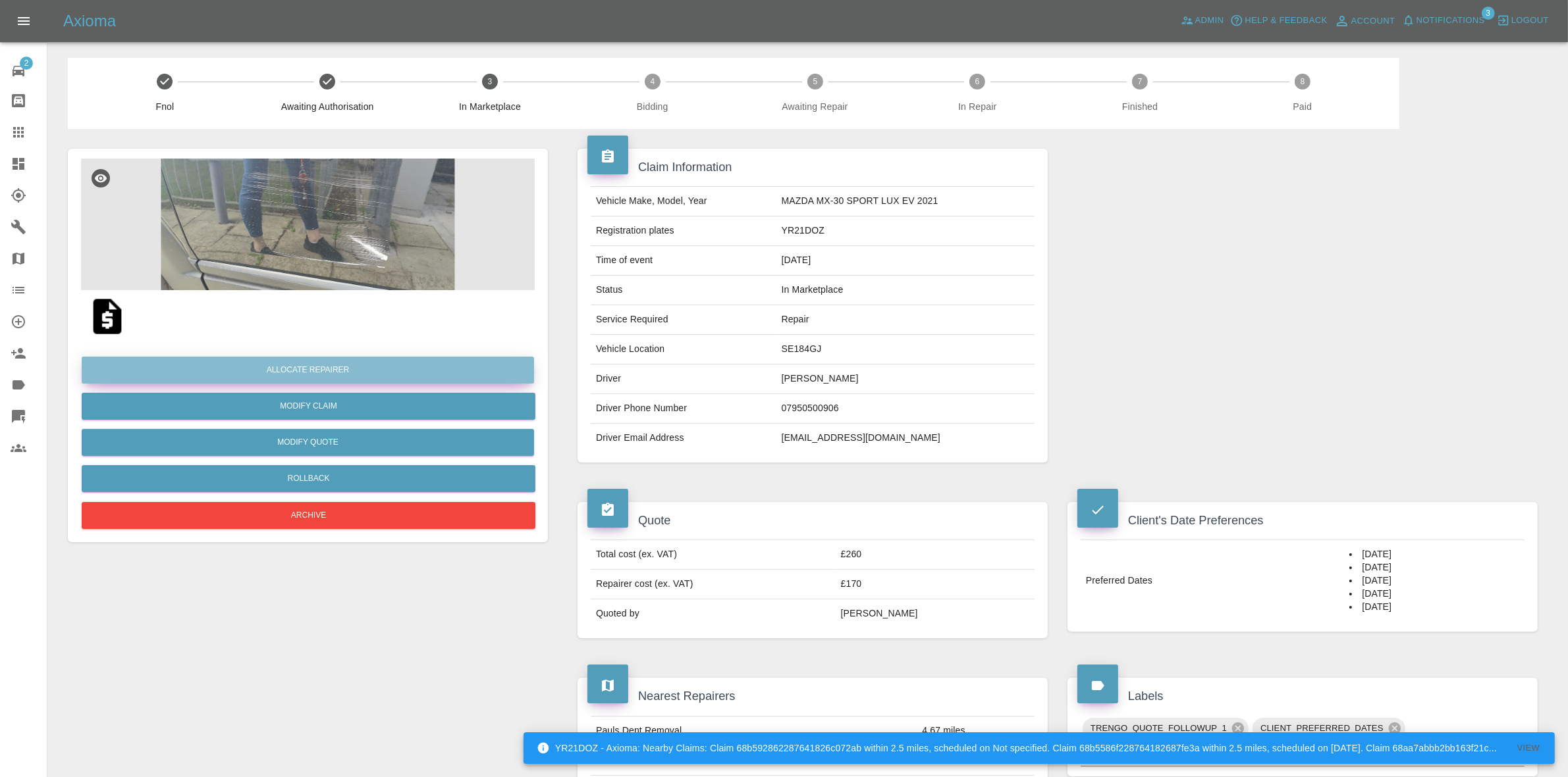
click at [297, 363] on button "Allocate Repairer" at bounding box center [309, 370] width 453 height 27
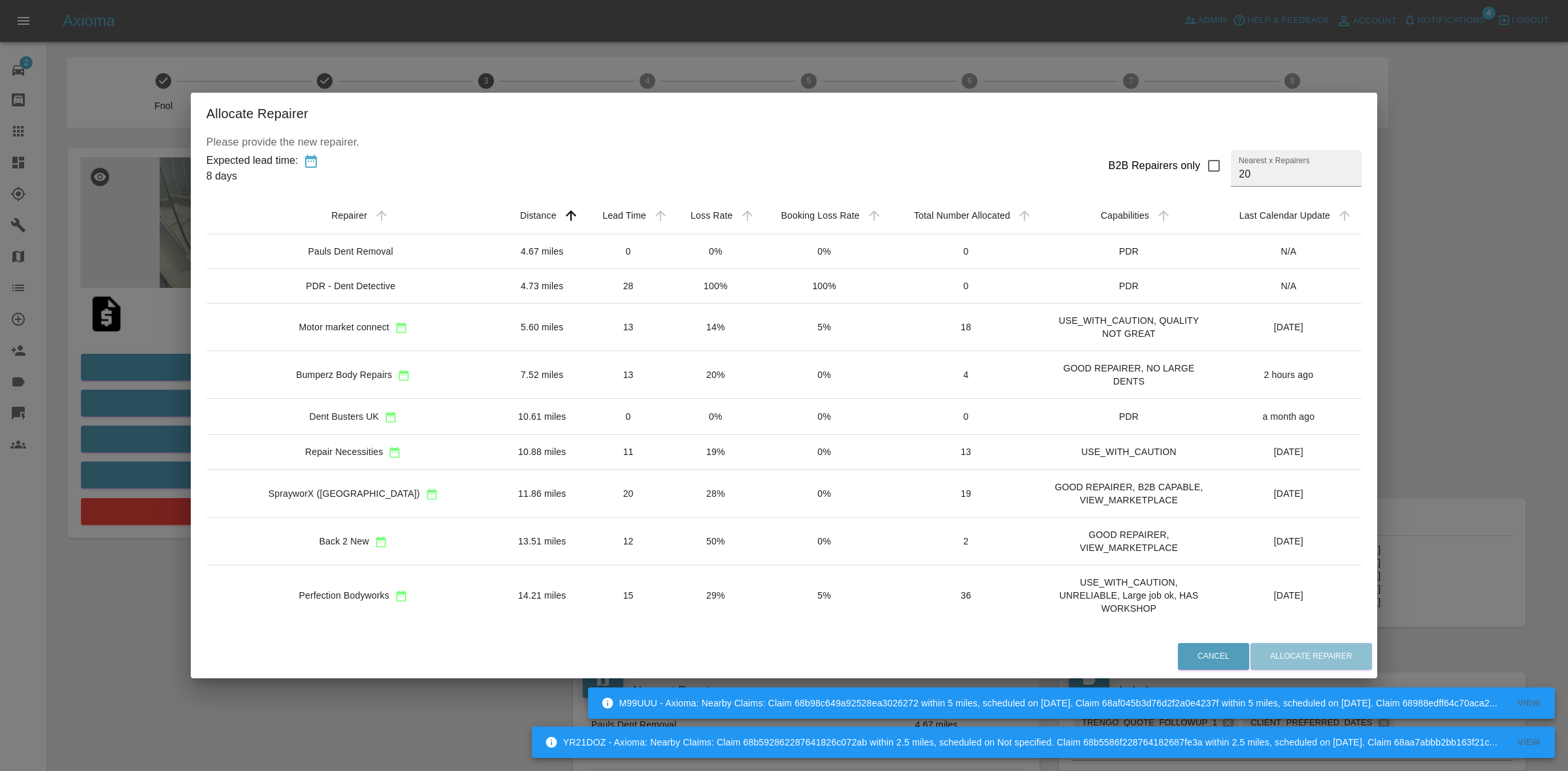
click at [696, 371] on td "20%" at bounding box center [715, 375] width 86 height 48
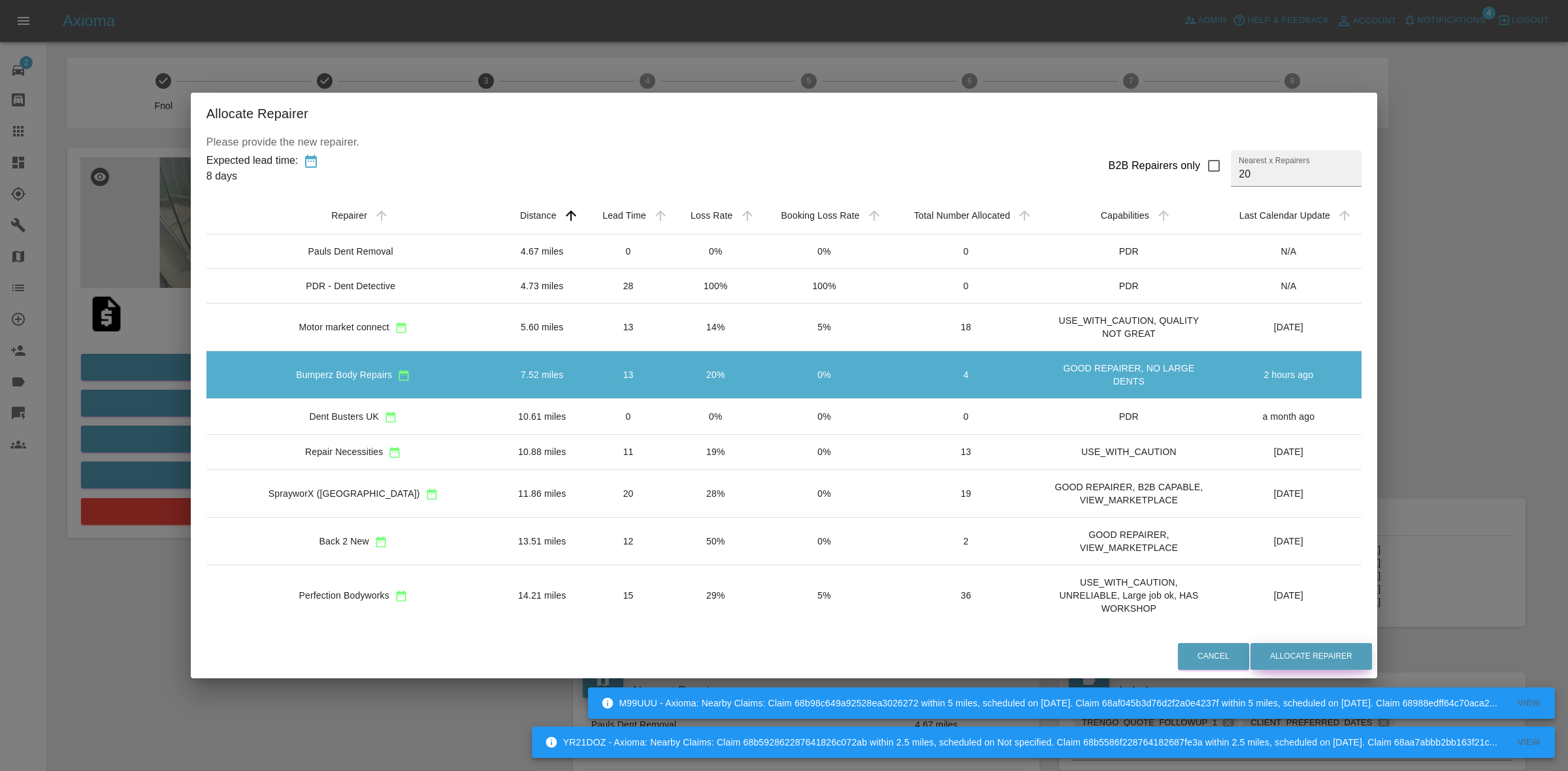
click at [1259, 644] on button "Allocate Repairer" at bounding box center [1312, 657] width 122 height 27
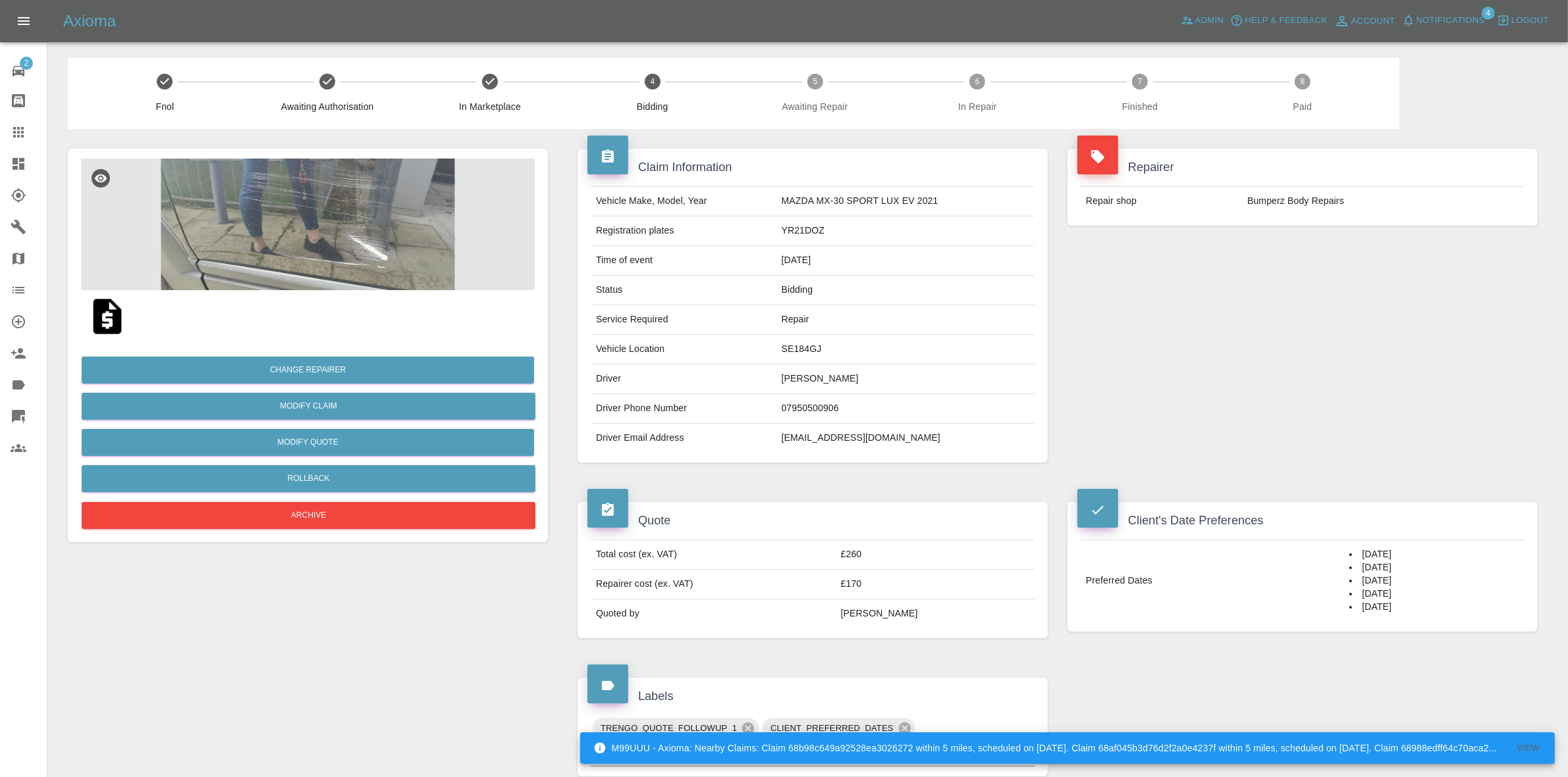
click at [1351, 236] on div "Repairer Repair shop Bumperz Body Repairs" at bounding box center [1302, 188] width 490 height 117
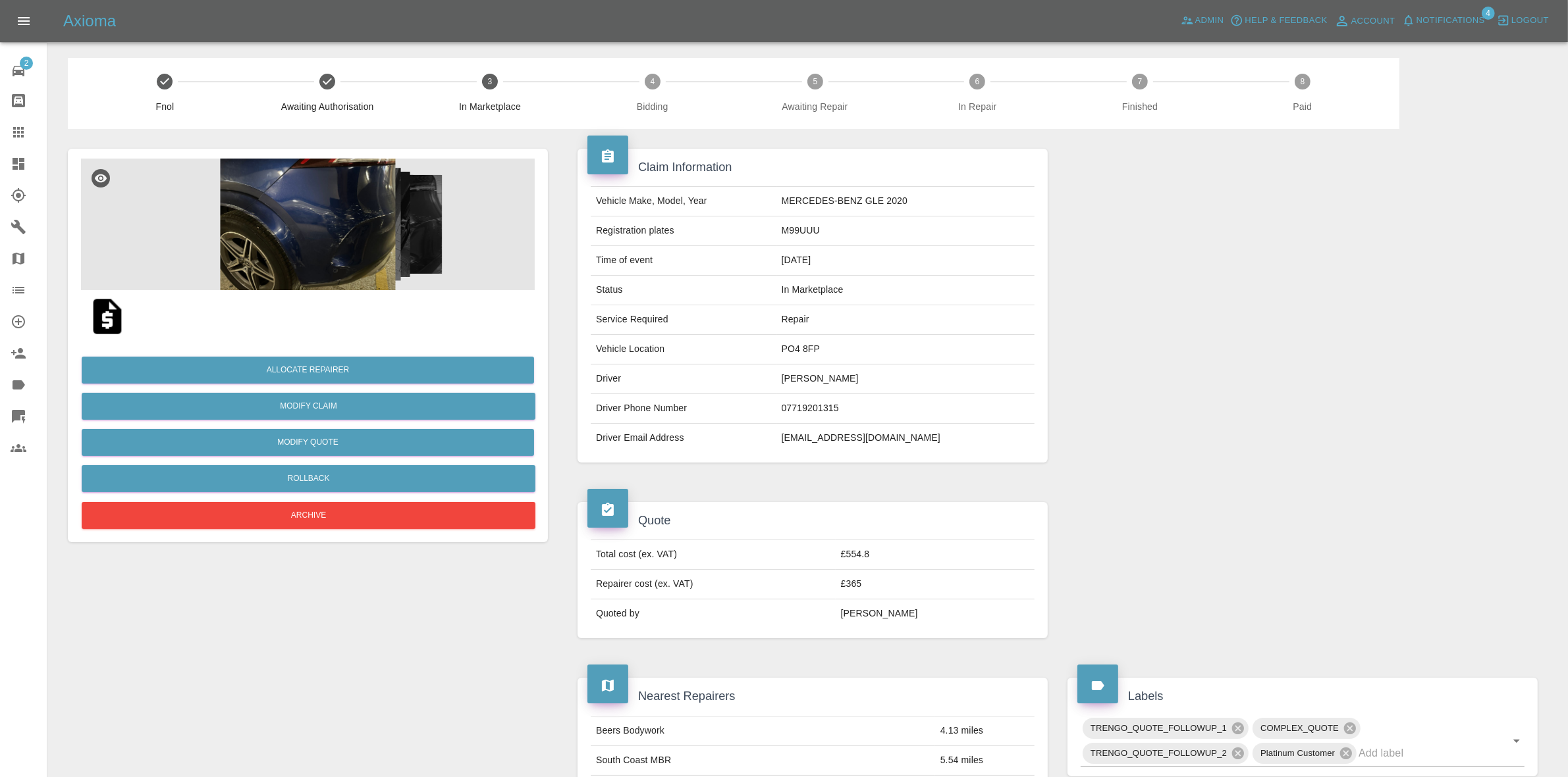
click at [342, 215] on img at bounding box center [308, 224] width 454 height 132
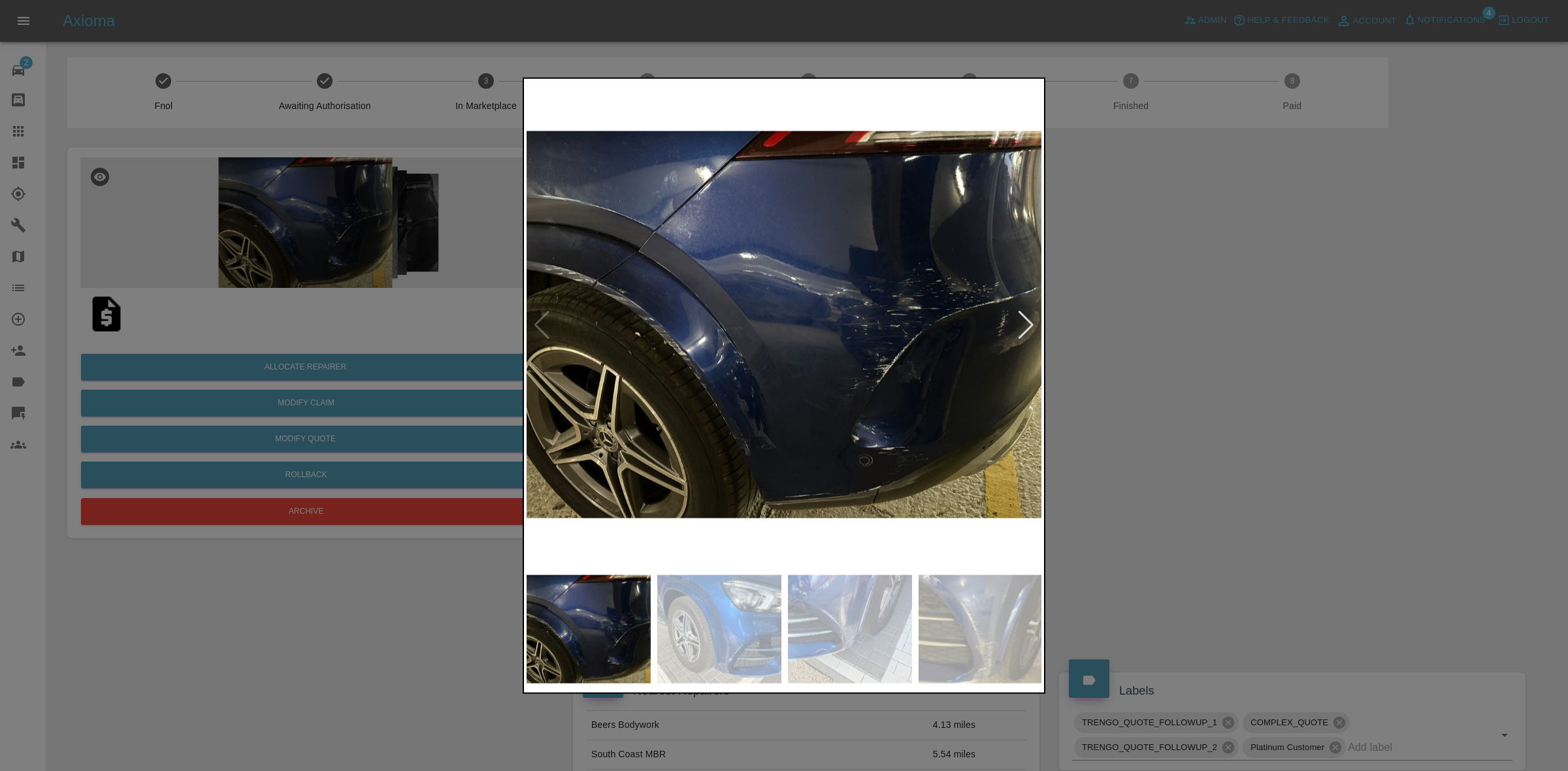
click at [1194, 342] on div at bounding box center [784, 386] width 1568 height 771
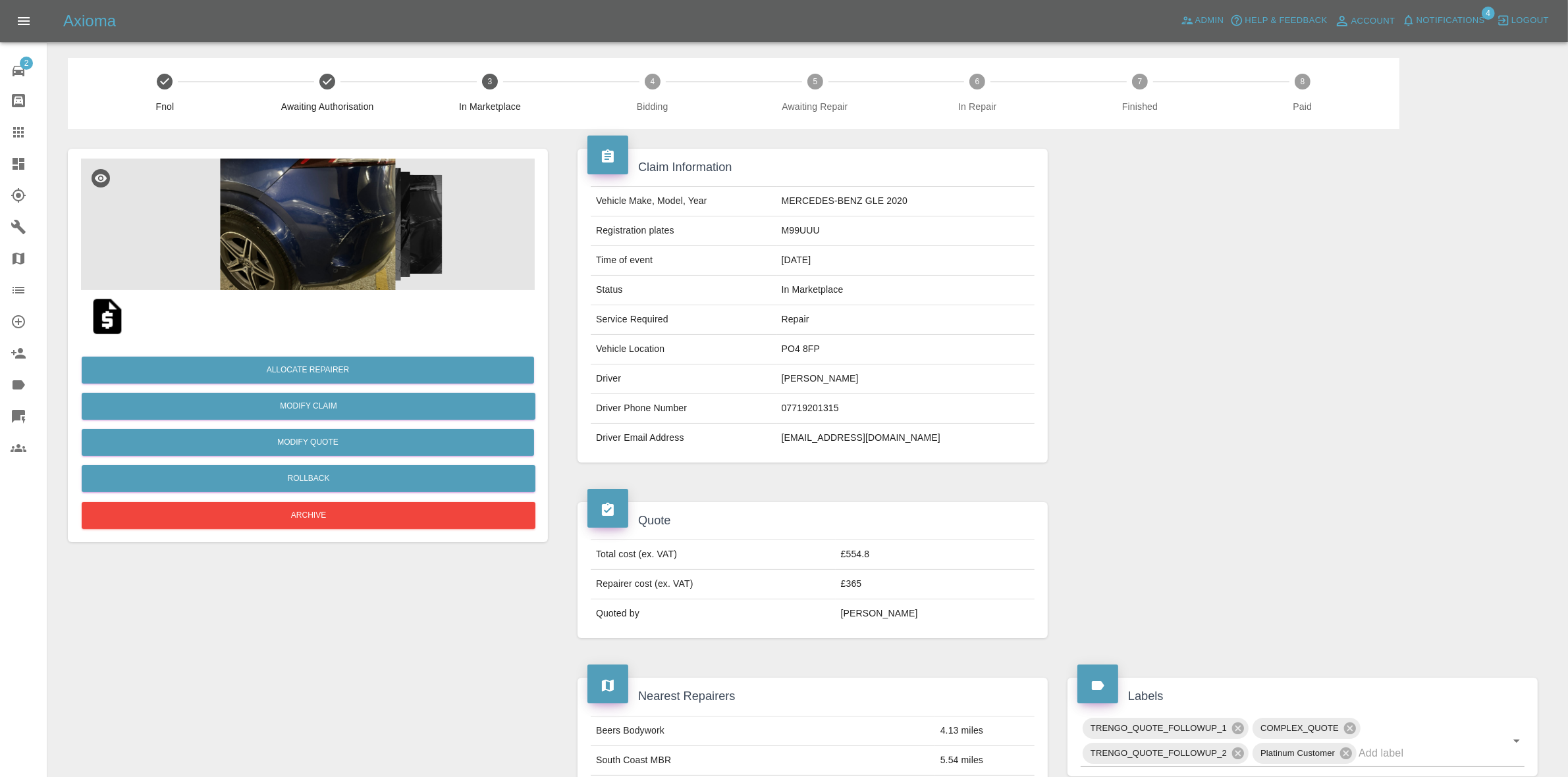
click at [326, 245] on img at bounding box center [308, 224] width 454 height 132
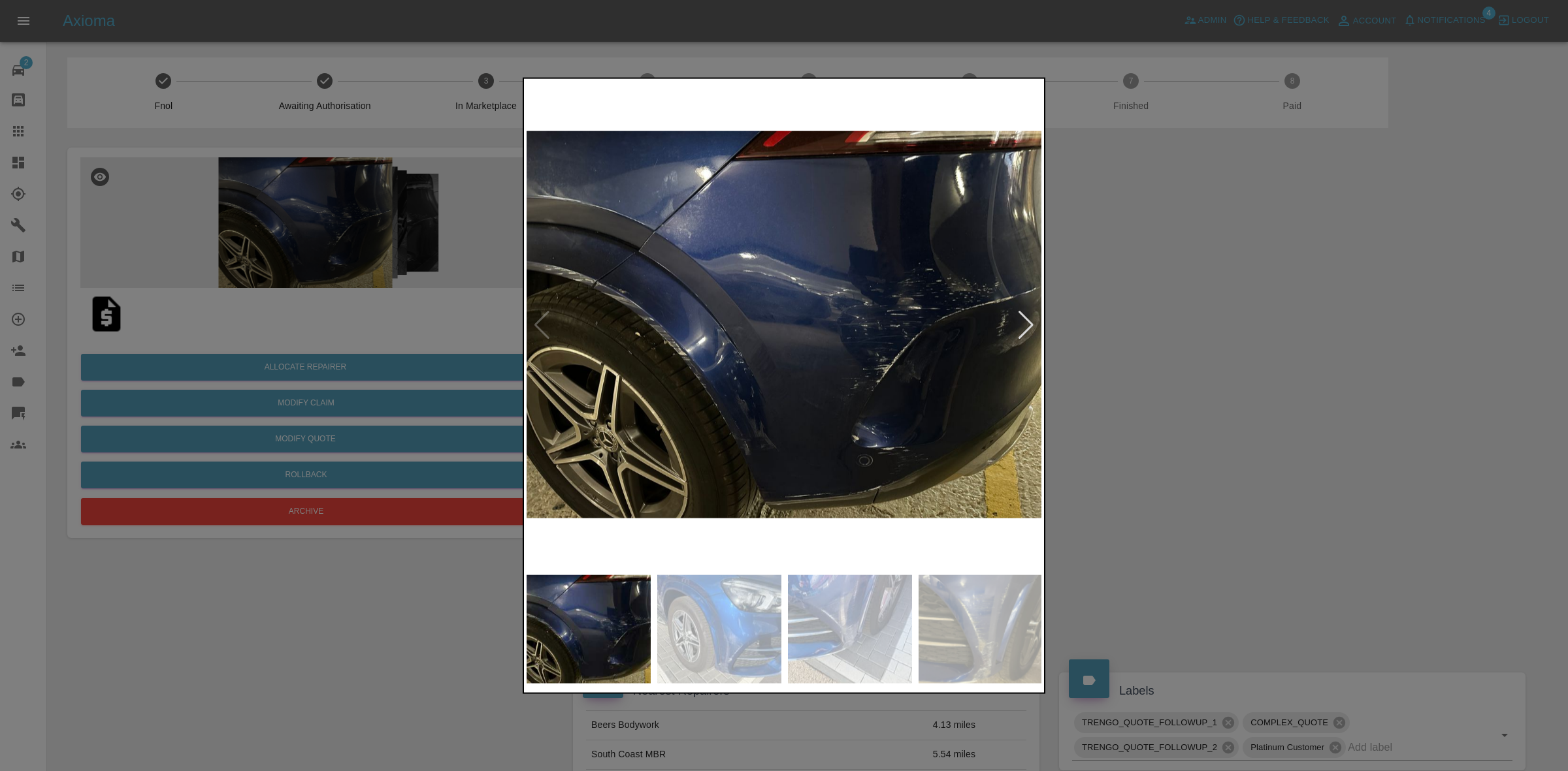
click at [1035, 324] on img at bounding box center [784, 325] width 516 height 487
click at [1030, 324] on div at bounding box center [1026, 325] width 18 height 29
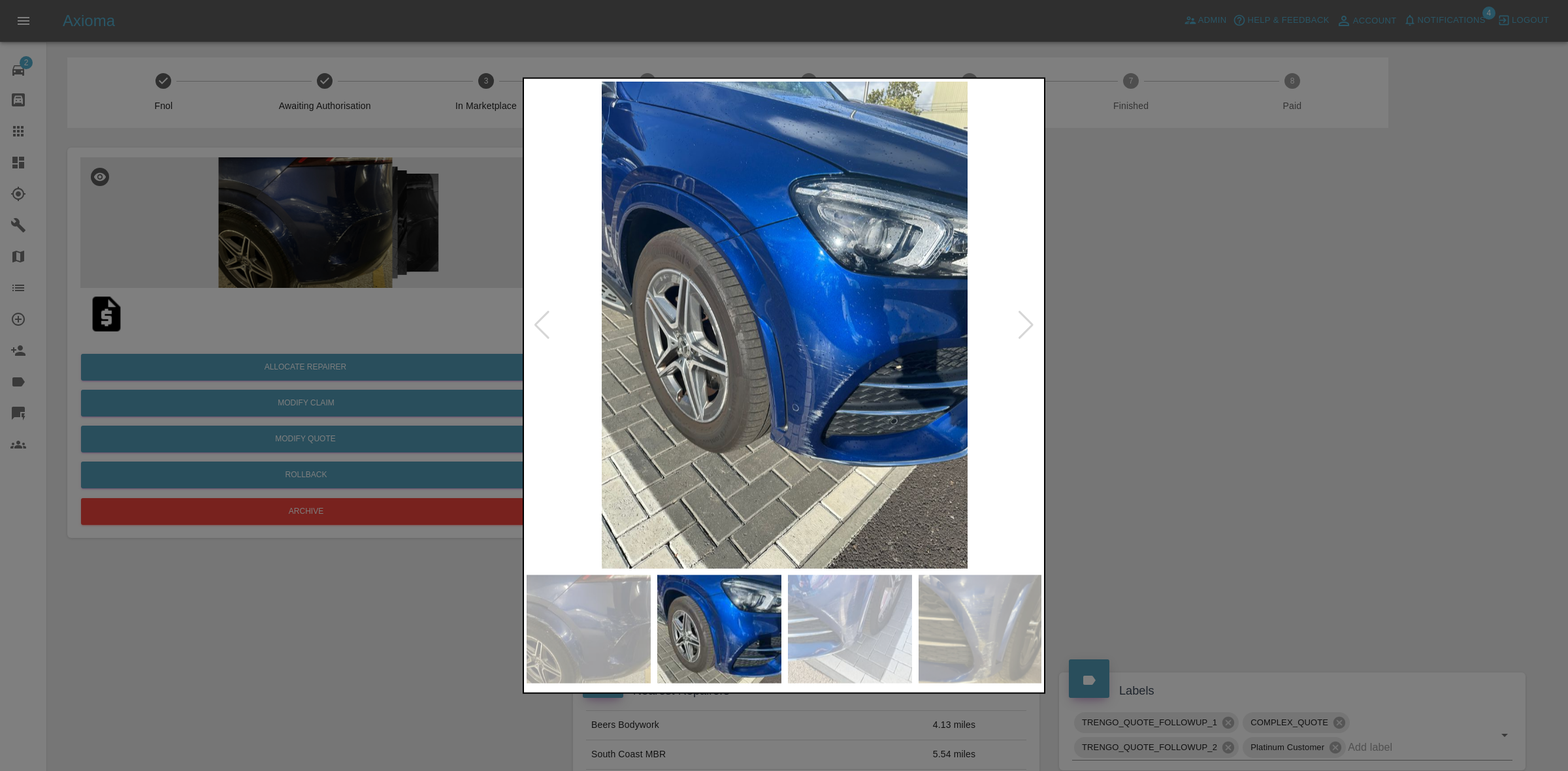
click at [1030, 324] on div at bounding box center [1026, 325] width 18 height 29
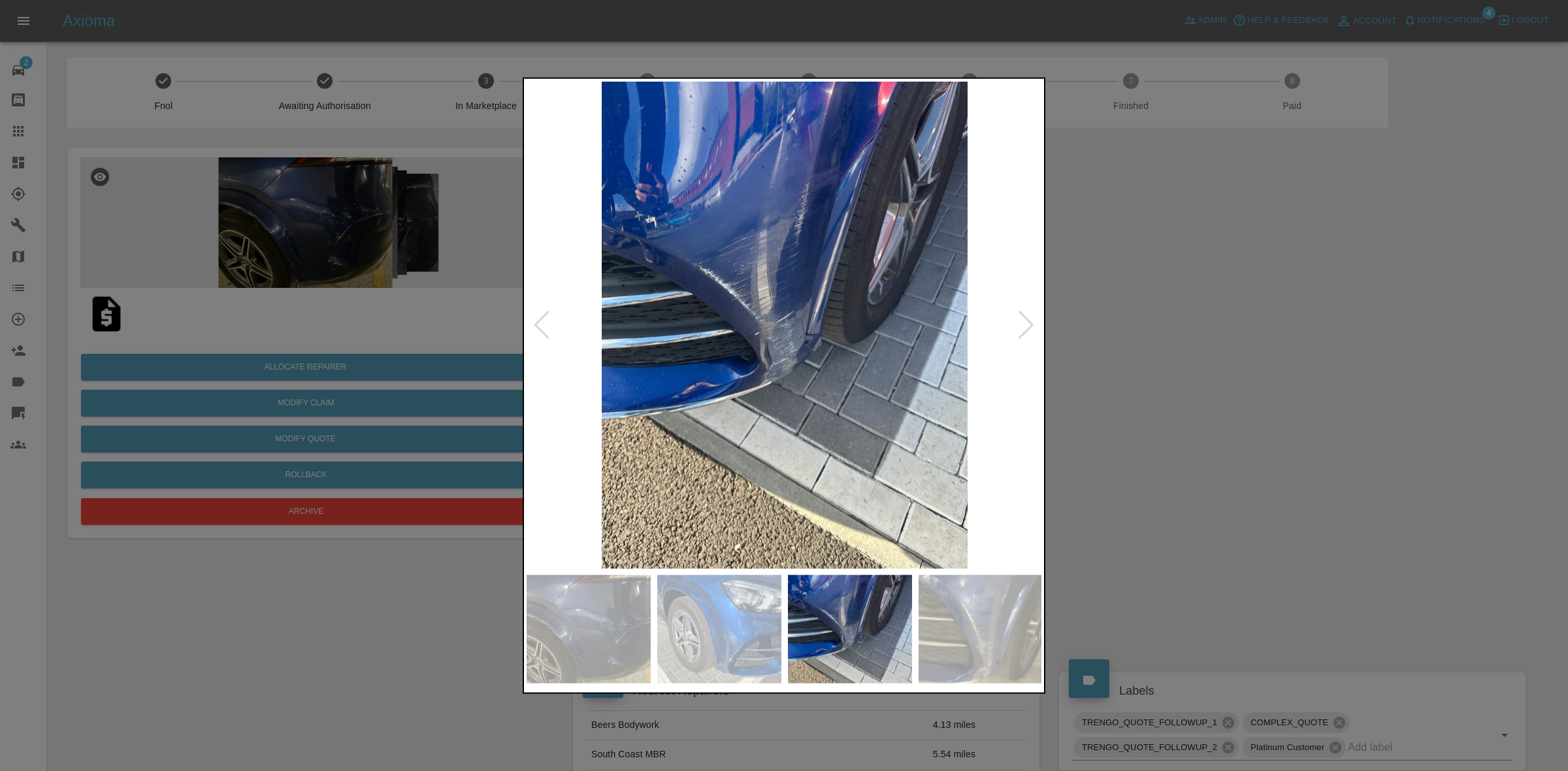
click at [1030, 324] on div at bounding box center [1026, 325] width 18 height 29
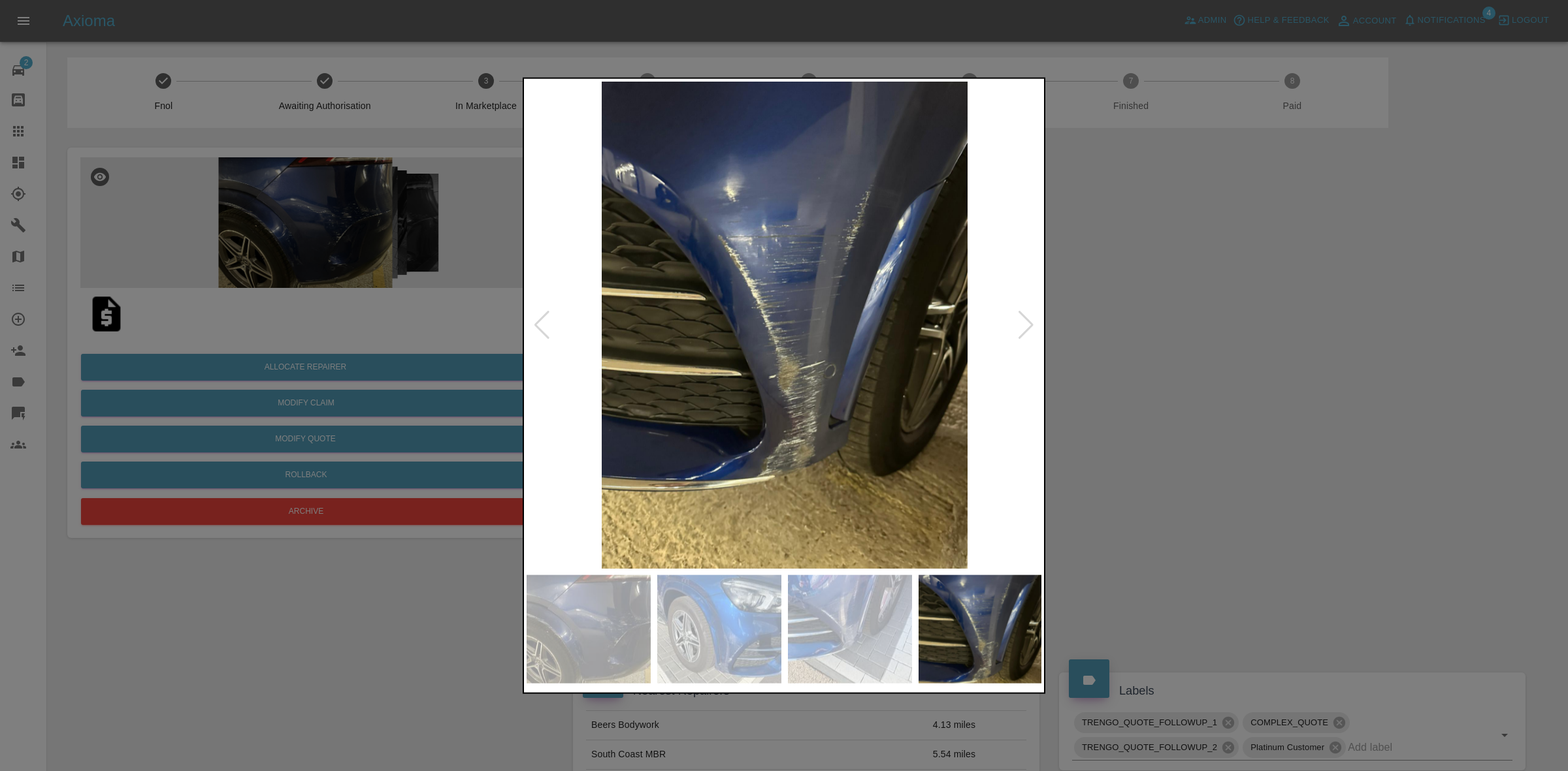
click at [1030, 324] on div at bounding box center [1026, 325] width 18 height 29
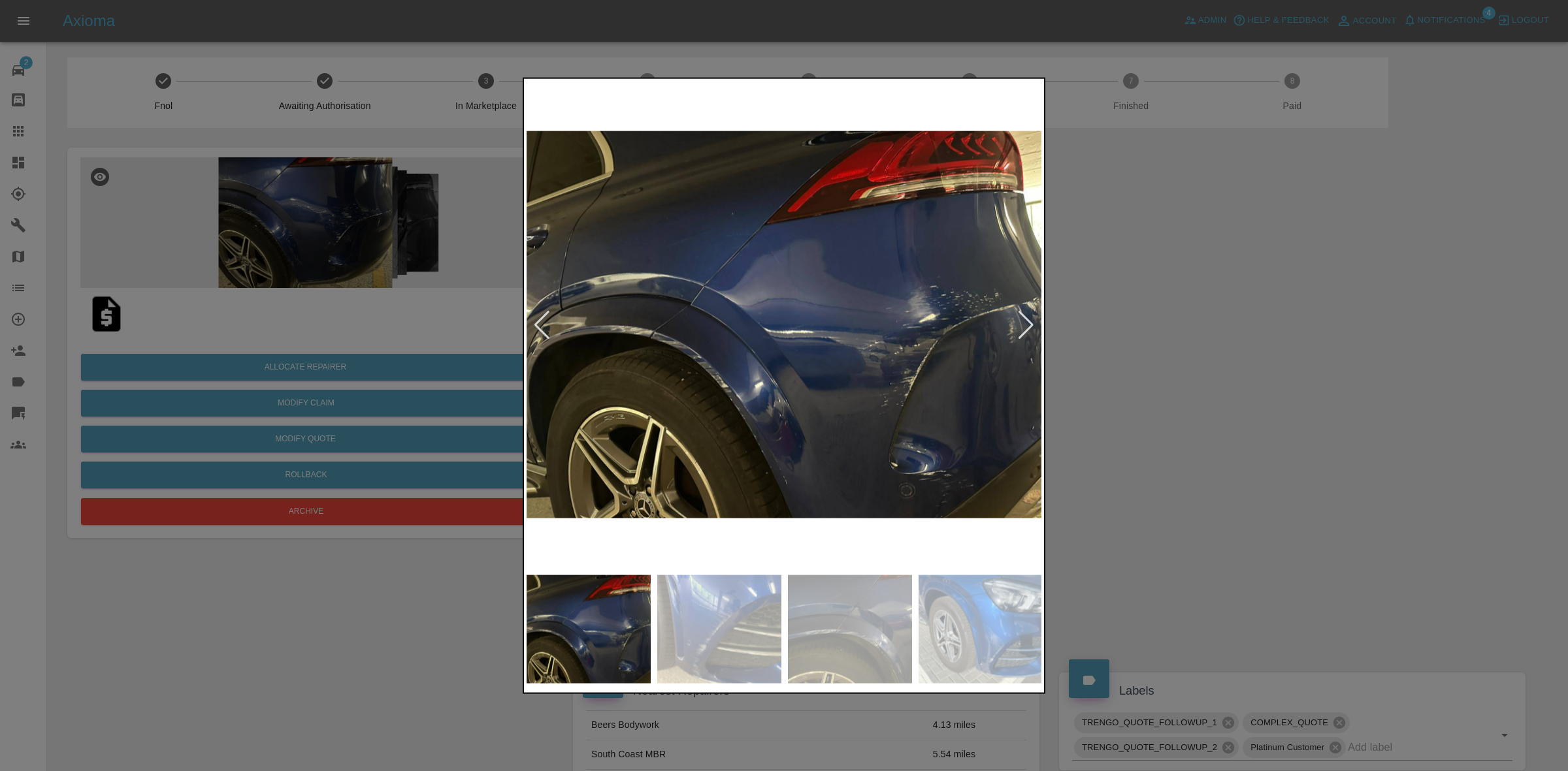
click at [1030, 324] on div at bounding box center [1026, 325] width 18 height 29
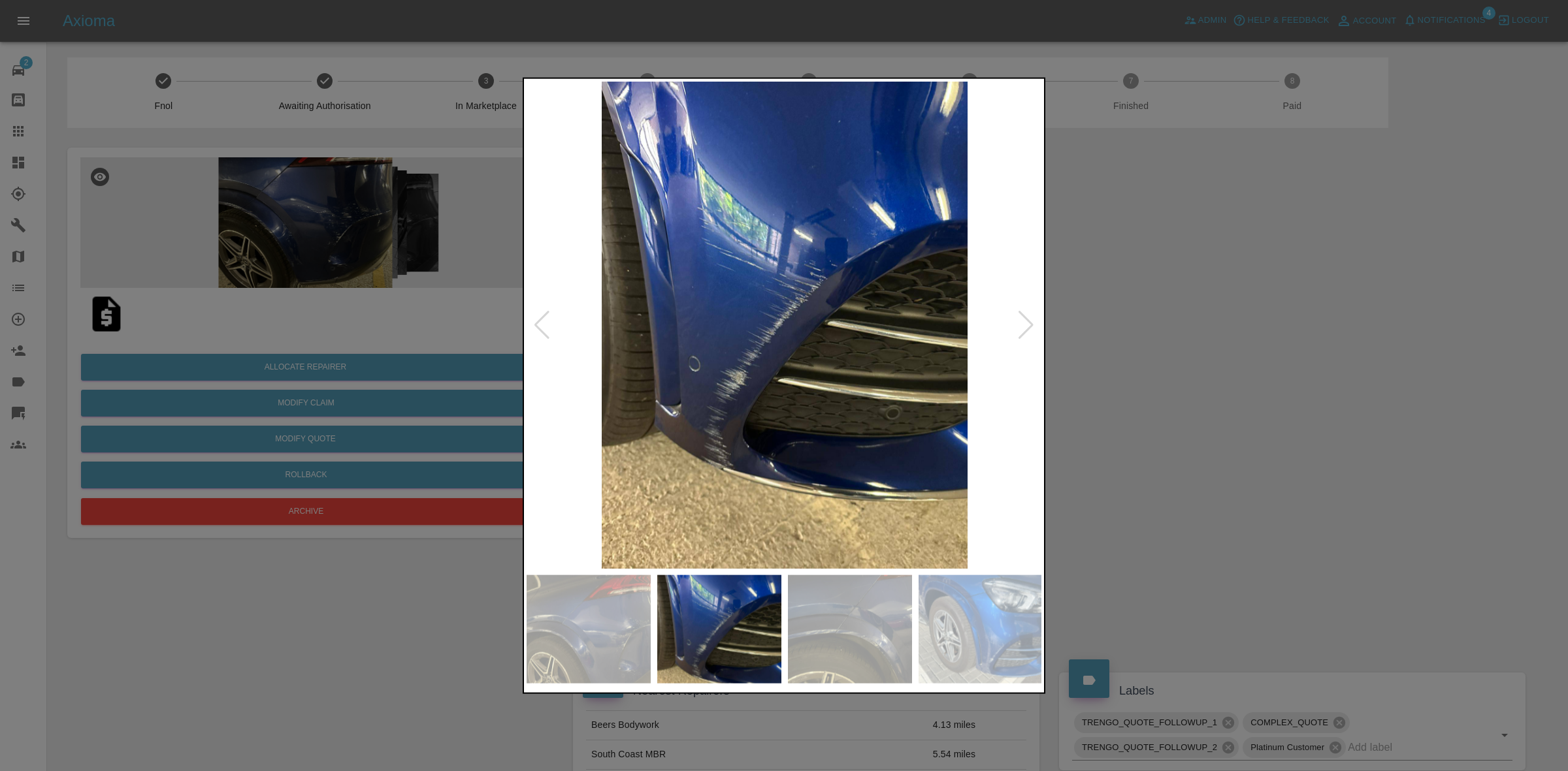
click at [1030, 324] on div at bounding box center [1026, 325] width 18 height 29
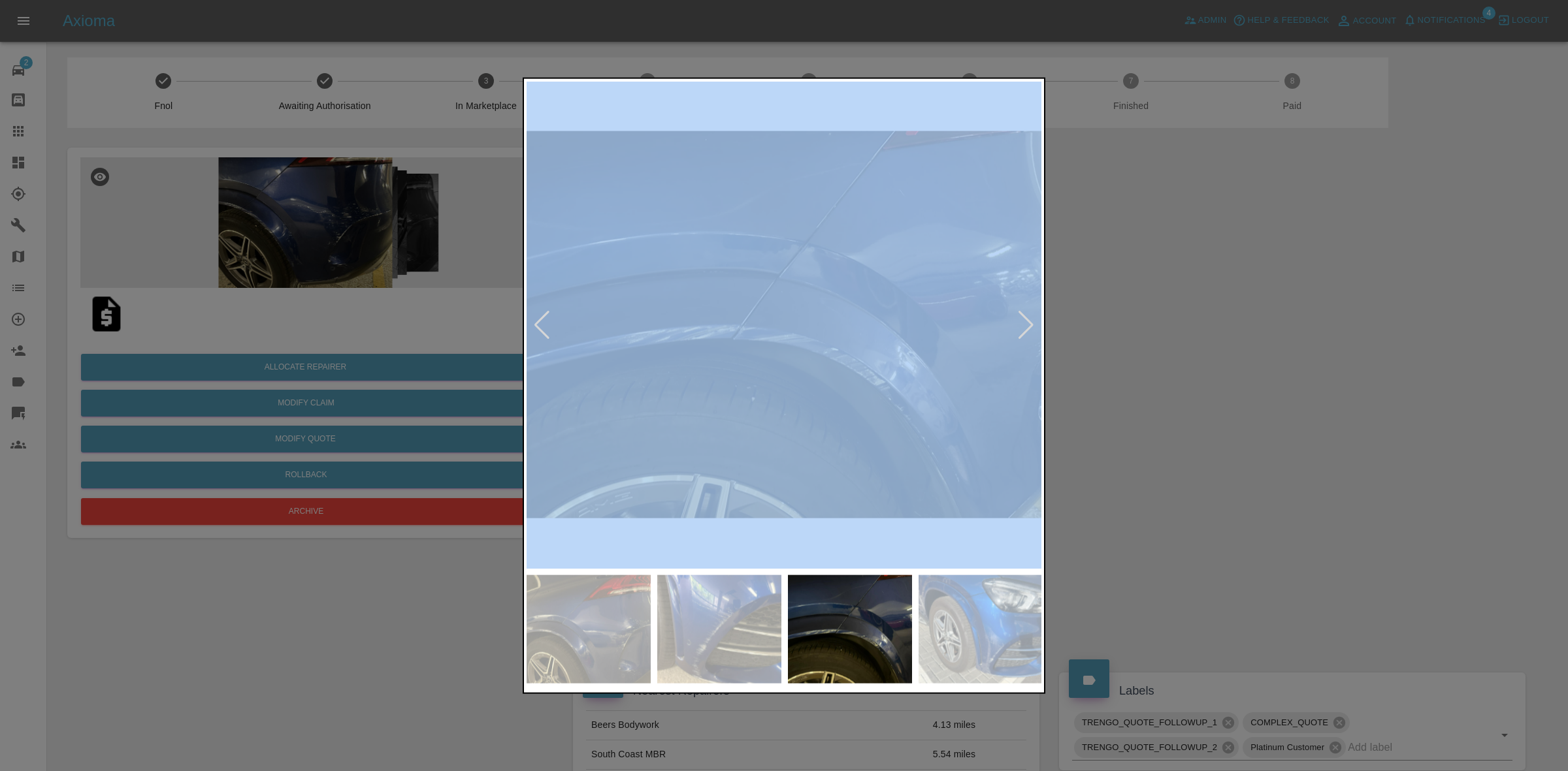
click at [1030, 324] on div at bounding box center [1026, 325] width 18 height 29
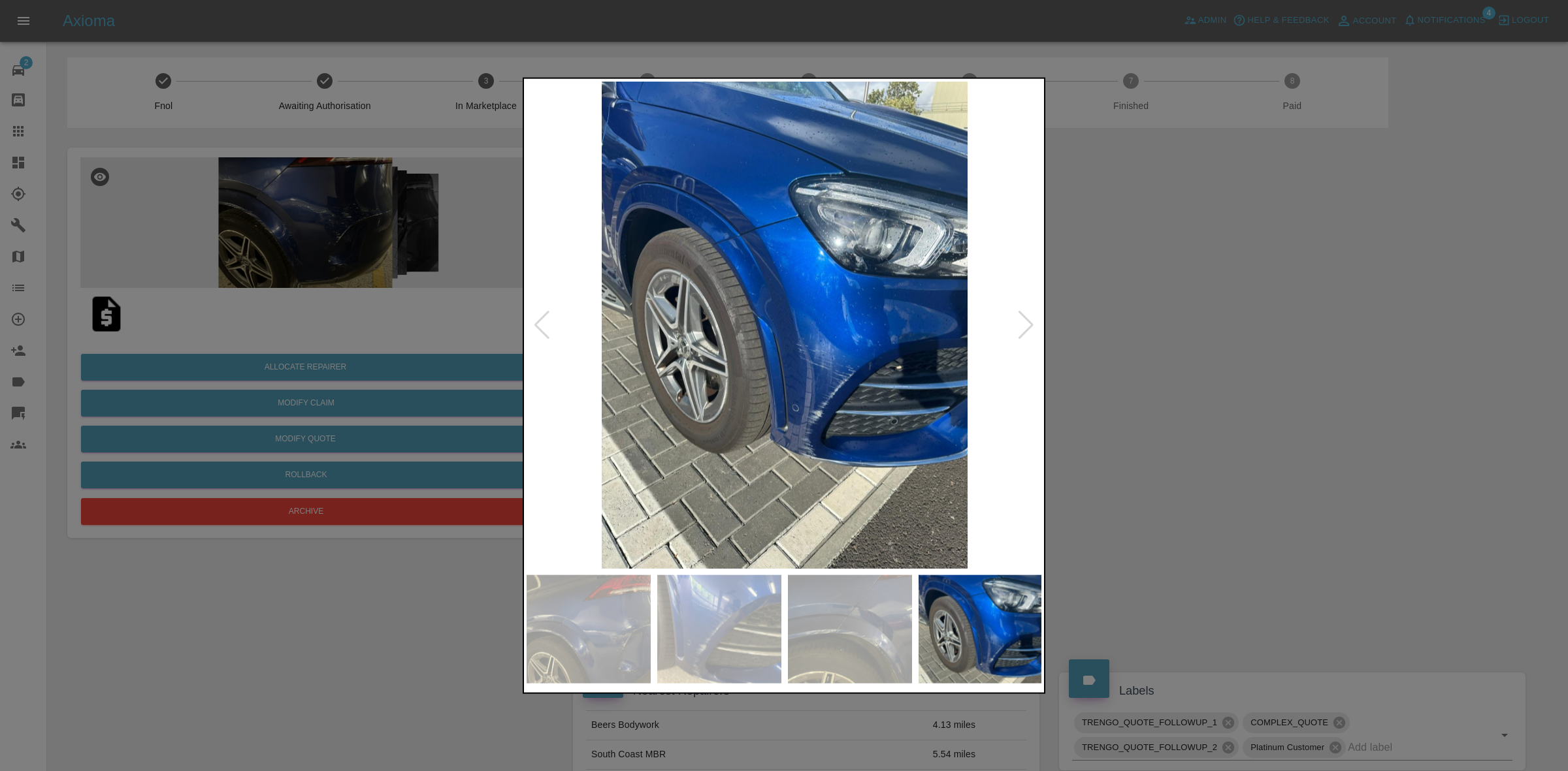
click at [1030, 324] on div at bounding box center [1026, 325] width 18 height 29
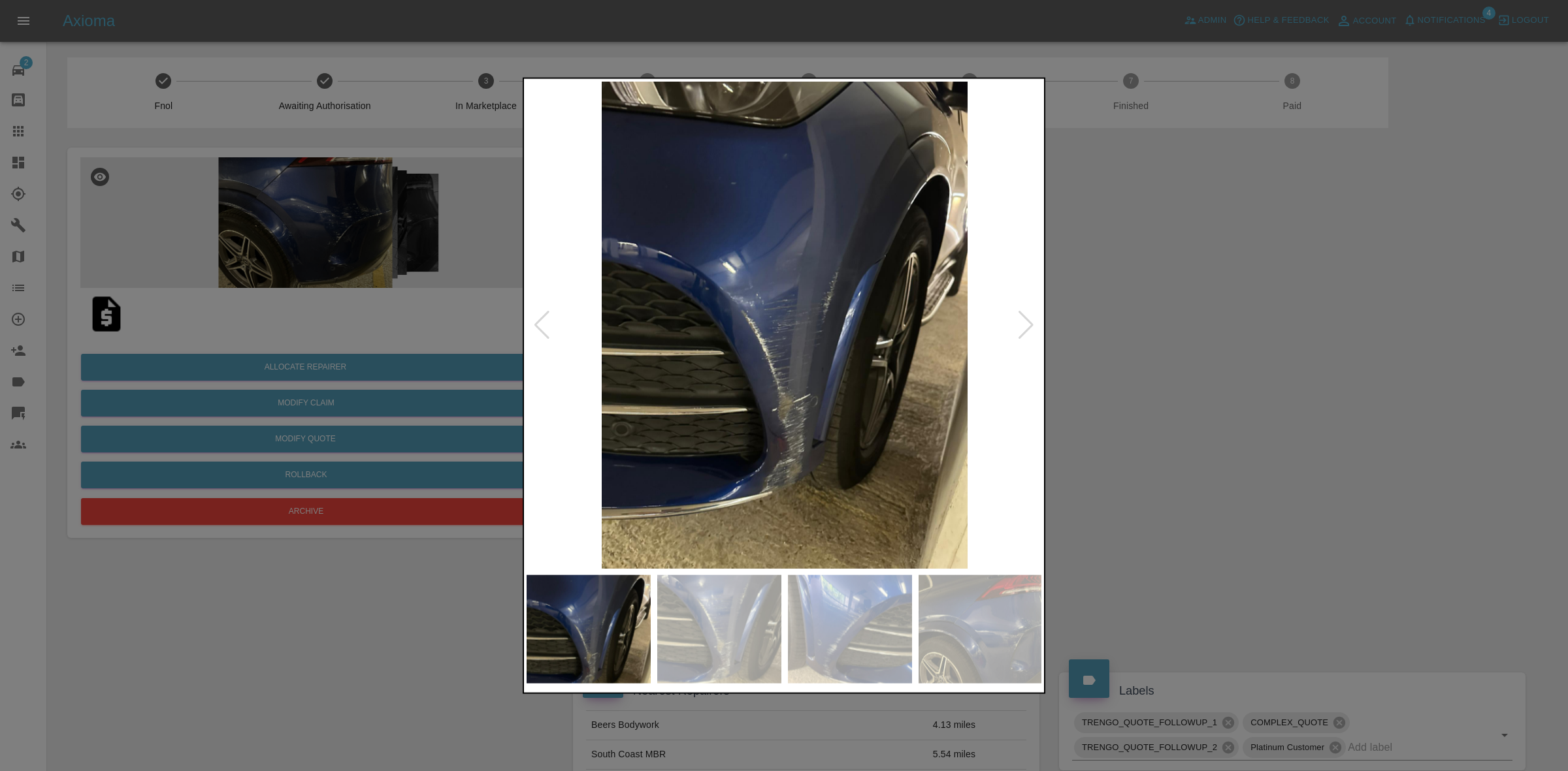
click at [1030, 324] on div at bounding box center [1026, 325] width 18 height 29
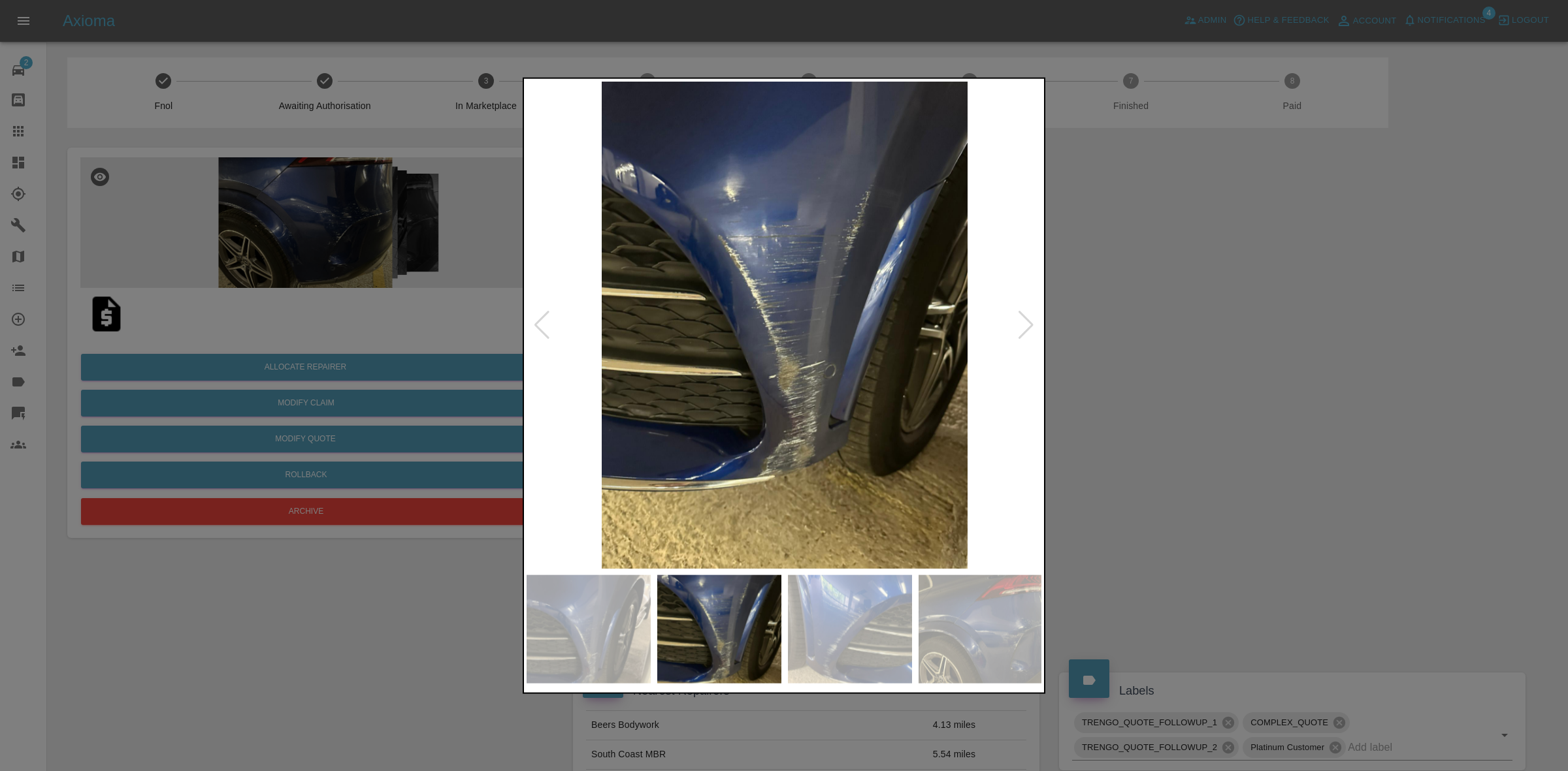
click at [1030, 324] on div at bounding box center [1026, 325] width 18 height 29
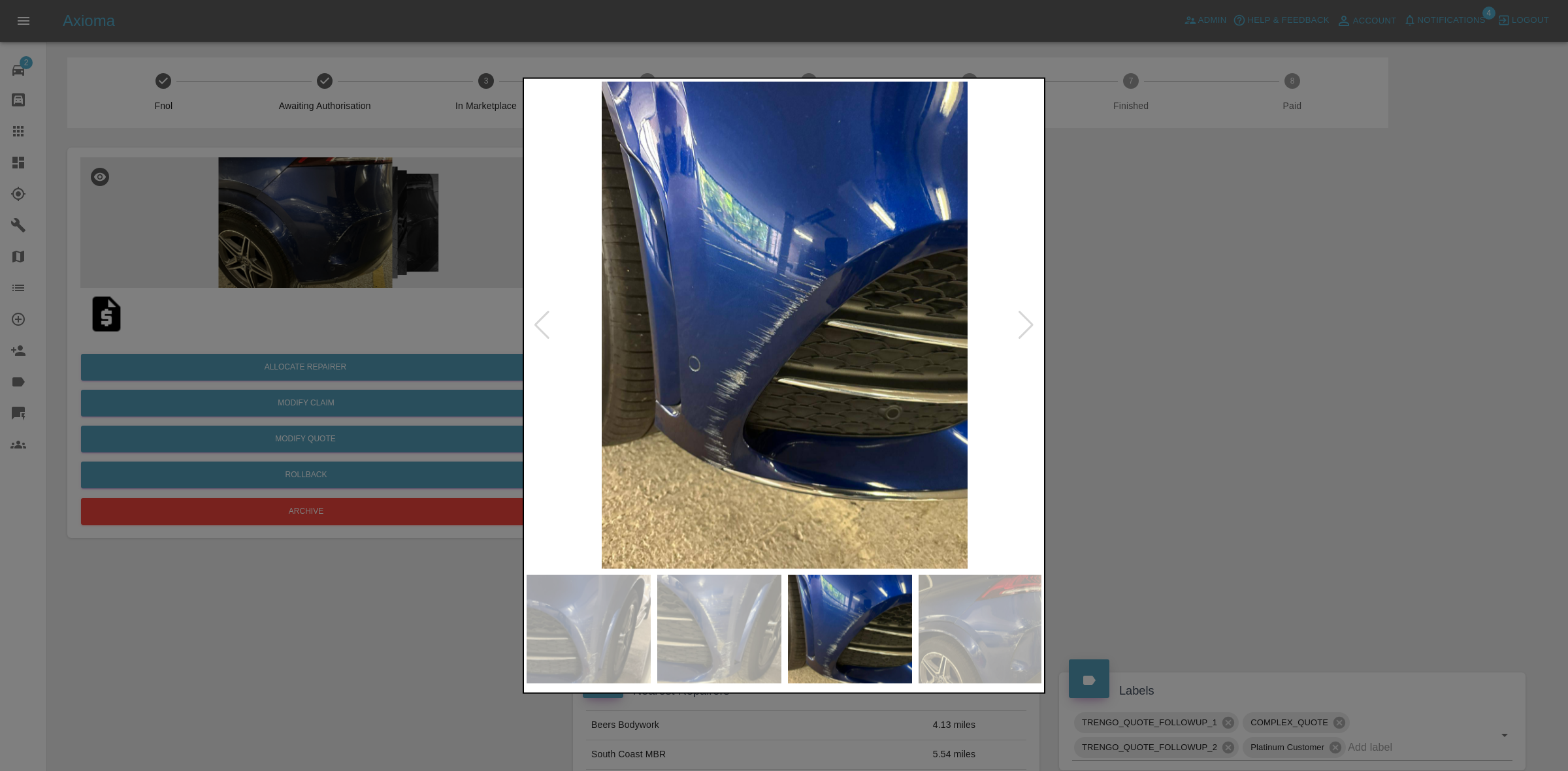
click at [1220, 353] on div at bounding box center [784, 386] width 1568 height 771
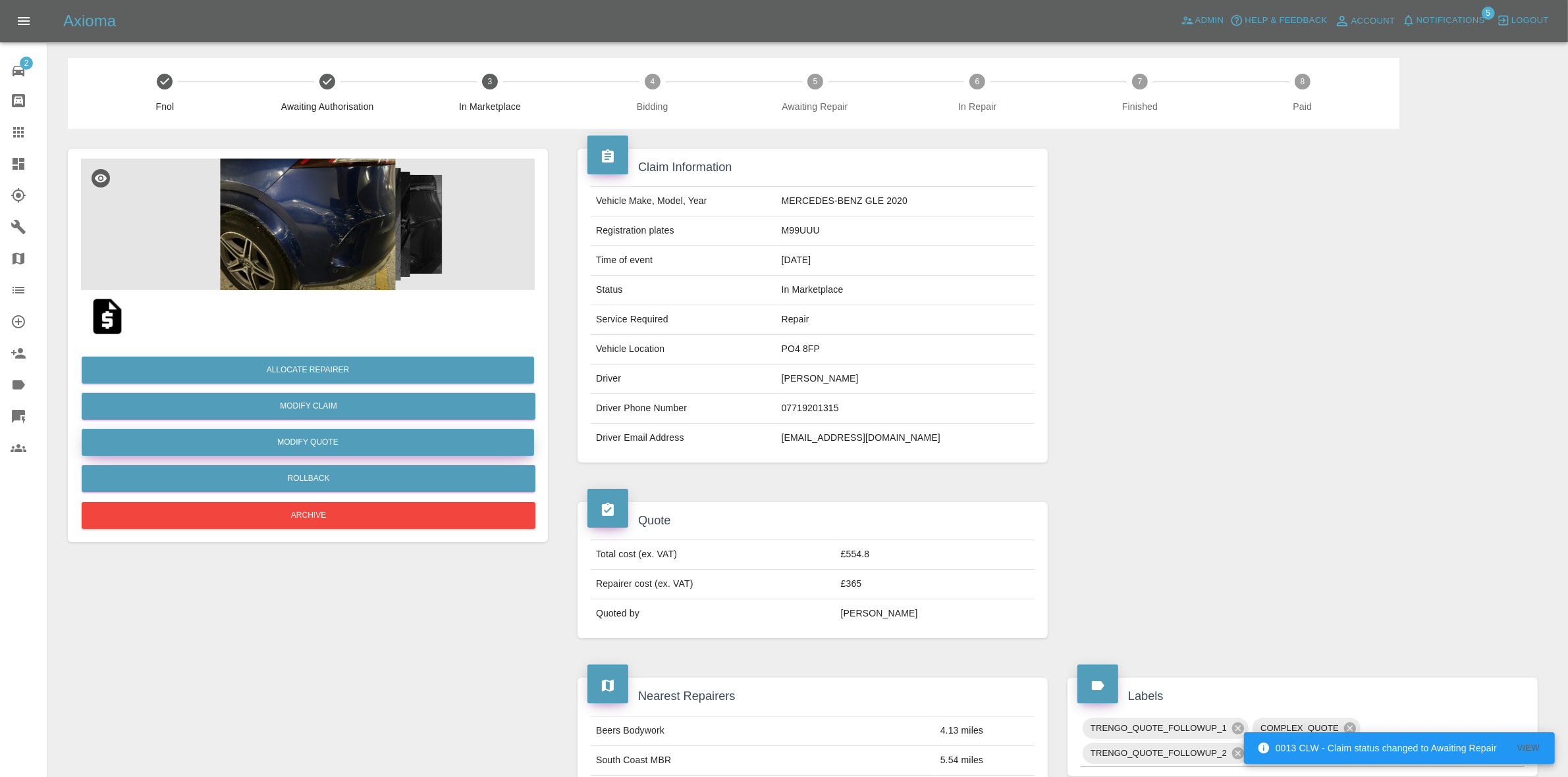
click at [317, 438] on button "Modify Quote" at bounding box center [309, 442] width 453 height 27
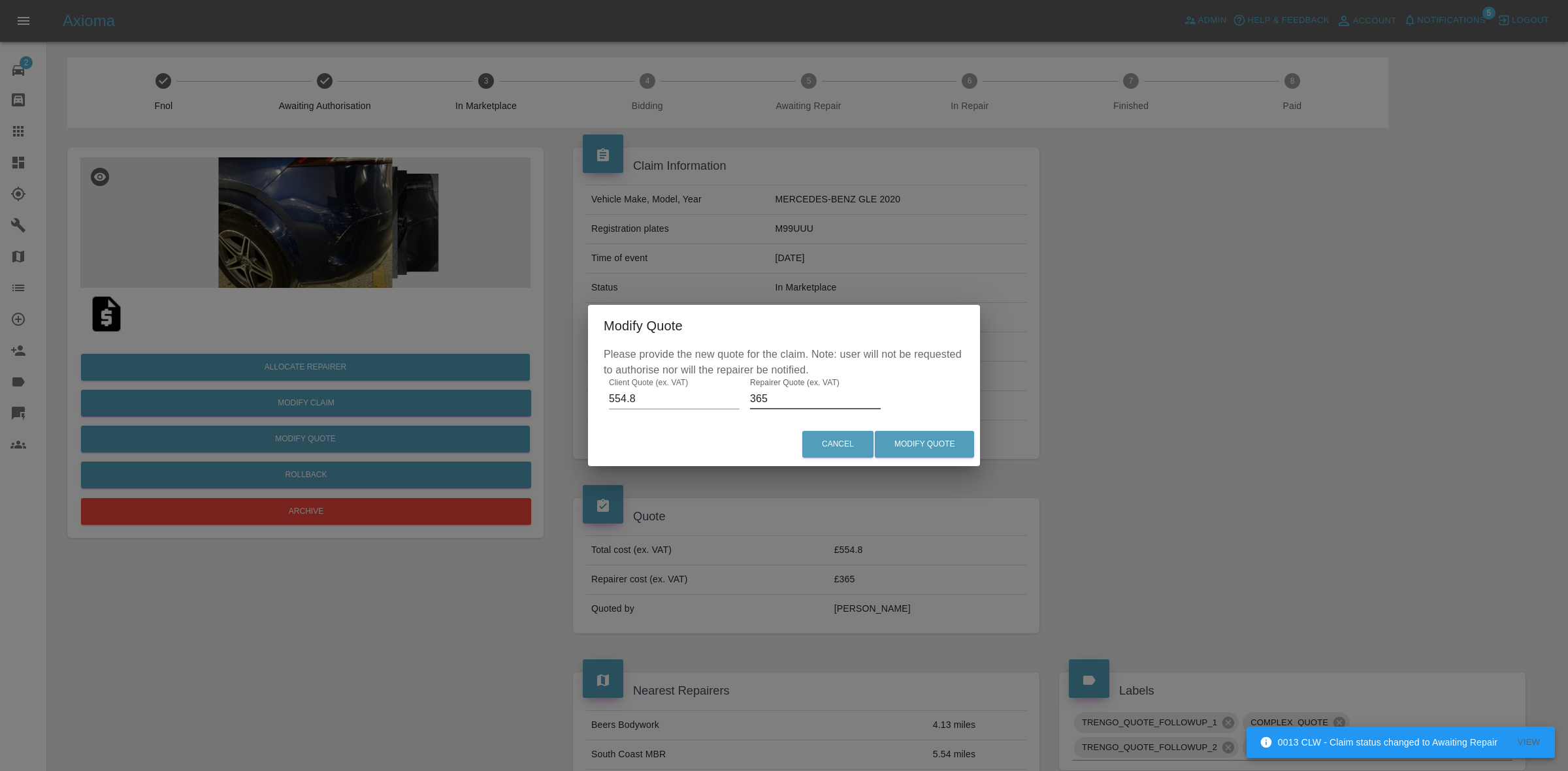
click at [804, 396] on input "365" at bounding box center [815, 399] width 131 height 21
type input "2"
type input "350"
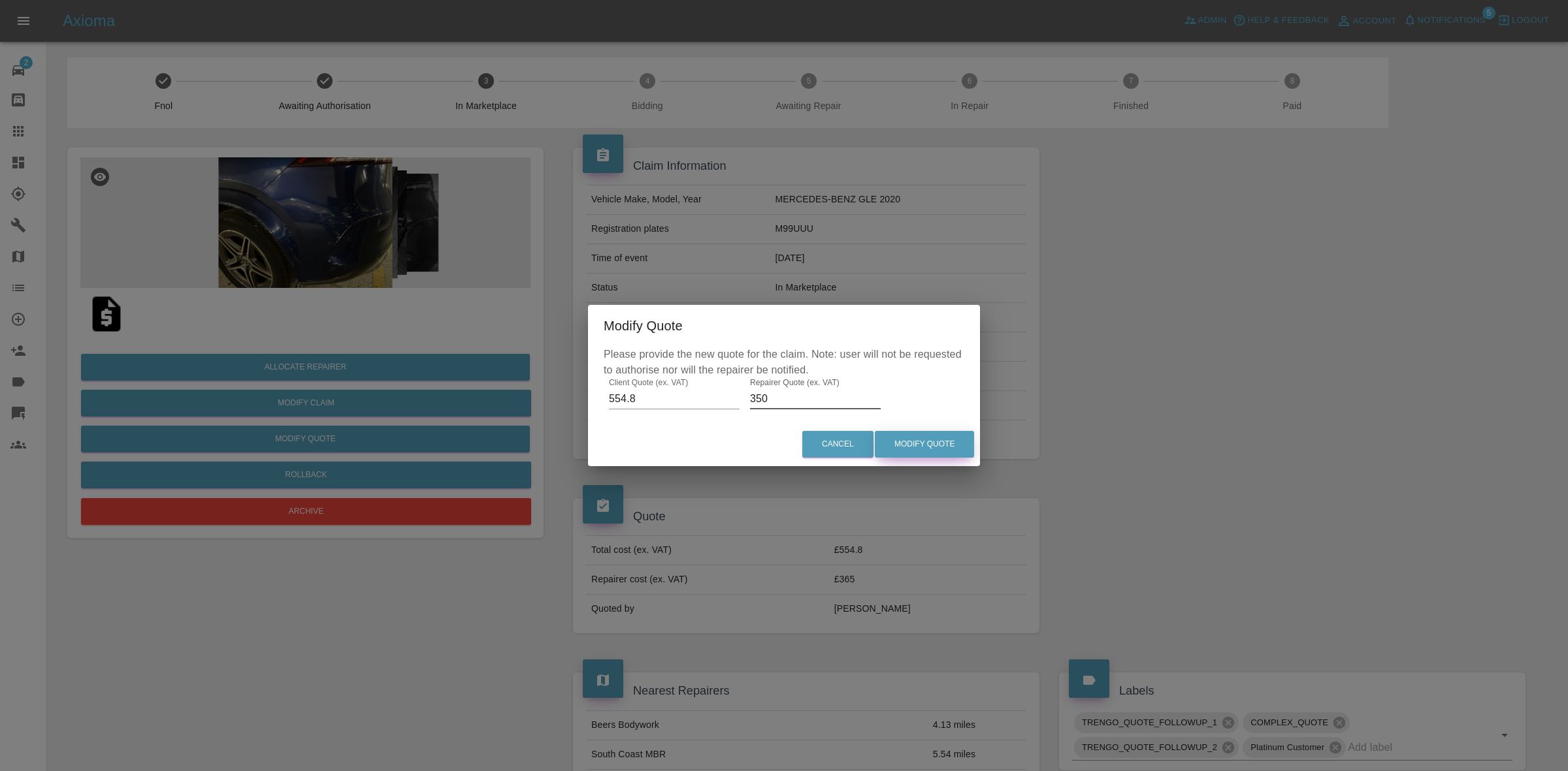
click at [919, 446] on button "Modify Quote" at bounding box center [925, 444] width 99 height 27
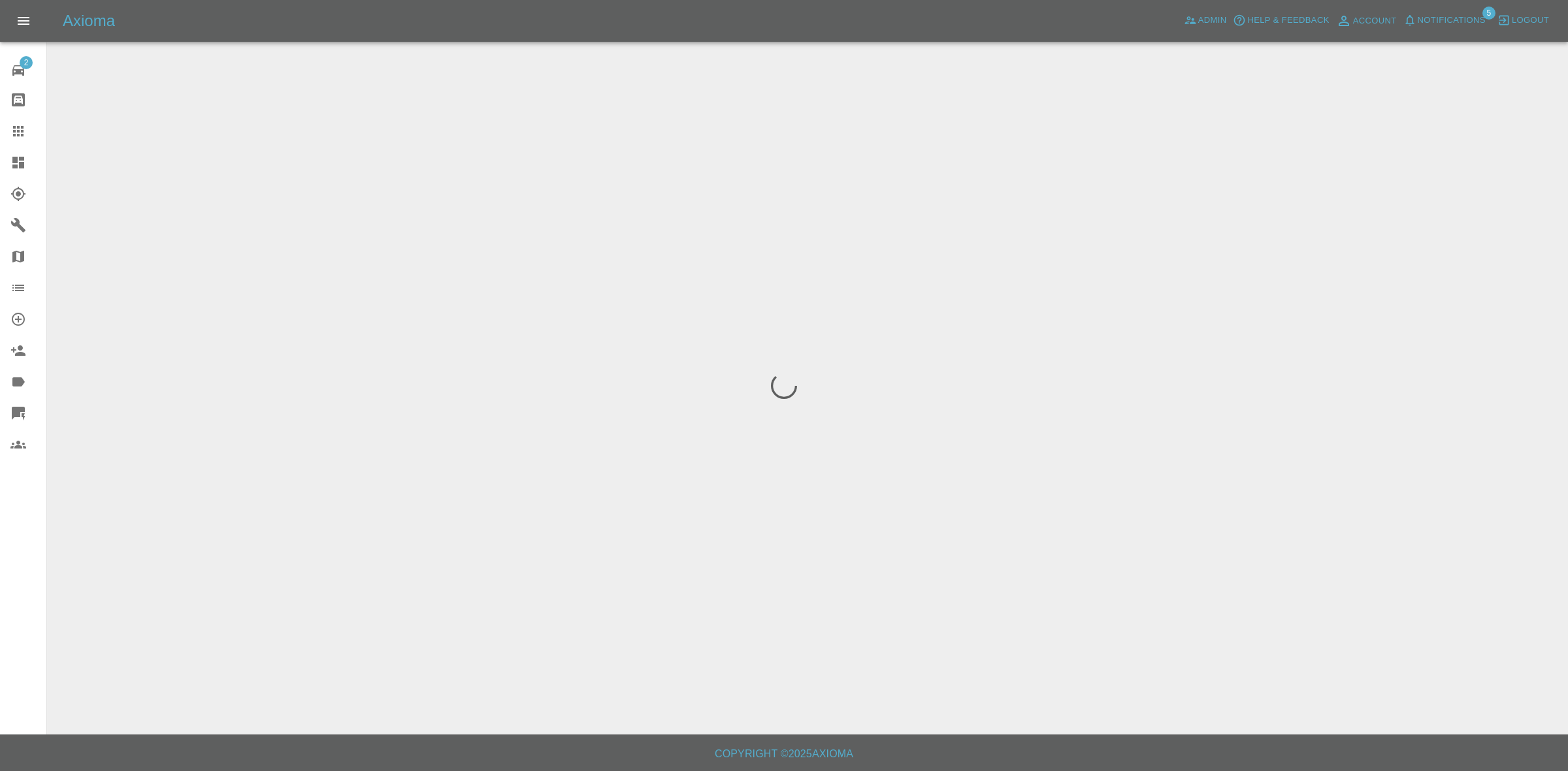
click at [818, 226] on div at bounding box center [784, 386] width 1568 height 771
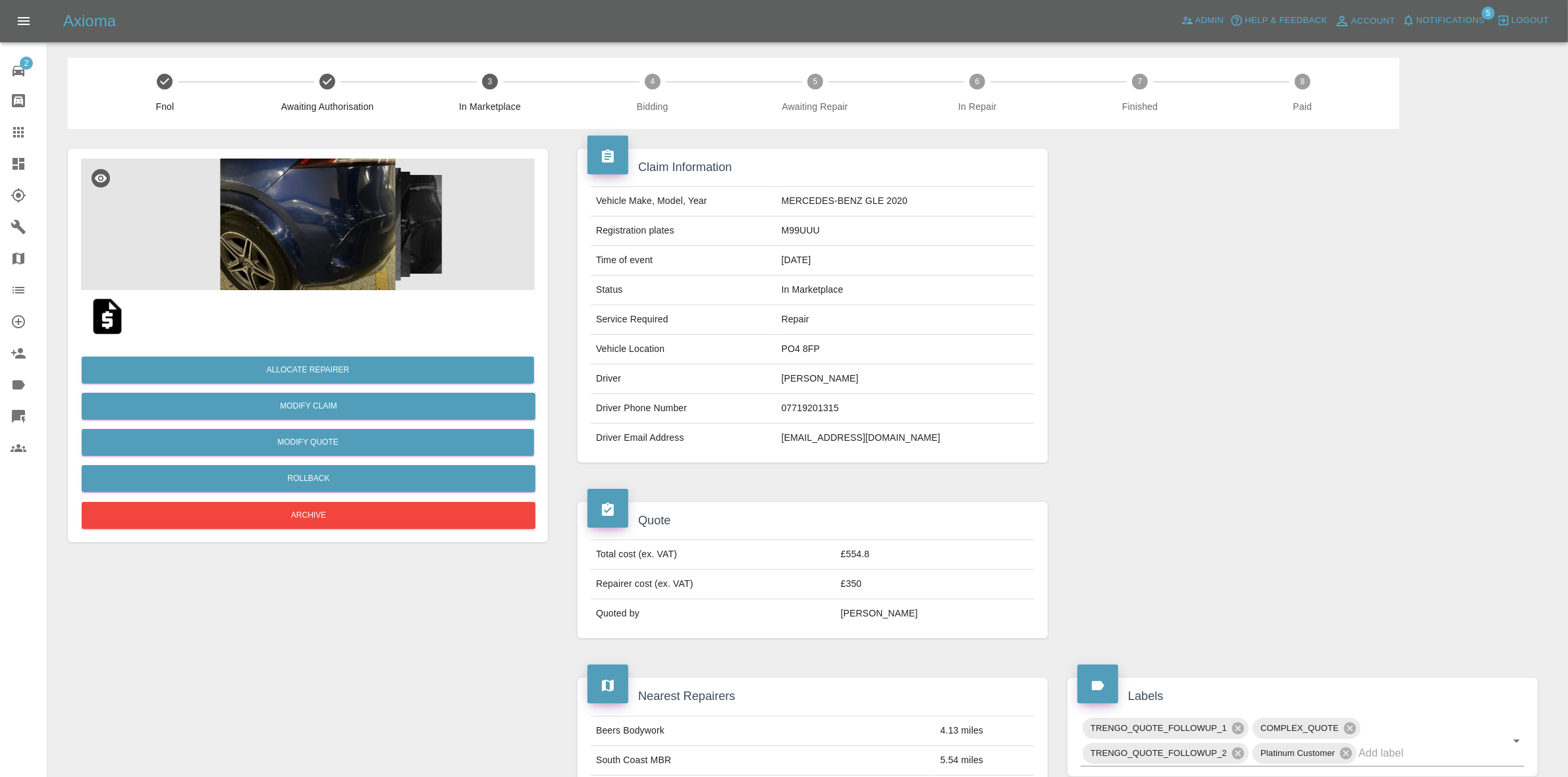
click at [826, 234] on td "M99UUU" at bounding box center [906, 231] width 259 height 29
copy td "M99UUU"
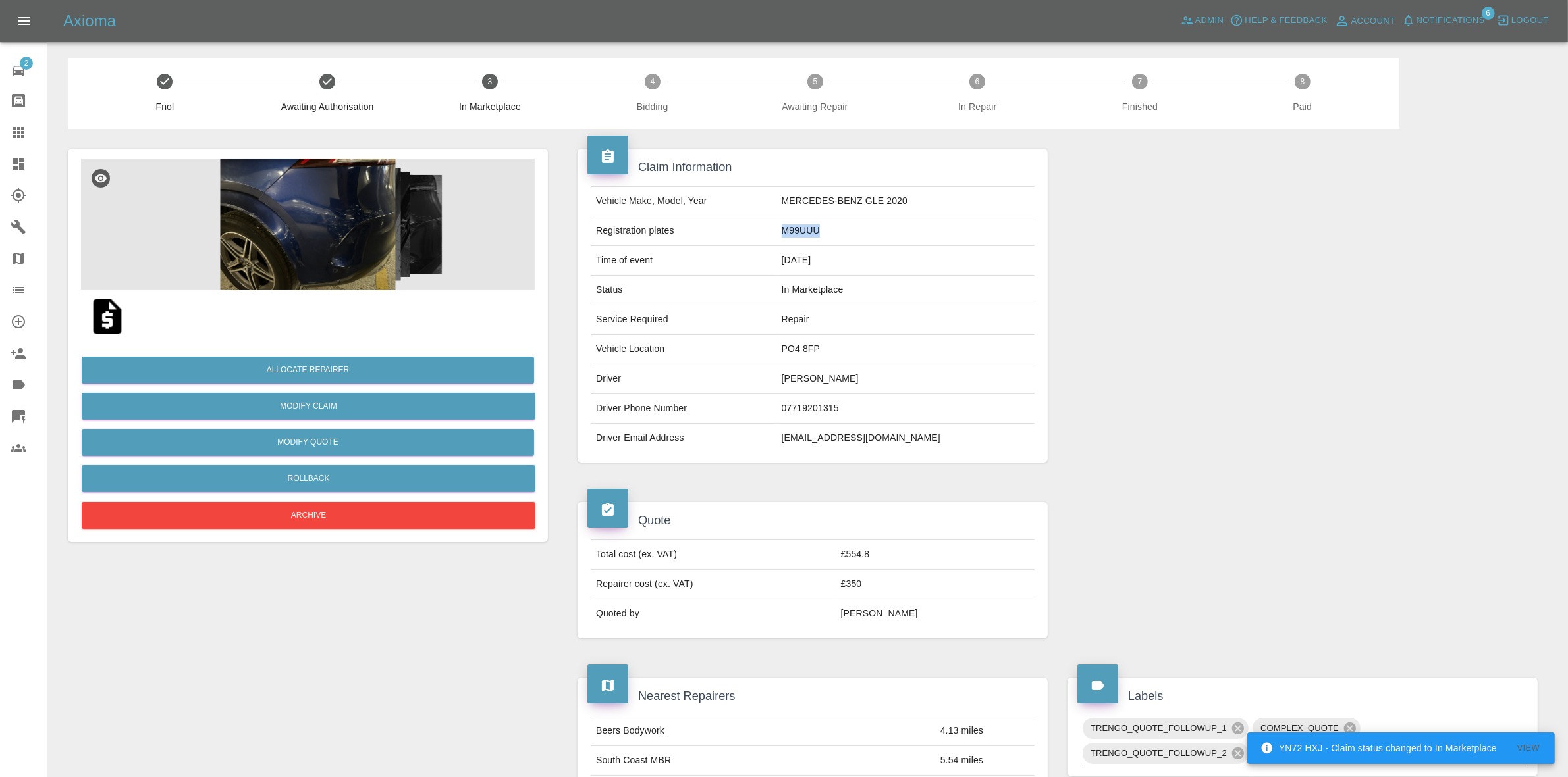
click at [1364, 297] on div at bounding box center [1302, 306] width 490 height 354
click at [313, 363] on button "Allocate Repairer" at bounding box center [309, 370] width 453 height 27
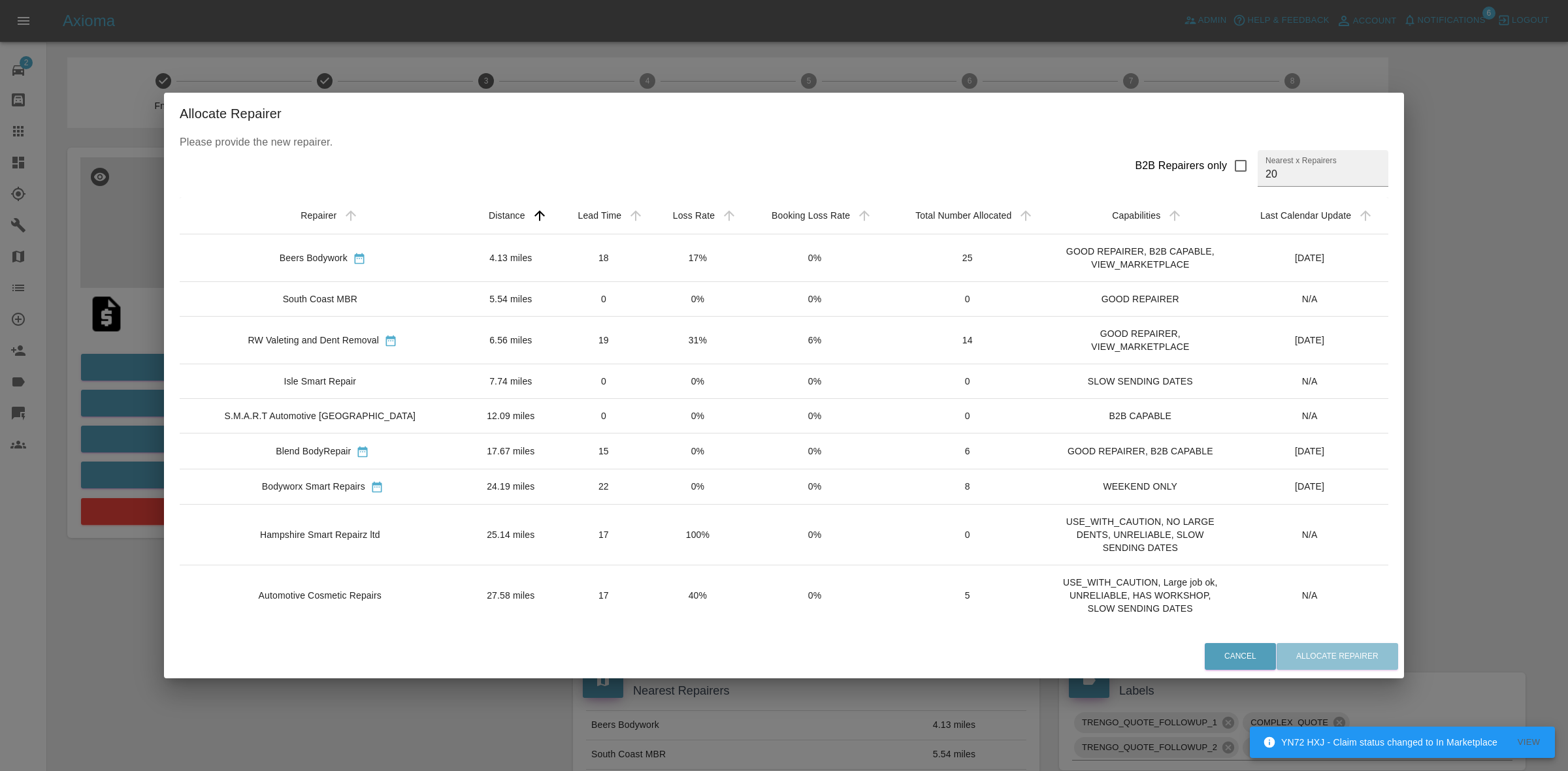
click at [690, 262] on td "17%" at bounding box center [698, 258] width 94 height 48
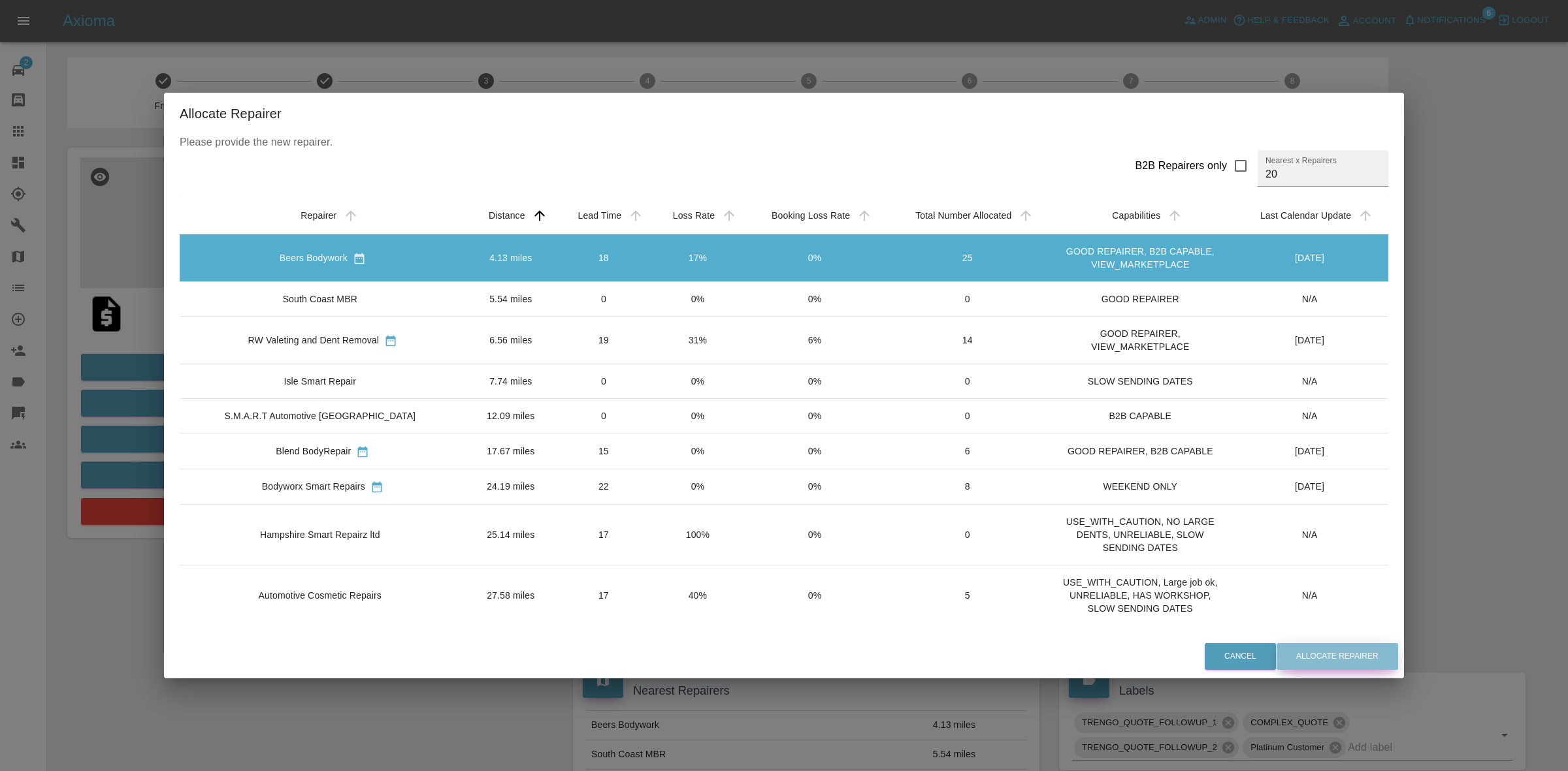
click at [1304, 659] on button "Allocate Repairer" at bounding box center [1338, 657] width 122 height 27
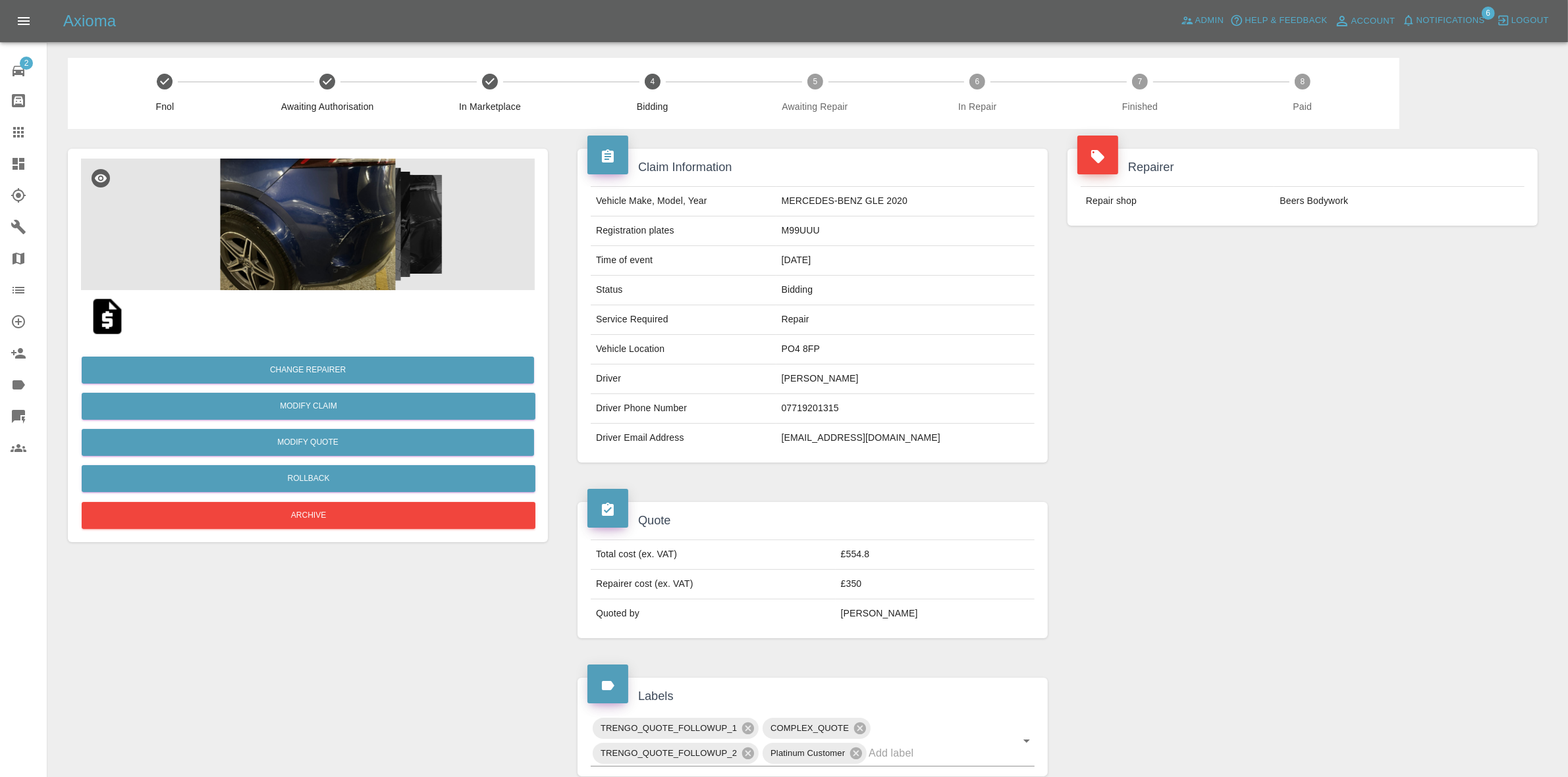
click at [1266, 291] on div "Repairer Repair shop Beers Bodywork" at bounding box center [1302, 306] width 490 height 354
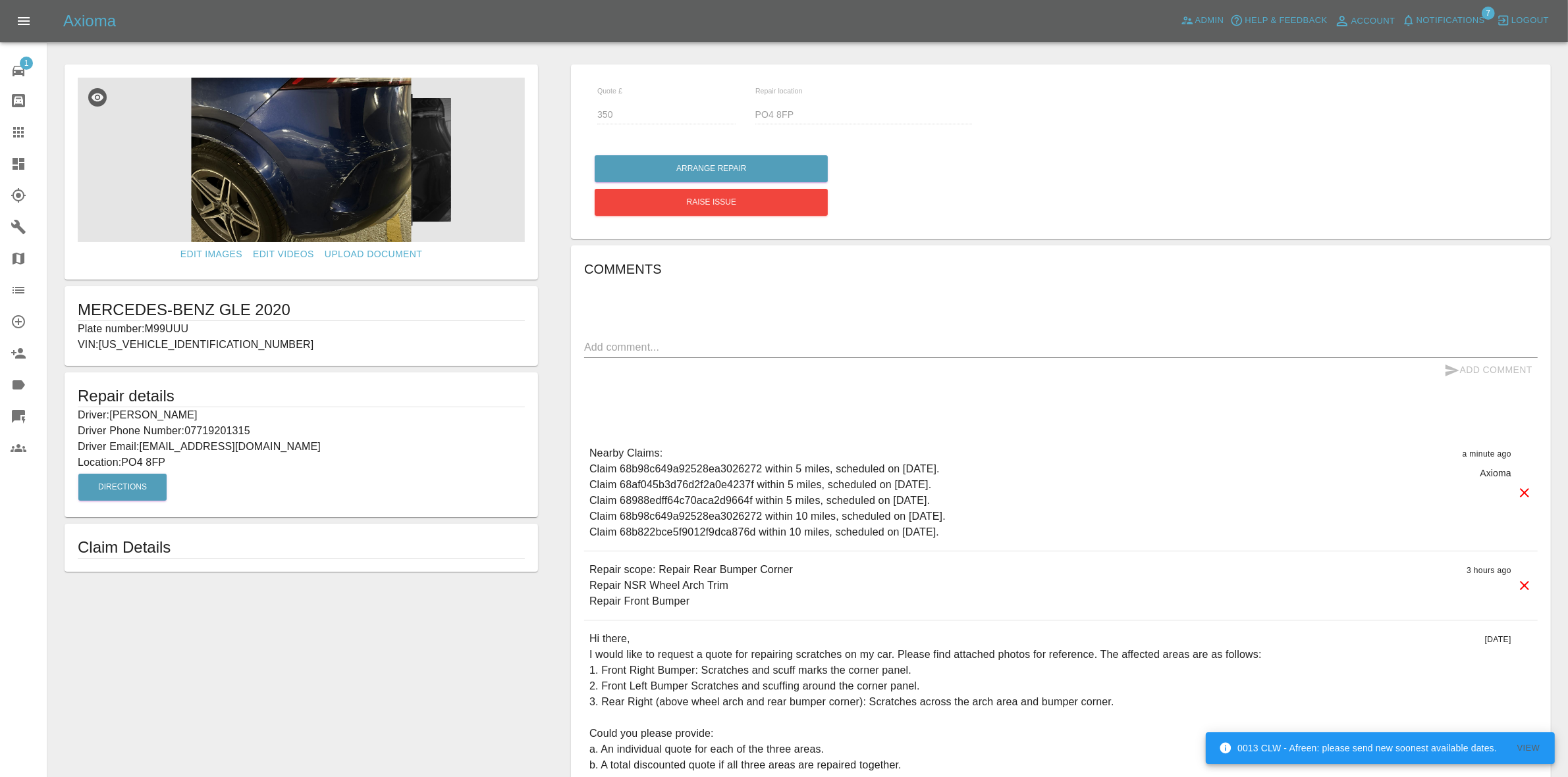
click at [1476, 74] on div "Quote £ 350 Repair location PO4 8FP Arrange Repair Raise issue" at bounding box center [1060, 151] width 980 height 174
click at [1470, 23] on span "Notifications" at bounding box center [1451, 21] width 69 height 15
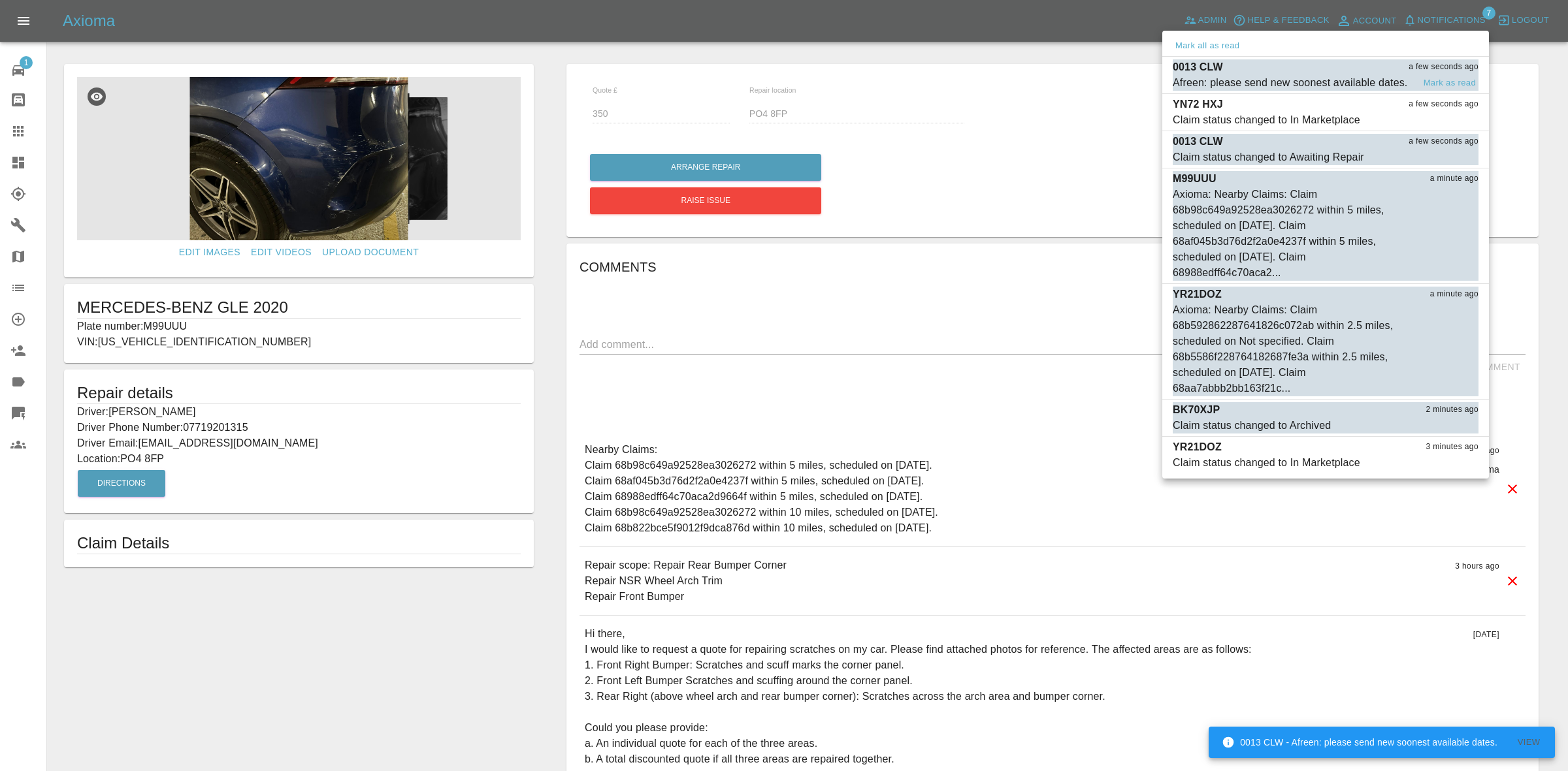
click at [1289, 70] on div "0013 CLW a few seconds ago" at bounding box center [1326, 67] width 306 height 16
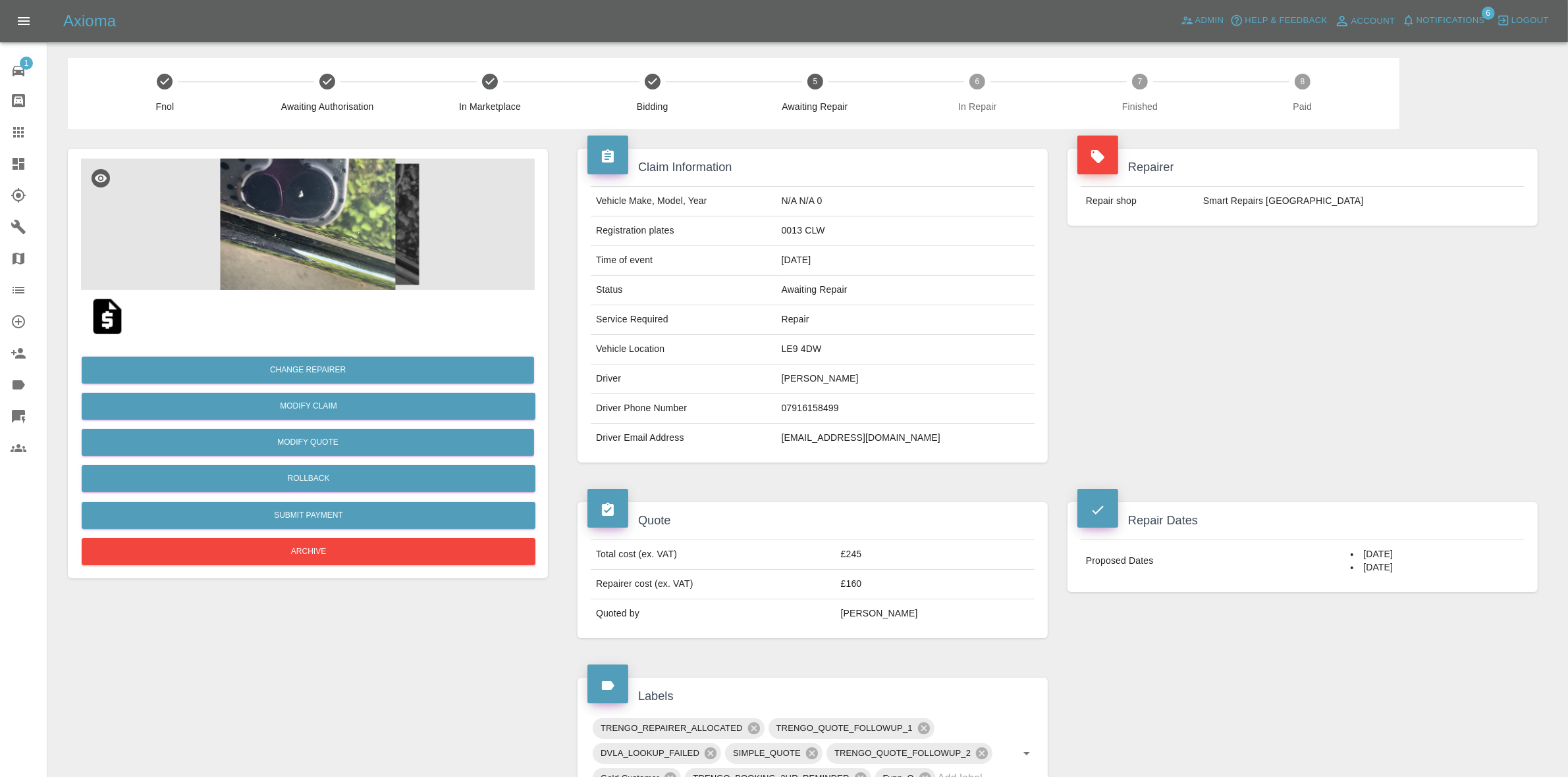
click at [1288, 285] on div "Repairer Repair shop Smart Repairs [GEOGRAPHIC_DATA]" at bounding box center [1302, 306] width 490 height 354
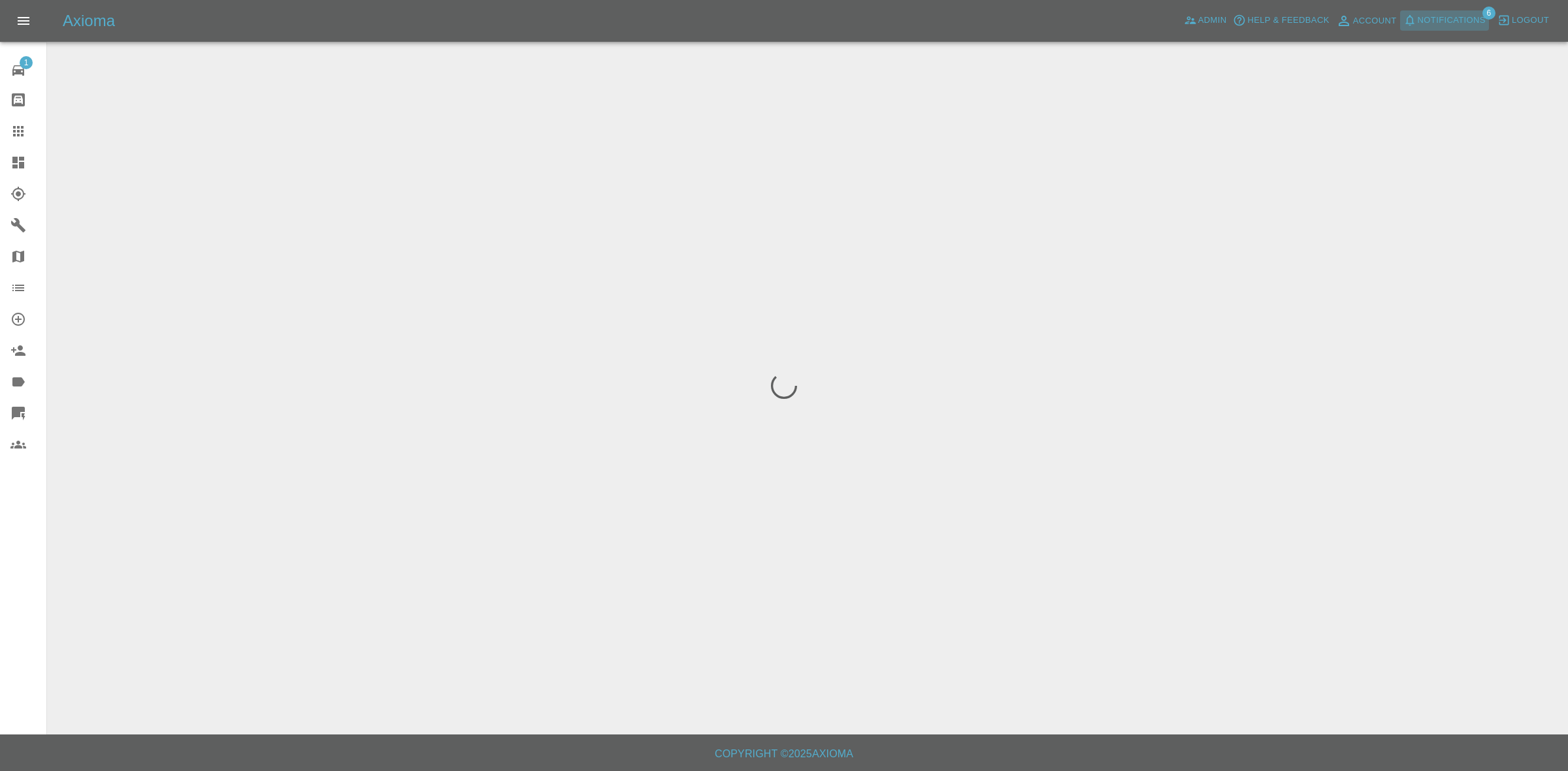
click at [1459, 16] on span "Notifications" at bounding box center [1452, 21] width 68 height 15
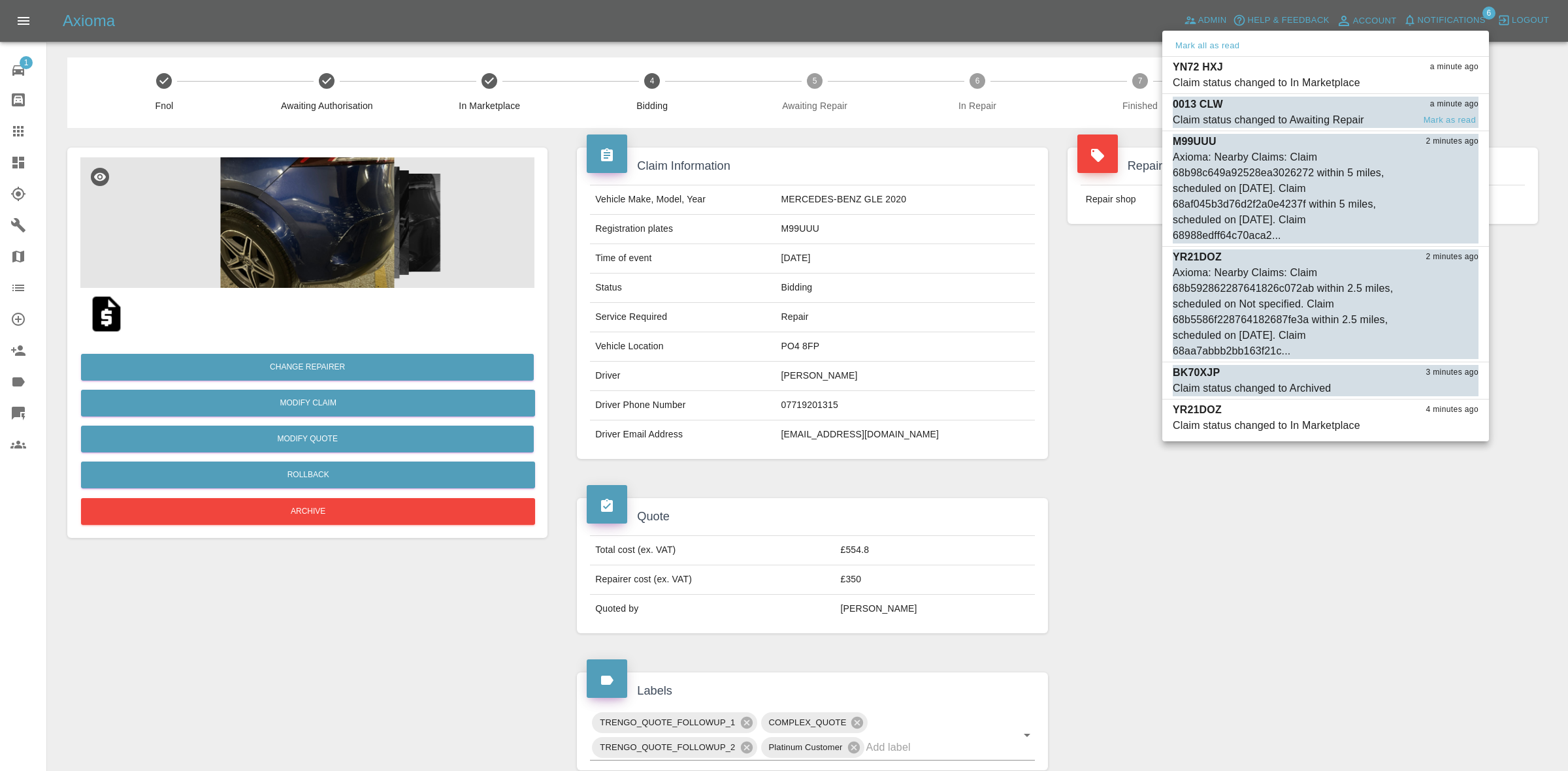
click at [1348, 109] on div "0013 CLW a minute ago" at bounding box center [1326, 104] width 306 height 16
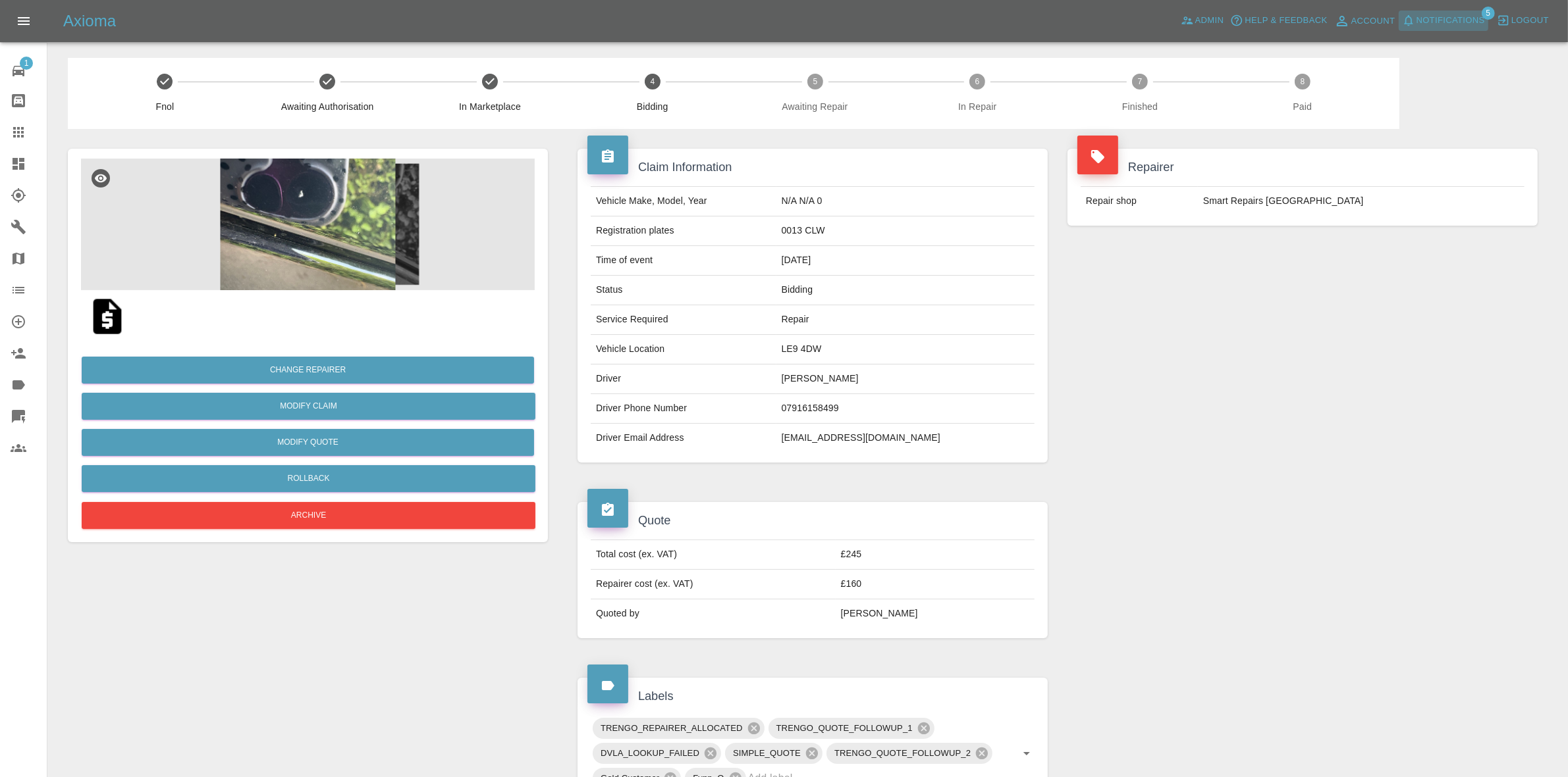
click at [1467, 21] on span "Notifications" at bounding box center [1451, 21] width 69 height 15
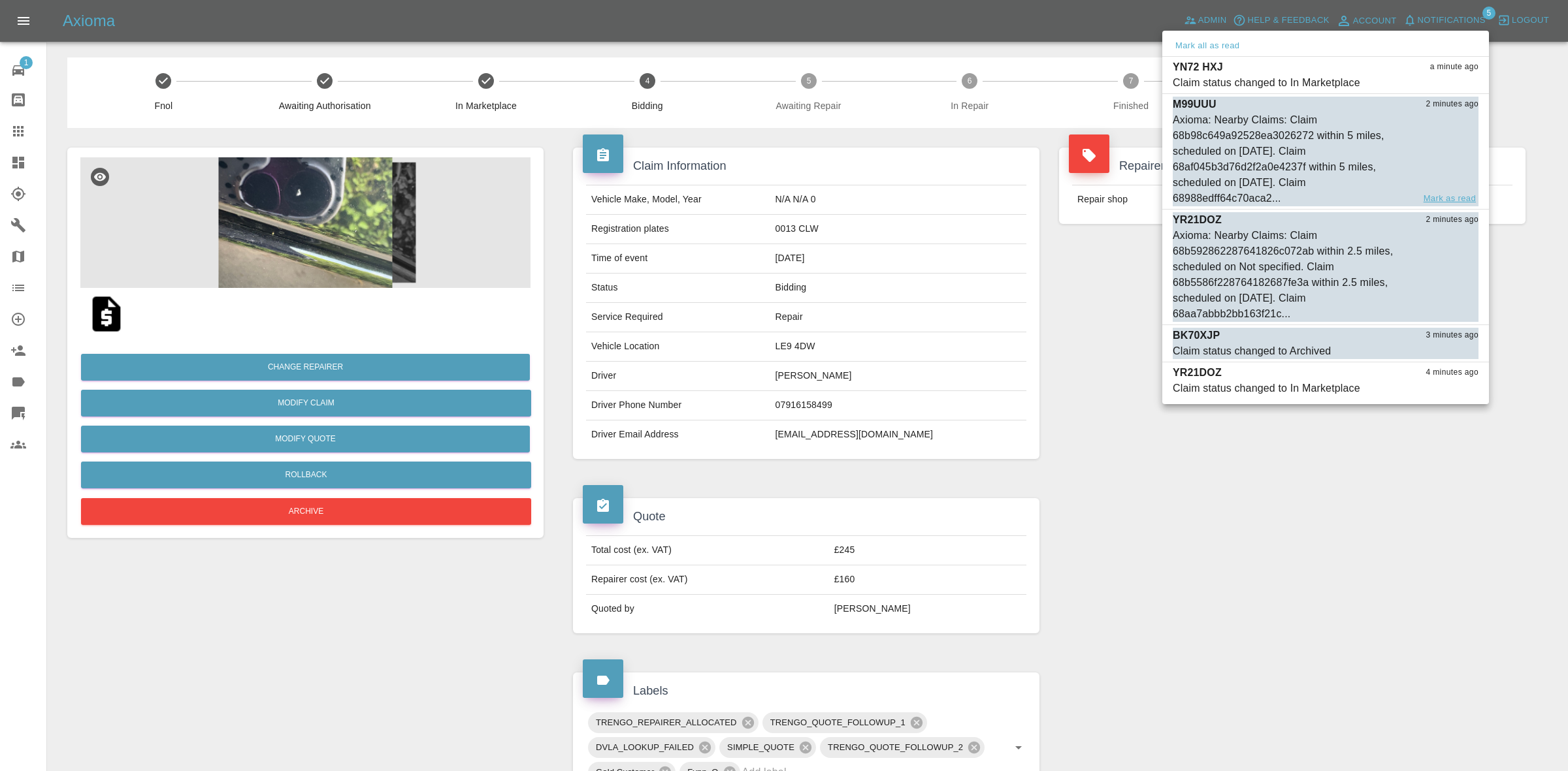
click at [1451, 200] on button "Mark as read" at bounding box center [1449, 199] width 57 height 15
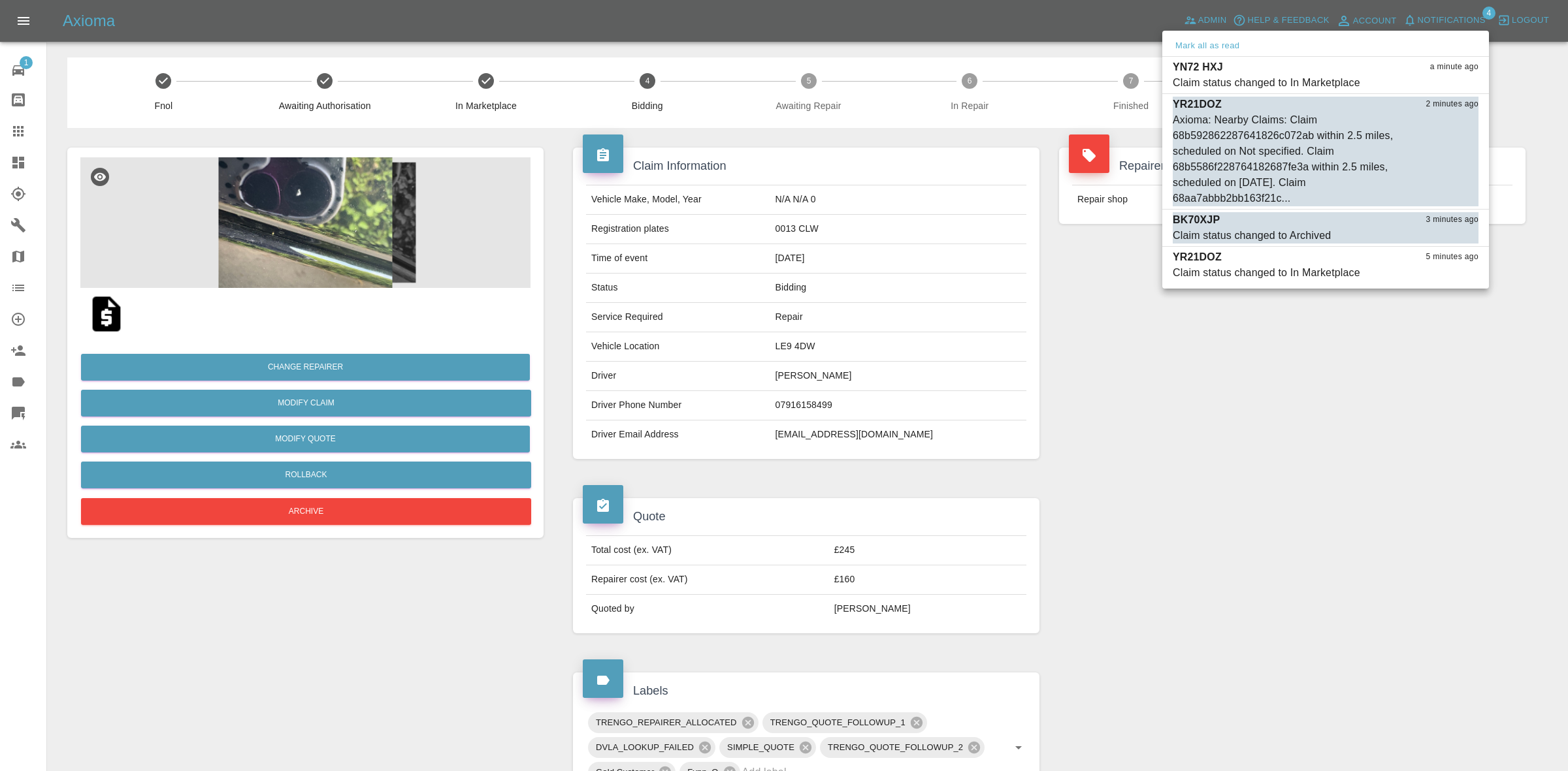
click at [1449, 197] on button "Mark as read" at bounding box center [1449, 199] width 57 height 15
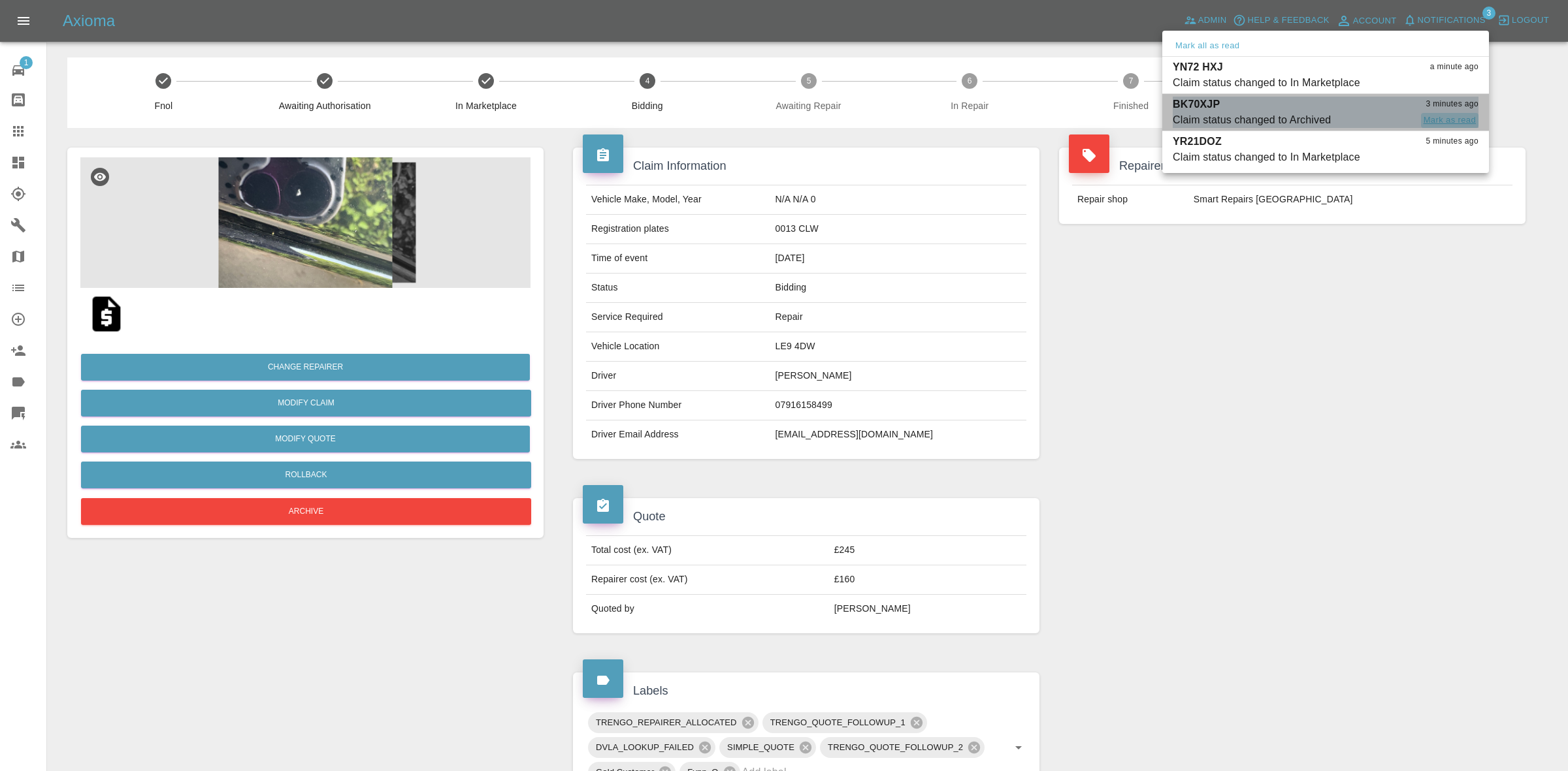
click at [1441, 115] on button "Mark as read" at bounding box center [1449, 121] width 57 height 15
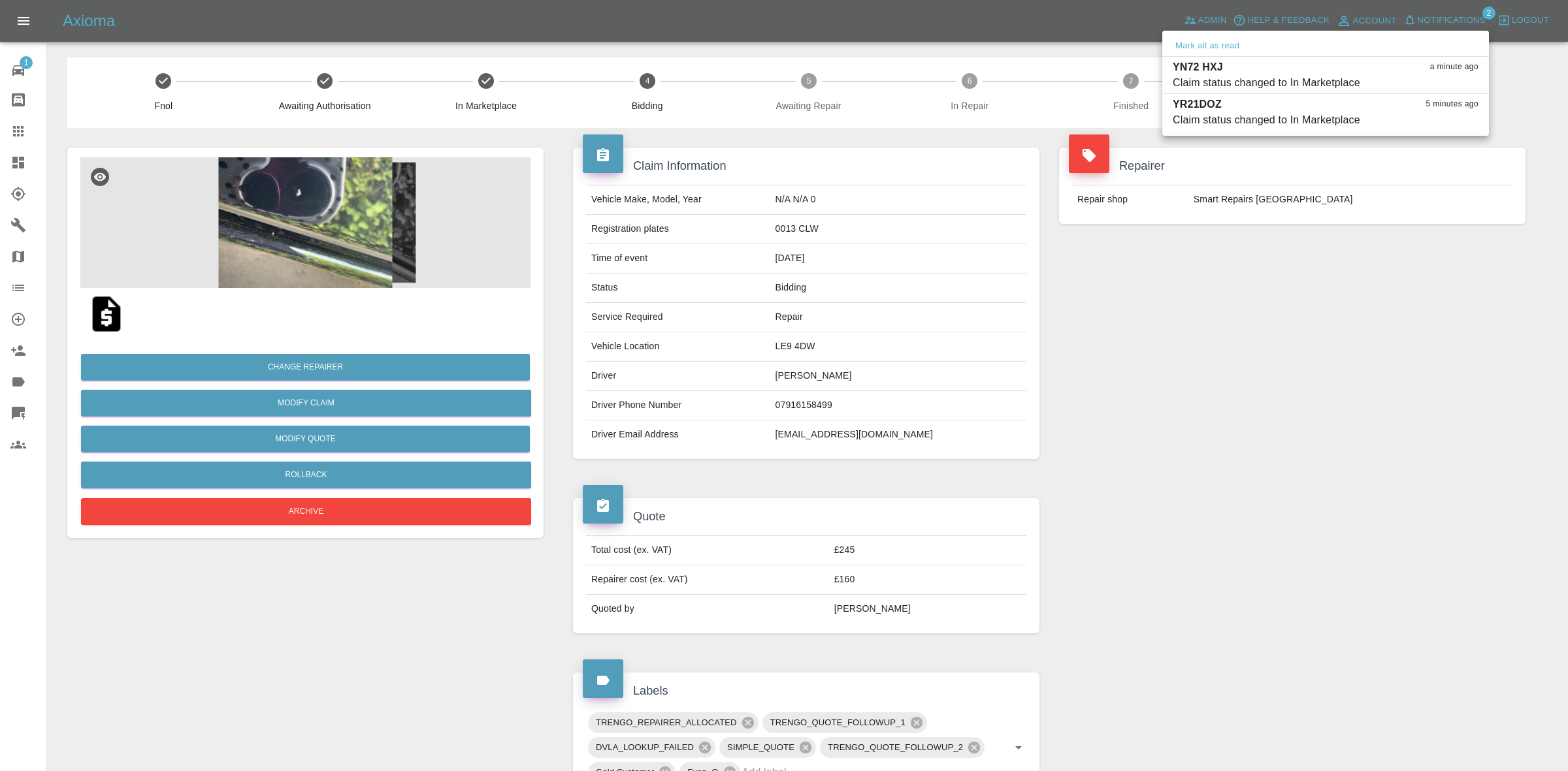
click at [1333, 325] on div at bounding box center [784, 386] width 1568 height 771
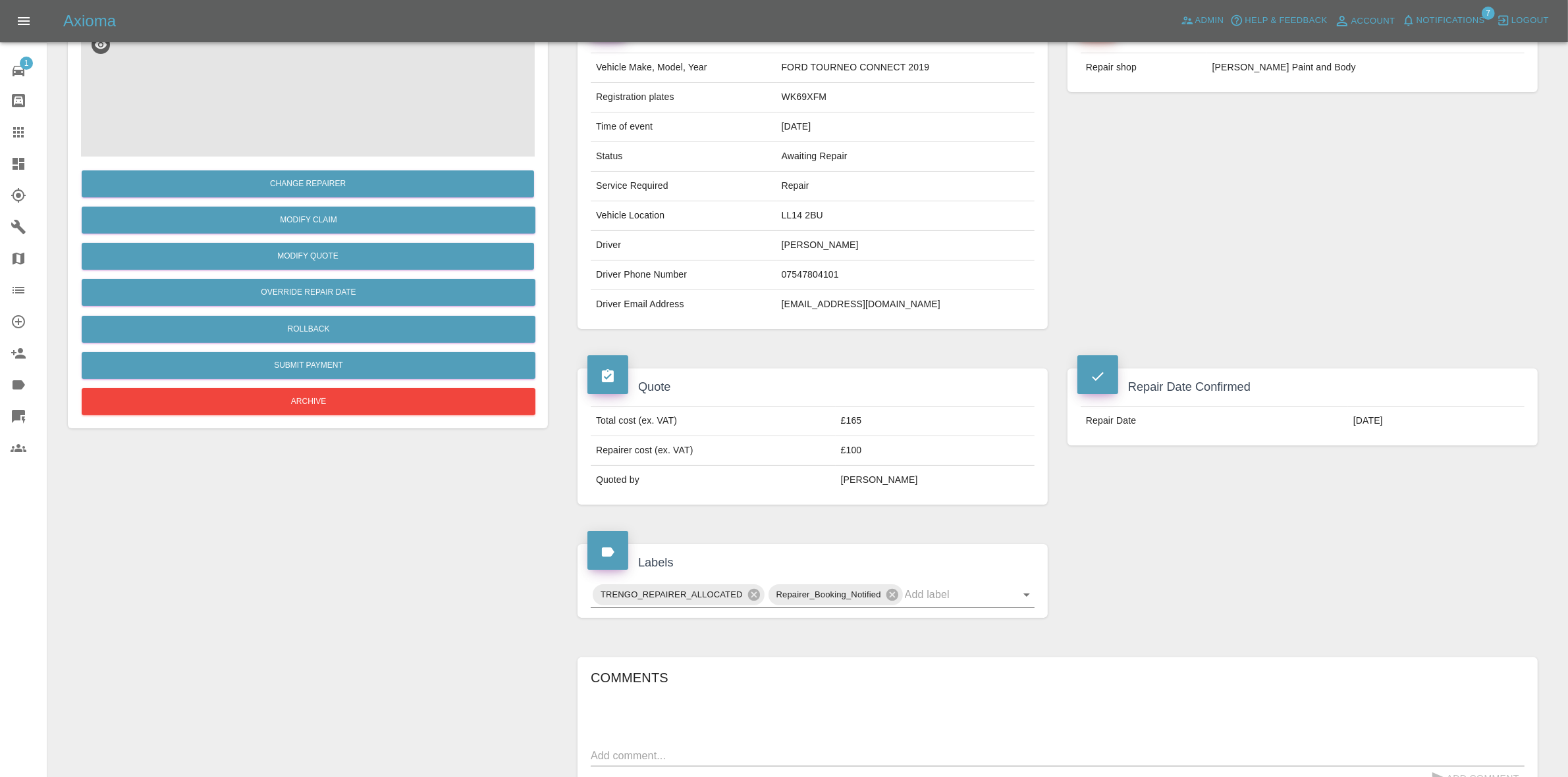
scroll to position [329, 0]
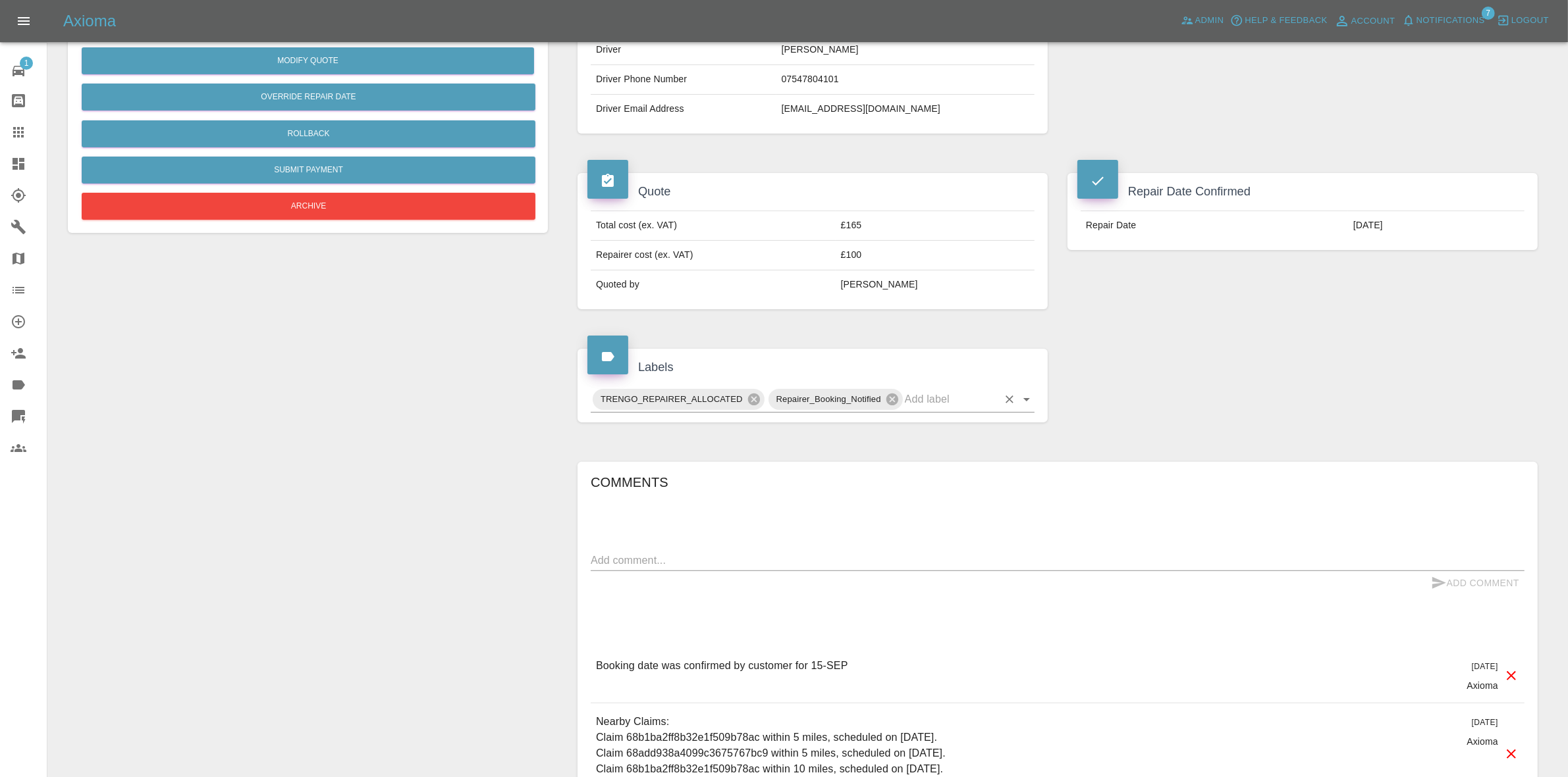
click at [940, 396] on input "text" at bounding box center [951, 400] width 92 height 21
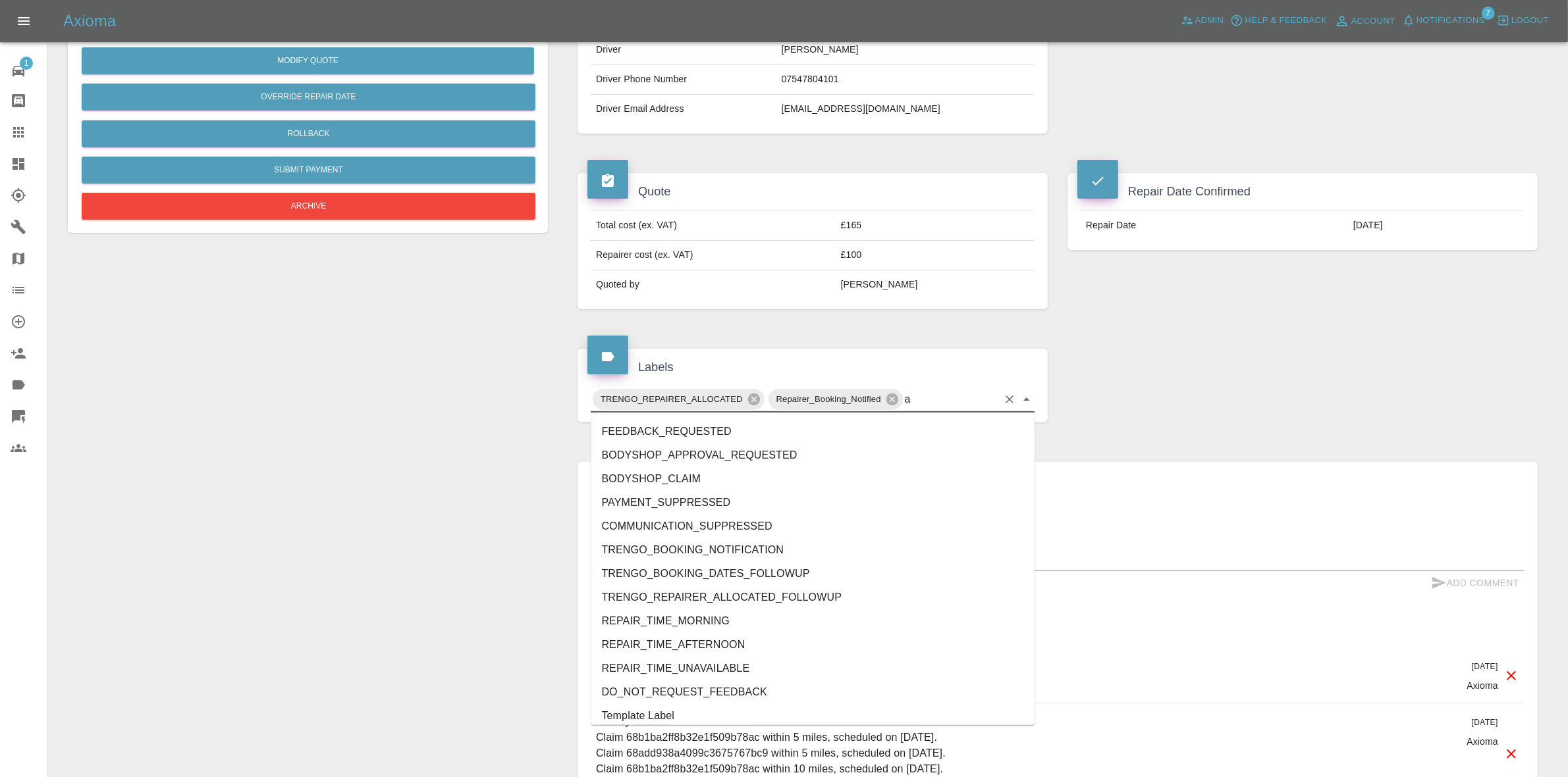
type input "au"
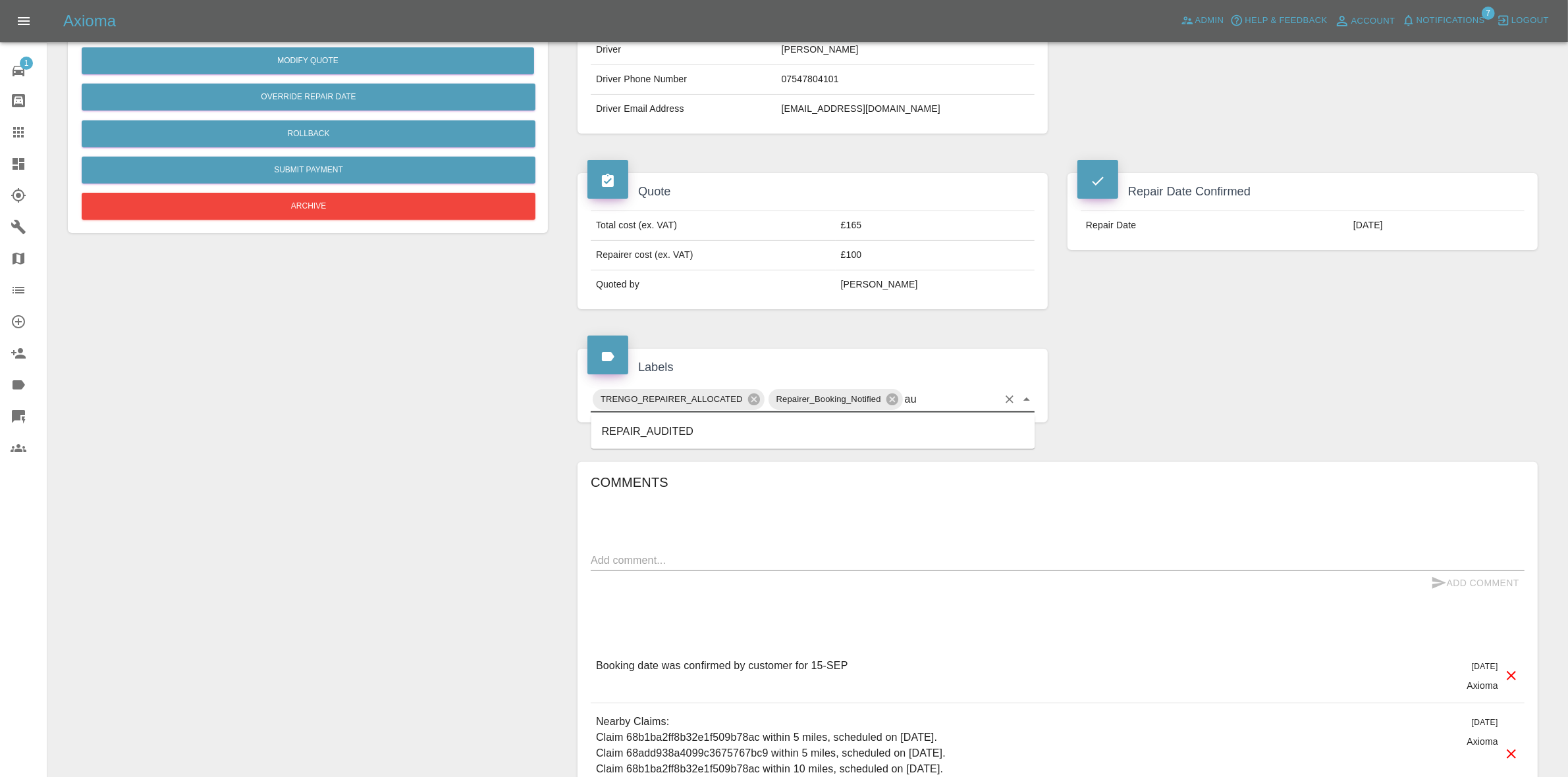
click at [677, 430] on li "REPAIR_AUDITED" at bounding box center [813, 431] width 444 height 24
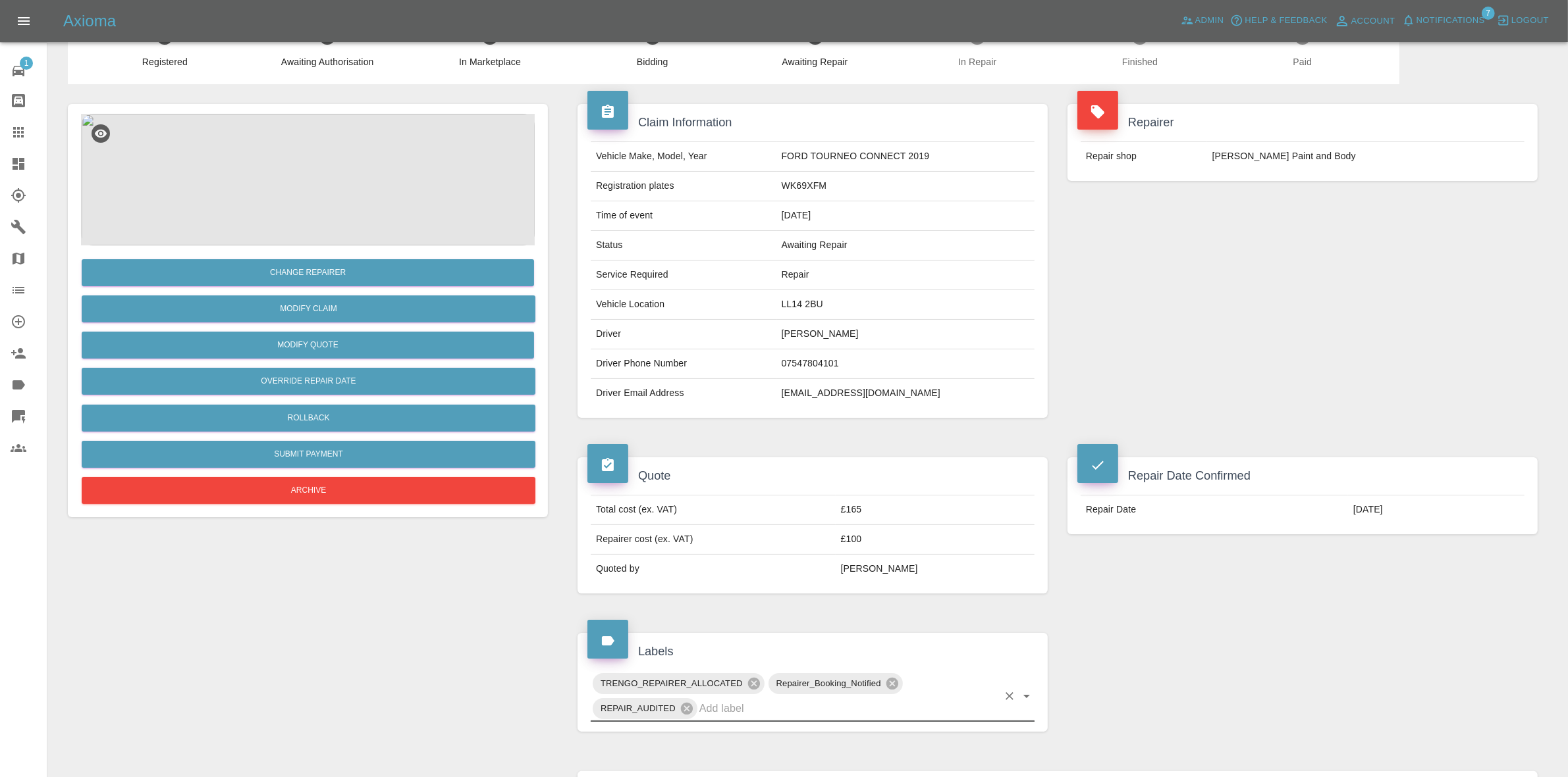
scroll to position [0, 0]
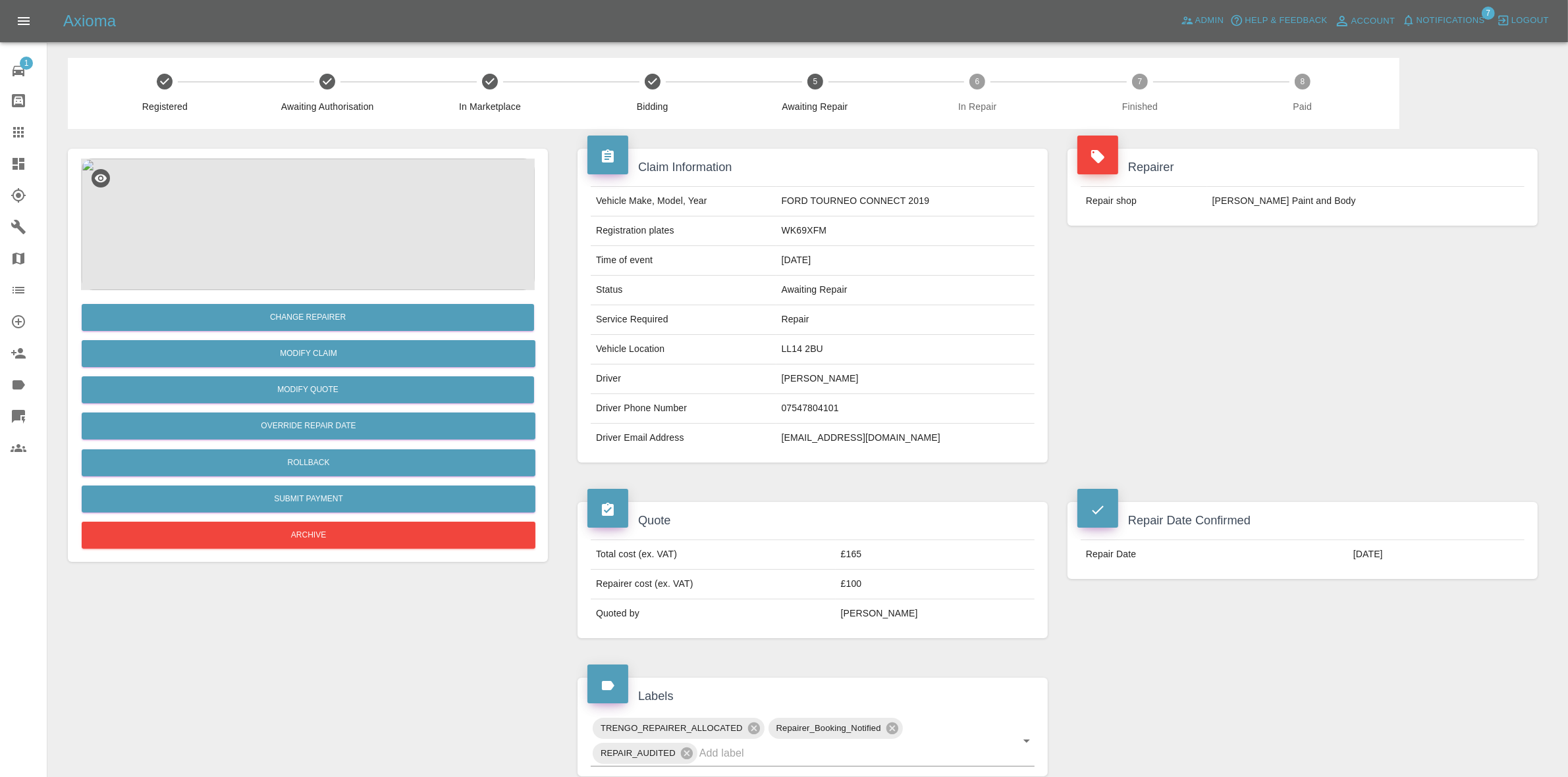
click at [1441, 17] on span "Notifications" at bounding box center [1451, 21] width 69 height 15
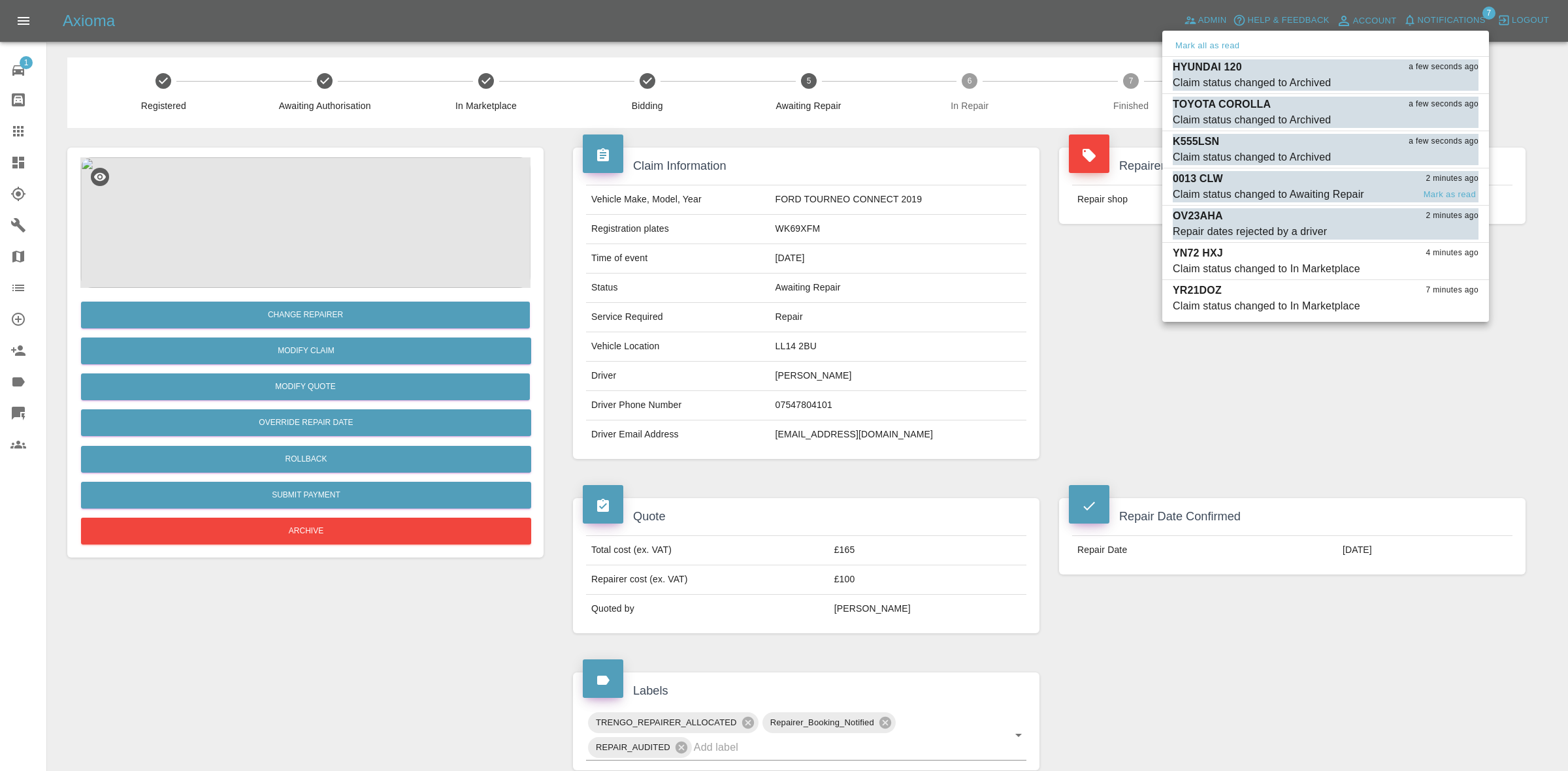
click at [1299, 186] on div "0013 CLW 2 minutes ago" at bounding box center [1326, 179] width 306 height 16
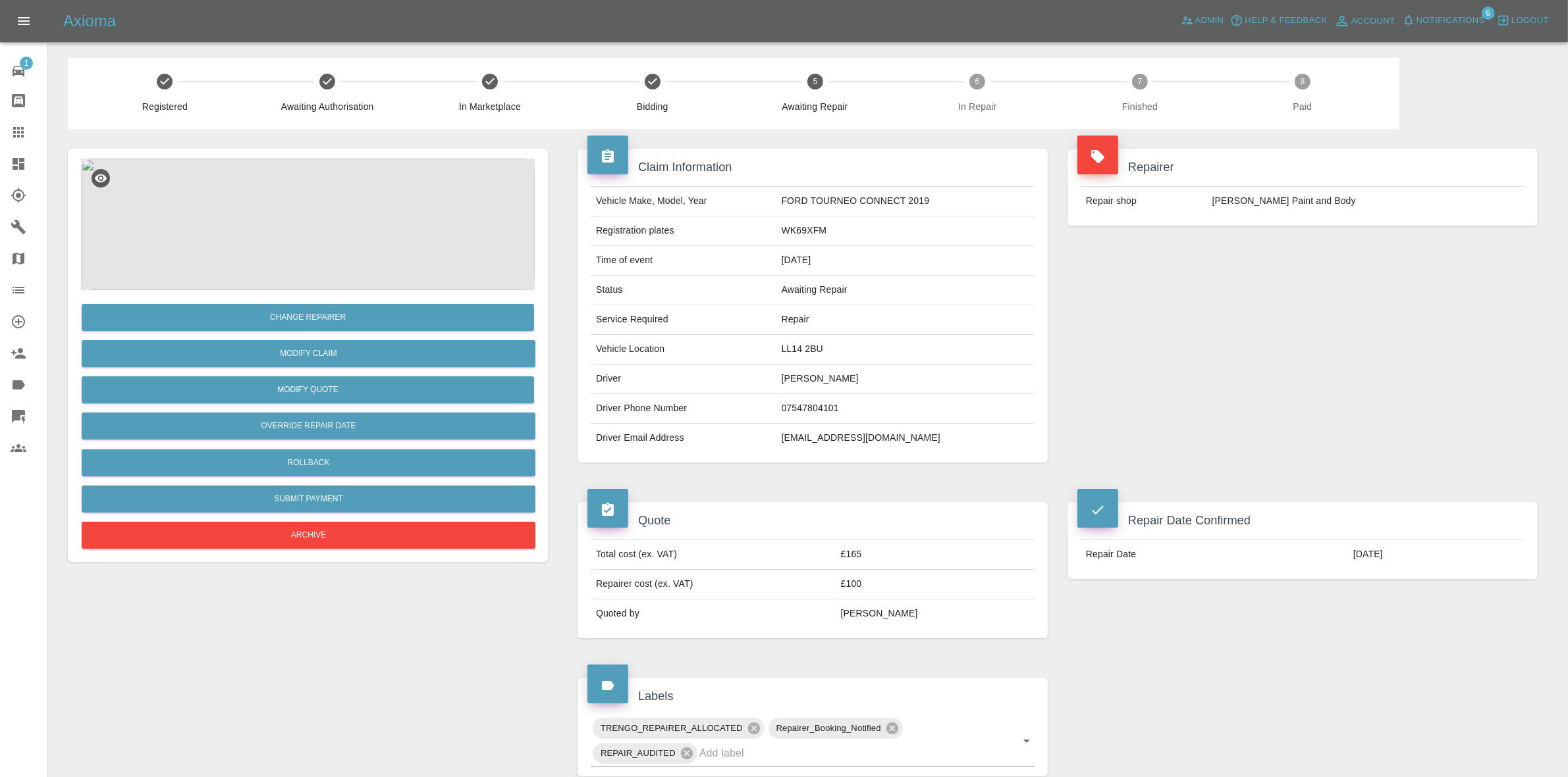
click at [1441, 19] on span "Notifications" at bounding box center [1451, 21] width 69 height 15
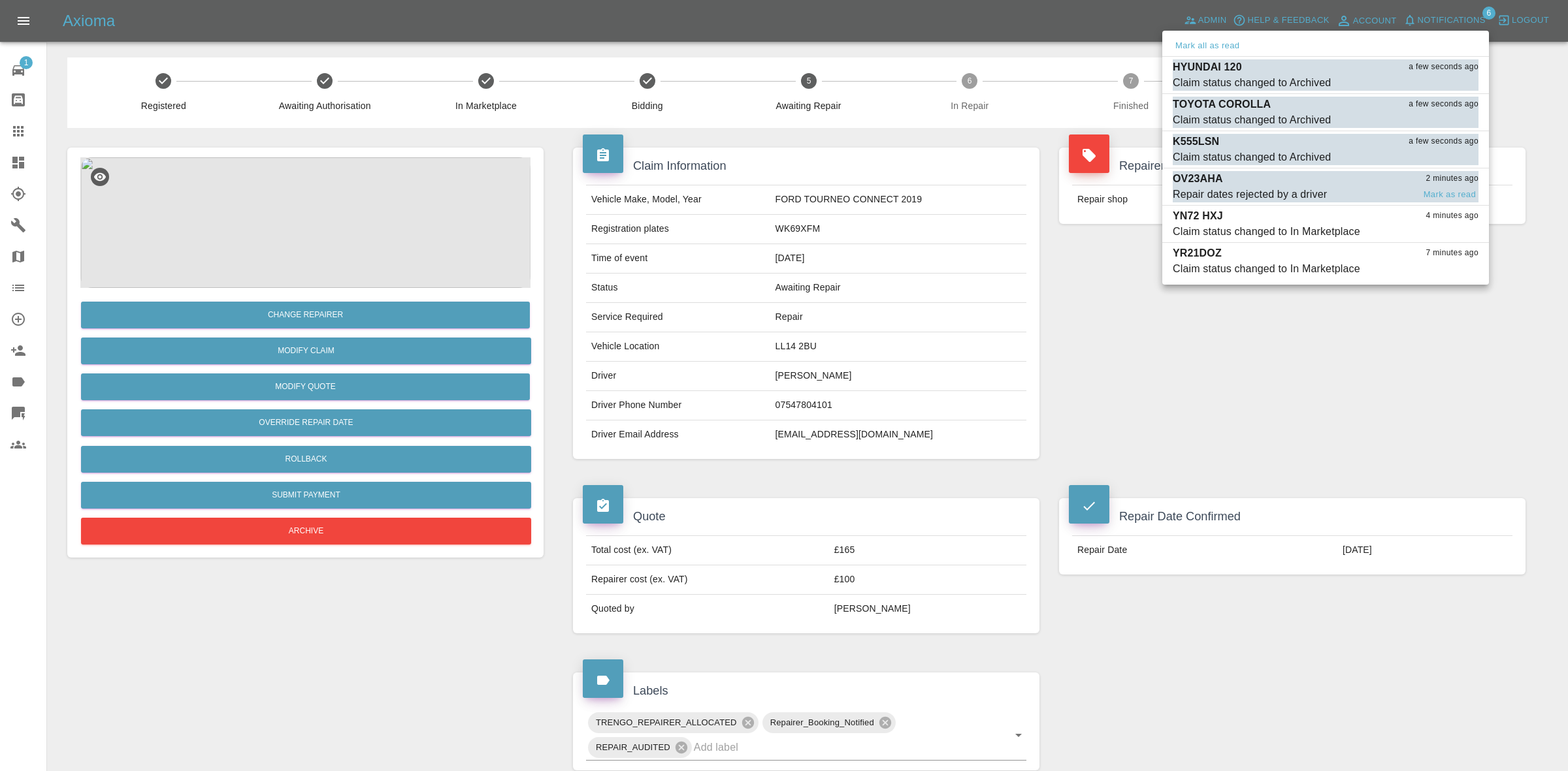
click at [1327, 191] on span "Repair dates rejected by a driver" at bounding box center [1293, 195] width 241 height 16
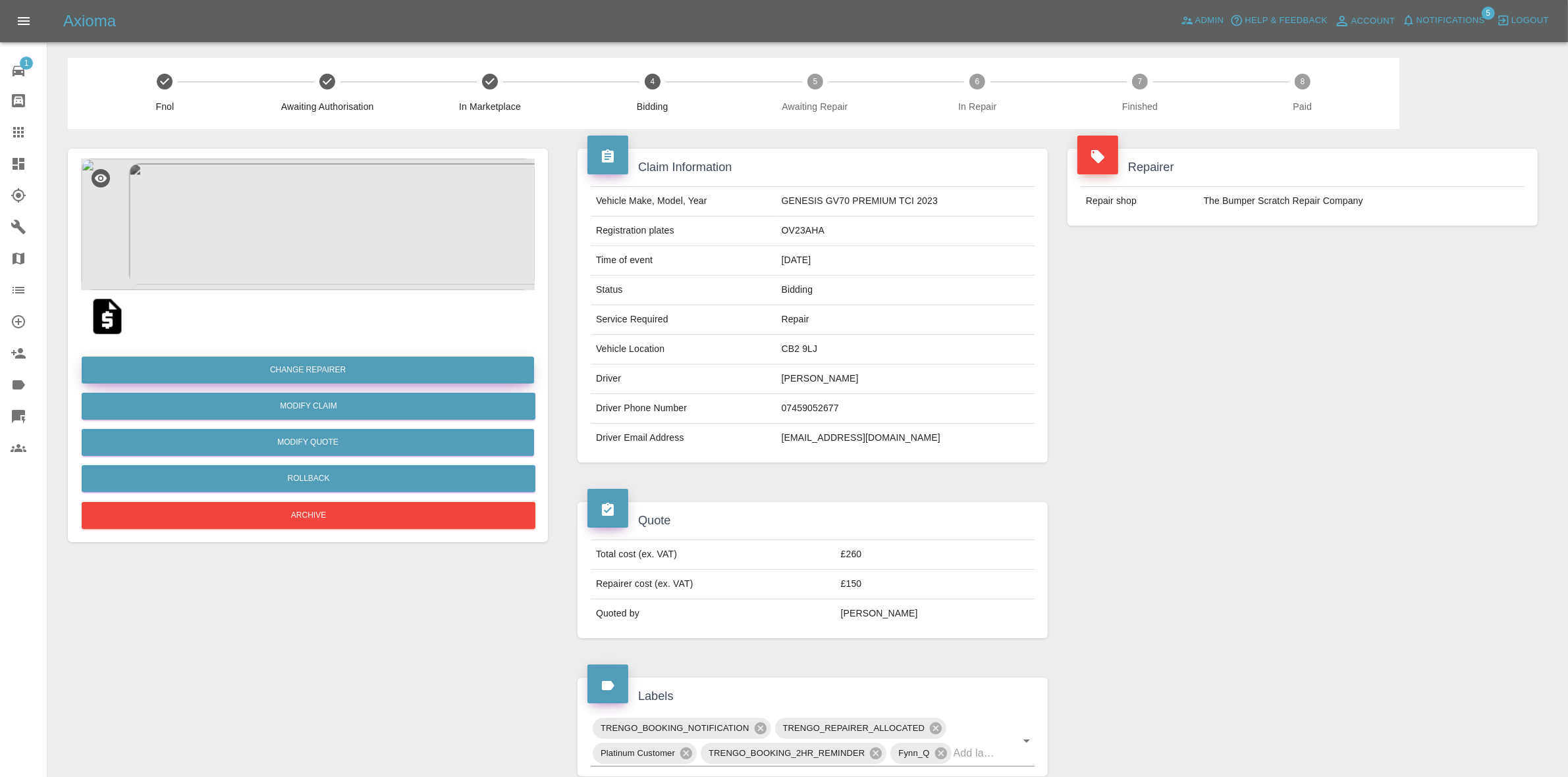
click at [294, 370] on button "Change Repairer" at bounding box center [309, 370] width 453 height 27
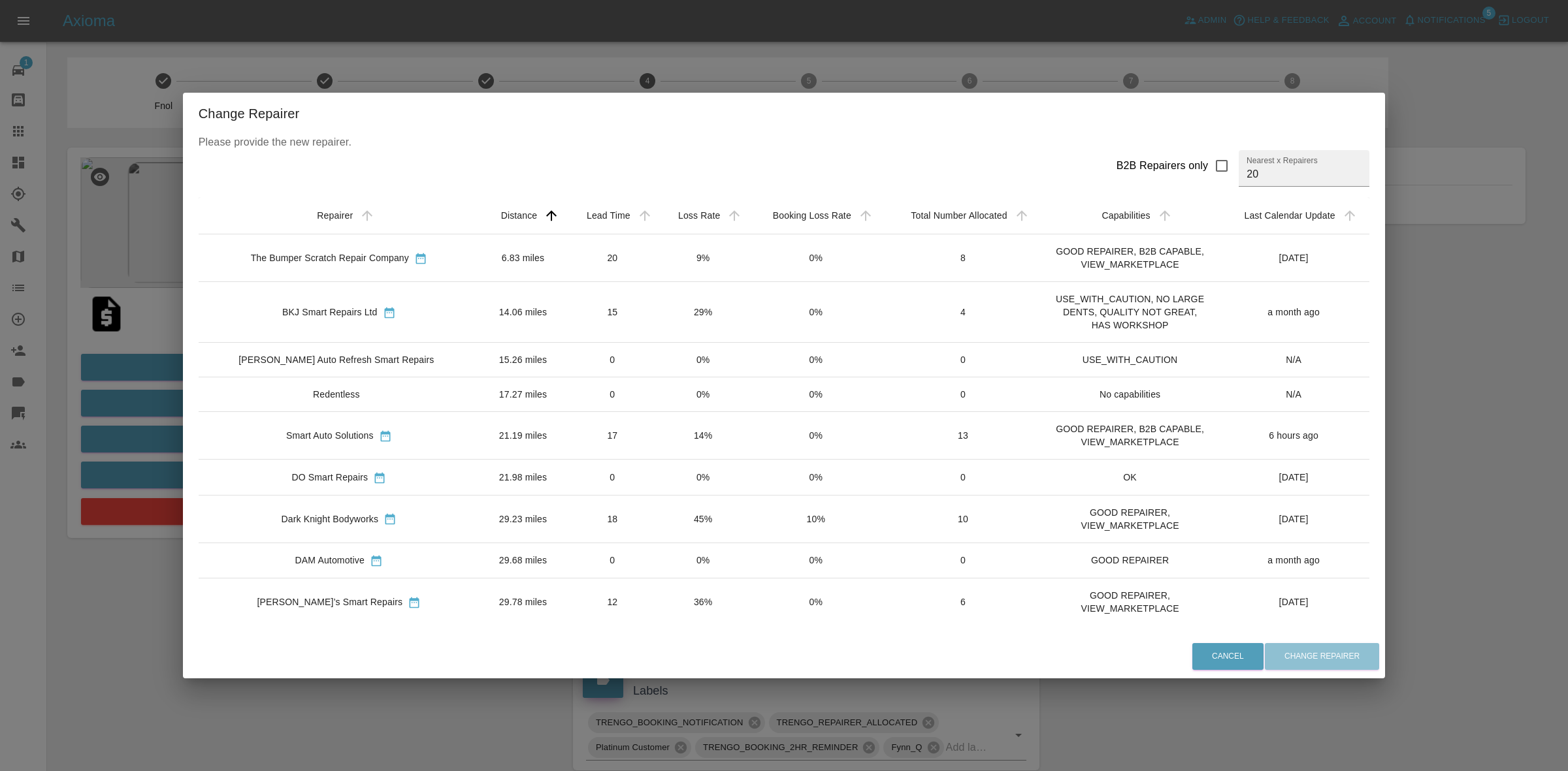
click at [659, 522] on td "45%" at bounding box center [704, 518] width 90 height 48
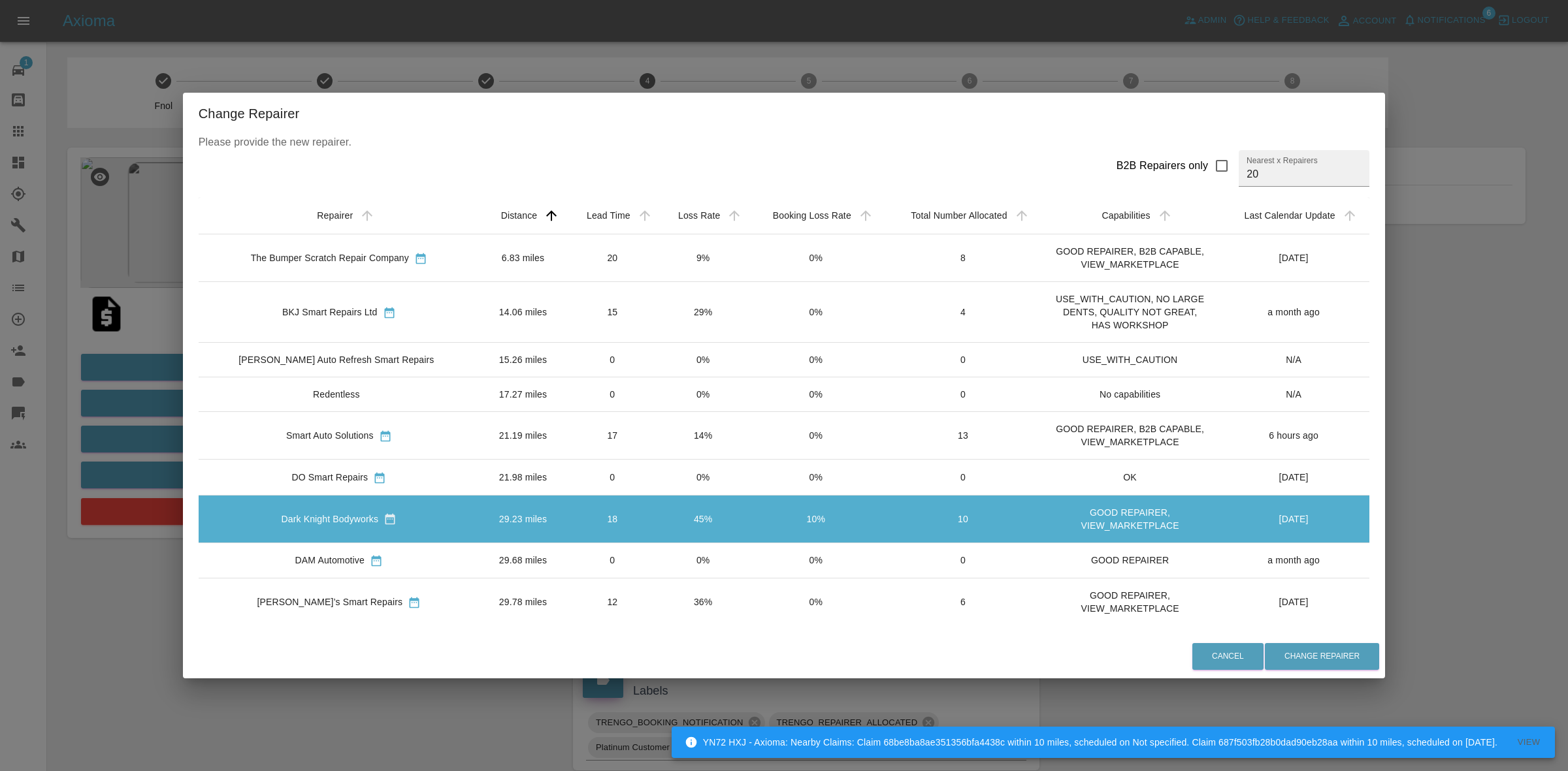
click at [1330, 642] on div "Cancel Change Repairer" at bounding box center [784, 657] width 1202 height 44
click at [1324, 650] on button "Change Repairer" at bounding box center [1323, 657] width 114 height 27
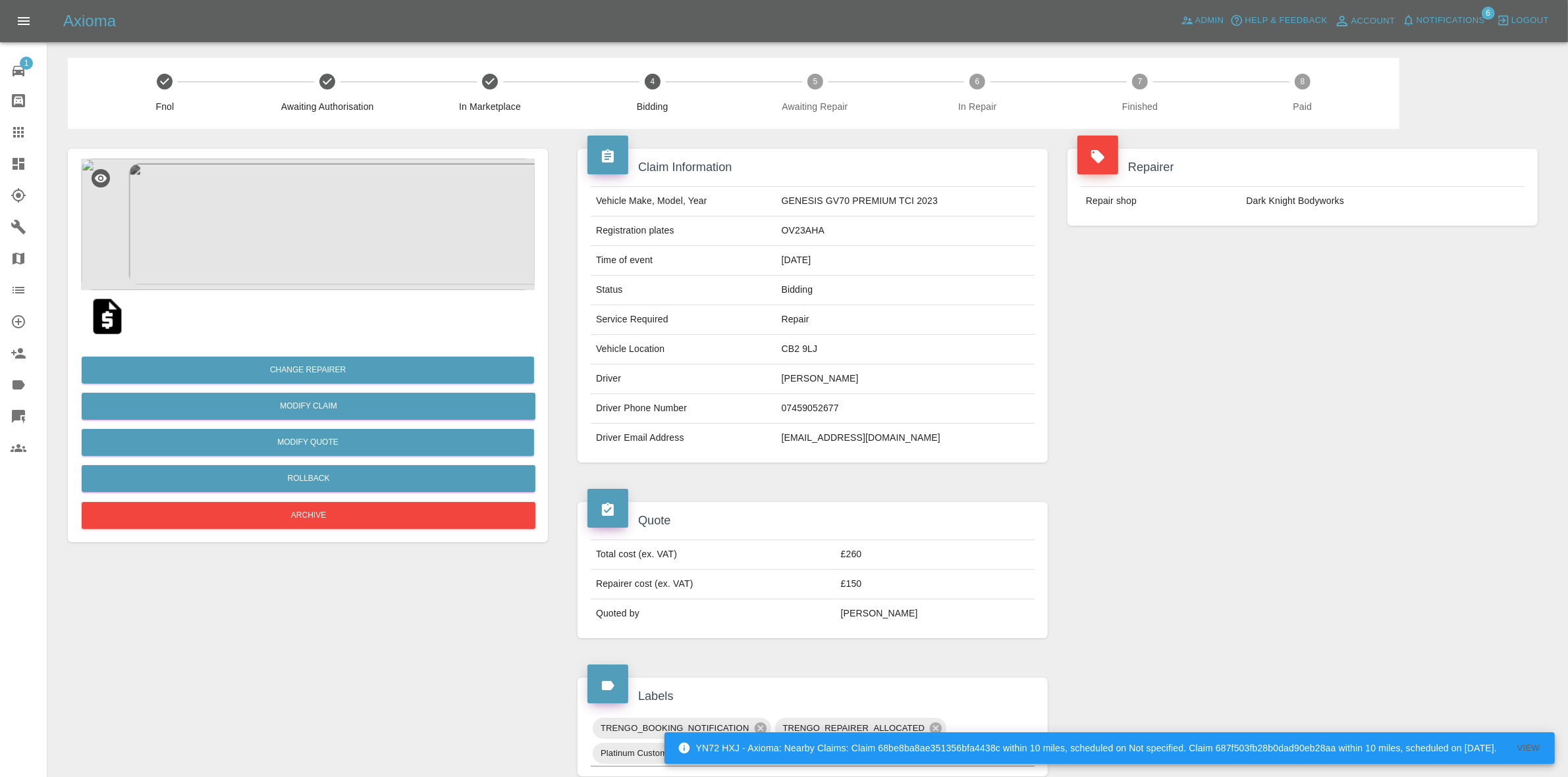
drag, startPoint x: 1288, startPoint y: 239, endPoint x: 1276, endPoint y: 235, distance: 12.6
click at [1286, 238] on div "Repairer Repair shop Dark Knight Bodyworks" at bounding box center [1302, 188] width 490 height 117
click at [295, 441] on button "Modify Quote" at bounding box center [309, 442] width 453 height 27
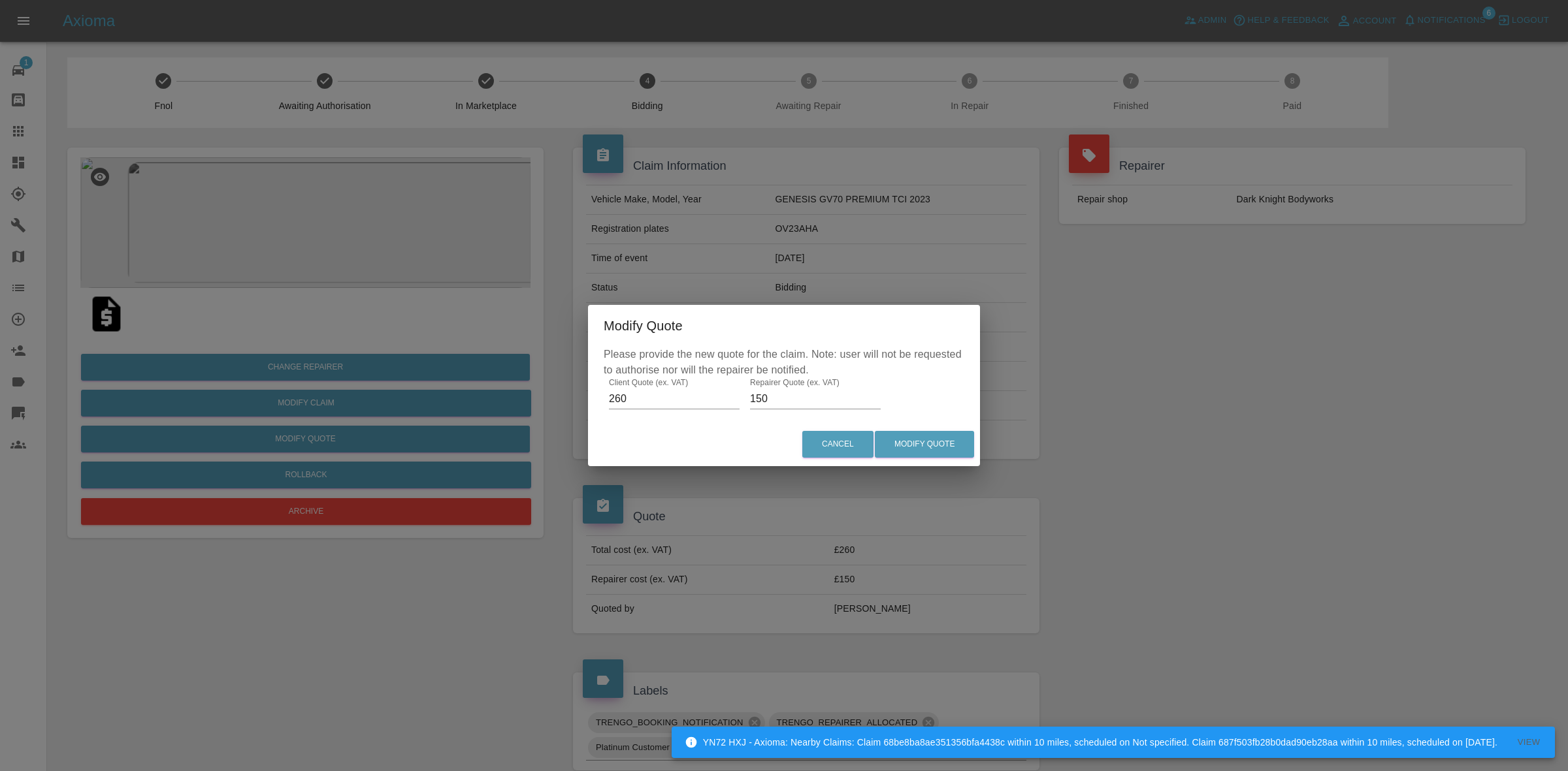
click at [793, 400] on input "150" at bounding box center [815, 399] width 131 height 21
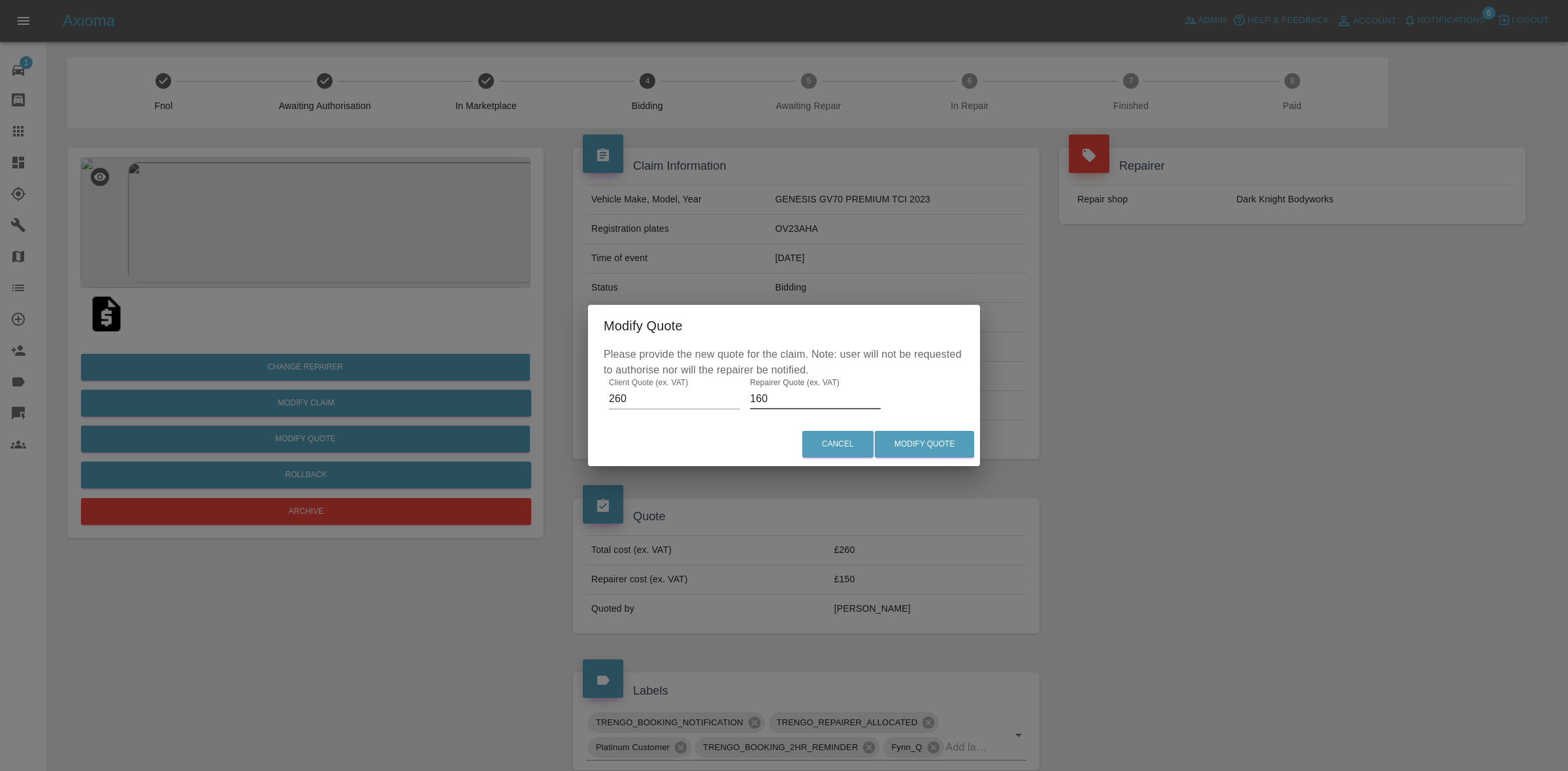
type input "160"
click at [931, 429] on div "Cancel Modify Quote" at bounding box center [784, 444] width 392 height 44
click at [940, 448] on button "Modify Quote" at bounding box center [925, 444] width 99 height 27
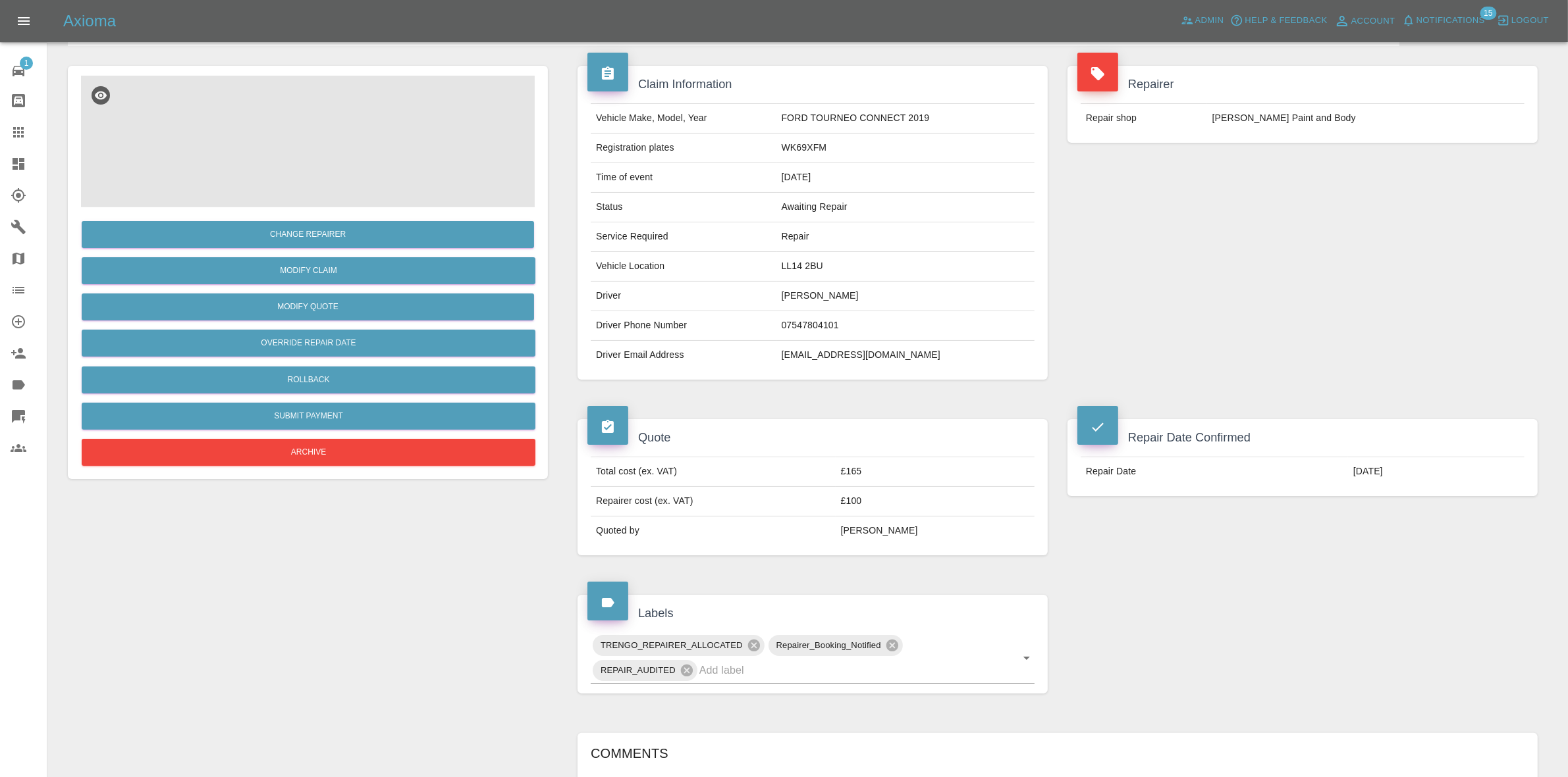
scroll to position [82, 0]
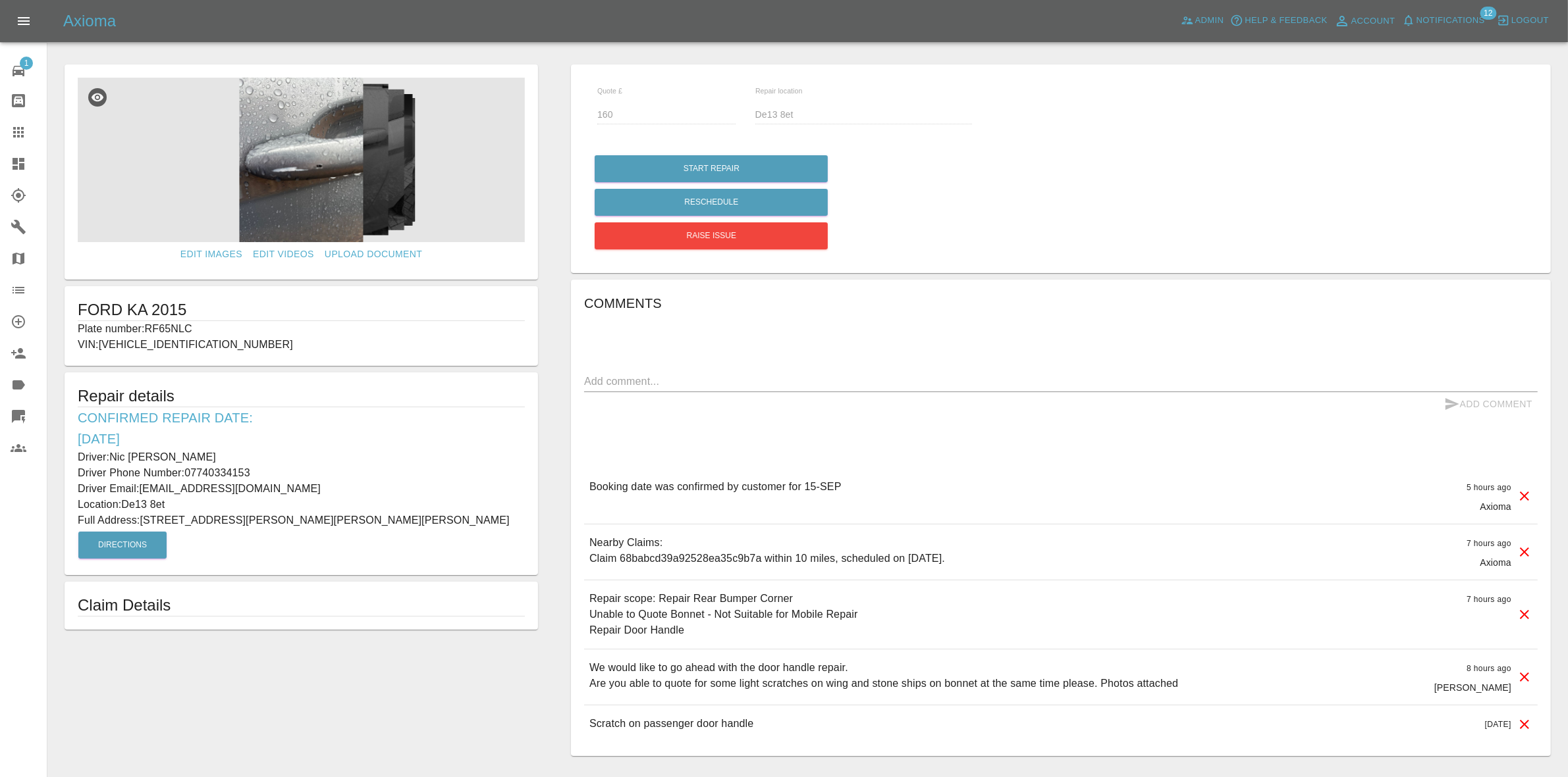
click at [175, 324] on p "Plate number: RF65NLC" at bounding box center [301, 329] width 447 height 16
copy p "RF65NLC"
drag, startPoint x: 0, startPoint y: 137, endPoint x: 239, endPoint y: 230, distance: 256.5
click at [0, 137] on link "Claims" at bounding box center [24, 133] width 47 height 32
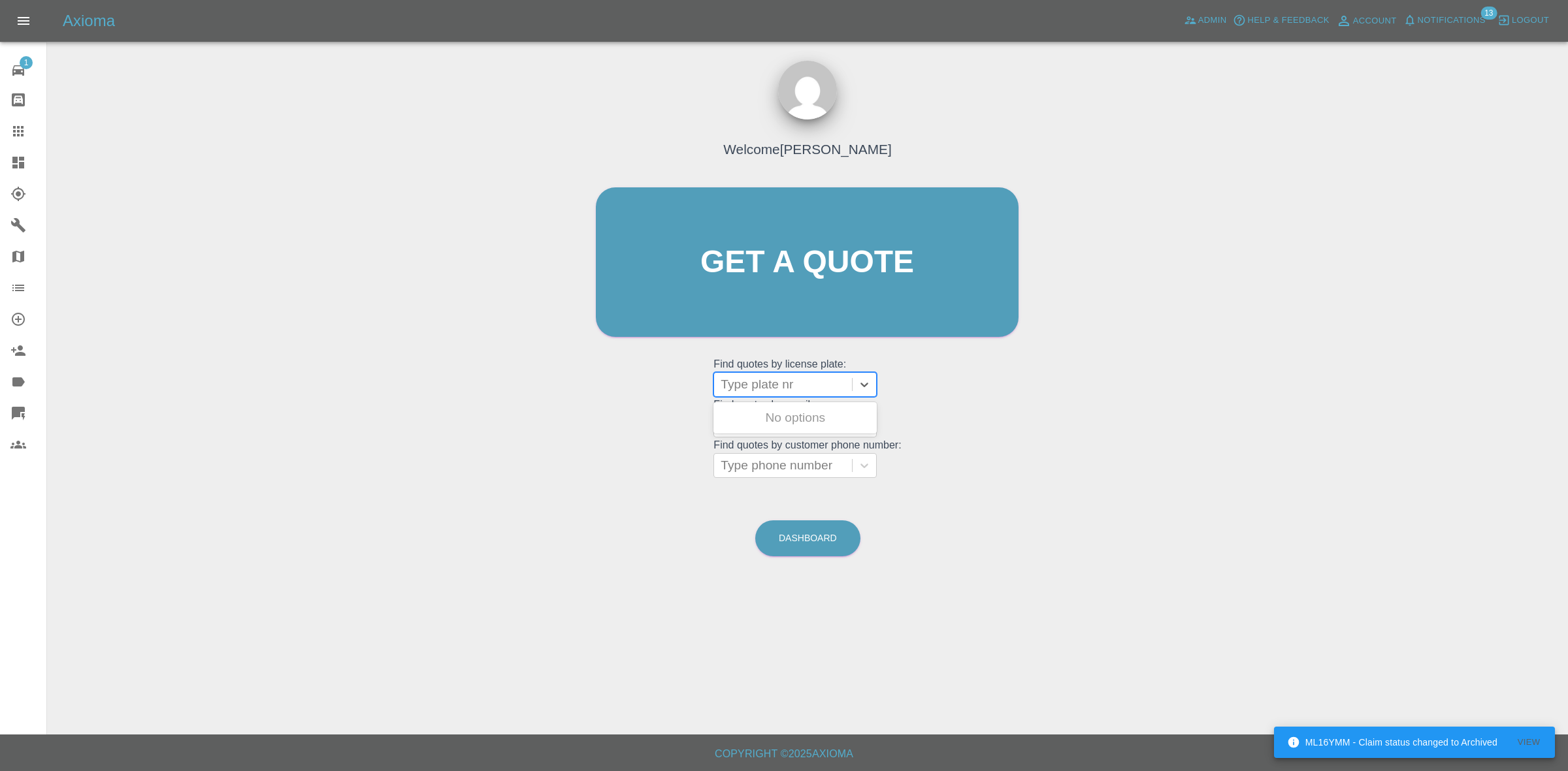
click at [778, 387] on div at bounding box center [783, 385] width 125 height 19
paste input "RF65NLC"
type input "RF65NLC"
click at [789, 421] on div "RF65NLC, Awaiting Repair" at bounding box center [795, 426] width 164 height 42
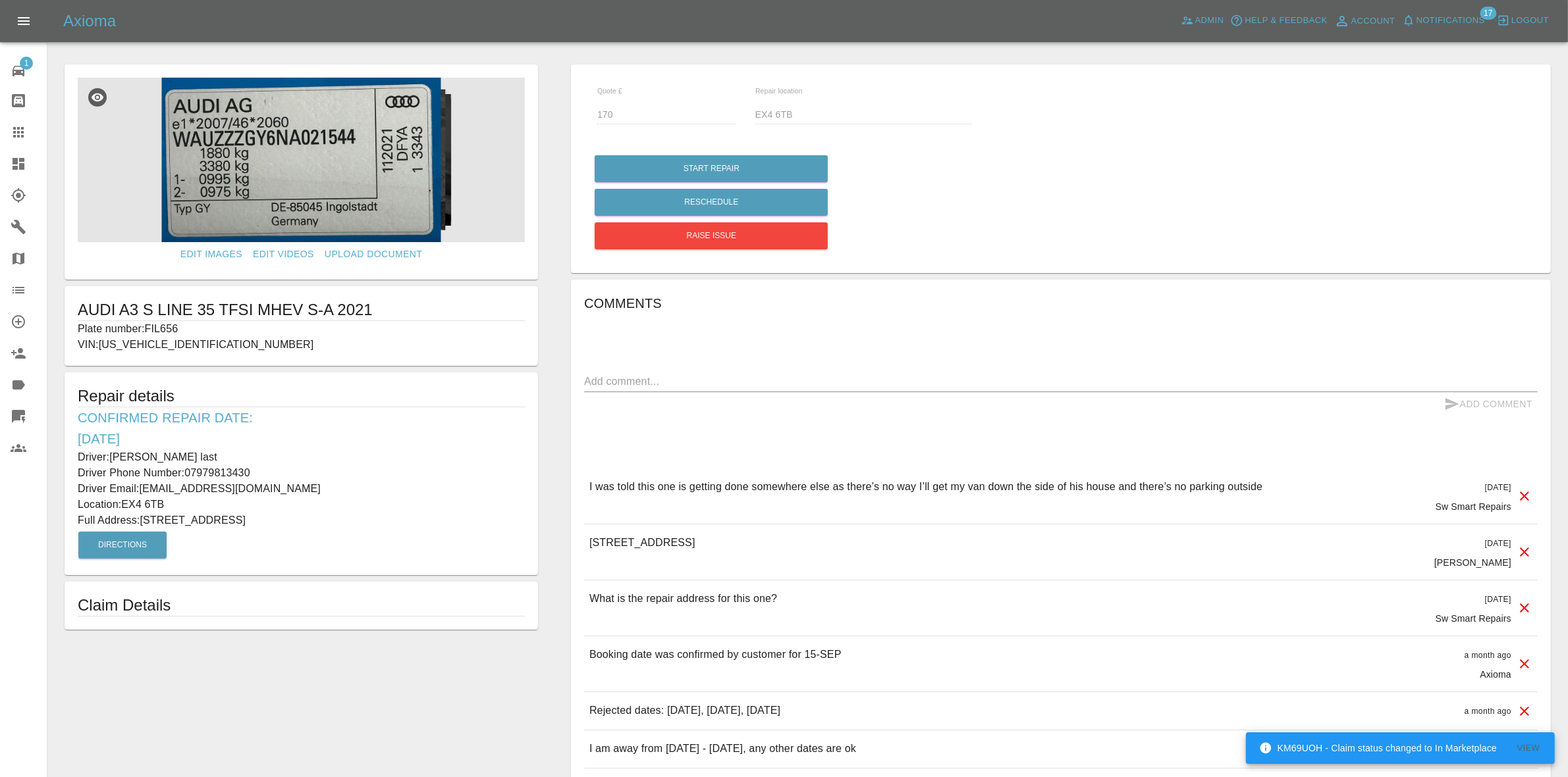
drag, startPoint x: 145, startPoint y: 523, endPoint x: 365, endPoint y: 521, distance: 220.0
click at [365, 521] on p "Full Address: 72 Blackboy Road Exeter Devon" at bounding box center [301, 521] width 447 height 16
copy p "72 Blackboy Road Exeter Devon"
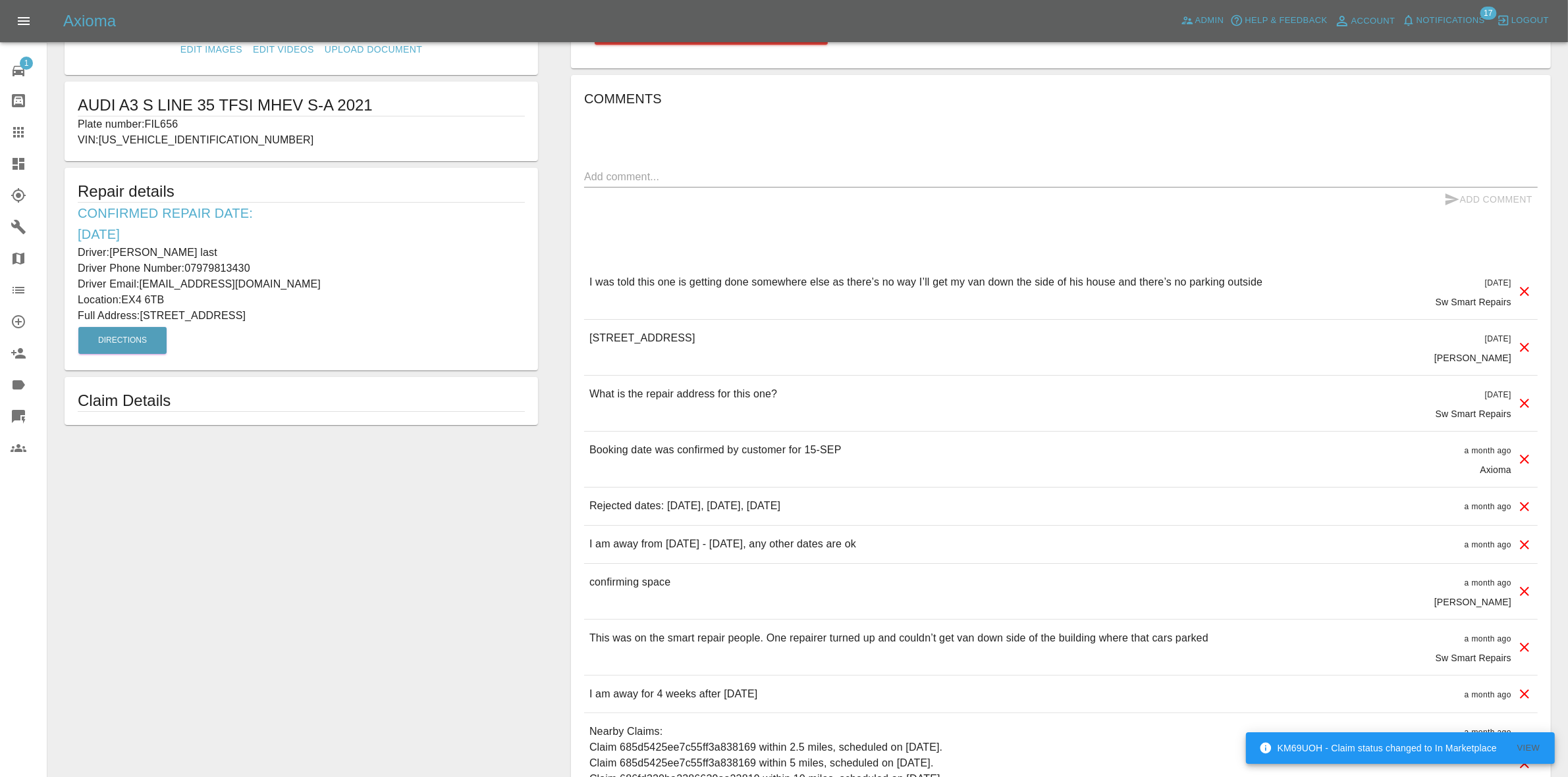
scroll to position [247, 0]
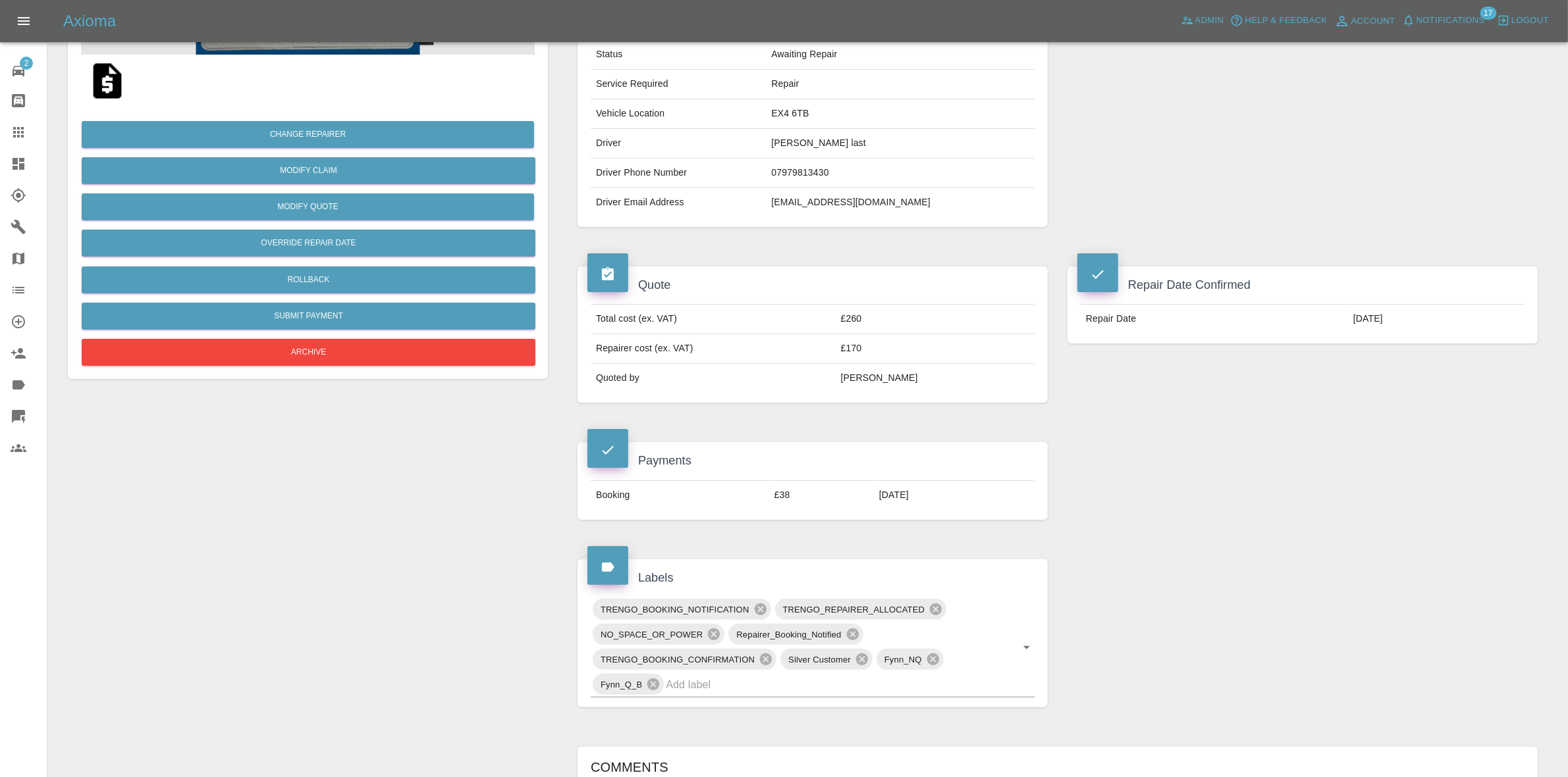
scroll to position [494, 0]
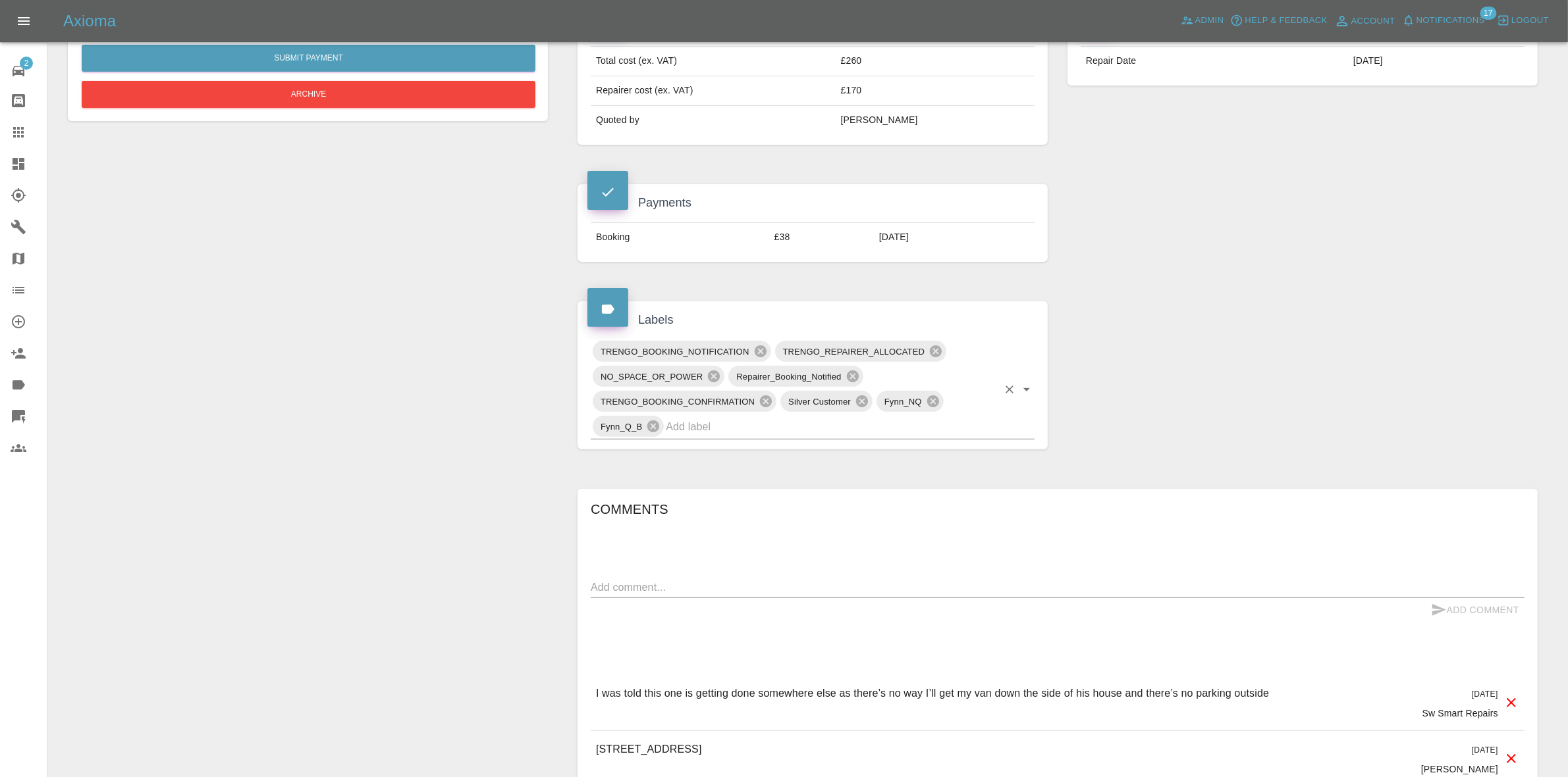
click at [831, 433] on input "text" at bounding box center [832, 427] width 332 height 21
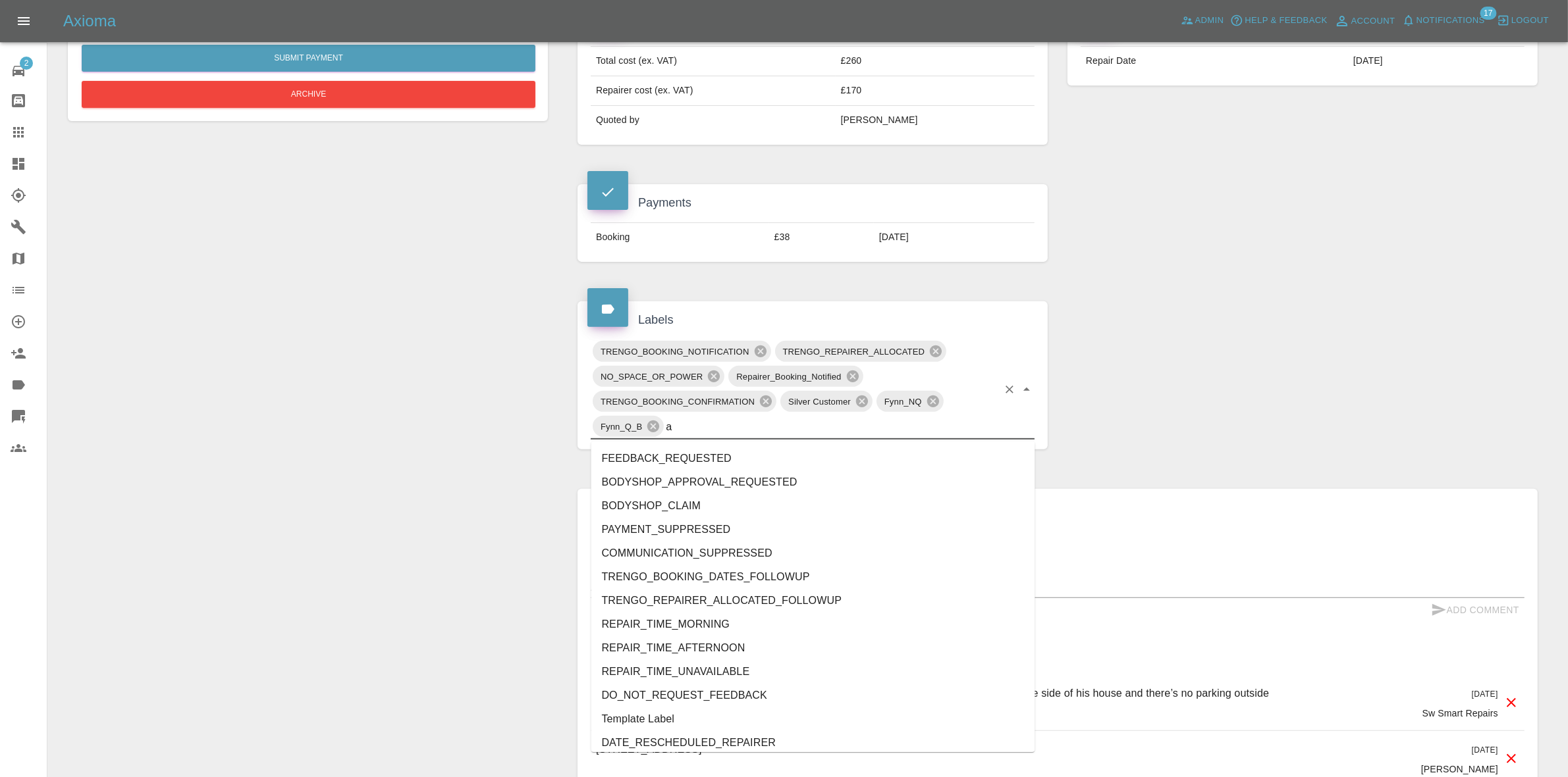
type input "au"
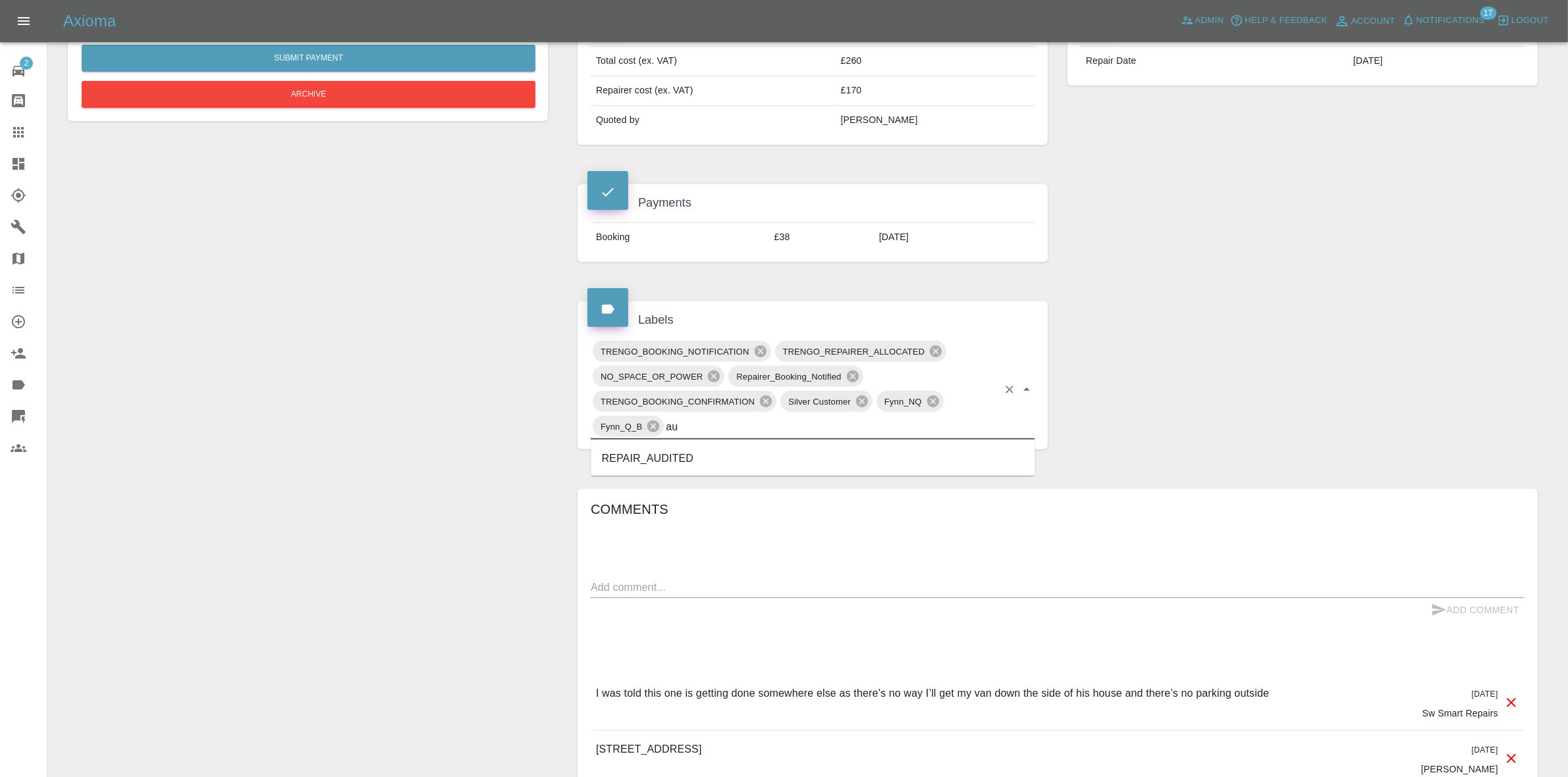
click at [673, 465] on li "REPAIR_AUDITED" at bounding box center [813, 458] width 444 height 24
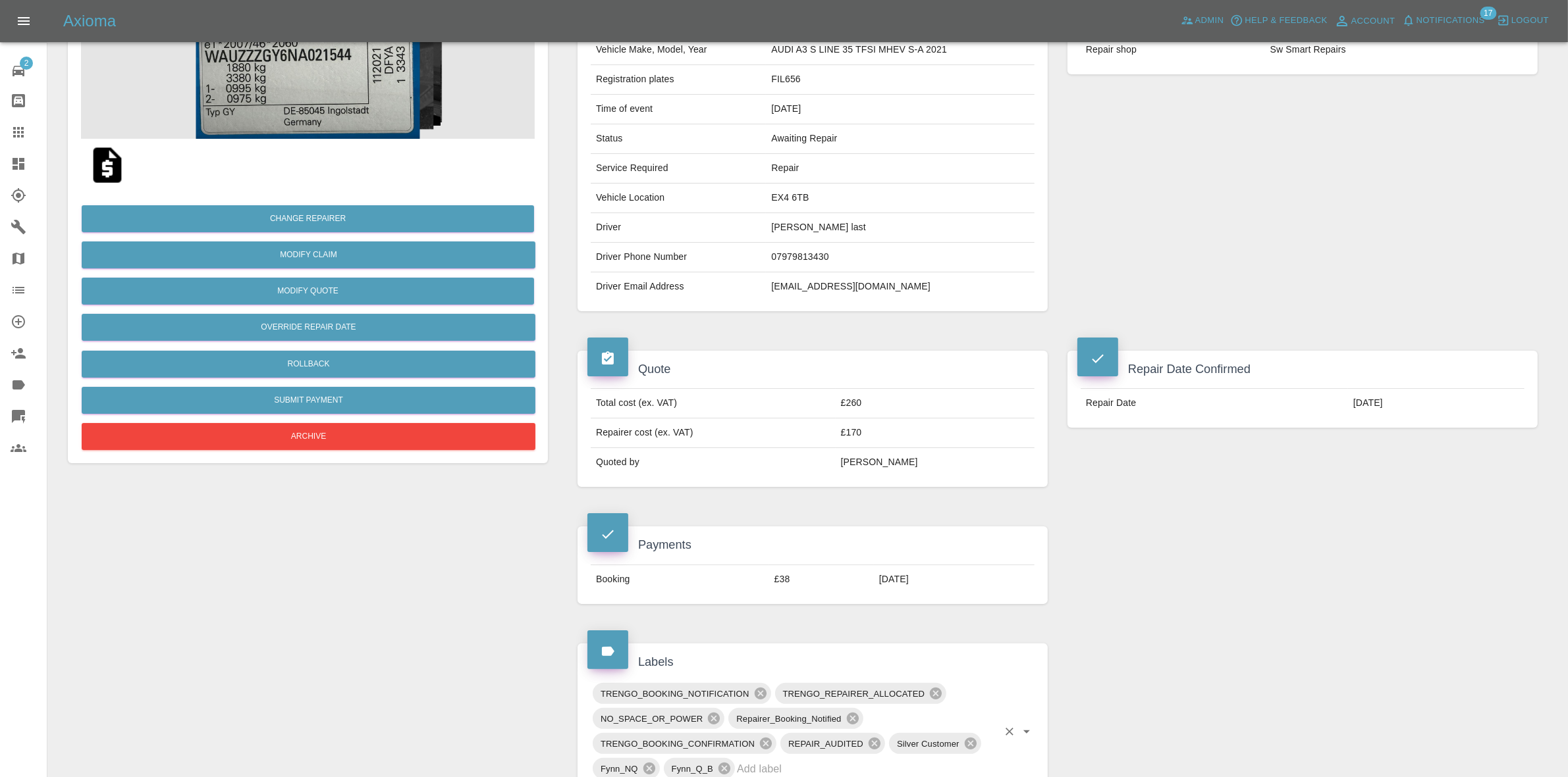
scroll to position [0, 0]
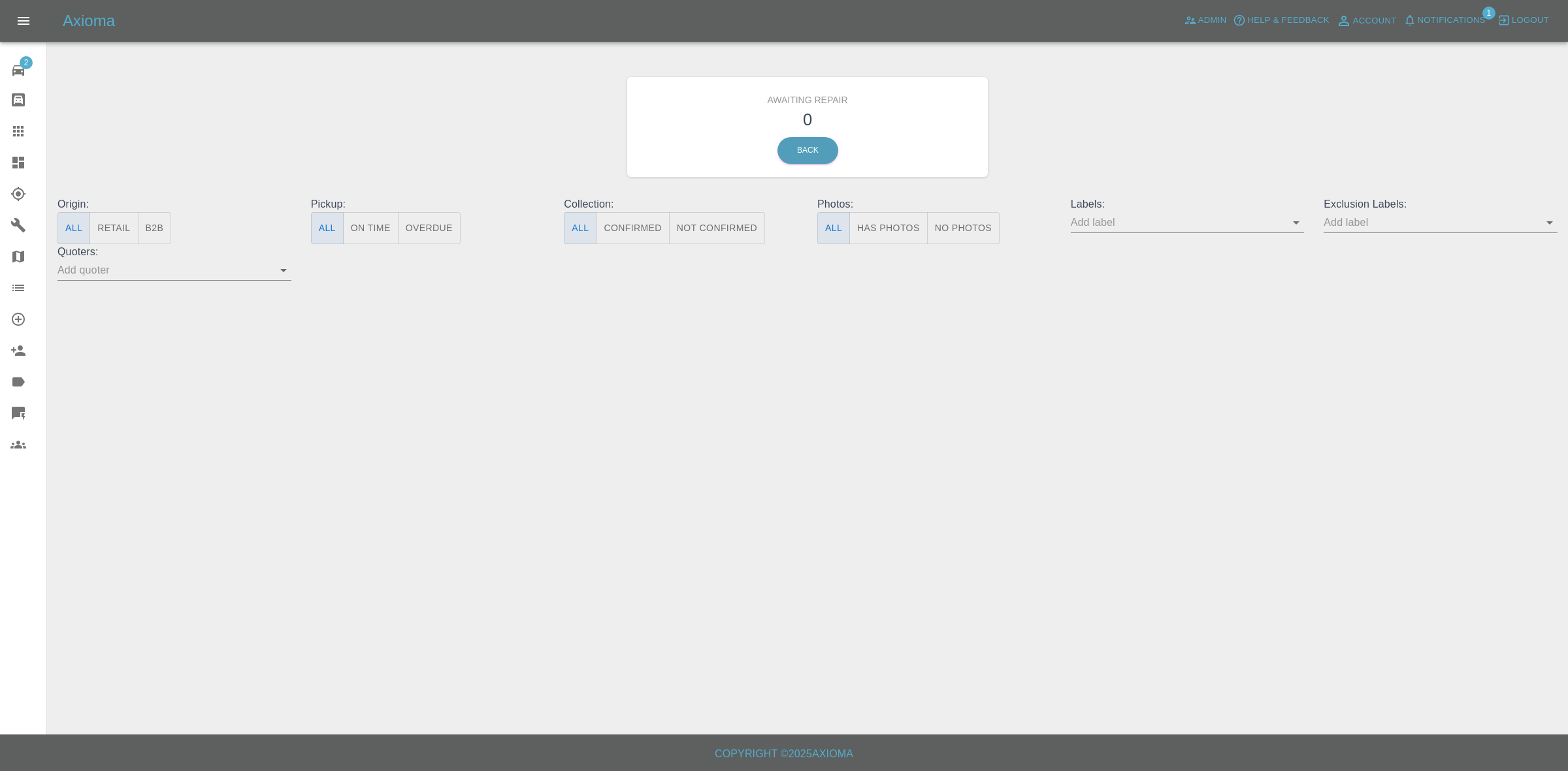
click at [1452, 26] on span "Notifications" at bounding box center [1452, 21] width 68 height 15
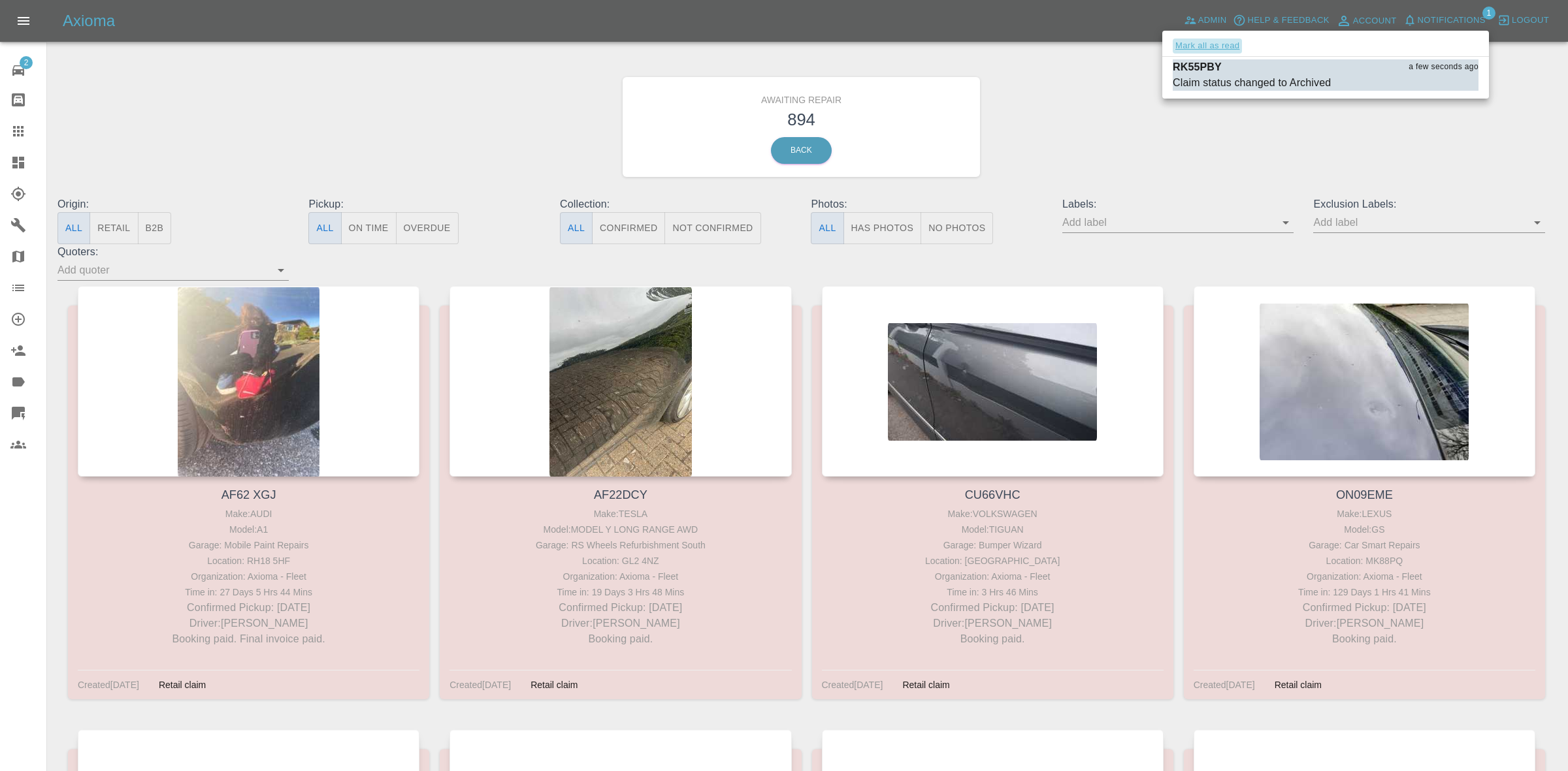
click at [1219, 41] on button "Mark all as read" at bounding box center [1208, 46] width 69 height 15
click at [1118, 109] on div at bounding box center [784, 386] width 1568 height 771
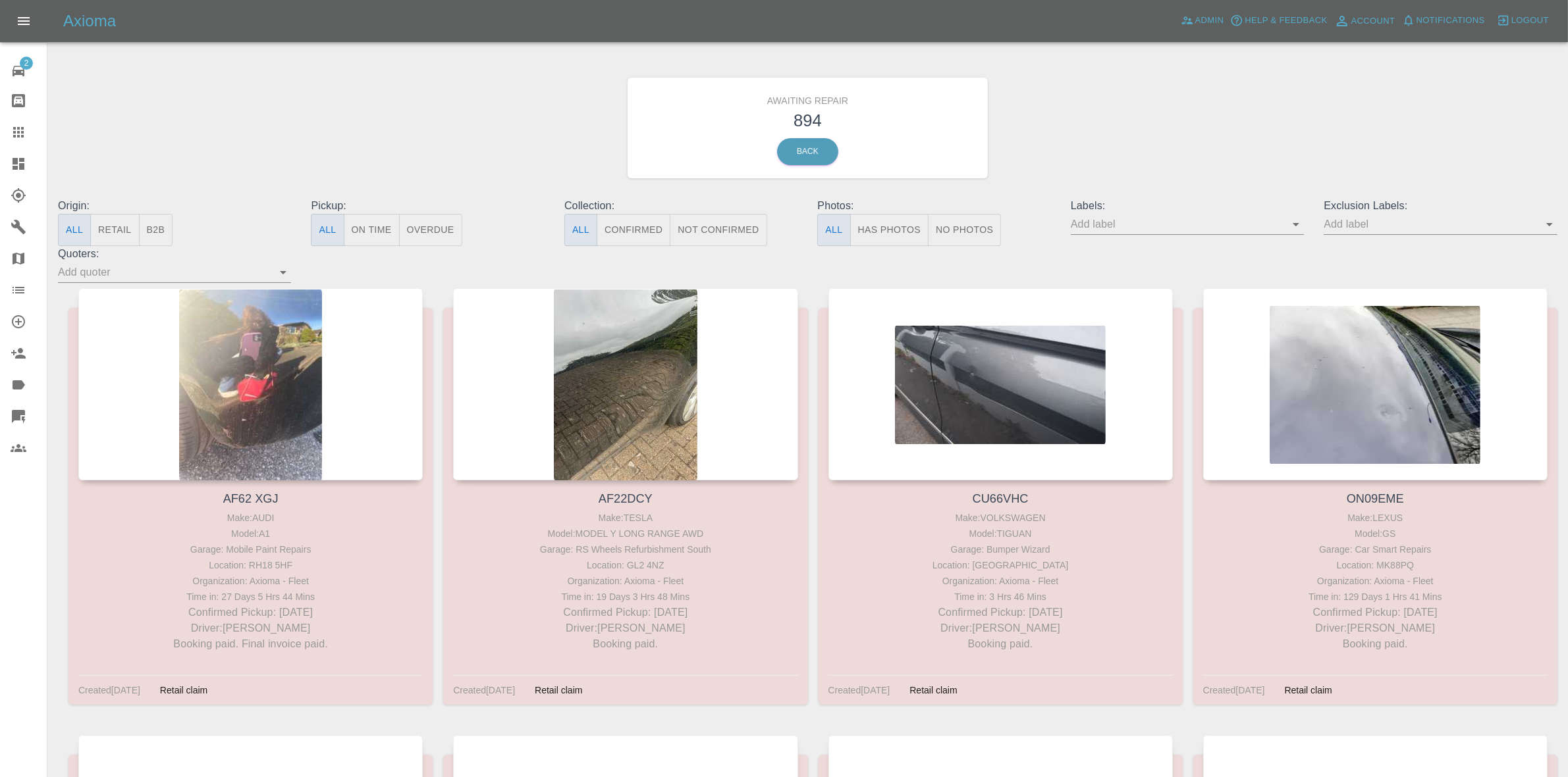
click at [1394, 223] on input "text" at bounding box center [1430, 224] width 213 height 21
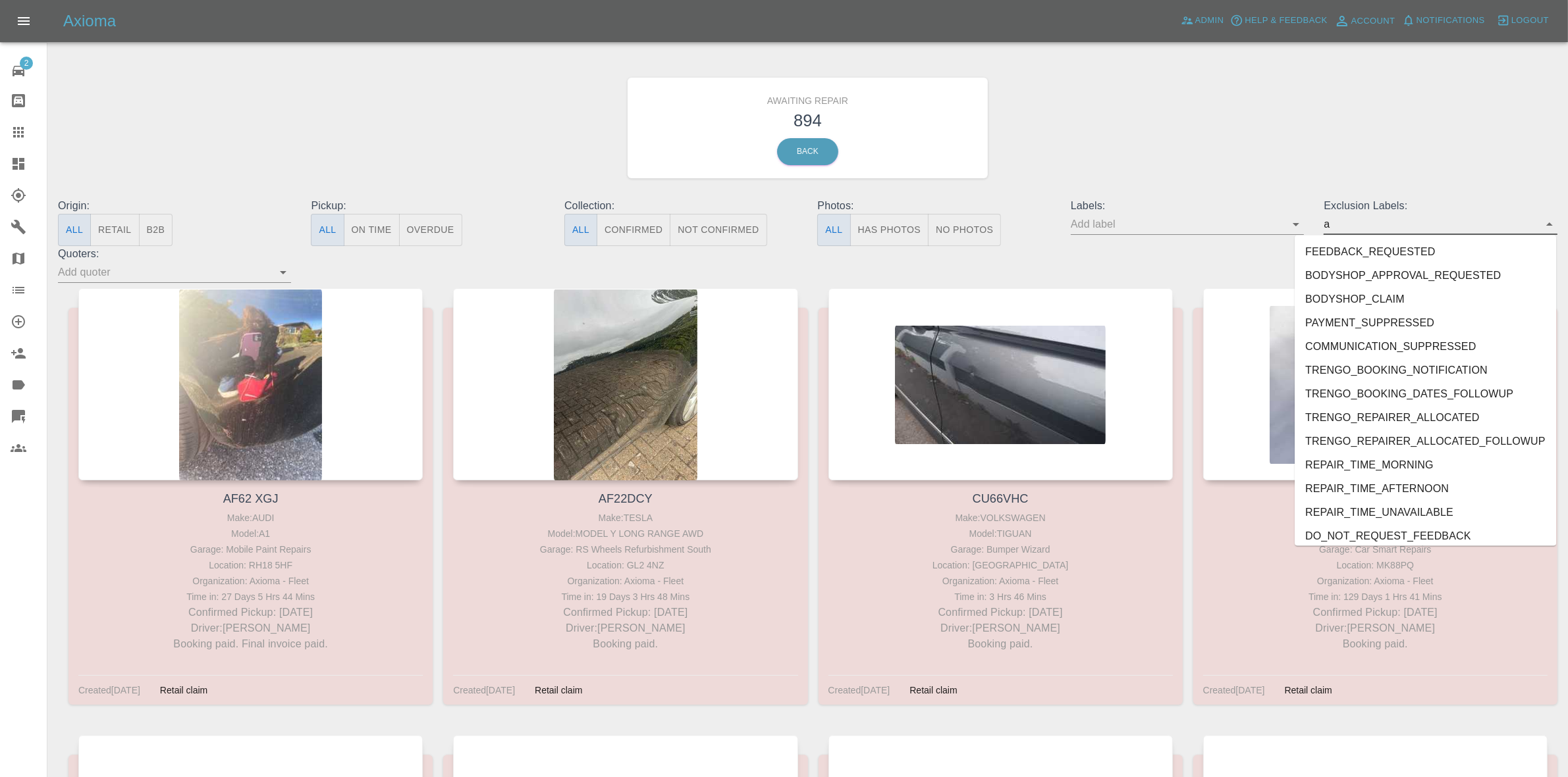
type input "au"
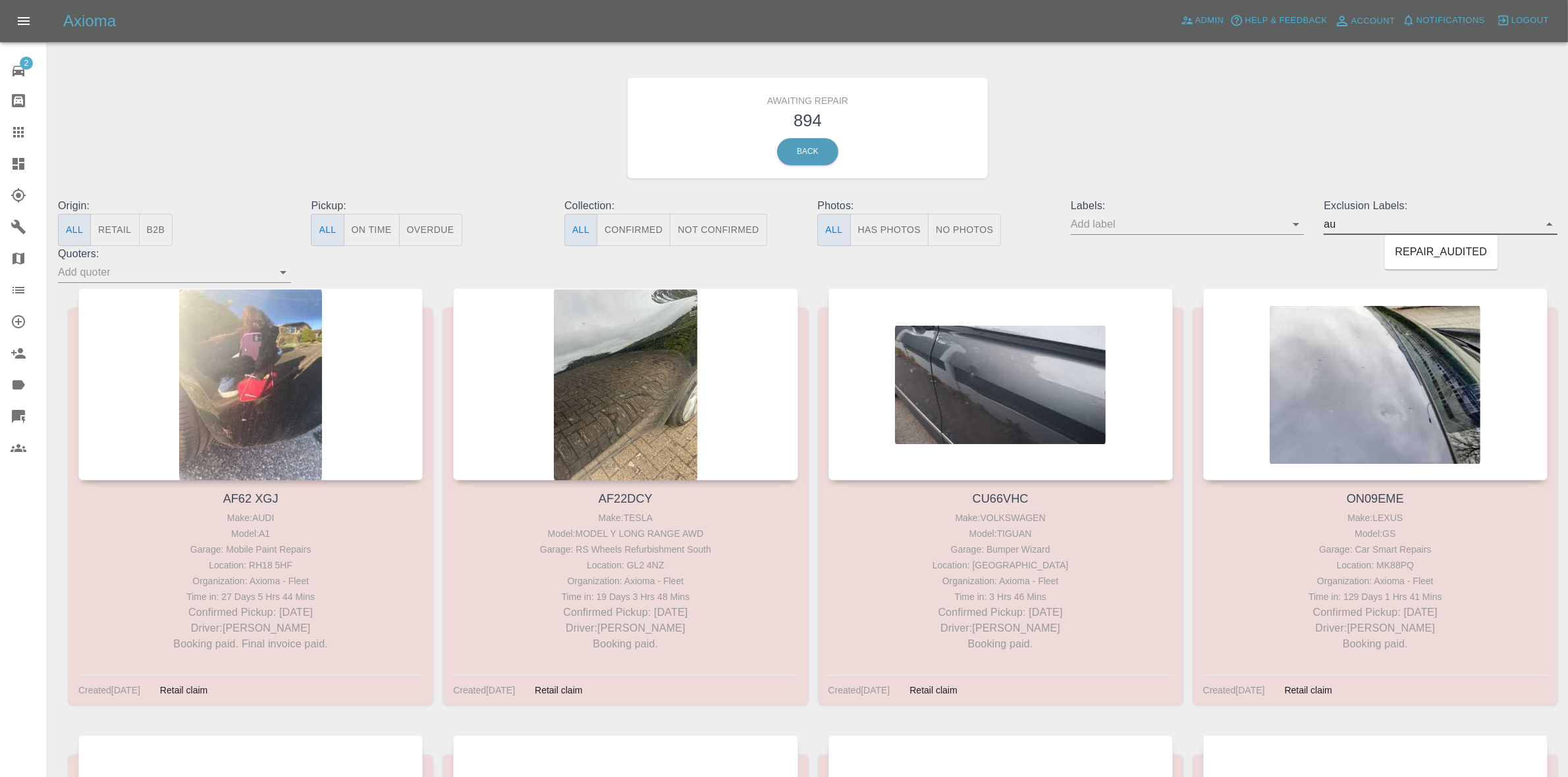
click at [1451, 251] on li "REPAIR_AUDITED" at bounding box center [1442, 253] width 113 height 24
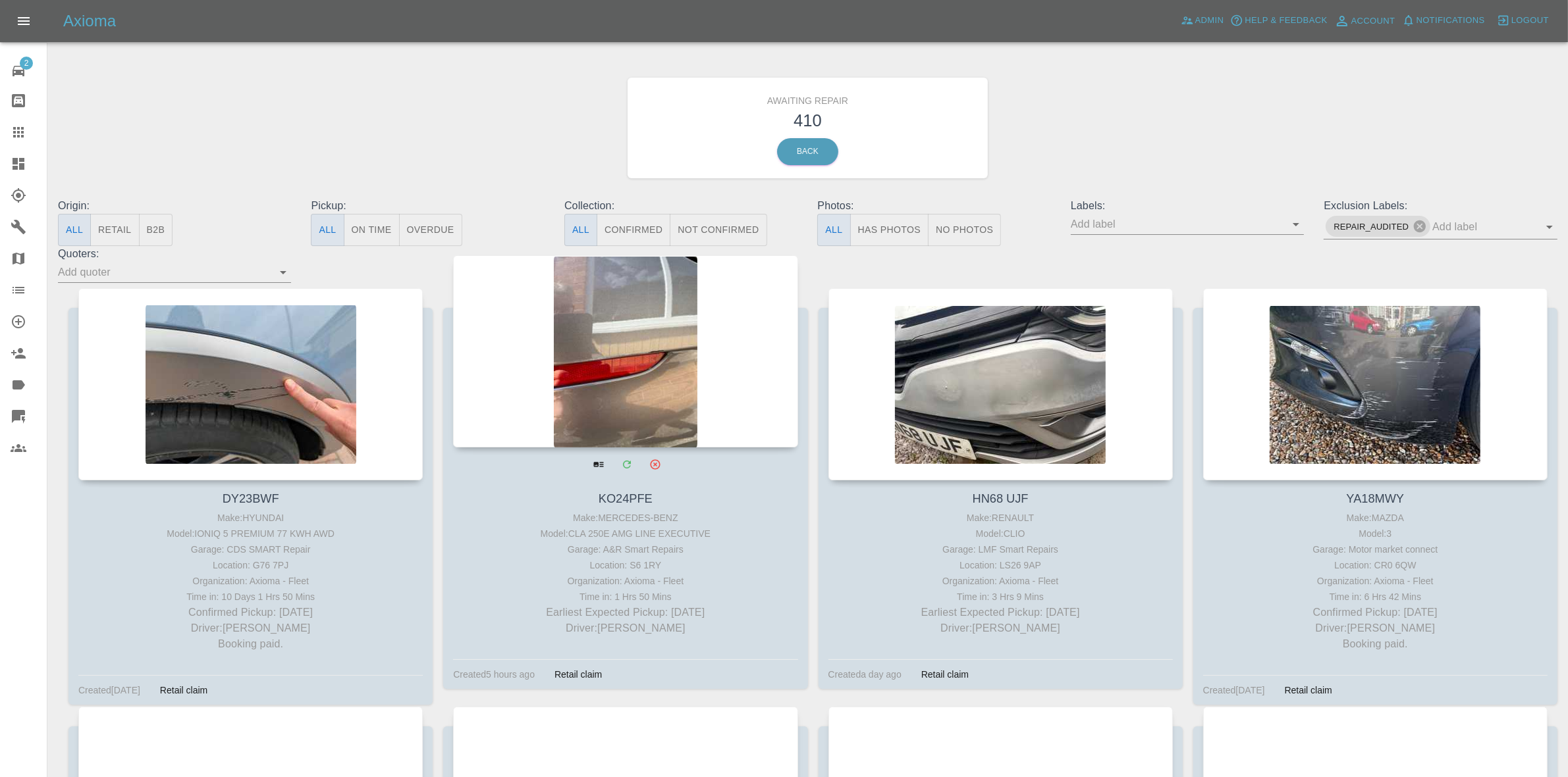
click at [669, 406] on div at bounding box center [625, 352] width 344 height 192
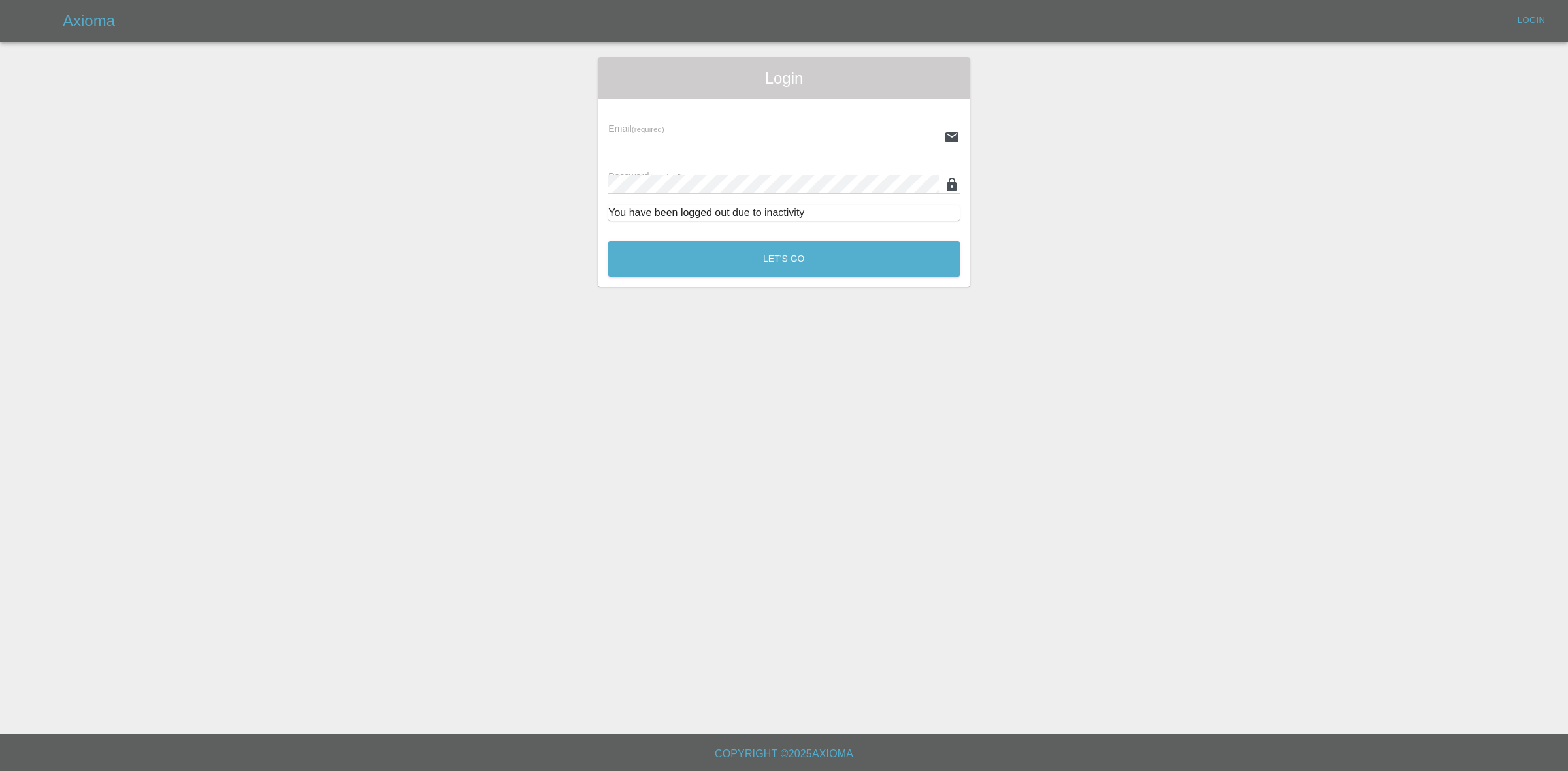
type input "georgecreedon1@icloud.com"
click at [776, 255] on button "Let's Go" at bounding box center [784, 259] width 352 height 36
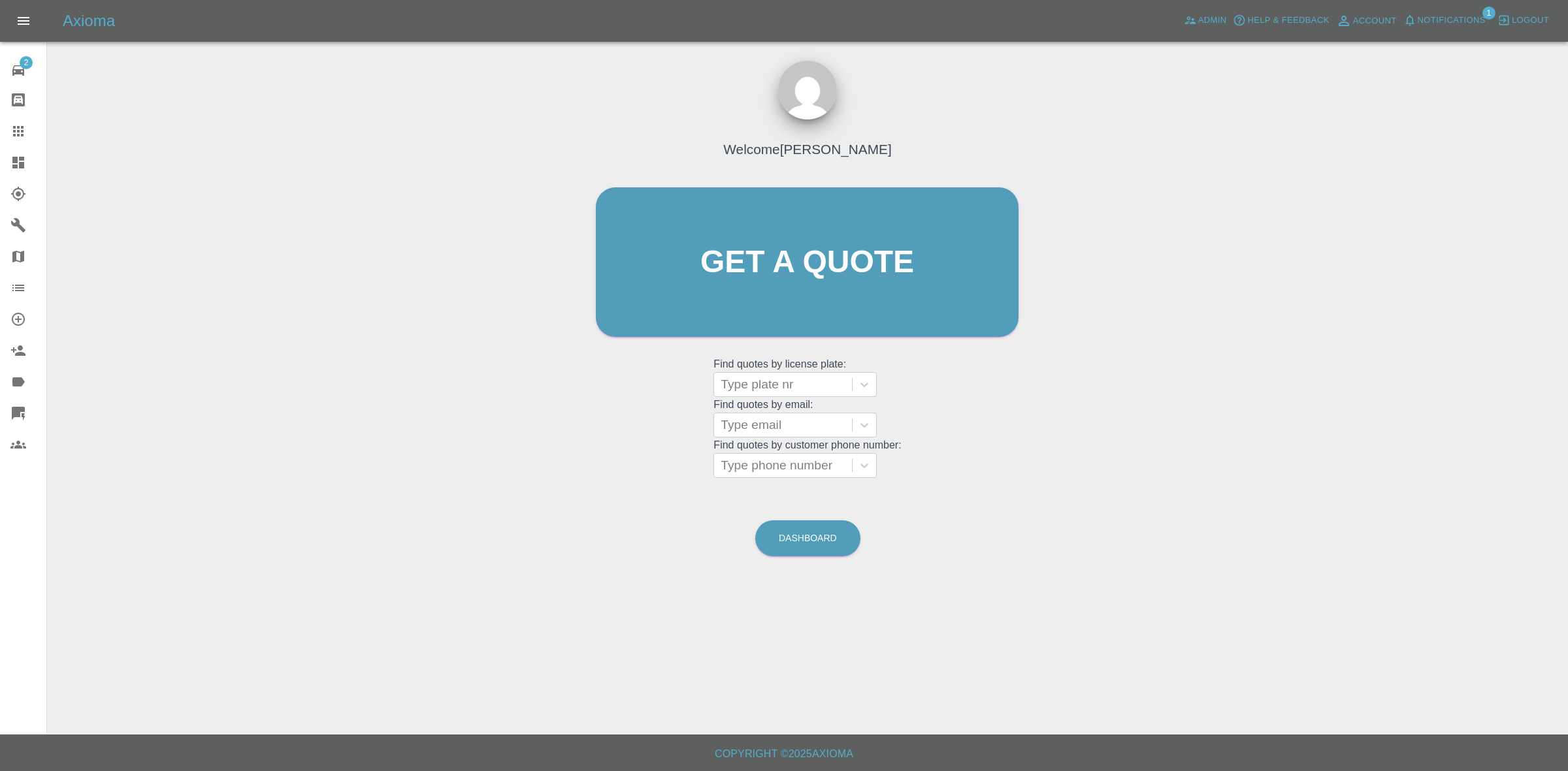
click at [0, 170] on link "Dashboard" at bounding box center [23, 163] width 47 height 32
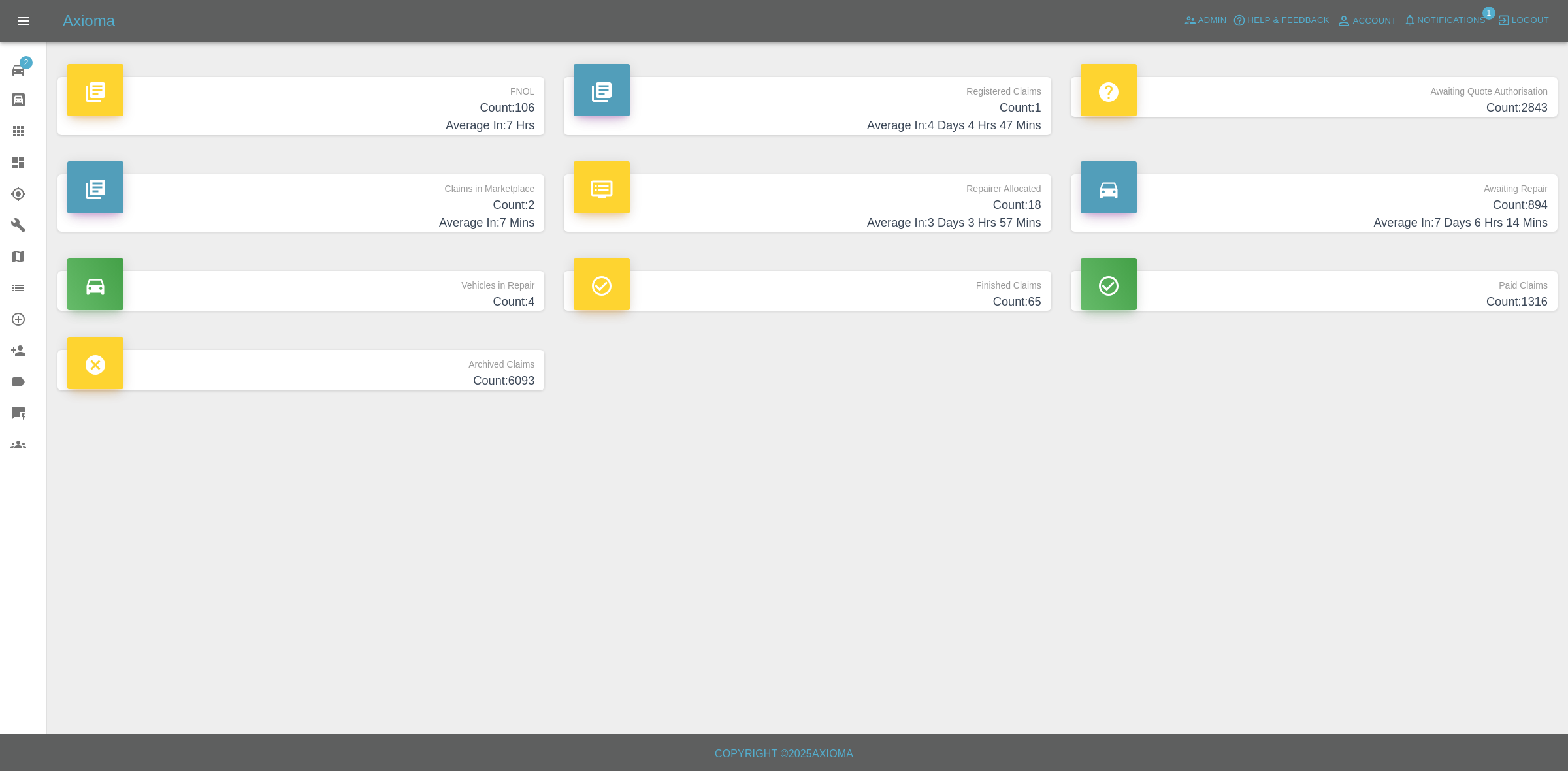
click at [1460, 24] on span "Notifications" at bounding box center [1452, 21] width 68 height 15
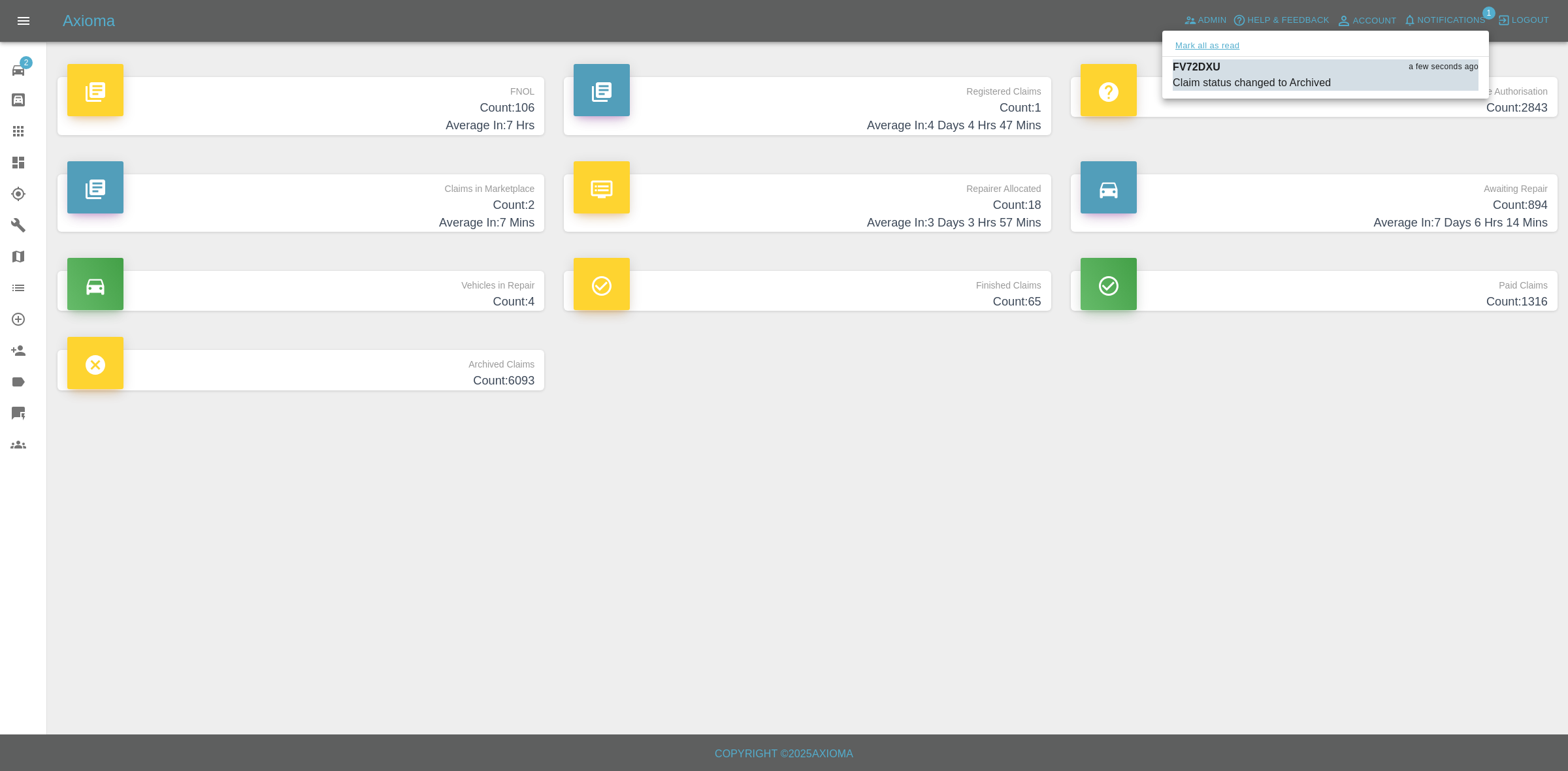
click at [1209, 44] on button "Mark all as read" at bounding box center [1208, 46] width 69 height 15
click at [1389, 451] on div at bounding box center [784, 386] width 1568 height 771
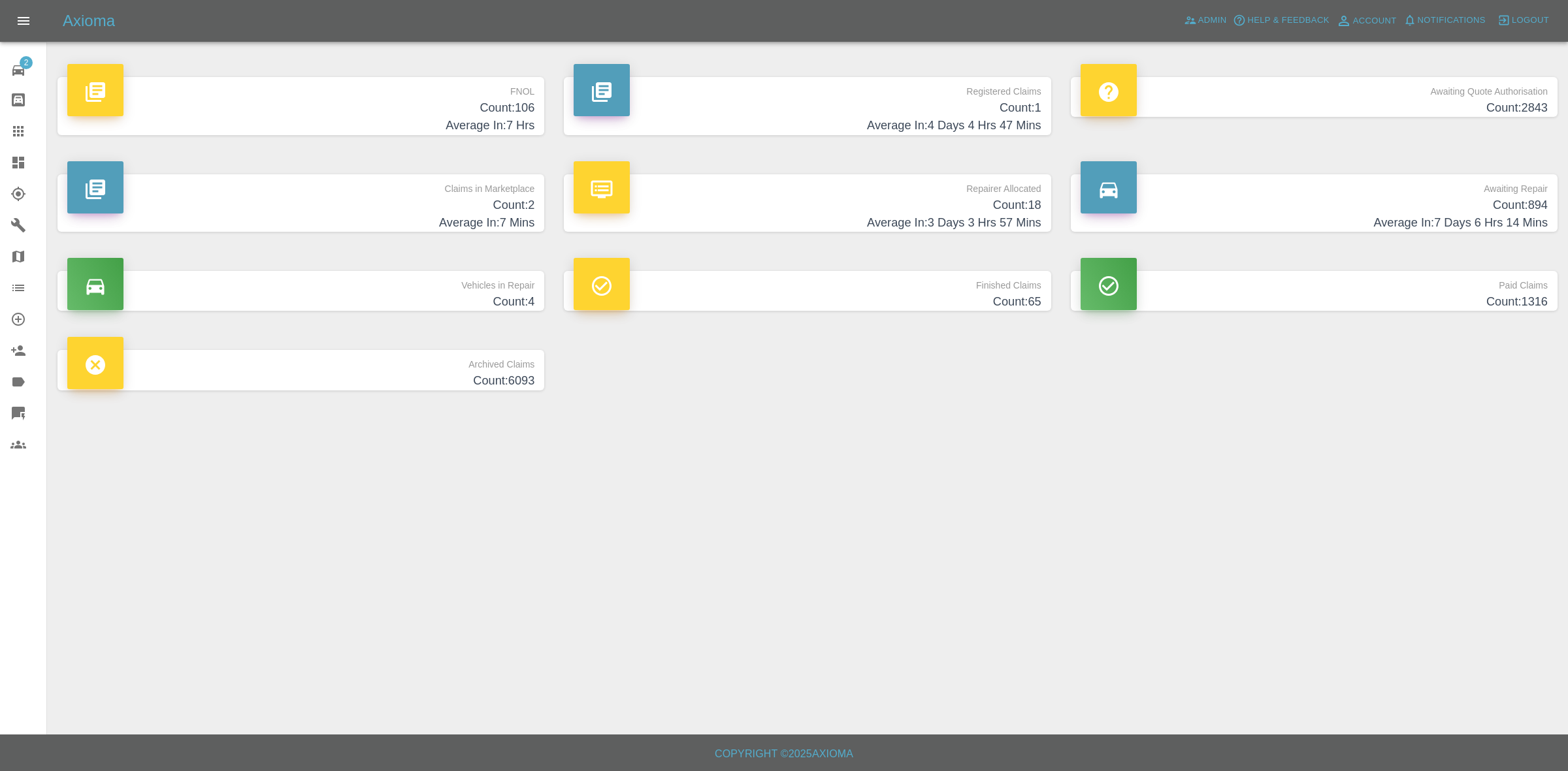
click at [1335, 181] on p "Awaiting Repair" at bounding box center [1314, 185] width 467 height 22
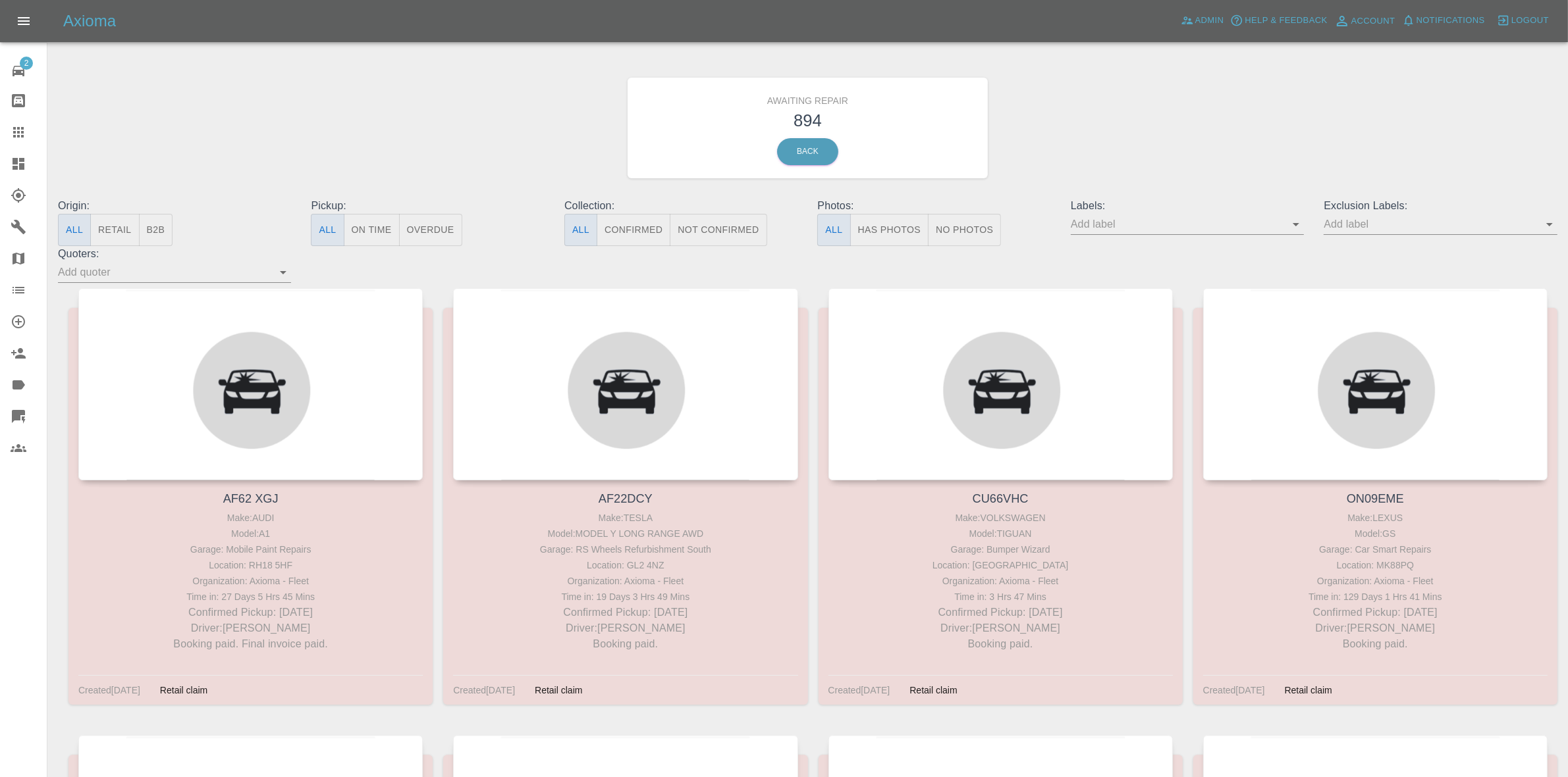
click at [1381, 225] on input "text" at bounding box center [1430, 224] width 213 height 21
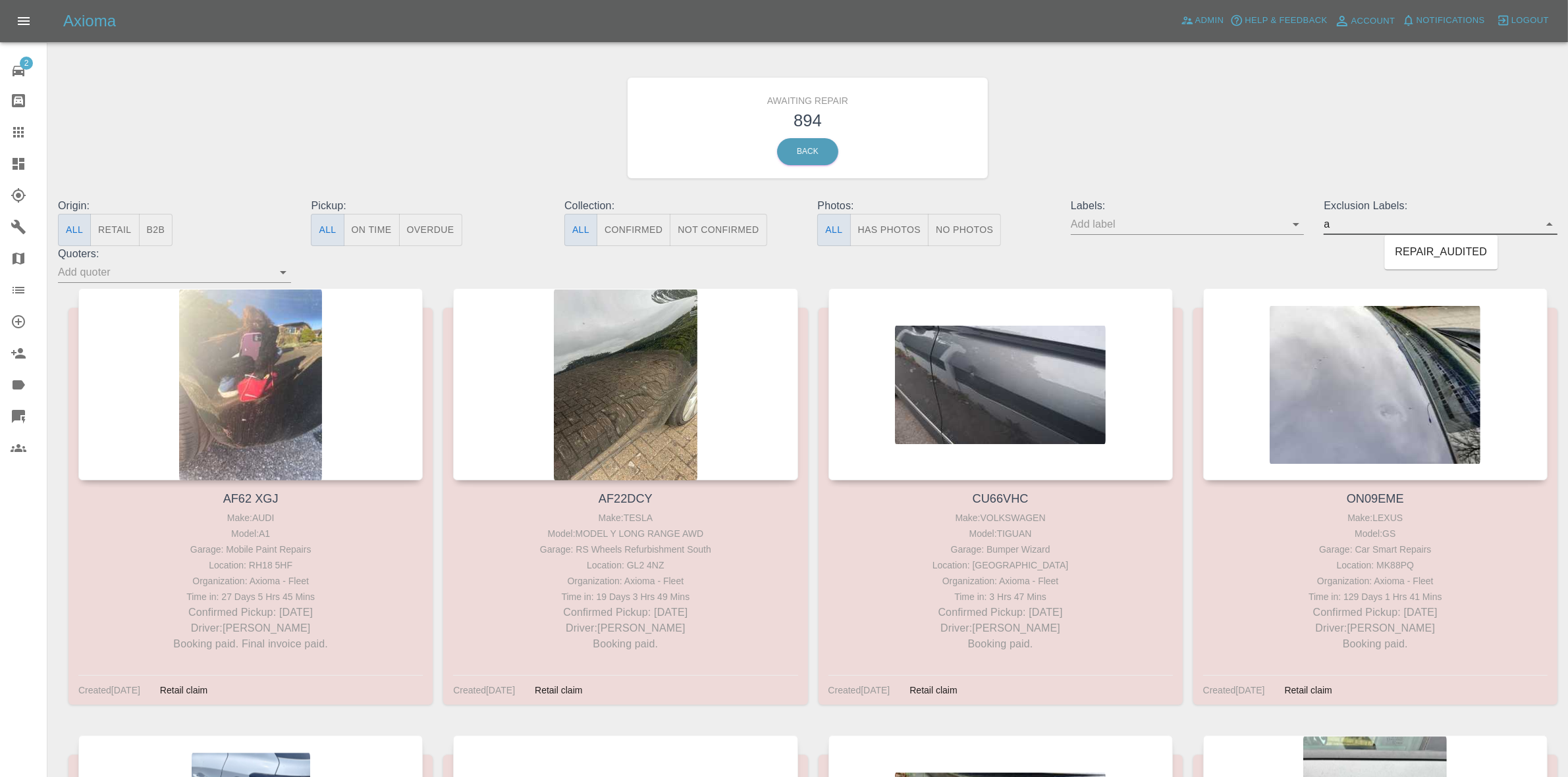
type input "au"
click at [1432, 251] on li "REPAIR_AUDITED" at bounding box center [1442, 253] width 113 height 24
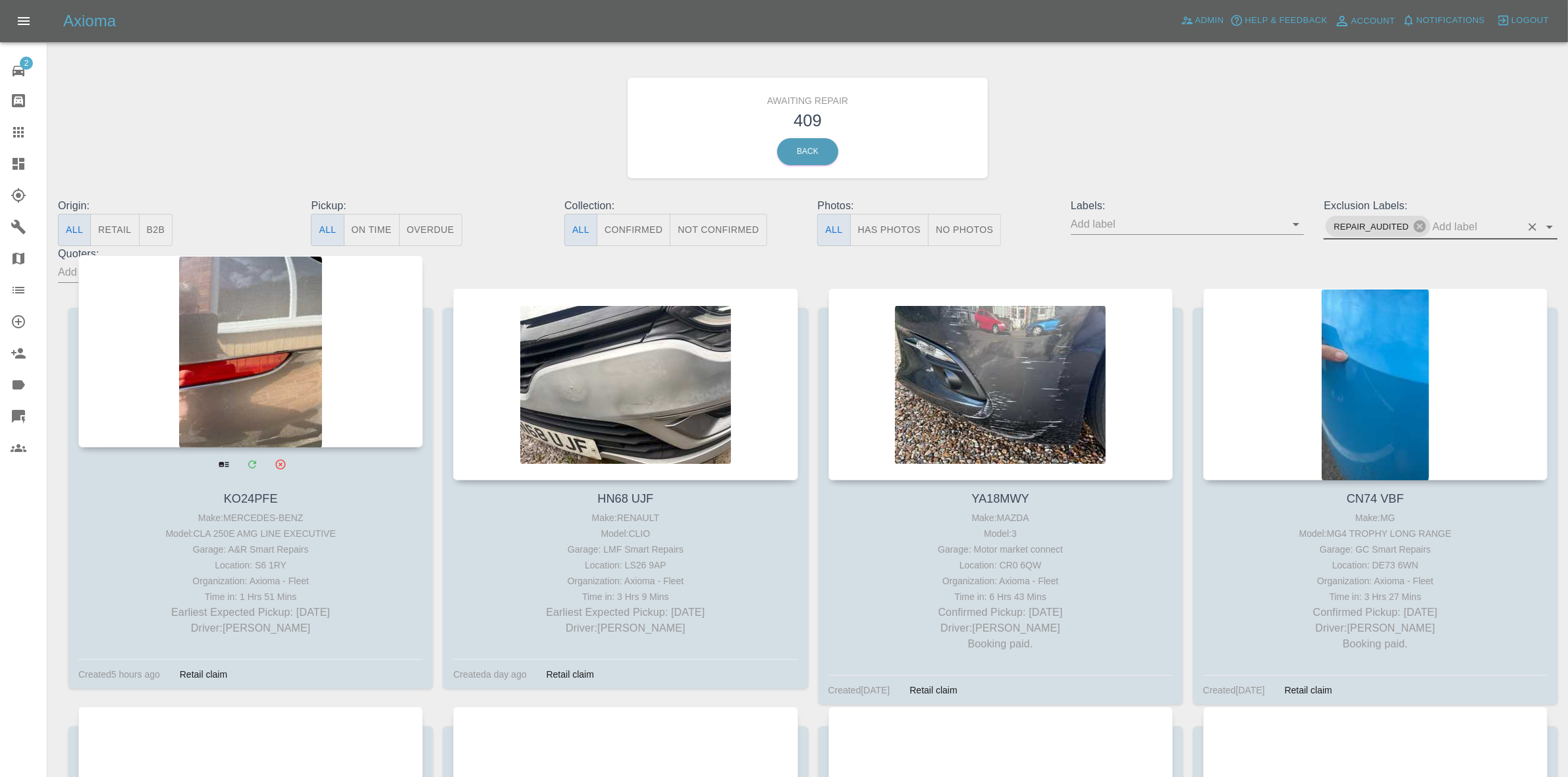
click at [320, 328] on div at bounding box center [250, 352] width 344 height 192
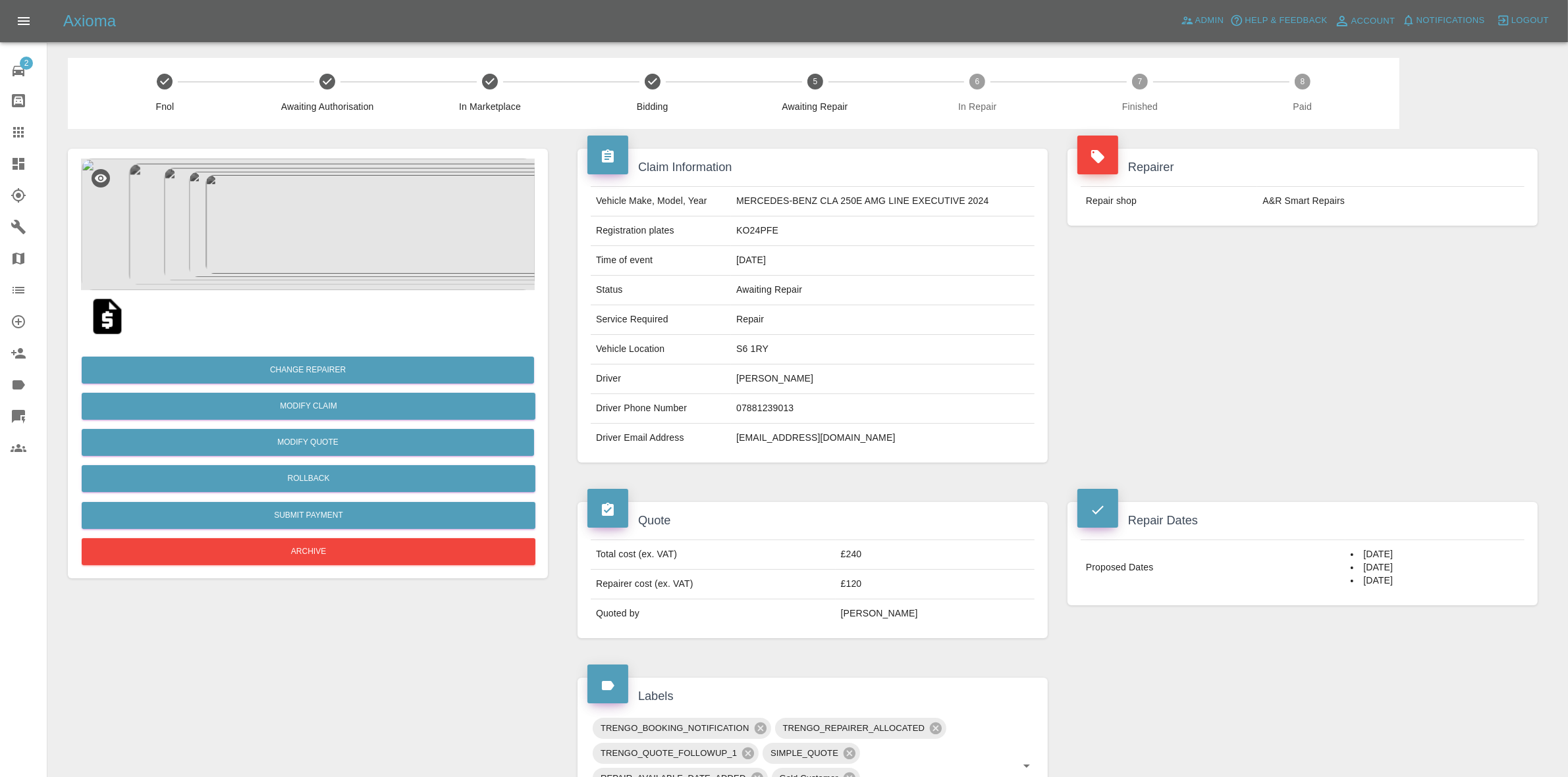
click at [1038, 453] on div "Vehicle Make, Model, Year MERCEDES-BENZ CLA 250E AMG LINE EXECUTIVE 2024 Regist…" at bounding box center [812, 320] width 463 height 267
click at [0, 158] on link "Dashboard" at bounding box center [24, 164] width 47 height 32
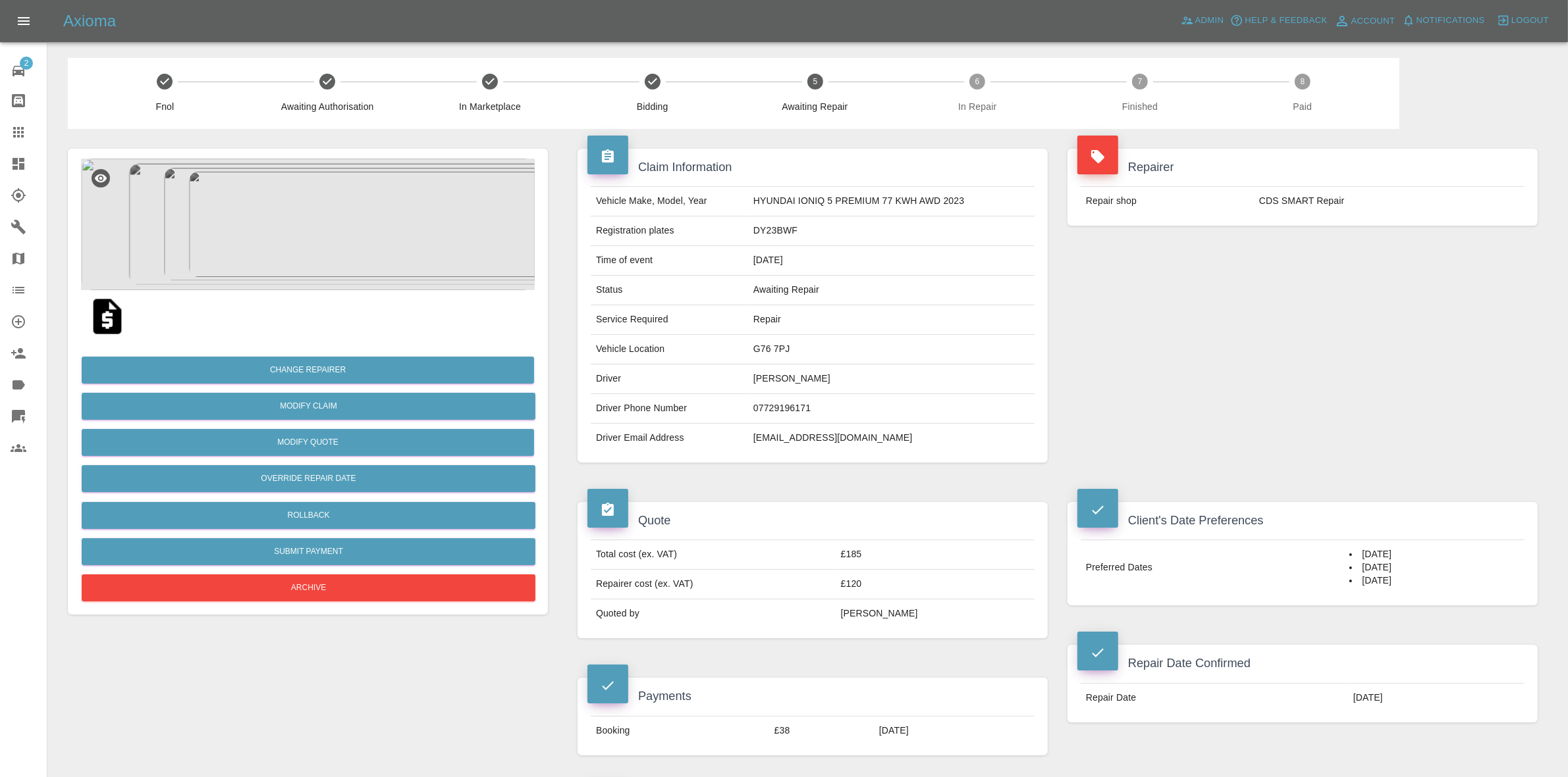
click at [380, 264] on img at bounding box center [308, 224] width 454 height 132
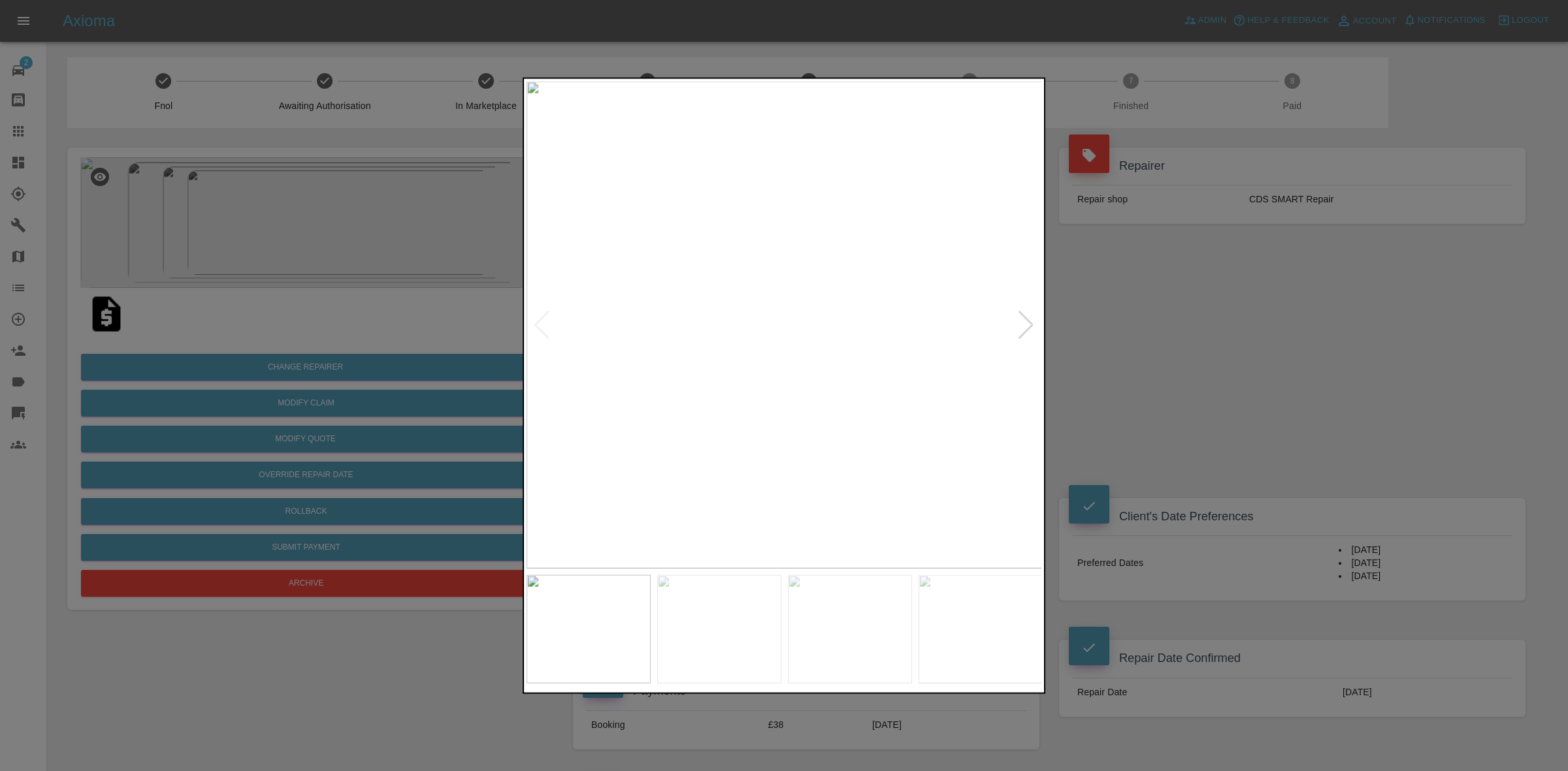
click at [1026, 317] on div at bounding box center [1026, 325] width 18 height 29
click at [1026, 317] on img at bounding box center [784, 325] width 516 height 487
click at [1201, 349] on div at bounding box center [784, 386] width 1568 height 771
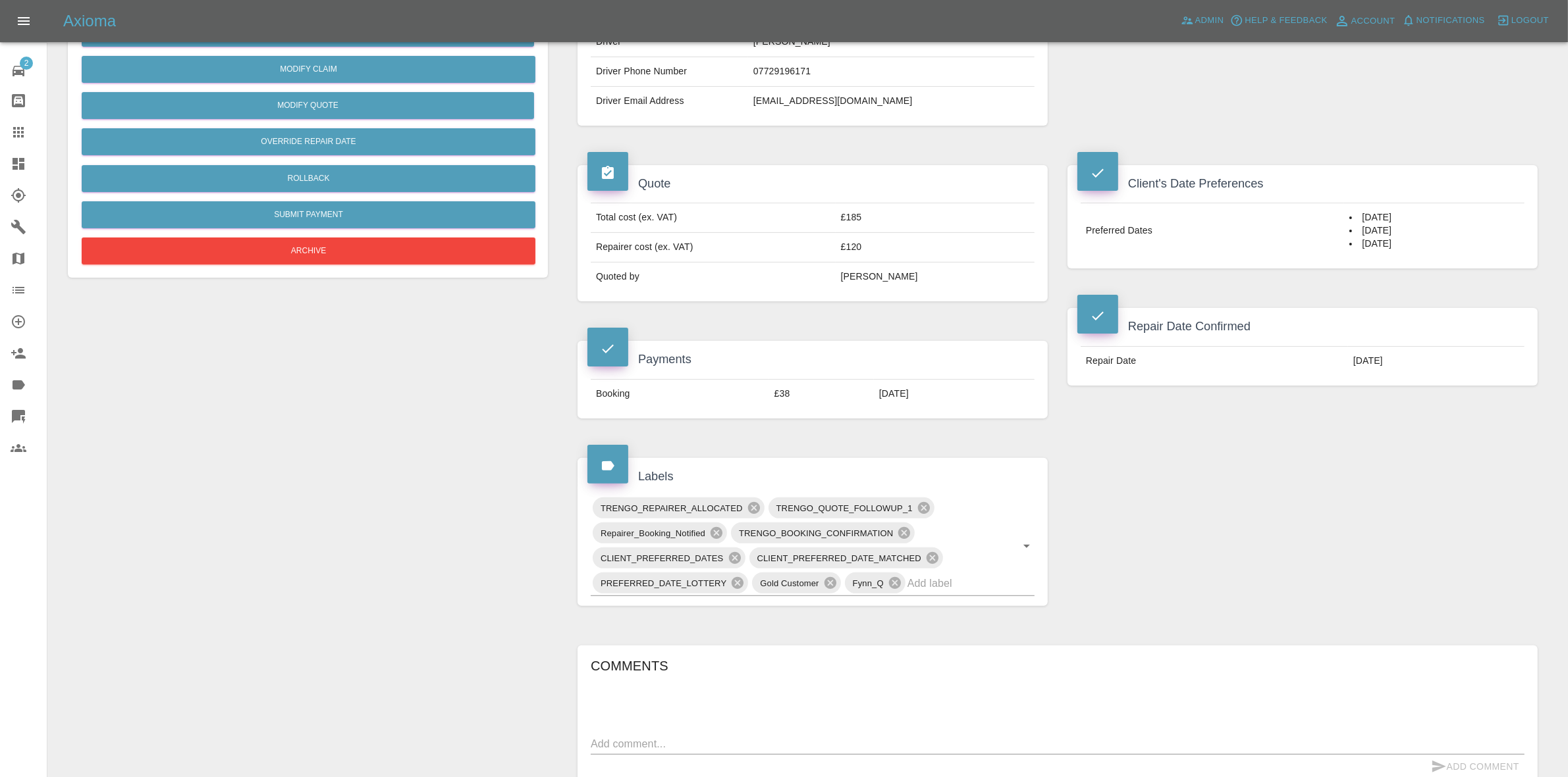
scroll to position [411, 0]
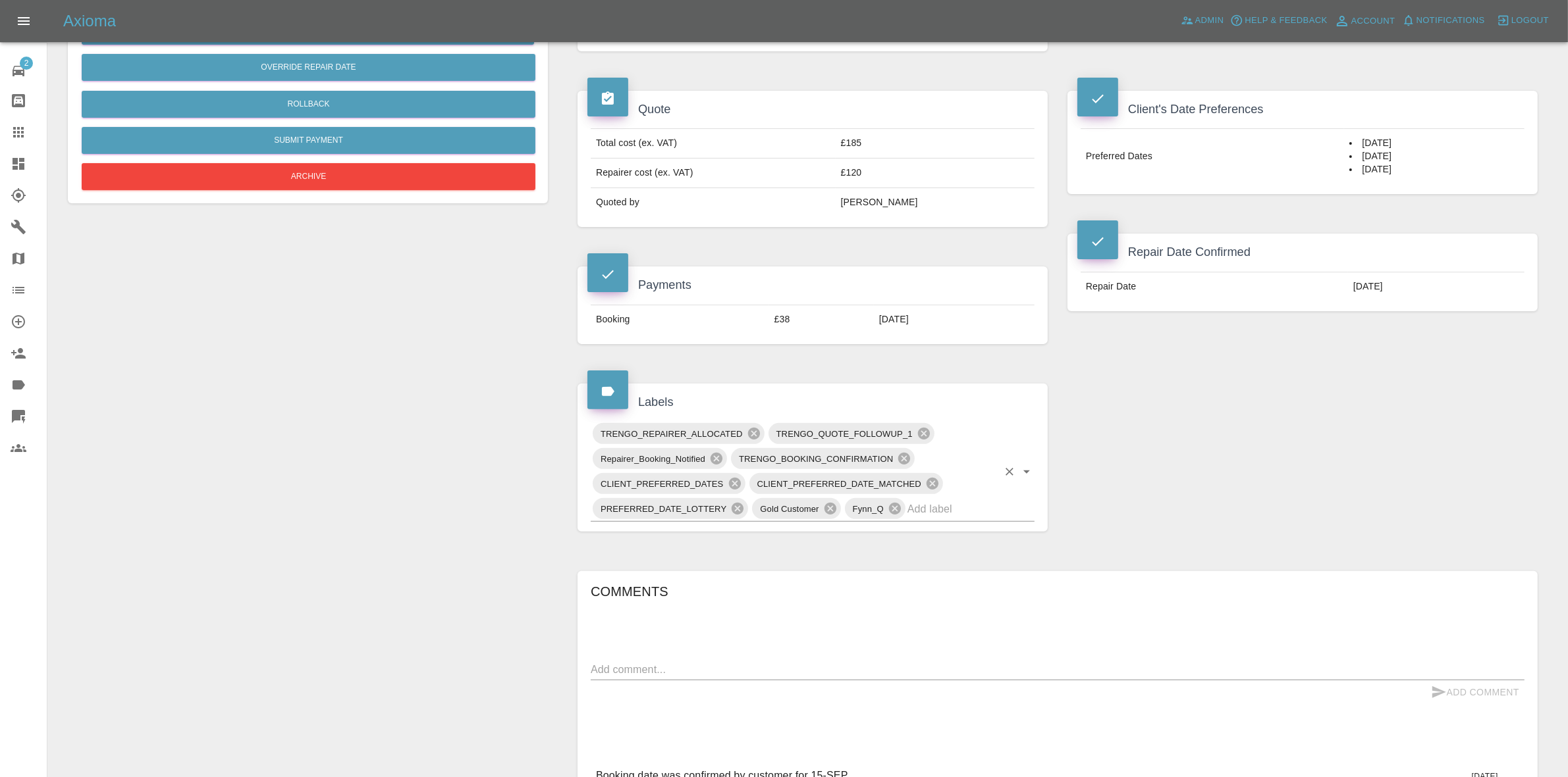
click at [952, 518] on input "text" at bounding box center [953, 509] width 91 height 21
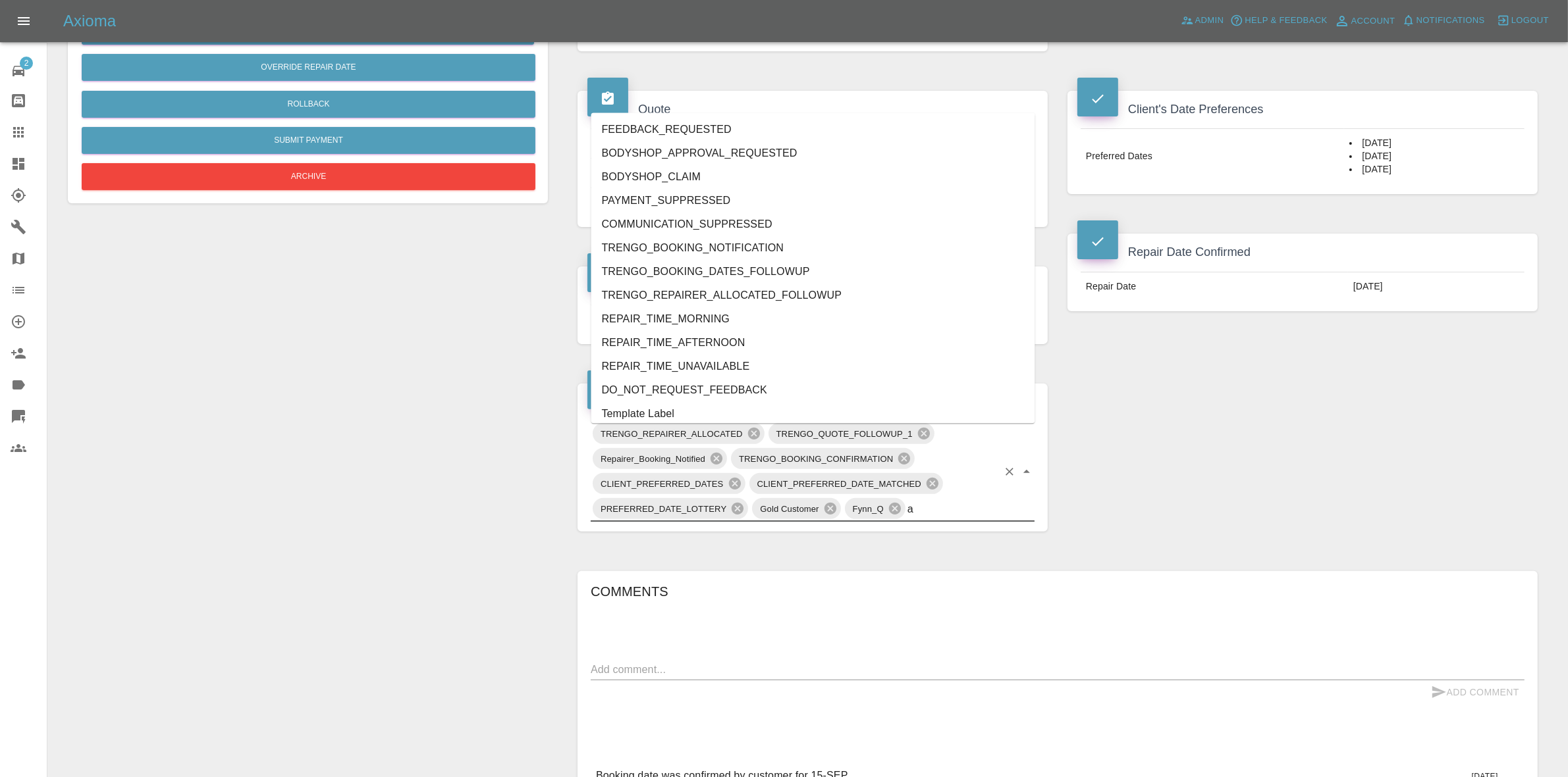
type input "au"
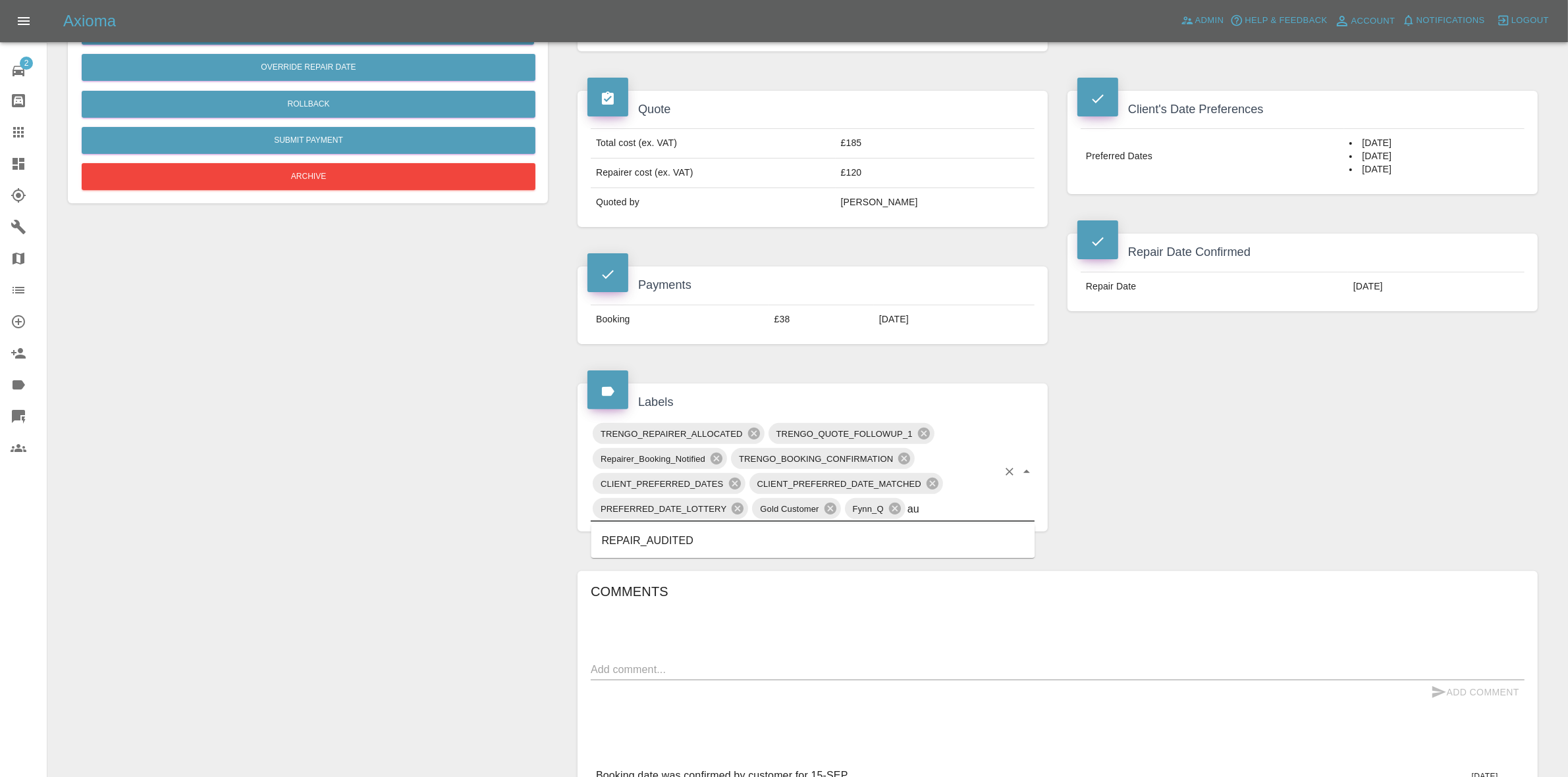
click at [692, 538] on li "REPAIR_AUDITED" at bounding box center [813, 540] width 444 height 24
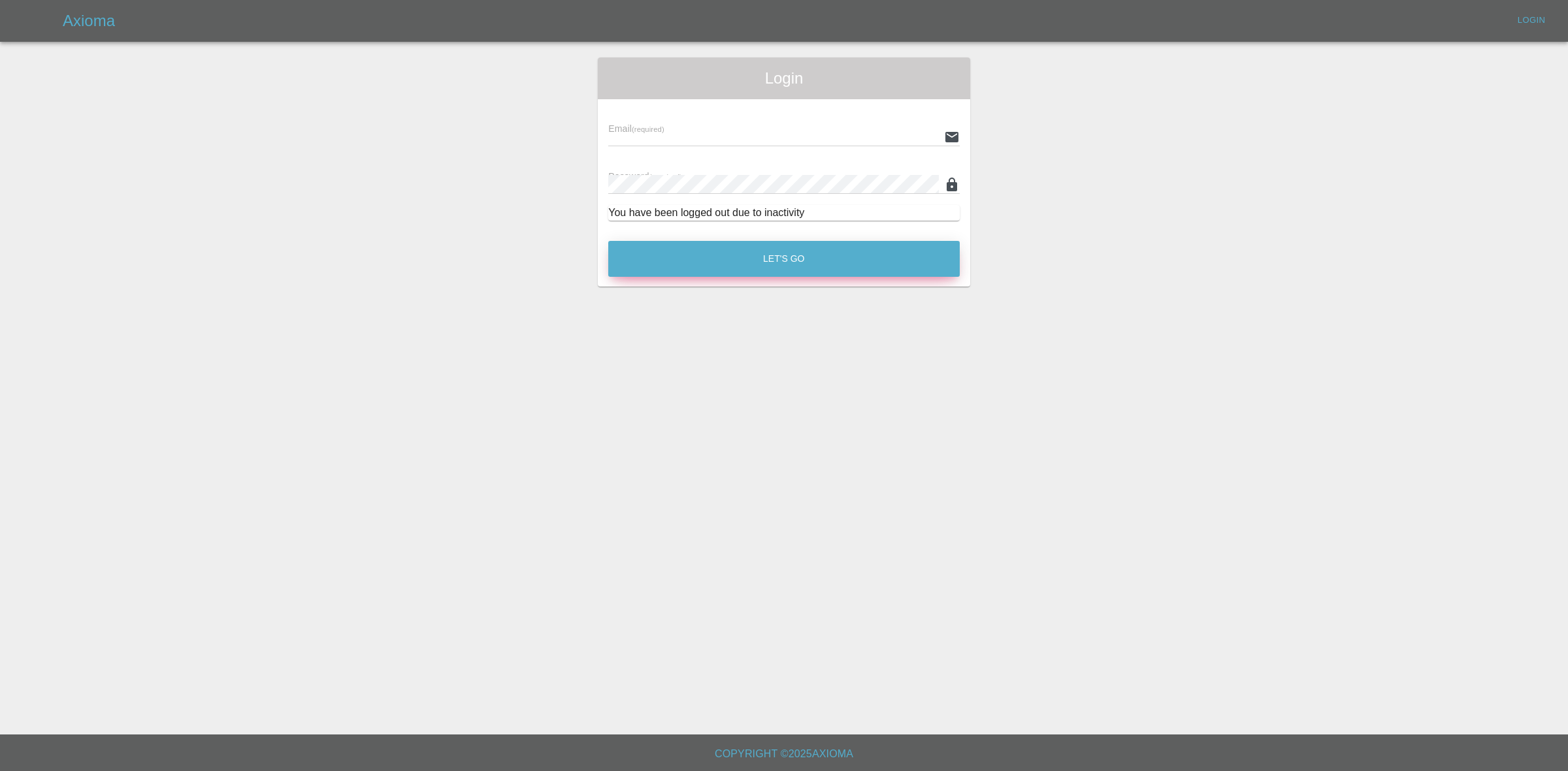
type input "georgecreedon1@icloud.com"
click at [761, 263] on button "Let's Go" at bounding box center [784, 259] width 352 height 36
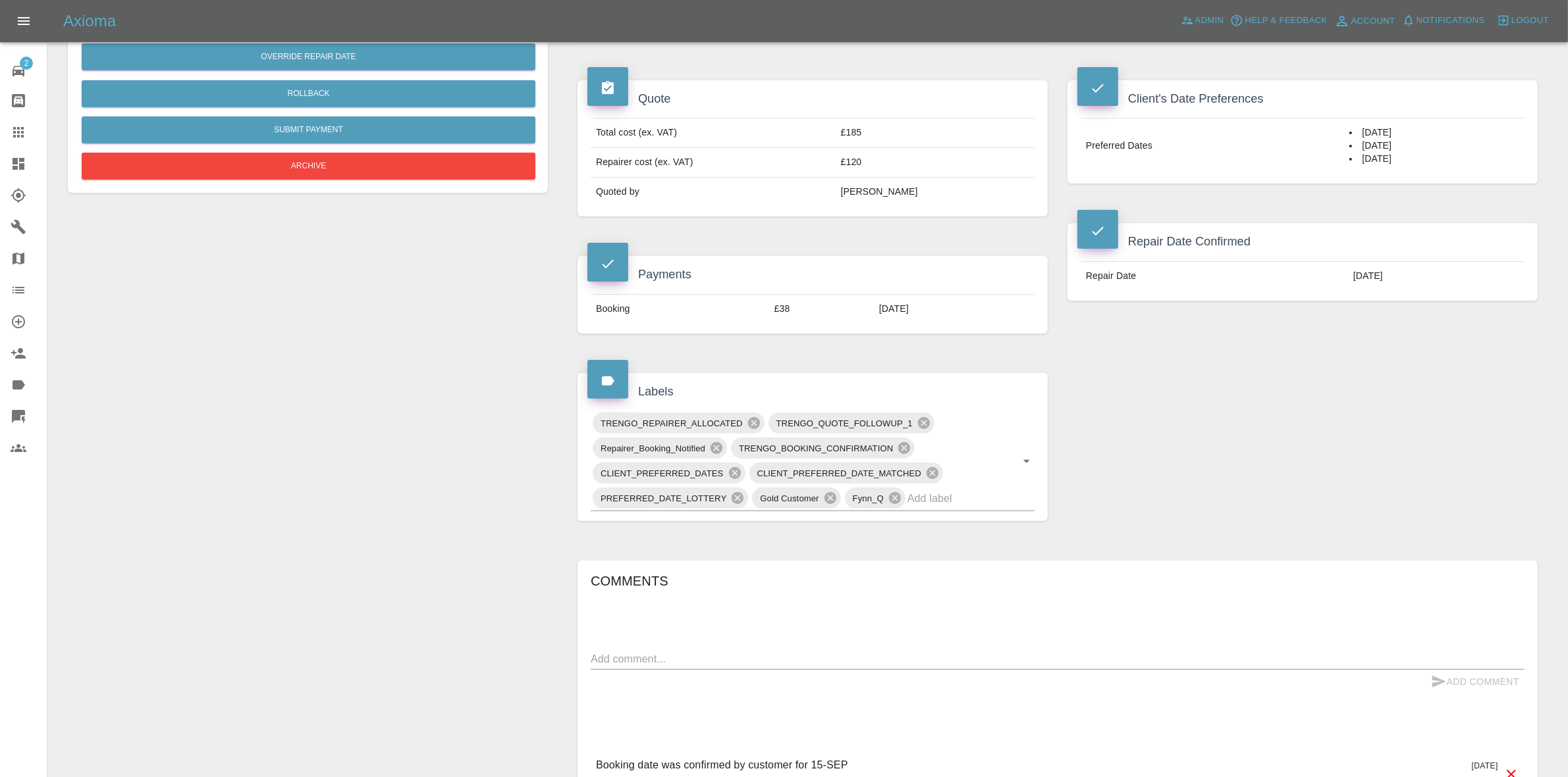
scroll to position [576, 0]
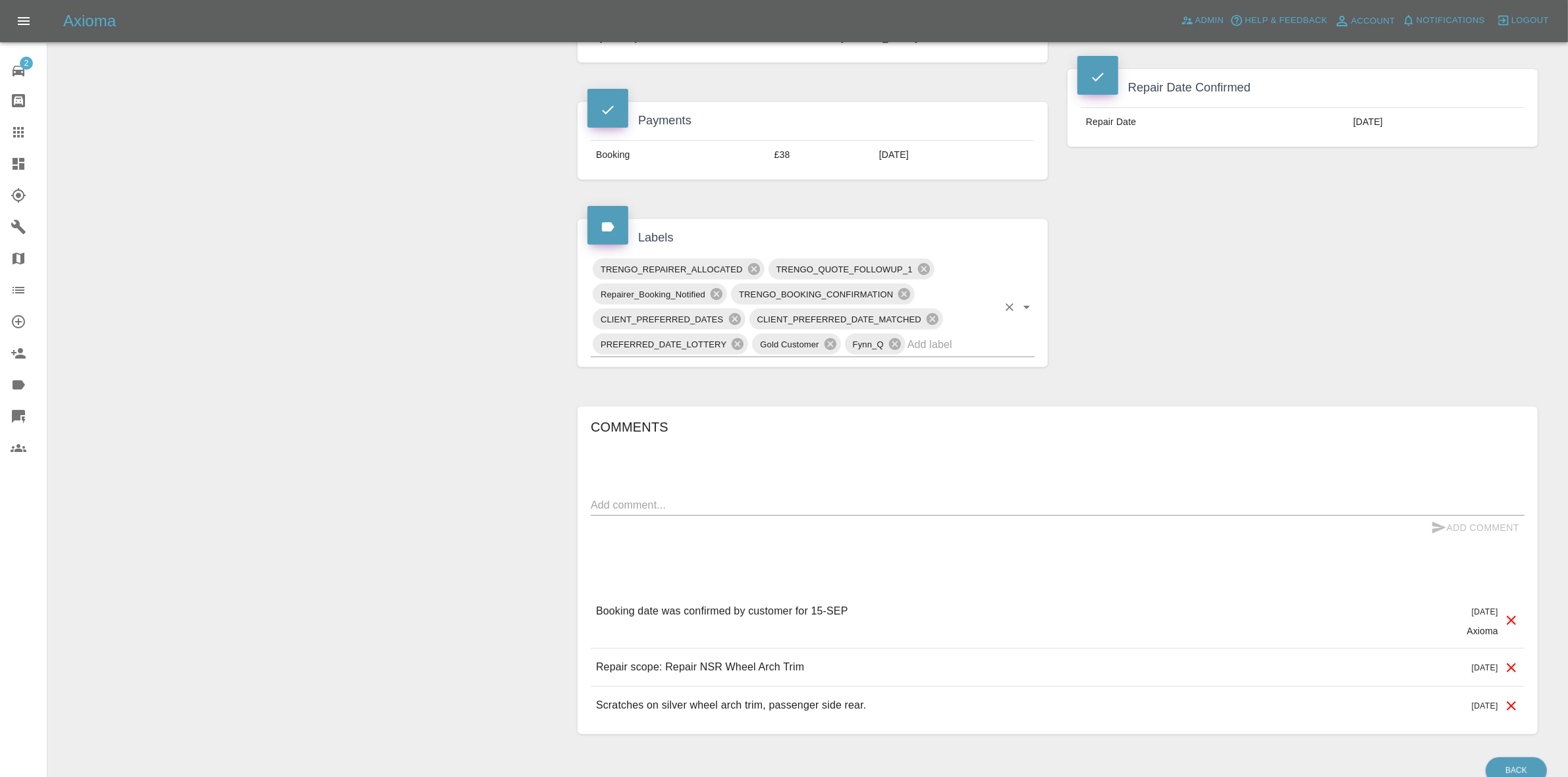
click at [941, 340] on input "text" at bounding box center [953, 345] width 91 height 21
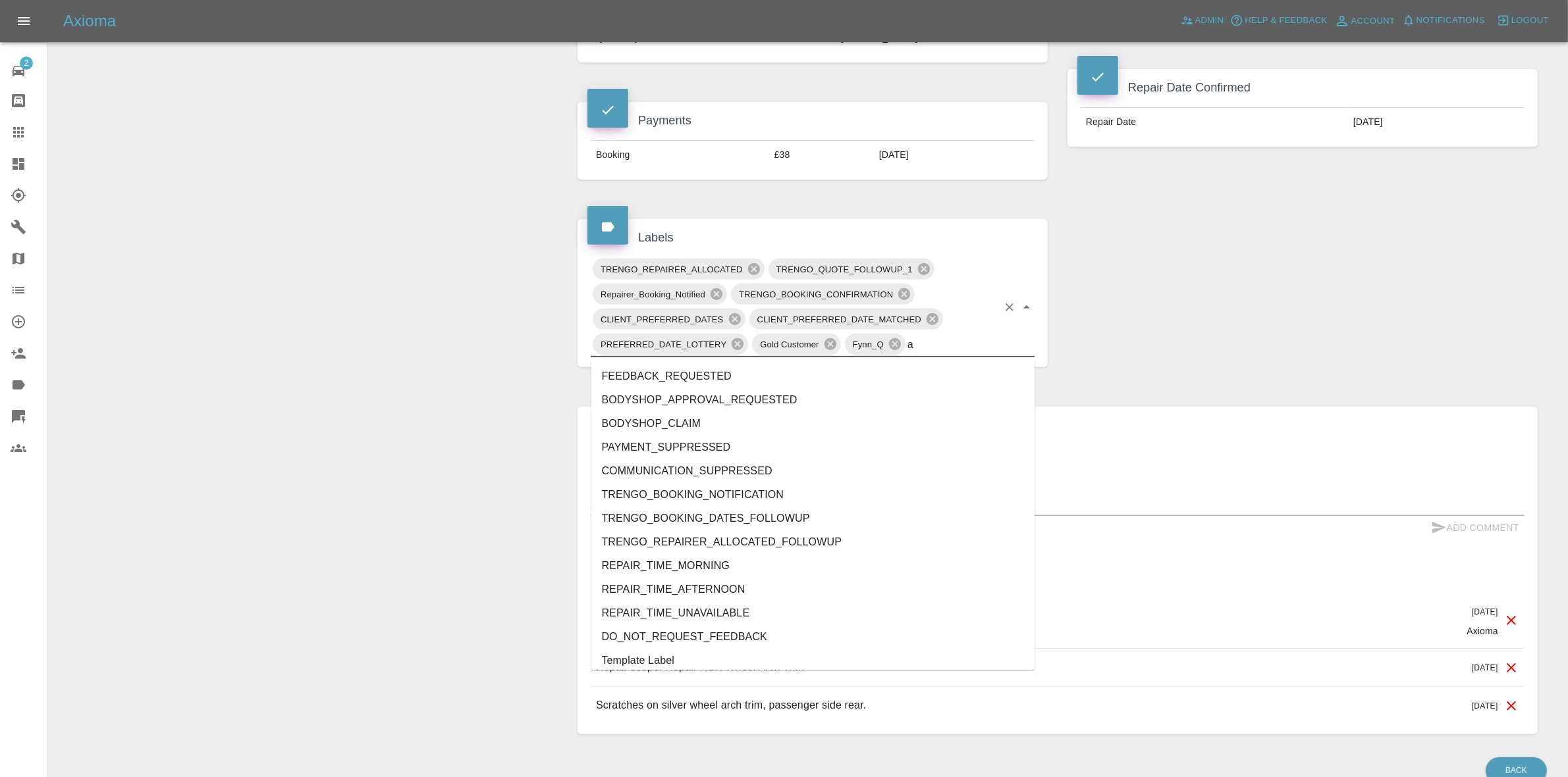
type input "au"
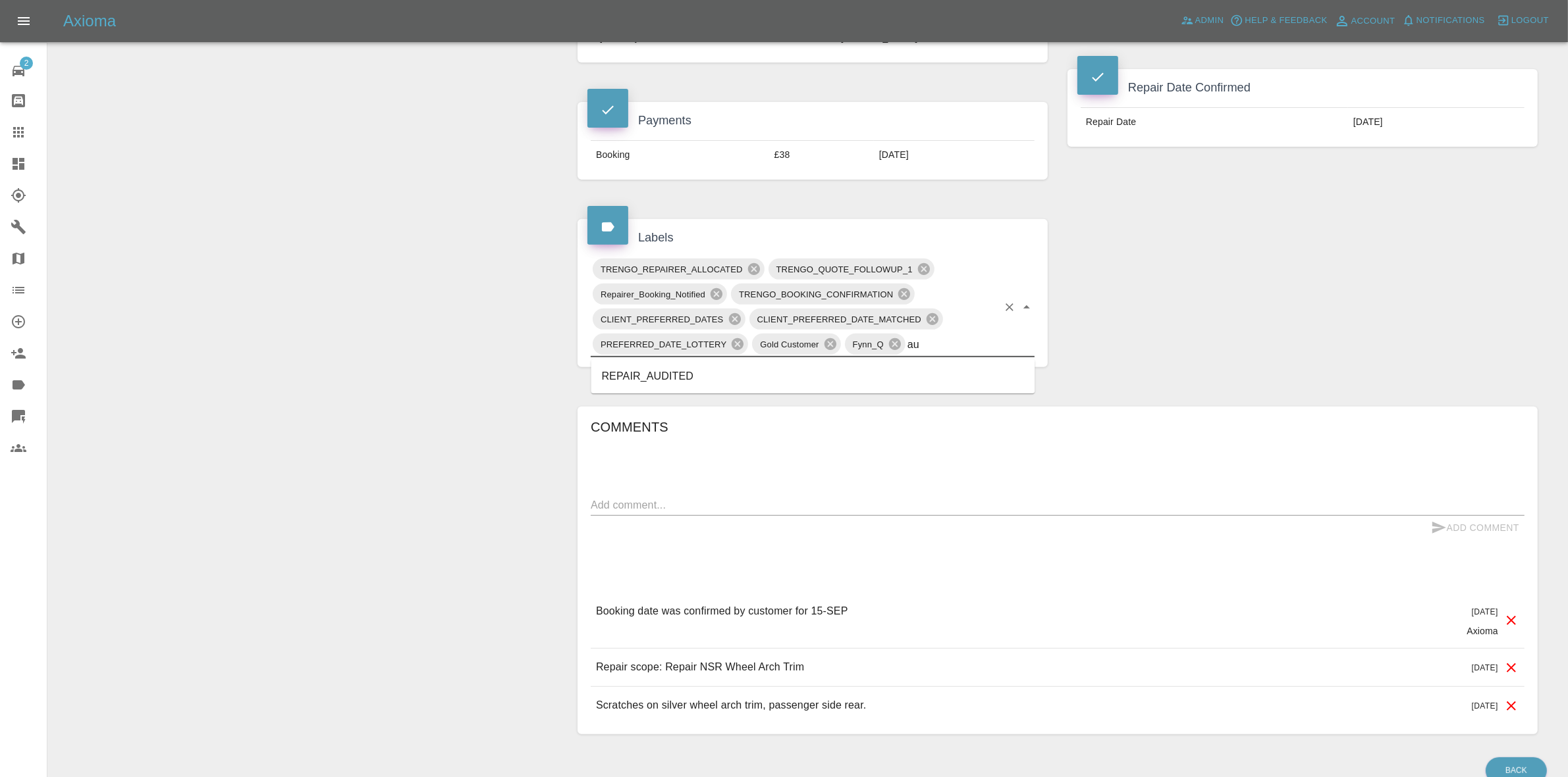
click at [656, 372] on li "REPAIR_AUDITED" at bounding box center [813, 376] width 444 height 24
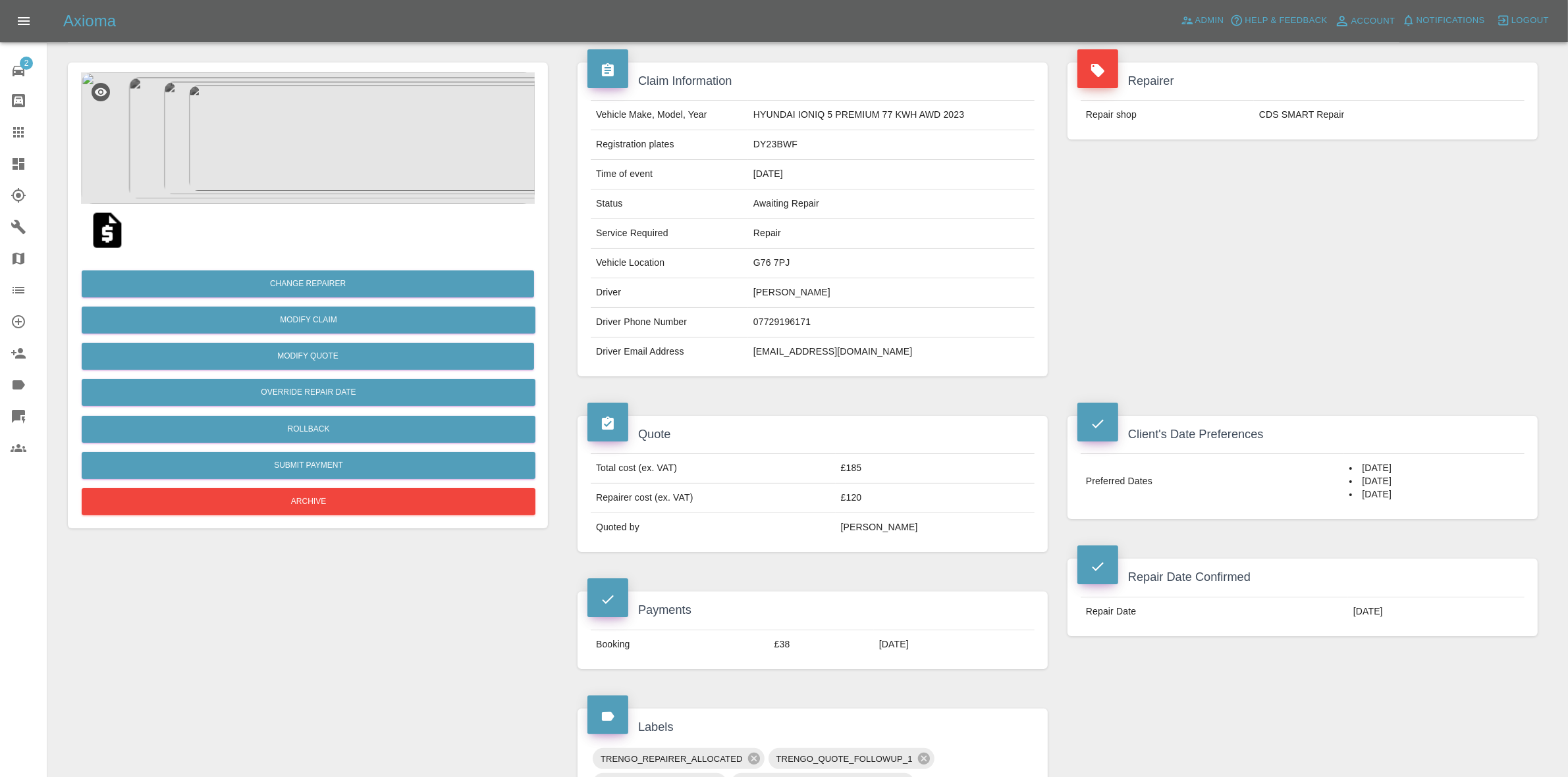
scroll to position [0, 0]
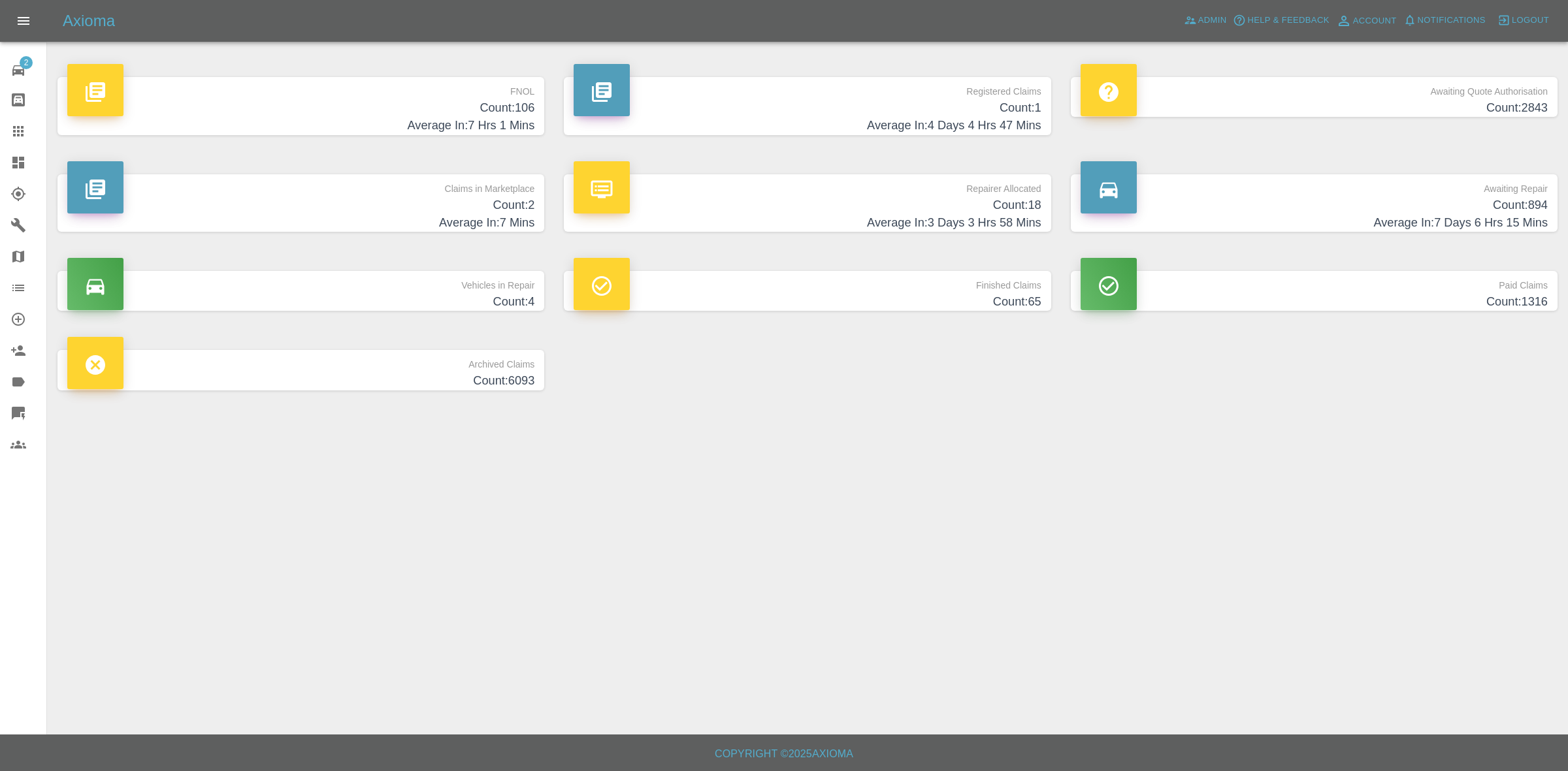
click at [384, 197] on h4 "Count: 2" at bounding box center [300, 205] width 467 height 18
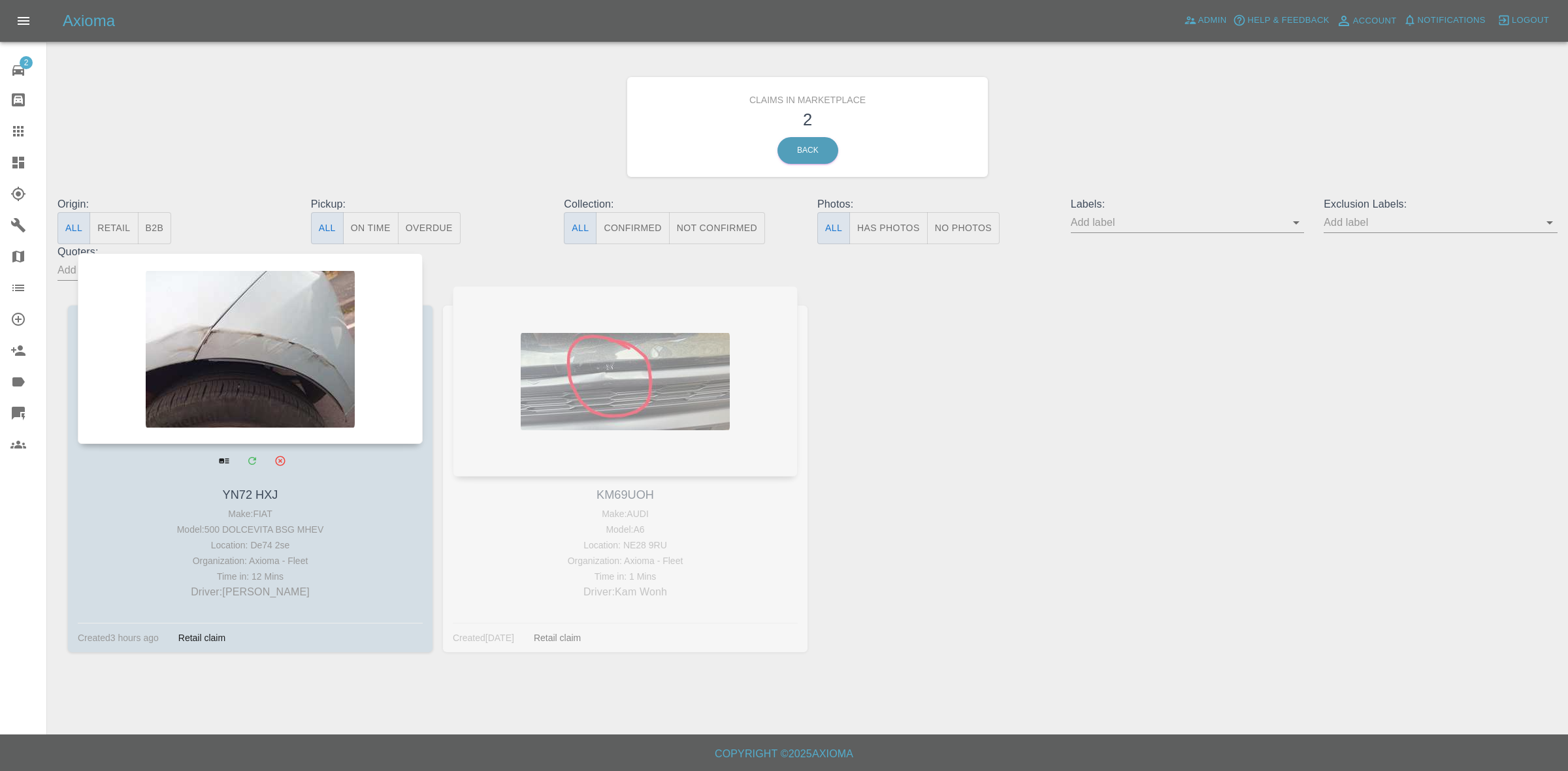
drag, startPoint x: 252, startPoint y: 334, endPoint x: 365, endPoint y: 343, distance: 113.4
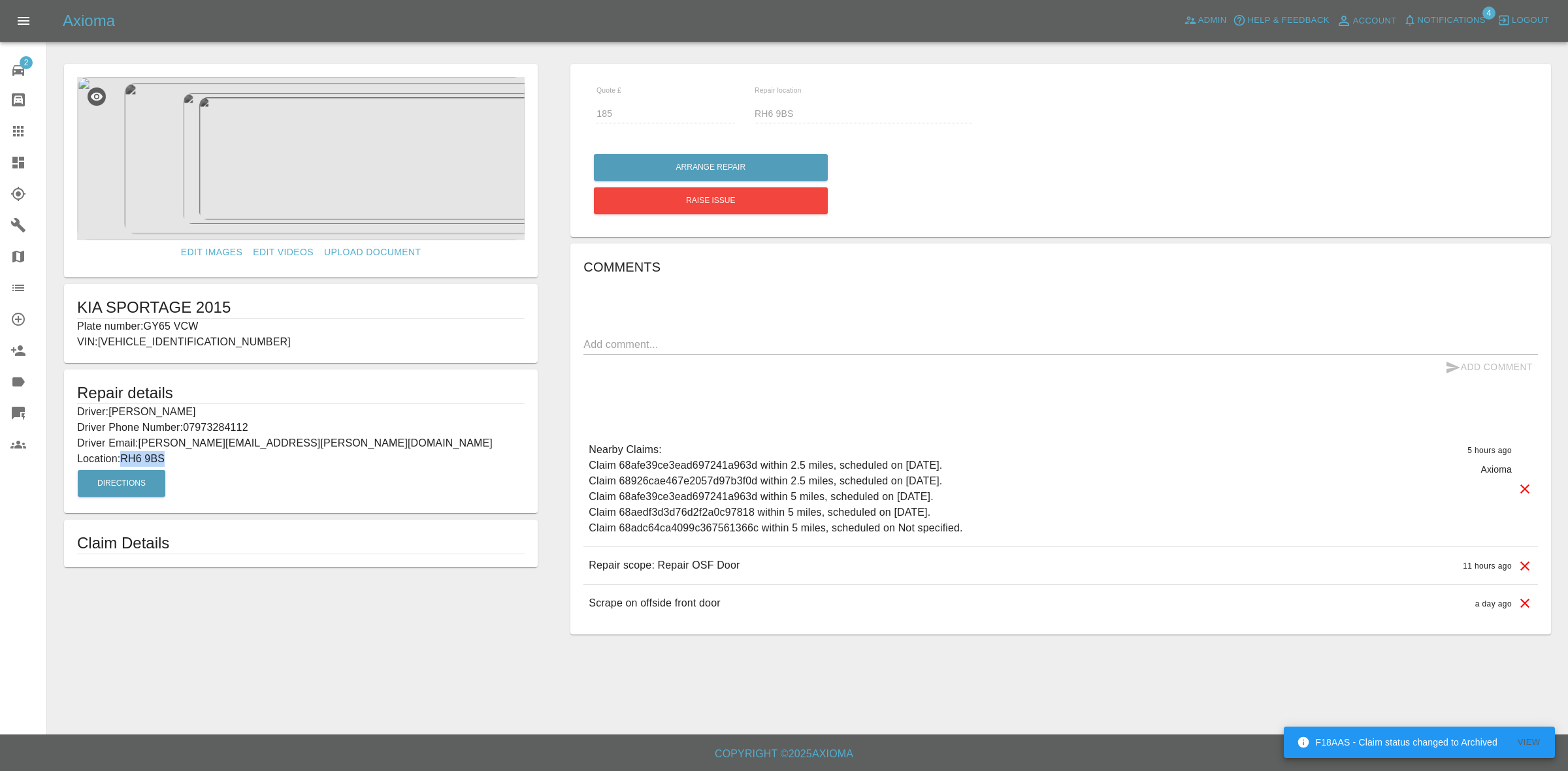
drag, startPoint x: 125, startPoint y: 458, endPoint x: 176, endPoint y: 458, distance: 51.0
click at [176, 458] on p "Location: RH6 9BS" at bounding box center [300, 458] width 447 height 16
copy p "RH6 9BS"
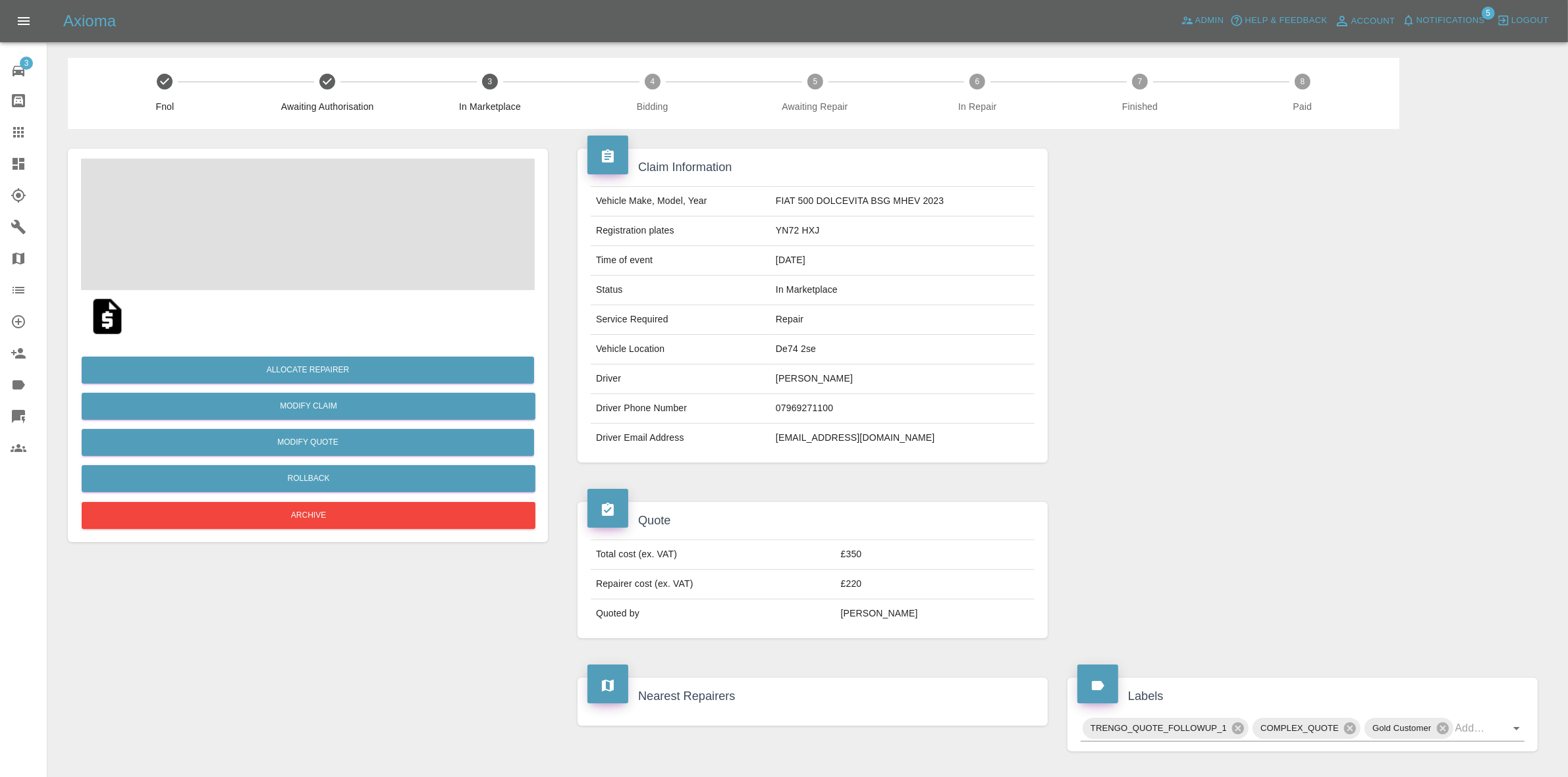
click at [1473, 22] on span "Notifications" at bounding box center [1451, 21] width 69 height 15
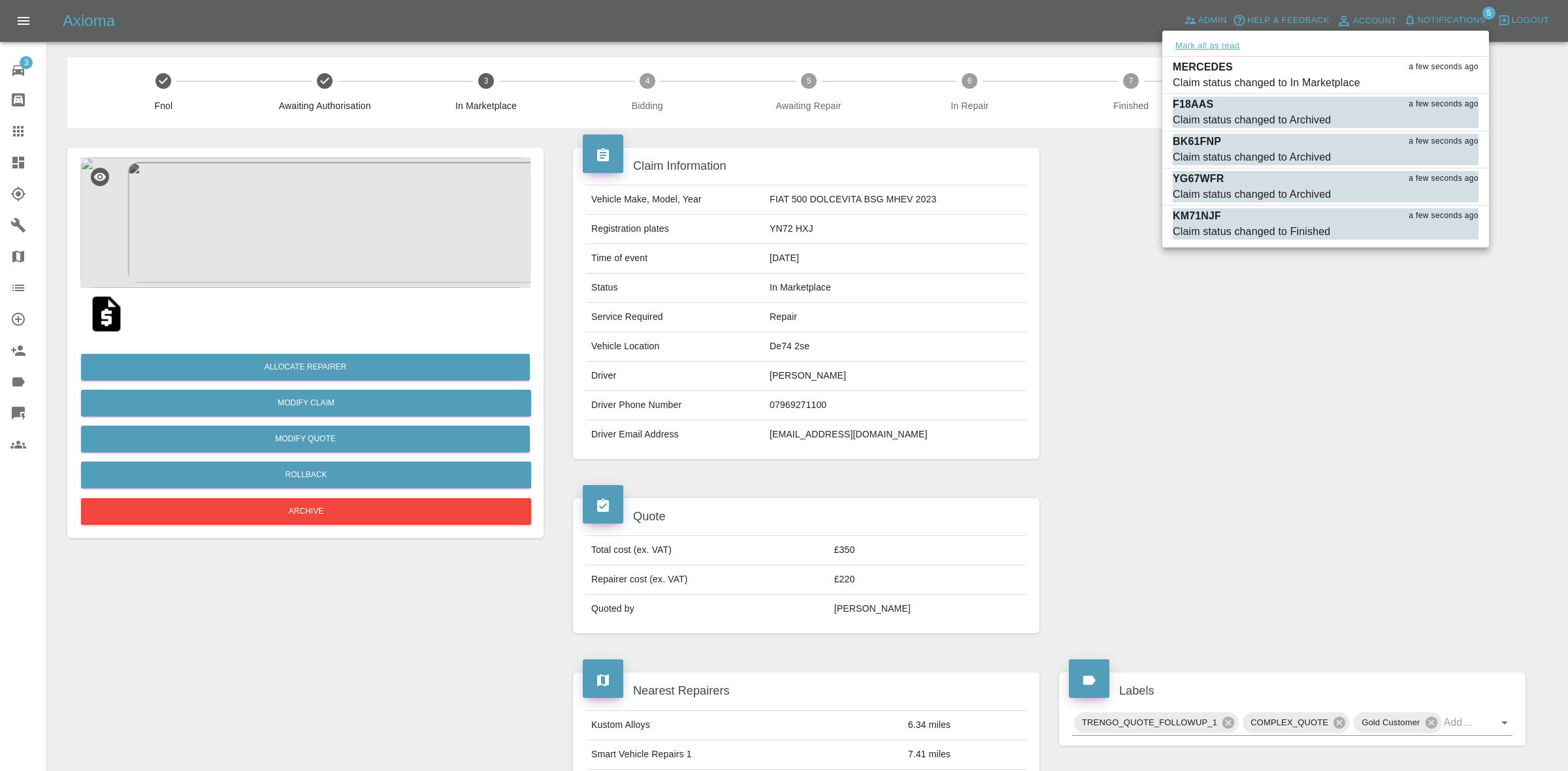
click at [1209, 44] on button "Mark all as read" at bounding box center [1208, 46] width 69 height 15
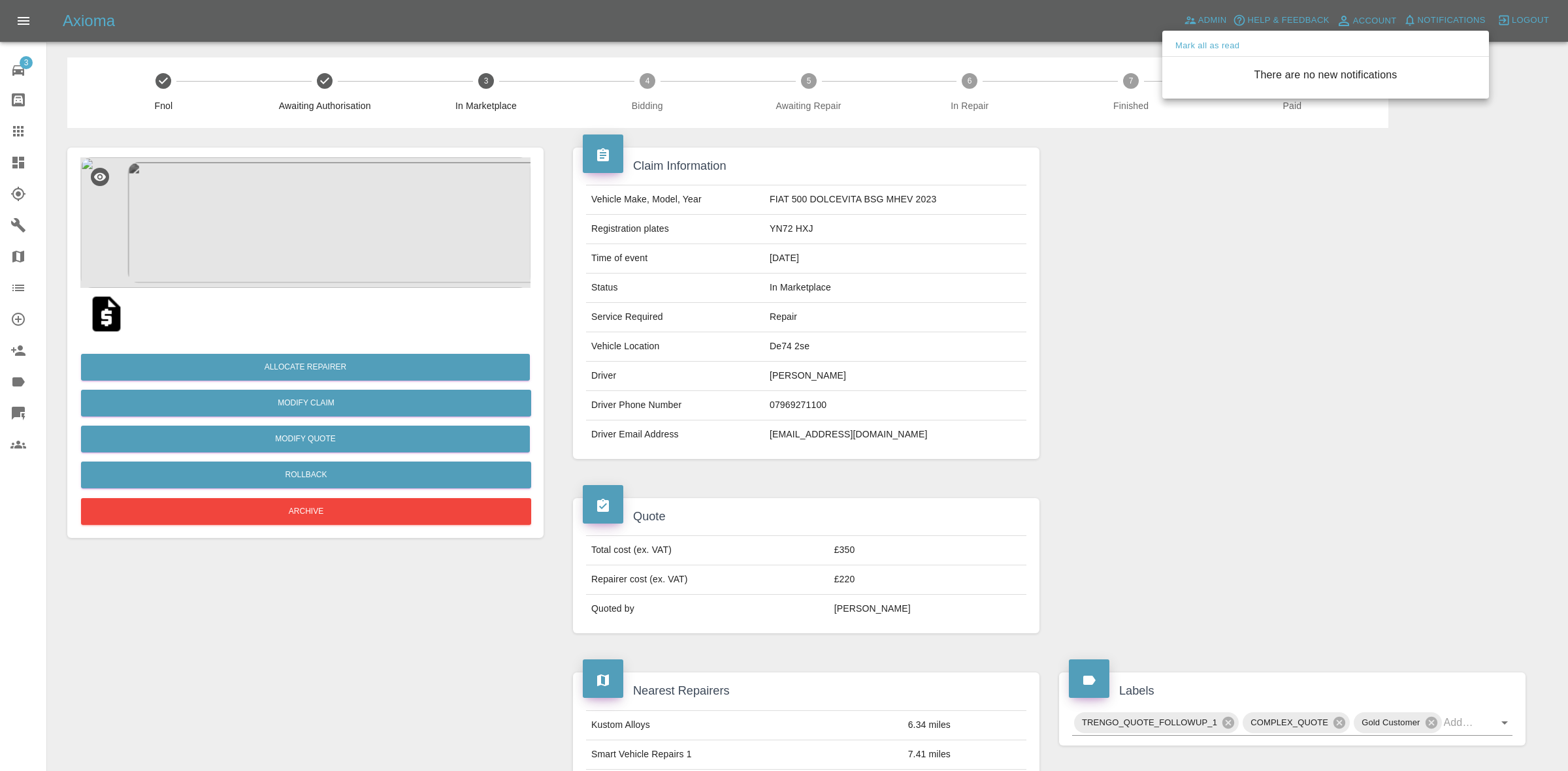
click at [1224, 367] on div at bounding box center [784, 386] width 1568 height 771
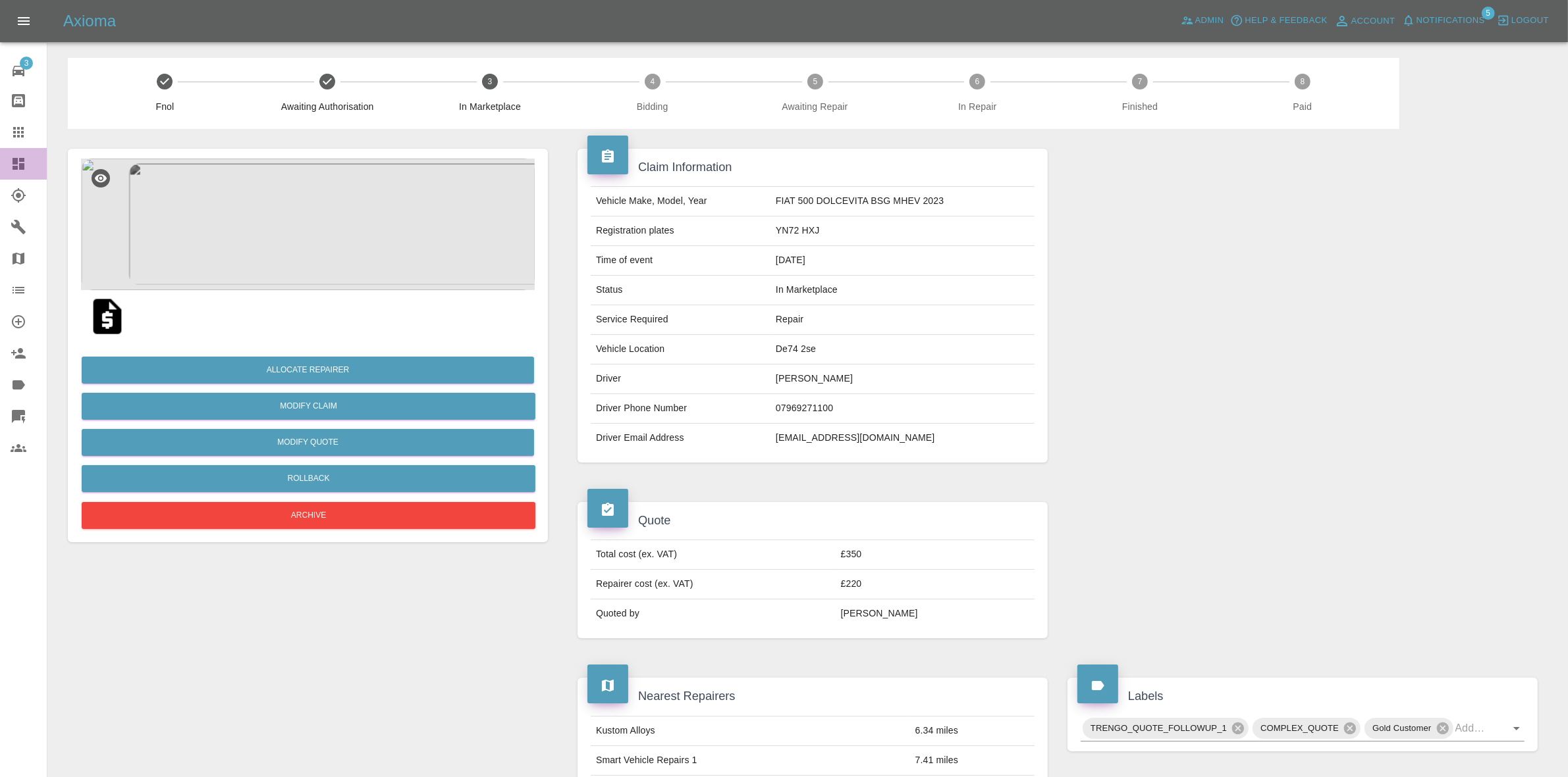
drag, startPoint x: 0, startPoint y: 161, endPoint x: 73, endPoint y: 163, distance: 73.0
click at [0, 161] on link "Dashboard" at bounding box center [24, 164] width 47 height 32
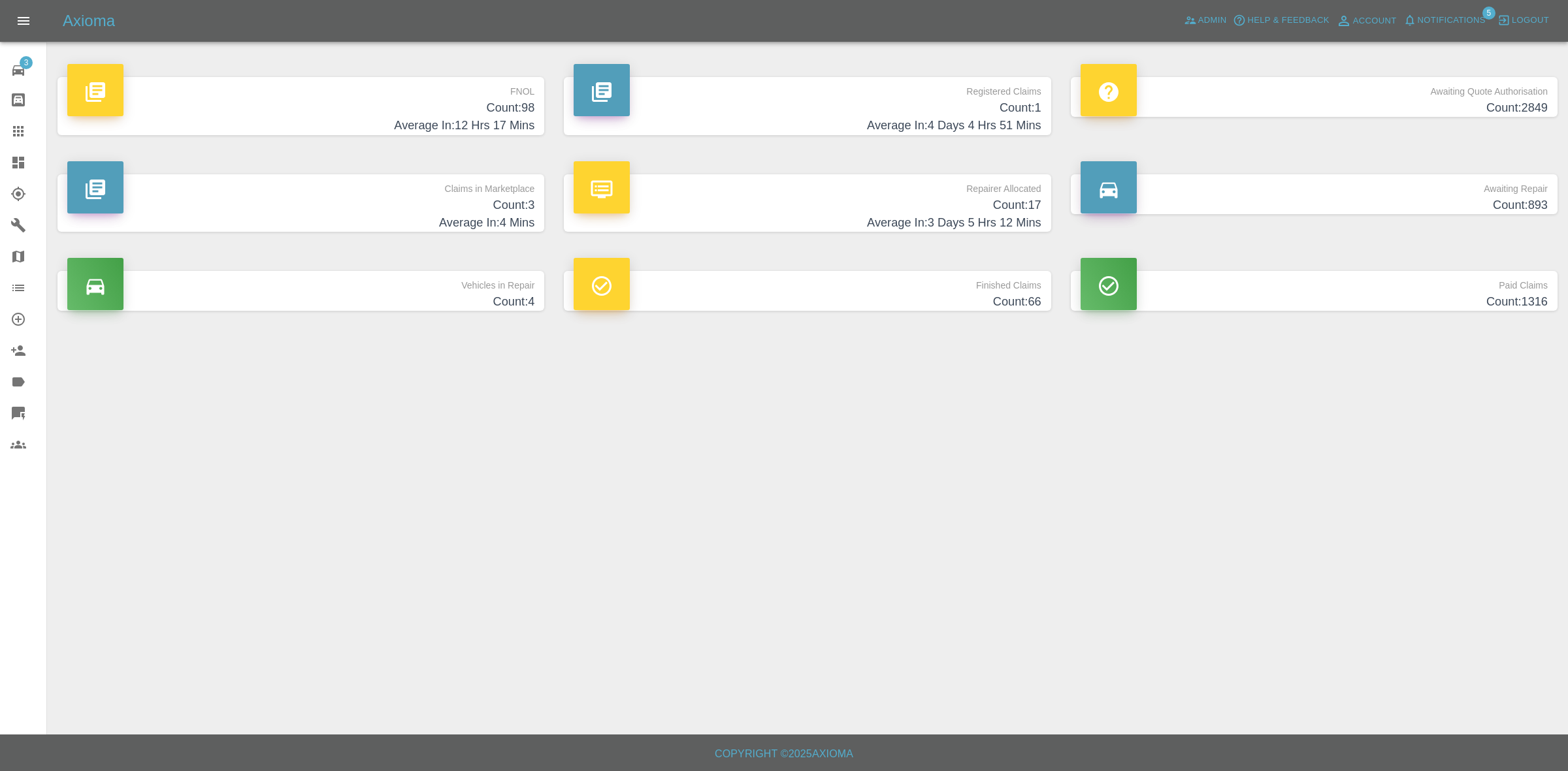
click at [395, 194] on p "Claims in Marketplace" at bounding box center [300, 185] width 467 height 22
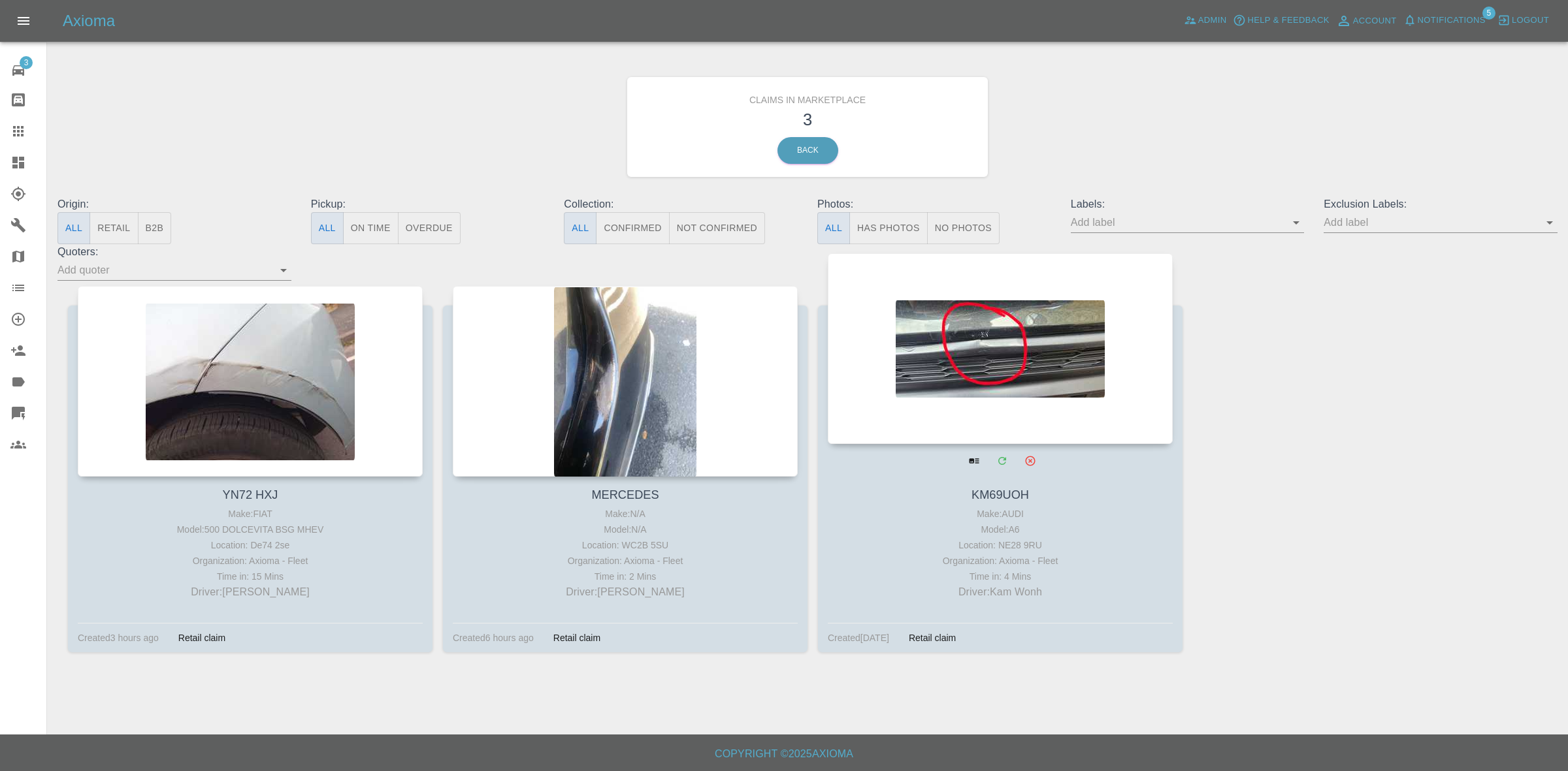
drag, startPoint x: 608, startPoint y: 371, endPoint x: 932, endPoint y: 369, distance: 324.0
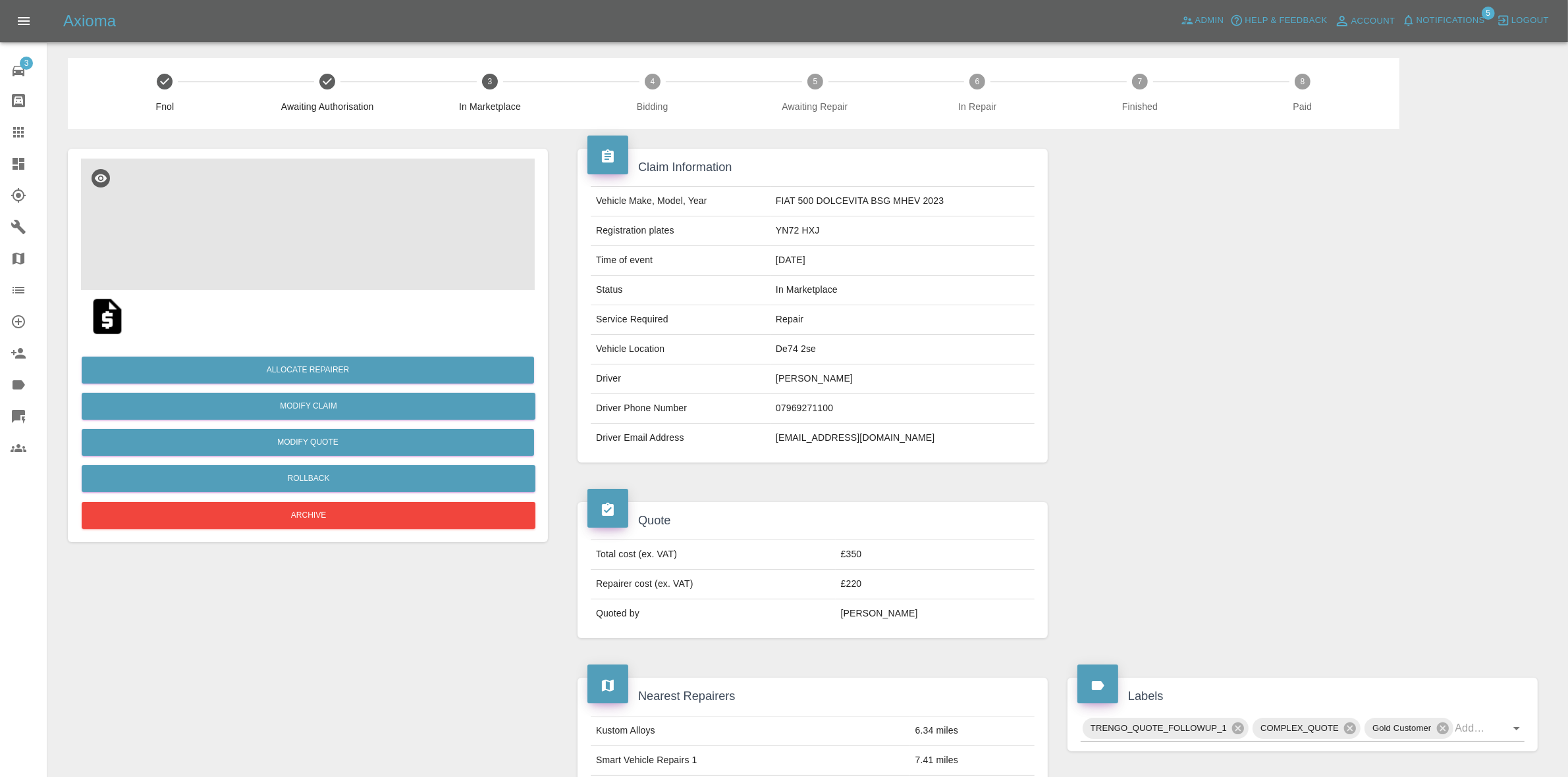
click at [330, 258] on img at bounding box center [308, 224] width 454 height 132
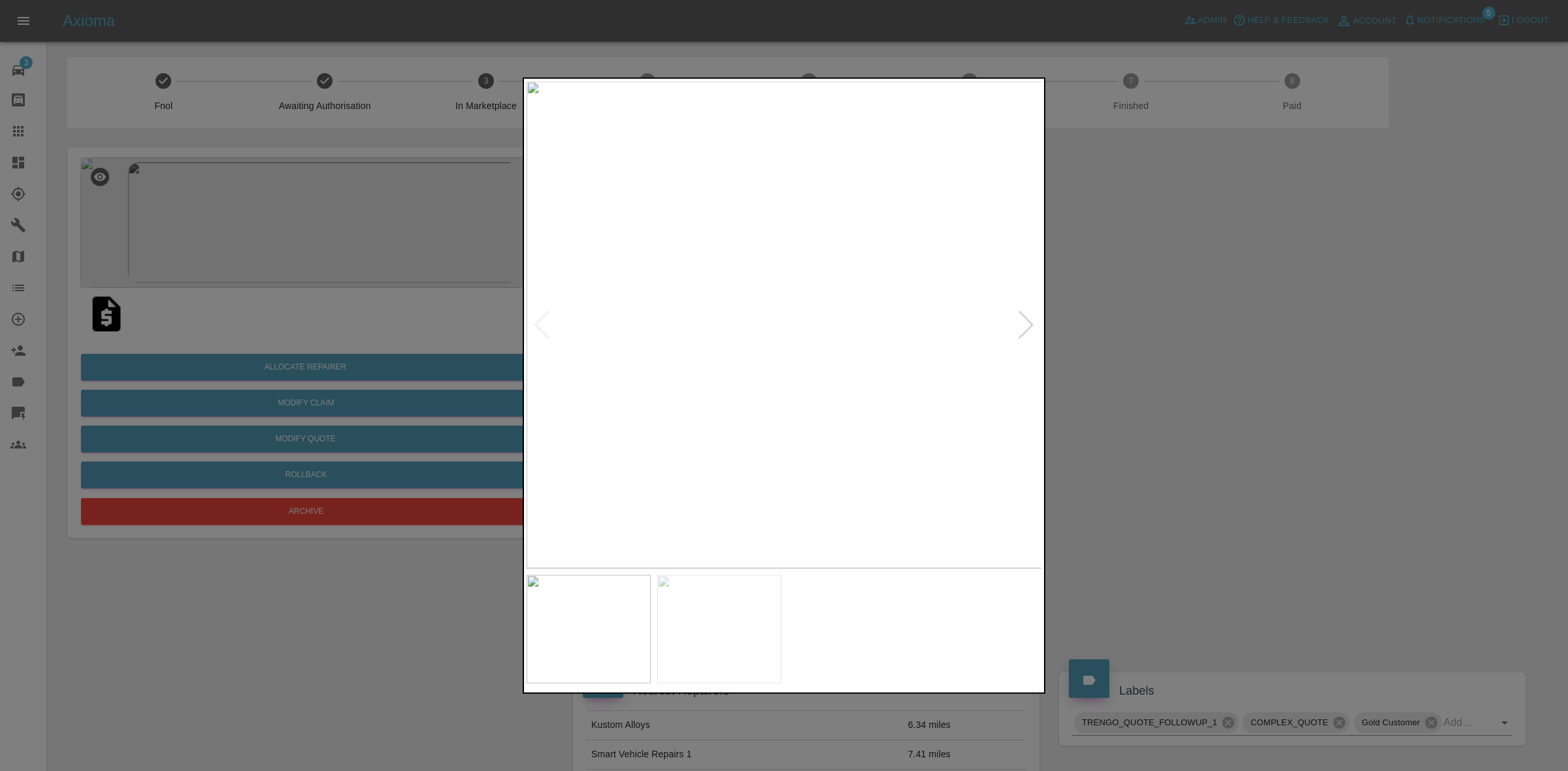
click at [1033, 317] on div at bounding box center [1026, 325] width 18 height 29
click at [1033, 317] on img at bounding box center [784, 325] width 516 height 487
click at [1234, 368] on div at bounding box center [784, 386] width 1568 height 771
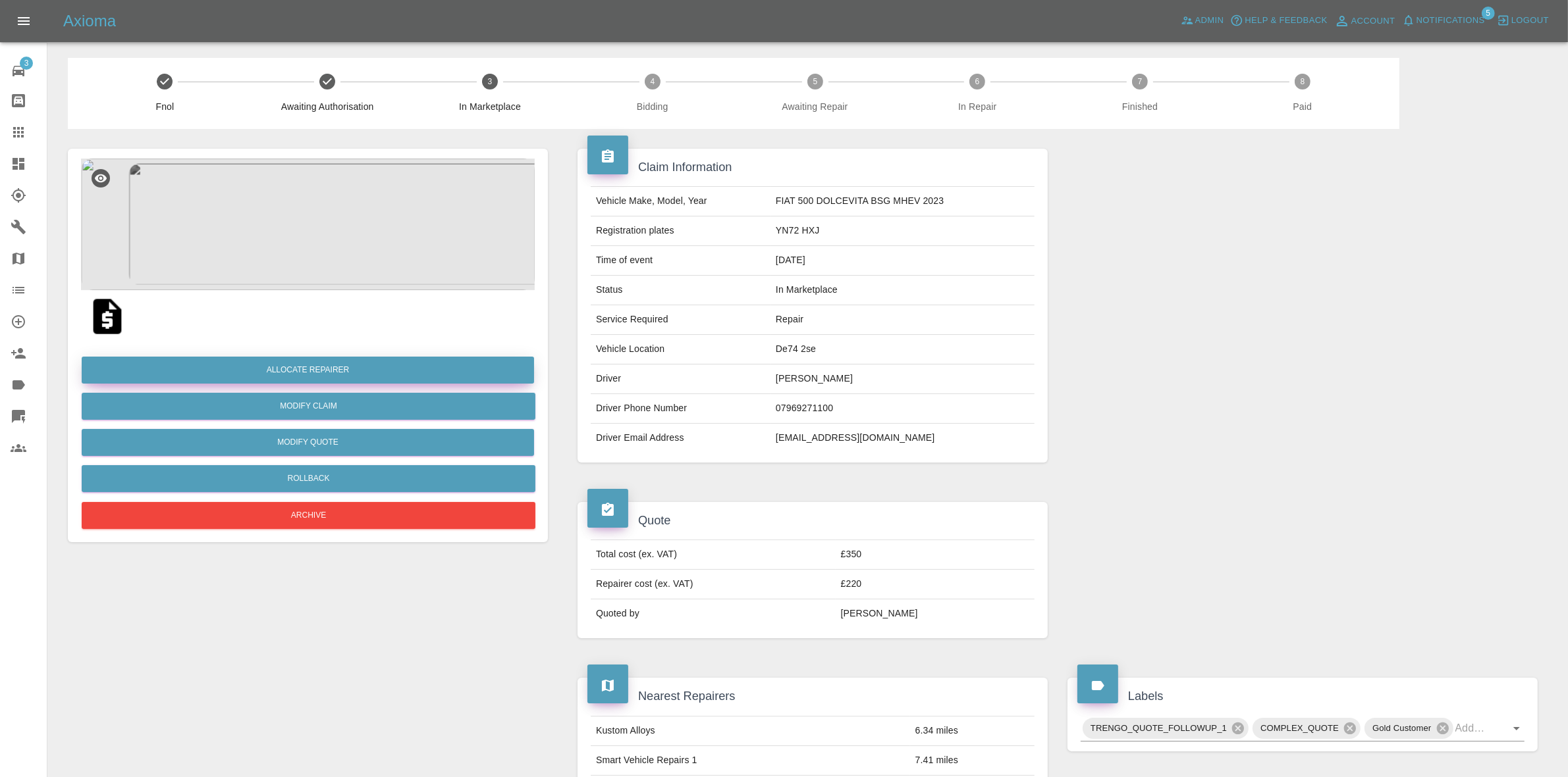
click at [287, 364] on button "Allocate Repairer" at bounding box center [309, 370] width 453 height 27
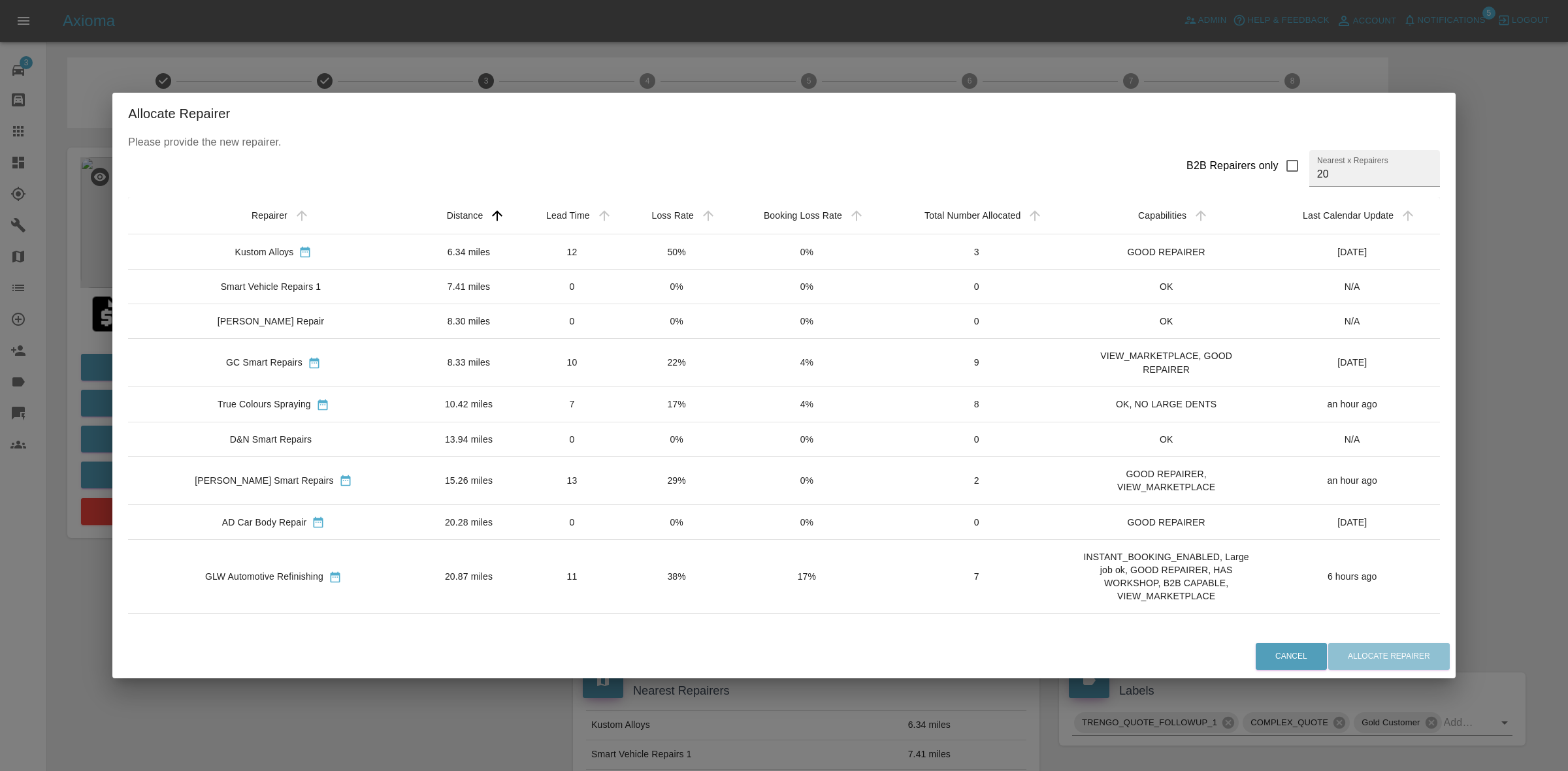
click at [661, 405] on td "17%" at bounding box center [676, 404] width 104 height 36
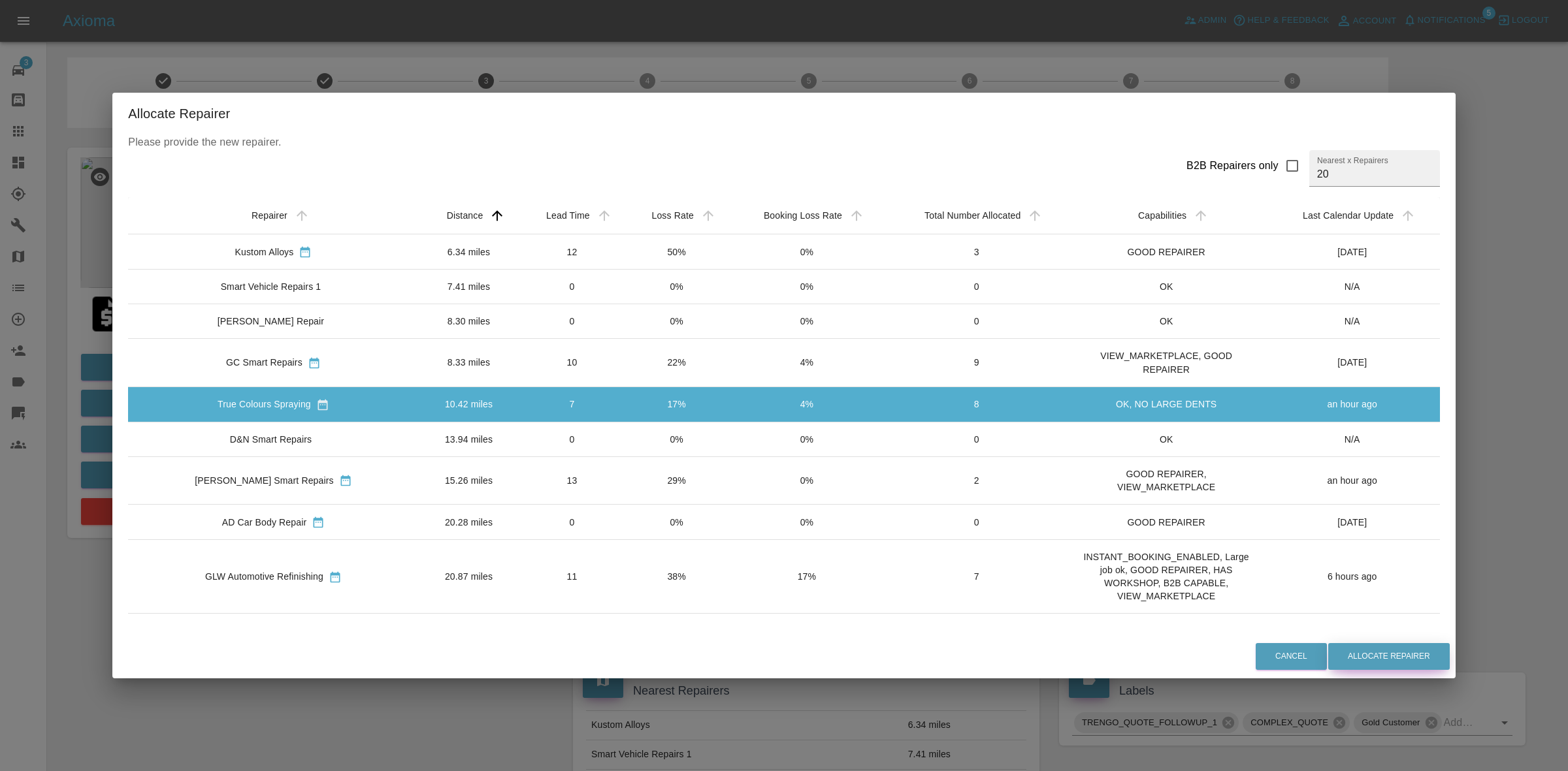
click at [1364, 650] on button "Allocate Repairer" at bounding box center [1389, 657] width 122 height 27
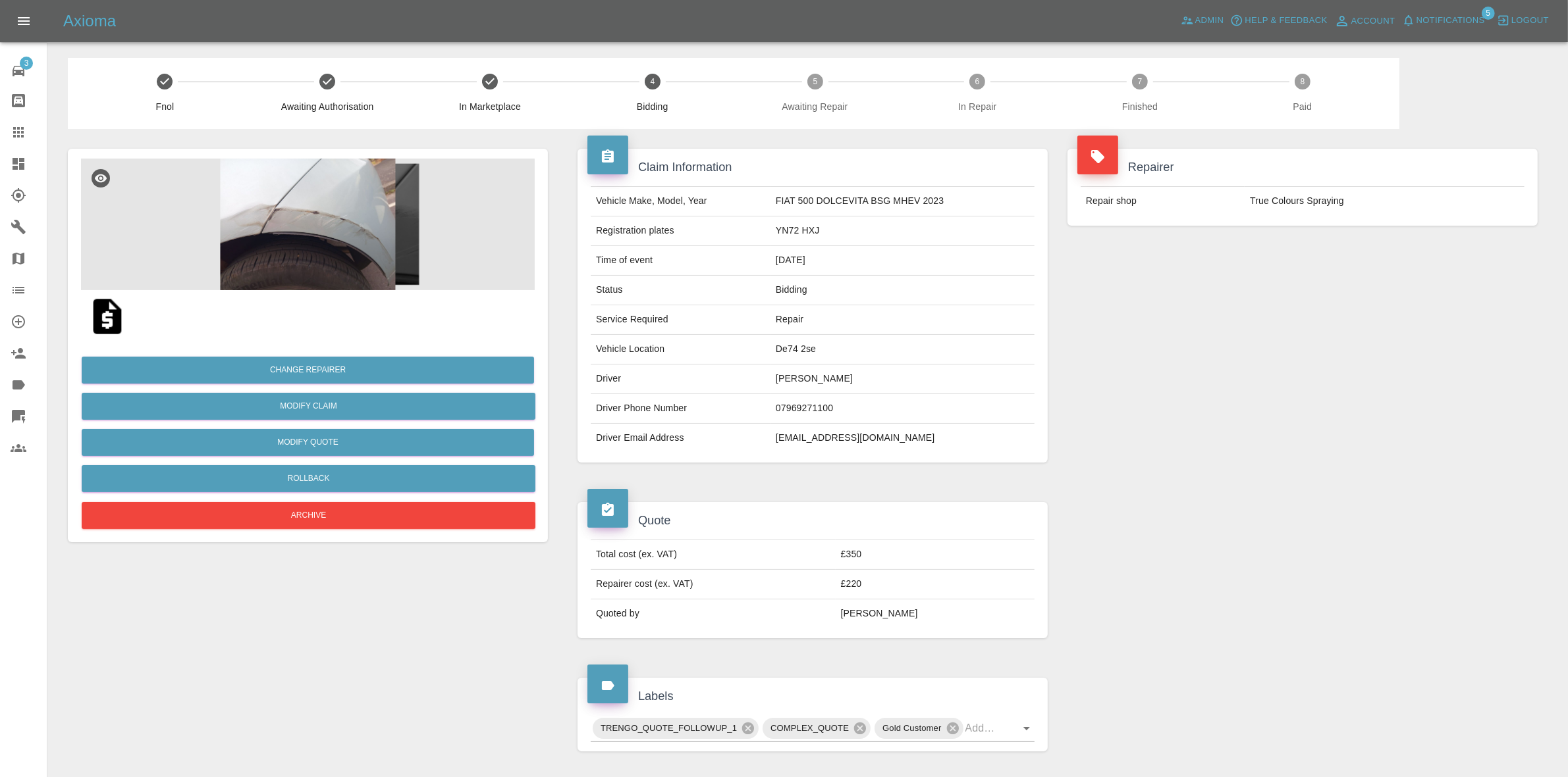
click at [1269, 250] on div "Repairer Repair shop True Colours Spraying" at bounding box center [1302, 306] width 490 height 354
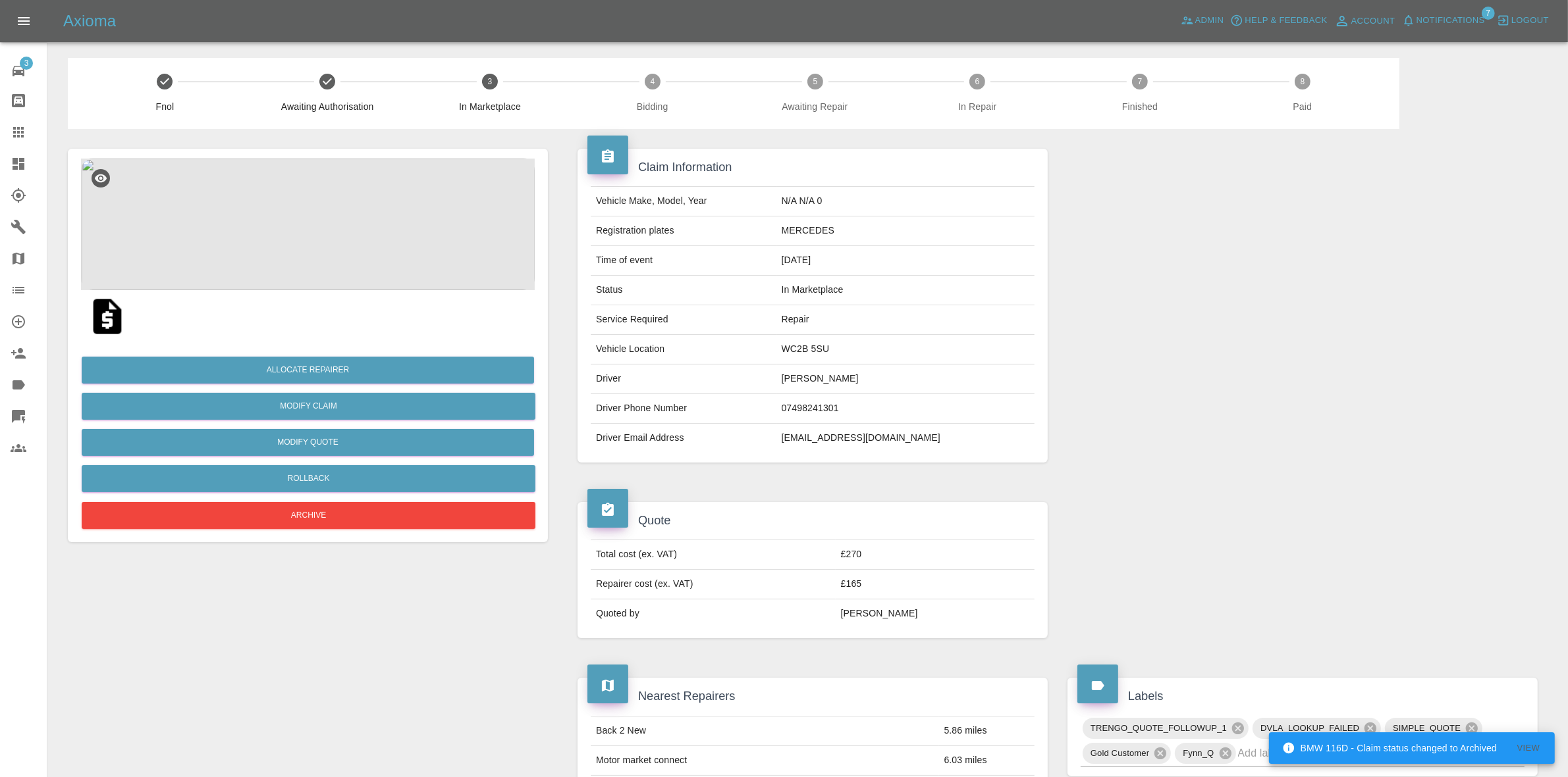
click at [360, 222] on img at bounding box center [308, 224] width 454 height 132
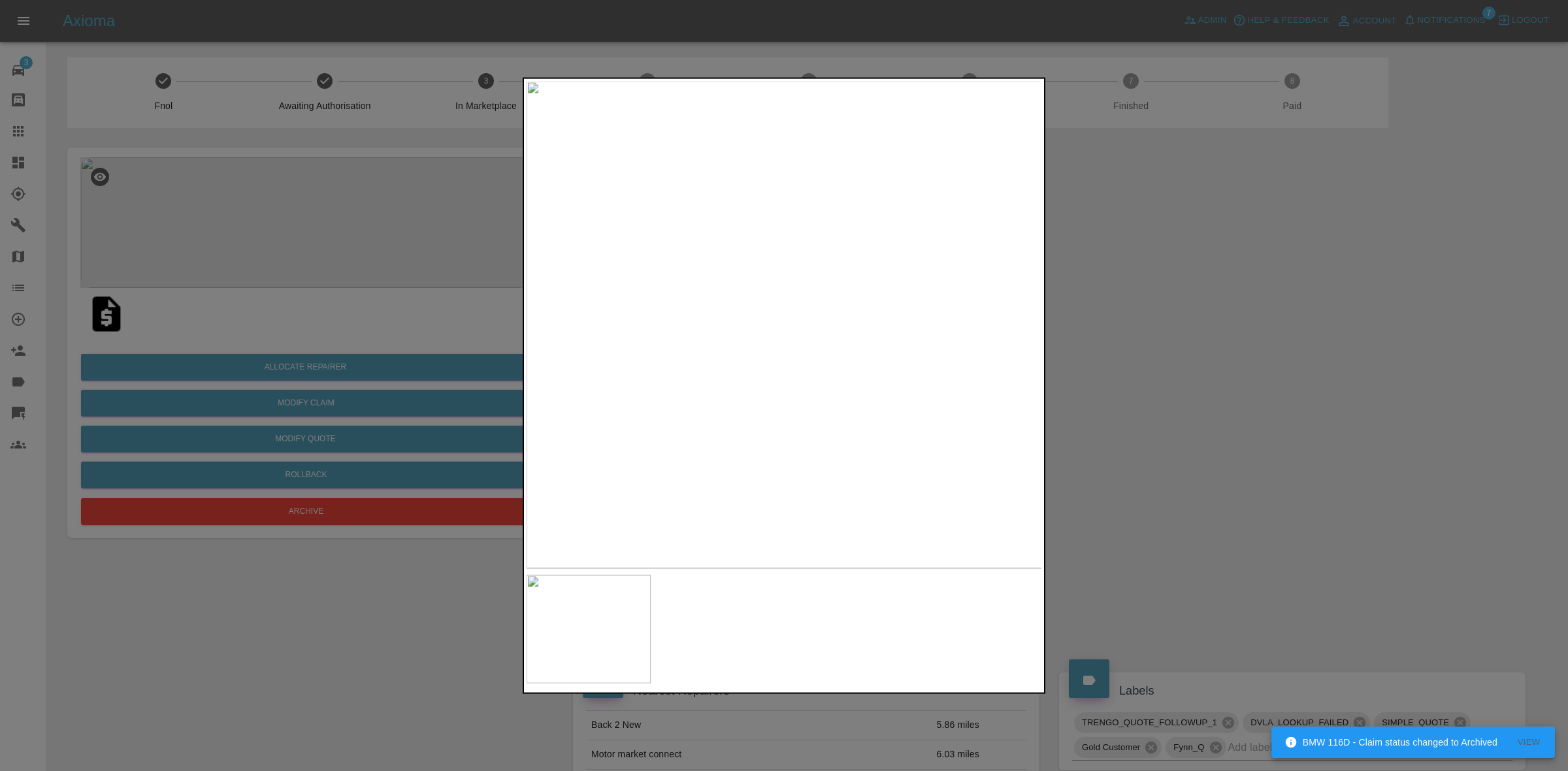
click at [1124, 339] on div at bounding box center [784, 386] width 1568 height 771
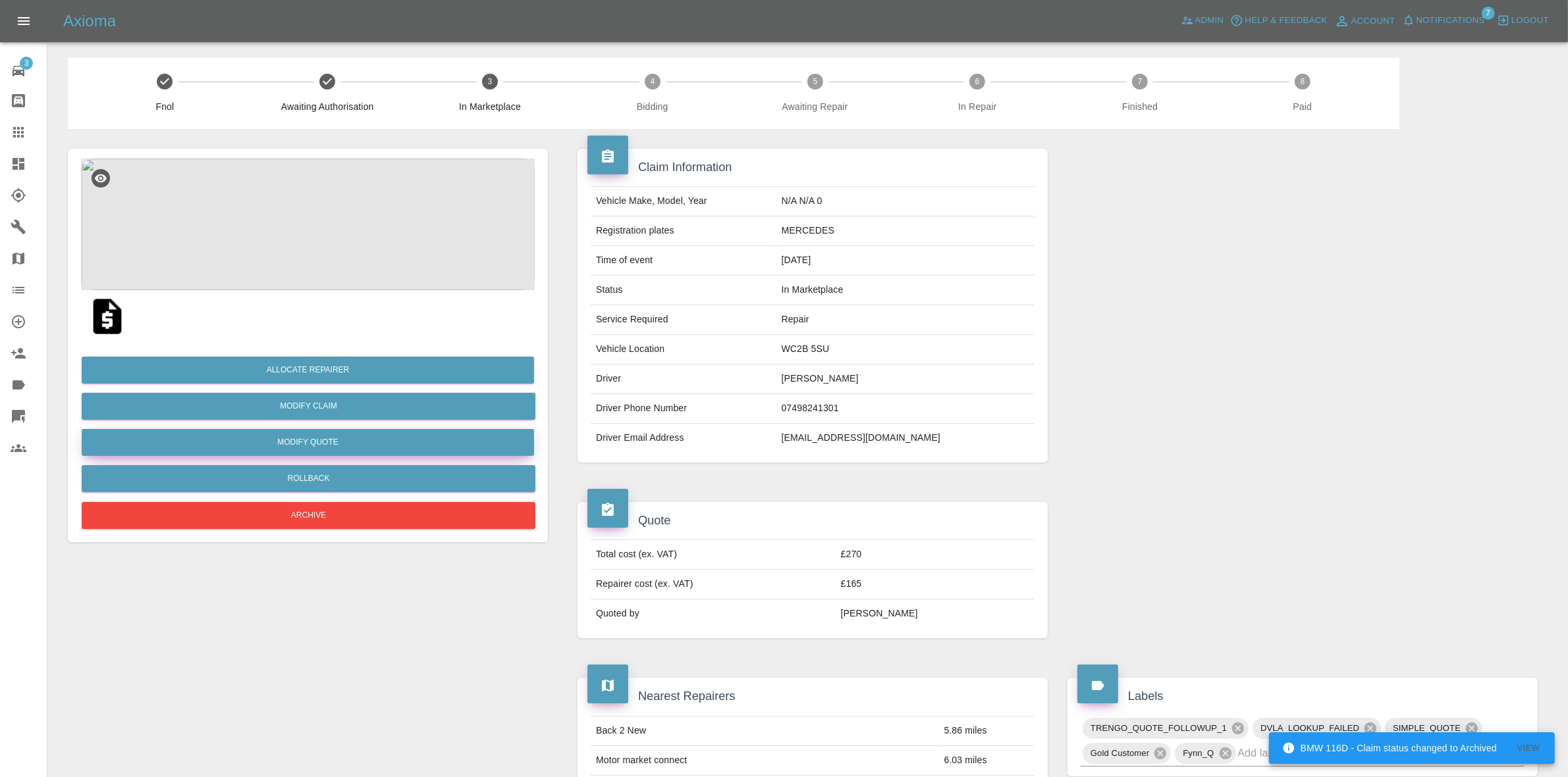
click at [293, 443] on button "Modify Quote" at bounding box center [309, 442] width 453 height 27
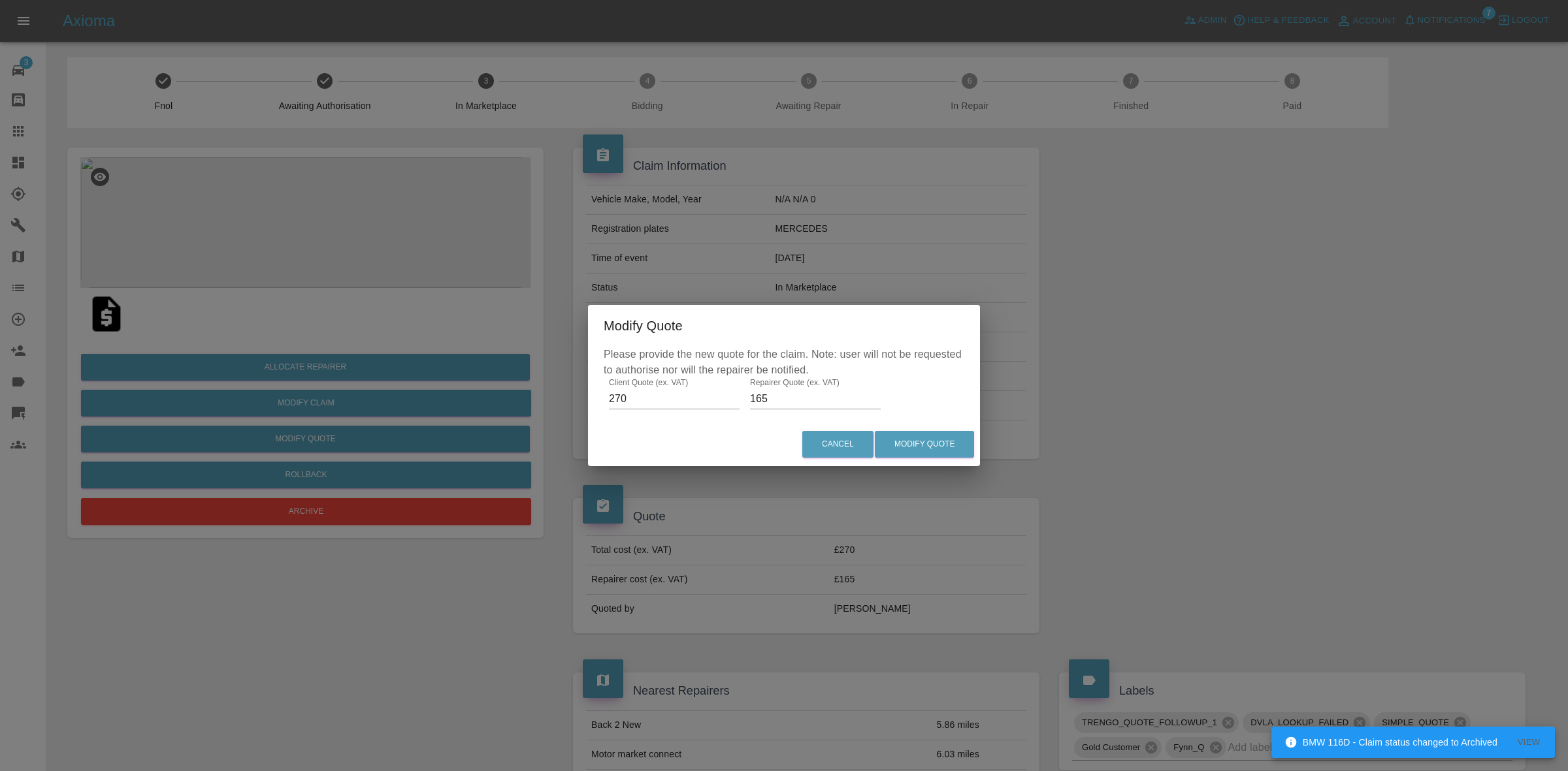
click at [789, 399] on input "165" at bounding box center [815, 399] width 131 height 21
type input "140"
click at [938, 445] on button "Modify Quote" at bounding box center [925, 444] width 99 height 27
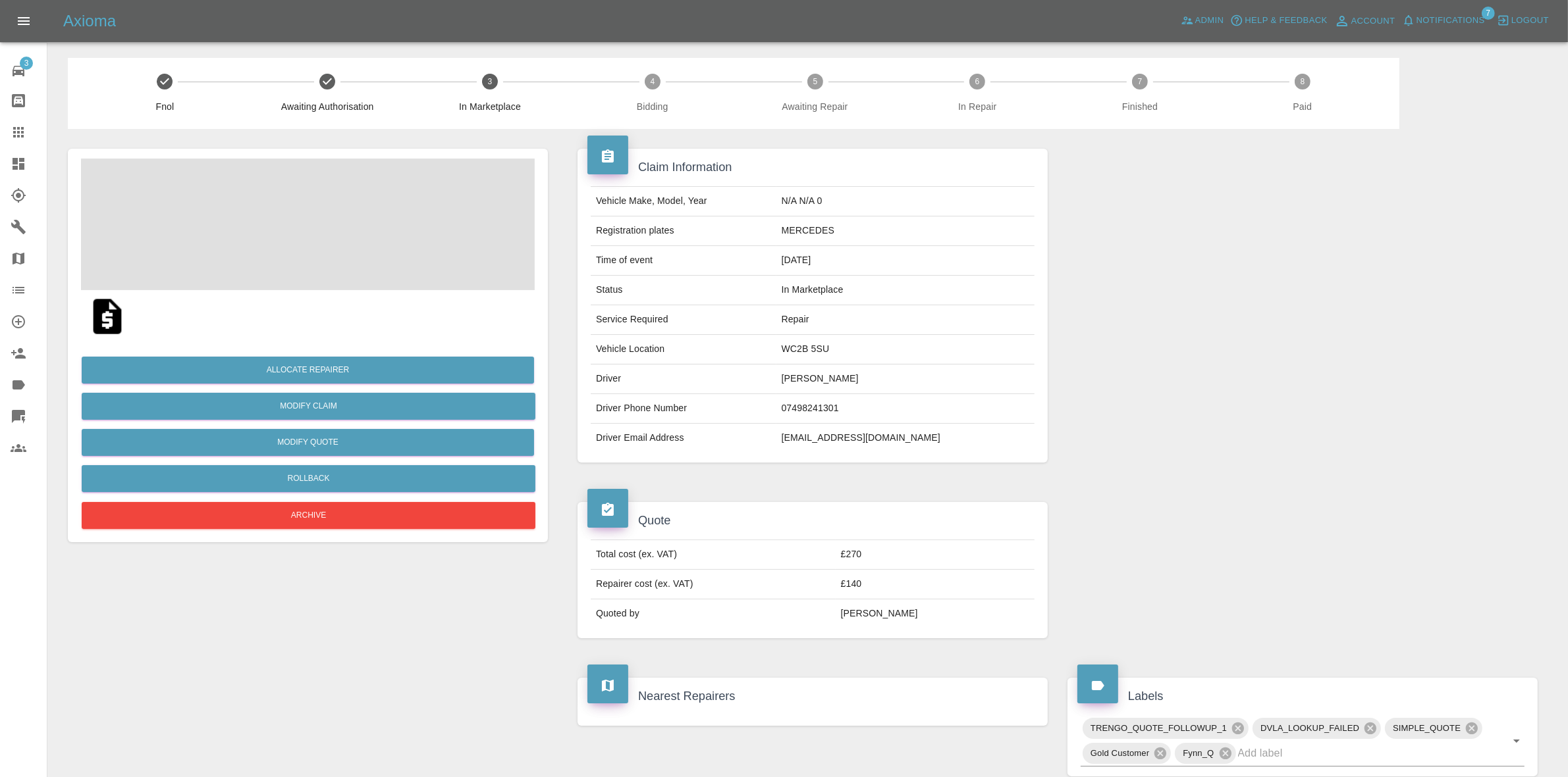
click at [839, 230] on td "MERCEDES" at bounding box center [906, 231] width 259 height 29
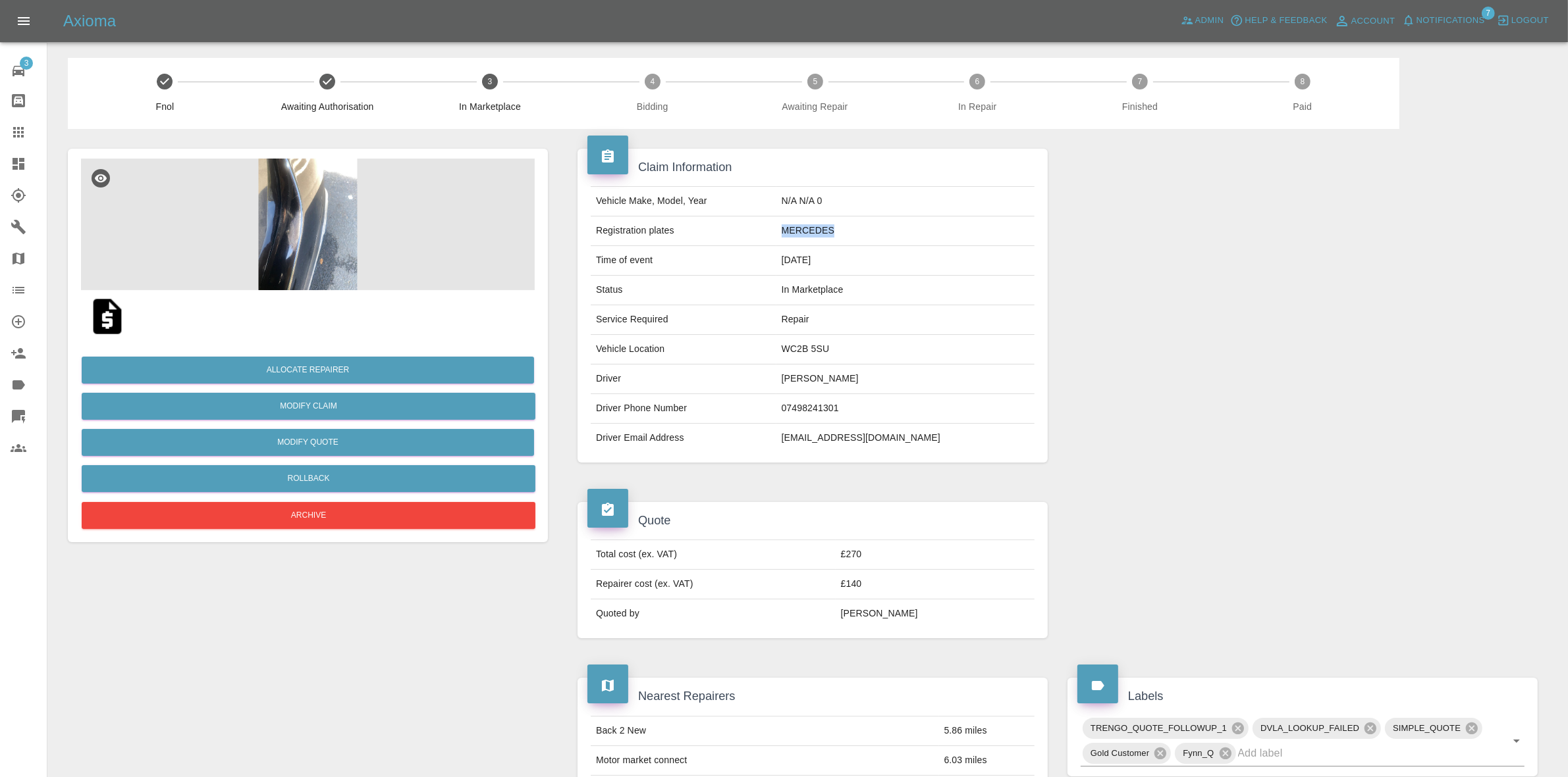
copy td "MERCEDES"
drag, startPoint x: 1334, startPoint y: 240, endPoint x: 1262, endPoint y: 207, distance: 79.2
click at [1334, 240] on div at bounding box center [1302, 306] width 490 height 354
click at [304, 369] on button "Allocate Repairer" at bounding box center [309, 370] width 453 height 27
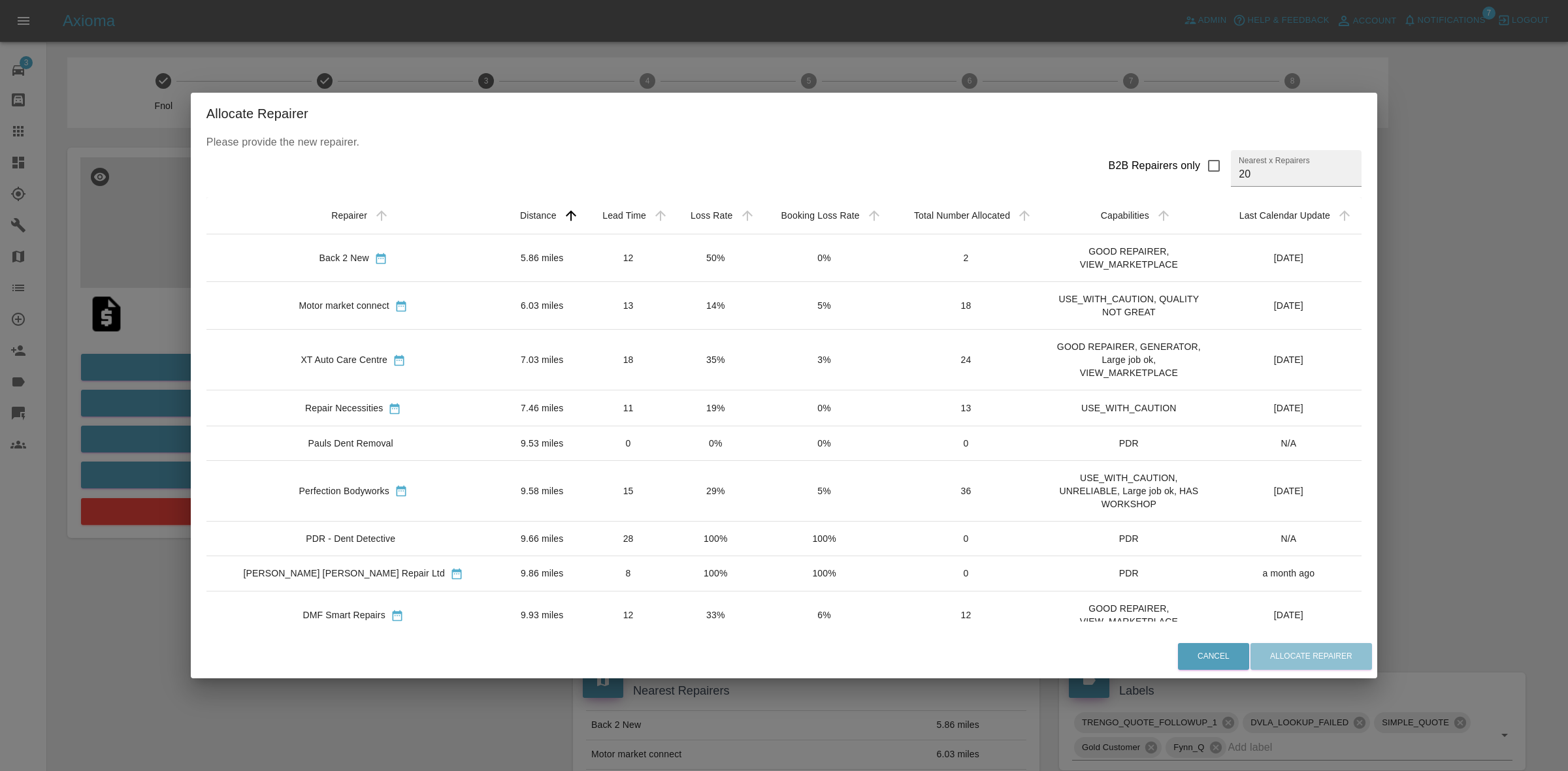
click at [672, 313] on td "14%" at bounding box center [715, 306] width 86 height 48
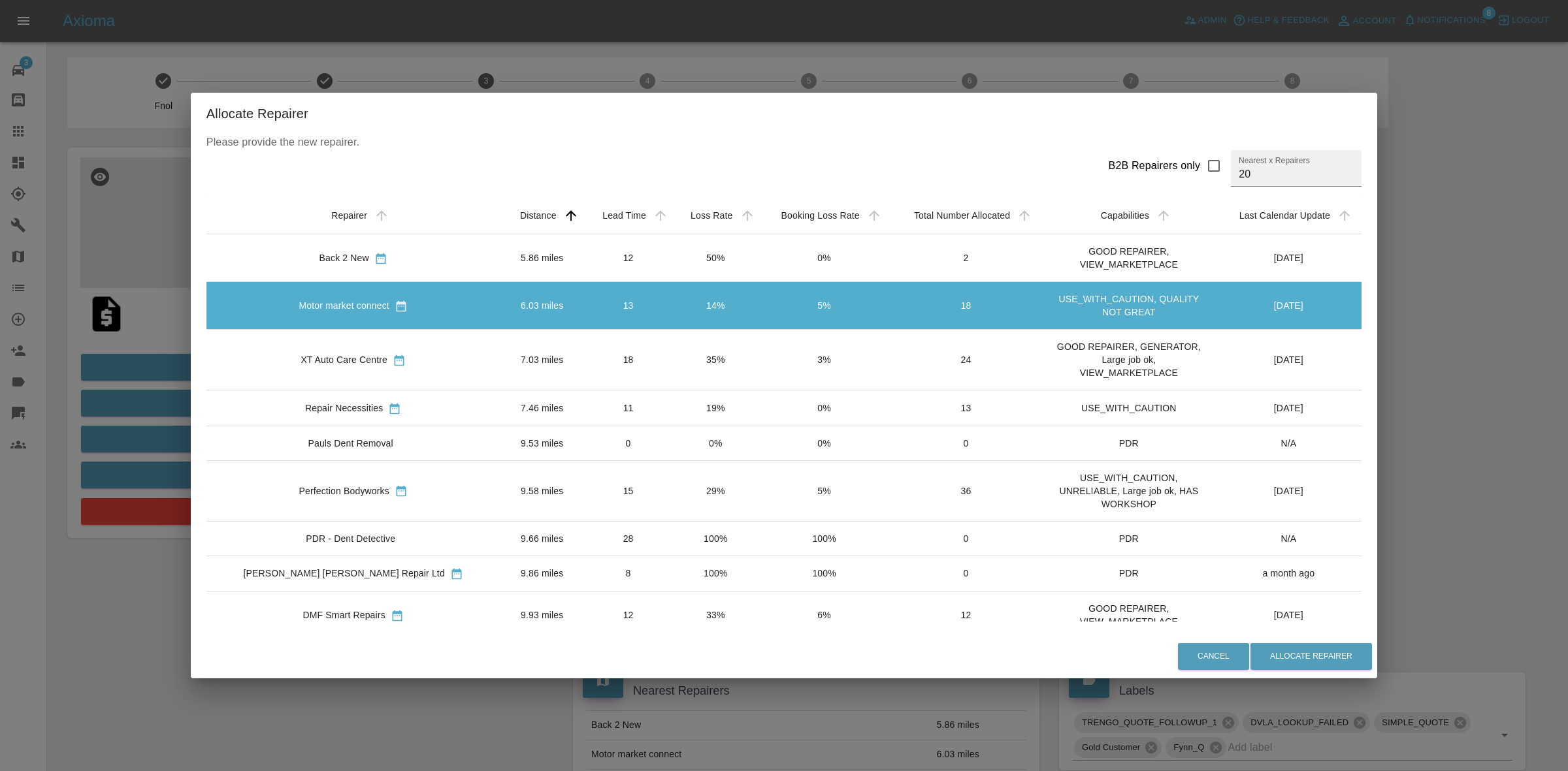
click at [79, 252] on div "Allocate Repairer Please provide the new repairer. B2B Repairers only Nearest x…" at bounding box center [784, 386] width 1568 height 771
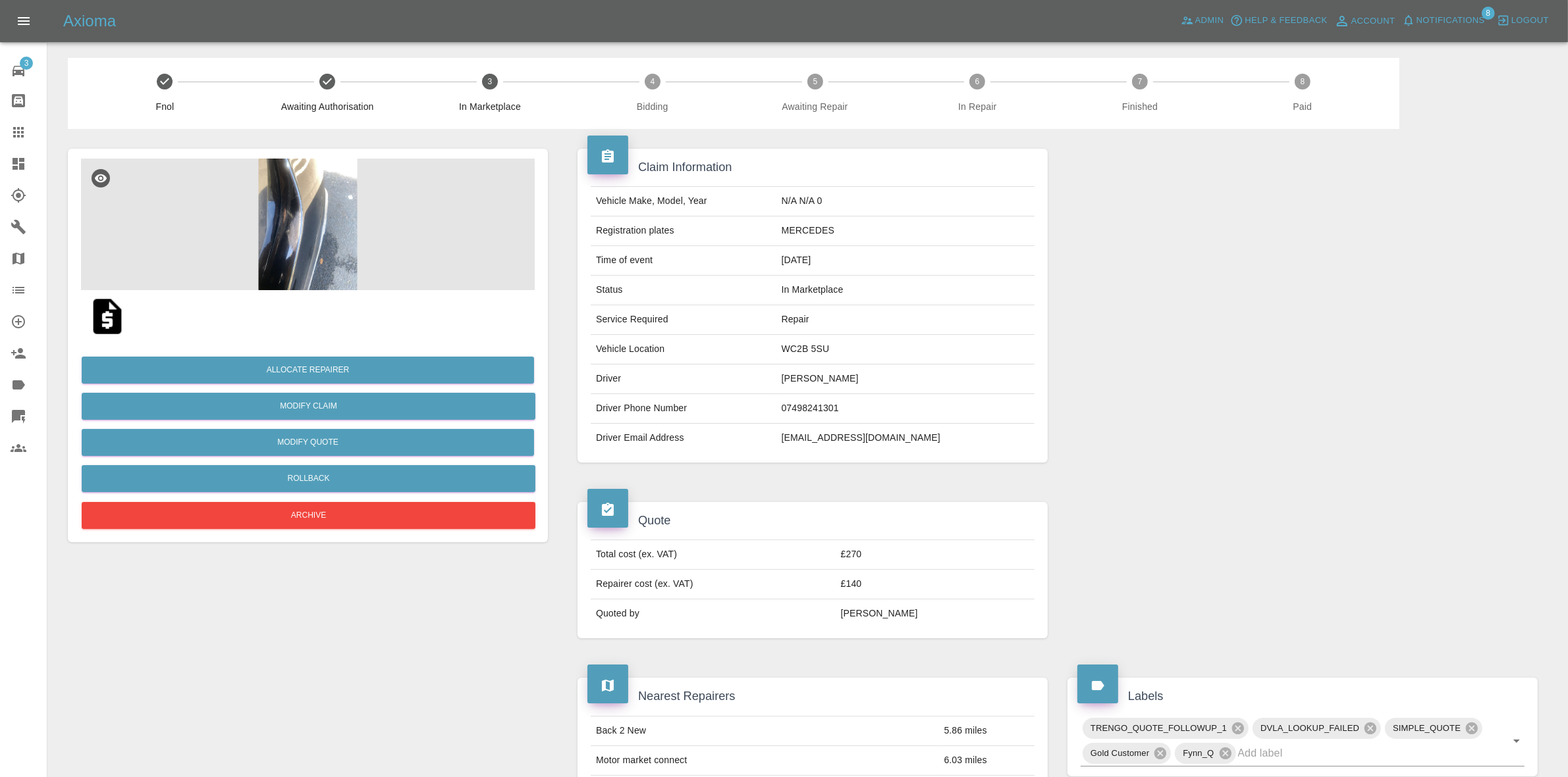
click at [285, 252] on img at bounding box center [308, 224] width 454 height 132
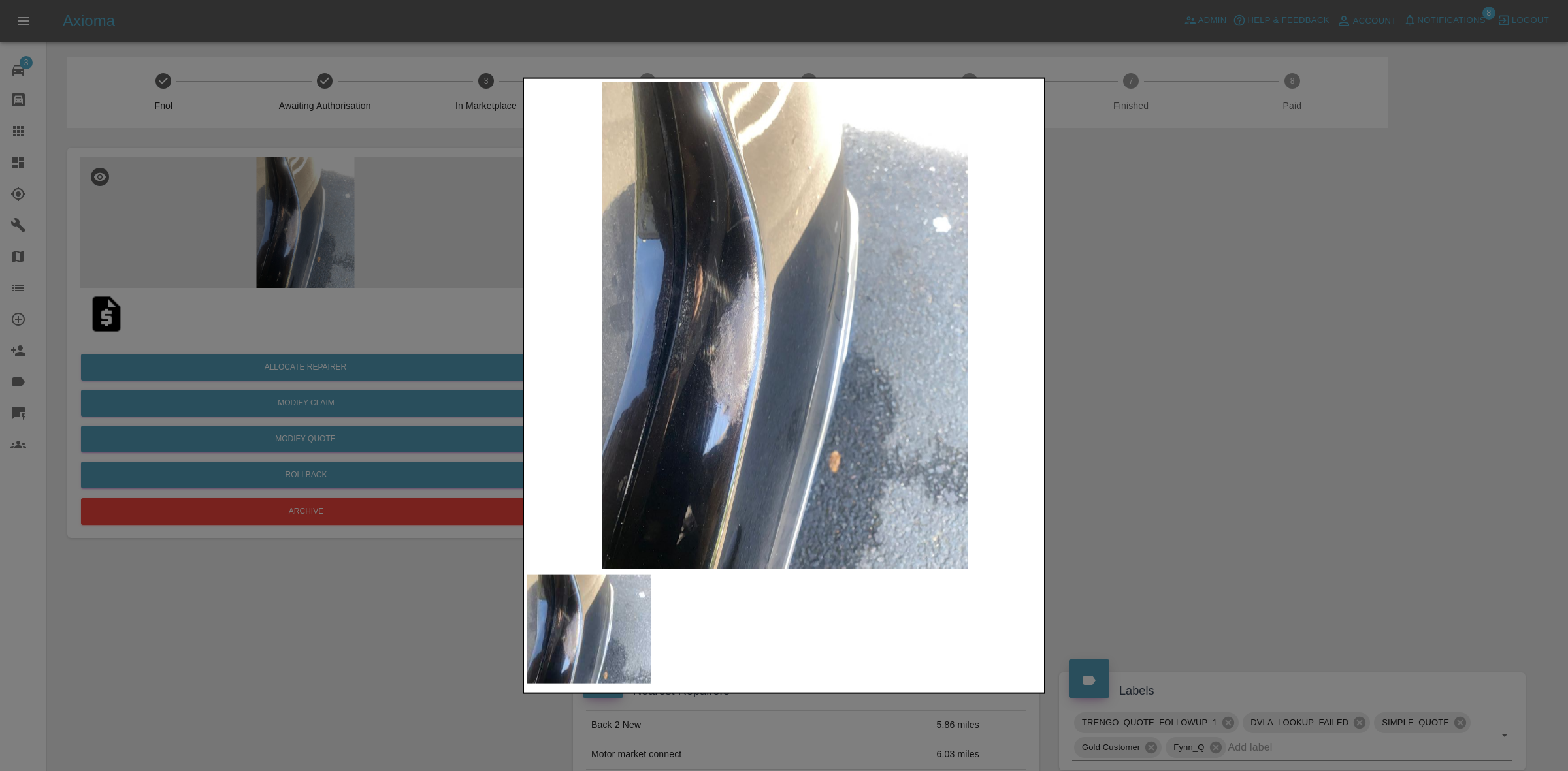
click at [283, 250] on div at bounding box center [784, 386] width 1568 height 771
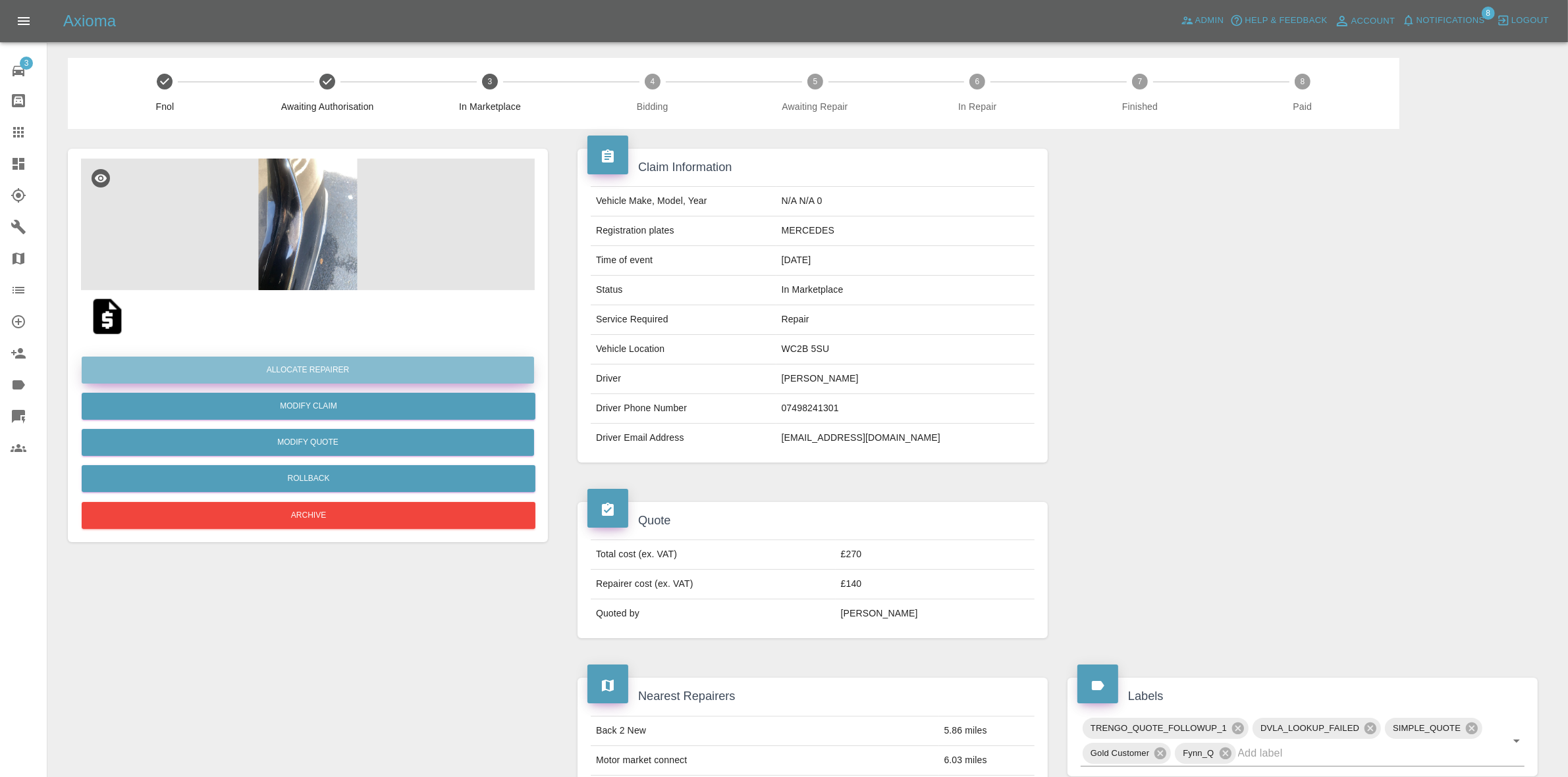
click at [307, 371] on button "Allocate Repairer" at bounding box center [309, 370] width 453 height 27
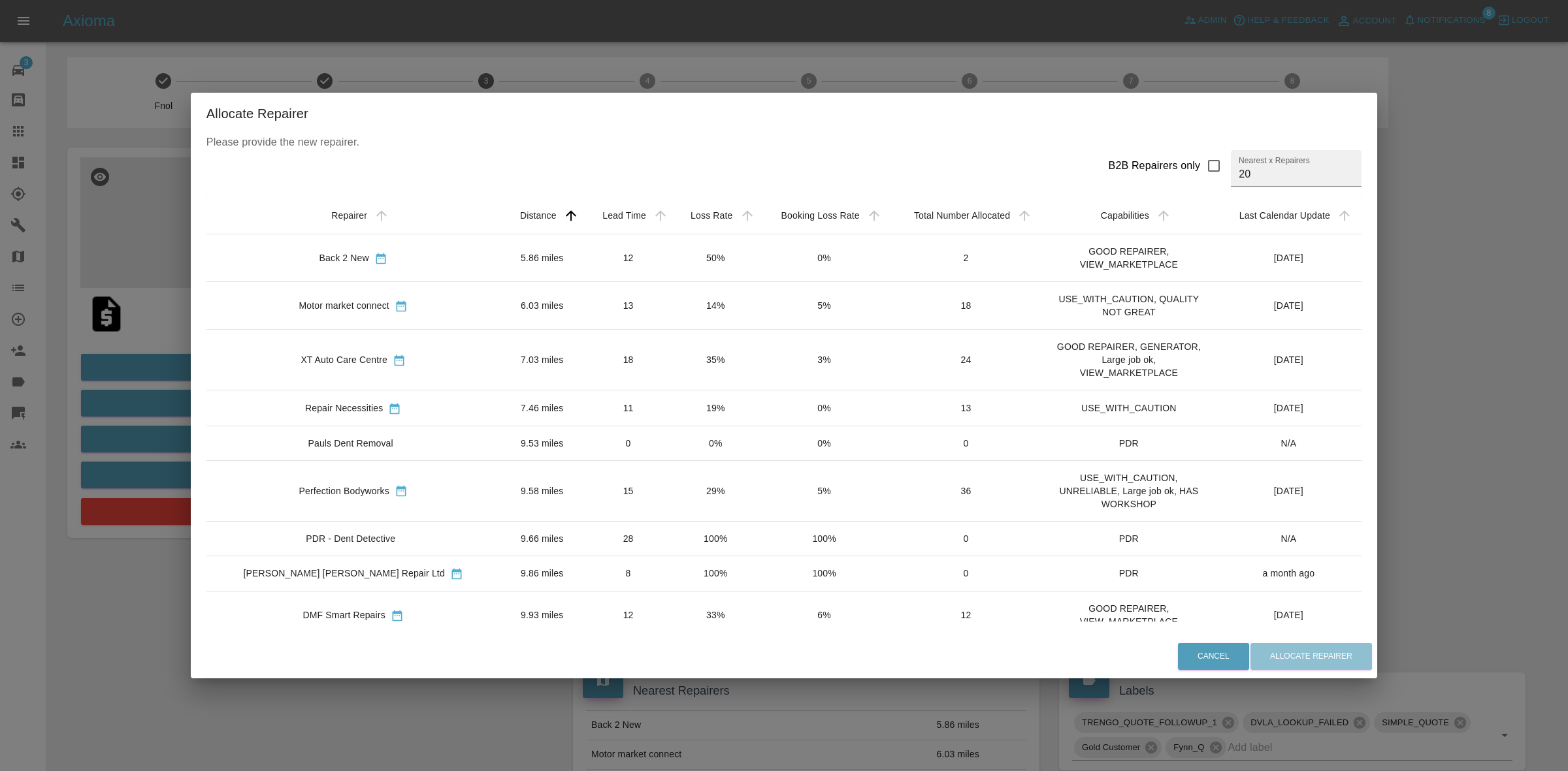
click at [382, 30] on div "Allocate Repairer Please provide the new repairer. B2B Repairers only Nearest x…" at bounding box center [784, 386] width 1568 height 771
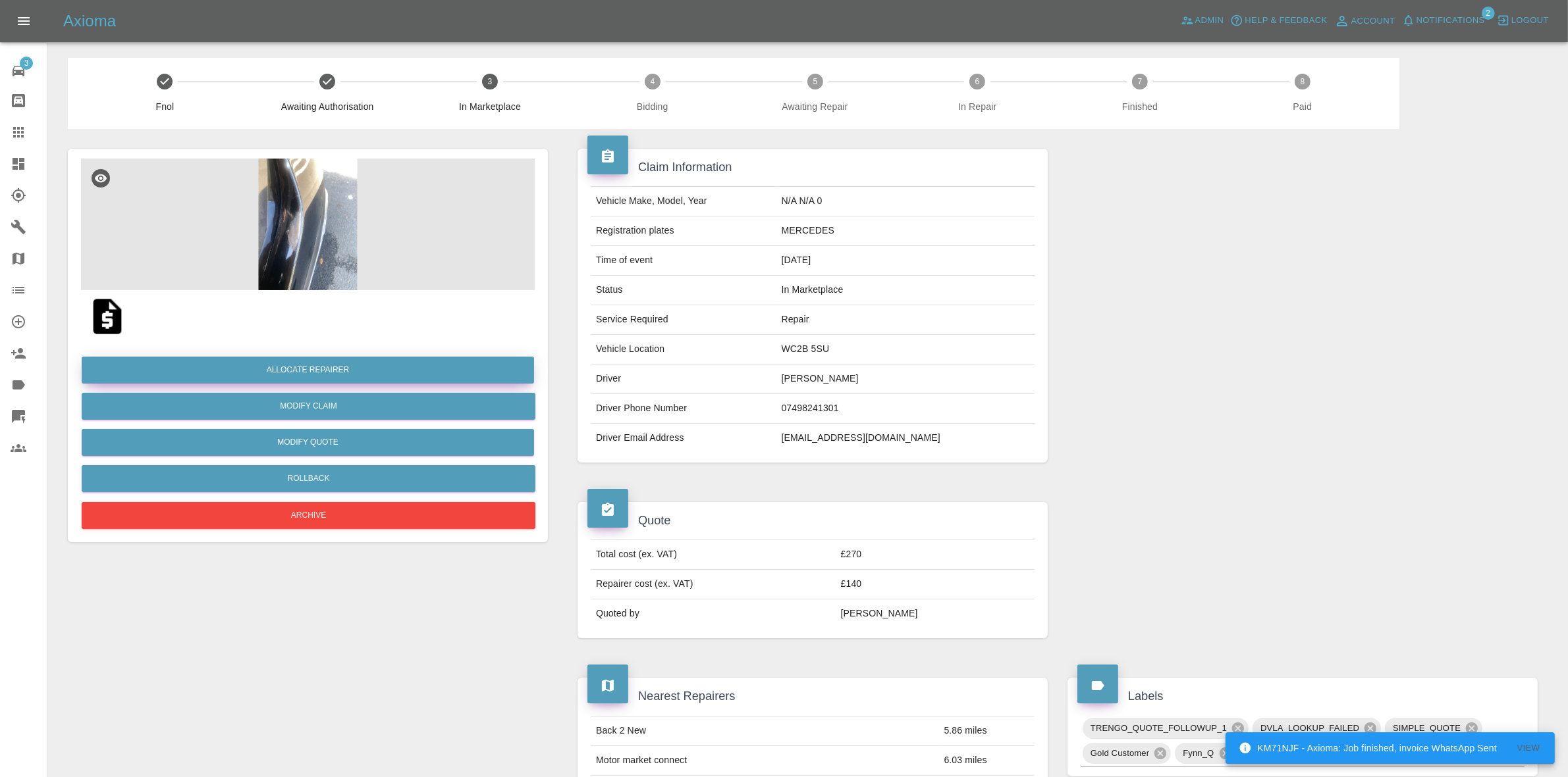
click at [303, 368] on button "Allocate Repairer" at bounding box center [309, 370] width 453 height 27
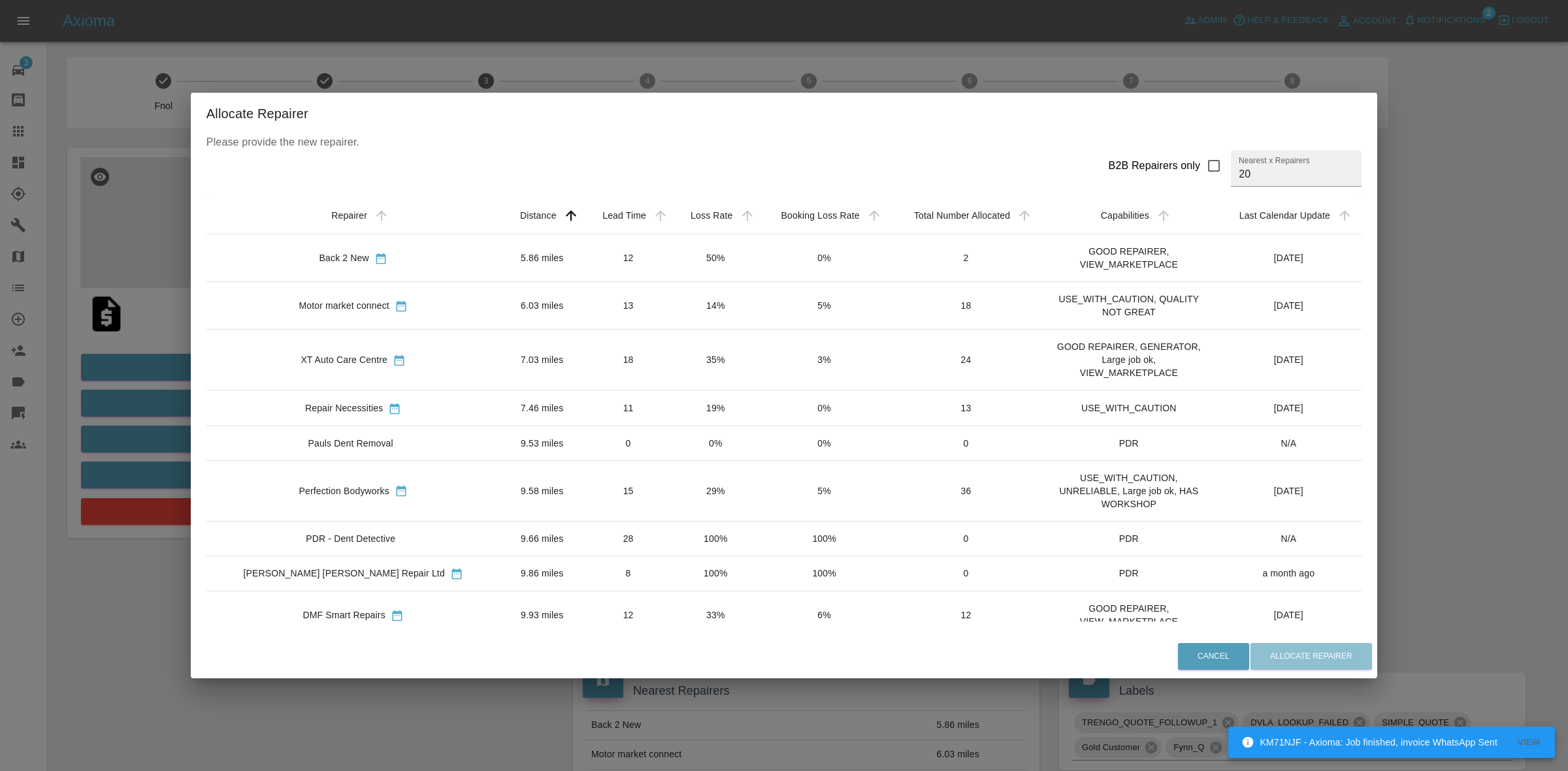
click at [699, 304] on td "14%" at bounding box center [715, 306] width 86 height 48
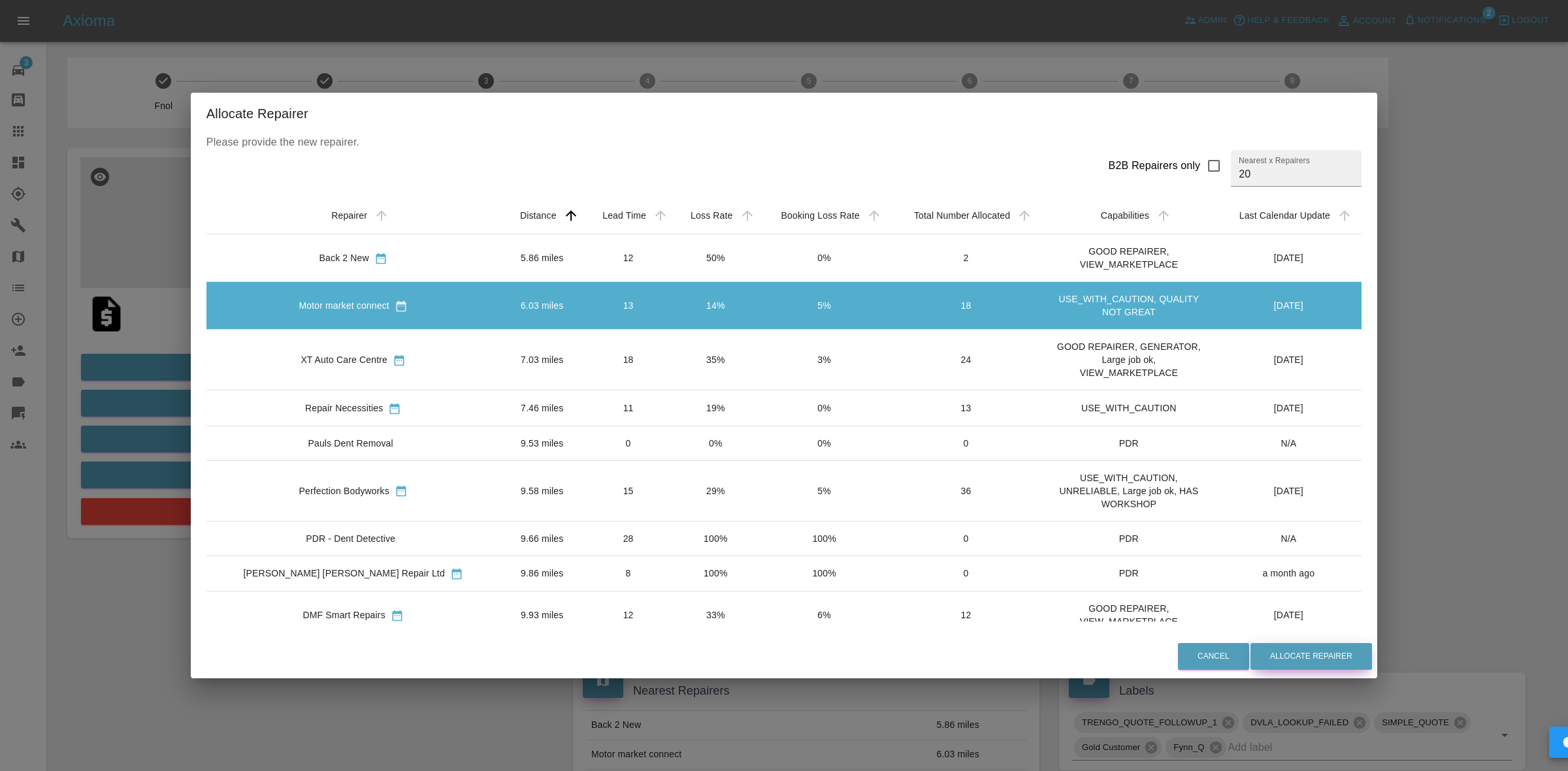
click at [1253, 646] on button "Allocate Repairer" at bounding box center [1312, 657] width 122 height 27
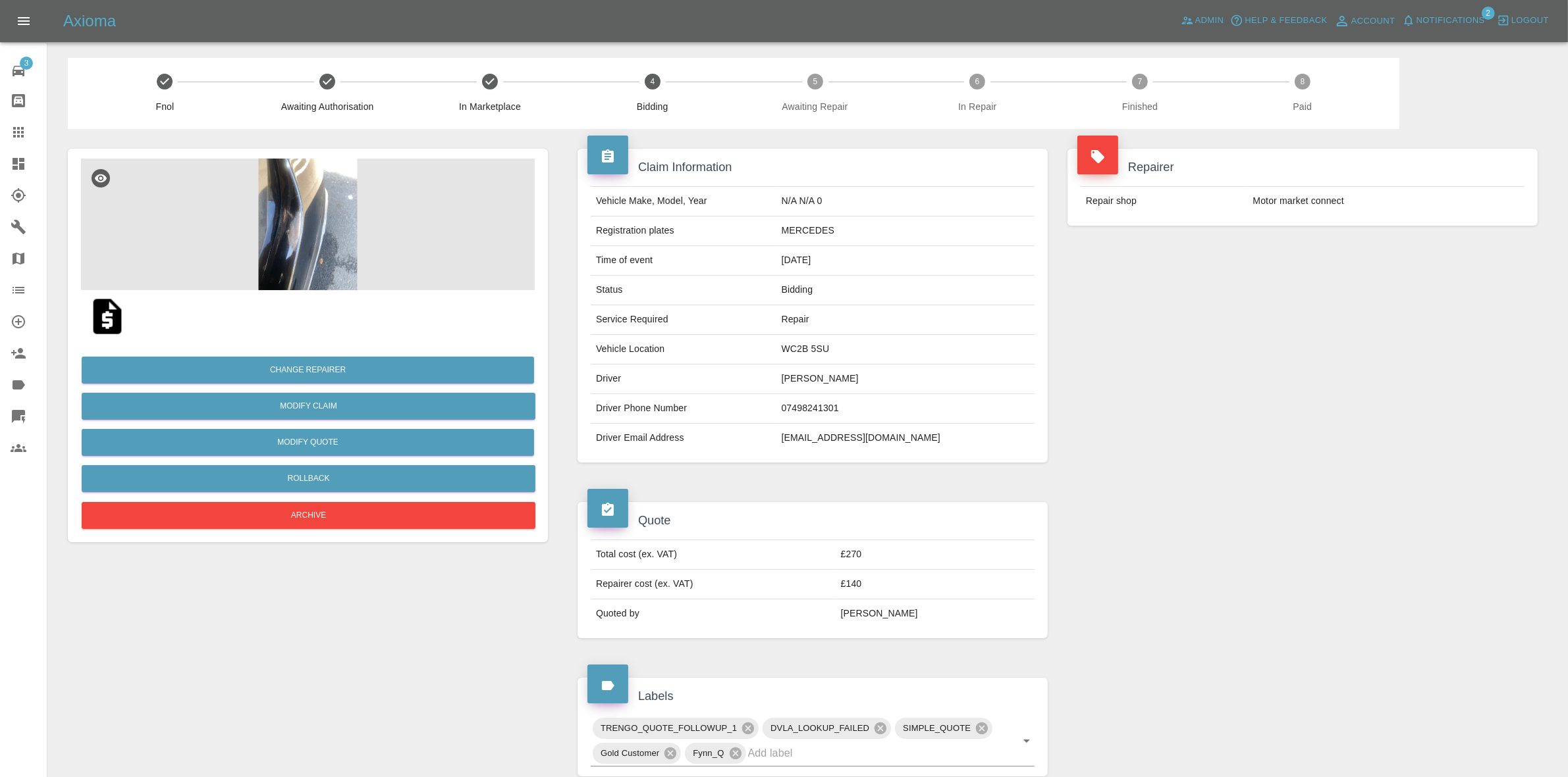
click at [1246, 238] on div "Repairer Repair shop Motor market connect" at bounding box center [1302, 188] width 490 height 117
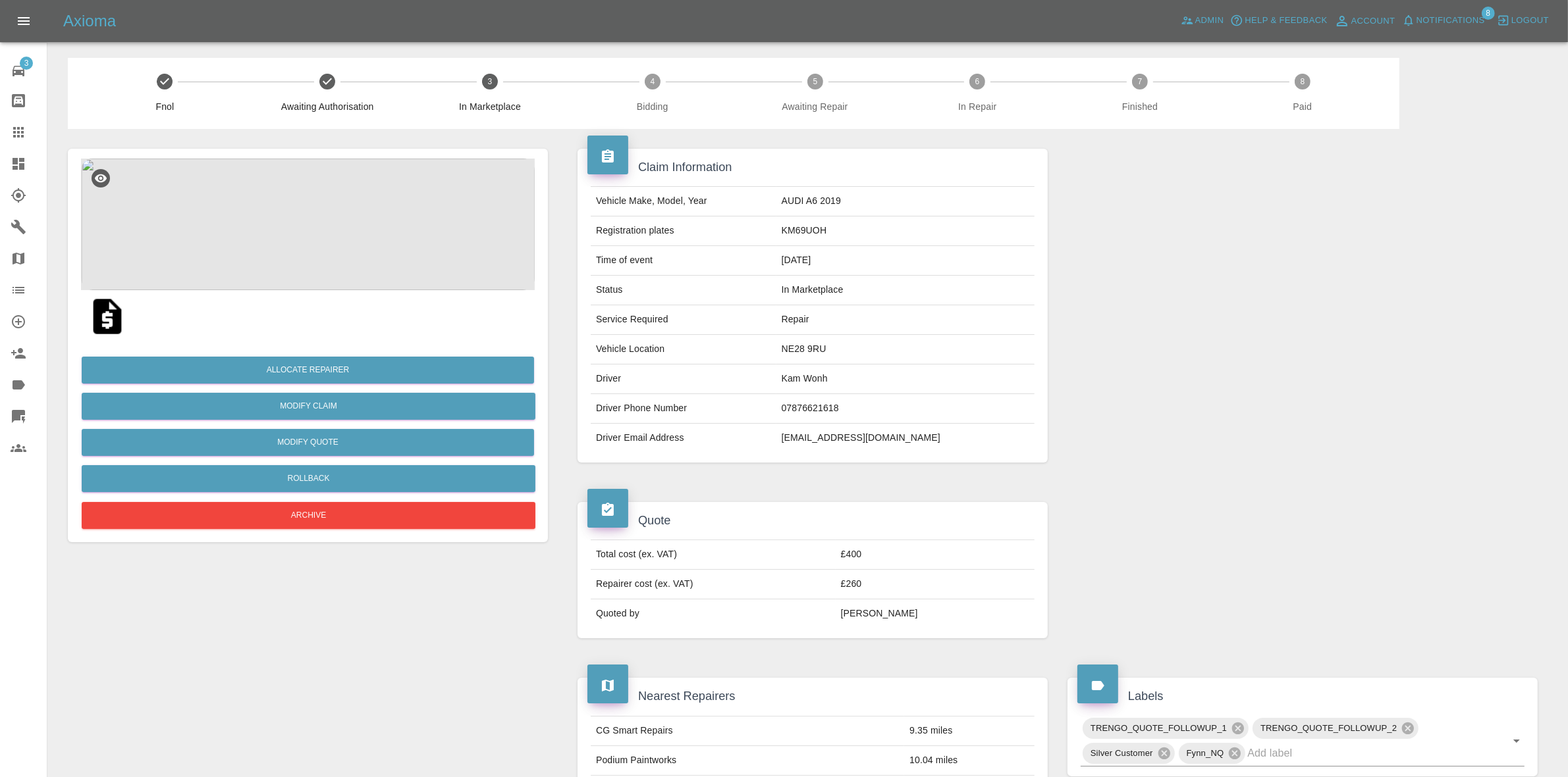
click at [357, 207] on img at bounding box center [308, 224] width 454 height 132
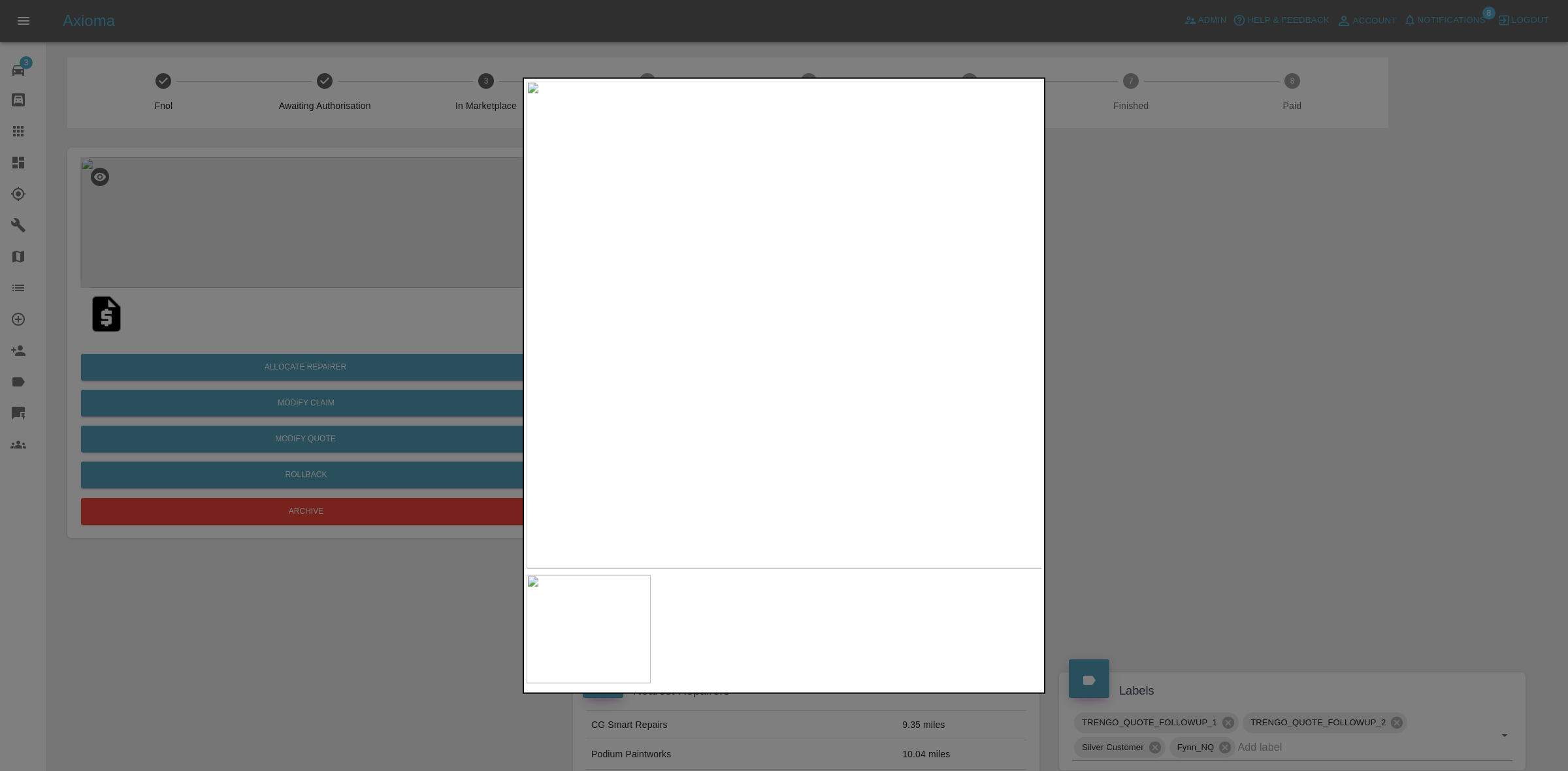
click at [1098, 327] on div at bounding box center [784, 386] width 1568 height 771
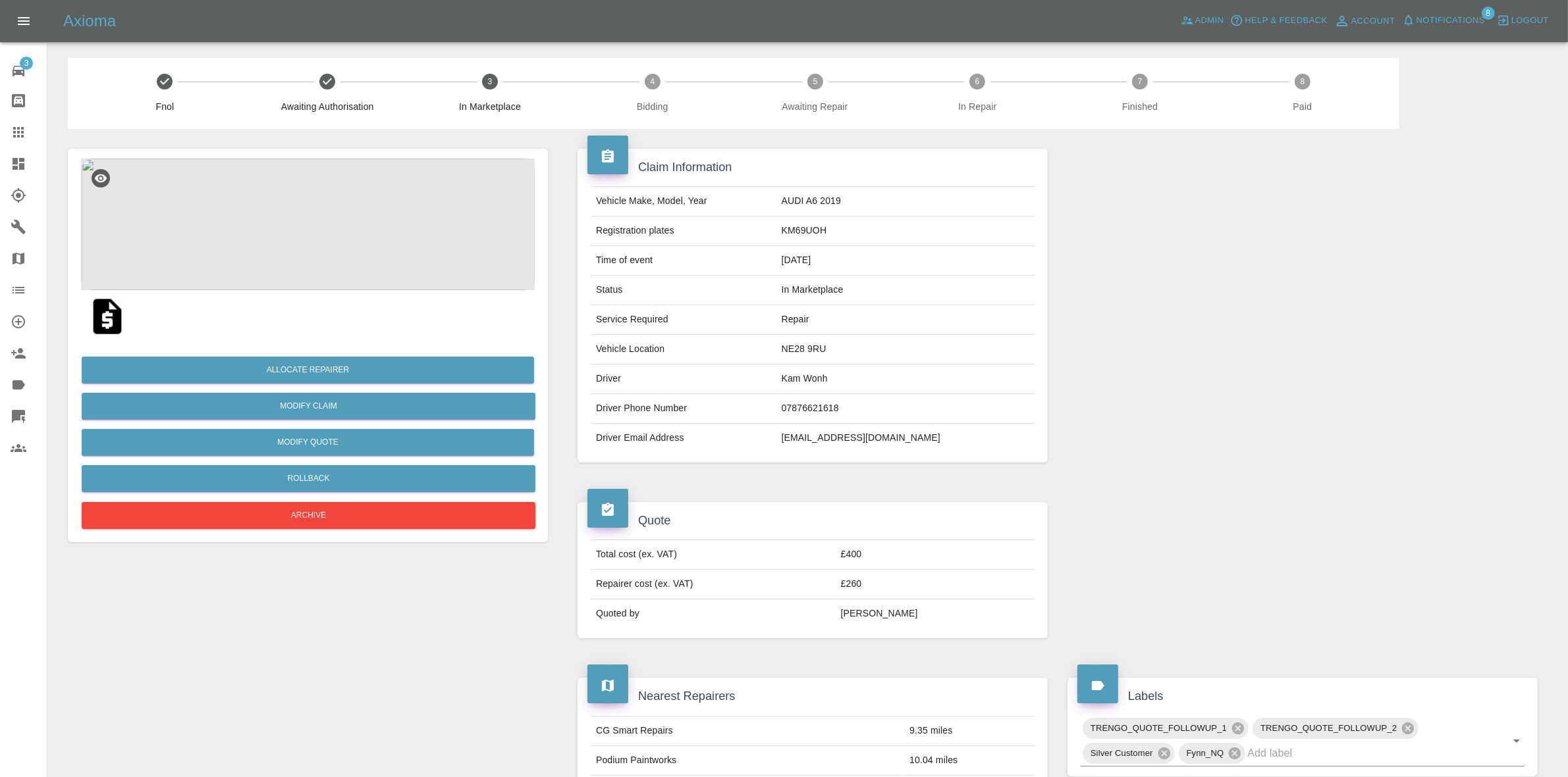
click at [330, 285] on img at bounding box center [308, 224] width 454 height 132
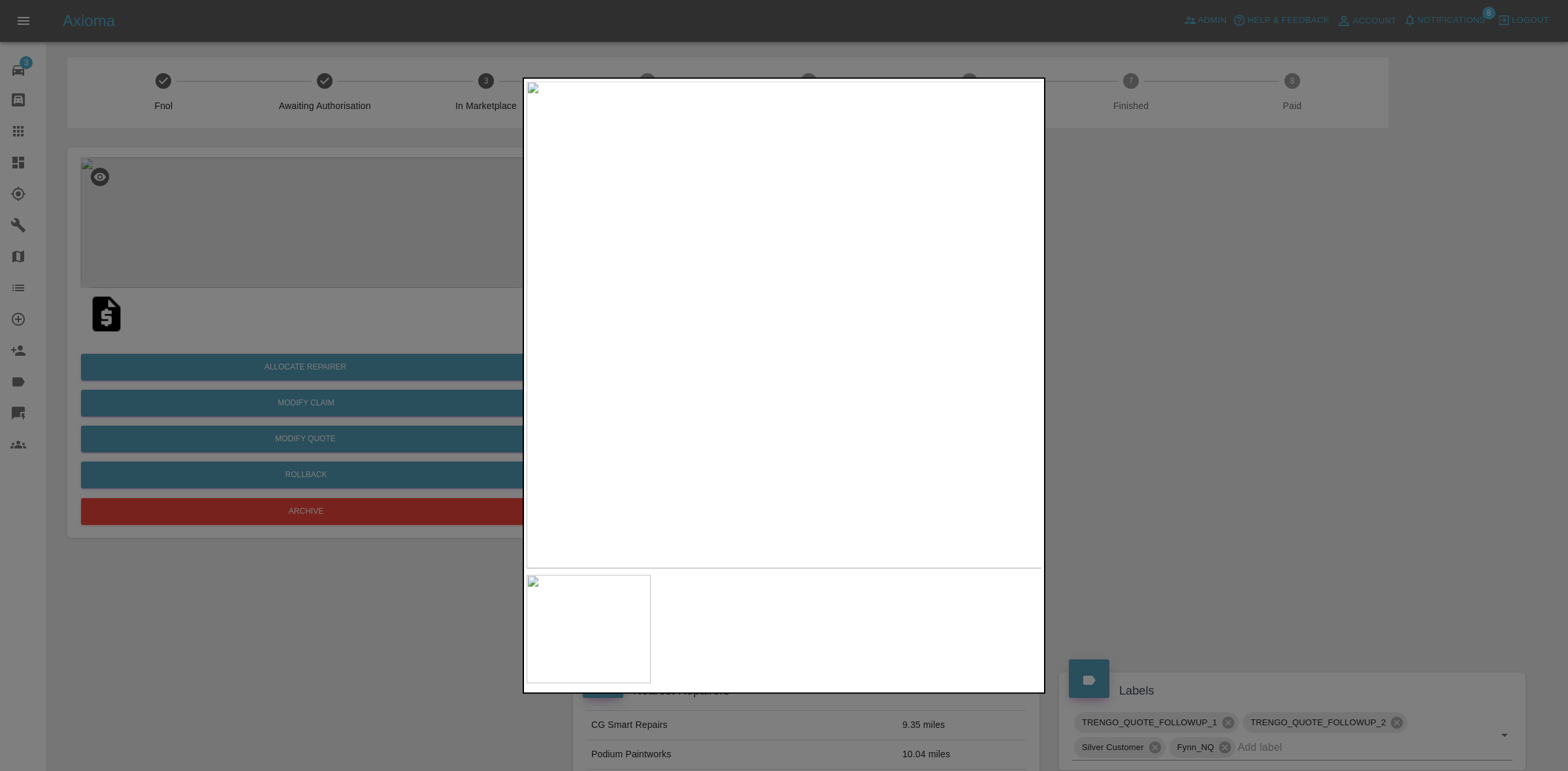
click at [1225, 393] on div at bounding box center [784, 386] width 1568 height 771
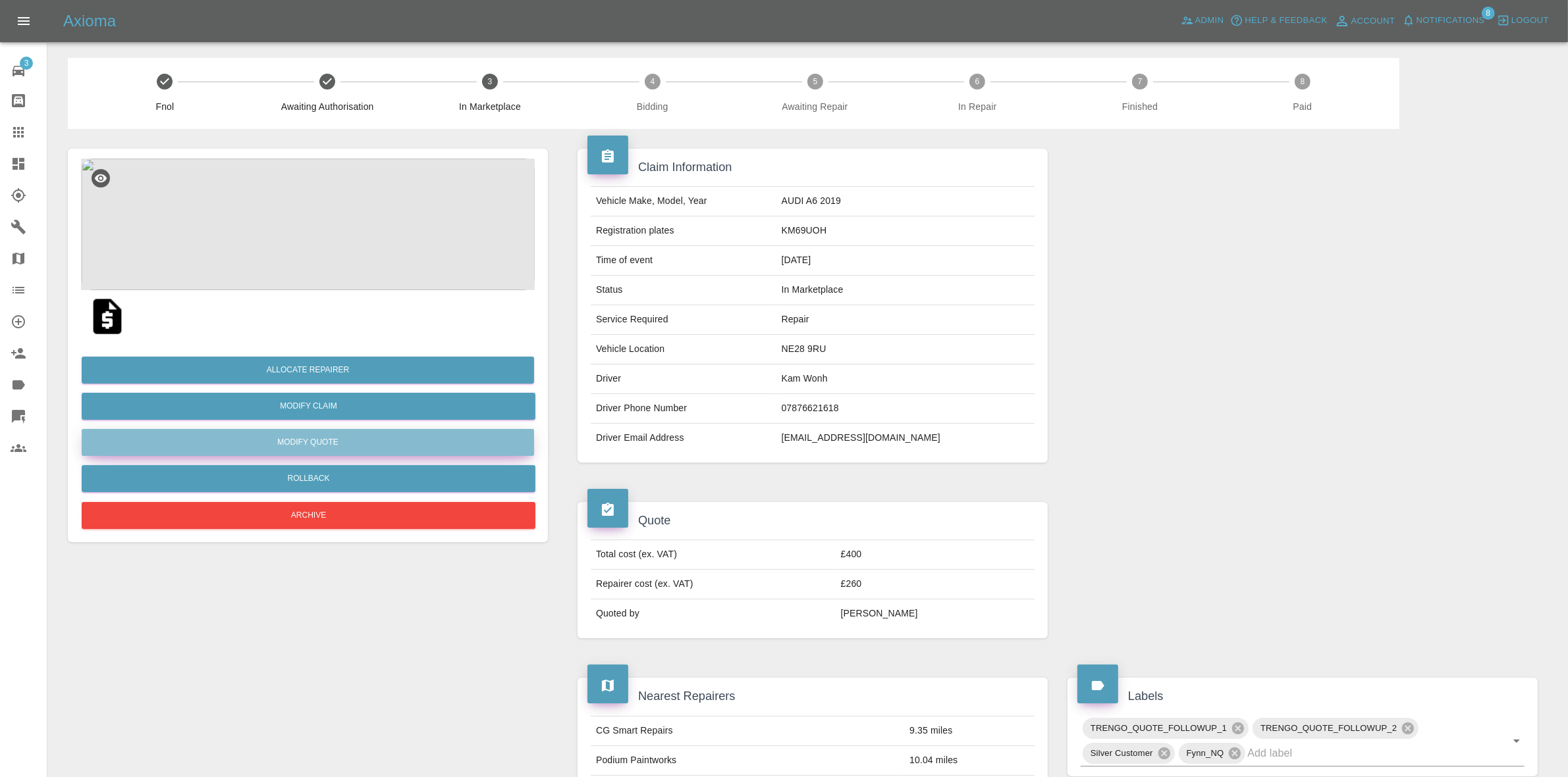
click at [343, 439] on button "Modify Quote" at bounding box center [309, 442] width 453 height 27
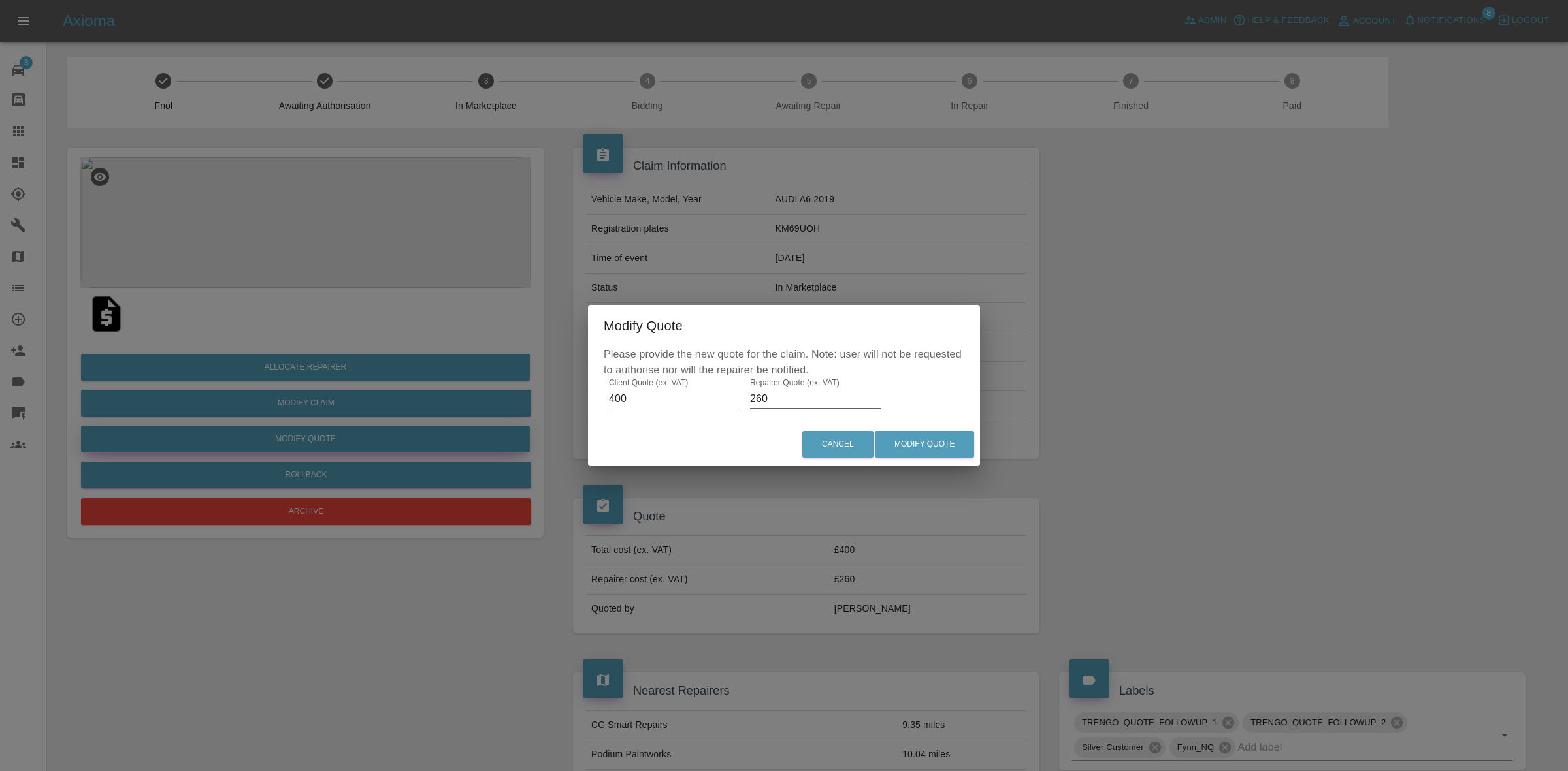
click at [813, 399] on input "260" at bounding box center [815, 399] width 131 height 21
type input "200"
click at [891, 438] on button "Modify Quote" at bounding box center [925, 444] width 99 height 27
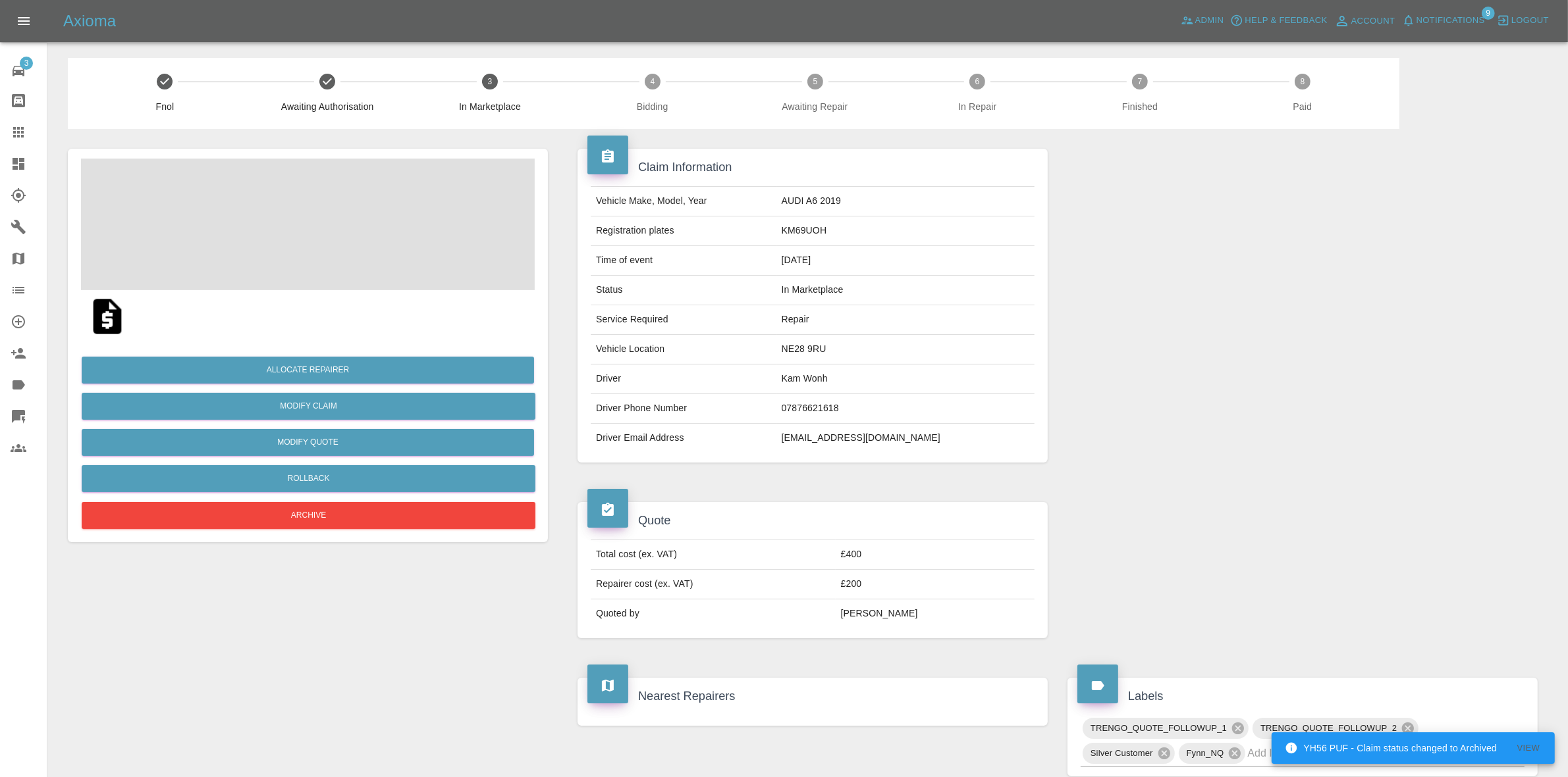
click at [830, 231] on td "KM69UOH" at bounding box center [906, 231] width 259 height 29
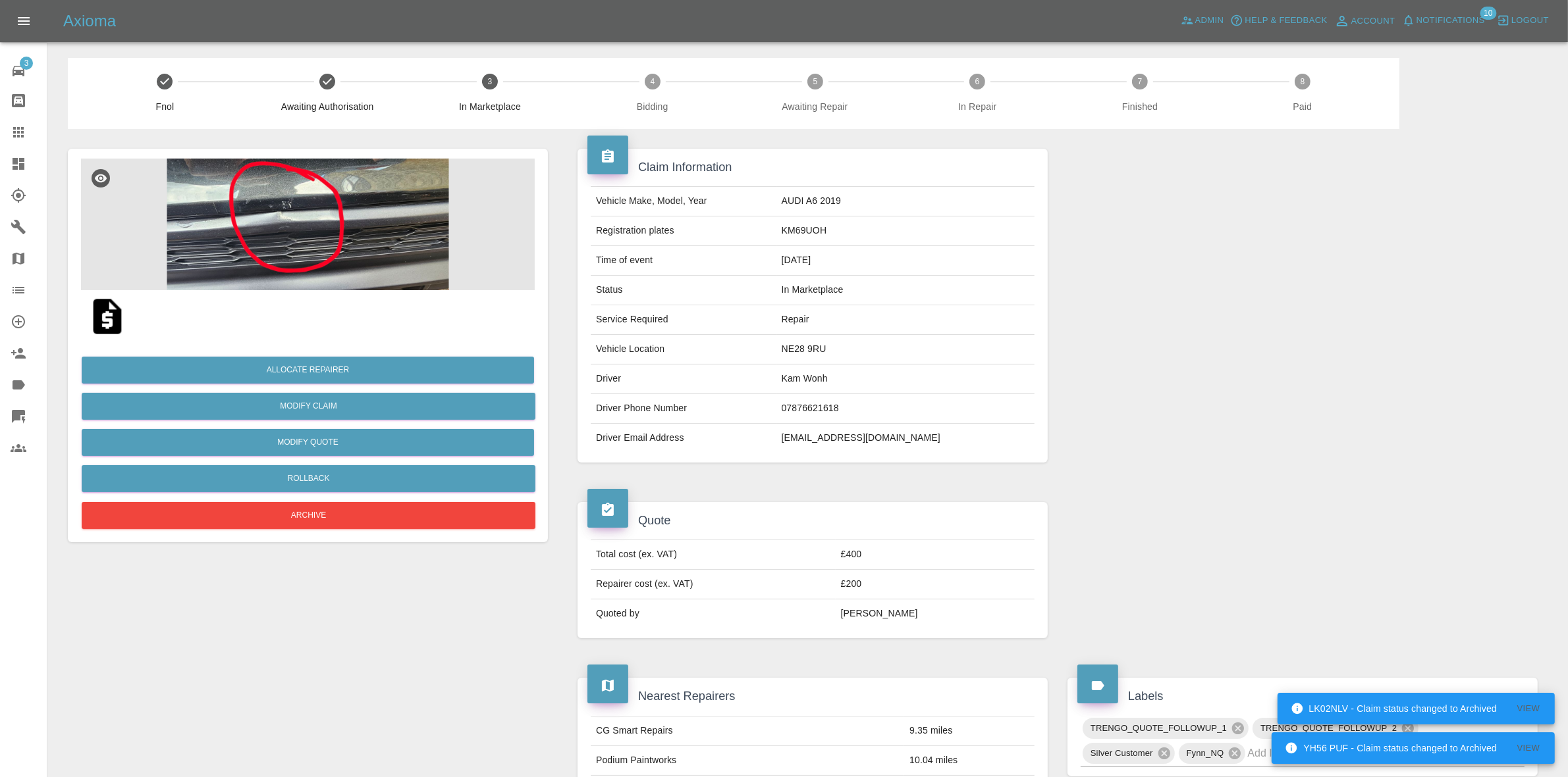
drag, startPoint x: 1203, startPoint y: 334, endPoint x: 1189, endPoint y: 342, distance: 16.1
click at [1203, 334] on div at bounding box center [1302, 306] width 490 height 354
click at [300, 361] on button "Allocate Repairer" at bounding box center [309, 370] width 453 height 27
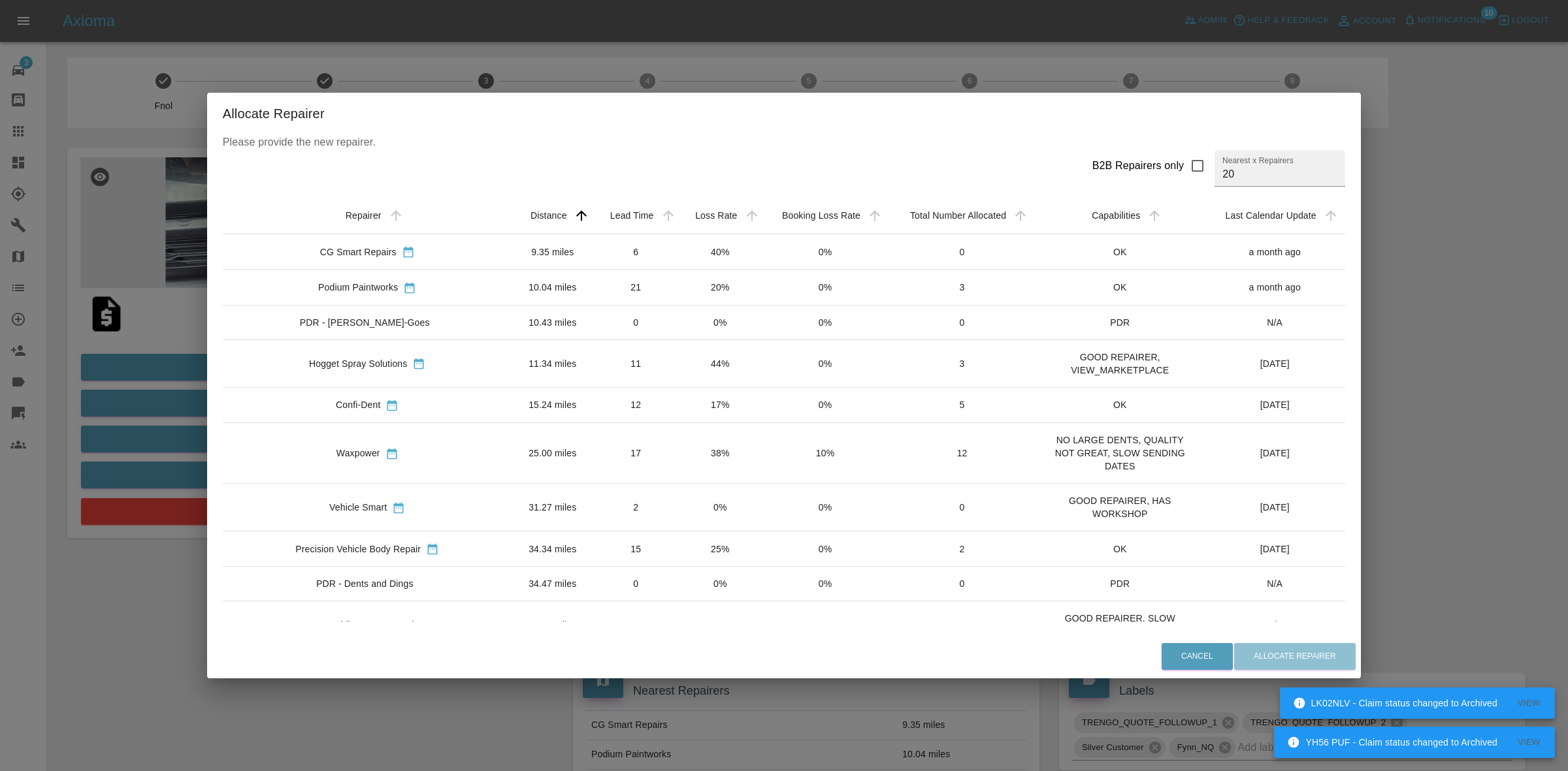
click at [707, 255] on td "40%" at bounding box center [720, 253] width 83 height 36
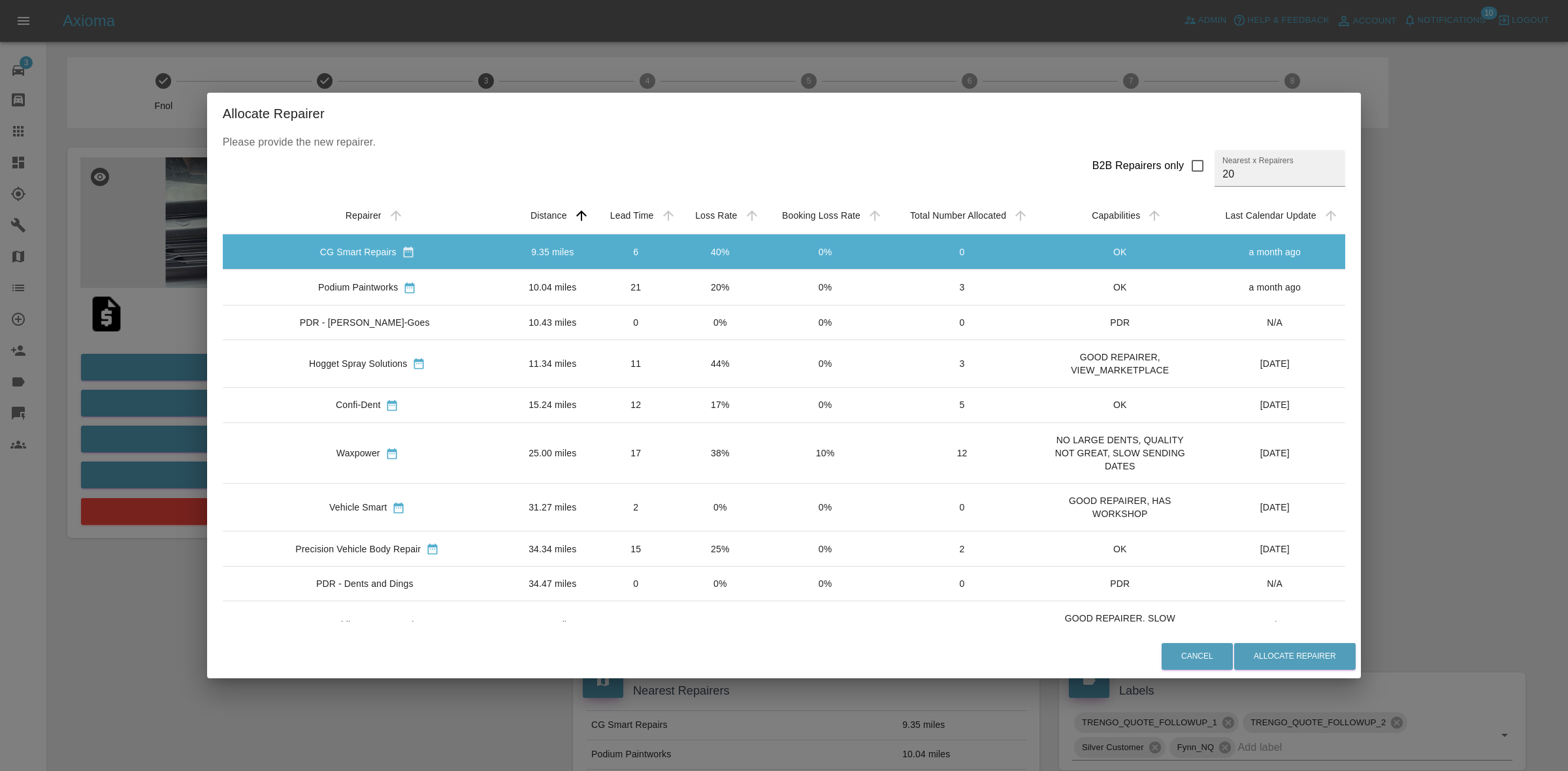
click at [99, 362] on div "Allocate Repairer Please provide the new repairer. B2B Repairers only Nearest x…" at bounding box center [784, 386] width 1568 height 771
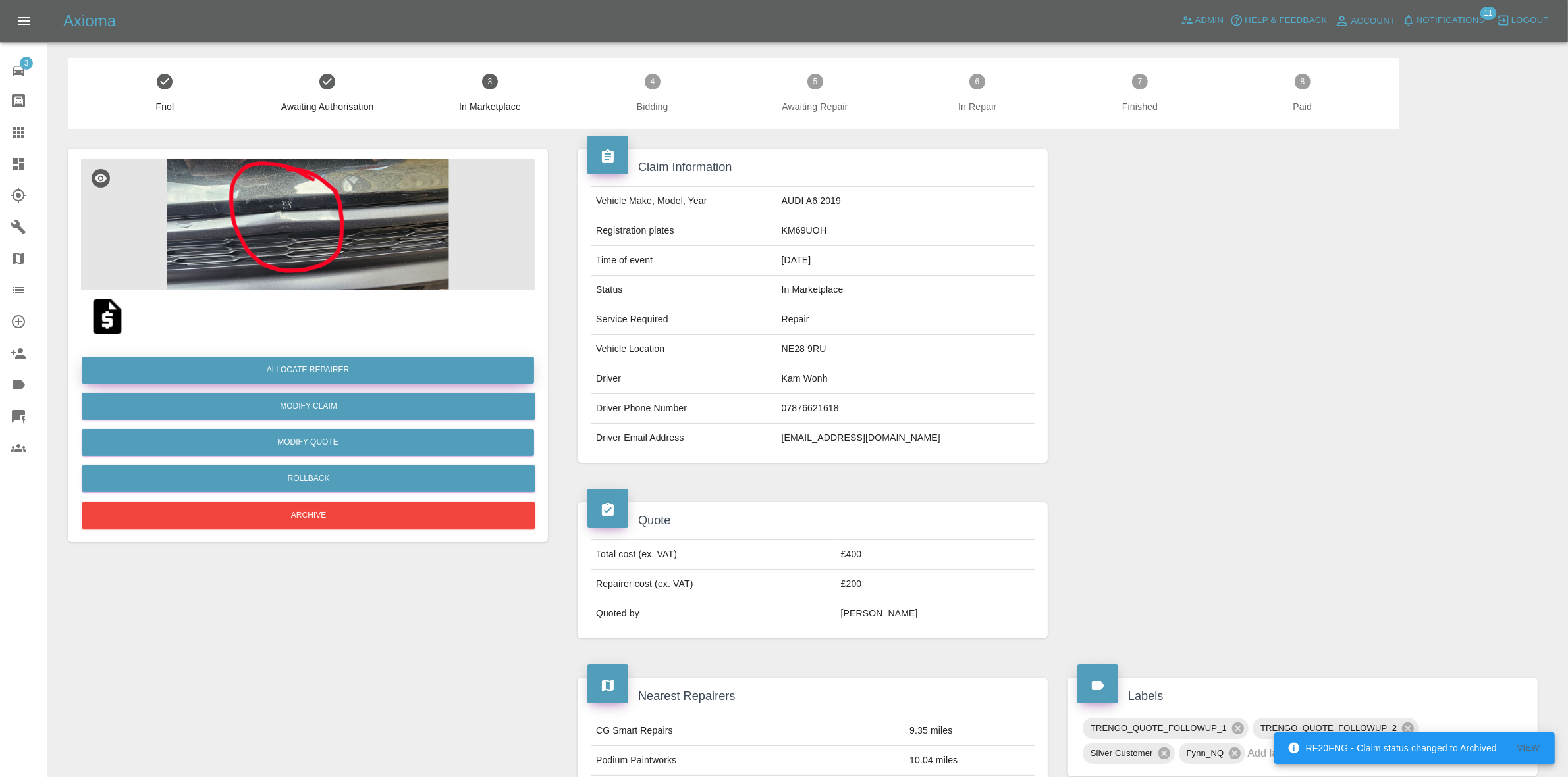
click at [311, 362] on button "Allocate Repairer" at bounding box center [309, 370] width 453 height 27
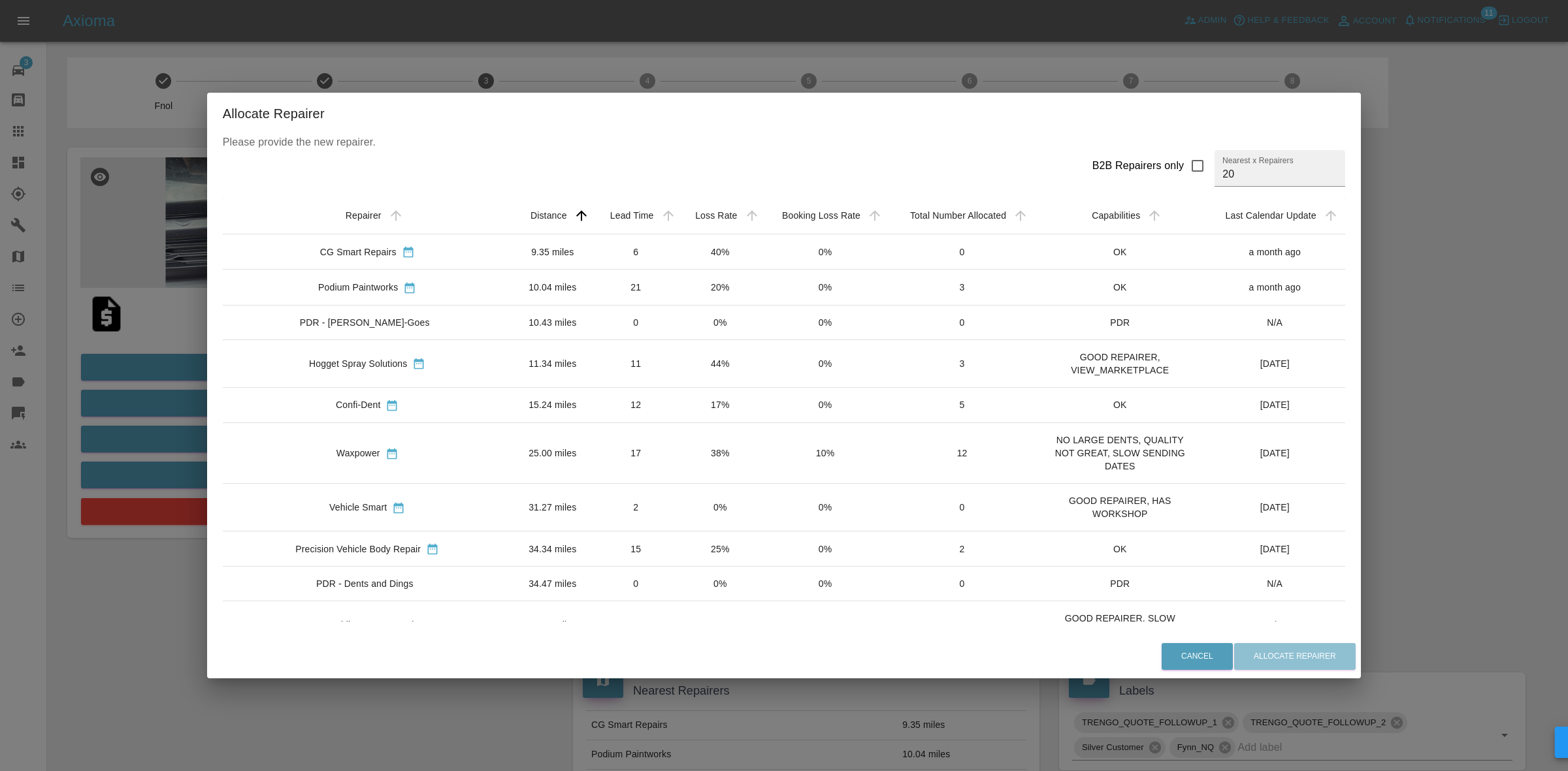
click at [701, 357] on td "44%" at bounding box center [720, 363] width 83 height 48
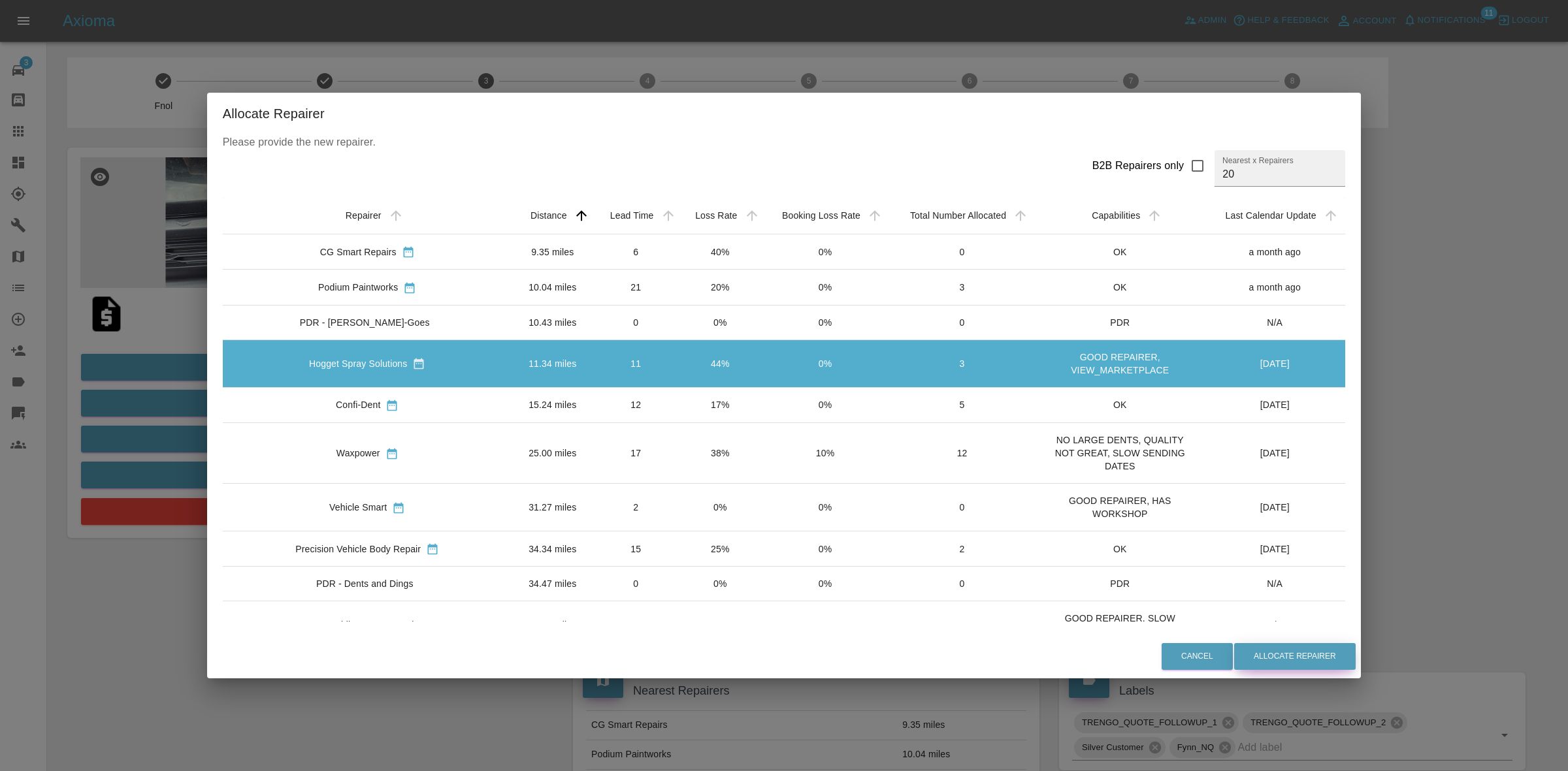
click at [1253, 659] on button "Allocate Repairer" at bounding box center [1296, 657] width 122 height 27
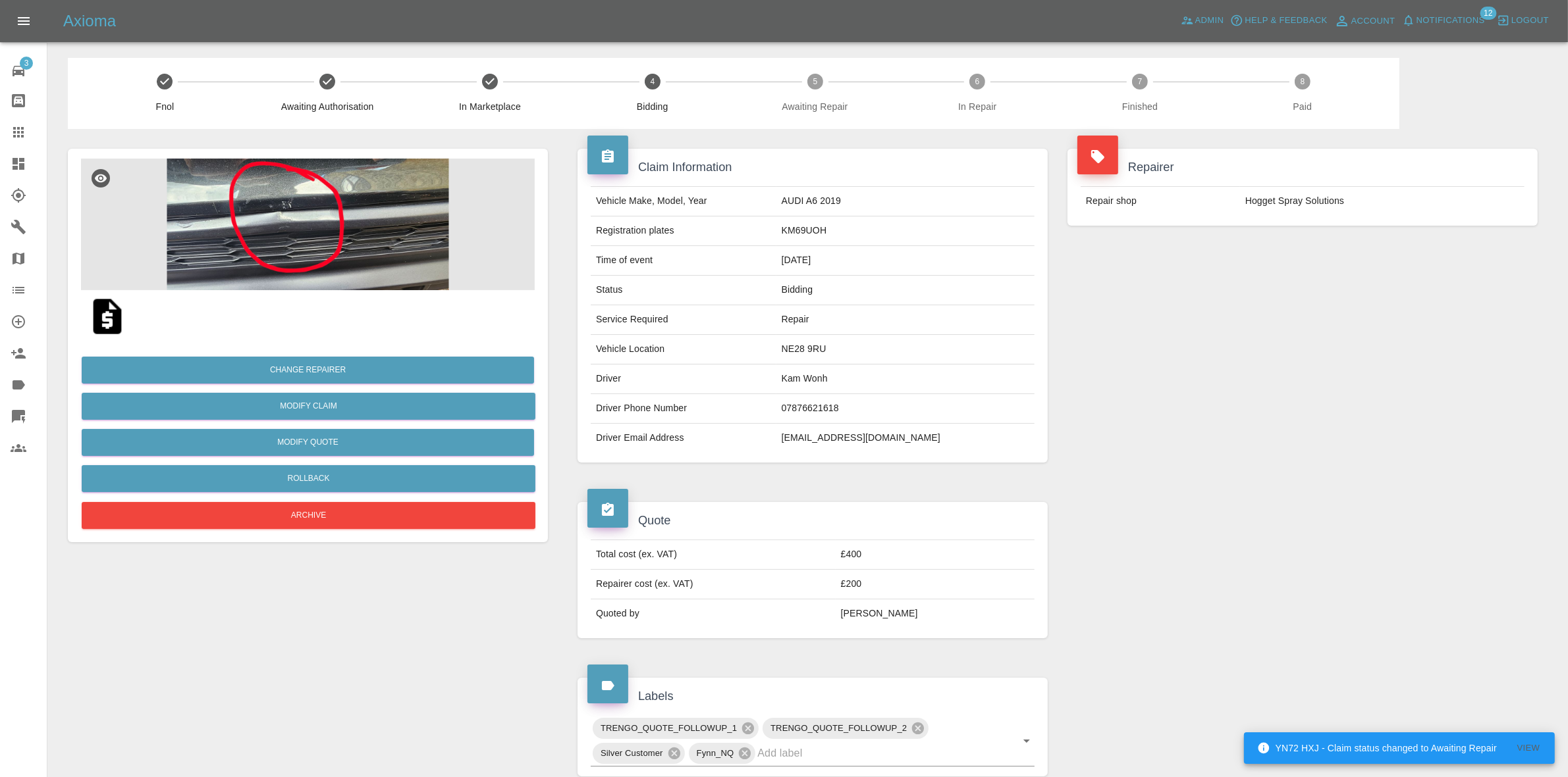
drag, startPoint x: 1365, startPoint y: 130, endPoint x: 1443, endPoint y: 41, distance: 118.3
click at [1365, 130] on div "Repairer Repair shop Hogget Spray Solutions" at bounding box center [1302, 188] width 490 height 117
click at [1456, 21] on span "Notifications" at bounding box center [1451, 21] width 69 height 15
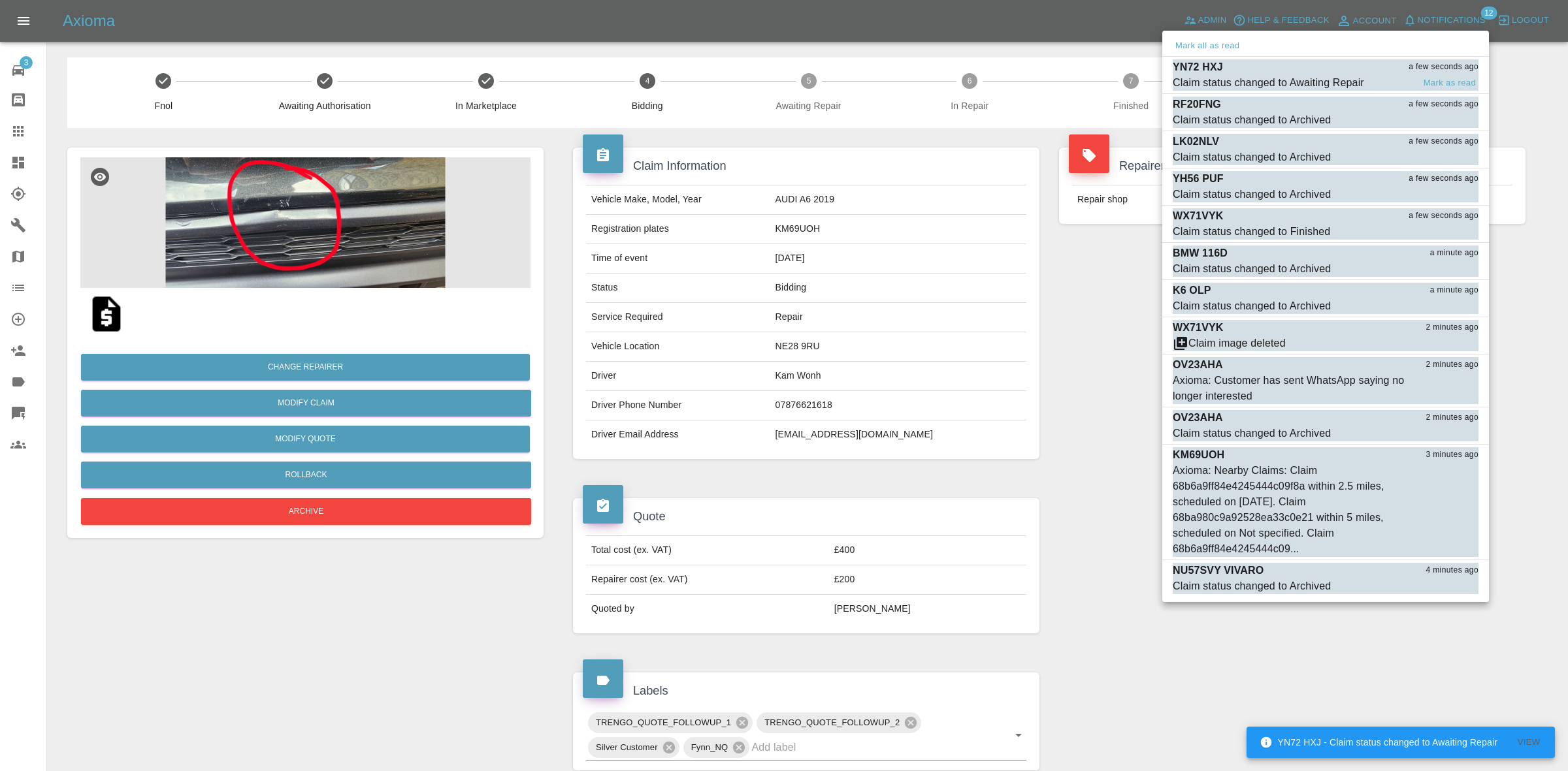
click at [1315, 70] on div "YN72 HXJ a few seconds ago" at bounding box center [1326, 67] width 306 height 16
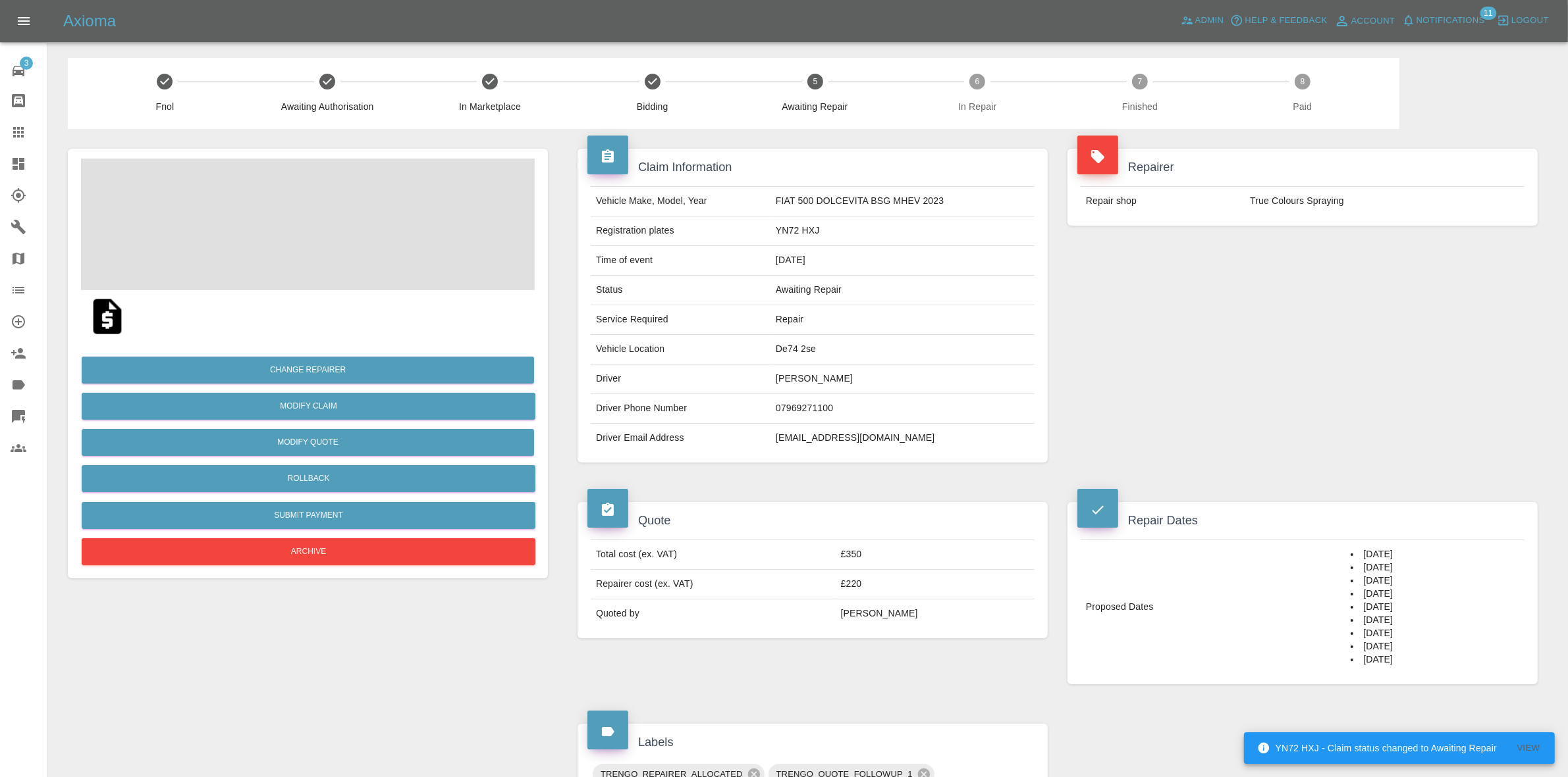
click at [1427, 21] on span "Notifications" at bounding box center [1451, 21] width 69 height 15
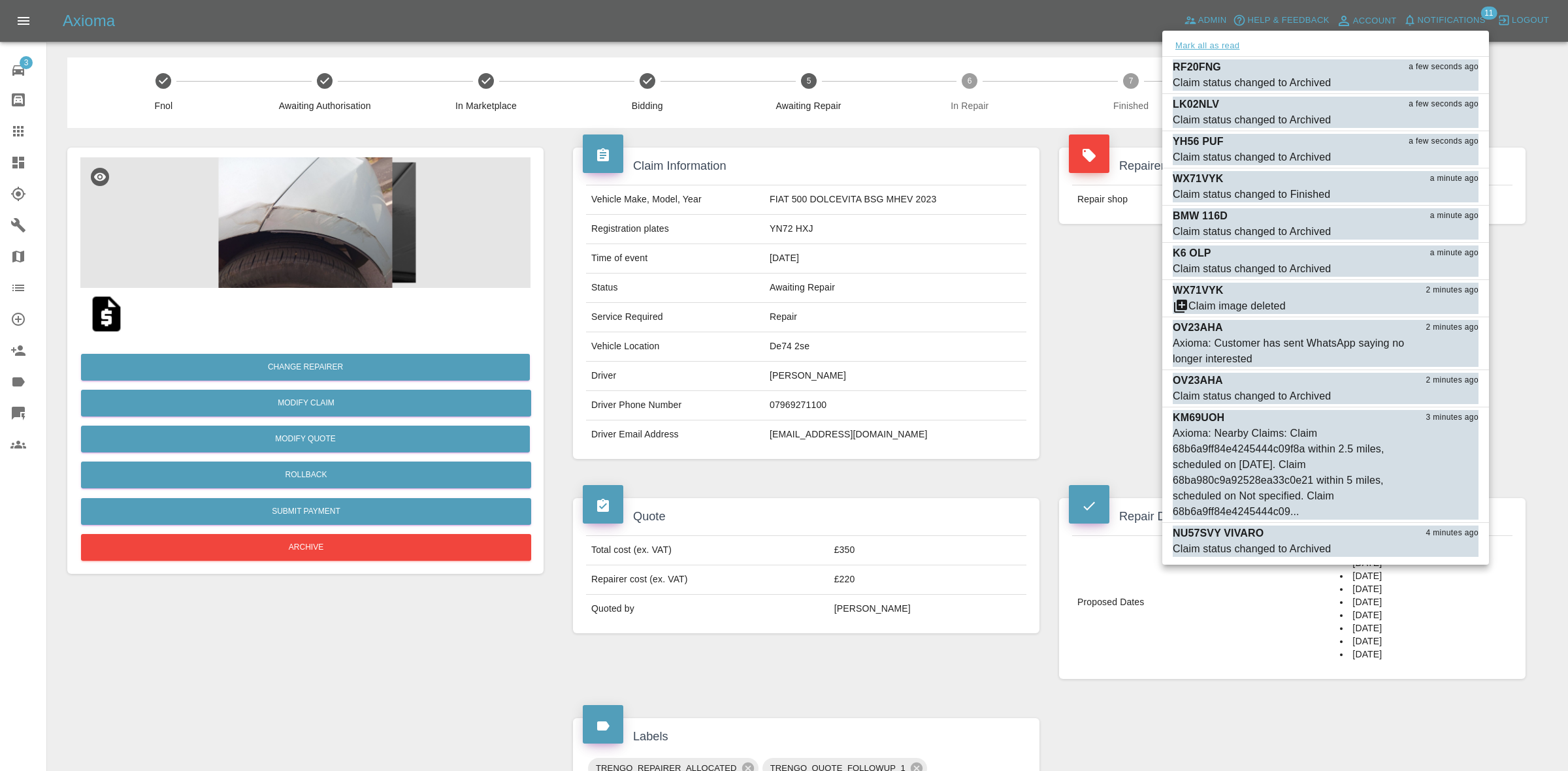
click at [1213, 50] on button "Mark all as read" at bounding box center [1208, 46] width 69 height 15
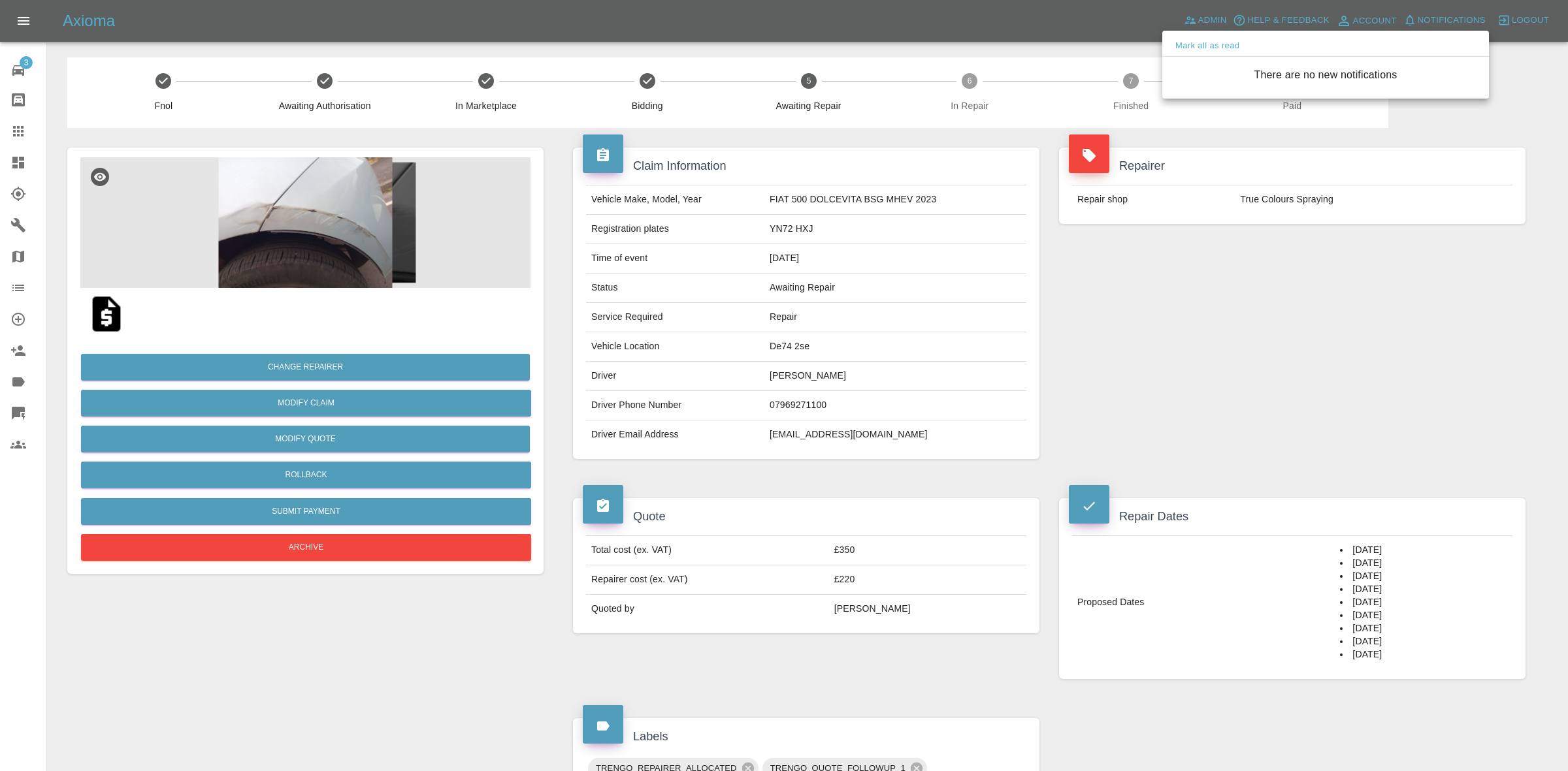
drag, startPoint x: 1208, startPoint y: 368, endPoint x: 902, endPoint y: 243, distance: 330.5
click at [1209, 369] on div at bounding box center [784, 386] width 1568 height 771
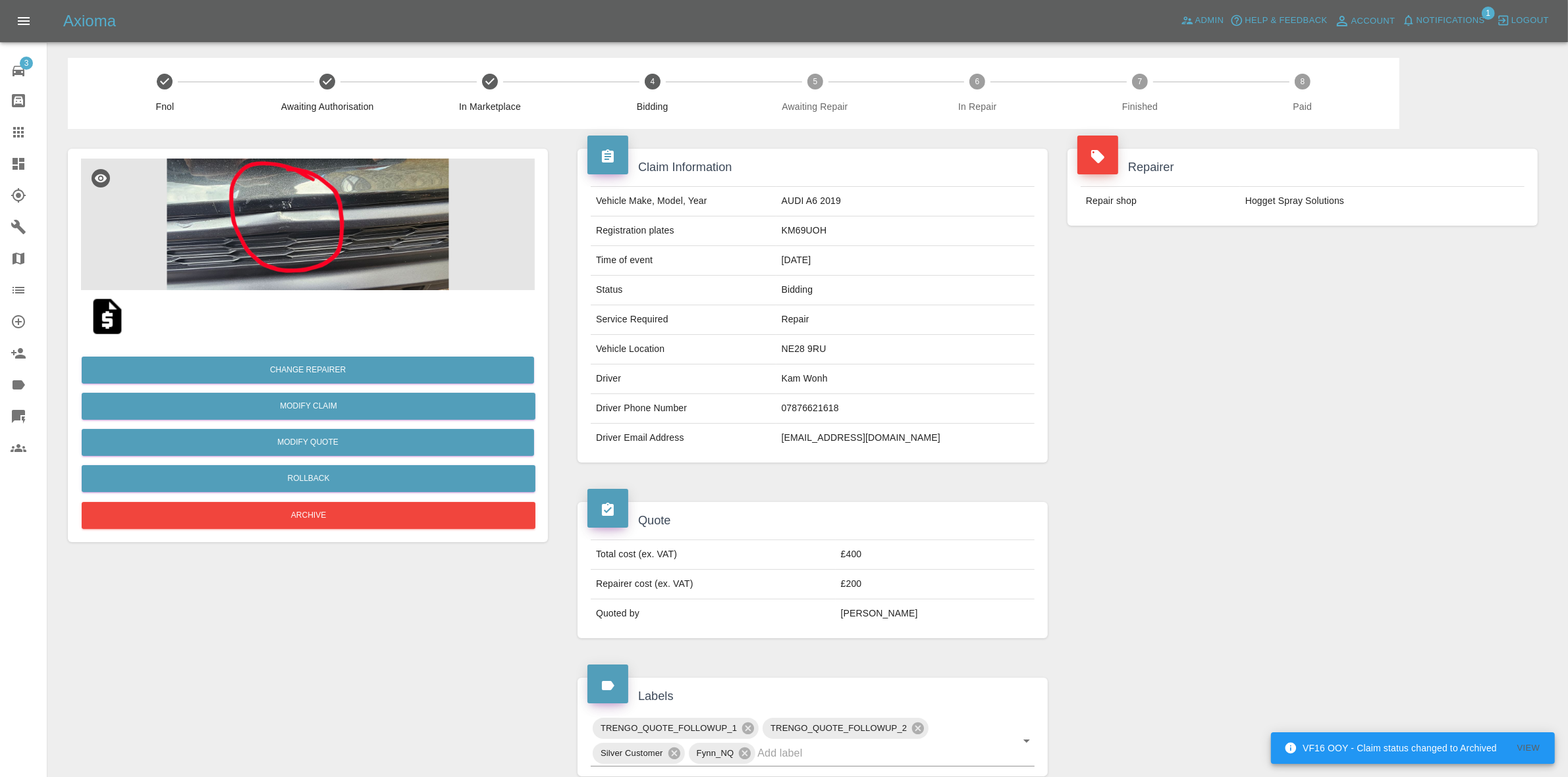
click at [1470, 14] on span "Notifications" at bounding box center [1451, 21] width 69 height 15
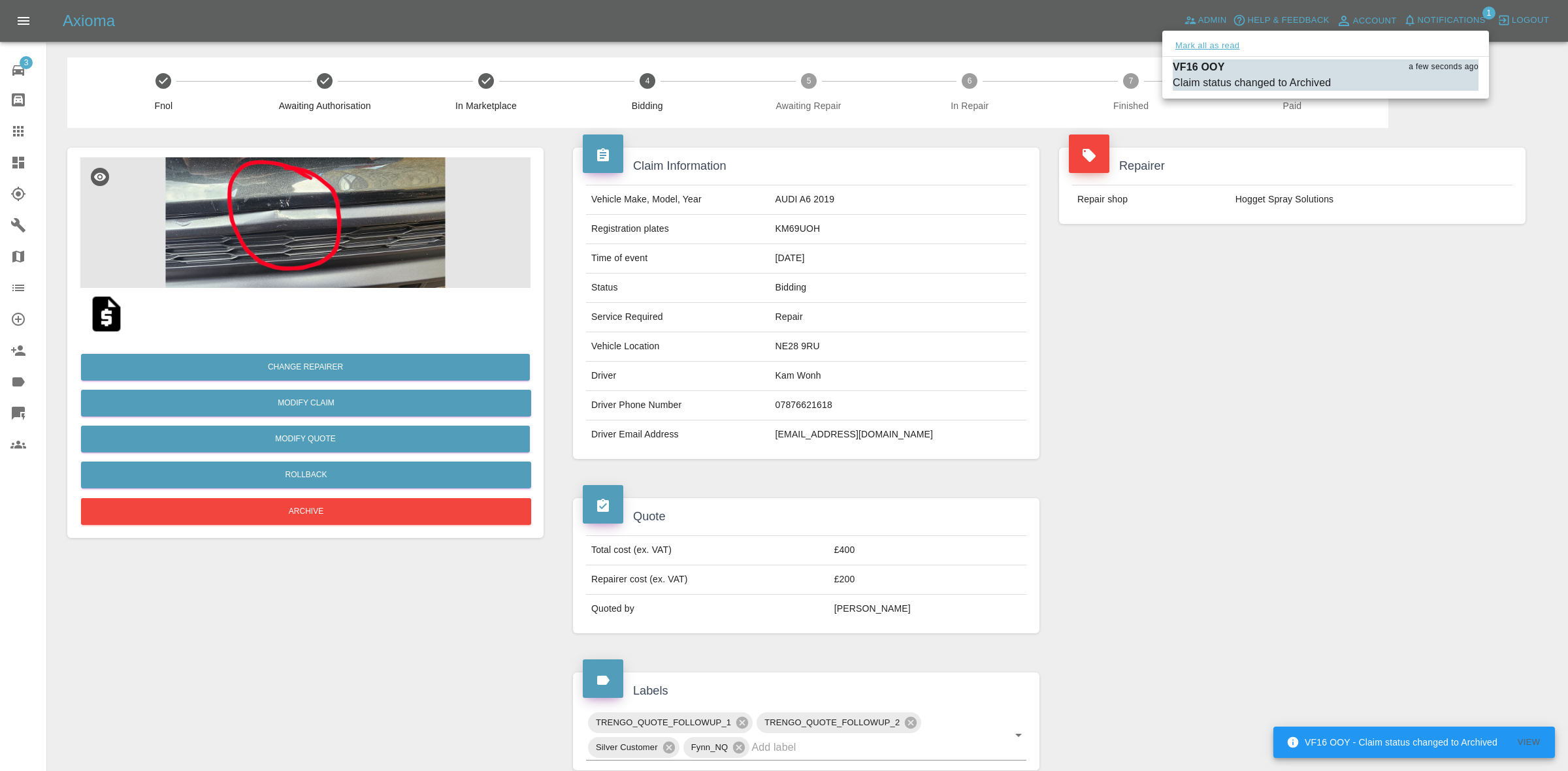
click at [1194, 52] on button "Mark all as read" at bounding box center [1208, 46] width 69 height 15
click at [1246, 271] on div at bounding box center [784, 386] width 1568 height 771
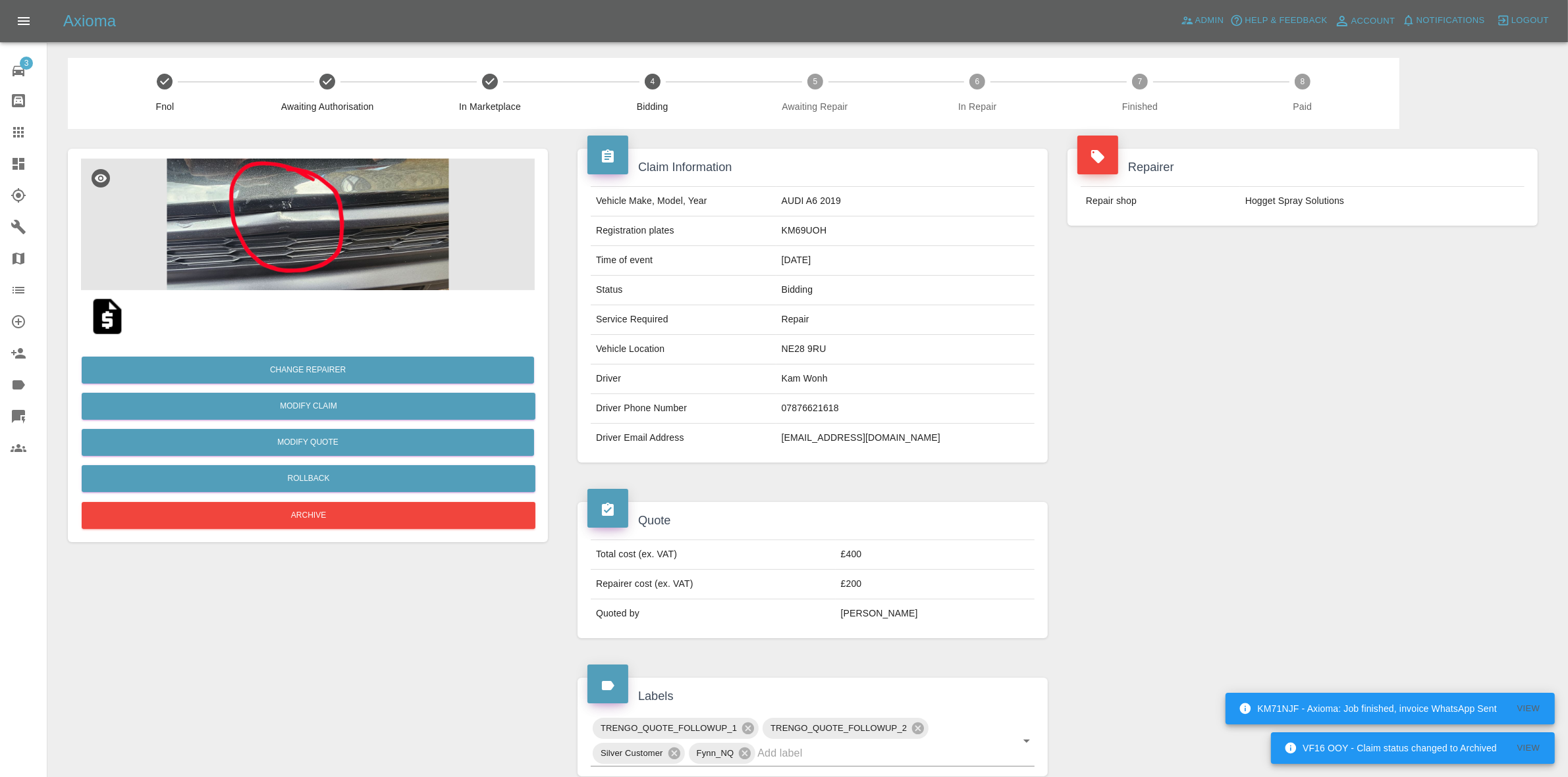
click at [1469, 276] on div "Repairer Repair shop Hogget Spray Solutions" at bounding box center [1302, 306] width 490 height 354
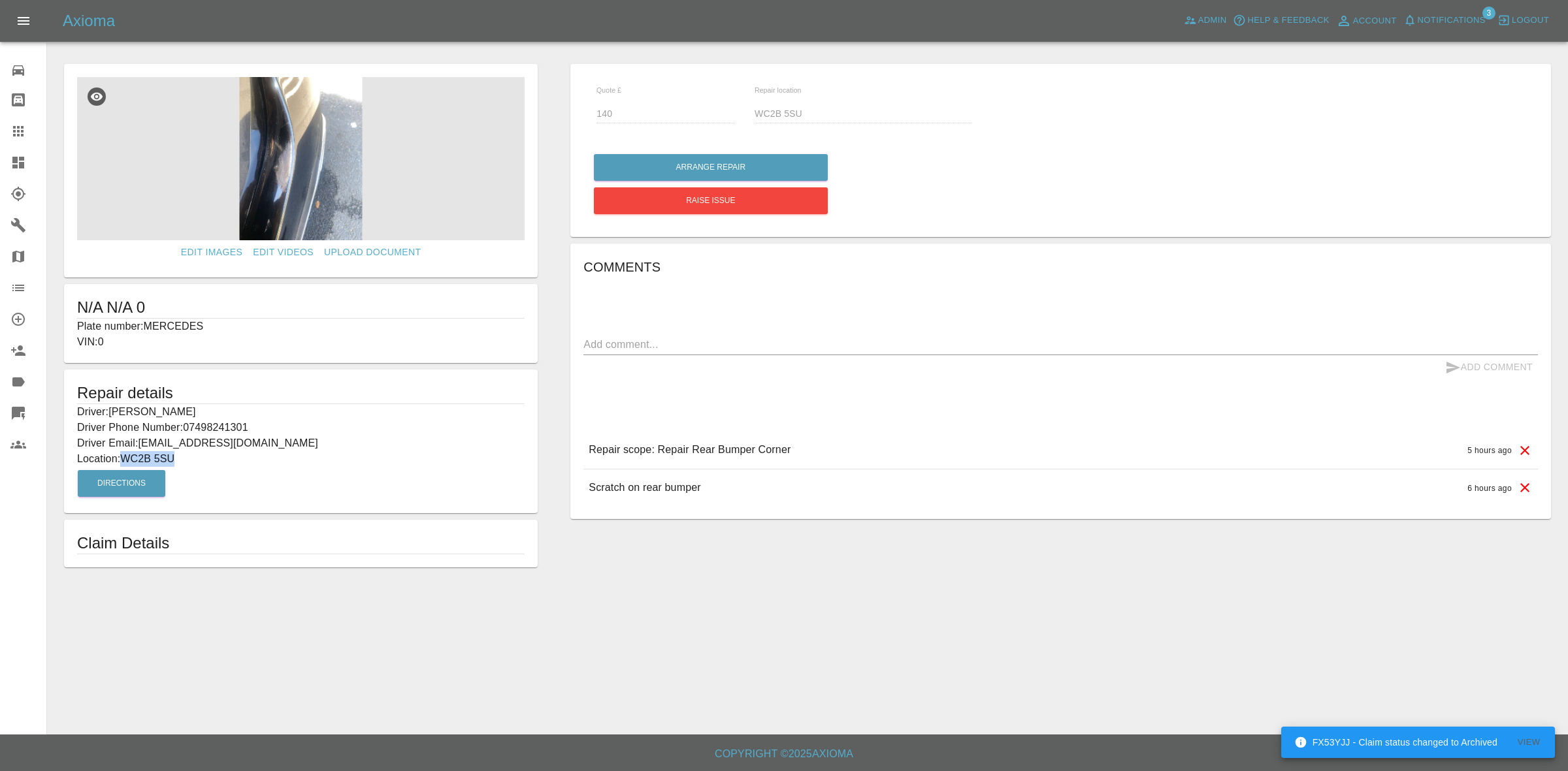
drag, startPoint x: 125, startPoint y: 456, endPoint x: 233, endPoint y: 436, distance: 109.8
click at [227, 456] on p "Location: WC2B 5SU" at bounding box center [300, 458] width 447 height 16
copy p "WC2B 5SU"
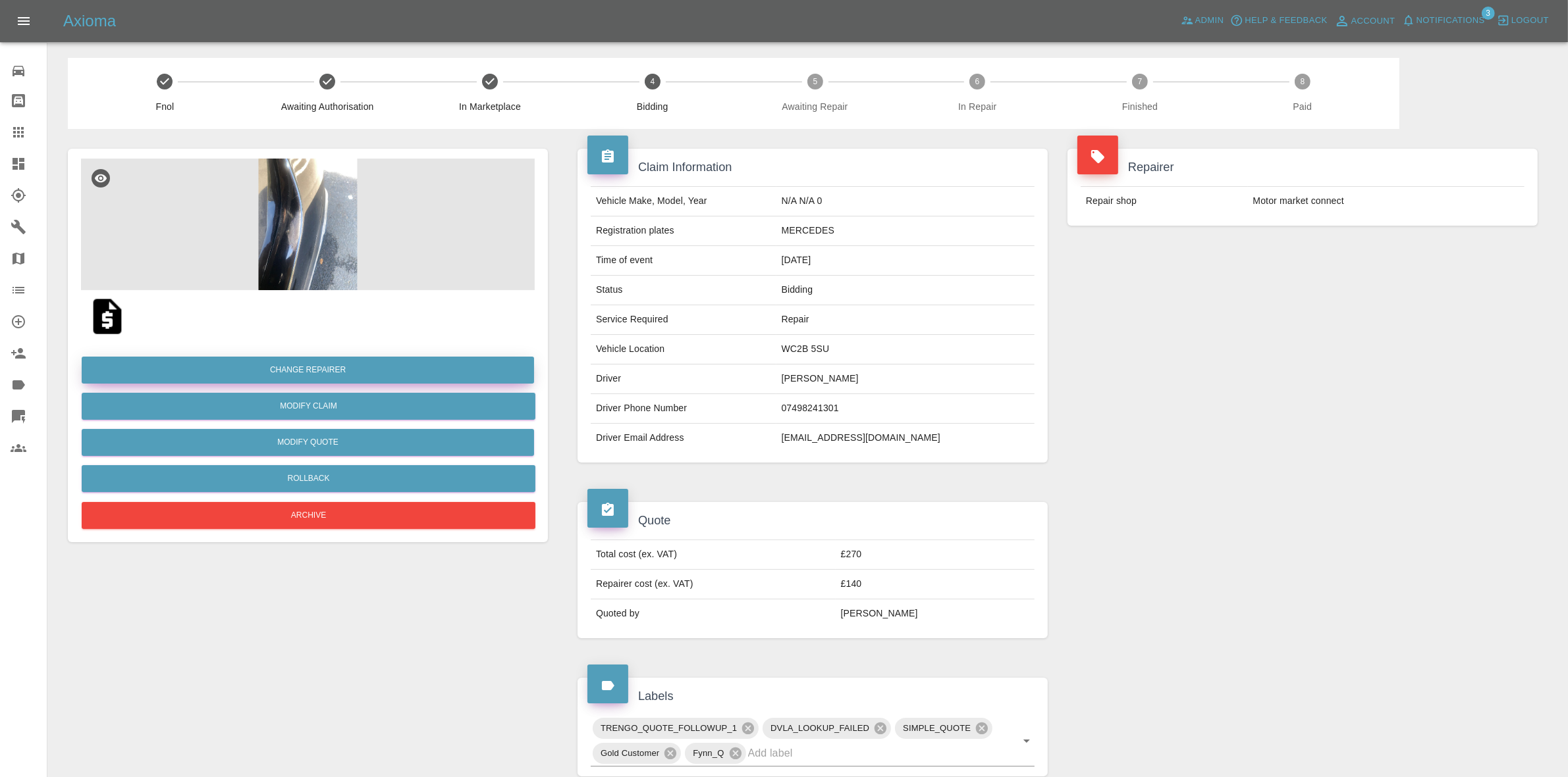
click at [315, 377] on button "Change Repairer" at bounding box center [309, 370] width 453 height 27
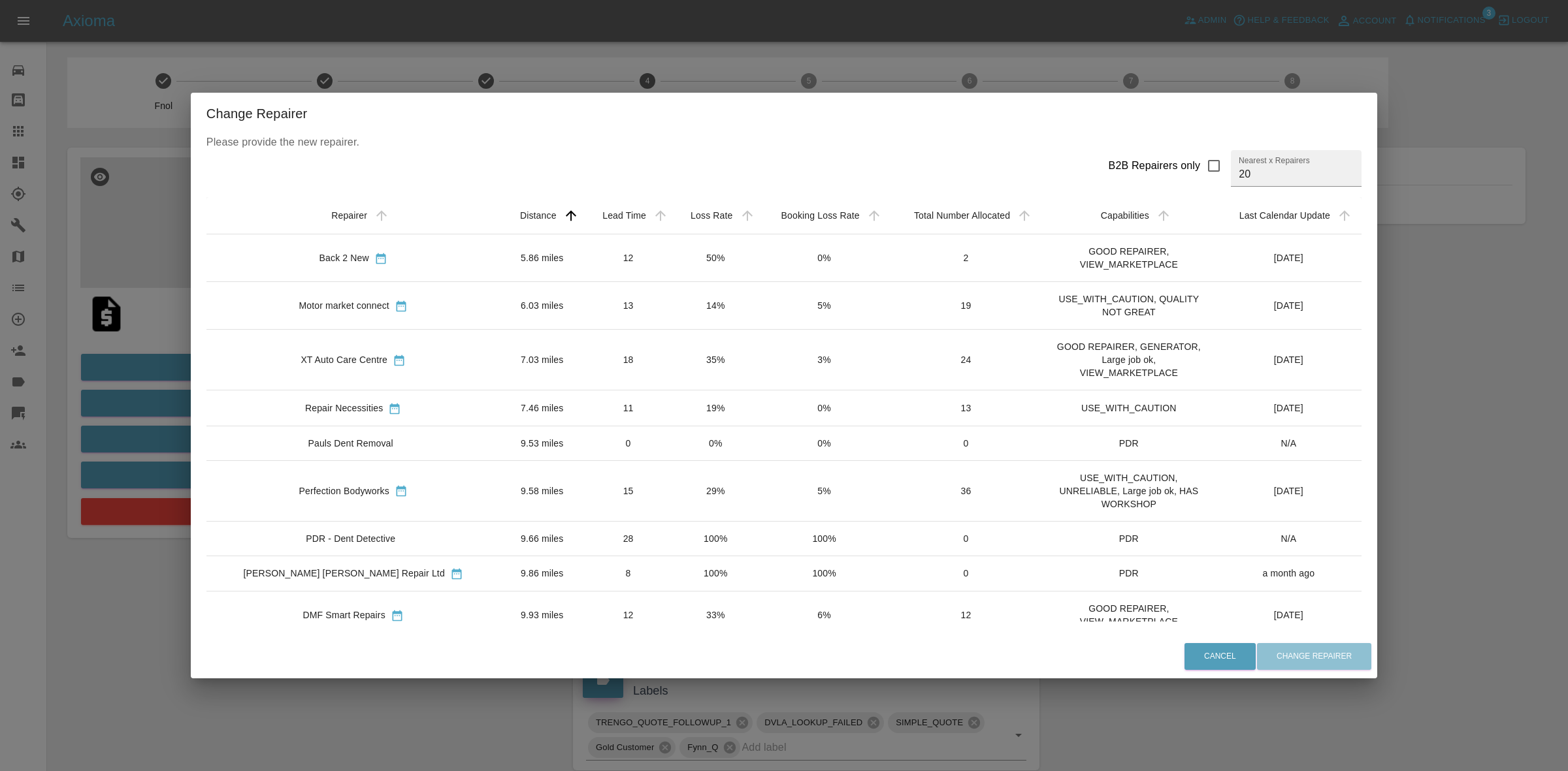
click at [684, 265] on td "50%" at bounding box center [715, 258] width 86 height 48
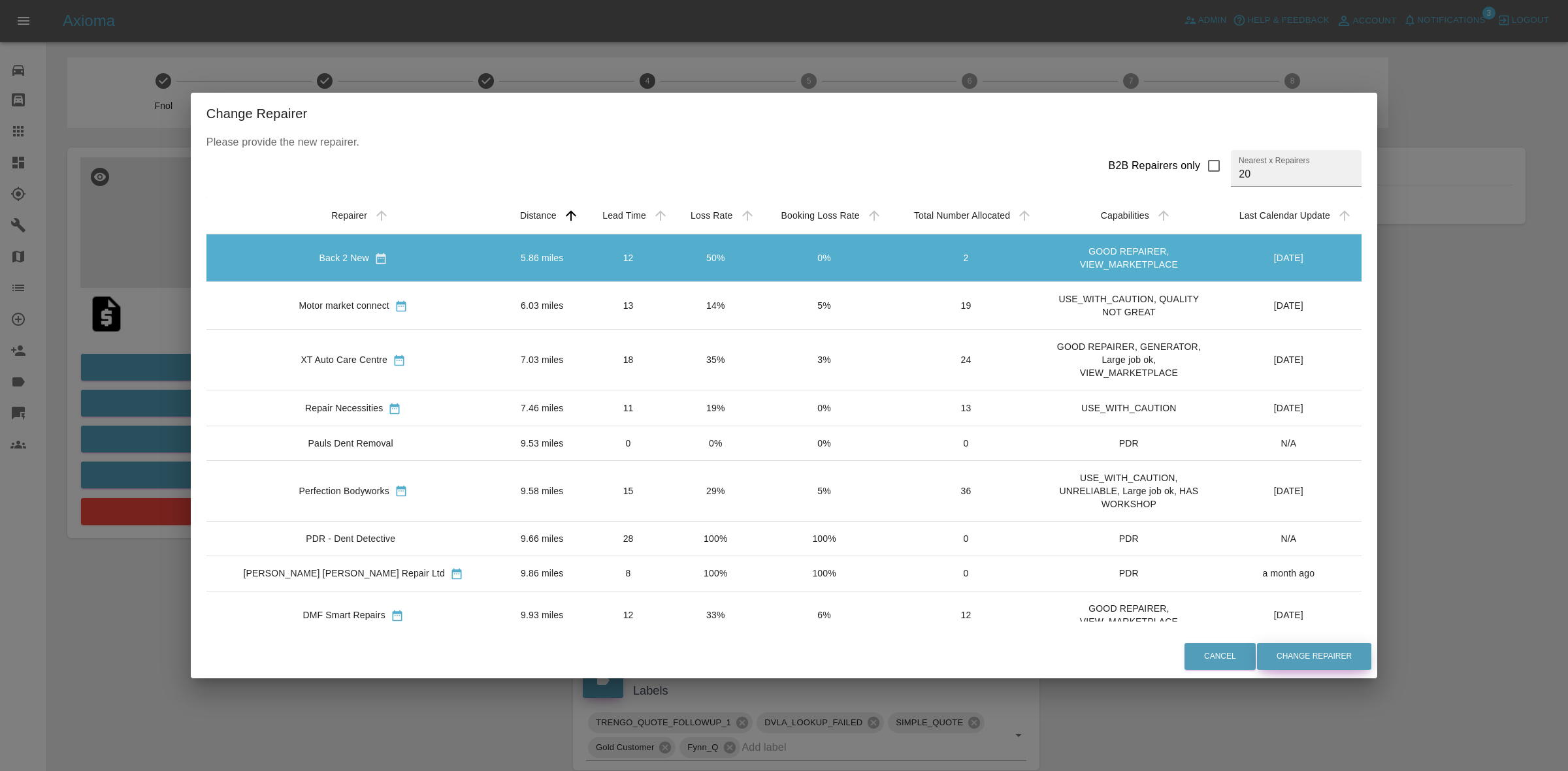
click at [1269, 657] on button "Change Repairer" at bounding box center [1314, 657] width 114 height 27
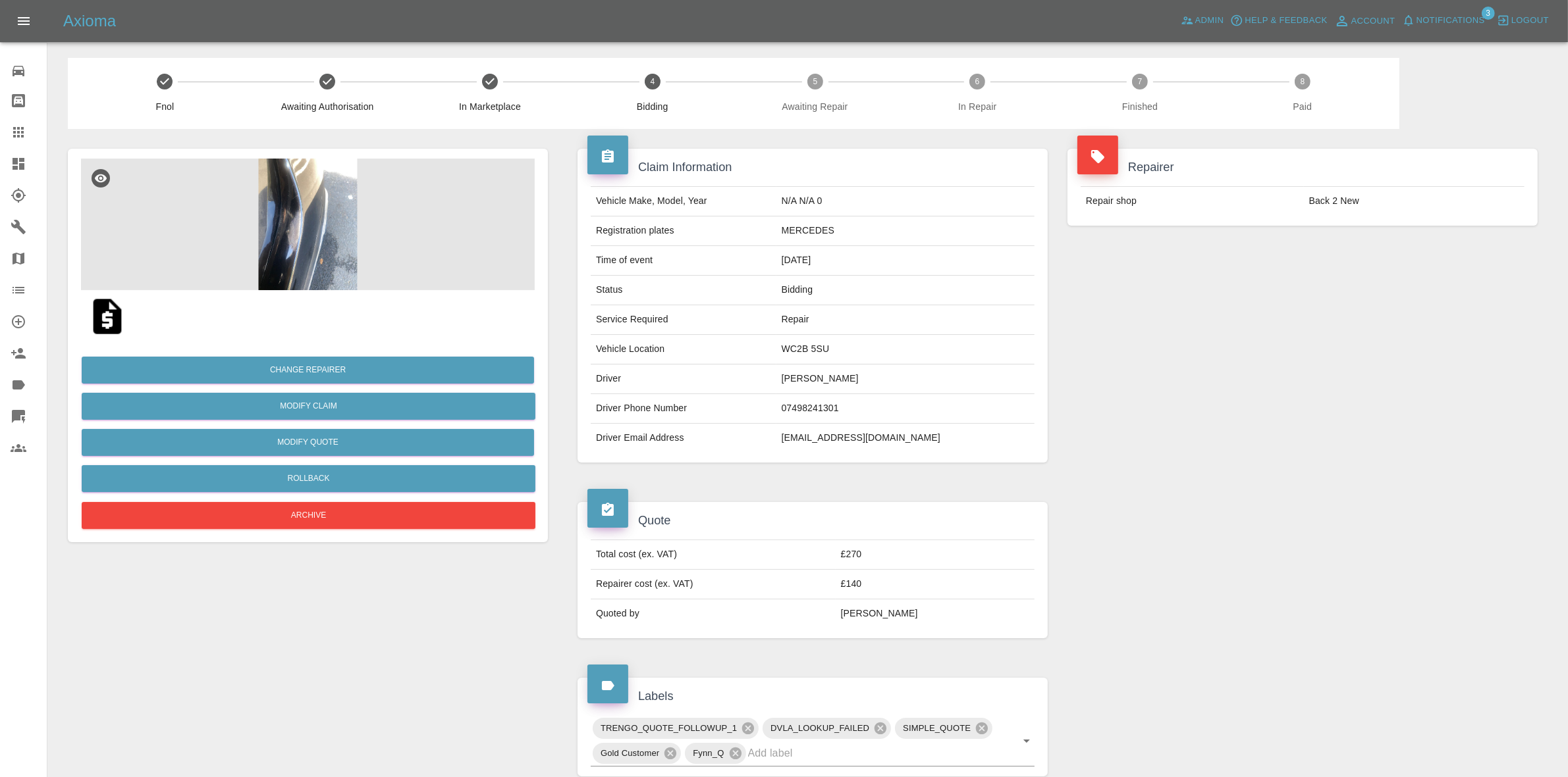
click at [1371, 263] on div "Repairer Repair shop Back 2 New" at bounding box center [1302, 306] width 490 height 354
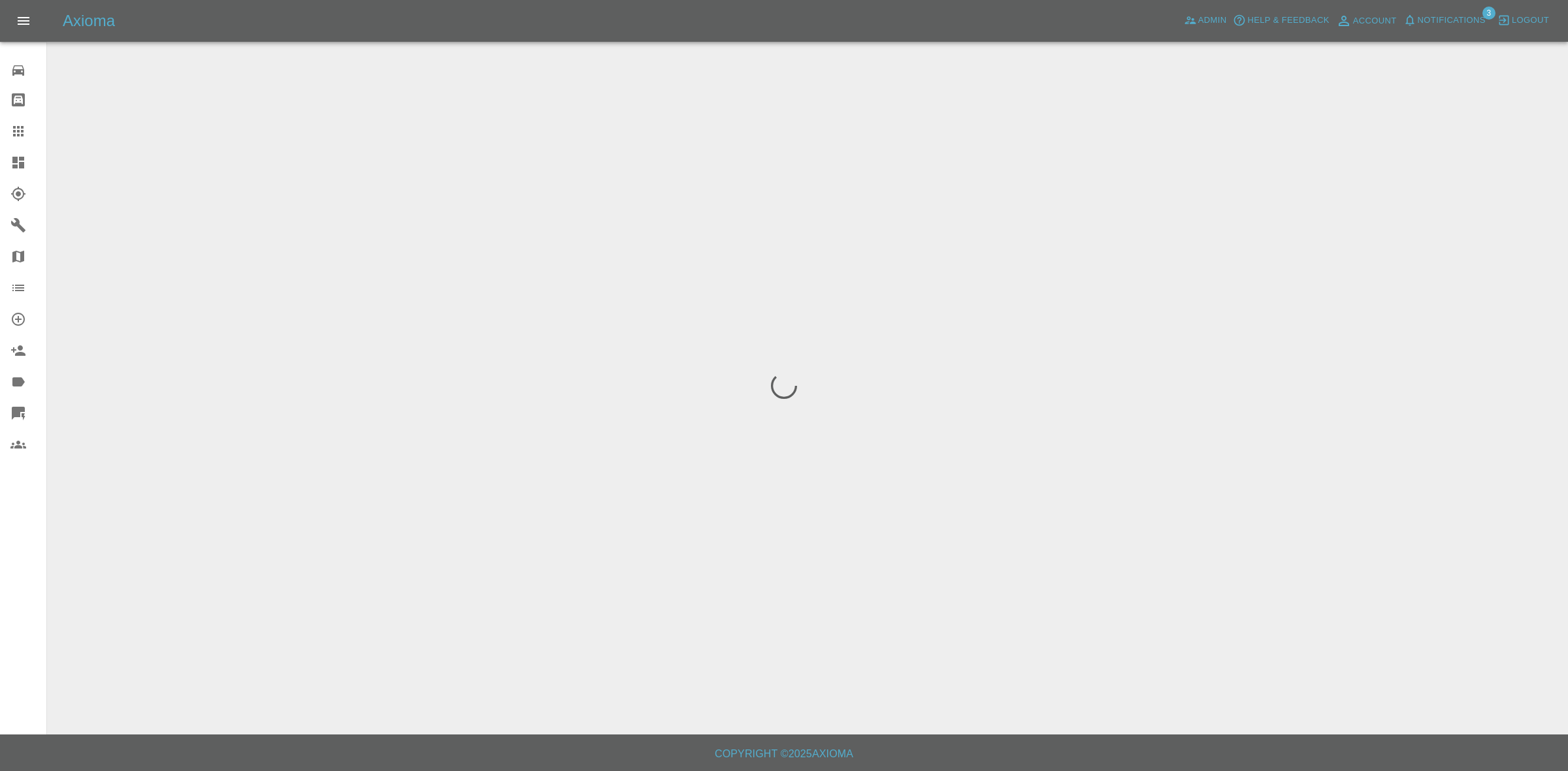
click at [1451, 21] on span "Notifications" at bounding box center [1452, 21] width 68 height 15
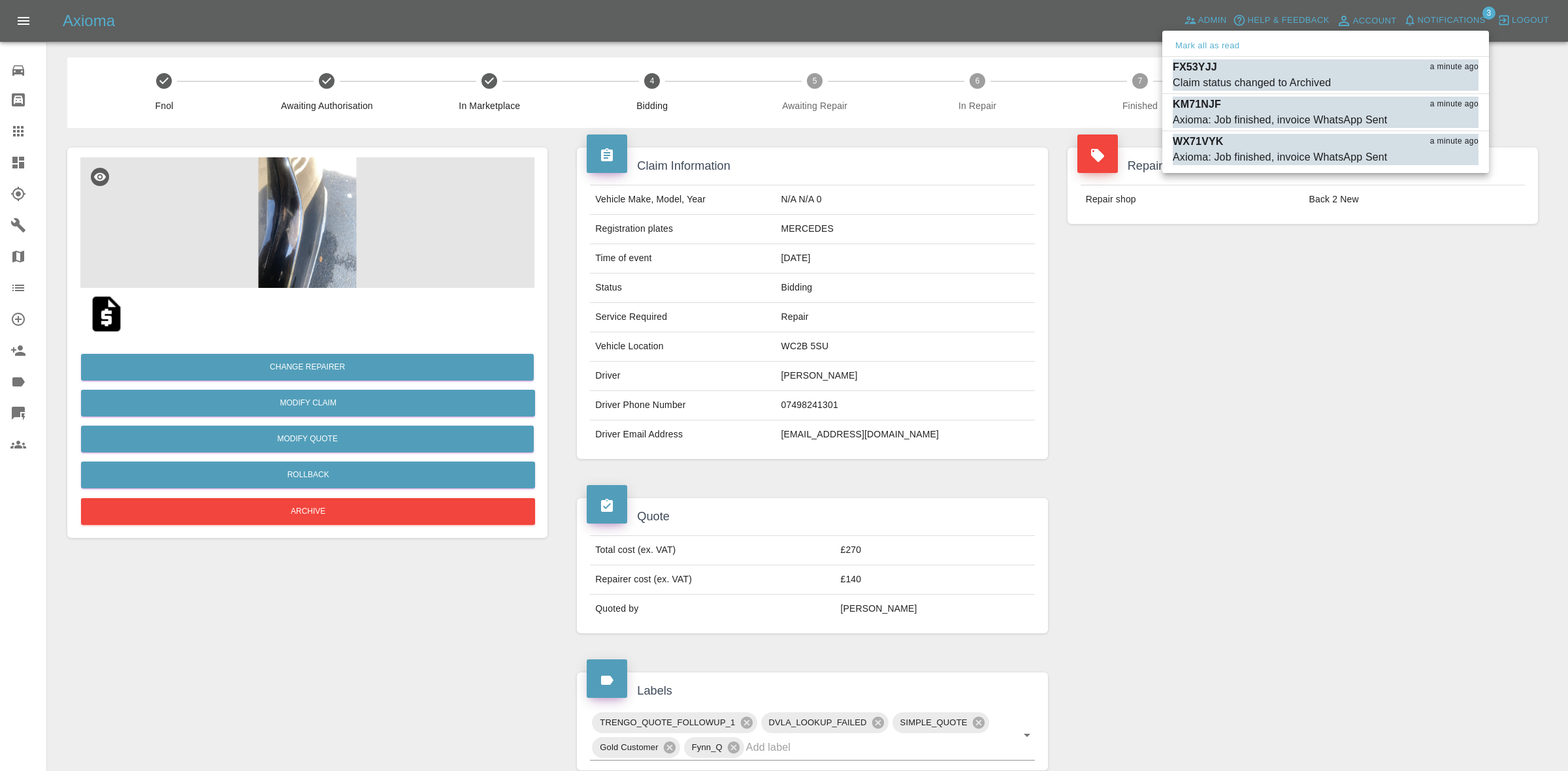
click at [1213, 36] on div "Mark all as read" at bounding box center [1326, 46] width 327 height 21
drag, startPoint x: 1341, startPoint y: 222, endPoint x: 1326, endPoint y: 203, distance: 24.2
click at [1341, 224] on div at bounding box center [784, 386] width 1568 height 771
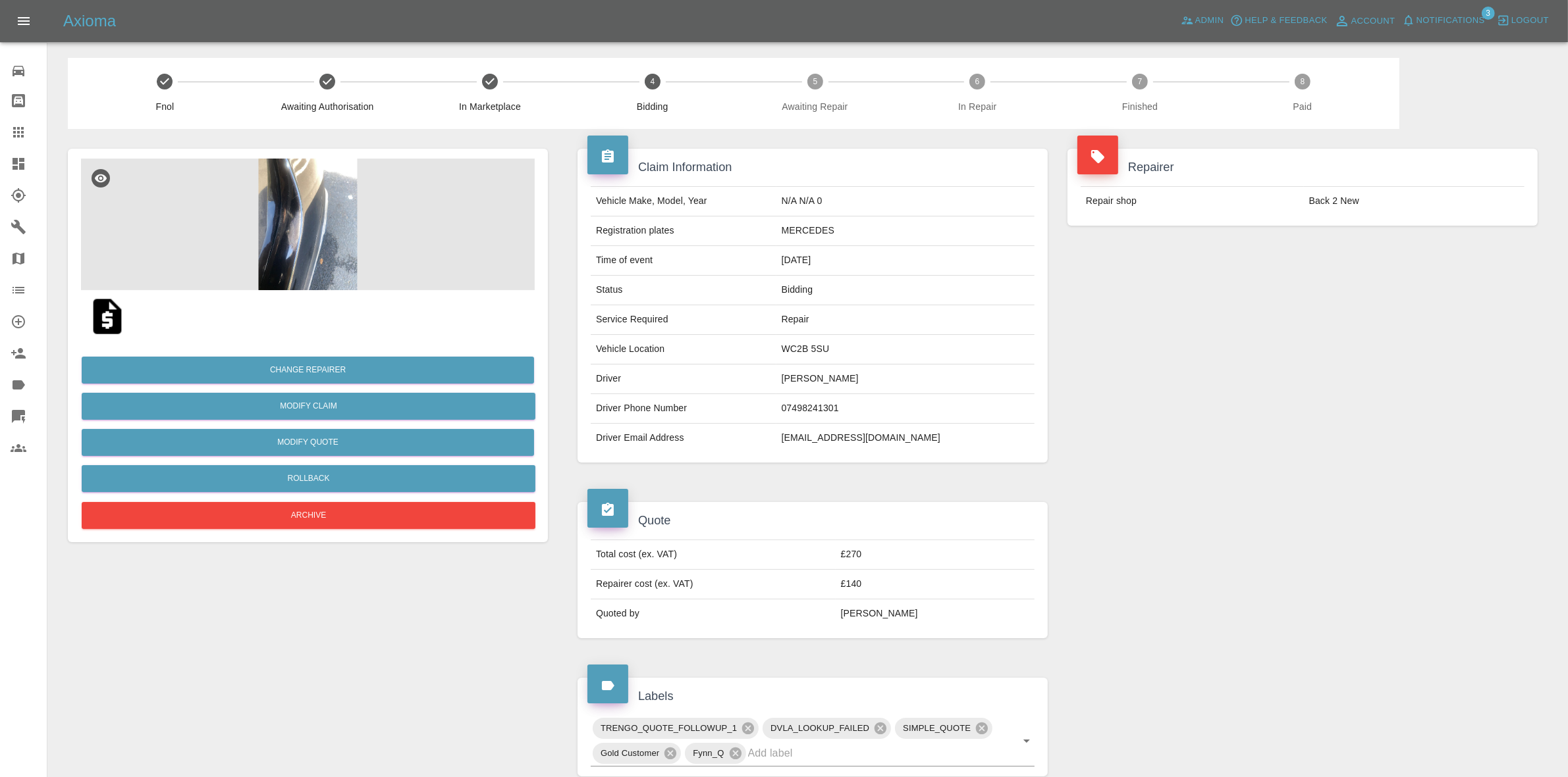
click at [1451, 26] on span "Notifications" at bounding box center [1451, 21] width 69 height 15
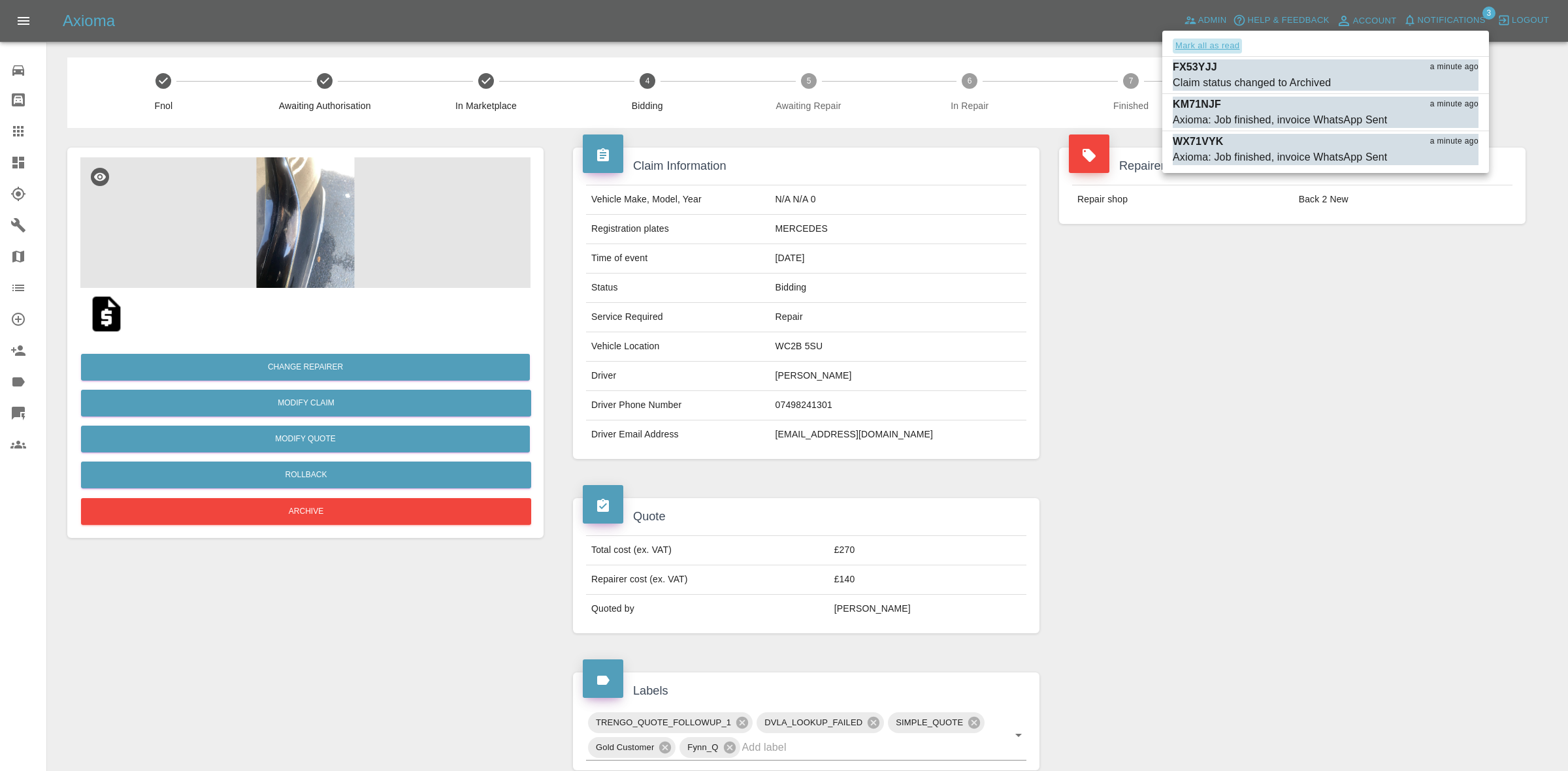
click at [1180, 44] on button "Mark all as read" at bounding box center [1208, 46] width 69 height 15
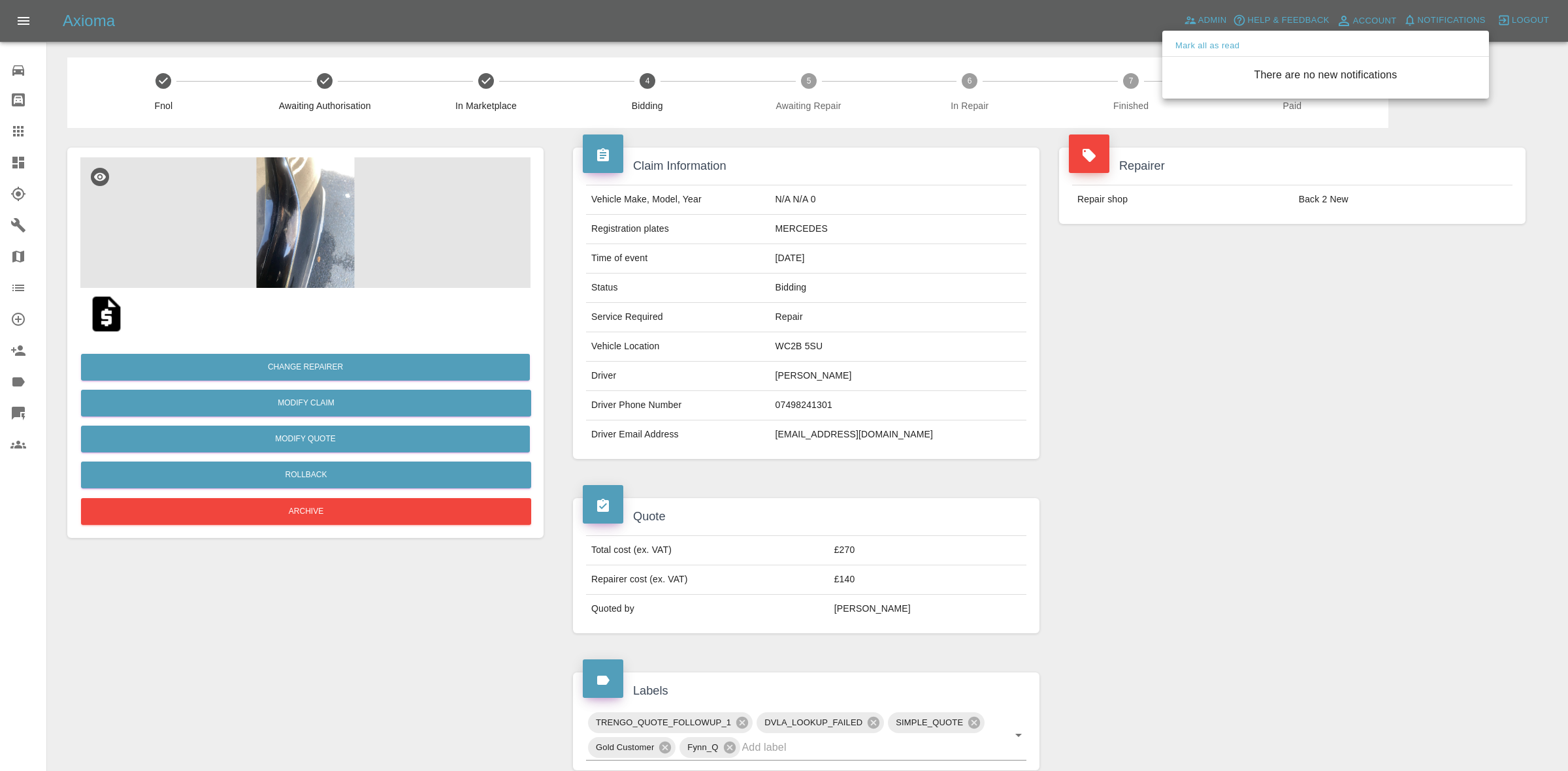
drag, startPoint x: 1350, startPoint y: 402, endPoint x: 1354, endPoint y: 423, distance: 21.4
click at [1354, 418] on div at bounding box center [784, 386] width 1568 height 771
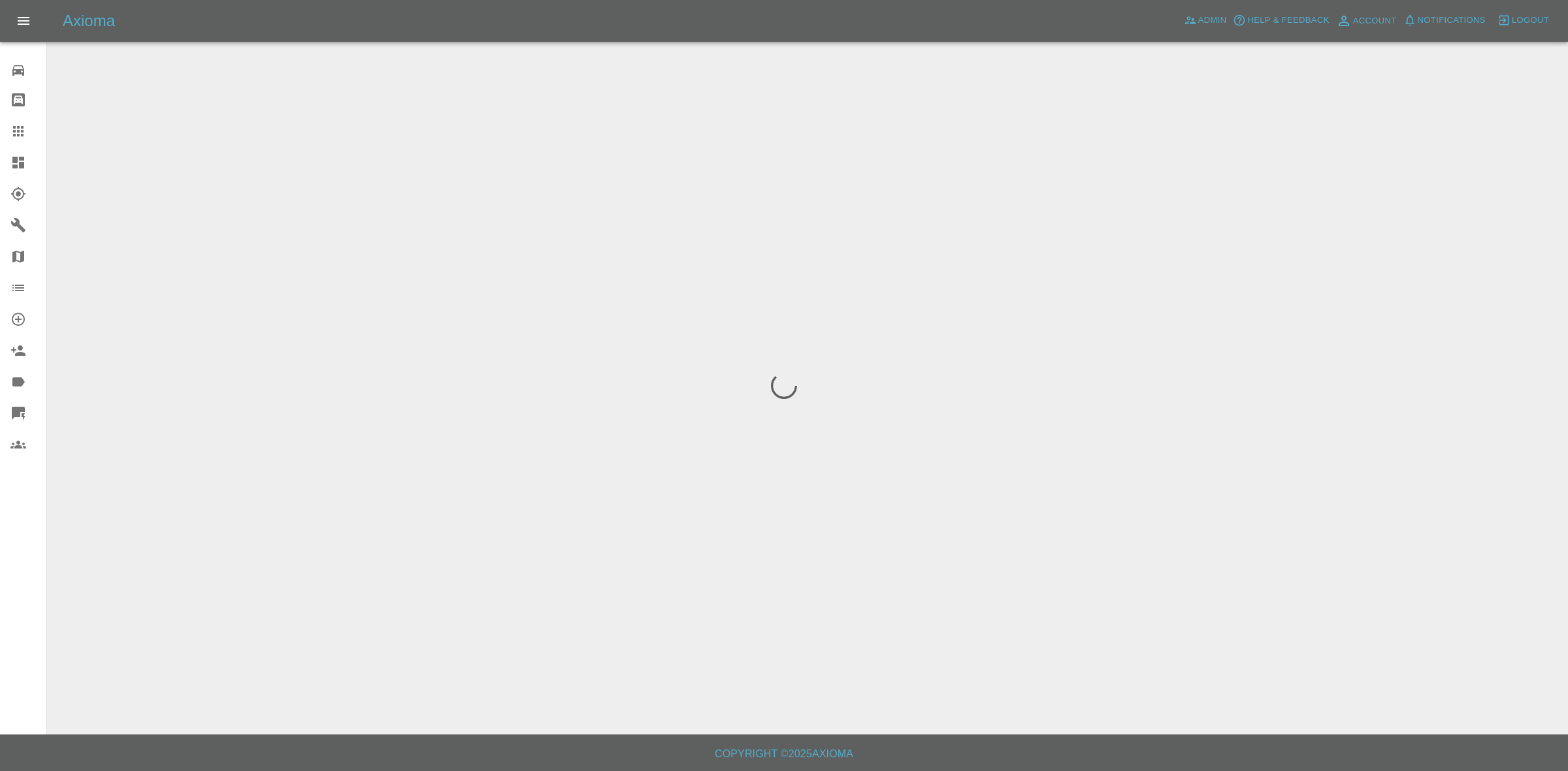
click at [0, 154] on link "Dashboard" at bounding box center [23, 163] width 47 height 32
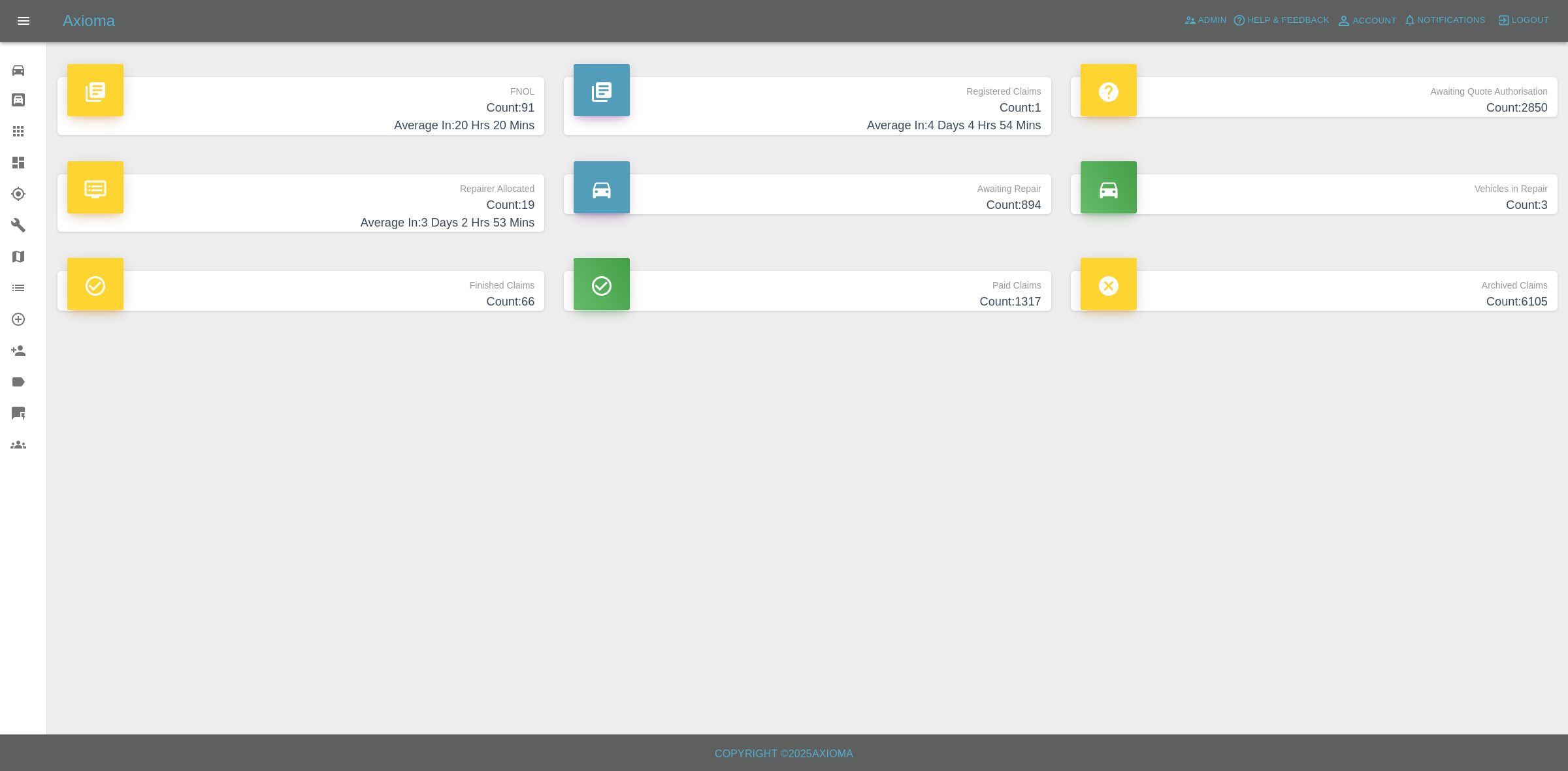
click at [368, 215] on h4 "Average In: 3 Days 2 Hrs 53 Mins" at bounding box center [300, 223] width 467 height 18
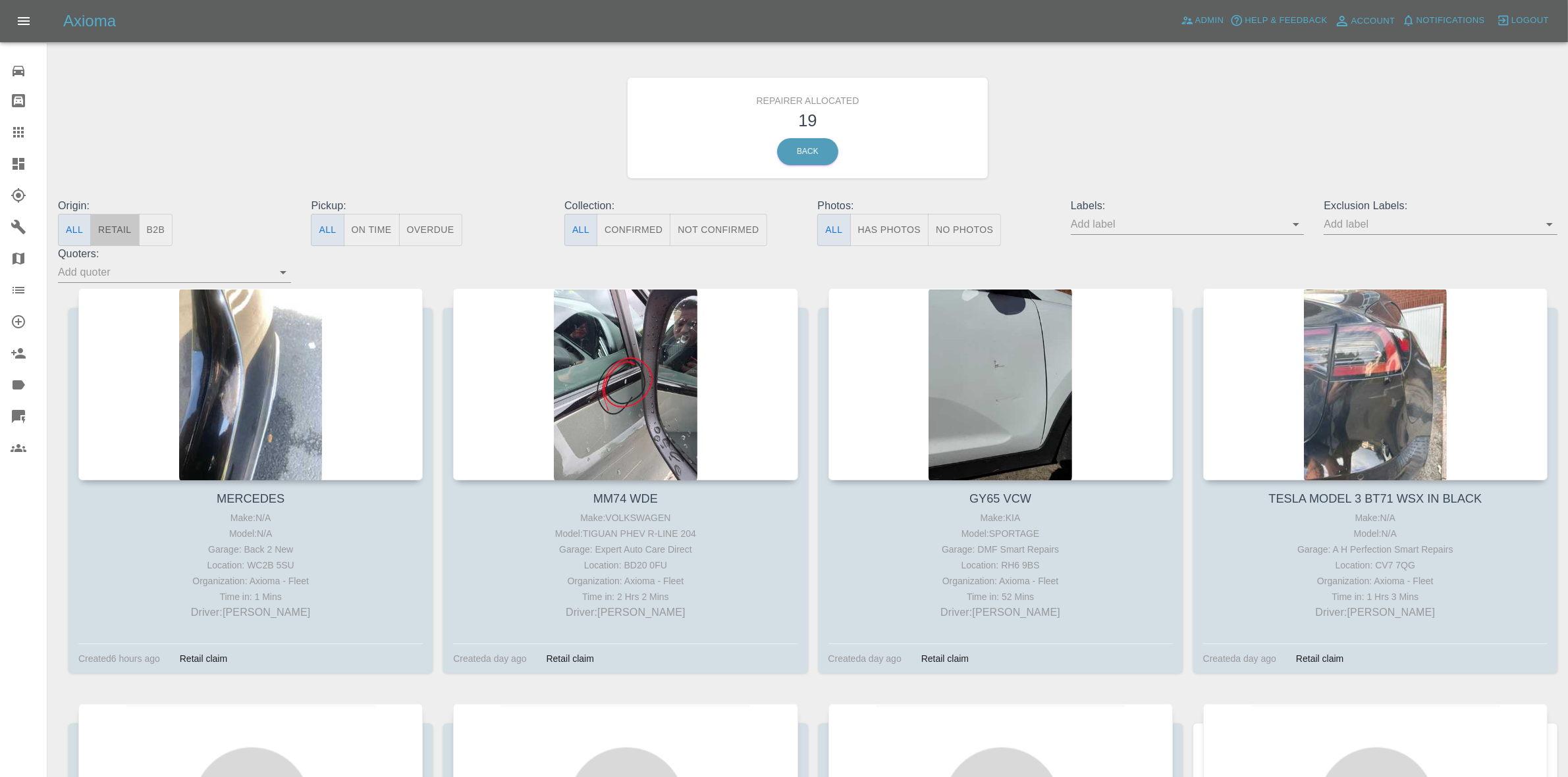
click at [92, 239] on button "Retail" at bounding box center [115, 230] width 49 height 32
click at [1484, 21] on span "Notifications" at bounding box center [1451, 21] width 69 height 15
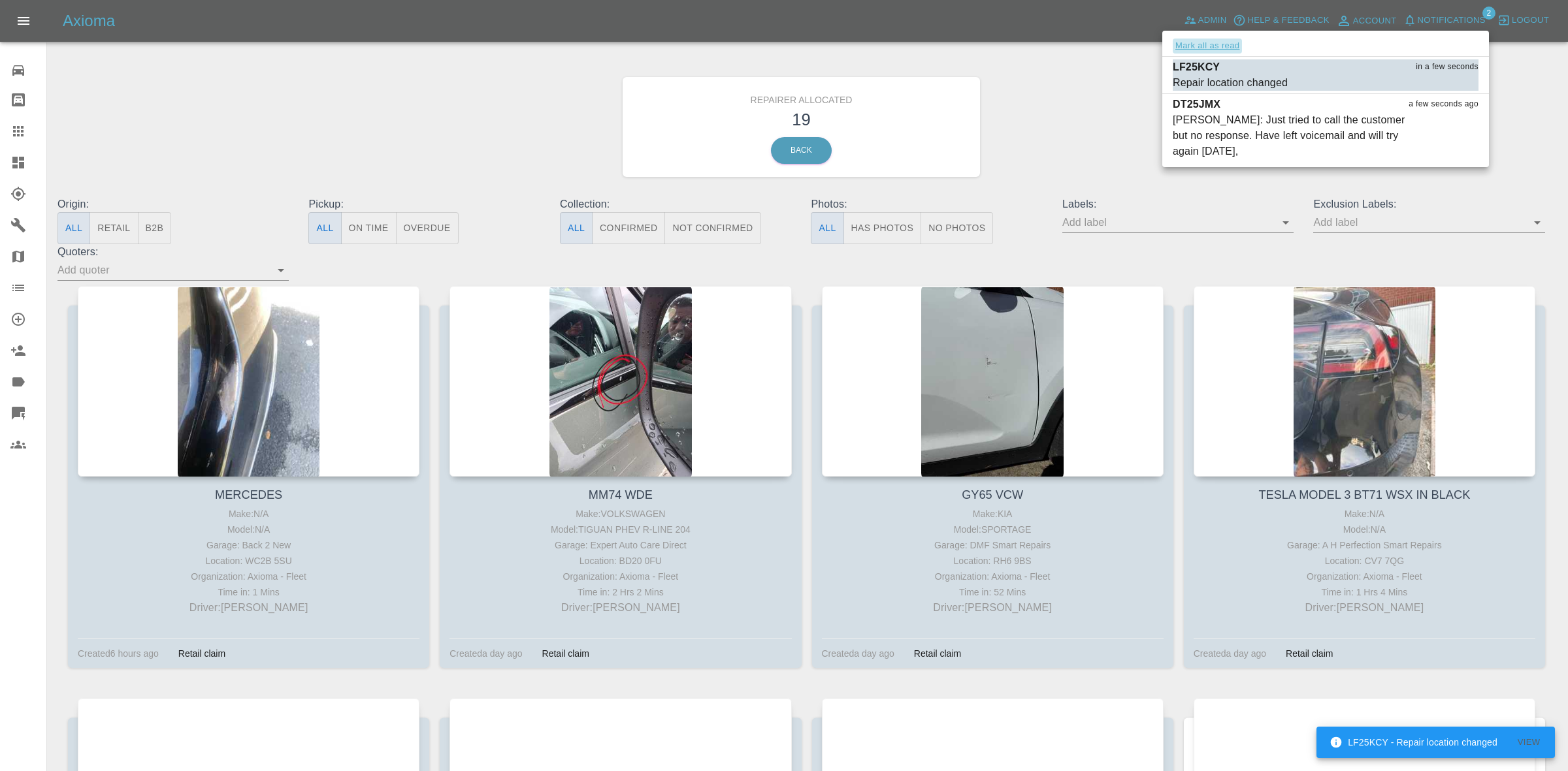
click at [1213, 40] on button "Mark all as read" at bounding box center [1208, 46] width 69 height 15
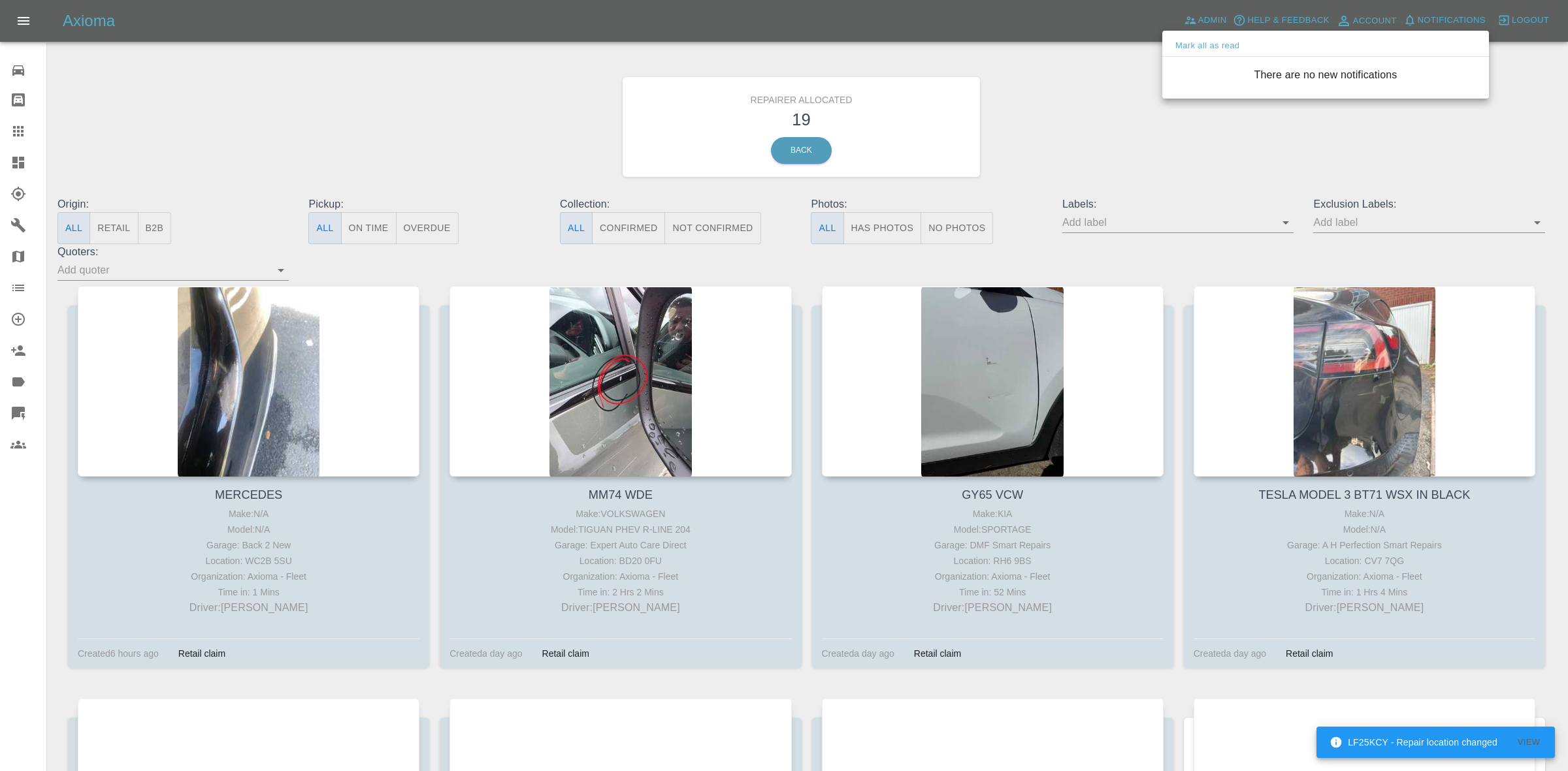
drag, startPoint x: 1029, startPoint y: 146, endPoint x: 1035, endPoint y: 151, distance: 7.8
click at [1035, 151] on div at bounding box center [784, 386] width 1568 height 771
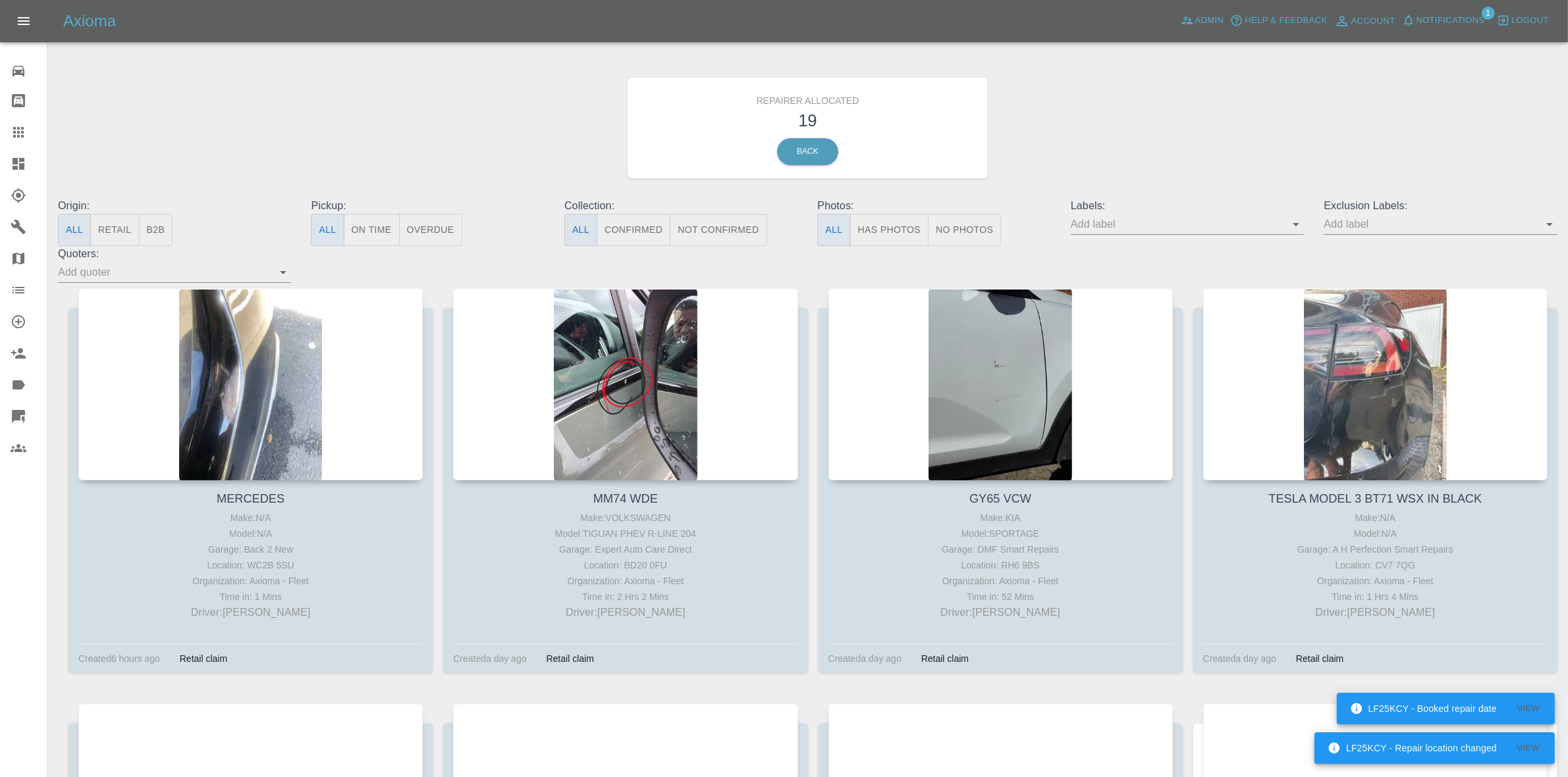
click at [1454, 147] on div "Repairer Allocated 19 Back" at bounding box center [808, 127] width 1520 height 141
click at [1453, 24] on span "Notifications" at bounding box center [1451, 21] width 69 height 15
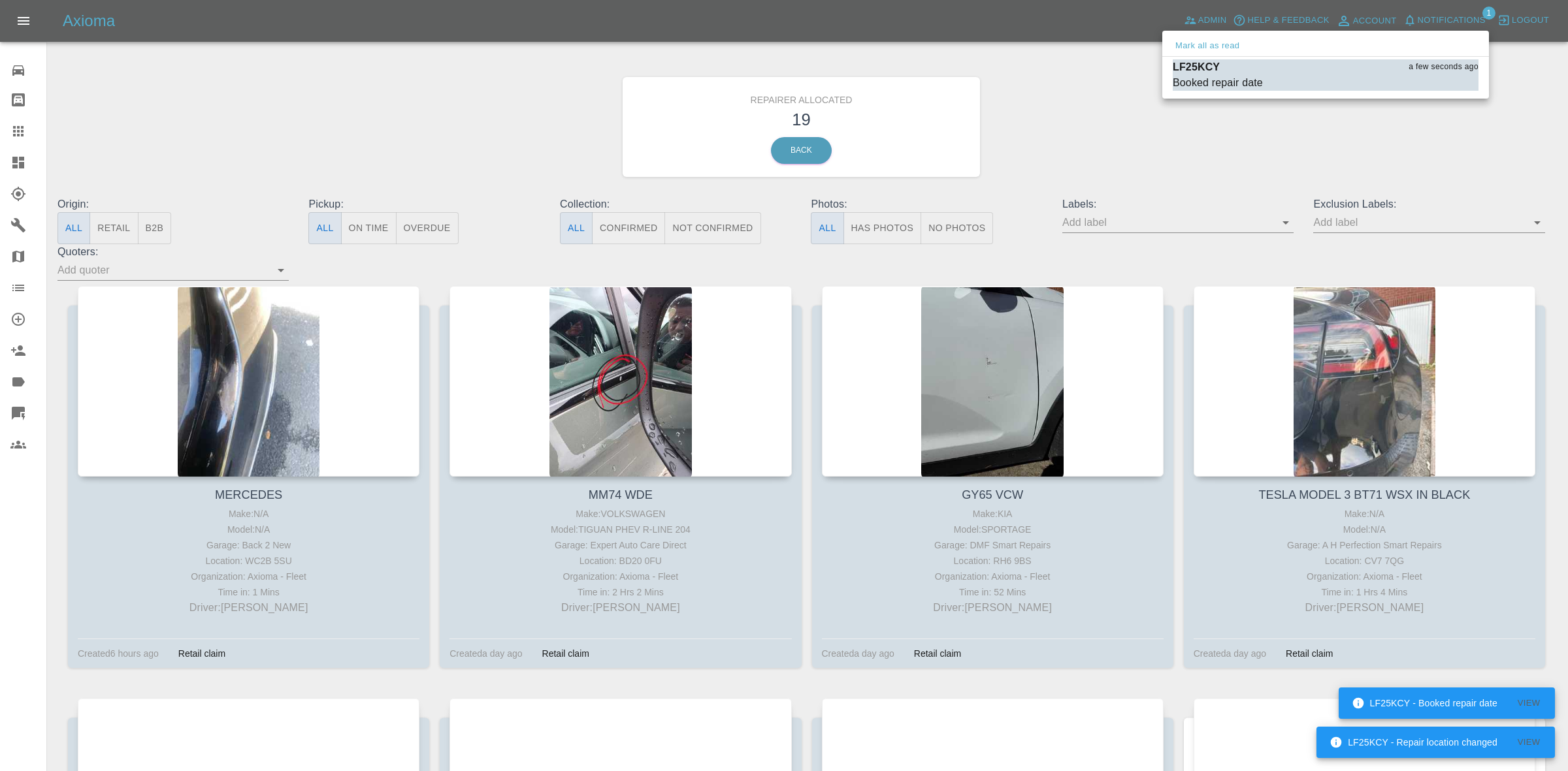
click at [1226, 37] on div "Mark all as read" at bounding box center [1326, 46] width 327 height 21
click at [1220, 51] on button "Mark all as read" at bounding box center [1208, 46] width 69 height 15
click at [1311, 166] on div at bounding box center [784, 386] width 1568 height 771
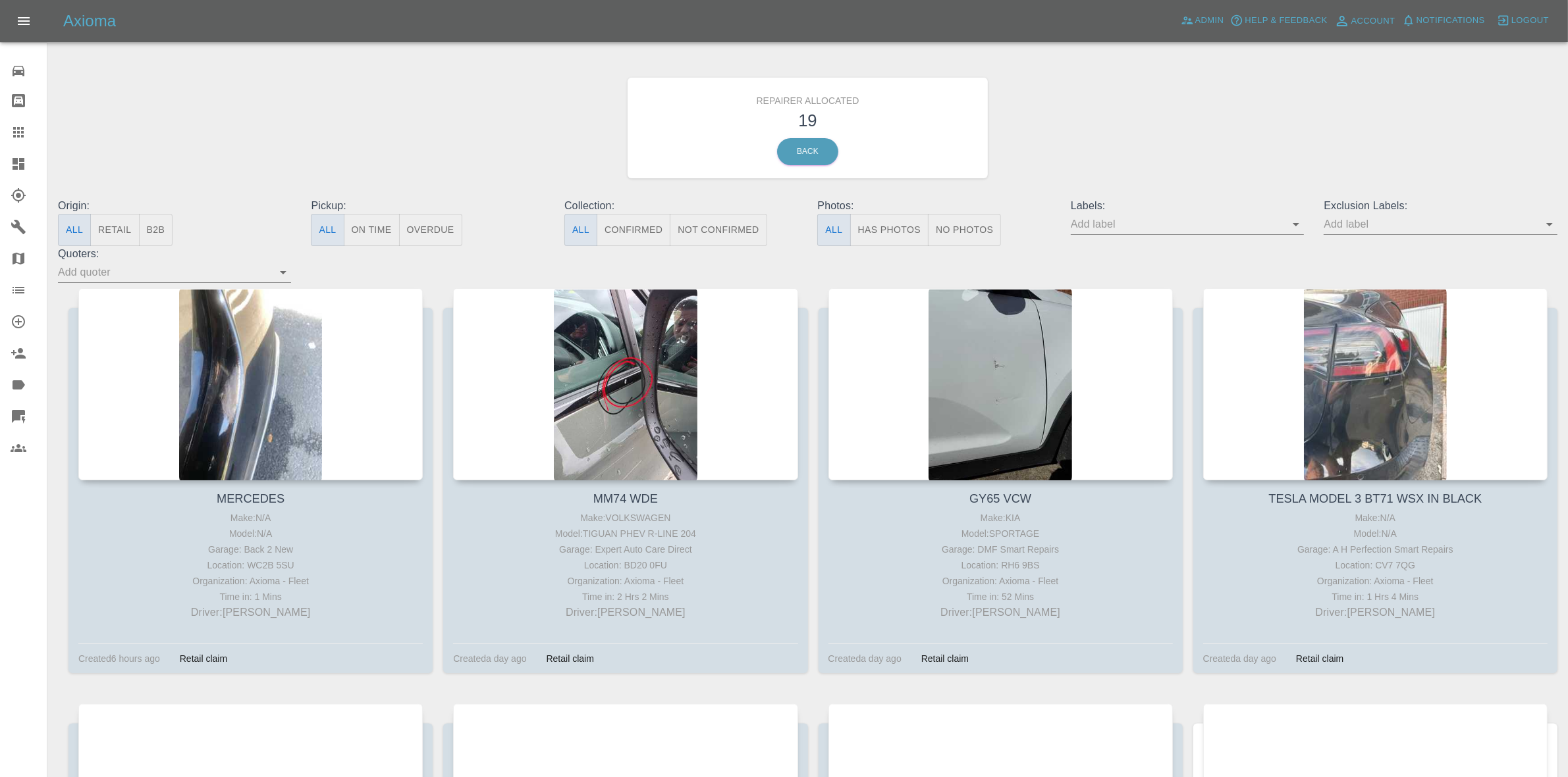
click at [104, 232] on button "Retail" at bounding box center [115, 230] width 49 height 32
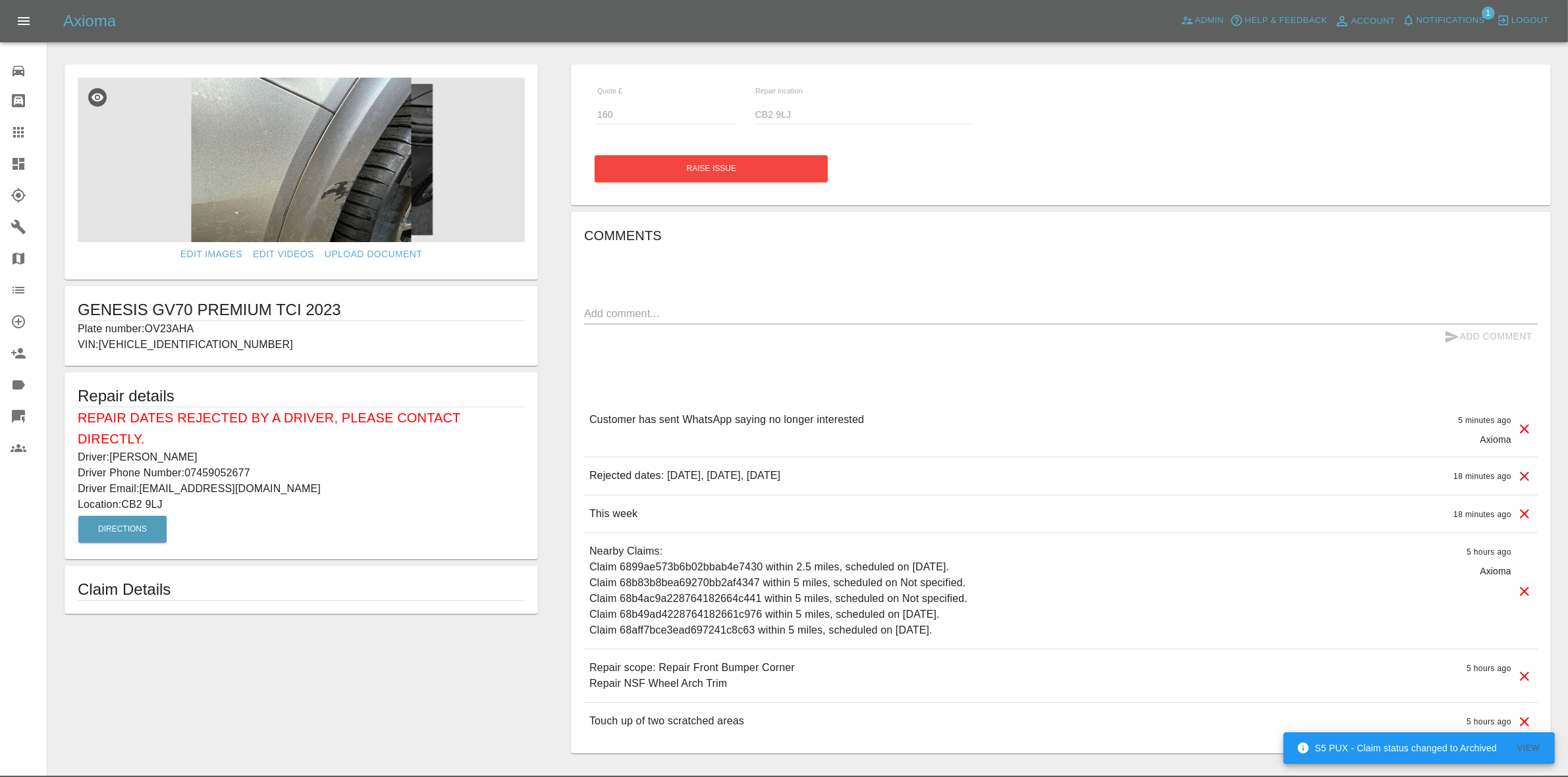
click at [1523, 425] on icon at bounding box center [1525, 429] width 16 height 16
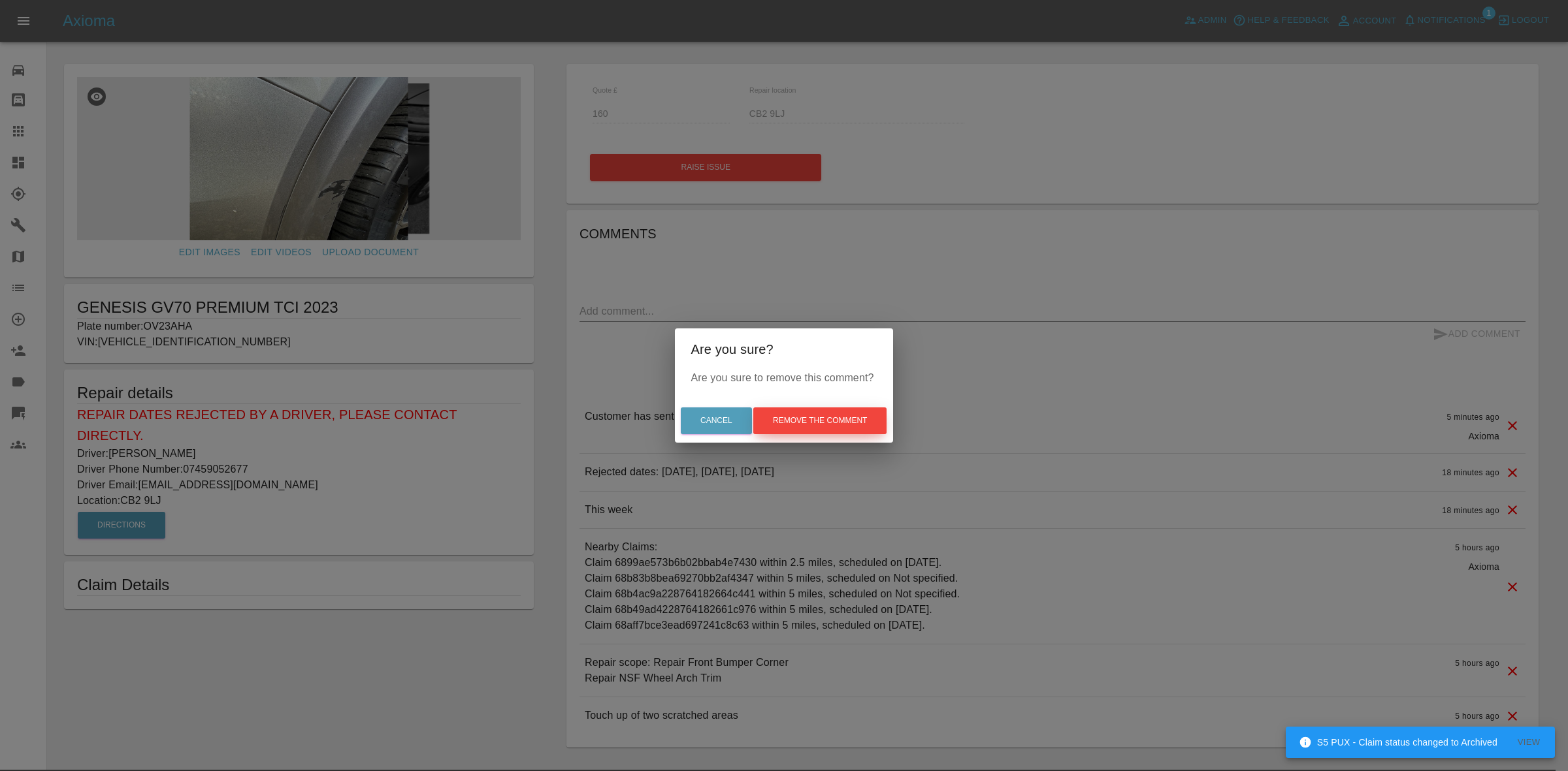
click at [837, 412] on button "Remove the comment" at bounding box center [820, 421] width 133 height 27
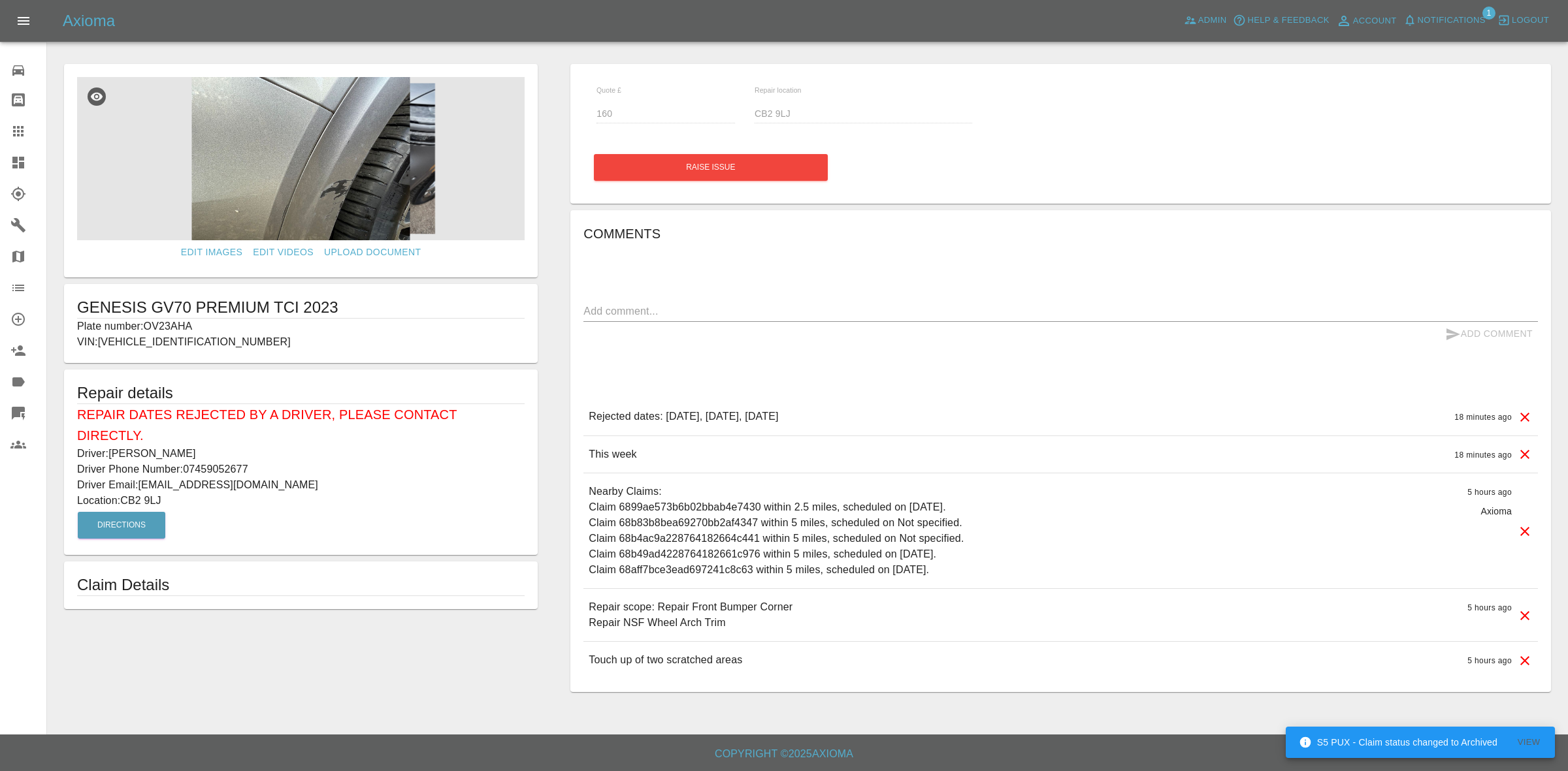
click at [160, 331] on p "Plate number: OV23AHA" at bounding box center [300, 327] width 447 height 16
copy p "OV23AHA"
click at [17, 129] on icon at bounding box center [18, 131] width 16 height 16
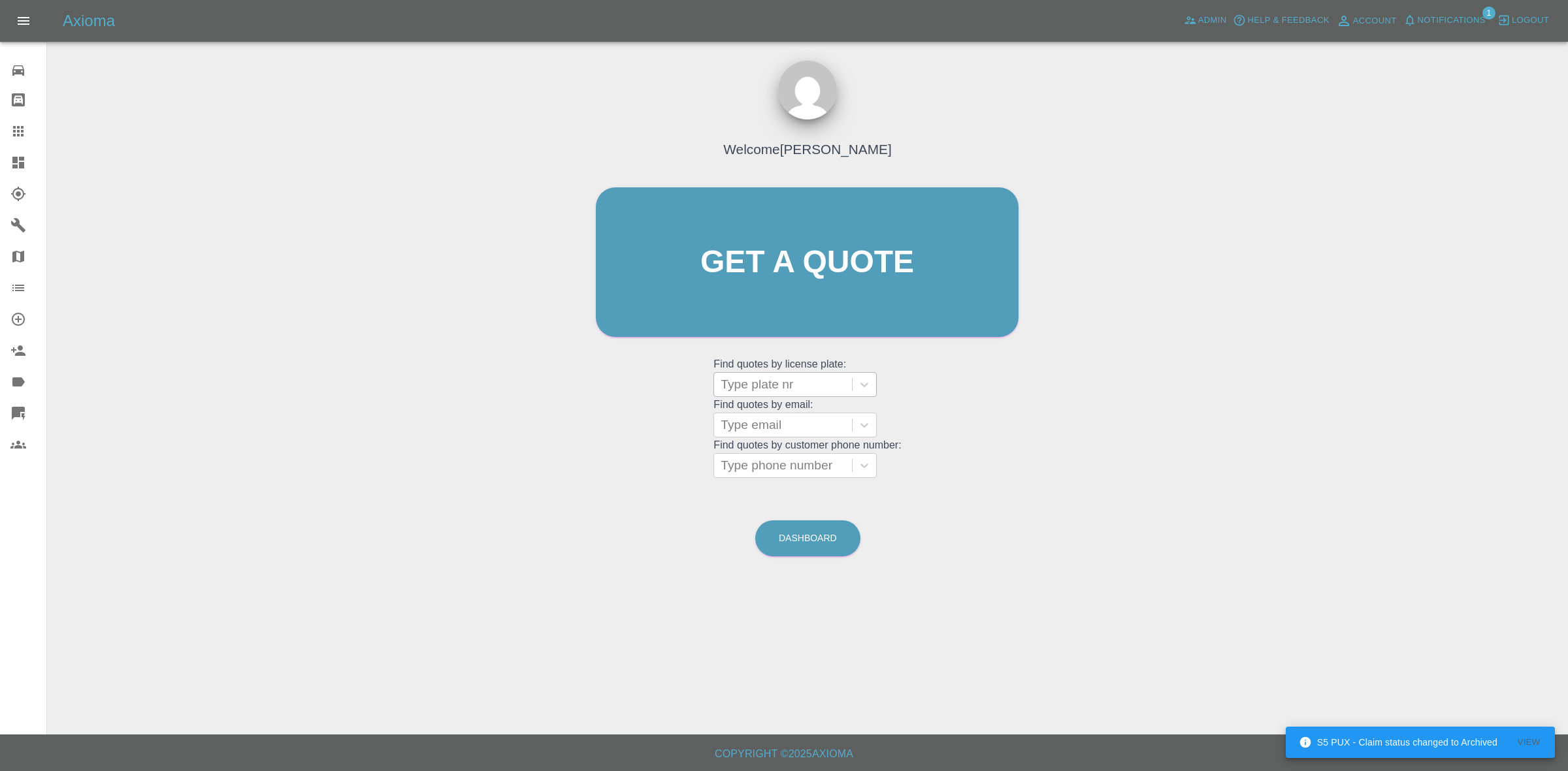
drag, startPoint x: 772, startPoint y: 379, endPoint x: 776, endPoint y: 390, distance: 11.7
click at [773, 379] on div at bounding box center [783, 385] width 125 height 19
paste input "OV23AHA"
type input "OV23AHA"
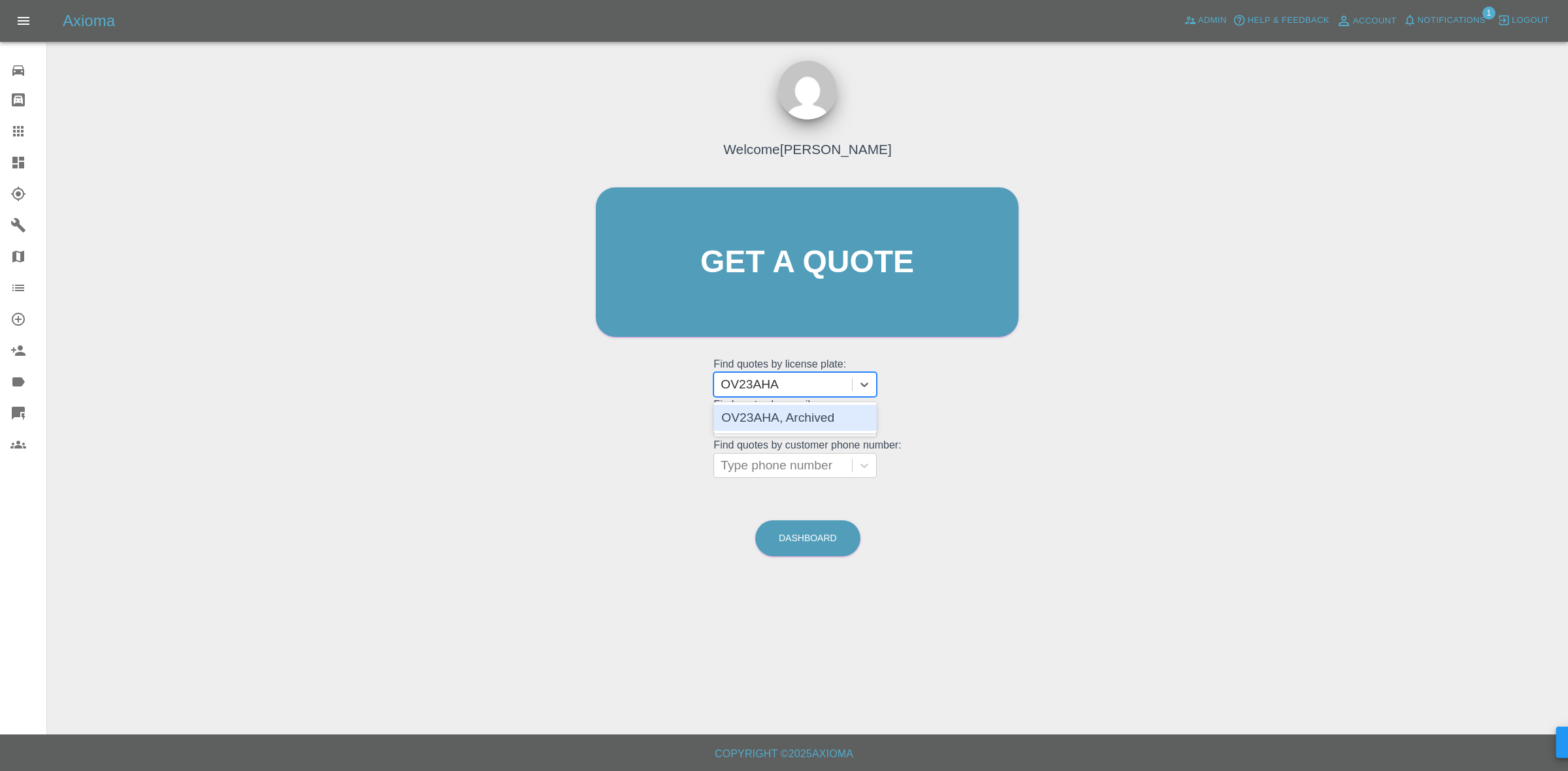
click at [789, 419] on div "OV23AHA, Archived" at bounding box center [795, 418] width 164 height 26
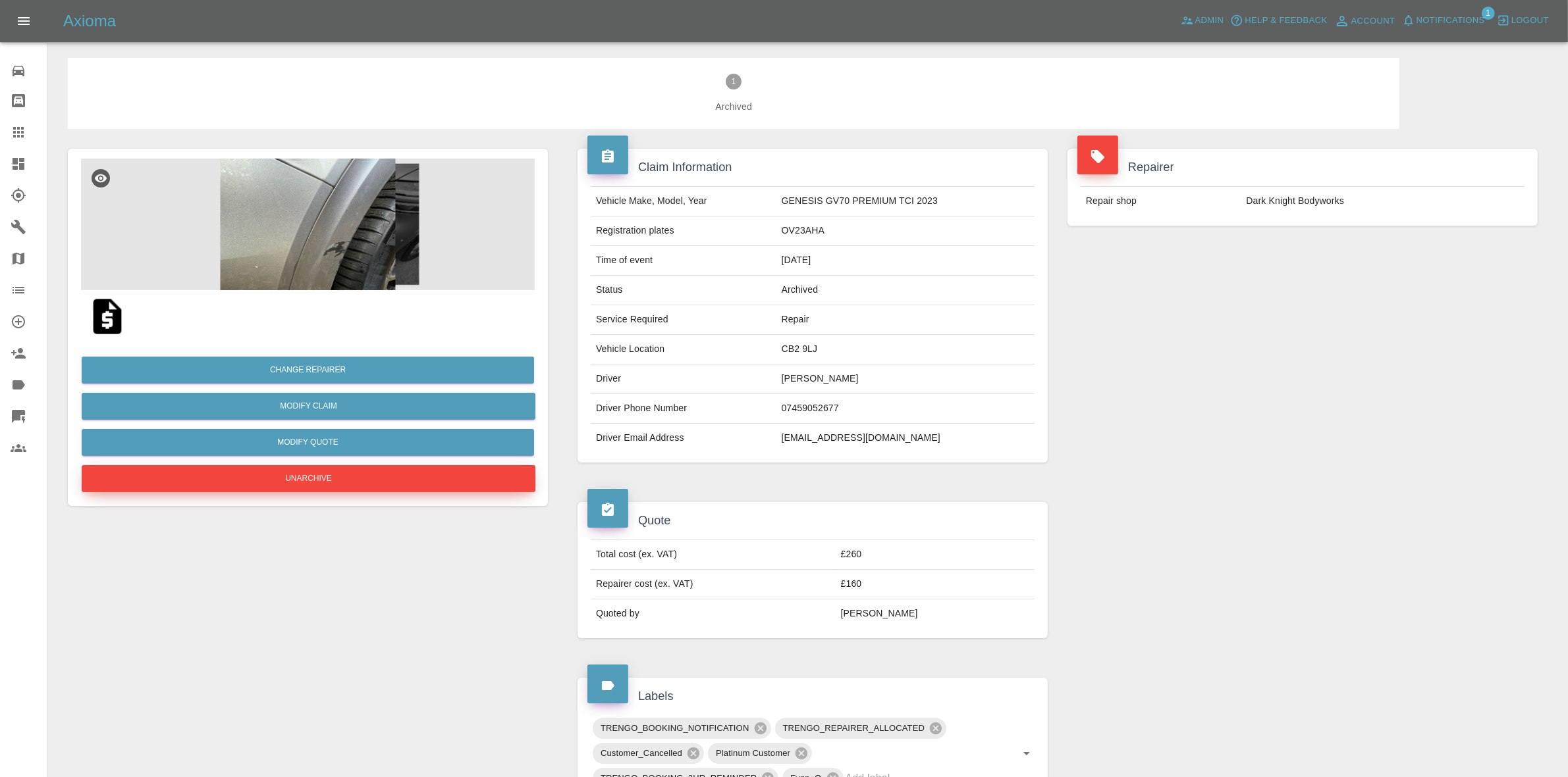
click at [322, 468] on button "Unarchive" at bounding box center [309, 479] width 454 height 27
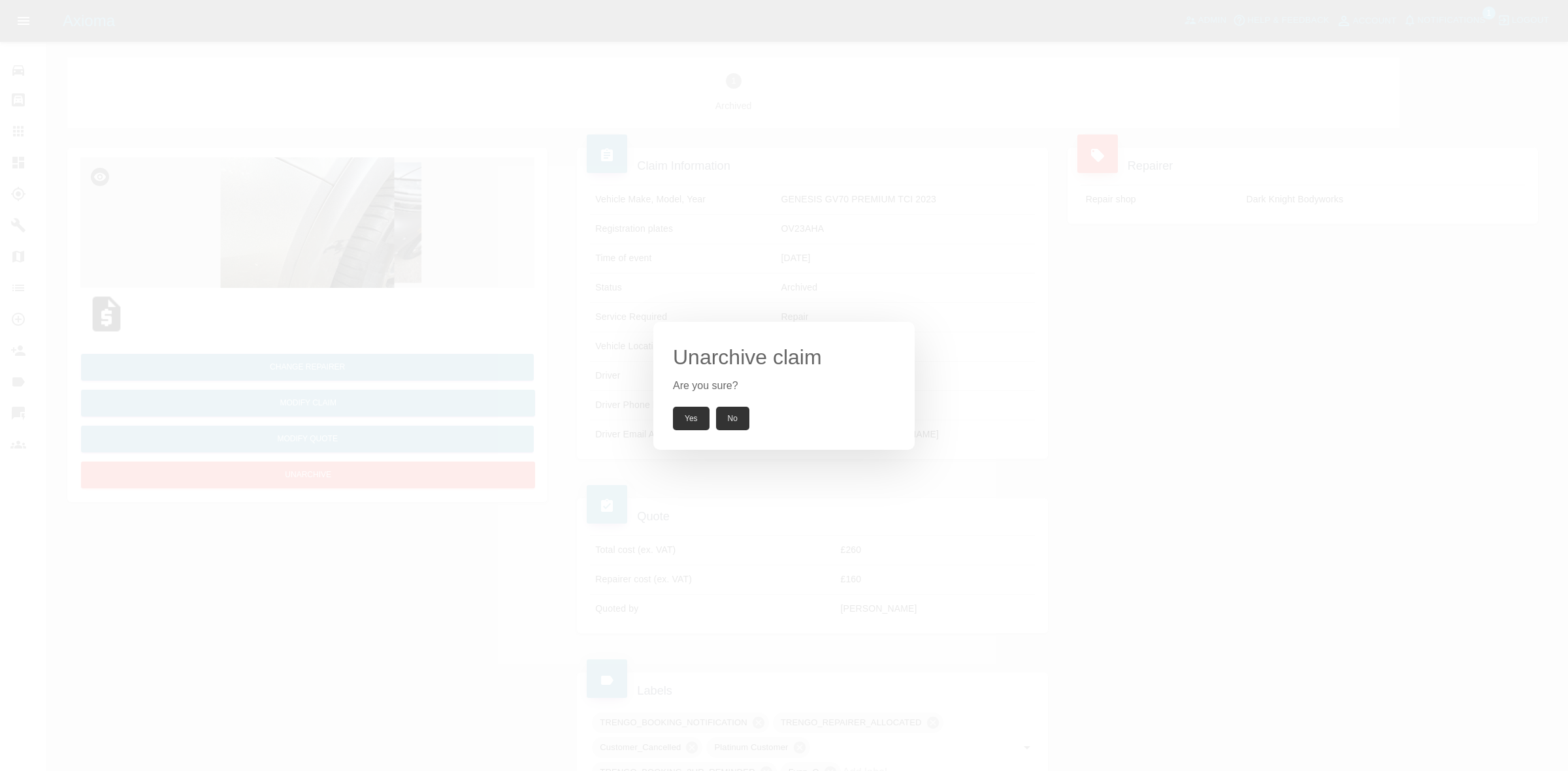
click at [695, 416] on button "Yes" at bounding box center [691, 418] width 37 height 23
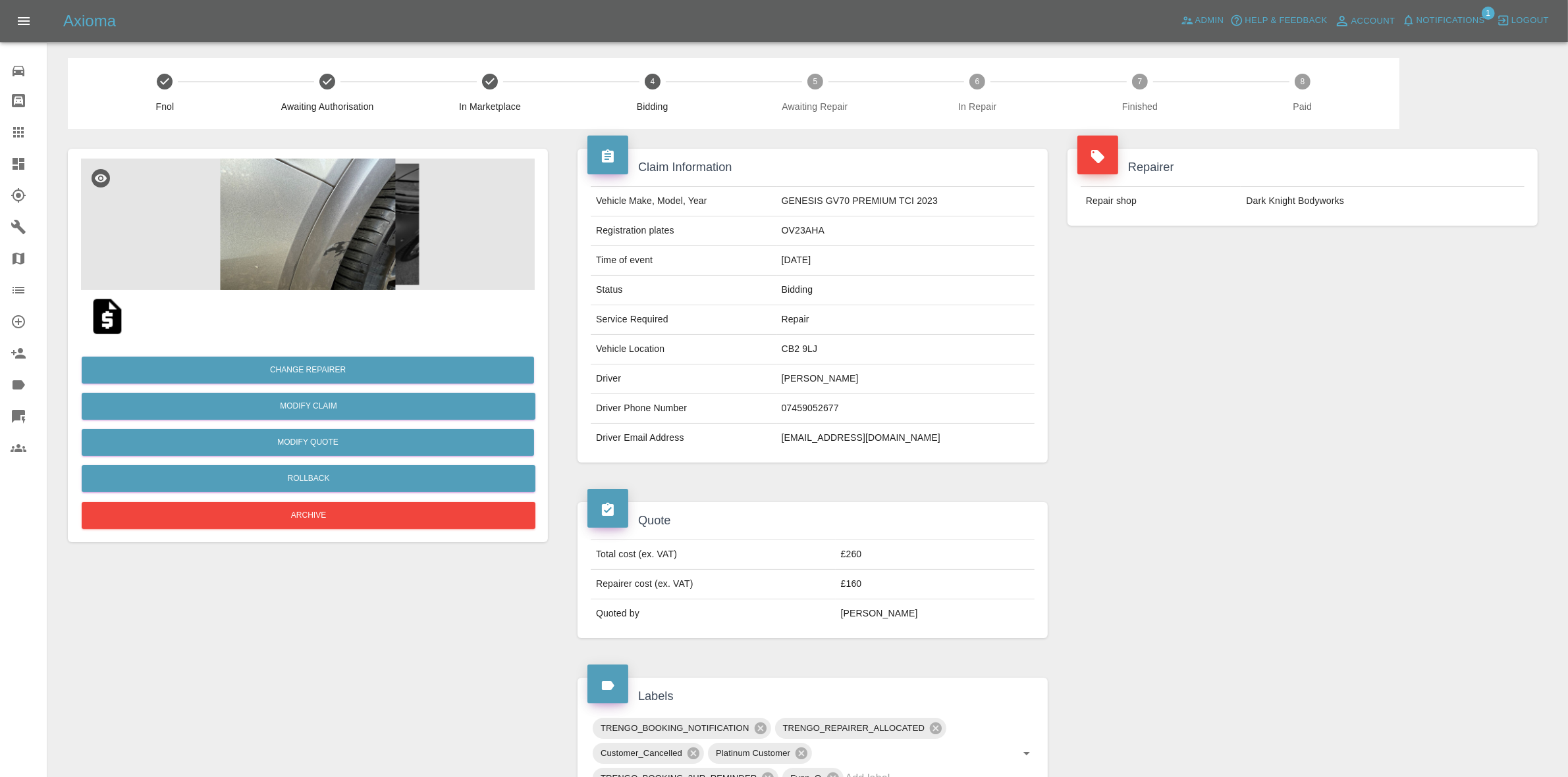
click at [1391, 291] on div "Repairer Repair shop Dark Knight Bodyworks" at bounding box center [1302, 306] width 490 height 354
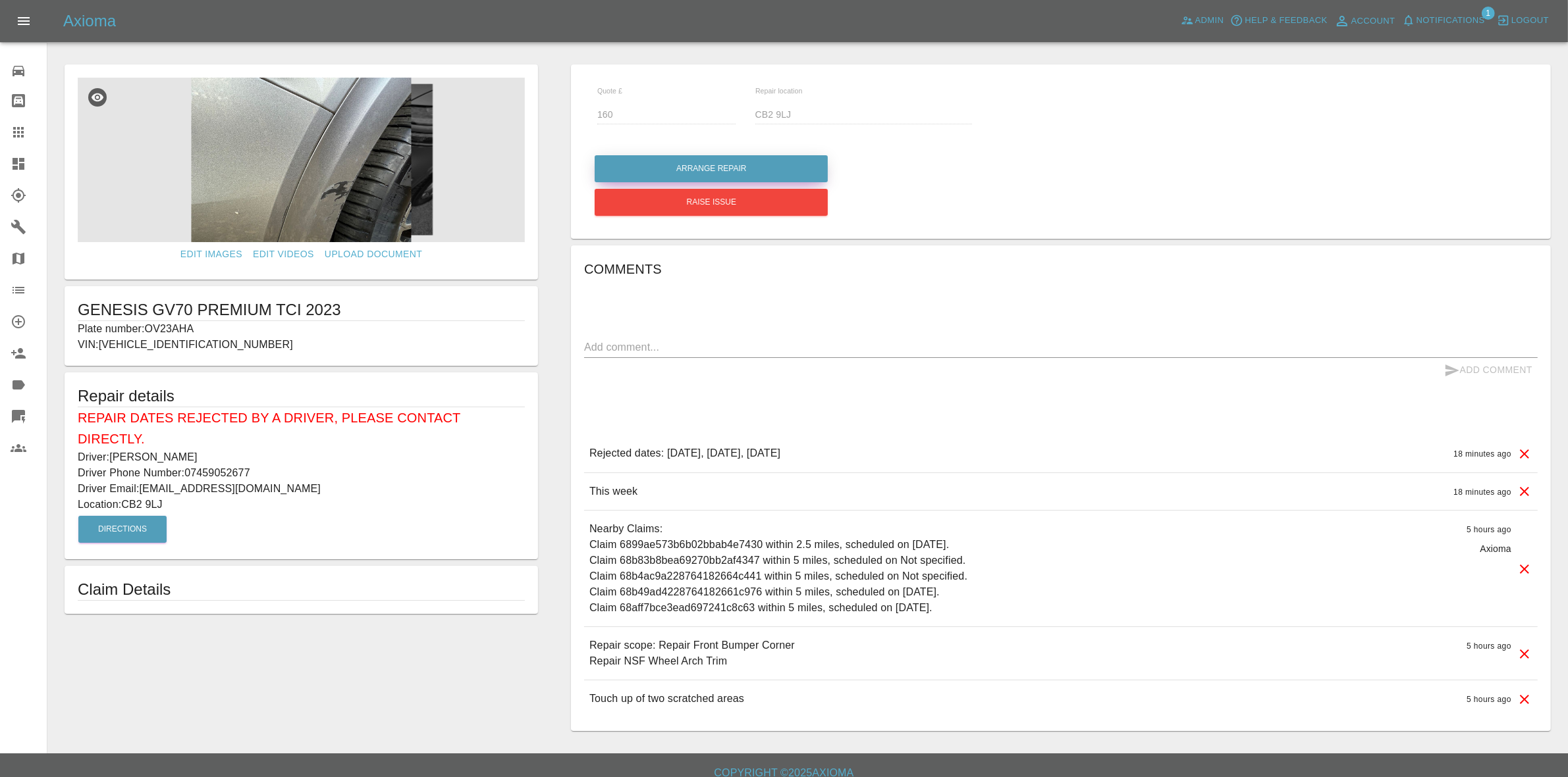
click at [679, 165] on button "Arrange Repair" at bounding box center [710, 169] width 233 height 27
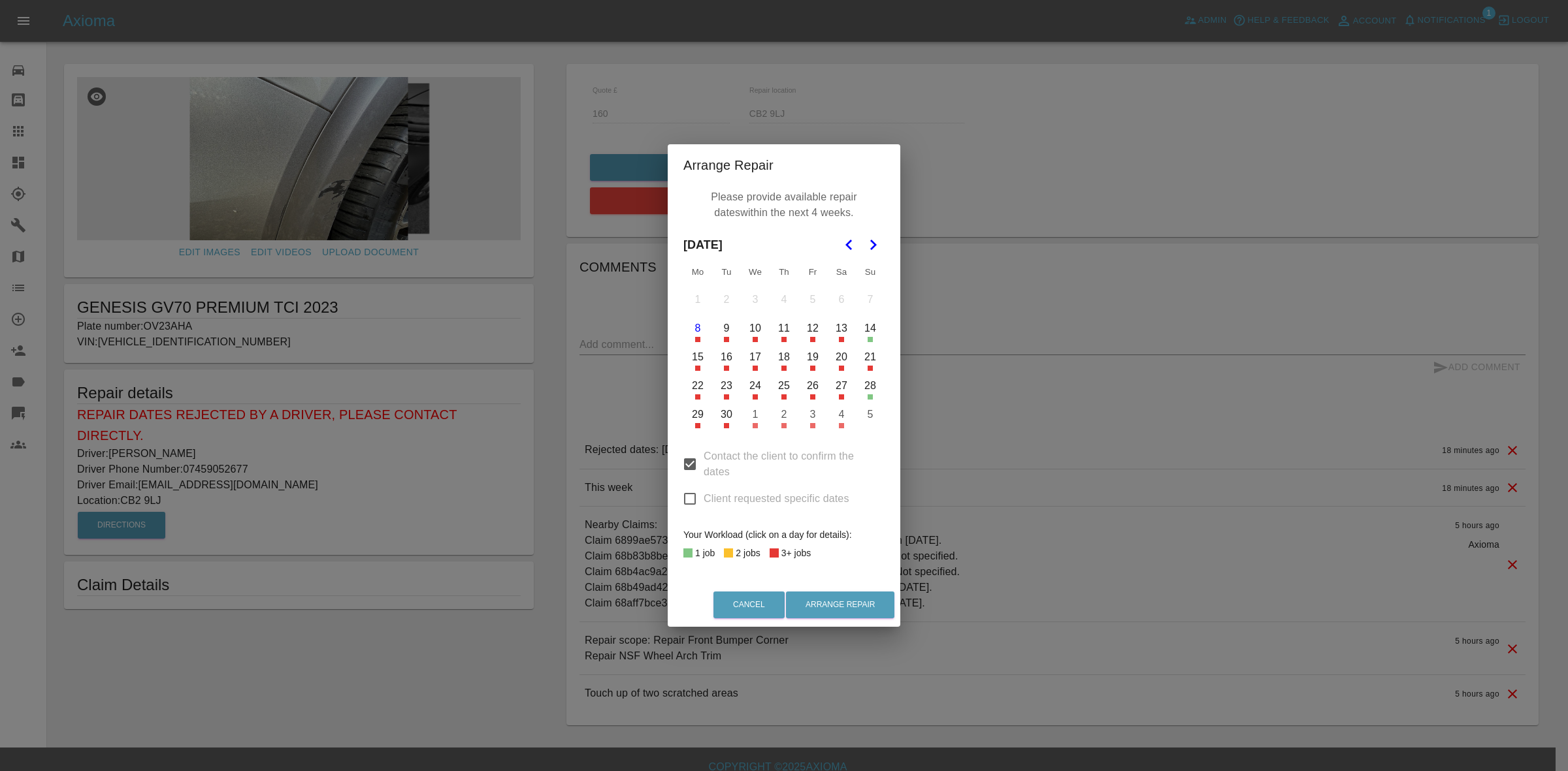
click at [695, 501] on input "Client requested specific dates" at bounding box center [690, 499] width 27 height 27
checkbox input "true"
click at [833, 331] on button "13" at bounding box center [841, 327] width 27 height 27
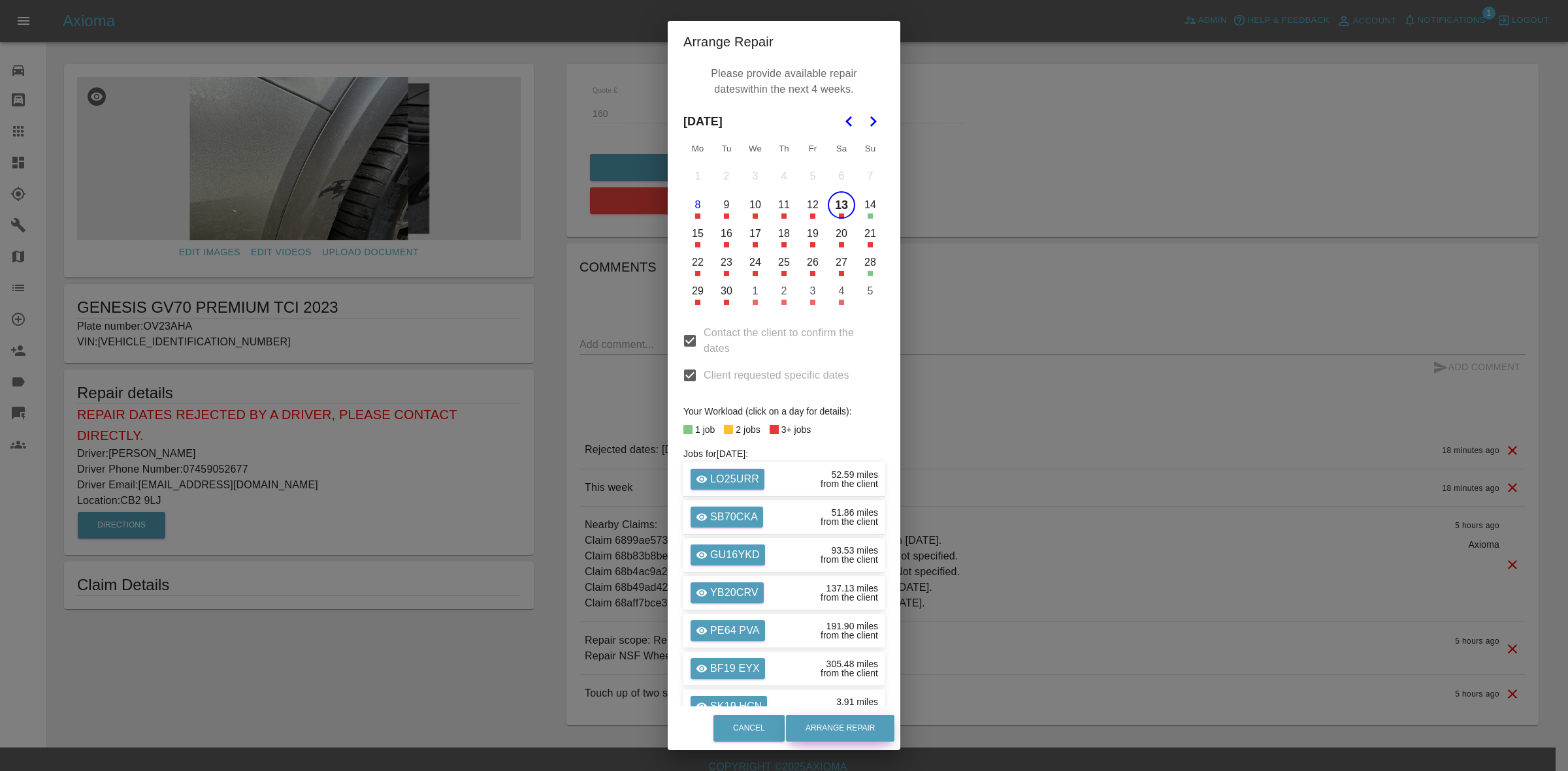
click at [850, 725] on button "Arrange Repair" at bounding box center [841, 728] width 109 height 27
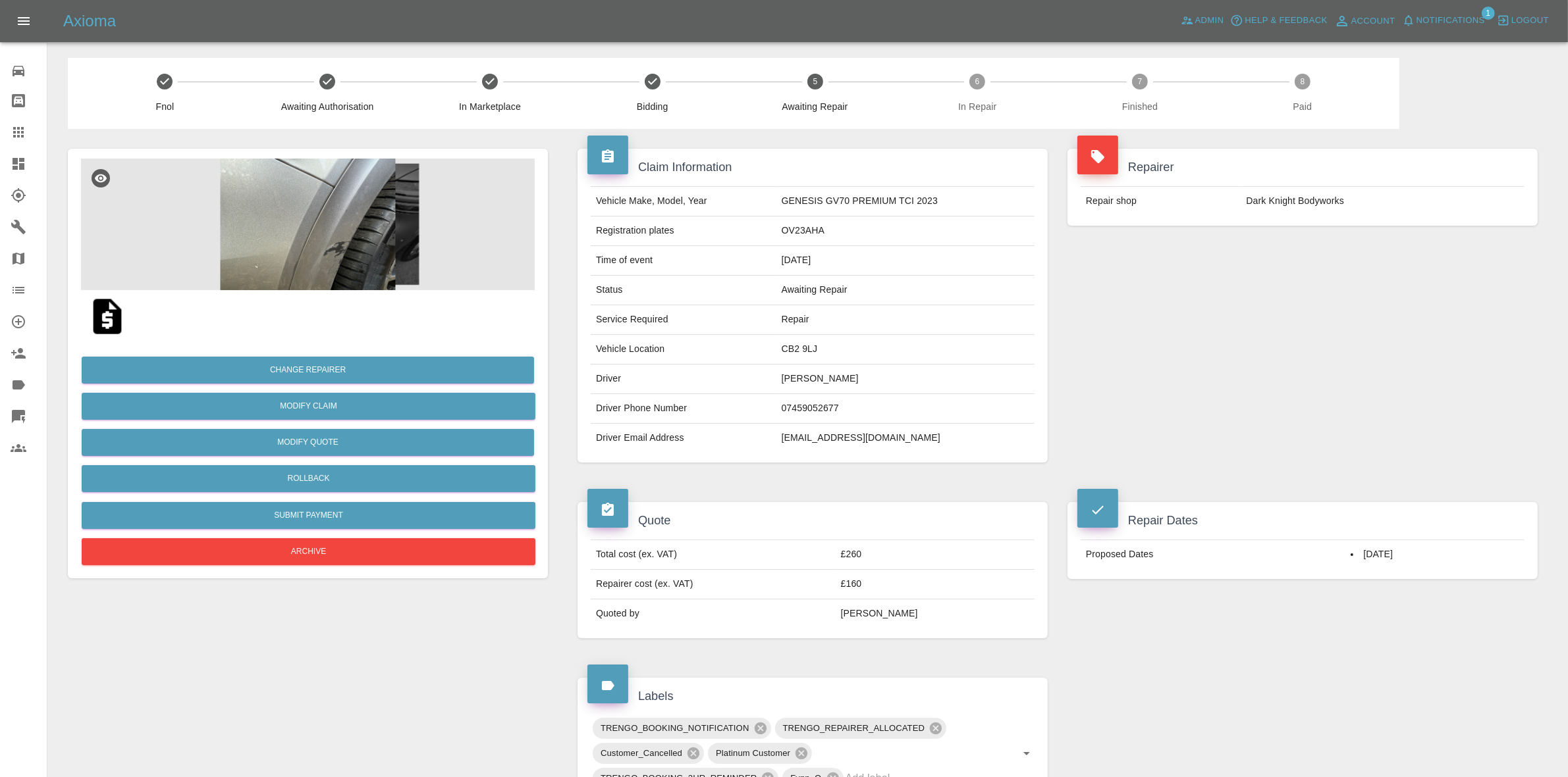
click at [802, 376] on td "[PERSON_NAME]" at bounding box center [906, 379] width 259 height 29
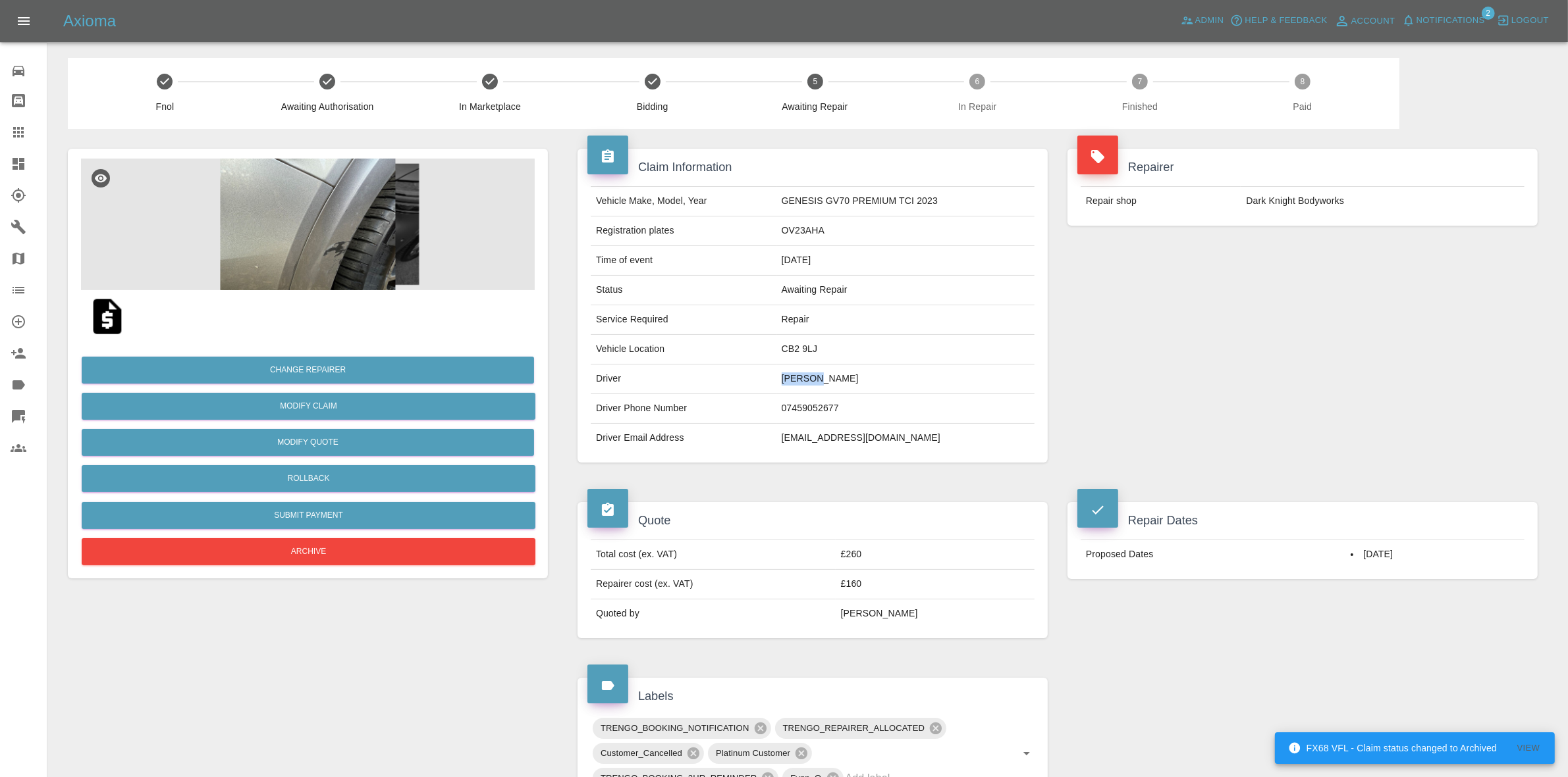
click at [802, 376] on td "[PERSON_NAME]" at bounding box center [906, 379] width 259 height 29
copy td "[PERSON_NAME]"
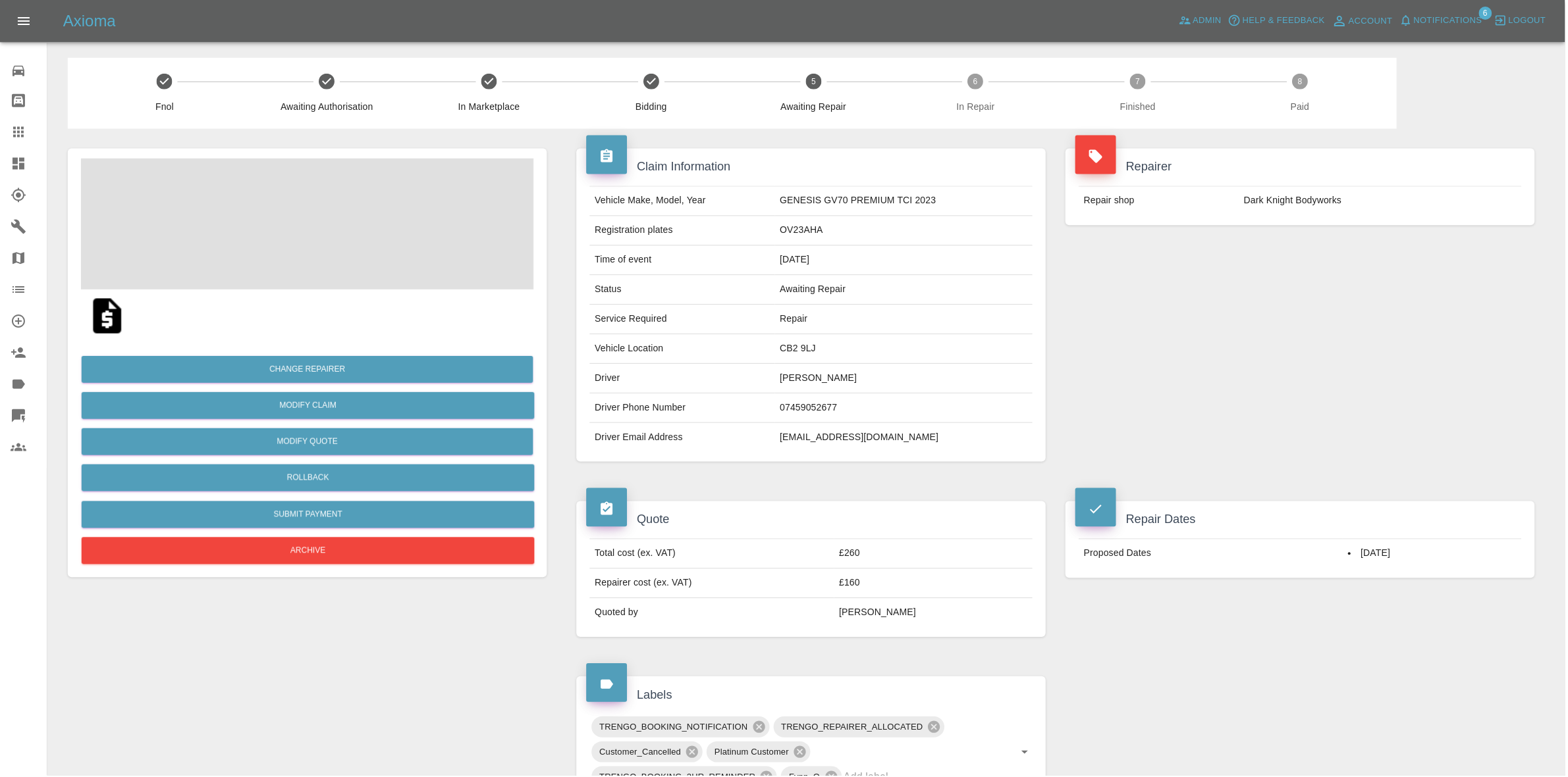
click at [1467, 20] on span "Notifications" at bounding box center [1451, 21] width 69 height 15
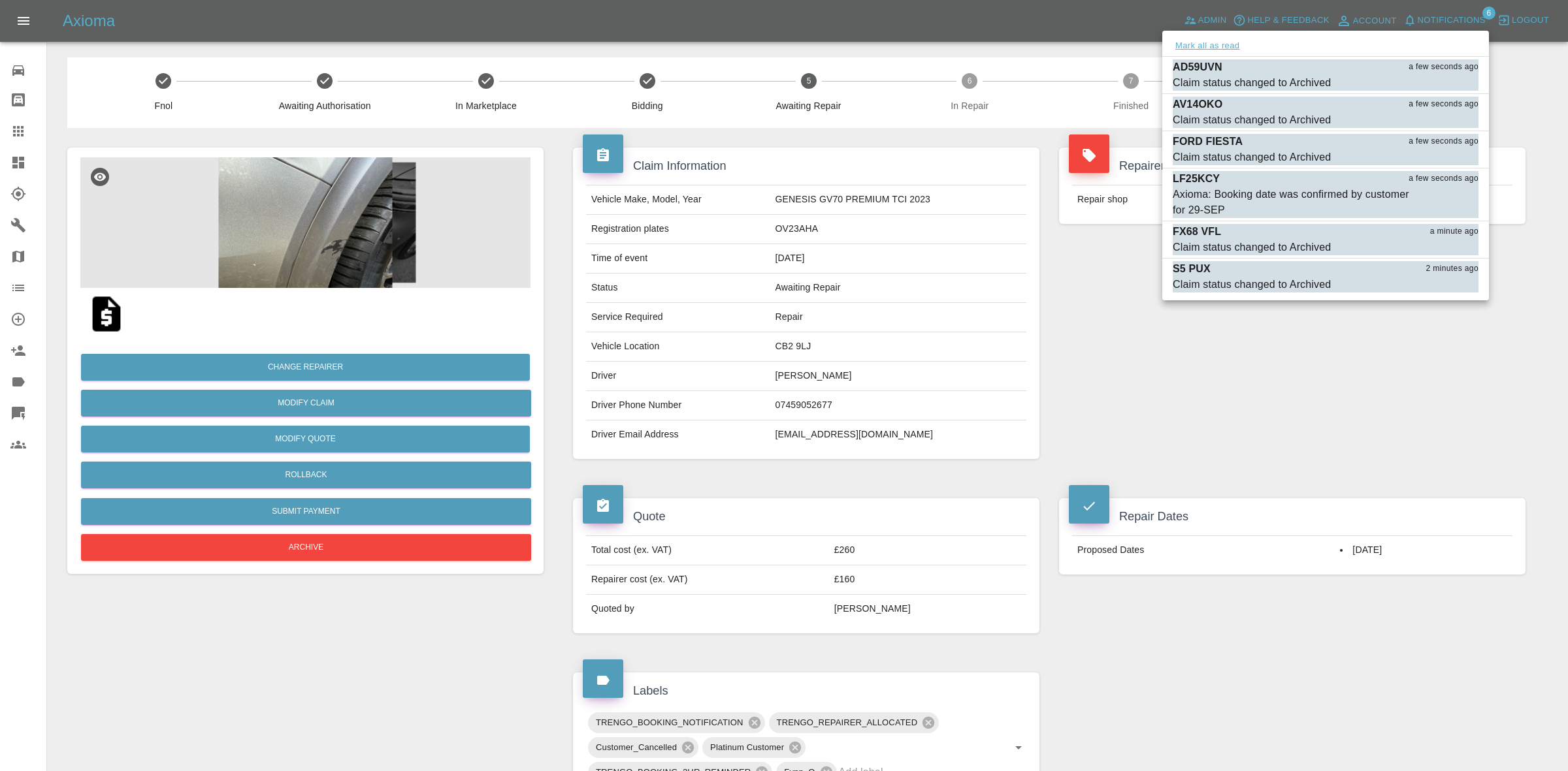
click at [1218, 48] on button "Mark all as read" at bounding box center [1208, 46] width 69 height 15
click at [1246, 367] on div at bounding box center [784, 386] width 1568 height 771
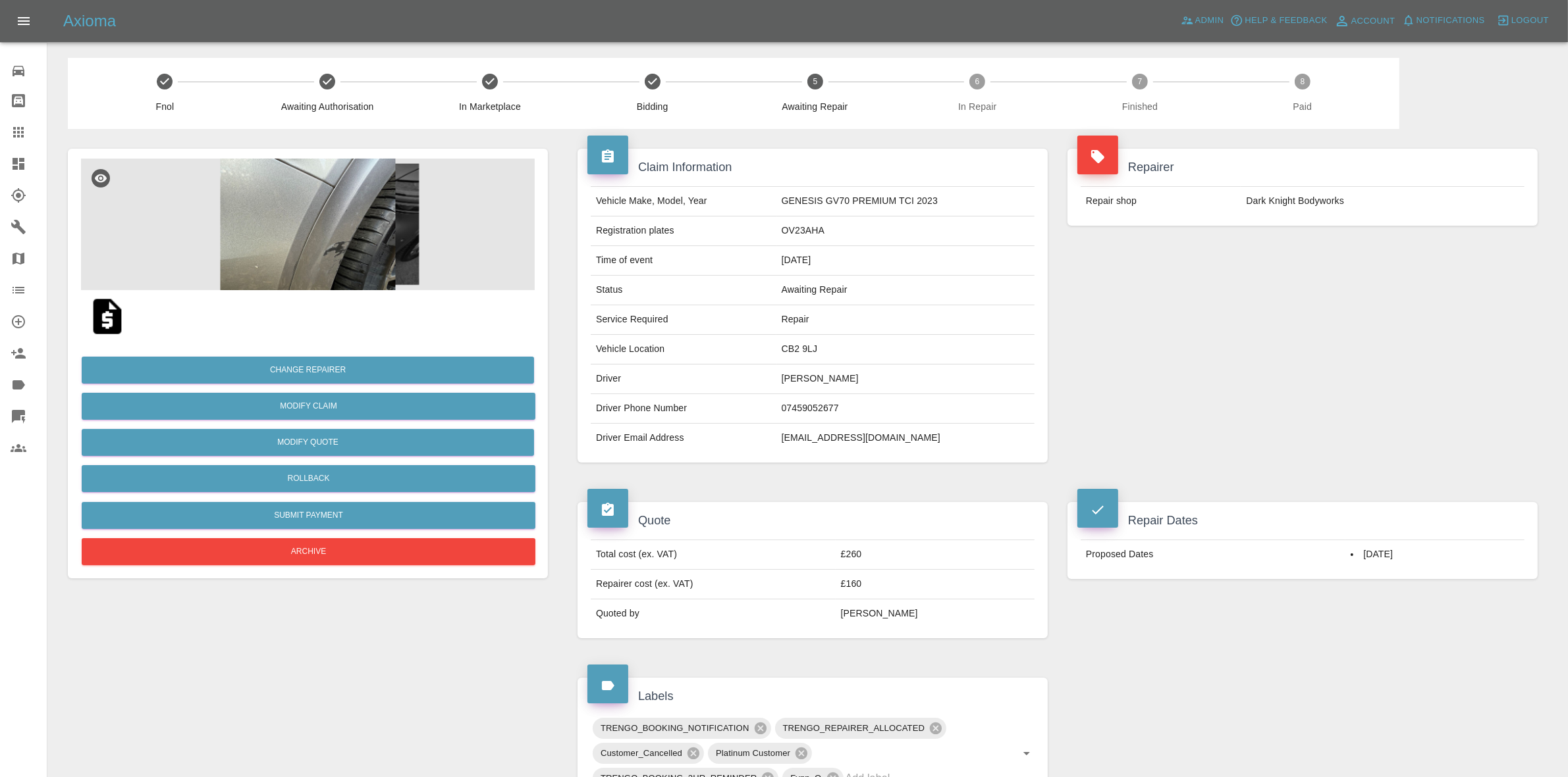
click at [1409, 158] on h4 "Repairer" at bounding box center [1302, 167] width 450 height 18
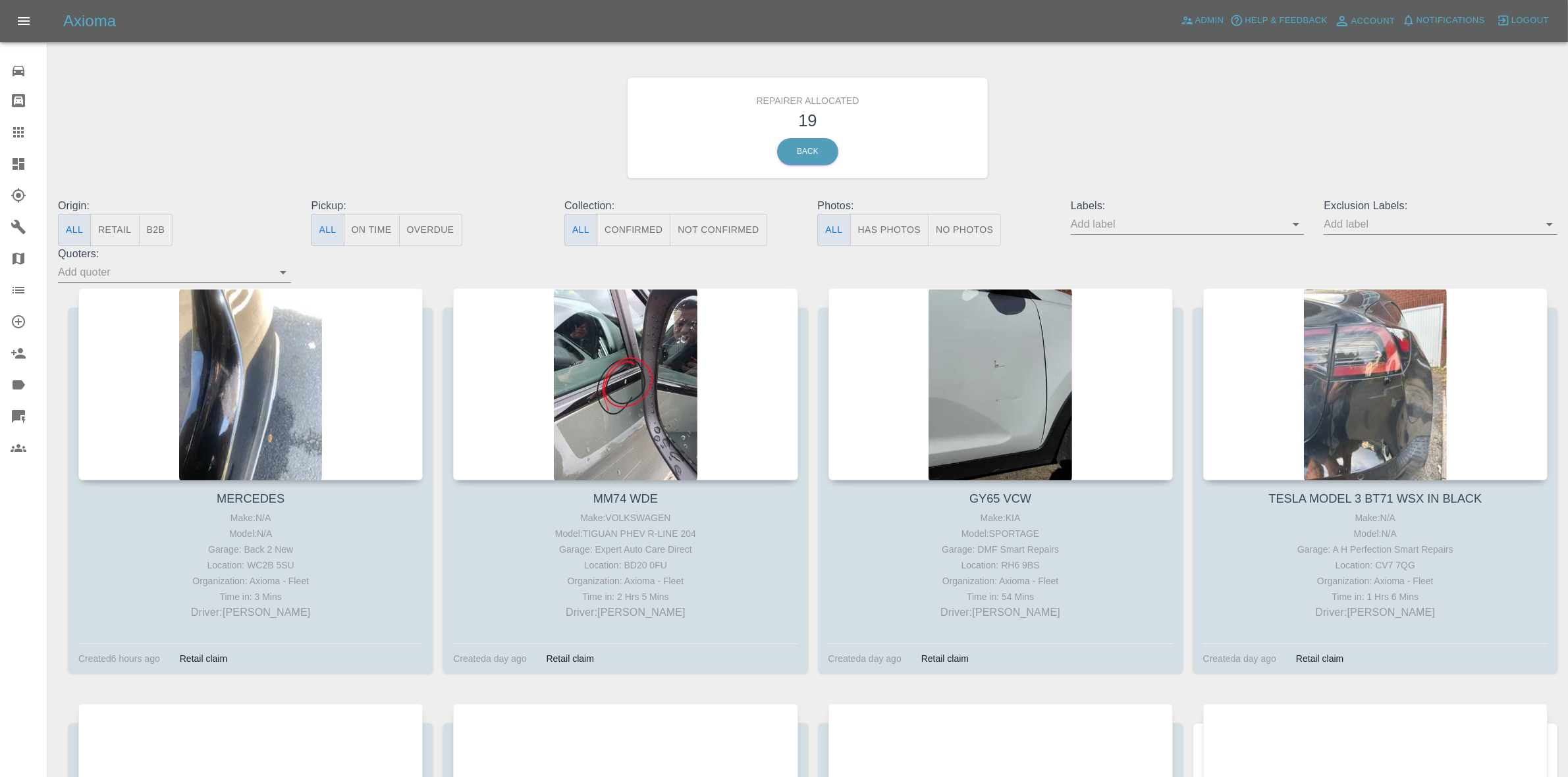
click at [119, 228] on button "Retail" at bounding box center [115, 230] width 49 height 32
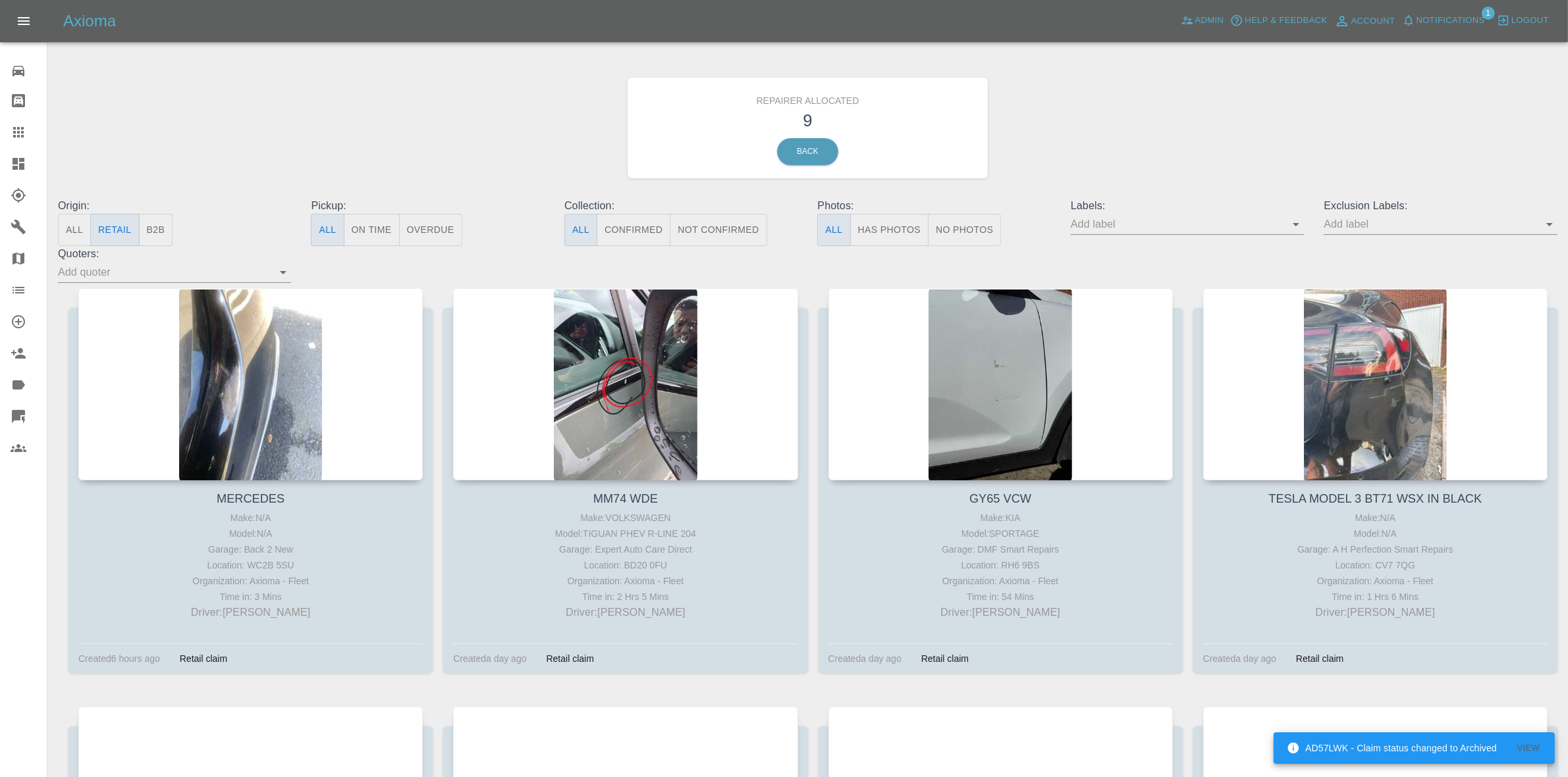
click at [1424, 25] on span "Notifications" at bounding box center [1451, 21] width 69 height 15
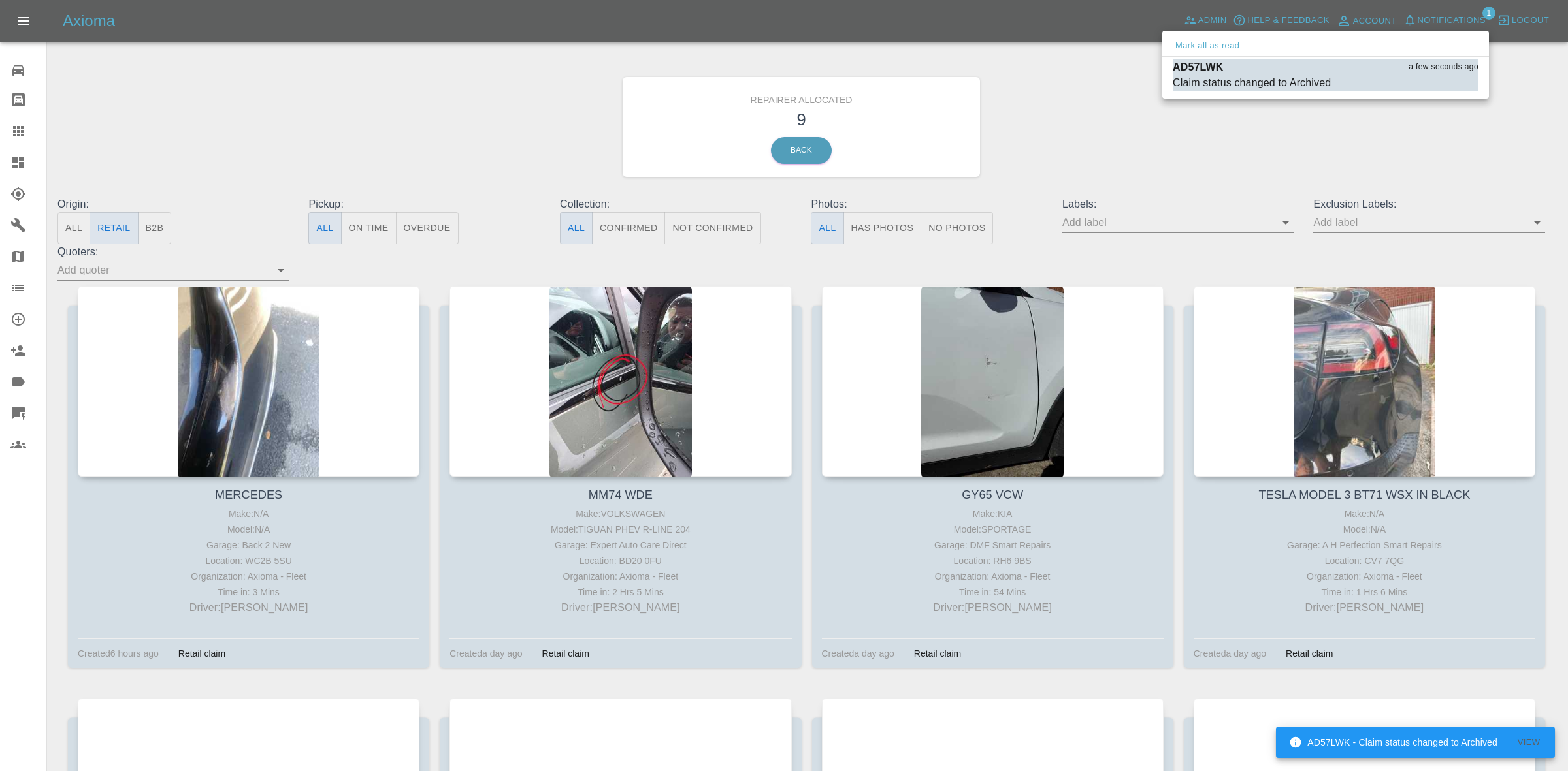
click at [1246, 40] on div "Mark all as read" at bounding box center [1326, 46] width 327 height 21
click at [1237, 46] on button "Mark all as read" at bounding box center [1208, 46] width 69 height 15
click at [1292, 147] on div at bounding box center [784, 386] width 1568 height 771
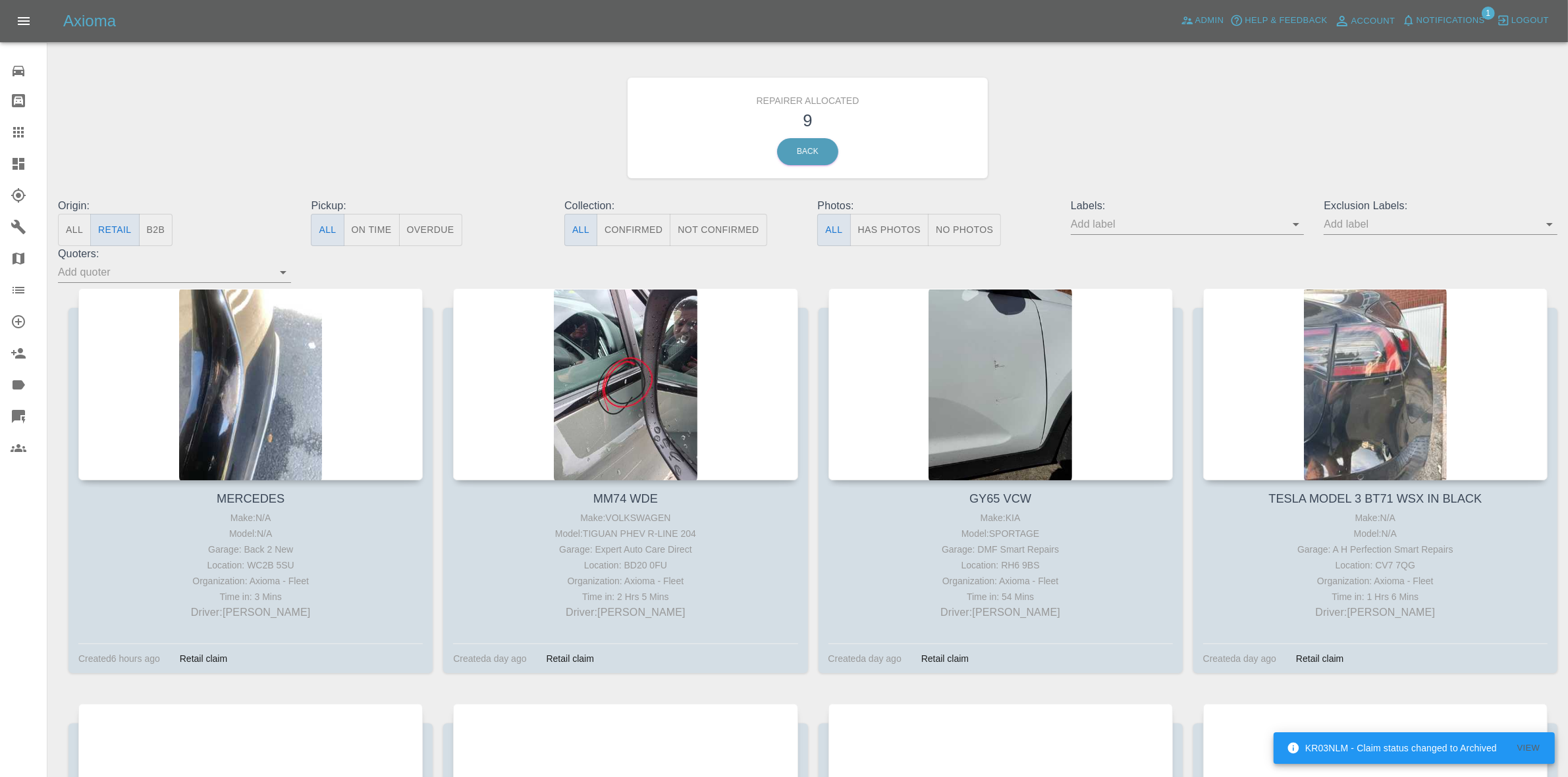
click at [1451, 15] on span "Notifications" at bounding box center [1451, 21] width 69 height 15
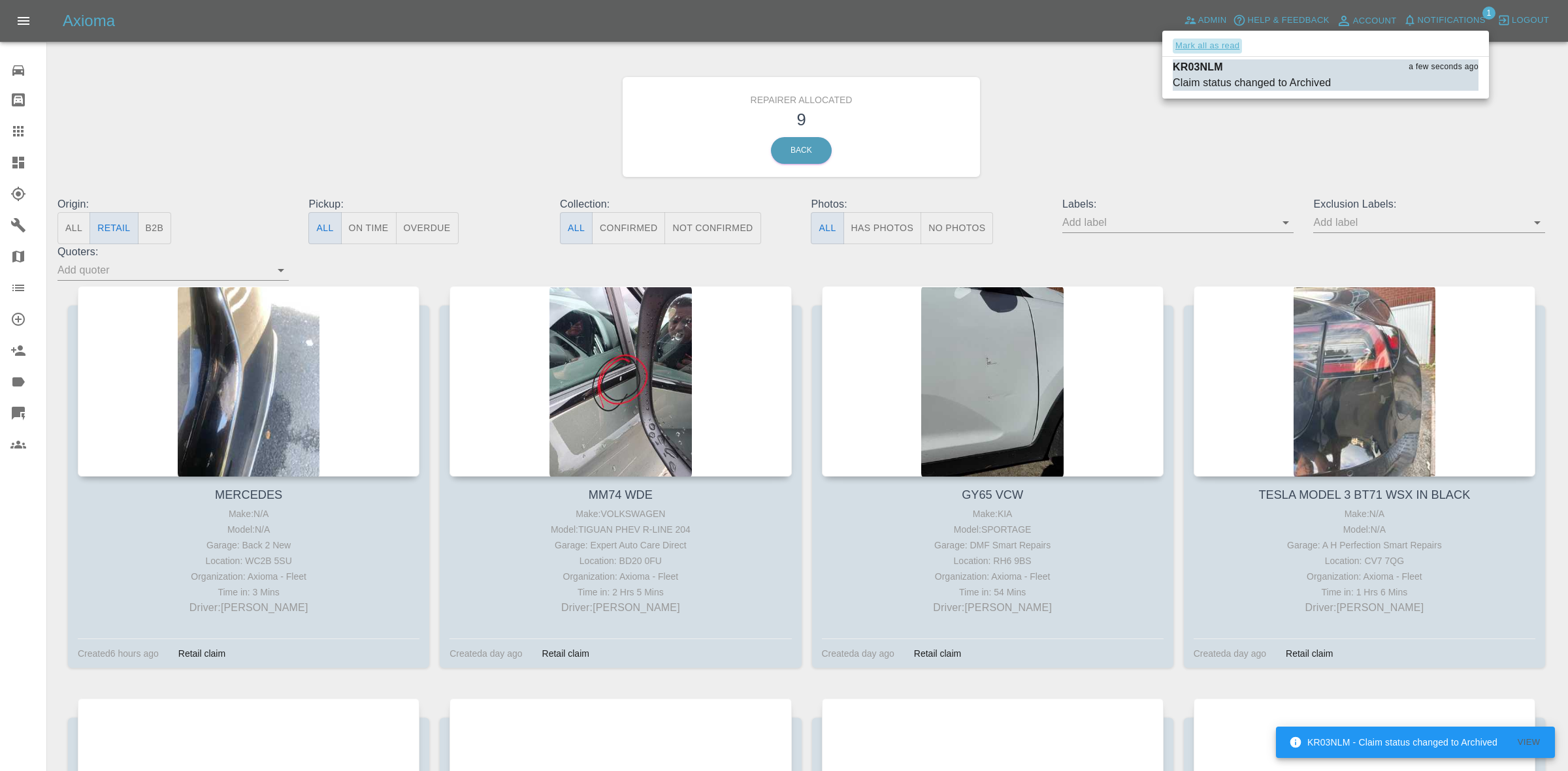
click at [1196, 44] on button "Mark all as read" at bounding box center [1208, 46] width 69 height 15
drag, startPoint x: 1031, startPoint y: 123, endPoint x: 1092, endPoint y: 241, distance: 132.8
click at [1030, 124] on div at bounding box center [784, 386] width 1568 height 771
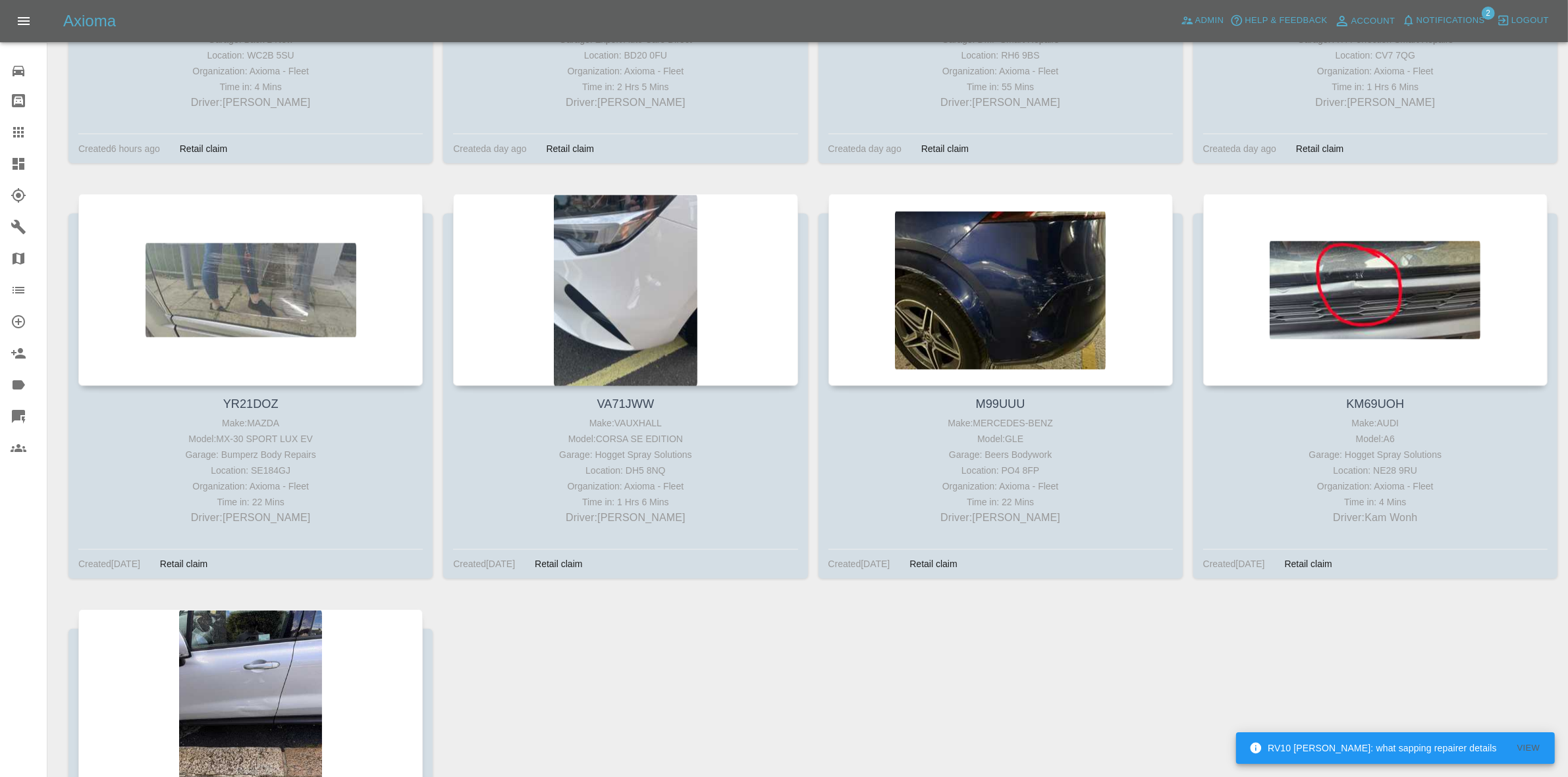
scroll to position [393, 0]
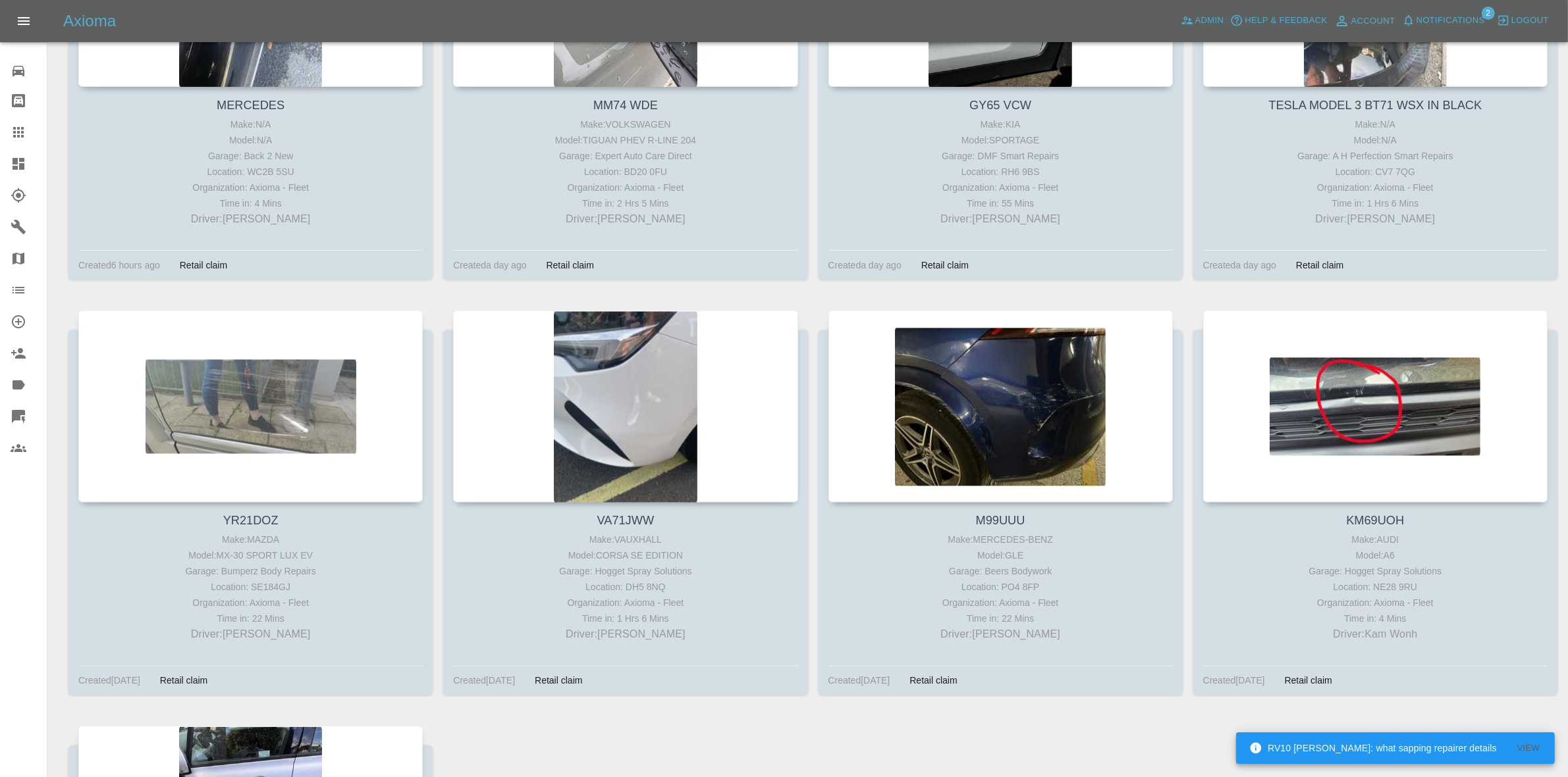
click at [1447, 19] on span "Notifications" at bounding box center [1451, 21] width 69 height 15
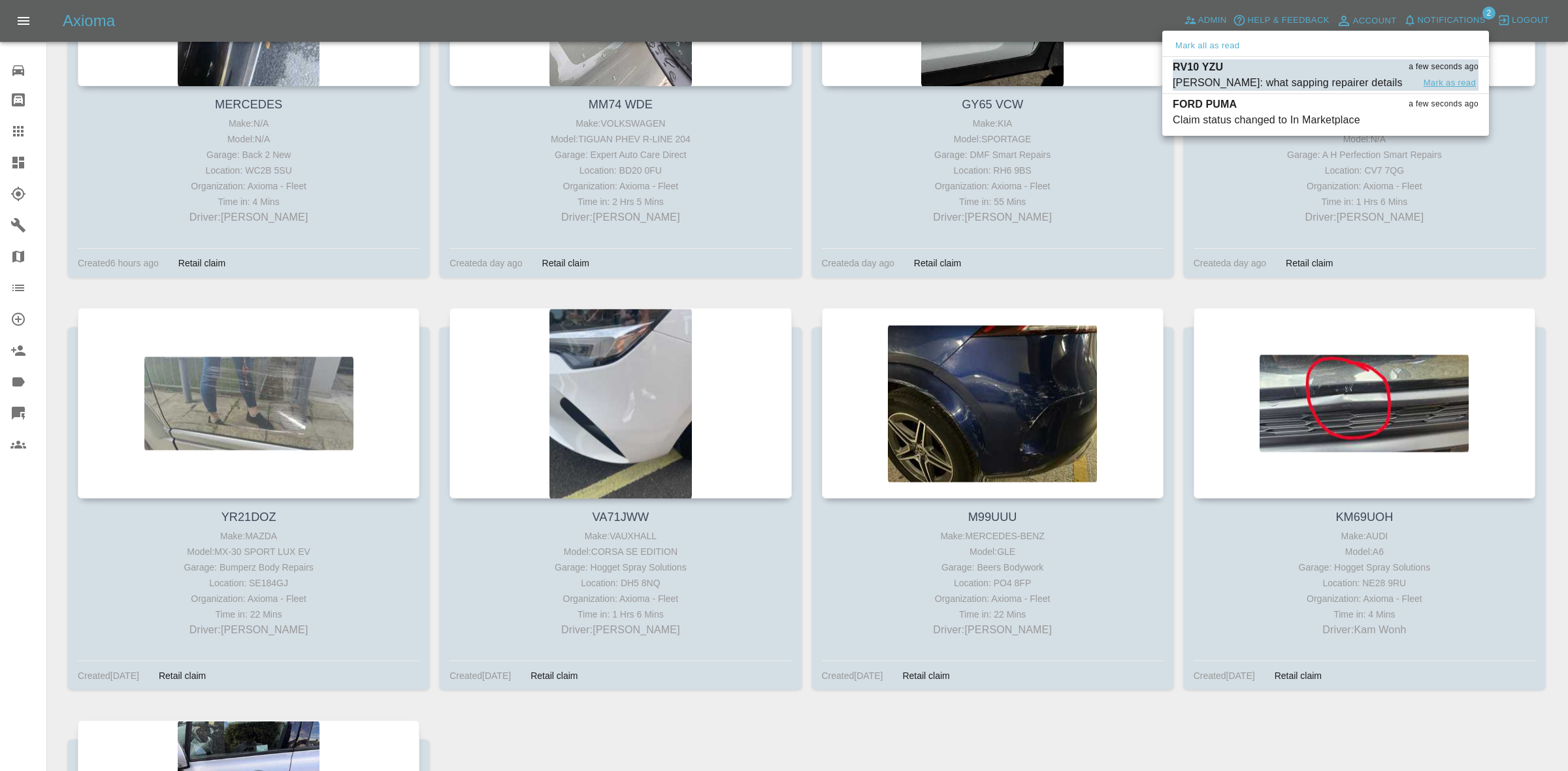
click at [1443, 83] on button "Mark as read" at bounding box center [1449, 83] width 57 height 15
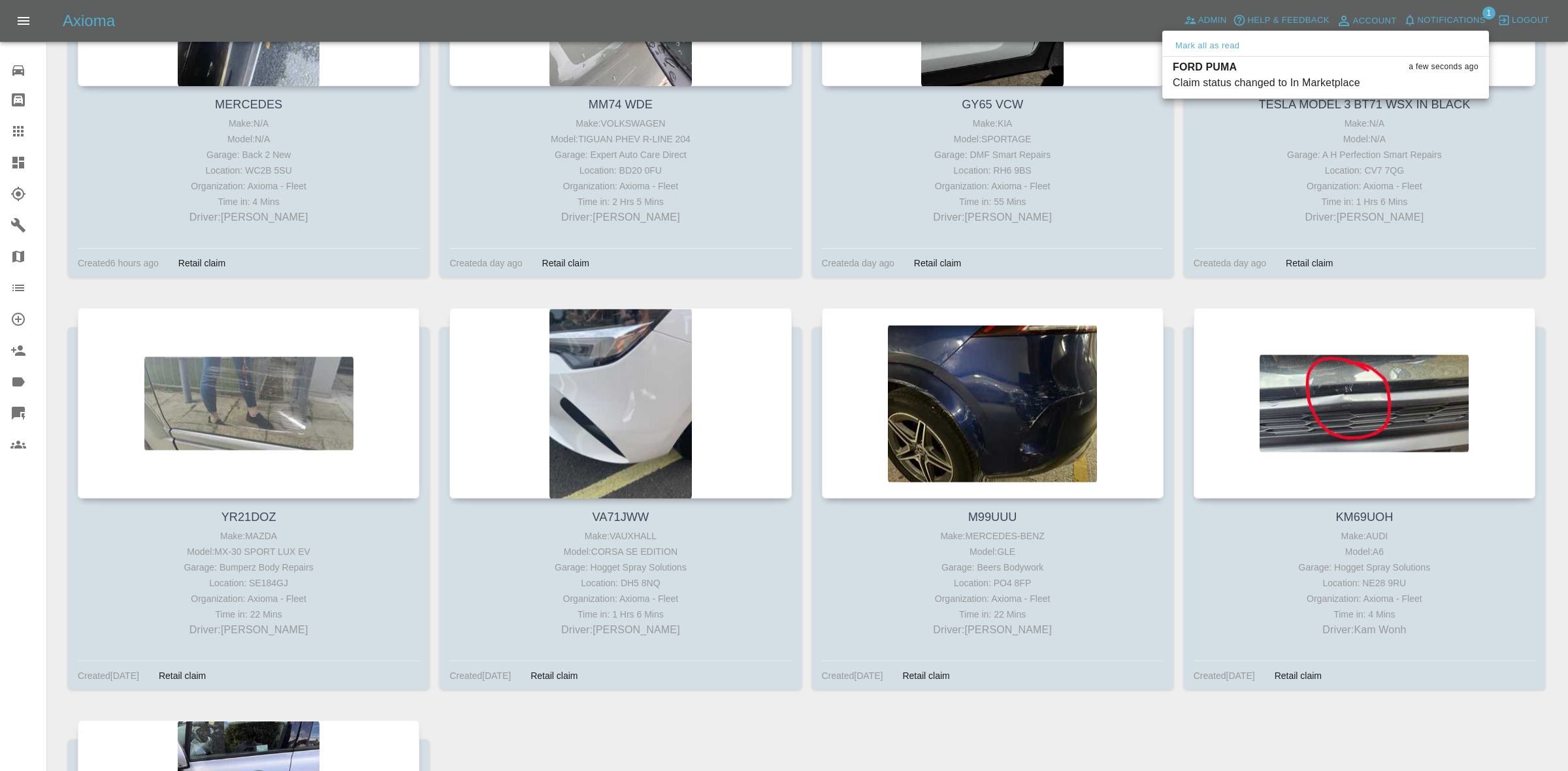
click at [1196, 291] on div at bounding box center [784, 386] width 1568 height 771
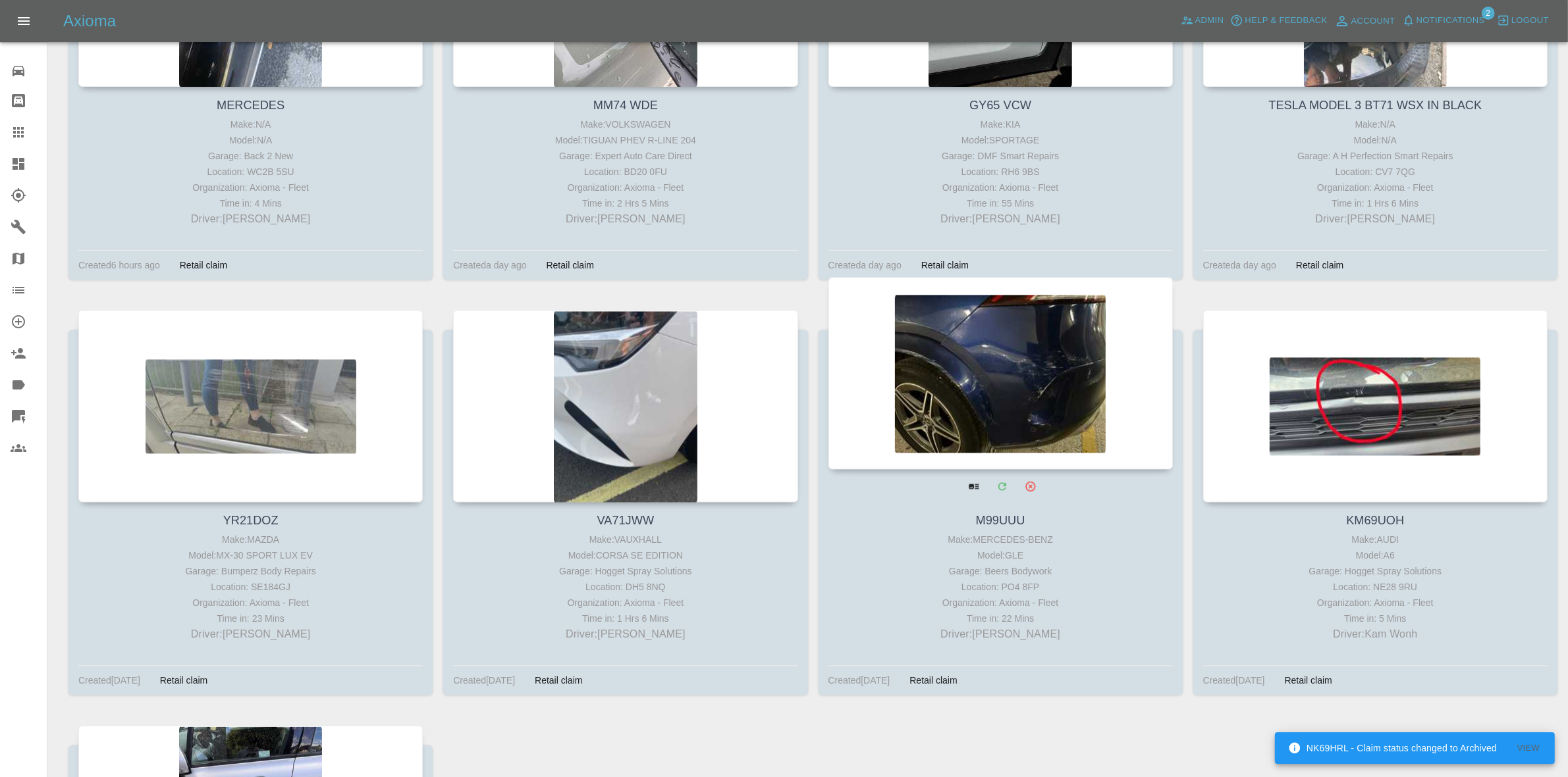
scroll to position [0, 0]
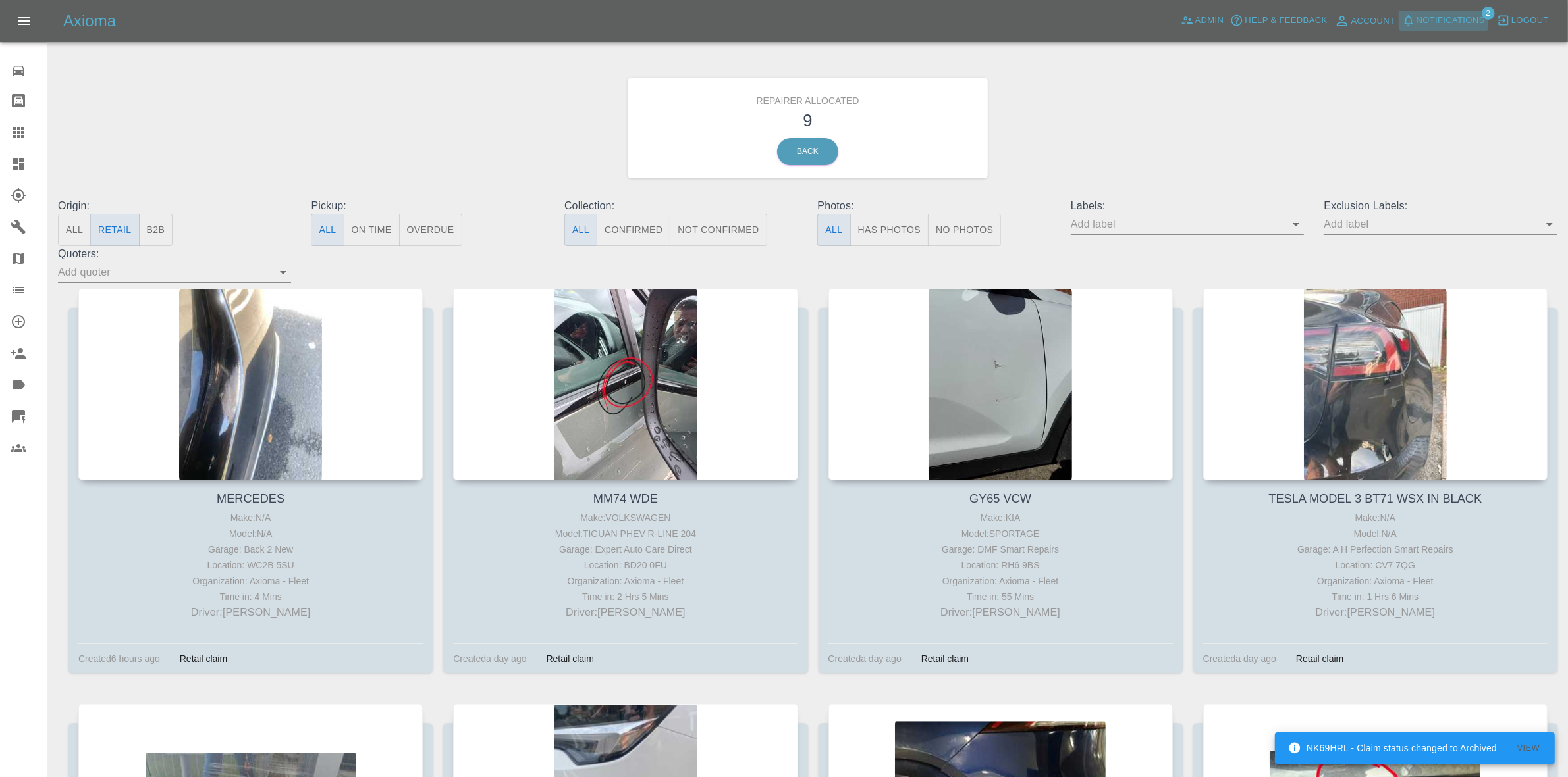
click at [1457, 21] on span "Notifications" at bounding box center [1451, 21] width 69 height 15
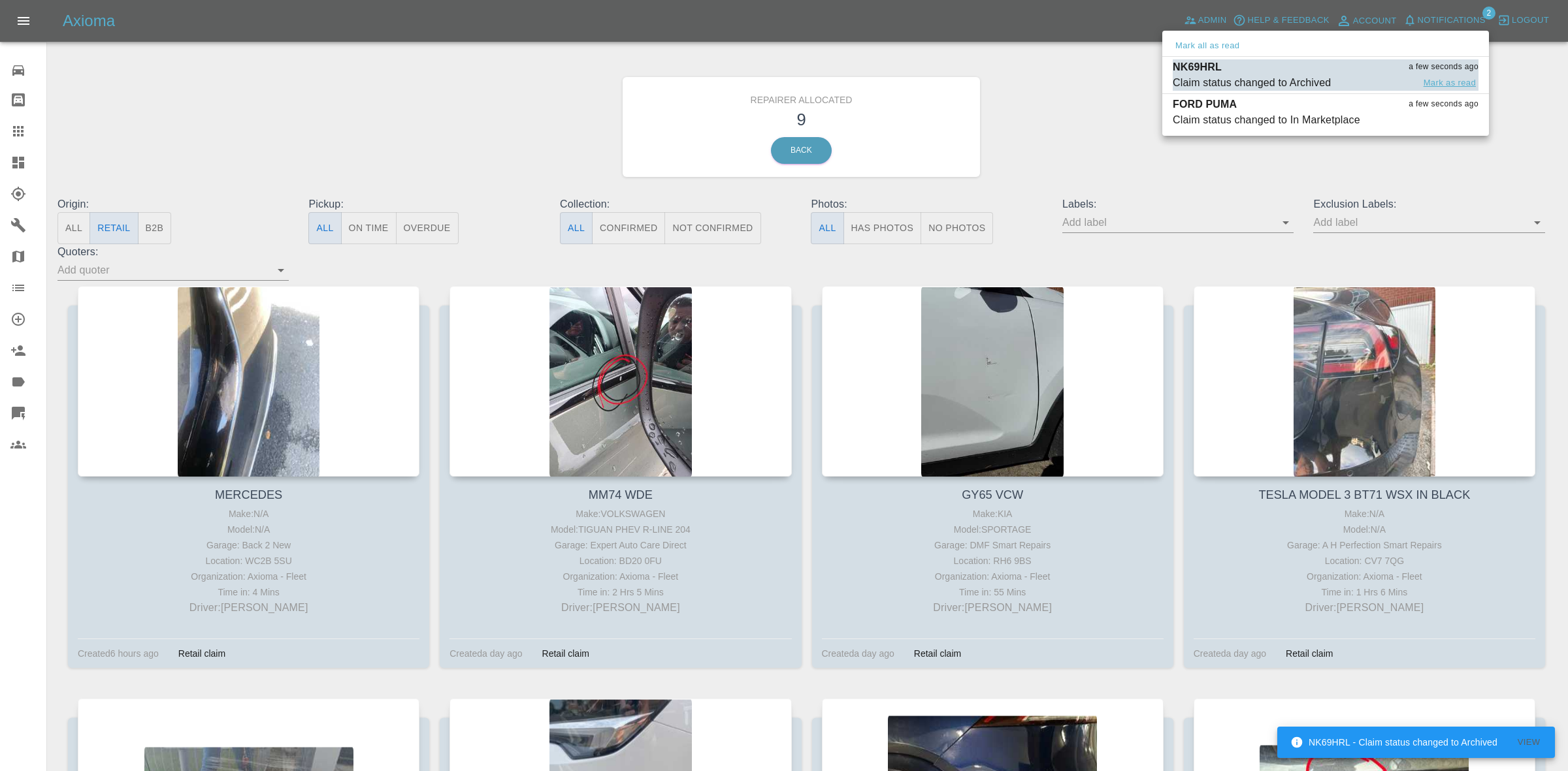
click at [1447, 83] on button "Mark as read" at bounding box center [1449, 83] width 57 height 15
click at [1465, 165] on div at bounding box center [784, 386] width 1568 height 771
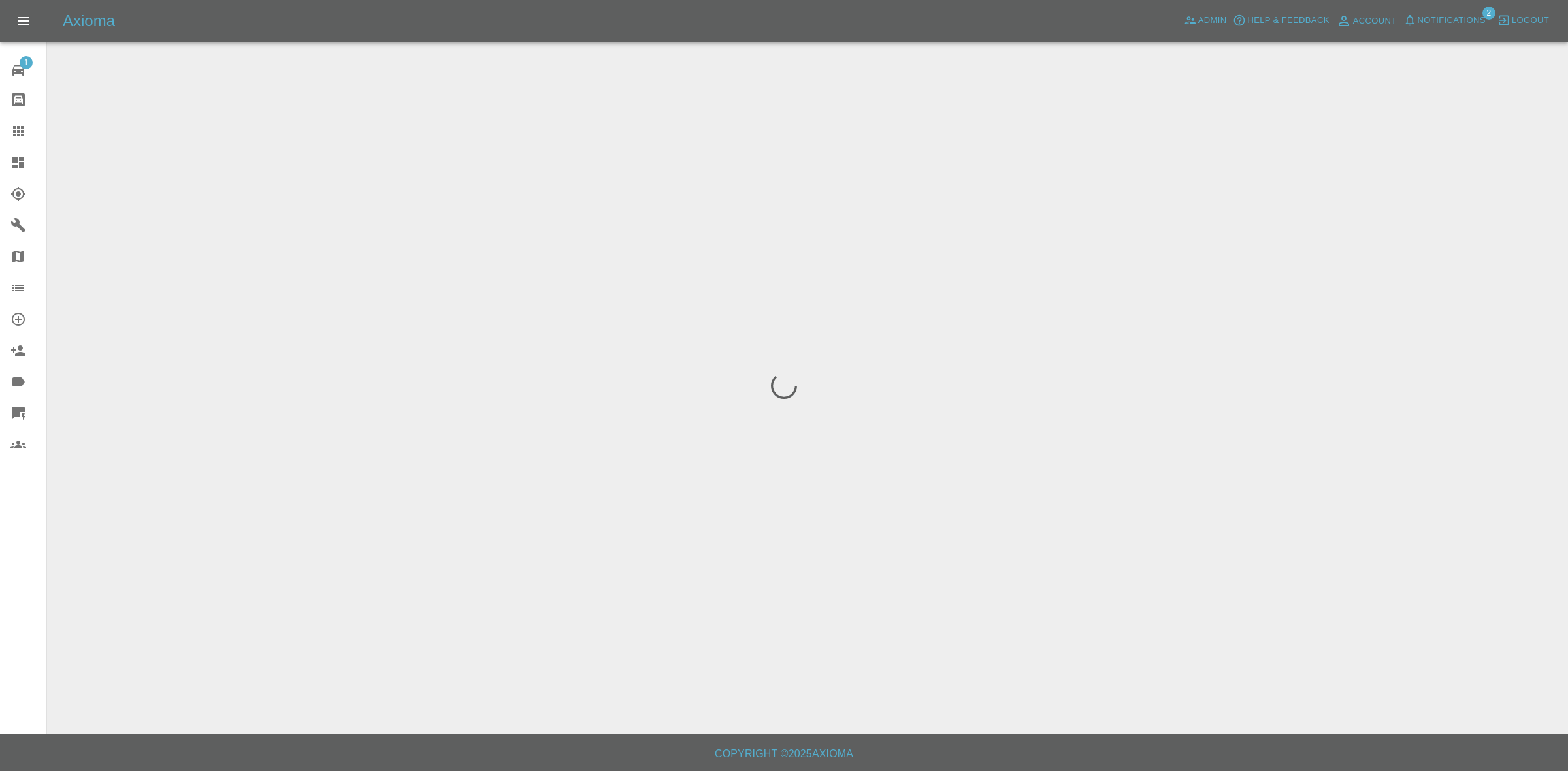
click at [1462, 18] on span "Notifications" at bounding box center [1452, 21] width 68 height 15
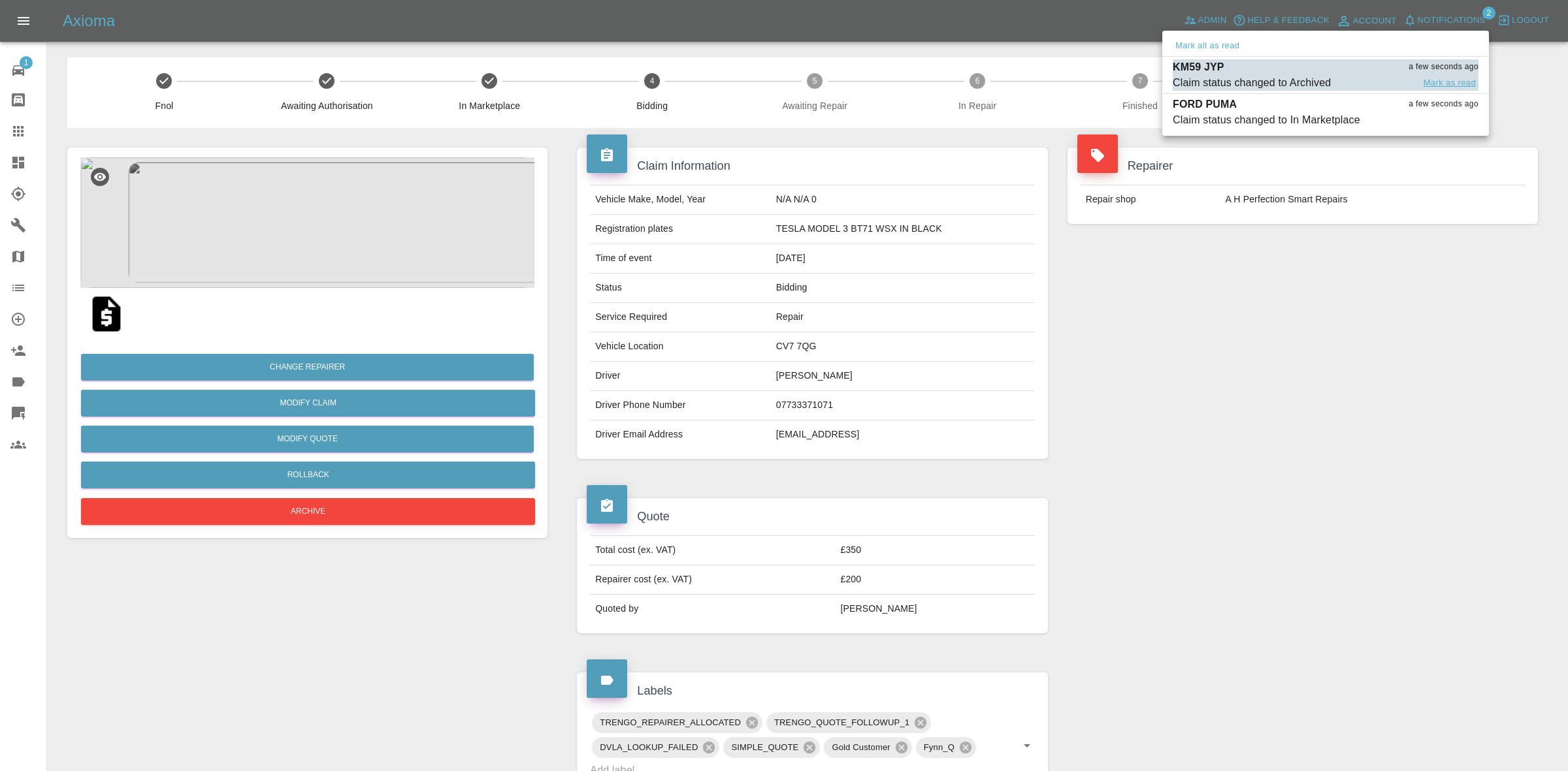
click at [1455, 82] on button "Mark as read" at bounding box center [1449, 83] width 57 height 15
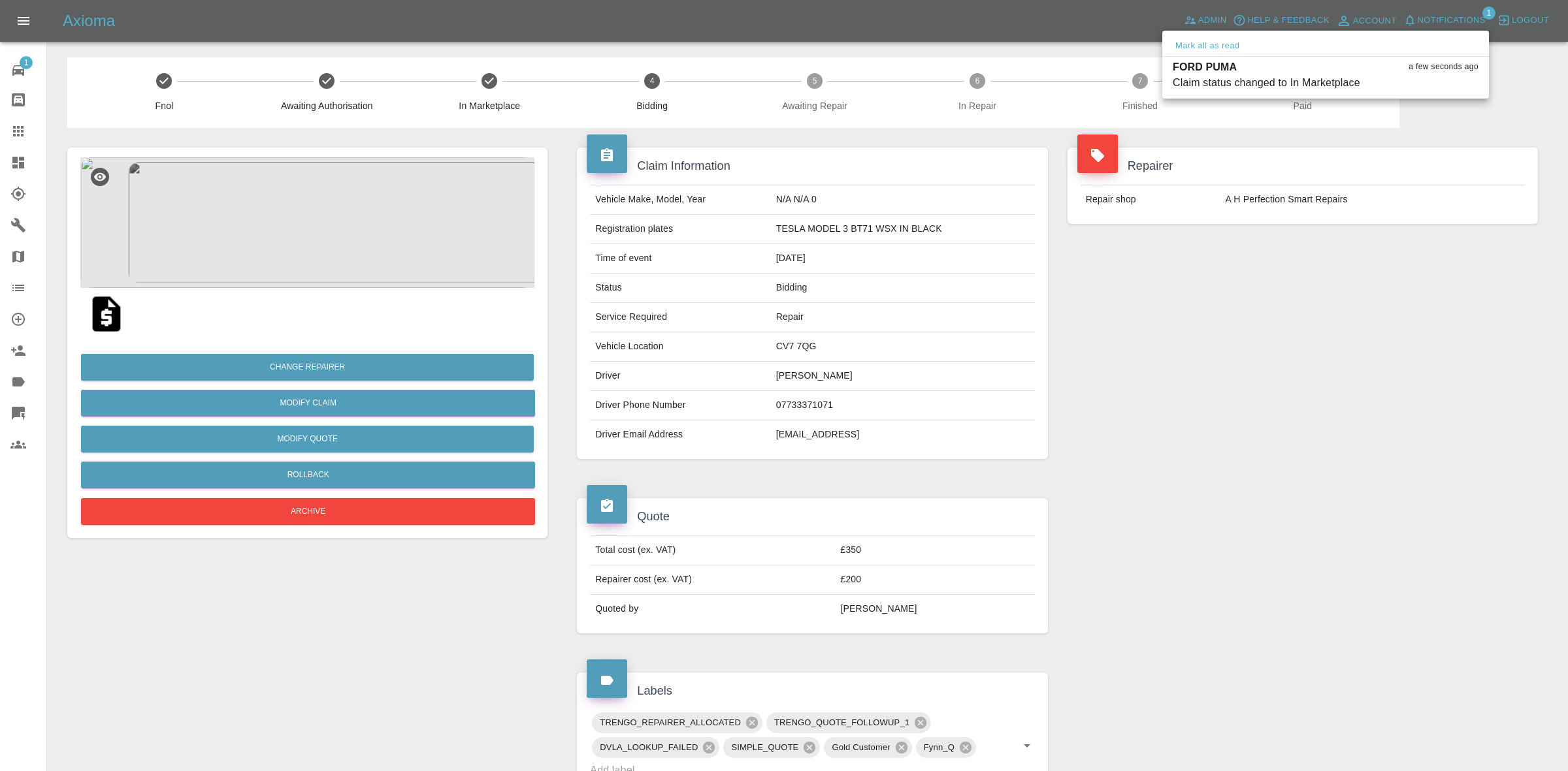
drag, startPoint x: 1449, startPoint y: 299, endPoint x: 1416, endPoint y: 312, distance: 35.5
click at [1449, 317] on div at bounding box center [784, 386] width 1568 height 771
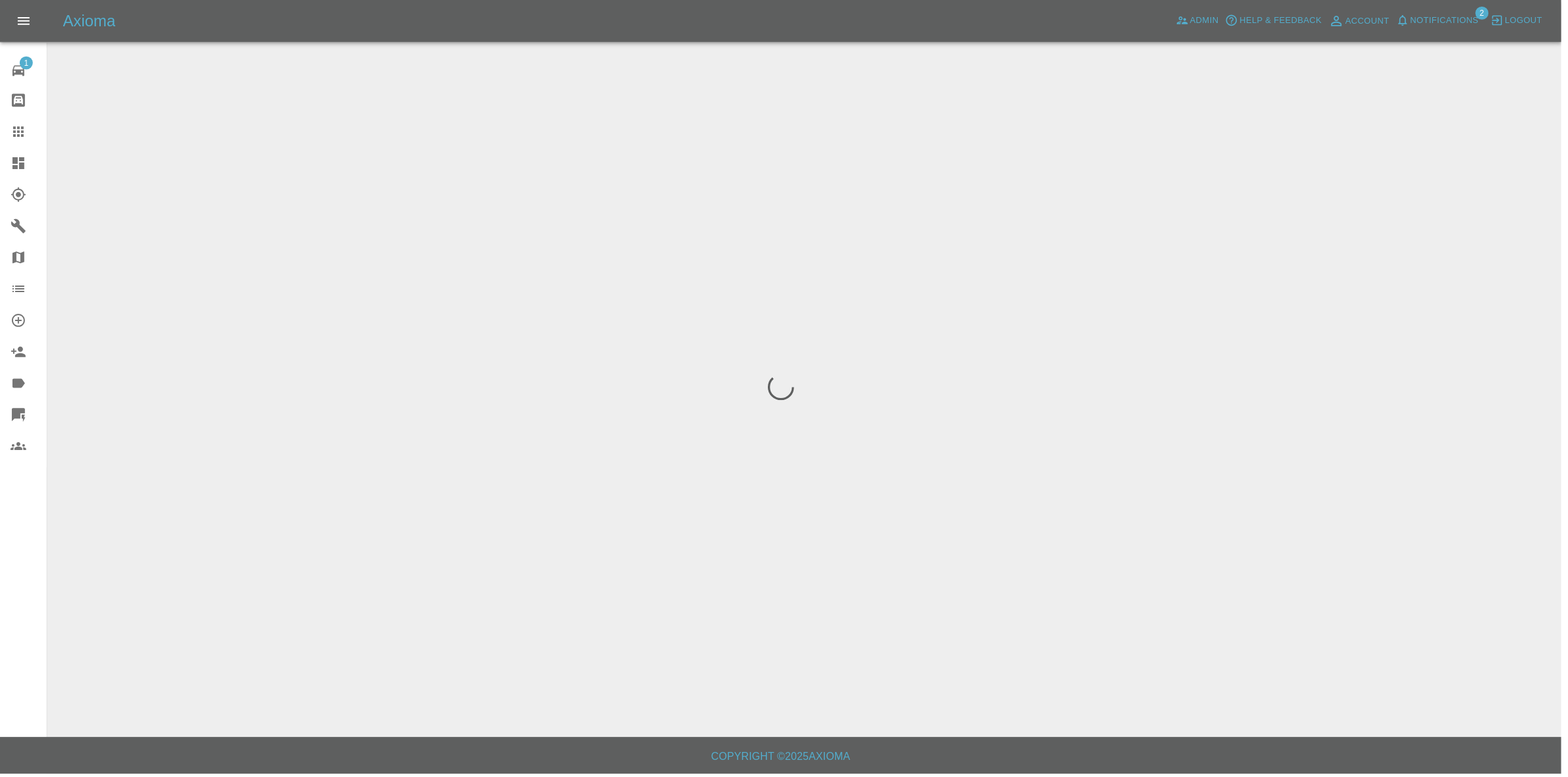
click at [1430, 23] on span "Notifications" at bounding box center [1451, 21] width 69 height 15
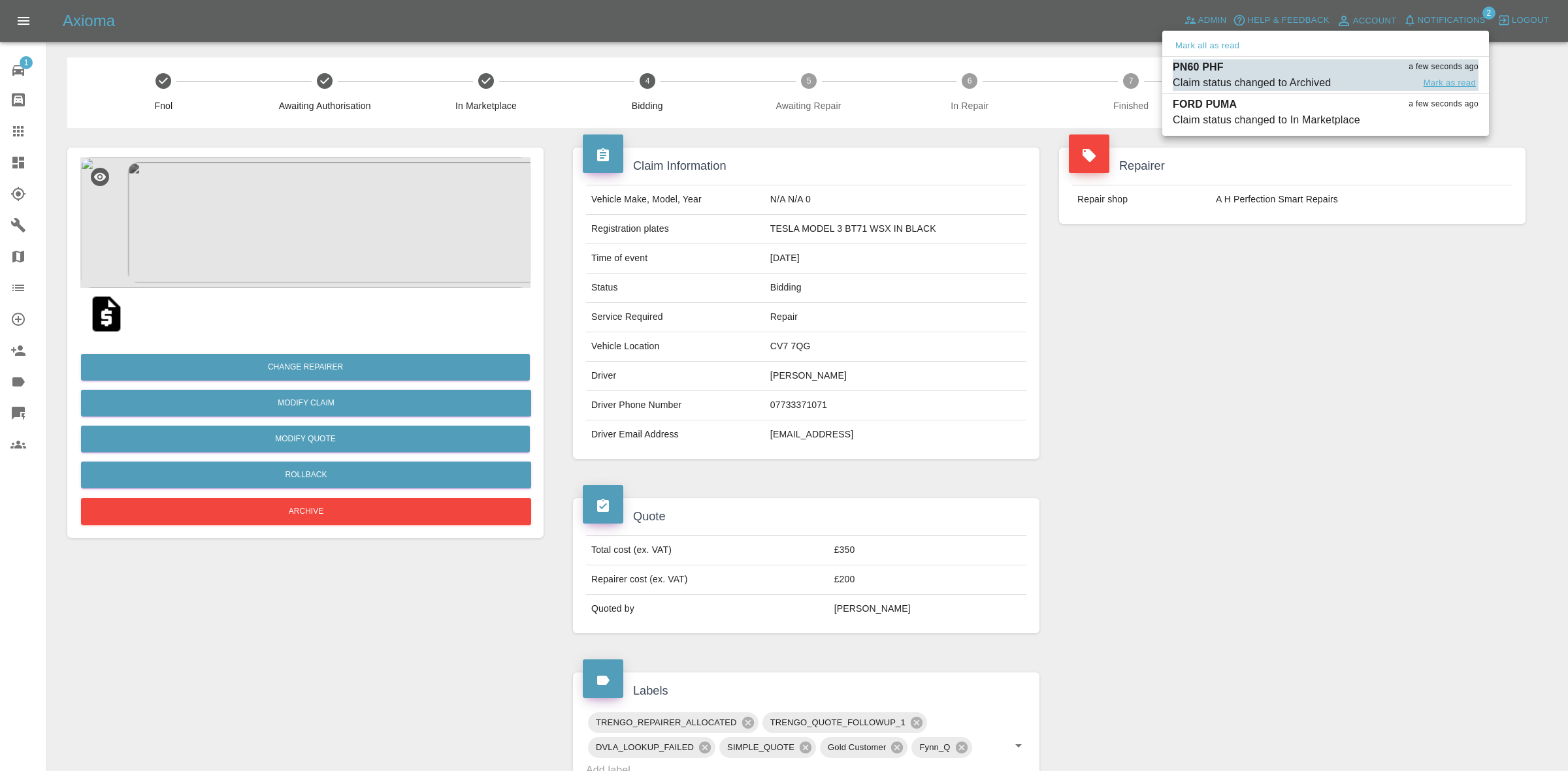
click at [1456, 82] on button "Mark as read" at bounding box center [1449, 83] width 57 height 15
drag, startPoint x: 1508, startPoint y: 366, endPoint x: 1477, endPoint y: 402, distance: 47.5
click at [1508, 377] on div at bounding box center [784, 386] width 1568 height 771
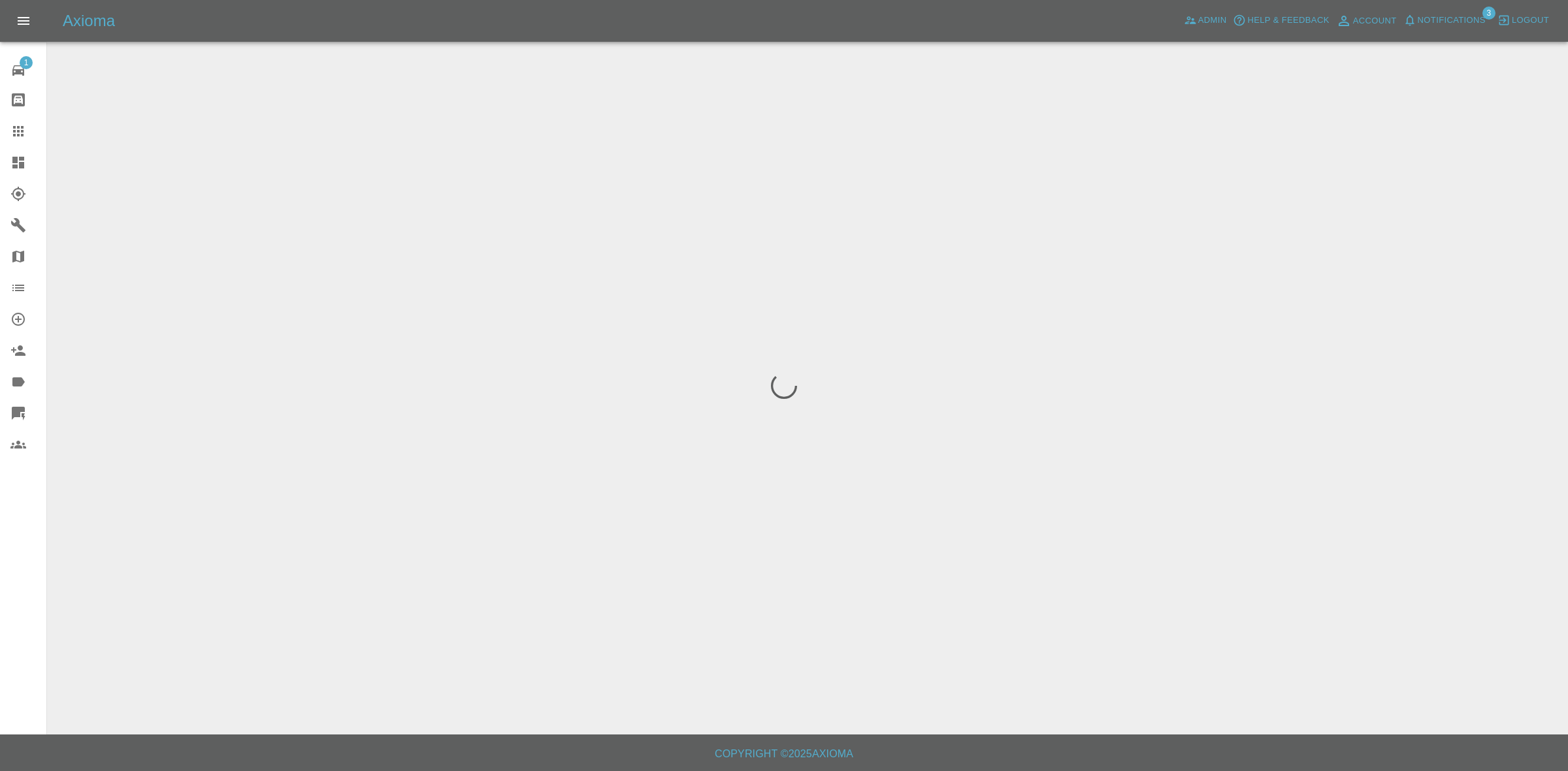
click at [1449, 21] on span "Notifications" at bounding box center [1452, 21] width 68 height 15
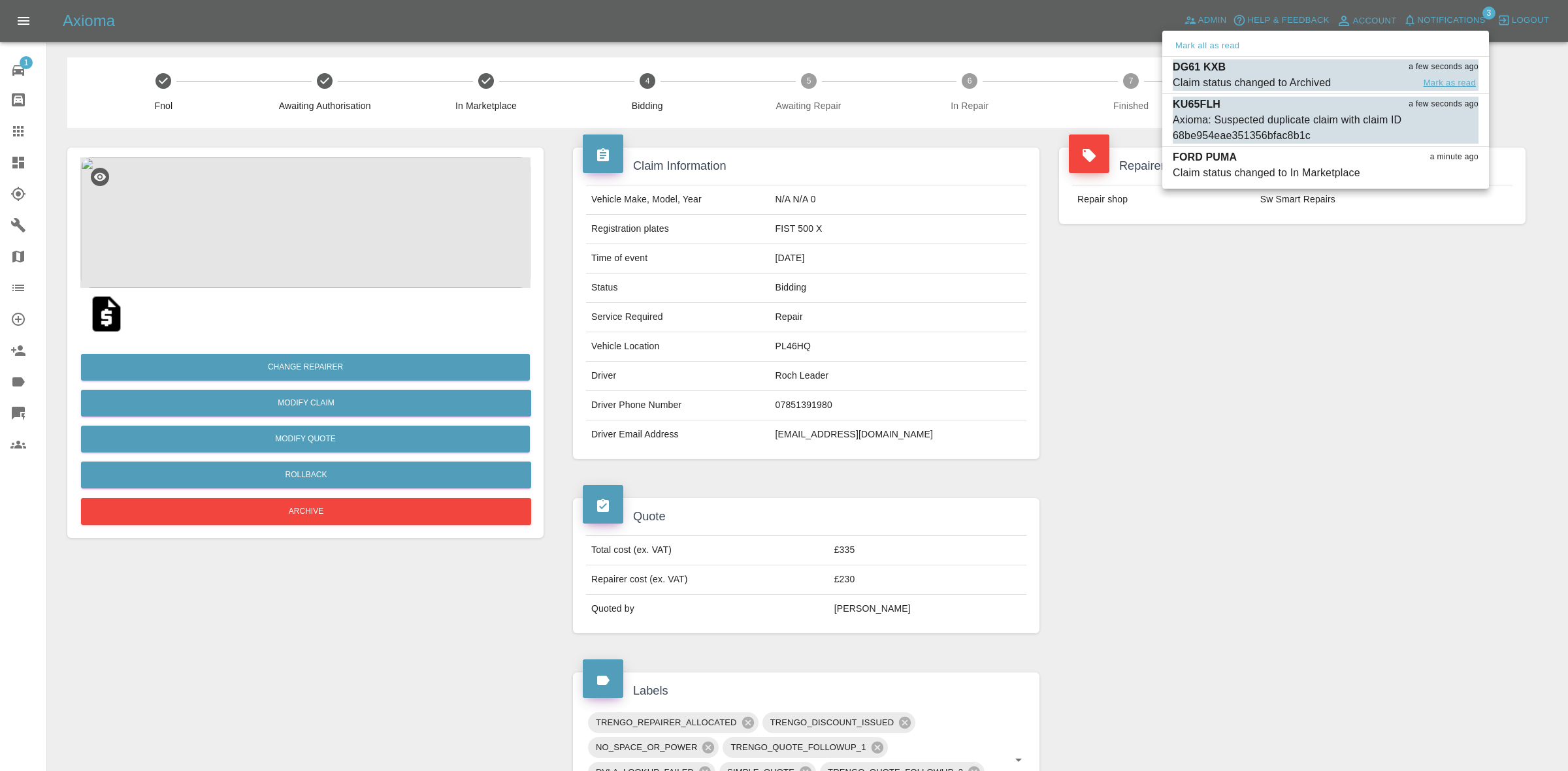
click at [1441, 83] on button "Mark as read" at bounding box center [1449, 83] width 57 height 15
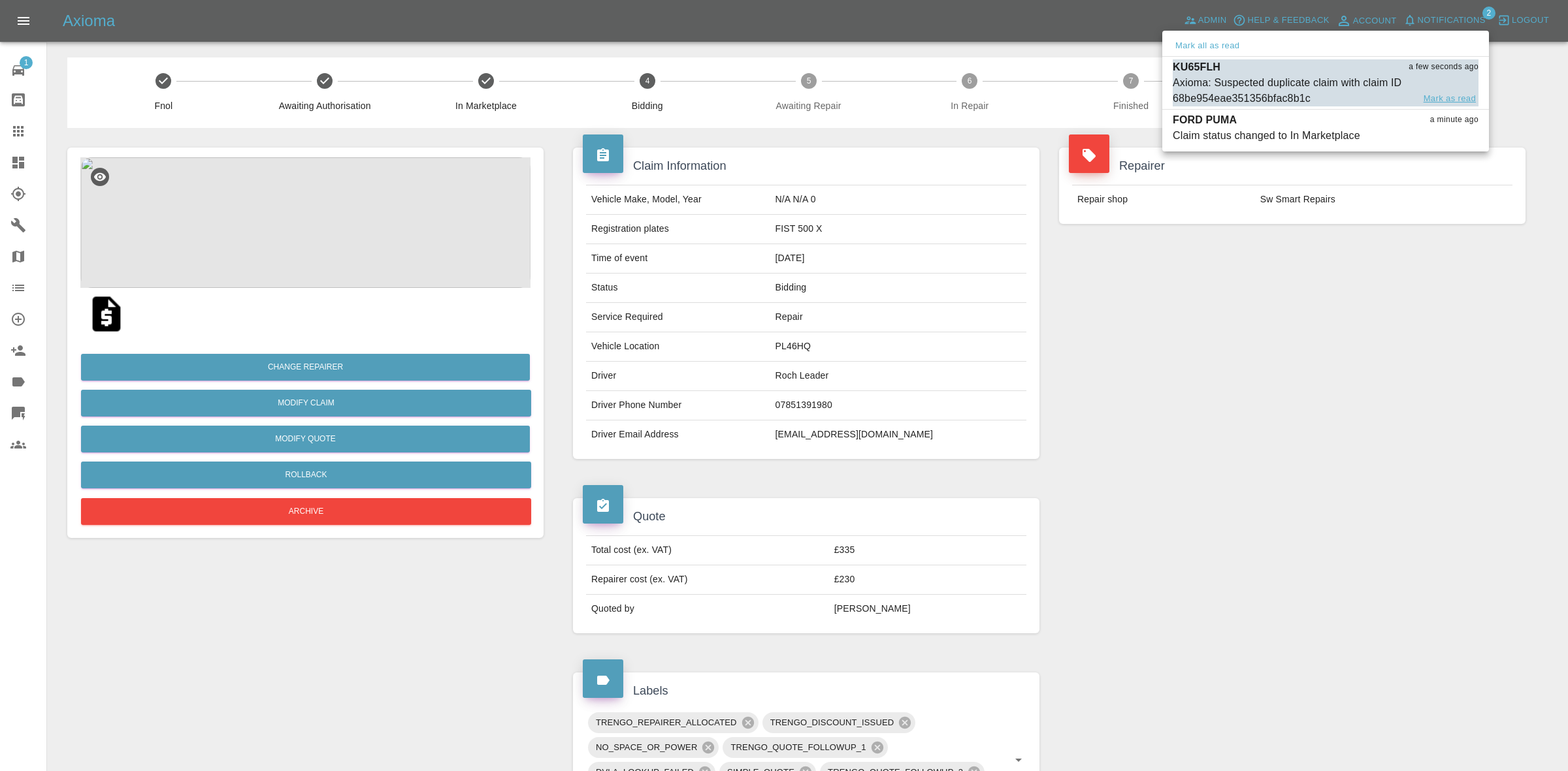
click at [1443, 98] on button "Mark as read" at bounding box center [1449, 99] width 57 height 15
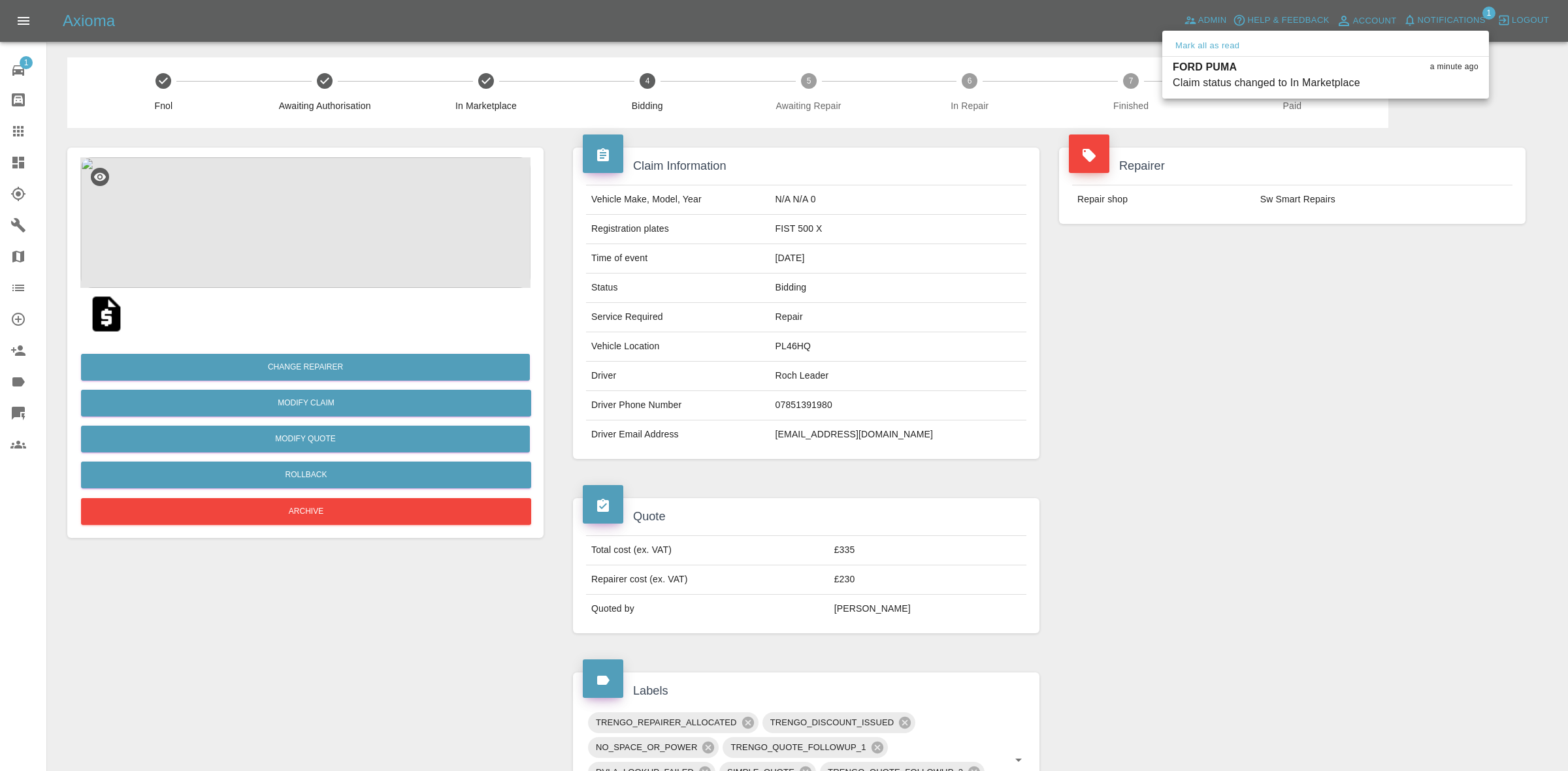
drag, startPoint x: 1454, startPoint y: 322, endPoint x: 1237, endPoint y: 221, distance: 239.4
click at [1458, 340] on div at bounding box center [784, 386] width 1568 height 771
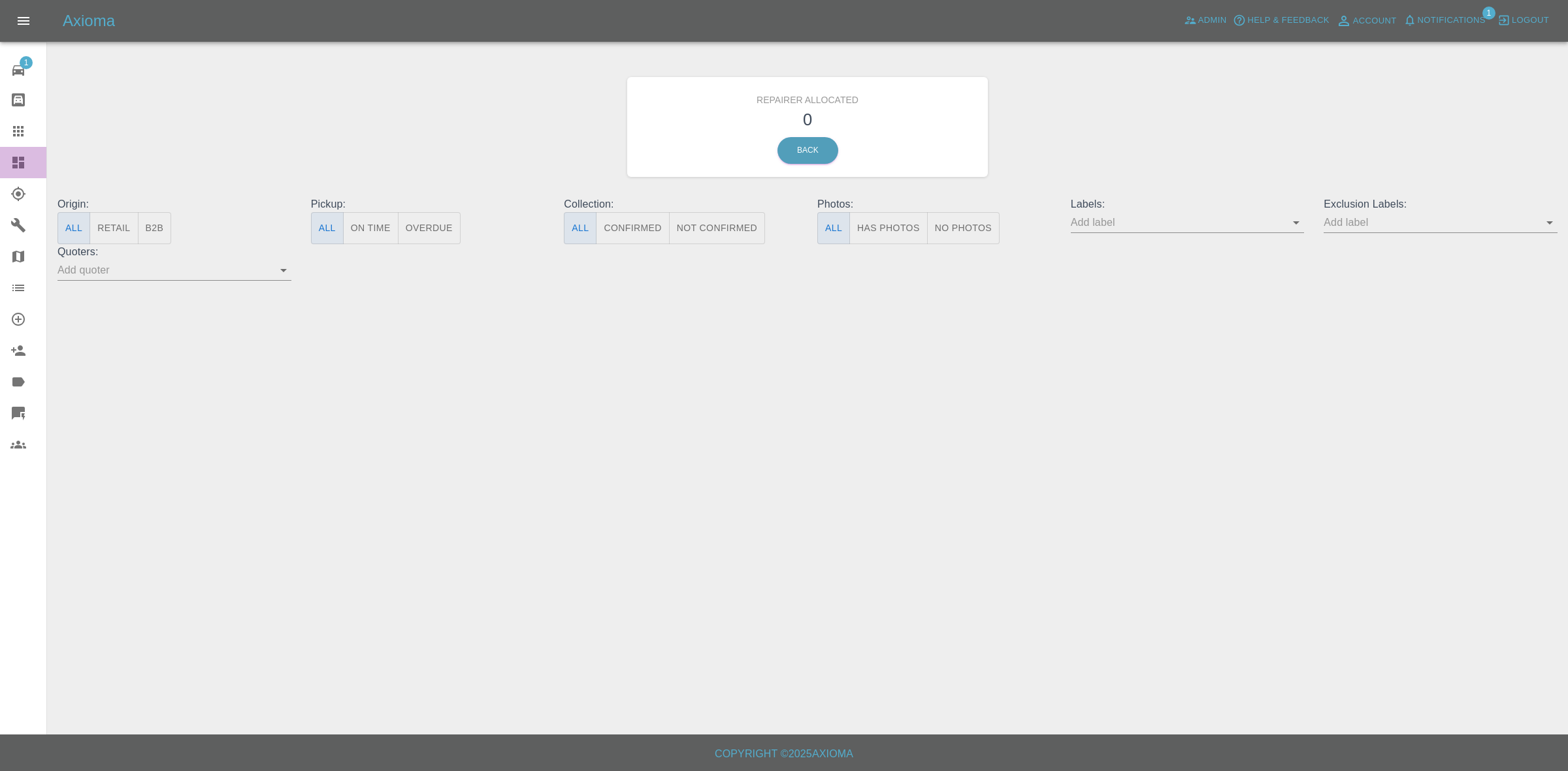
click at [0, 160] on link "Dashboard" at bounding box center [23, 163] width 47 height 32
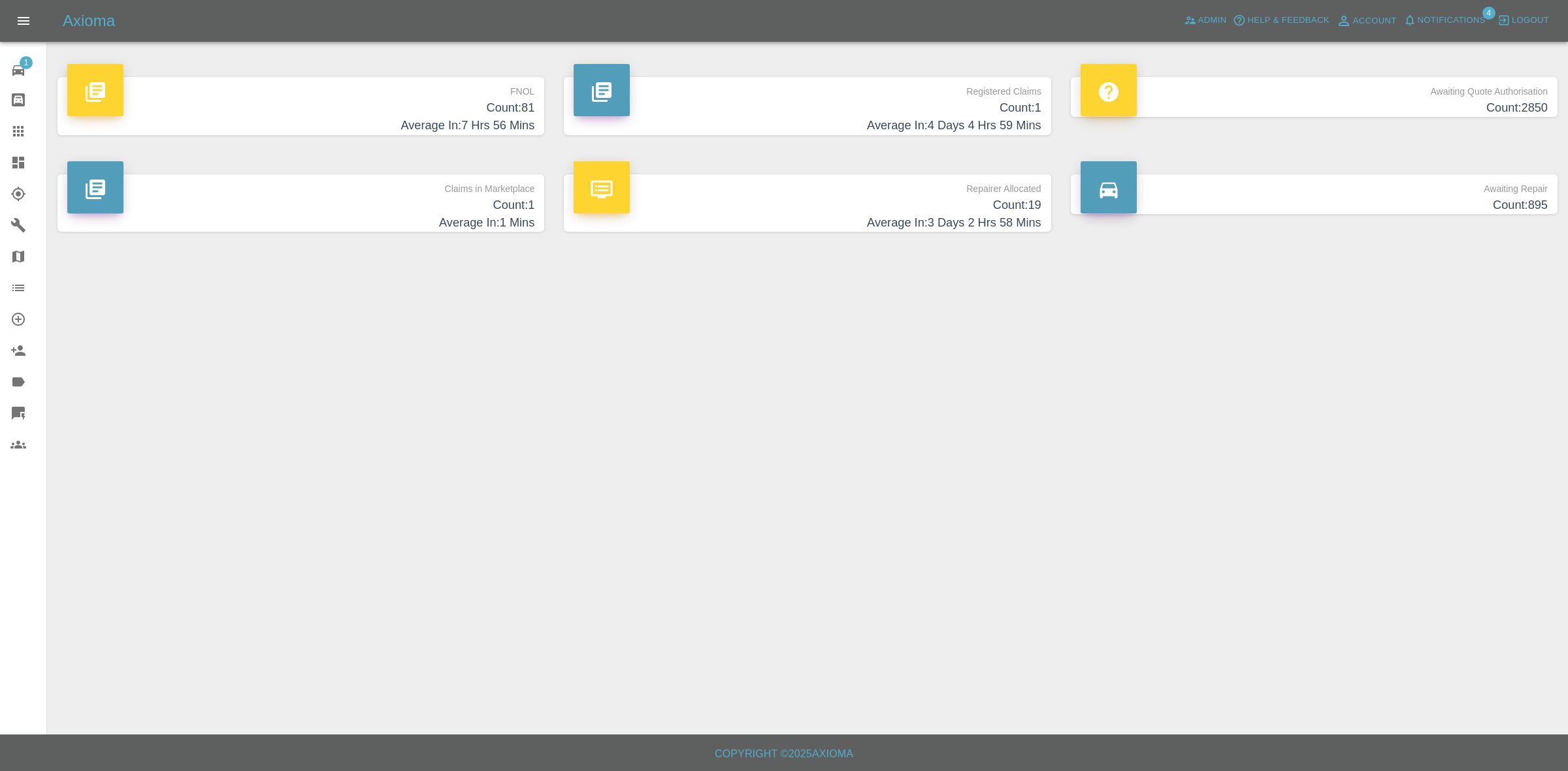
click at [1445, 27] on span "Notifications" at bounding box center [1452, 21] width 68 height 15
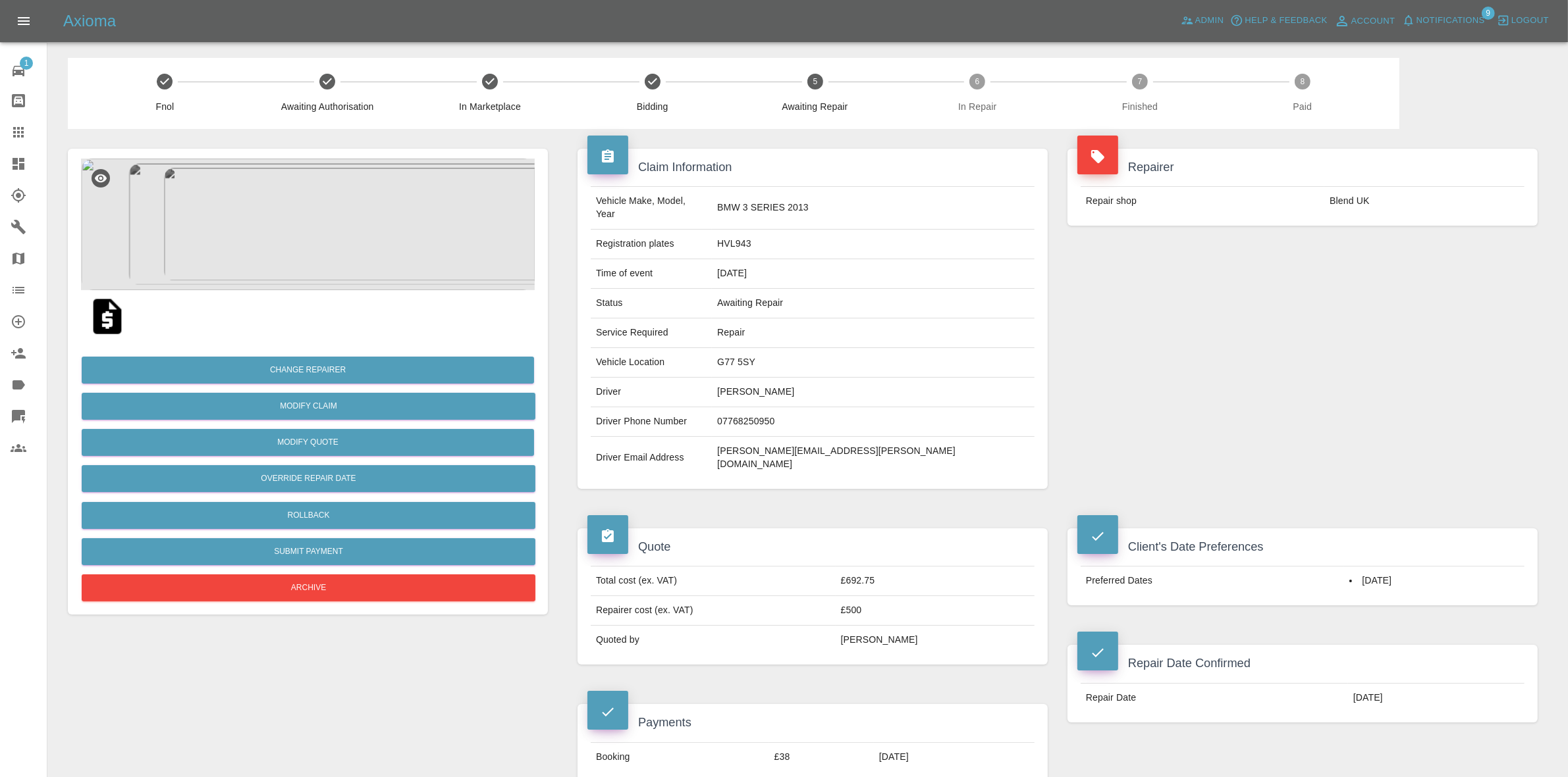
click at [1437, 200] on td "Blend UK" at bounding box center [1425, 201] width 200 height 29
click at [0, 135] on link "Claims" at bounding box center [24, 133] width 47 height 32
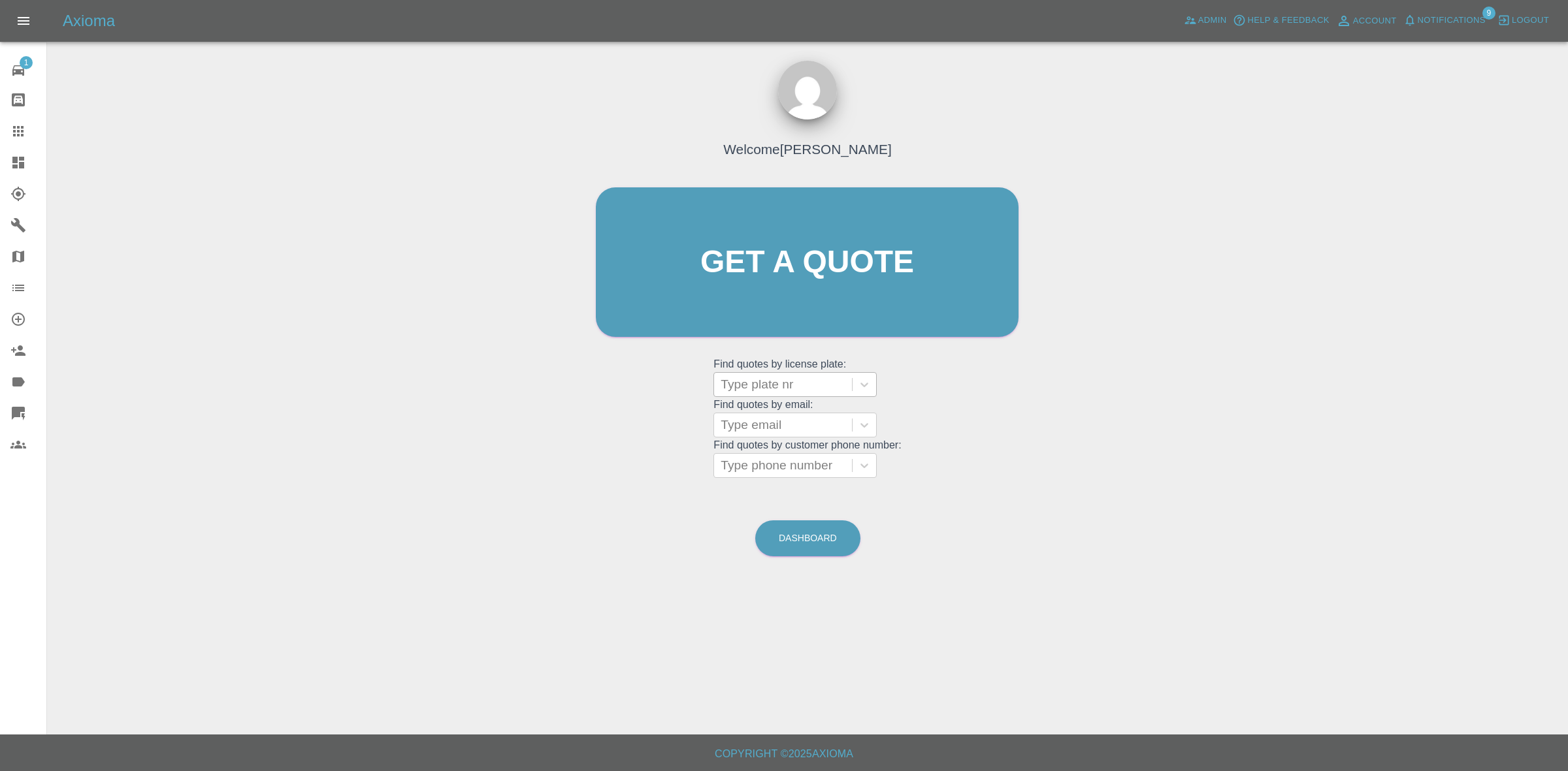
click at [781, 386] on div at bounding box center [783, 385] width 125 height 19
paste input "DS25JBY"
type input "DS25JBY"
click at [778, 406] on div "DS25JBY, Finished" at bounding box center [795, 418] width 164 height 26
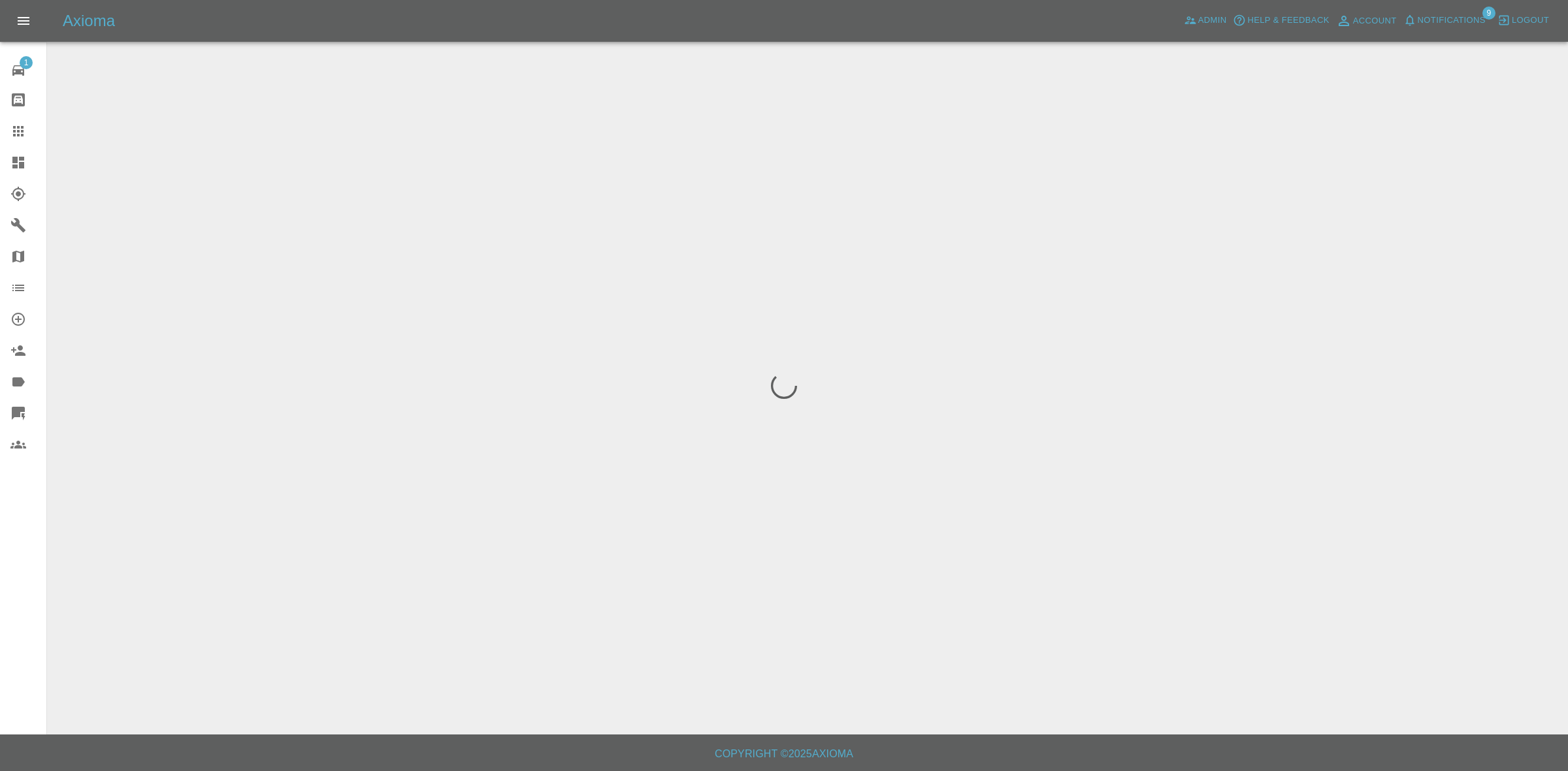
click at [1444, 14] on span "Notifications" at bounding box center [1452, 21] width 68 height 15
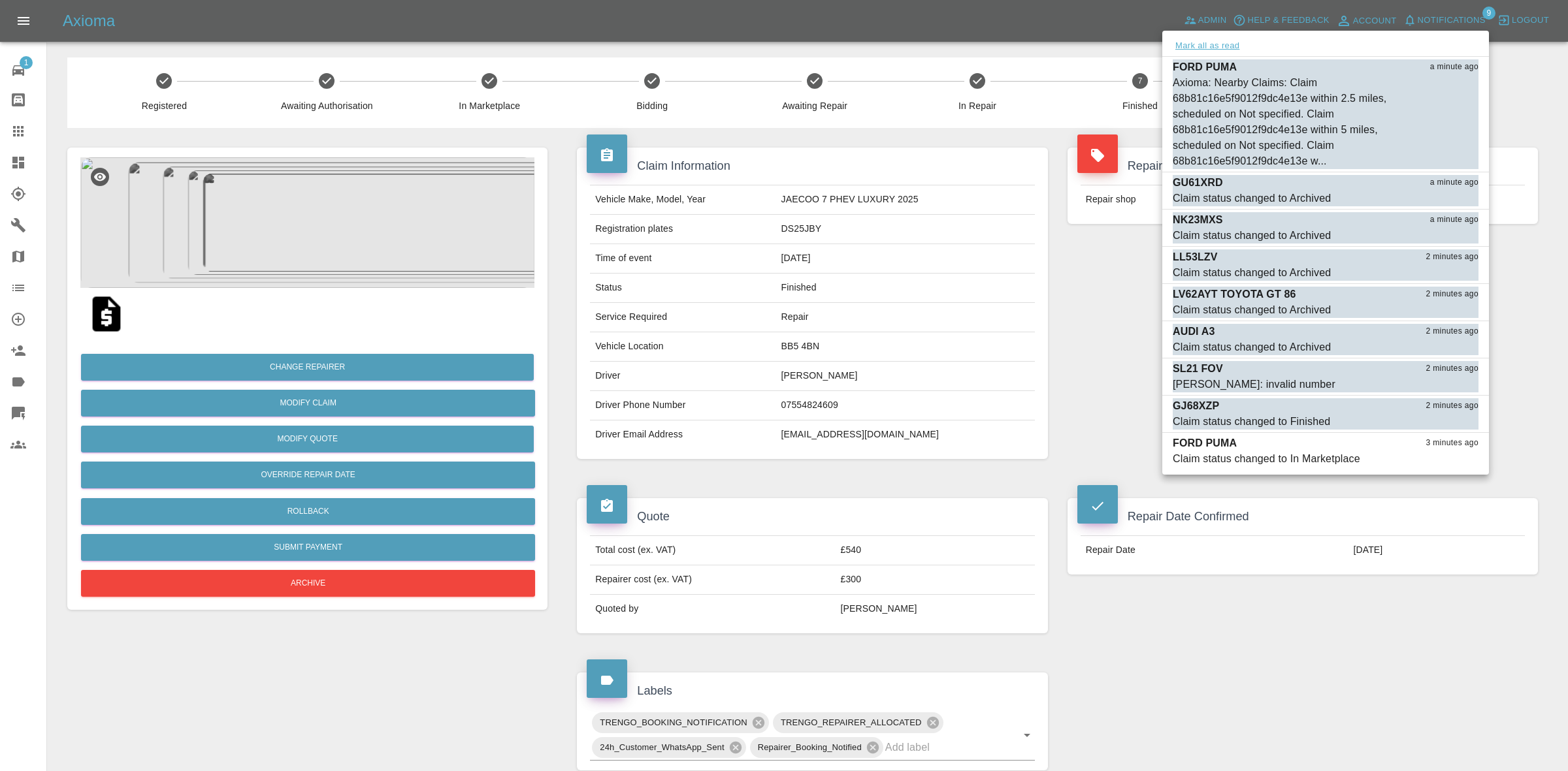
click at [1204, 48] on button "Mark all as read" at bounding box center [1208, 46] width 69 height 15
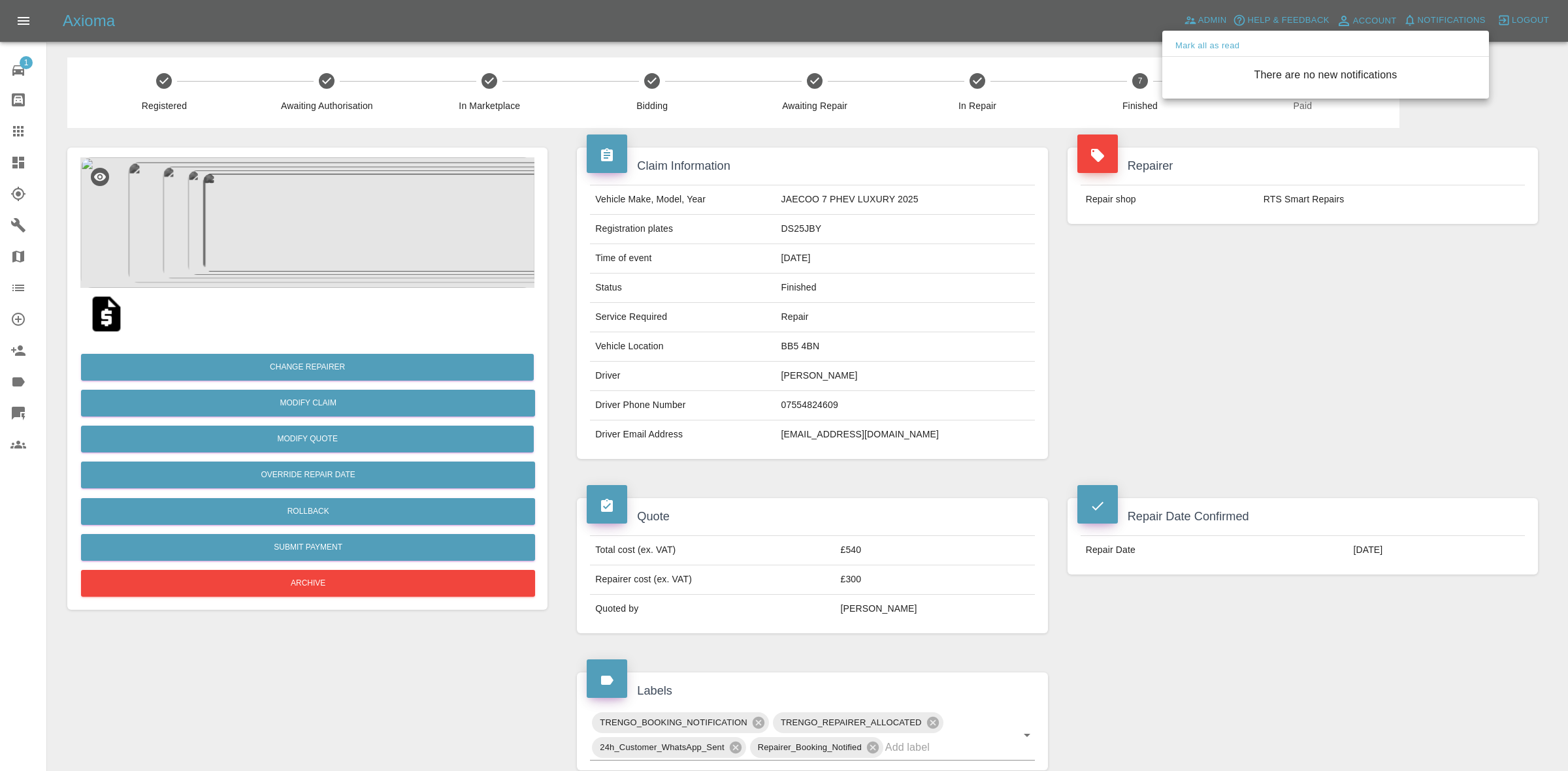
drag, startPoint x: 1088, startPoint y: 337, endPoint x: 1063, endPoint y: 337, distance: 25.0
click at [1088, 343] on div at bounding box center [784, 386] width 1568 height 771
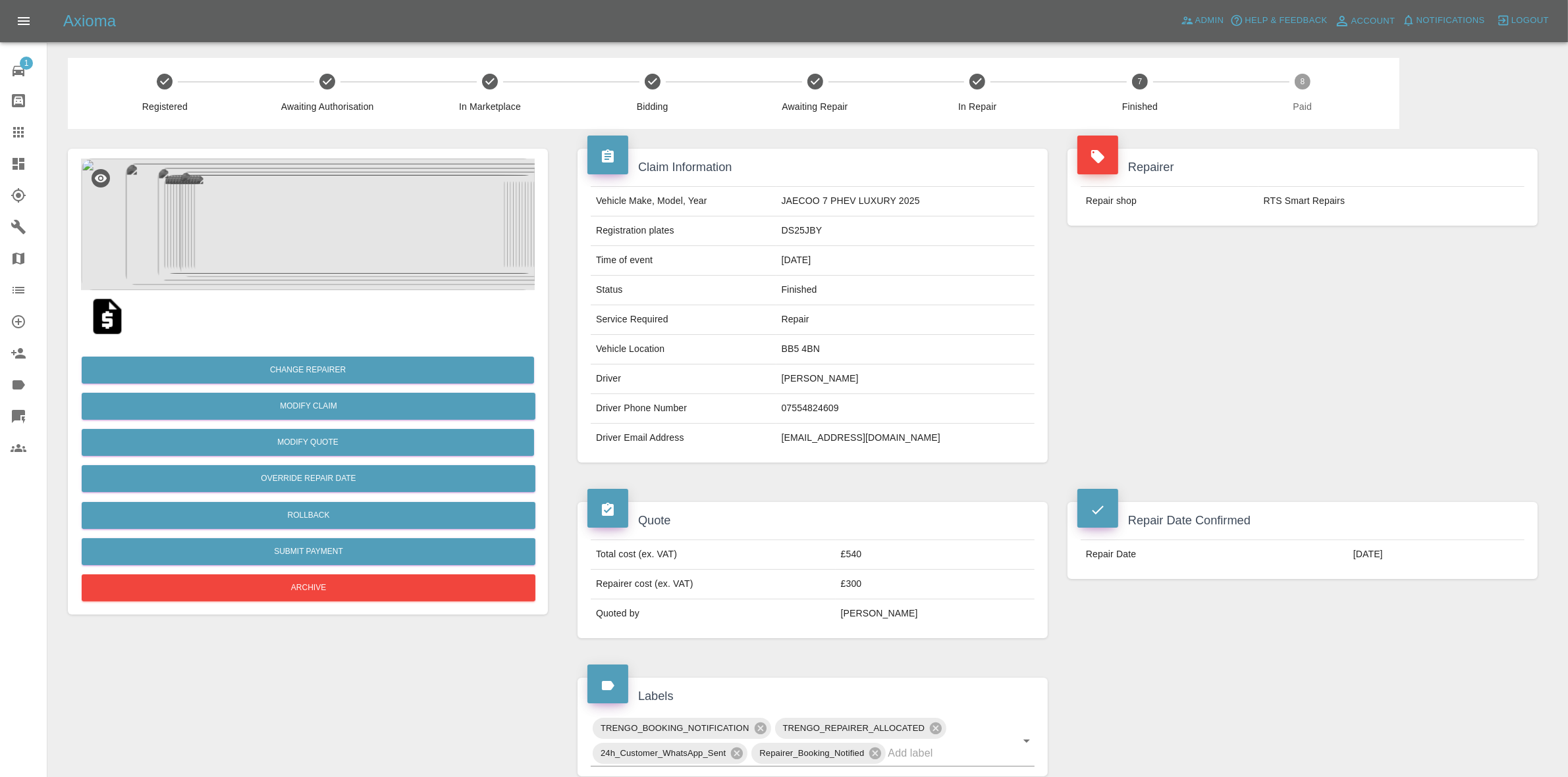
click at [370, 248] on img at bounding box center [308, 224] width 454 height 132
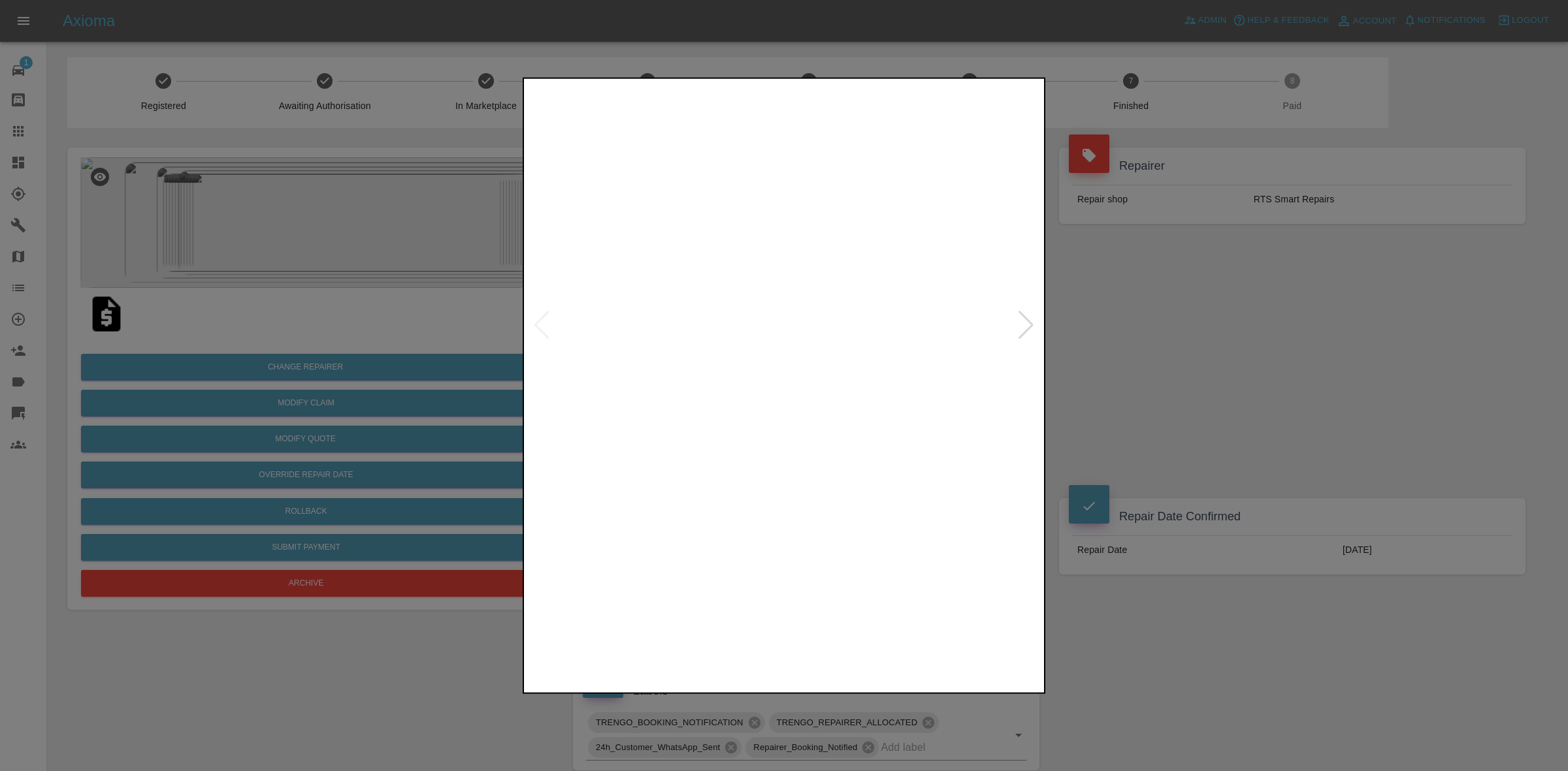
click at [1035, 315] on img at bounding box center [784, 325] width 516 height 487
click at [1170, 360] on div at bounding box center [784, 386] width 1568 height 771
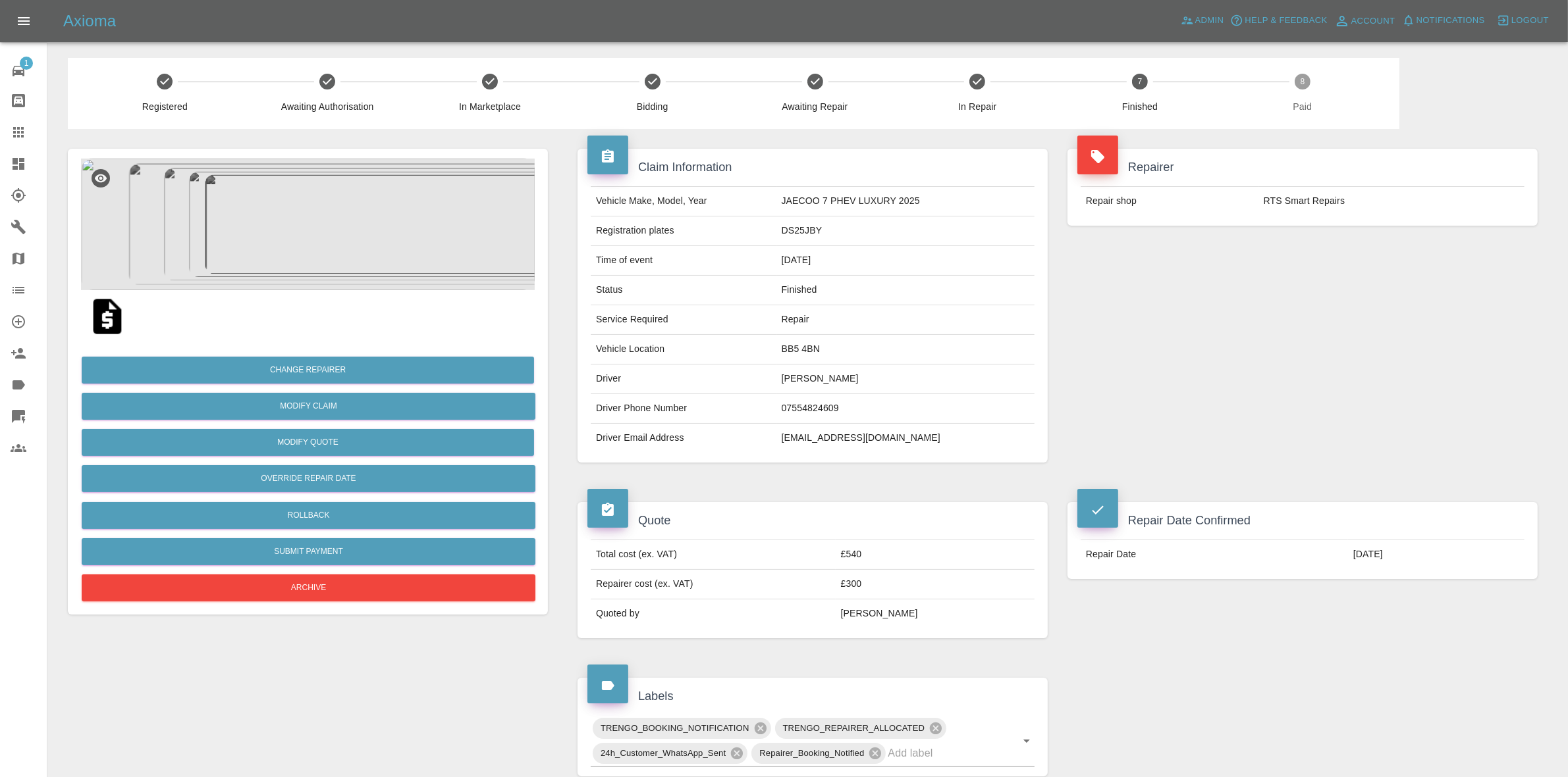
click at [820, 232] on td "DS25JBY" at bounding box center [906, 231] width 259 height 29
click at [926, 295] on td "Finished" at bounding box center [906, 290] width 259 height 29
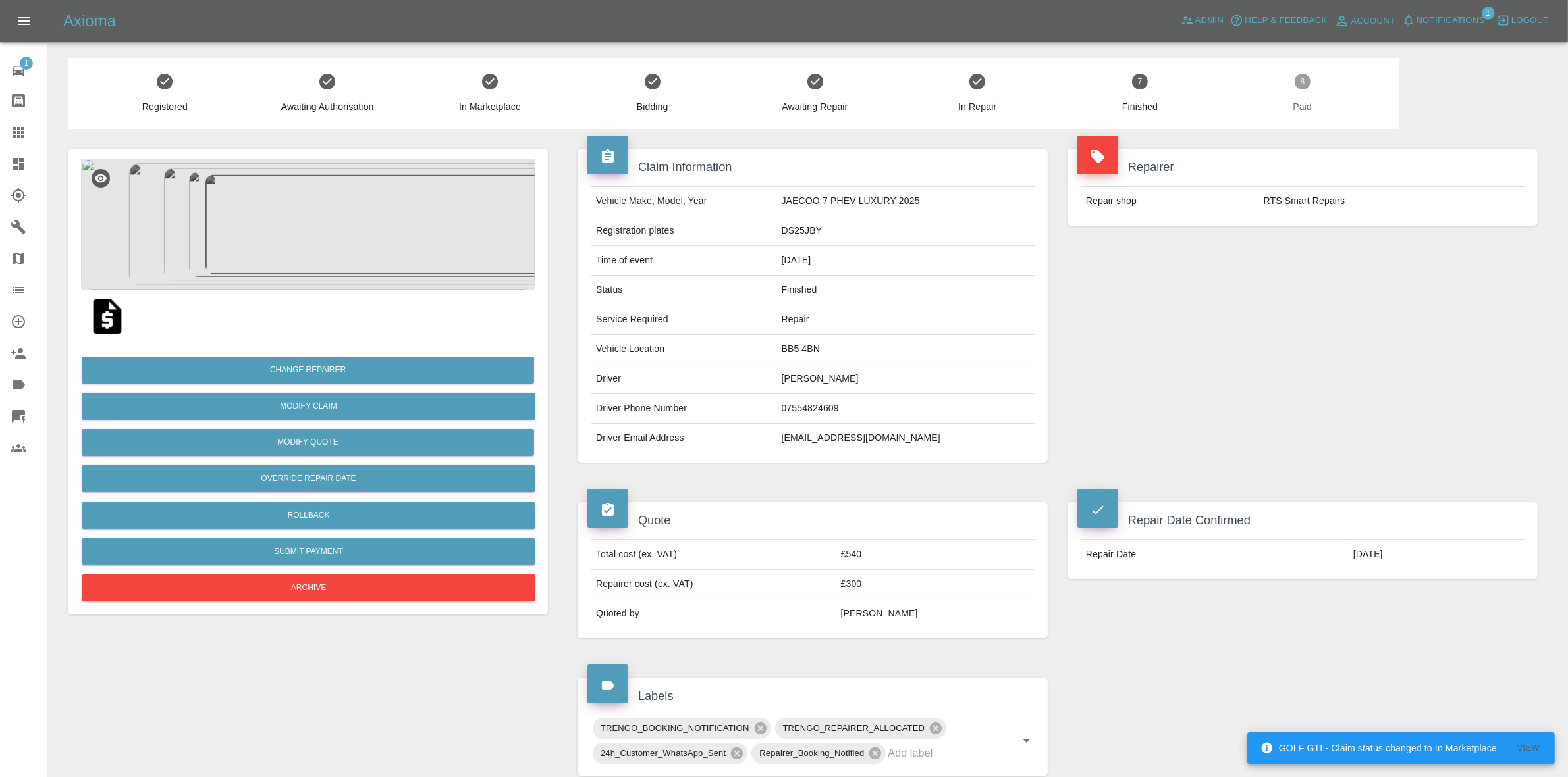
click at [0, 158] on link "Dashboard" at bounding box center [24, 164] width 47 height 32
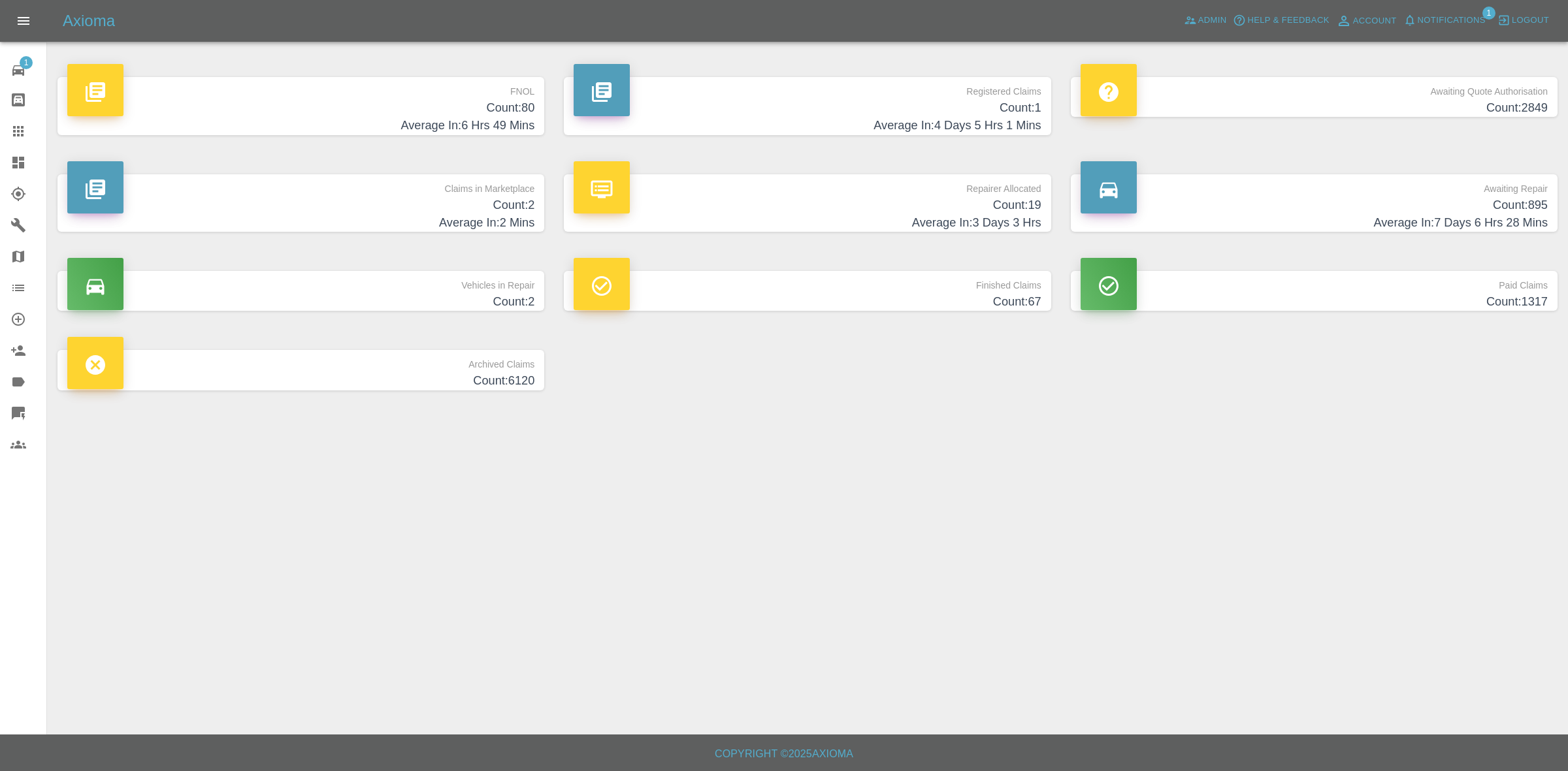
click at [380, 211] on h4 "Count: 2" at bounding box center [300, 205] width 467 height 18
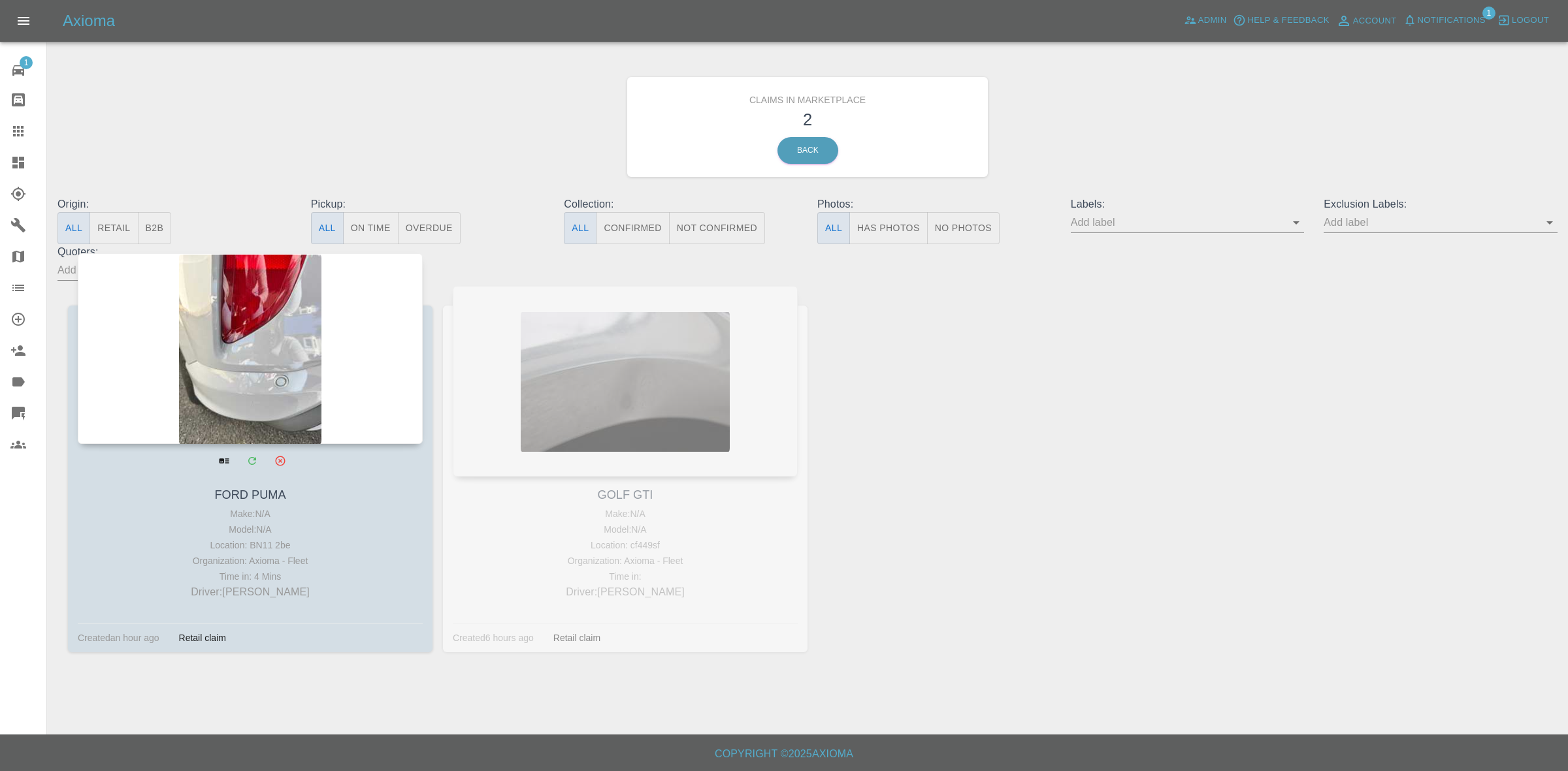
click at [270, 366] on div at bounding box center [250, 349] width 345 height 191
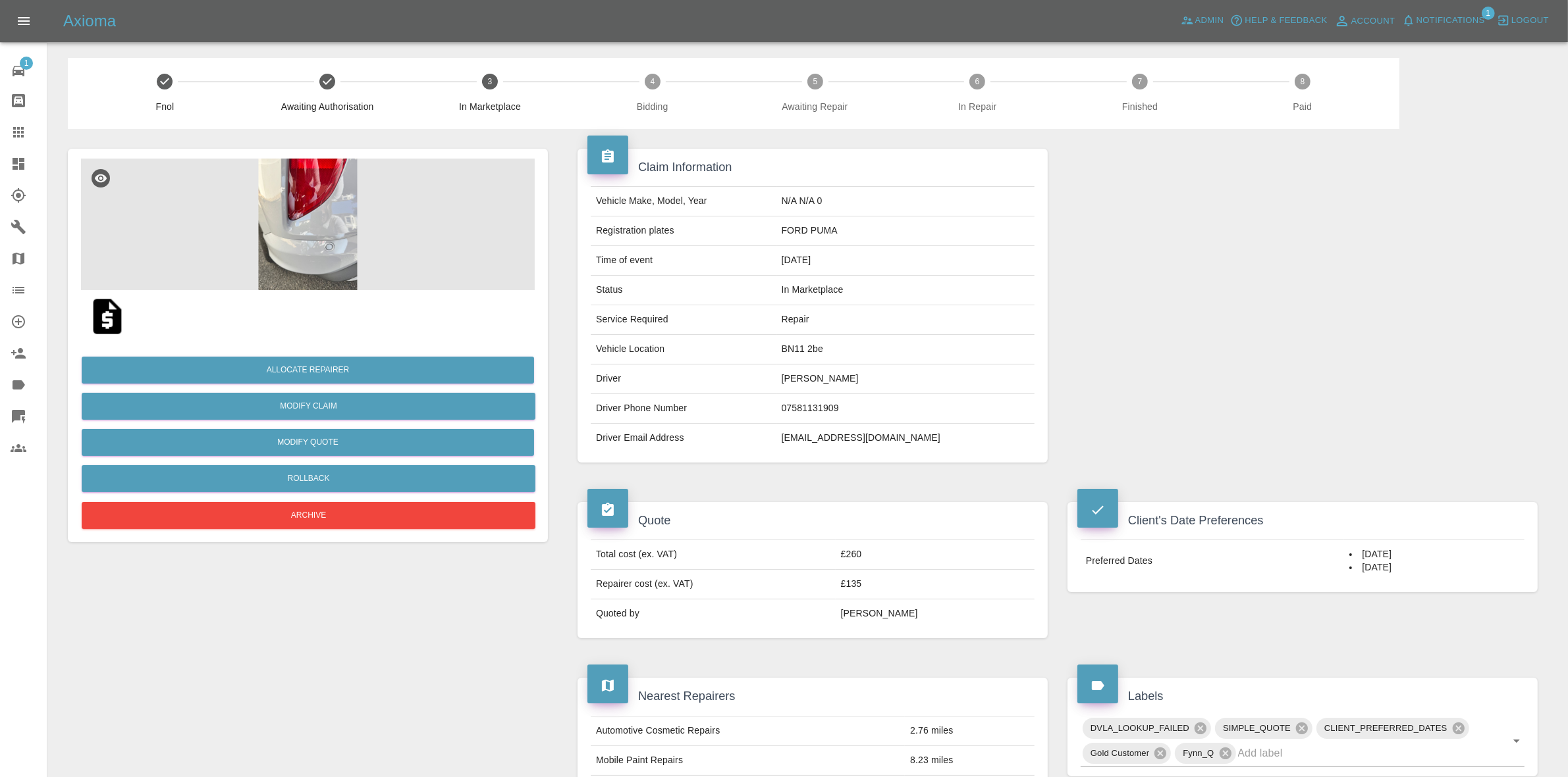
click at [370, 225] on img at bounding box center [308, 224] width 454 height 132
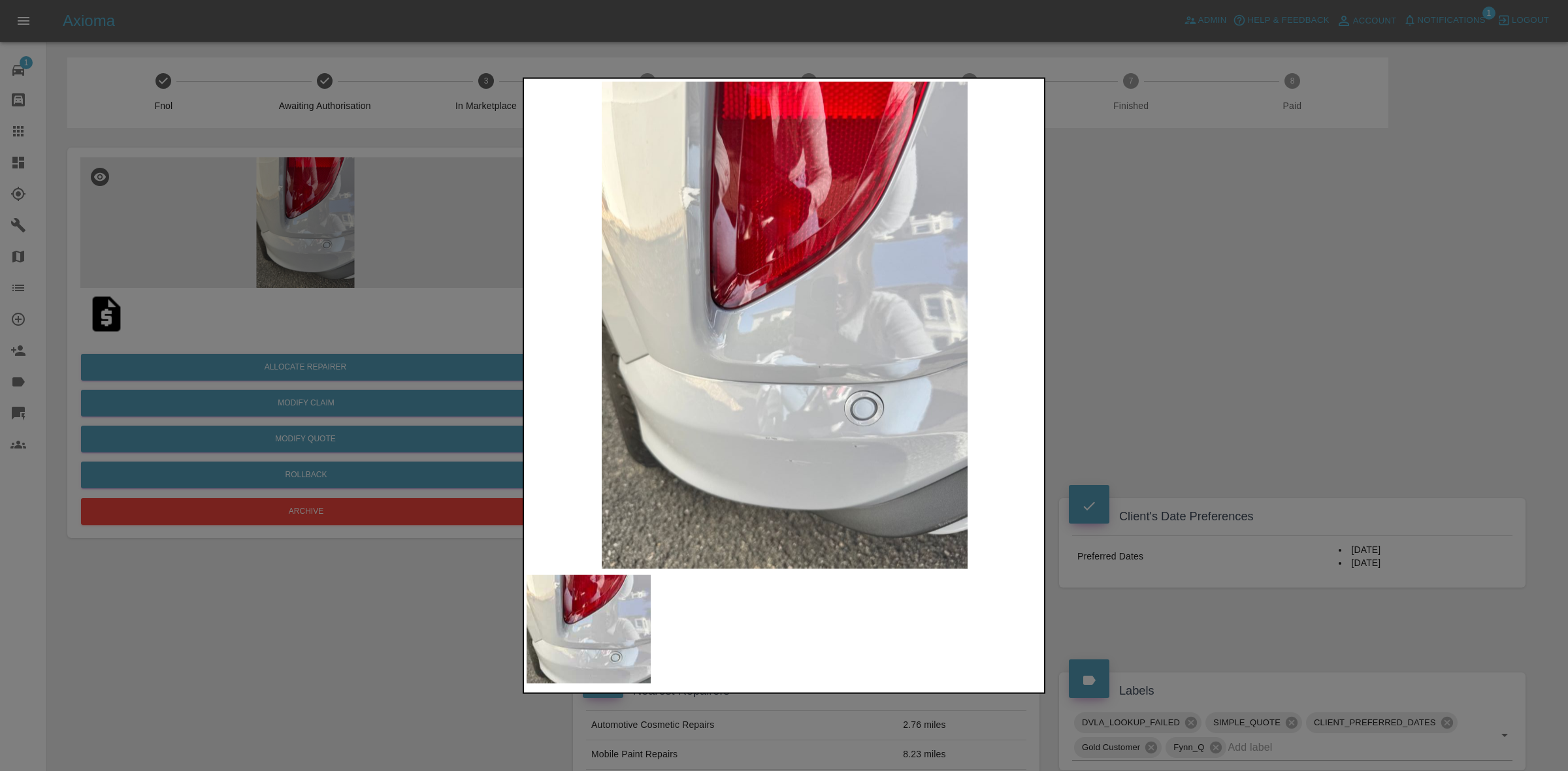
click at [1035, 301] on img at bounding box center [784, 325] width 516 height 487
click at [1164, 346] on div at bounding box center [784, 386] width 1568 height 771
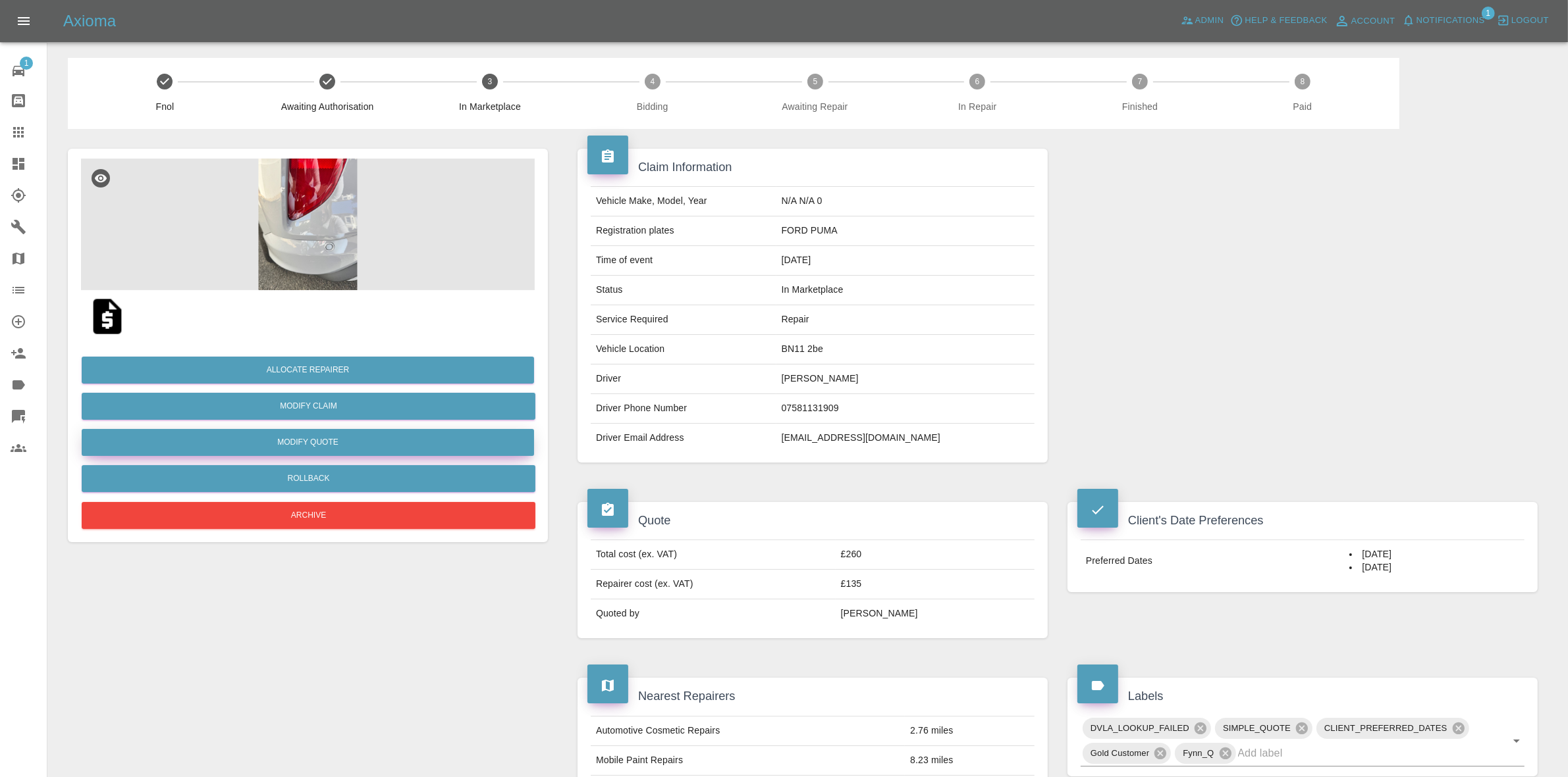
click at [282, 441] on button "Modify Quote" at bounding box center [309, 442] width 453 height 27
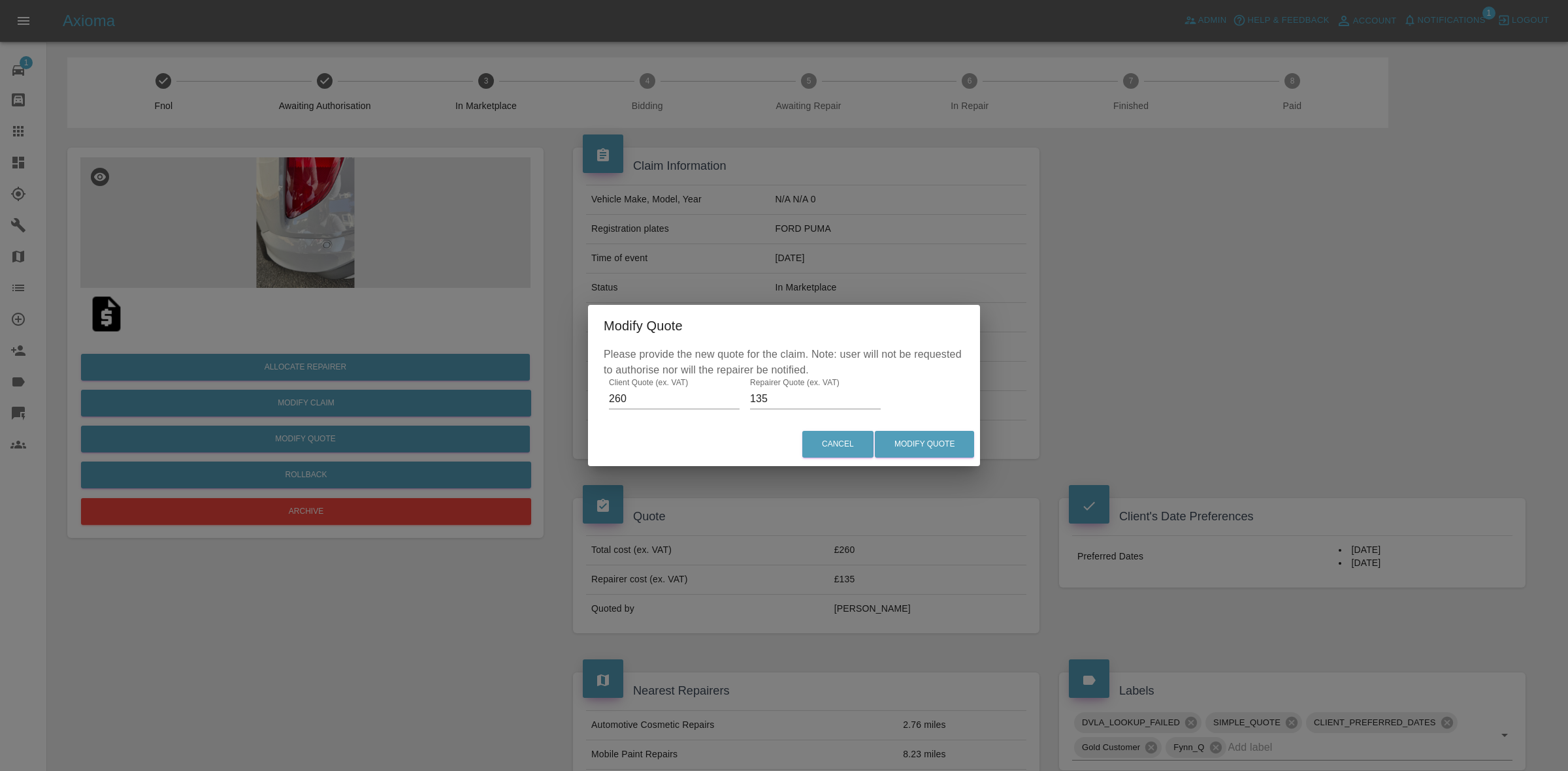
click at [782, 412] on div "Please provide the new quote for the claim. Note: user will not be requested to…" at bounding box center [784, 385] width 392 height 76
click at [778, 395] on input "135" at bounding box center [815, 399] width 131 height 21
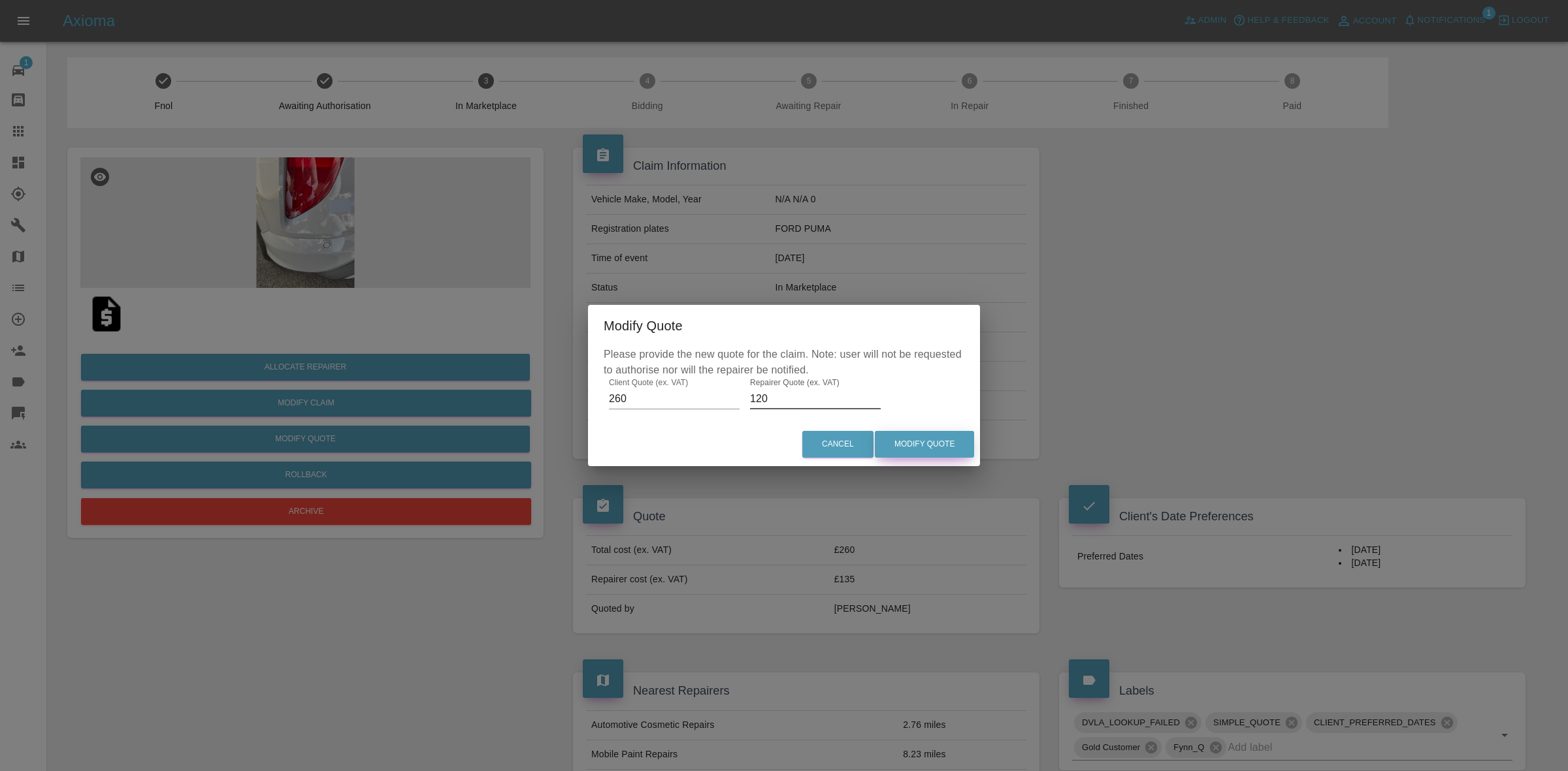
type input "120"
click at [903, 444] on button "Modify Quote" at bounding box center [925, 444] width 99 height 27
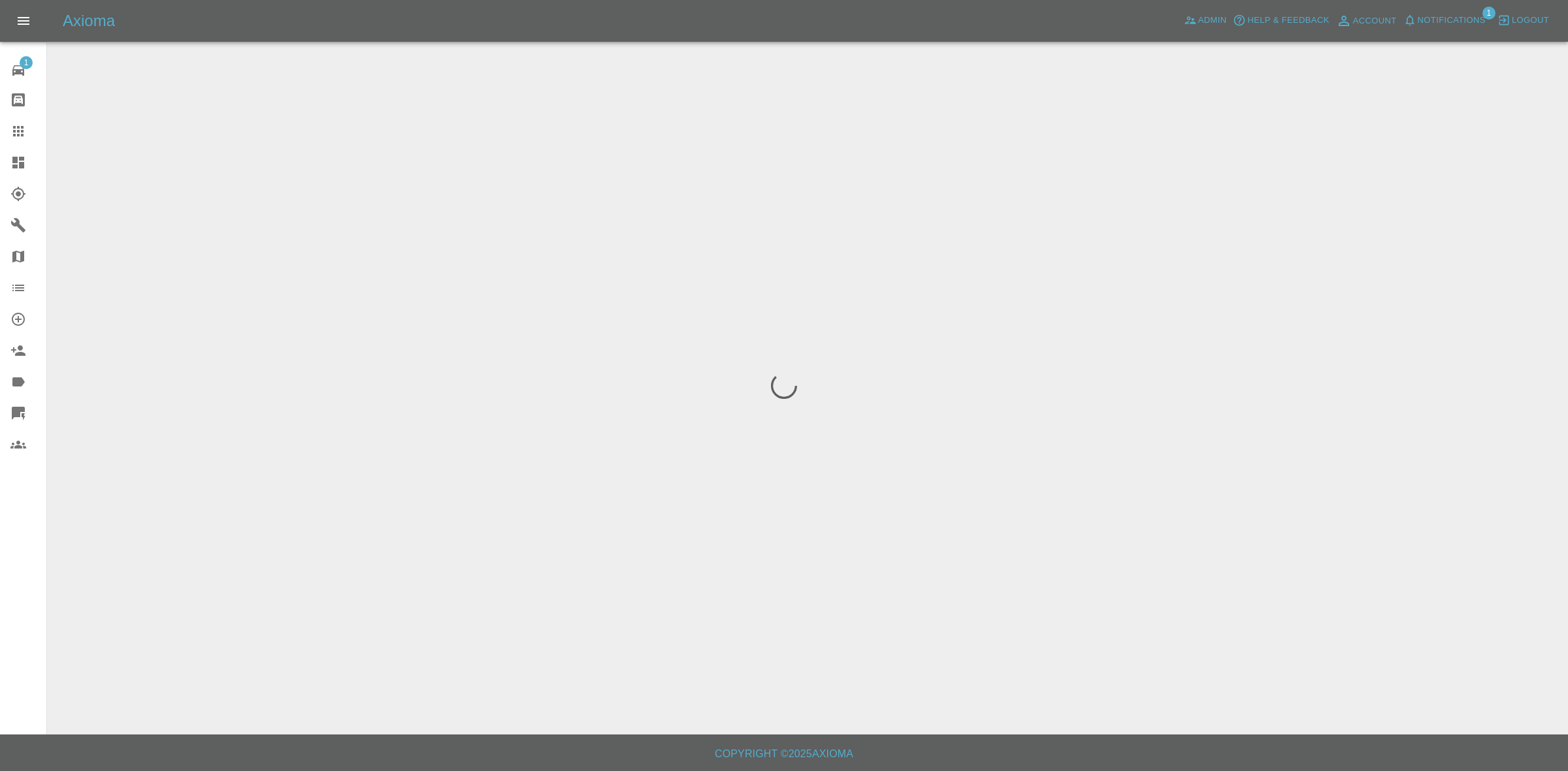
click at [813, 230] on div at bounding box center [784, 386] width 1568 height 771
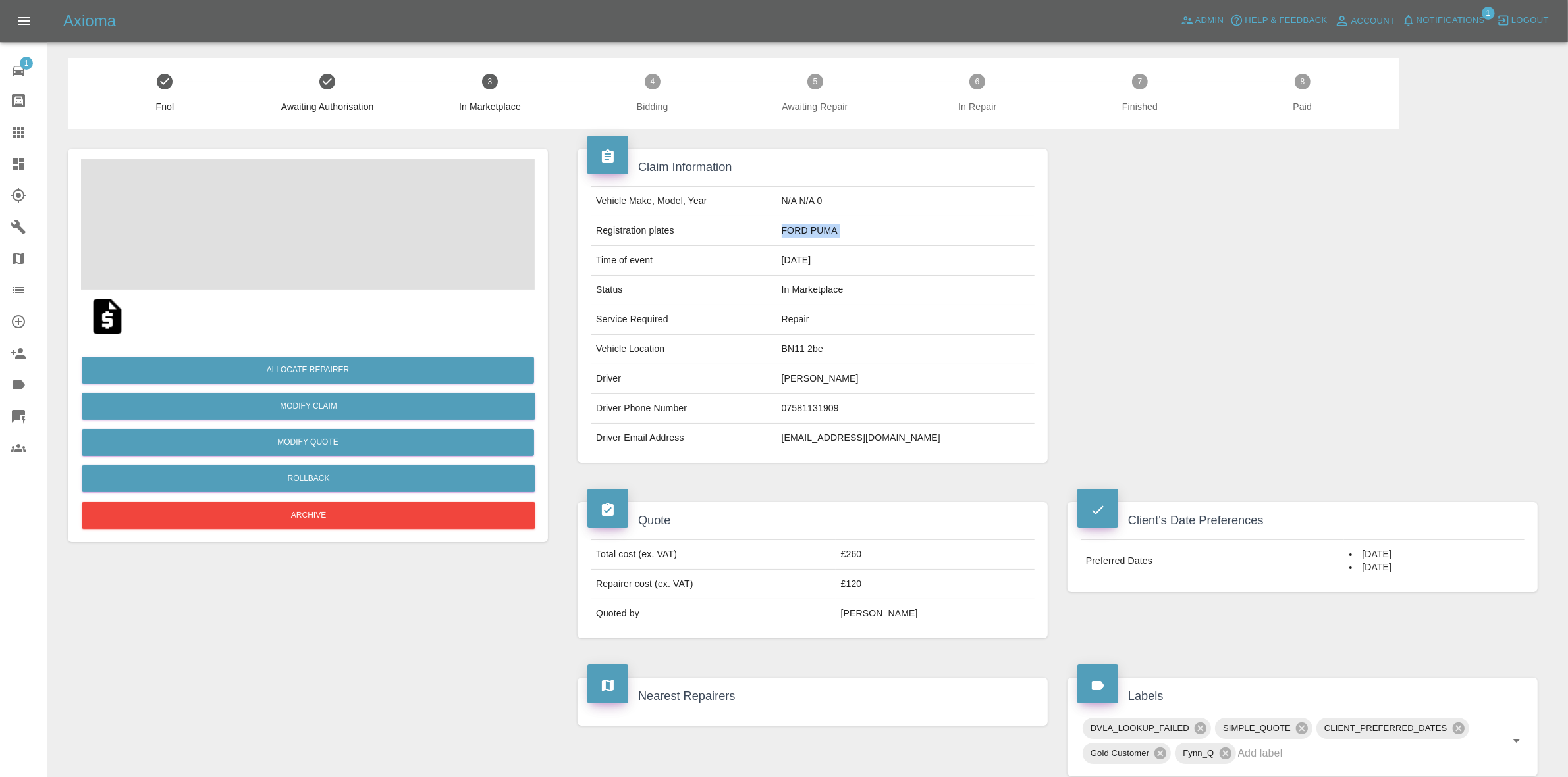
click at [820, 232] on td "FORD PUMA" at bounding box center [906, 231] width 259 height 29
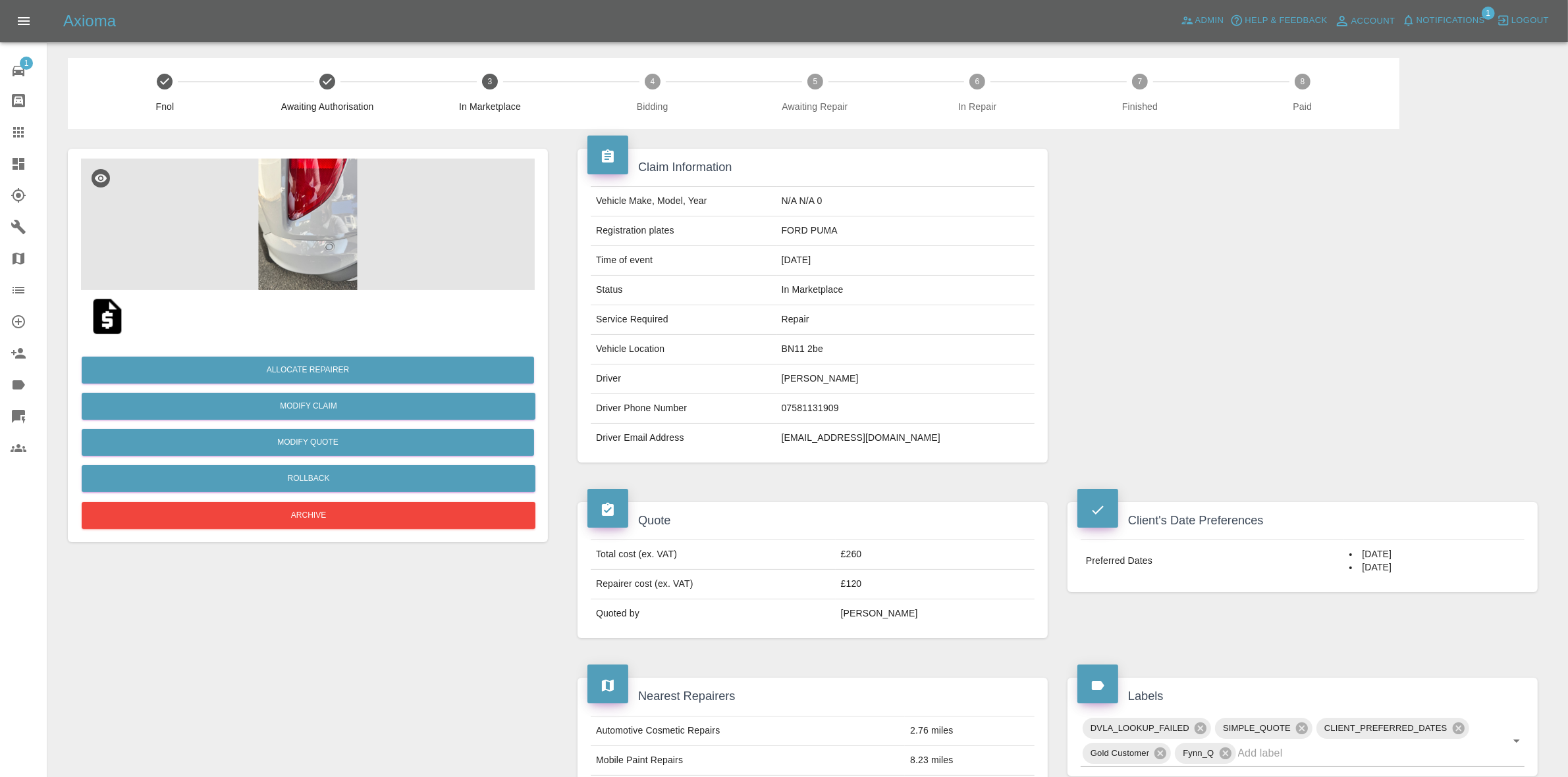
click at [1439, 385] on div at bounding box center [1302, 306] width 490 height 354
click at [300, 369] on button "Allocate Repairer" at bounding box center [309, 370] width 453 height 27
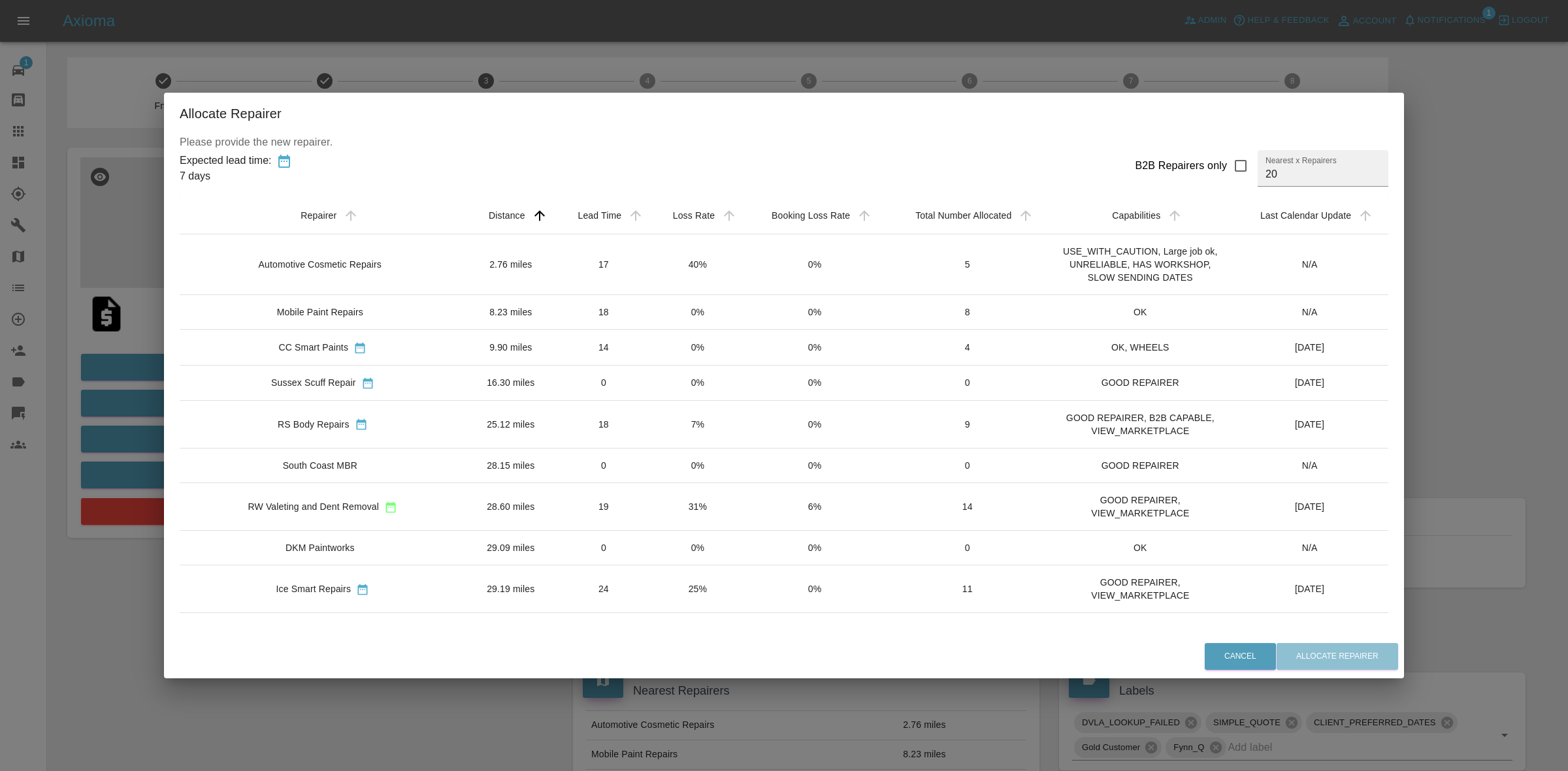
click at [652, 322] on td "0%" at bounding box center [698, 313] width 94 height 35
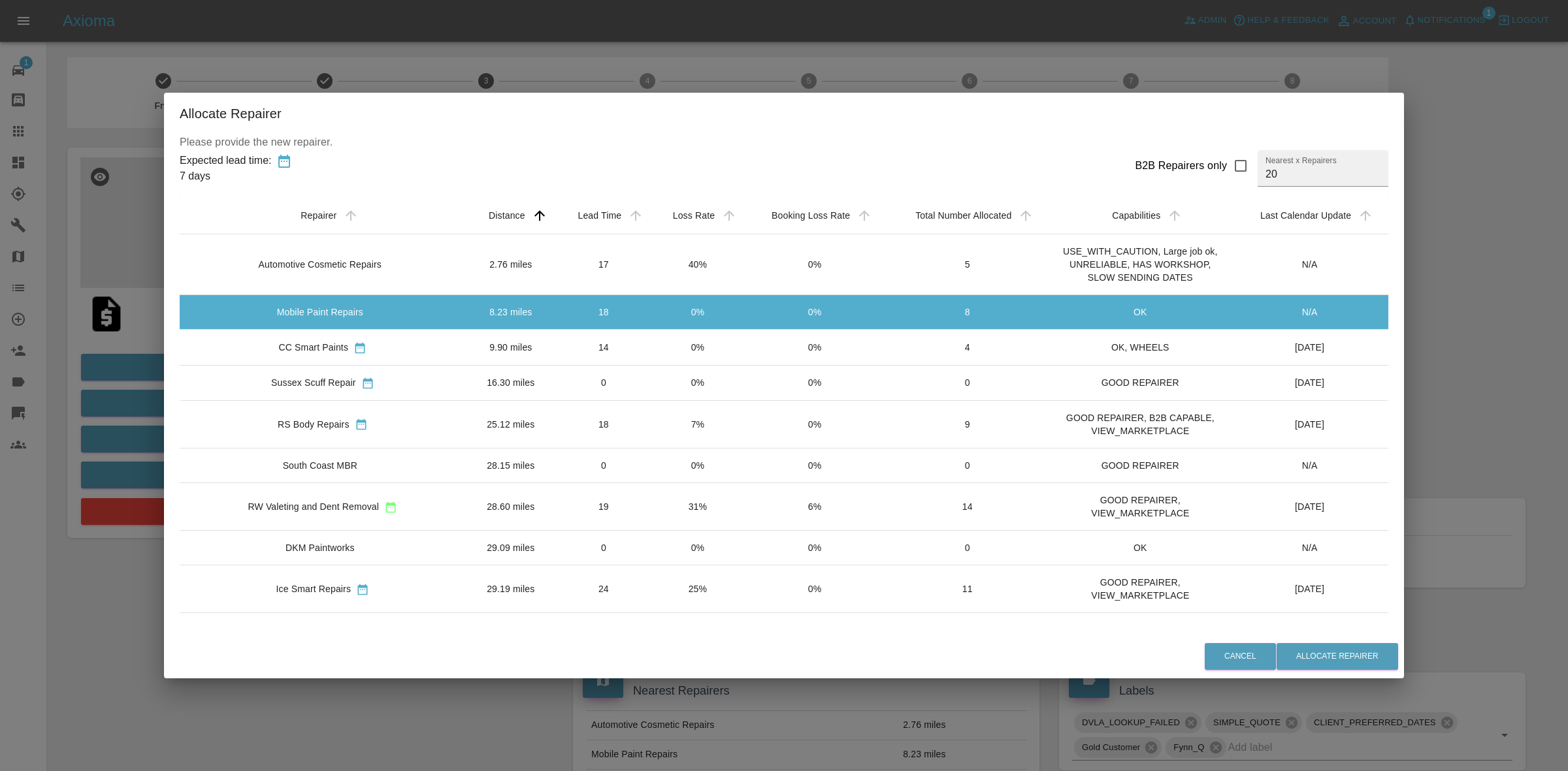
click at [652, 365] on td "0%" at bounding box center [698, 348] width 94 height 36
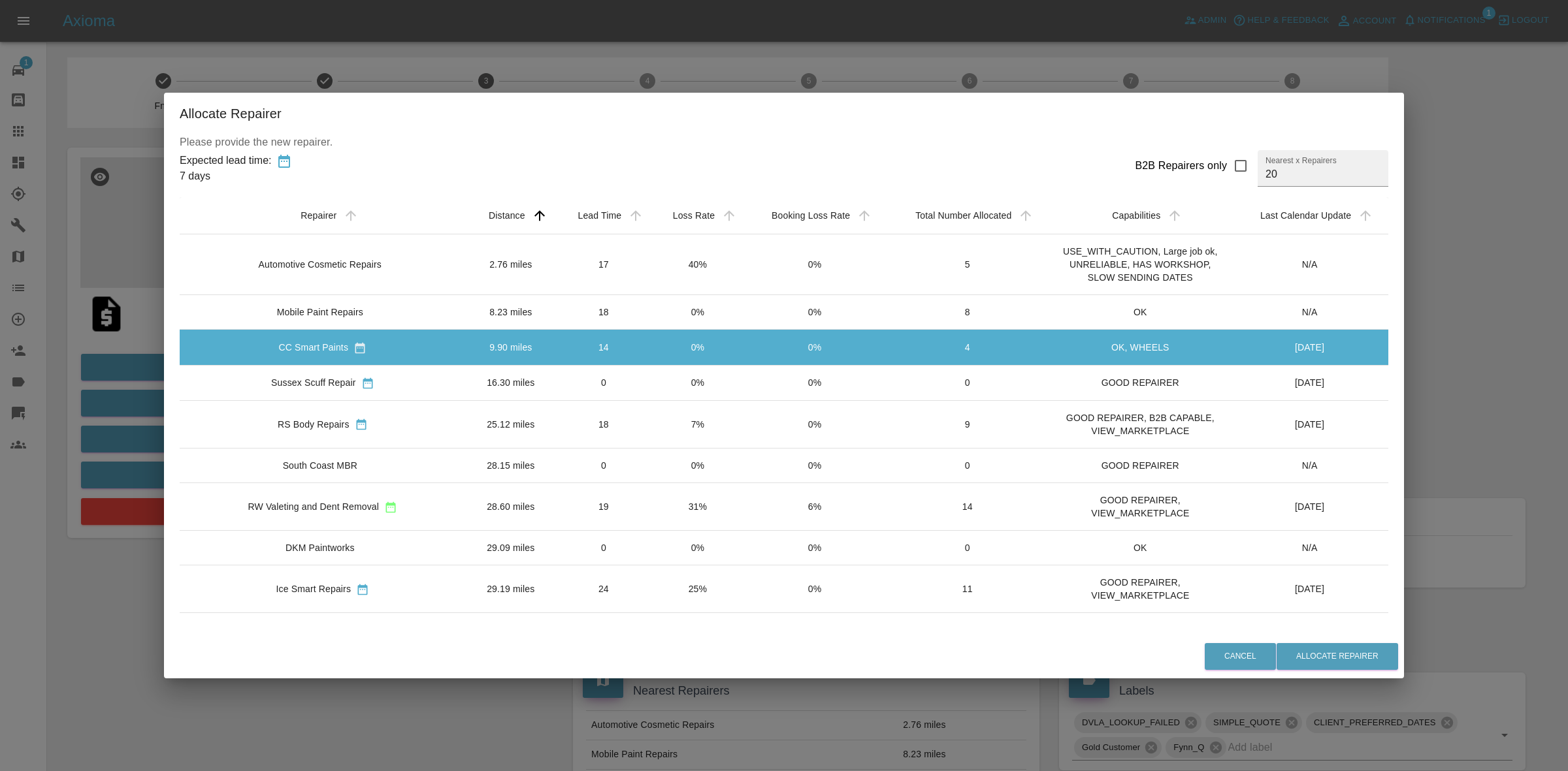
click at [652, 387] on td "0%" at bounding box center [698, 383] width 94 height 36
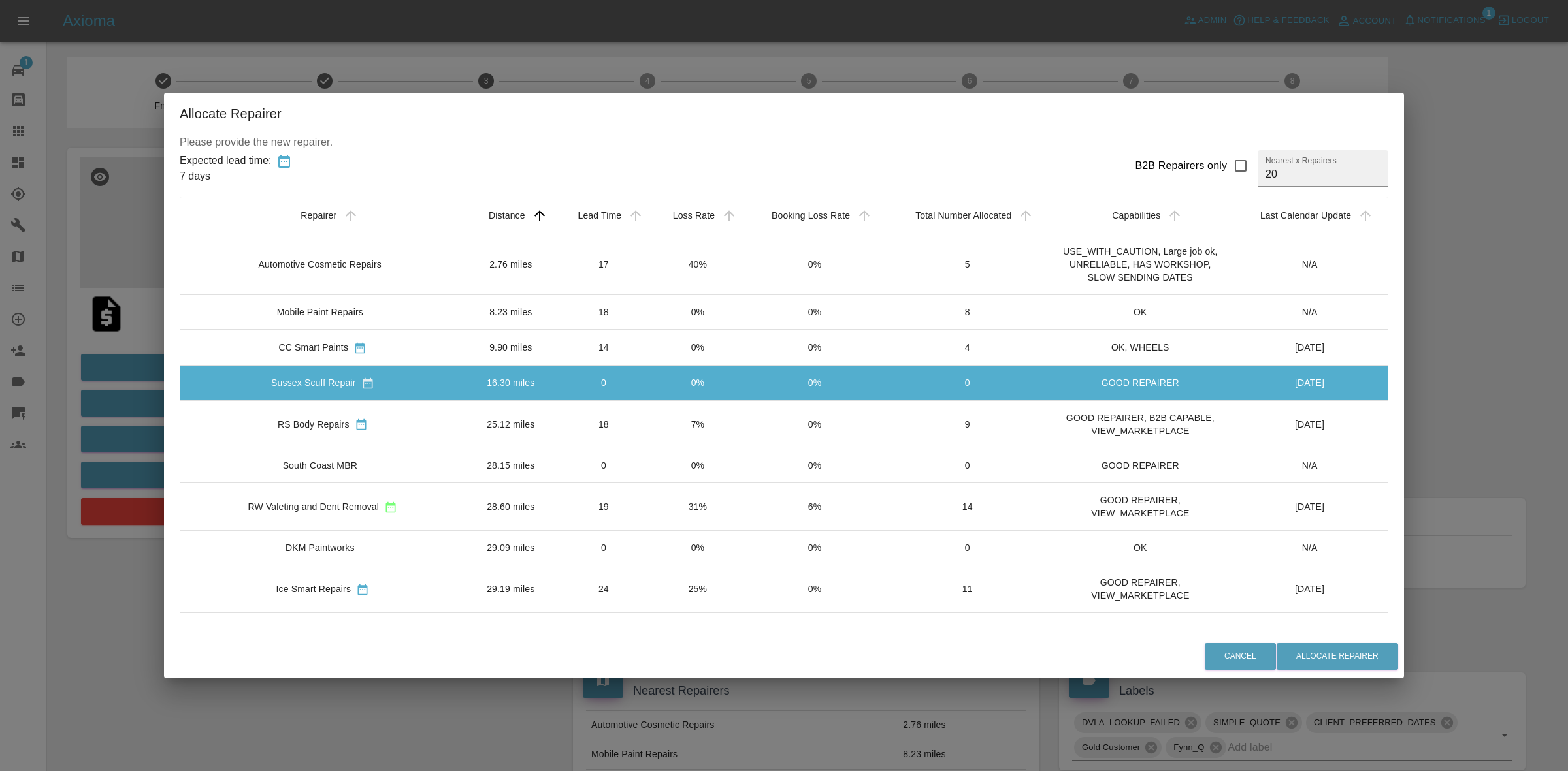
drag, startPoint x: 635, startPoint y: 429, endPoint x: 640, endPoint y: 467, distance: 38.3
click at [652, 431] on td "7%" at bounding box center [698, 424] width 94 height 48
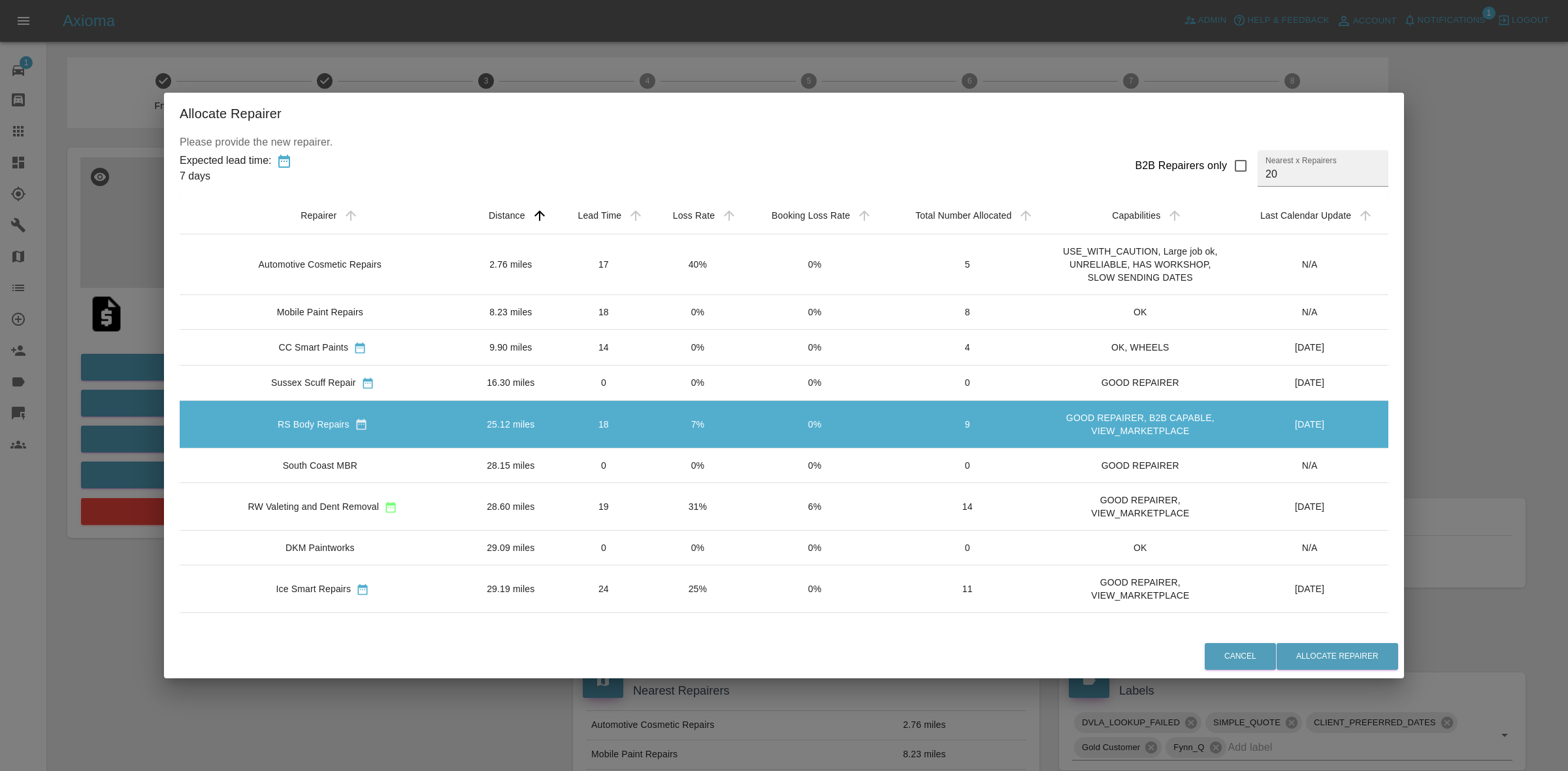
drag, startPoint x: 640, startPoint y: 478, endPoint x: 644, endPoint y: 497, distance: 19.4
click at [652, 478] on td "0%" at bounding box center [698, 465] width 94 height 35
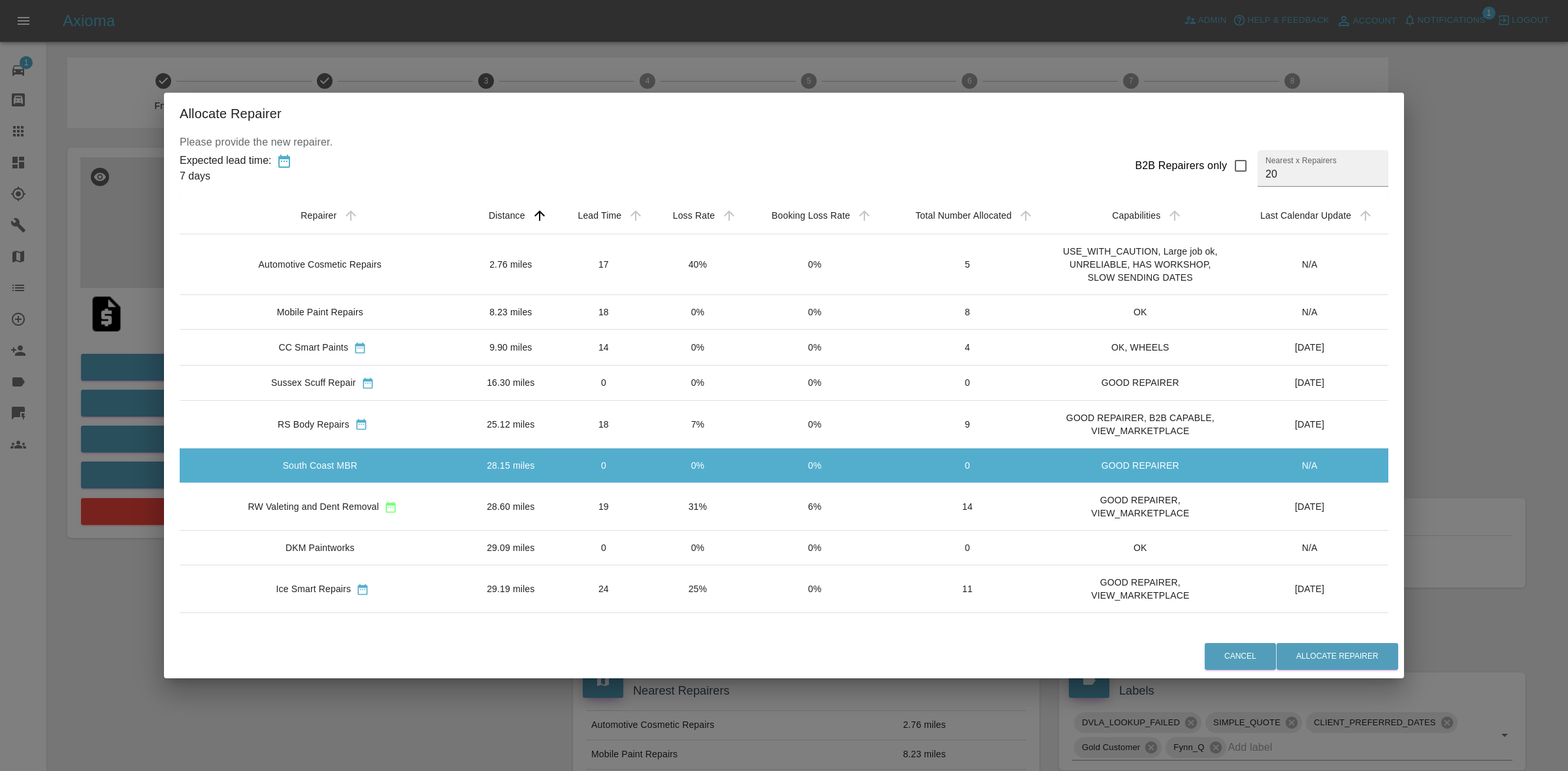
drag, startPoint x: 649, startPoint y: 515, endPoint x: 652, endPoint y: 521, distance: 6.7
click at [652, 516] on td "31%" at bounding box center [698, 506] width 94 height 48
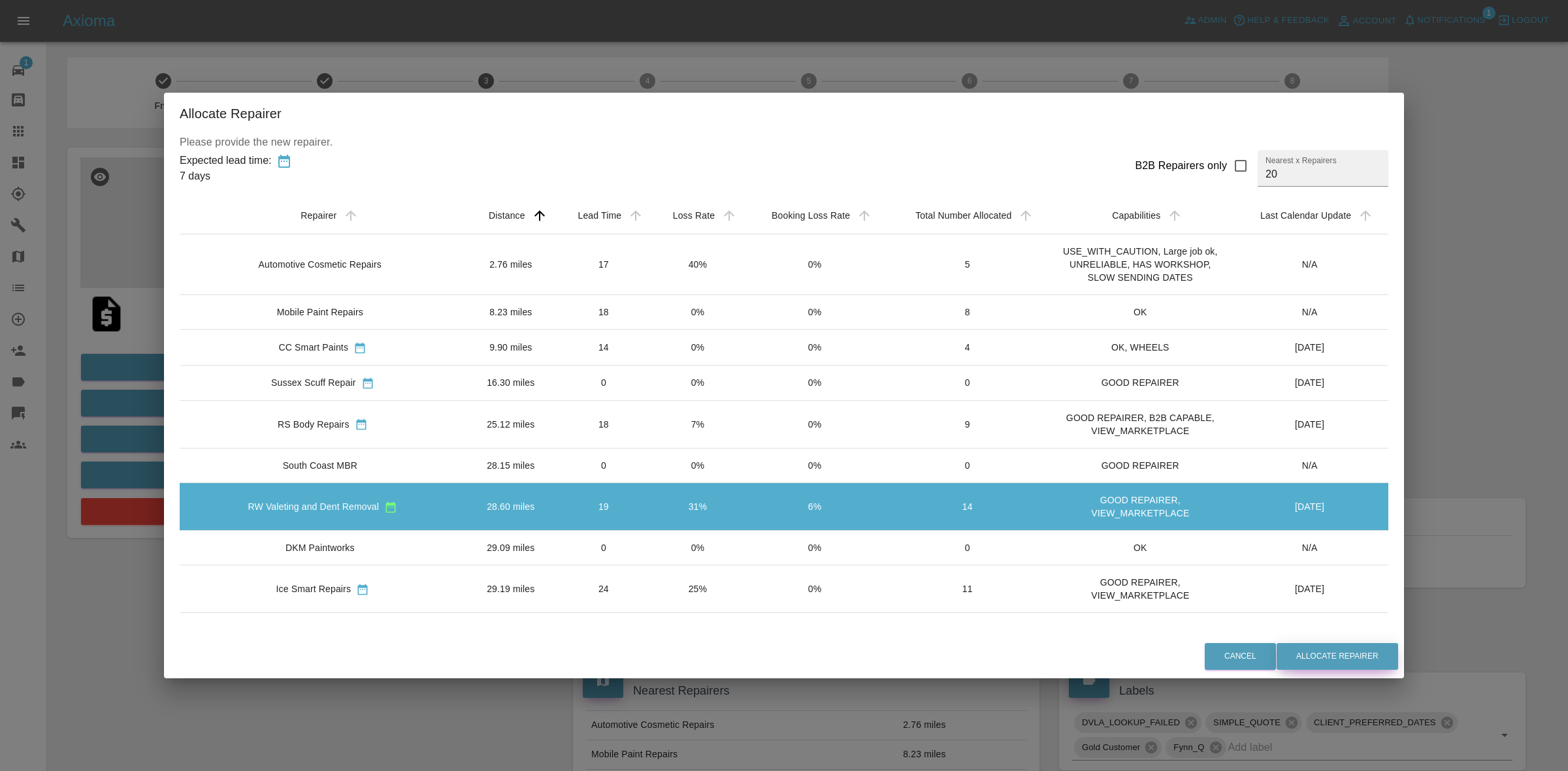
click at [1315, 658] on button "Allocate Repairer" at bounding box center [1338, 657] width 122 height 27
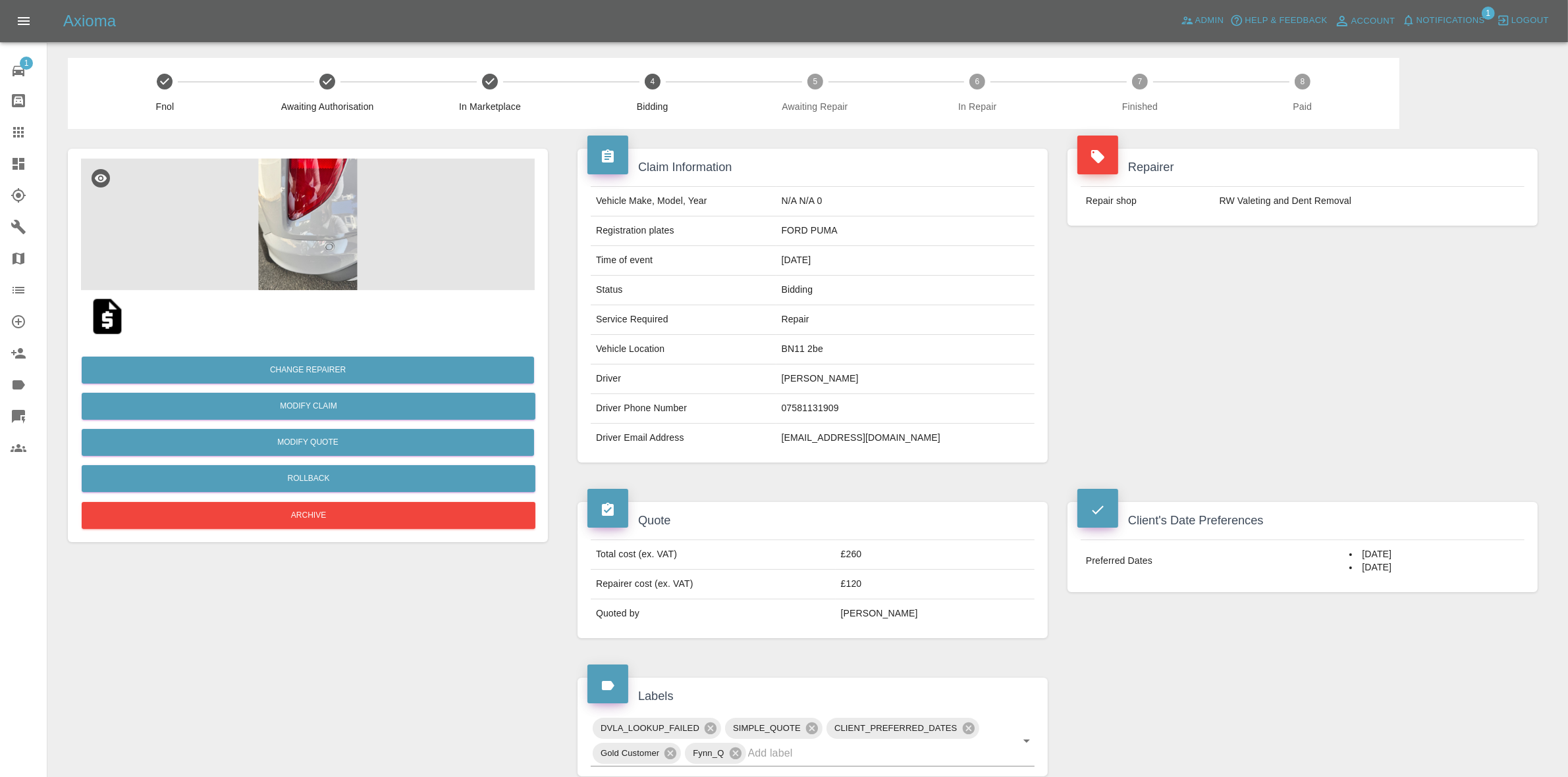
click at [1268, 215] on td "RW Valeting and Dent Removal" at bounding box center [1369, 201] width 310 height 29
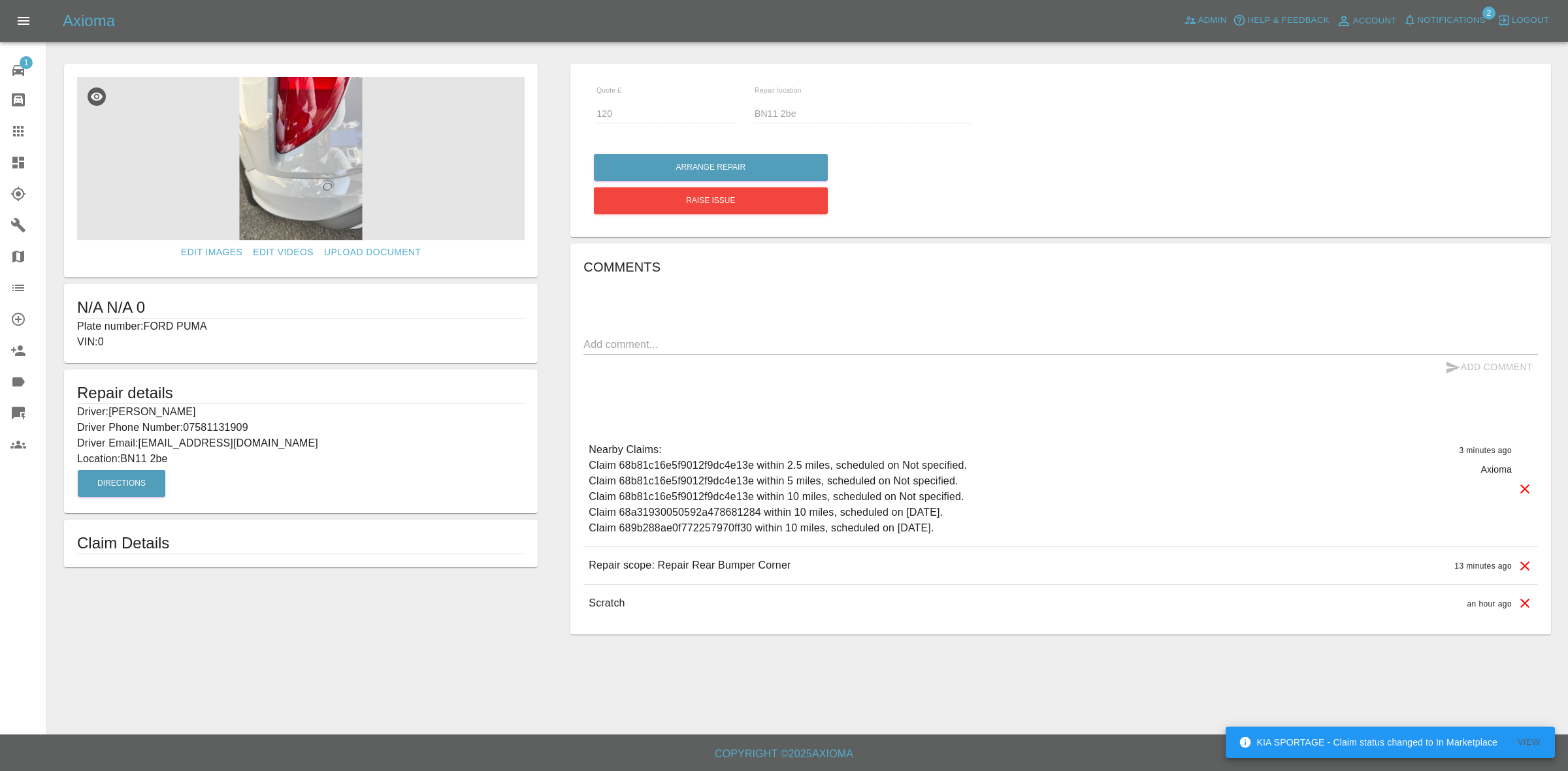
click at [11, 158] on icon at bounding box center [18, 162] width 16 height 16
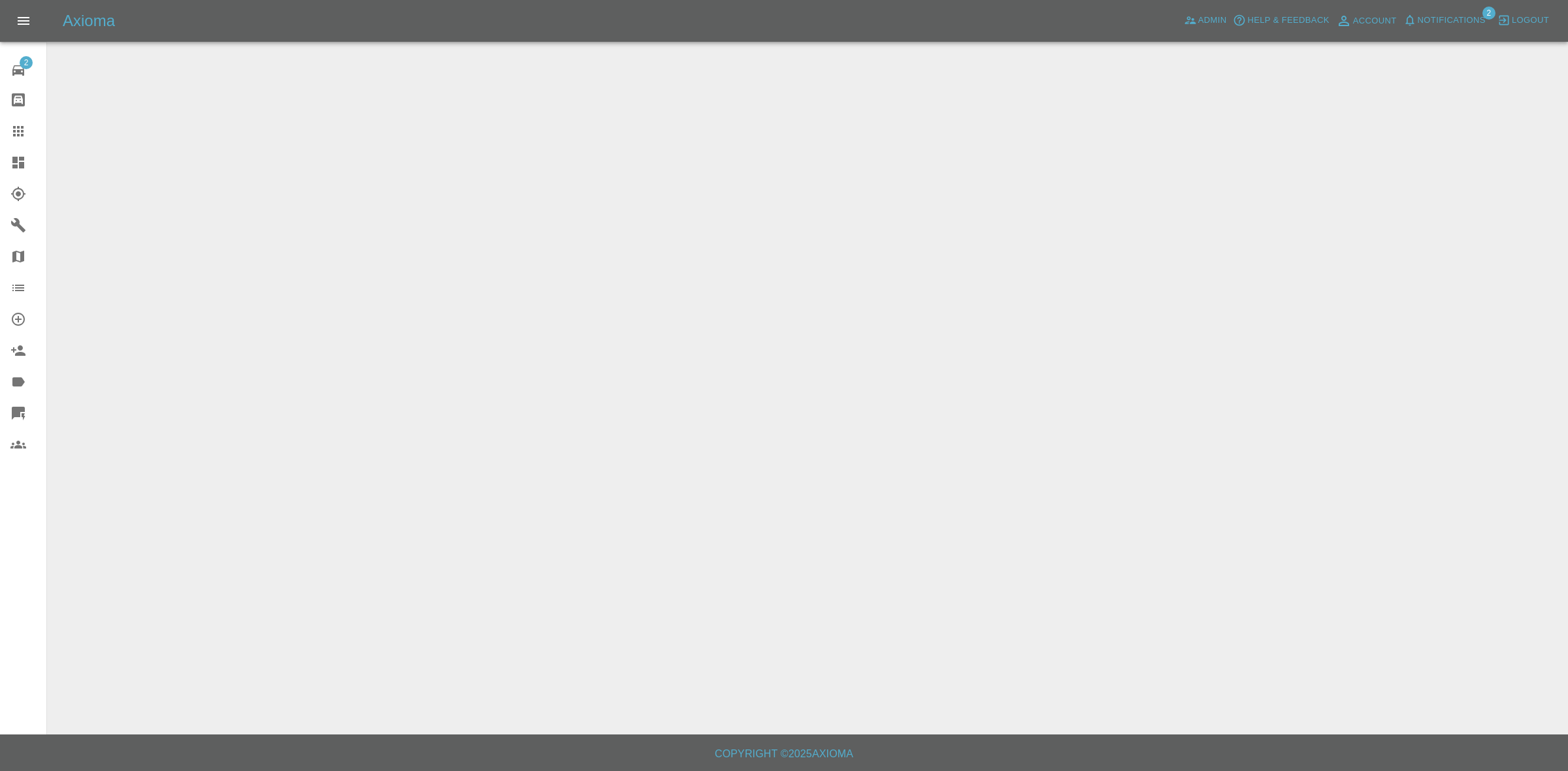
click at [1435, 14] on span "Notifications" at bounding box center [1452, 21] width 68 height 15
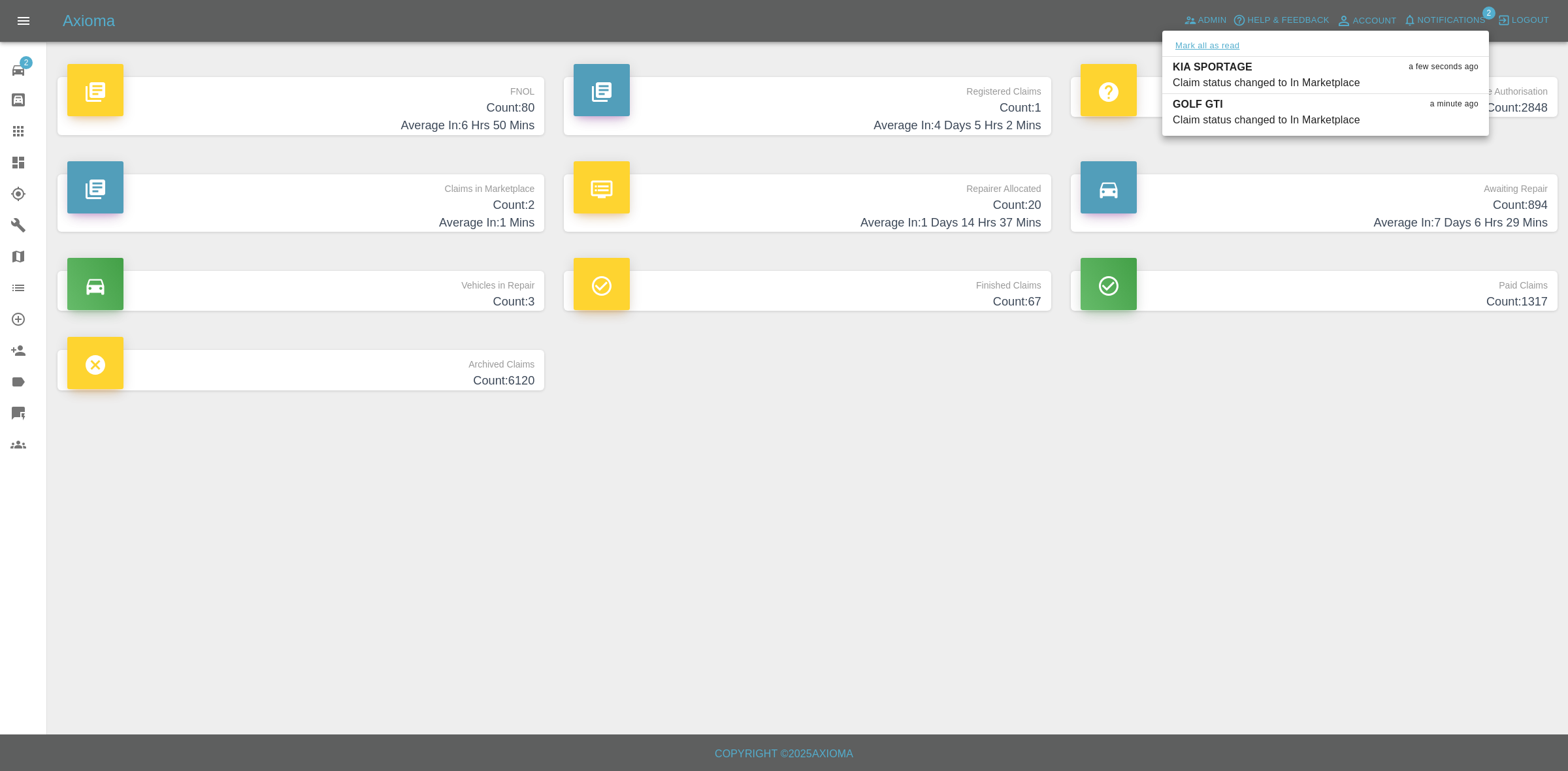
click at [1214, 44] on button "Mark all as read" at bounding box center [1208, 46] width 69 height 15
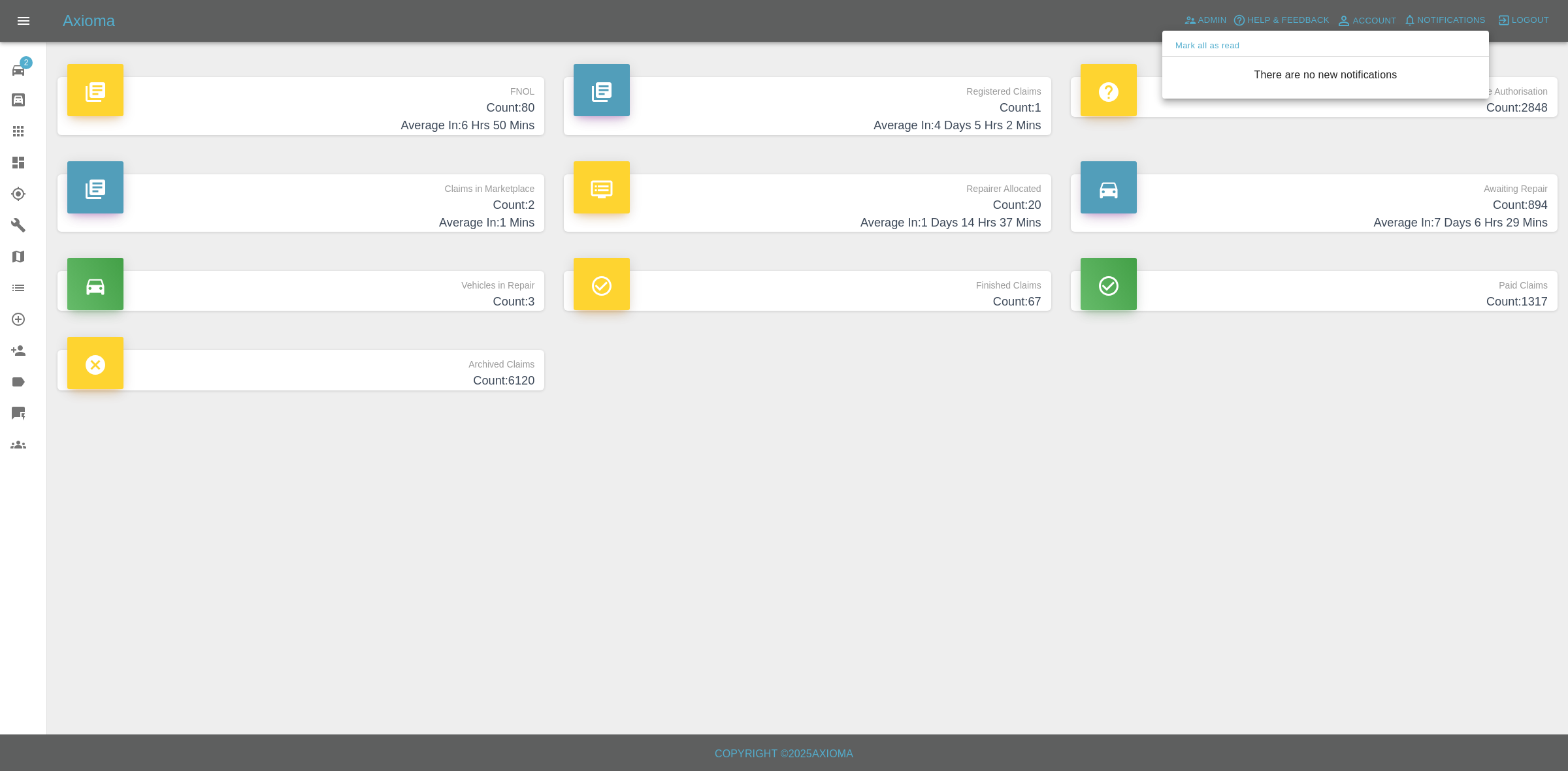
drag, startPoint x: 1394, startPoint y: 400, endPoint x: 1226, endPoint y: 396, distance: 168.0
click at [1413, 434] on div at bounding box center [784, 386] width 1568 height 771
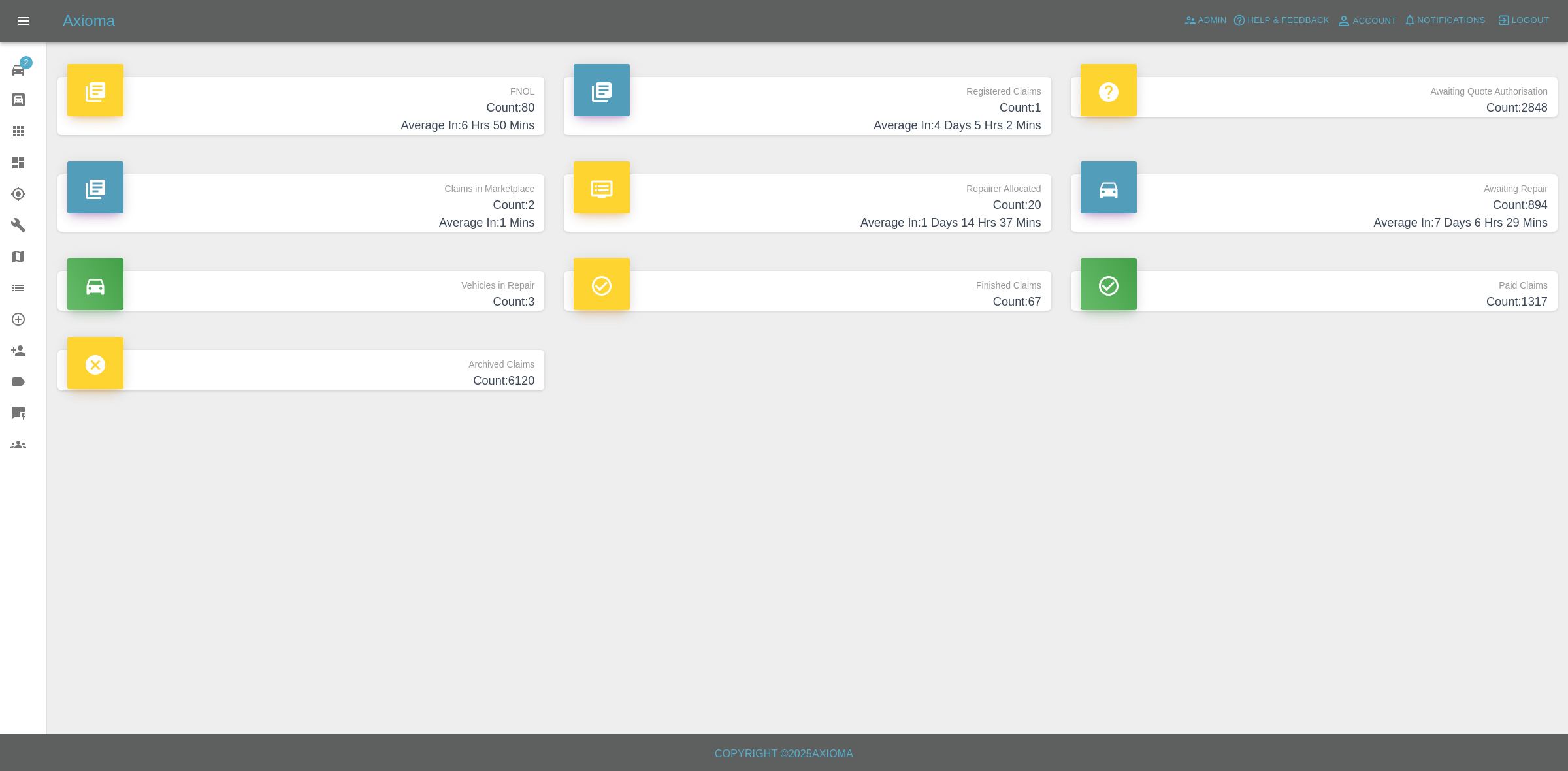
click at [449, 204] on h4 "Count: 2" at bounding box center [300, 205] width 467 height 18
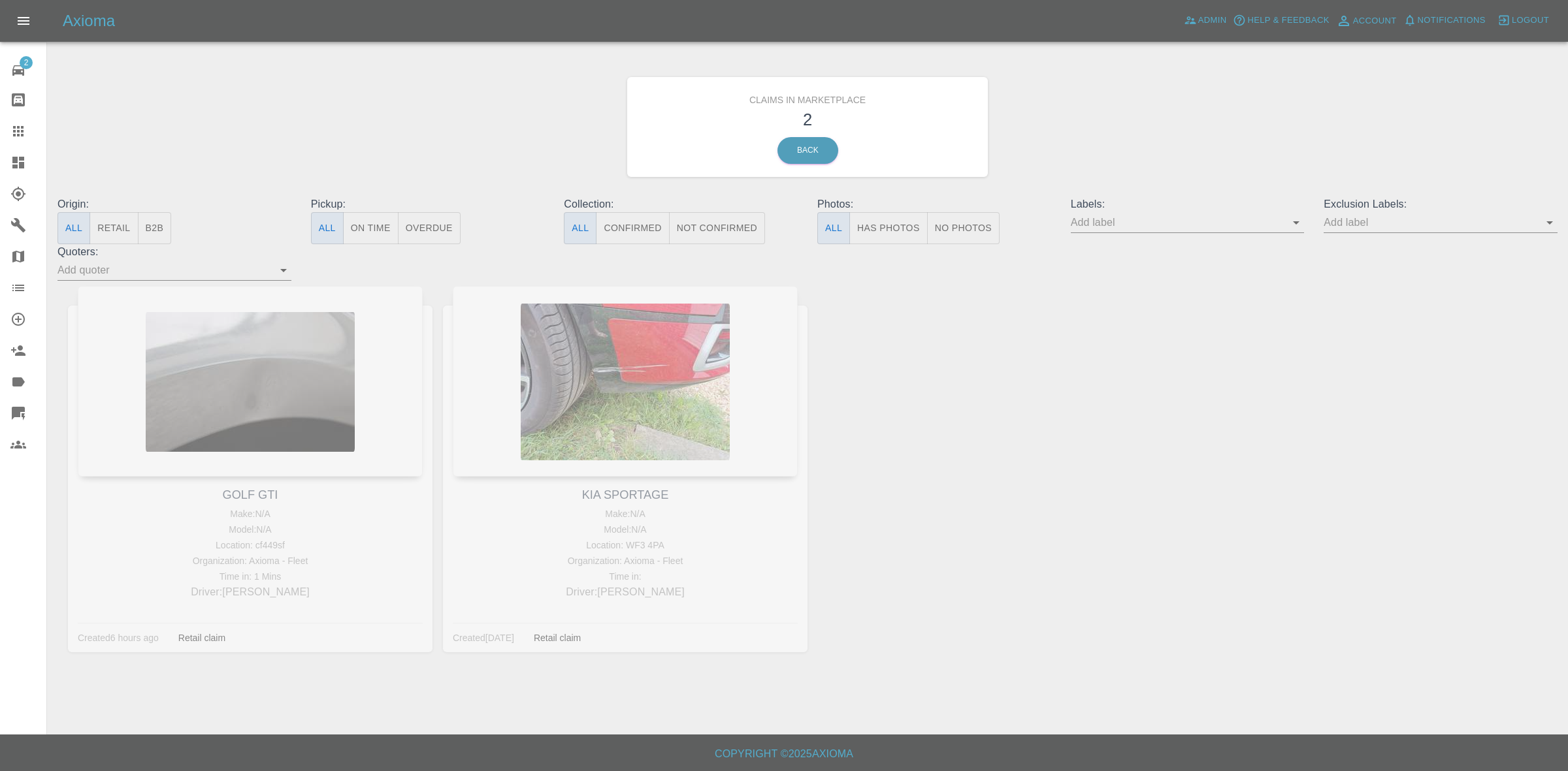
click at [1, 157] on link "Dashboard" at bounding box center [23, 163] width 47 height 32
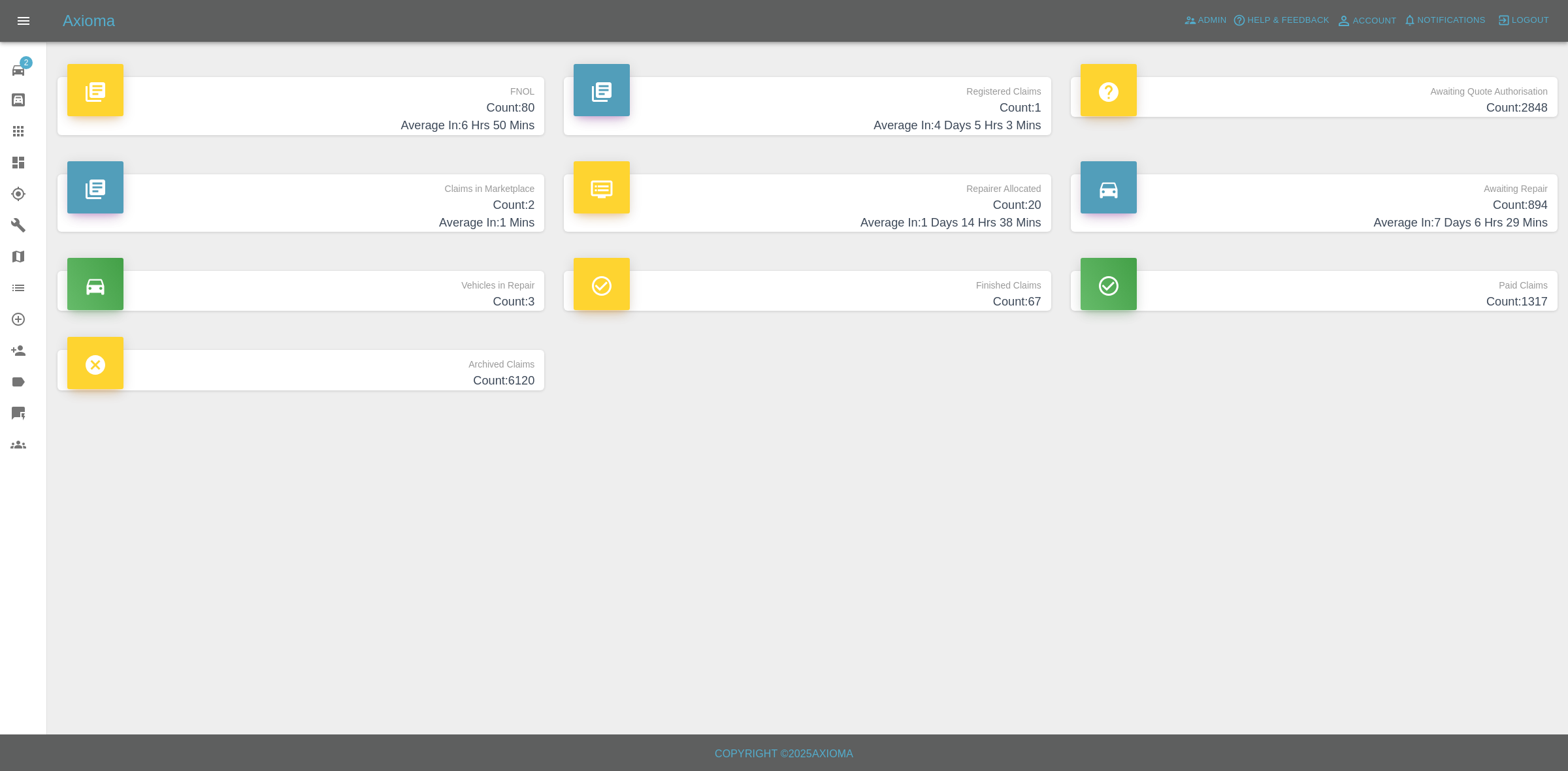
click at [834, 214] on h4 "Average In: 1 Days 14 Hrs 38 Mins" at bounding box center [807, 223] width 467 height 18
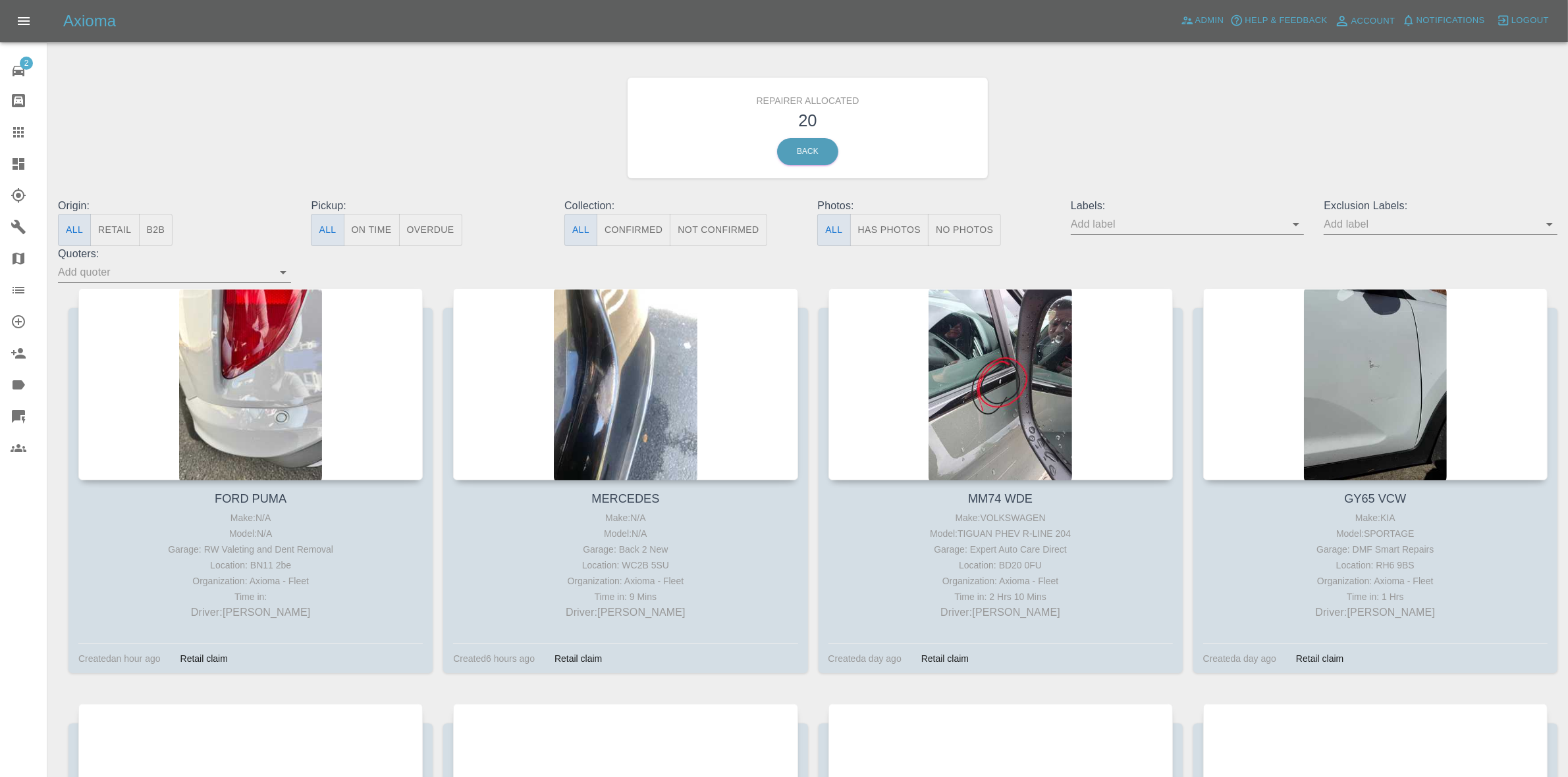
click at [107, 232] on button "Retail" at bounding box center [115, 230] width 49 height 32
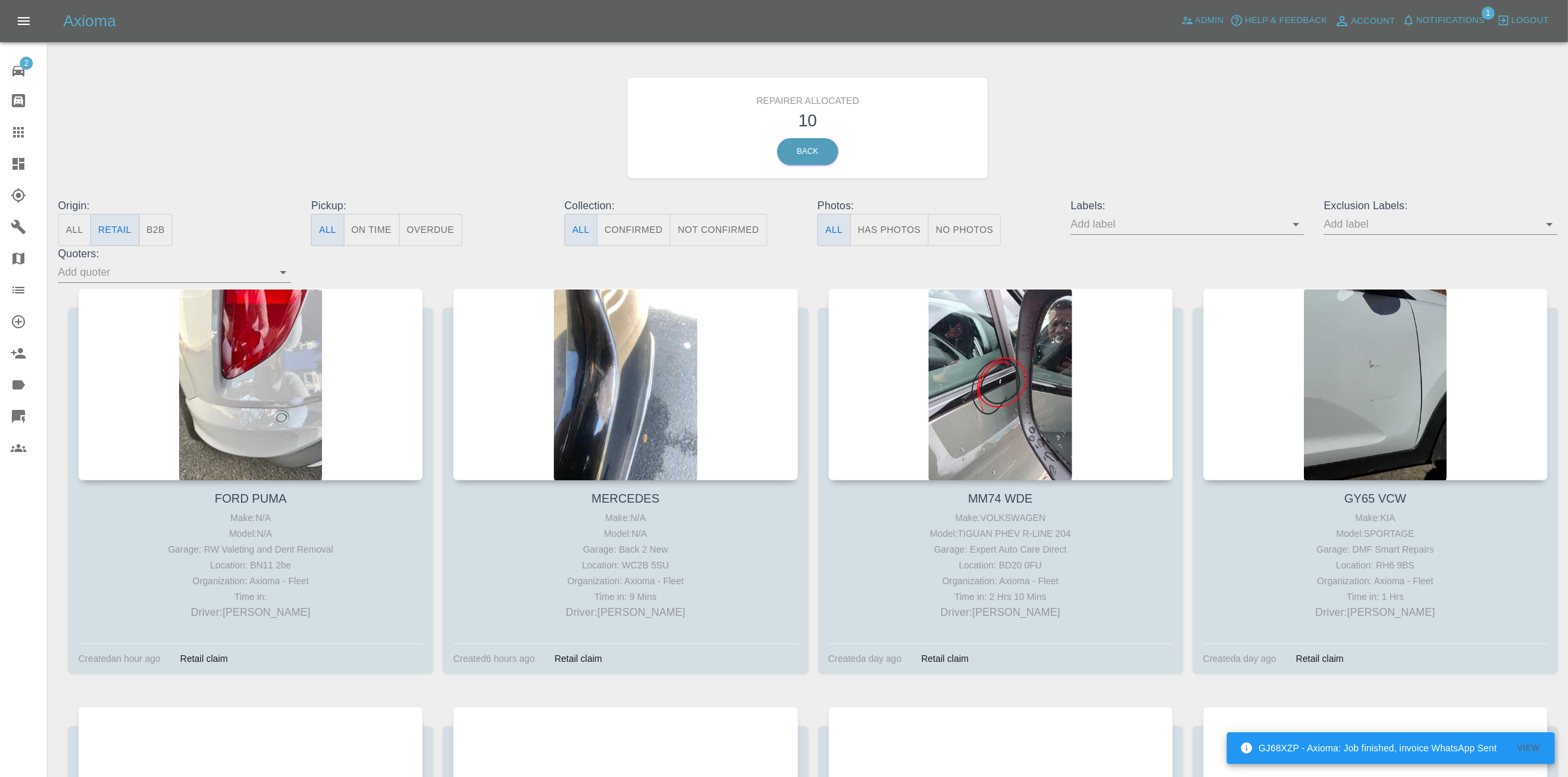
click at [1430, 10] on button "Notifications" at bounding box center [1443, 21] width 90 height 21
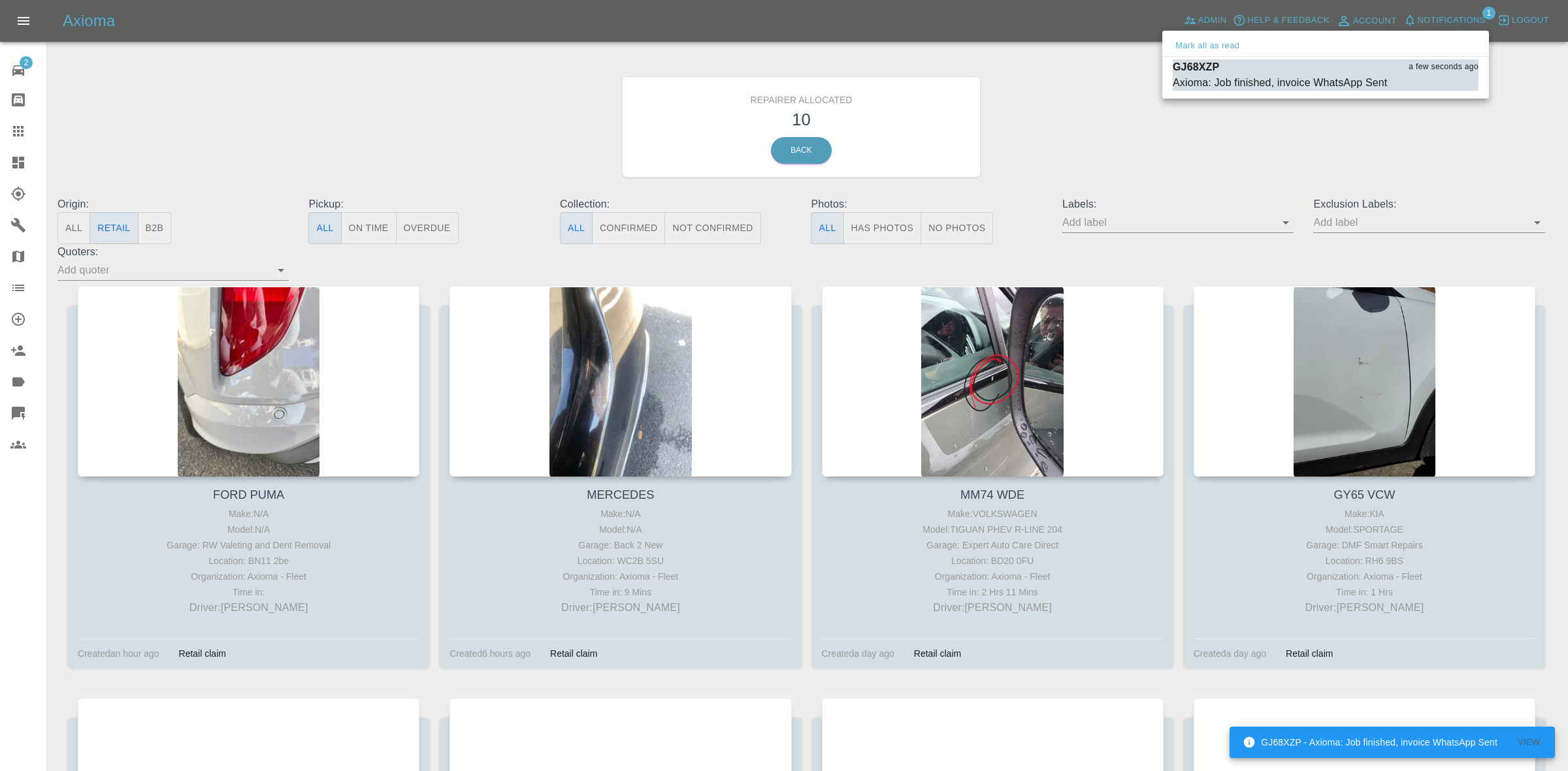
click at [1194, 36] on div "Mark all as read" at bounding box center [1326, 46] width 327 height 21
click at [1183, 47] on button "Mark all as read" at bounding box center [1208, 46] width 69 height 15
click at [1066, 63] on div at bounding box center [784, 386] width 1568 height 771
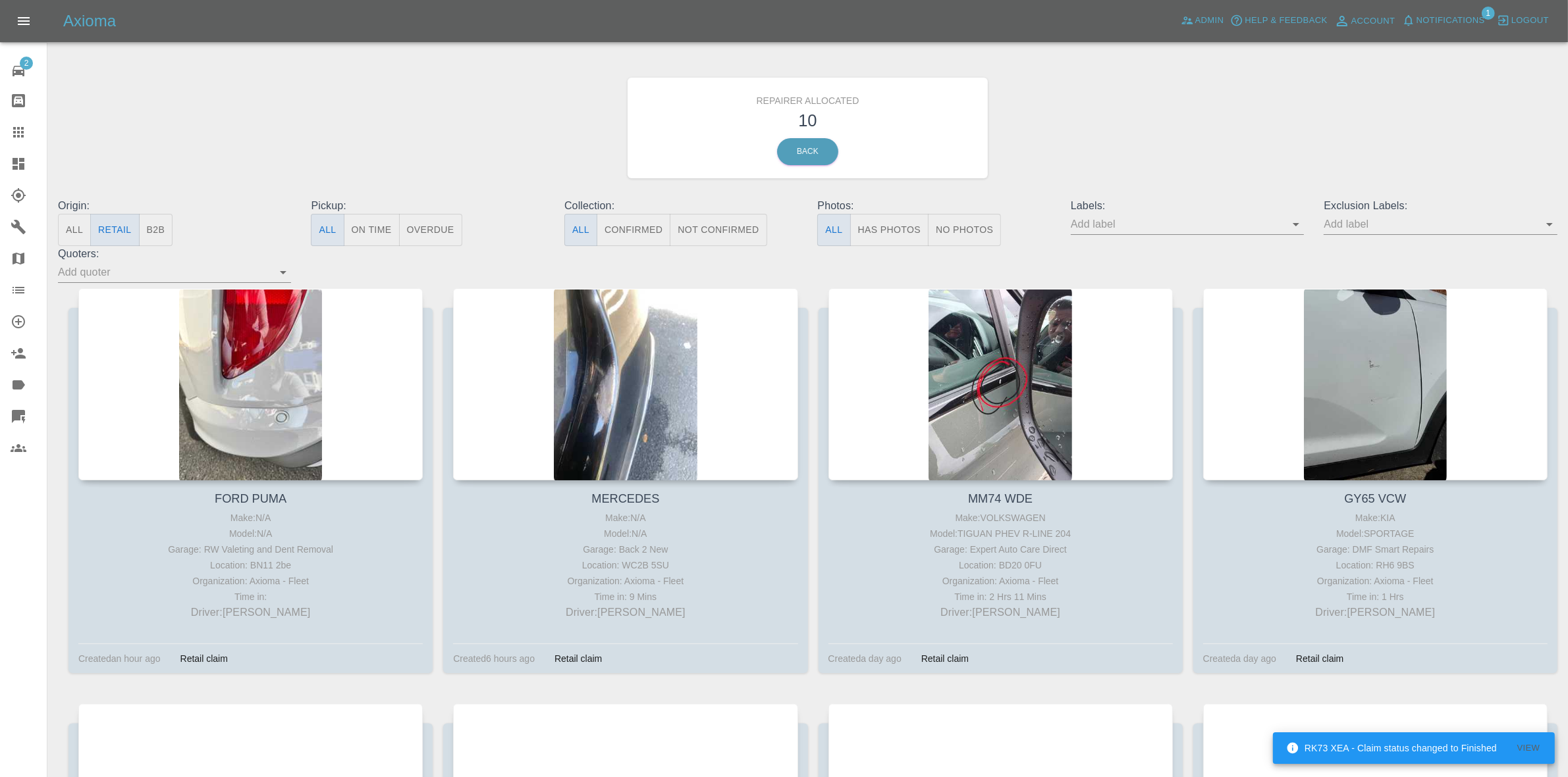
click at [153, 231] on button "B2B" at bounding box center [156, 230] width 34 height 32
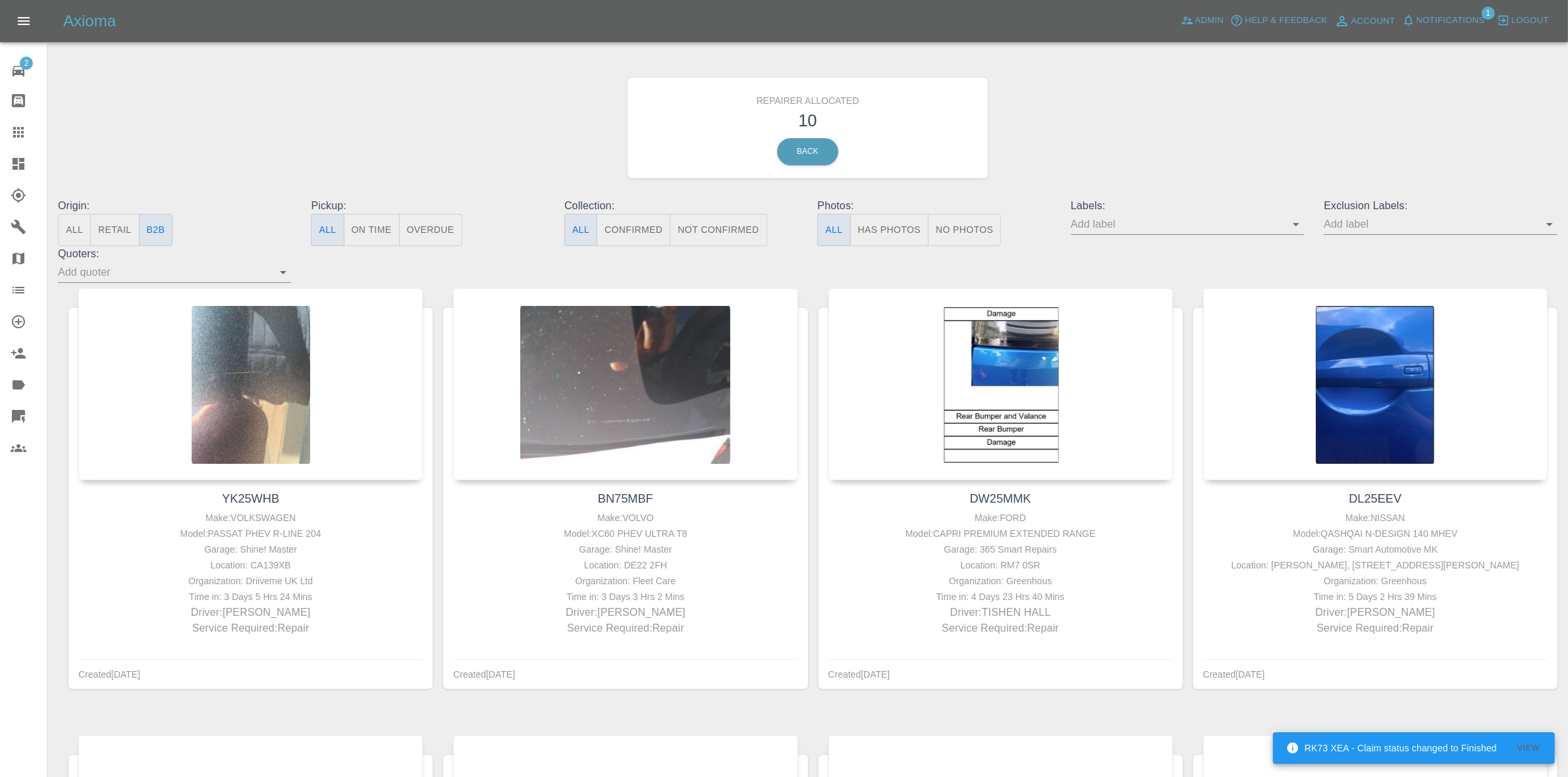
click at [122, 227] on button "Retail" at bounding box center [115, 230] width 49 height 32
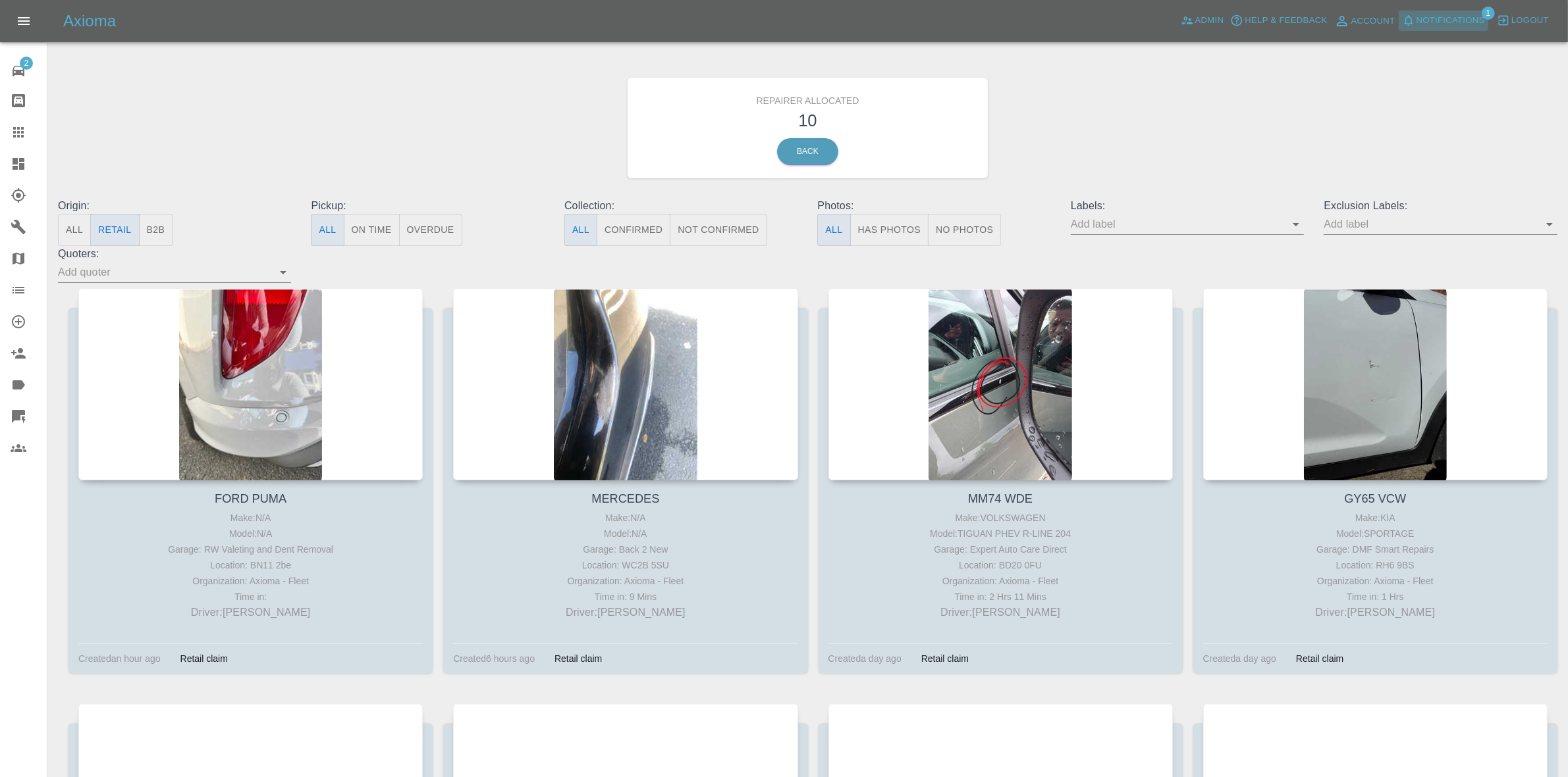
click at [1439, 18] on span "Notifications" at bounding box center [1451, 21] width 69 height 15
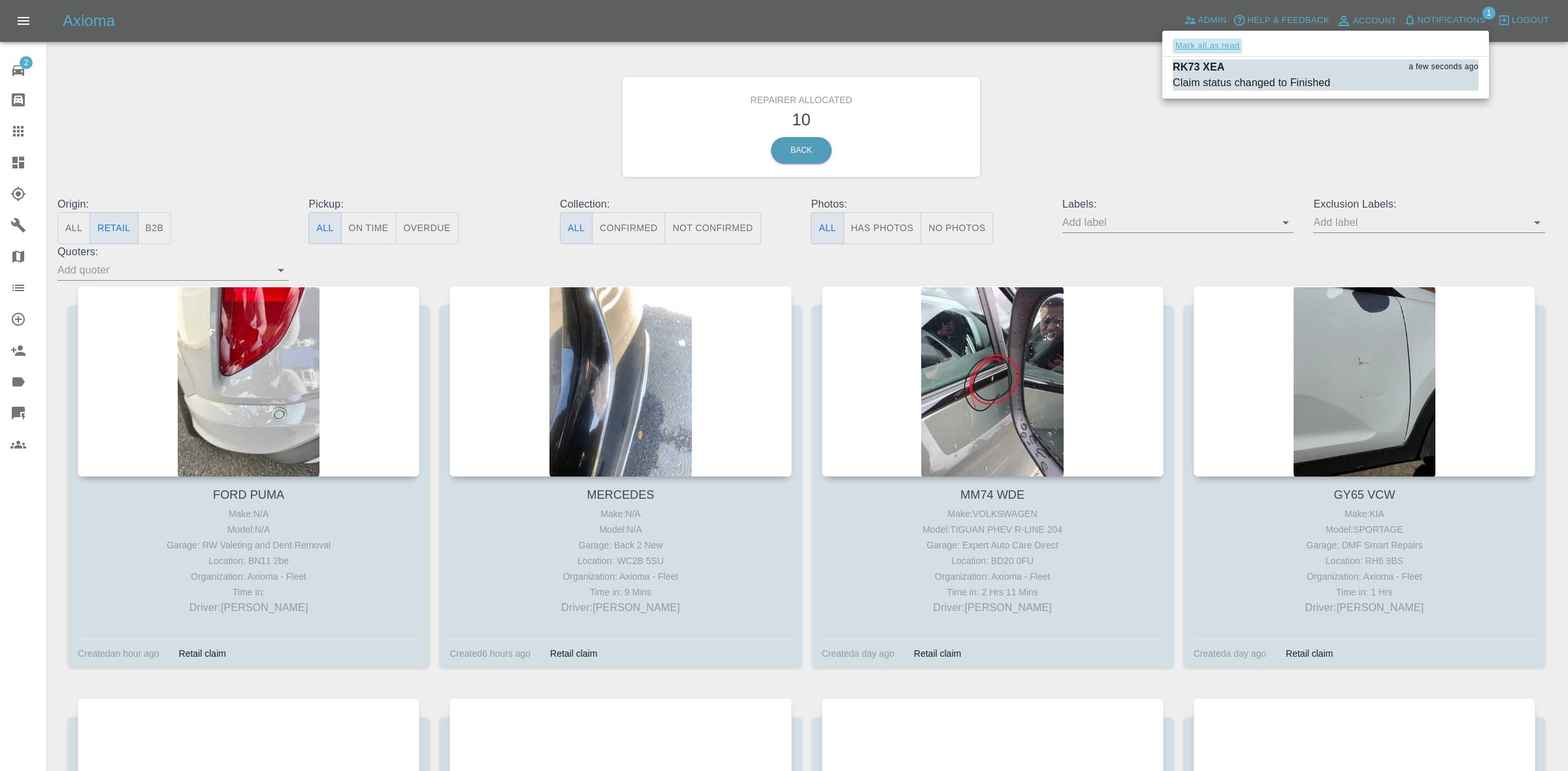
click at [1198, 49] on button "Mark all as read" at bounding box center [1208, 46] width 69 height 15
click at [1309, 132] on div at bounding box center [784, 386] width 1568 height 771
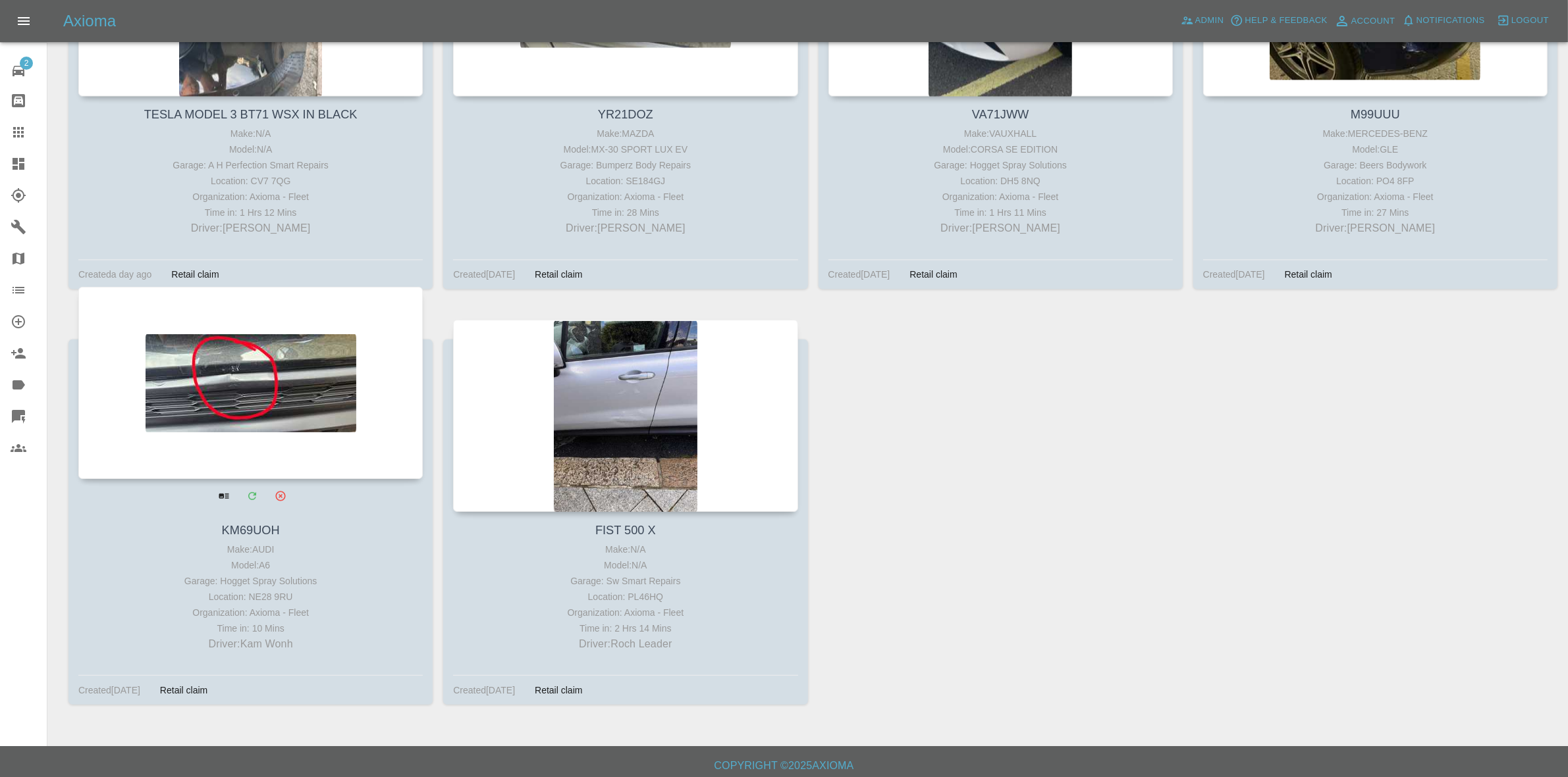
scroll to position [805, 0]
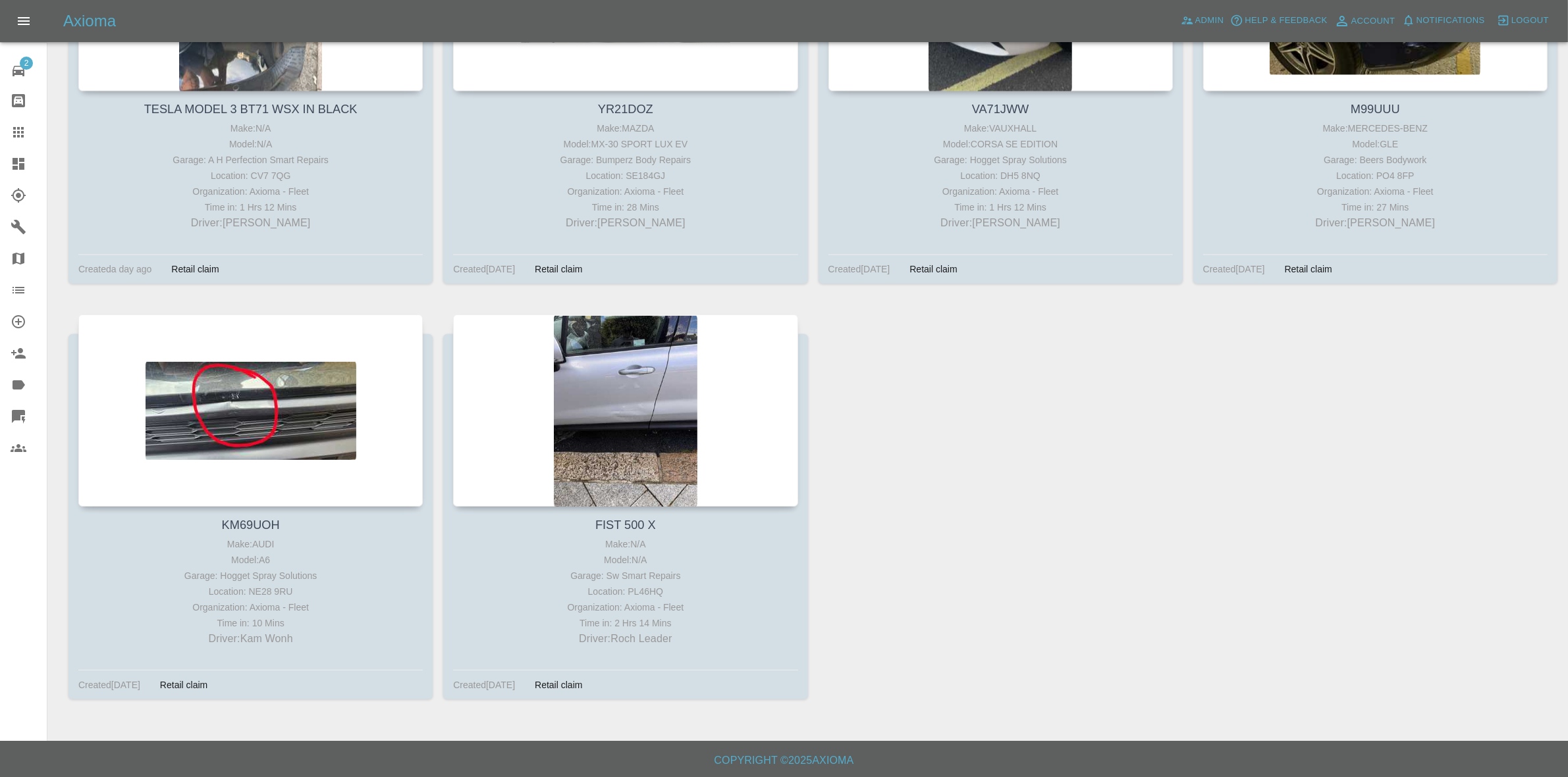
click at [0, 155] on link "Dashboard" at bounding box center [24, 164] width 47 height 32
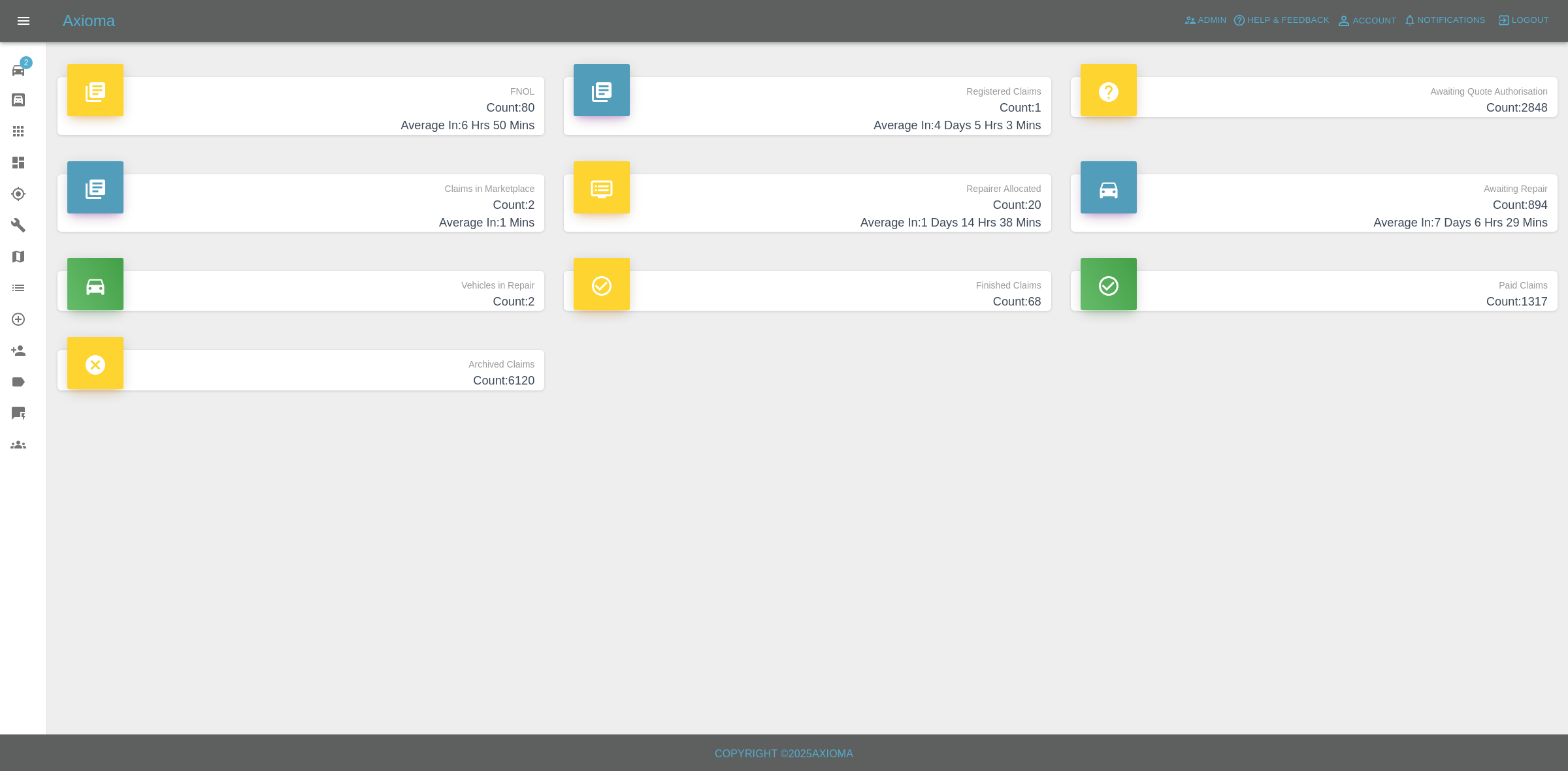
click at [428, 234] on div "Claims in Marketplace Count: 2 Average In: 1 Mins" at bounding box center [300, 203] width 506 height 97
click at [320, 206] on h4 "Count: 2" at bounding box center [300, 205] width 467 height 18
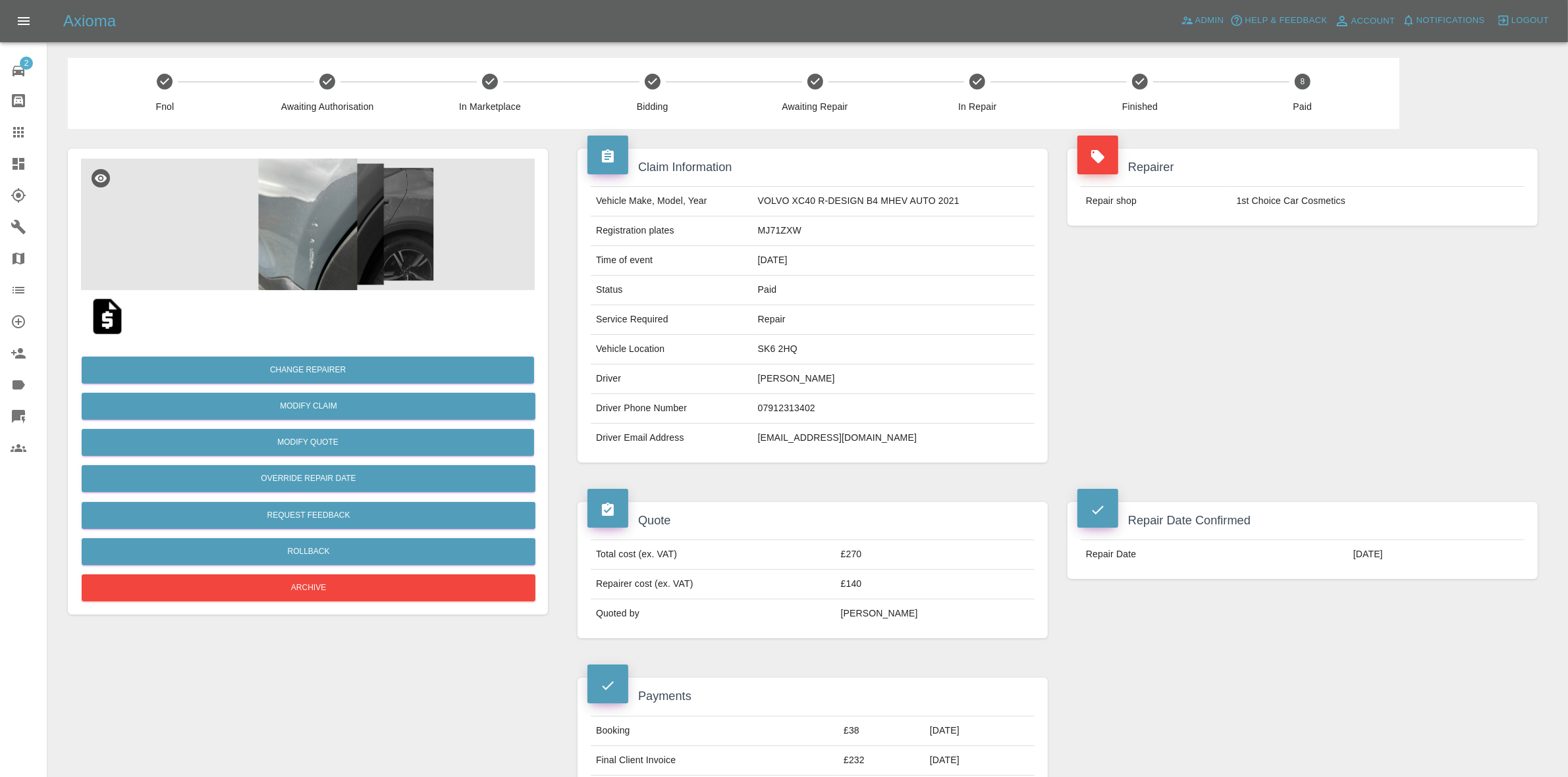
click at [0, 160] on link "Dashboard" at bounding box center [24, 164] width 47 height 32
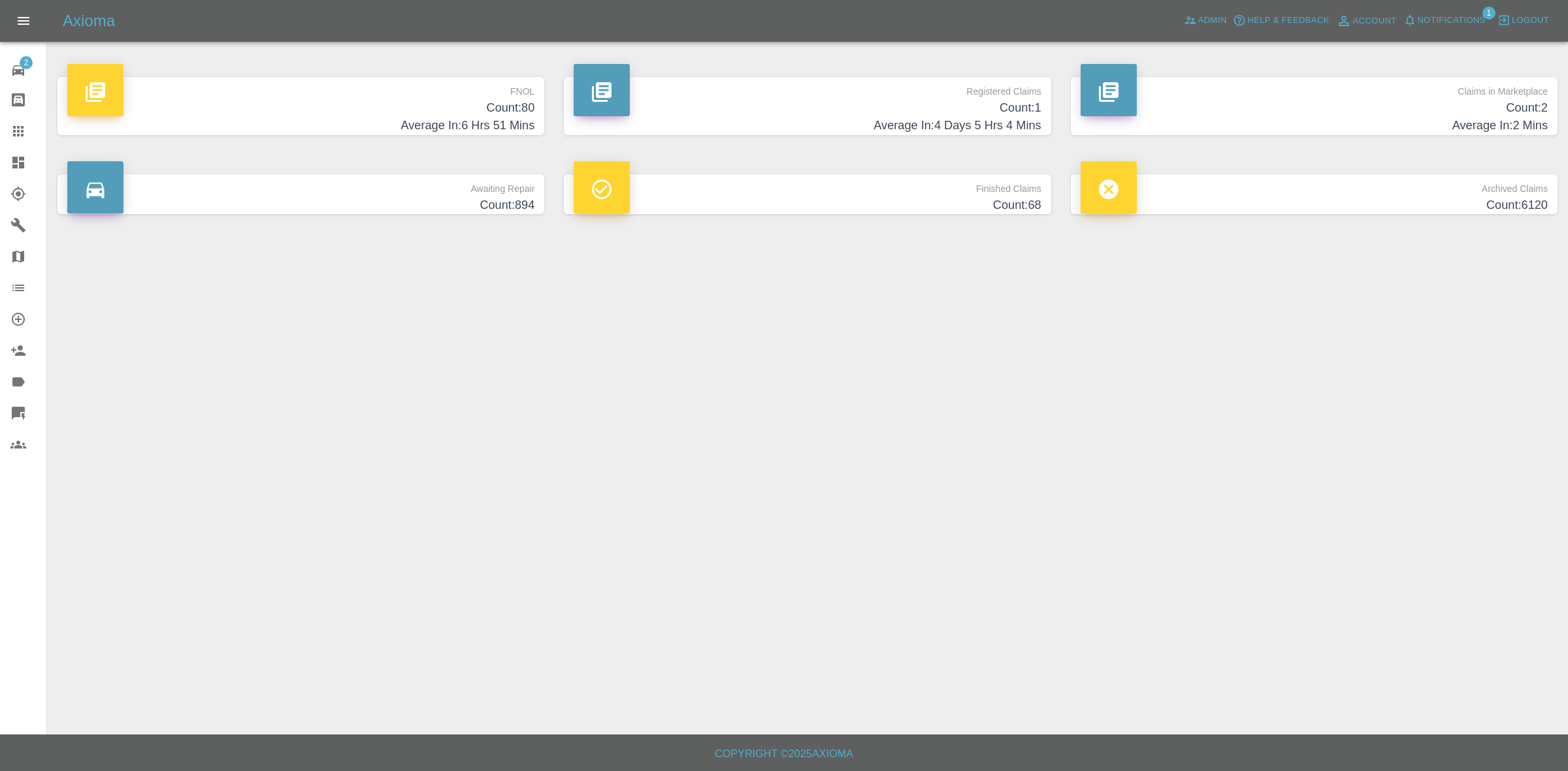
click at [1471, 16] on span "Notifications" at bounding box center [1452, 21] width 68 height 15
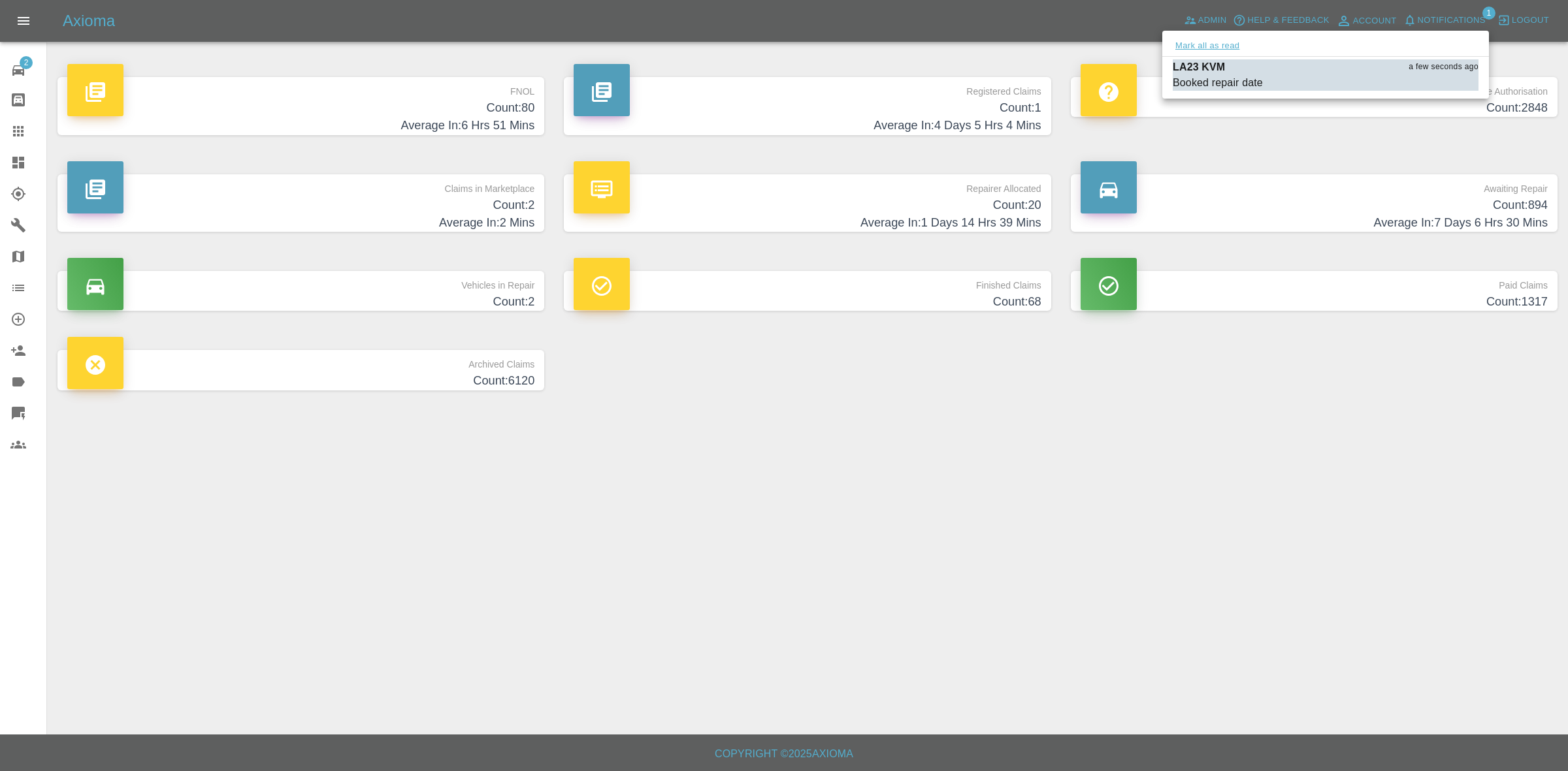
click at [1220, 47] on button "Mark all as read" at bounding box center [1208, 46] width 69 height 15
click at [1367, 674] on div at bounding box center [784, 386] width 1568 height 771
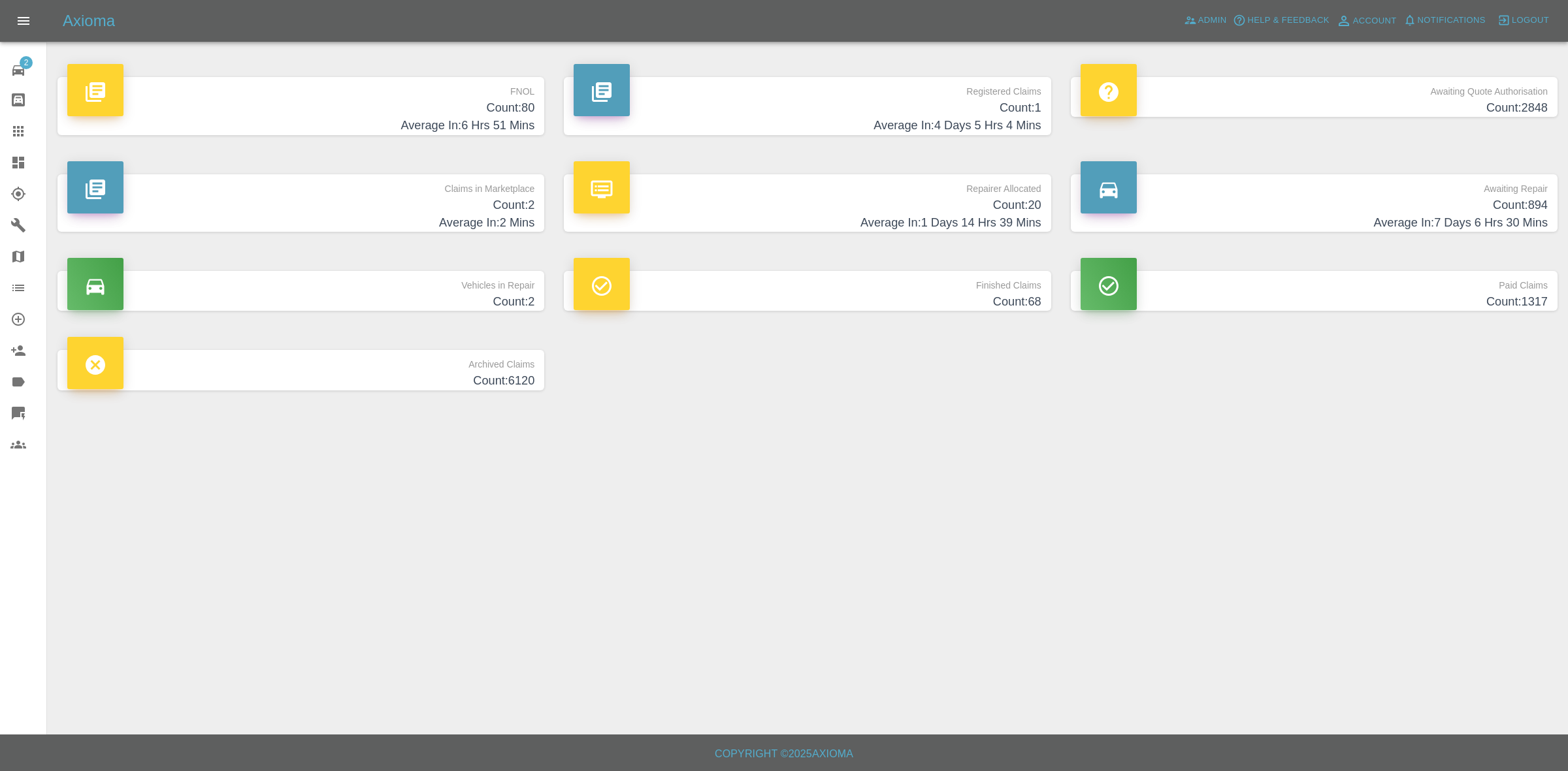
drag, startPoint x: 0, startPoint y: 132, endPoint x: 53, endPoint y: 147, distance: 55.1
click at [0, 132] on link "Claims" at bounding box center [23, 132] width 47 height 32
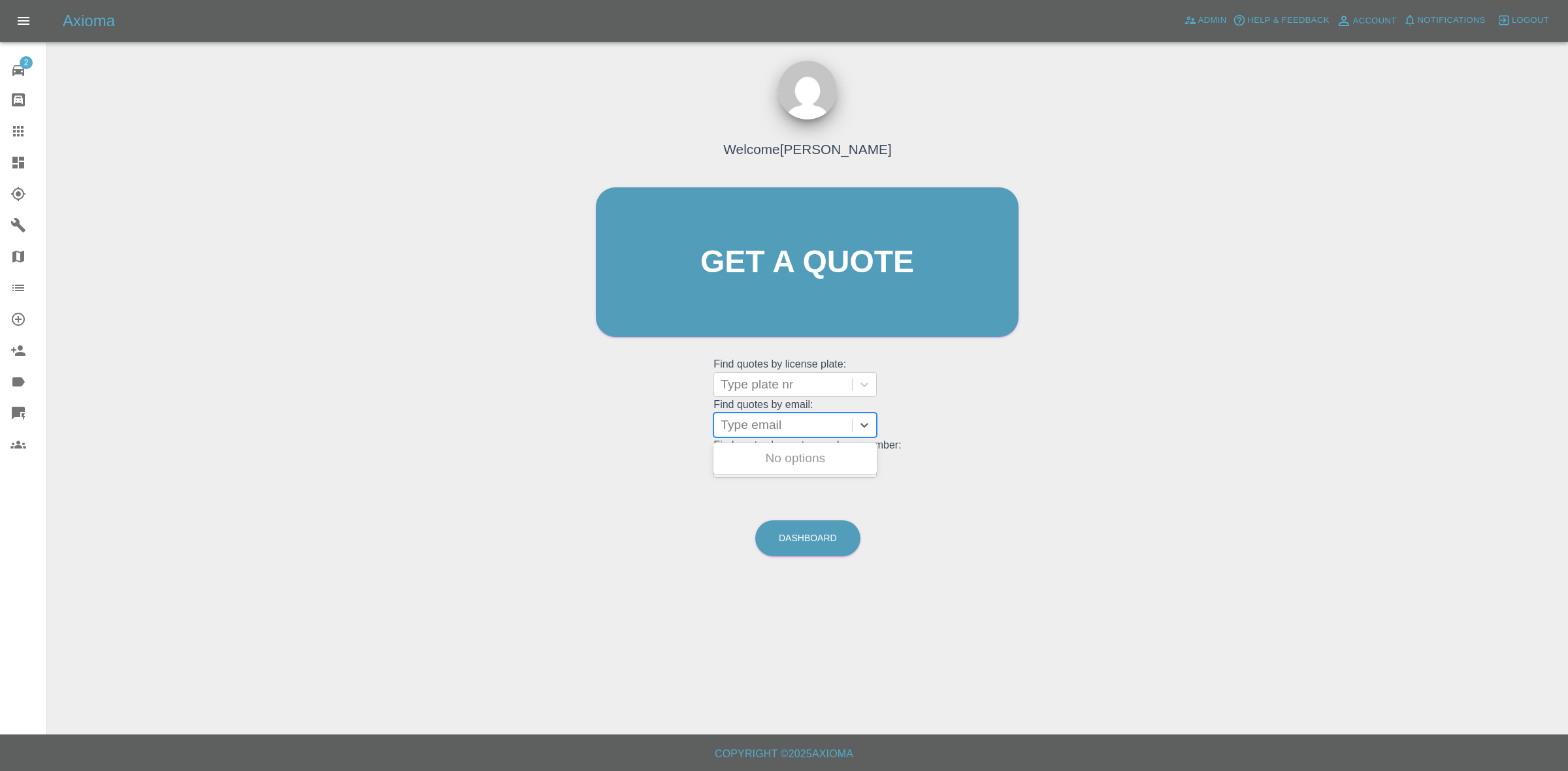
click at [753, 426] on div at bounding box center [783, 426] width 125 height 19
paste input "[EMAIL_ADDRESS][DOMAIN_NAME]"
type input "[EMAIL_ADDRESS][DOMAIN_NAME]"
click at [778, 458] on div "NA20 MWU, Archived" at bounding box center [795, 458] width 164 height 26
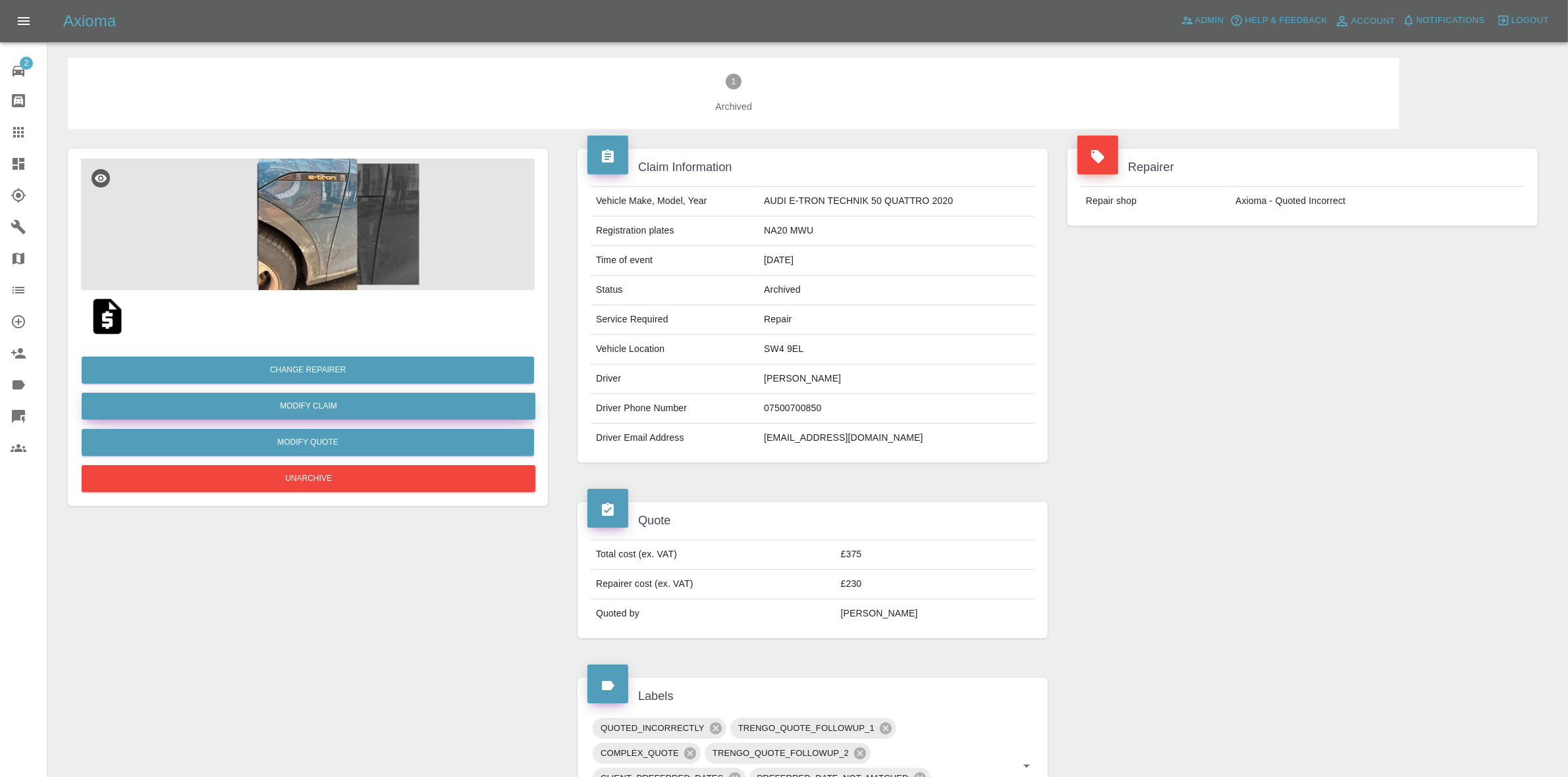
drag, startPoint x: 298, startPoint y: 395, endPoint x: 353, endPoint y: 426, distance: 63.1
click at [298, 395] on link "Modify Claim" at bounding box center [309, 406] width 454 height 27
click at [374, 445] on button "Modify Quote" at bounding box center [309, 442] width 453 height 27
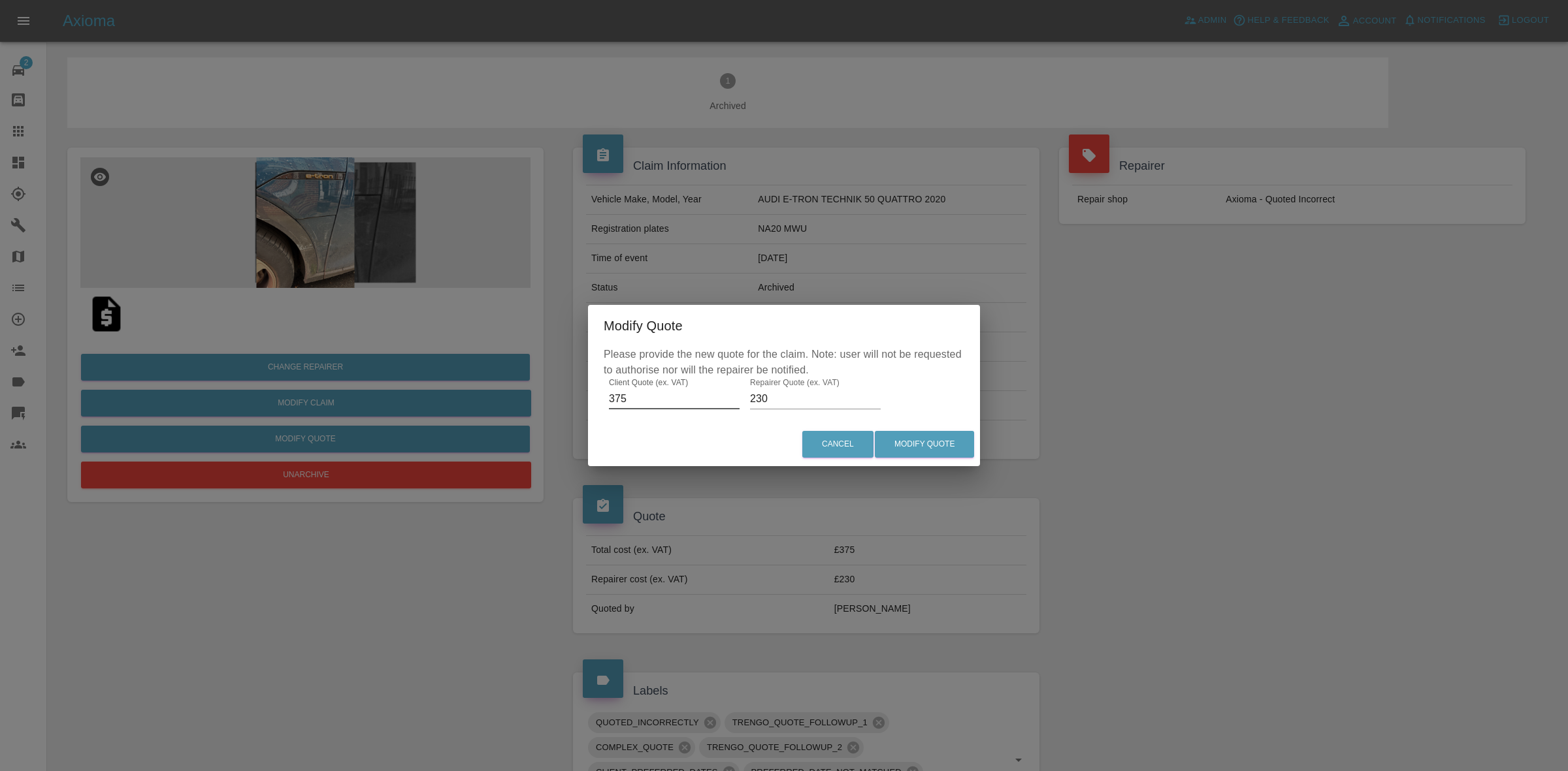
click at [657, 400] on input "375" at bounding box center [675, 399] width 131 height 21
type input "445"
click at [765, 401] on input "230" at bounding box center [815, 399] width 131 height 21
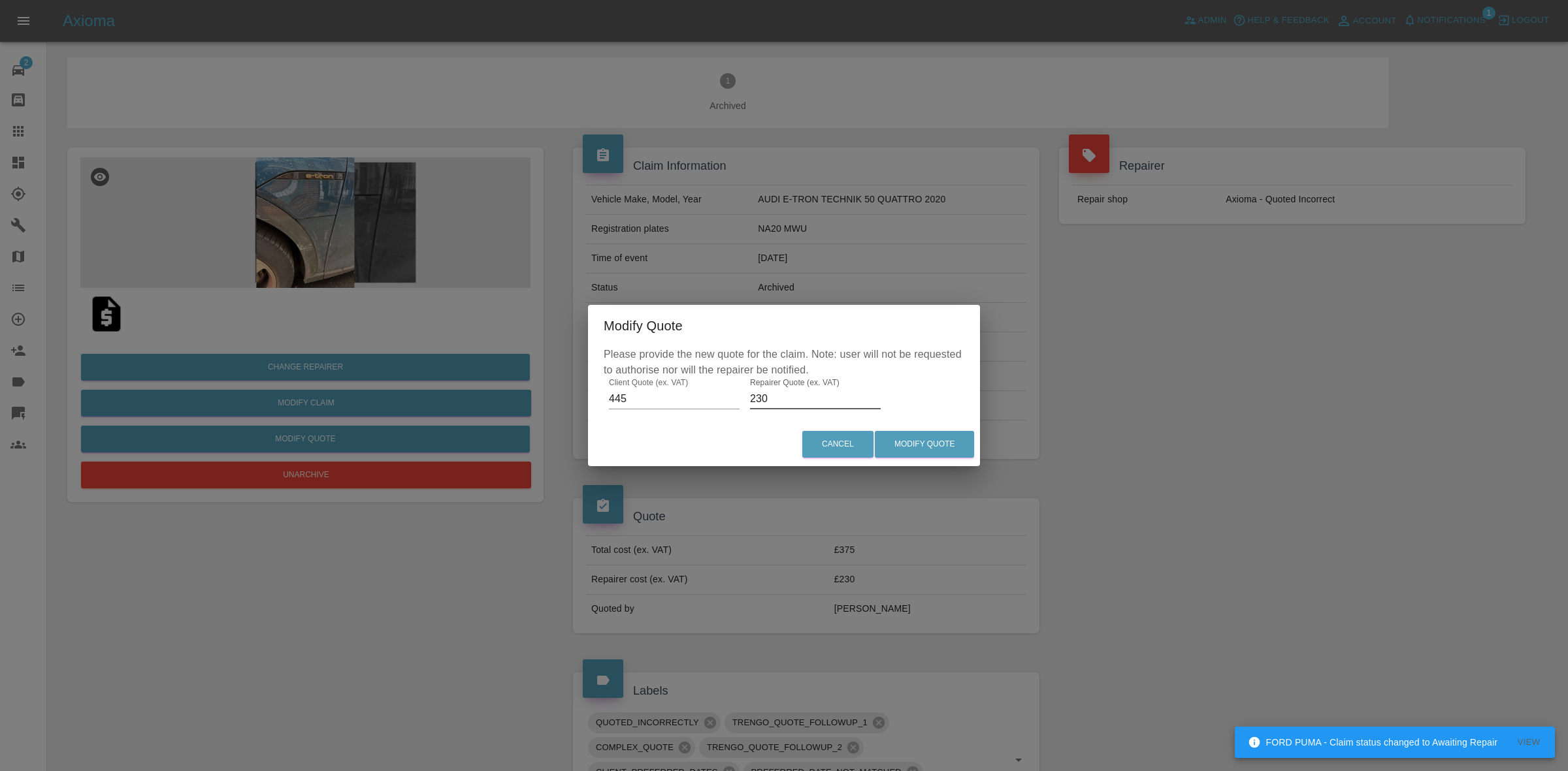
click at [765, 401] on input "230" at bounding box center [815, 399] width 131 height 21
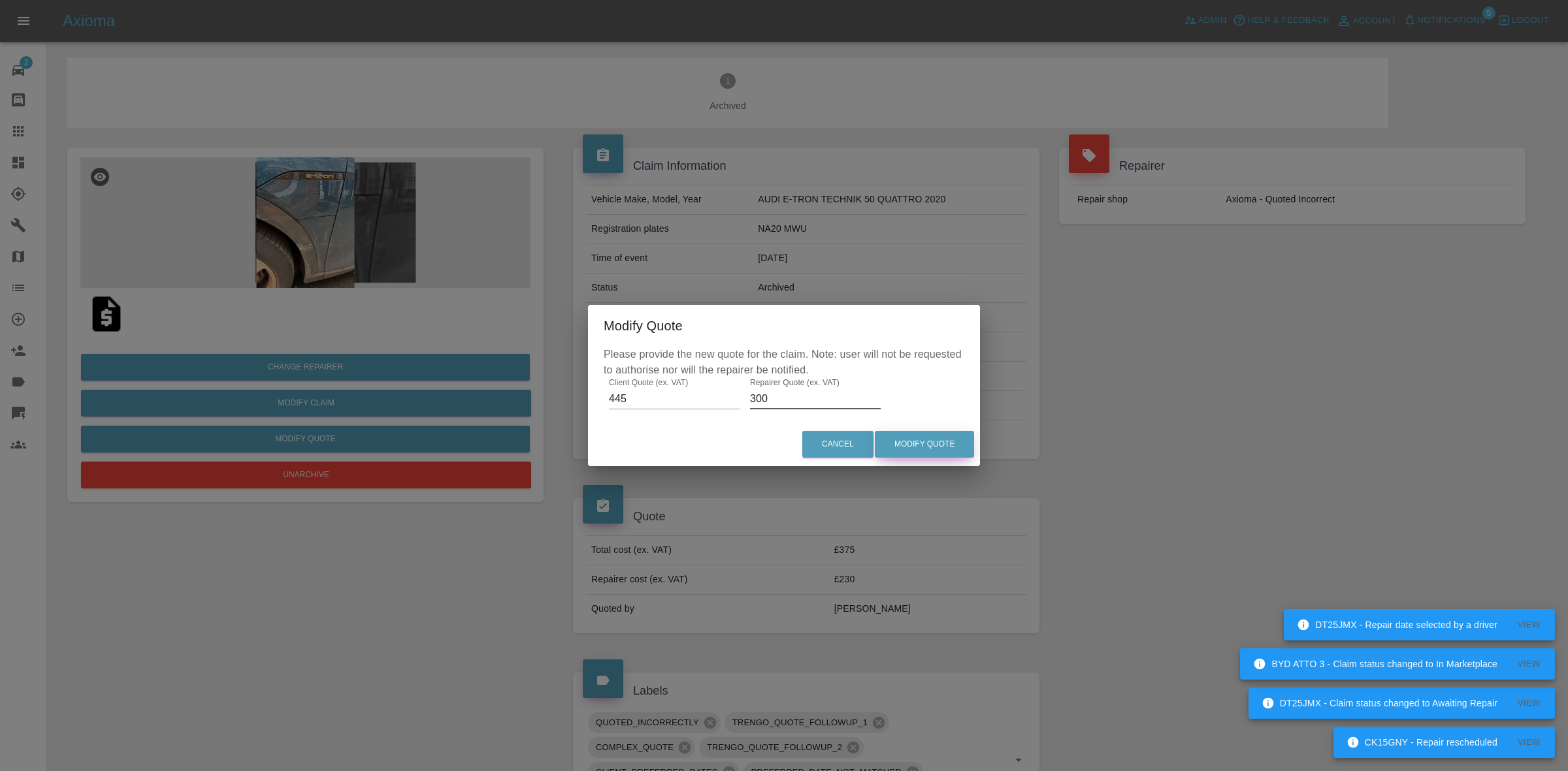
type input "300"
click at [940, 444] on button "Modify Quote" at bounding box center [925, 444] width 99 height 27
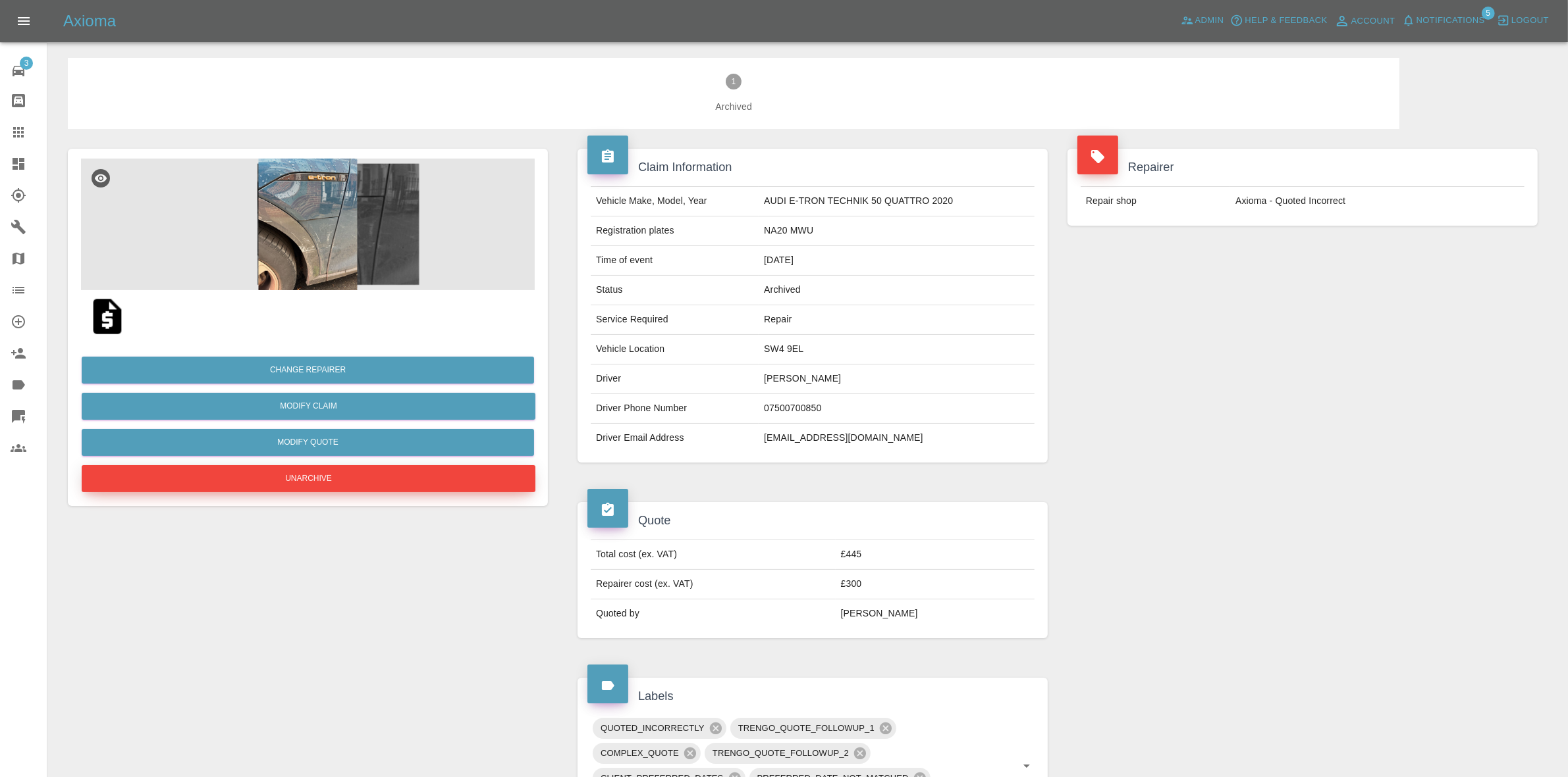
click at [317, 476] on button "Unarchive" at bounding box center [309, 479] width 454 height 27
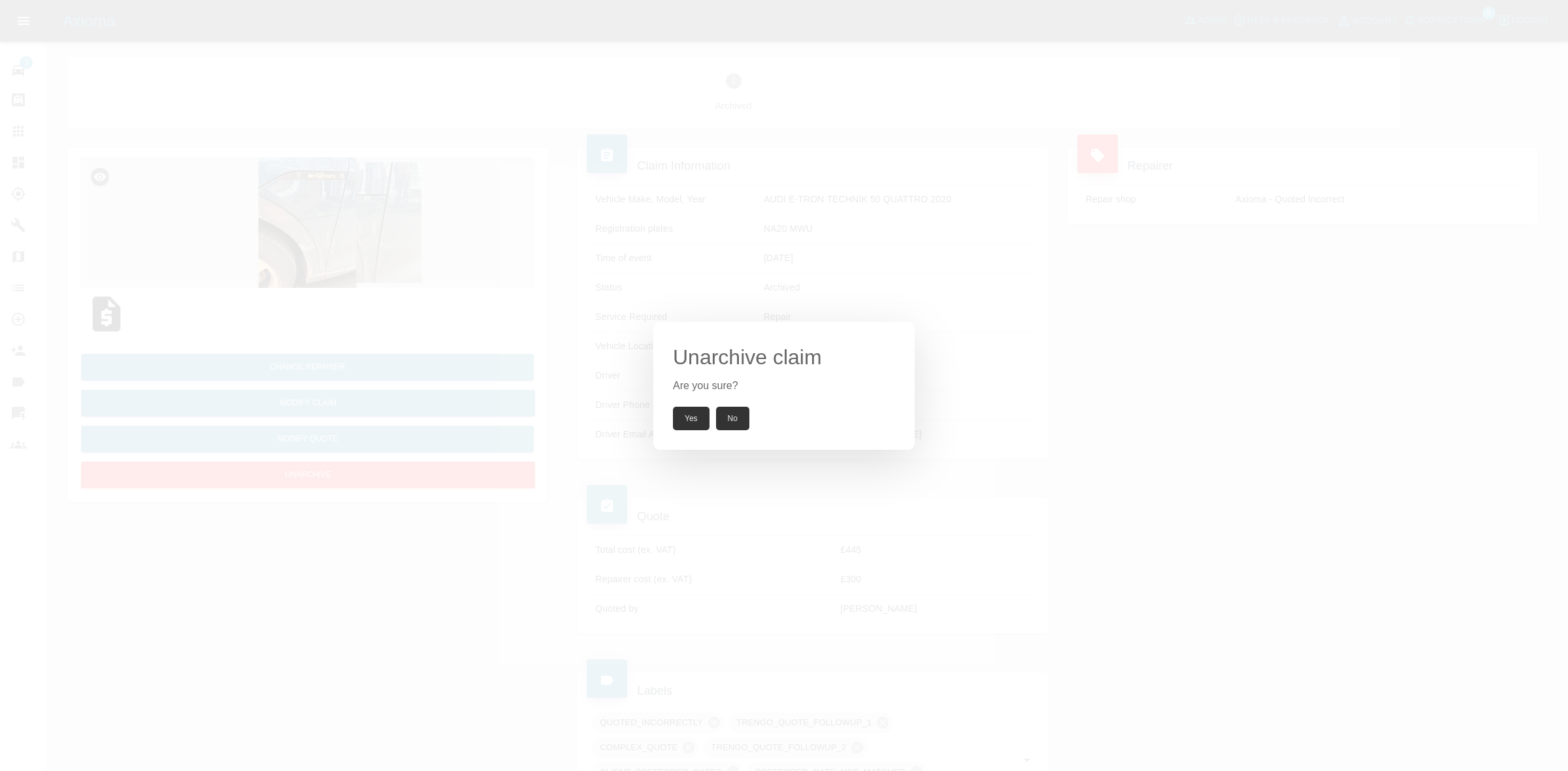
click at [694, 420] on button "Yes" at bounding box center [691, 418] width 37 height 23
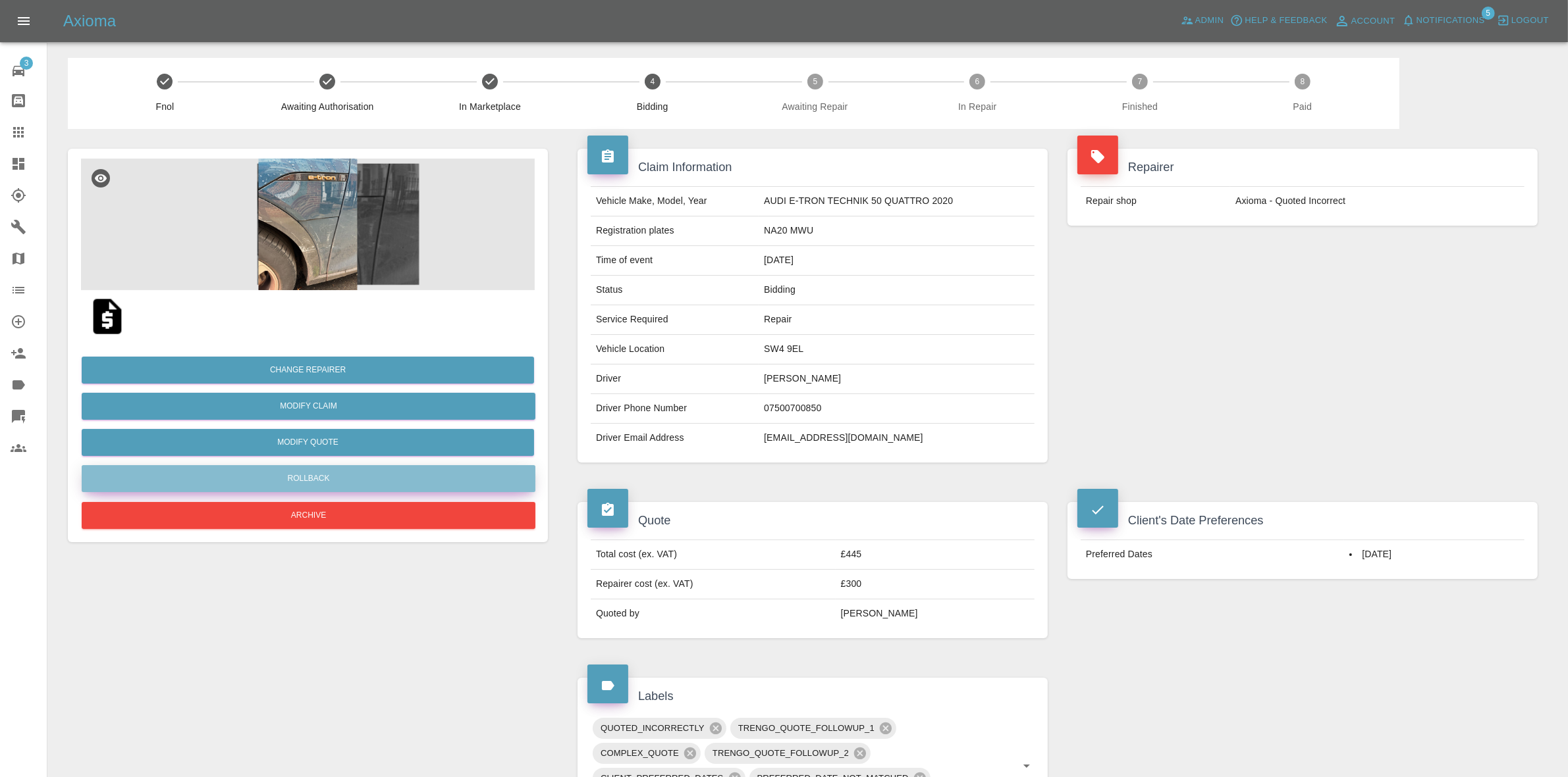
click at [336, 472] on button "Rollback" at bounding box center [309, 479] width 454 height 27
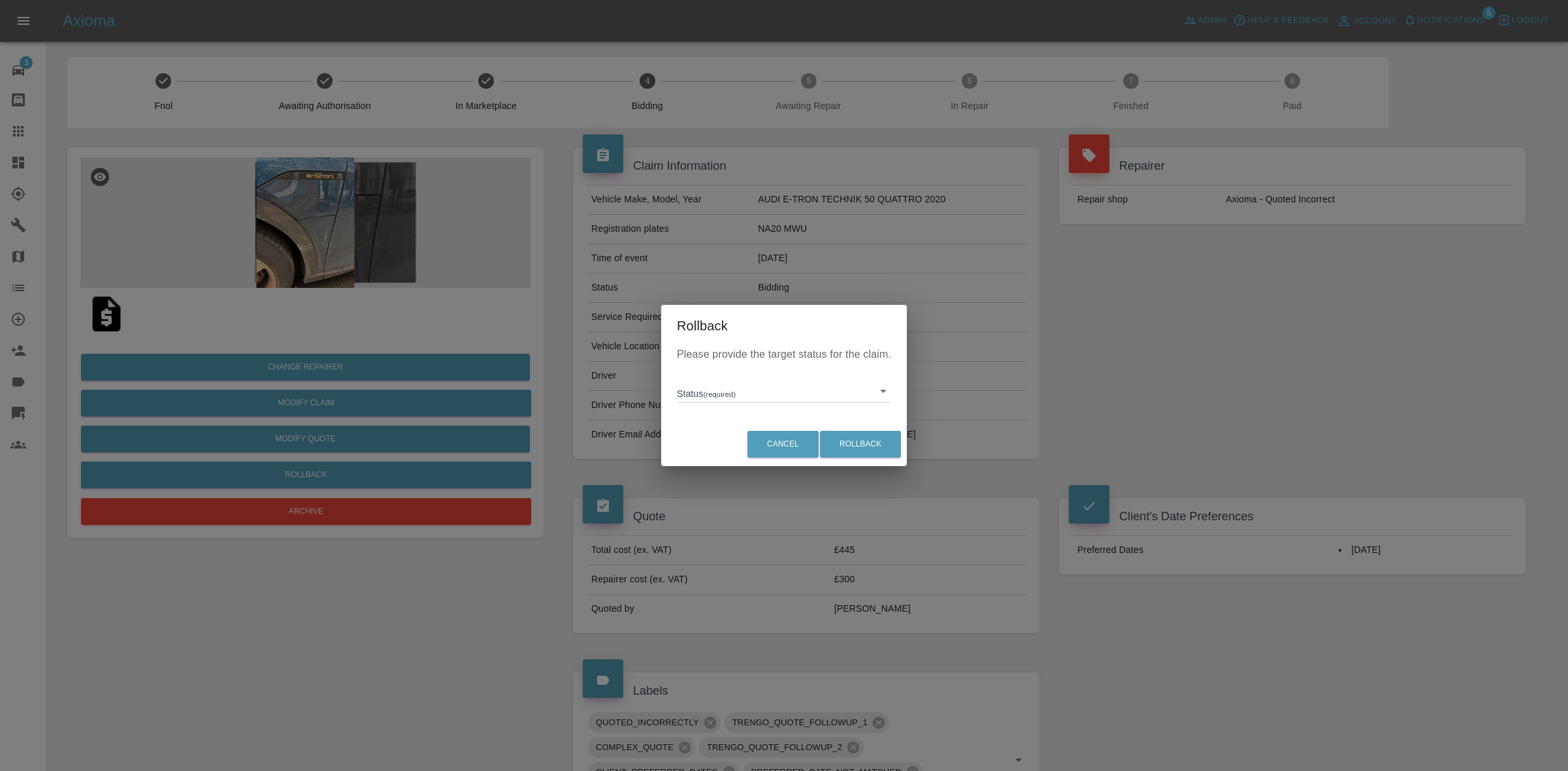
click at [711, 402] on body "Axioma Admin Help & Feedback Account Notifications 5 Logout 3 Repair home Bodys…" at bounding box center [784, 682] width 1568 height 1365
click at [752, 469] on ul "Fnol In Marketplace" at bounding box center [784, 436] width 214 height 66
click at [799, 454] on li "In Marketplace" at bounding box center [784, 451] width 208 height 30
type input "in-marketplace"
click at [847, 442] on button "Rollback" at bounding box center [860, 444] width 81 height 27
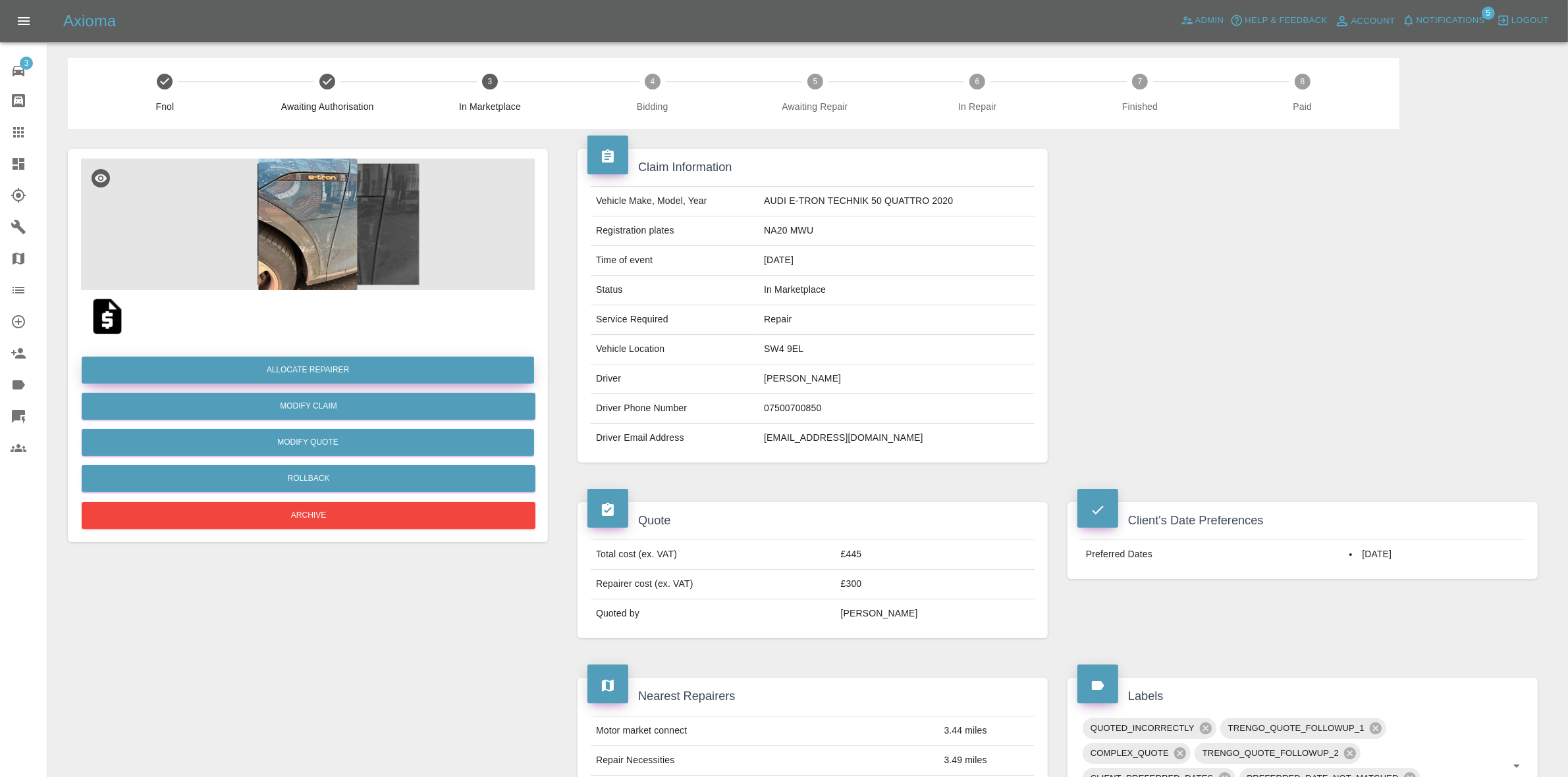
click at [304, 366] on button "Allocate Repairer" at bounding box center [309, 370] width 453 height 27
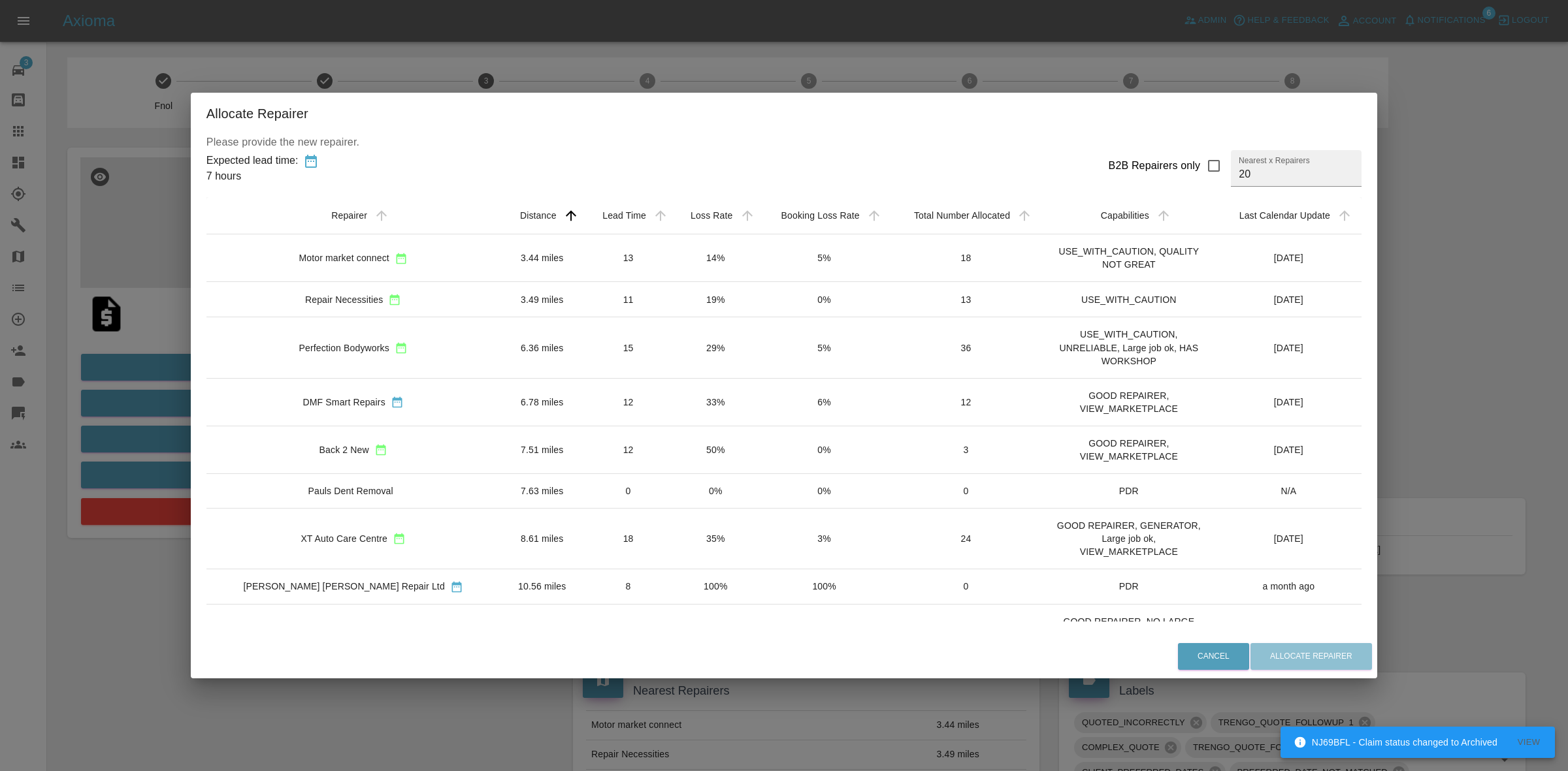
click at [198, 284] on div "Allocate Repairer Please provide the new repairer. Expected lead time: 7 hours …" at bounding box center [784, 386] width 1568 height 771
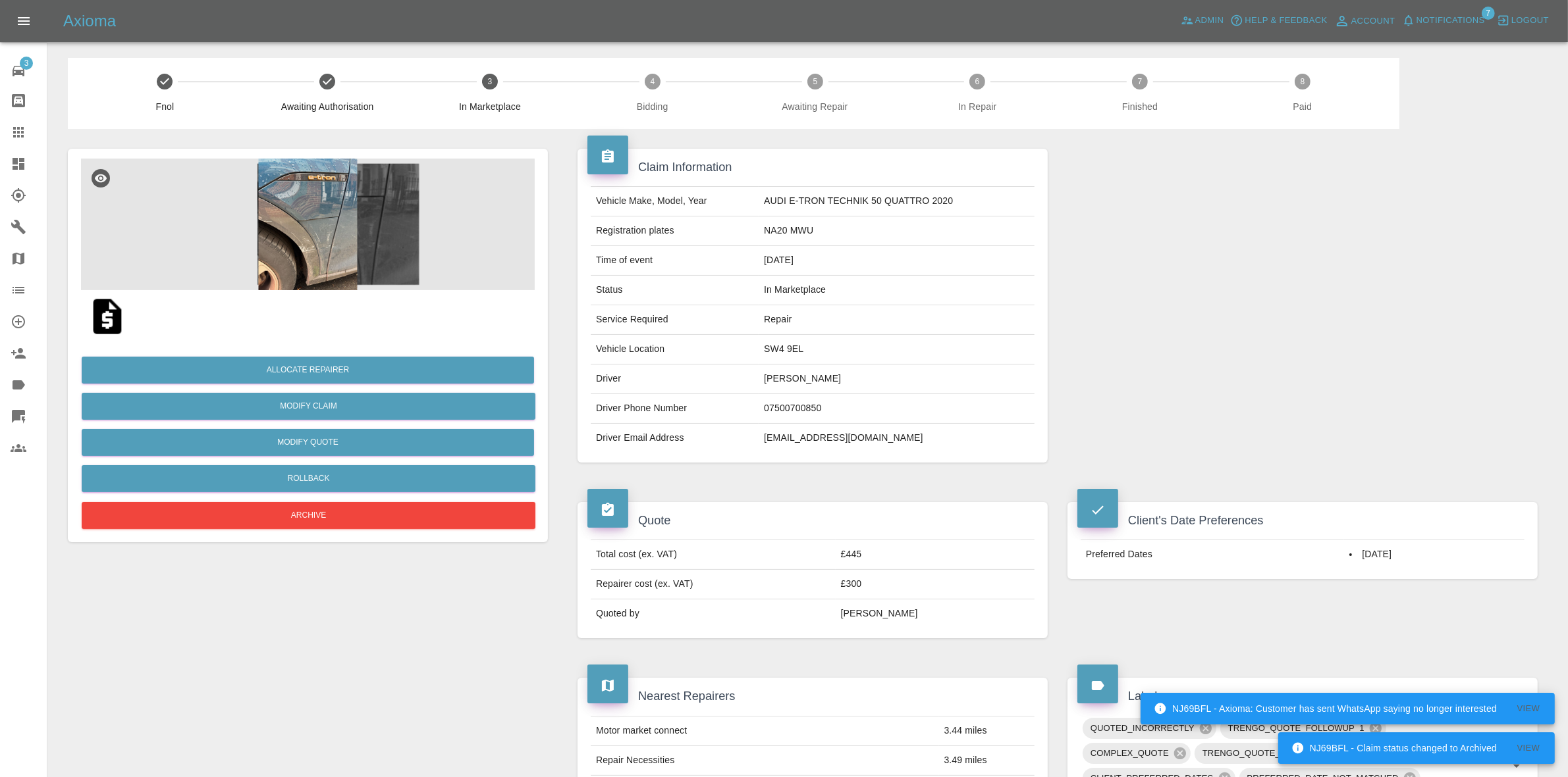
click at [309, 251] on img at bounding box center [308, 224] width 454 height 132
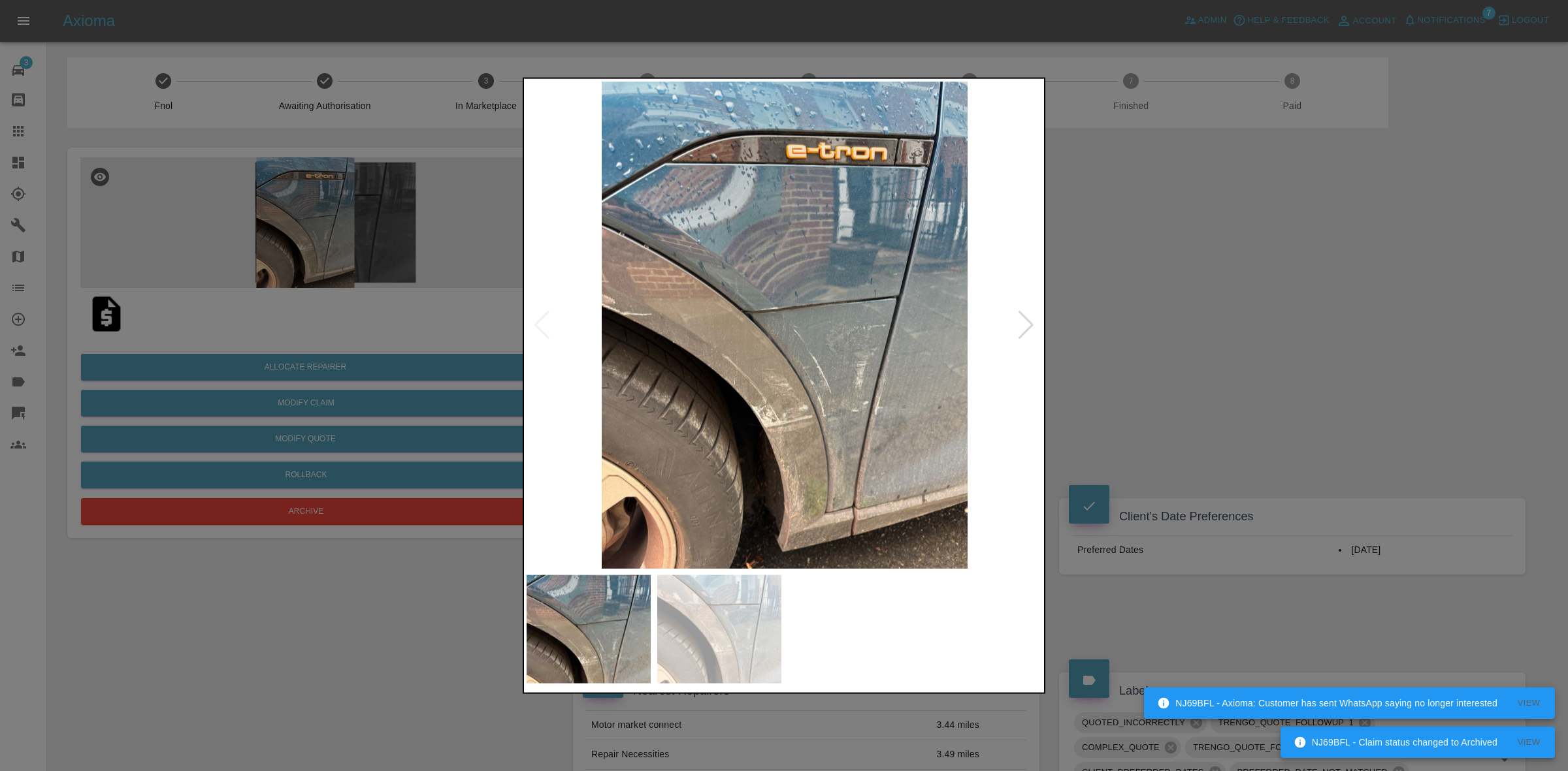
click at [1020, 321] on div at bounding box center [1026, 325] width 18 height 29
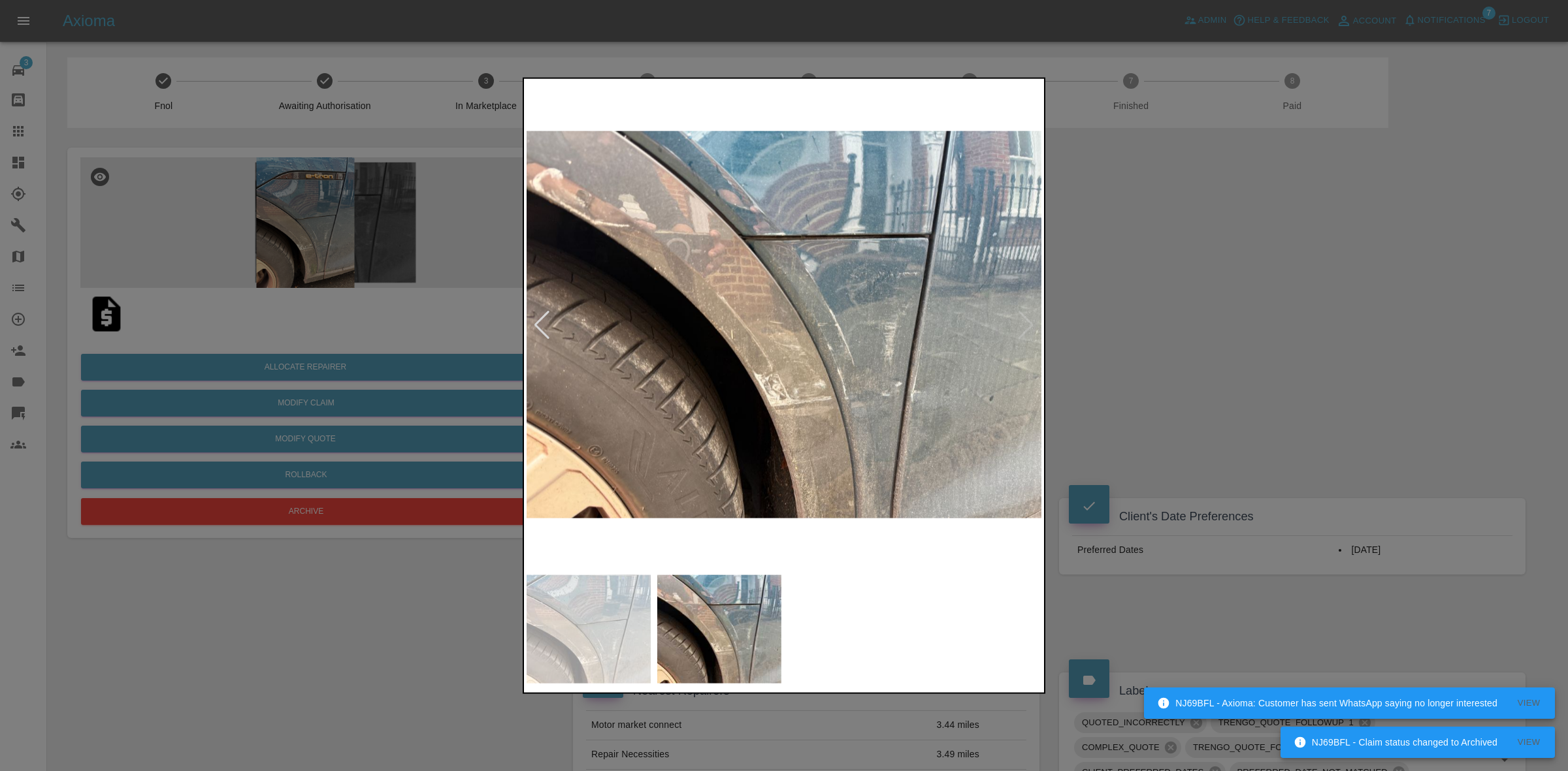
click at [1020, 321] on img at bounding box center [784, 325] width 516 height 487
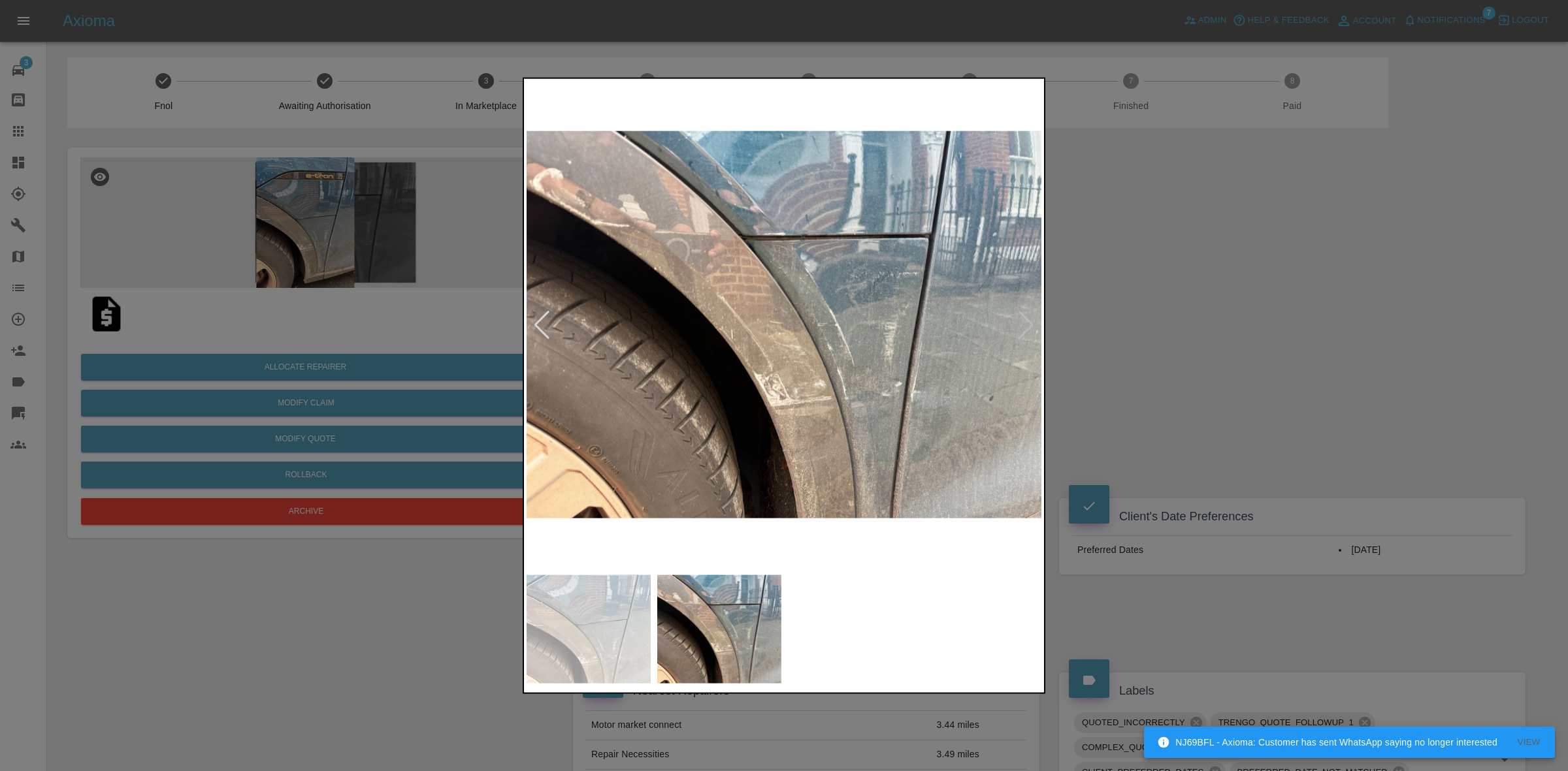
click at [1194, 349] on div at bounding box center [784, 386] width 1568 height 771
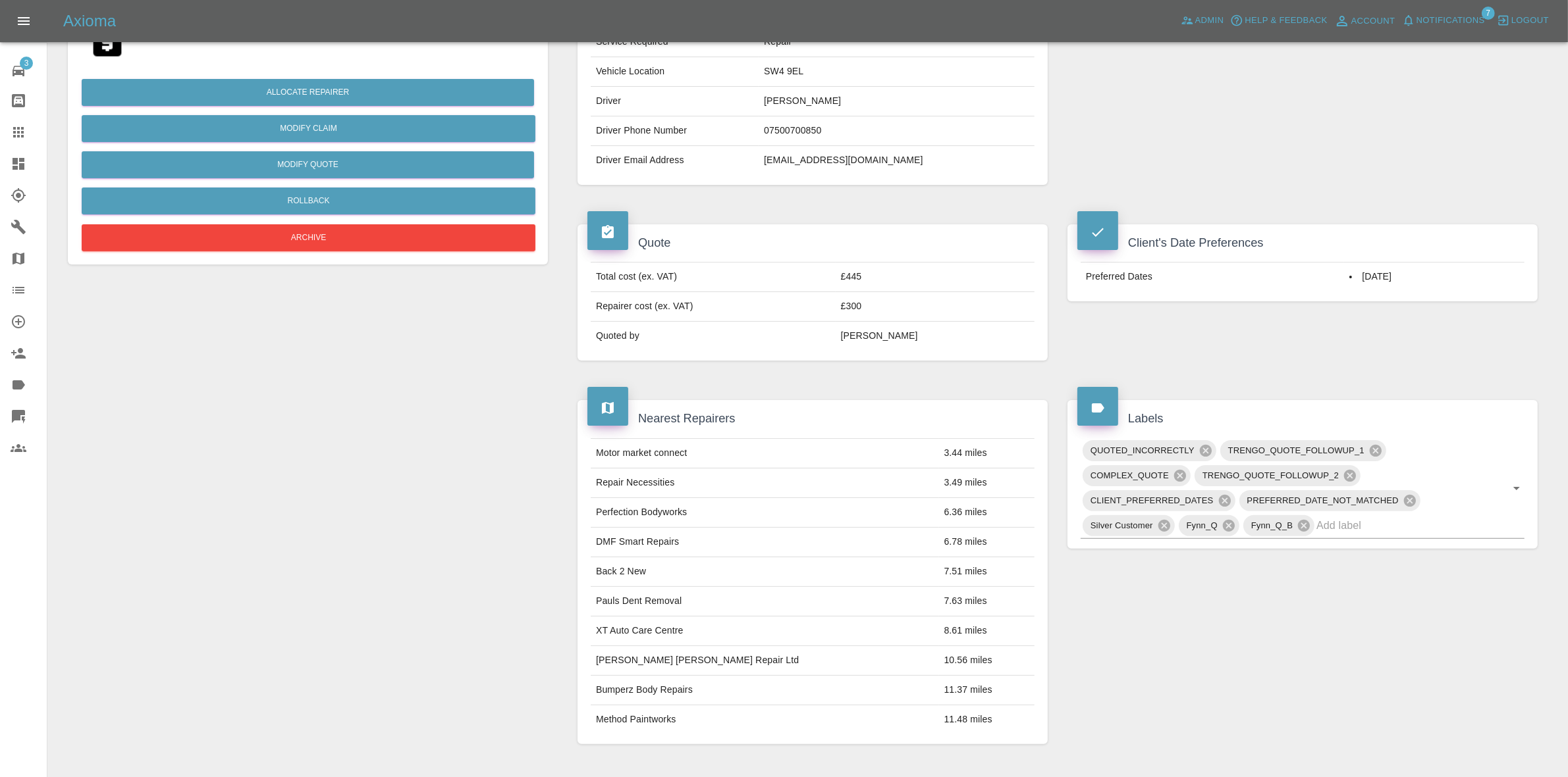
scroll to position [57, 0]
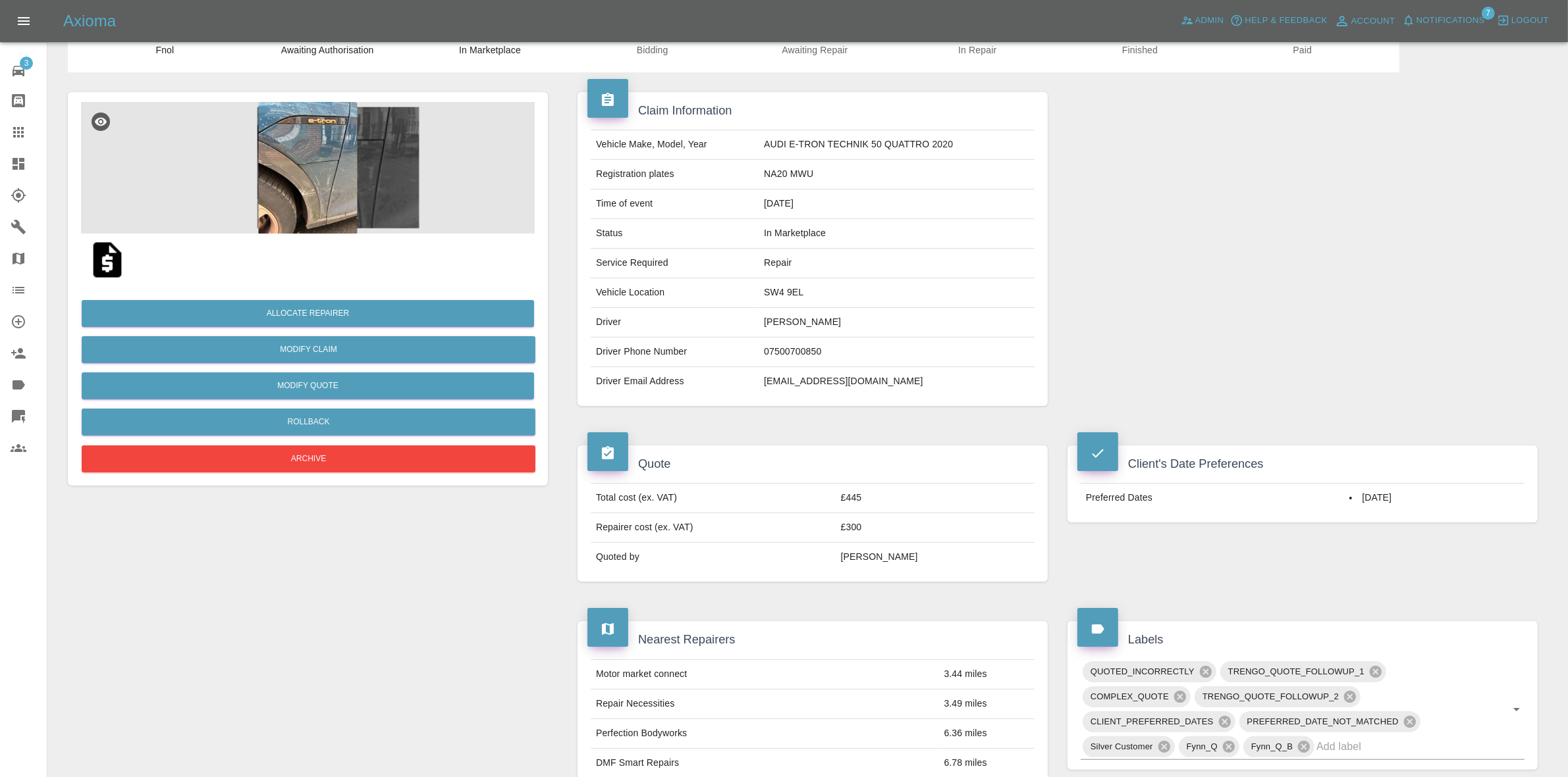
click at [271, 195] on img at bounding box center [308, 168] width 454 height 132
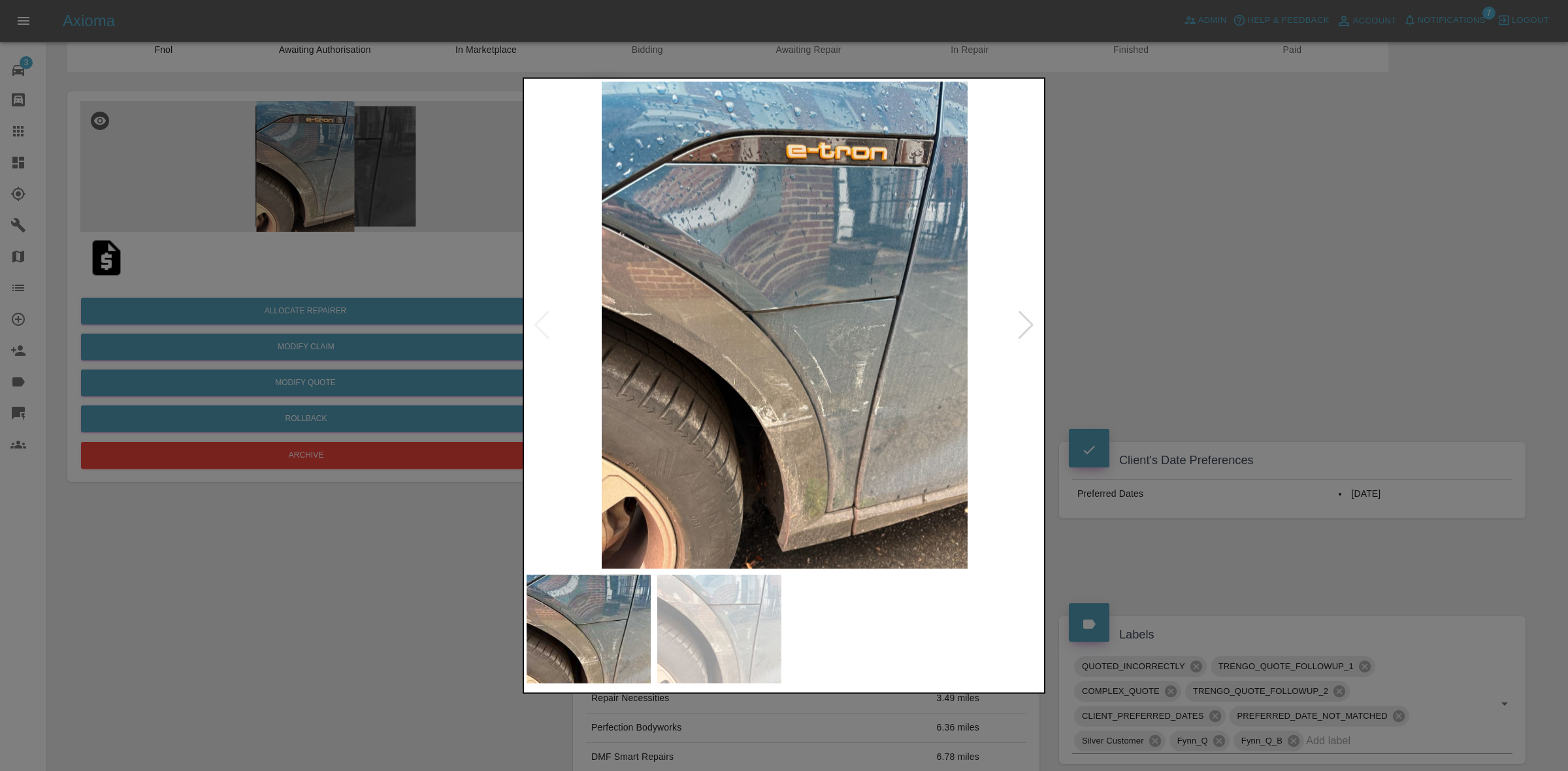
click at [1142, 357] on div at bounding box center [784, 386] width 1568 height 771
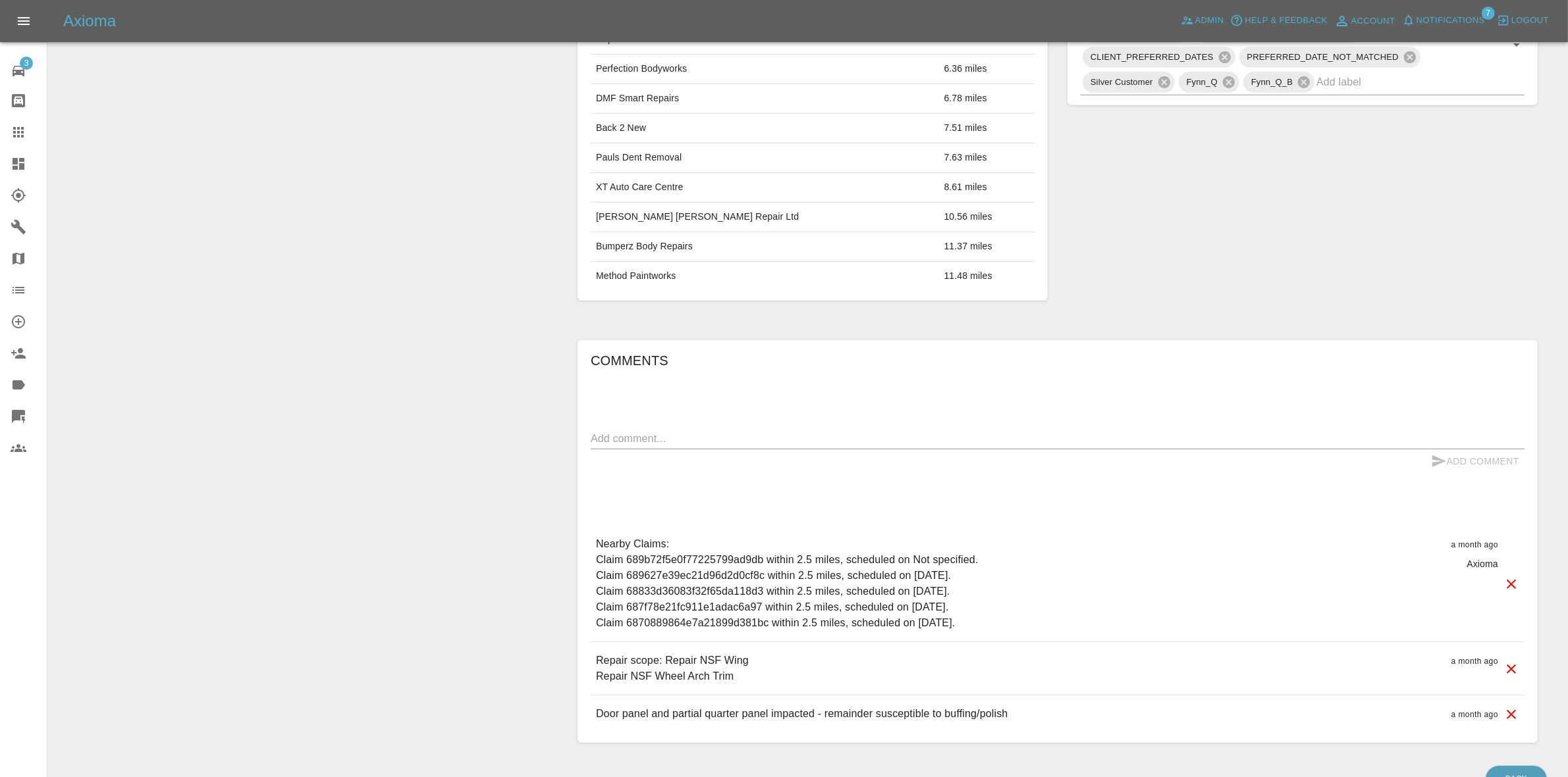
scroll to position [797, 0]
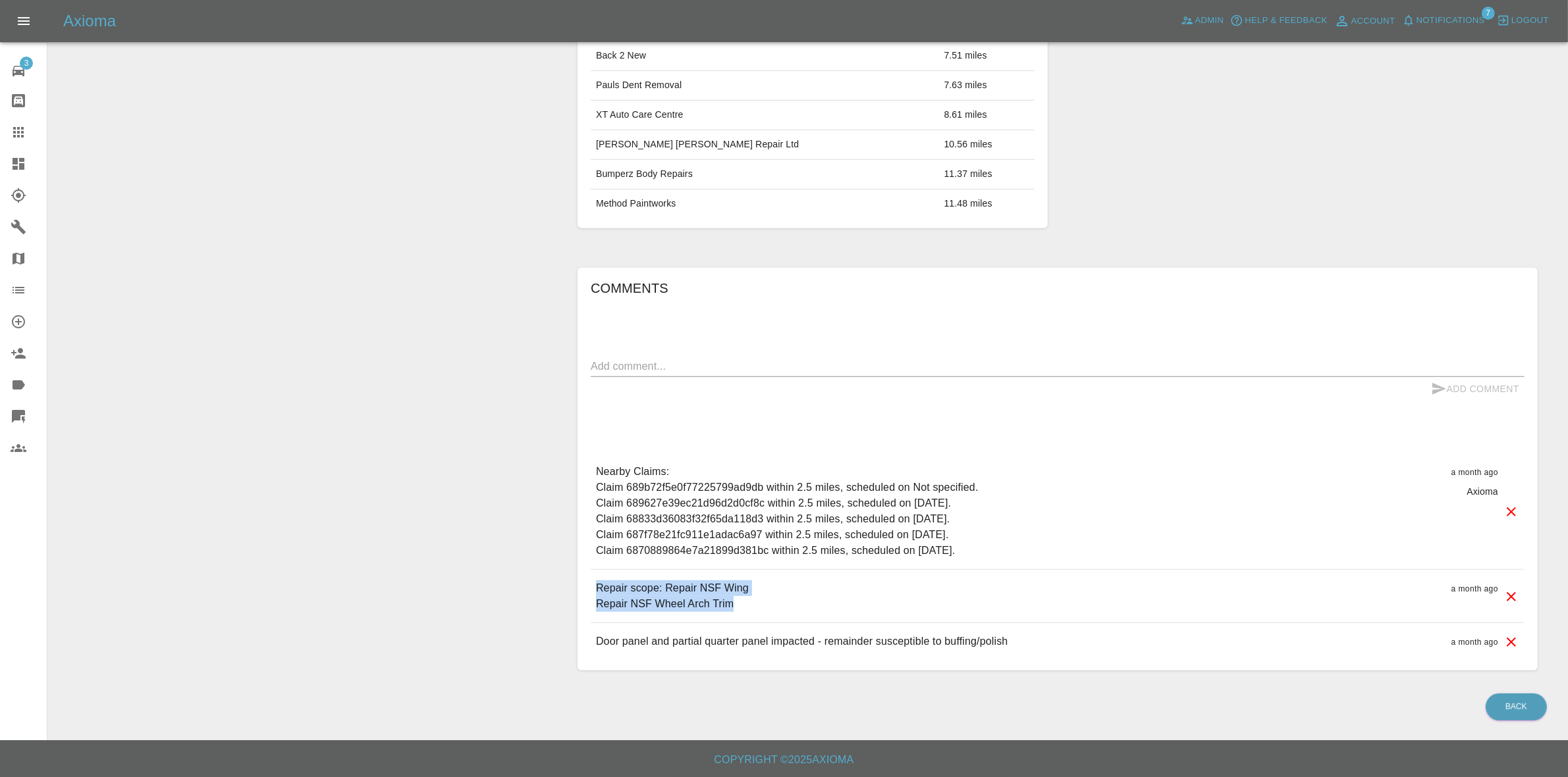
drag, startPoint x: 597, startPoint y: 585, endPoint x: 769, endPoint y: 617, distance: 175.0
click at [769, 617] on div "Repair scope: Repair NSF Wing Repair NSF Wheel Arch Trim a month ago" at bounding box center [1058, 597] width 934 height 53
copy p "Repair scope: Repair NSF Wing Repair NSF Wheel Arch Trim"
click at [707, 366] on textarea at bounding box center [1058, 366] width 934 height 15
paste textarea "Repair scope: Repair NSF Wing Repair NSF Wheel Arch Trim"
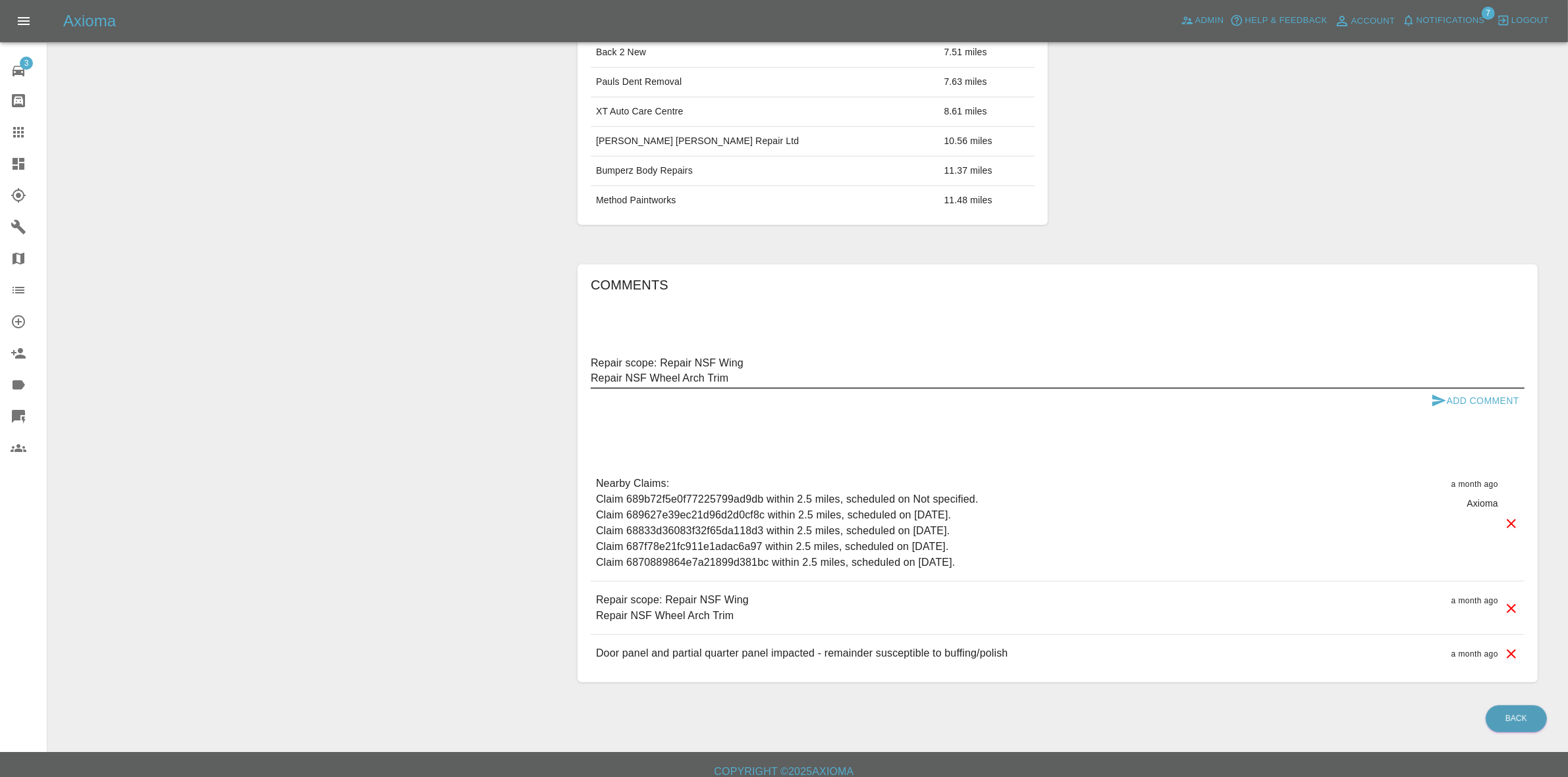
click at [744, 371] on textarea "Repair scope: Repair NSF Wing Repair NSF Wheel Arch Trim" at bounding box center [1058, 371] width 934 height 30
type textarea "Repair scope: Repair NSF Wing + Door Repair NSF Wheel Arch Trim"
click at [1502, 399] on button "Add Comment" at bounding box center [1475, 402] width 99 height 25
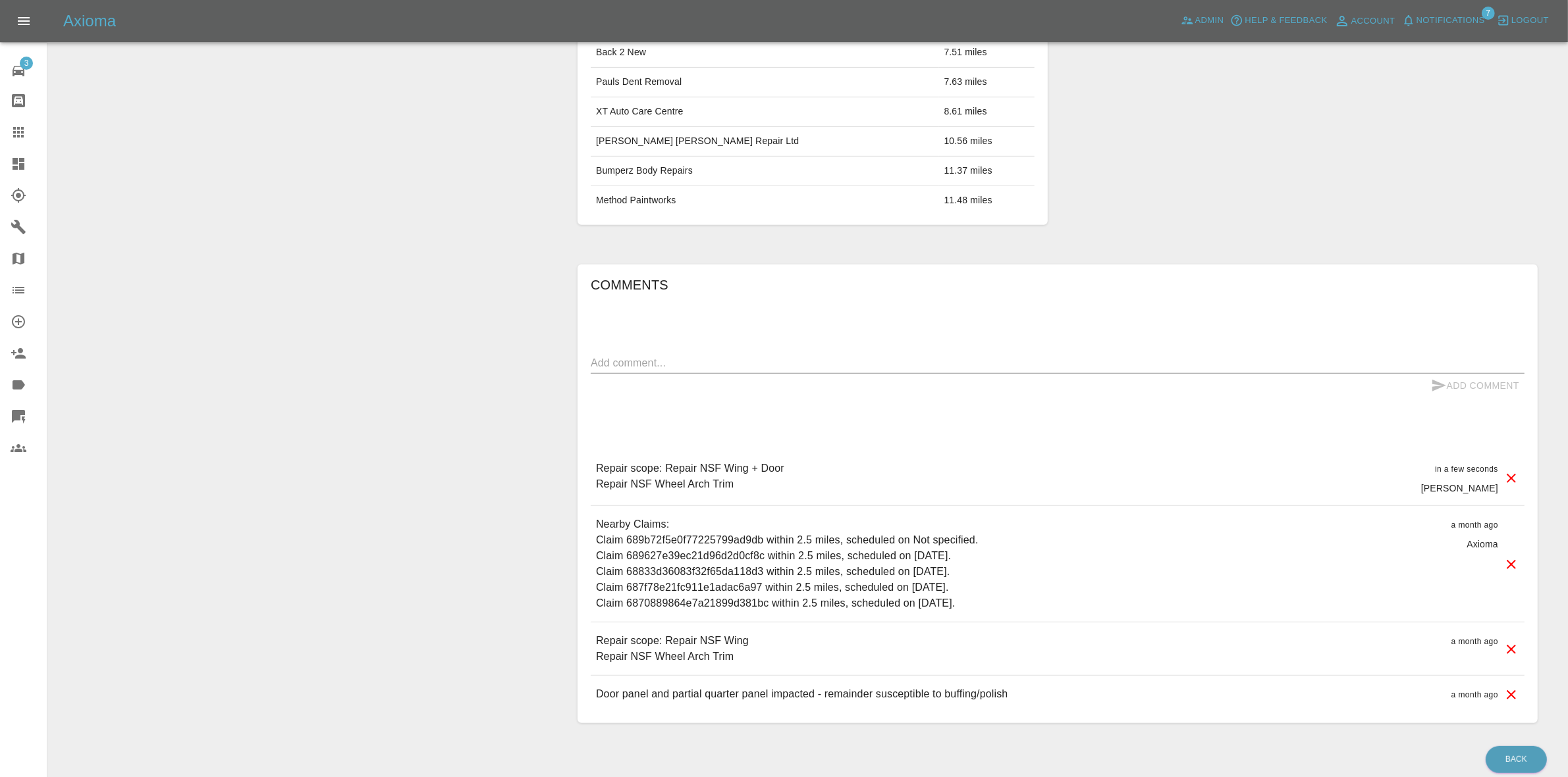
click at [1510, 651] on icon at bounding box center [1511, 650] width 9 height 9
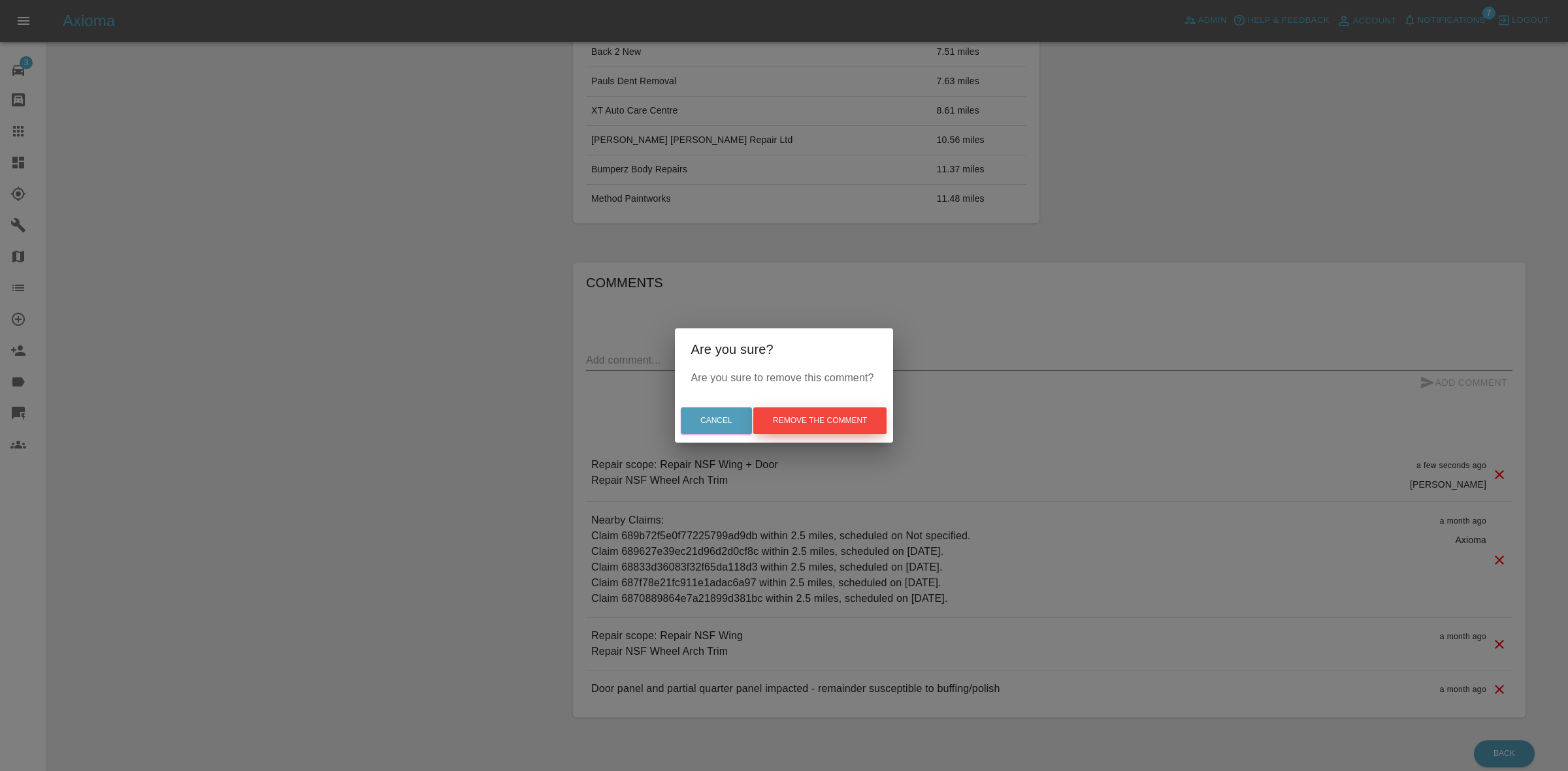
click at [813, 418] on button "Remove the comment" at bounding box center [820, 421] width 133 height 27
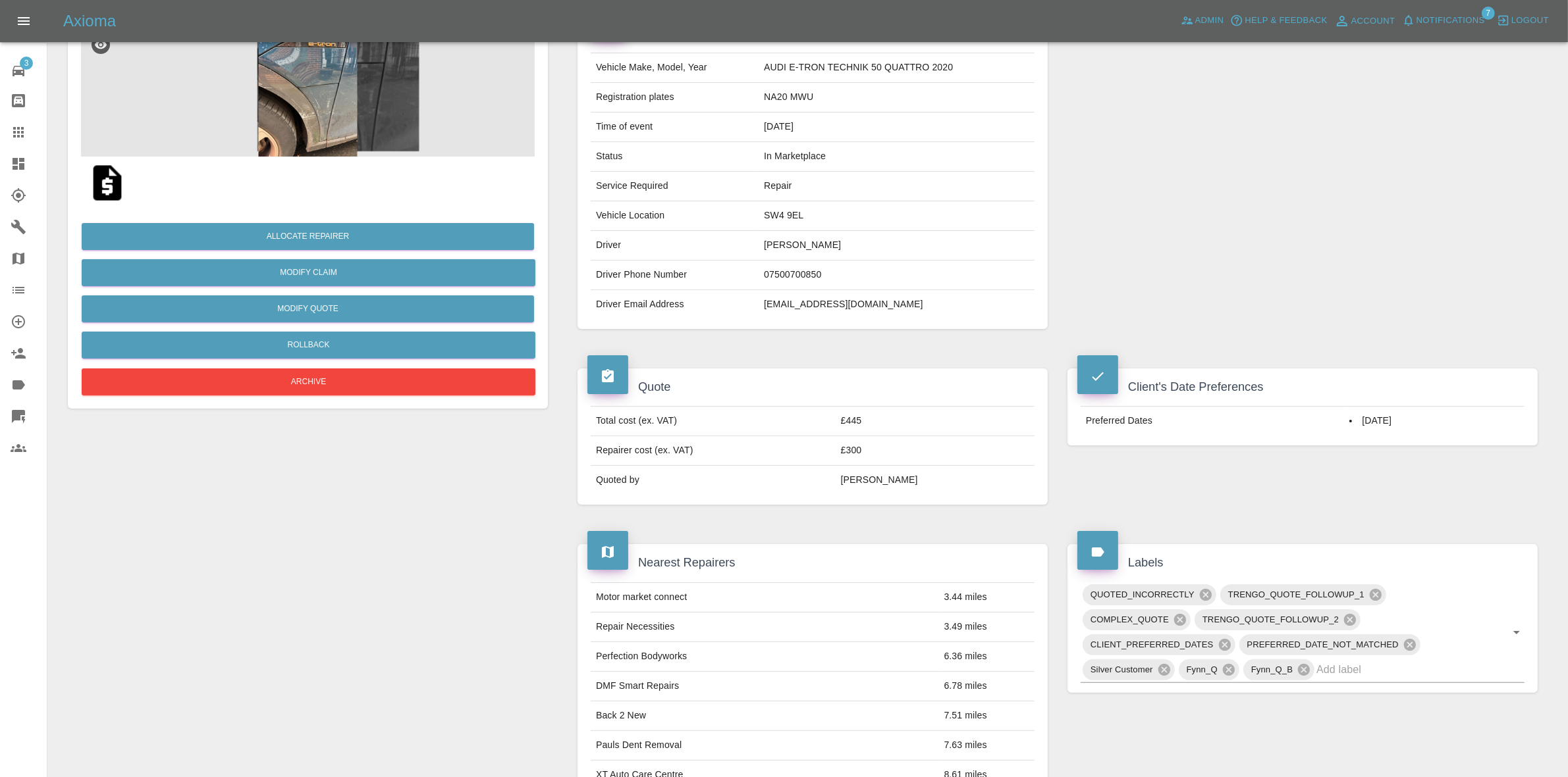
scroll to position [0, 0]
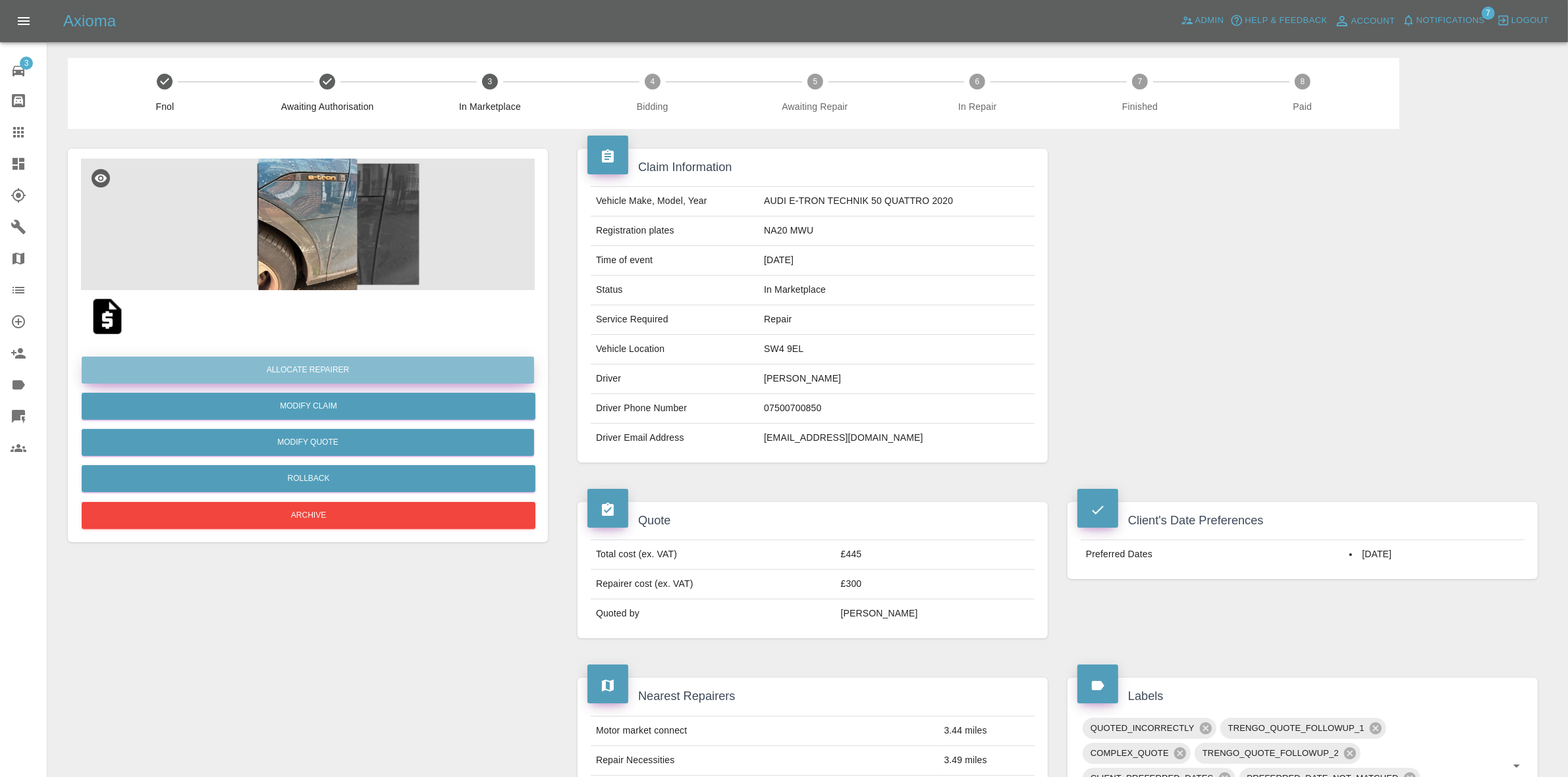
click at [301, 367] on button "Allocate Repairer" at bounding box center [309, 370] width 453 height 27
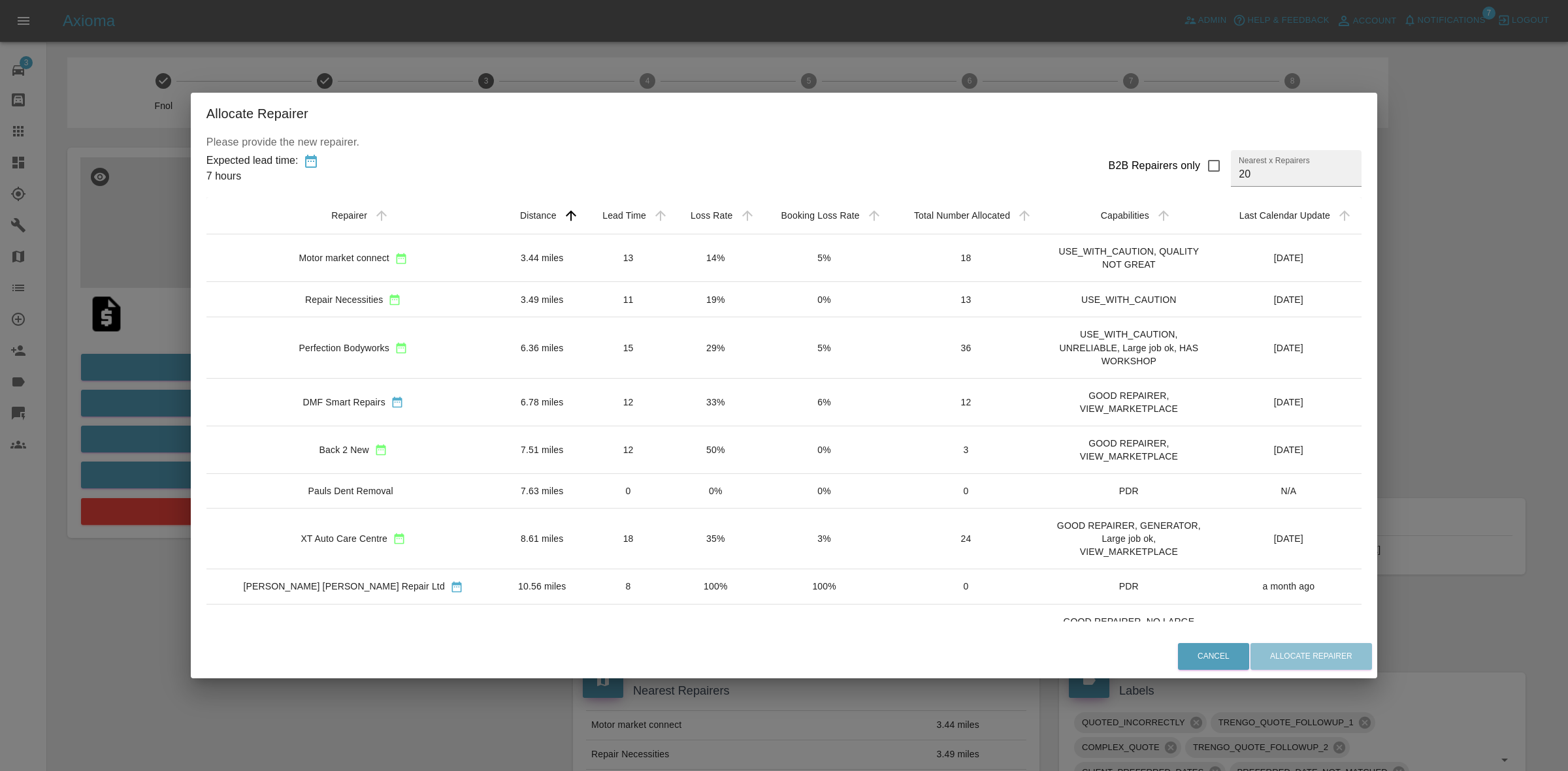
click at [94, 317] on div "Allocate Repairer Please provide the new repairer. Expected lead time: 7 hours …" at bounding box center [784, 386] width 1568 height 771
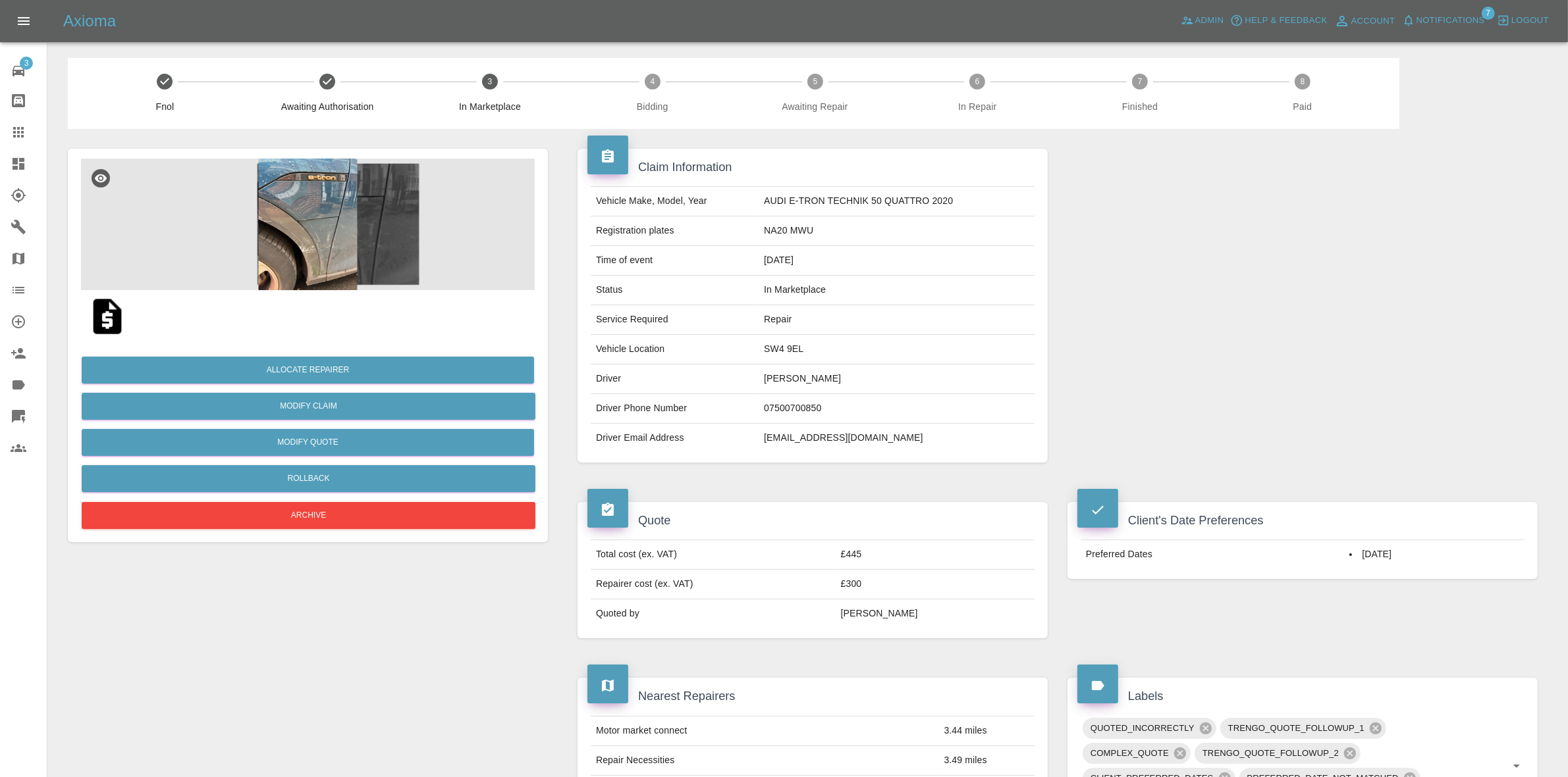
click at [323, 239] on img at bounding box center [308, 224] width 454 height 132
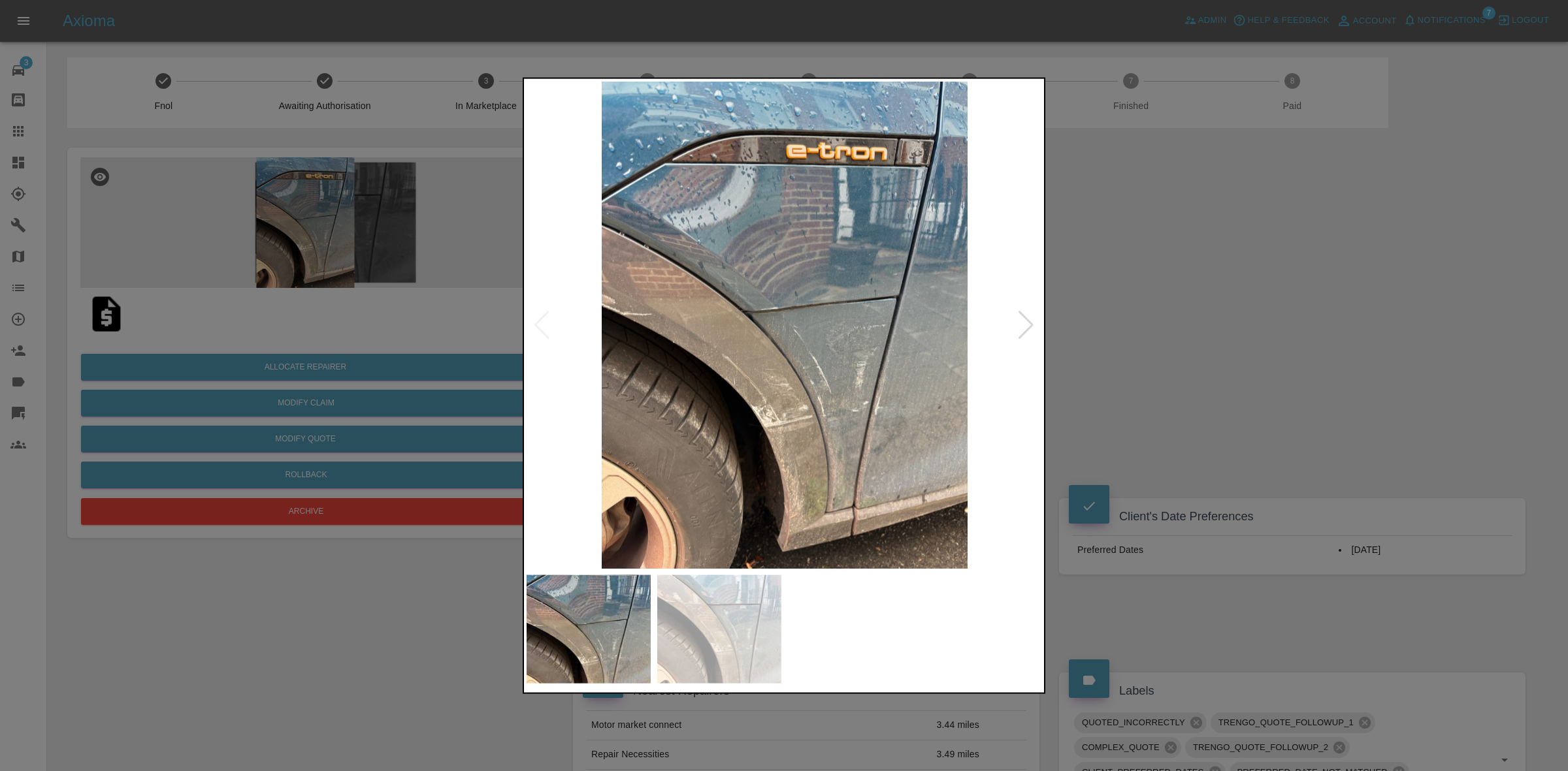
click at [779, 308] on img at bounding box center [784, 325] width 516 height 487
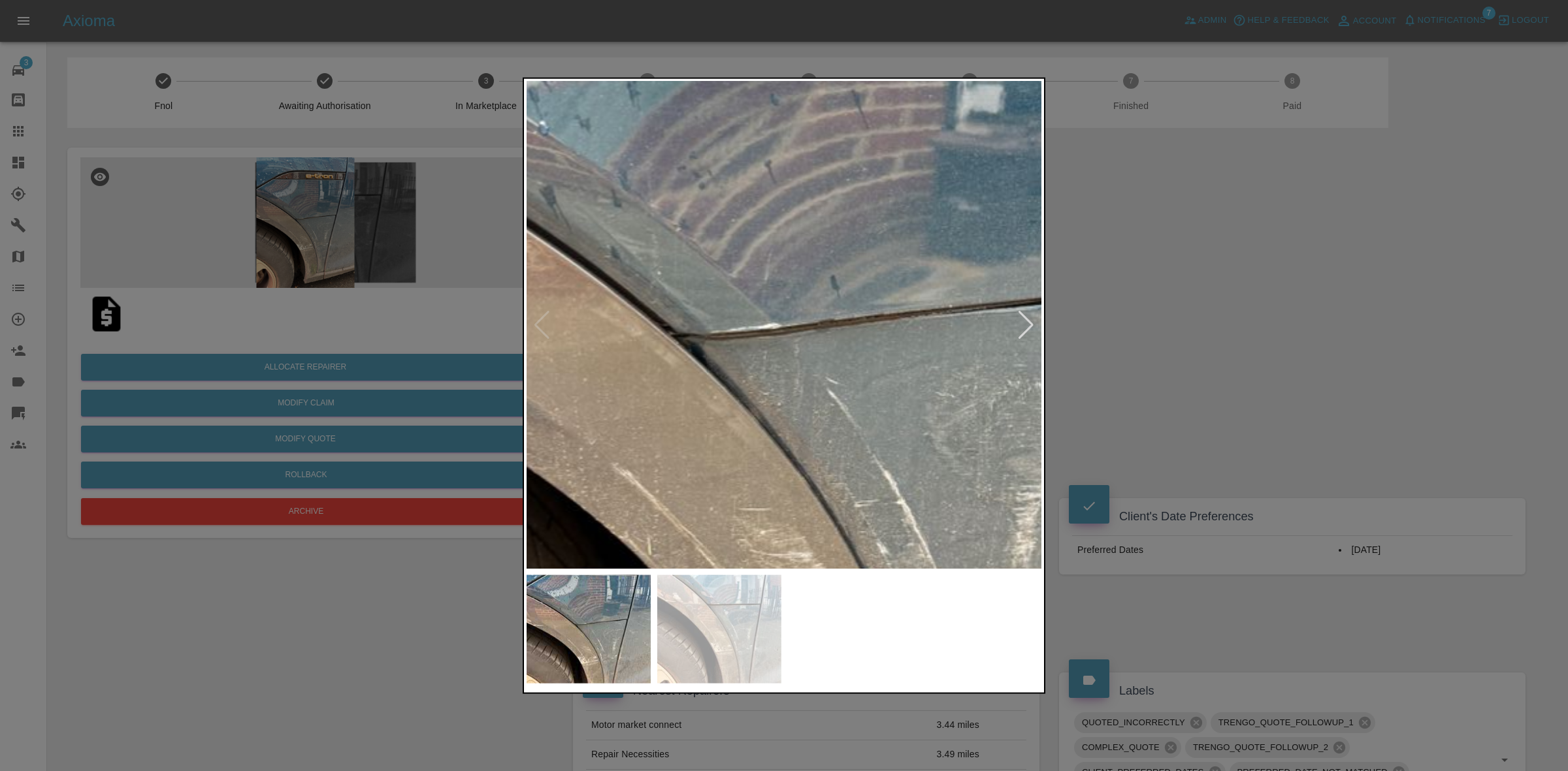
click at [802, 377] on img at bounding box center [799, 375] width 1548 height 1462
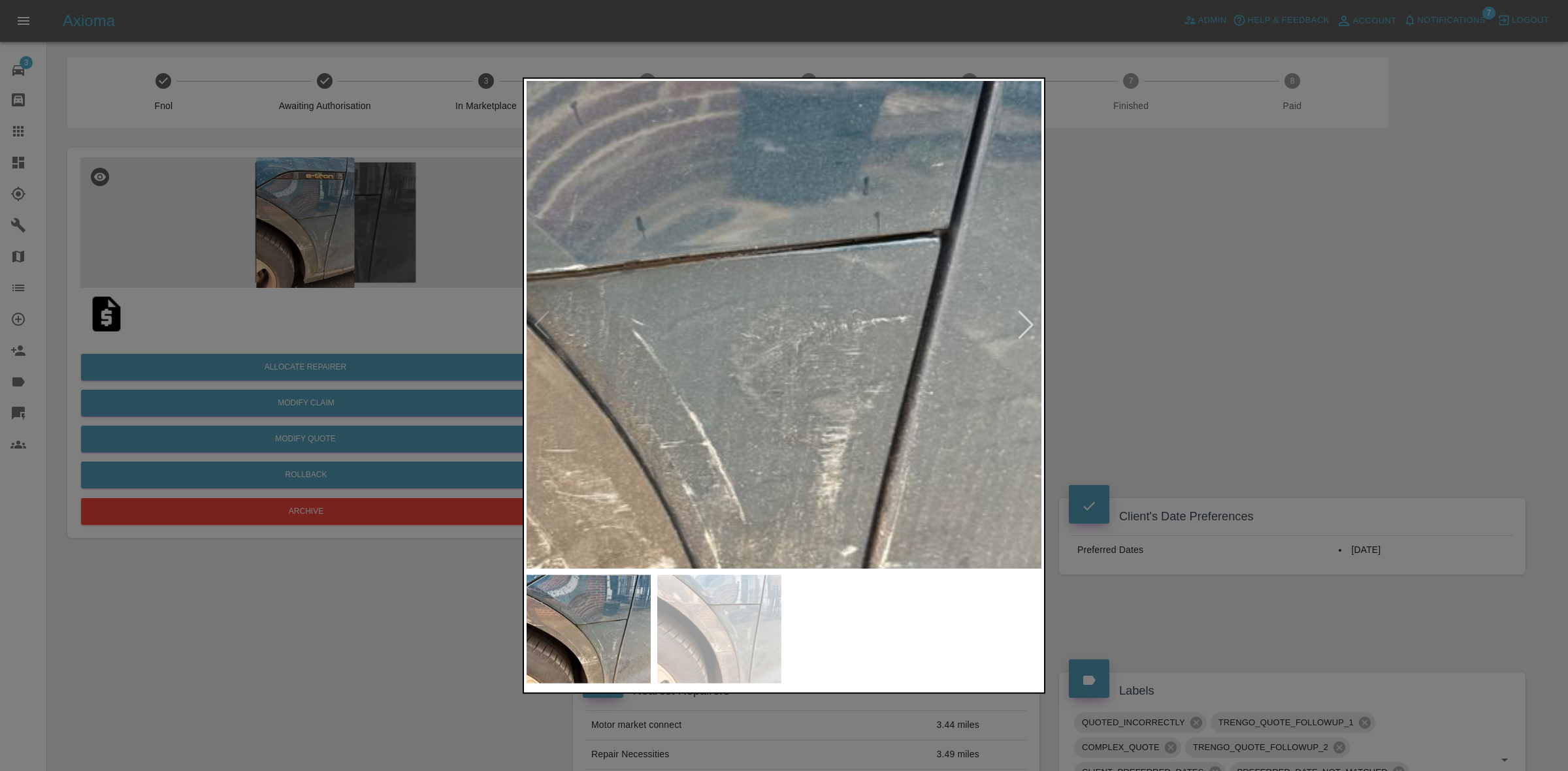
click at [608, 319] on img at bounding box center [606, 316] width 1548 height 1462
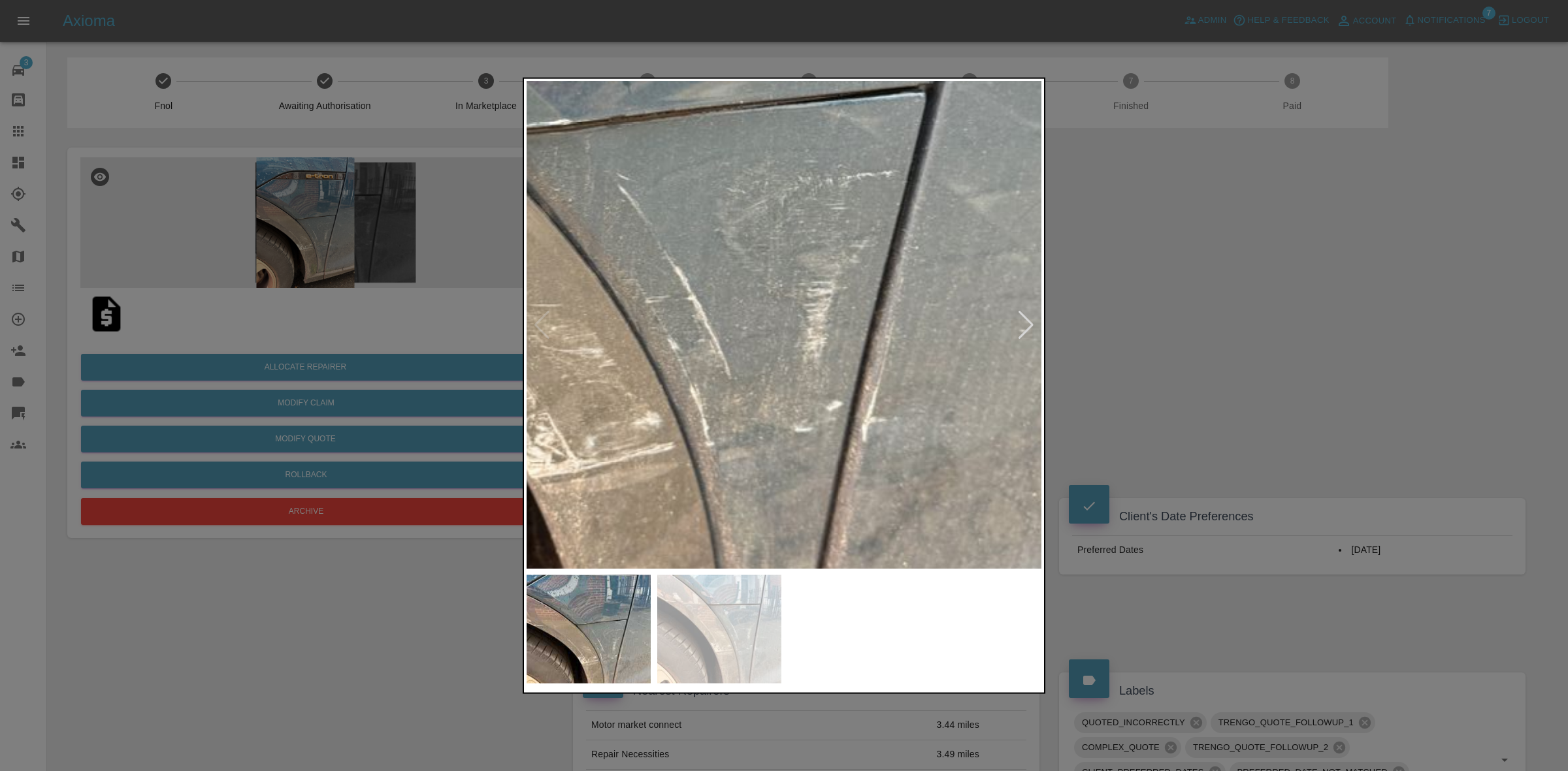
click at [651, 256] on img at bounding box center [591, 171] width 1548 height 1462
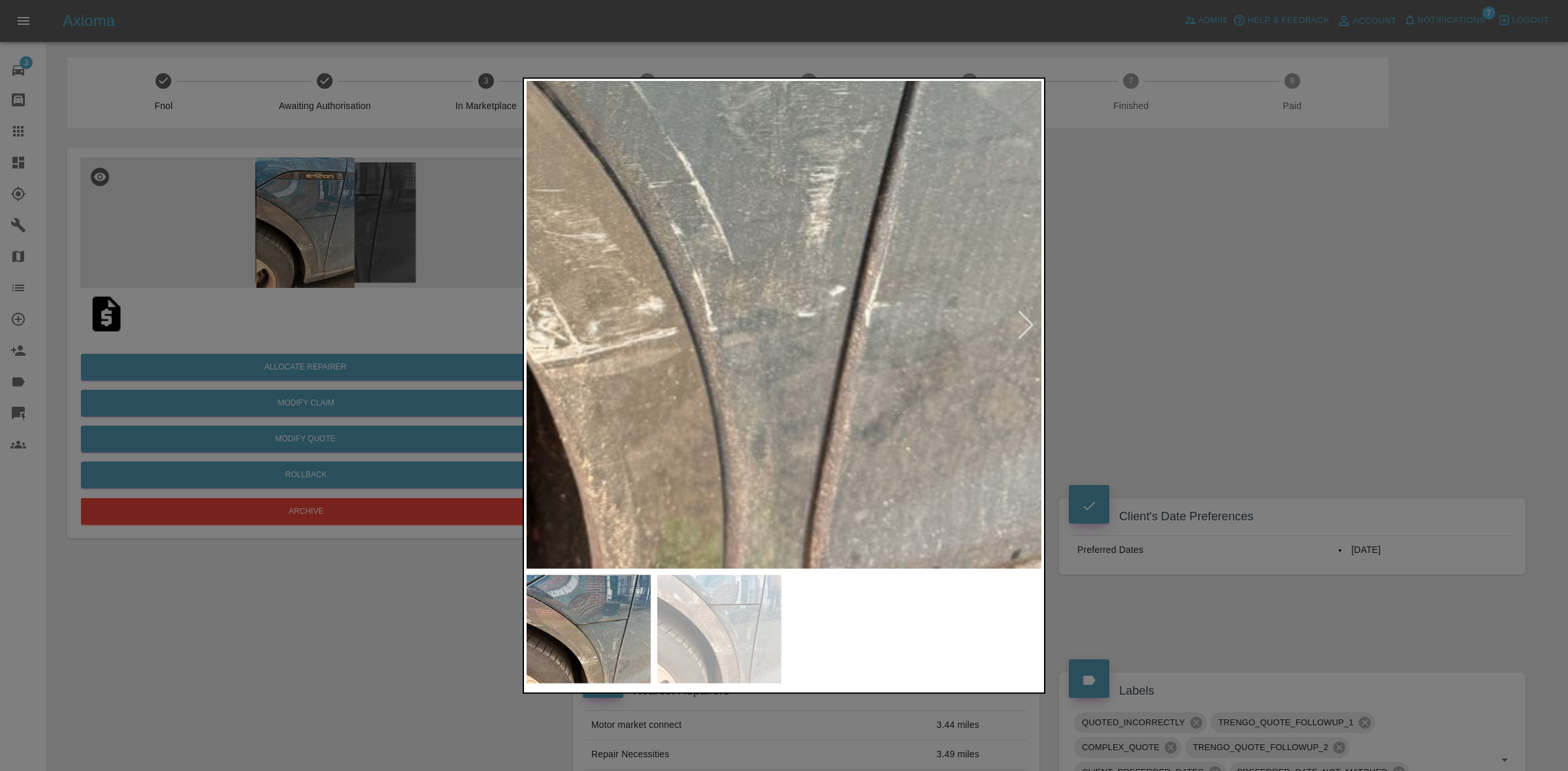
click at [708, 449] on img at bounding box center [593, 57] width 1548 height 1462
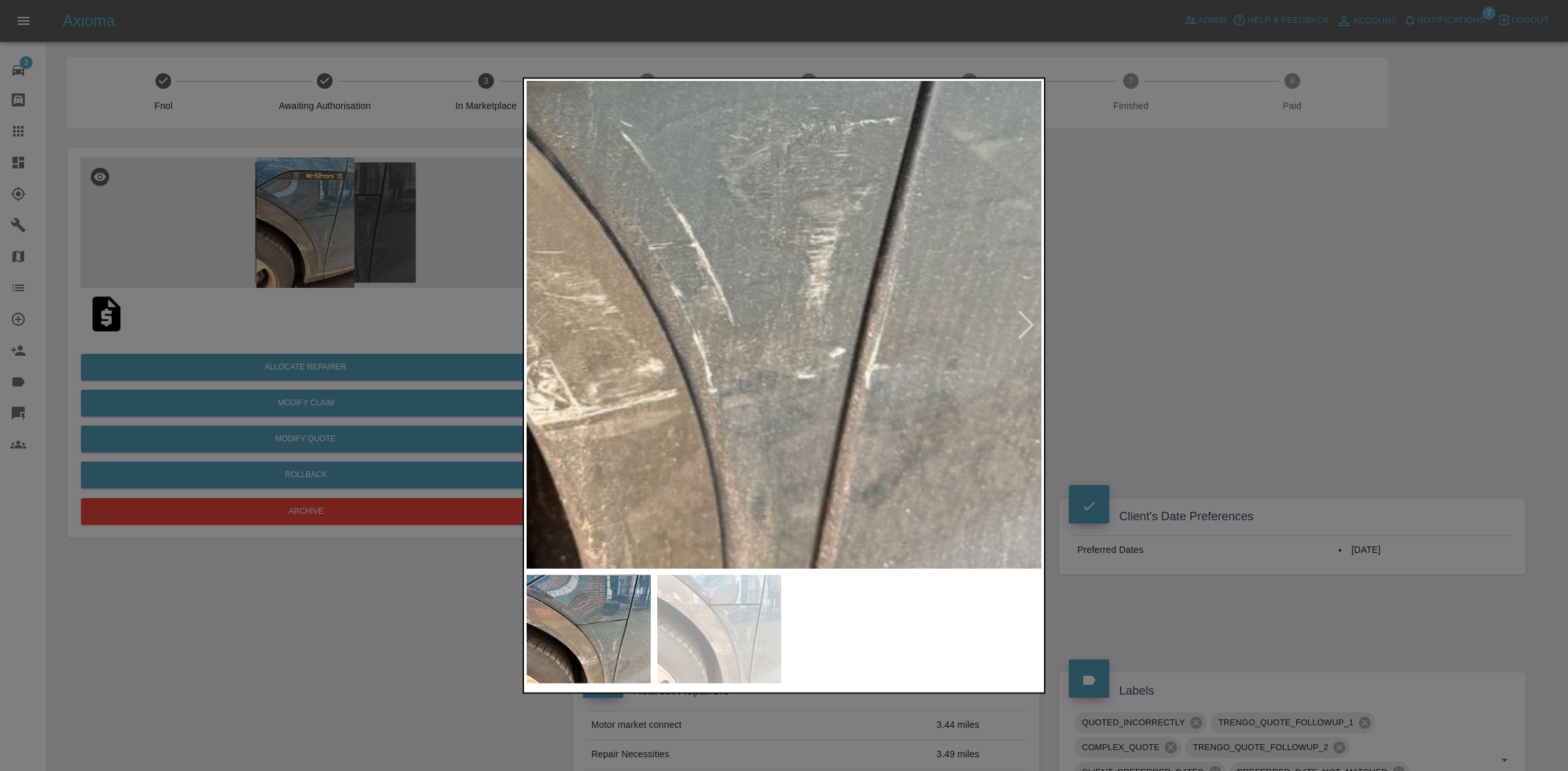
click at [694, 401] on img at bounding box center [593, 118] width 1548 height 1462
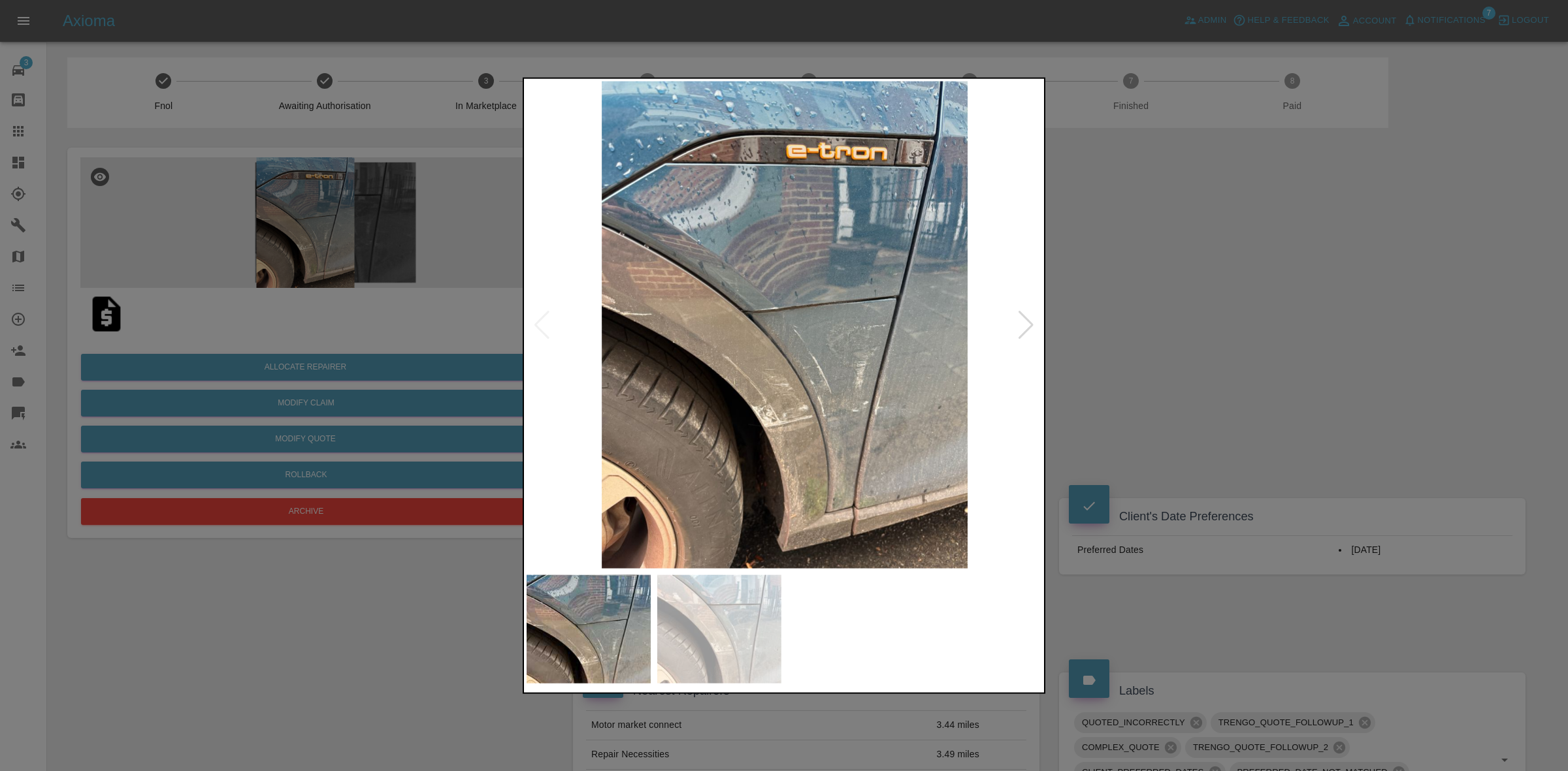
click at [1144, 468] on div at bounding box center [784, 386] width 1568 height 771
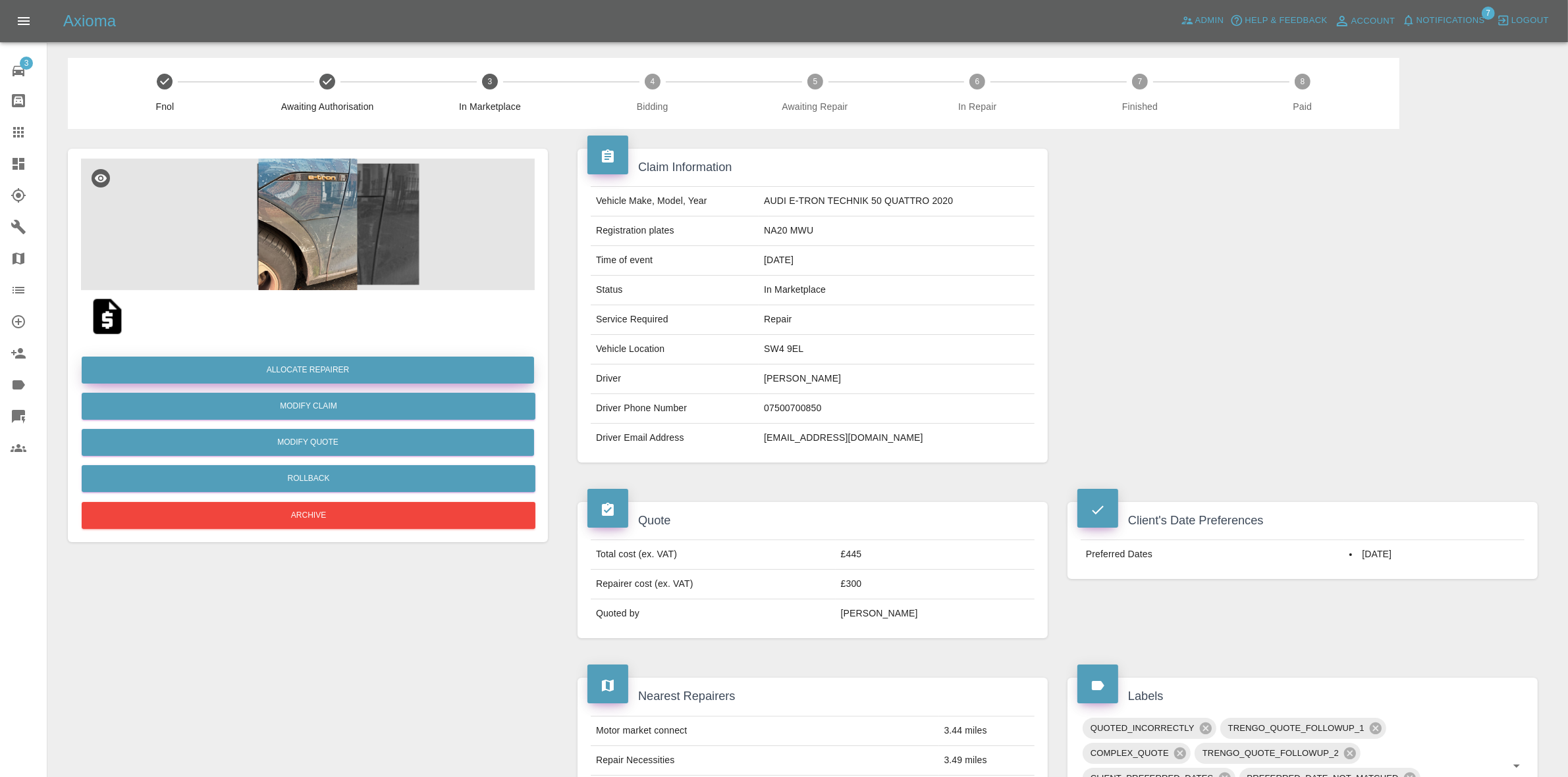
click at [291, 367] on button "Allocate Repairer" at bounding box center [309, 370] width 453 height 27
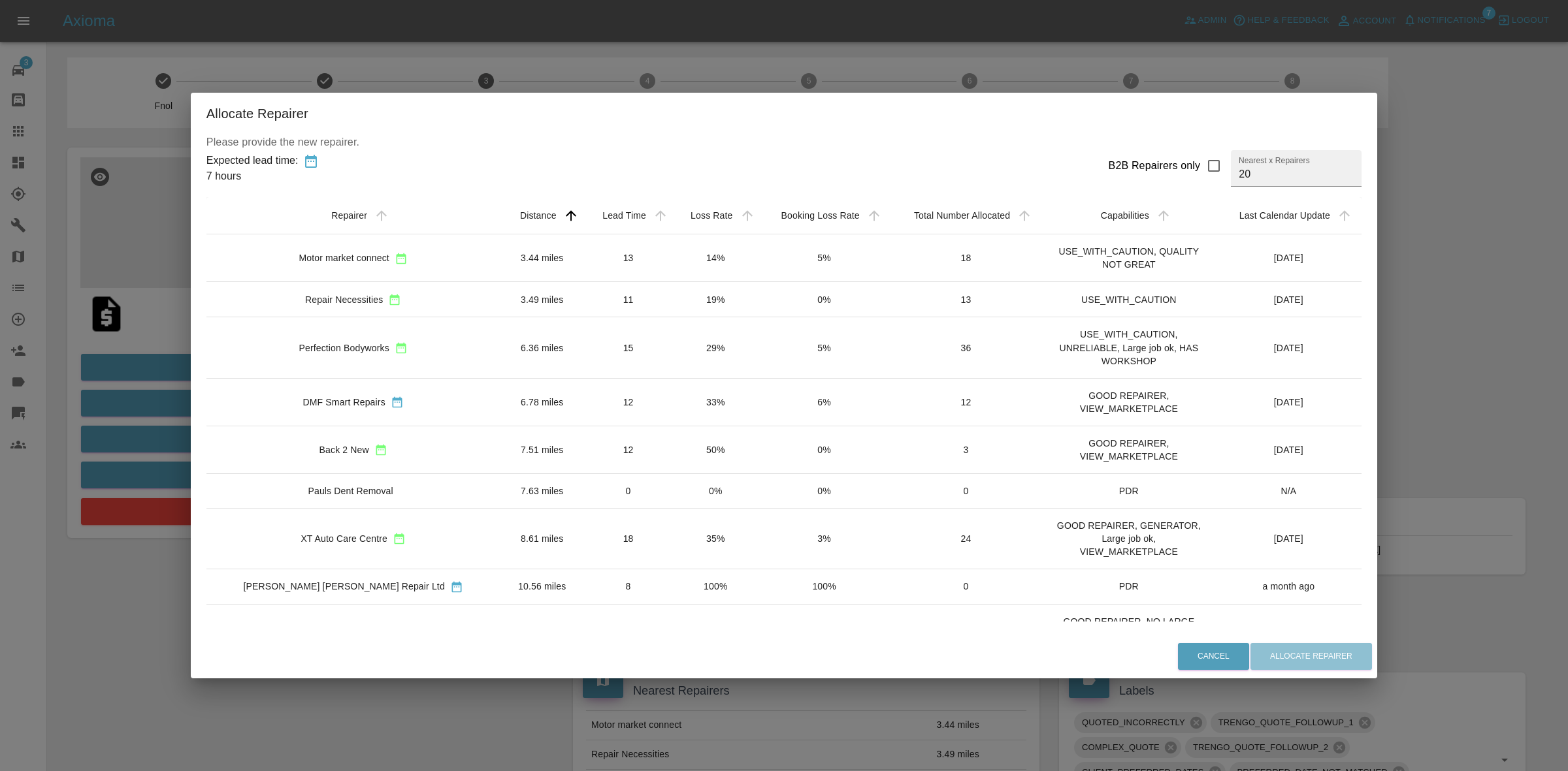
click at [672, 400] on td "33%" at bounding box center [715, 401] width 86 height 48
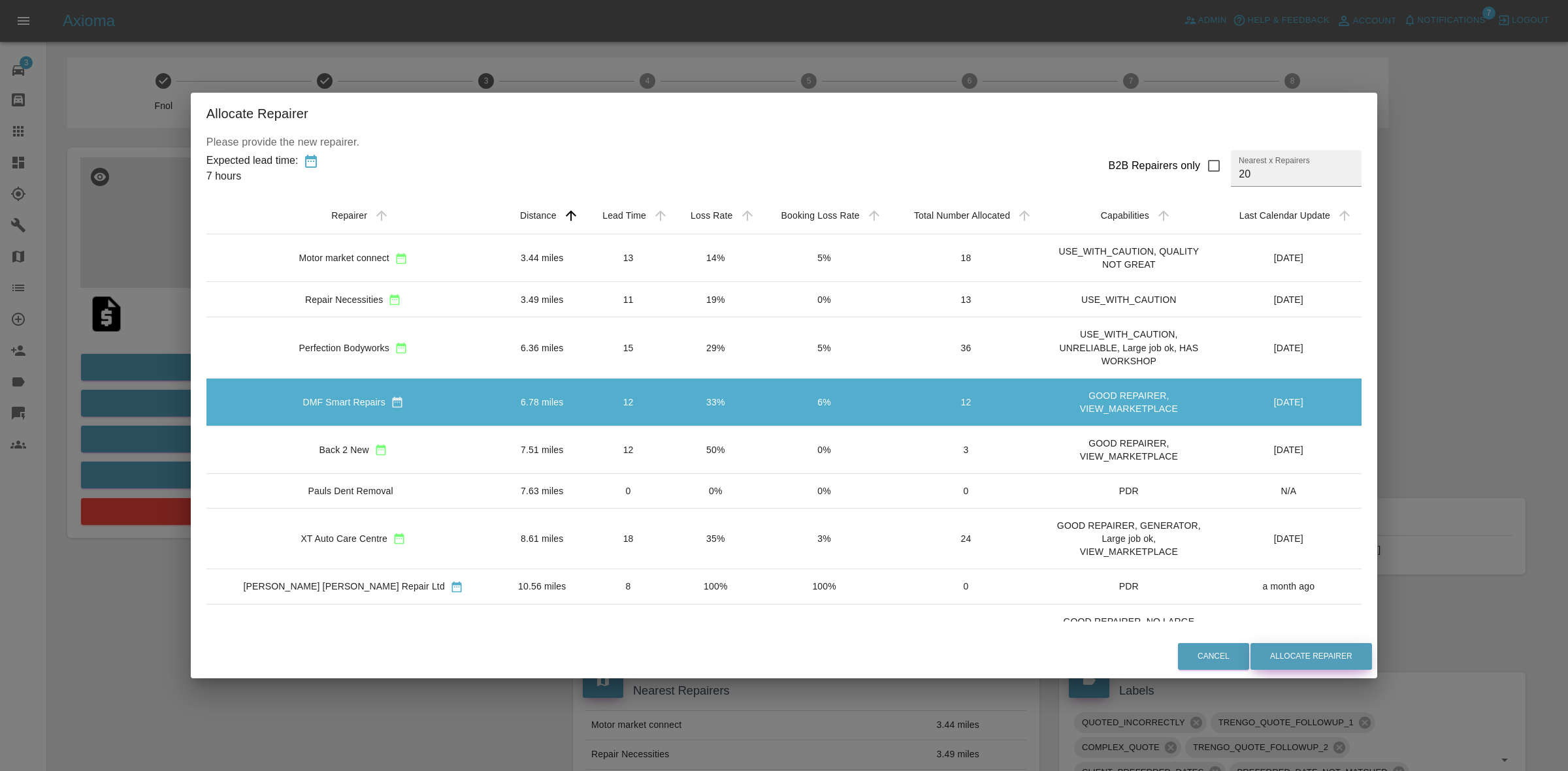
click at [1301, 658] on button "Allocate Repairer" at bounding box center [1312, 657] width 122 height 27
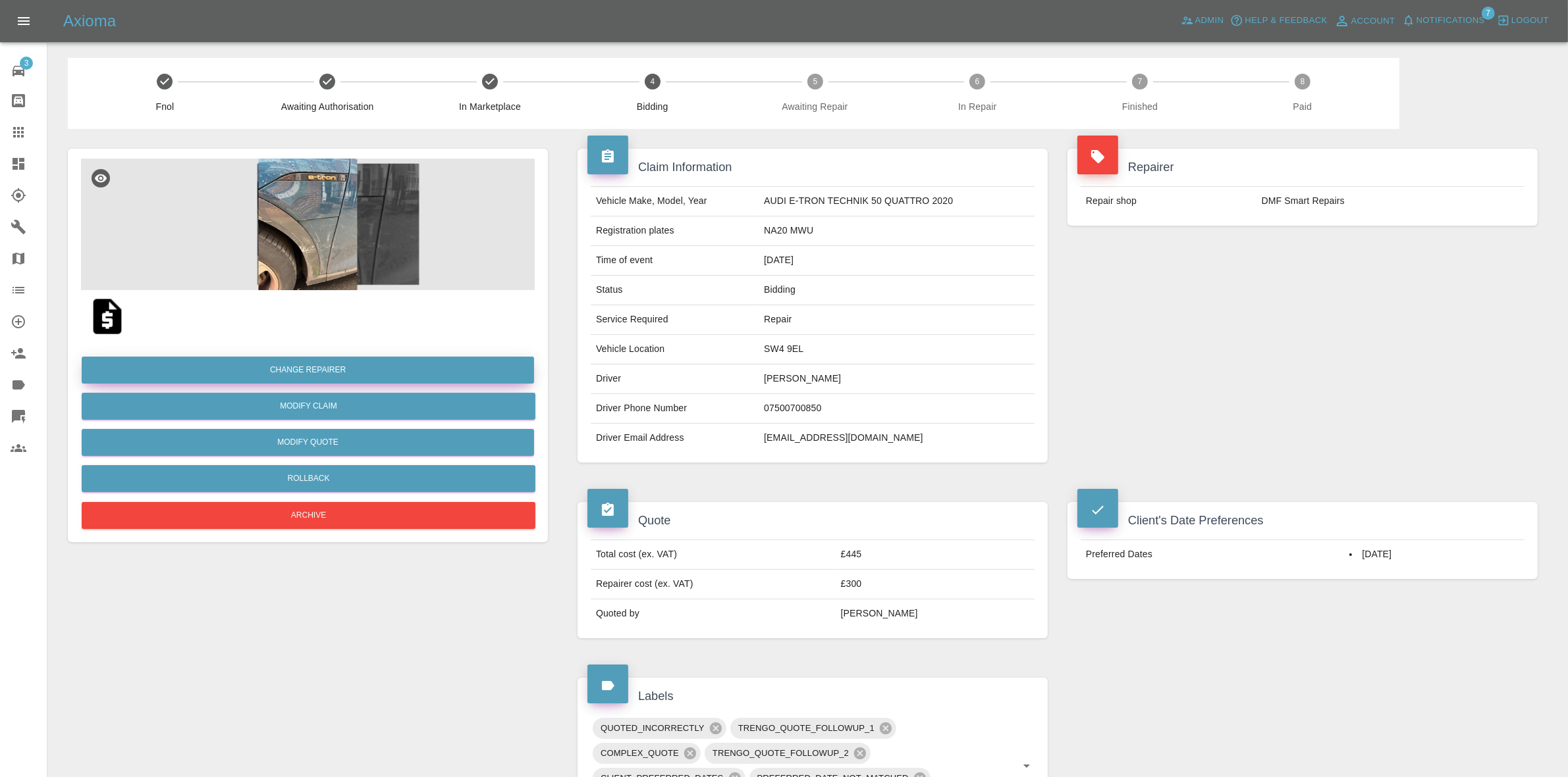
click at [285, 362] on button "Change Repairer" at bounding box center [309, 370] width 453 height 27
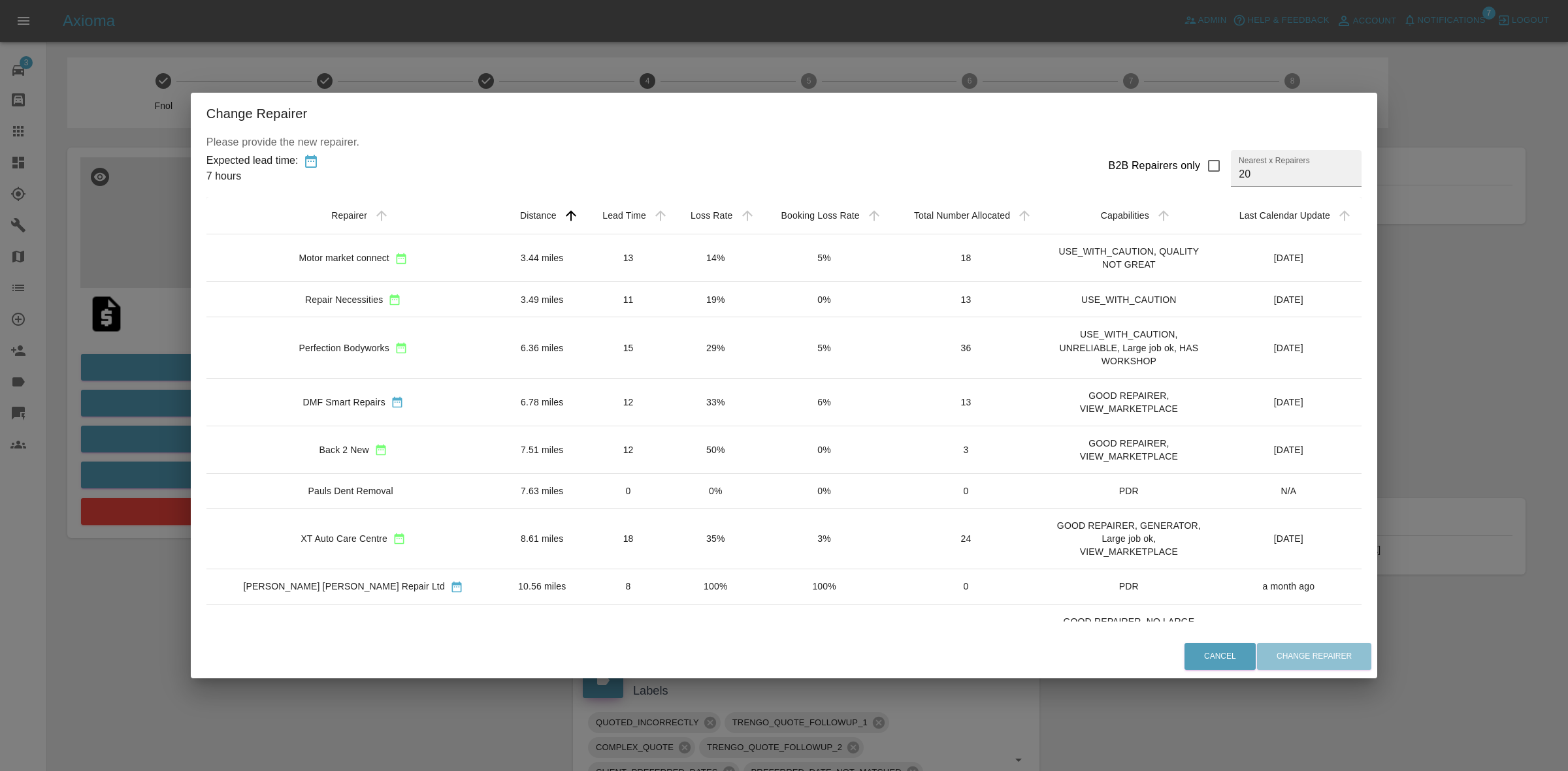
click at [672, 302] on td "19%" at bounding box center [715, 300] width 86 height 36
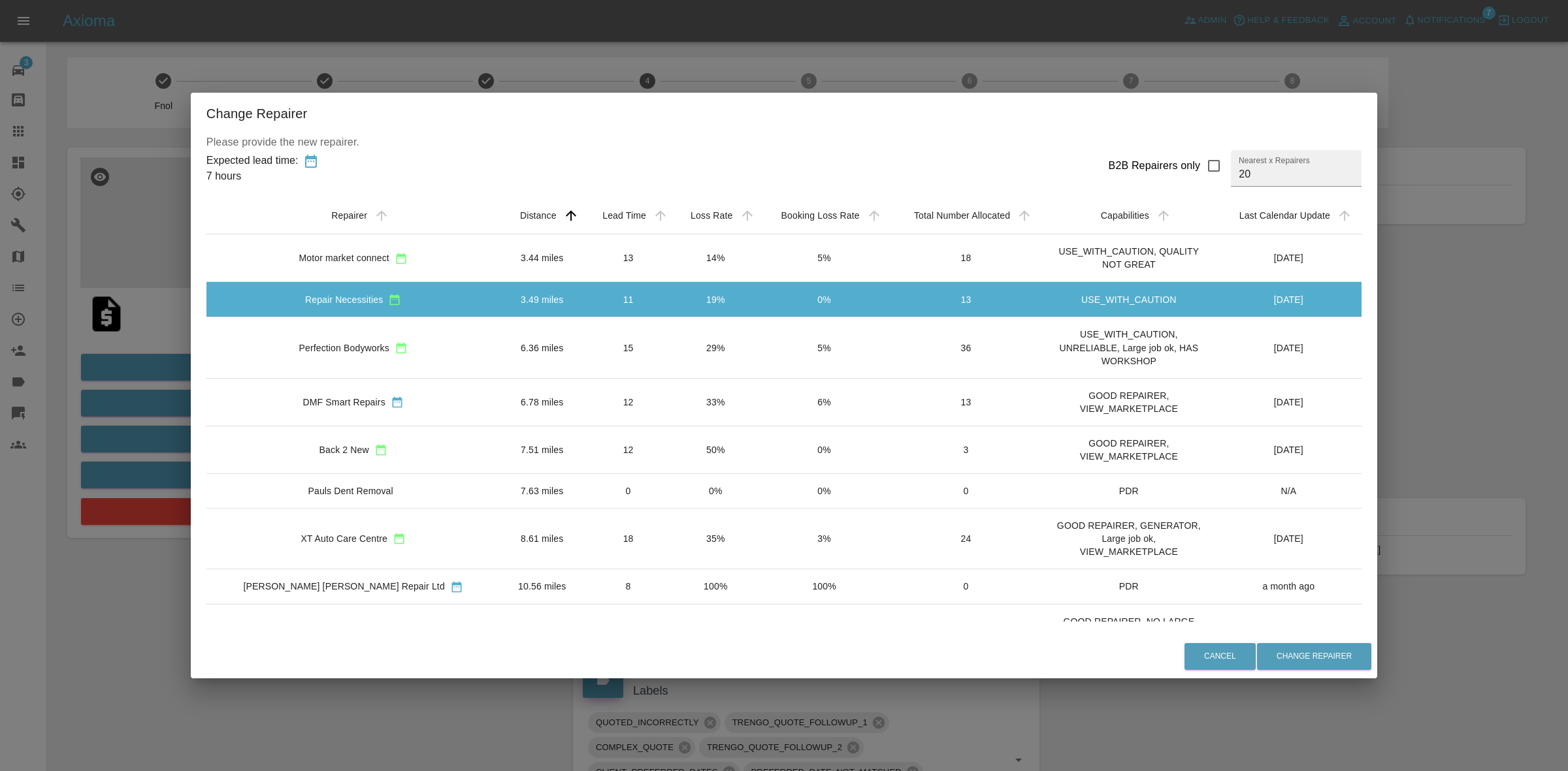
click at [672, 354] on td "29%" at bounding box center [715, 347] width 86 height 61
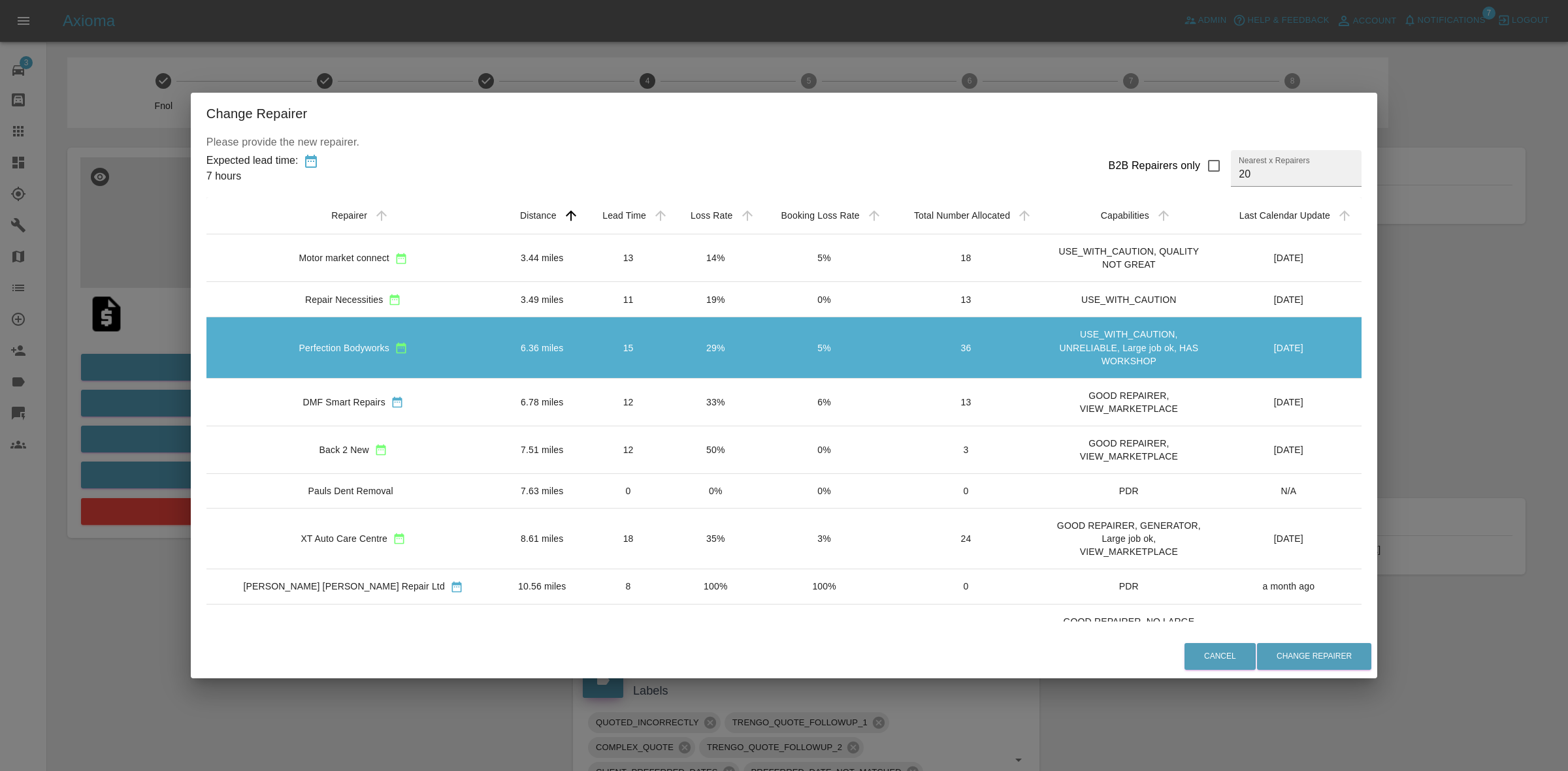
click at [672, 397] on td "33%" at bounding box center [715, 401] width 86 height 48
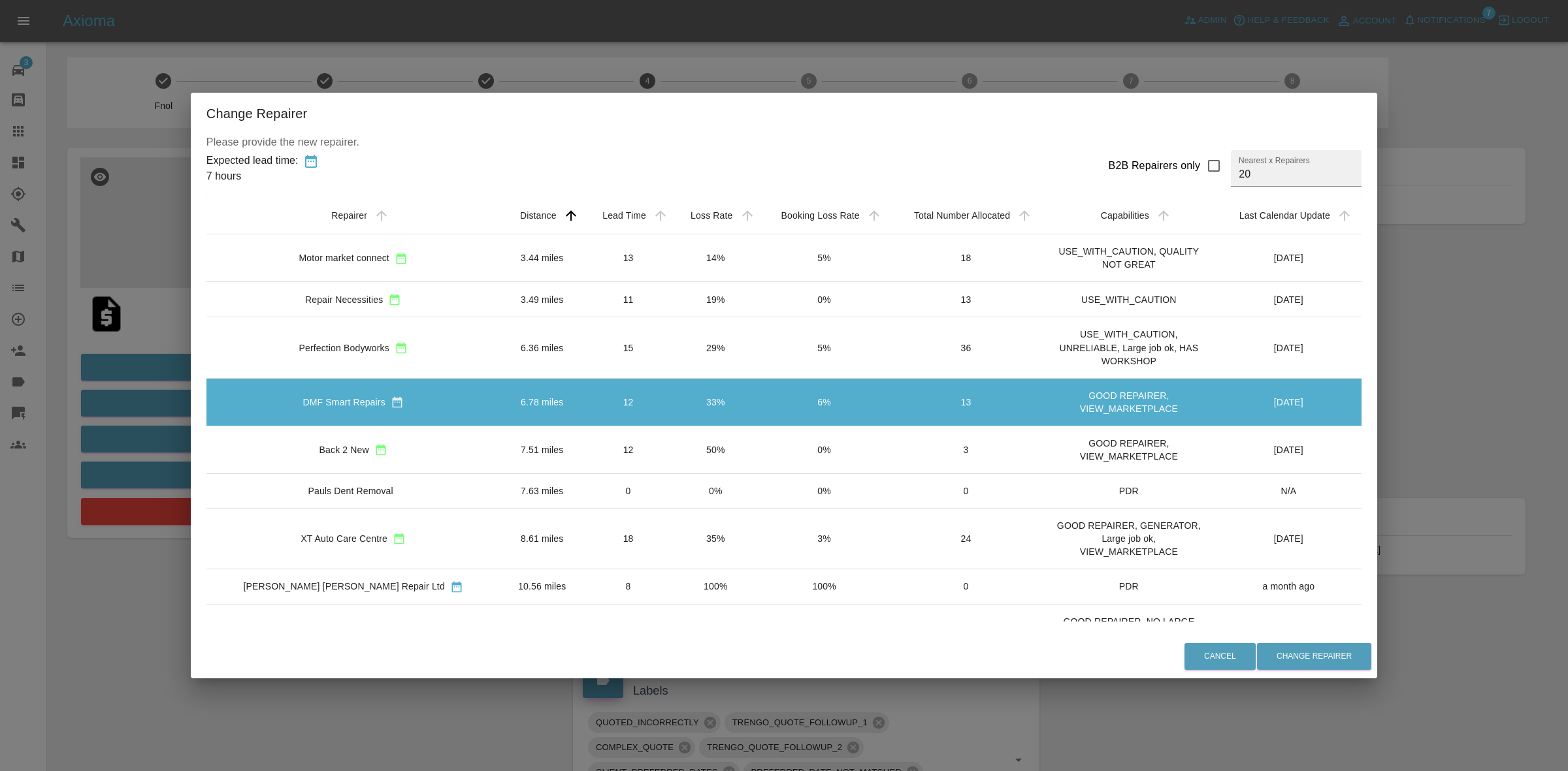
click at [672, 339] on td "29%" at bounding box center [715, 347] width 86 height 61
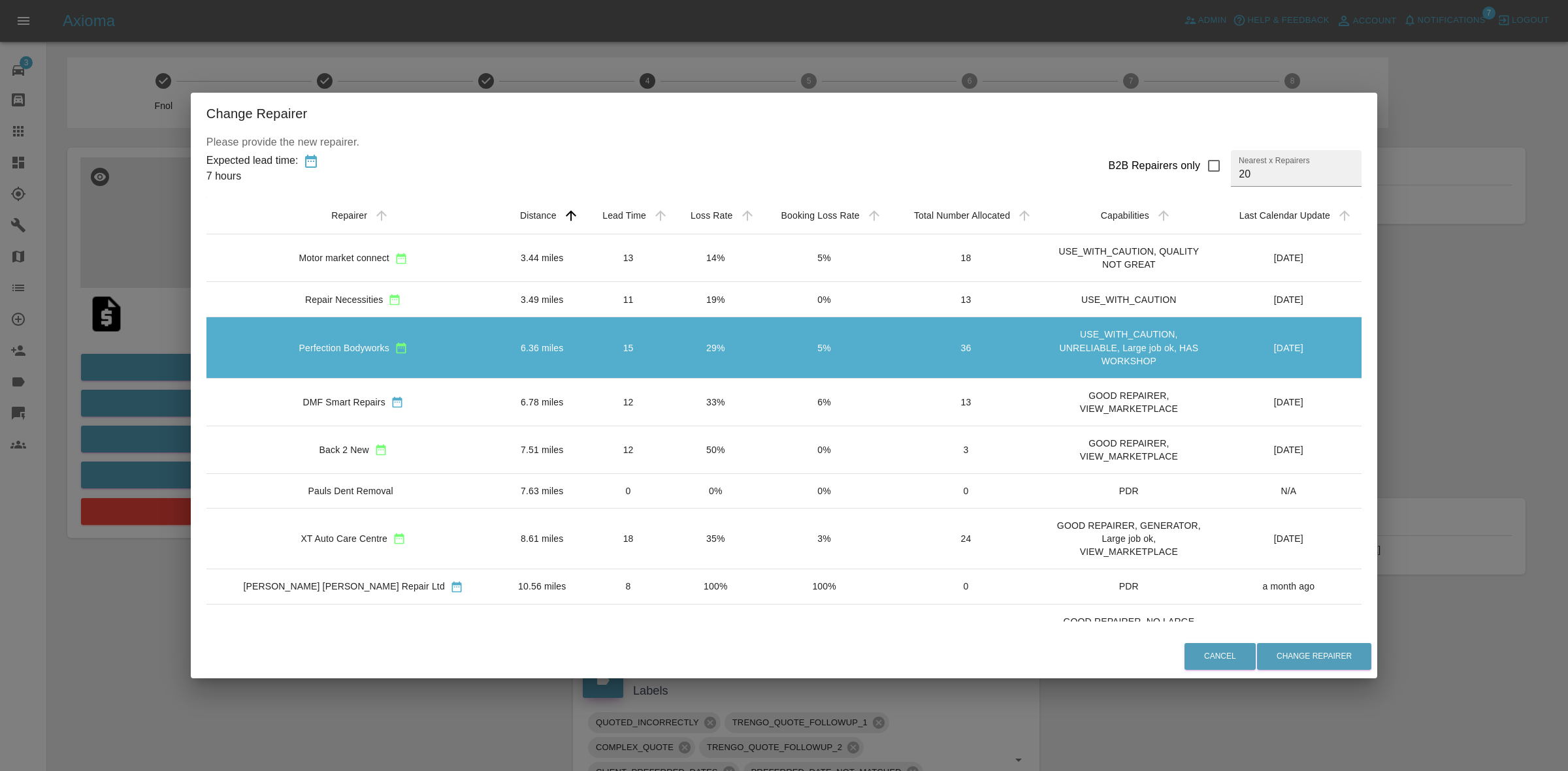
click at [672, 296] on td "19%" at bounding box center [715, 300] width 86 height 36
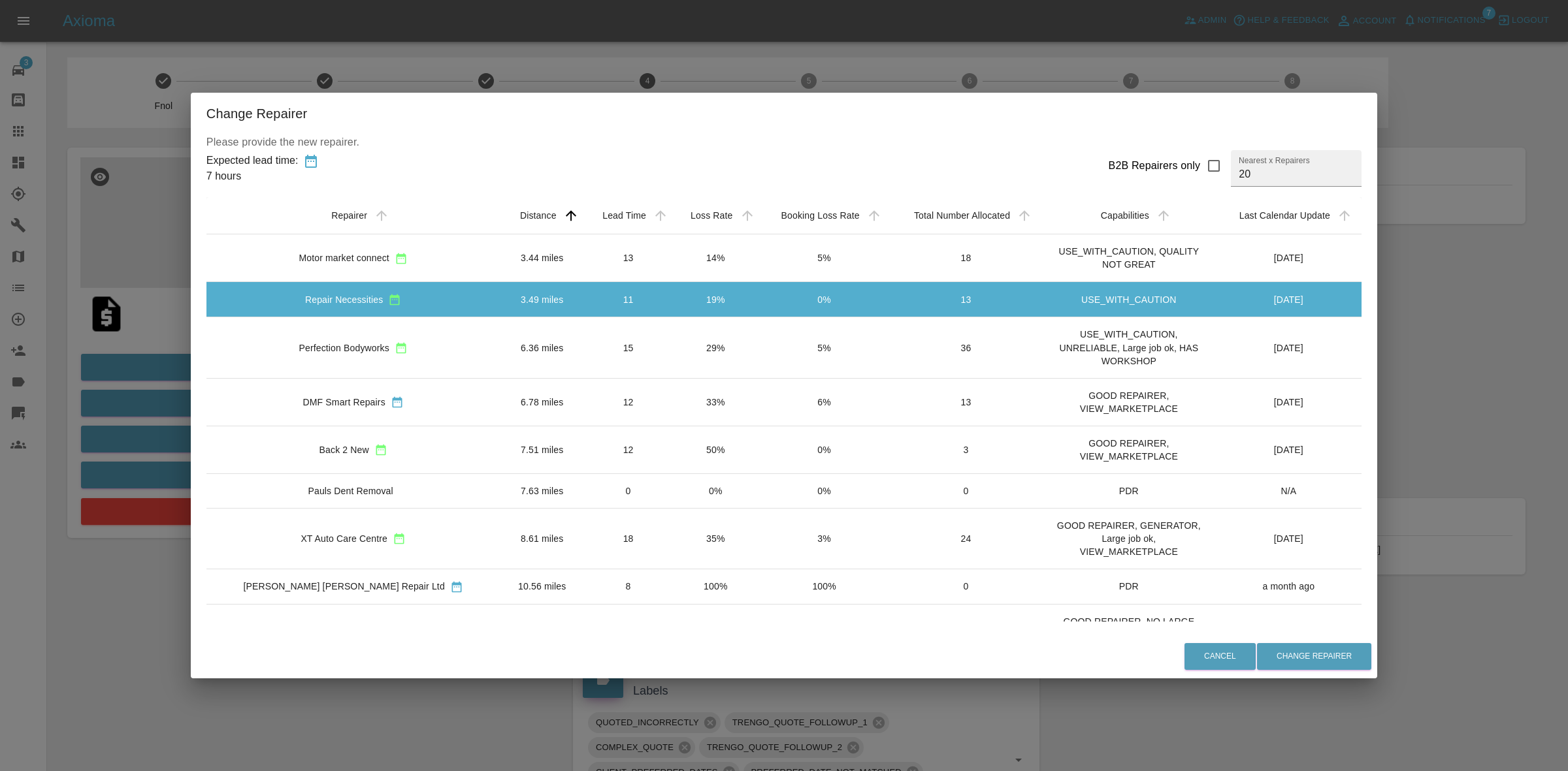
click at [672, 263] on td "14%" at bounding box center [715, 258] width 86 height 48
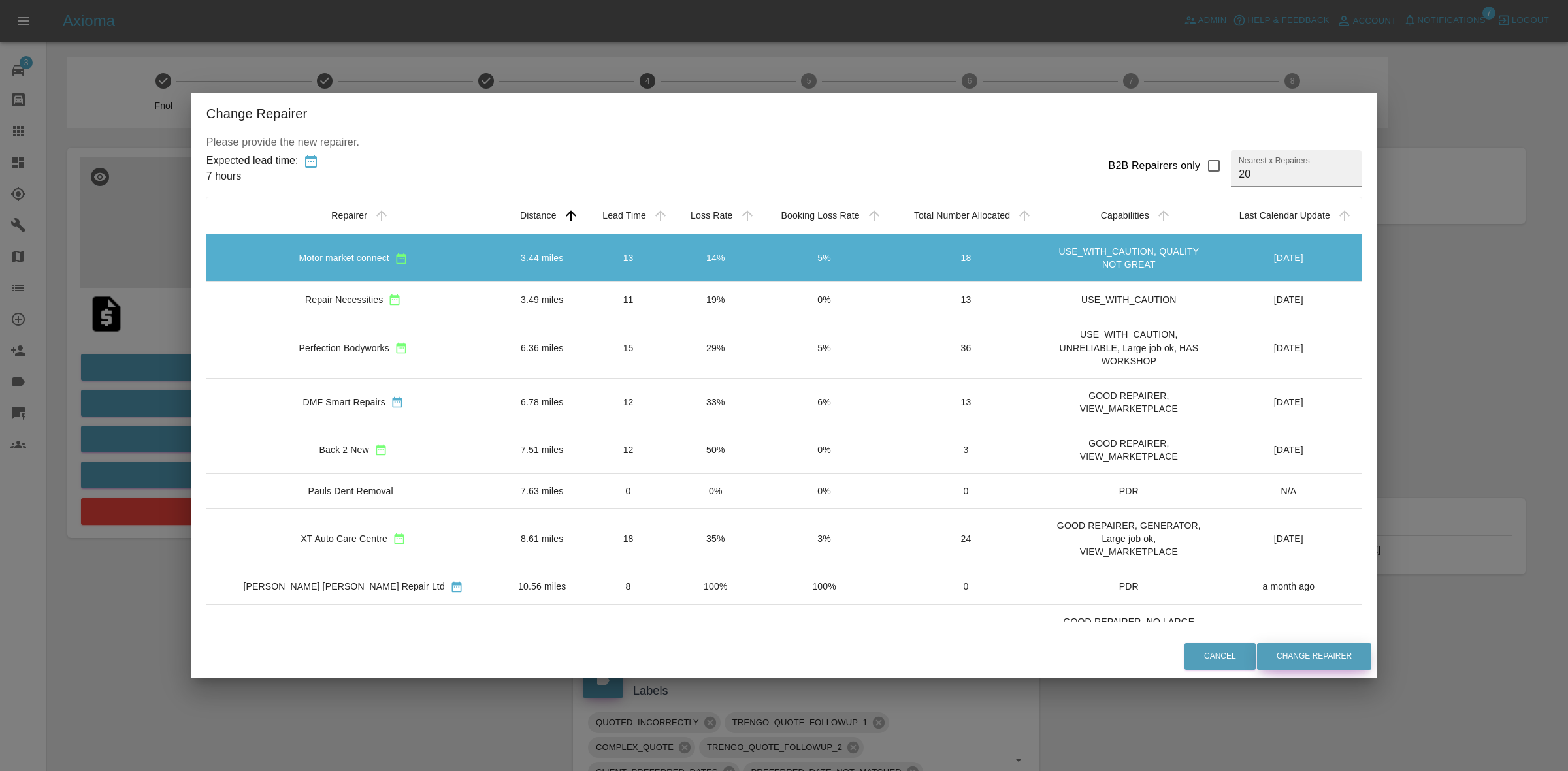
click at [1257, 650] on button "Change Repairer" at bounding box center [1314, 657] width 114 height 27
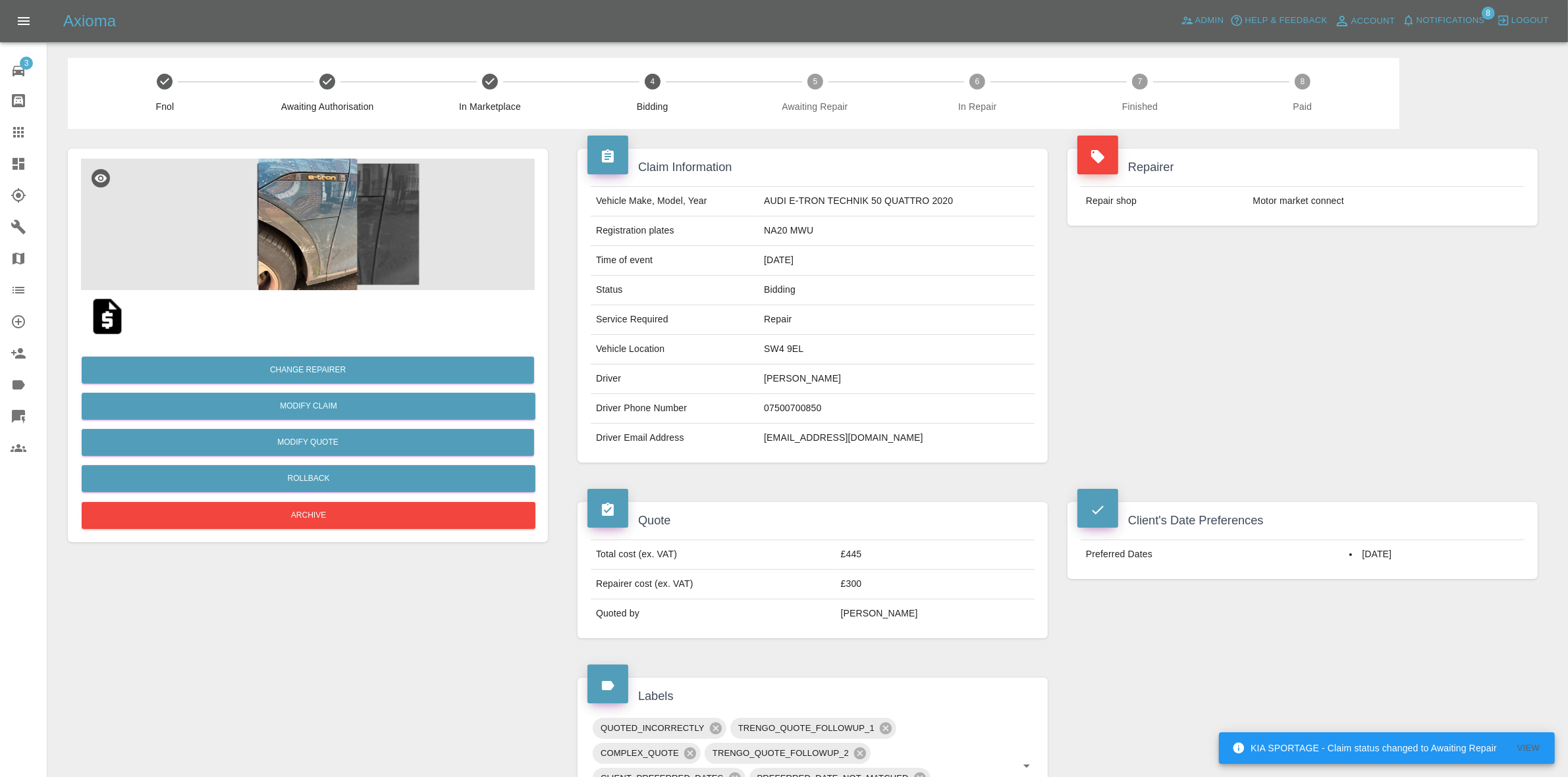
click at [311, 212] on img at bounding box center [308, 224] width 454 height 132
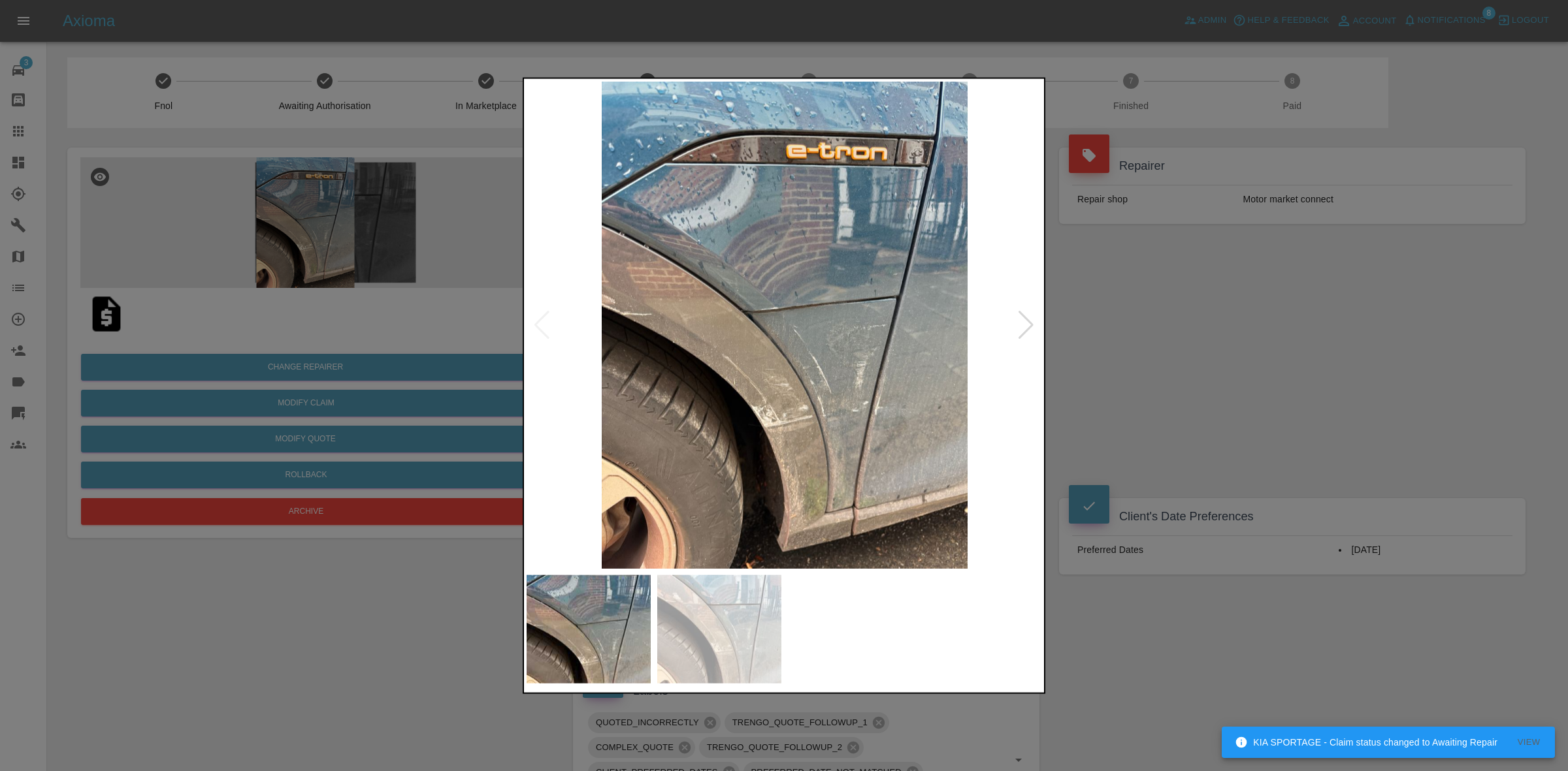
click at [1192, 361] on div at bounding box center [784, 386] width 1568 height 771
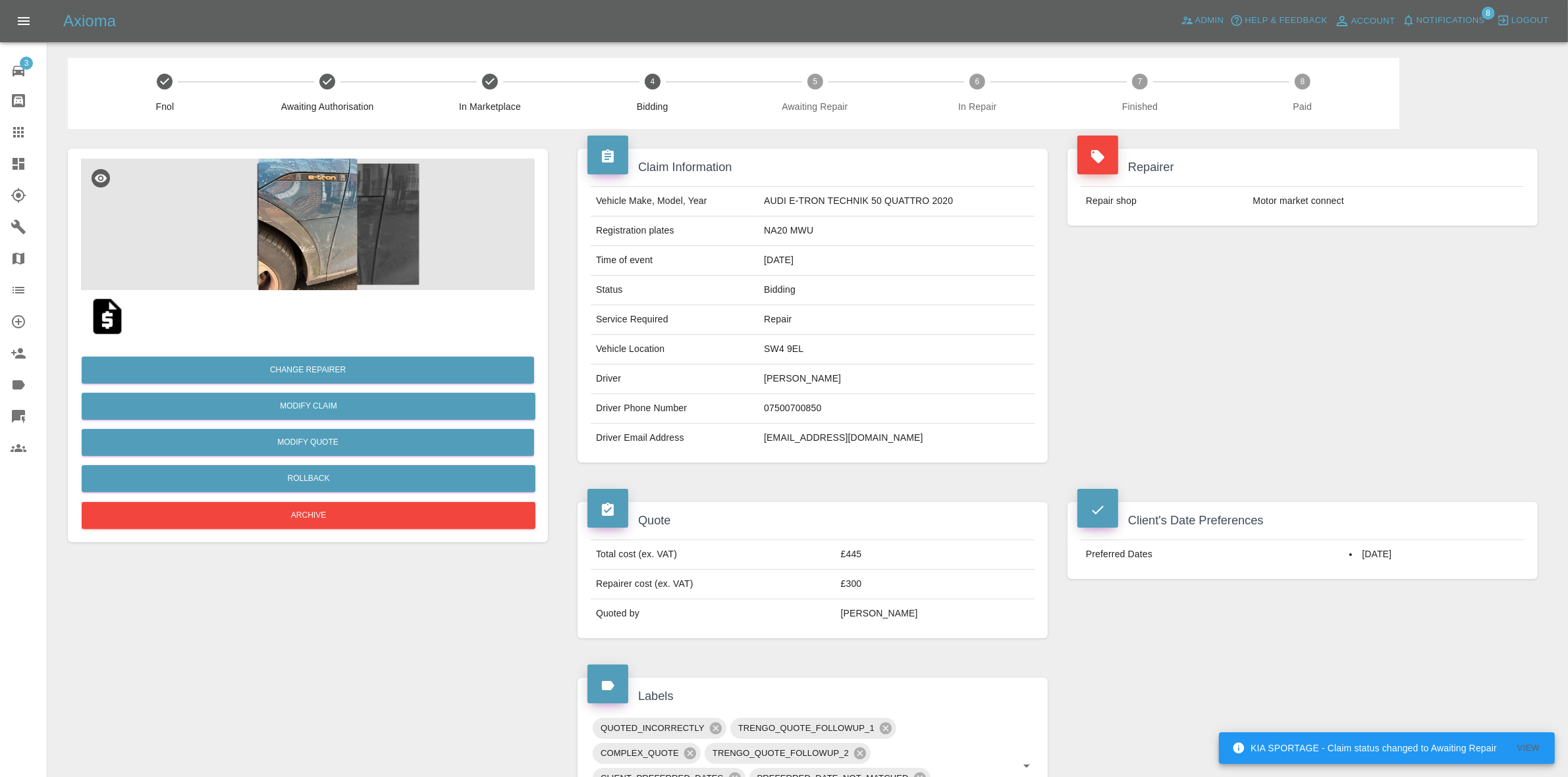
click at [340, 355] on div "Change Repairer Modify Claim Modify Quote Rollback Archive" at bounding box center [308, 438] width 454 height 190
click at [285, 371] on button "Change Repairer" at bounding box center [309, 370] width 453 height 27
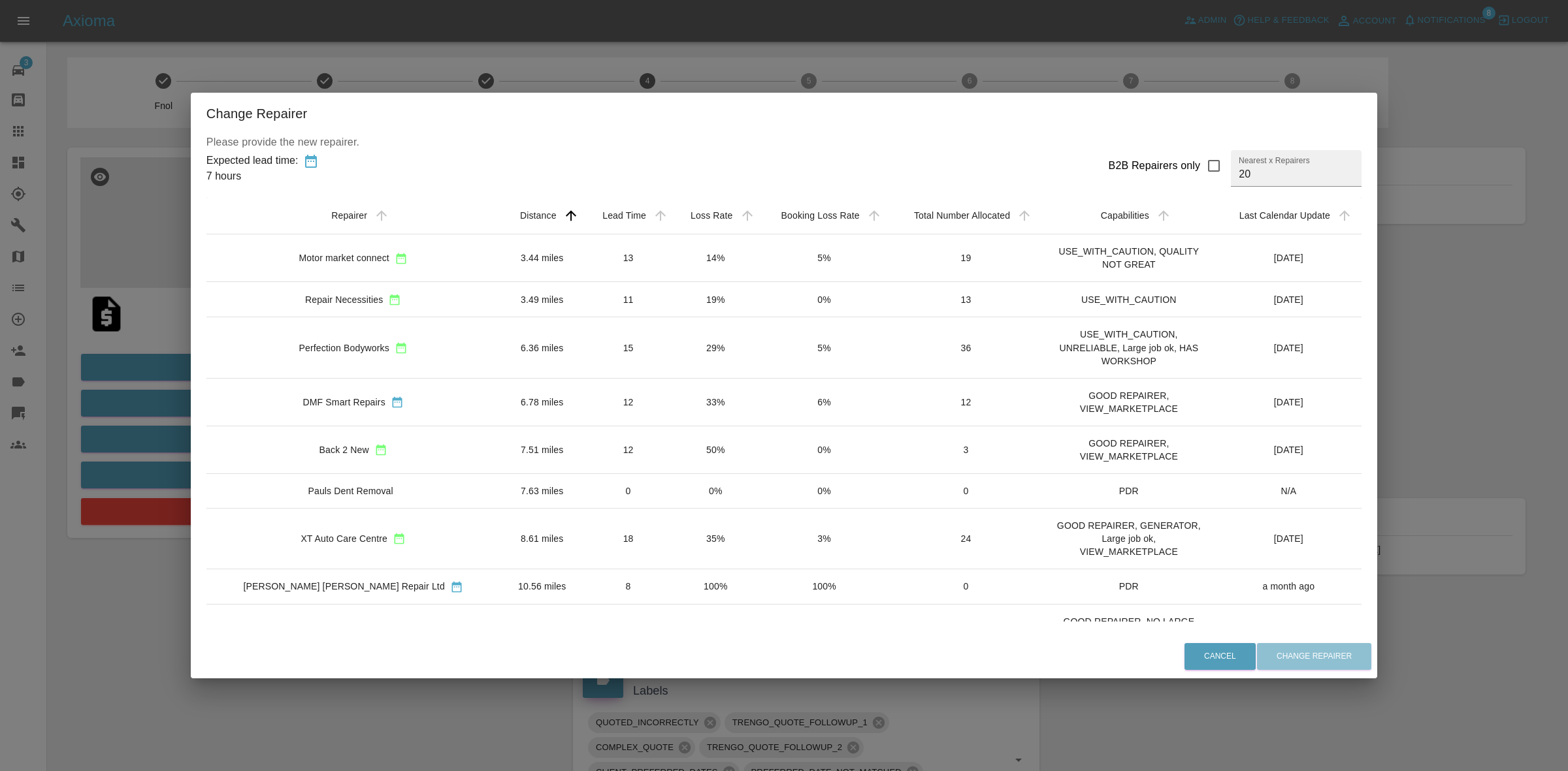
click at [584, 410] on td "12" at bounding box center [628, 401] width 88 height 48
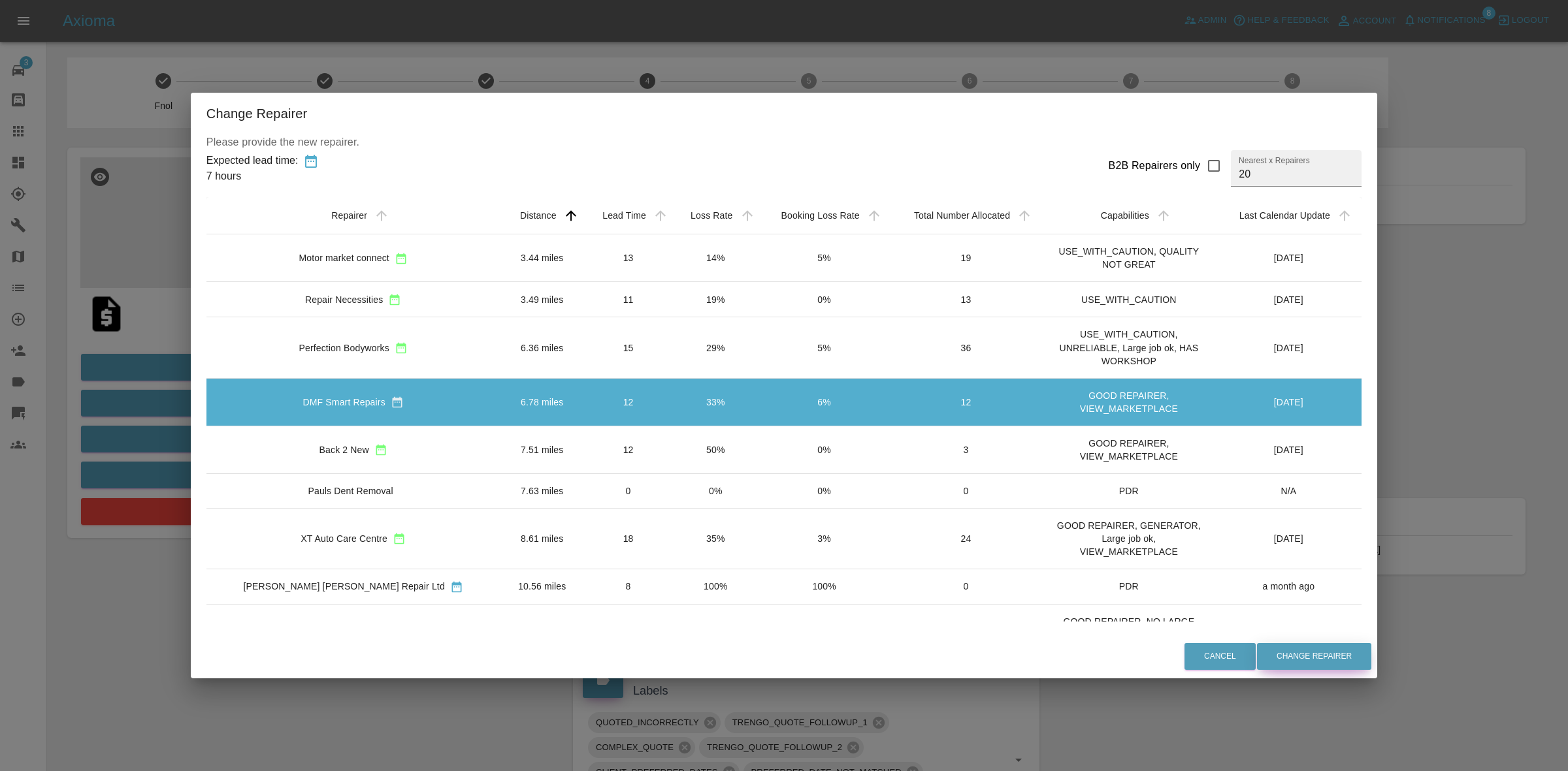
click at [1257, 657] on button "Change Repairer" at bounding box center [1314, 657] width 114 height 27
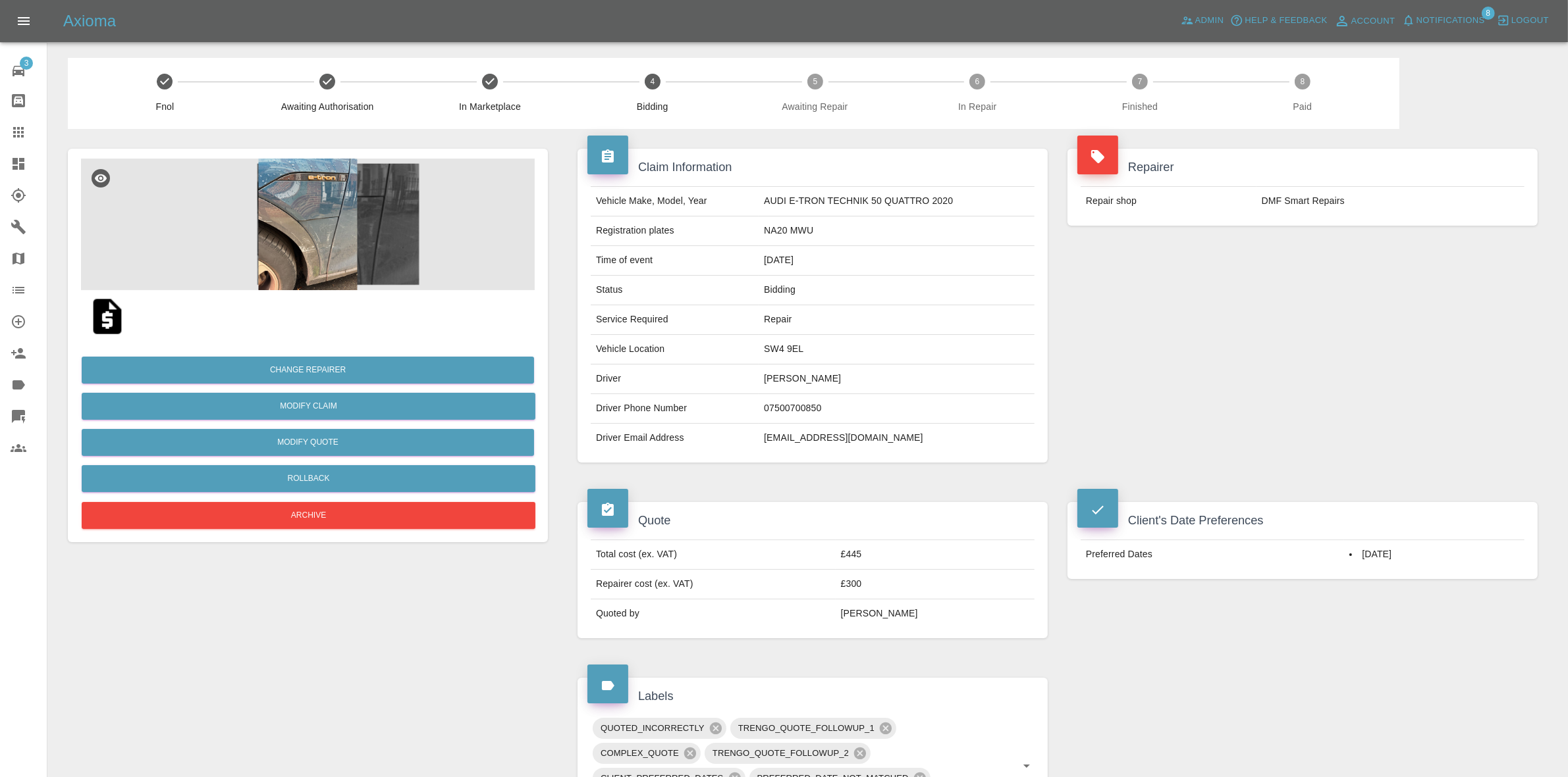
drag, startPoint x: 1338, startPoint y: 273, endPoint x: 1239, endPoint y: 252, distance: 101.2
click at [1334, 273] on div "Repairer Repair shop DMF Smart Repairs" at bounding box center [1302, 306] width 490 height 354
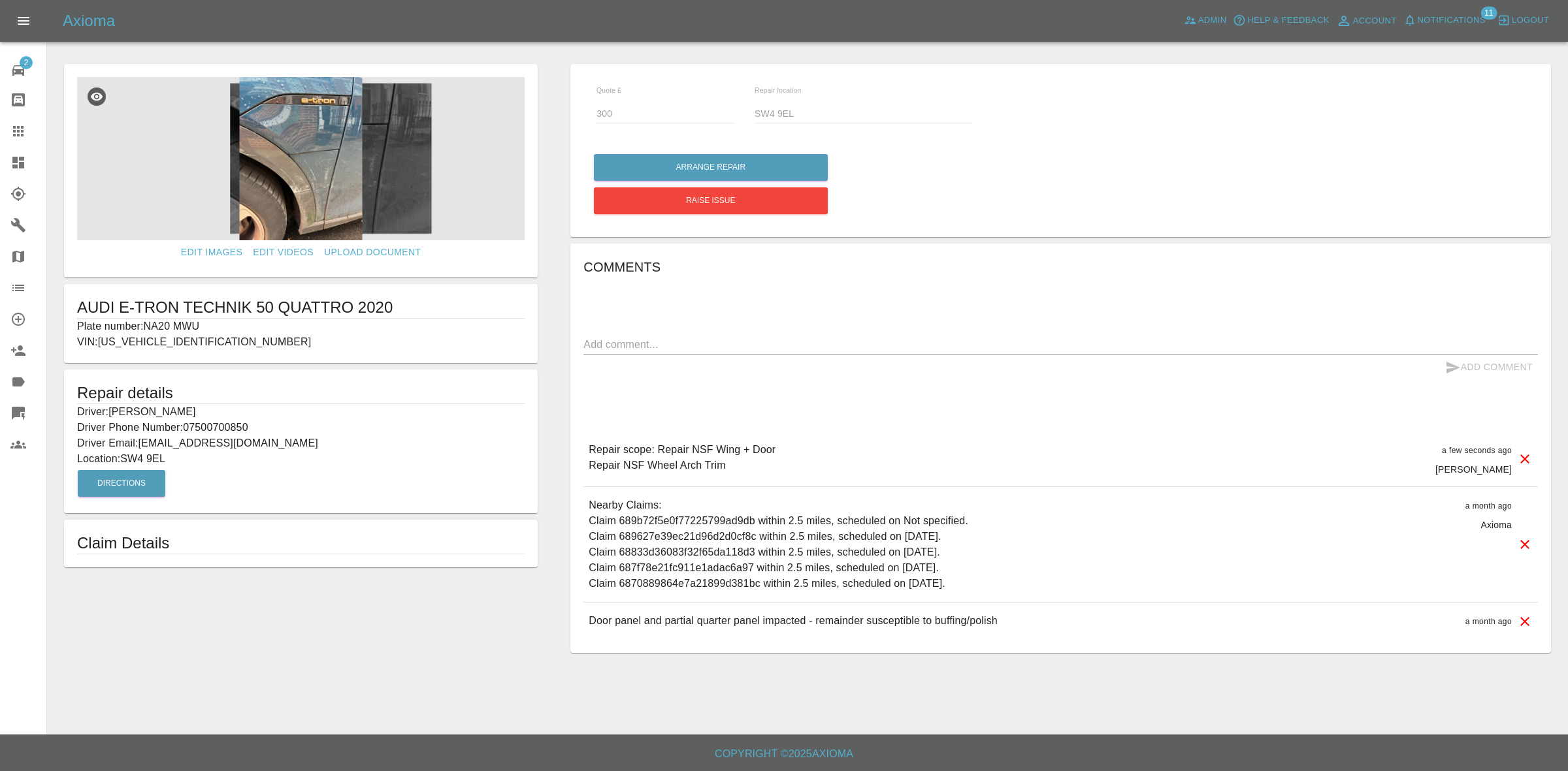
click at [0, 140] on link "Claims" at bounding box center [23, 132] width 47 height 32
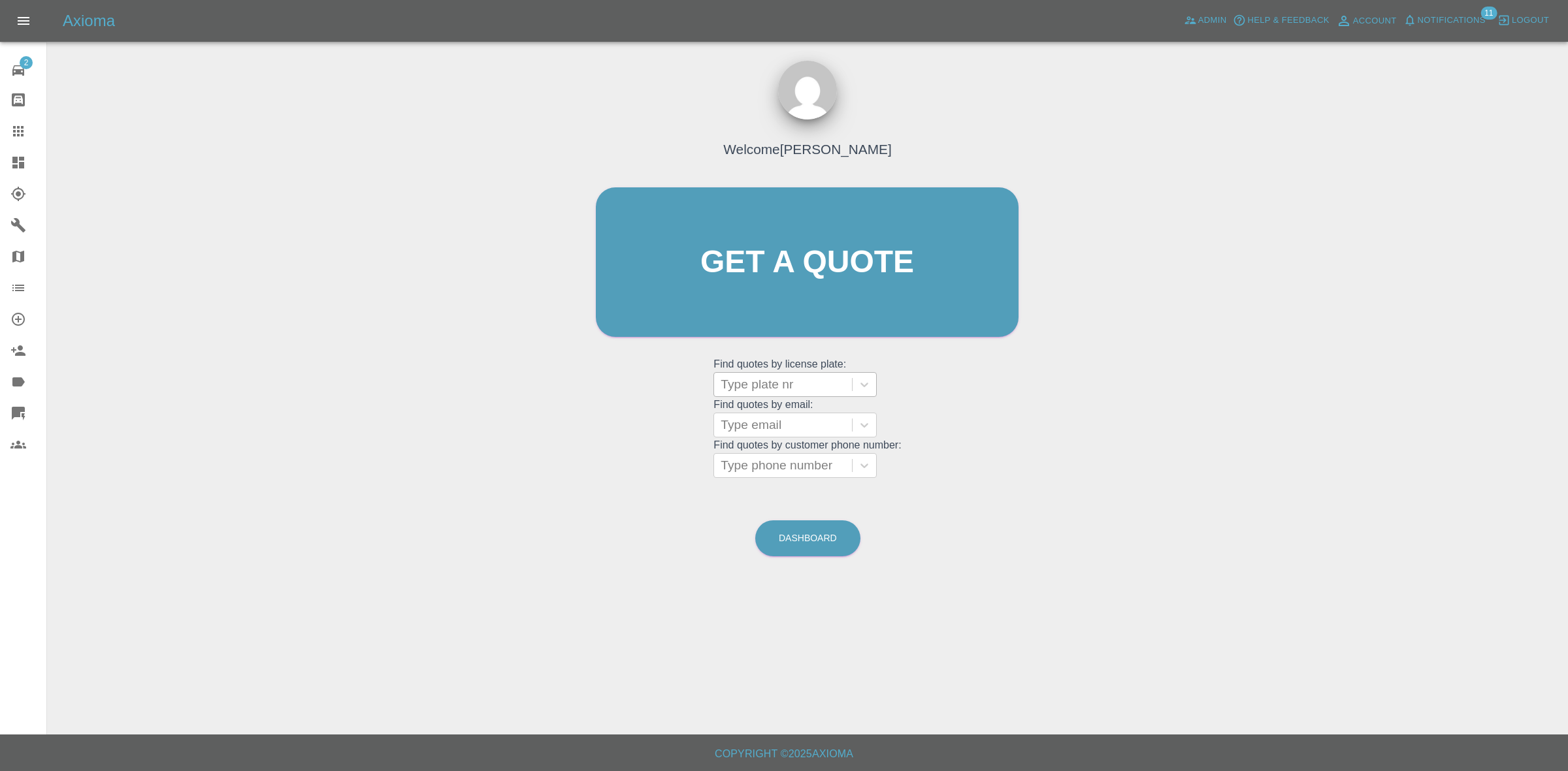
paste input "KR66XYK"
click at [768, 390] on div at bounding box center [783, 385] width 125 height 19
type input "KR66XYK"
click at [0, 172] on link "Dashboard" at bounding box center [23, 163] width 47 height 32
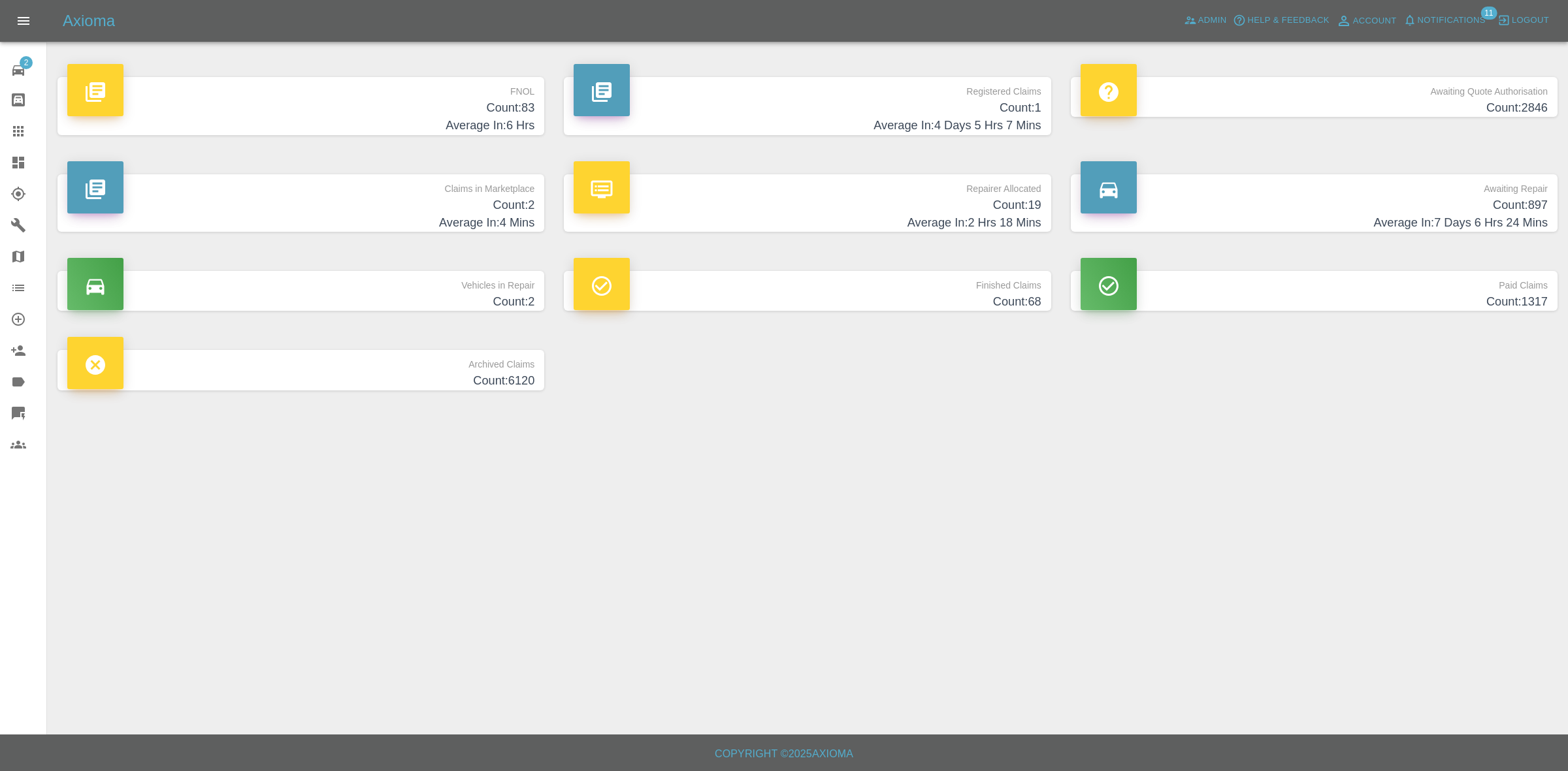
click at [1462, 30] on button "Notifications" at bounding box center [1444, 21] width 89 height 21
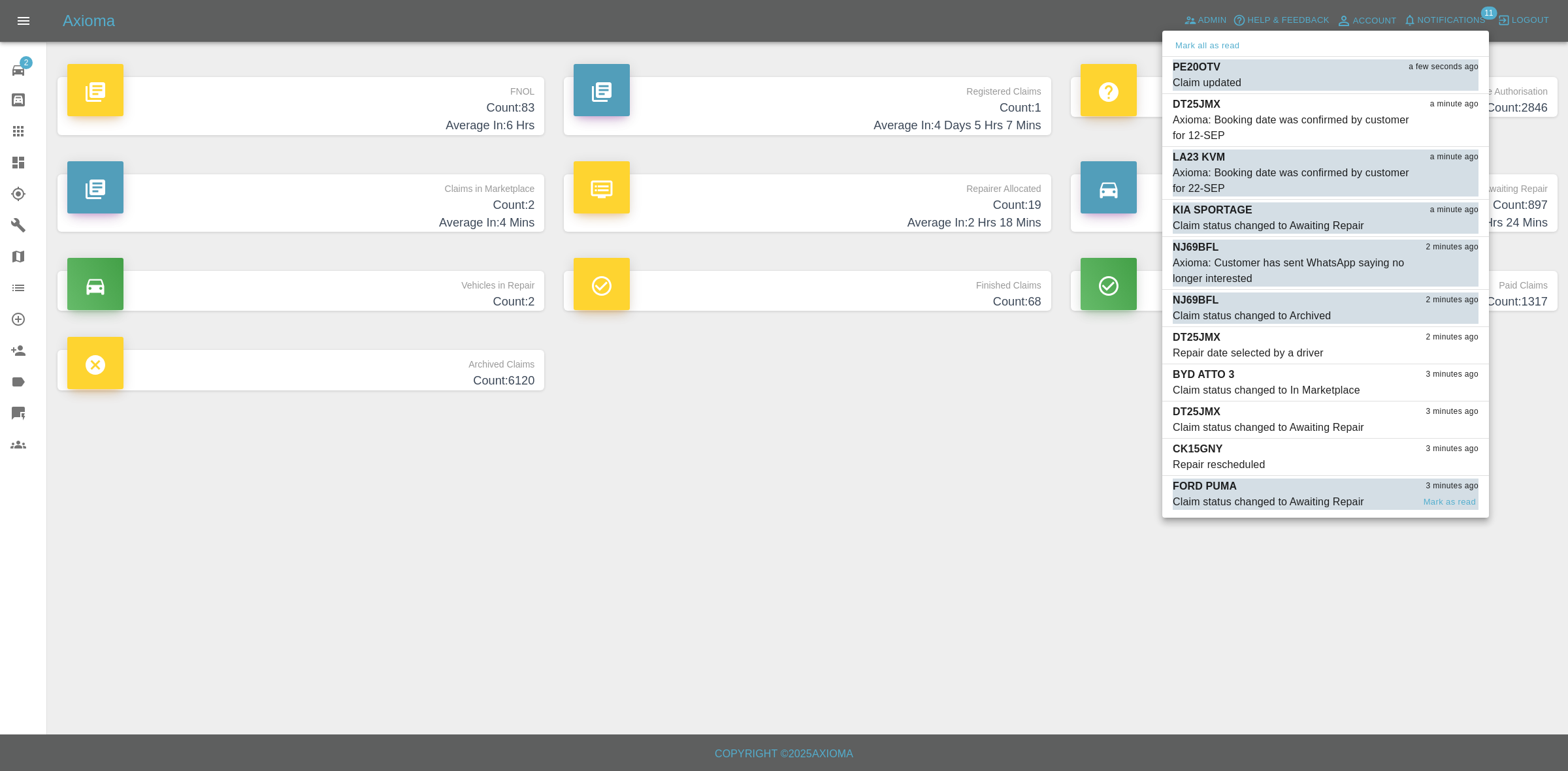
click at [1324, 488] on div "FORD PUMA 3 minutes ago" at bounding box center [1326, 487] width 306 height 16
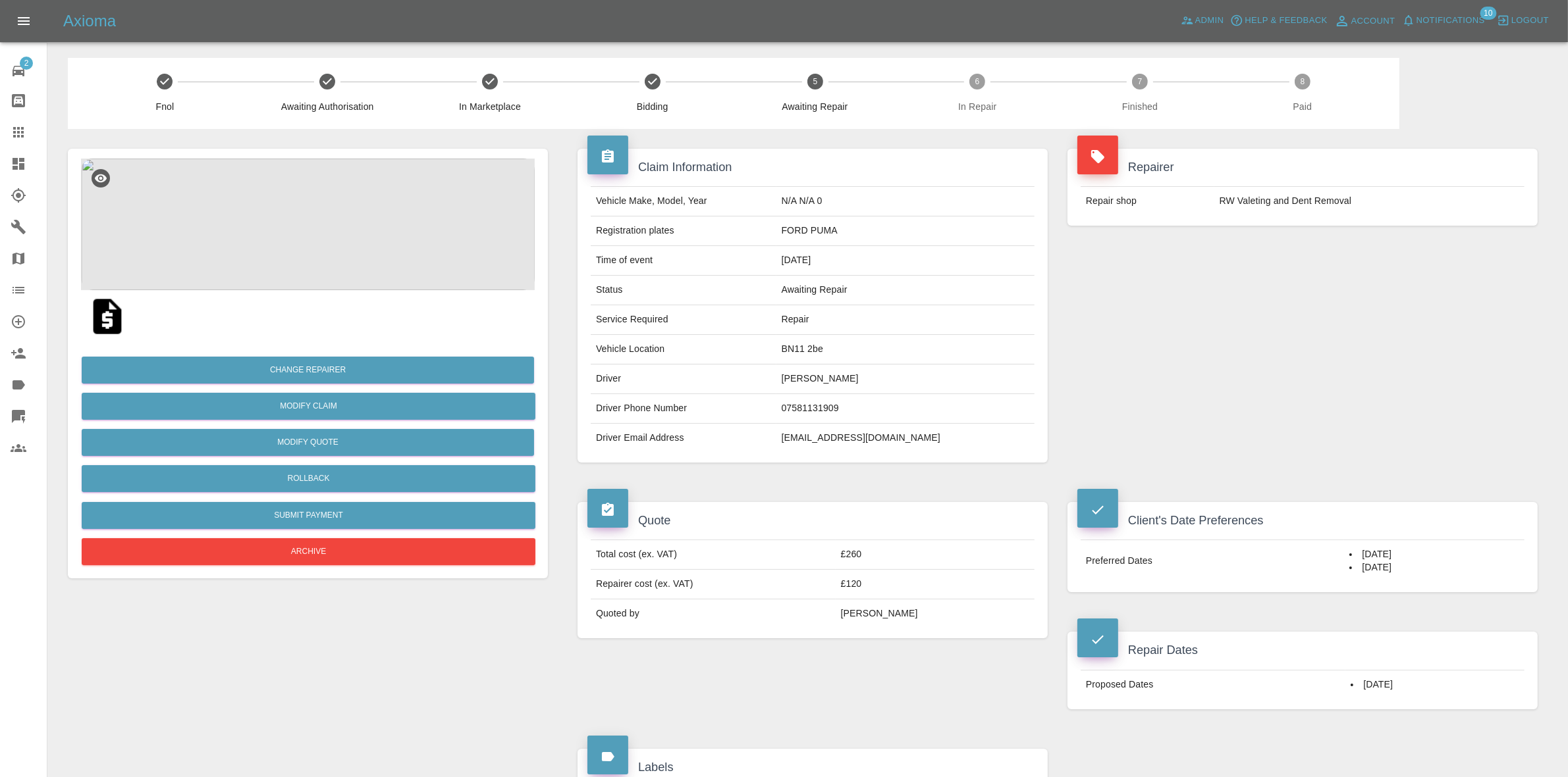
click at [1459, 11] on button "Notifications" at bounding box center [1443, 21] width 90 height 21
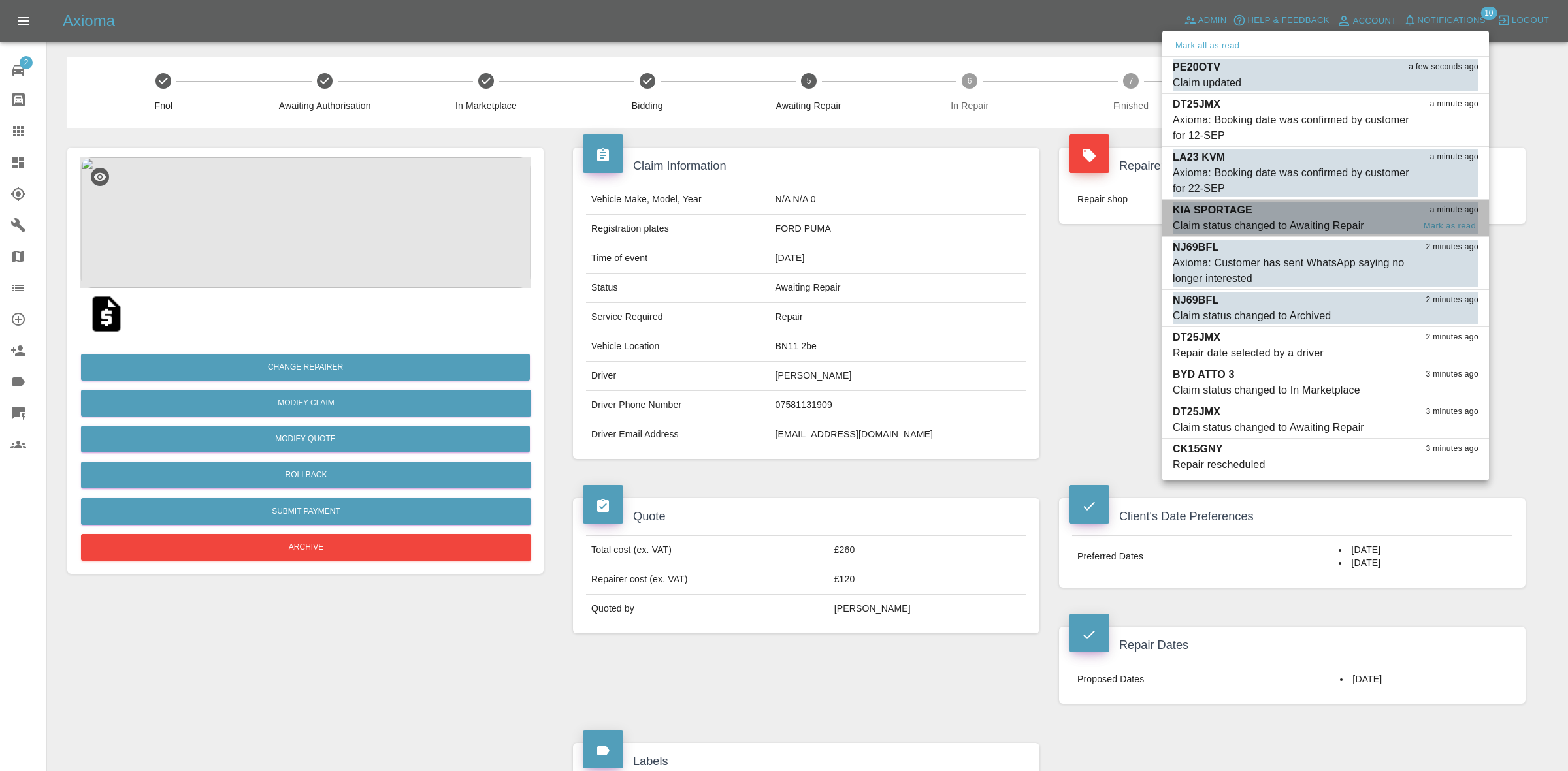
click at [1305, 219] on div "Claim status changed to Awaiting Repair" at bounding box center [1268, 225] width 192 height 16
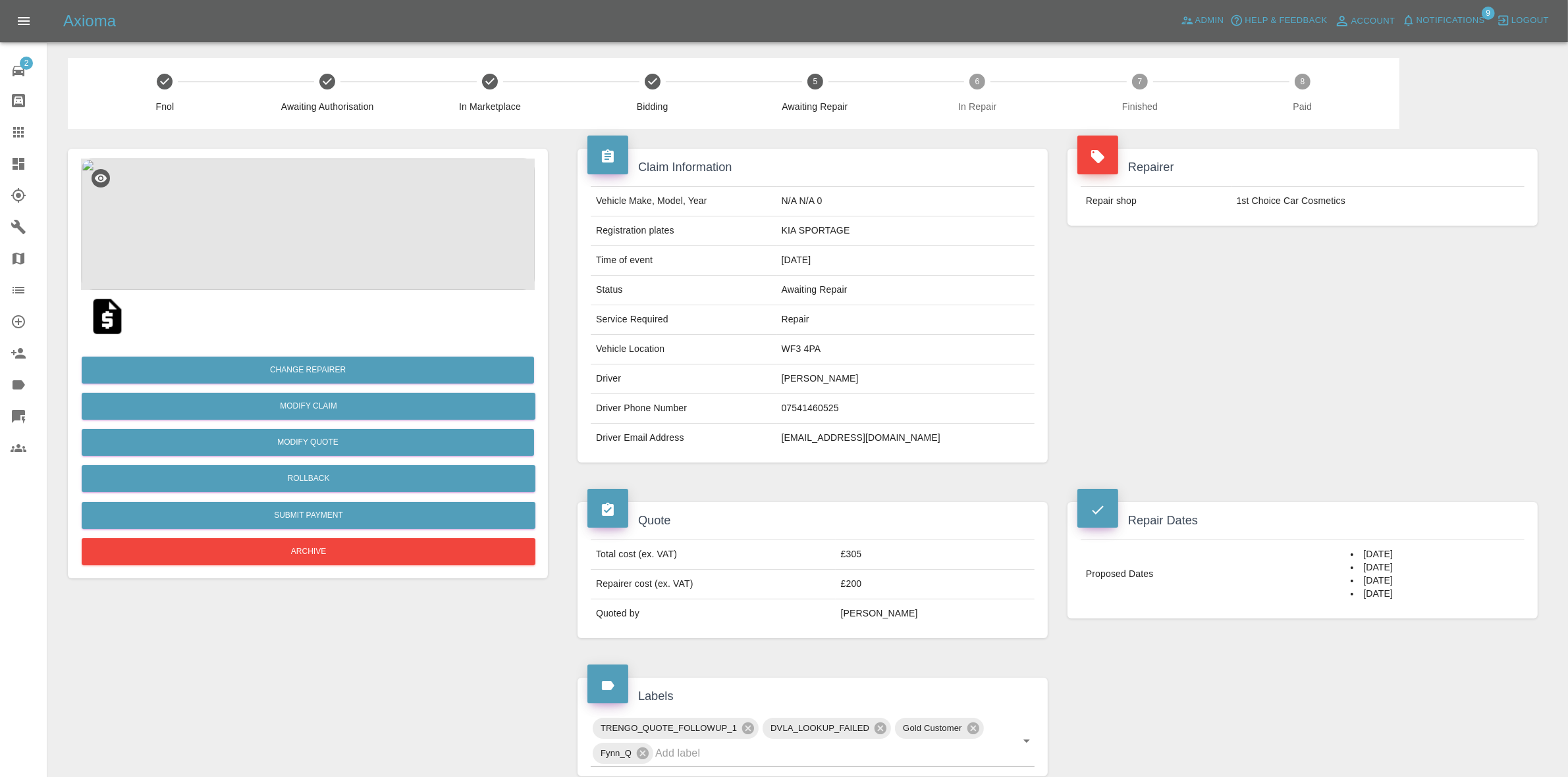
click at [1447, 21] on span "Notifications" at bounding box center [1451, 21] width 69 height 15
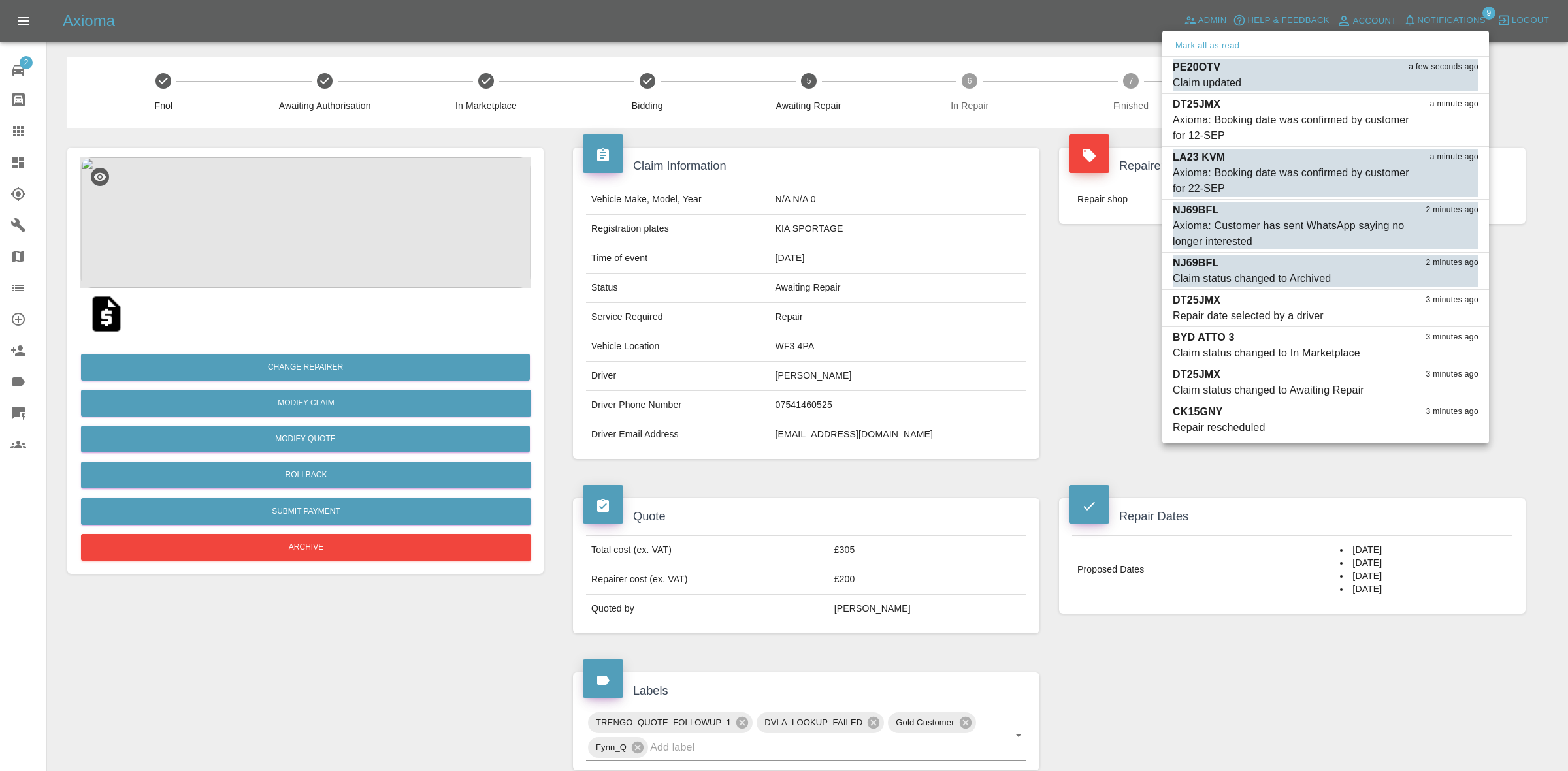
click at [1061, 255] on div at bounding box center [784, 386] width 1568 height 771
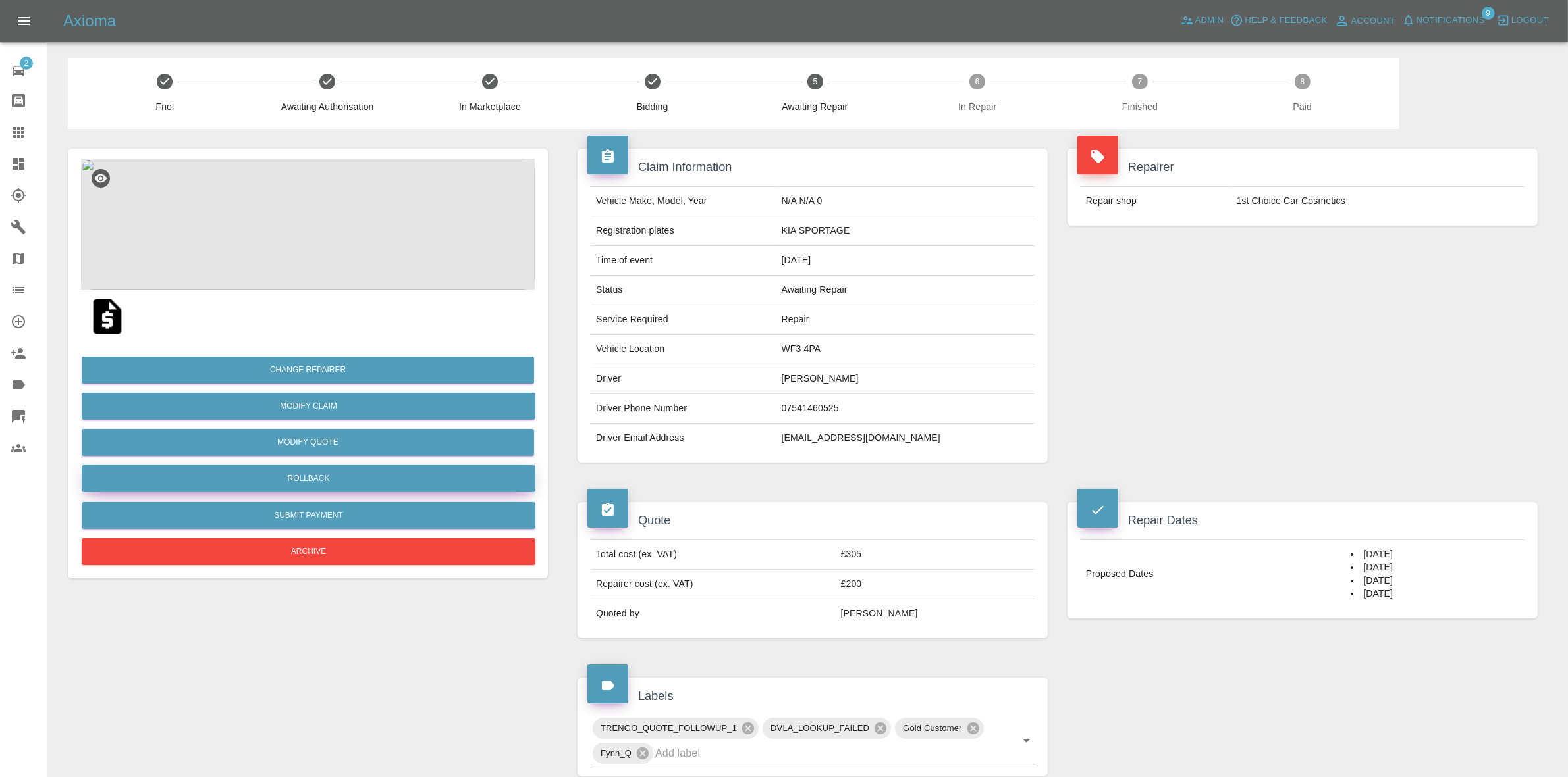
click at [302, 477] on button "Rollback" at bounding box center [309, 479] width 454 height 27
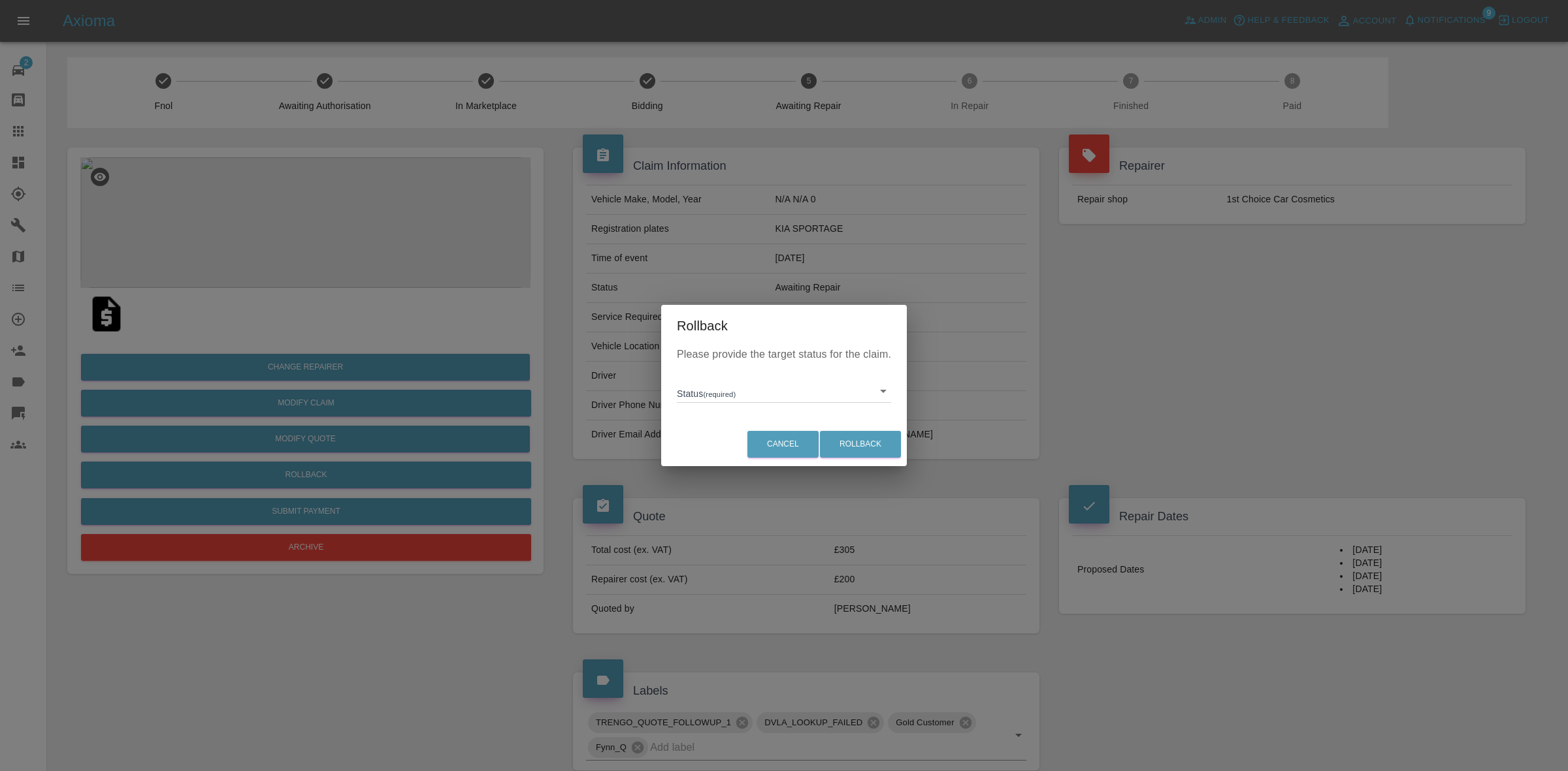
click at [700, 400] on body "Axioma Admin Help & Feedback Account Notifications 9 Logout 2 Repair home Bodys…" at bounding box center [784, 600] width 1568 height 1200
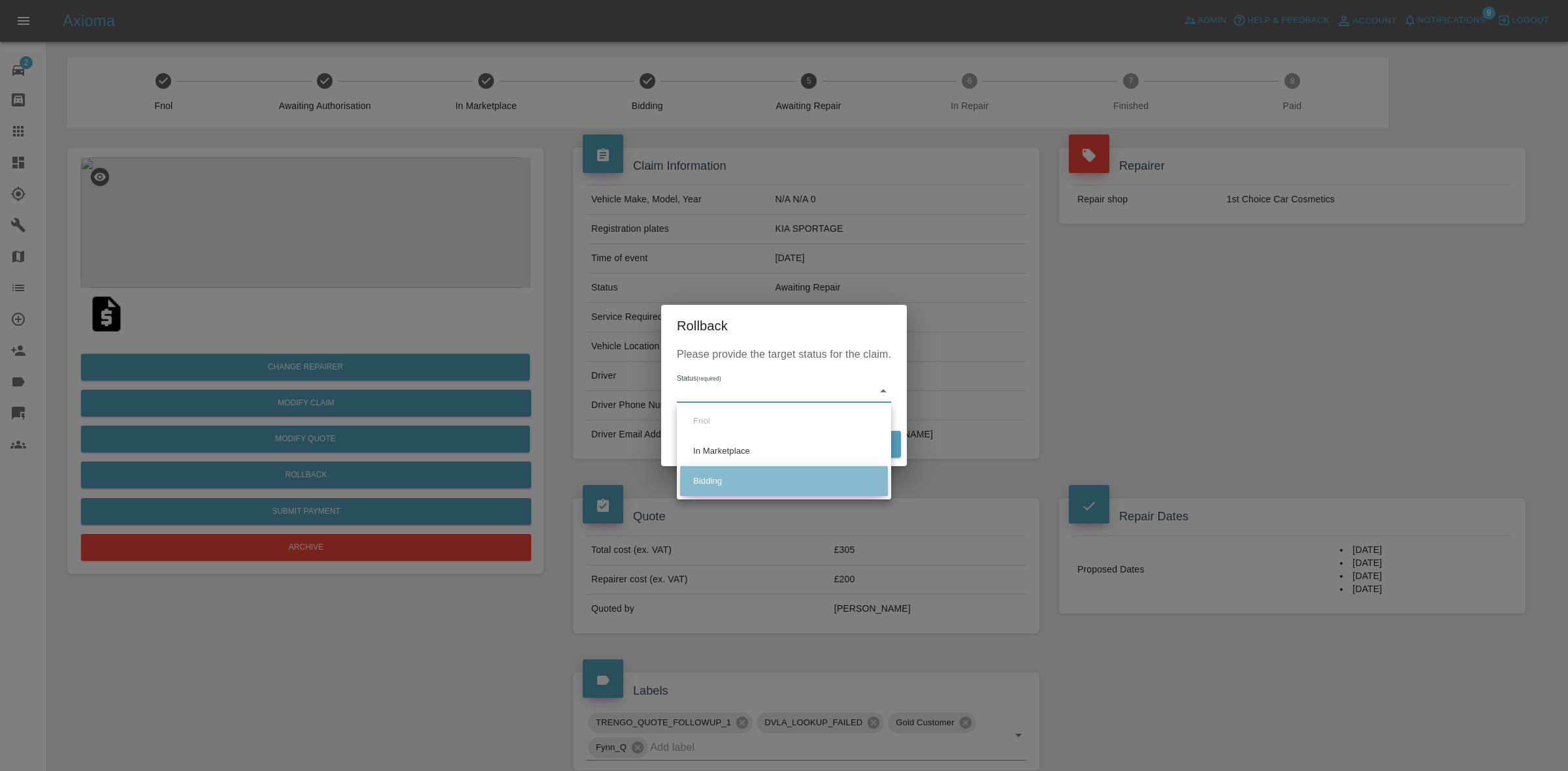
click at [750, 475] on li "Bidding" at bounding box center [784, 481] width 208 height 30
type input "bidding"
click at [859, 444] on button "Rollback" at bounding box center [860, 444] width 81 height 27
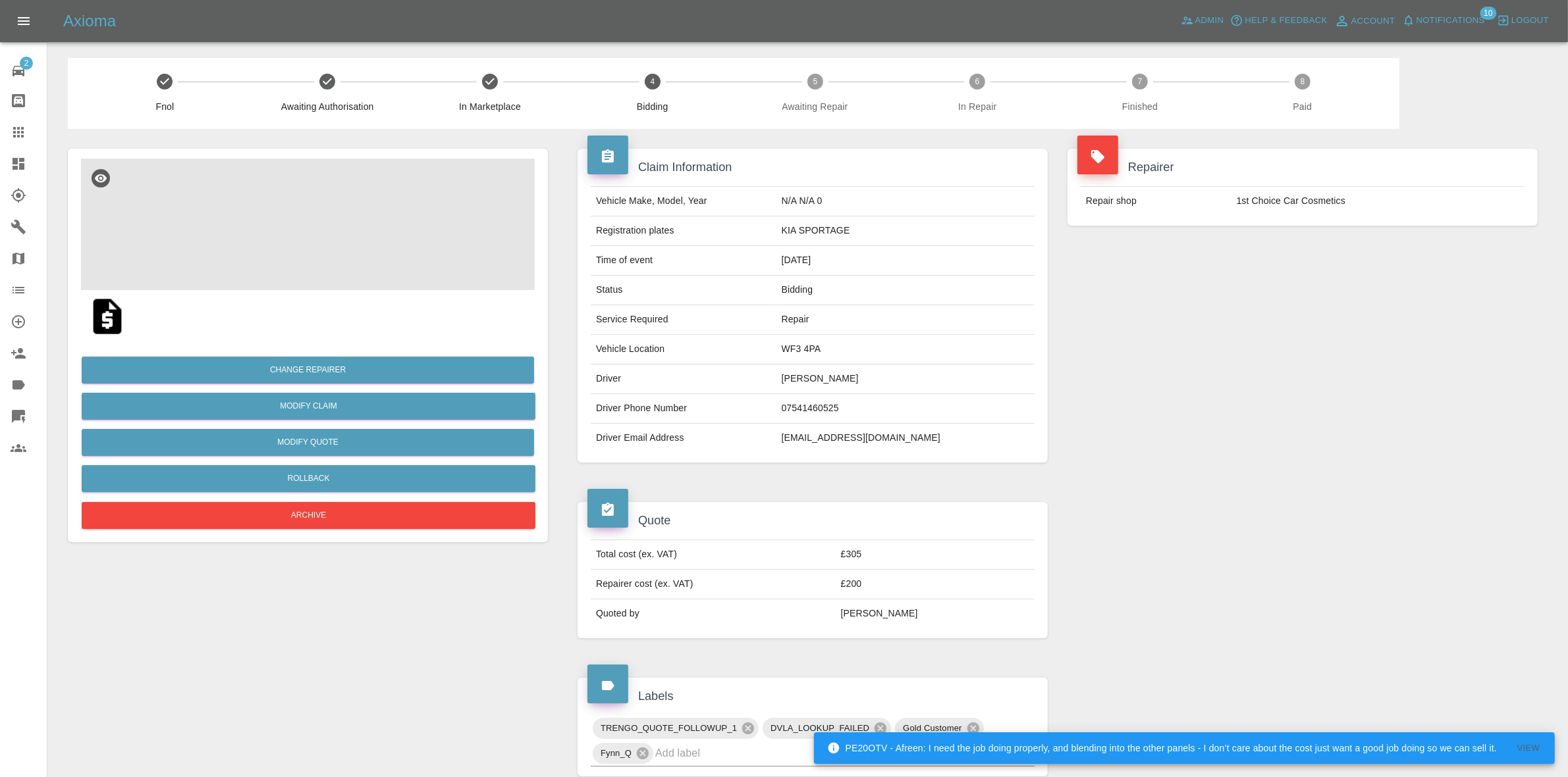
click at [310, 235] on img at bounding box center [308, 224] width 454 height 132
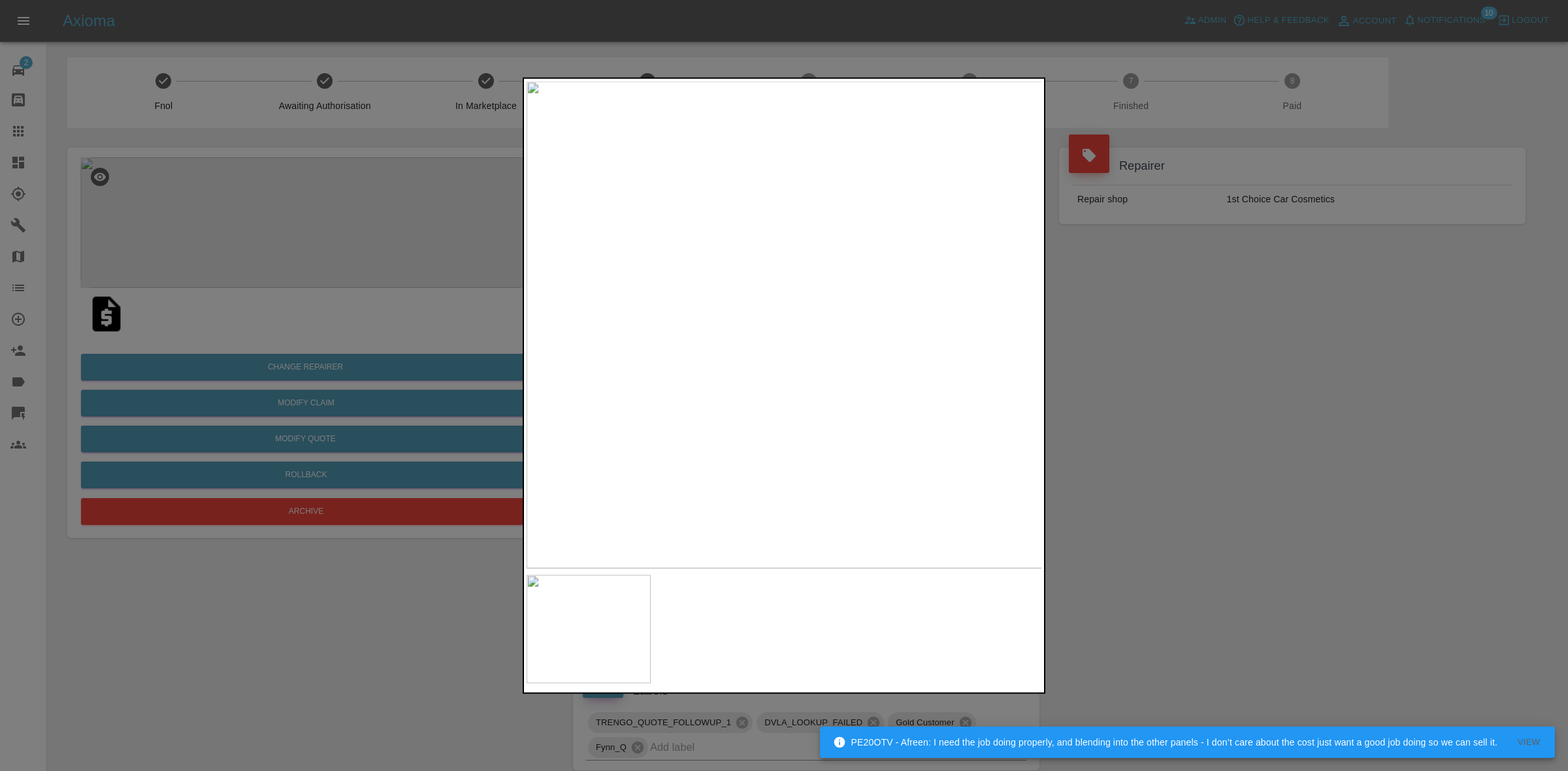
click at [1007, 347] on img at bounding box center [784, 325] width 516 height 487
click at [1179, 370] on div at bounding box center [784, 386] width 1568 height 771
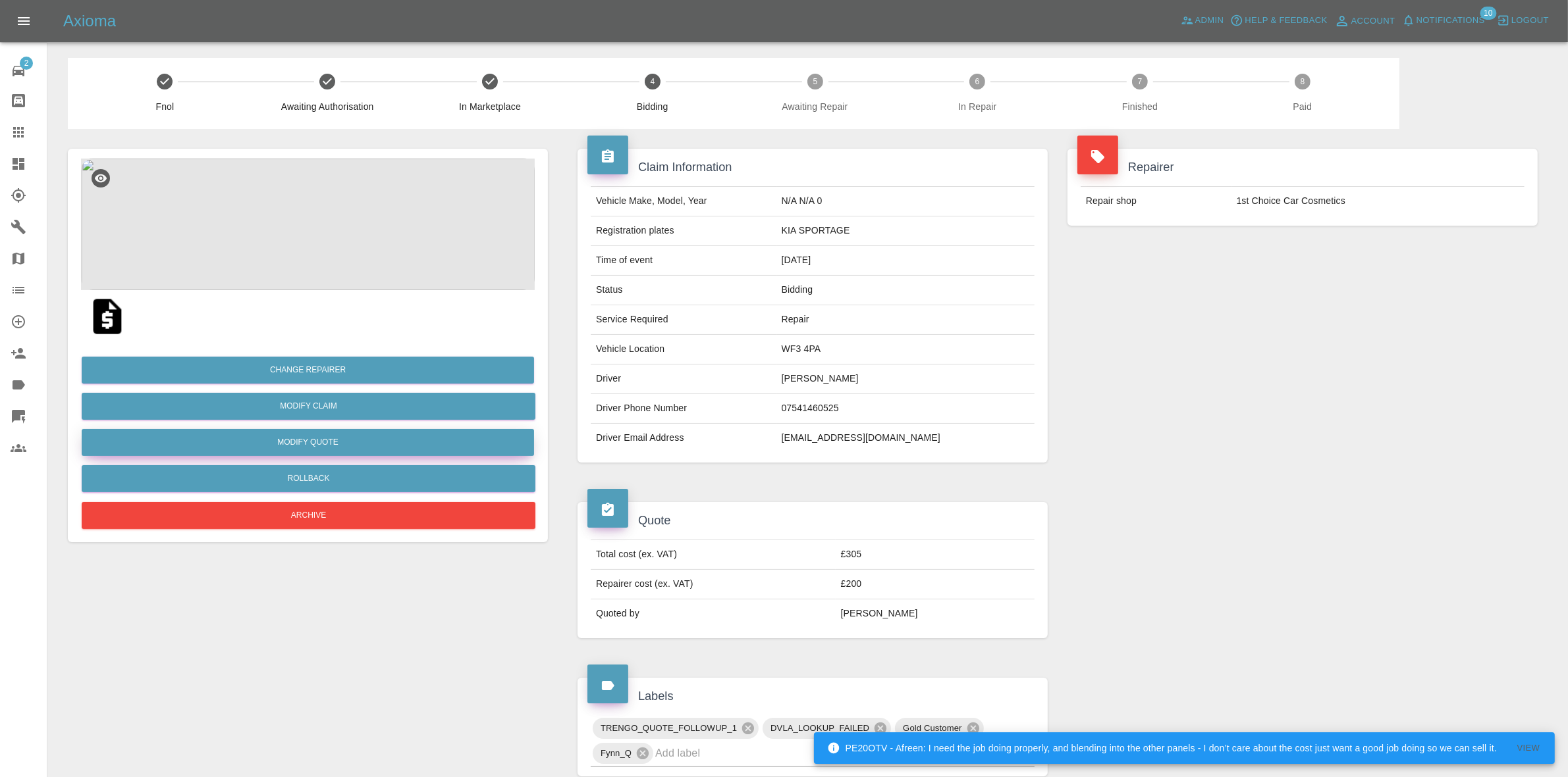
click at [337, 439] on button "Modify Quote" at bounding box center [309, 442] width 453 height 27
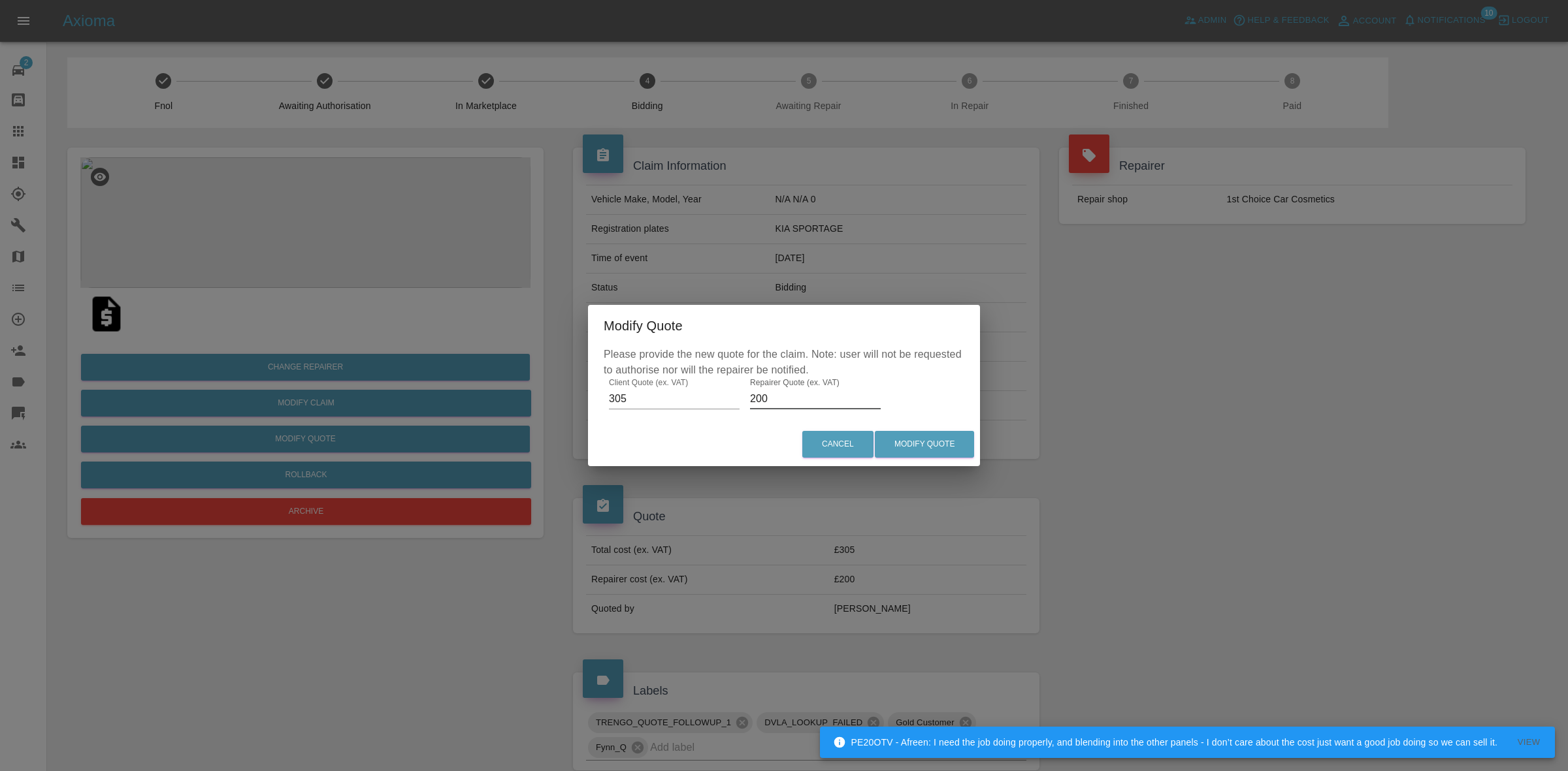
click at [761, 397] on input "200" at bounding box center [815, 399] width 131 height 21
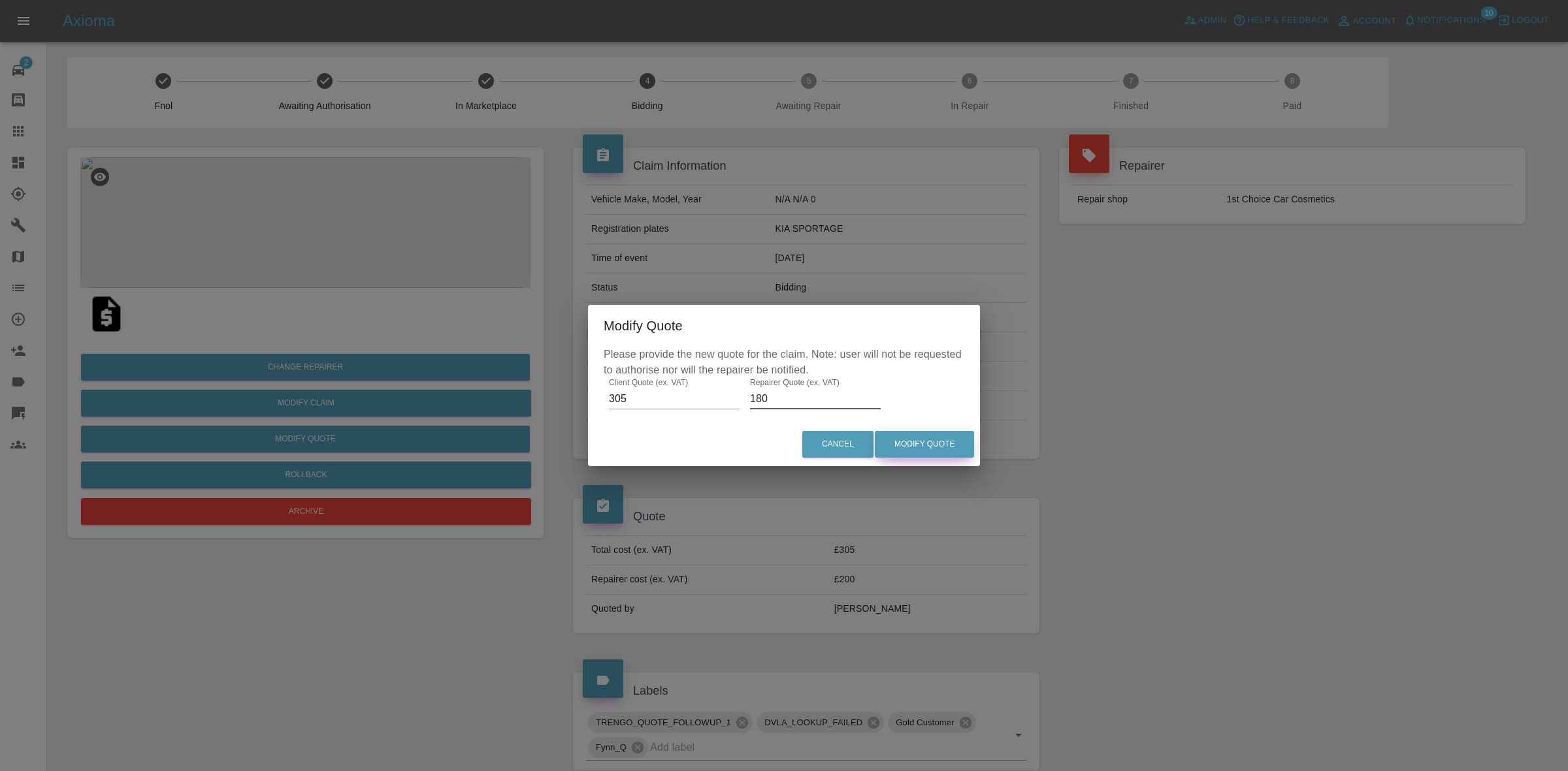
type input "180"
click at [946, 439] on button "Modify Quote" at bounding box center [925, 444] width 99 height 27
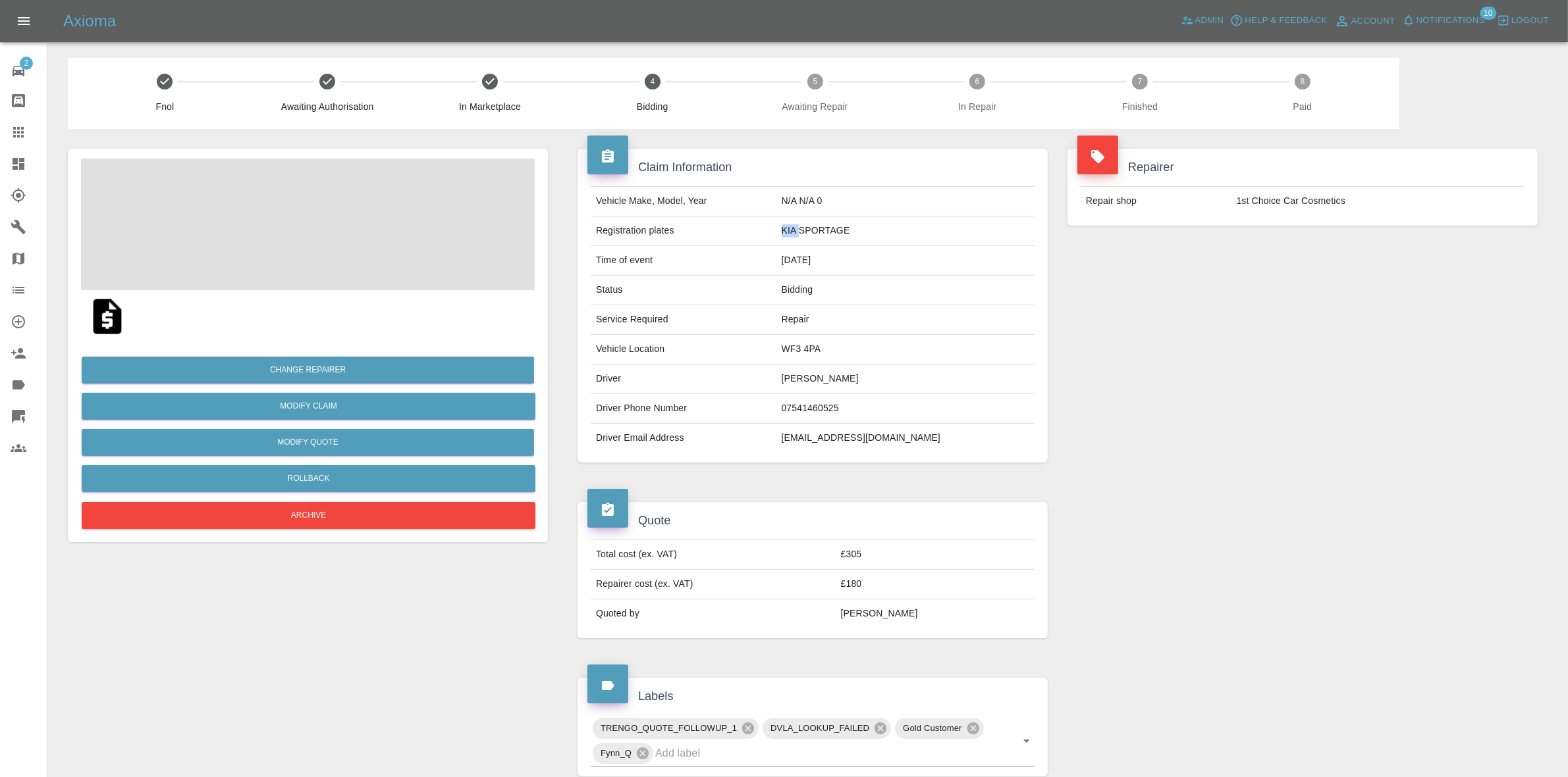
click at [806, 232] on td "KIA SPORTAGE" at bounding box center [906, 231] width 259 height 29
copy td "KIA SPORTAGE"
click at [1493, 326] on div "Repairer Repair shop 1st Choice Car Cosmetics" at bounding box center [1302, 306] width 490 height 354
click at [288, 374] on button "Change Repairer" at bounding box center [309, 370] width 453 height 27
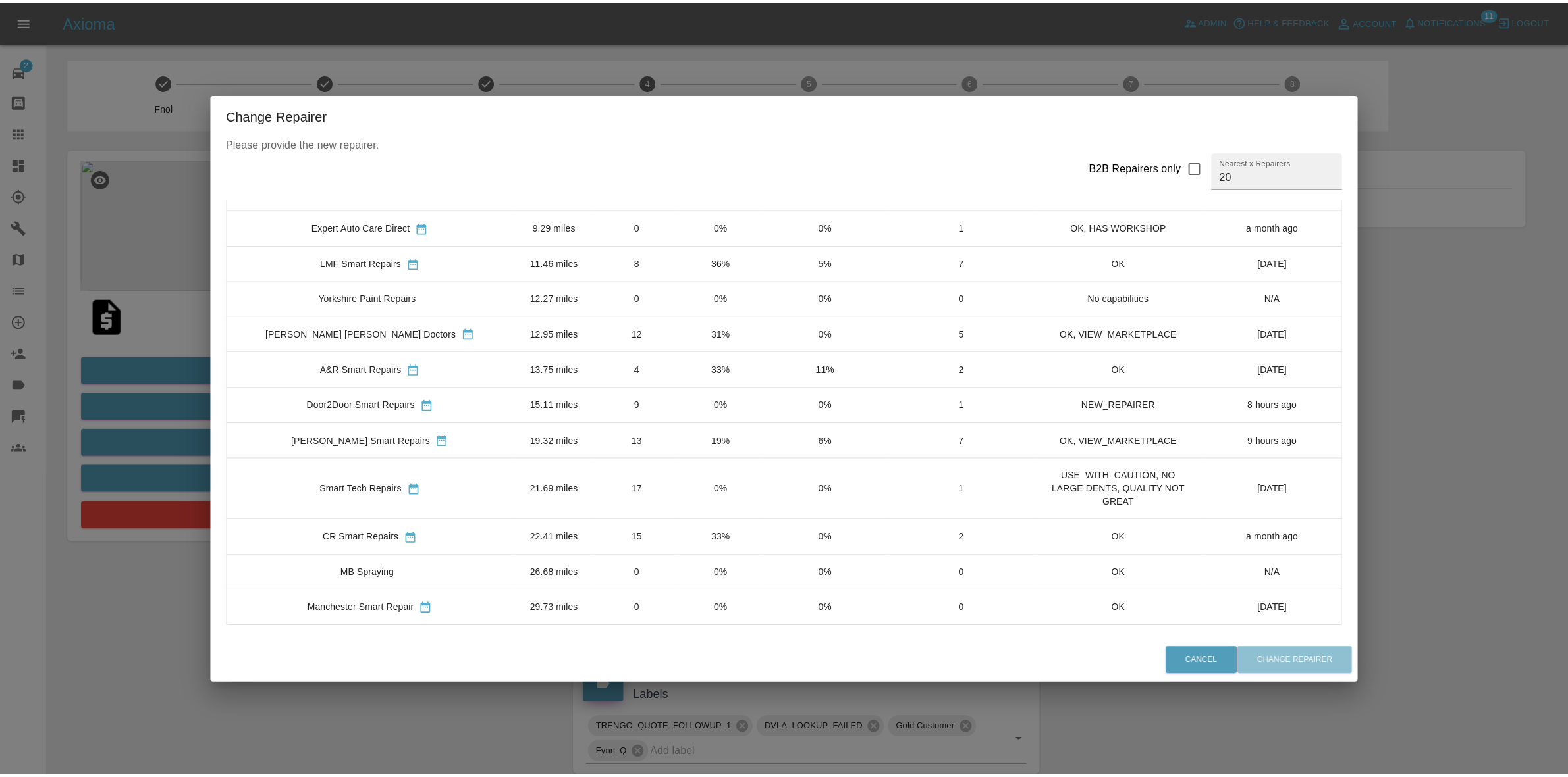
scroll to position [400, 0]
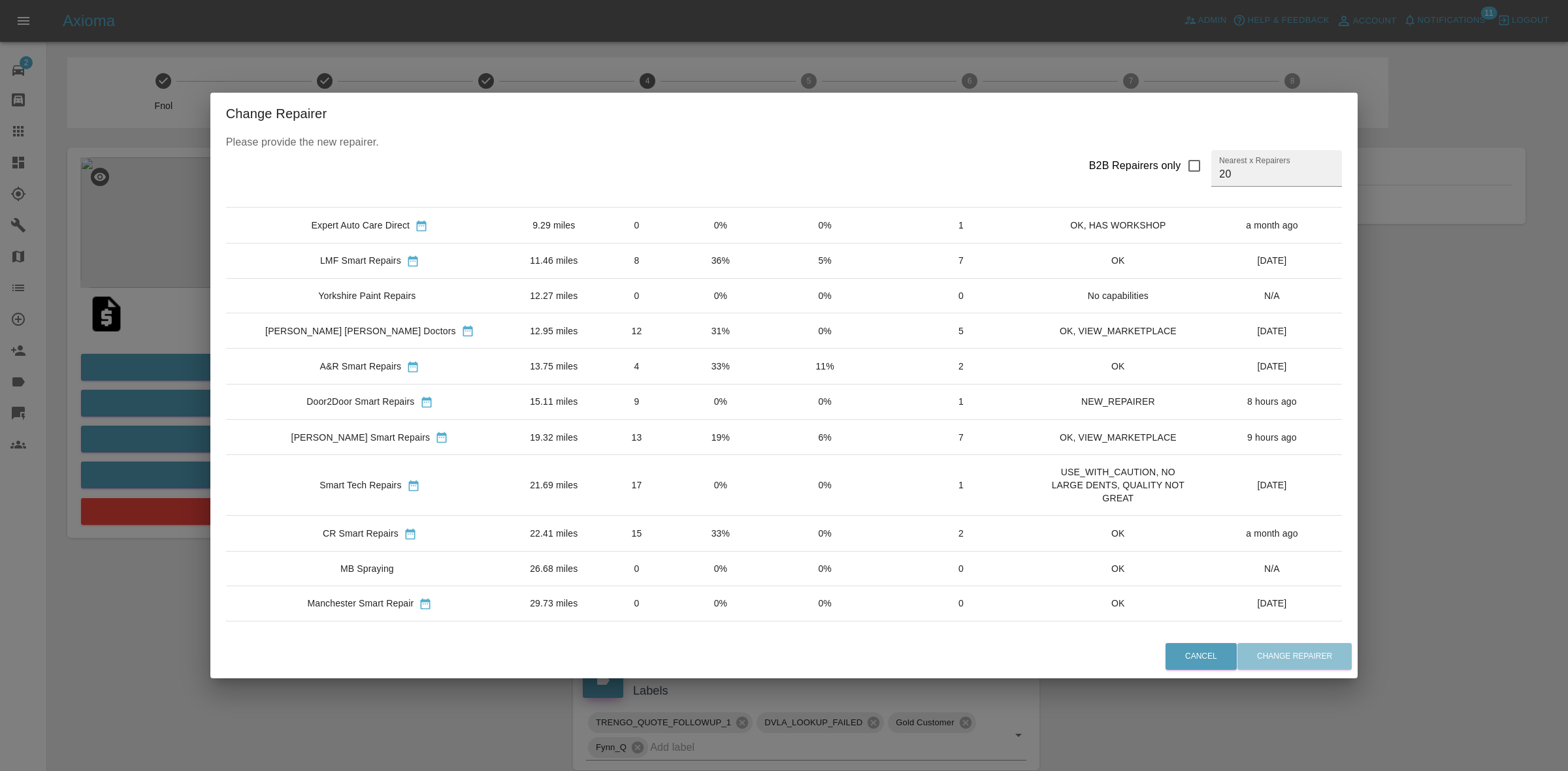
click at [679, 443] on td "19%" at bounding box center [720, 437] width 83 height 36
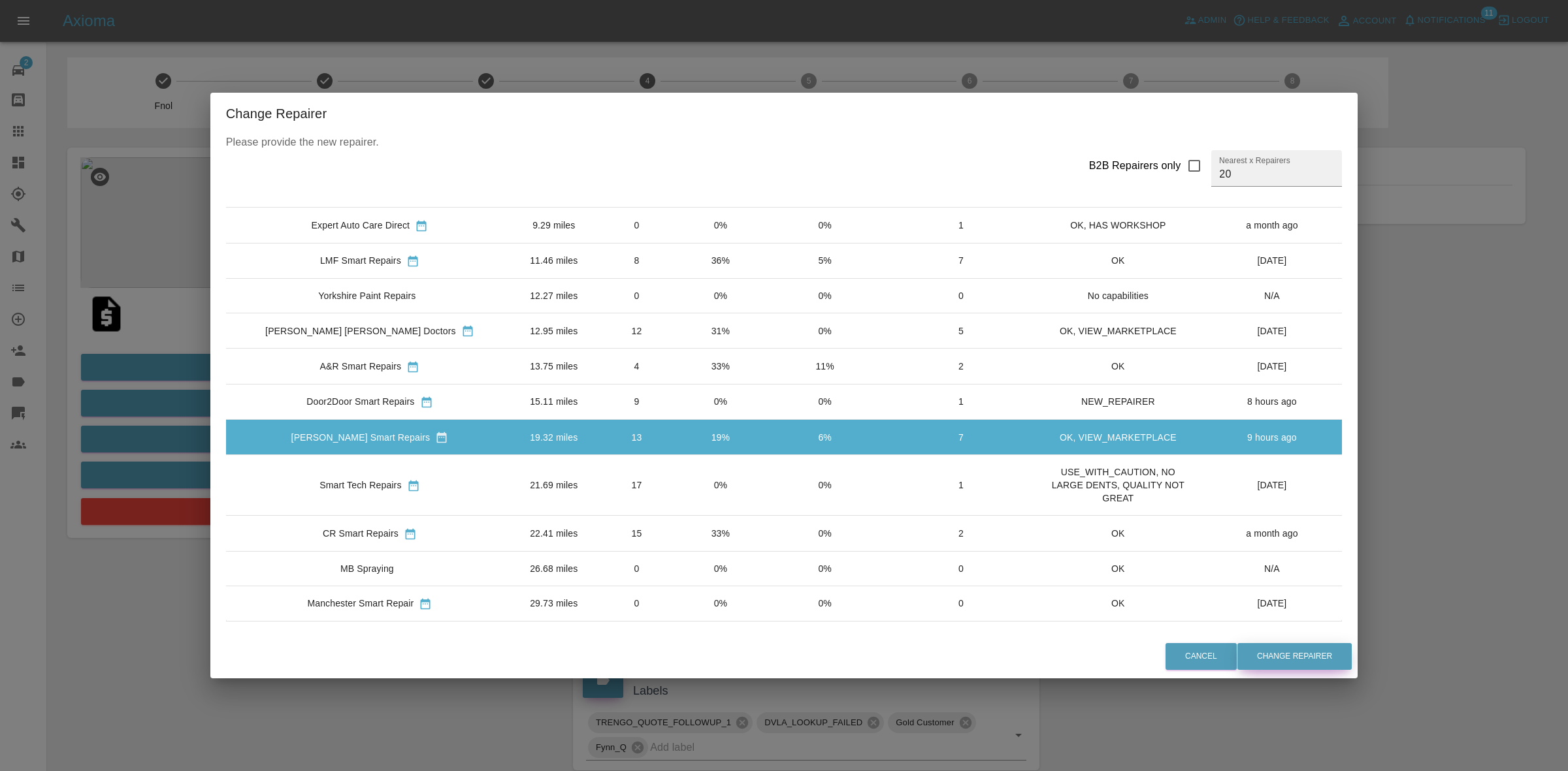
click at [1250, 663] on button "Change Repairer" at bounding box center [1295, 657] width 114 height 27
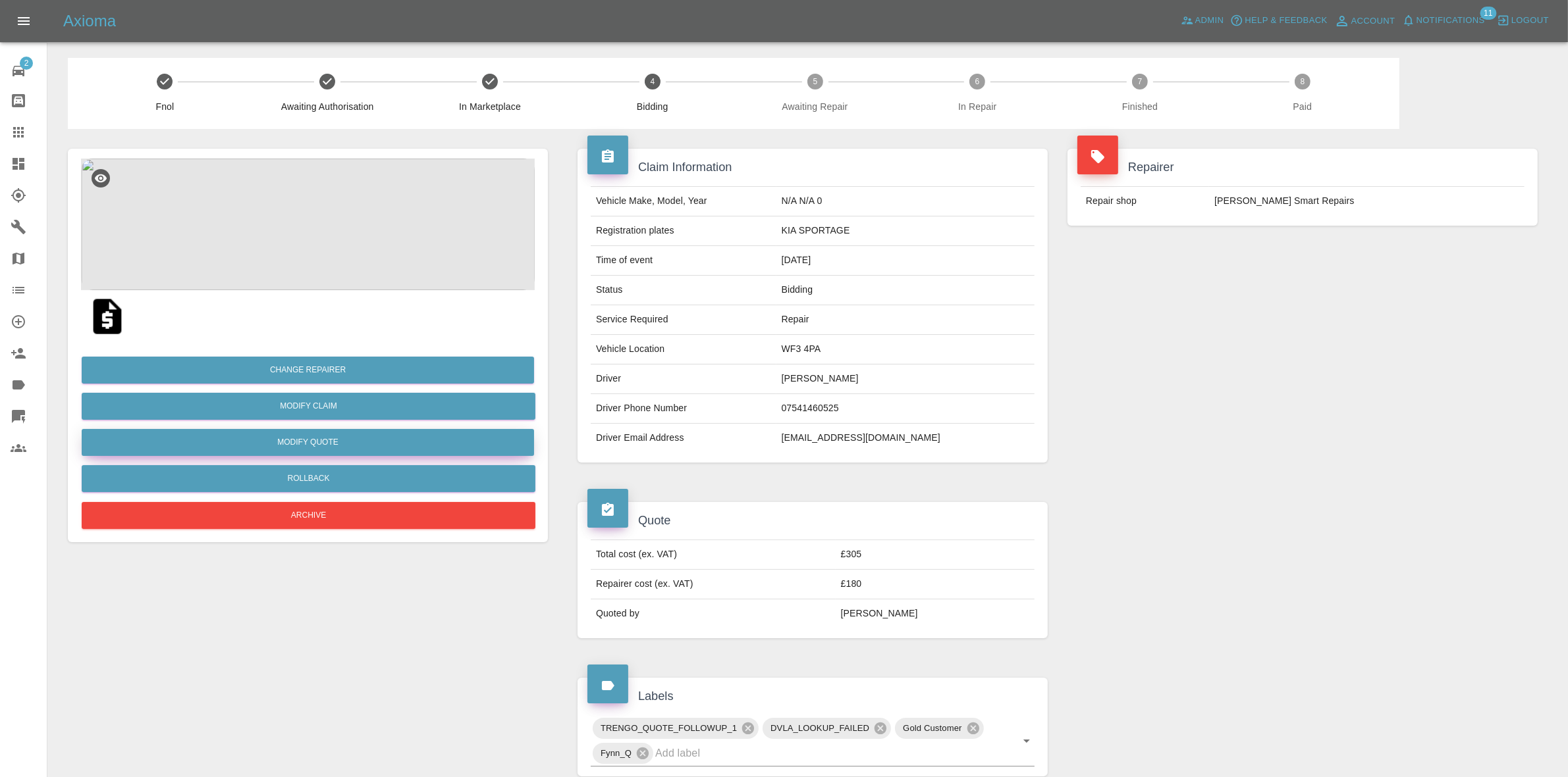
click at [309, 435] on button "Modify Quote" at bounding box center [309, 442] width 453 height 27
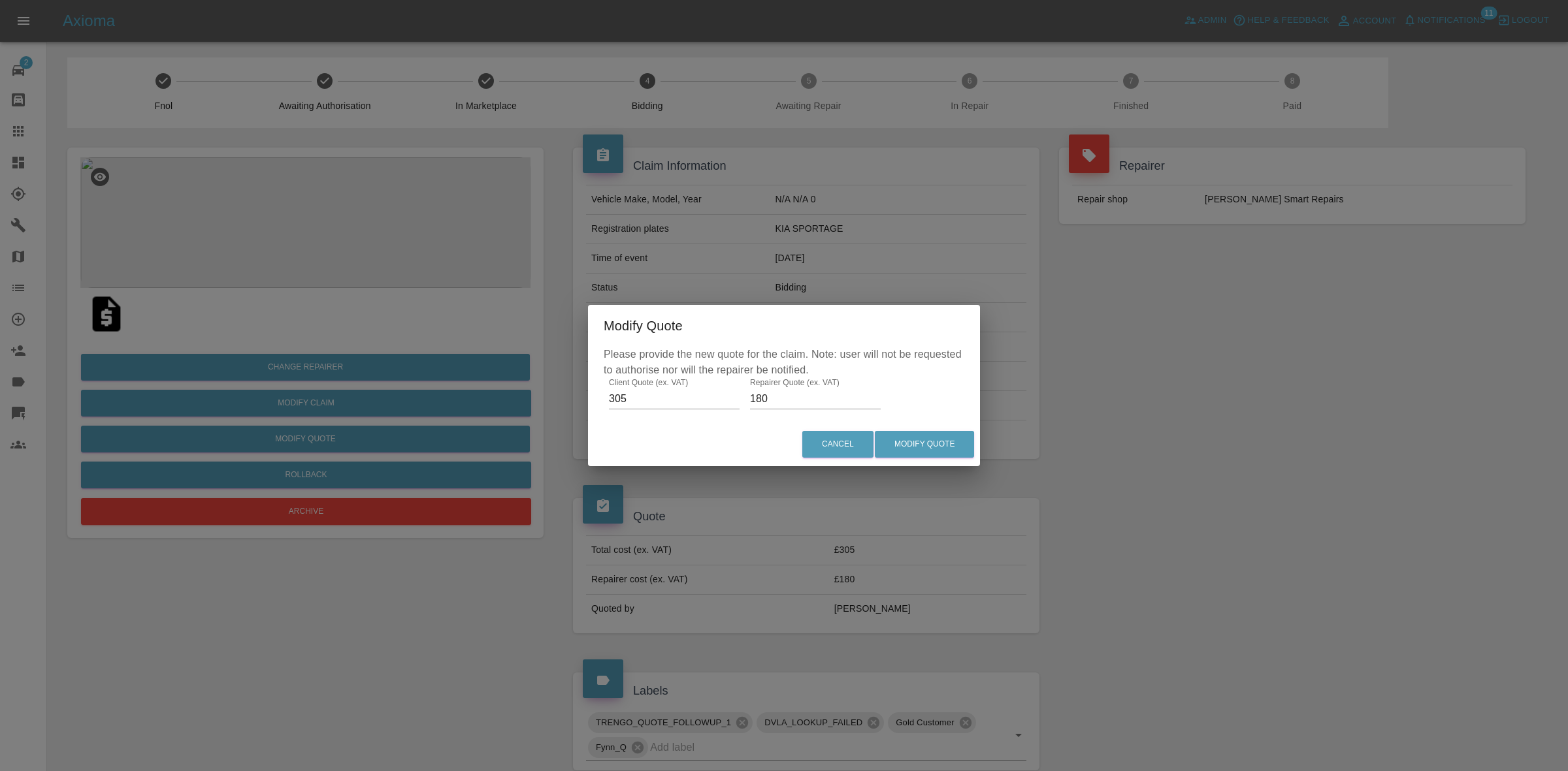
click at [357, 260] on div "Modify Quote Please provide the new quote for the claim. Note: user will not be…" at bounding box center [784, 386] width 1568 height 771
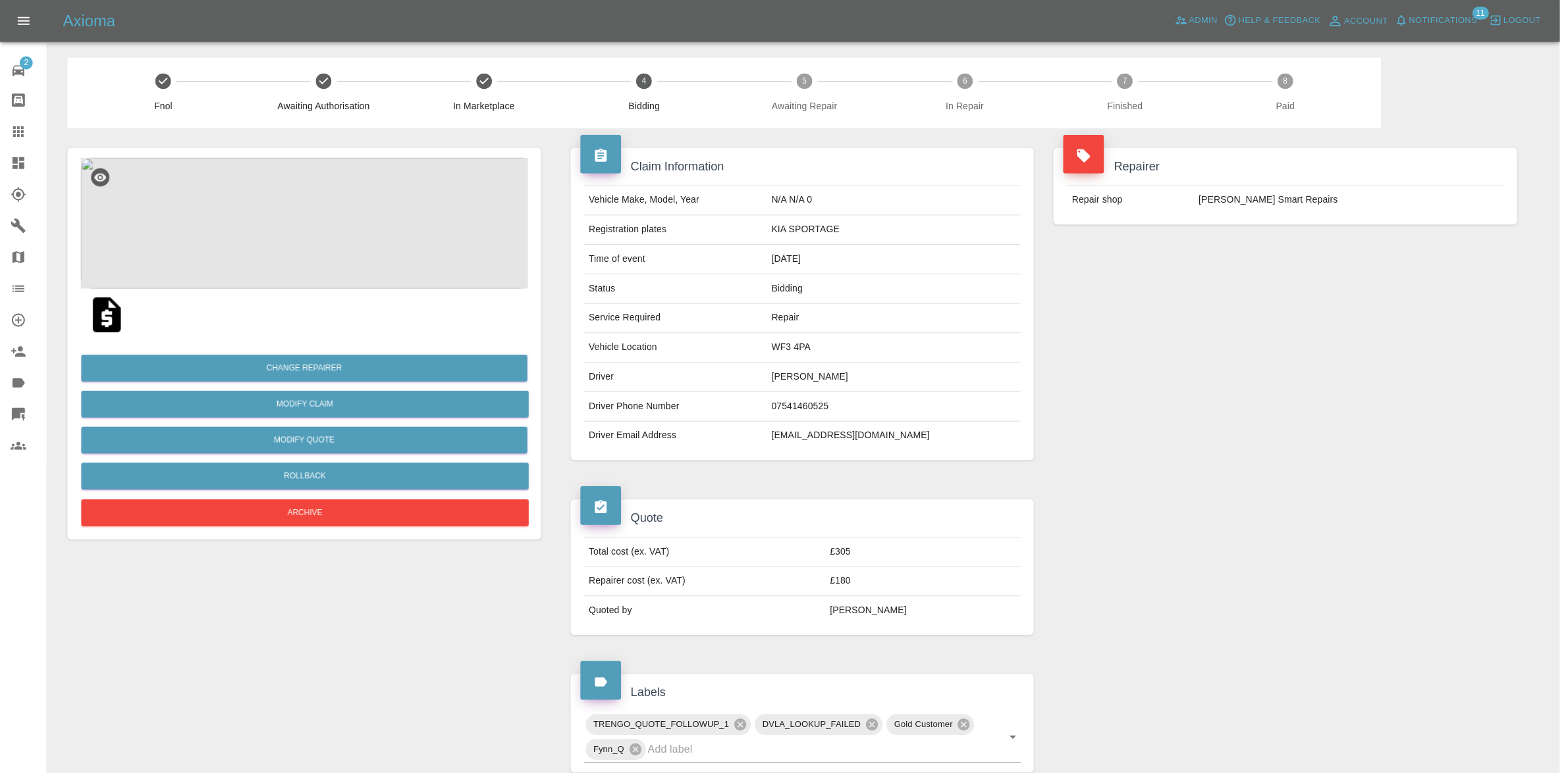
click at [330, 236] on img at bounding box center [308, 224] width 454 height 132
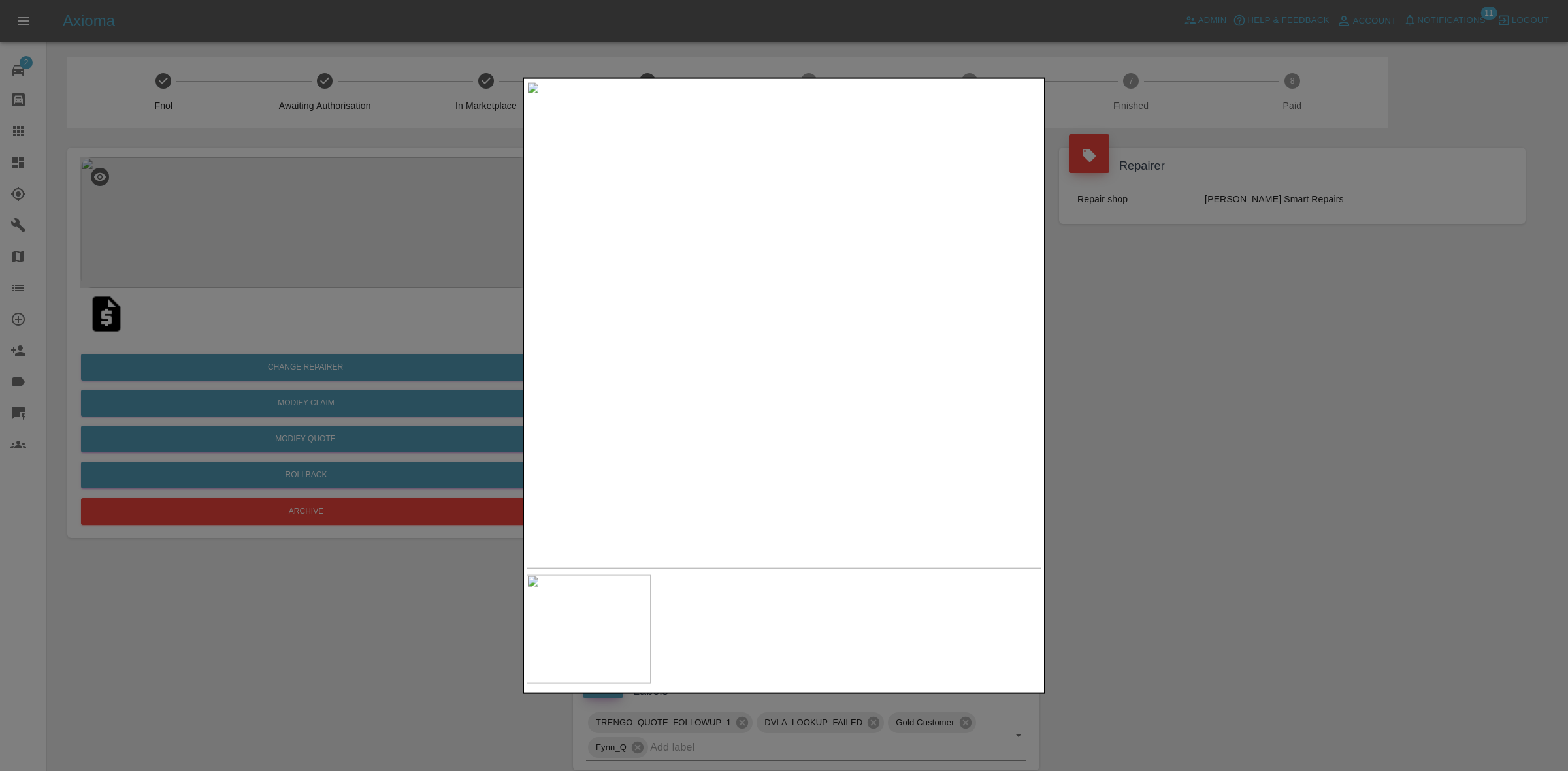
click at [324, 258] on div at bounding box center [784, 386] width 1568 height 771
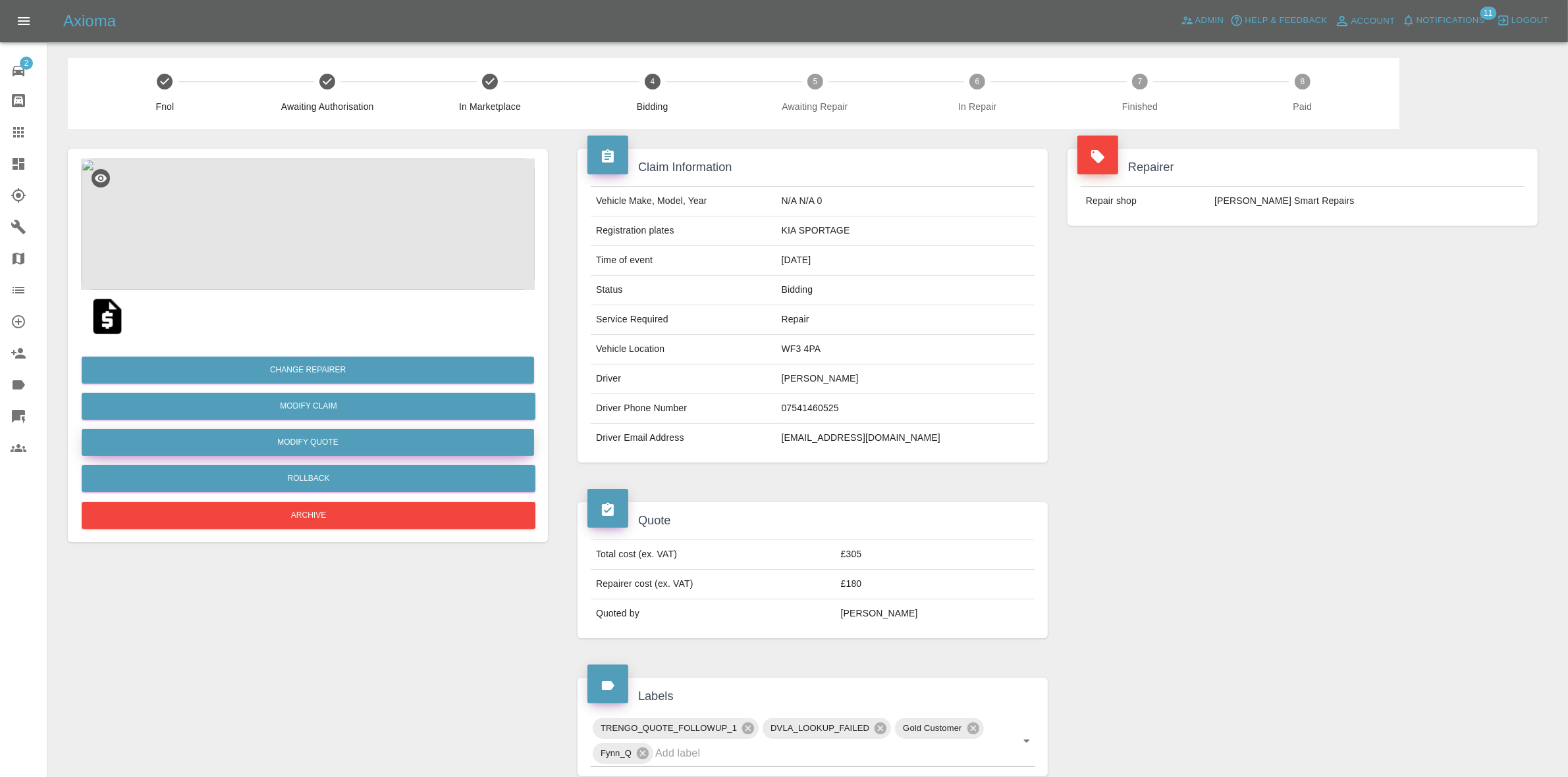
click at [322, 448] on button "Modify Quote" at bounding box center [309, 442] width 453 height 27
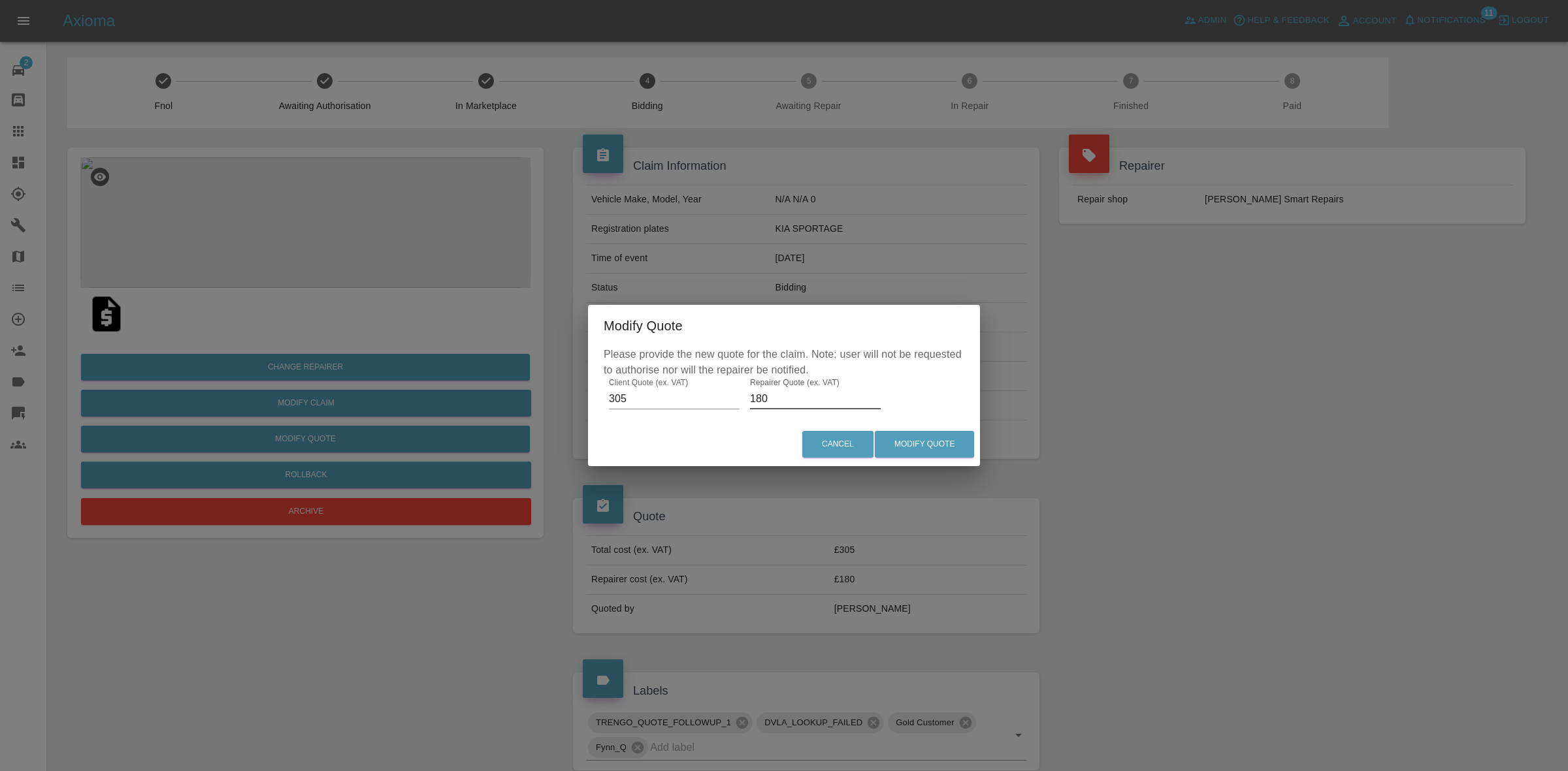
click at [789, 397] on input "180" at bounding box center [815, 399] width 131 height 21
type input "190"
click at [908, 433] on button "Modify Quote" at bounding box center [925, 444] width 99 height 27
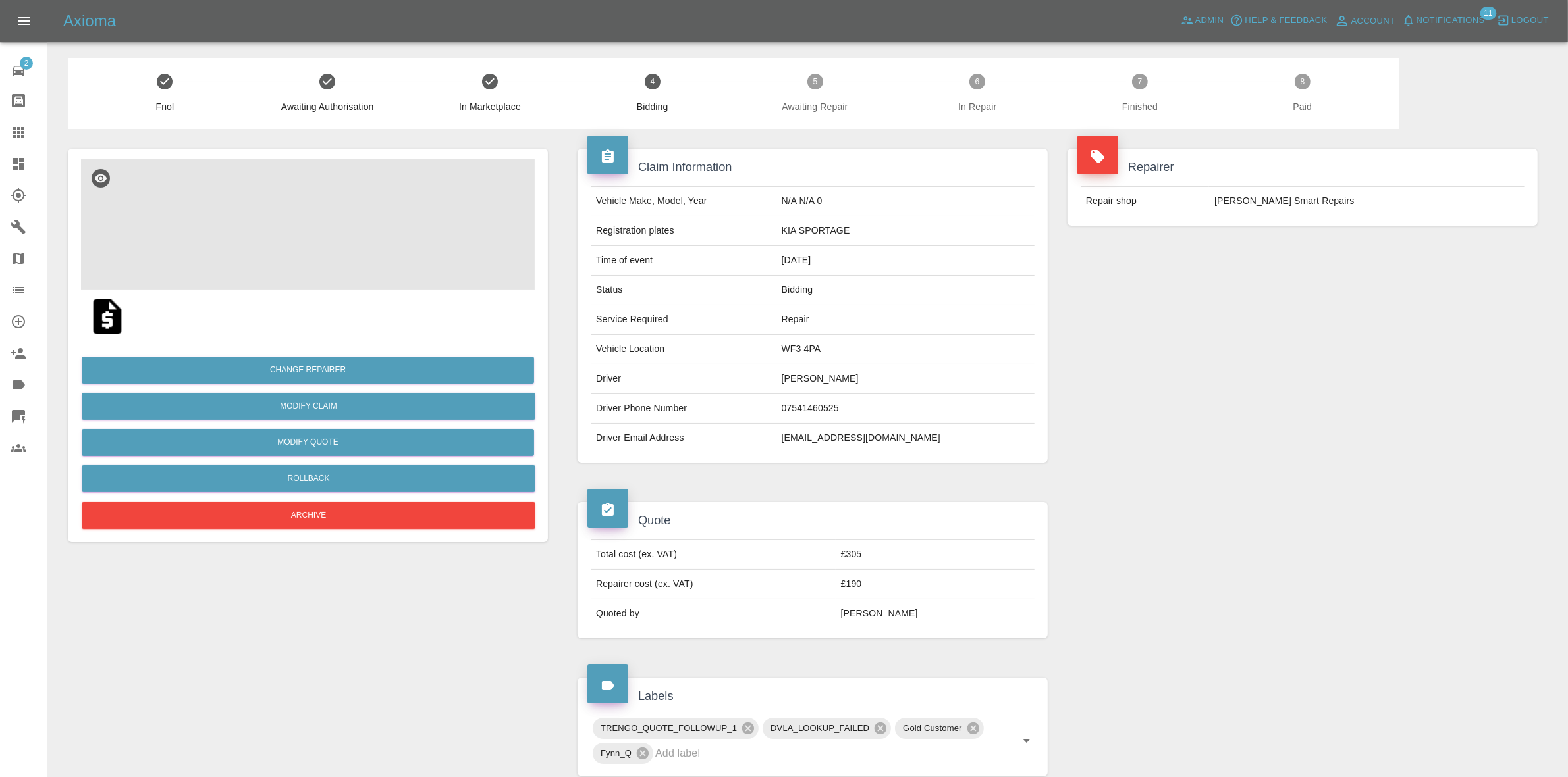
click at [1381, 278] on div "Repairer Repair shop Rickys Smart Repairs" at bounding box center [1302, 306] width 490 height 354
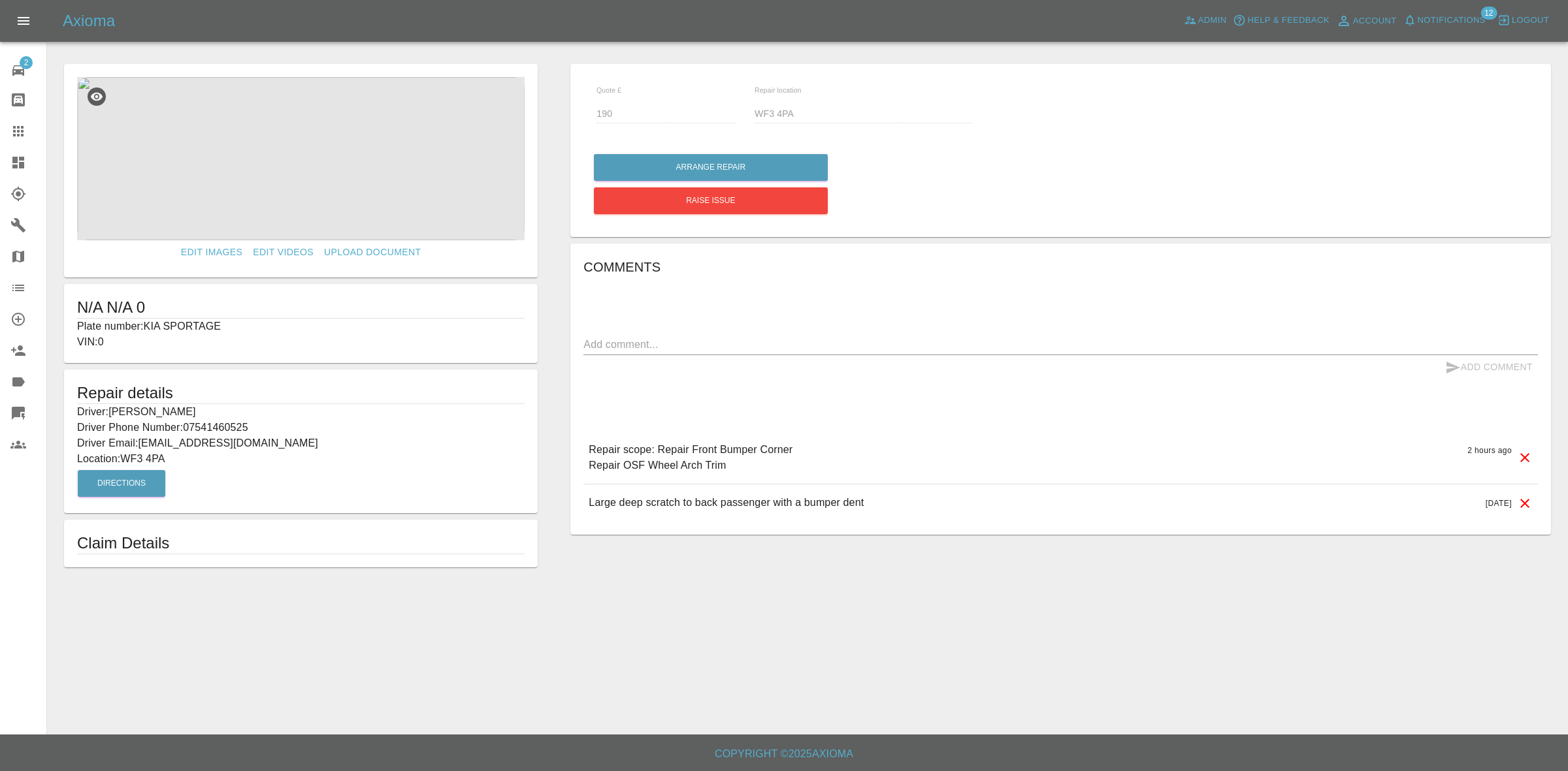
click at [1341, 154] on div "Arrange Repair Raise issue" at bounding box center [1061, 183] width 935 height 66
click at [1473, 21] on span "Notifications" at bounding box center [1452, 21] width 68 height 15
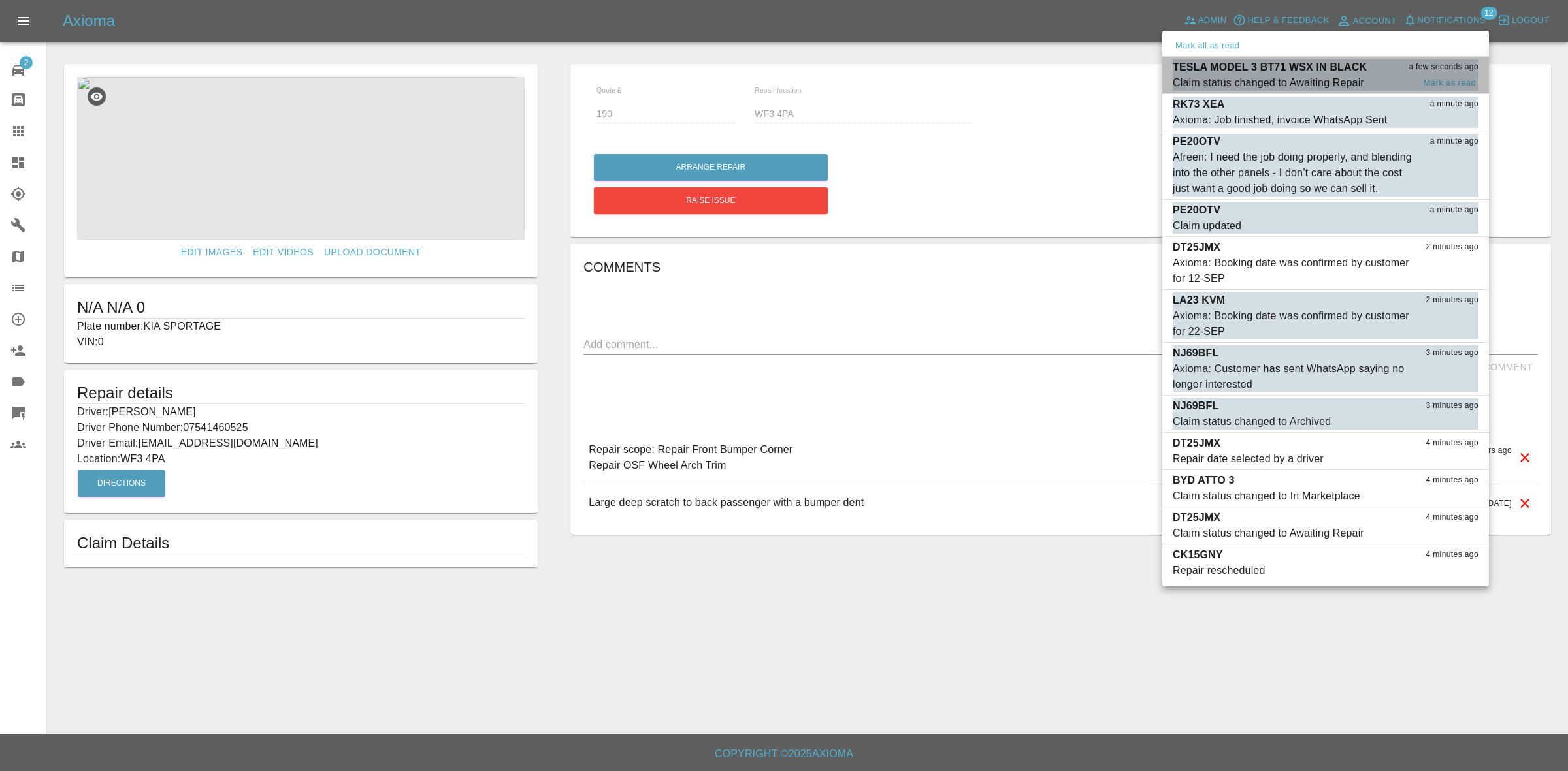
click at [1309, 68] on p "TESLA MODEL 3 BT71 WSX IN BLACK" at bounding box center [1269, 67] width 194 height 16
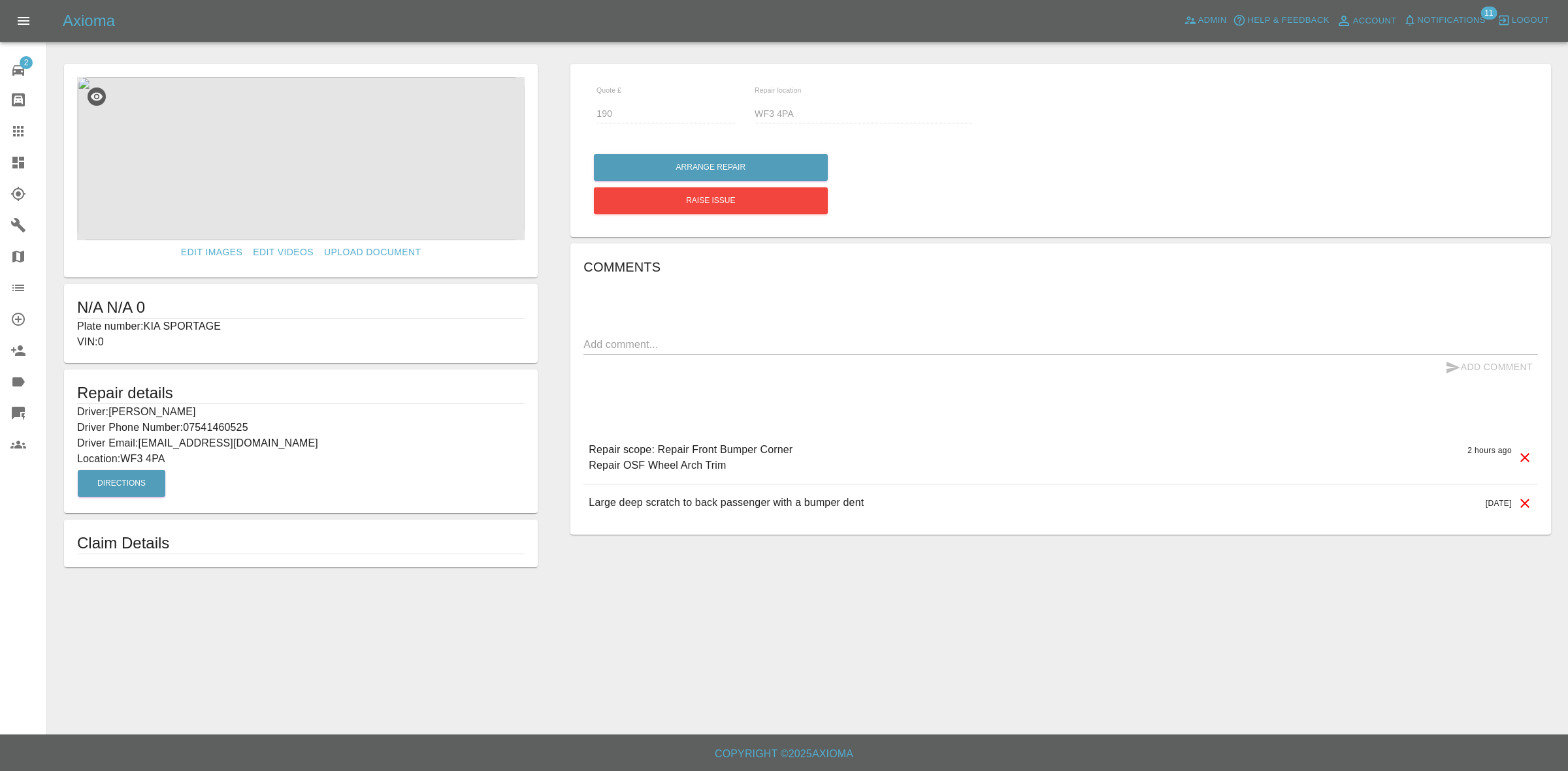
click at [1446, 21] on span "Notifications" at bounding box center [1452, 21] width 68 height 15
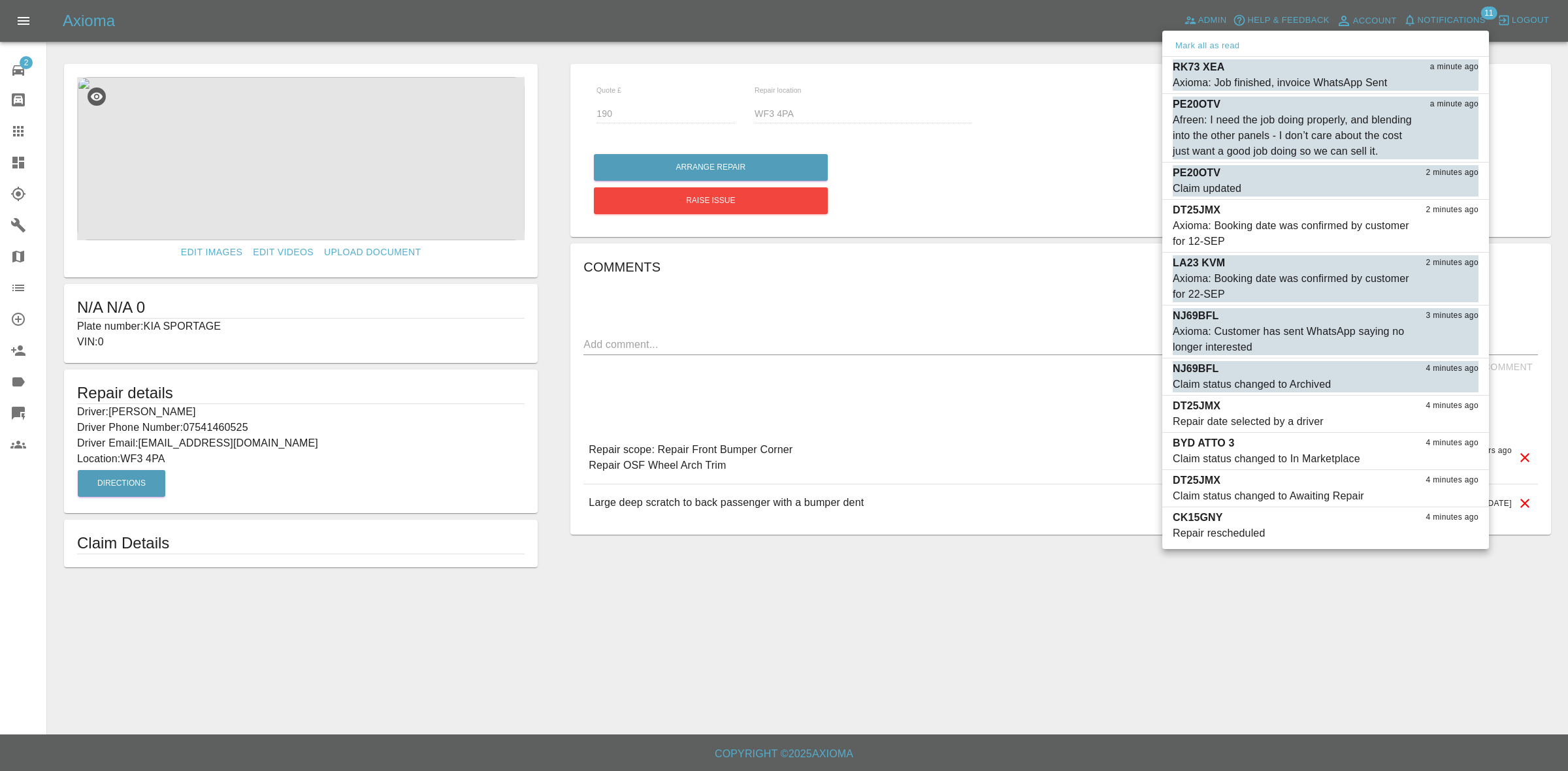
click at [0, 154] on div at bounding box center [784, 386] width 1568 height 771
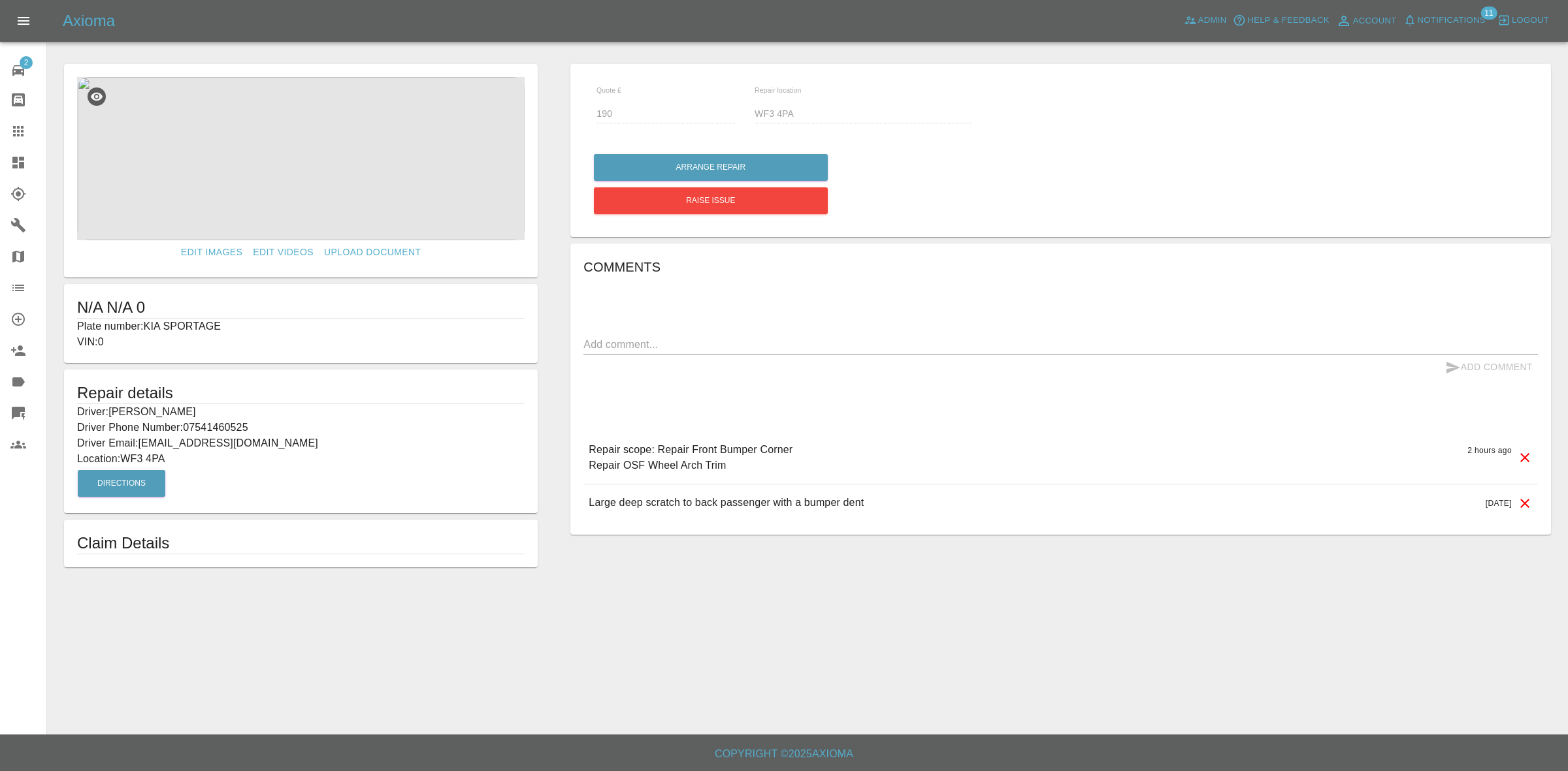
click at [7, 161] on link "Dashboard" at bounding box center [23, 163] width 47 height 32
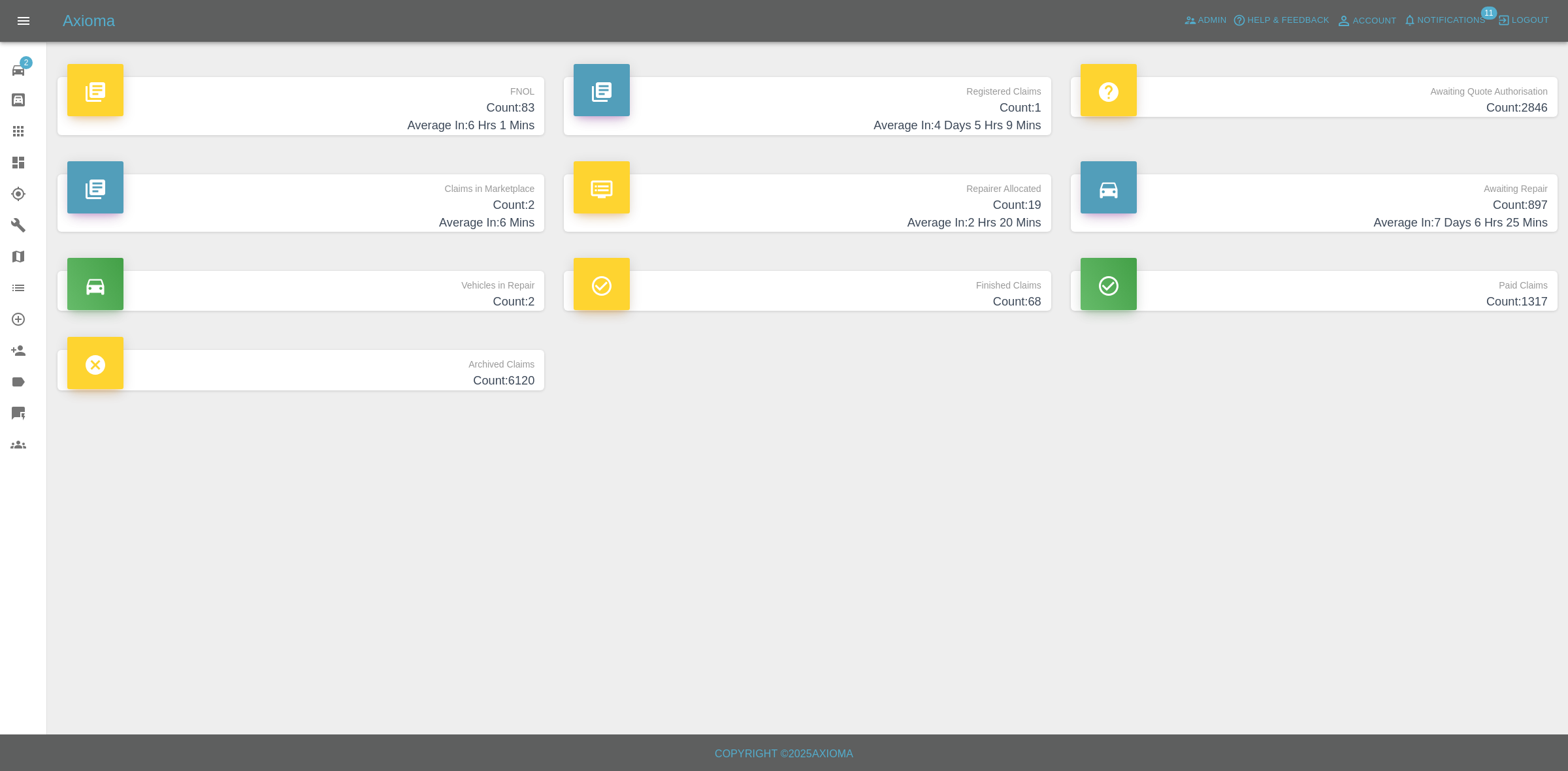
drag, startPoint x: 438, startPoint y: 204, endPoint x: 438, endPoint y: 212, distance: 8.0
click at [438, 206] on h4 "Count: 2" at bounding box center [300, 205] width 467 height 18
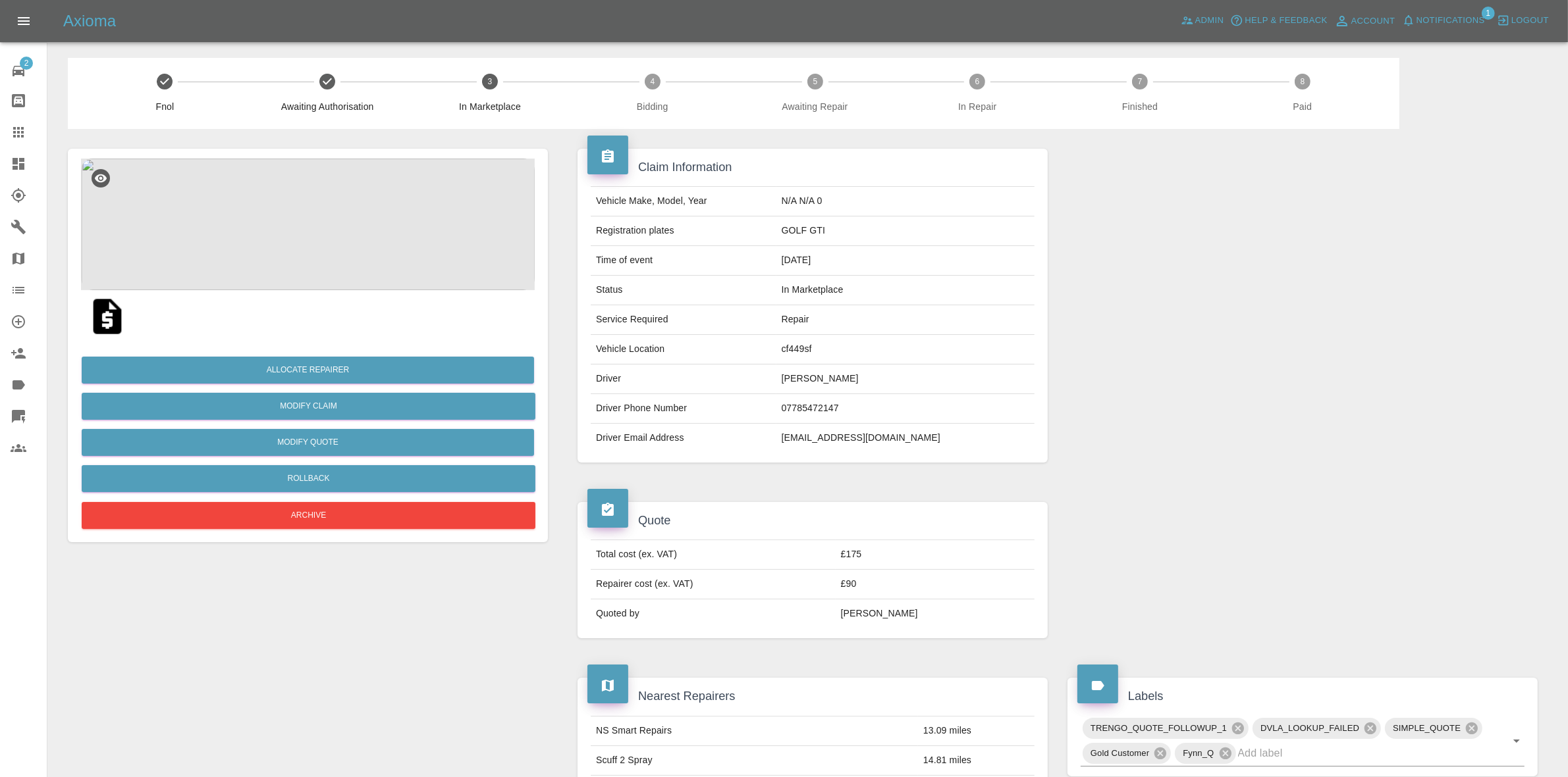
click at [313, 231] on img at bounding box center [308, 224] width 454 height 132
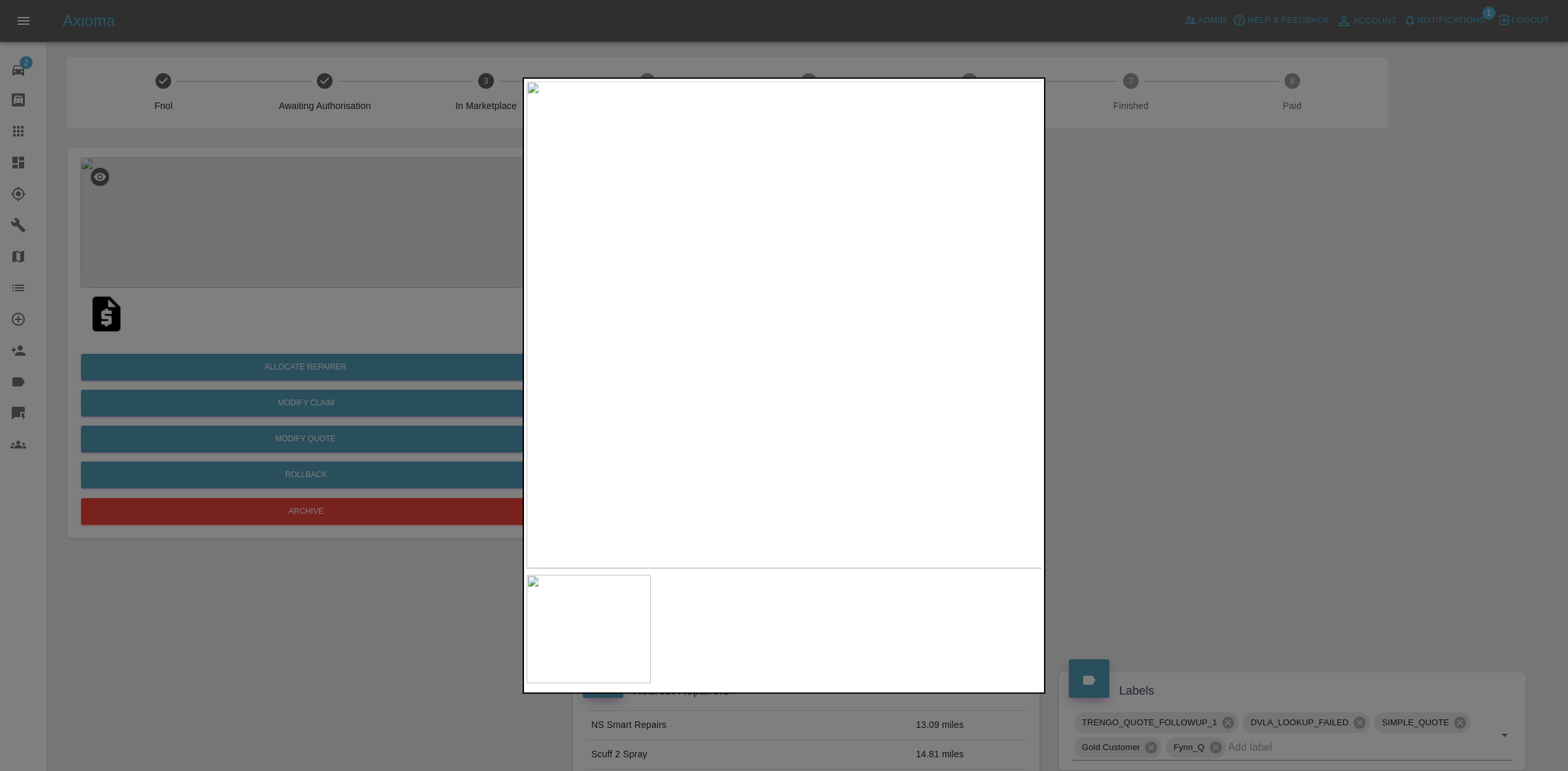
click at [1134, 367] on div at bounding box center [784, 386] width 1568 height 771
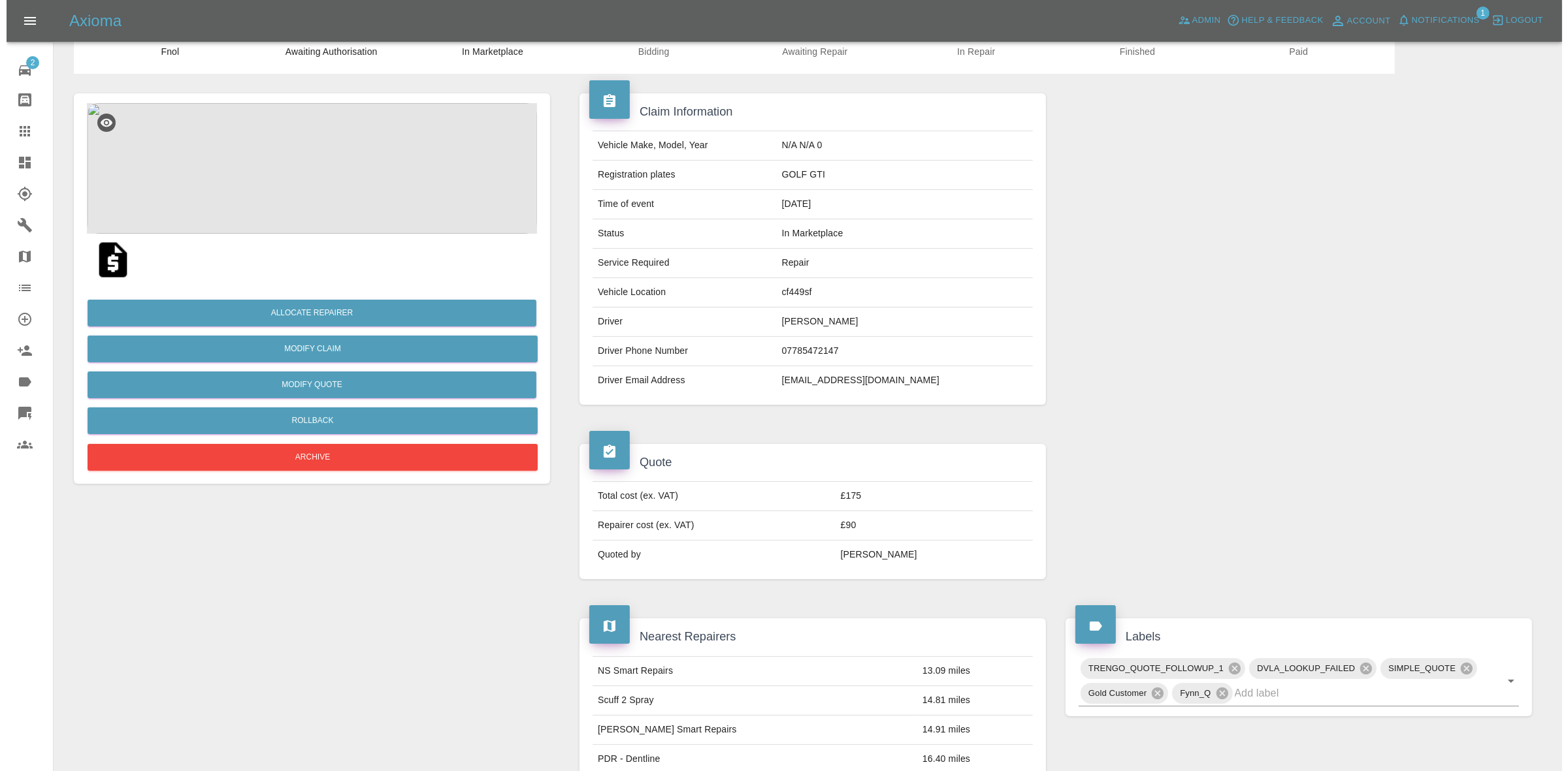
scroll to position [81, 0]
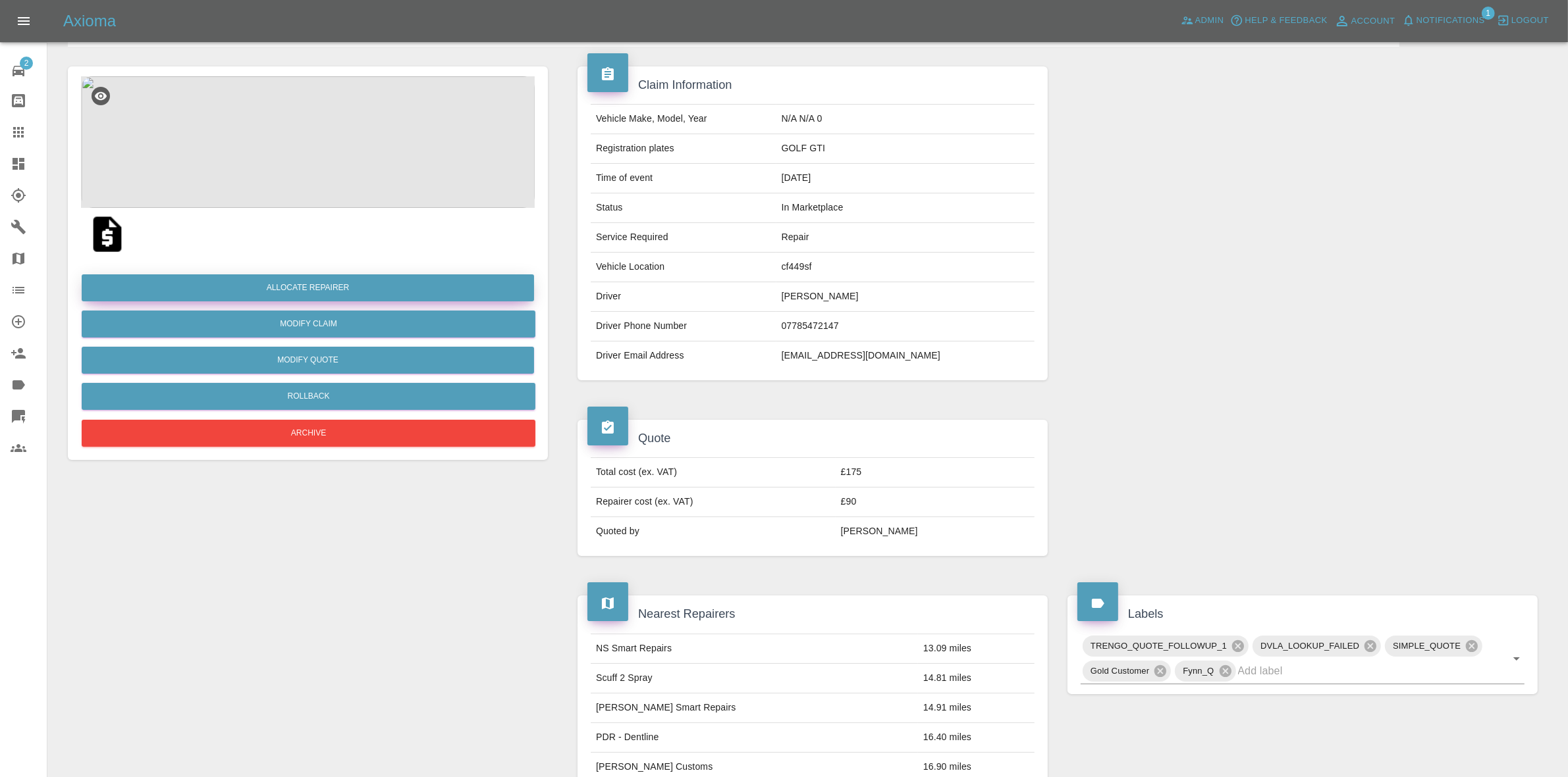
click at [289, 288] on button "Allocate Repairer" at bounding box center [309, 288] width 453 height 27
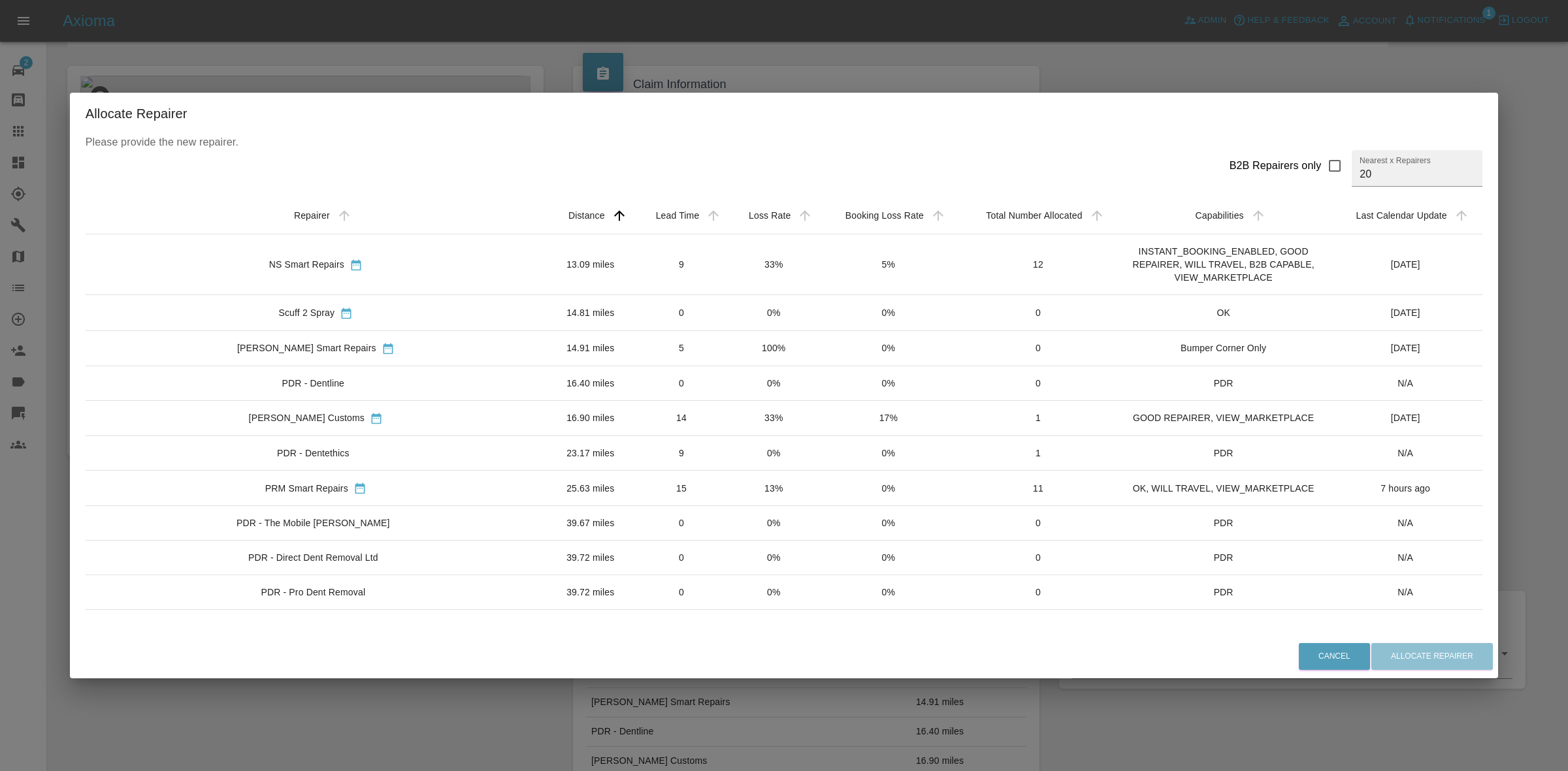
click at [677, 276] on td "9" at bounding box center [682, 265] width 94 height 61
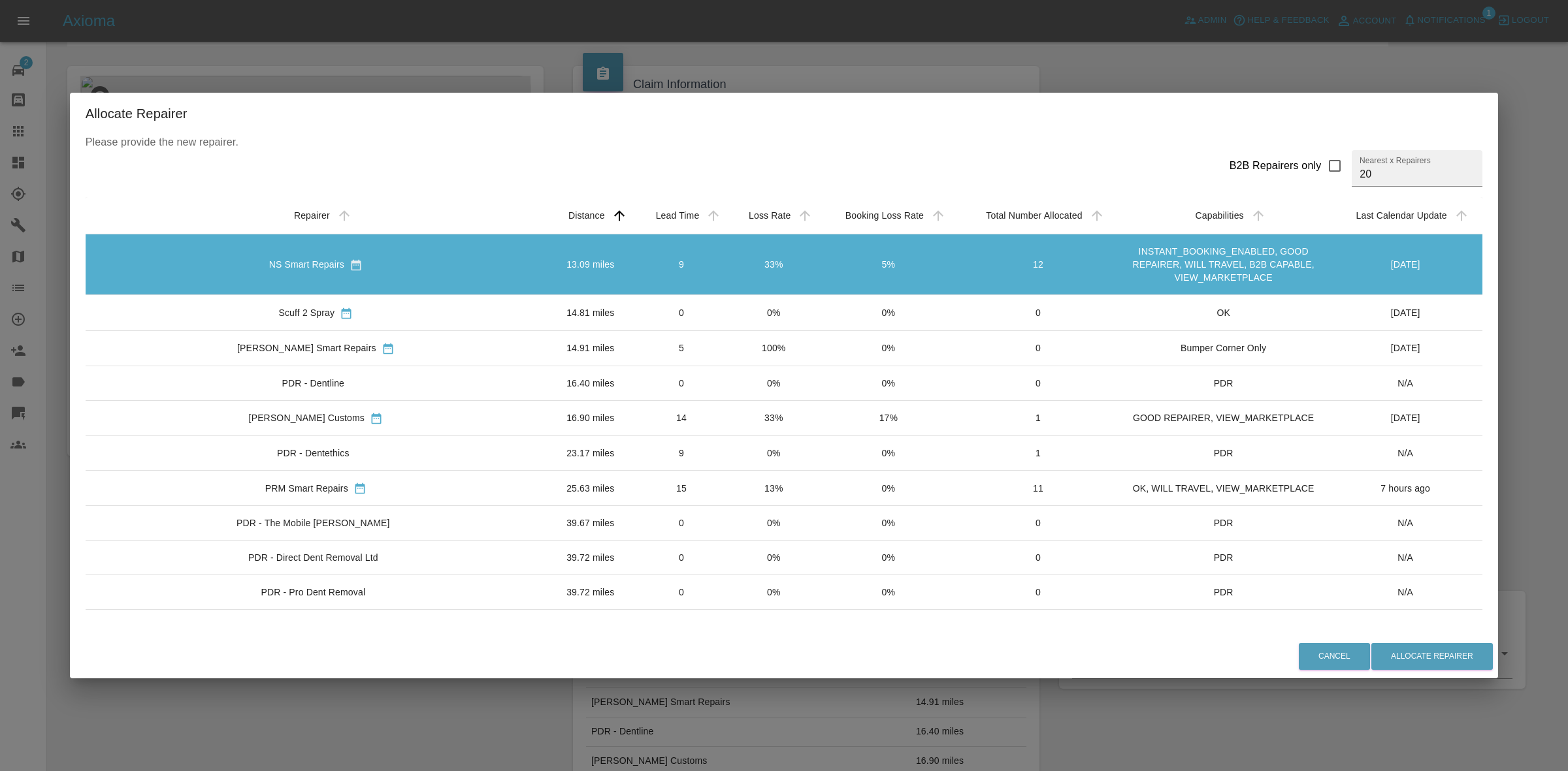
click at [667, 302] on td "0" at bounding box center [682, 313] width 94 height 36
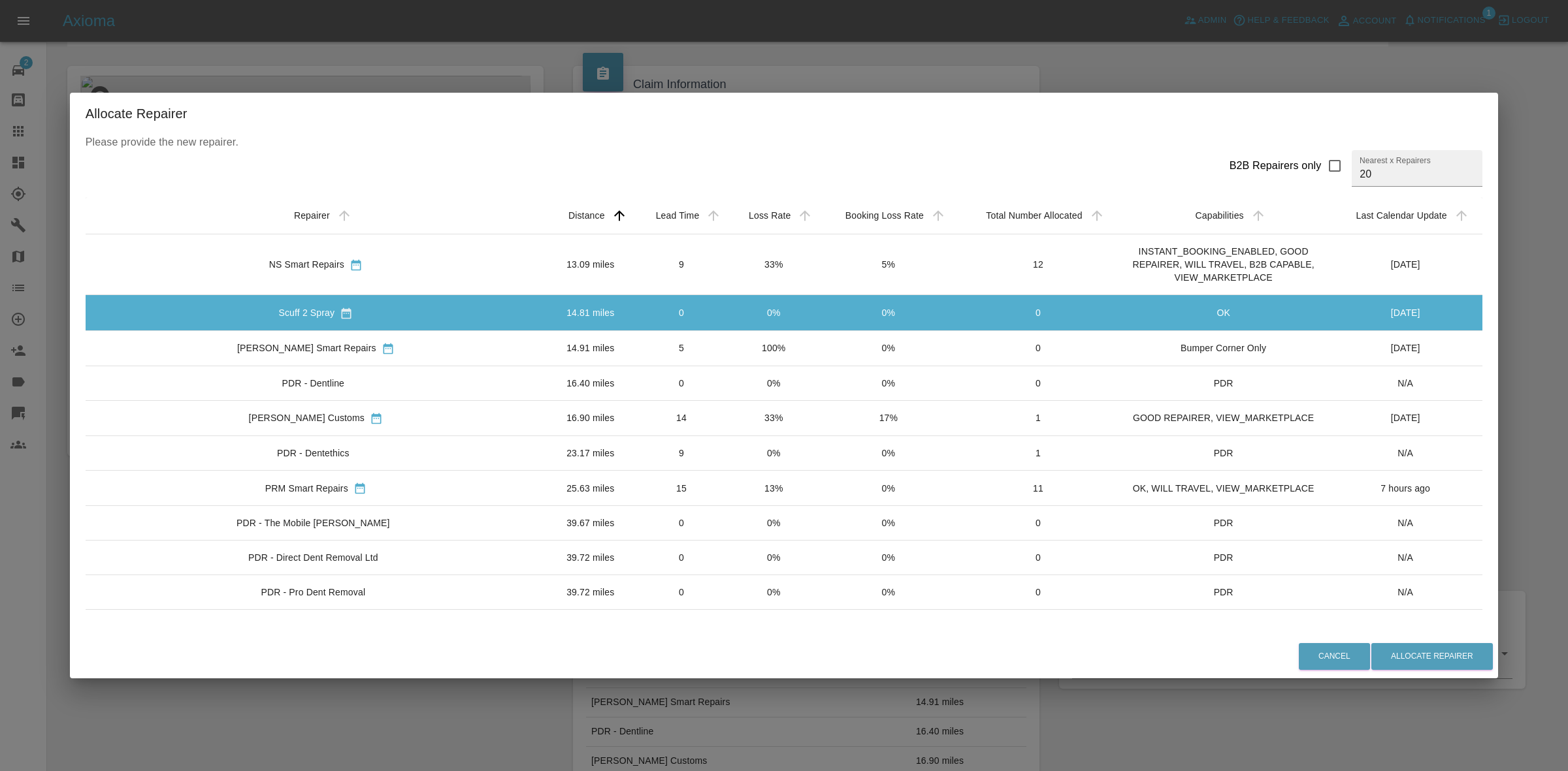
click at [667, 347] on td "5" at bounding box center [682, 348] width 94 height 36
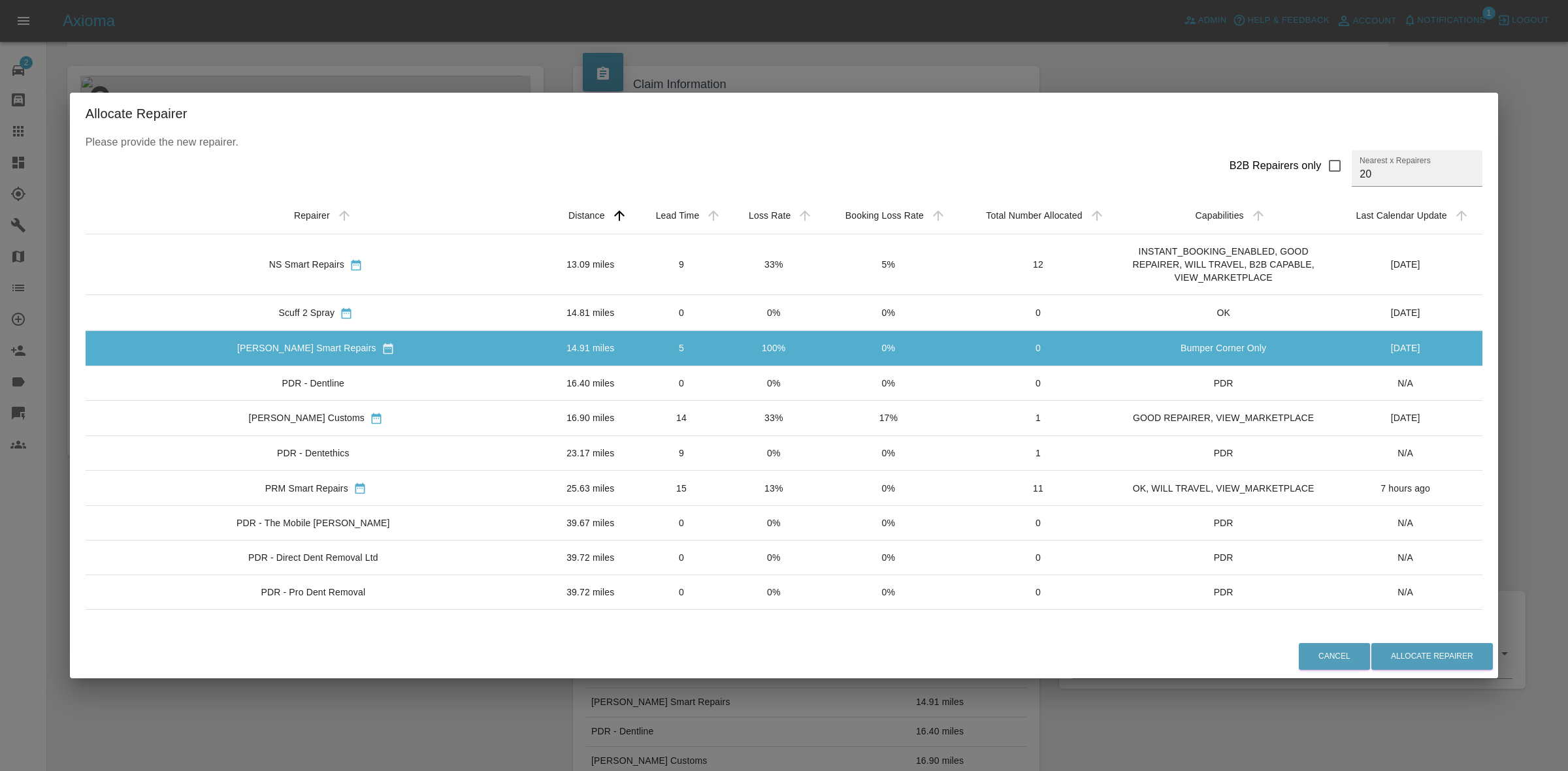
click at [658, 377] on td "0" at bounding box center [682, 383] width 94 height 35
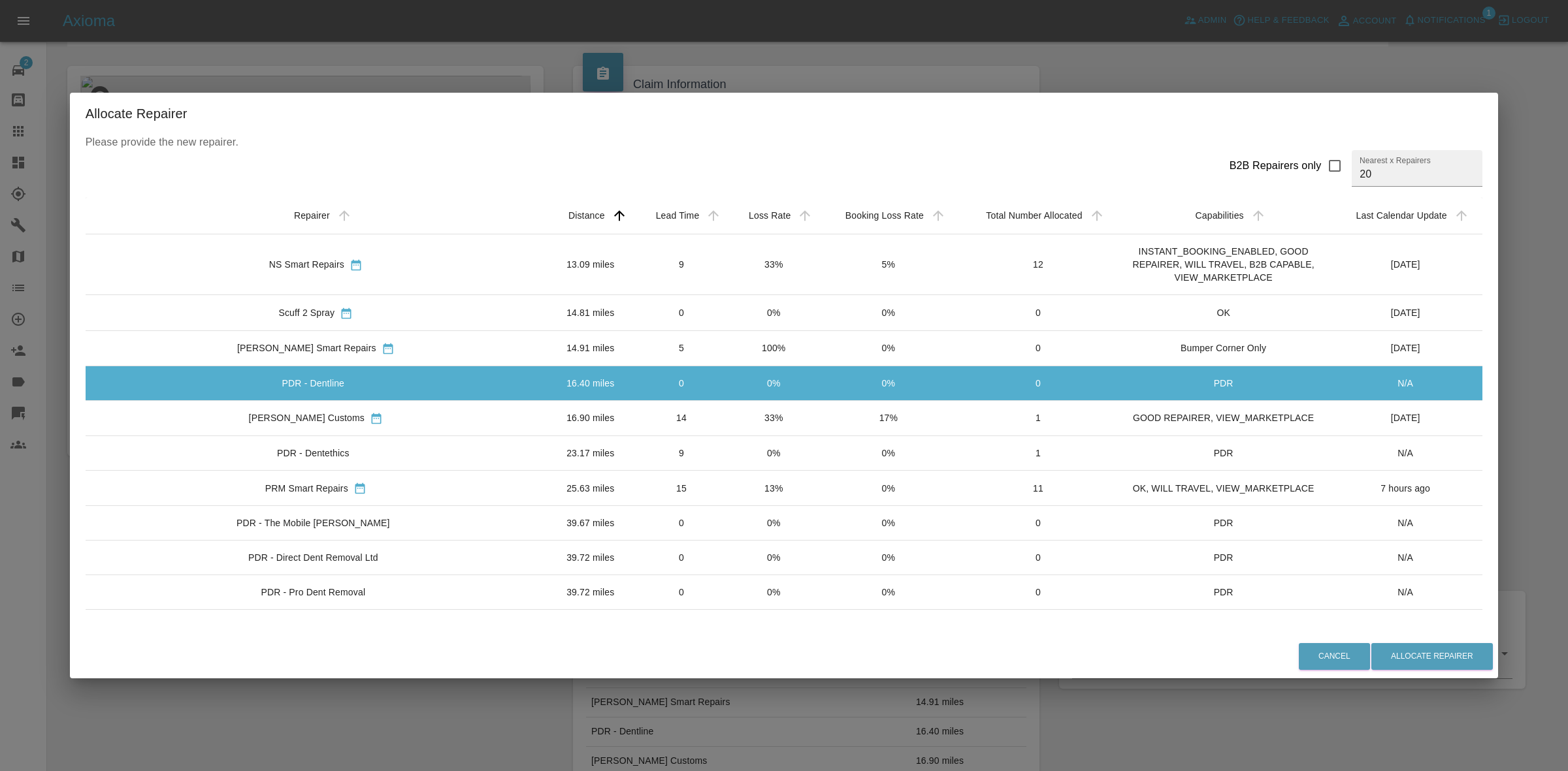
click at [641, 468] on td "9" at bounding box center [682, 453] width 94 height 35
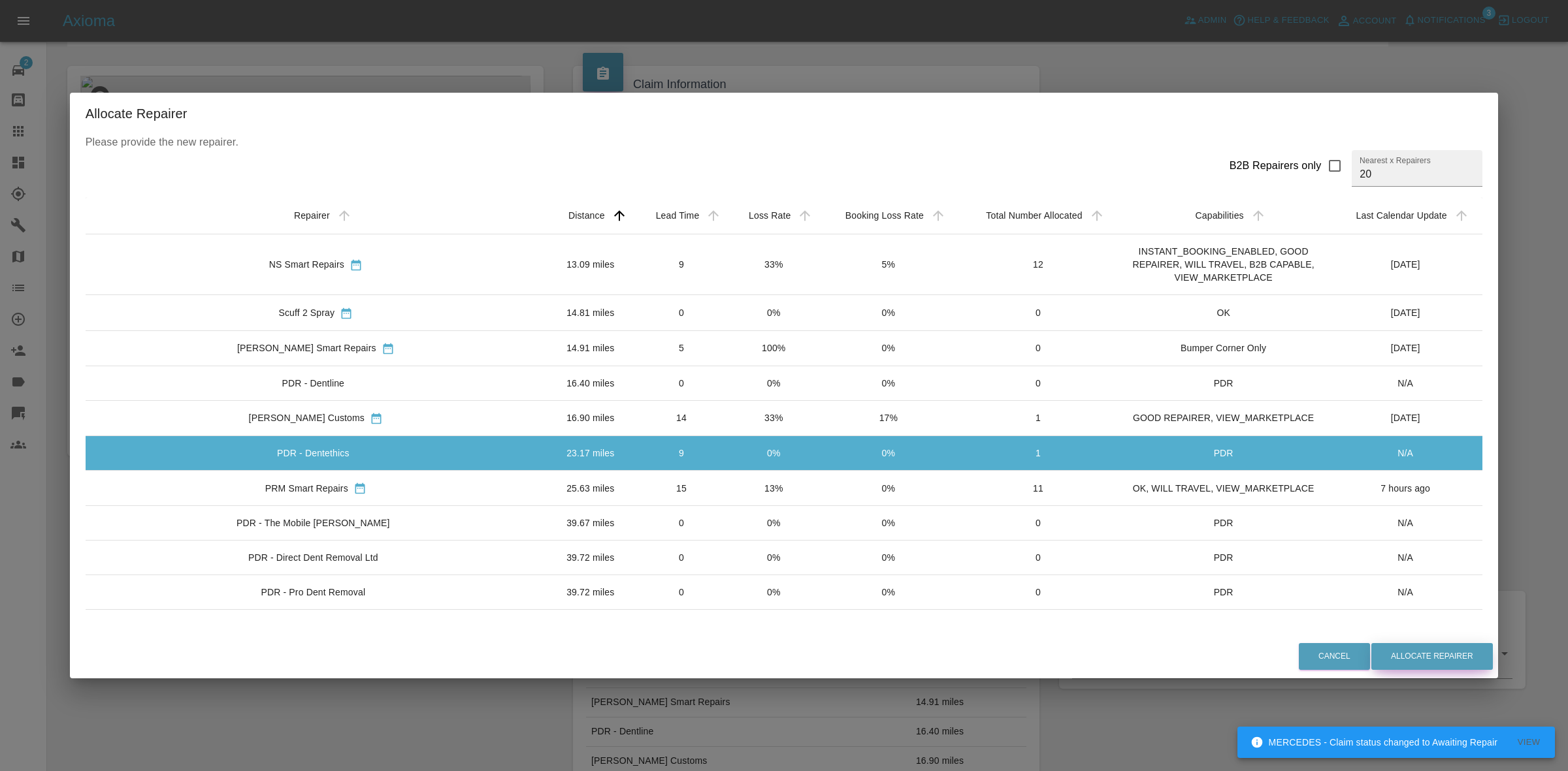
click at [1419, 655] on button "Allocate Repairer" at bounding box center [1432, 657] width 122 height 27
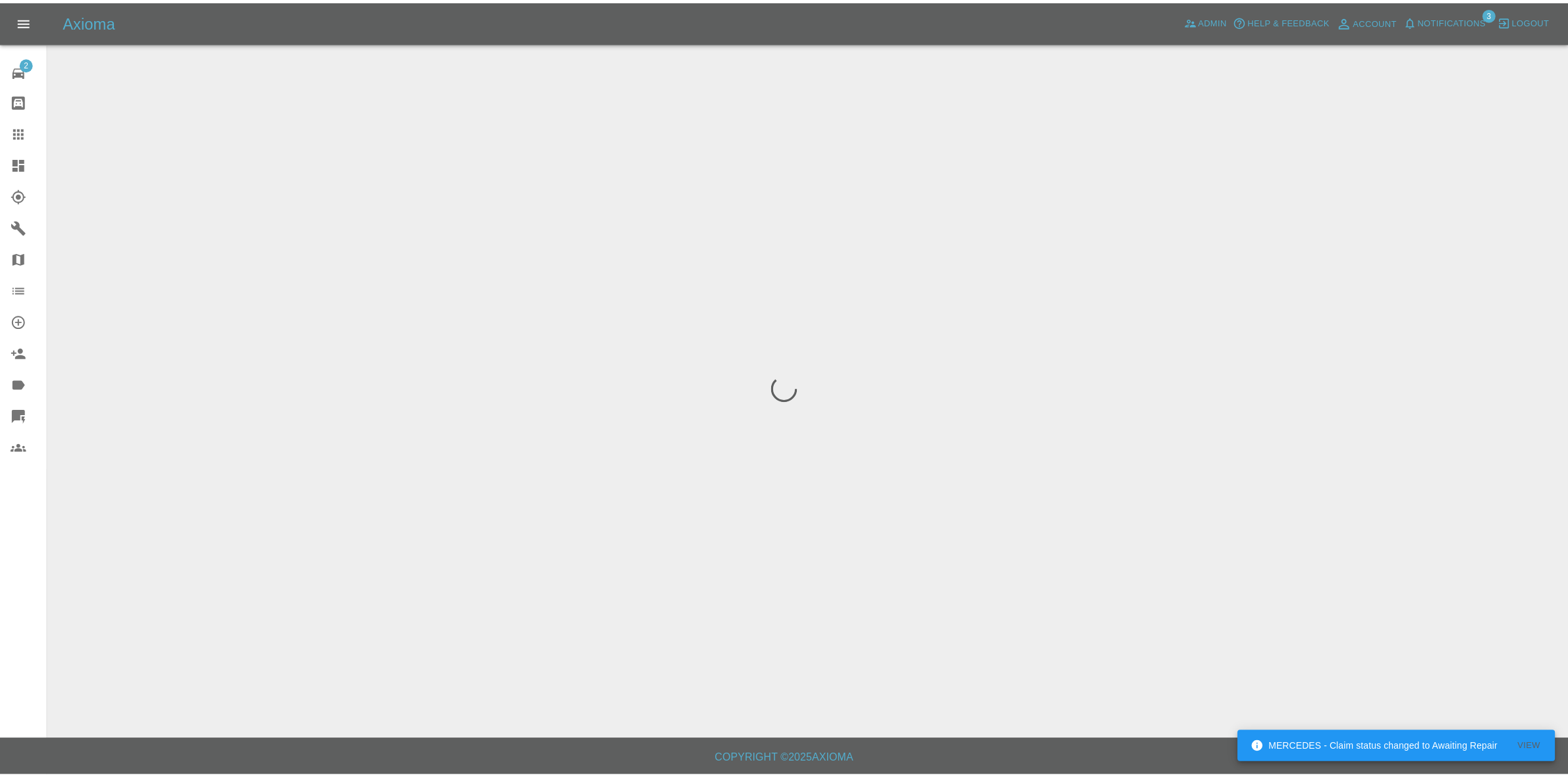
scroll to position [0, 0]
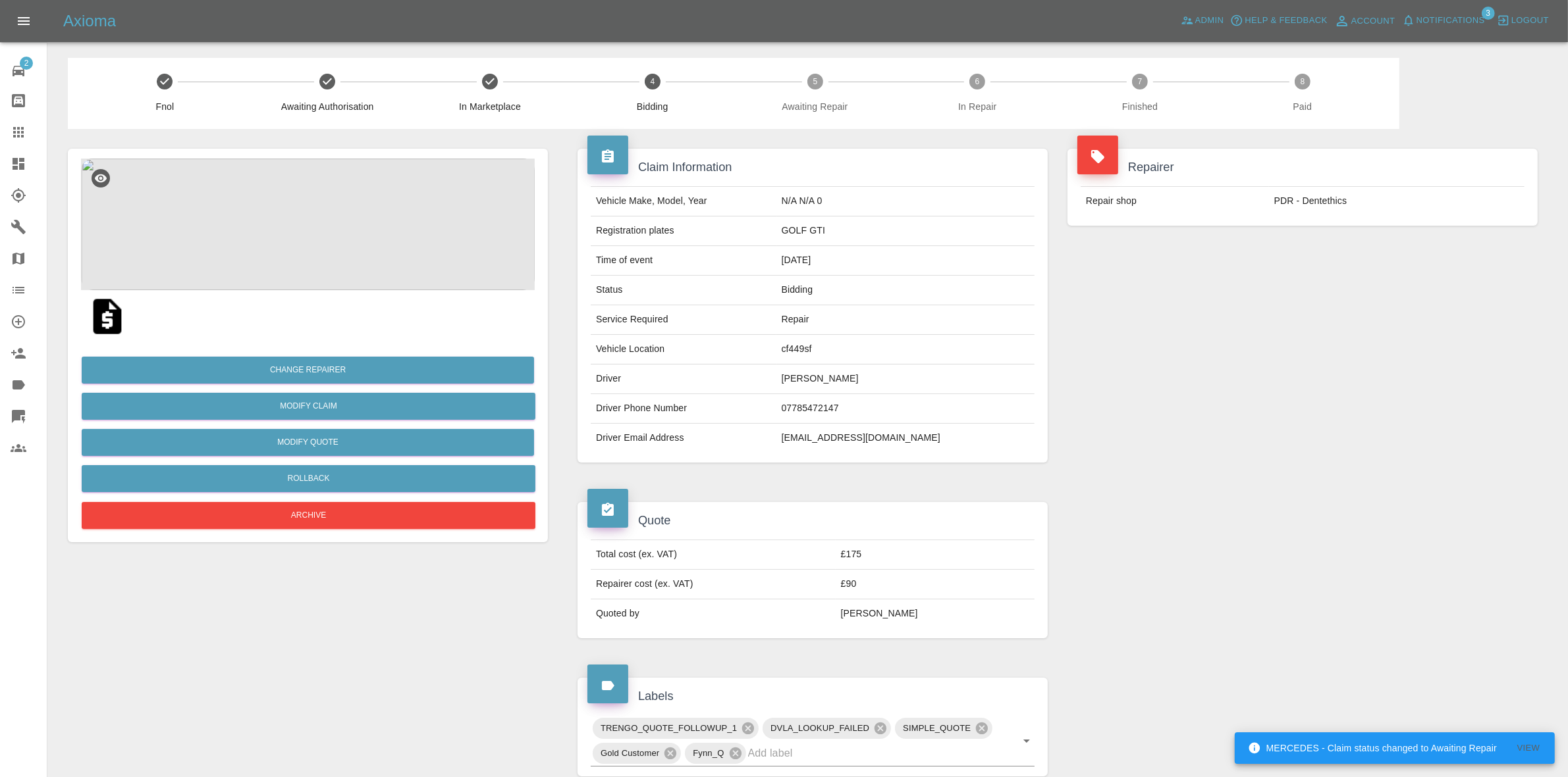
click at [1321, 184] on div "Repair shop PDR - Dentethics" at bounding box center [1303, 201] width 470 height 49
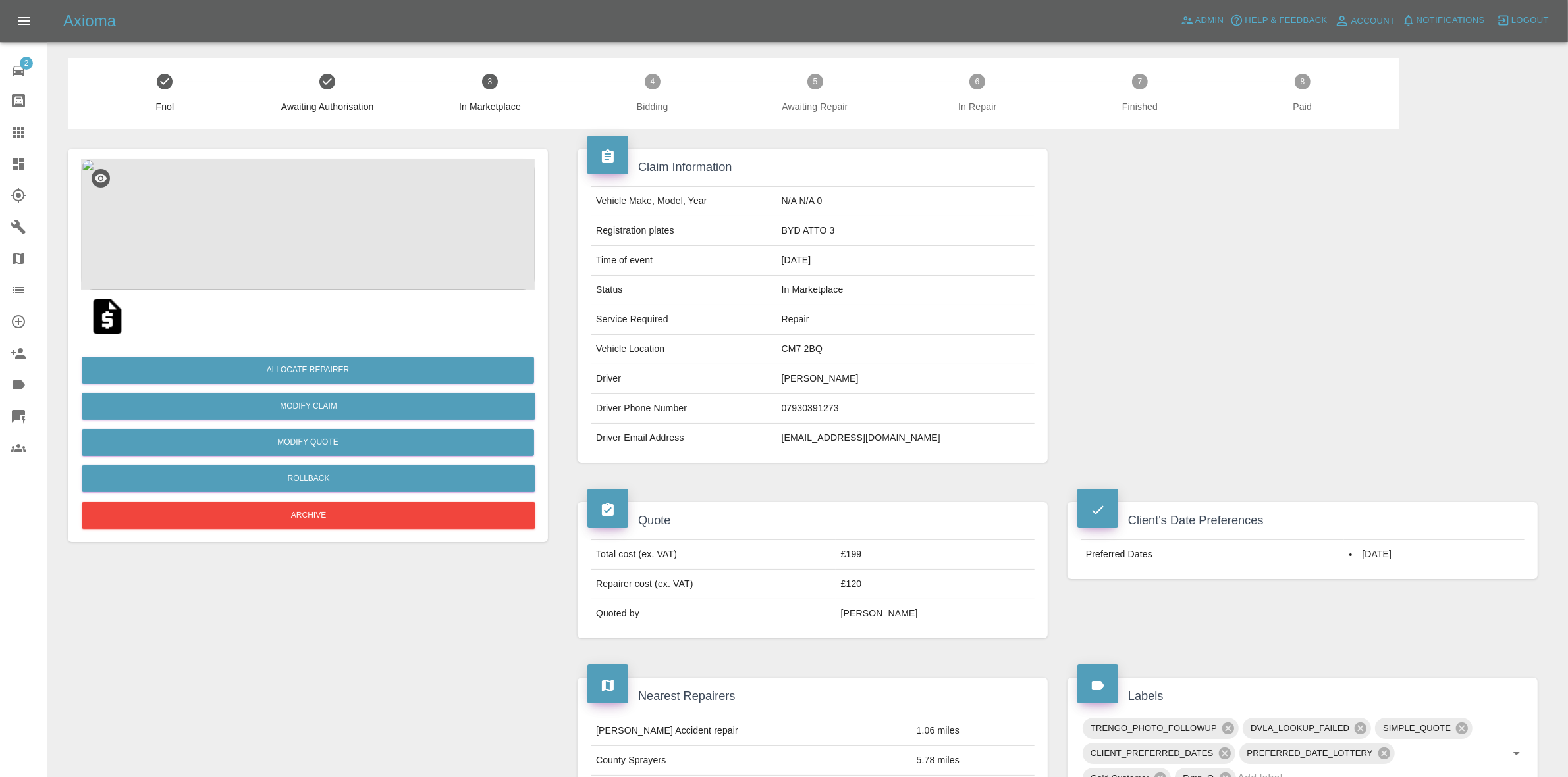
drag, startPoint x: 0, startPoint y: 132, endPoint x: 46, endPoint y: 156, distance: 51.9
click at [0, 132] on link "Claims" at bounding box center [24, 133] width 47 height 32
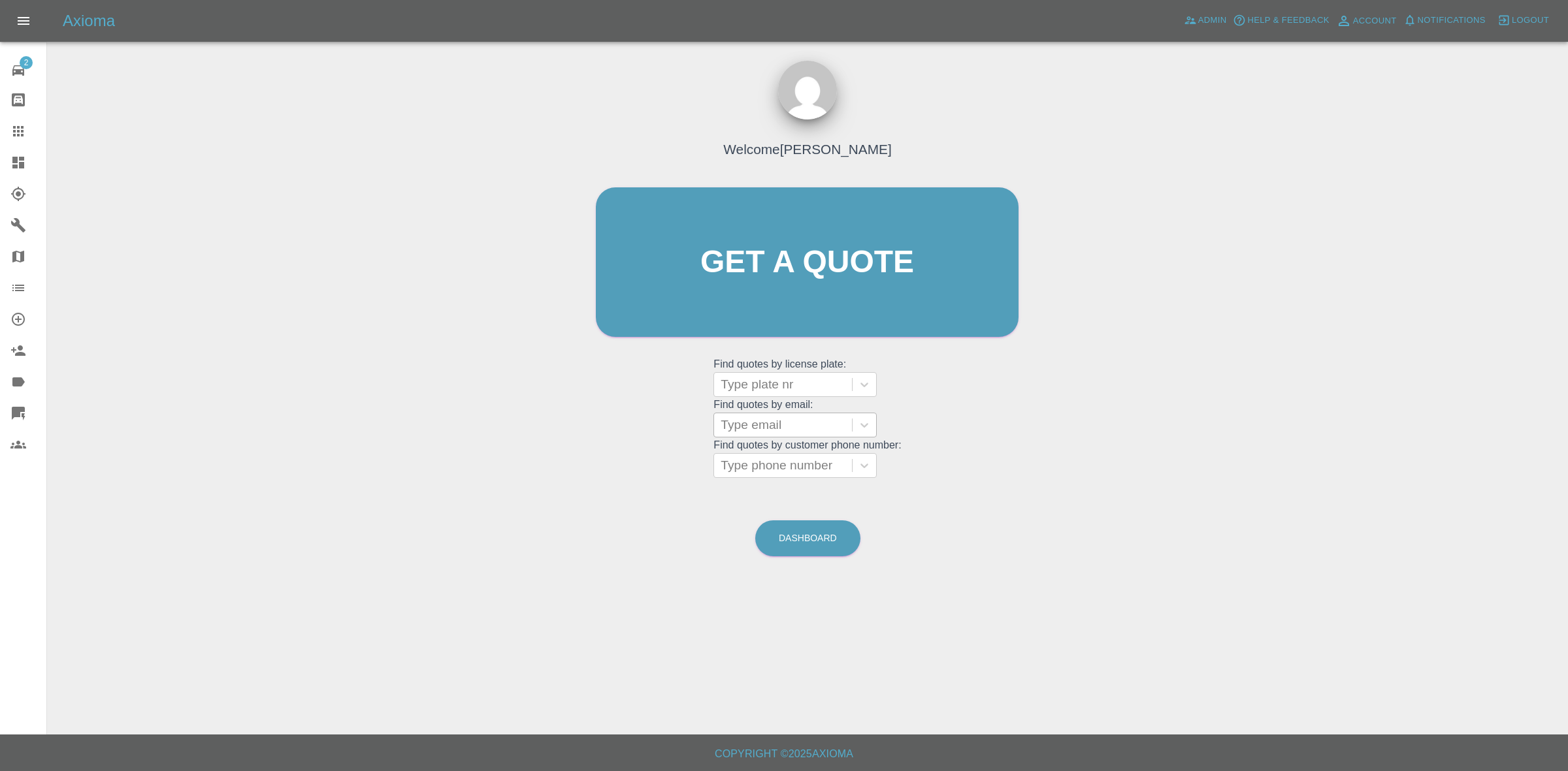
click at [778, 435] on div "Type email" at bounding box center [783, 425] width 138 height 23
paste input "EStotzel@Johnsonsfleet.co.uk"
type input "EStotzel@Johnsonsfleet.co.uk"
drag, startPoint x: 783, startPoint y: 444, endPoint x: 786, endPoint y: 460, distance: 16.3
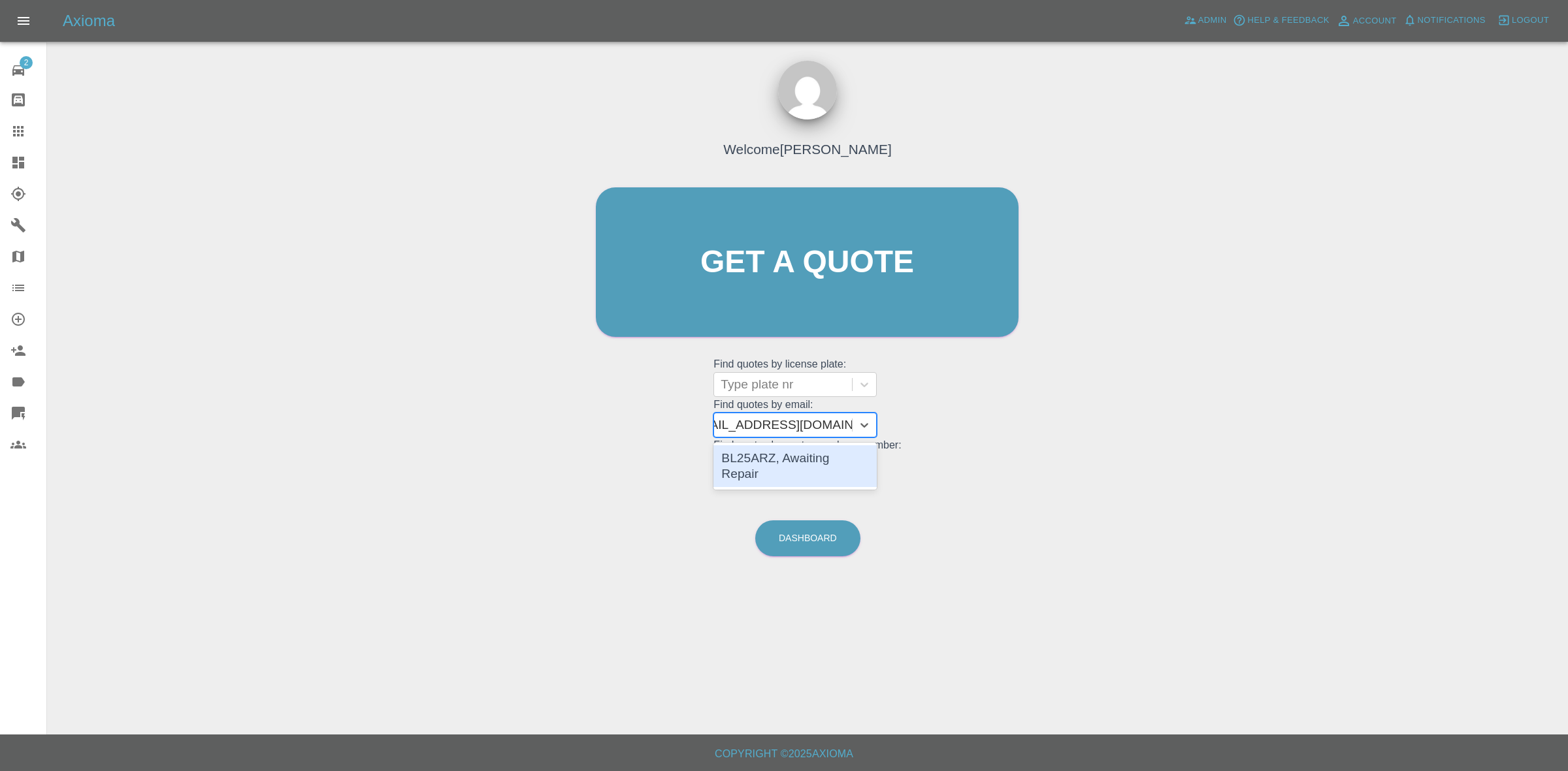
click at [786, 460] on div "BL25ARZ, Awaiting Repair" at bounding box center [795, 466] width 164 height 42
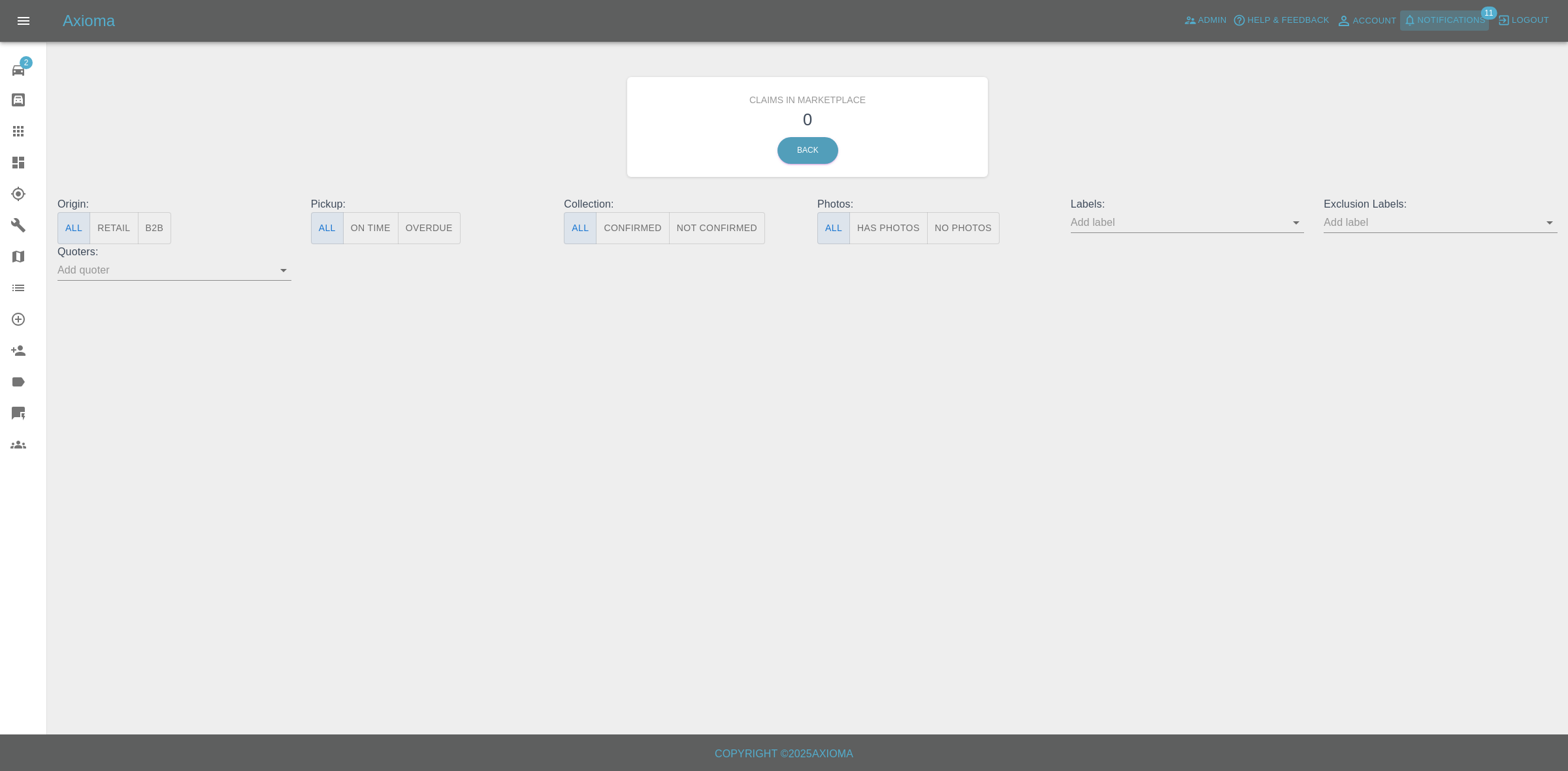
click at [1467, 13] on span "Notifications" at bounding box center [1452, 21] width 68 height 15
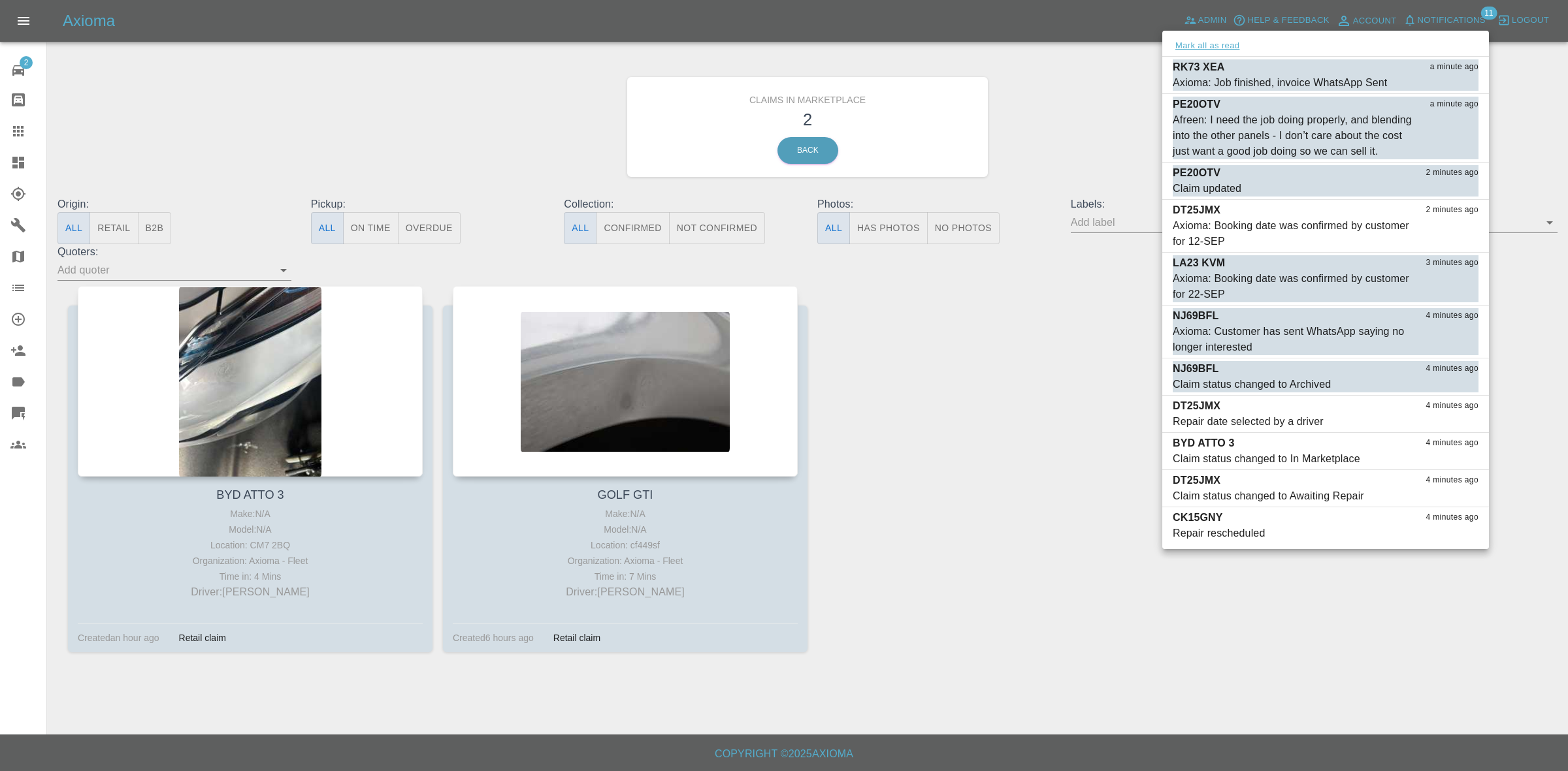
click at [1221, 40] on button "Mark all as read" at bounding box center [1208, 46] width 69 height 15
click at [1077, 99] on div at bounding box center [784, 386] width 1568 height 771
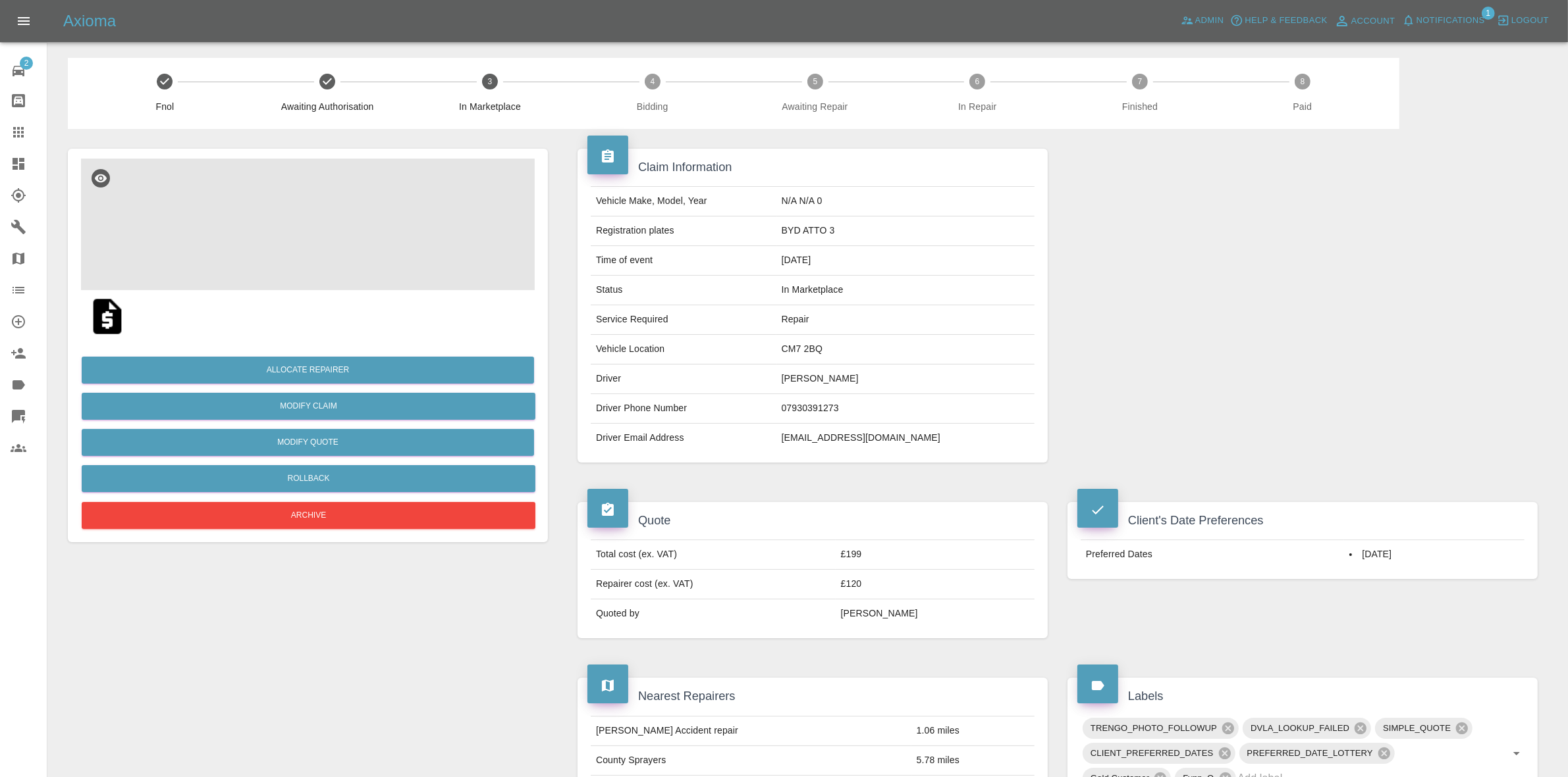
click at [365, 181] on img at bounding box center [308, 224] width 454 height 132
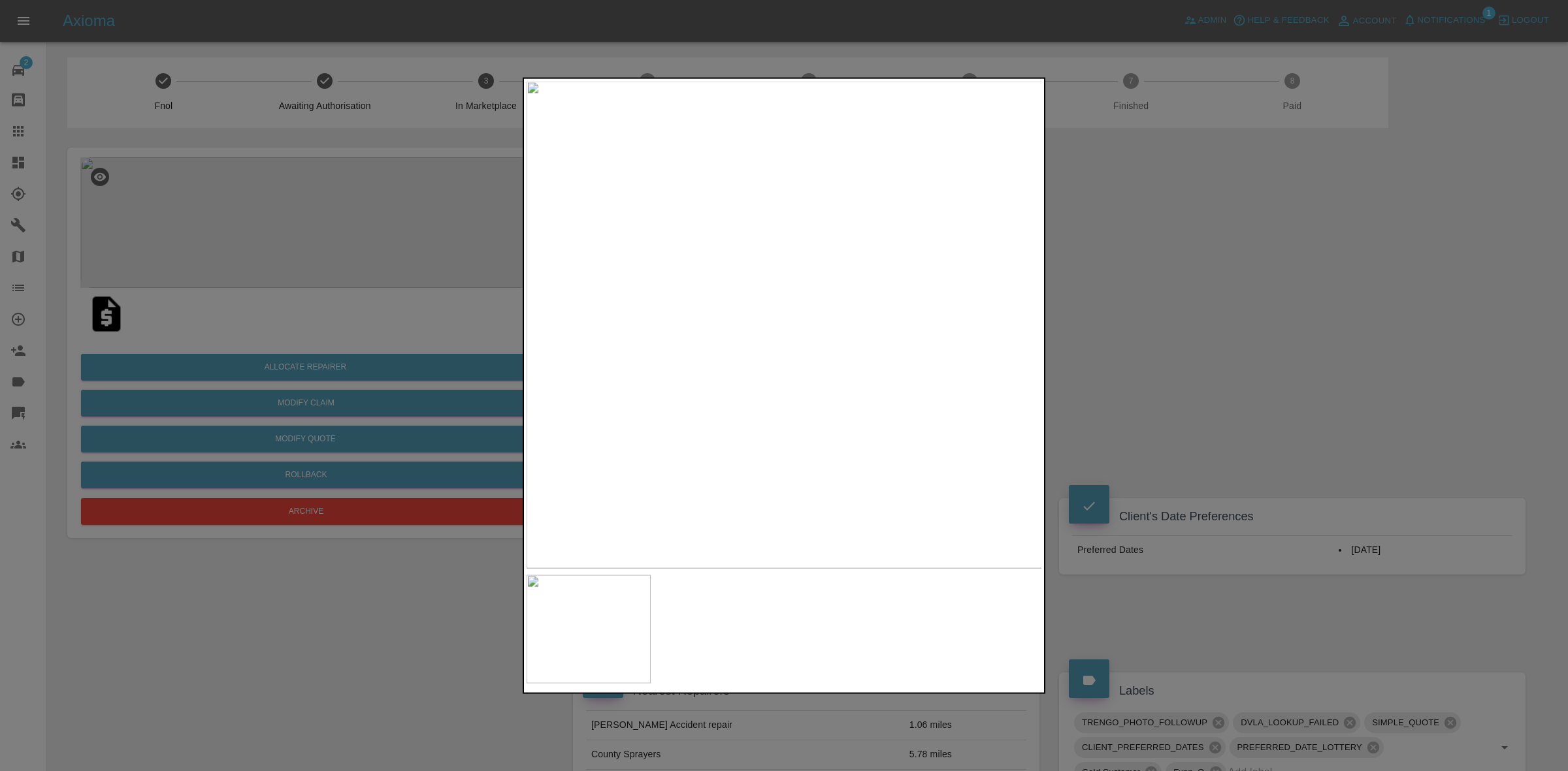
click at [1120, 381] on div at bounding box center [784, 386] width 1568 height 771
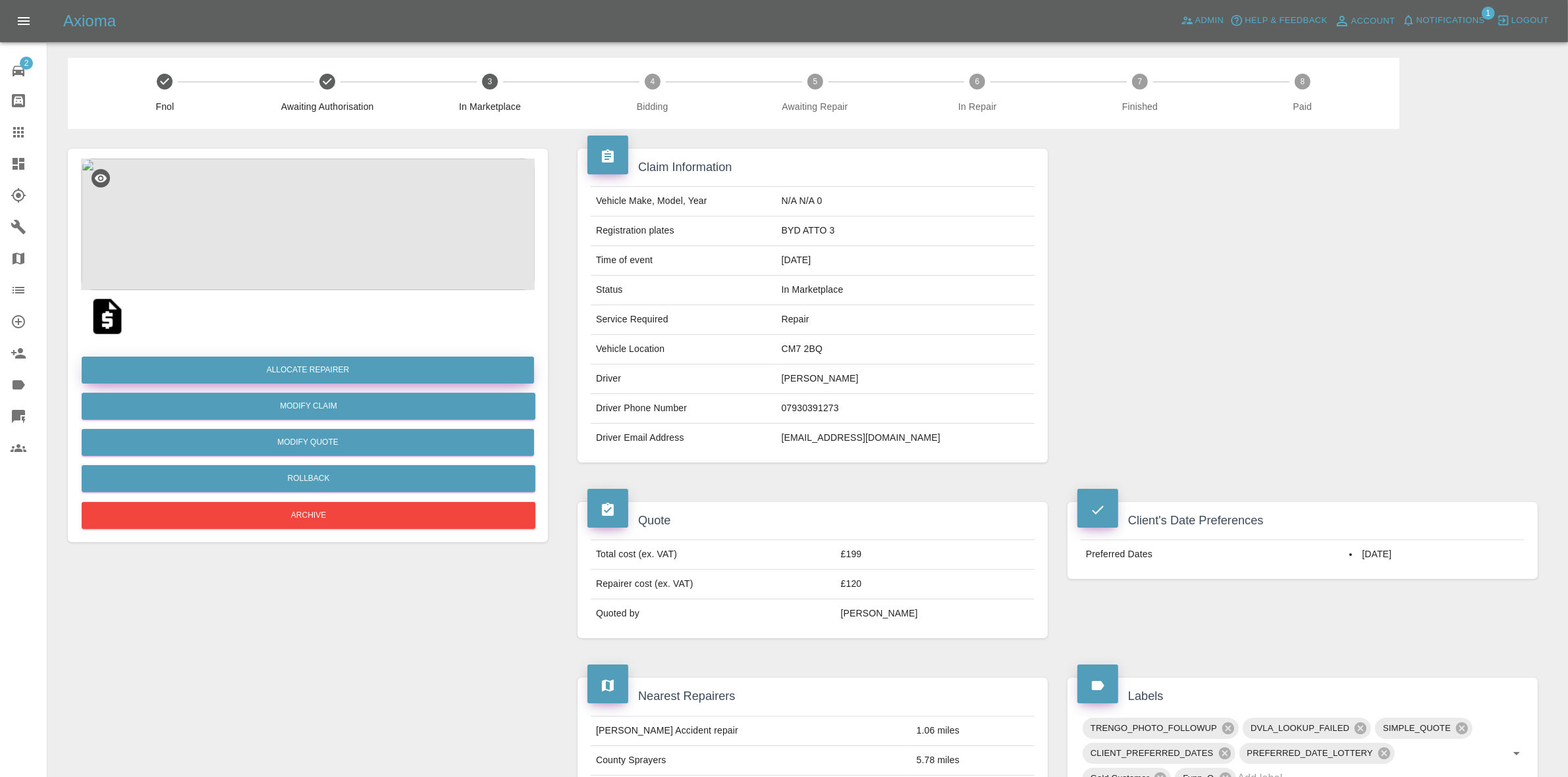
click at [282, 365] on button "Allocate Repairer" at bounding box center [309, 370] width 453 height 27
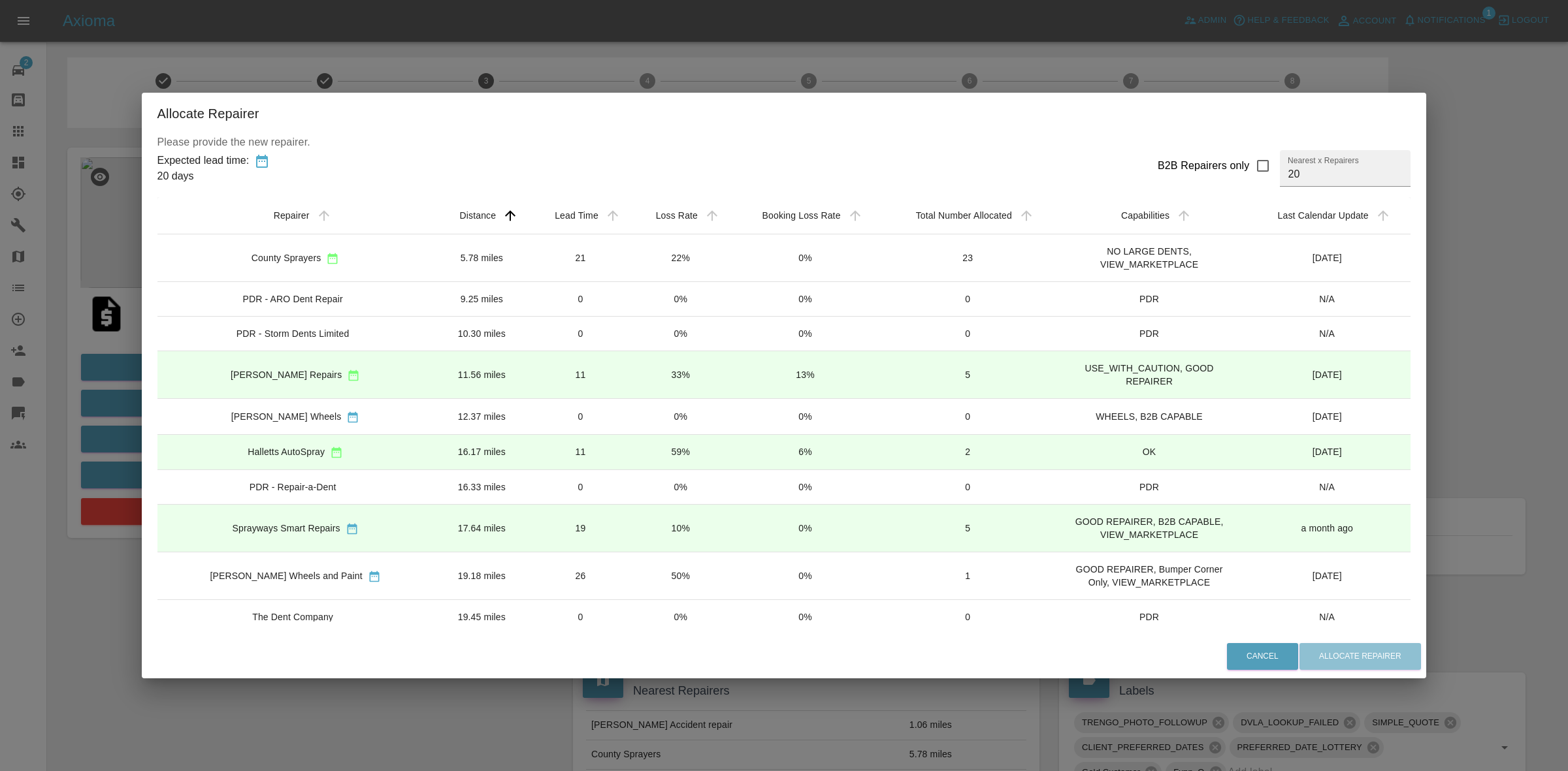
click at [1526, 420] on div "Allocate Repairer Please provide the new repairer. Expected lead time: 20 days …" at bounding box center [784, 386] width 1568 height 771
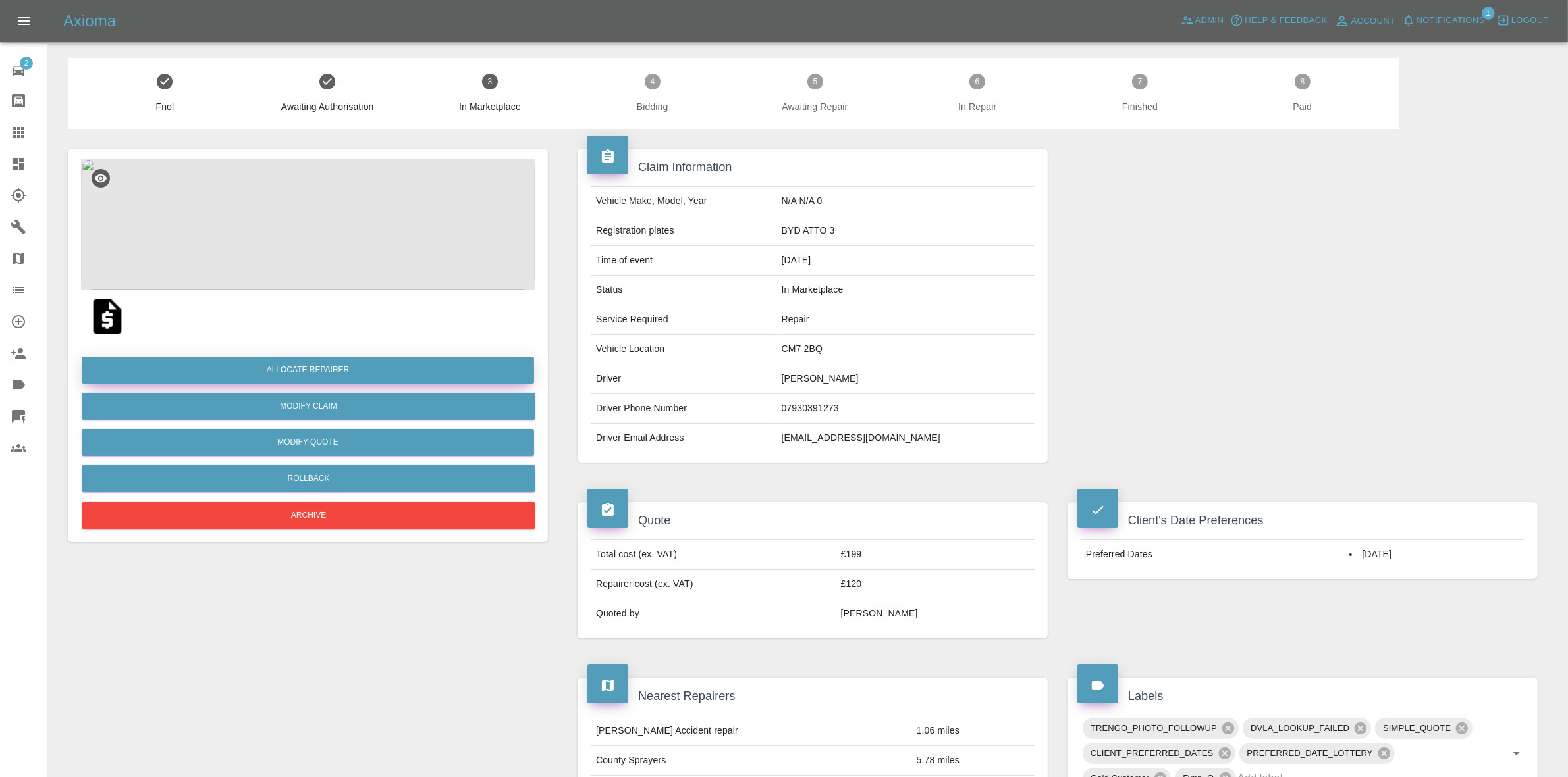
click at [317, 370] on button "Allocate Repairer" at bounding box center [309, 370] width 453 height 27
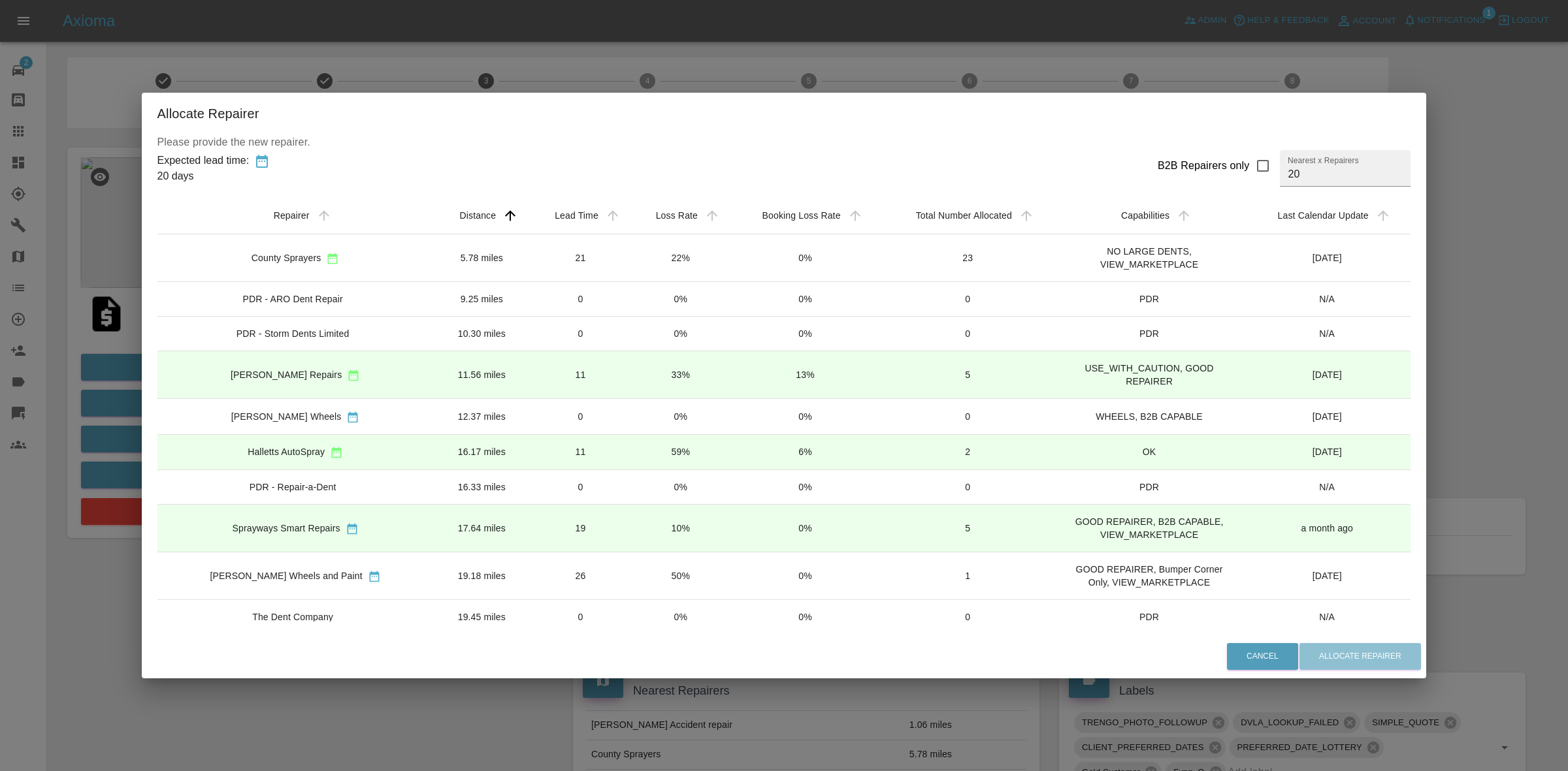
click at [631, 265] on td "22%" at bounding box center [681, 258] width 99 height 48
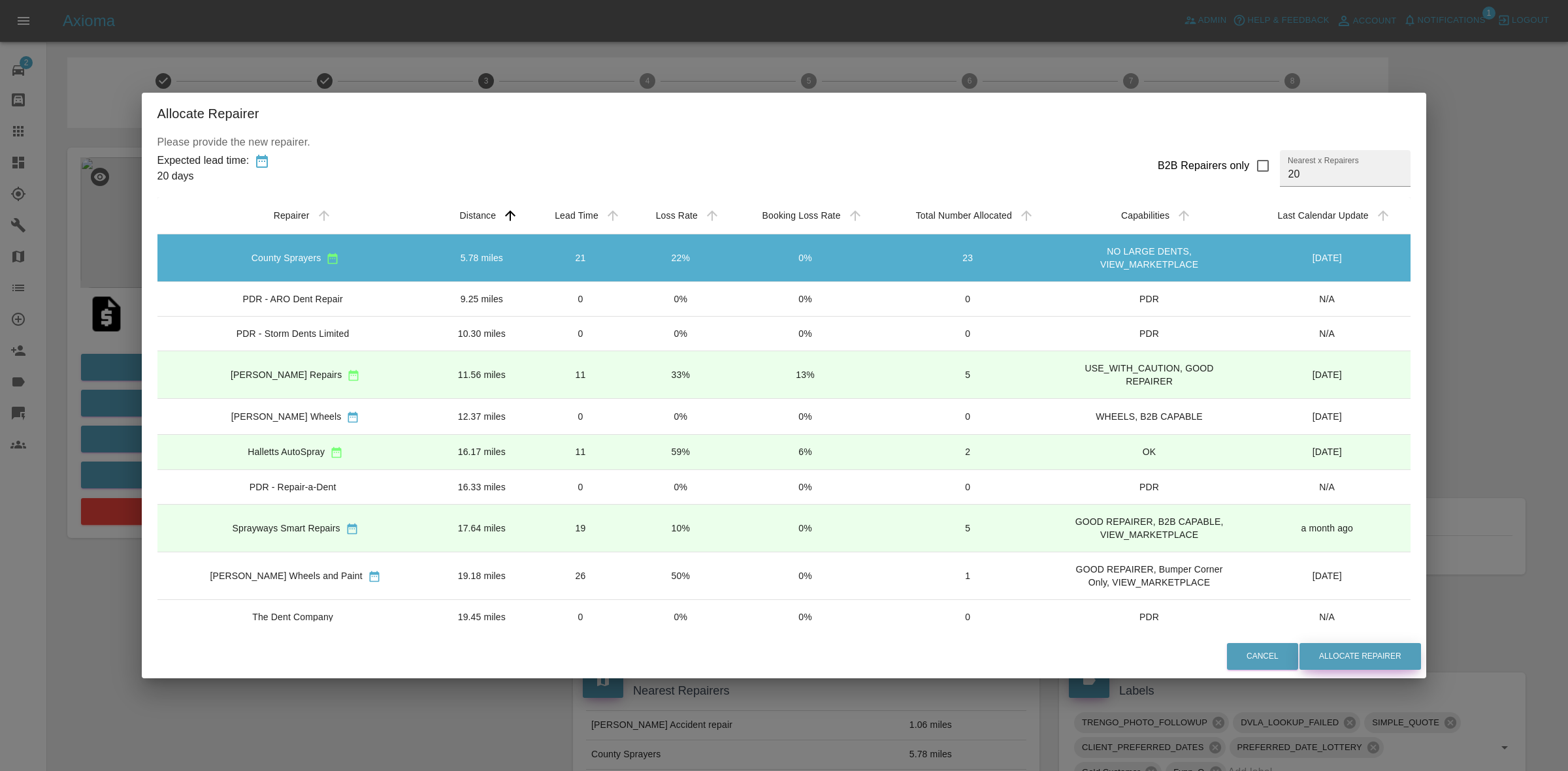
click at [1370, 665] on button "Allocate Repairer" at bounding box center [1361, 657] width 122 height 27
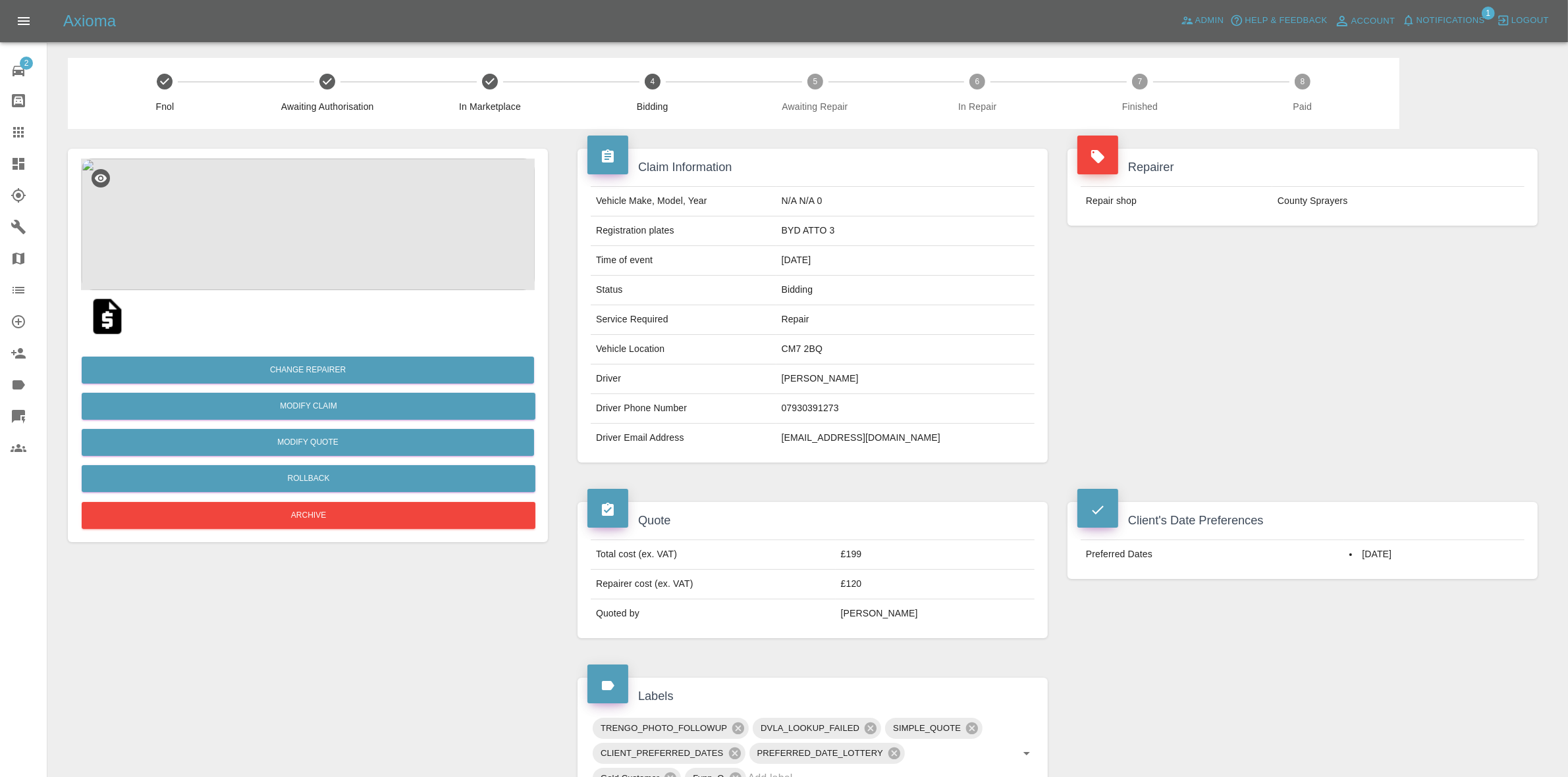
click at [1214, 174] on h4 "Repairer" at bounding box center [1302, 167] width 450 height 18
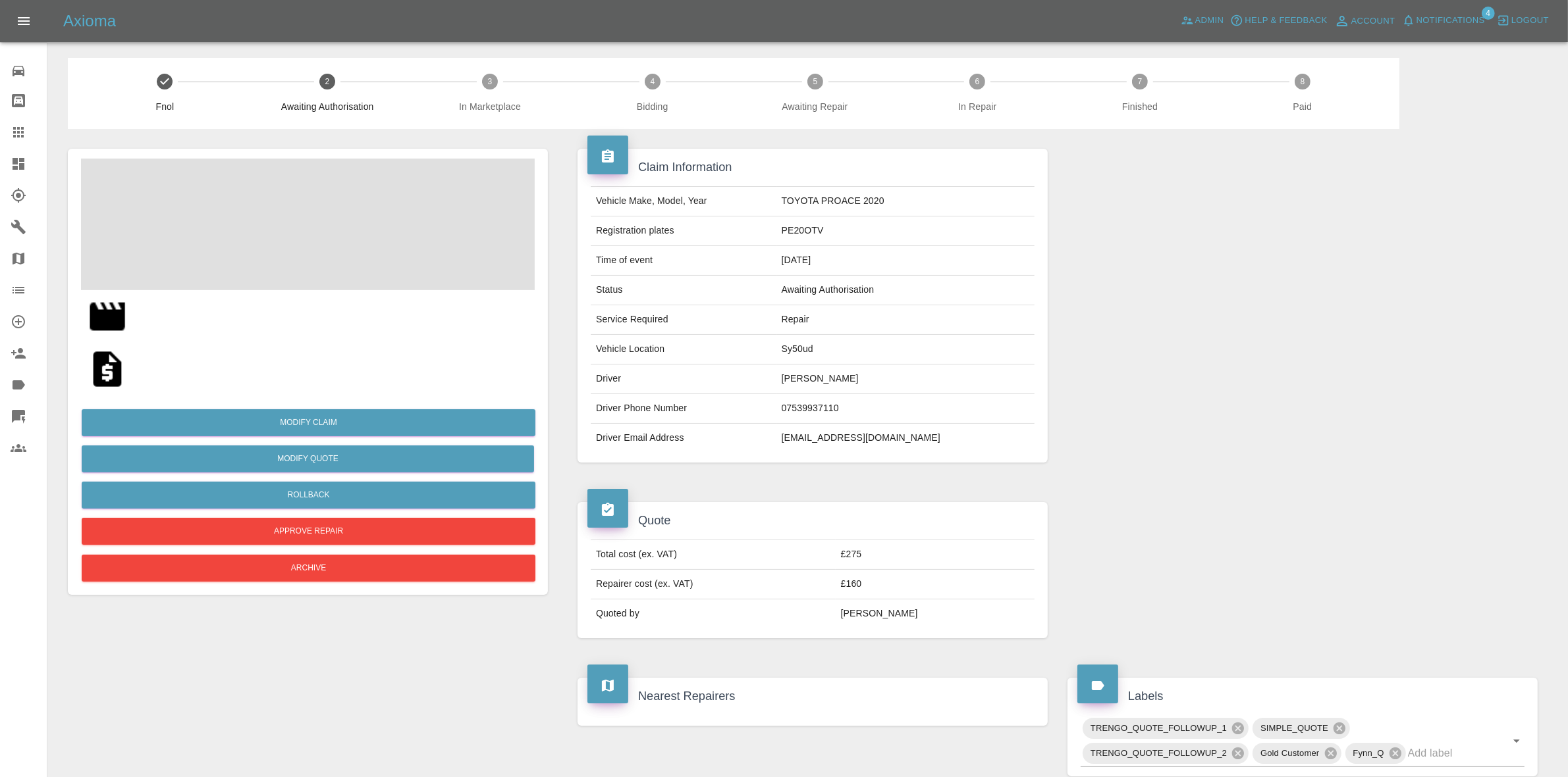
click at [1444, 20] on span "Notifications" at bounding box center [1451, 21] width 69 height 15
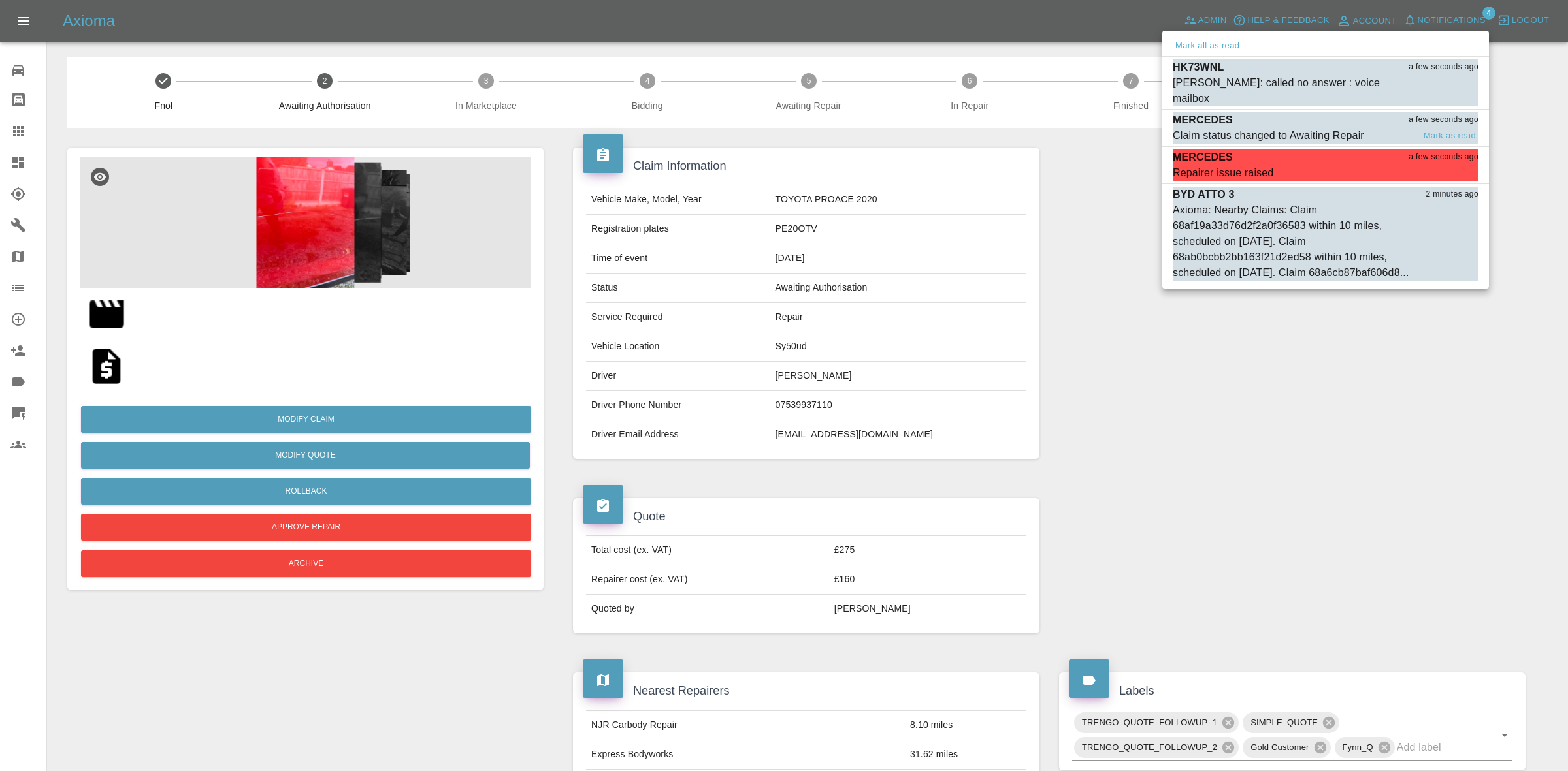
click at [1317, 112] on div "MERCEDES a few seconds ago" at bounding box center [1326, 120] width 306 height 16
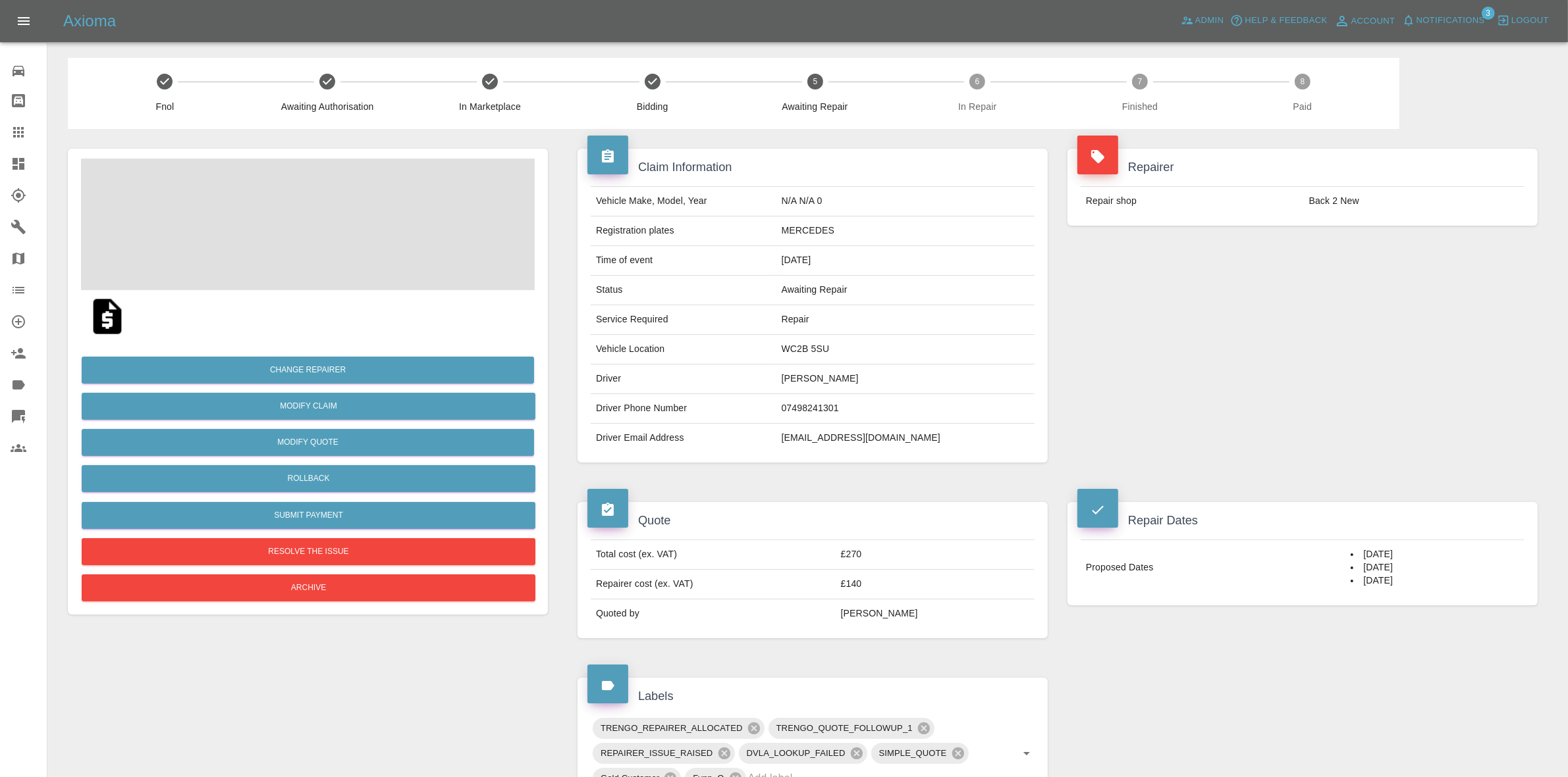
click at [1444, 16] on span "Notifications" at bounding box center [1451, 21] width 69 height 15
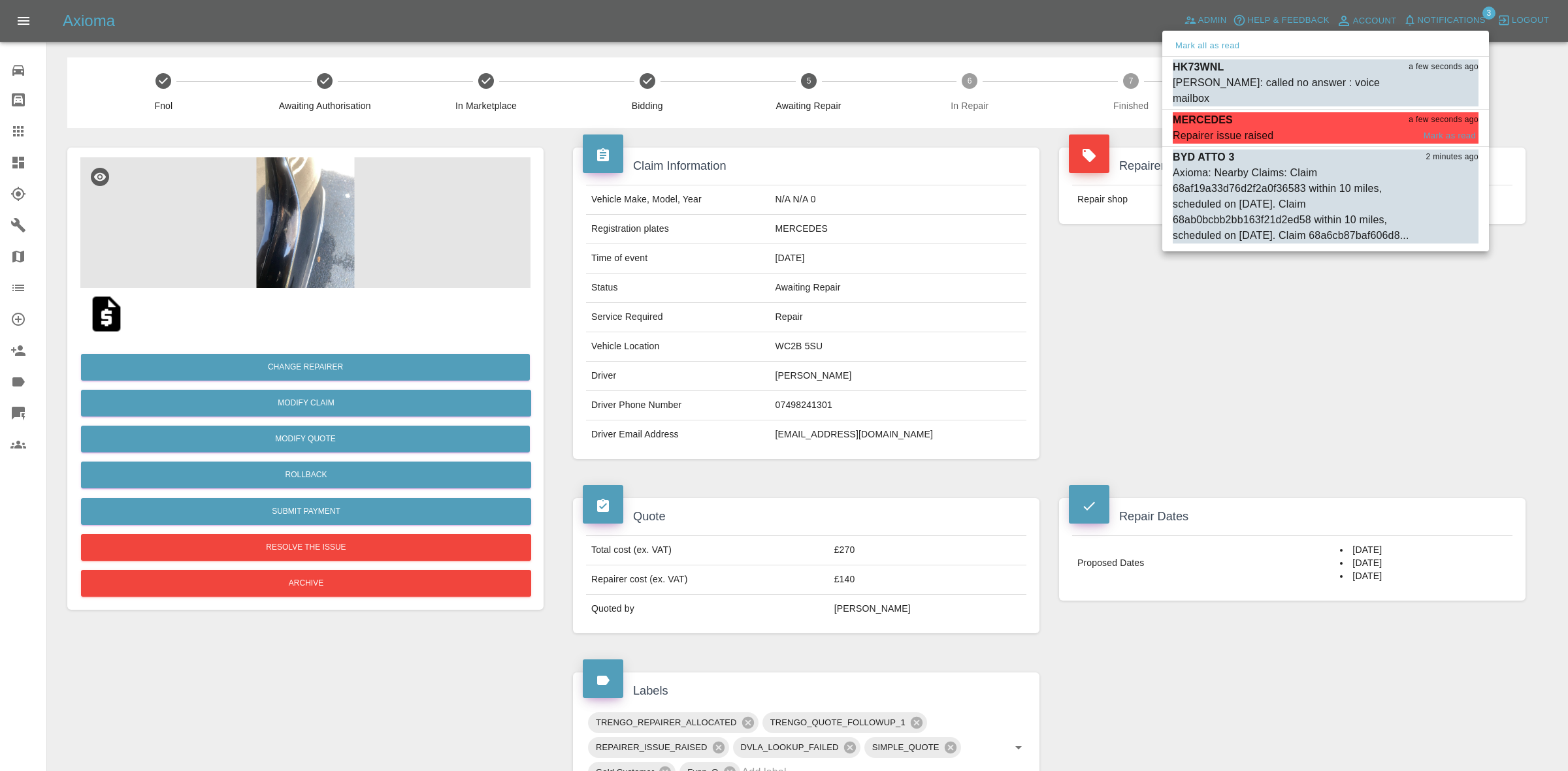
click at [1298, 112] on div "MERCEDES a few seconds ago" at bounding box center [1326, 120] width 306 height 16
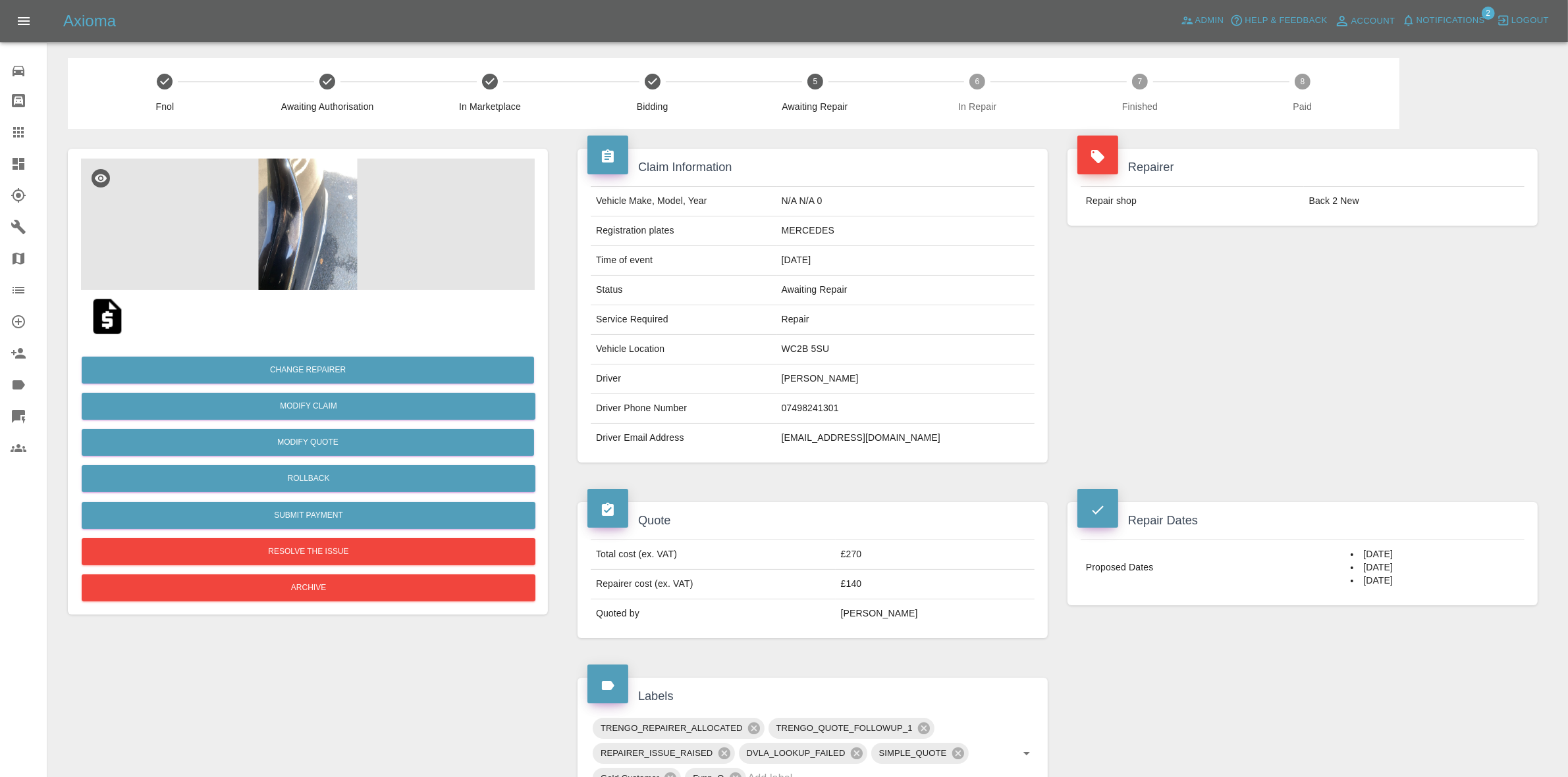
click at [1443, 20] on span "Notifications" at bounding box center [1451, 21] width 69 height 15
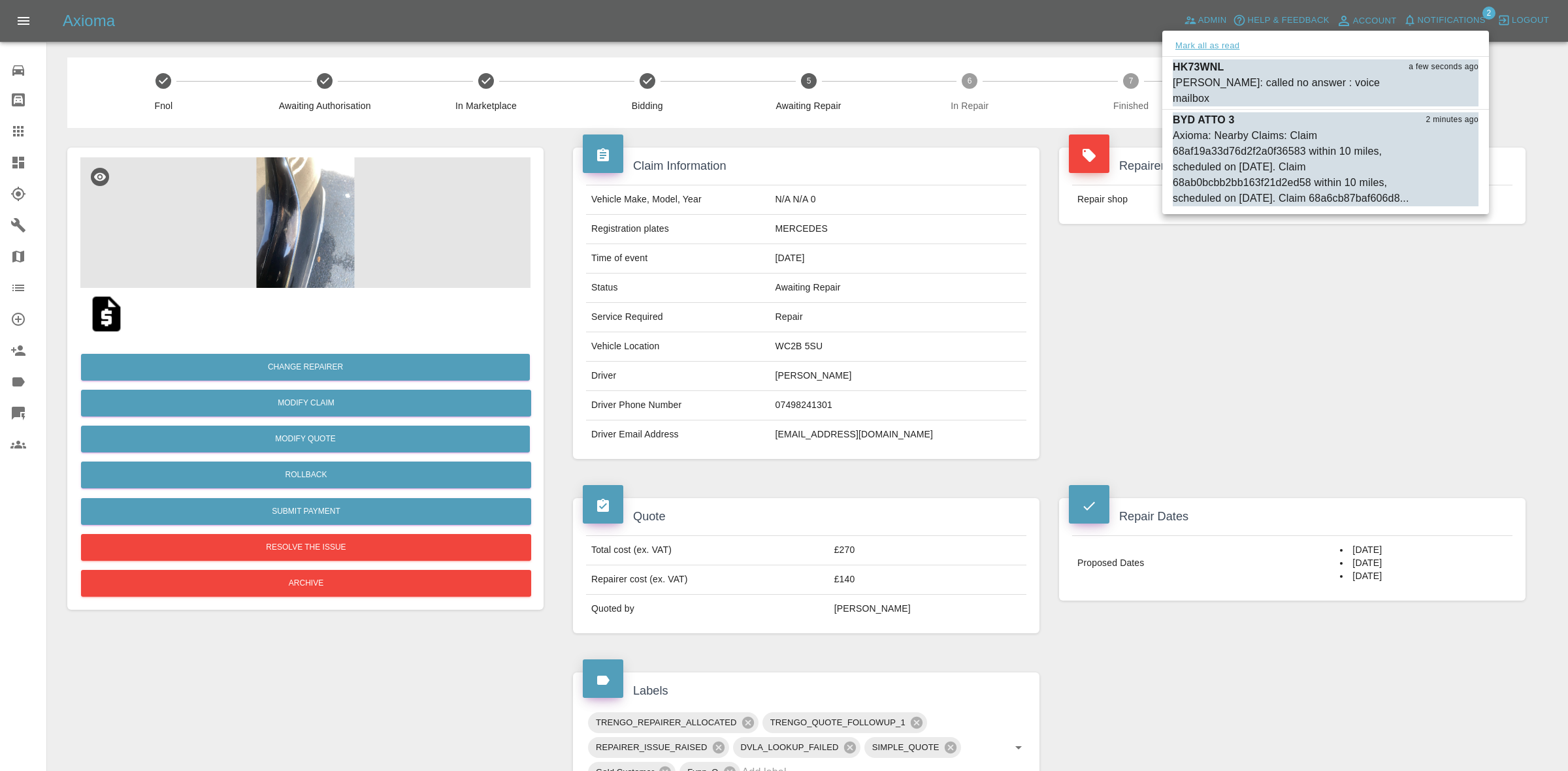
click at [1226, 51] on button "Mark all as read" at bounding box center [1208, 46] width 69 height 15
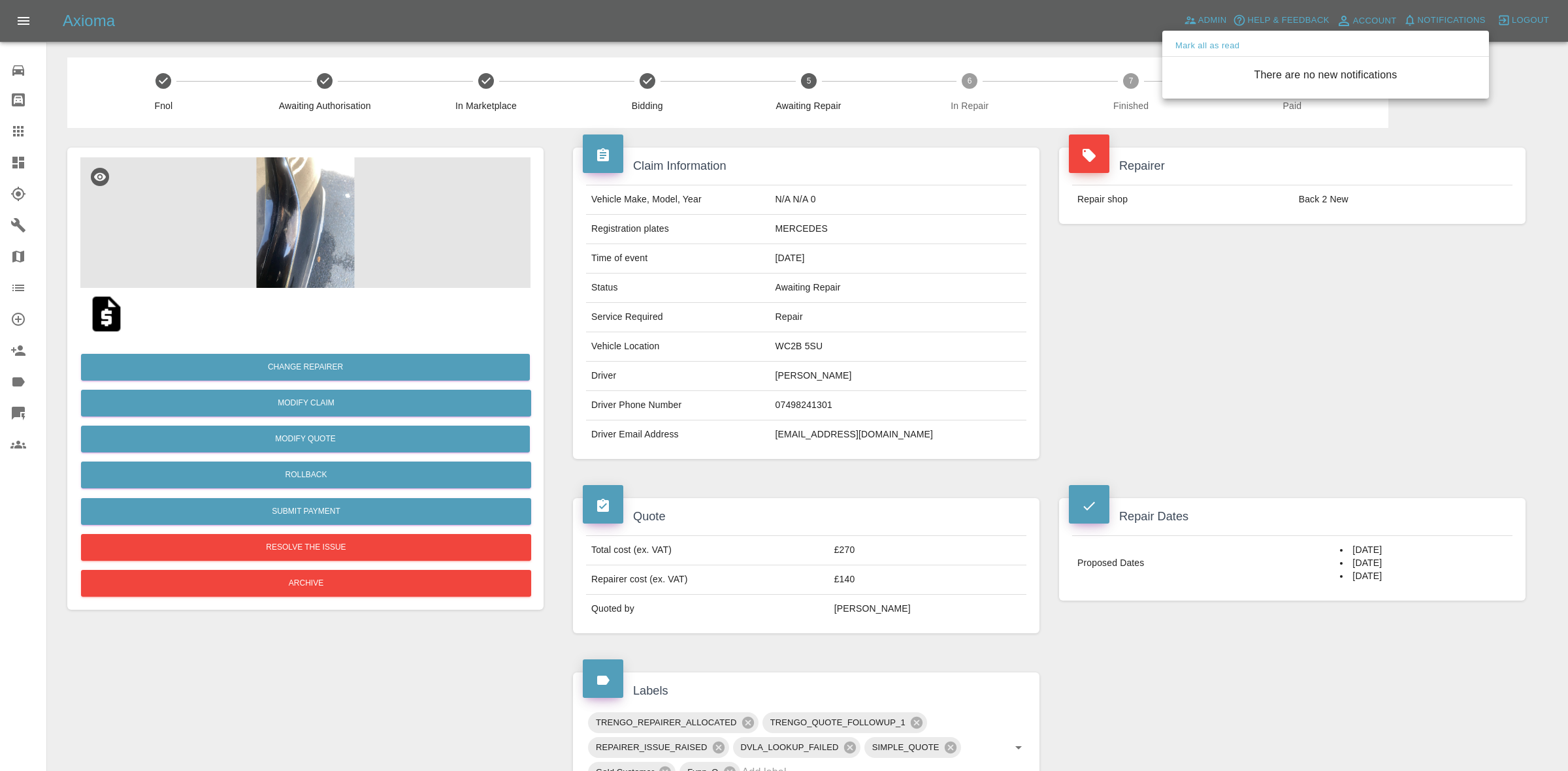
drag, startPoint x: 1321, startPoint y: 276, endPoint x: 1260, endPoint y: 320, distance: 75.2
click at [1322, 284] on div at bounding box center [784, 386] width 1568 height 771
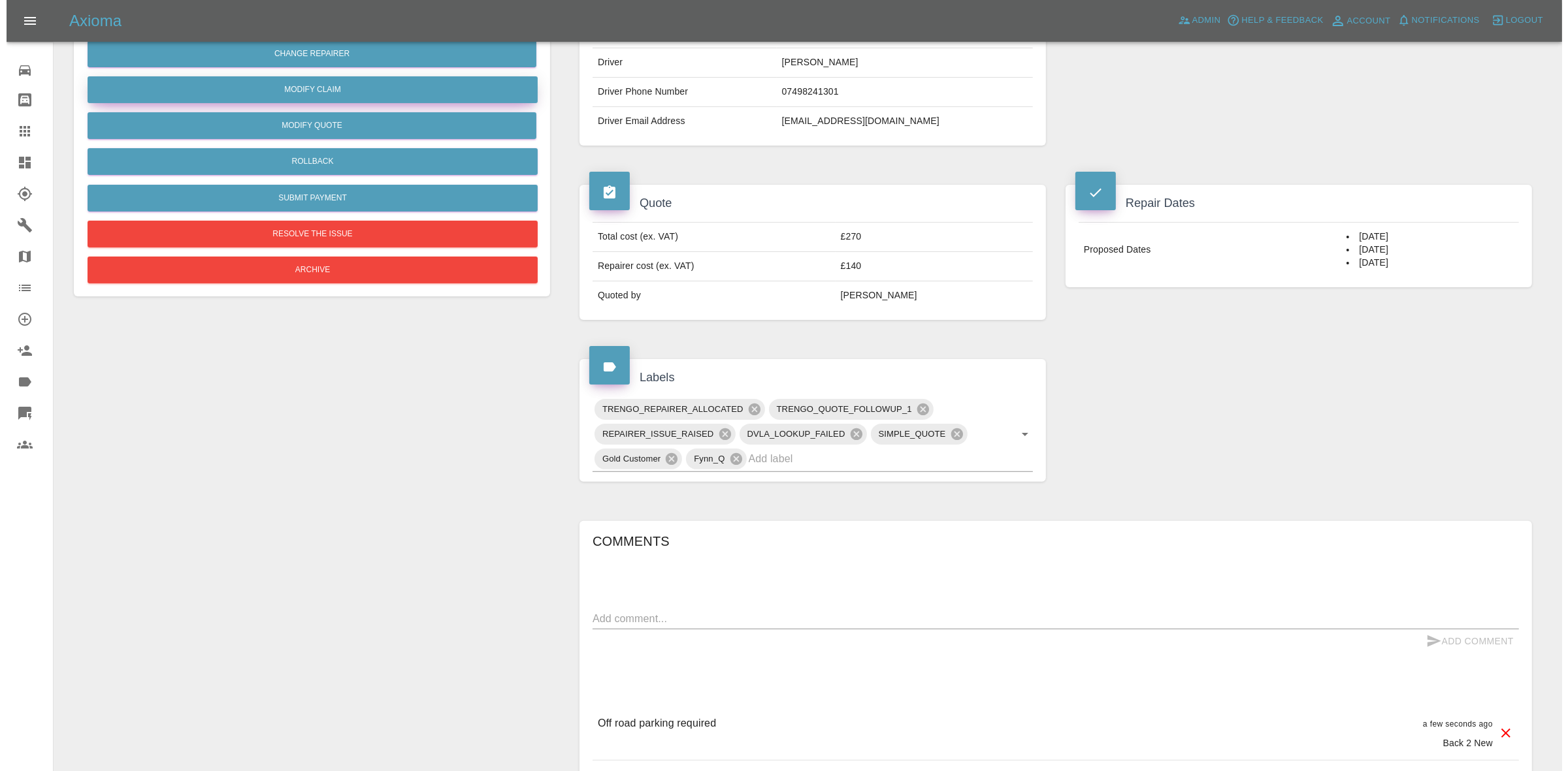
scroll to position [497, 0]
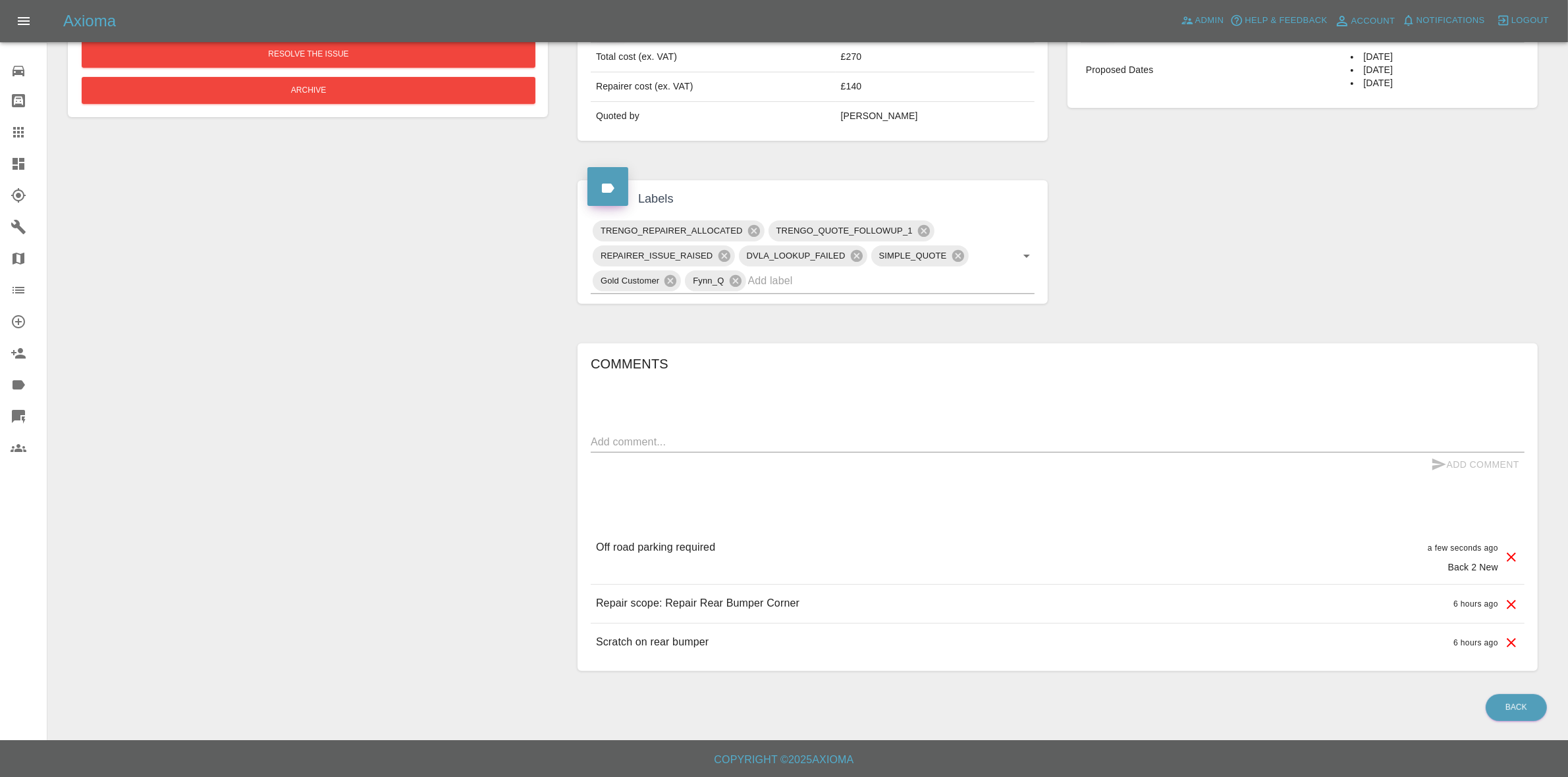
click at [1510, 557] on icon at bounding box center [1511, 557] width 9 height 9
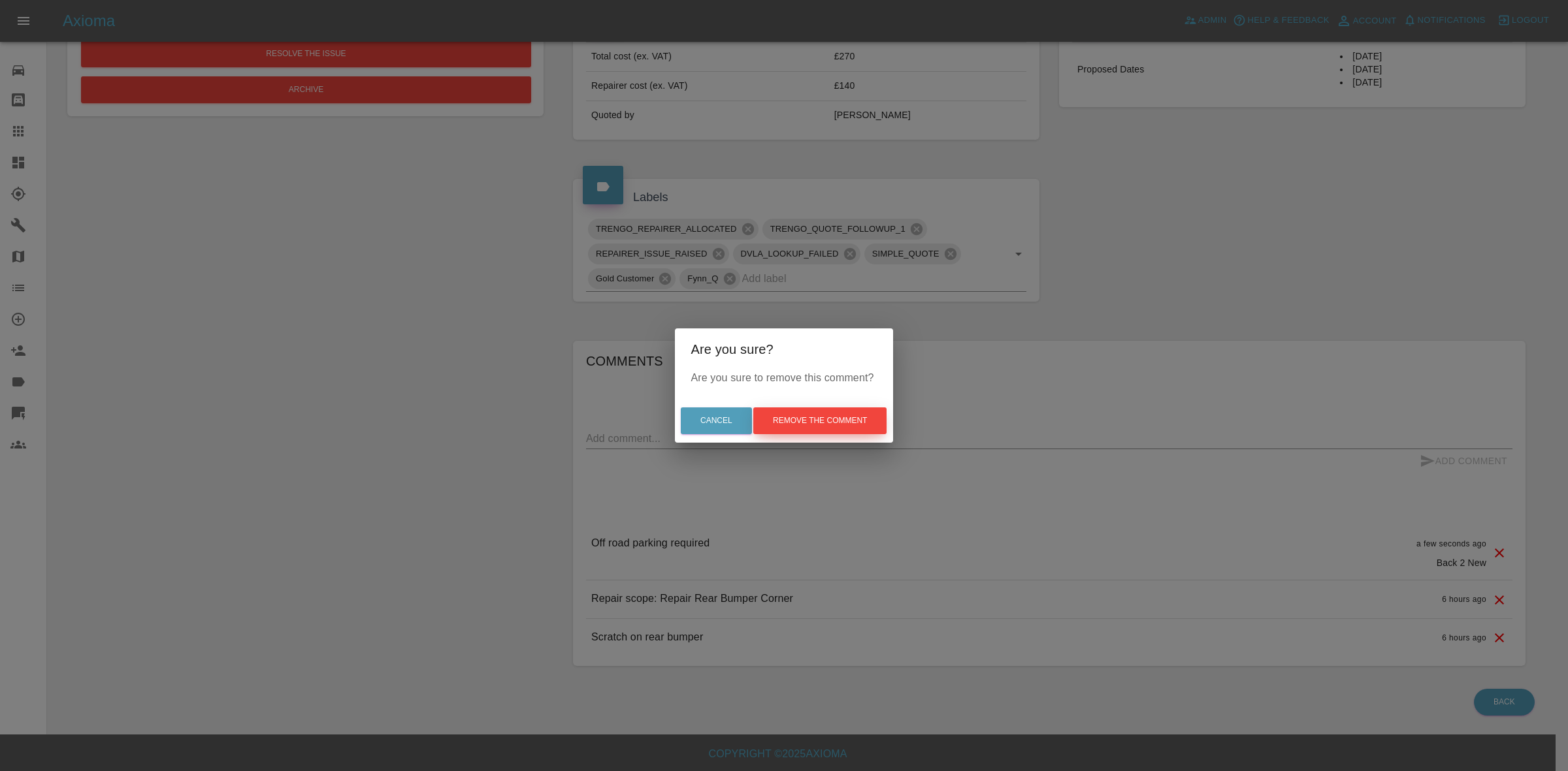
click at [833, 420] on button "Remove the comment" at bounding box center [820, 421] width 133 height 27
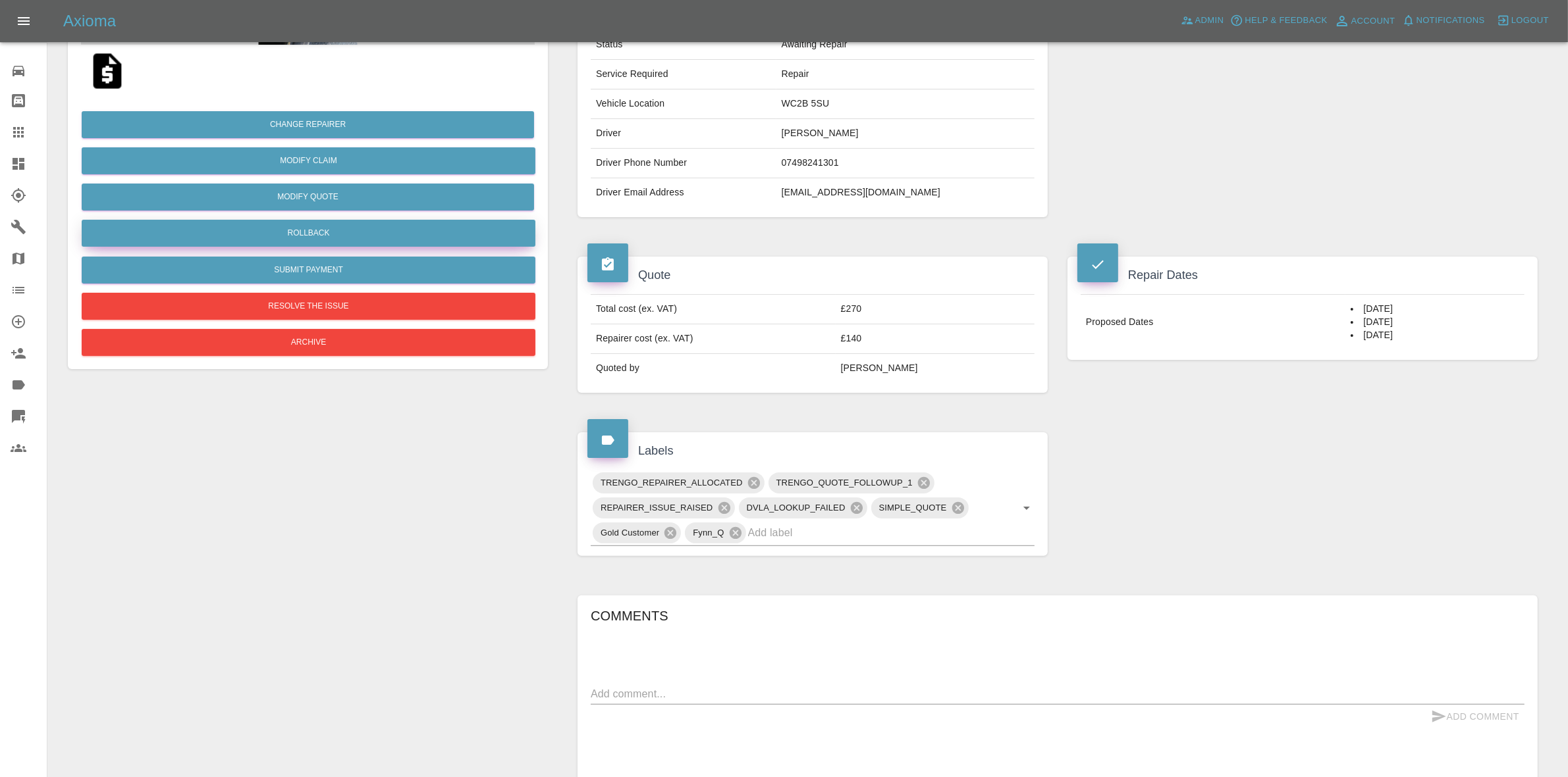
scroll to position [0, 0]
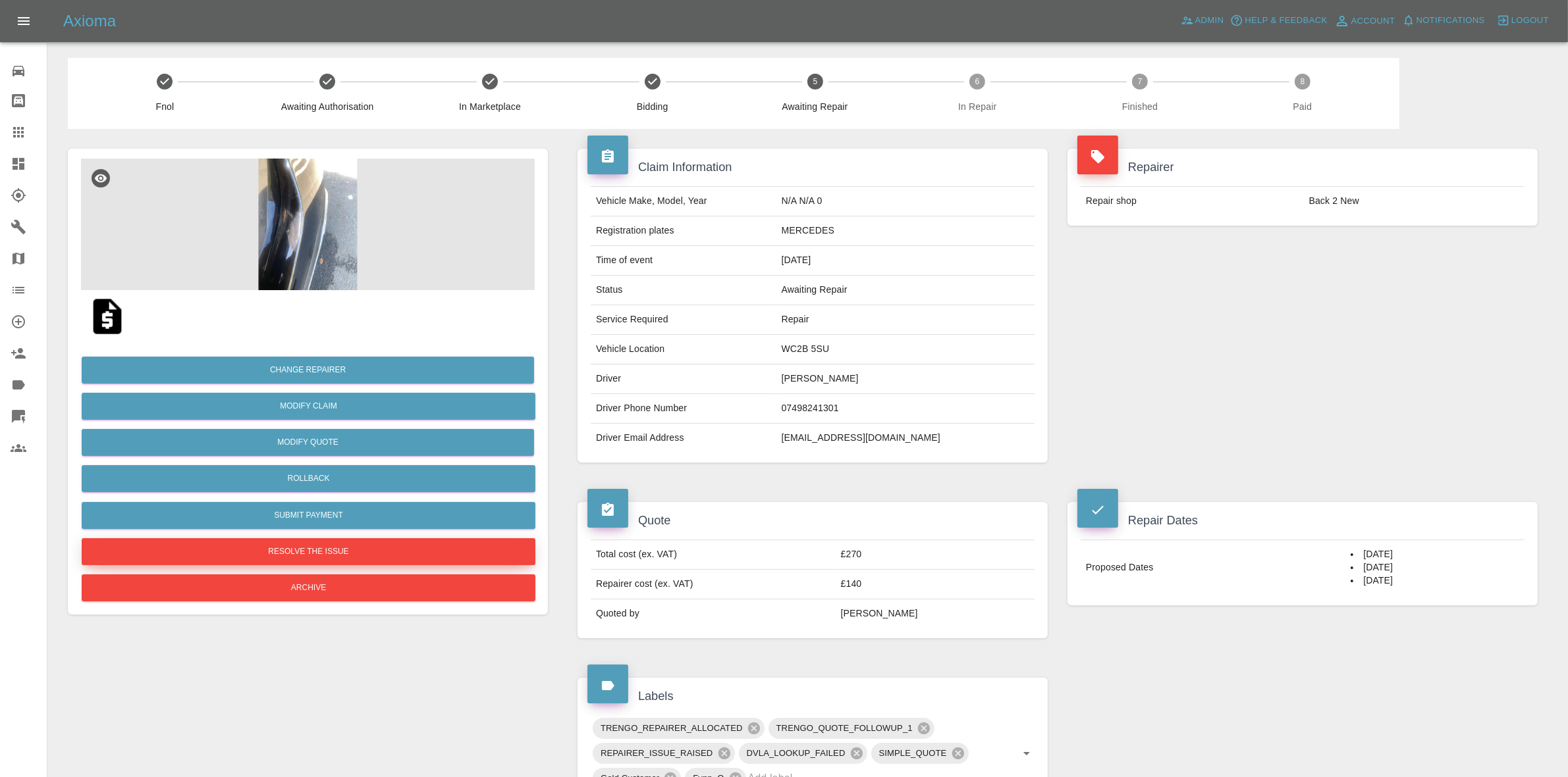
click at [298, 548] on button "Resolve the issue" at bounding box center [309, 552] width 454 height 27
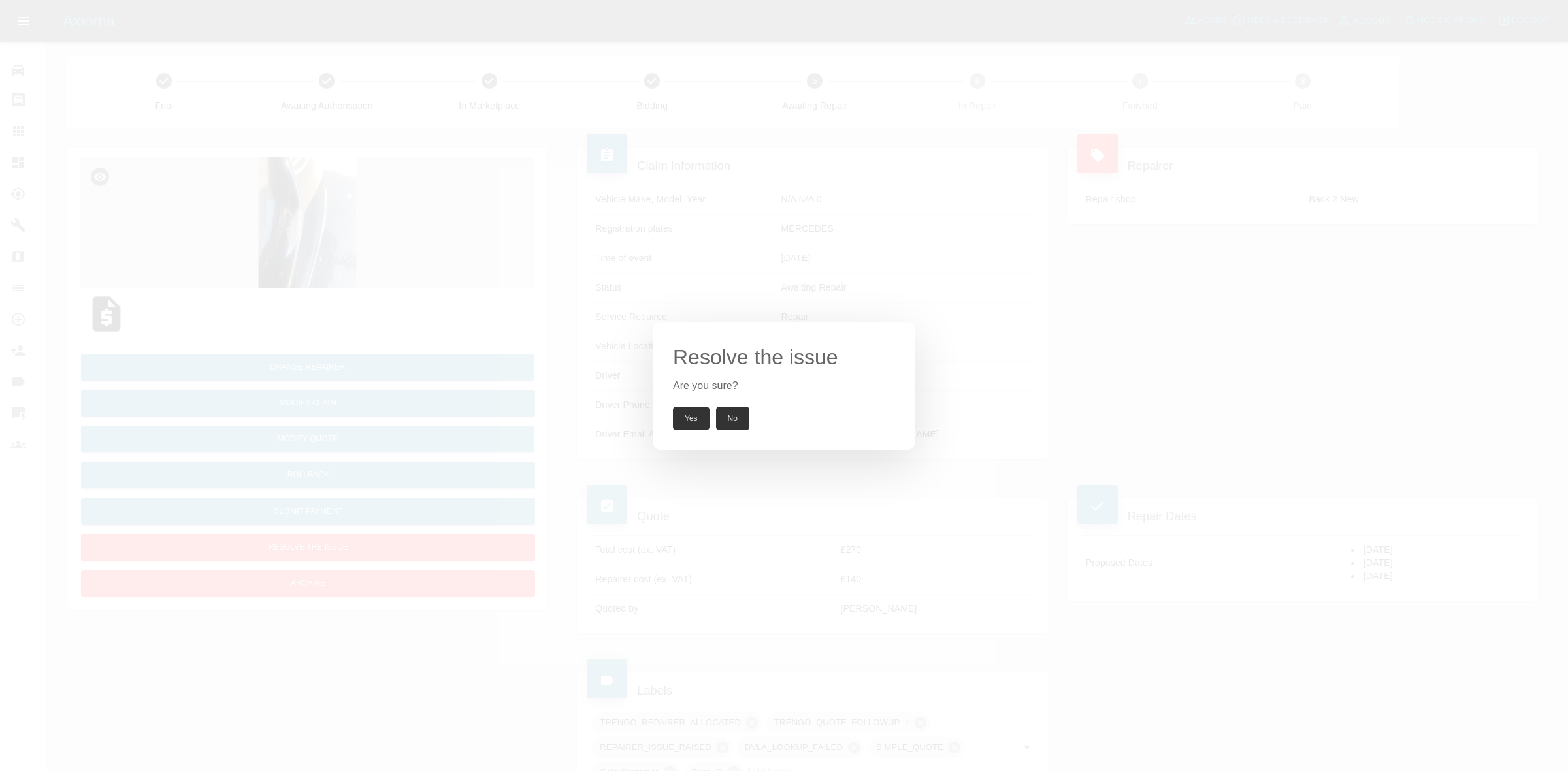
click at [699, 414] on button "Yes" at bounding box center [691, 418] width 37 height 23
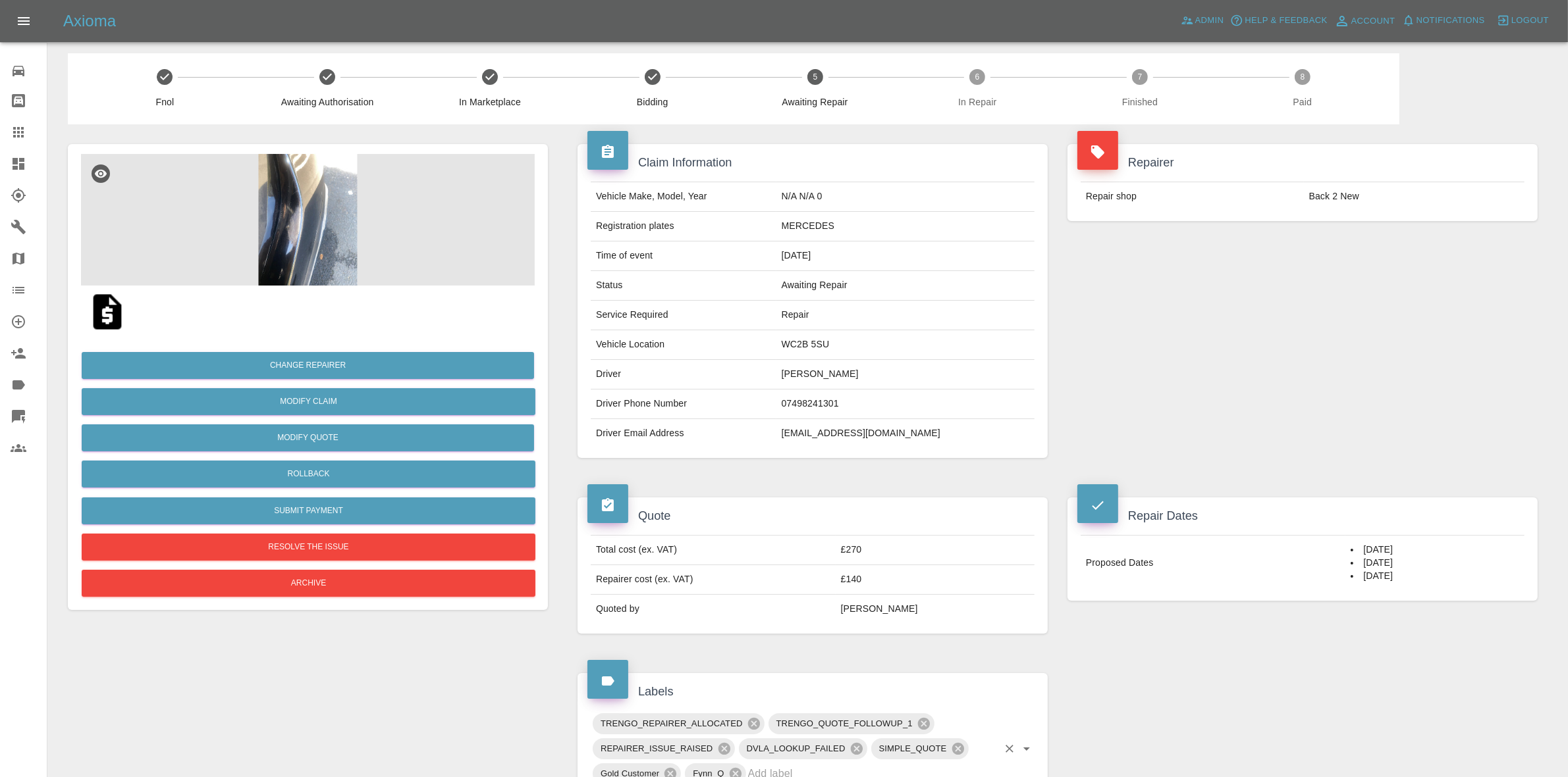
scroll to position [247, 0]
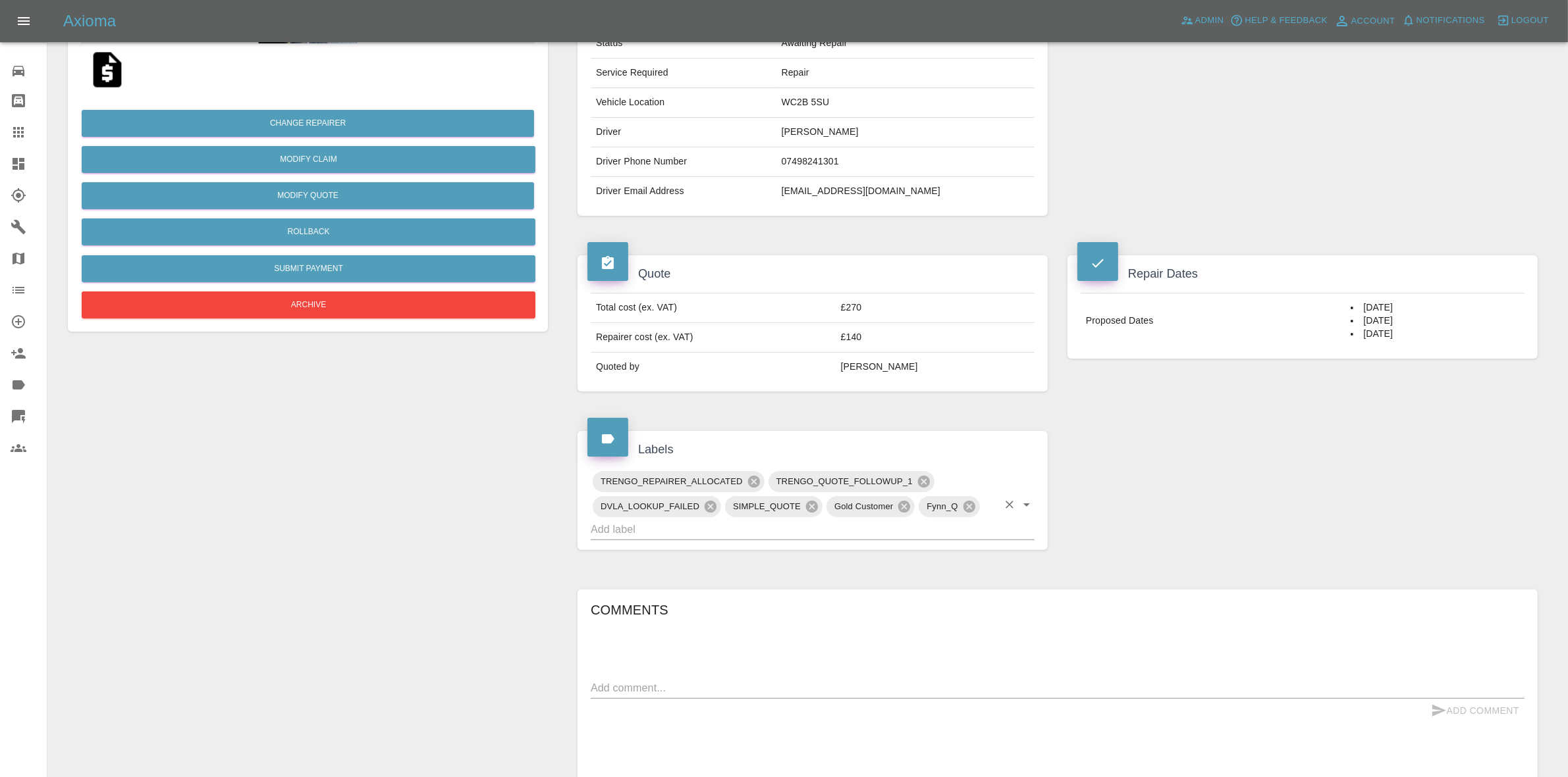
click at [782, 524] on input "text" at bounding box center [793, 530] width 407 height 21
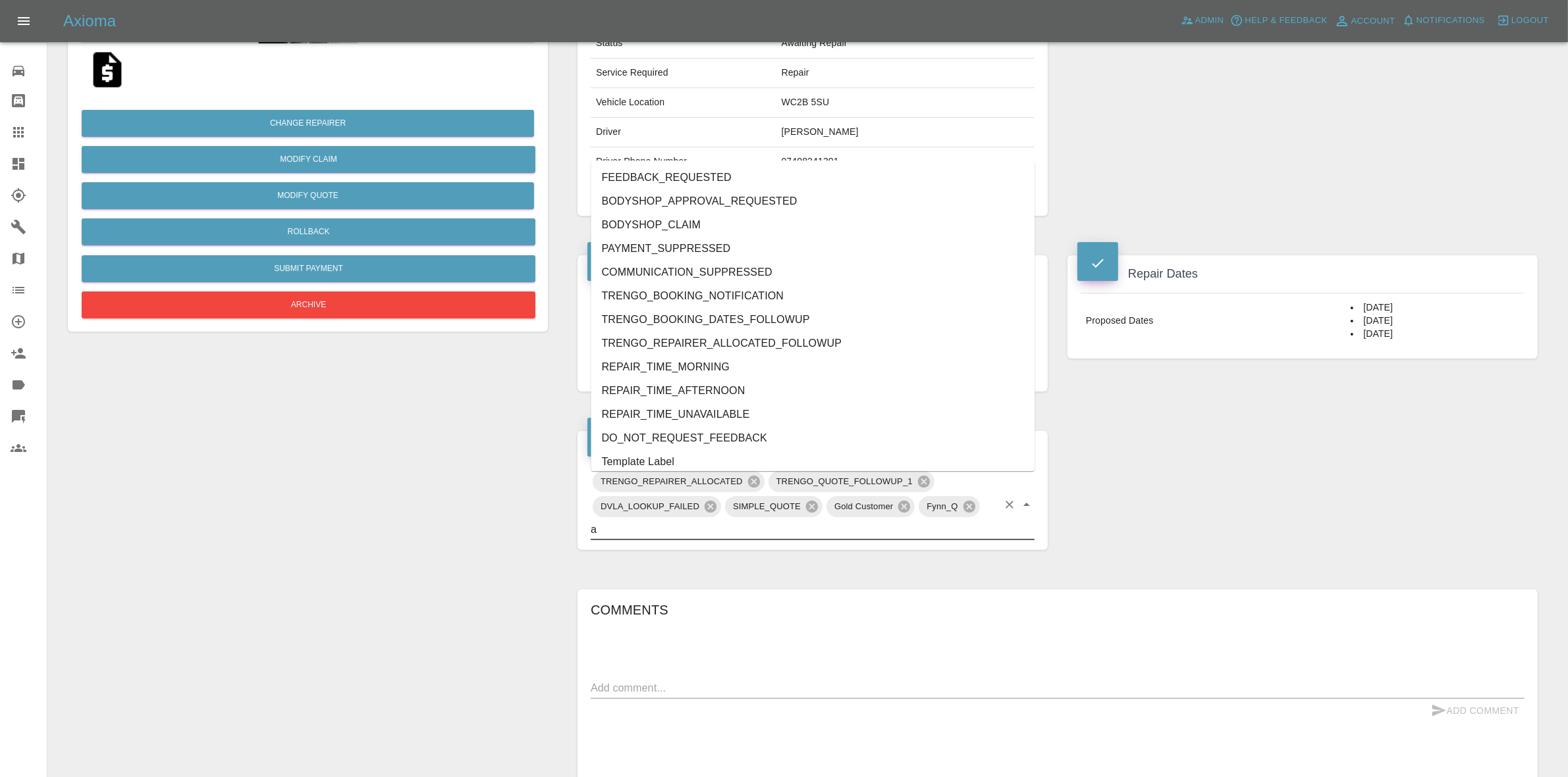
type input "au"
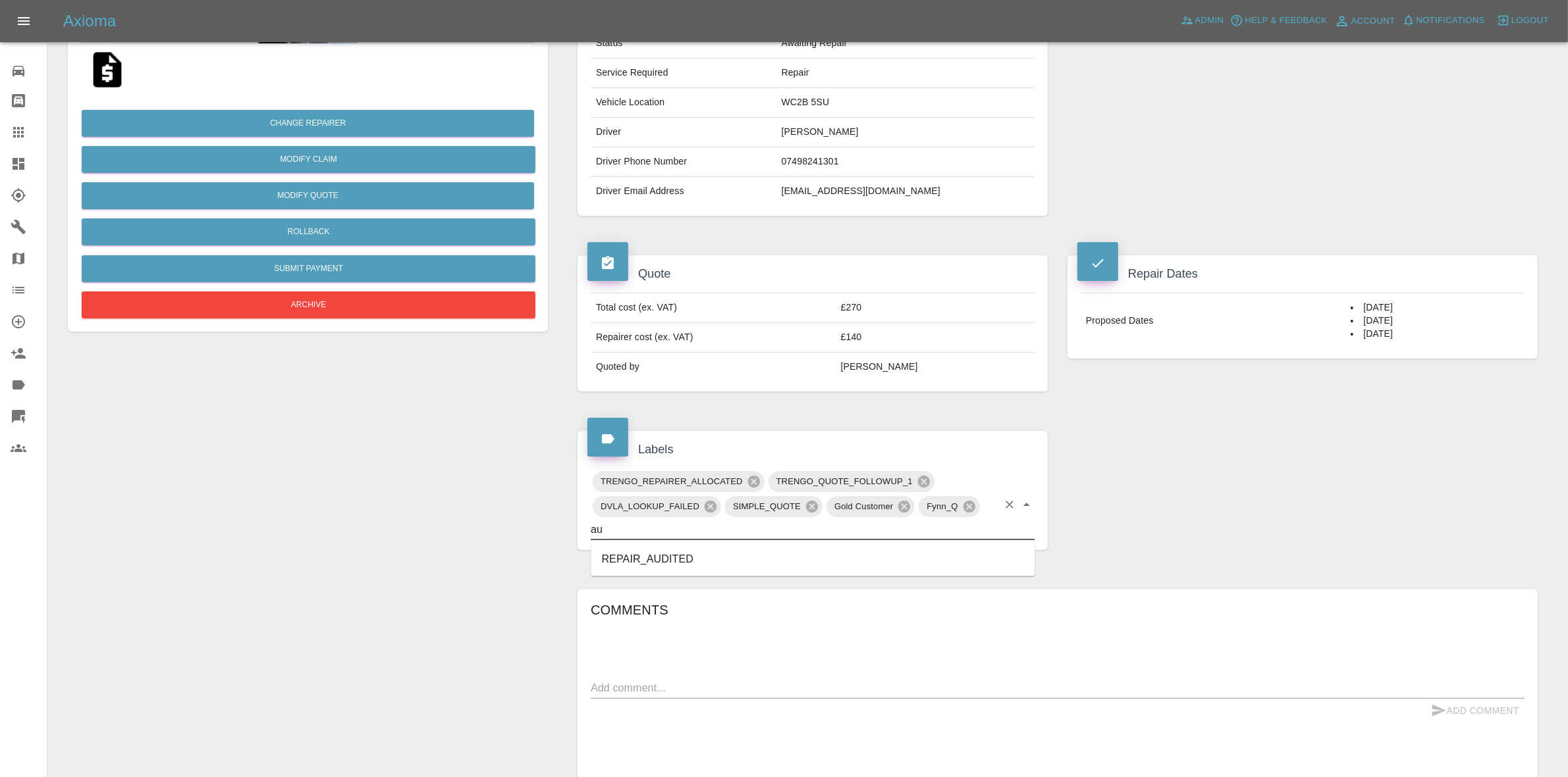
click at [670, 558] on li "REPAIR_AUDITED" at bounding box center [813, 559] width 444 height 24
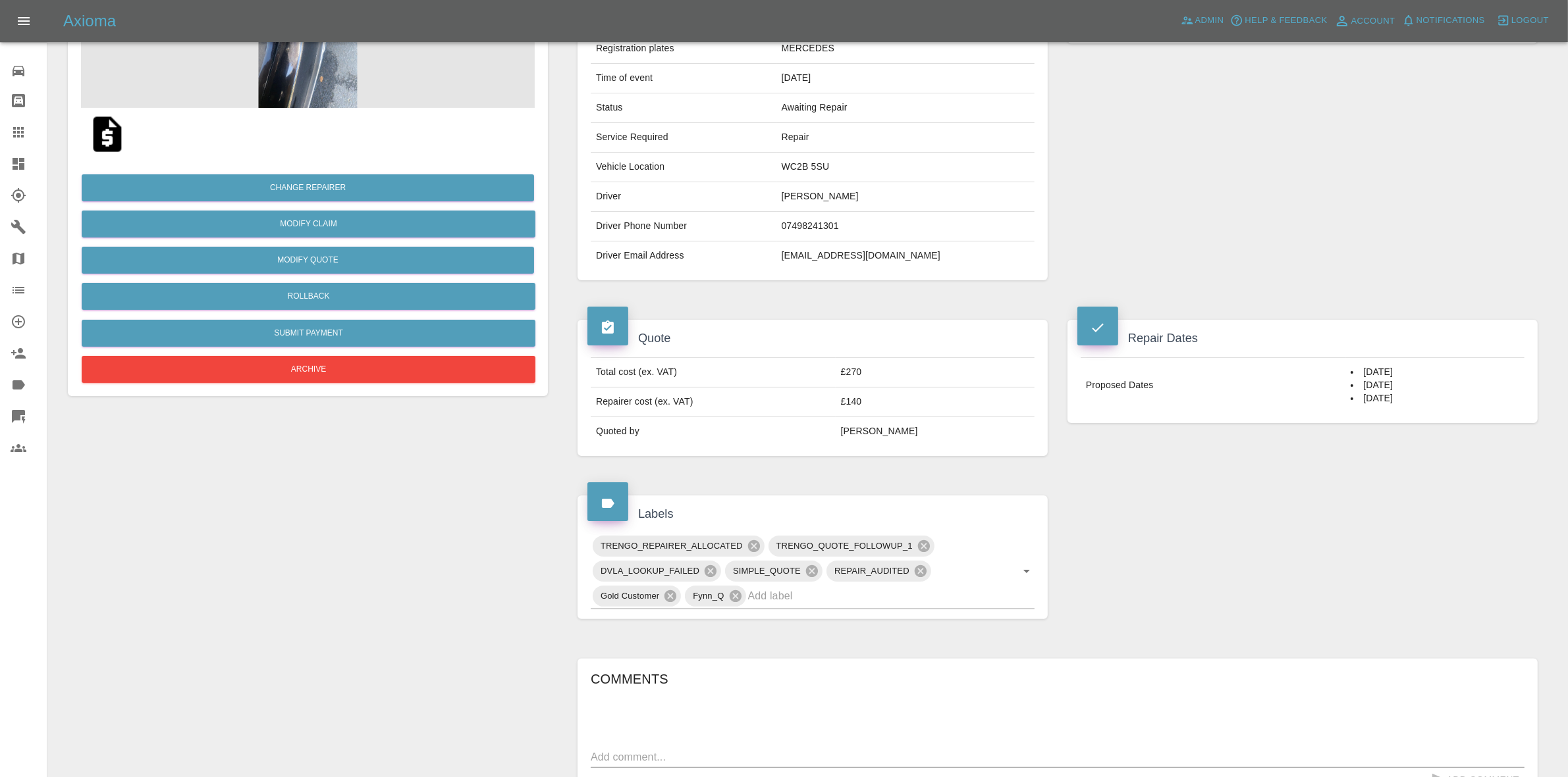
scroll to position [444, 0]
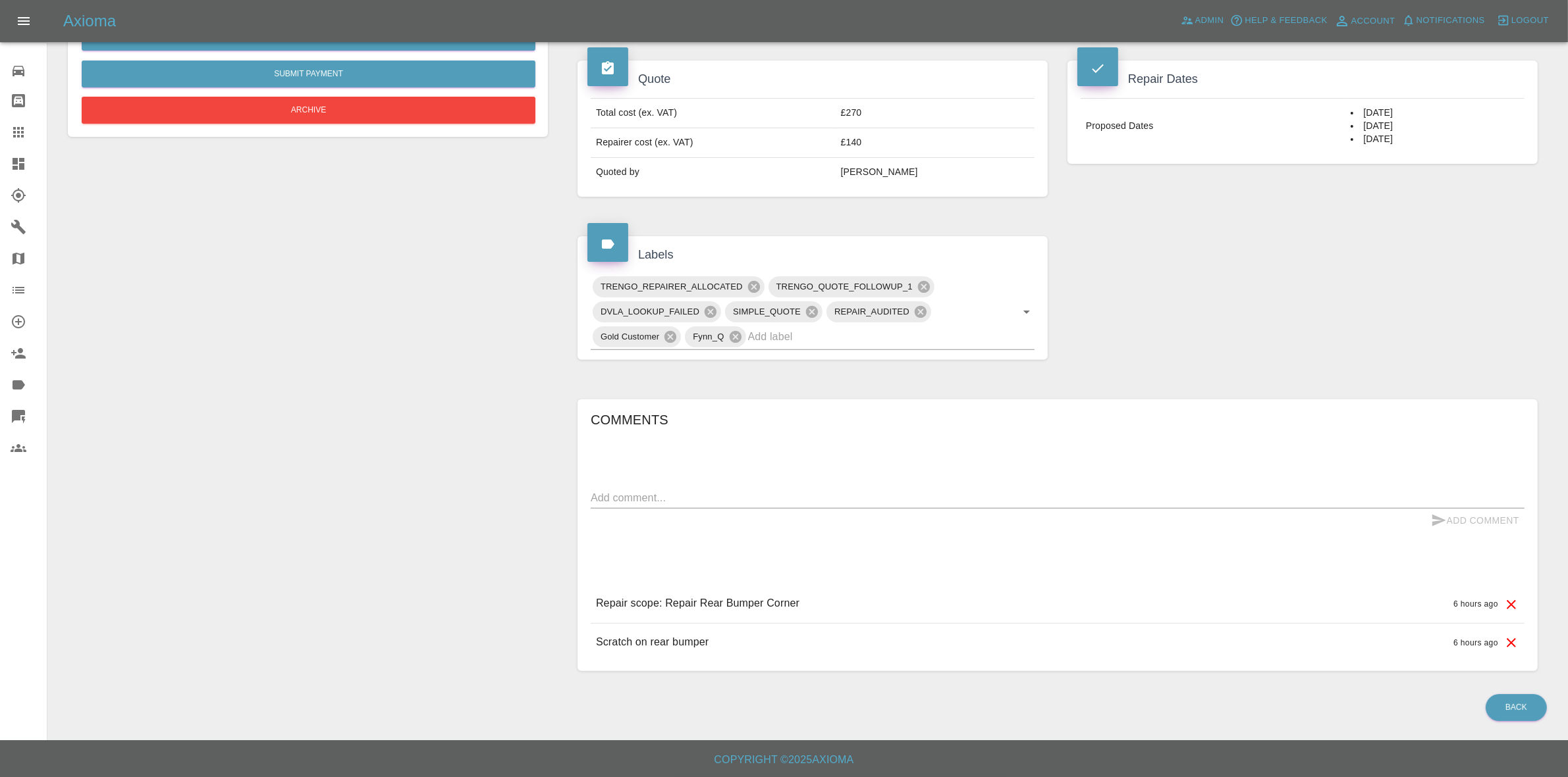
click at [724, 509] on div "Add Comment" at bounding box center [1058, 521] width 934 height 25
click at [717, 504] on textarea at bounding box center [1058, 498] width 934 height 15
type textarea "checking space"
click at [1480, 511] on button "Add Comment" at bounding box center [1475, 521] width 99 height 25
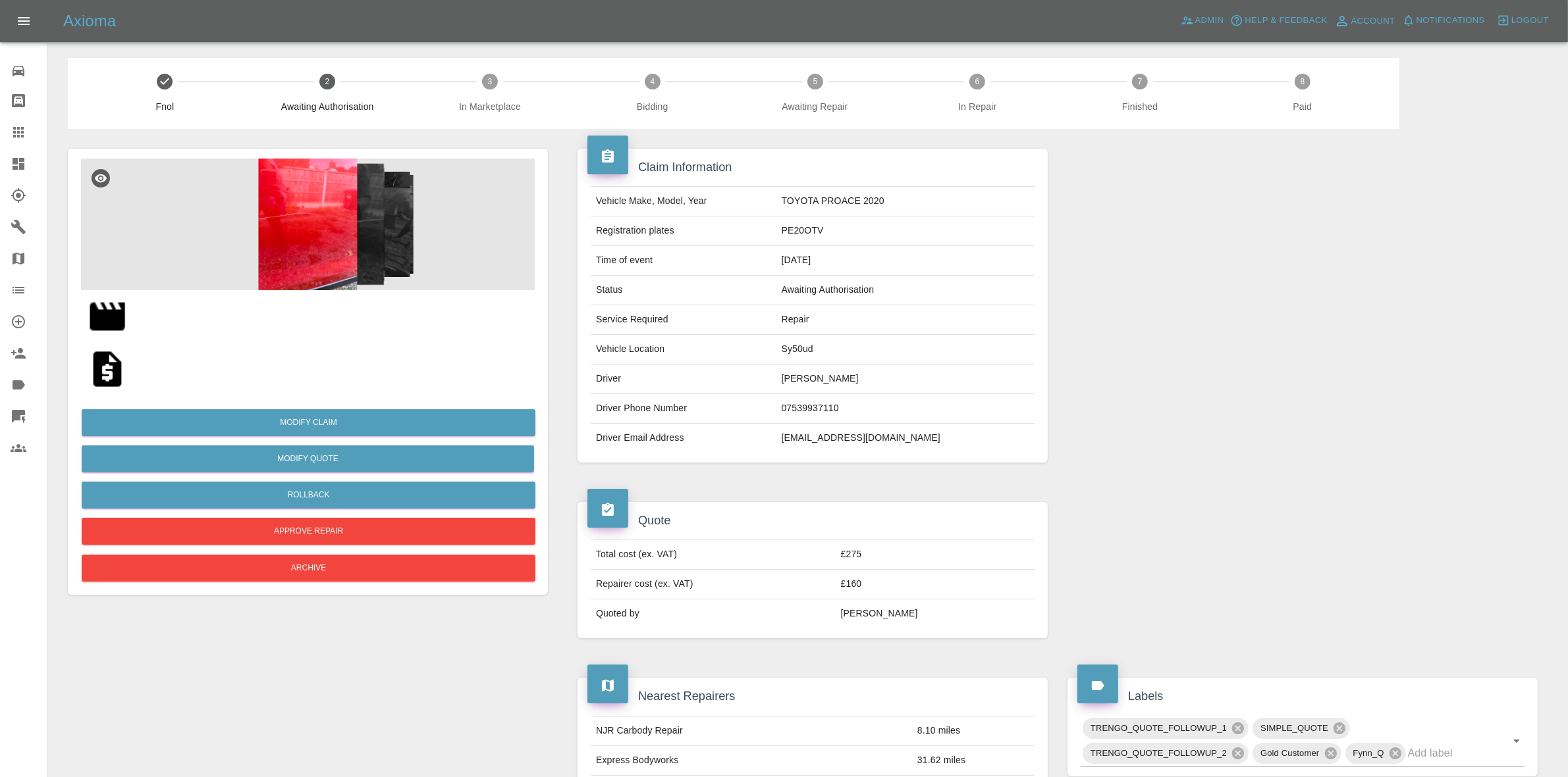
click at [275, 223] on img at bounding box center [308, 224] width 454 height 132
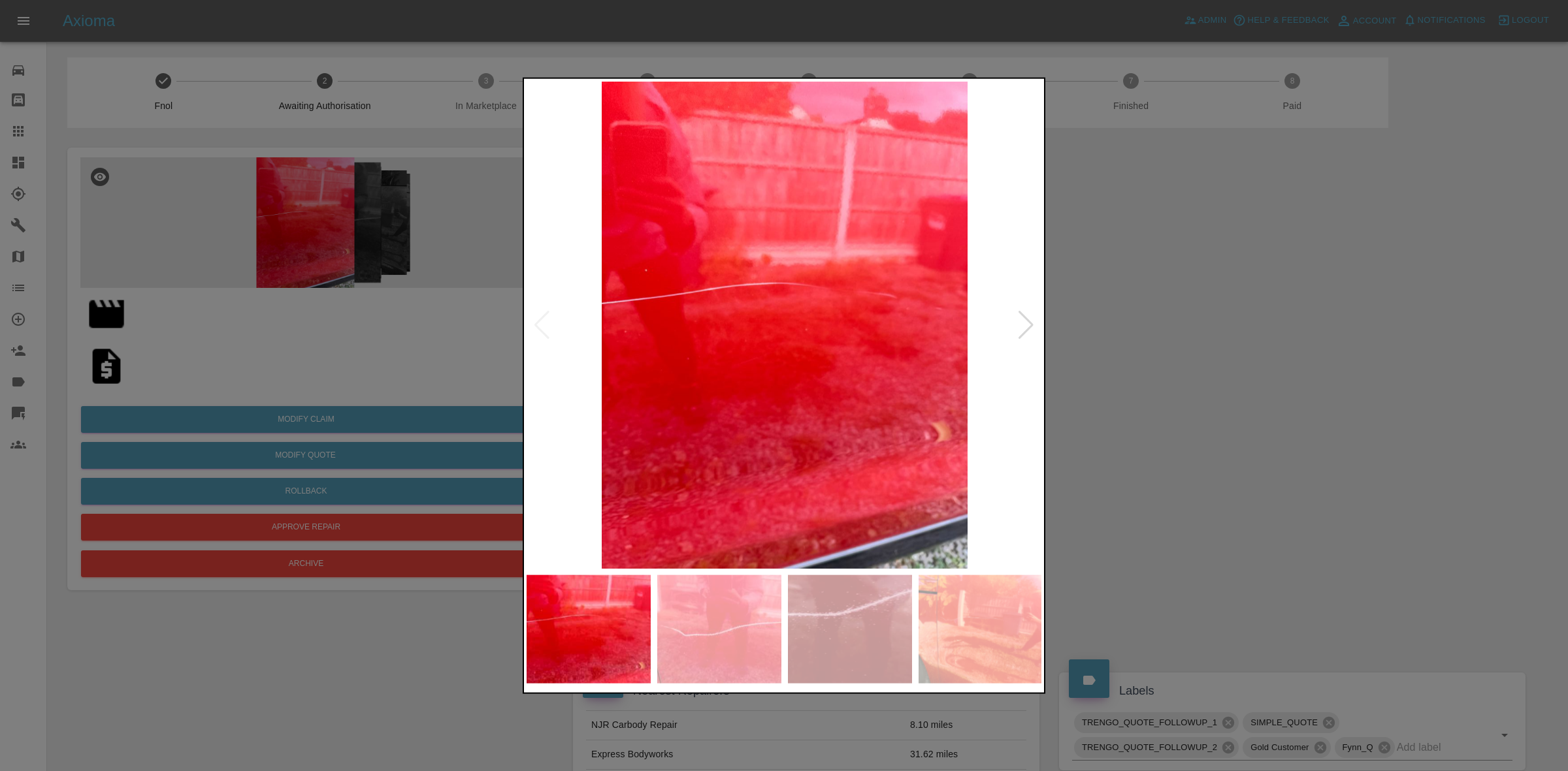
click at [1021, 332] on div at bounding box center [1026, 325] width 18 height 29
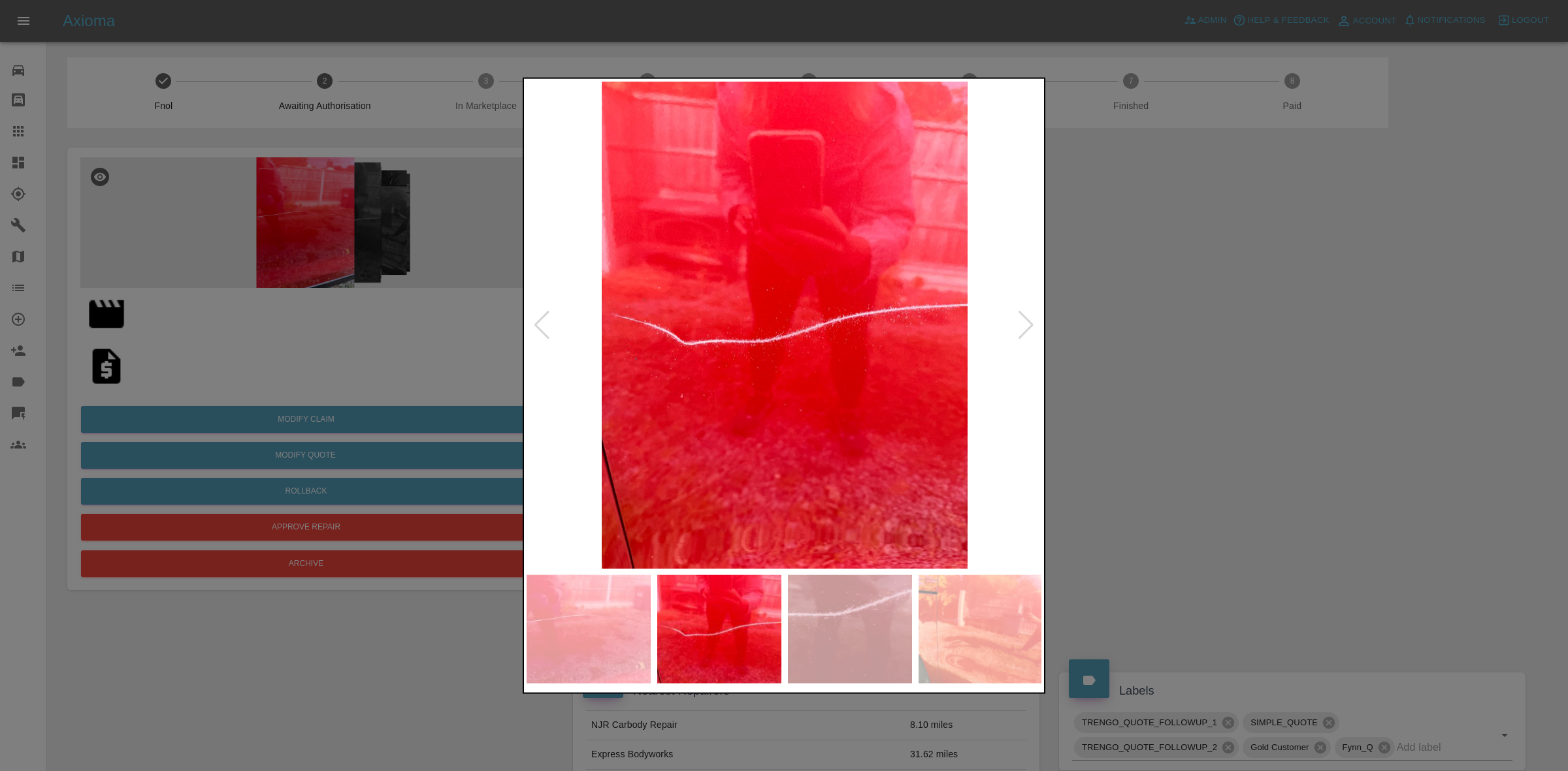
click at [1021, 332] on div at bounding box center [1026, 325] width 18 height 29
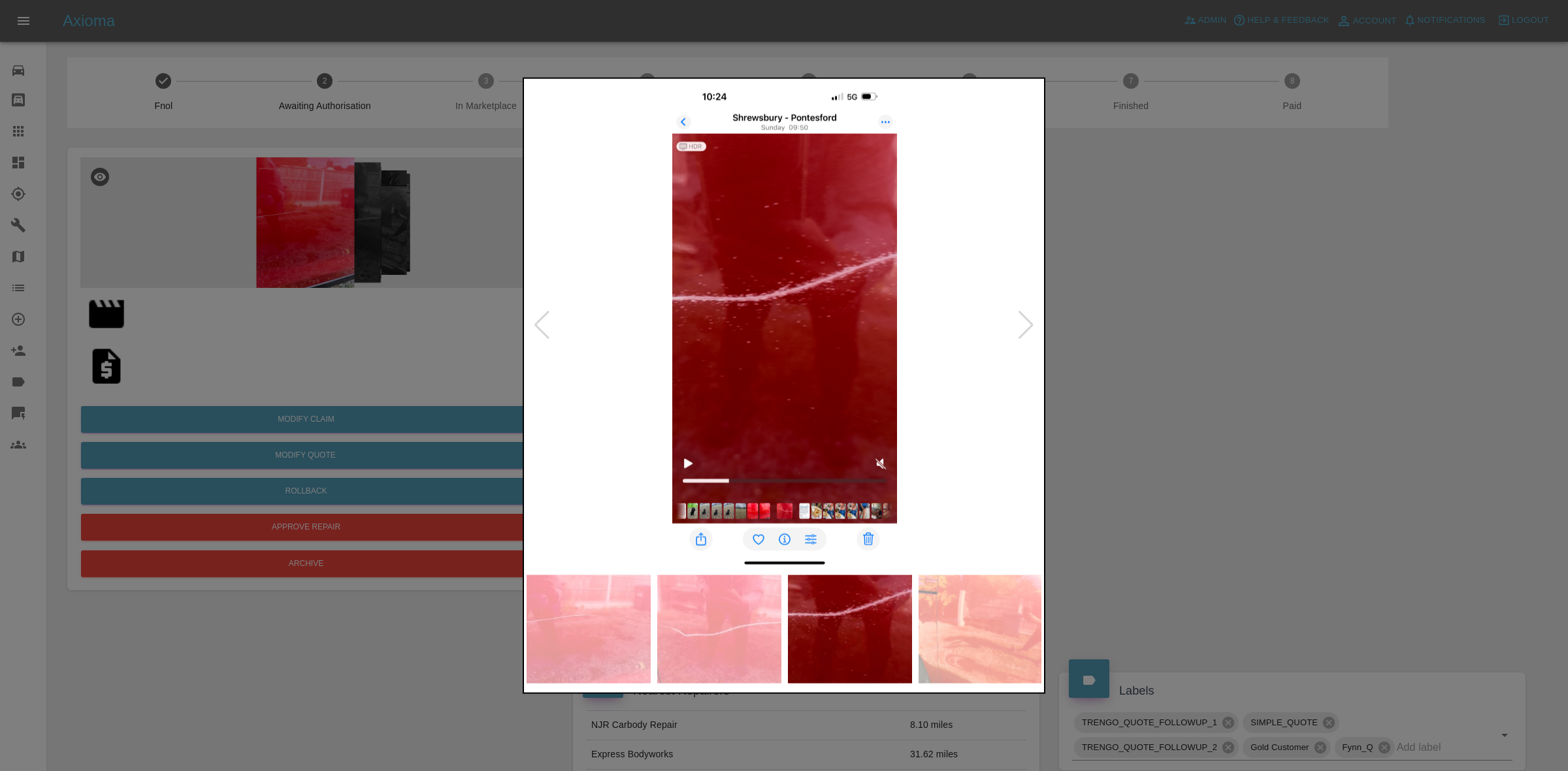
click at [1021, 332] on div at bounding box center [1026, 325] width 18 height 29
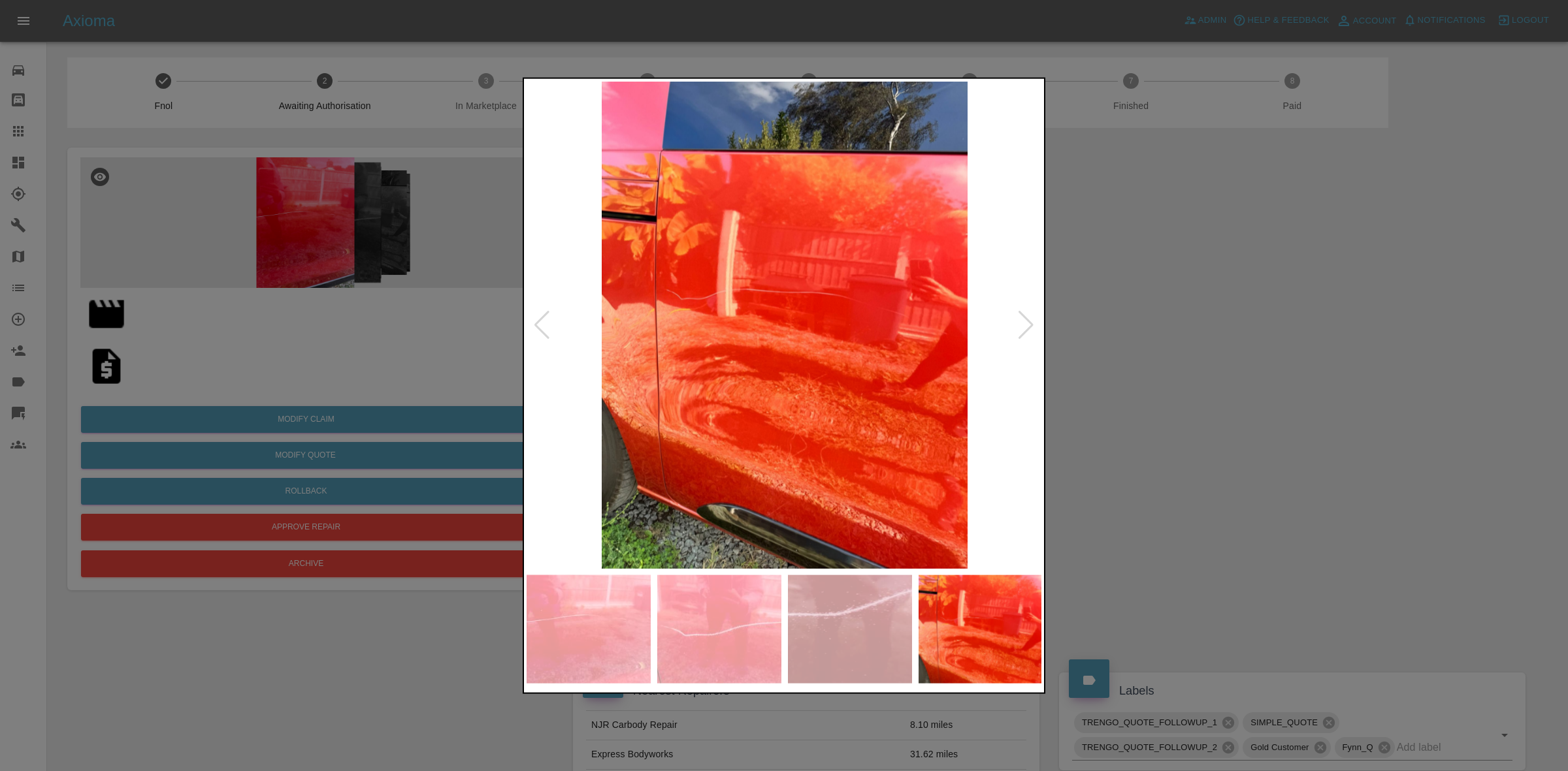
click at [1021, 332] on div at bounding box center [1026, 325] width 18 height 29
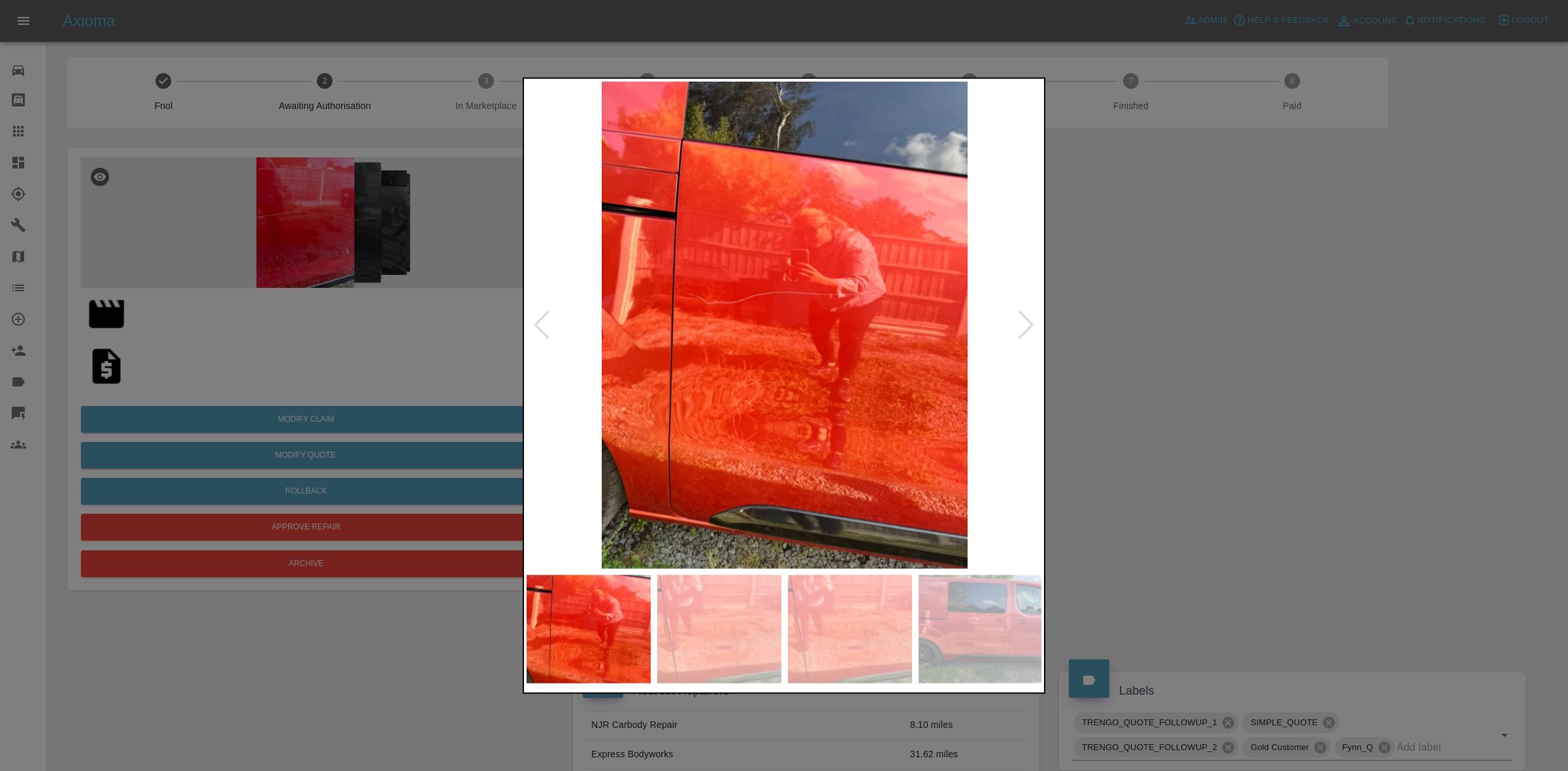
click at [1021, 332] on div at bounding box center [1026, 325] width 18 height 29
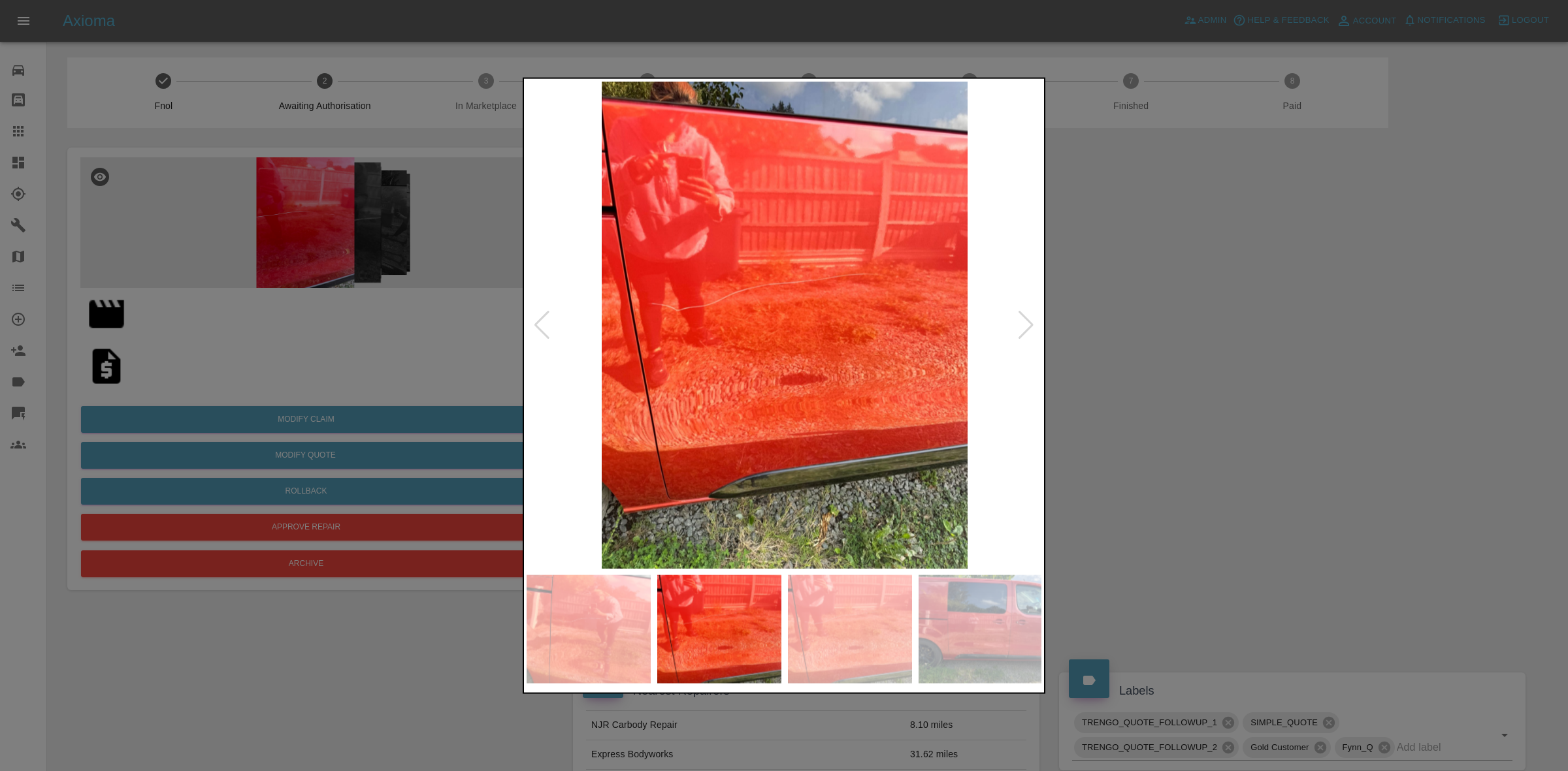
click at [1021, 332] on div at bounding box center [1026, 325] width 18 height 29
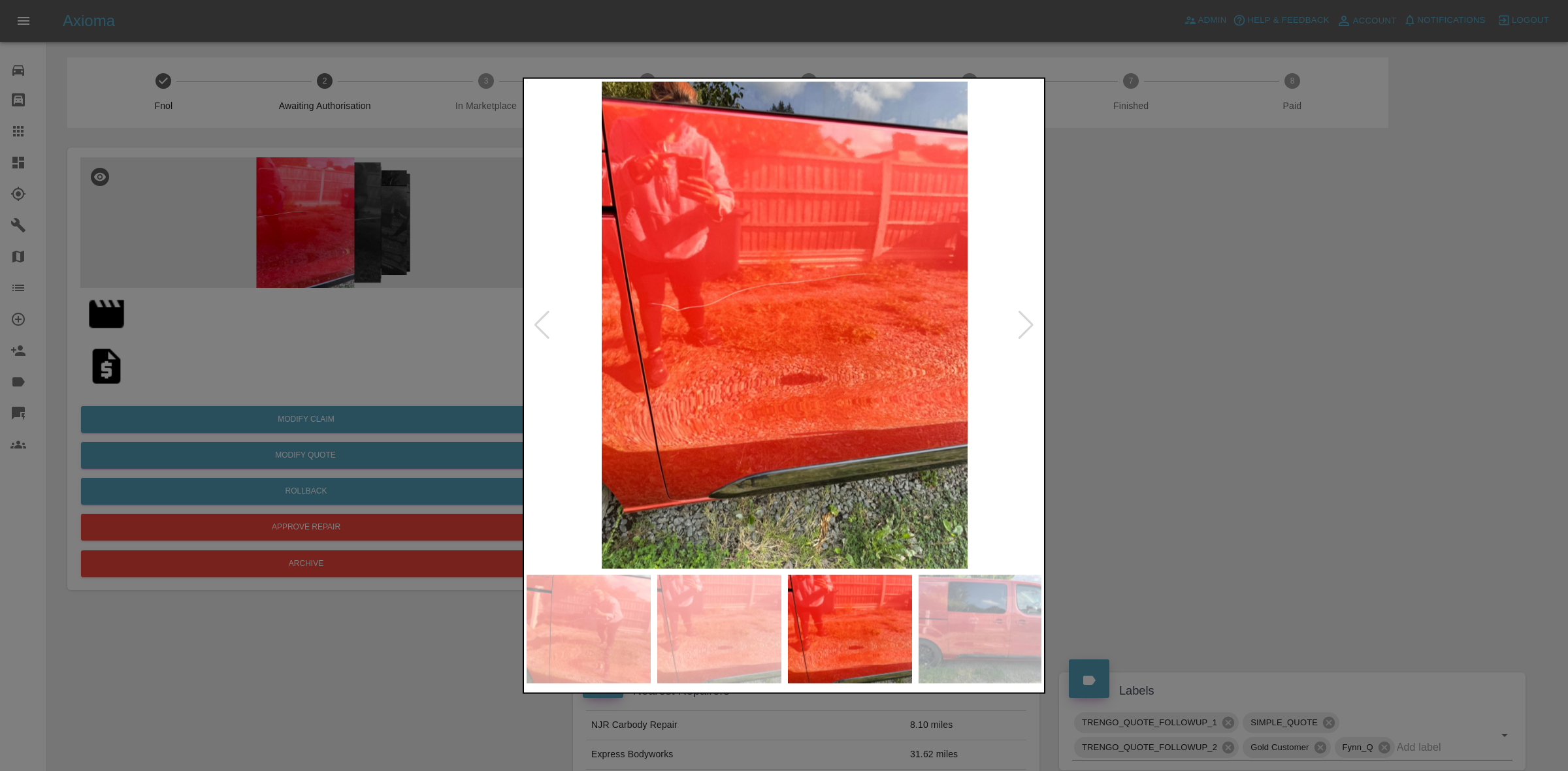
click at [1021, 332] on div at bounding box center [1026, 325] width 18 height 29
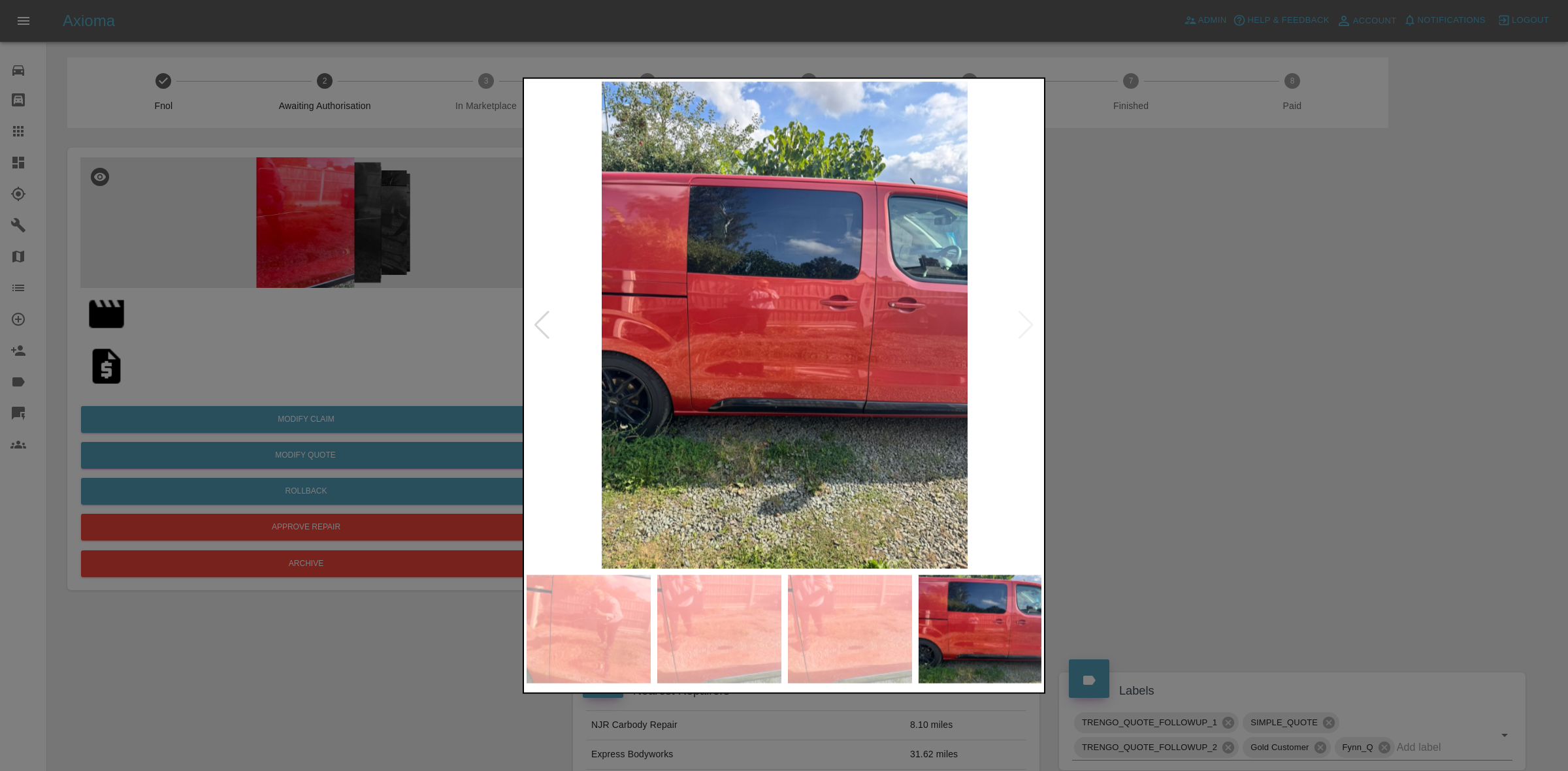
click at [1021, 332] on img at bounding box center [784, 325] width 516 height 487
click at [1231, 408] on div at bounding box center [784, 386] width 1568 height 771
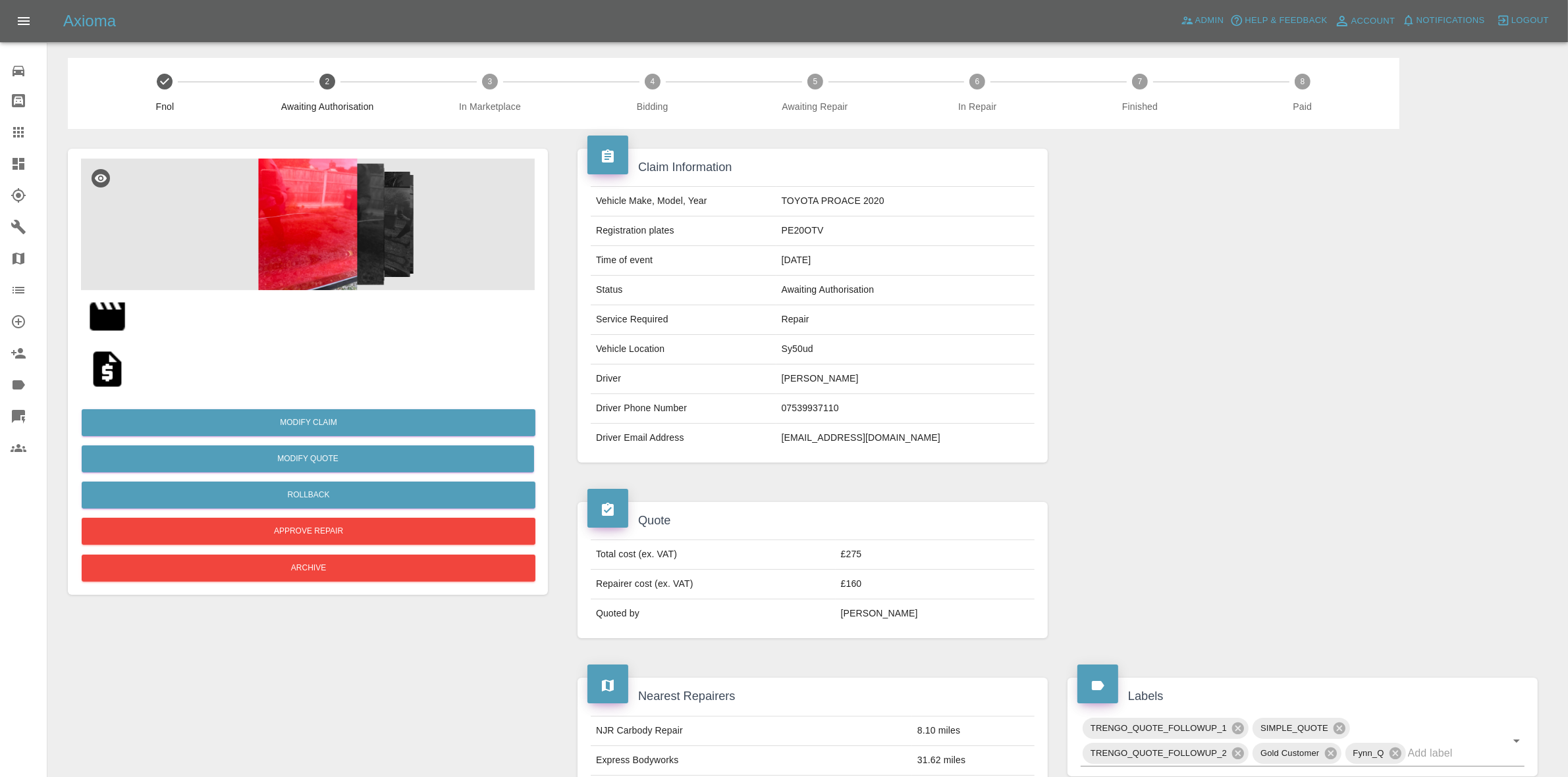
click at [108, 301] on img at bounding box center [107, 316] width 42 height 42
click at [96, 323] on img at bounding box center [107, 316] width 42 height 42
click at [0, 156] on link "Dashboard" at bounding box center [24, 164] width 47 height 32
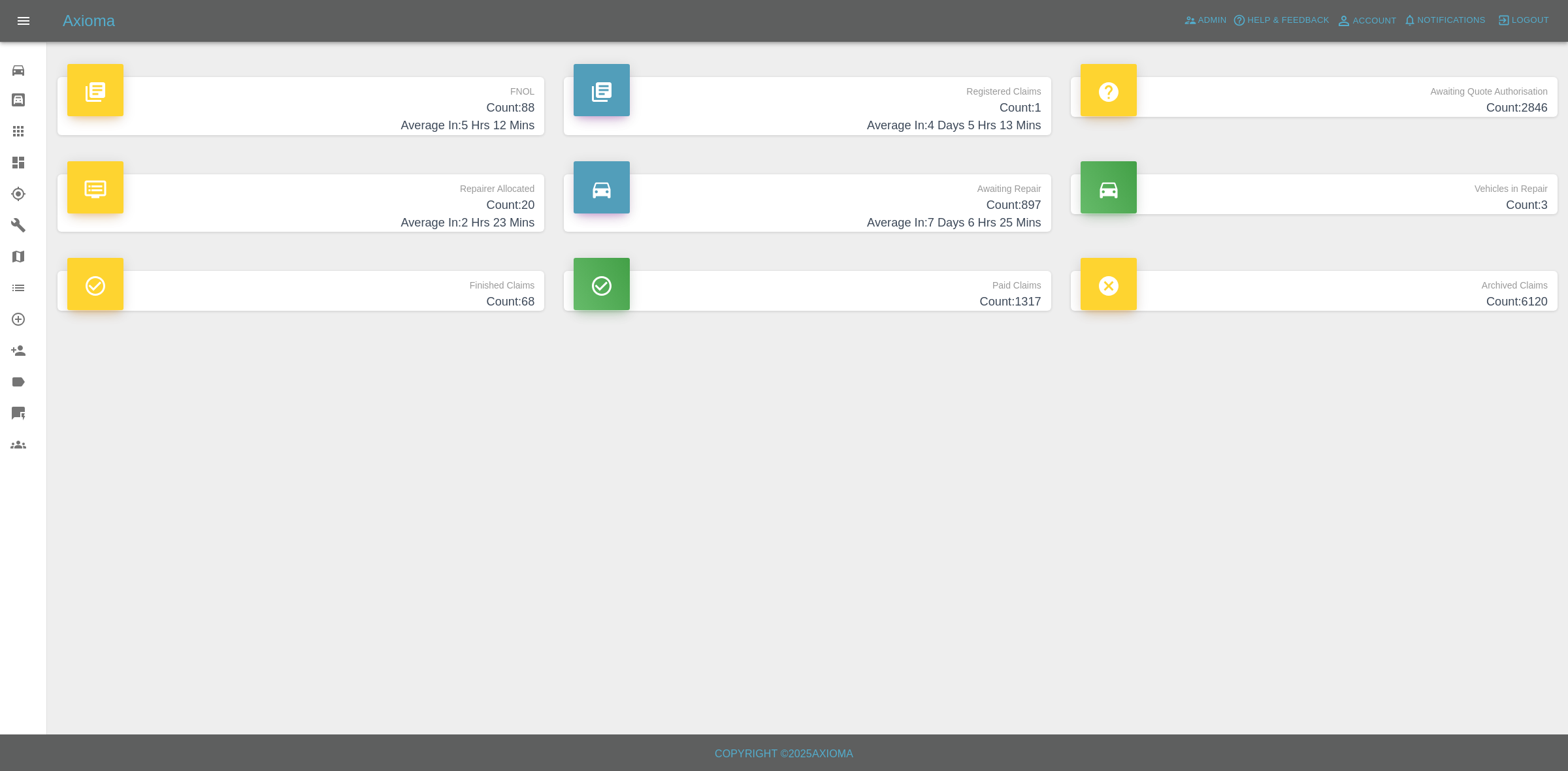
drag, startPoint x: 0, startPoint y: 127, endPoint x: 120, endPoint y: 162, distance: 125.0
click at [0, 128] on link "Claims" at bounding box center [23, 132] width 47 height 32
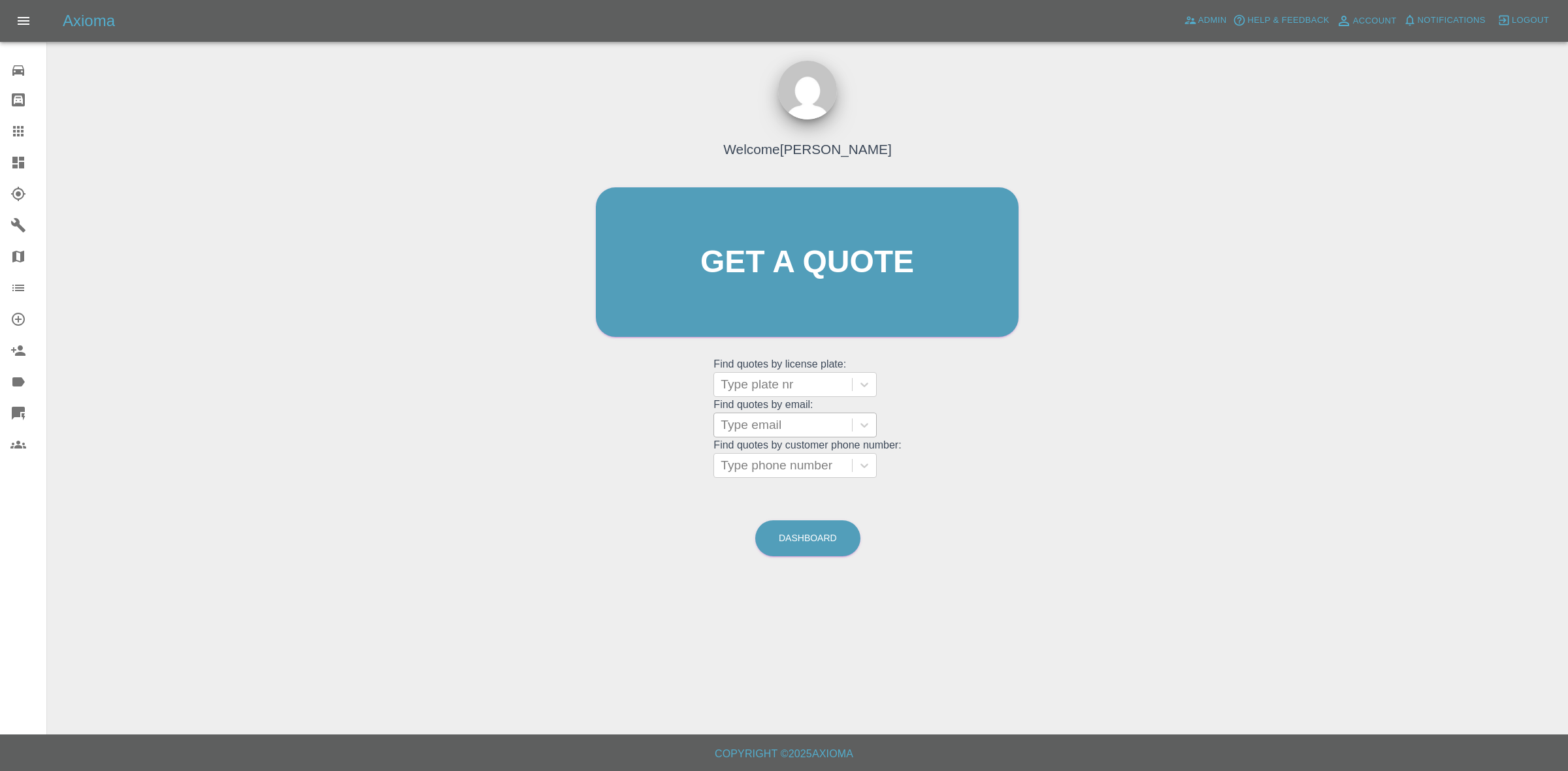
click at [752, 420] on div at bounding box center [783, 426] width 125 height 19
paste input "johnkumarmalik@gmail.com"
type input "johnkumarmalik@gmail.com"
click at [780, 462] on div "NA20 MWU, Bidding" at bounding box center [795, 458] width 164 height 26
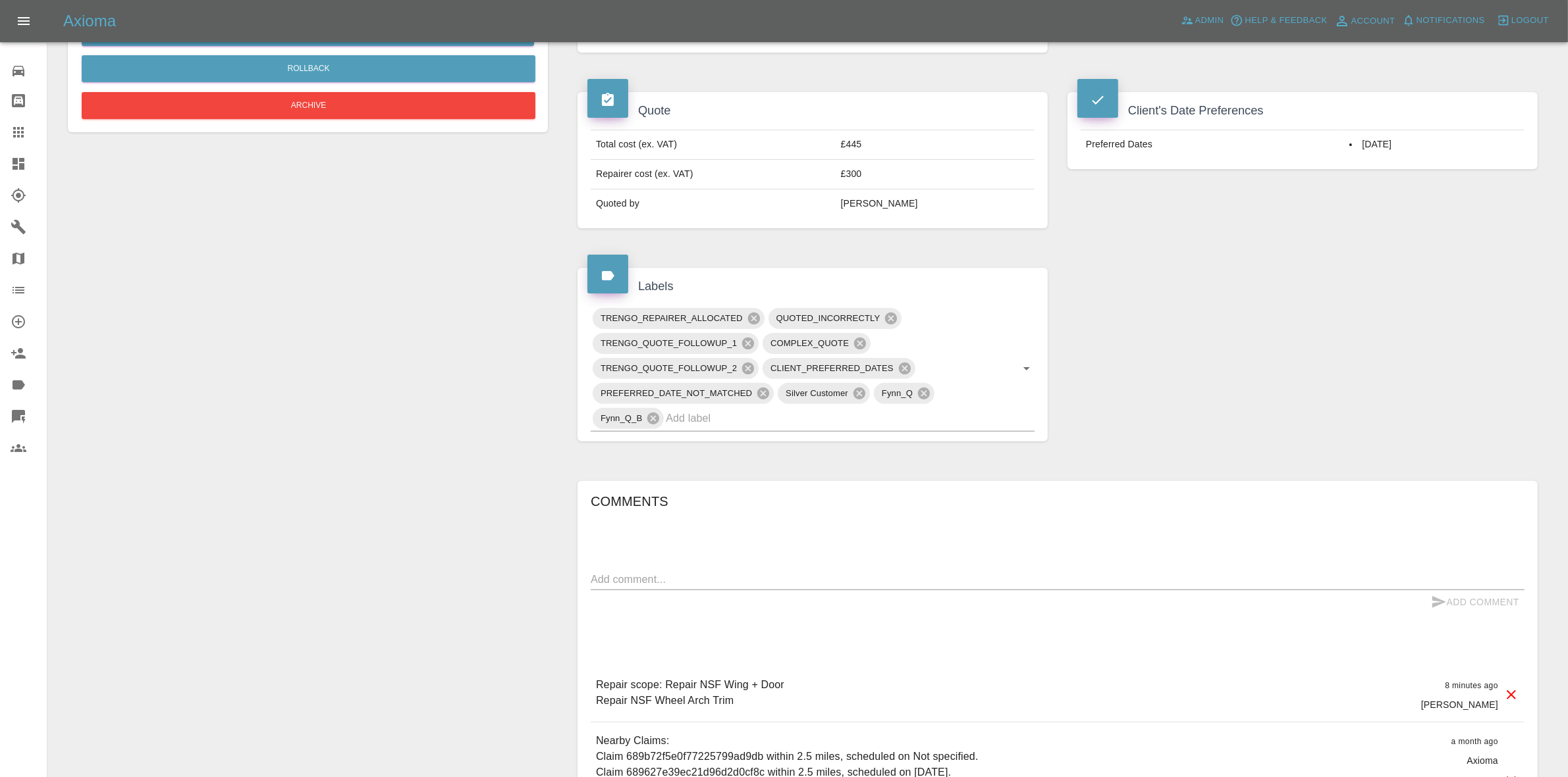
scroll to position [494, 0]
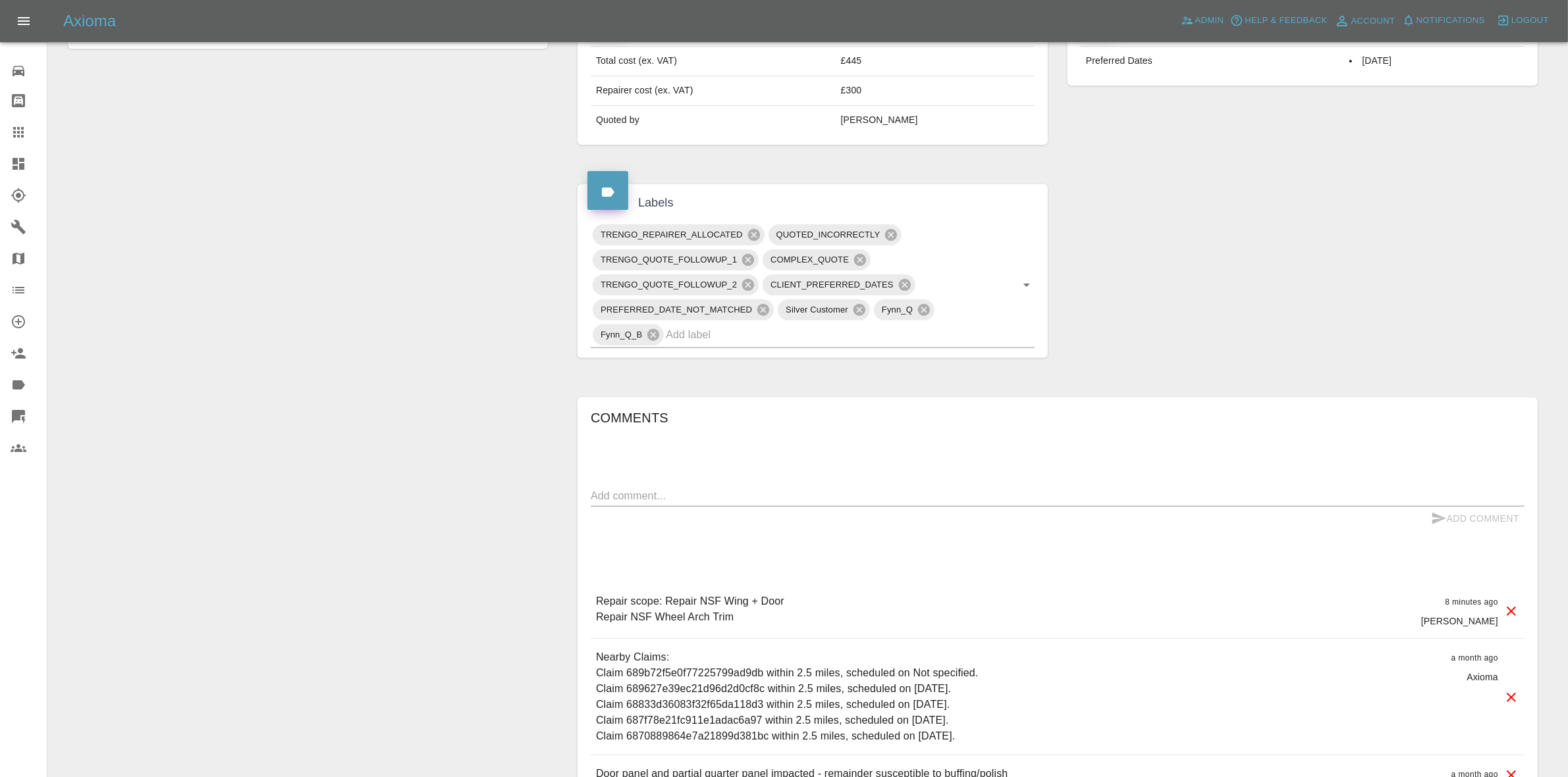
click at [708, 488] on div "x" at bounding box center [1058, 496] width 934 height 21
paste textarea "My wife, Ioana, is in copy and is the person who can coordinate on scheduling. …"
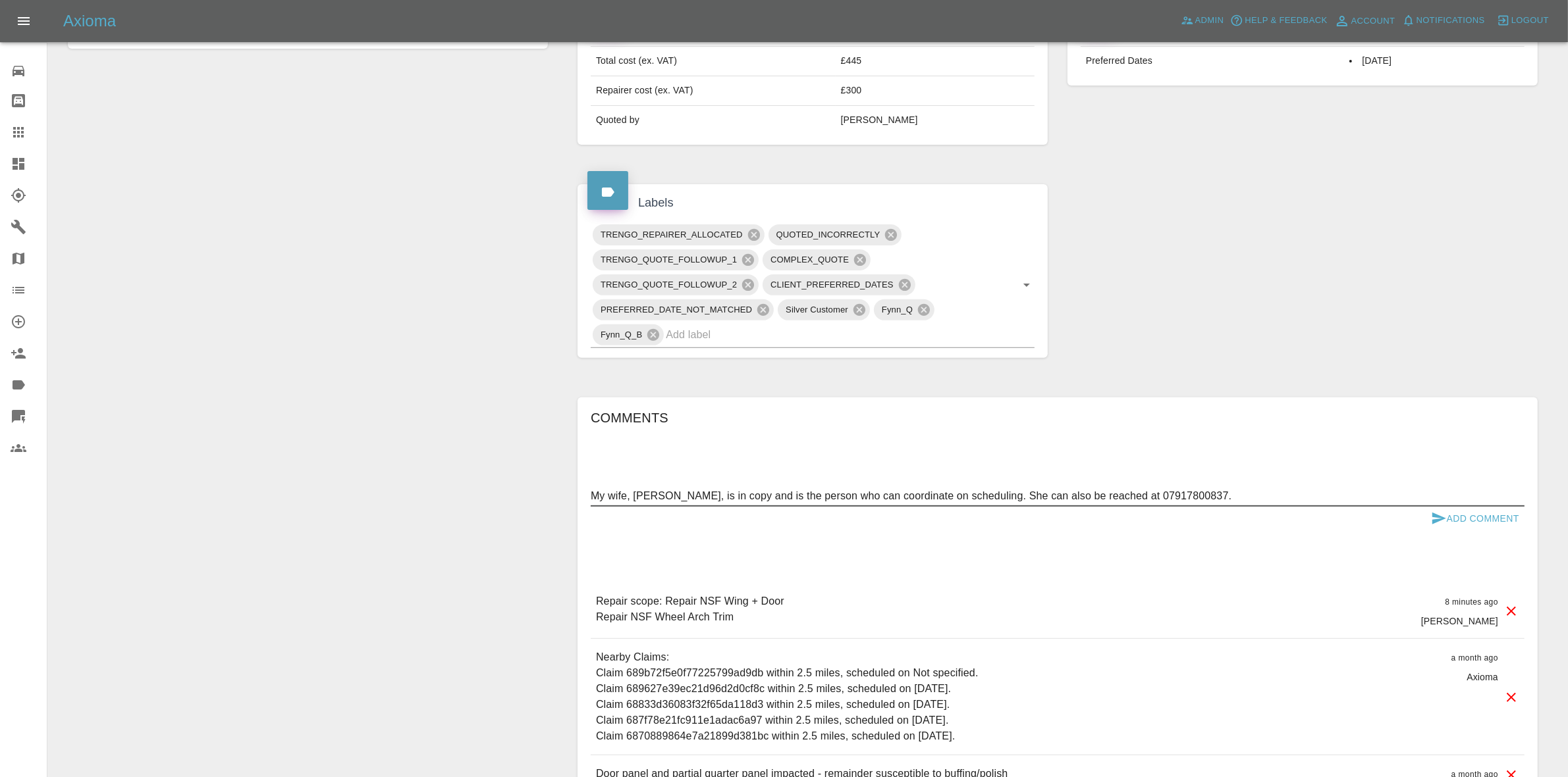
type textarea "My wife, Ioana, is in copy and is the person who can coordinate on scheduling. …"
click at [1511, 523] on button "Add Comment" at bounding box center [1475, 520] width 99 height 25
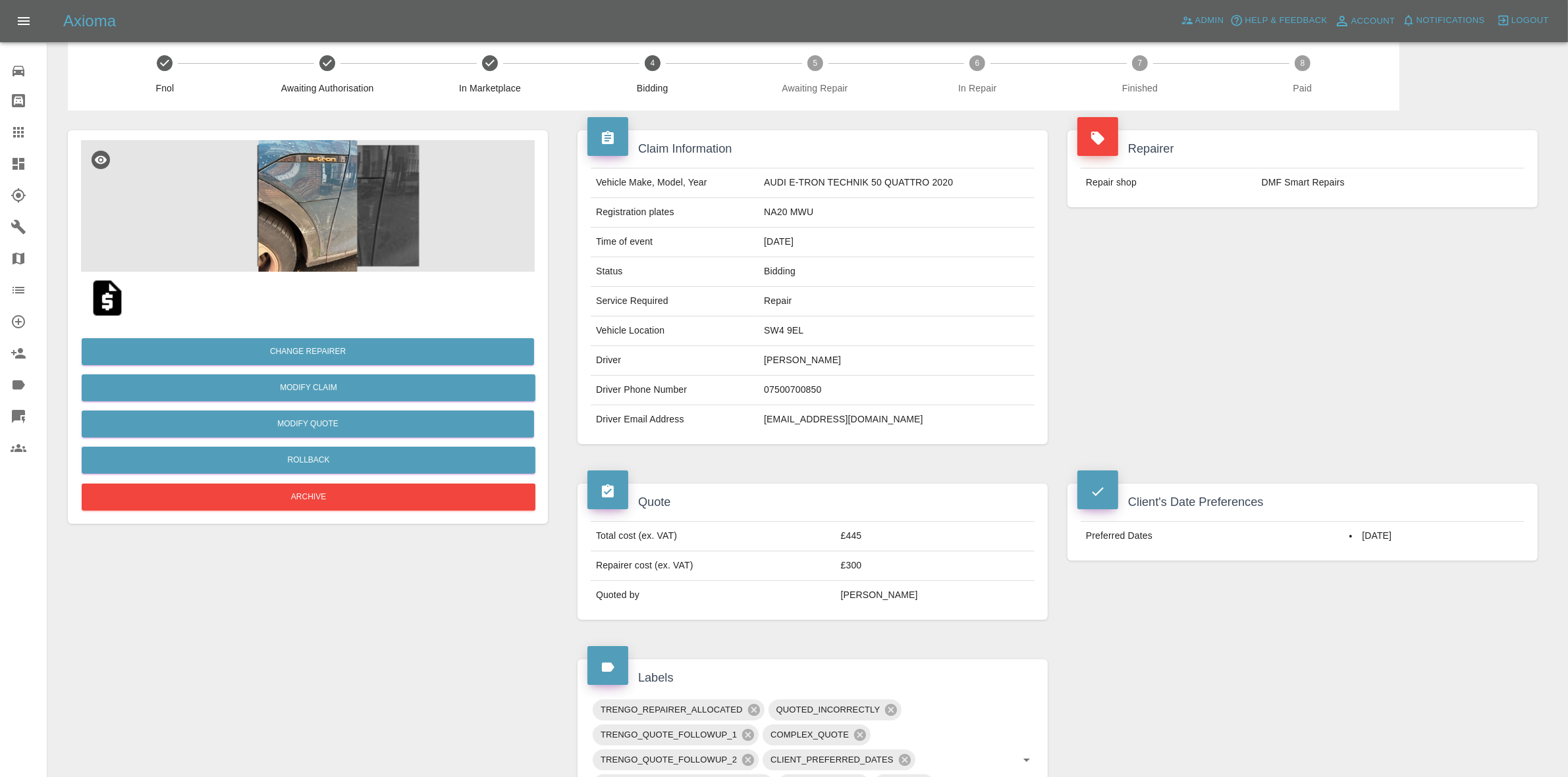
scroll to position [0, 0]
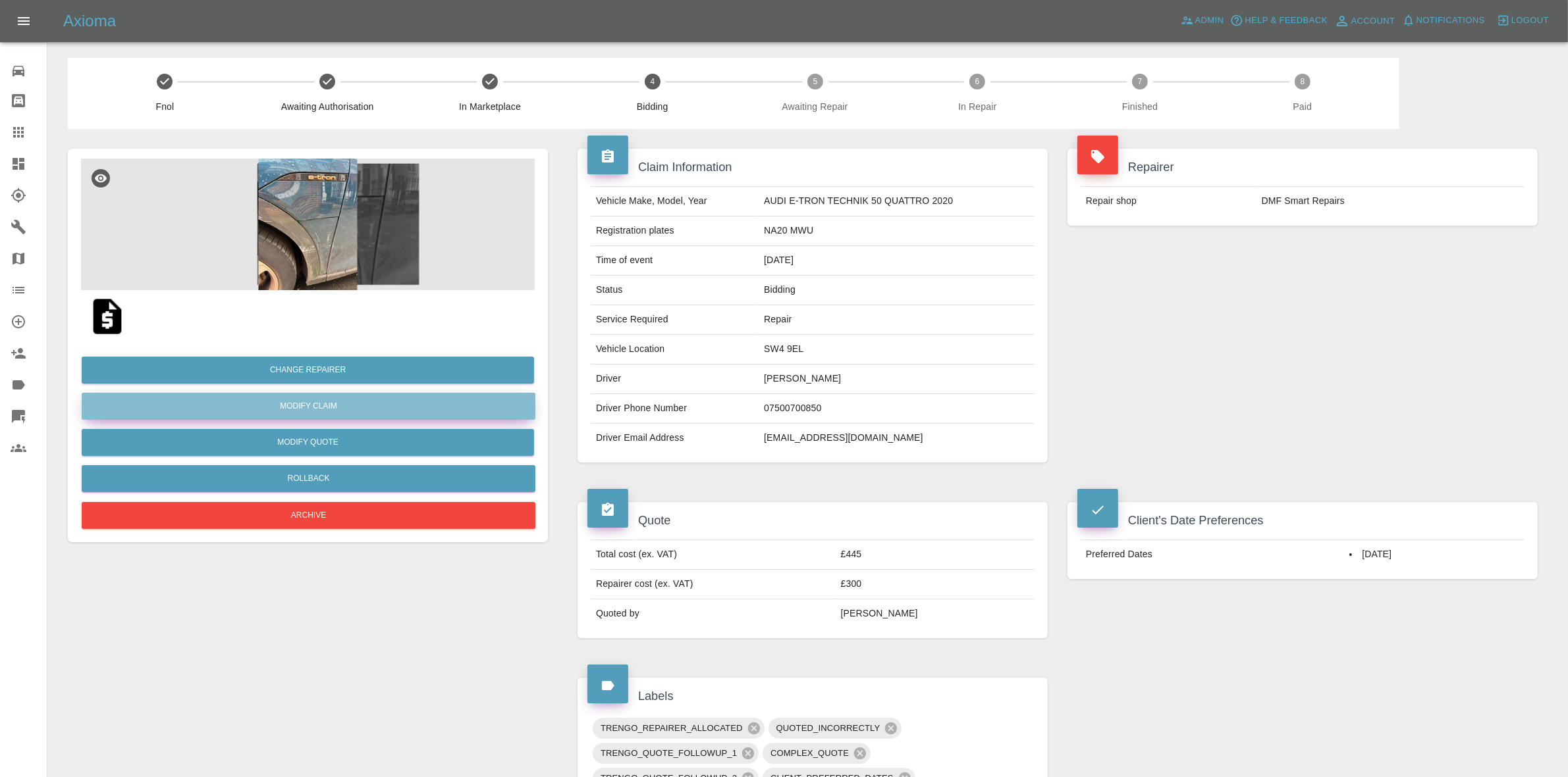
click at [287, 410] on link "Modify Claim" at bounding box center [309, 406] width 454 height 27
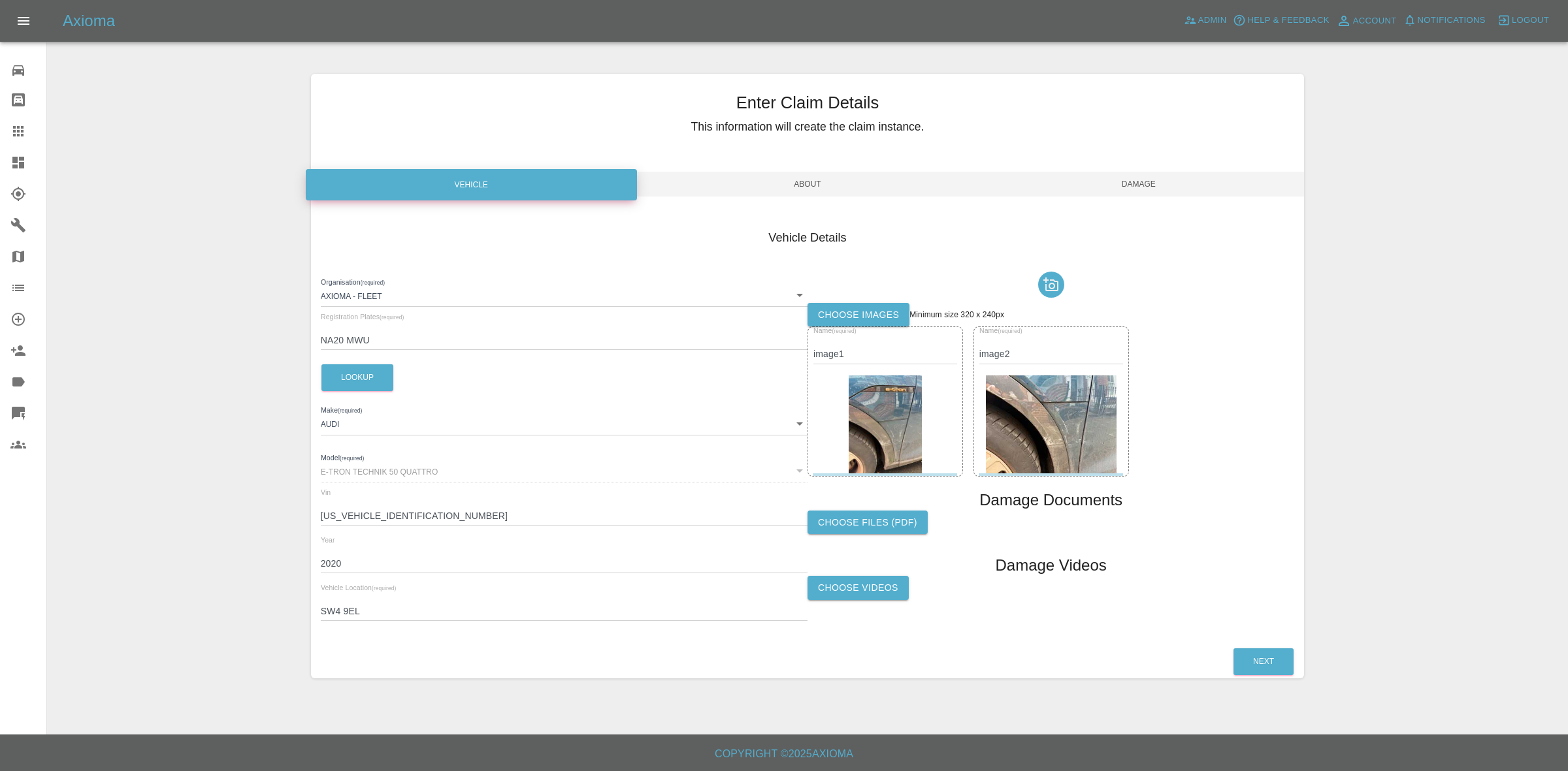
click at [783, 185] on span "About" at bounding box center [808, 184] width 331 height 25
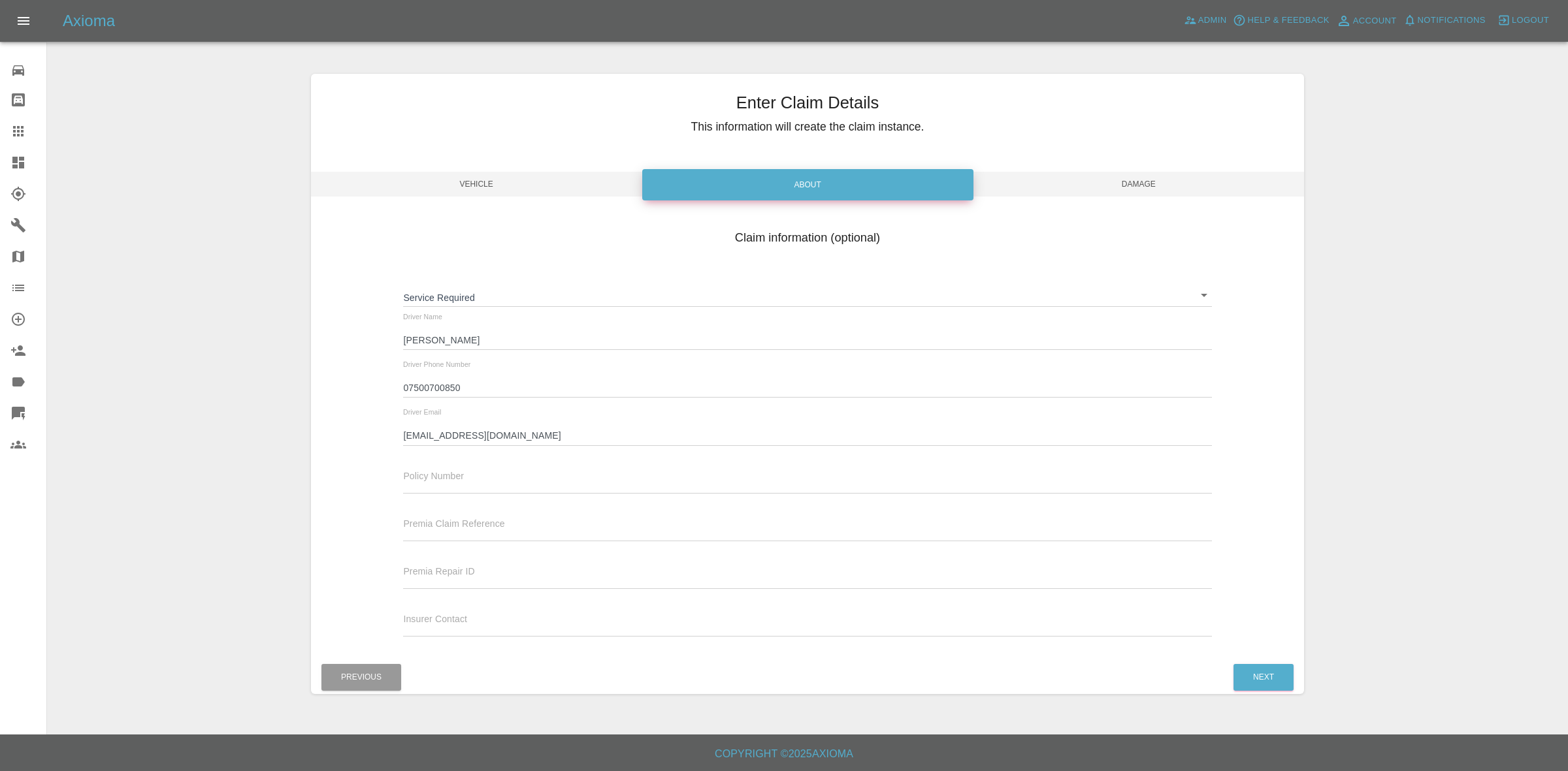
click at [537, 436] on input "johnkumarmalik@gmail.com" at bounding box center [808, 436] width 809 height 19
paste input "ioana."
type input "ioana.malik@gmail.com"
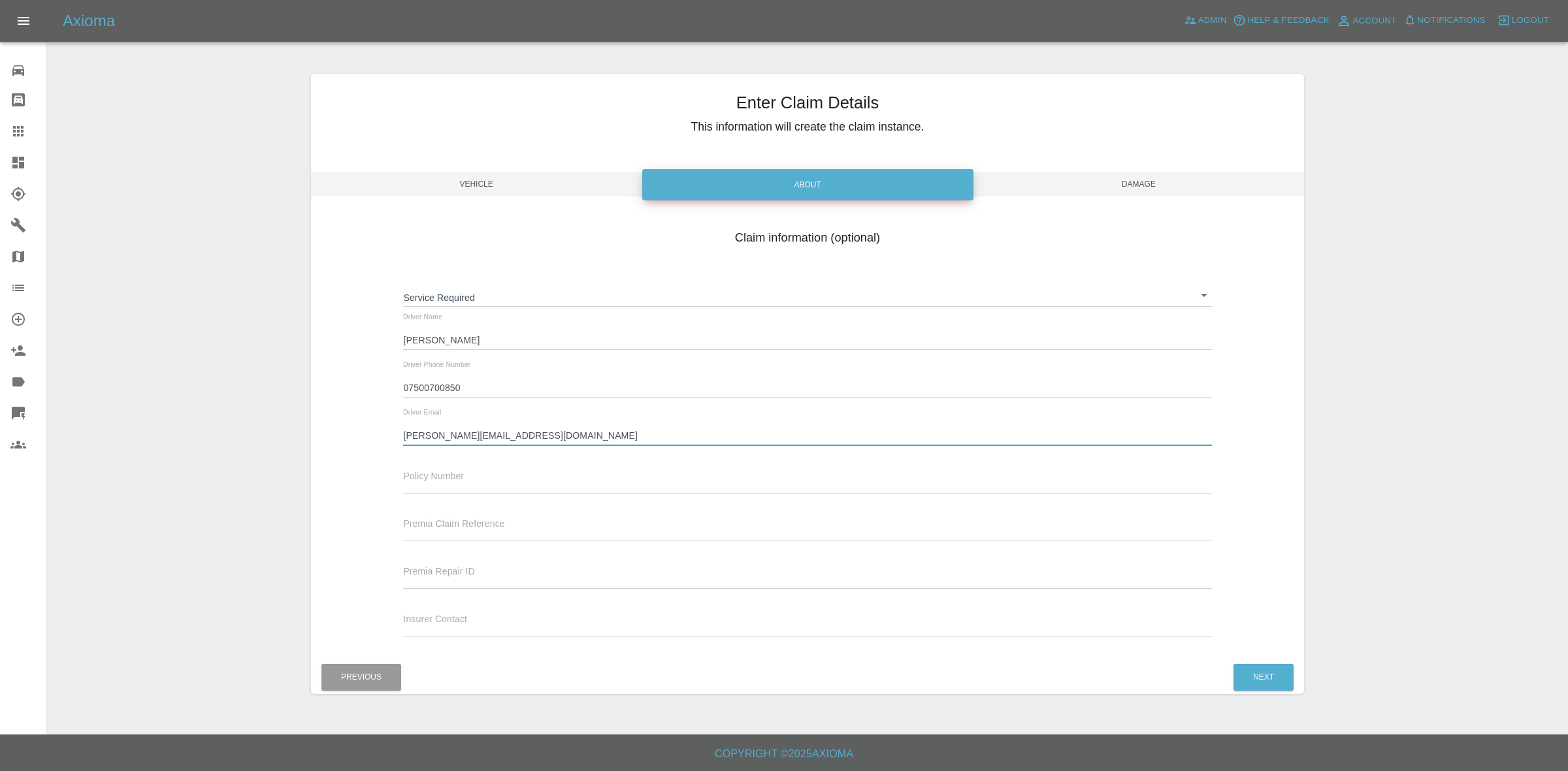
click at [1081, 193] on span "Damage" at bounding box center [1138, 184] width 331 height 25
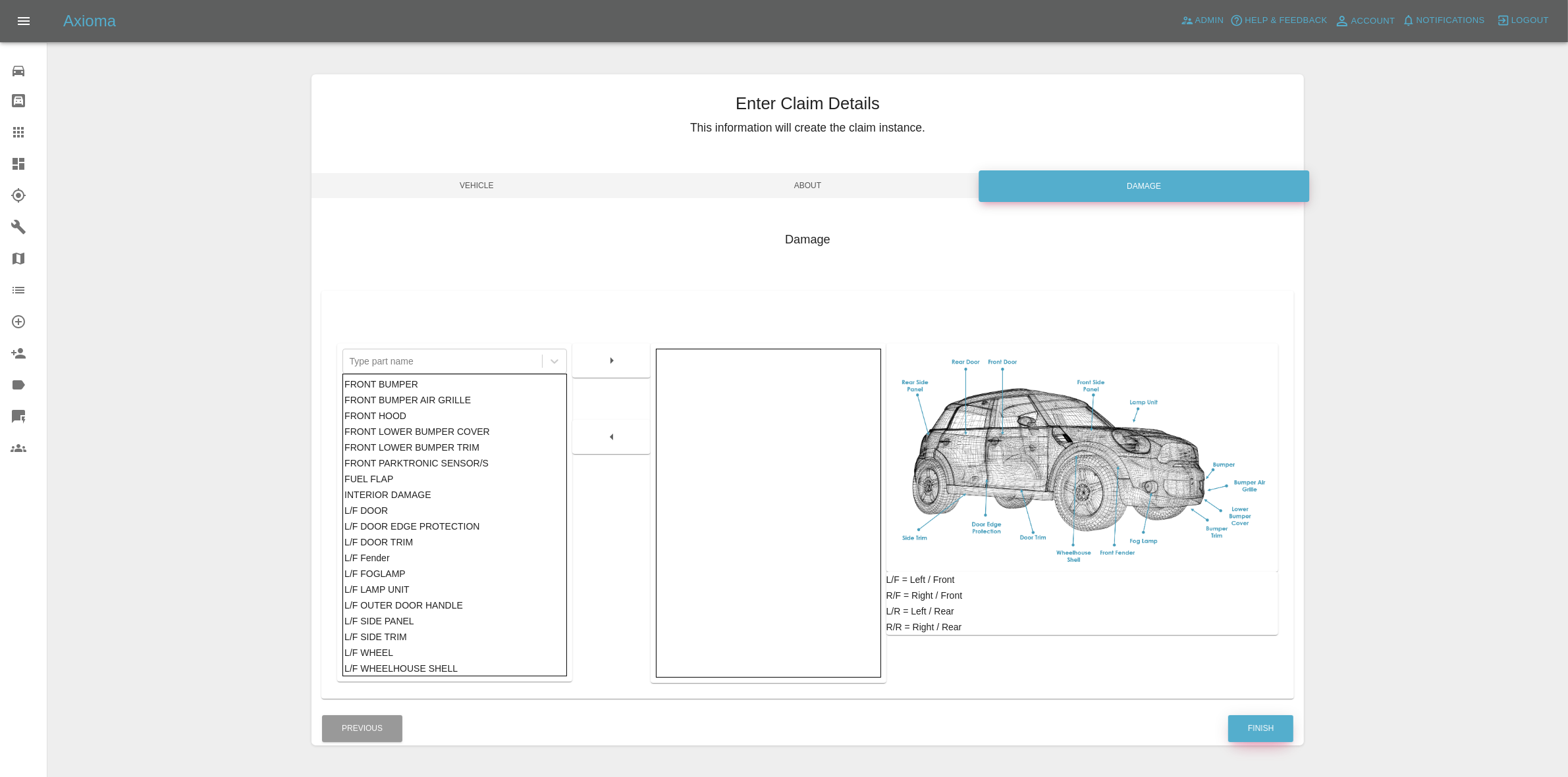
click at [1273, 731] on button "Finish" at bounding box center [1260, 729] width 65 height 27
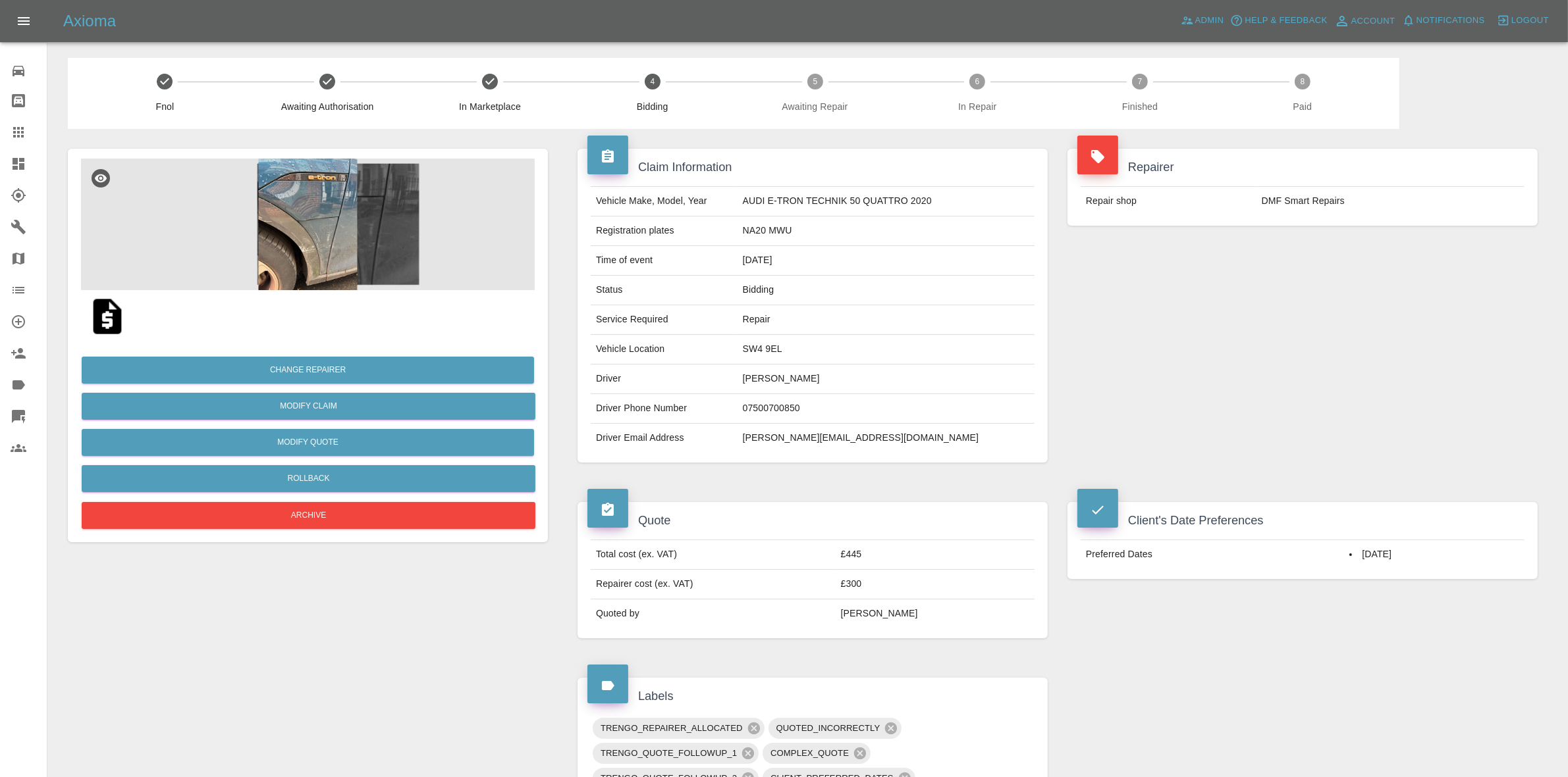
click at [564, 216] on div "Claim Information Vehicle Make, Model, Year AUDI E-TRON TECHNIK 50 QUATTRO 2020…" at bounding box center [1058, 751] width 1000 height 1244
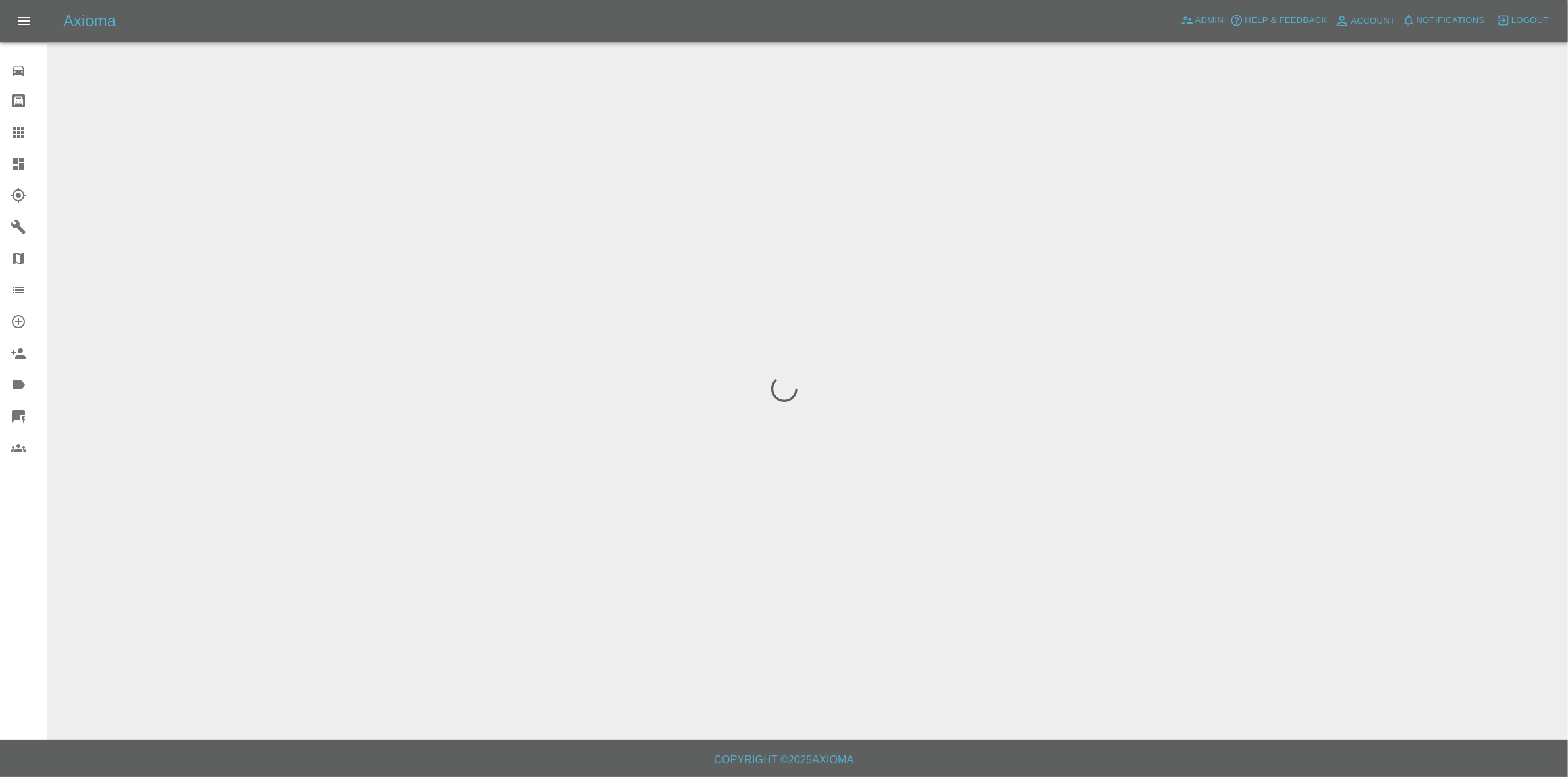
click at [0, 172] on link "Dashboard" at bounding box center [24, 164] width 47 height 32
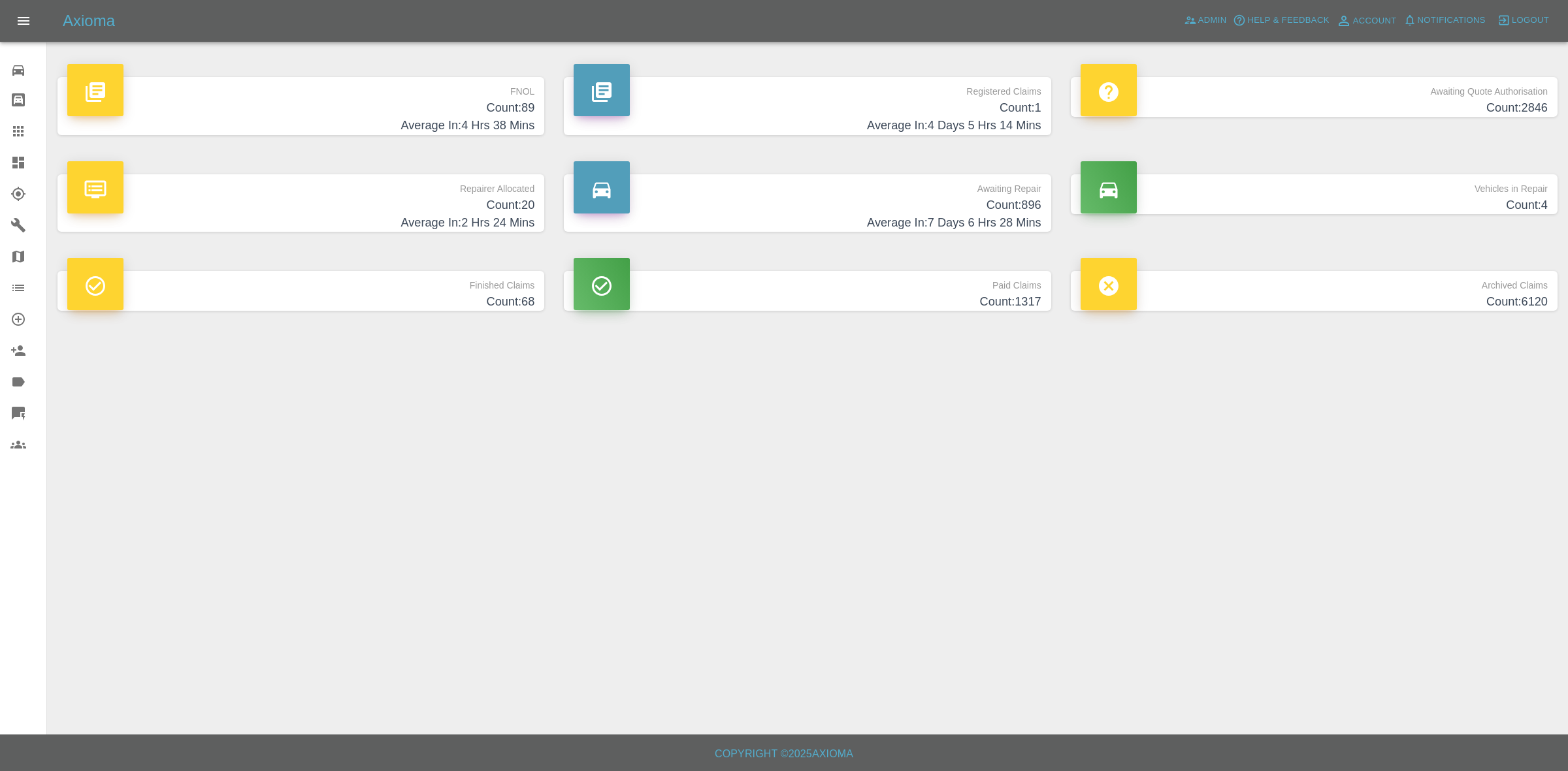
click at [0, 134] on link "Claims" at bounding box center [23, 132] width 47 height 32
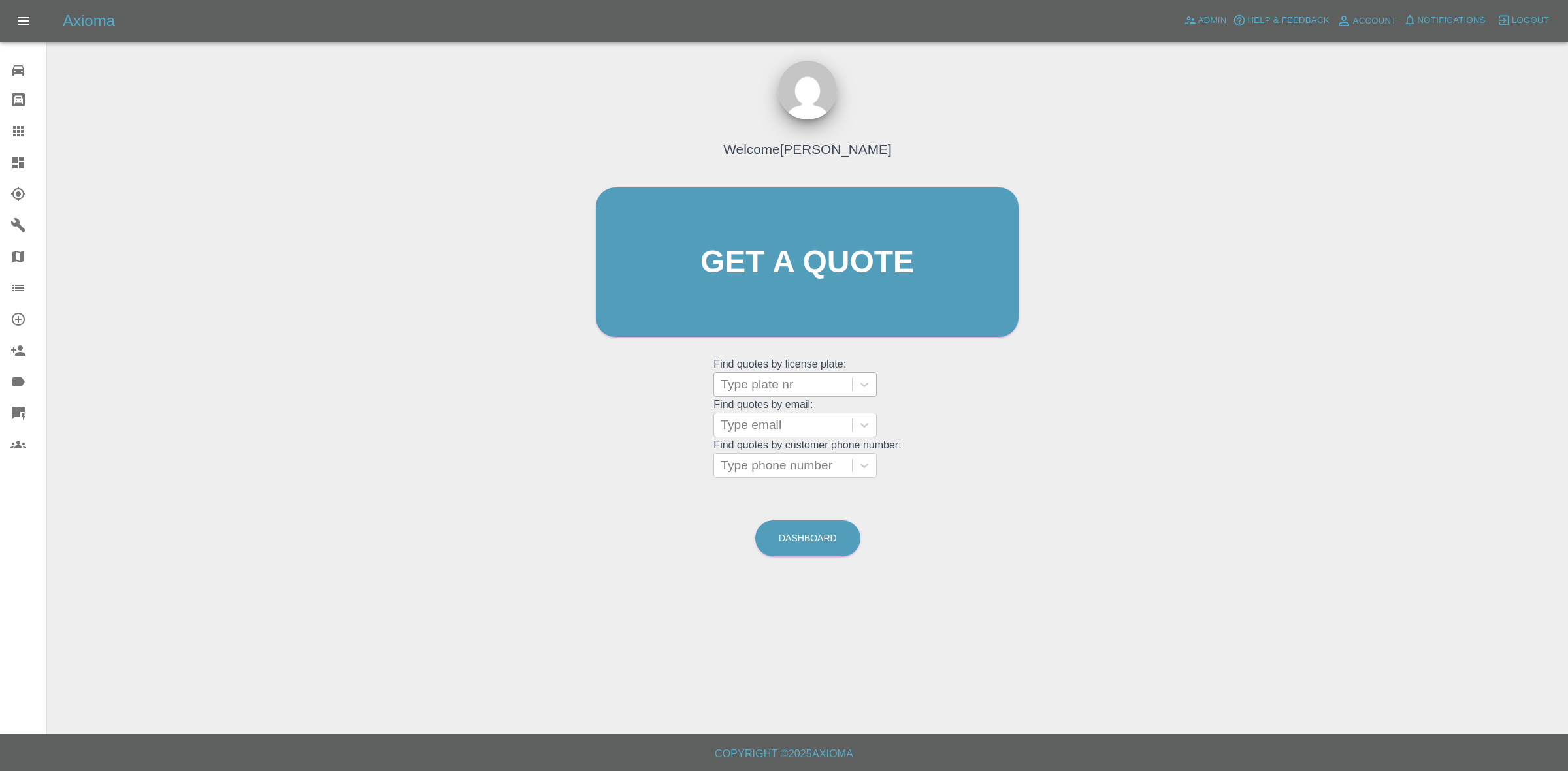
paste input "KR66XYK"
click at [799, 384] on div at bounding box center [783, 385] width 125 height 19
type input "KR66XYK"
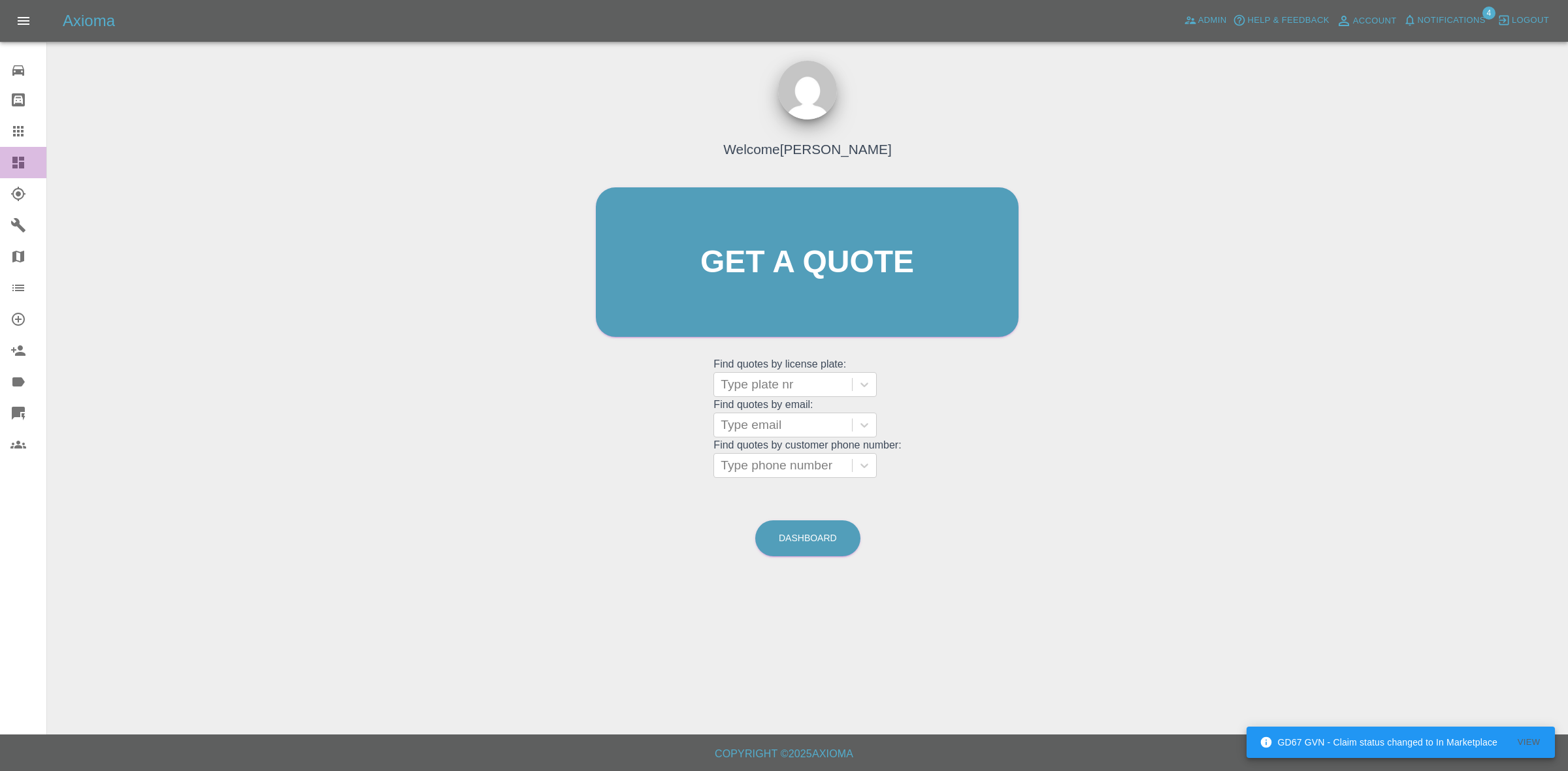
click at [0, 173] on link "Dashboard" at bounding box center [23, 163] width 47 height 32
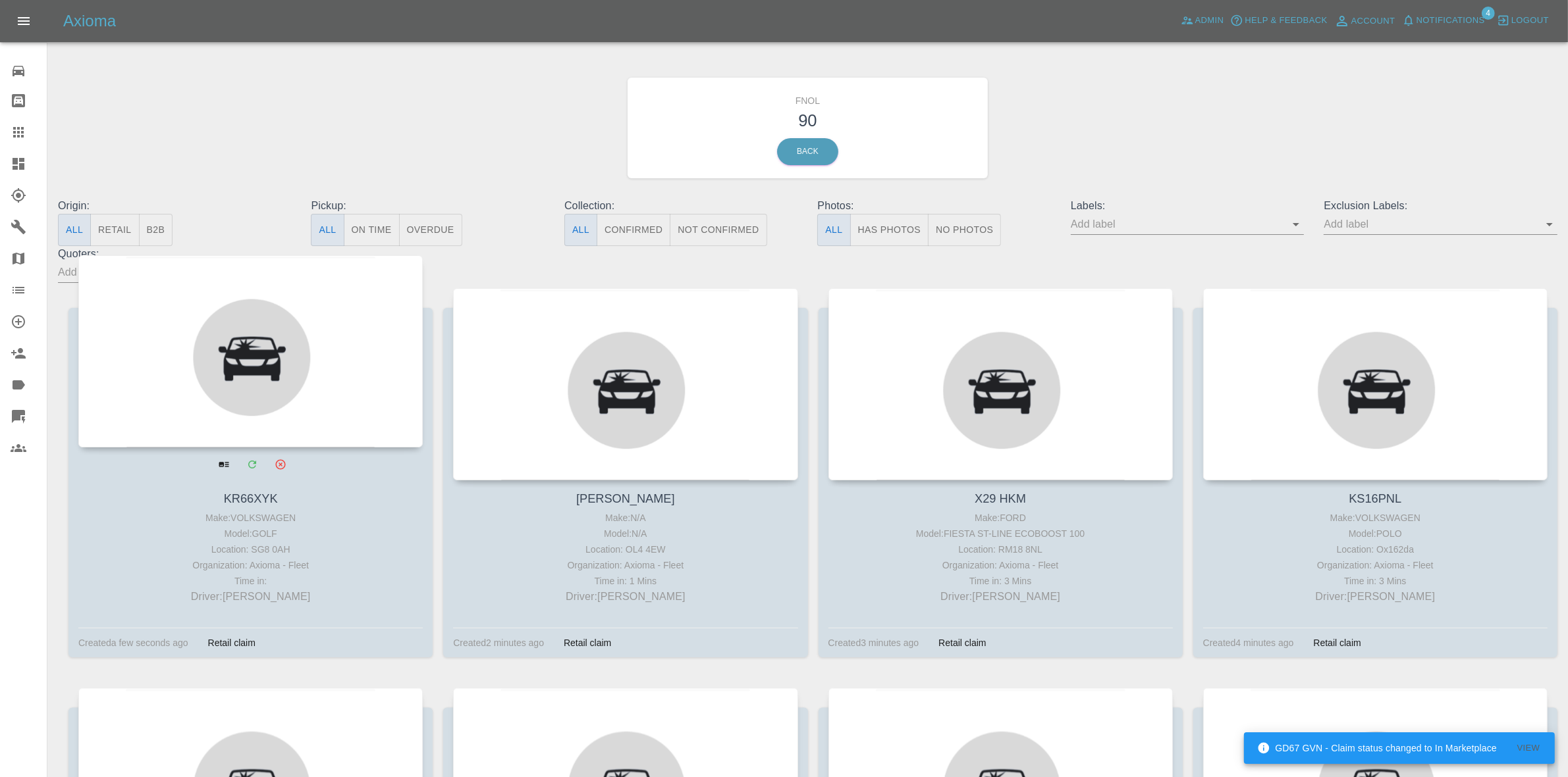
click at [195, 342] on div at bounding box center [250, 352] width 344 height 192
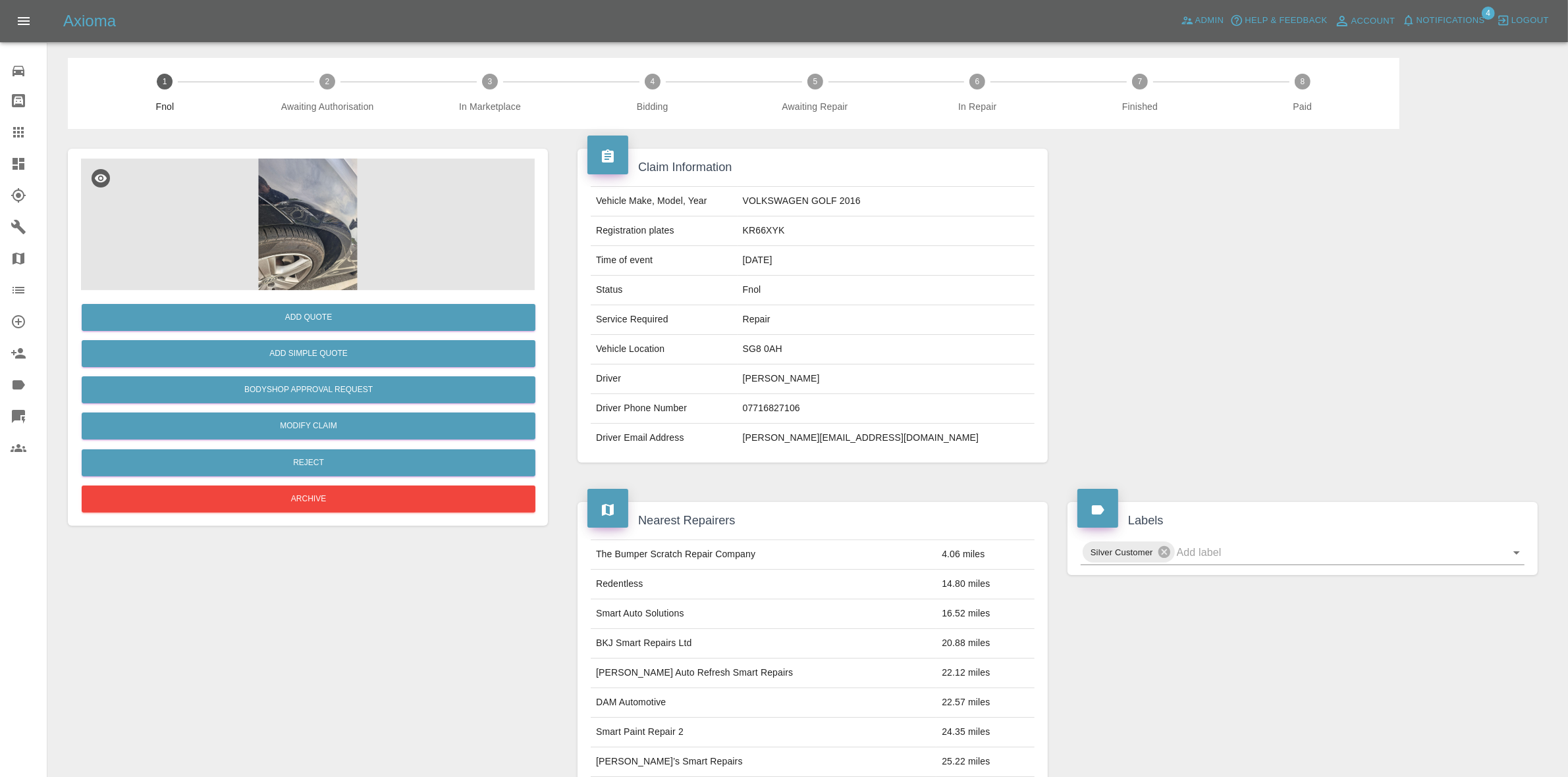
scroll to position [329, 0]
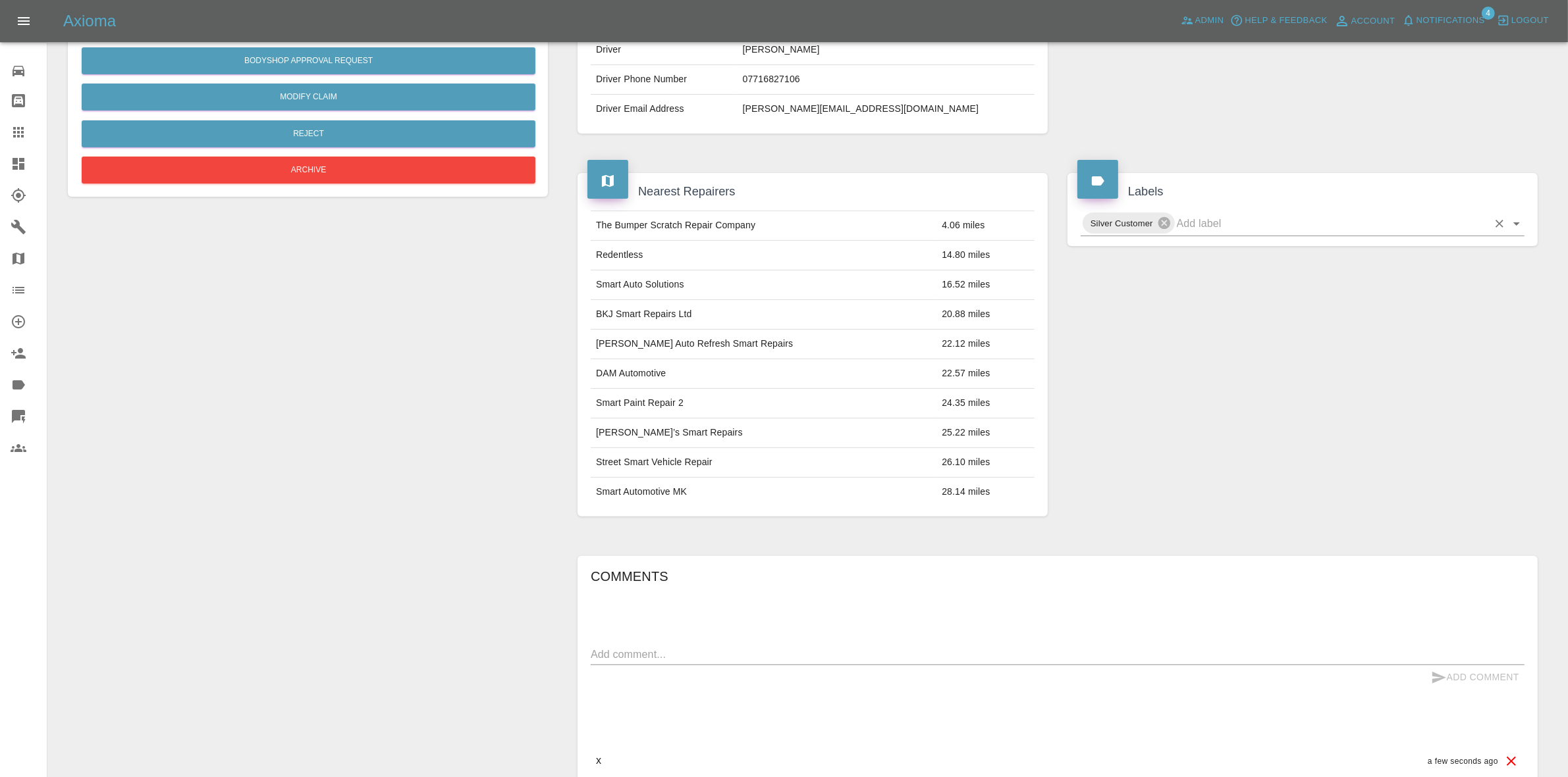
click at [1216, 224] on input "text" at bounding box center [1332, 223] width 311 height 21
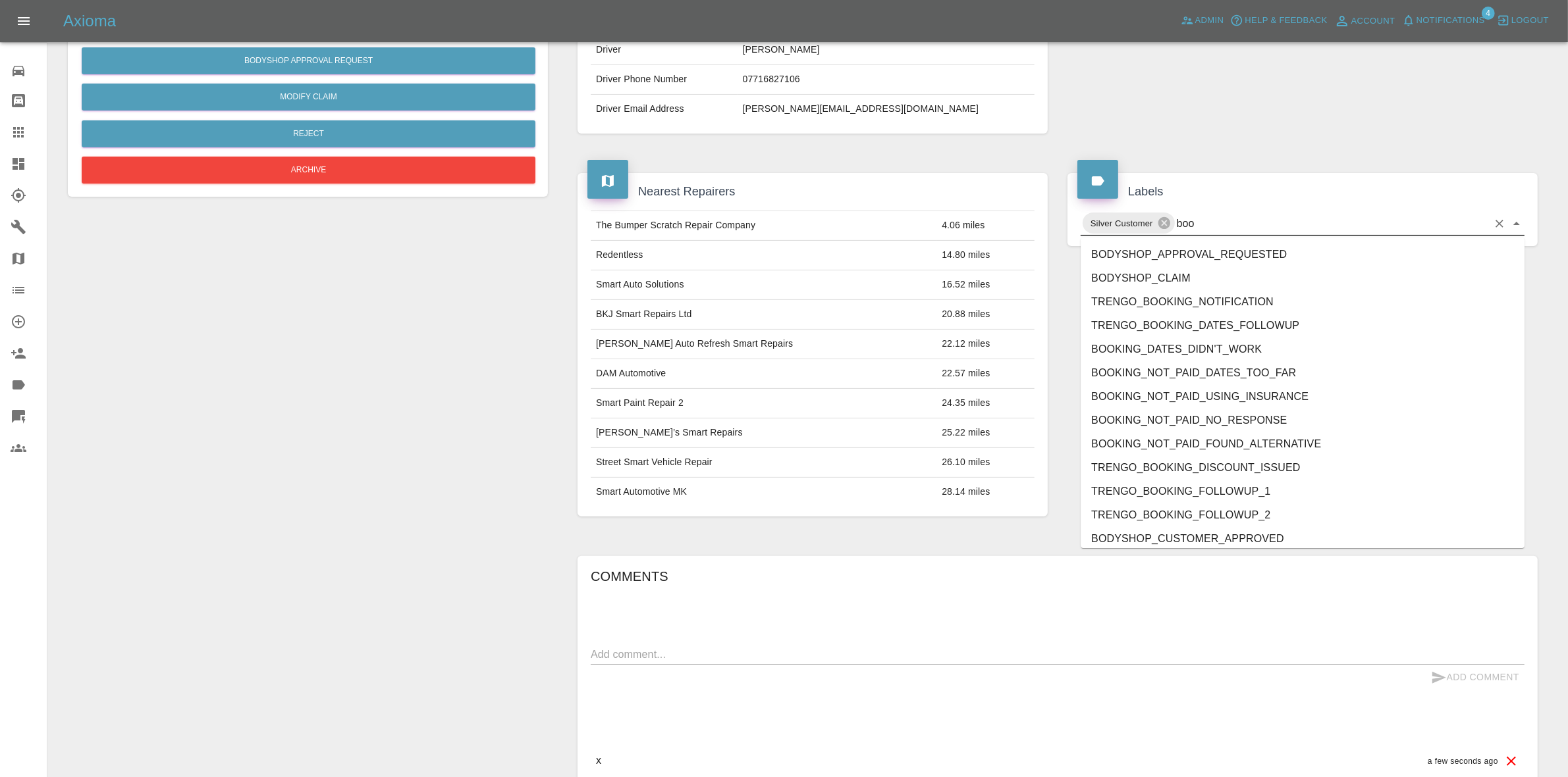
type input "book"
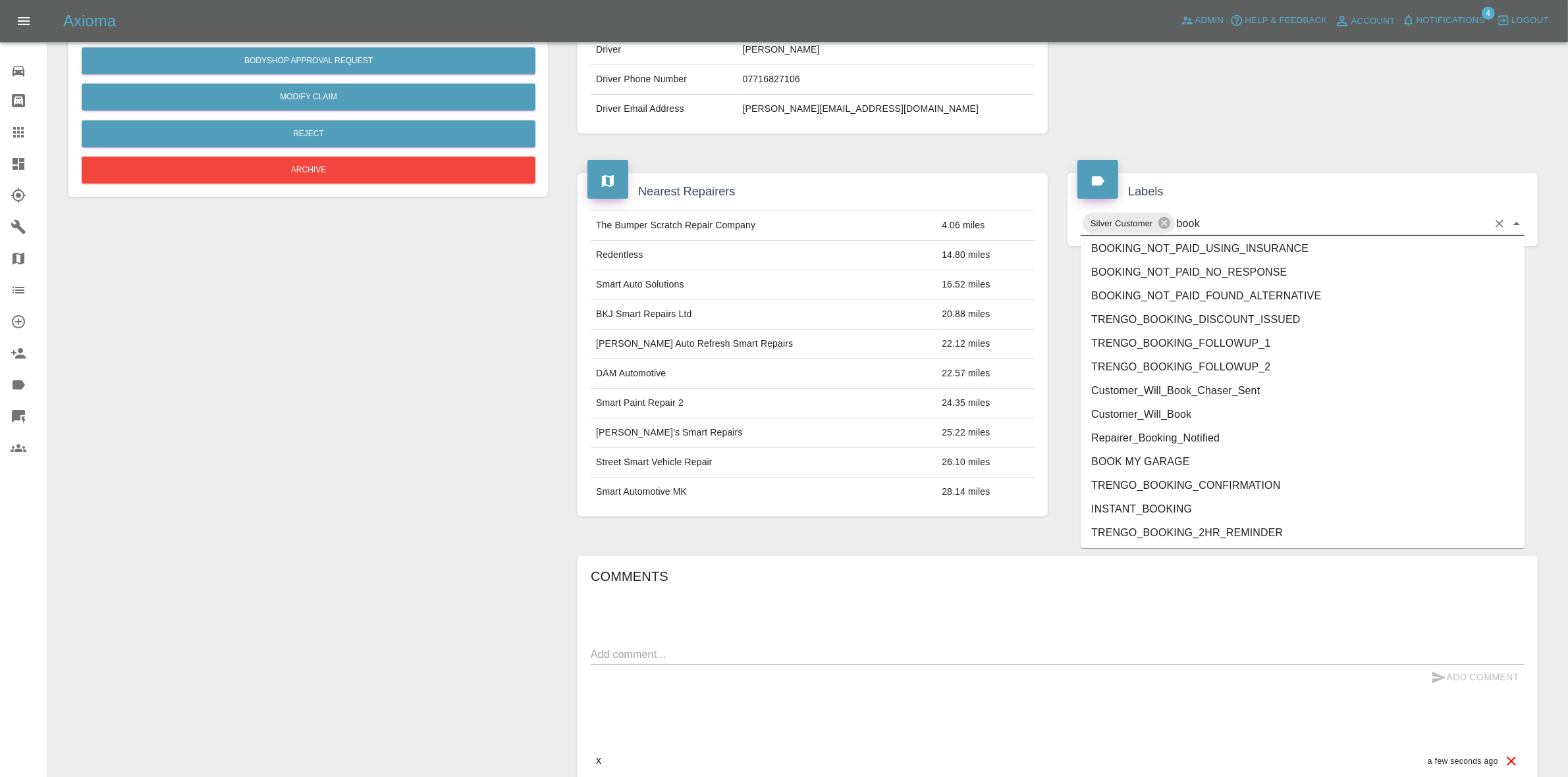
scroll to position [102, 0]
click at [1150, 459] on li "BOOK MY GARAGE" at bounding box center [1303, 460] width 444 height 24
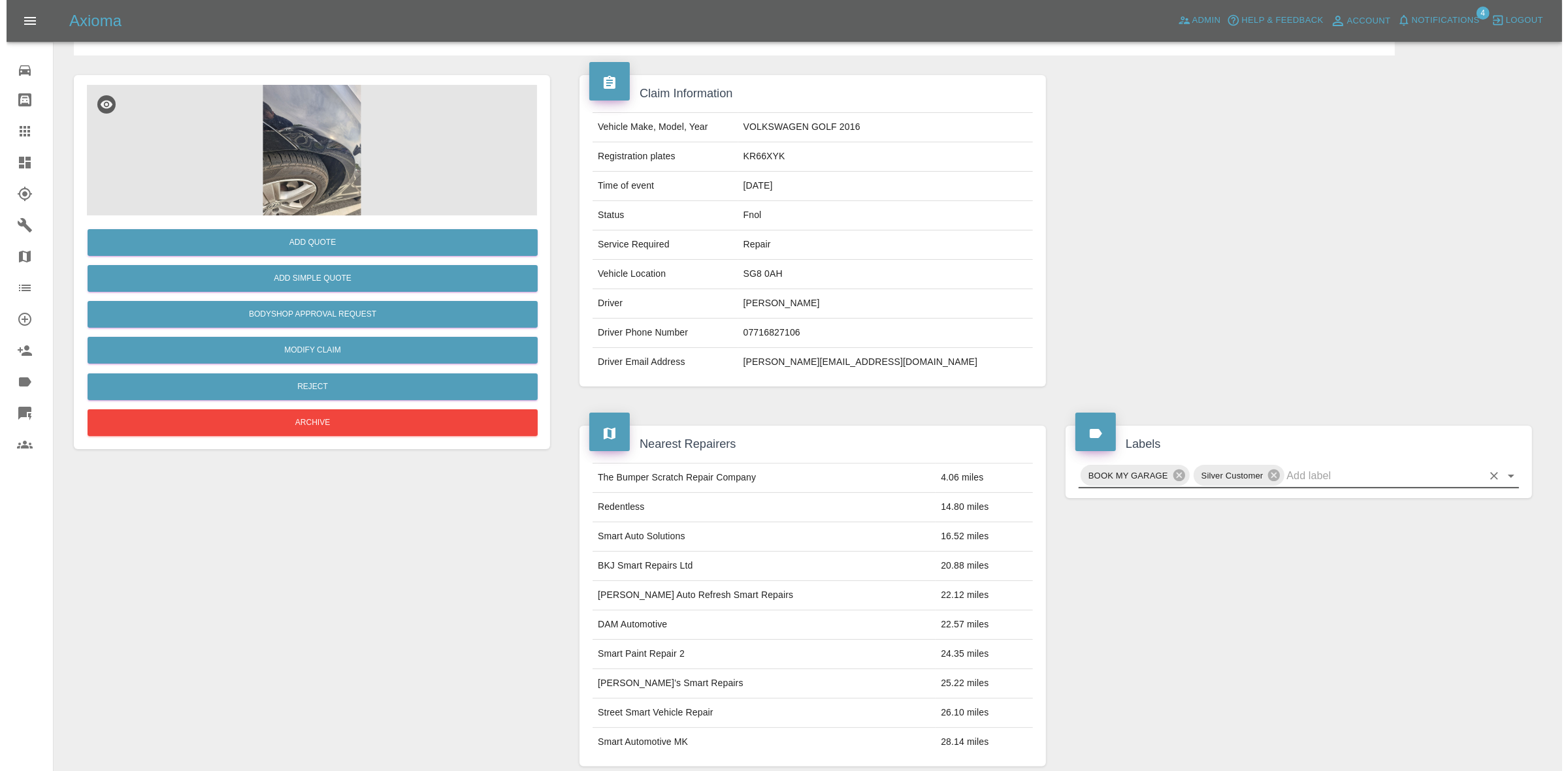
scroll to position [0, 0]
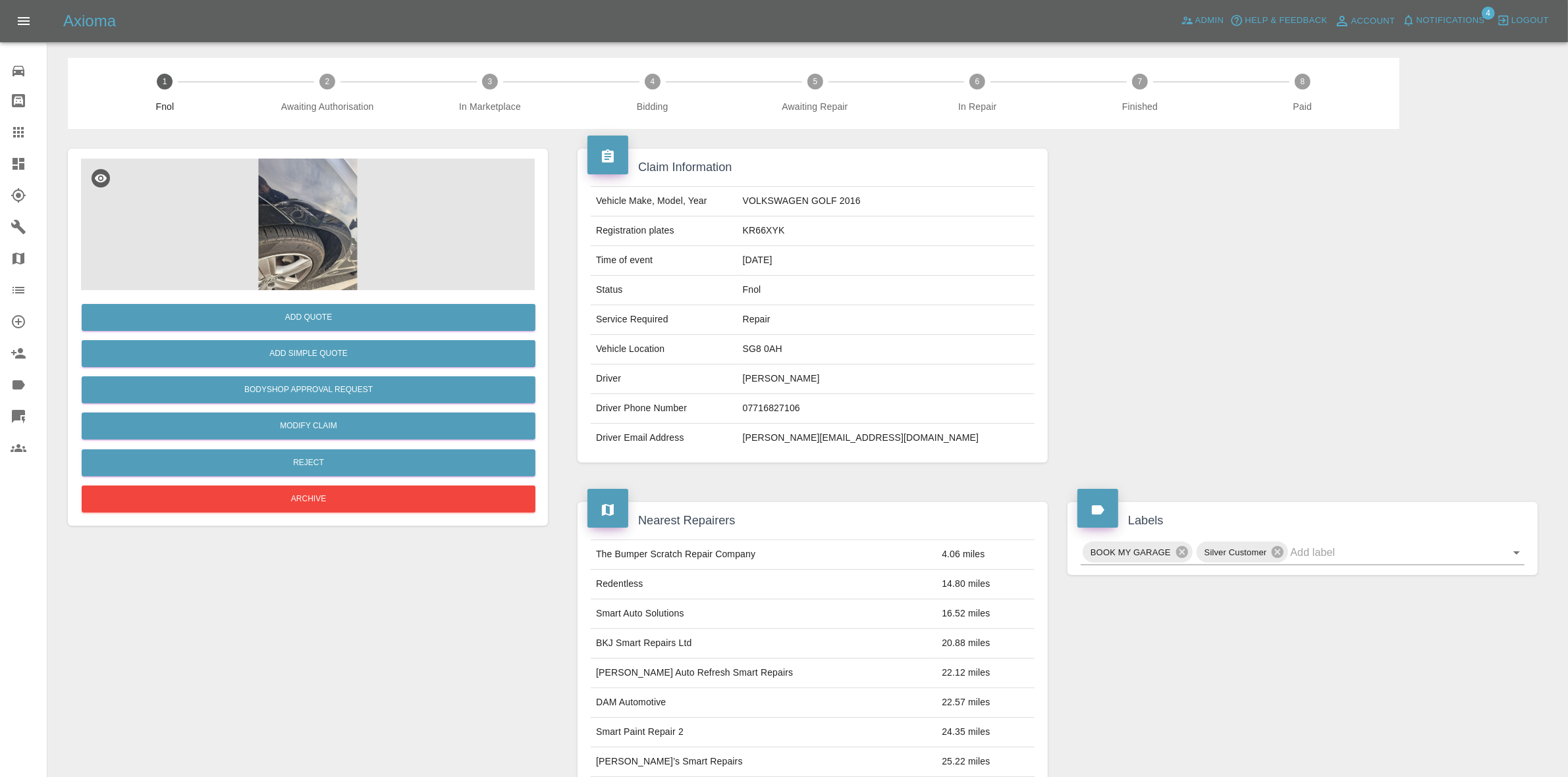
click at [349, 254] on img at bounding box center [308, 224] width 454 height 132
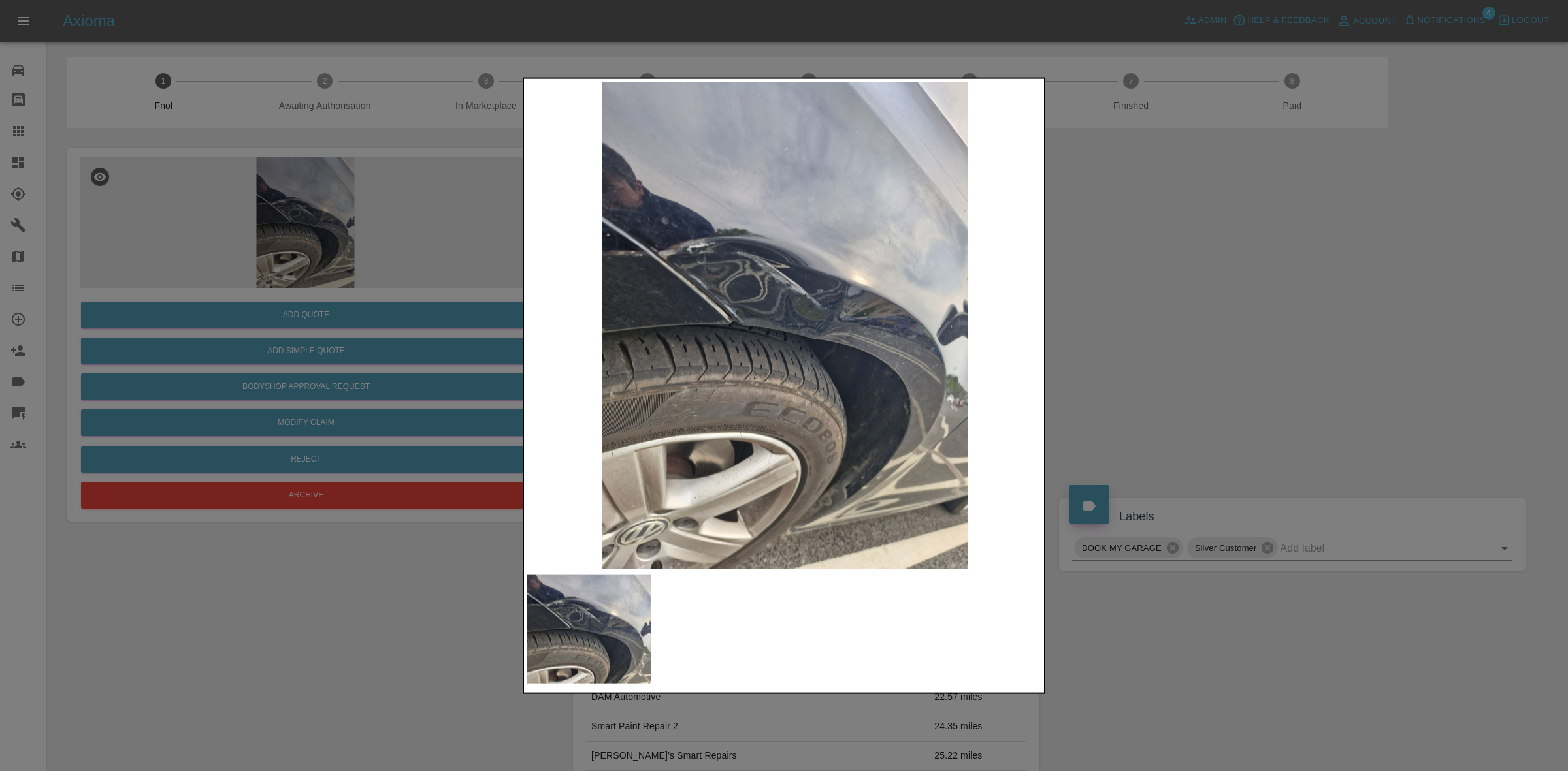
click at [1127, 362] on div at bounding box center [784, 386] width 1568 height 771
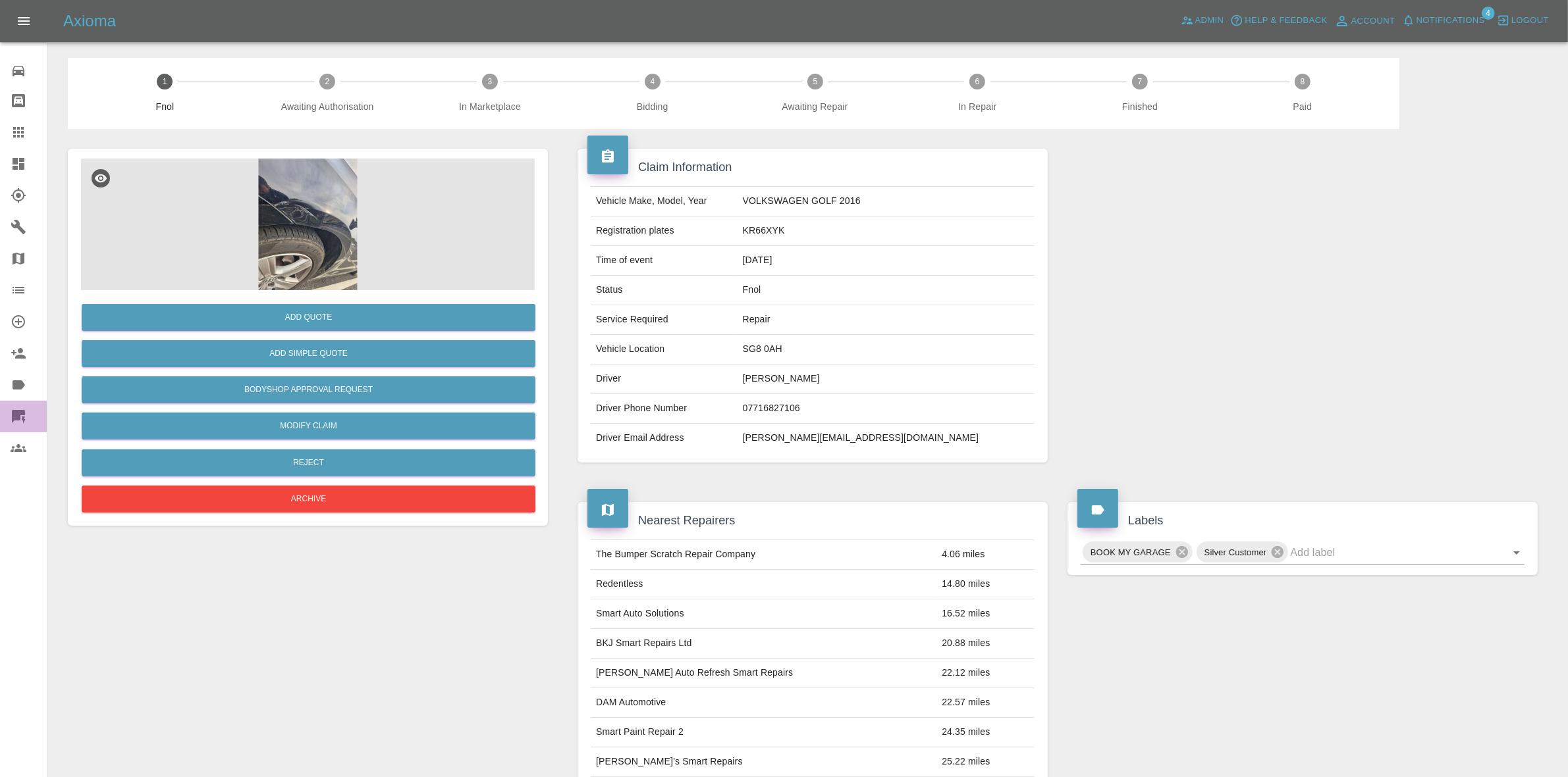
click at [0, 403] on link "Quick Quote" at bounding box center [24, 417] width 47 height 32
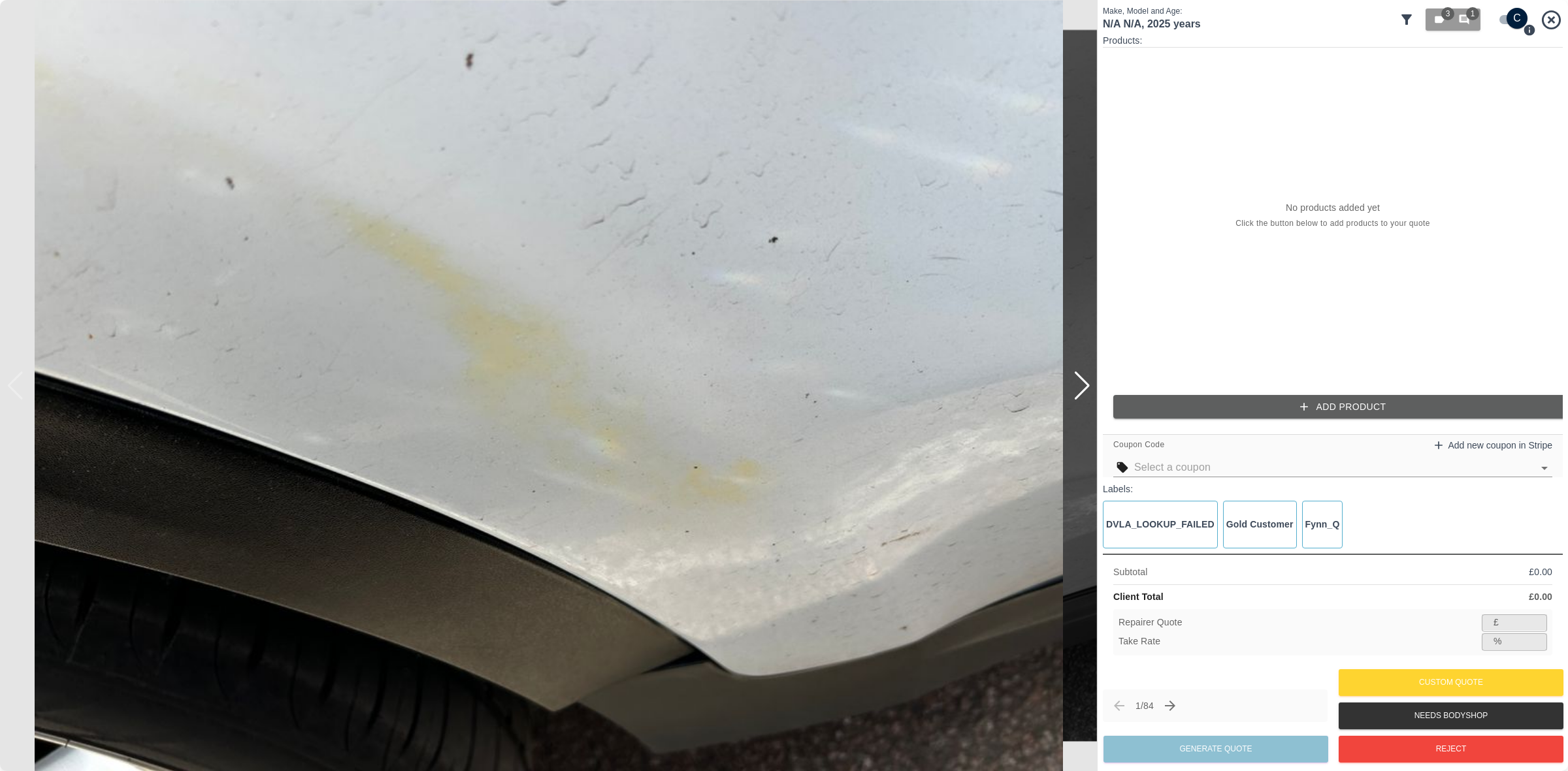
click at [1415, 21] on div "3 1" at bounding box center [1481, 20] width 164 height 29
click at [1399, 20] on icon at bounding box center [1407, 20] width 16 height 16
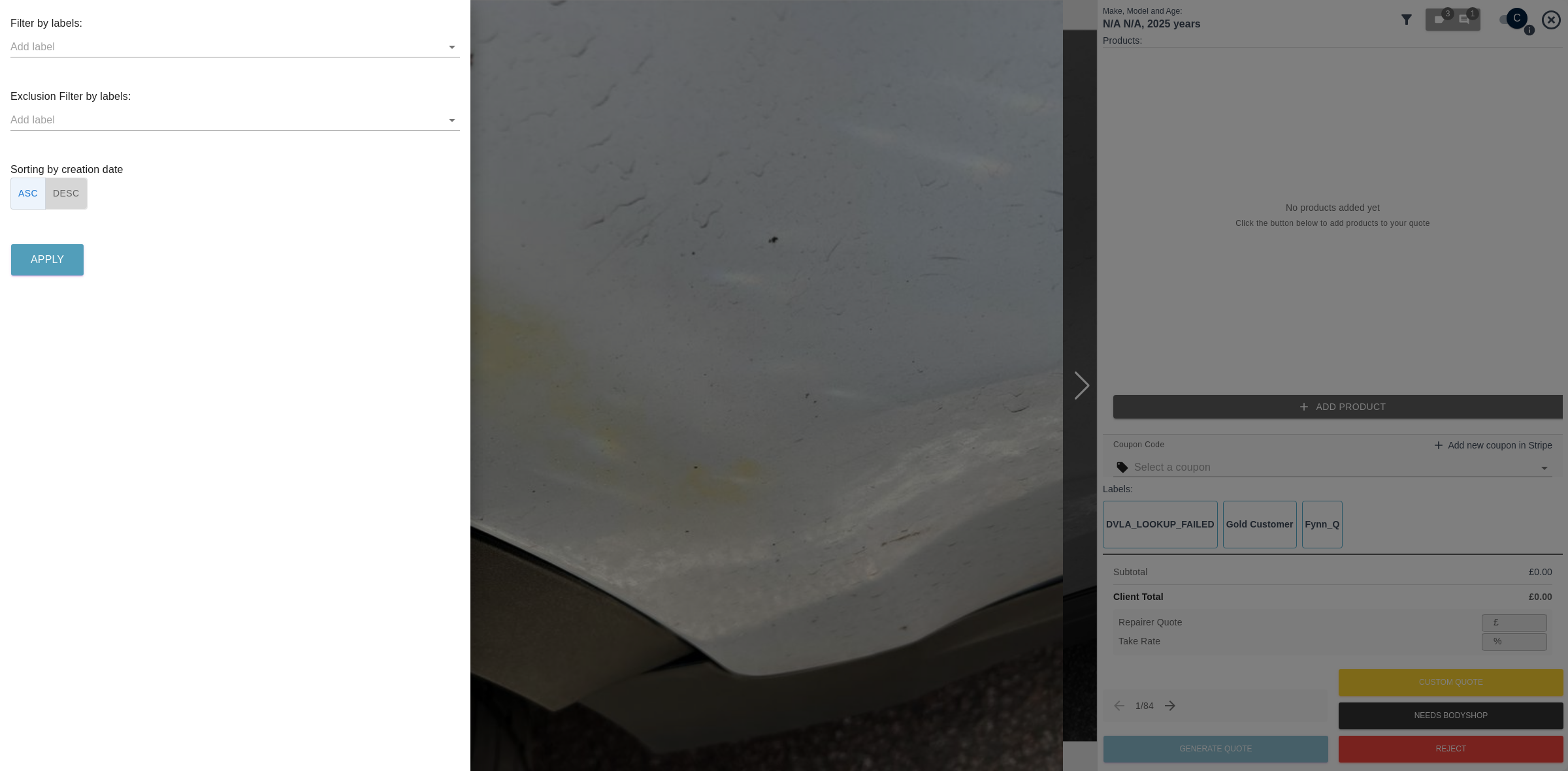
click at [49, 194] on button "DESC" at bounding box center [66, 194] width 42 height 32
click at [49, 269] on button "Apply" at bounding box center [47, 260] width 72 height 32
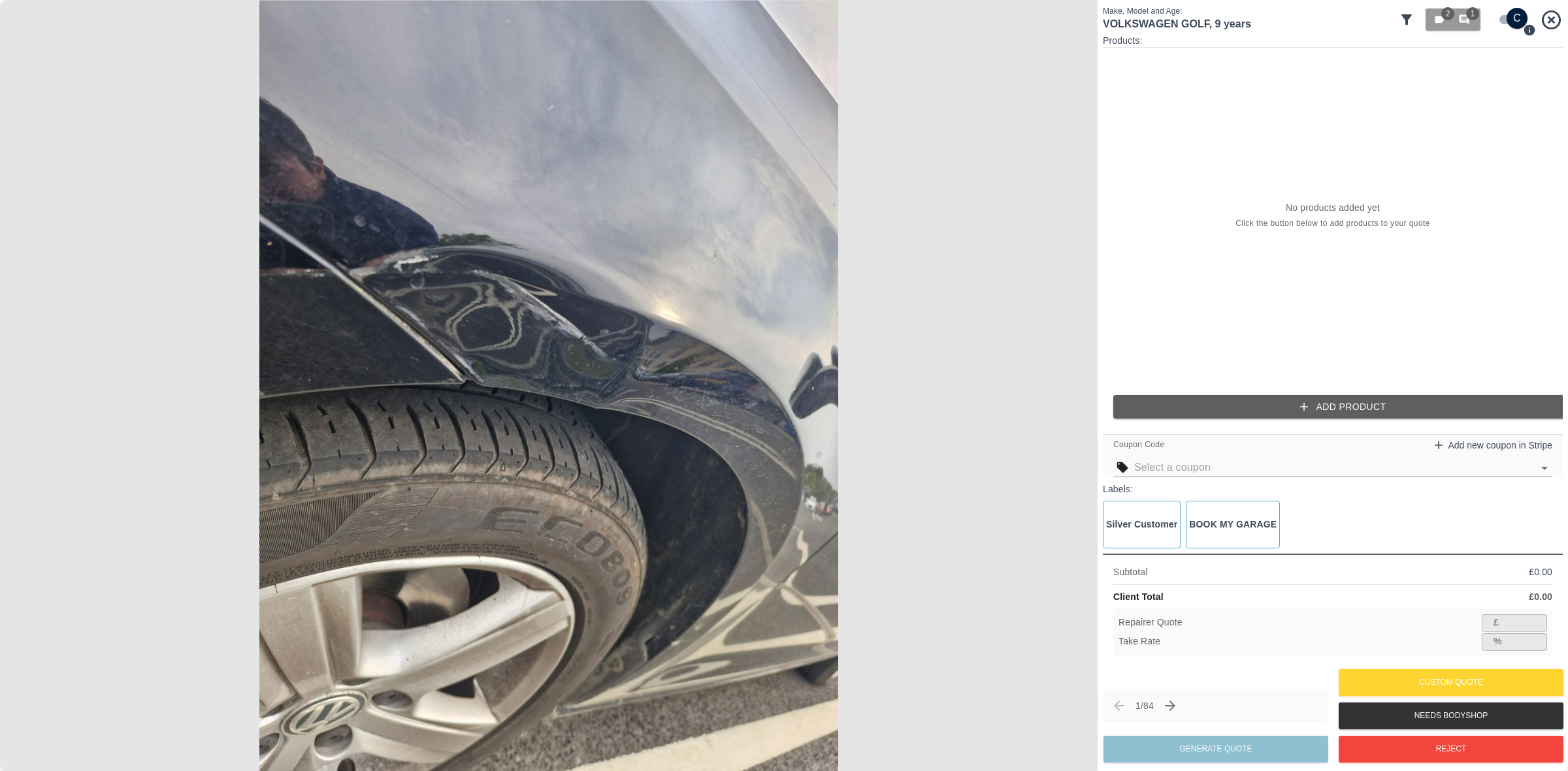
click at [1293, 403] on button "Add Product" at bounding box center [1343, 407] width 460 height 24
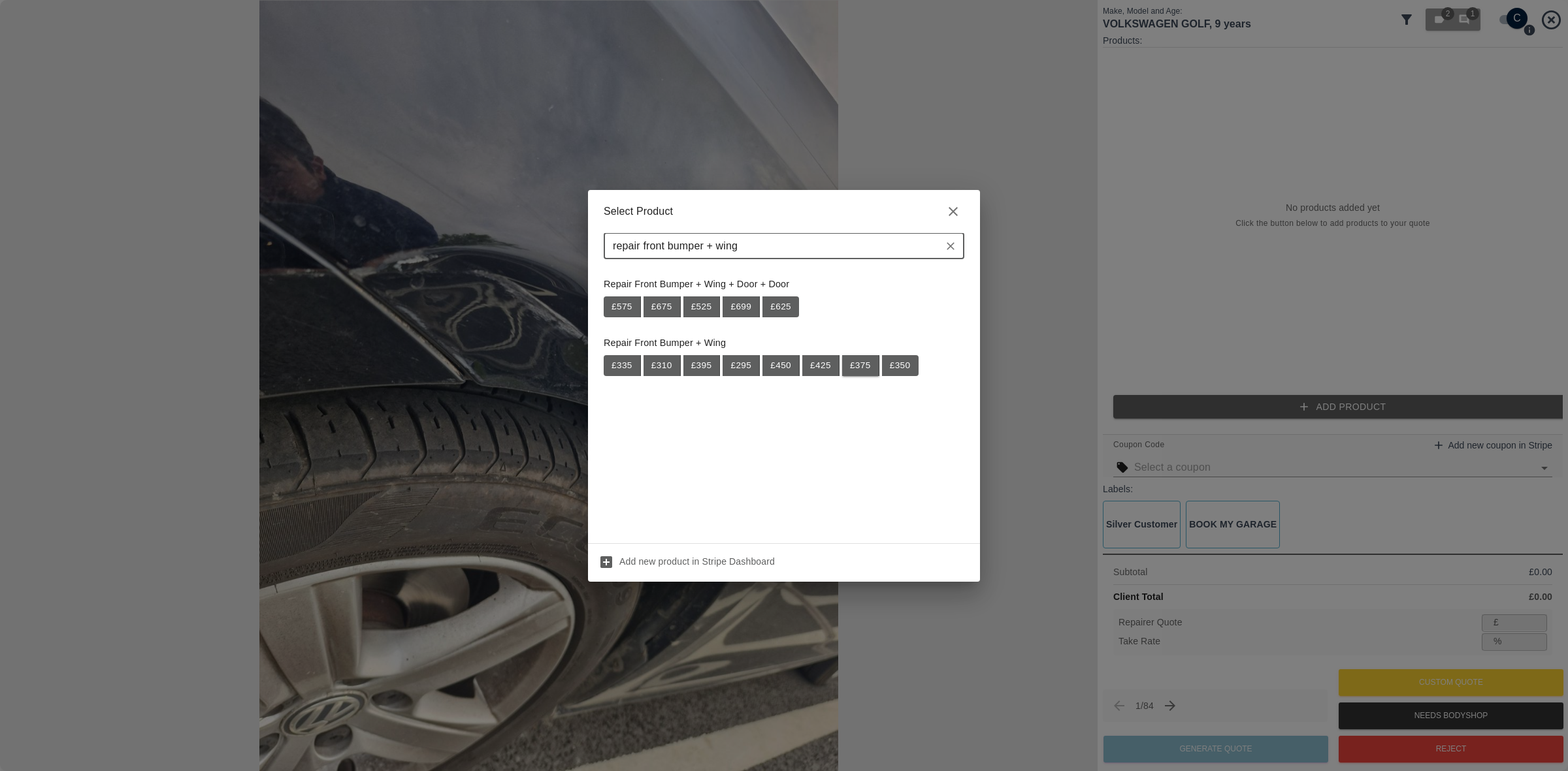
type input "repair front bumper + wing"
click at [867, 368] on button "£ 375" at bounding box center [861, 366] width 37 height 21
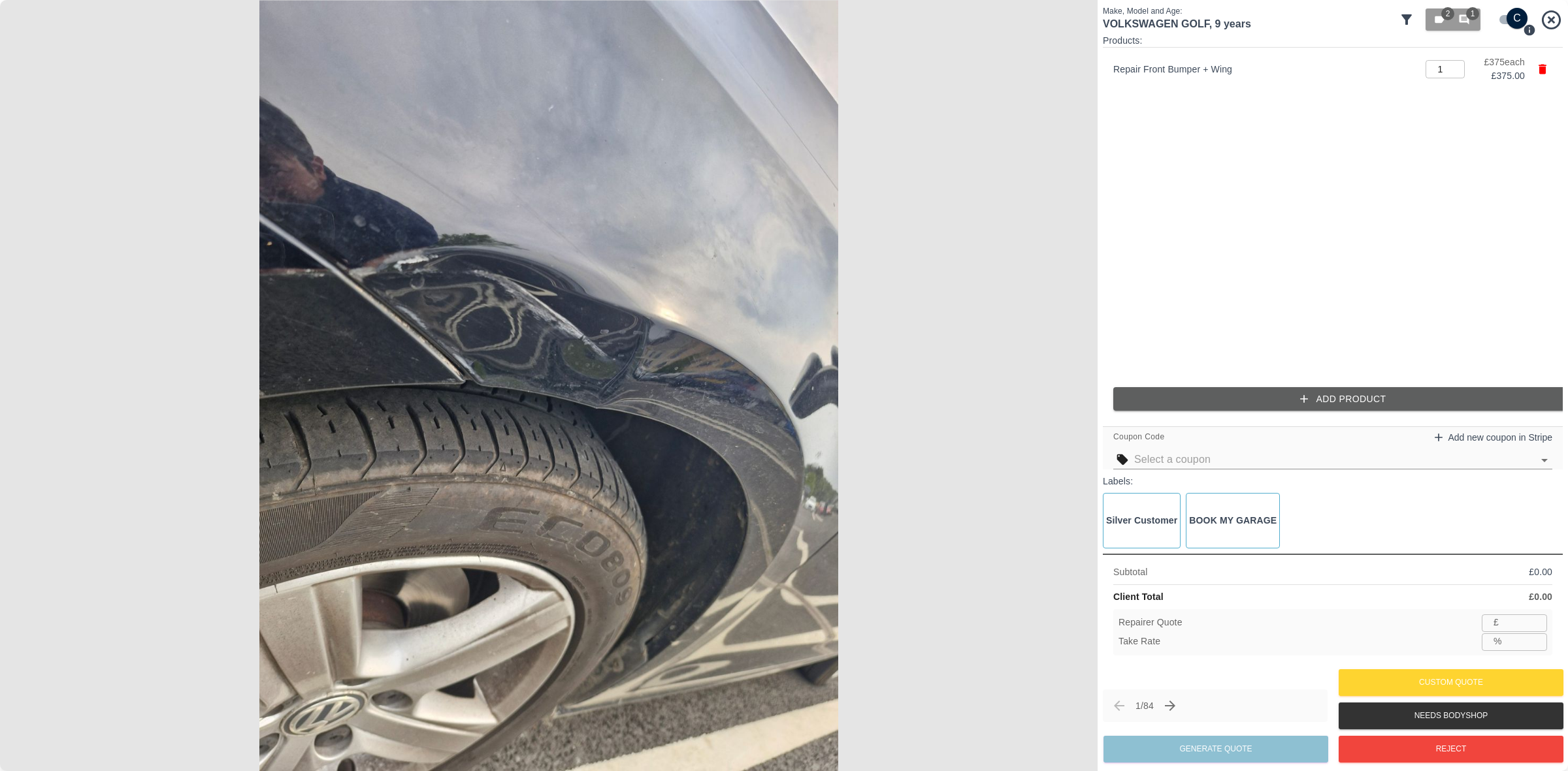
type input "243"
type input "35.2"
click at [1229, 399] on button "Add Product" at bounding box center [1343, 400] width 460 height 24
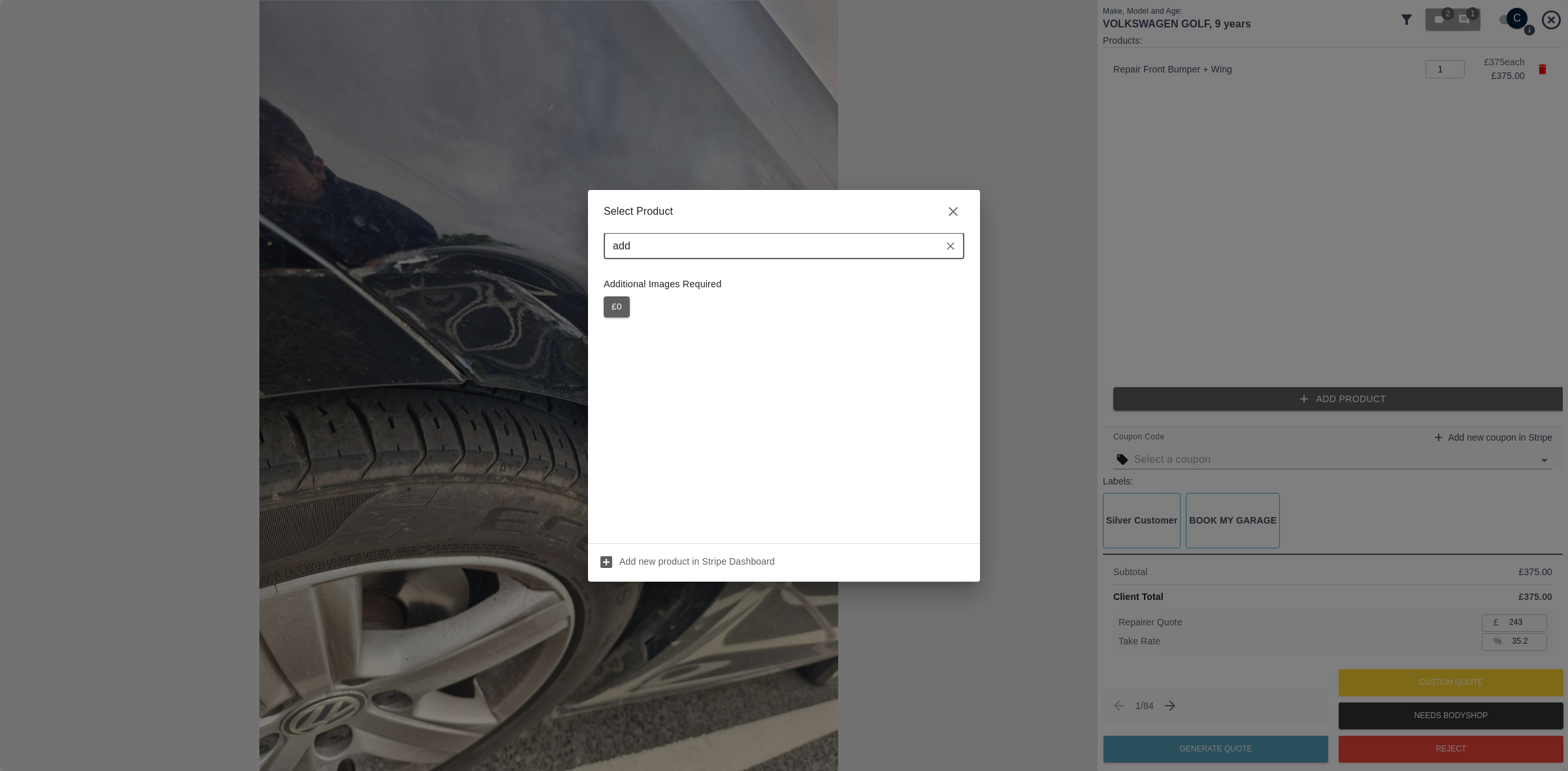
type input "add"
click at [624, 297] on button "£ 0" at bounding box center [617, 307] width 26 height 21
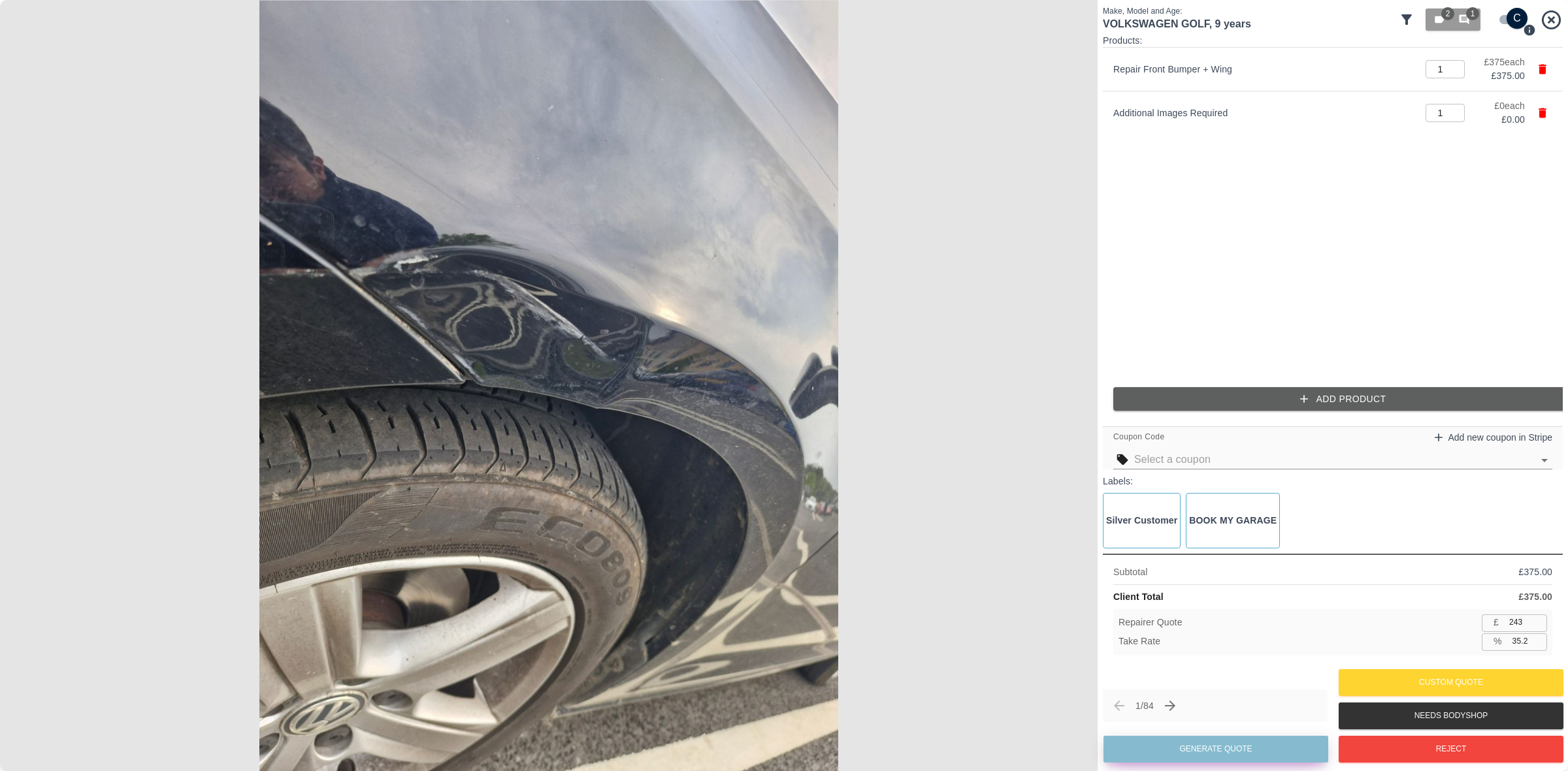
click at [1194, 748] on button "Generate Quote" at bounding box center [1216, 749] width 225 height 27
